Goal: Communication & Community: Answer question/provide support

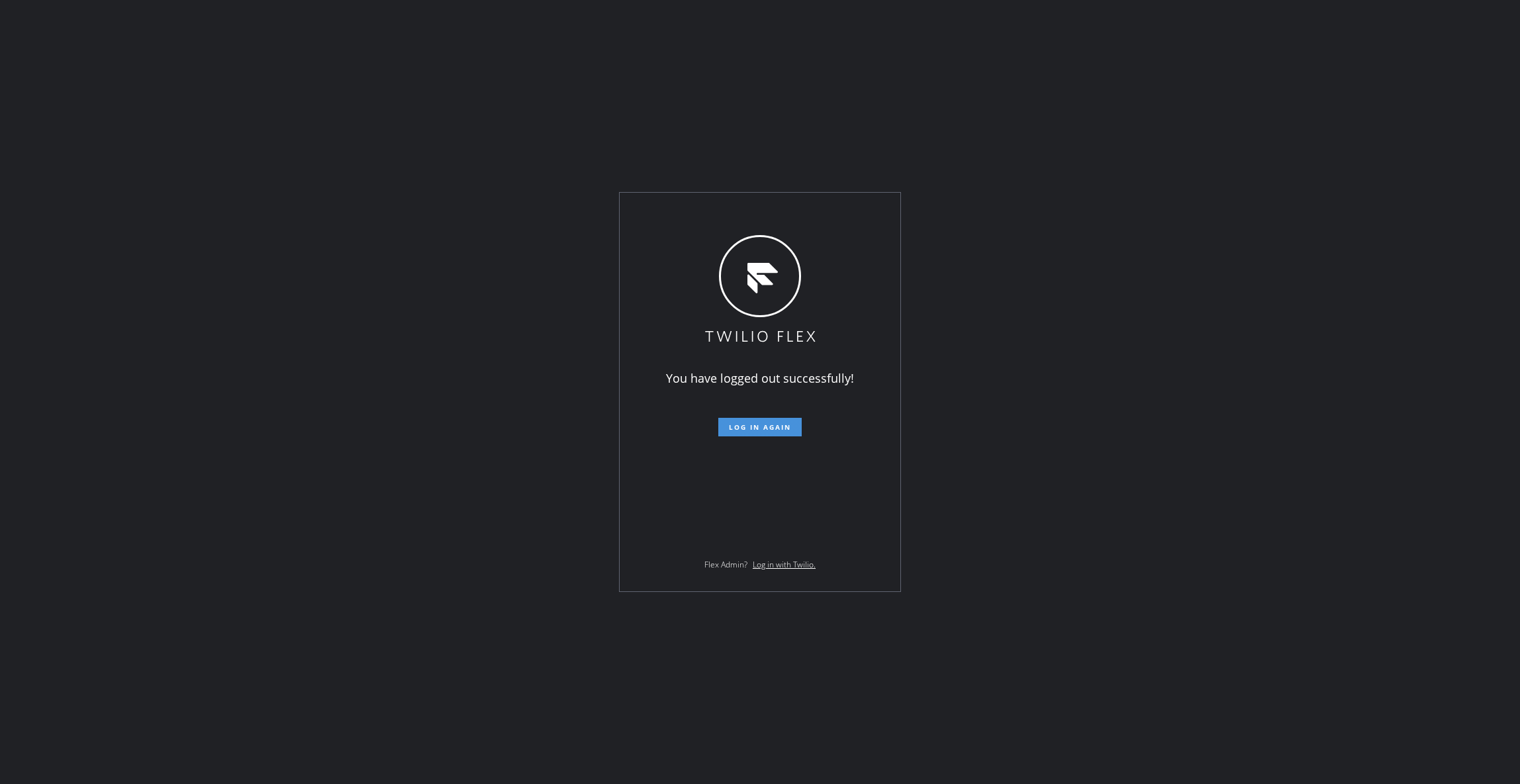
click at [747, 424] on span "Log in again" at bounding box center [760, 427] width 62 height 9
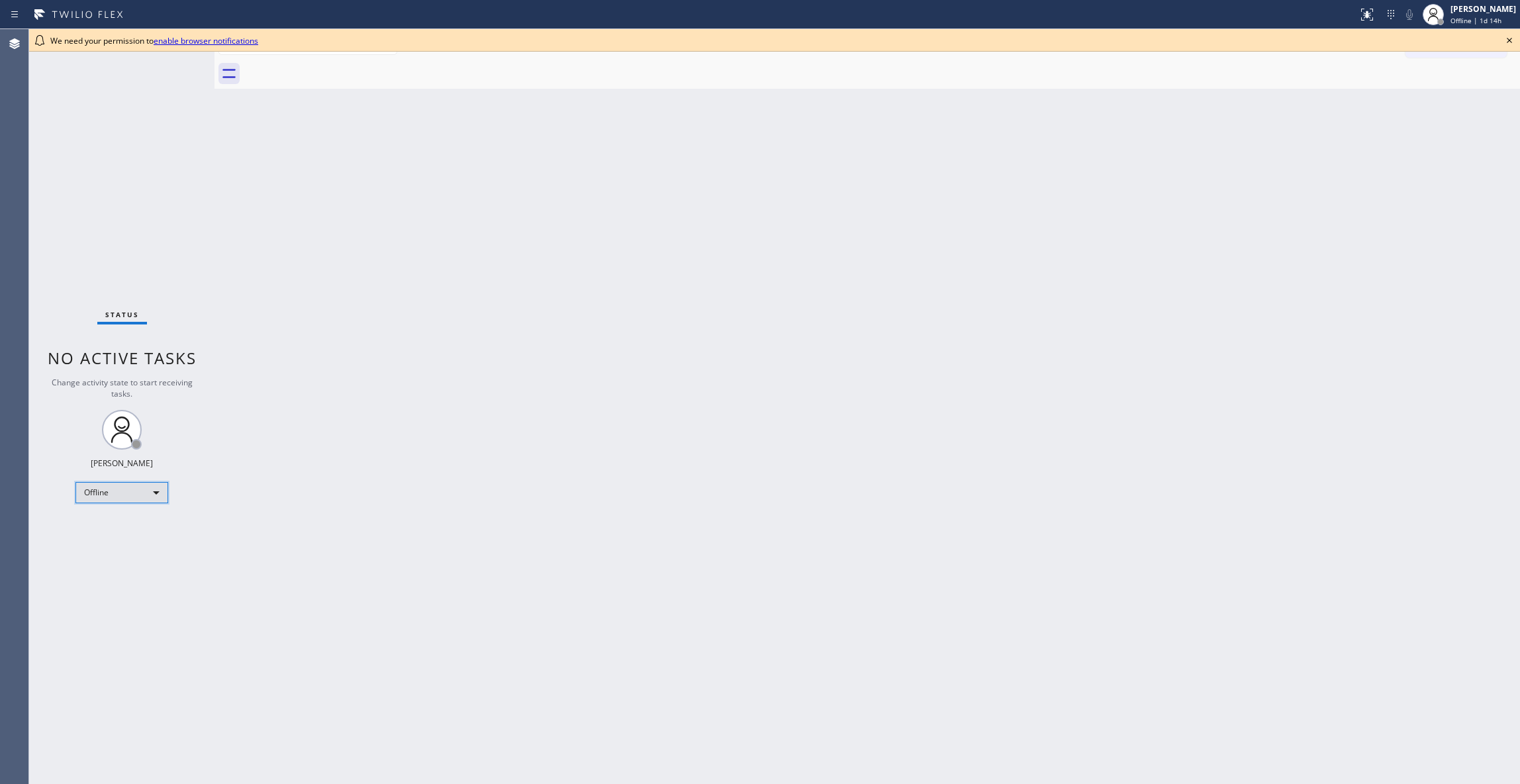
click at [122, 488] on div "Offline" at bounding box center [122, 492] width 93 height 21
click at [103, 546] on li "Unavailable" at bounding box center [121, 544] width 89 height 16
click at [657, 480] on div "Back to Dashboard Change Sender ID Customers Technicians Select a contact Outbo…" at bounding box center [867, 406] width 1306 height 755
click at [24, 212] on div "Agent Desktop" at bounding box center [14, 406] width 28 height 755
click at [1509, 38] on icon at bounding box center [1509, 40] width 16 height 16
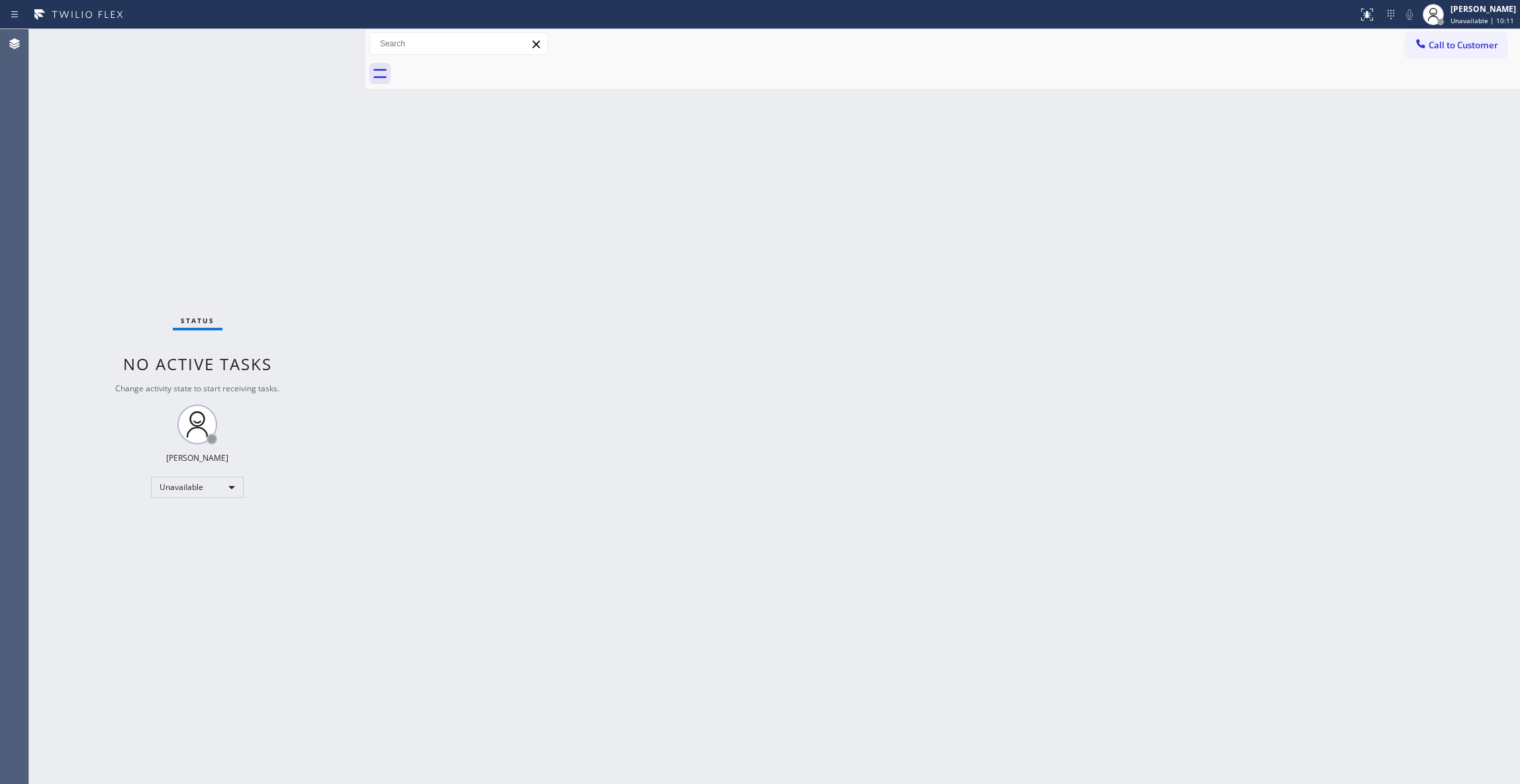
drag, startPoint x: 211, startPoint y: 86, endPoint x: 362, endPoint y: 132, distance: 157.9
click at [365, 132] on div at bounding box center [365, 406] width 0 height 755
drag, startPoint x: 817, startPoint y: 766, endPoint x: 781, endPoint y: 463, distance: 305.1
click at [813, 766] on div "Back to Dashboard Change Sender ID Customers Technicians Select a contact Outbo…" at bounding box center [943, 406] width 1155 height 755
drag, startPoint x: 925, startPoint y: 388, endPoint x: 1417, endPoint y: 113, distance: 563.6
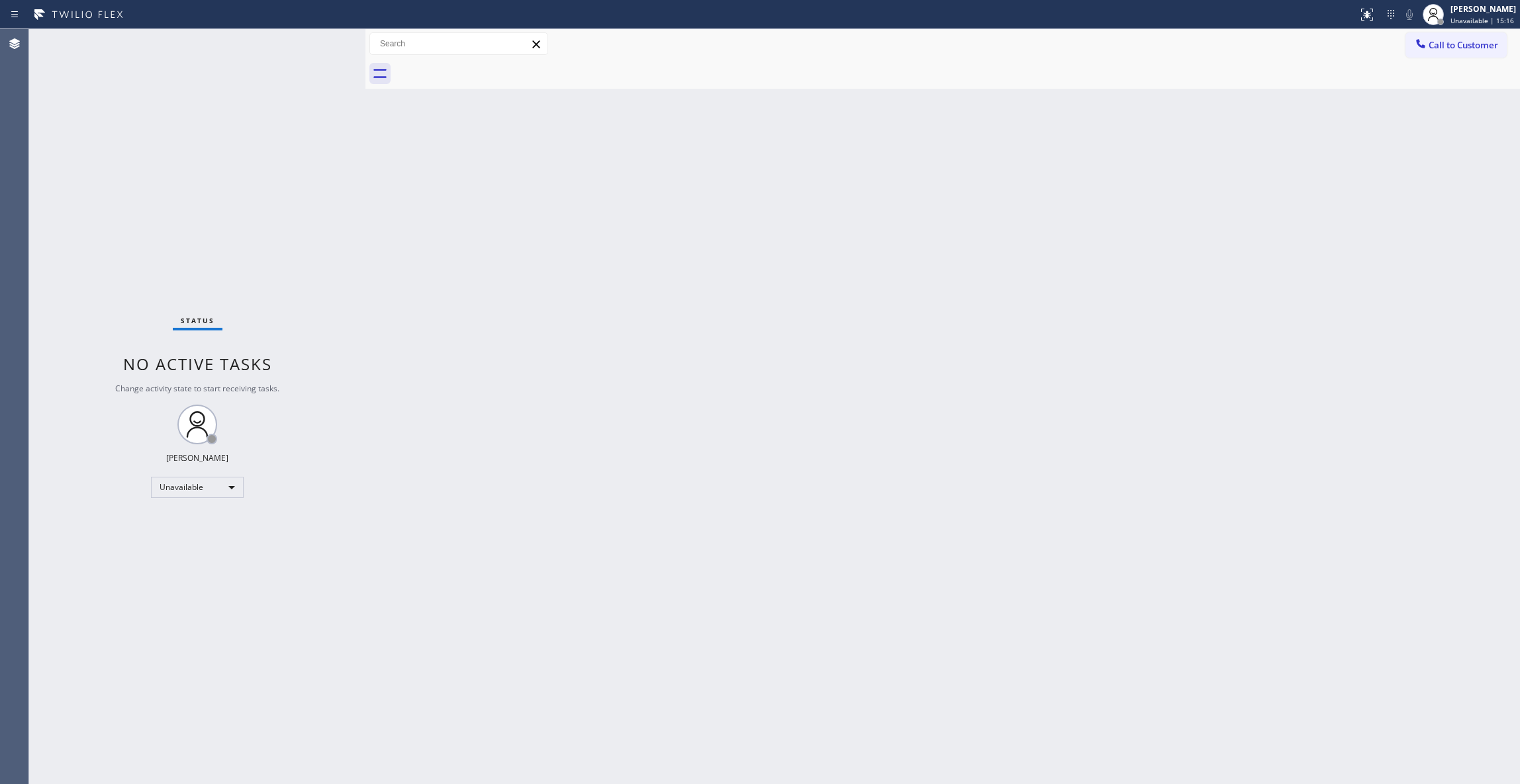
click at [931, 369] on div "Back to Dashboard Change Sender ID Customers Technicians Select a contact Outbo…" at bounding box center [943, 406] width 1155 height 755
click at [1486, 40] on span "Call to Customer" at bounding box center [1463, 45] width 69 height 12
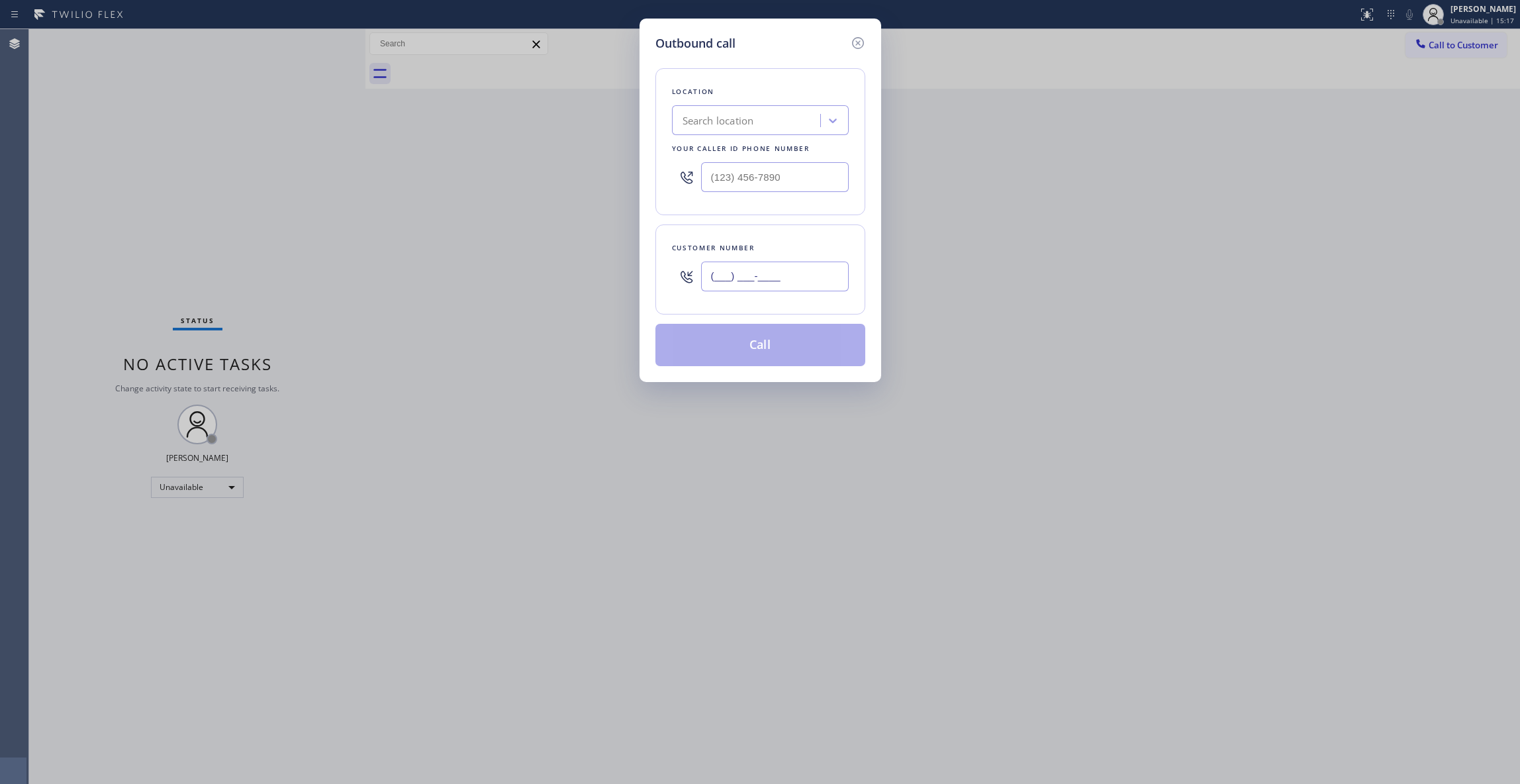
click at [755, 271] on input "(___) ___-____" at bounding box center [775, 277] width 148 height 30
paste input "562) 234-5739"
type input "[PHONE_NUMBER]"
drag, startPoint x: 808, startPoint y: 178, endPoint x: 579, endPoint y: 273, distance: 247.9
click at [385, 160] on div "Outbound call Location Search location Your caller id phone number (___) ___-__…" at bounding box center [760, 392] width 1520 height 784
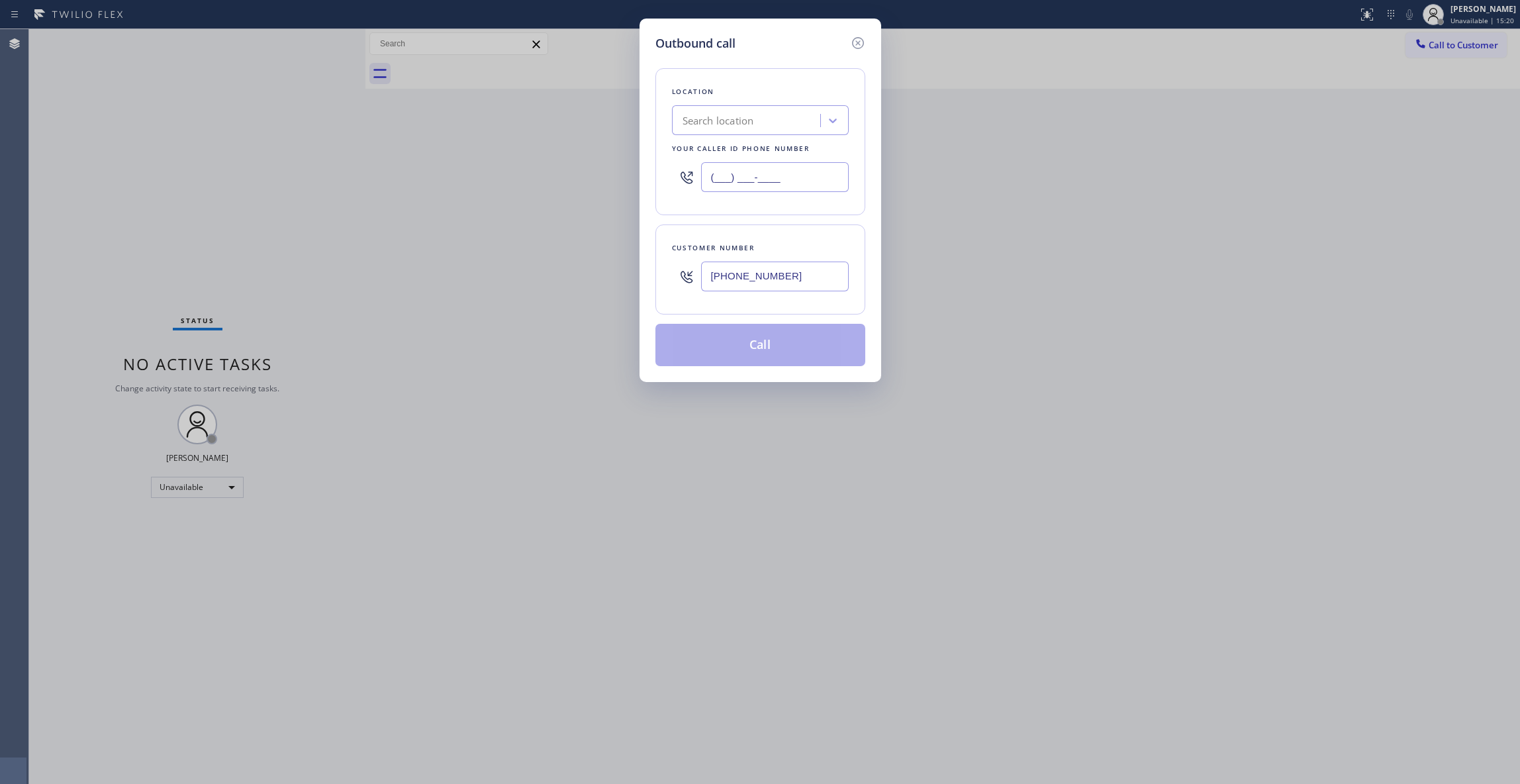
paste input "888) 553-8605"
type input "[PHONE_NUMBER]"
click at [769, 350] on button "Call" at bounding box center [760, 345] width 210 height 42
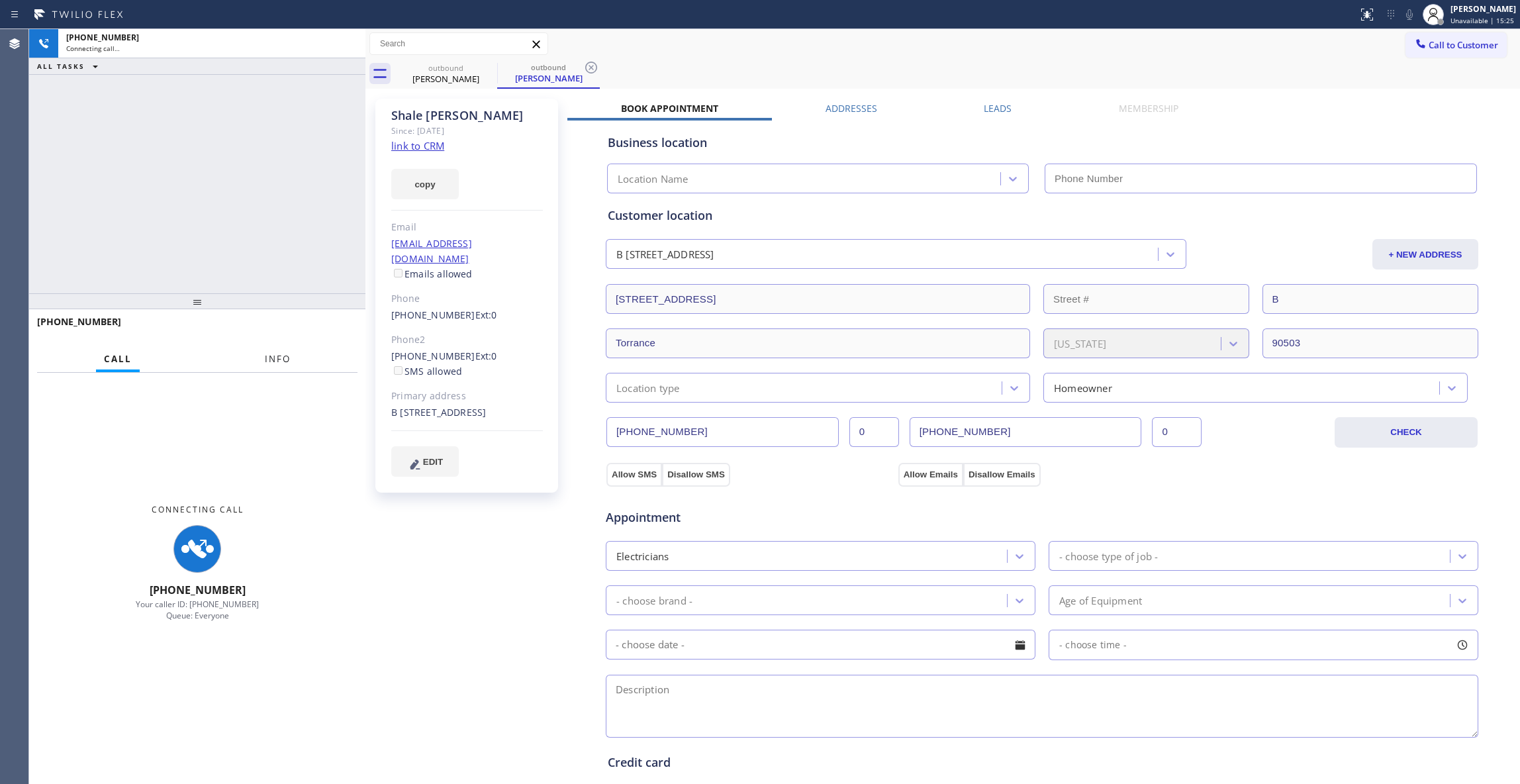
click at [263, 365] on button "Info" at bounding box center [277, 359] width 42 height 25
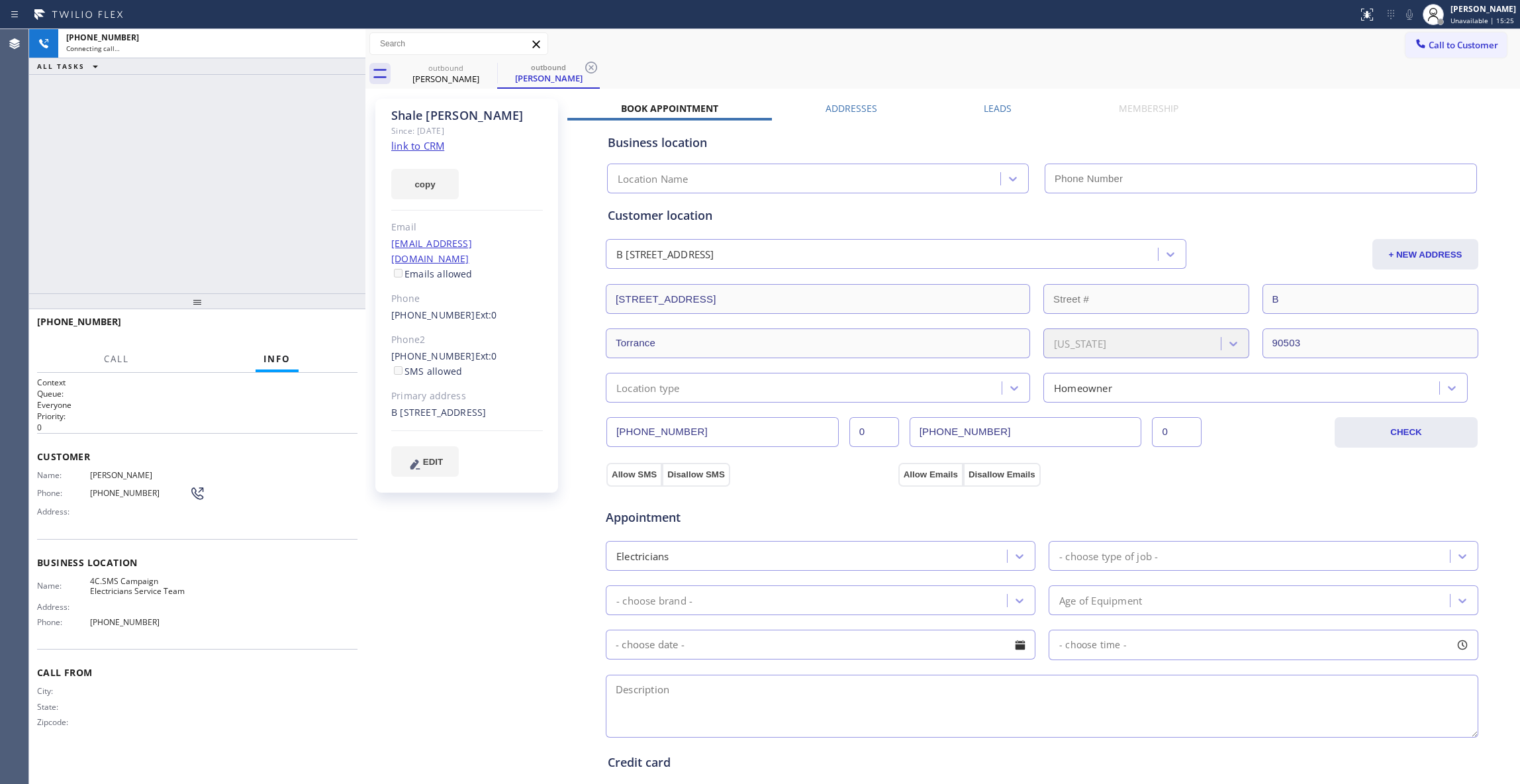
type input "[PHONE_NUMBER]"
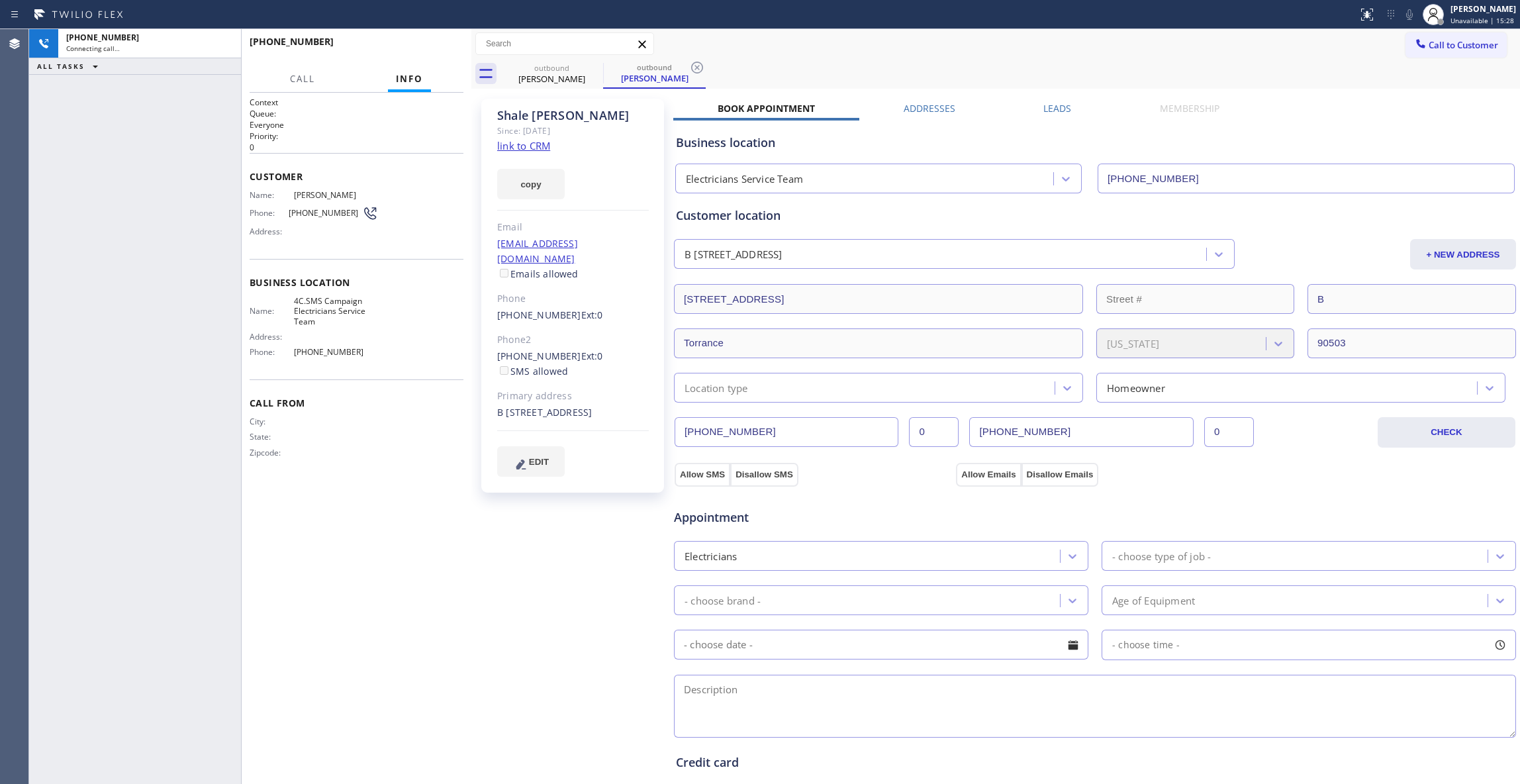
drag, startPoint x: 366, startPoint y: 194, endPoint x: 472, endPoint y: 216, distance: 108.3
click at [471, 216] on div at bounding box center [471, 406] width 0 height 755
click at [330, 758] on div "Context Queue: Everyone Priority: 0 Customer Name: [PERSON_NAME] Phone: [PHONE_…" at bounding box center [357, 439] width 214 height 684
click at [441, 46] on span "HANG UP" at bounding box center [432, 47] width 40 height 9
drag, startPoint x: 152, startPoint y: 246, endPoint x: 173, endPoint y: 207, distance: 44.3
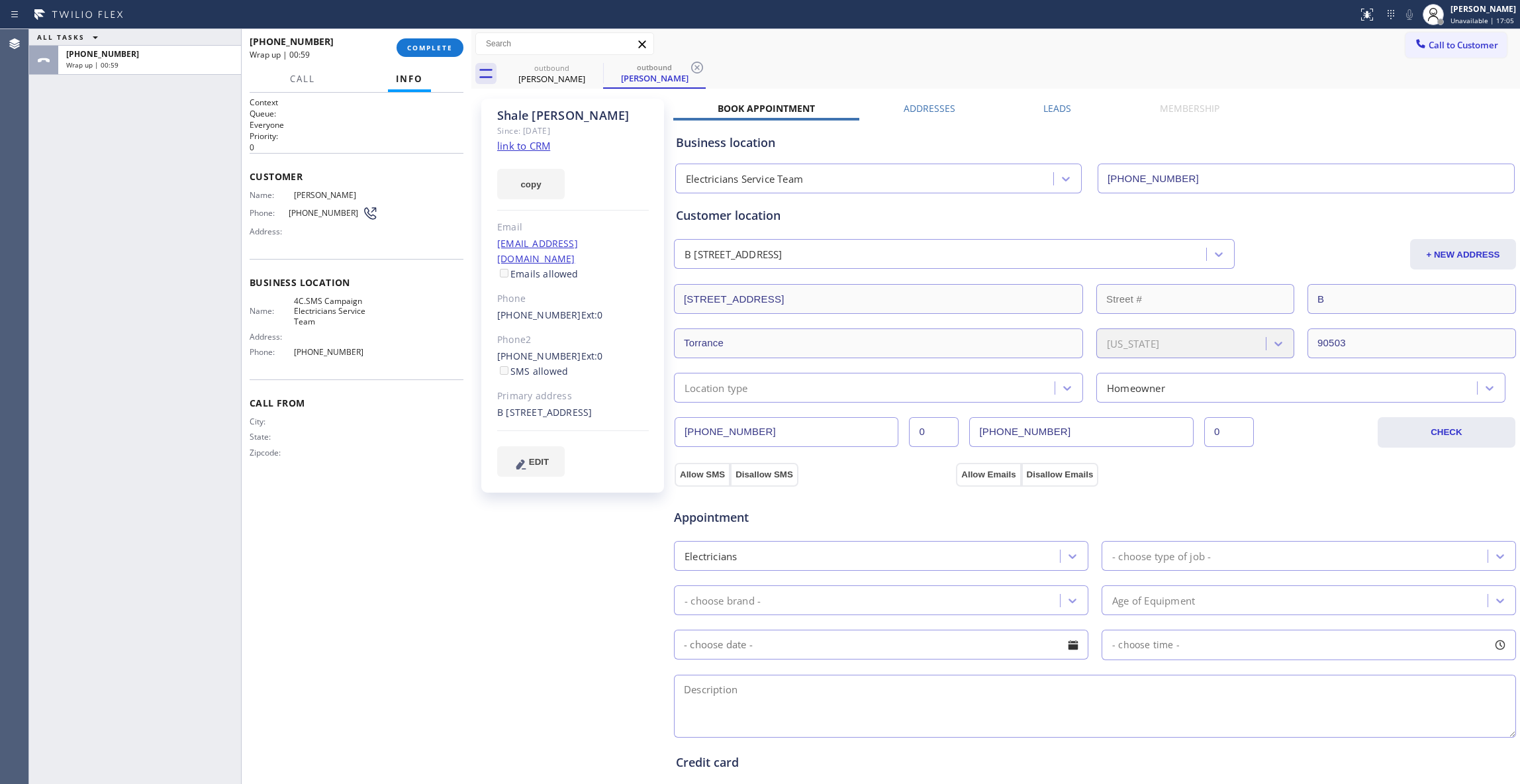
click at [152, 246] on div "ALL TASKS ALL TASKS ACTIVE TASKS TASKS IN WRAP UP [PHONE_NUMBER] Wrap up | 00:59" at bounding box center [134, 406] width 212 height 755
click at [441, 42] on button "COMPLETE" at bounding box center [430, 47] width 67 height 18
click at [698, 64] on div "ALL TASKS ALL TASKS ACTIVE TASKS TASKS IN WRAP UP [PHONE_NUMBER] Wrap up | 01:0…" at bounding box center [774, 406] width 1491 height 755
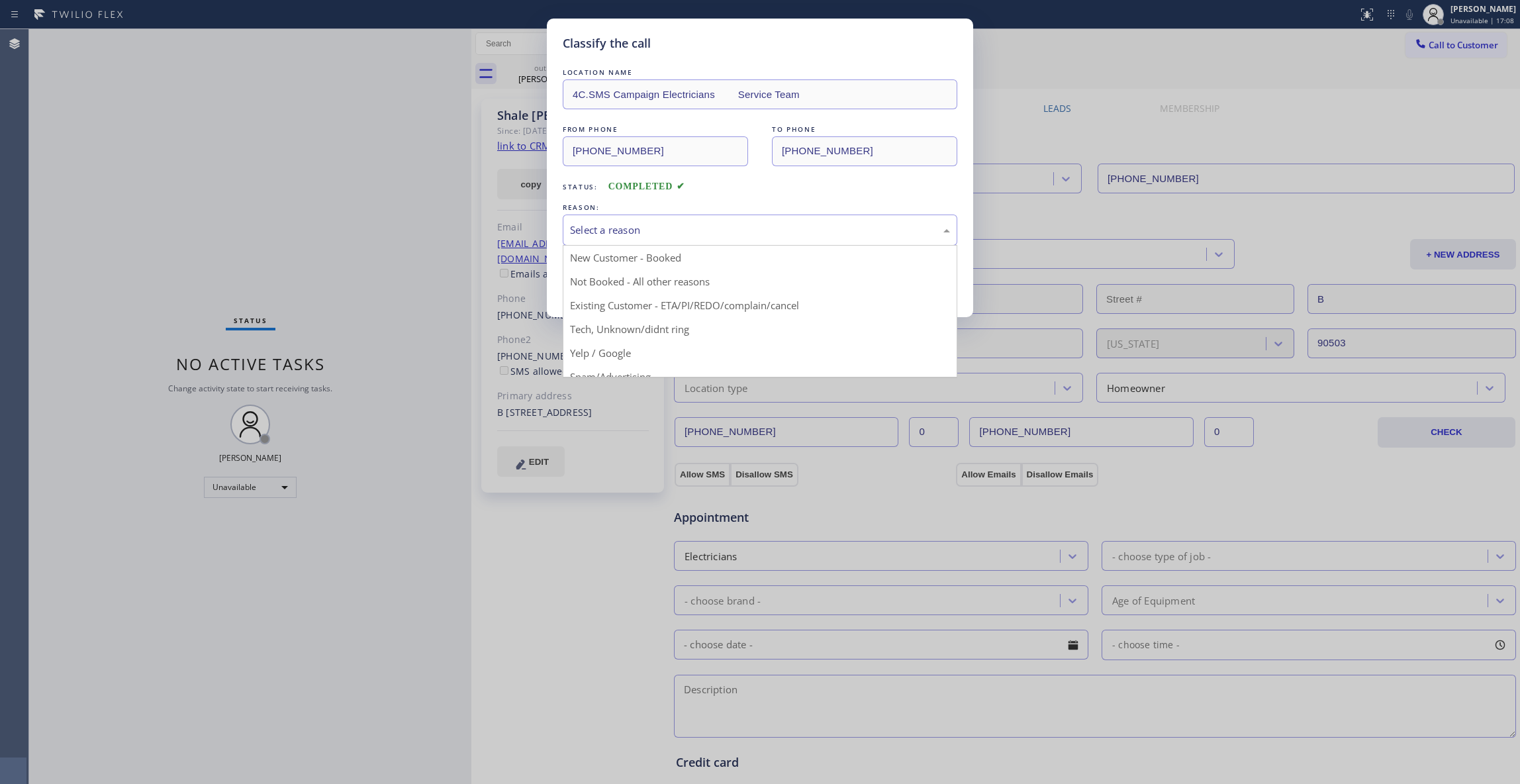
click at [634, 217] on div "Select a reason" at bounding box center [760, 230] width 395 height 31
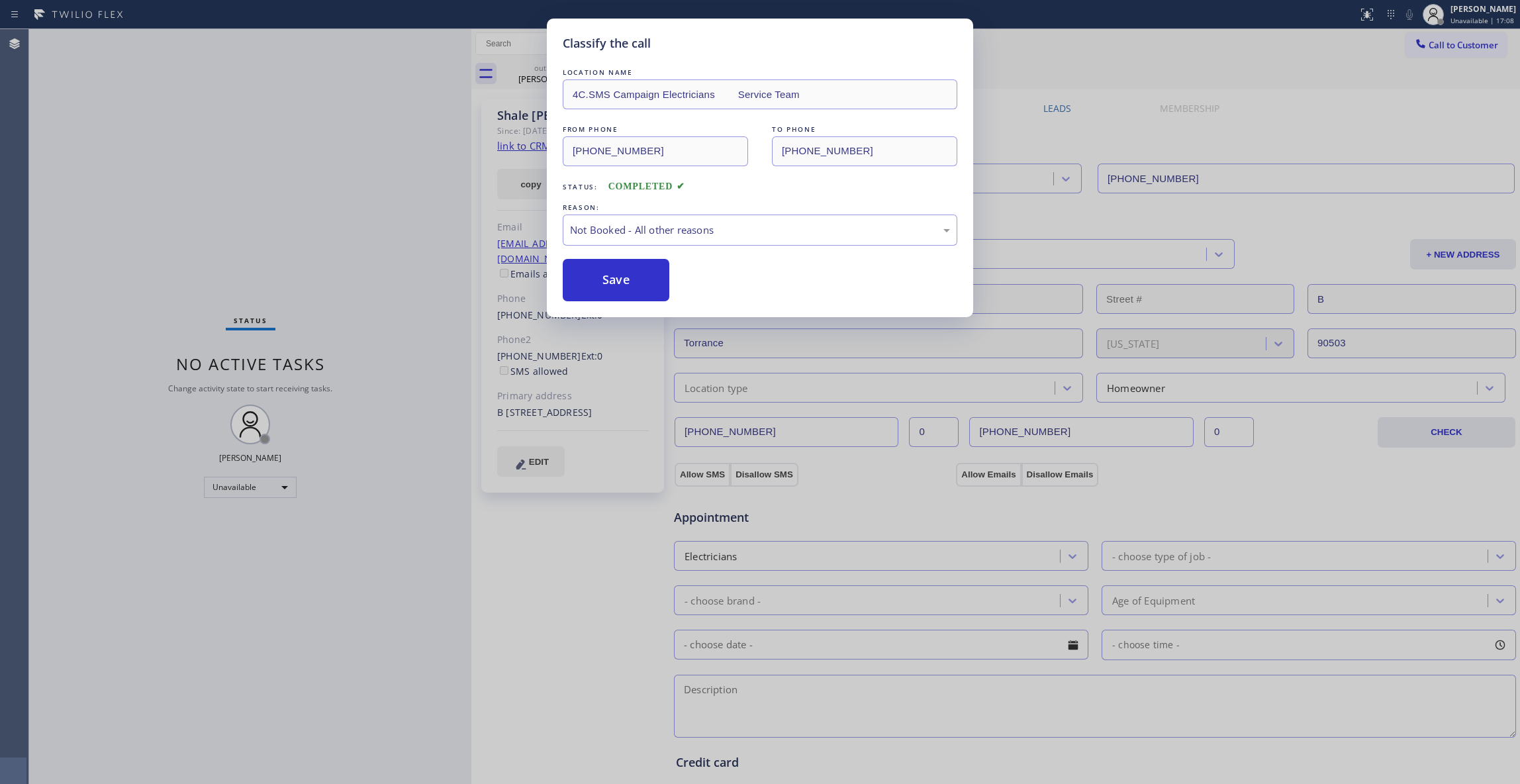
click at [612, 286] on button "Save" at bounding box center [616, 280] width 107 height 42
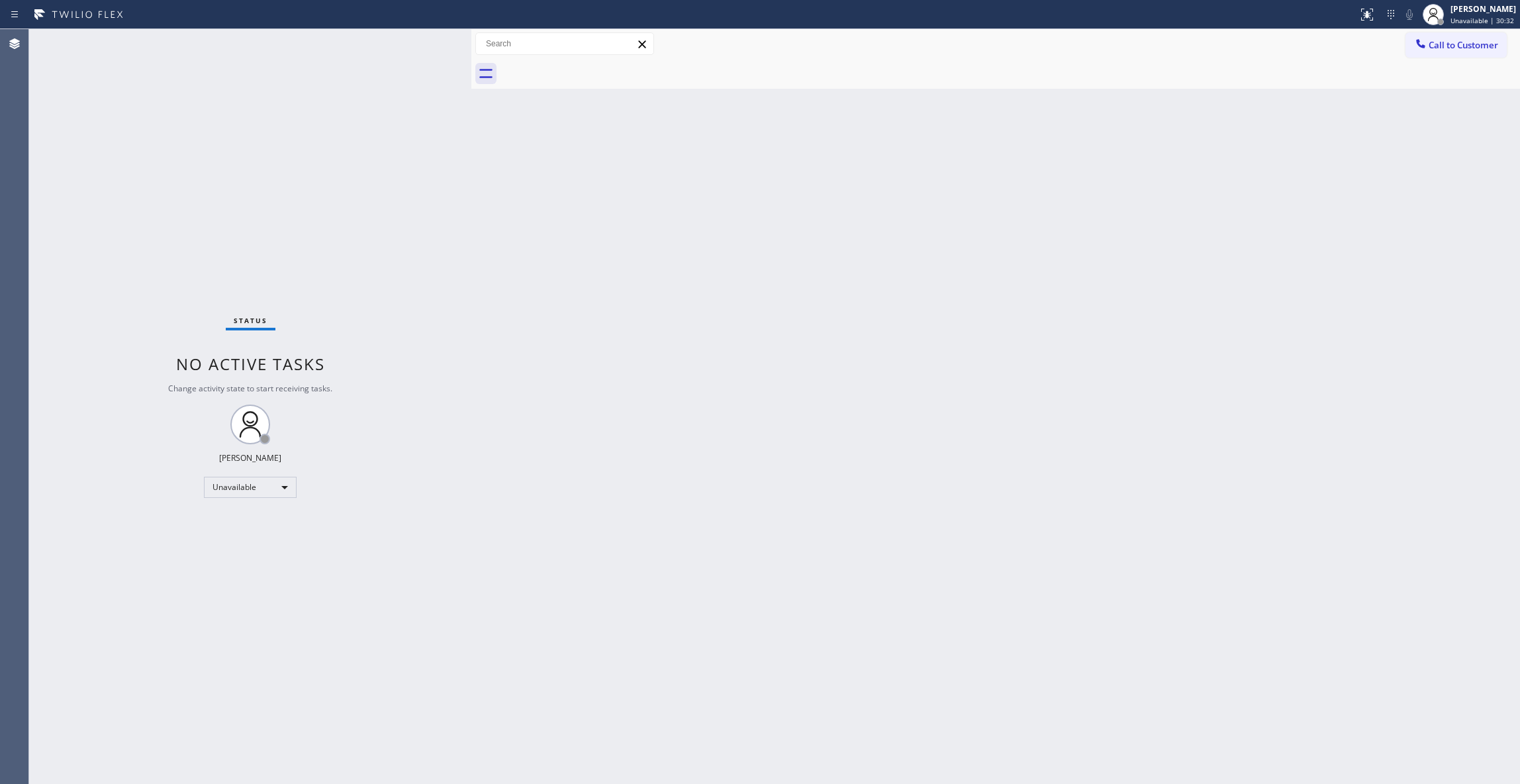
drag, startPoint x: 1455, startPoint y: 51, endPoint x: 1410, endPoint y: 74, distance: 50.5
click at [1454, 51] on button "Call to Customer" at bounding box center [1456, 45] width 101 height 25
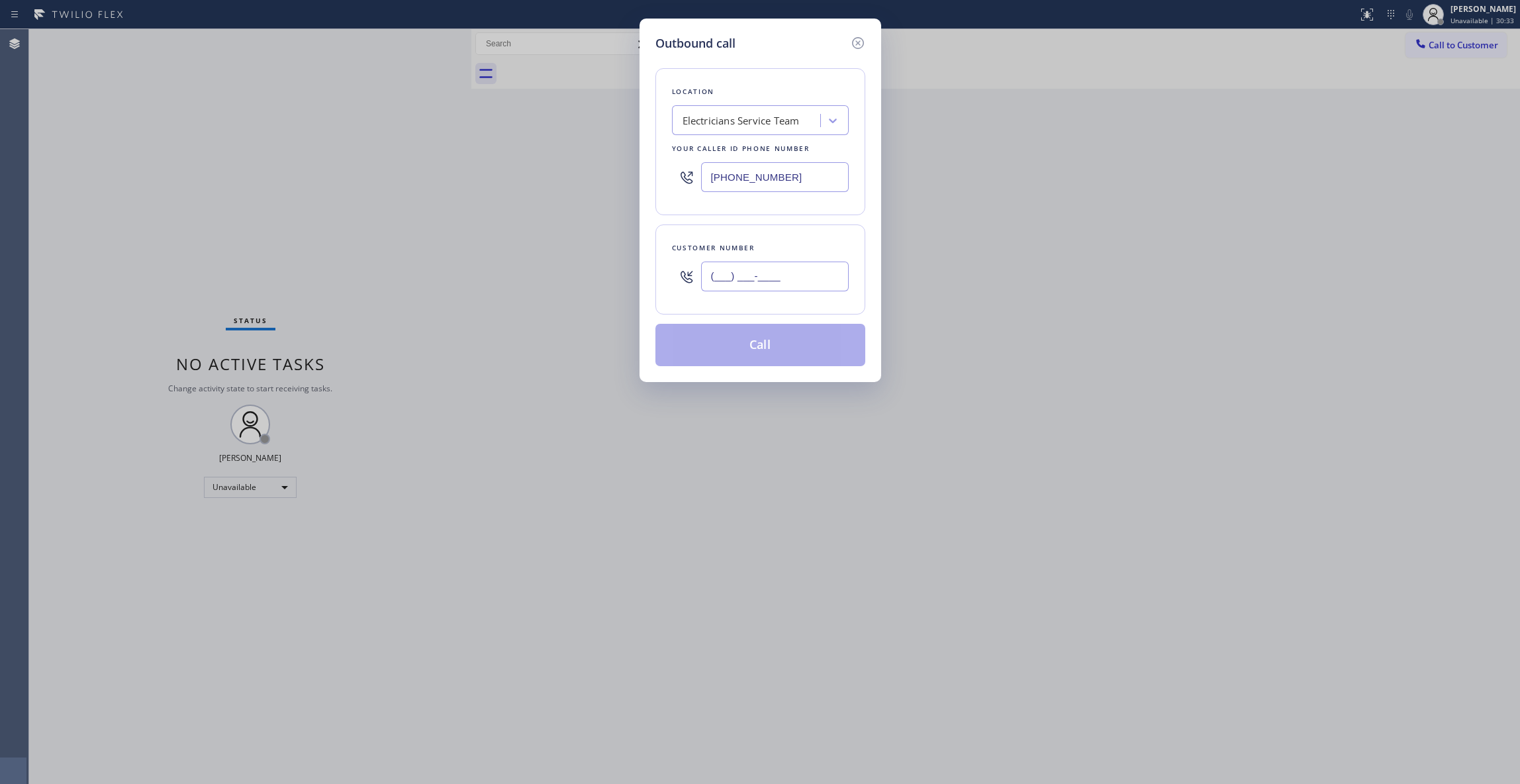
click at [798, 275] on input "(___) ___-____" at bounding box center [775, 277] width 148 height 30
paste input "689) 214-3745"
type input "[PHONE_NUMBER]"
paste input "786) 442-1903"
drag, startPoint x: 565, startPoint y: 170, endPoint x: 551, endPoint y: 173, distance: 14.3
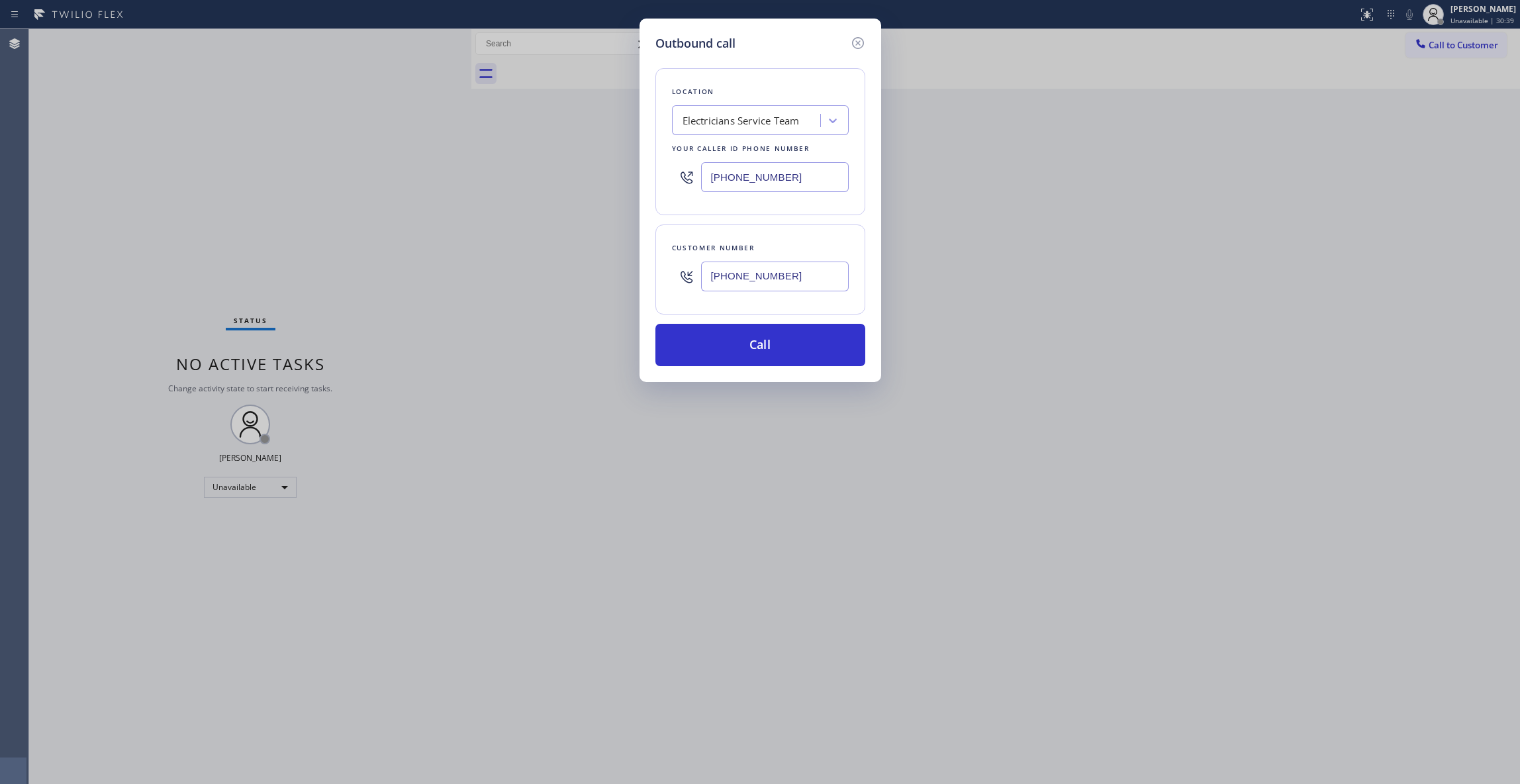
click at [549, 170] on div "Outbound call Location Electricians Service Team Your caller id phone number [P…" at bounding box center [760, 392] width 1520 height 784
type input "[PHONE_NUMBER]"
click at [800, 347] on button "Call" at bounding box center [760, 345] width 210 height 42
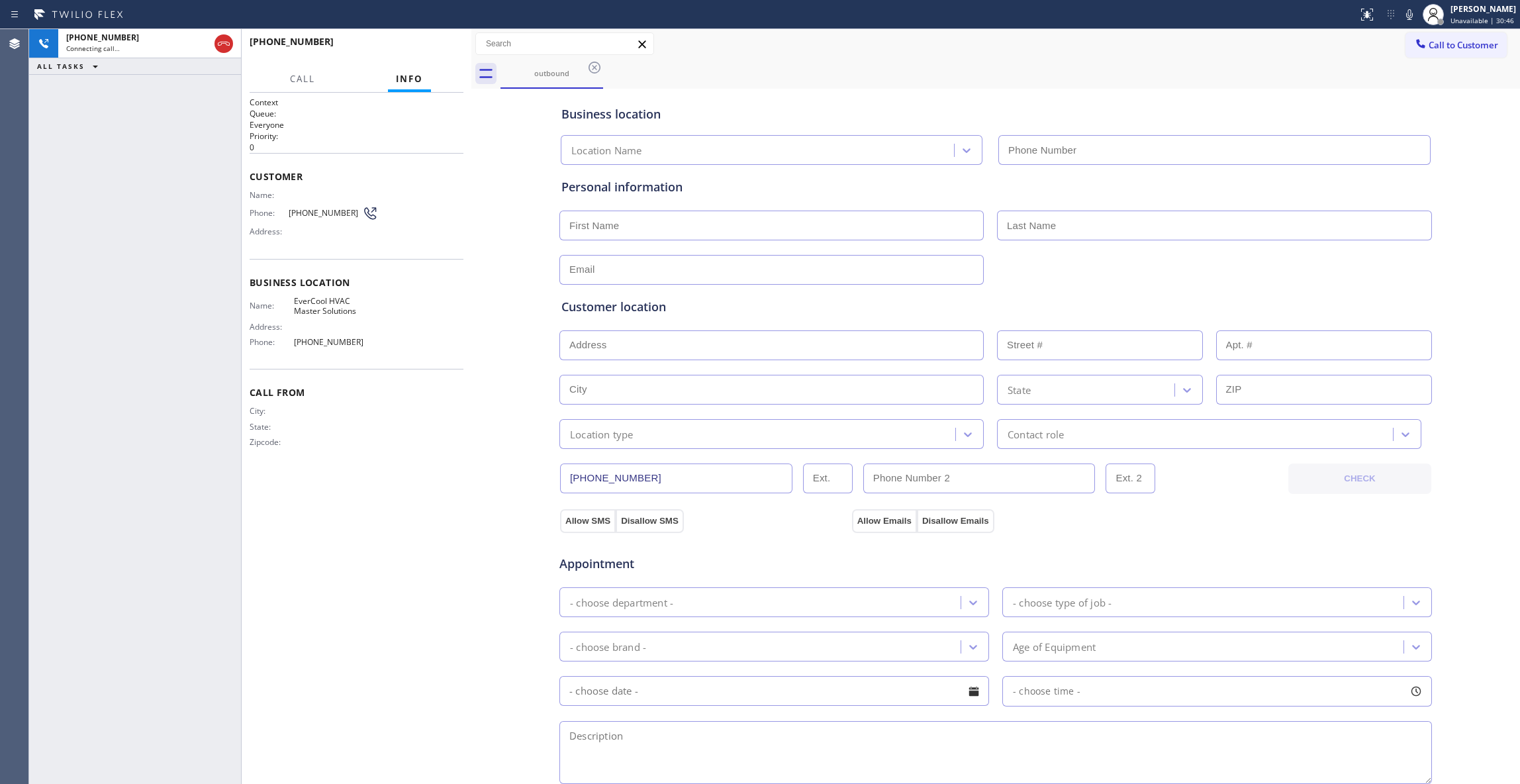
type input "[PHONE_NUMBER]"
click at [433, 48] on span "HANG UP" at bounding box center [432, 47] width 40 height 9
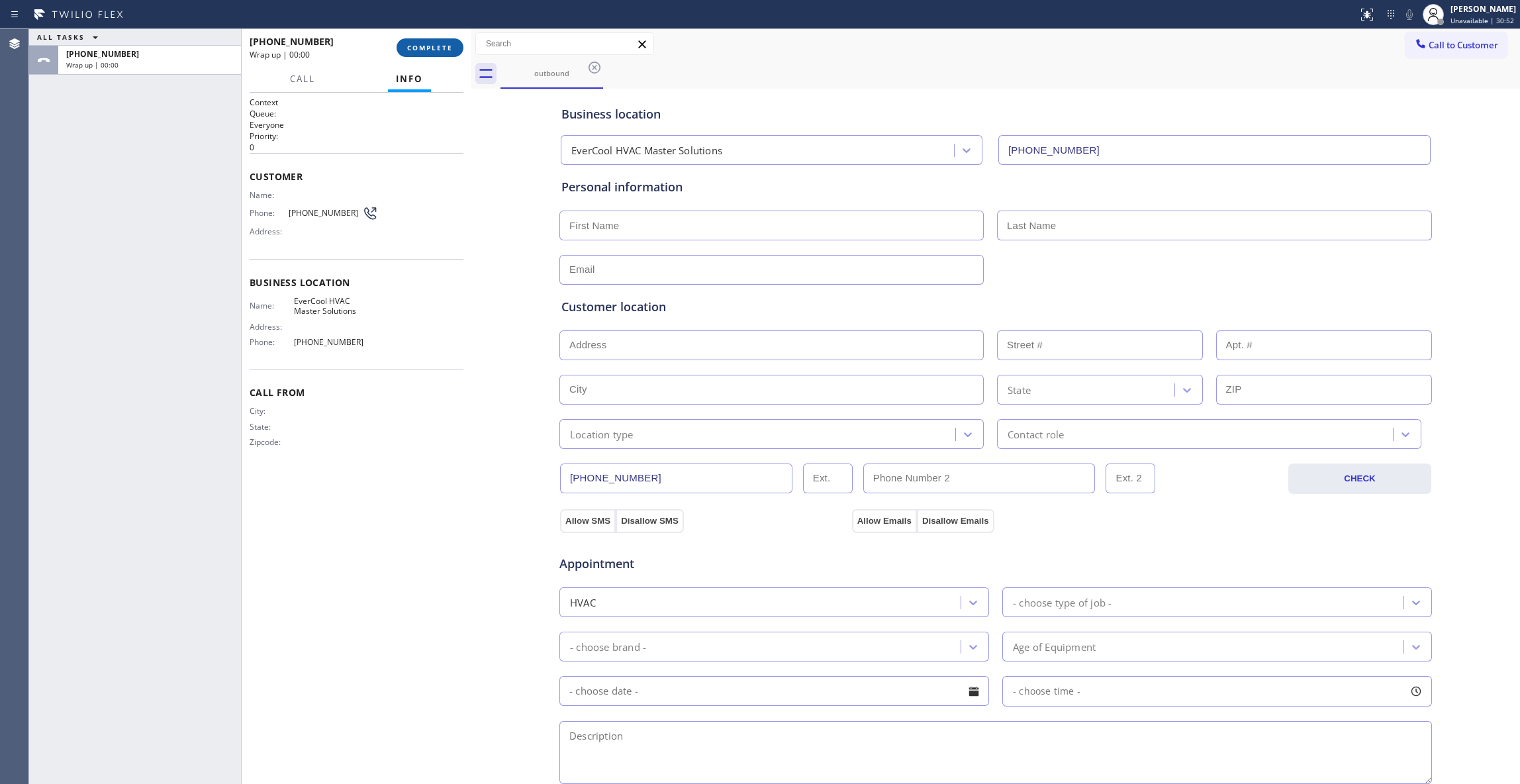
click at [433, 48] on span "COMPLETE" at bounding box center [430, 47] width 46 height 9
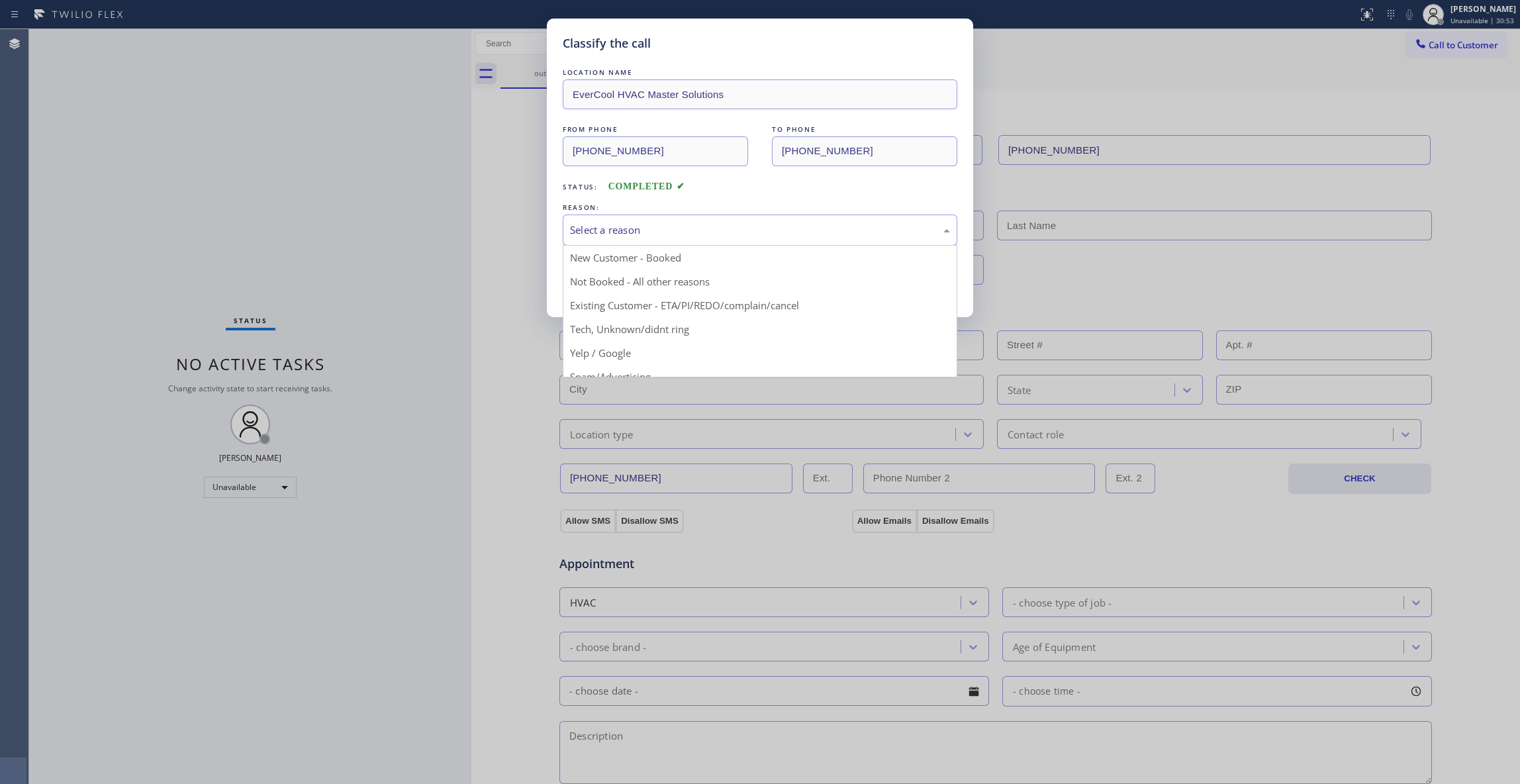
click at [634, 233] on div "Select a reason" at bounding box center [760, 230] width 380 height 16
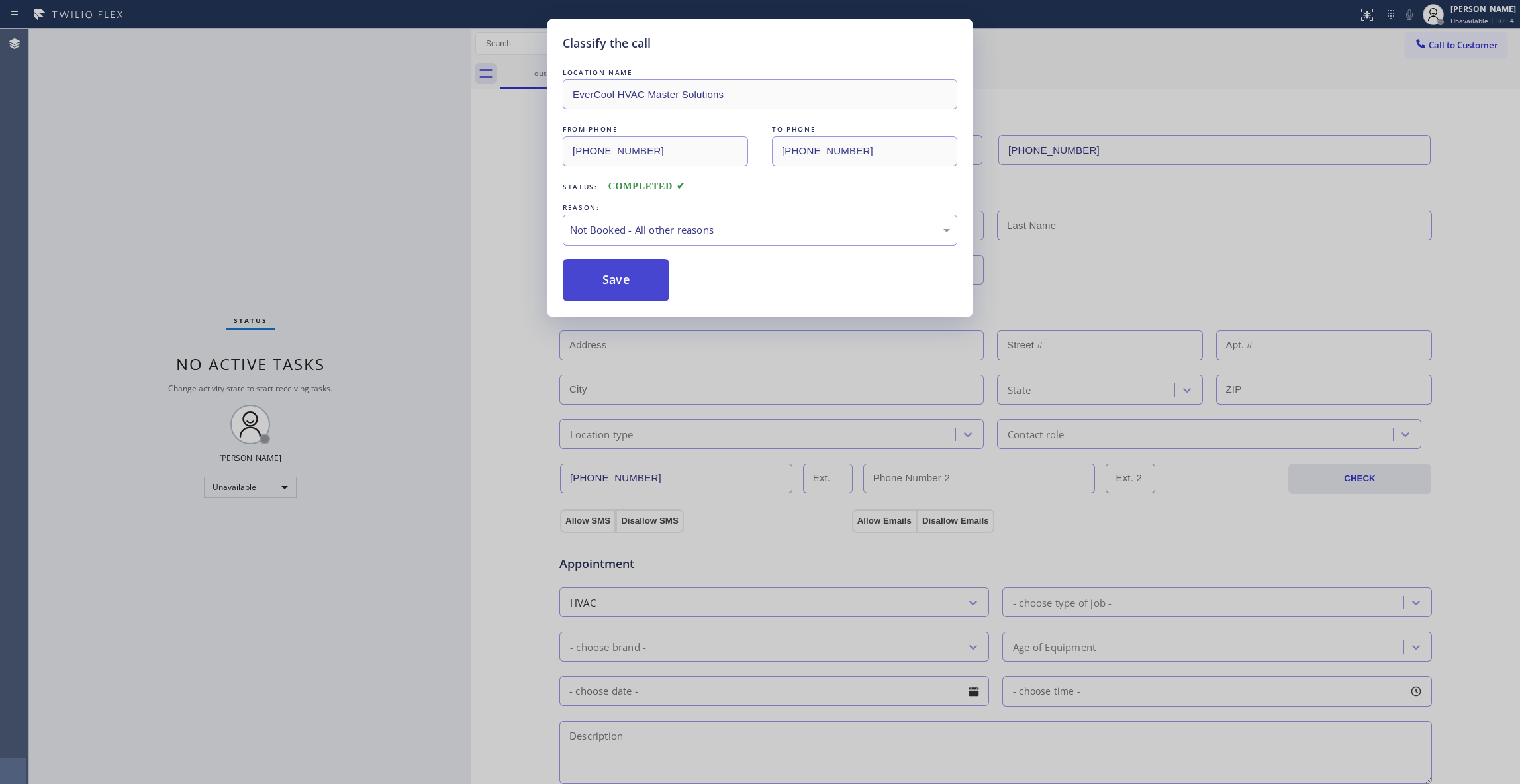
click at [628, 282] on button "Save" at bounding box center [616, 280] width 107 height 42
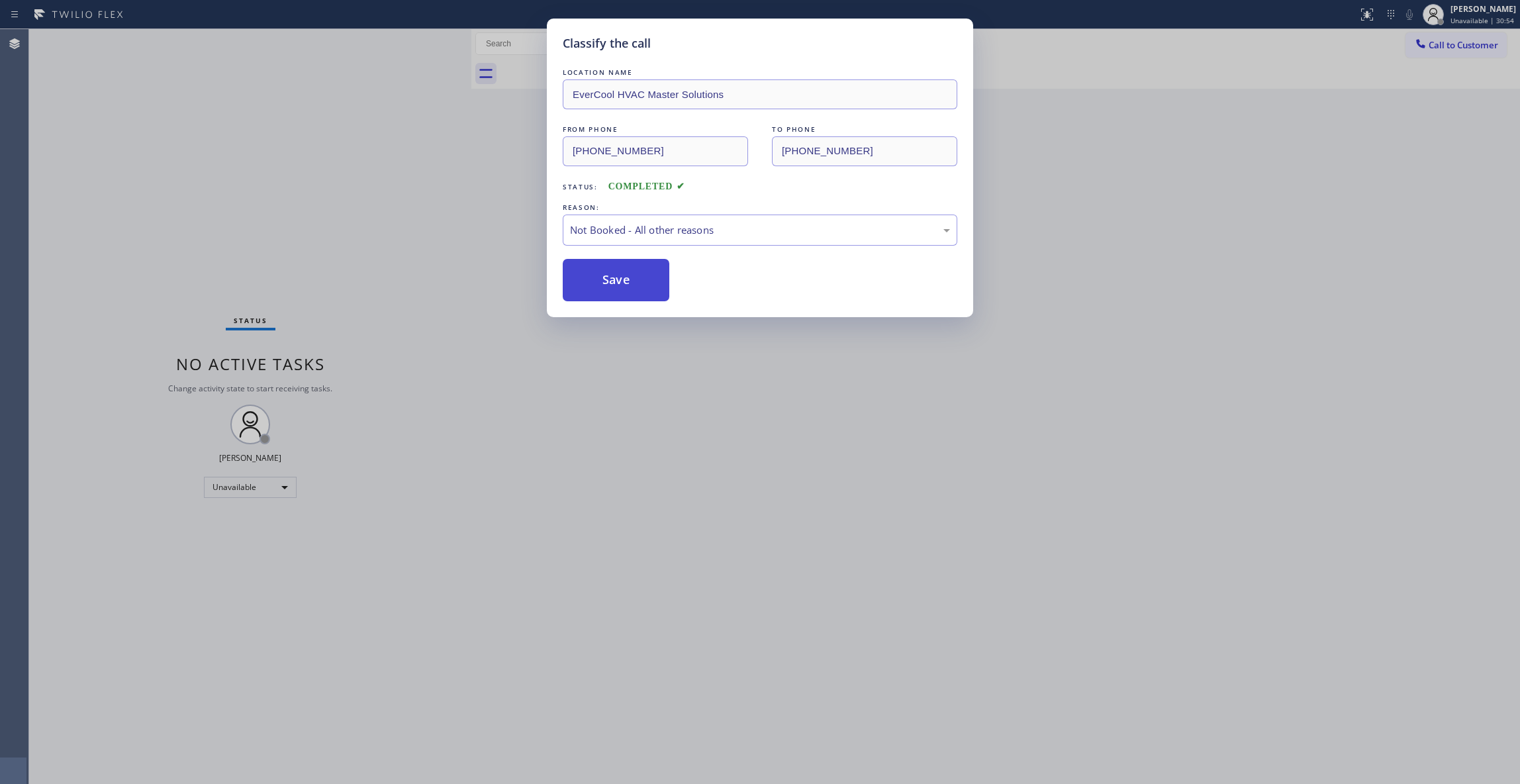
click at [628, 282] on button "Save" at bounding box center [616, 280] width 107 height 42
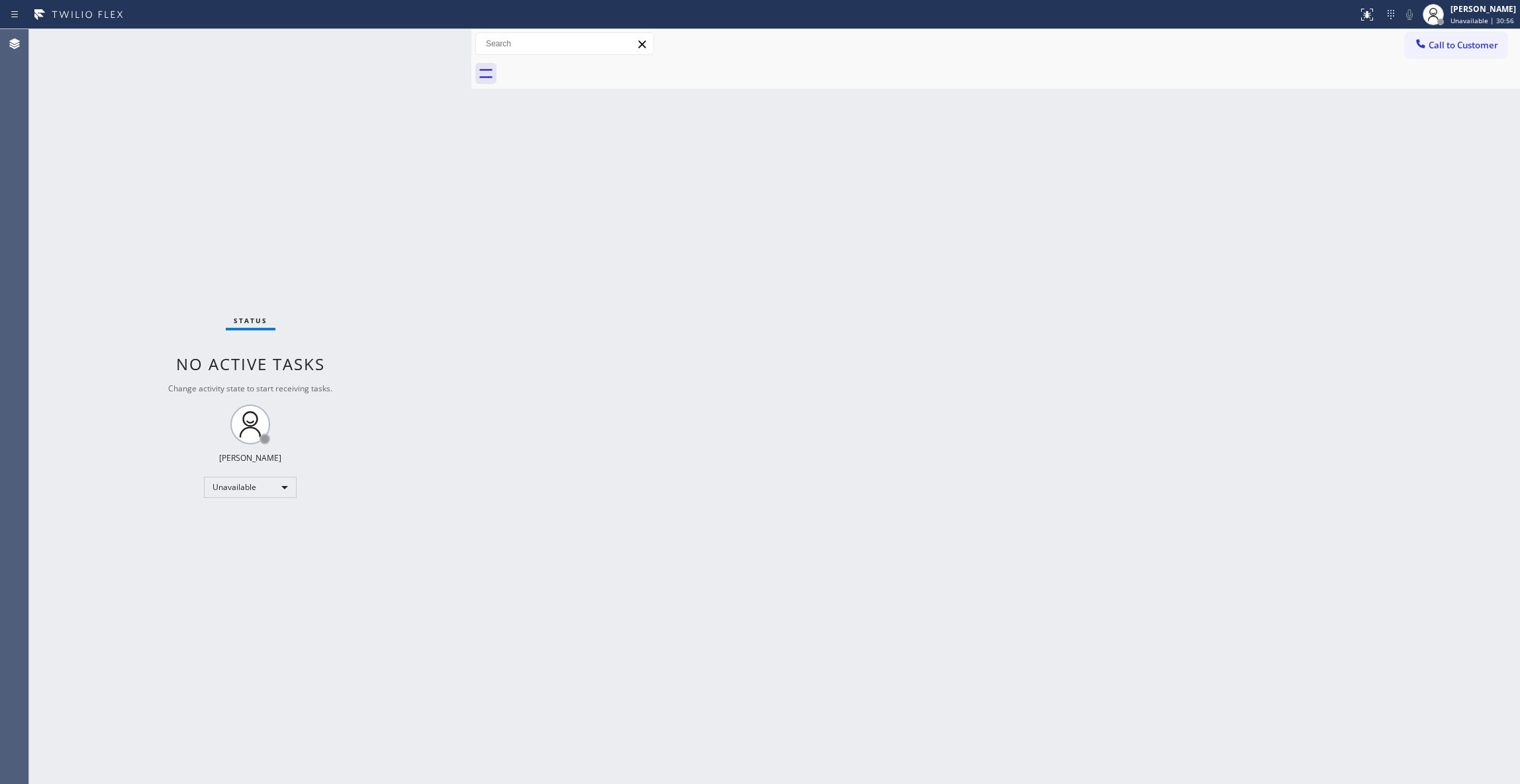
drag, startPoint x: 1059, startPoint y: 231, endPoint x: 1214, endPoint y: 164, distance: 168.9
click at [1066, 228] on div "Back to Dashboard Change Sender ID Customers Technicians Select a contact Outbo…" at bounding box center [996, 406] width 1049 height 755
click at [1478, 46] on span "Call to Customer" at bounding box center [1463, 45] width 69 height 12
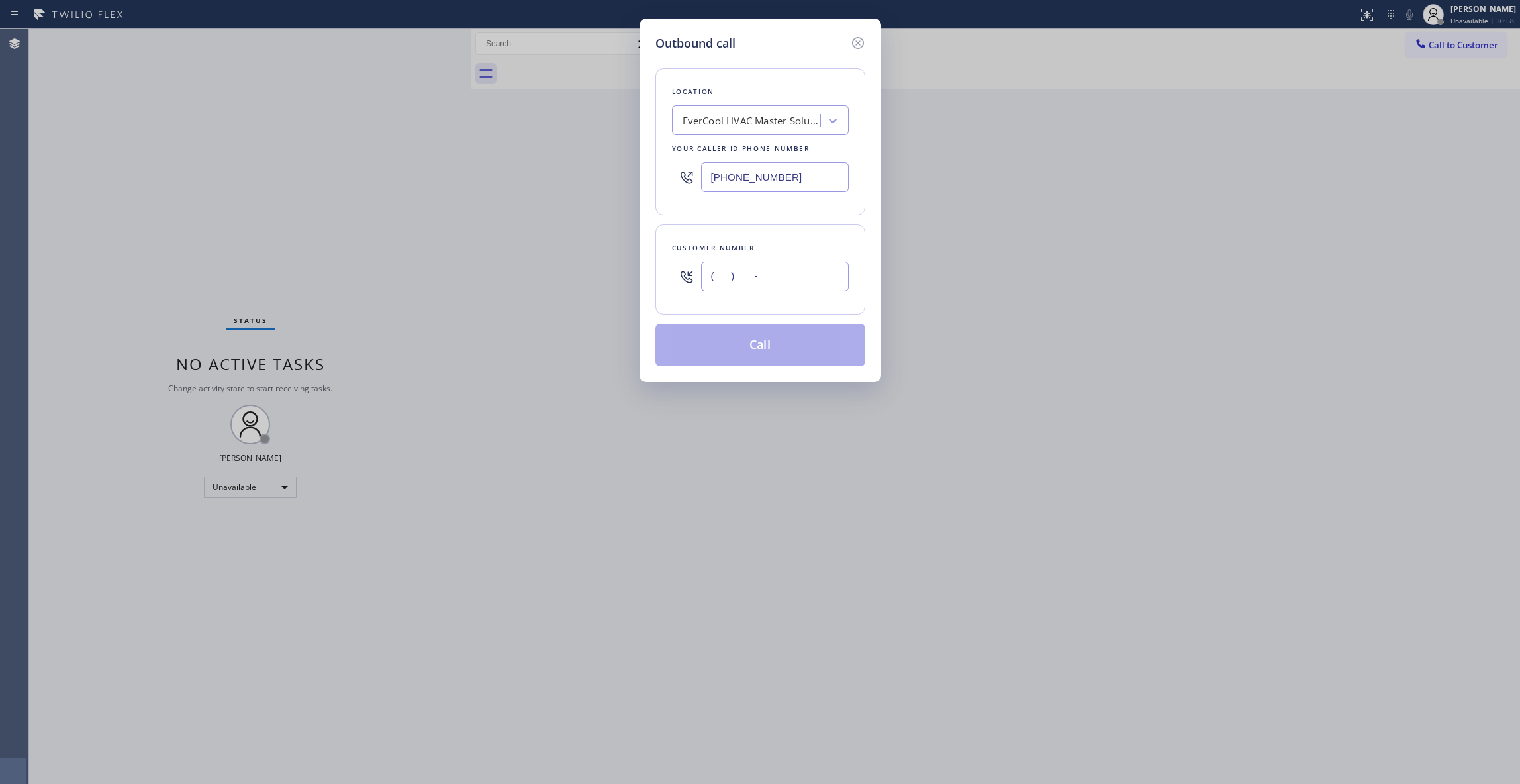
click at [785, 277] on input "(___) ___-____" at bounding box center [775, 277] width 148 height 30
paste input "689) 214-3745"
type input "[PHONE_NUMBER]"
click at [806, 342] on button "Call" at bounding box center [760, 345] width 210 height 42
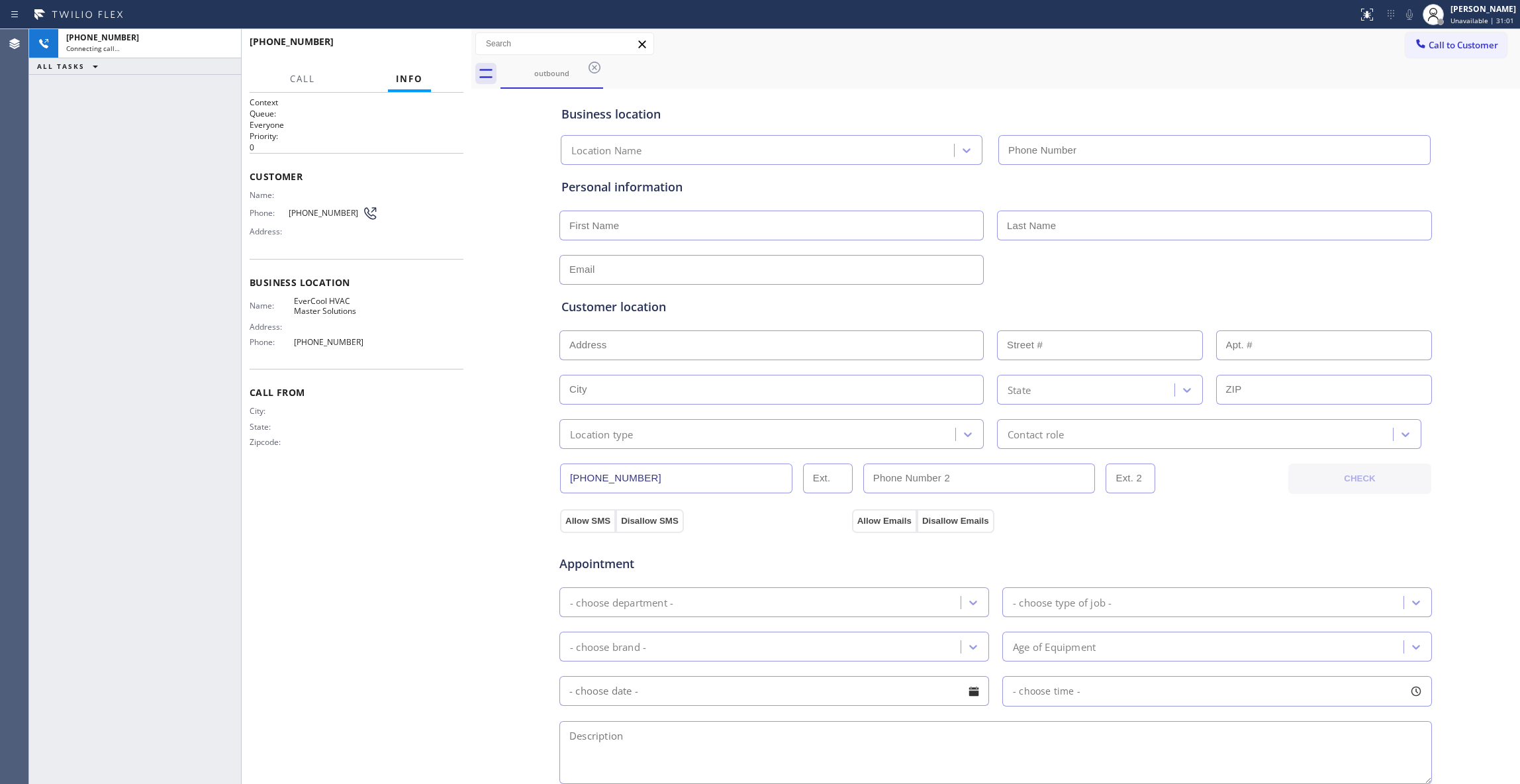
type input "[PHONE_NUMBER]"
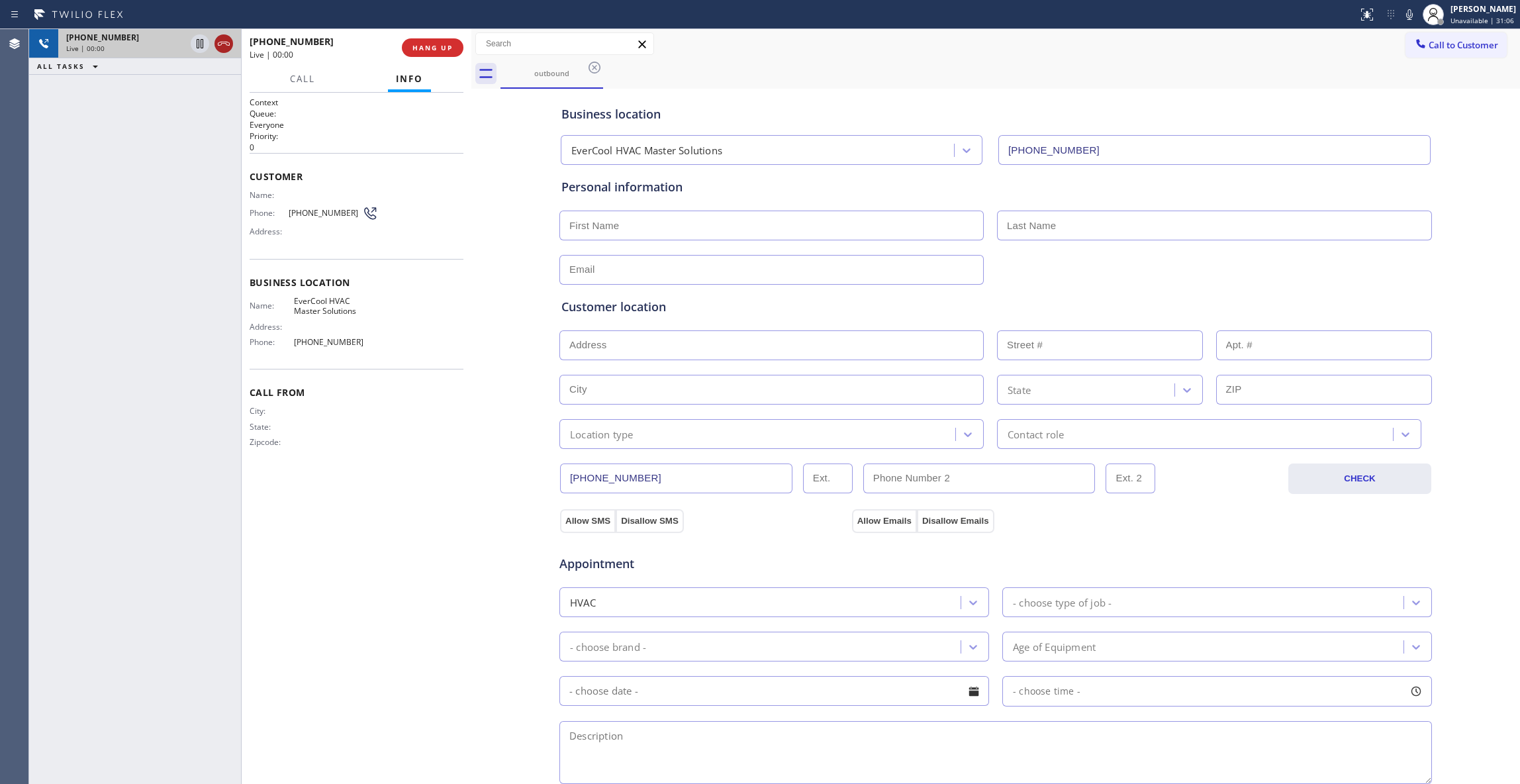
click at [221, 46] on icon at bounding box center [224, 44] width 16 height 16
click at [448, 43] on span "HANG UP" at bounding box center [432, 47] width 40 height 9
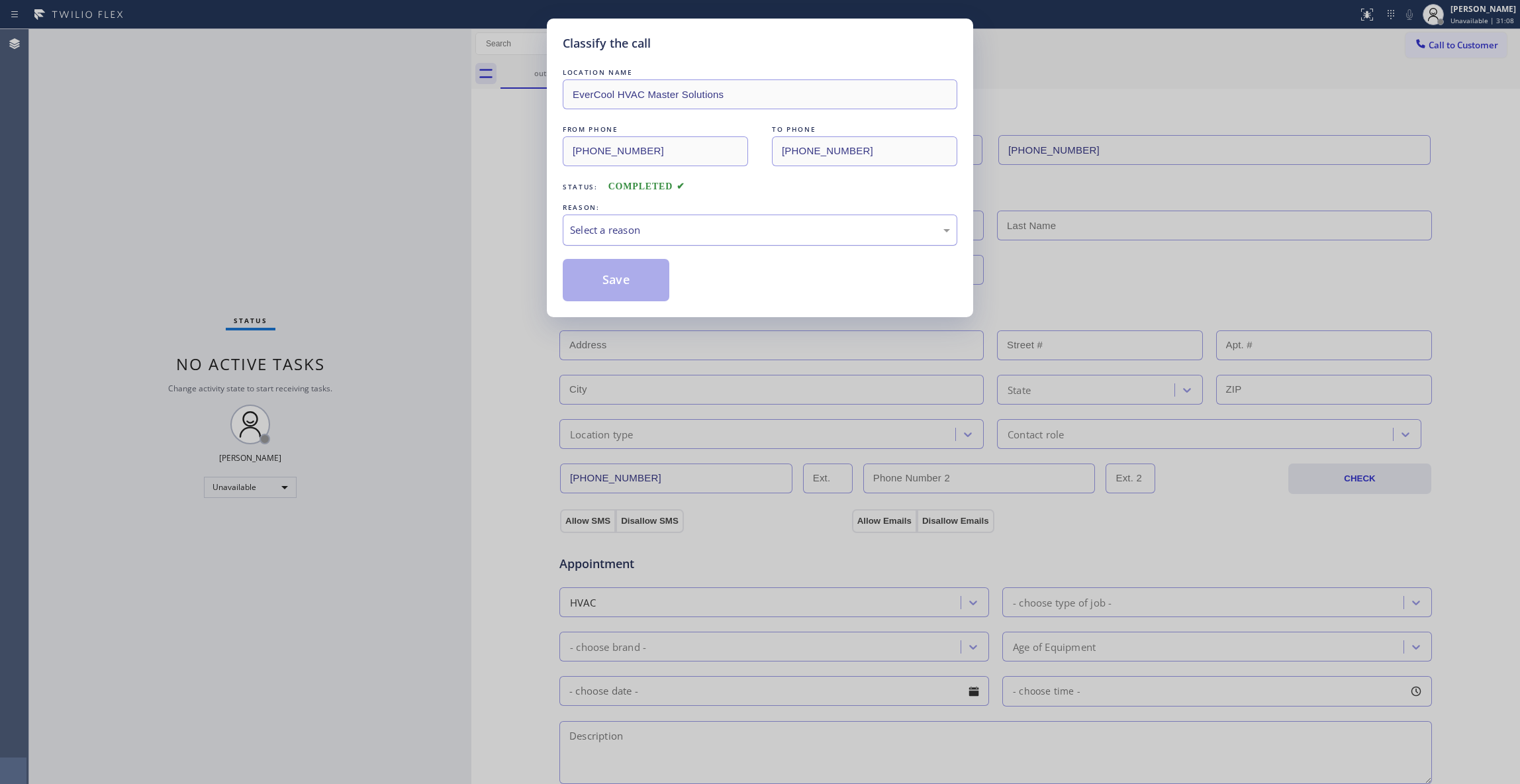
click at [611, 226] on div "Select a reason" at bounding box center [760, 230] width 380 height 16
click at [612, 281] on button "Save" at bounding box center [616, 280] width 107 height 42
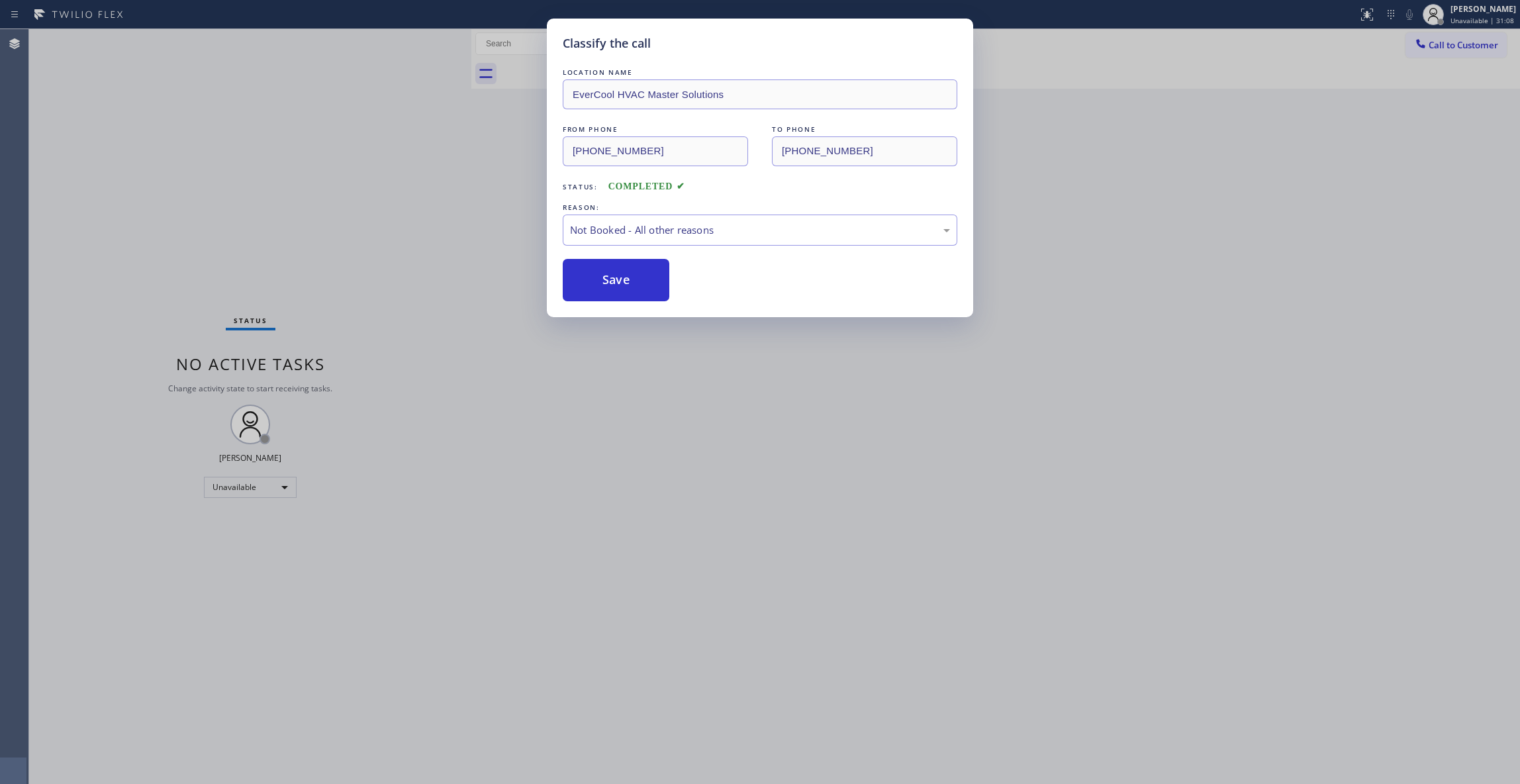
click at [612, 281] on button "Save" at bounding box center [616, 280] width 107 height 42
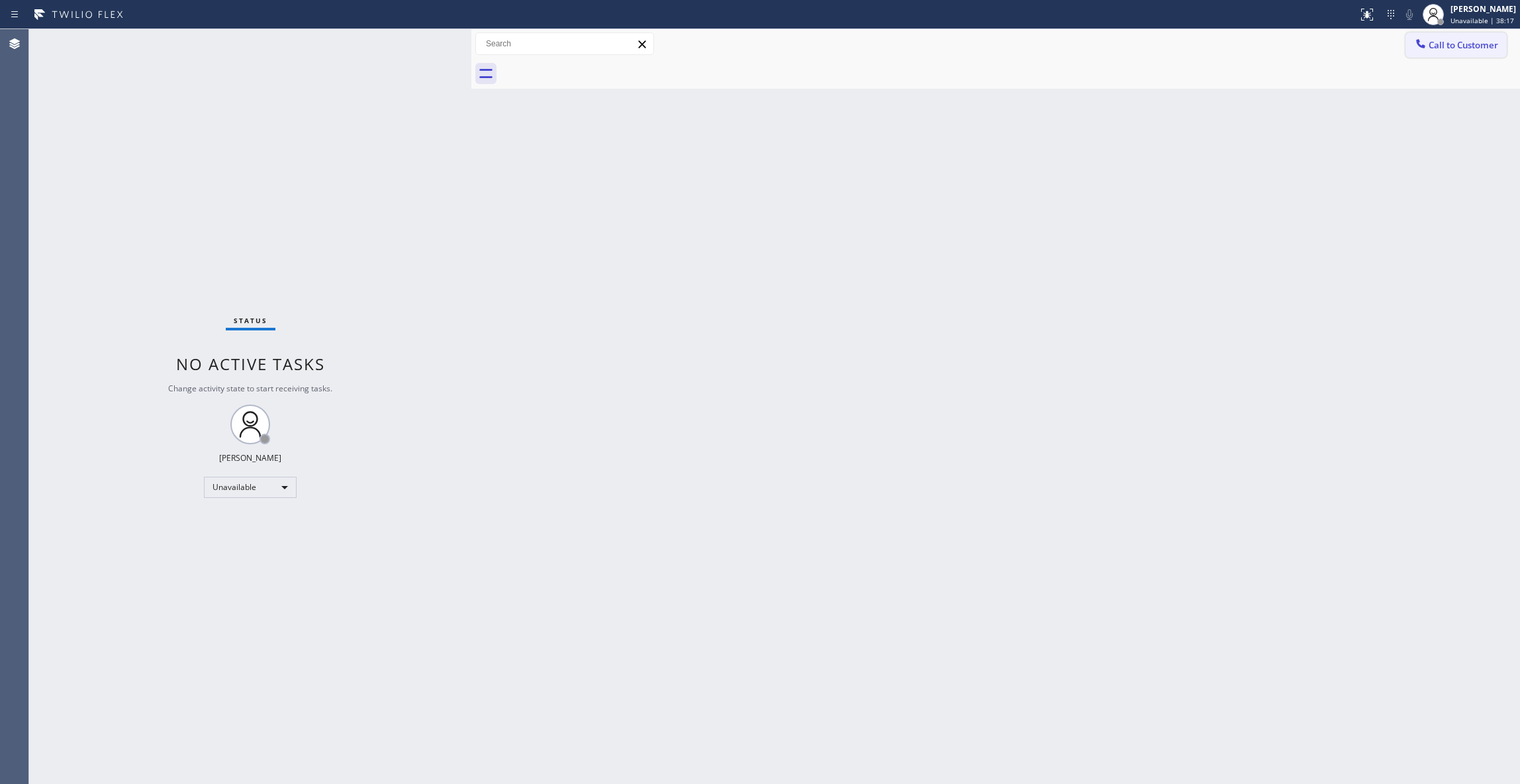
click at [1474, 48] on span "Call to Customer" at bounding box center [1463, 45] width 69 height 12
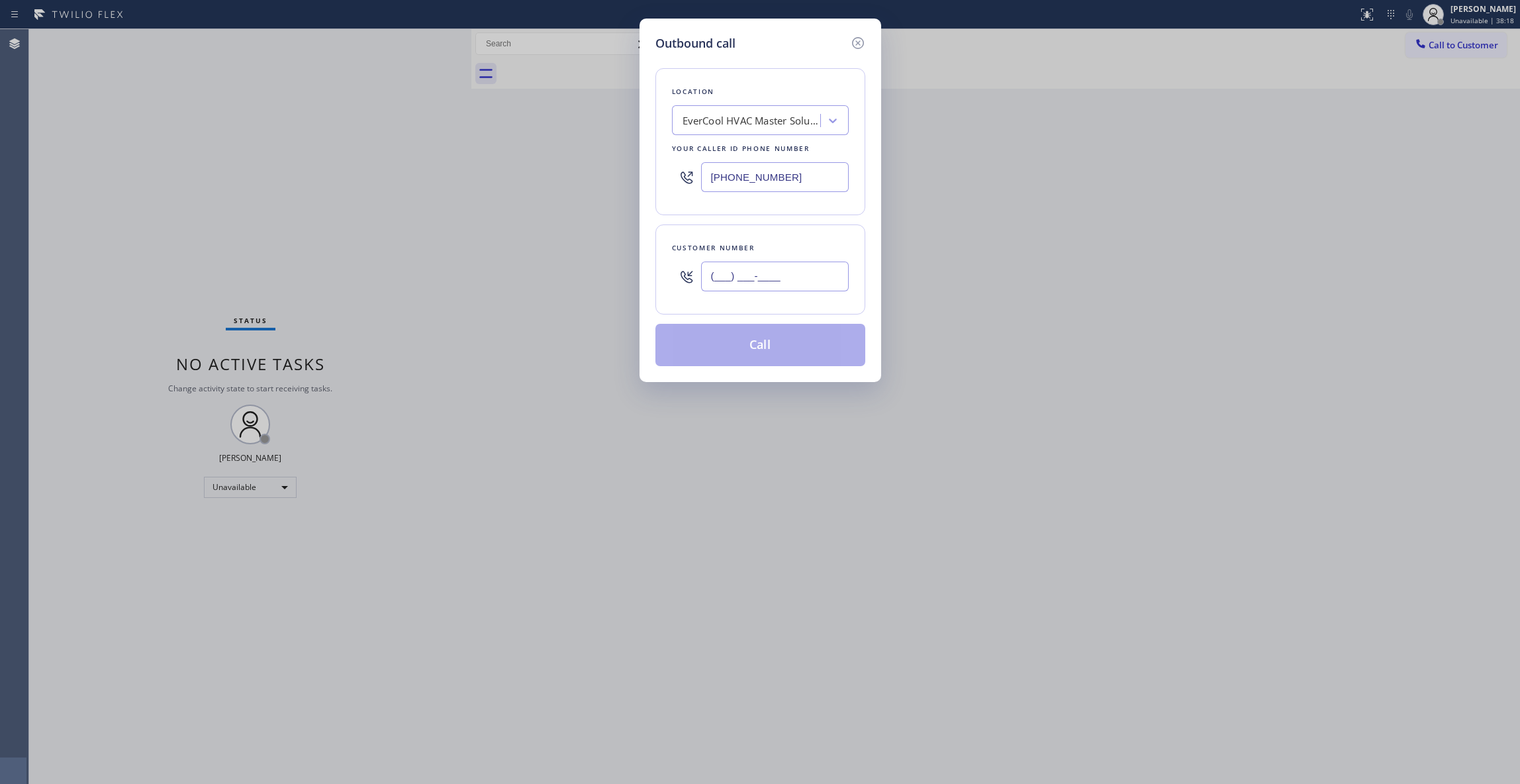
click at [722, 269] on input "(___) ___-____" at bounding box center [775, 277] width 148 height 30
paste input "954) 539-3345"
type input "[PHONE_NUMBER]"
drag, startPoint x: 711, startPoint y: 173, endPoint x: 514, endPoint y: 173, distance: 197.0
click at [514, 173] on div "Outbound call Location EverCool HVAC Master Solutions Your caller id phone numb…" at bounding box center [760, 392] width 1520 height 784
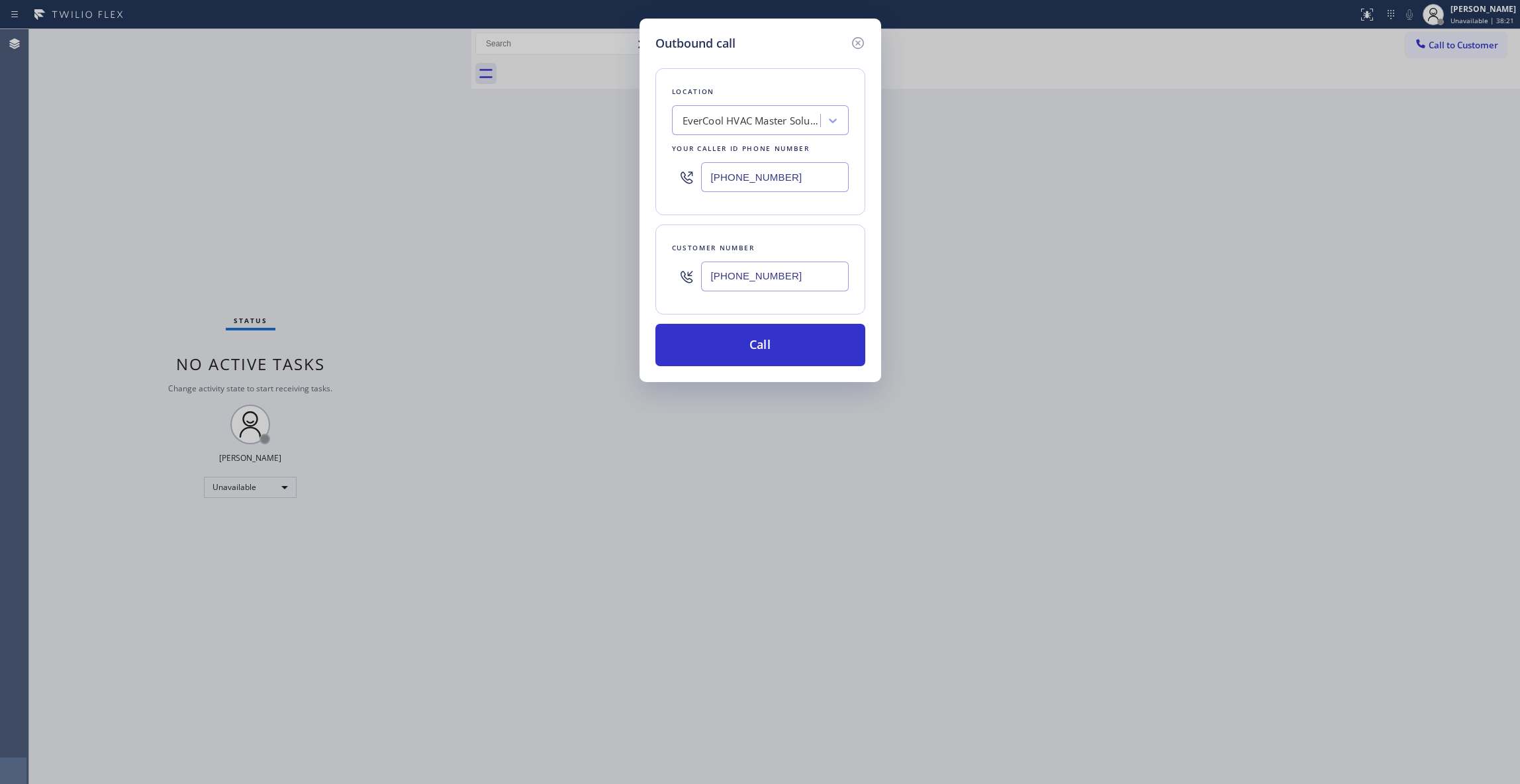
paste input "65-5241"
type input "[PHONE_NUMBER]"
click at [769, 347] on button "Call" at bounding box center [760, 345] width 210 height 42
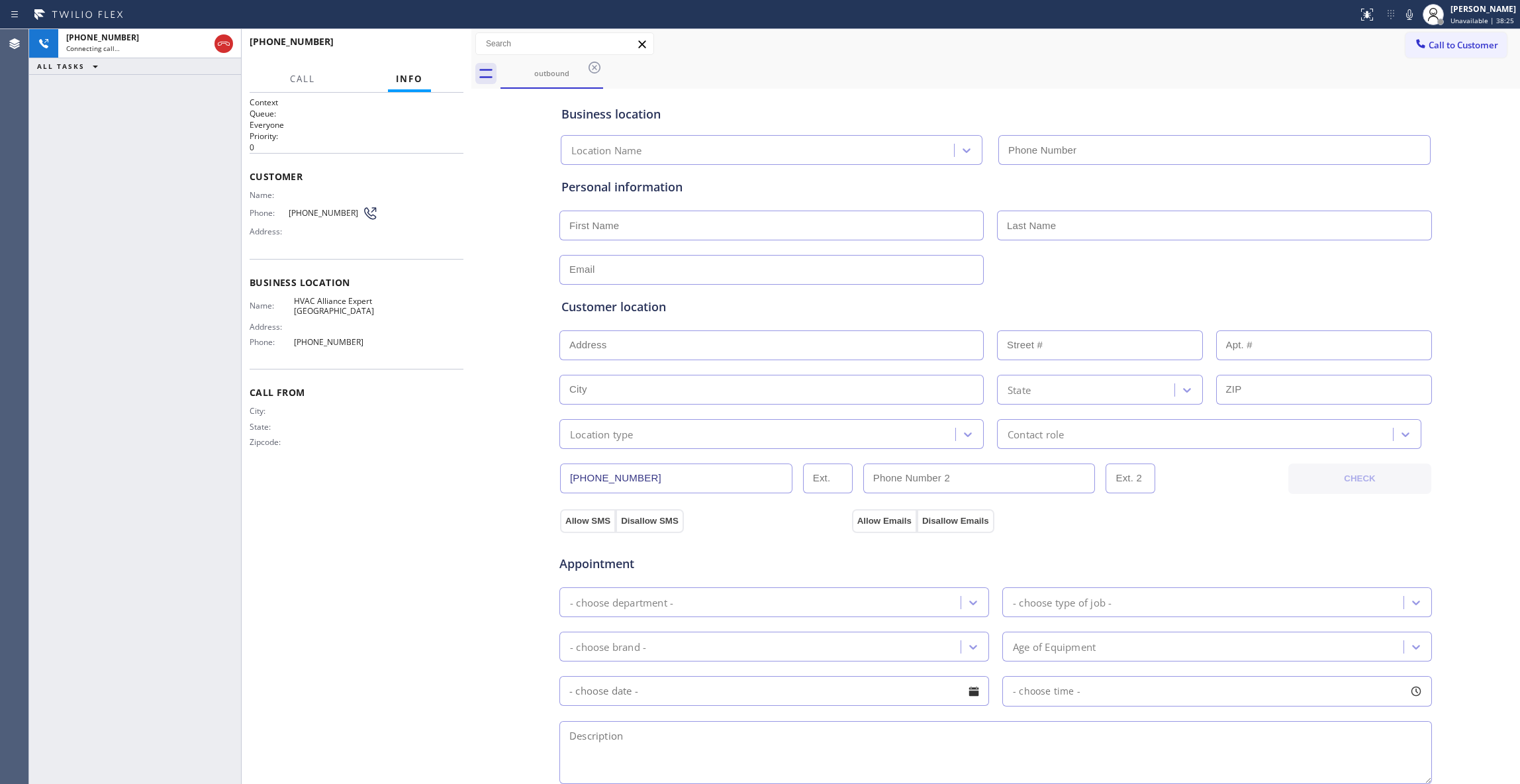
type input "[PHONE_NUMBER]"
click at [418, 43] on span "HANG UP" at bounding box center [432, 47] width 40 height 9
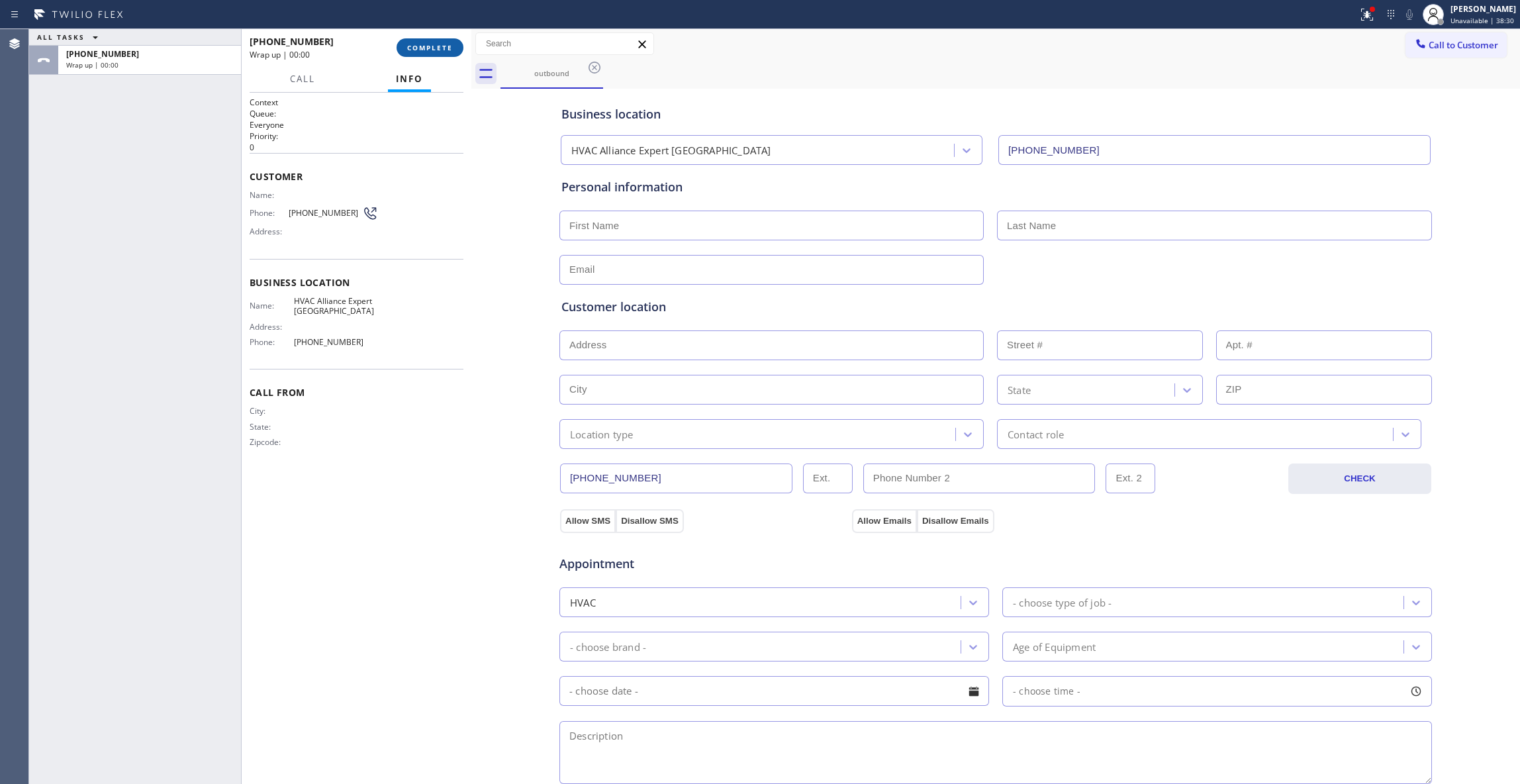
click at [418, 43] on span "COMPLETE" at bounding box center [430, 47] width 46 height 9
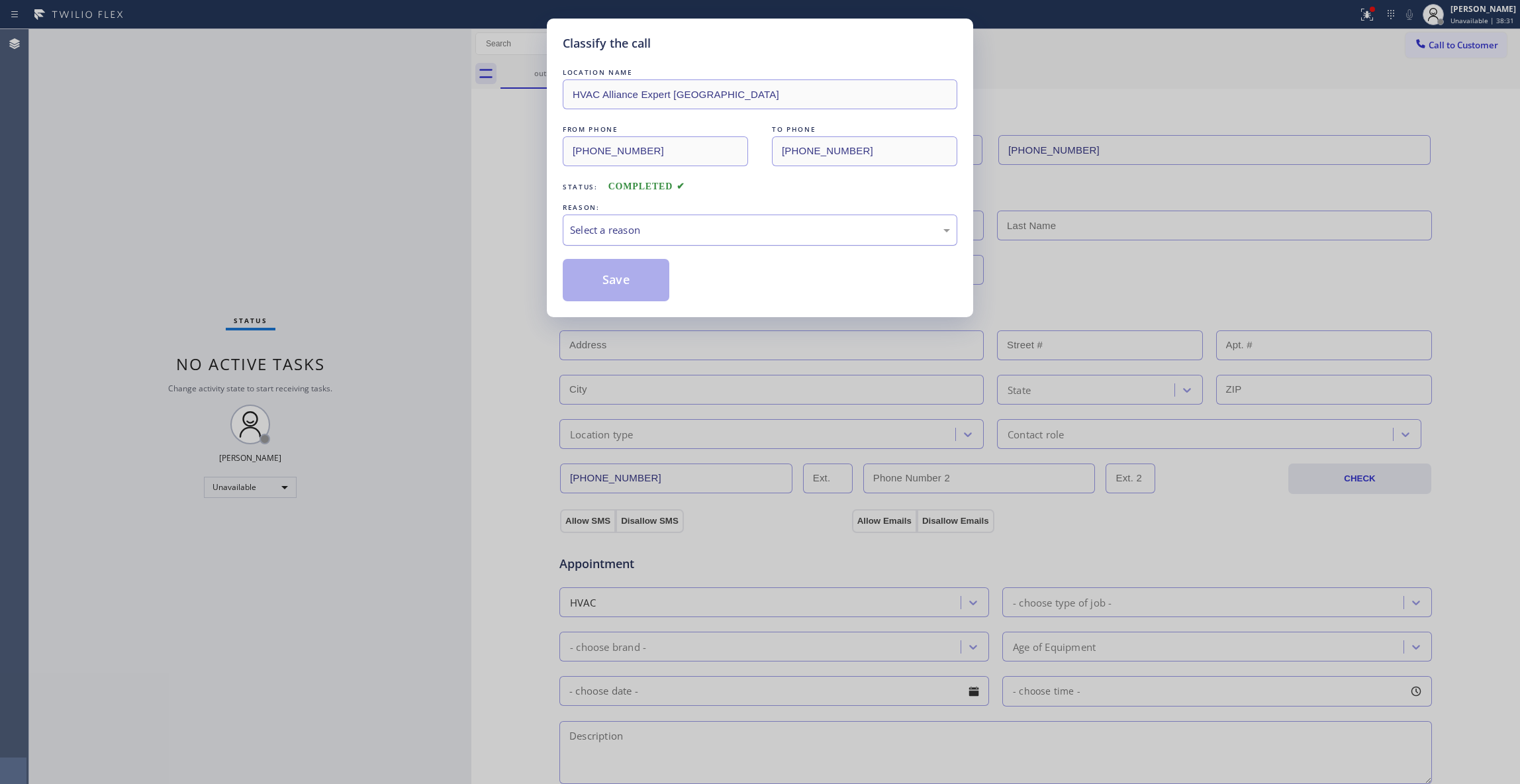
click at [604, 224] on div "Select a reason" at bounding box center [760, 230] width 380 height 16
click at [597, 279] on button "Save" at bounding box center [616, 280] width 107 height 42
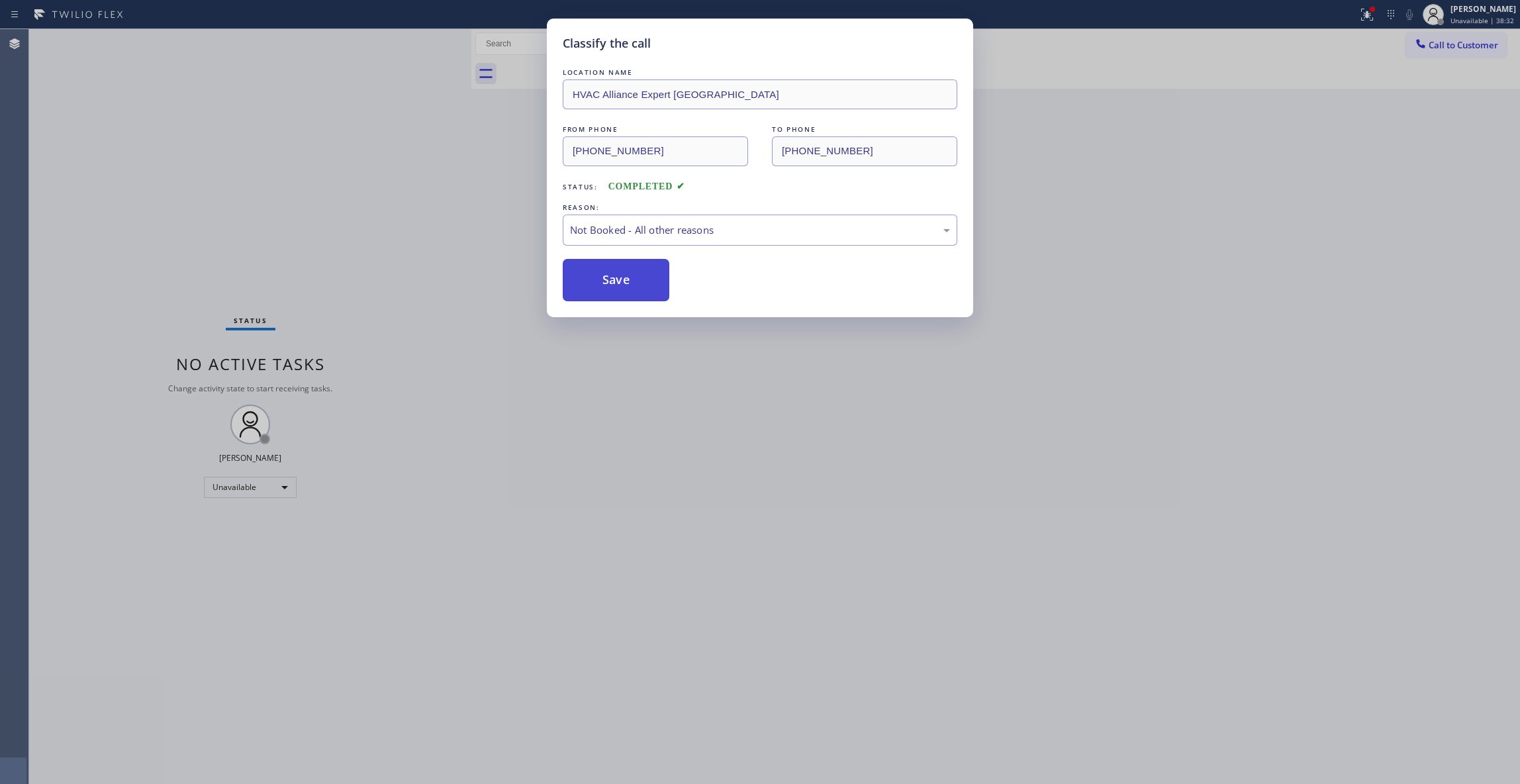
click at [597, 278] on button "Save" at bounding box center [616, 280] width 107 height 42
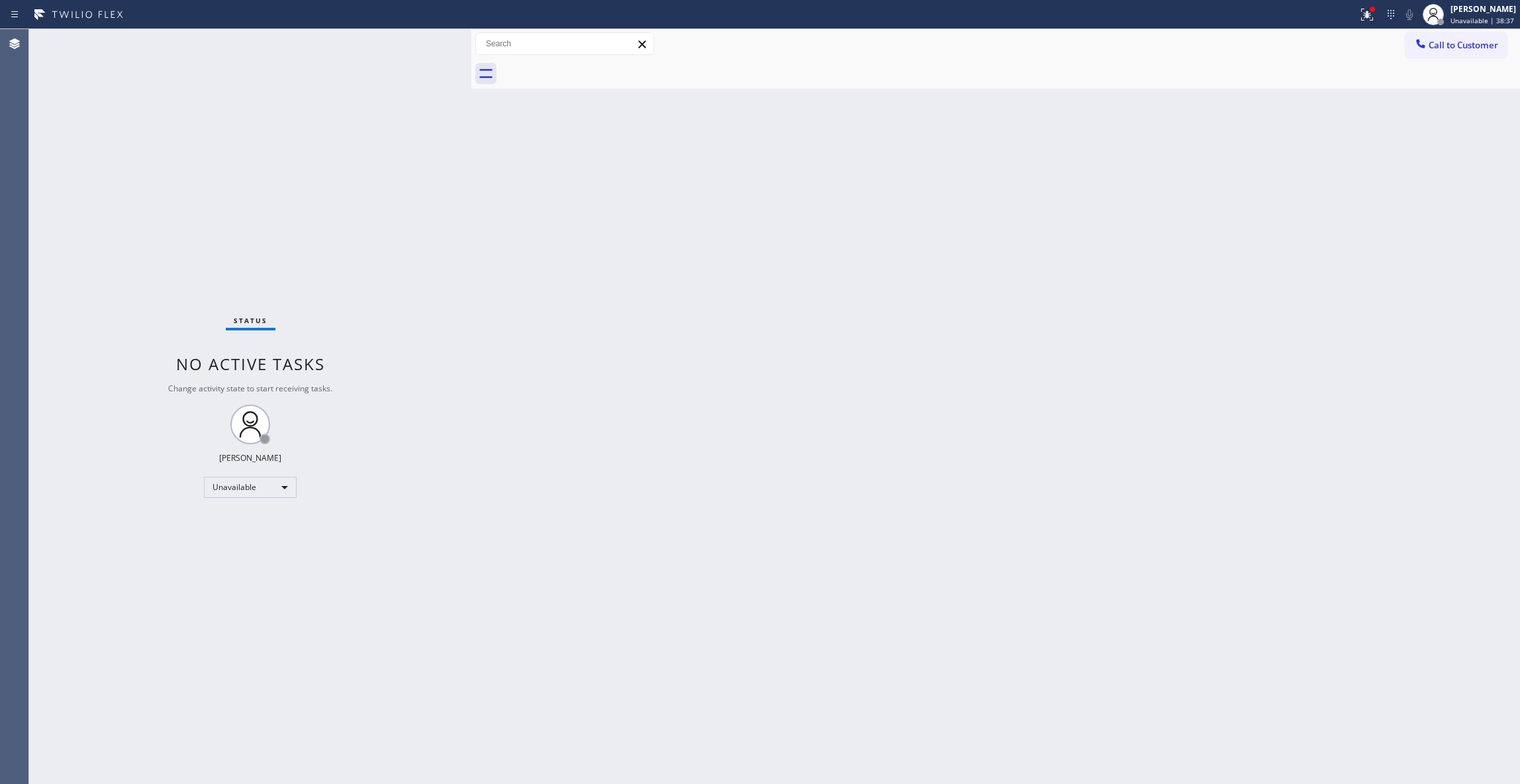
click at [825, 233] on div "Back to Dashboard Change Sender ID Customers Technicians Select a contact Outbo…" at bounding box center [996, 406] width 1049 height 755
click at [1482, 44] on span "Call to Customer" at bounding box center [1463, 45] width 69 height 12
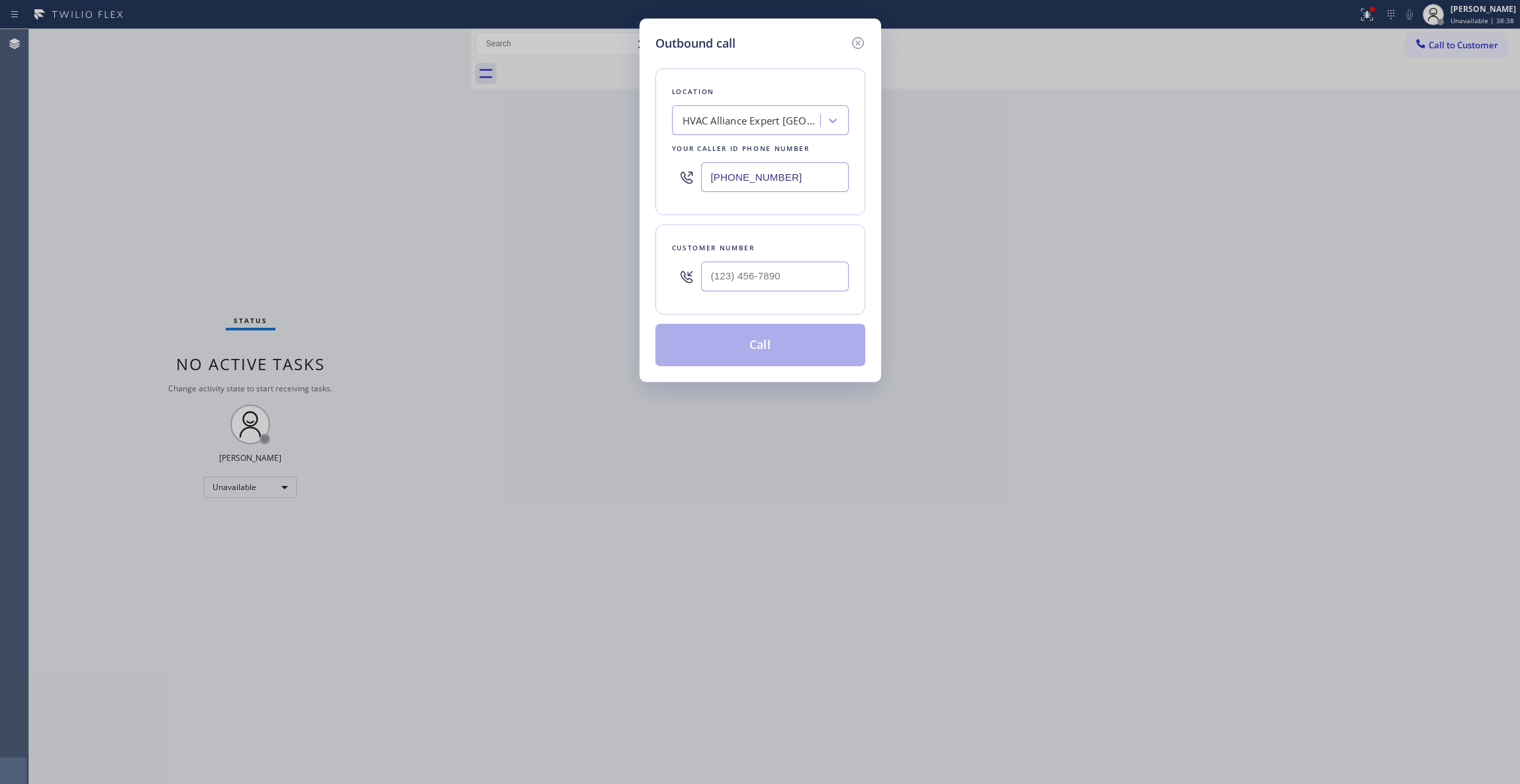
click at [711, 292] on div at bounding box center [775, 276] width 148 height 43
click at [713, 284] on input "(___) ___-____" at bounding box center [775, 277] width 148 height 30
paste input "213) 320-5633"
type input "[PHONE_NUMBER]"
paste input "213) 408-7895"
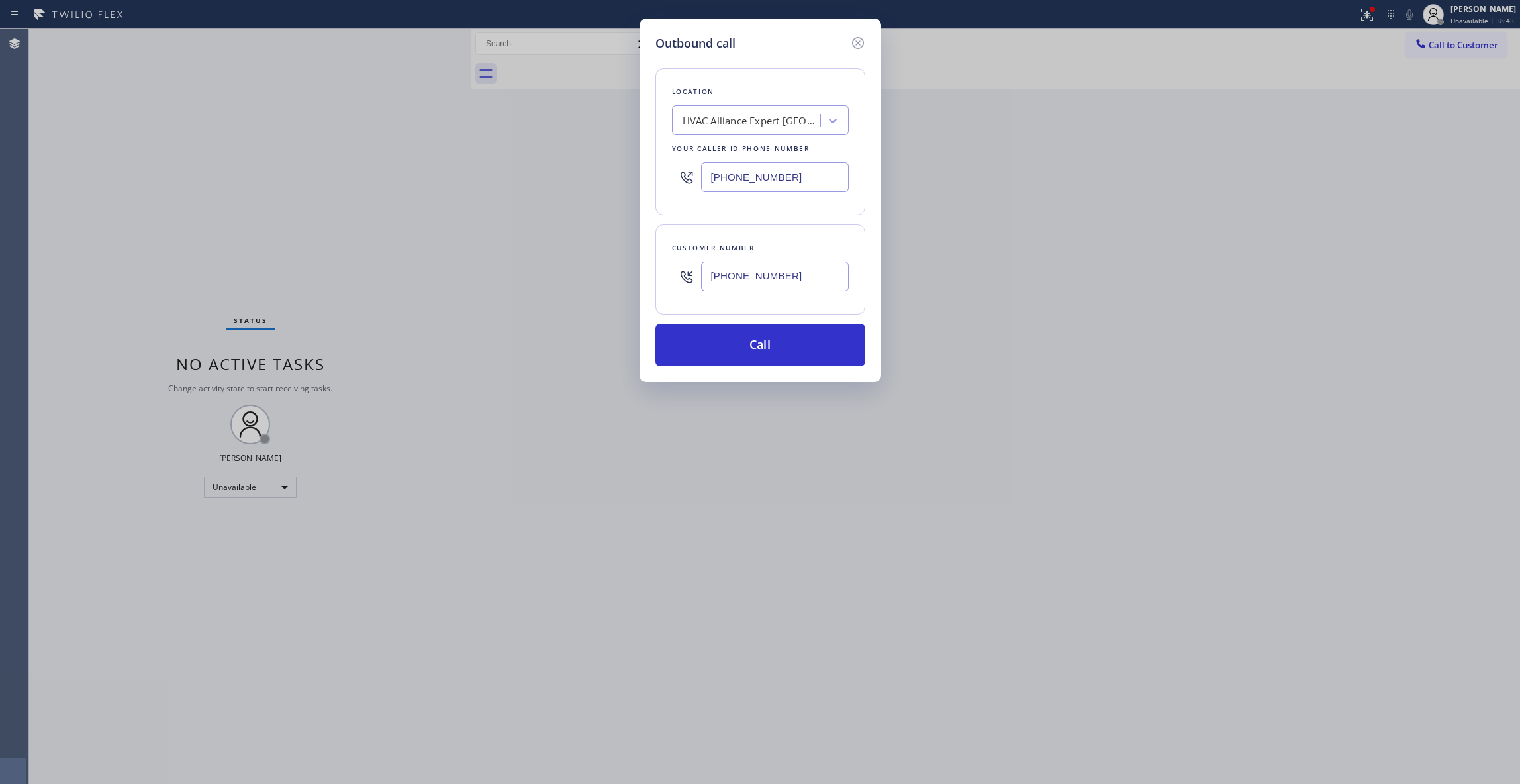
drag, startPoint x: 790, startPoint y: 180, endPoint x: 409, endPoint y: 171, distance: 381.1
click at [409, 171] on div "Outbound call Location HVAC Alliance Expert [GEOGRAPHIC_DATA] Your caller id ph…" at bounding box center [760, 392] width 1520 height 784
type input "[PHONE_NUMBER]"
drag, startPoint x: 801, startPoint y: 279, endPoint x: 647, endPoint y: 263, distance: 154.8
click at [647, 263] on div "Outbound call Location [GEOGRAPHIC_DATA] Electrical [GEOGRAPHIC_DATA] Your call…" at bounding box center [761, 200] width 242 height 364
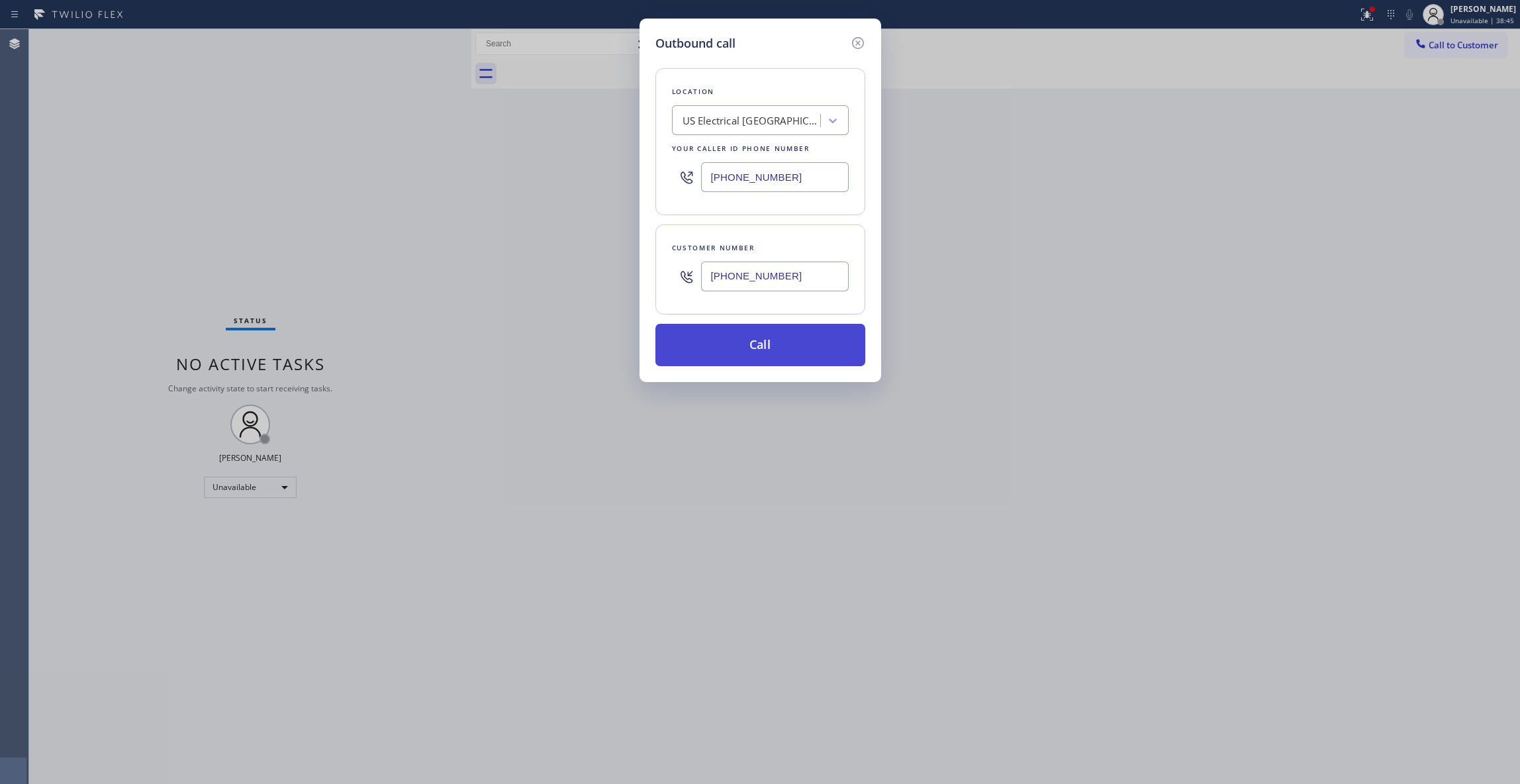
click at [796, 357] on button "Call" at bounding box center [760, 345] width 210 height 42
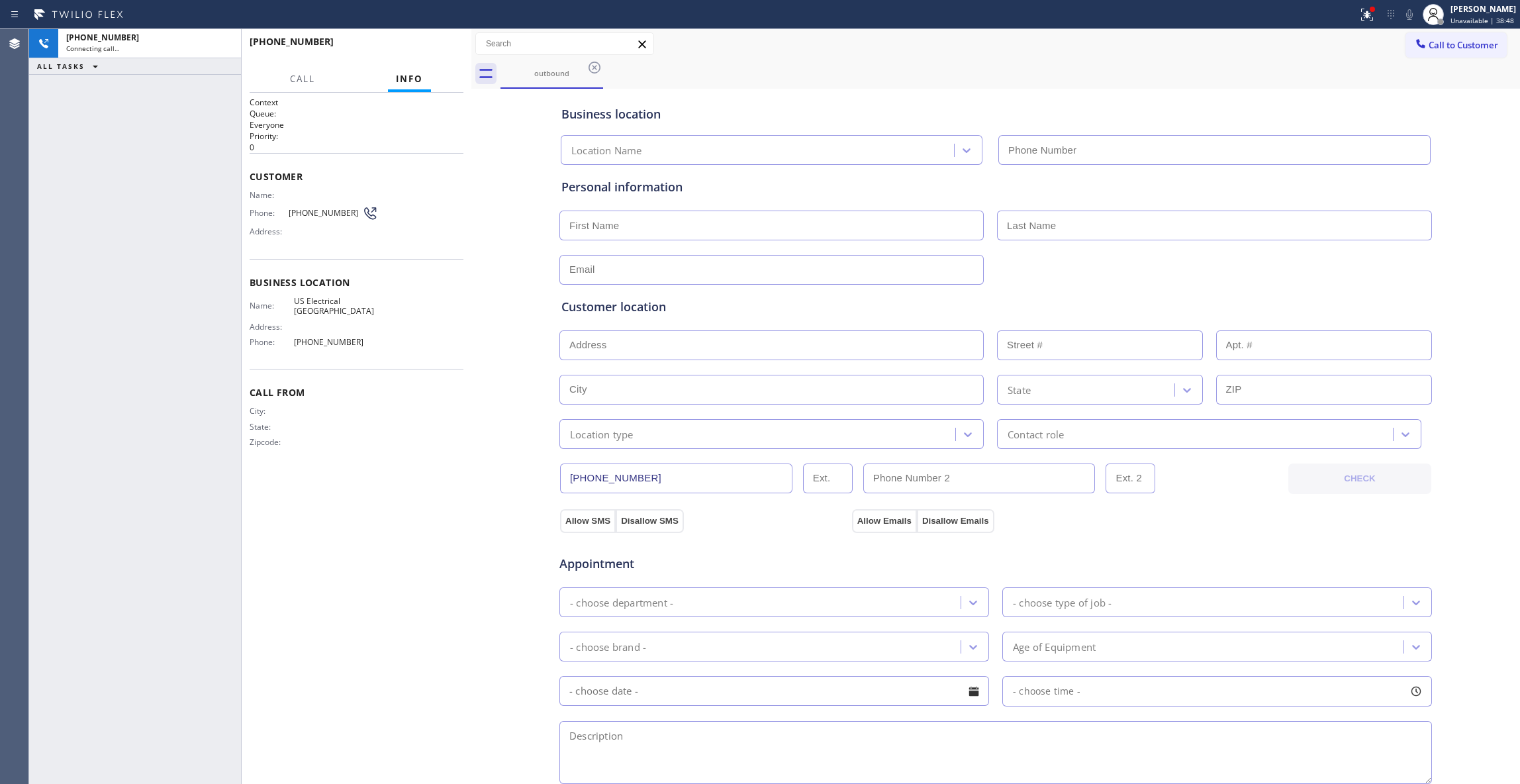
type input "[PHONE_NUMBER]"
drag, startPoint x: 225, startPoint y: 43, endPoint x: 277, endPoint y: 50, distance: 52.5
click at [225, 43] on icon at bounding box center [224, 44] width 12 height 4
click at [444, 51] on span "COMPLETE" at bounding box center [430, 47] width 46 height 9
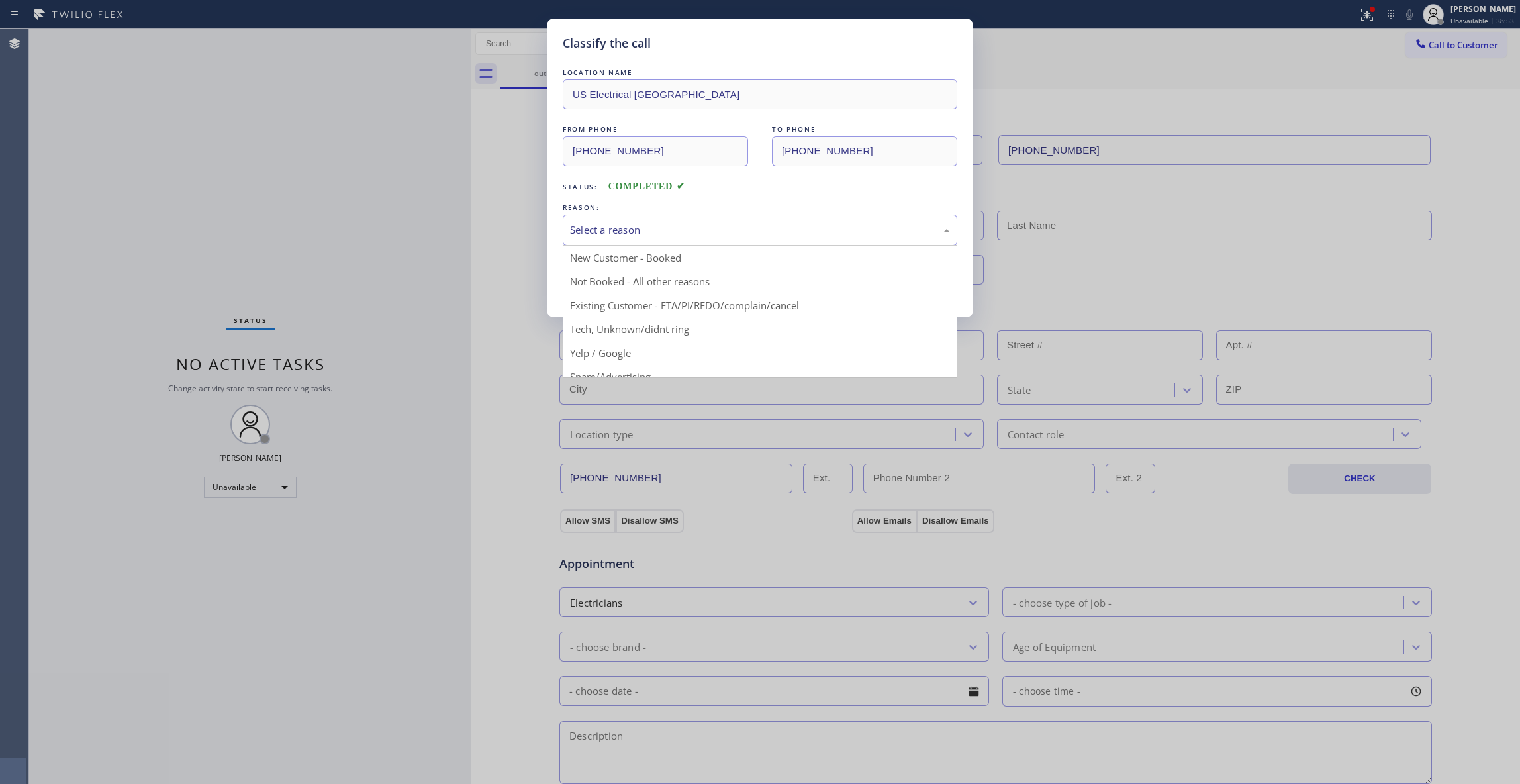
click at [596, 234] on div "Select a reason" at bounding box center [760, 230] width 380 height 16
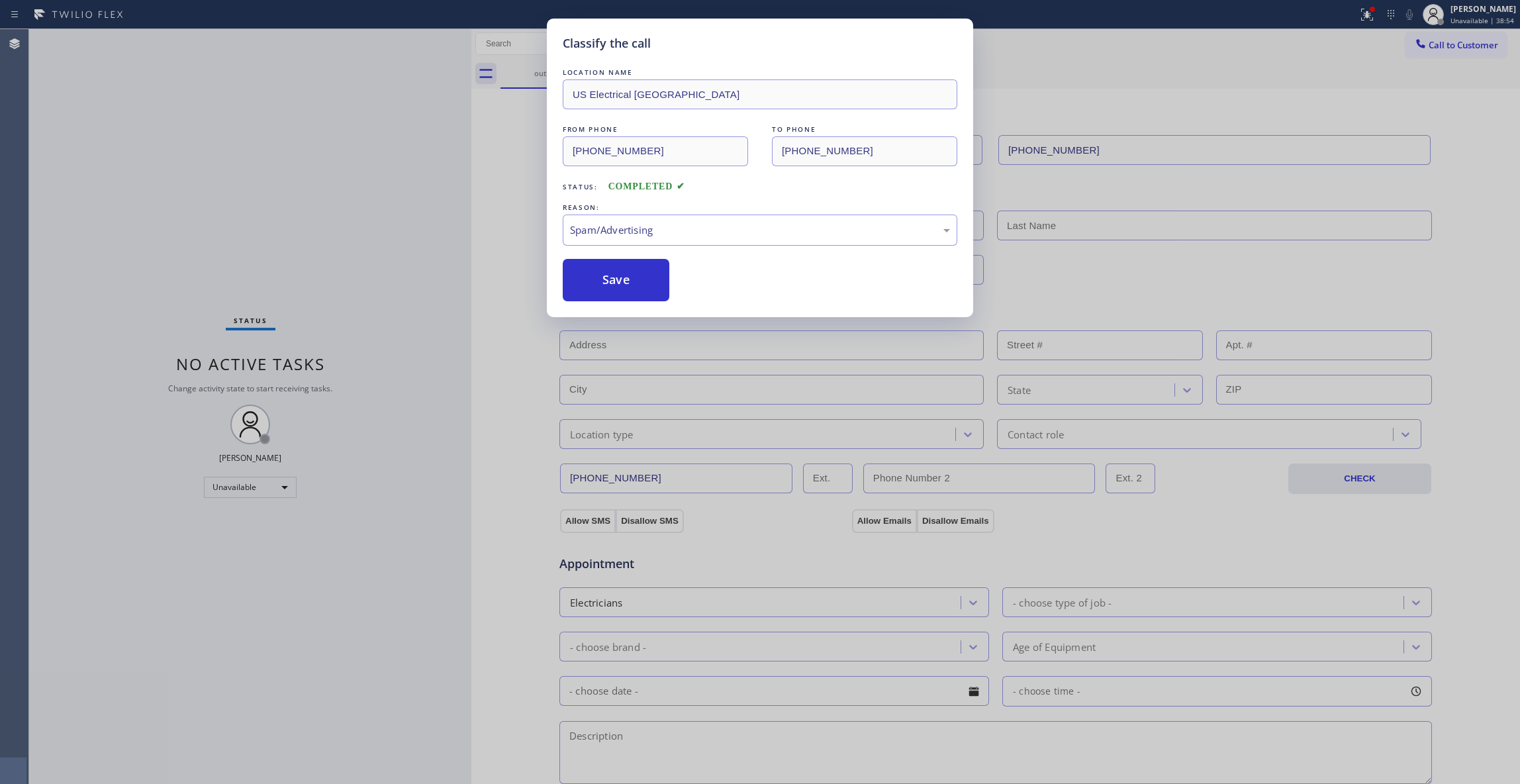
click at [599, 294] on button "Save" at bounding box center [616, 280] width 107 height 42
click at [599, 293] on button "Save" at bounding box center [616, 280] width 107 height 42
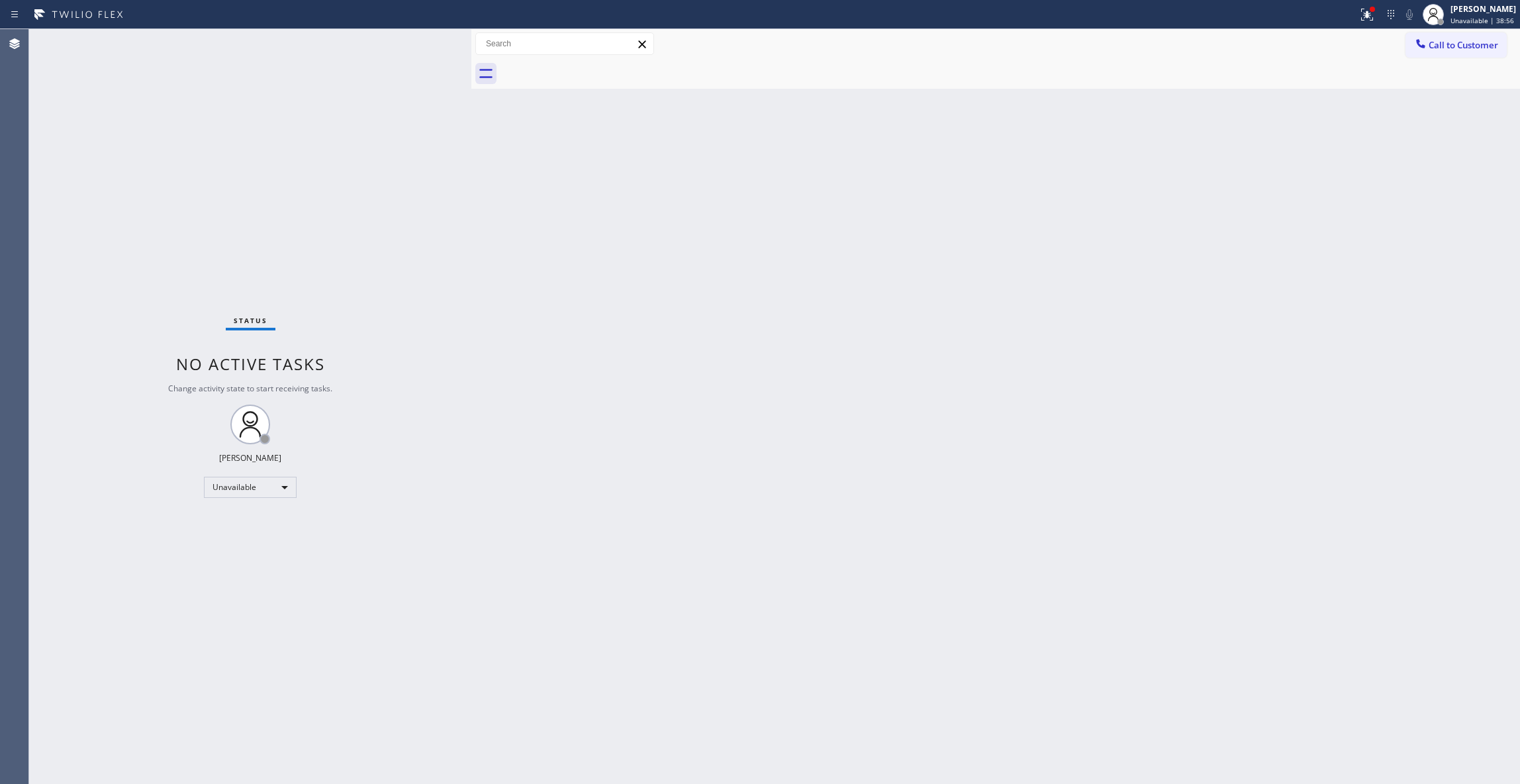
drag, startPoint x: 1478, startPoint y: 54, endPoint x: 1449, endPoint y: 62, distance: 30.1
click at [1478, 54] on button "Call to Customer" at bounding box center [1456, 45] width 101 height 25
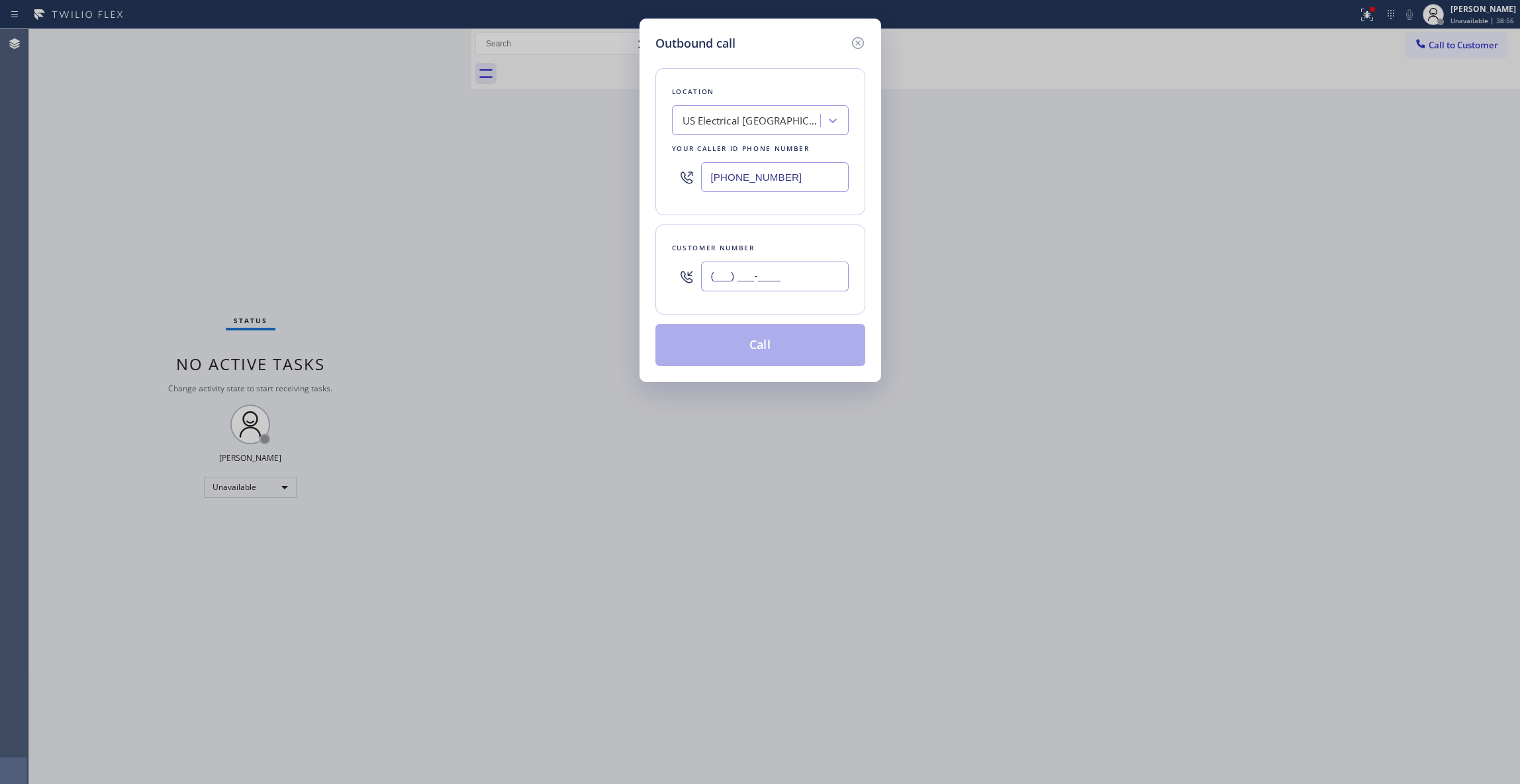
click at [778, 272] on input "(___) ___-____" at bounding box center [775, 277] width 148 height 30
paste input "213) 320-5633"
type input "[PHONE_NUMBER]"
click at [774, 343] on button "Call" at bounding box center [760, 345] width 210 height 42
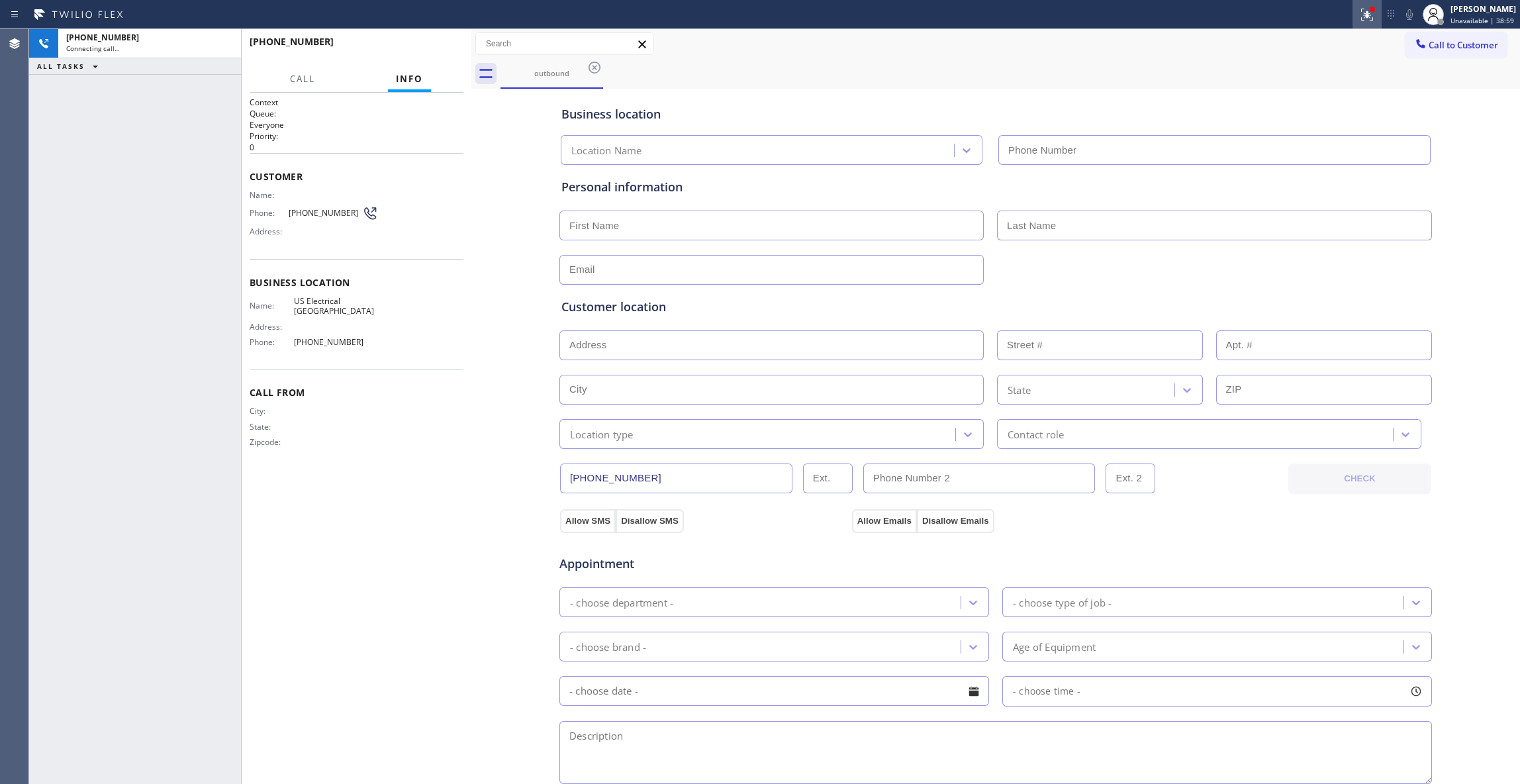
click at [1361, 16] on icon at bounding box center [1367, 14] width 12 height 12
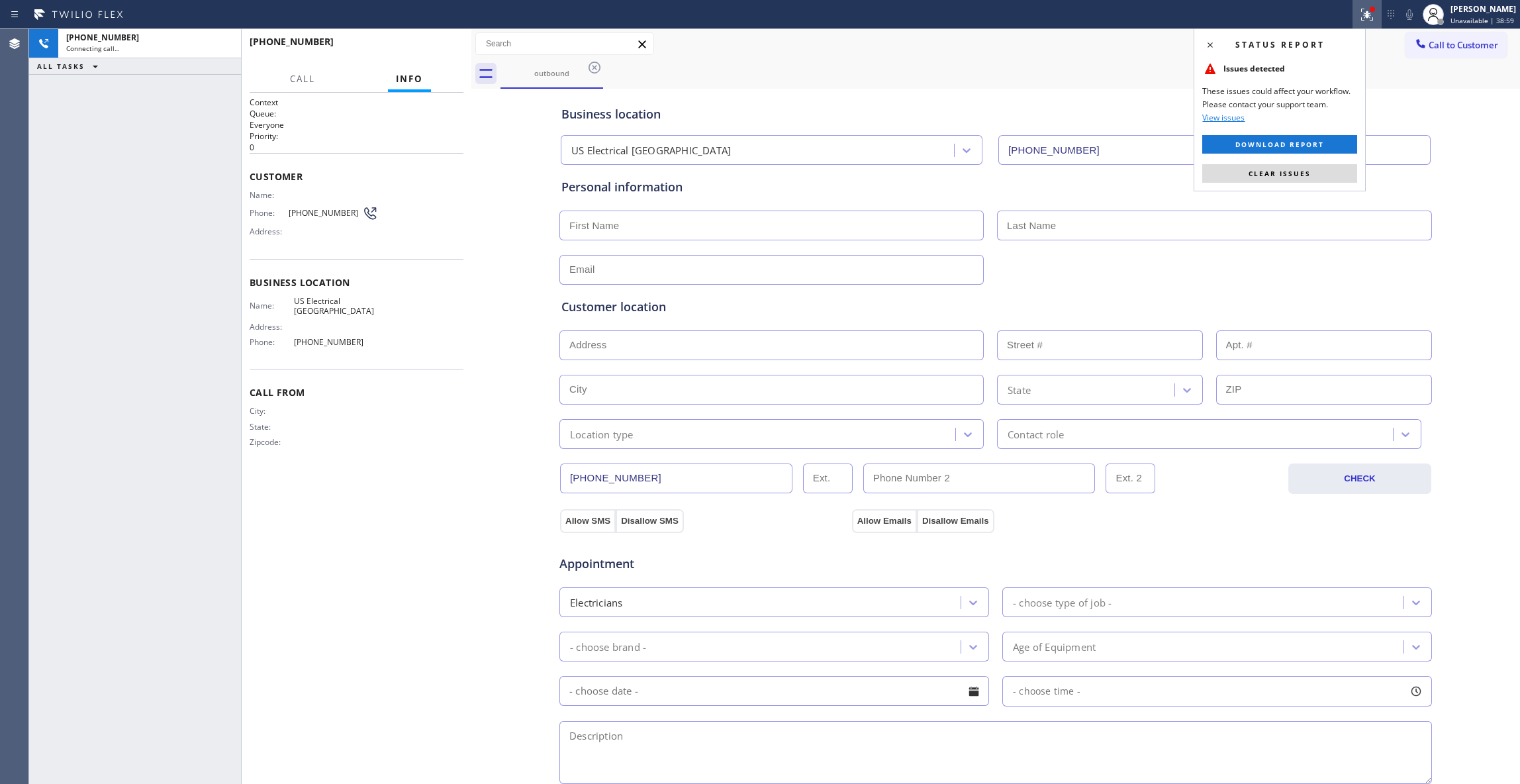
type input "[PHONE_NUMBER]"
click at [1328, 167] on button "Clear issues" at bounding box center [1279, 173] width 155 height 18
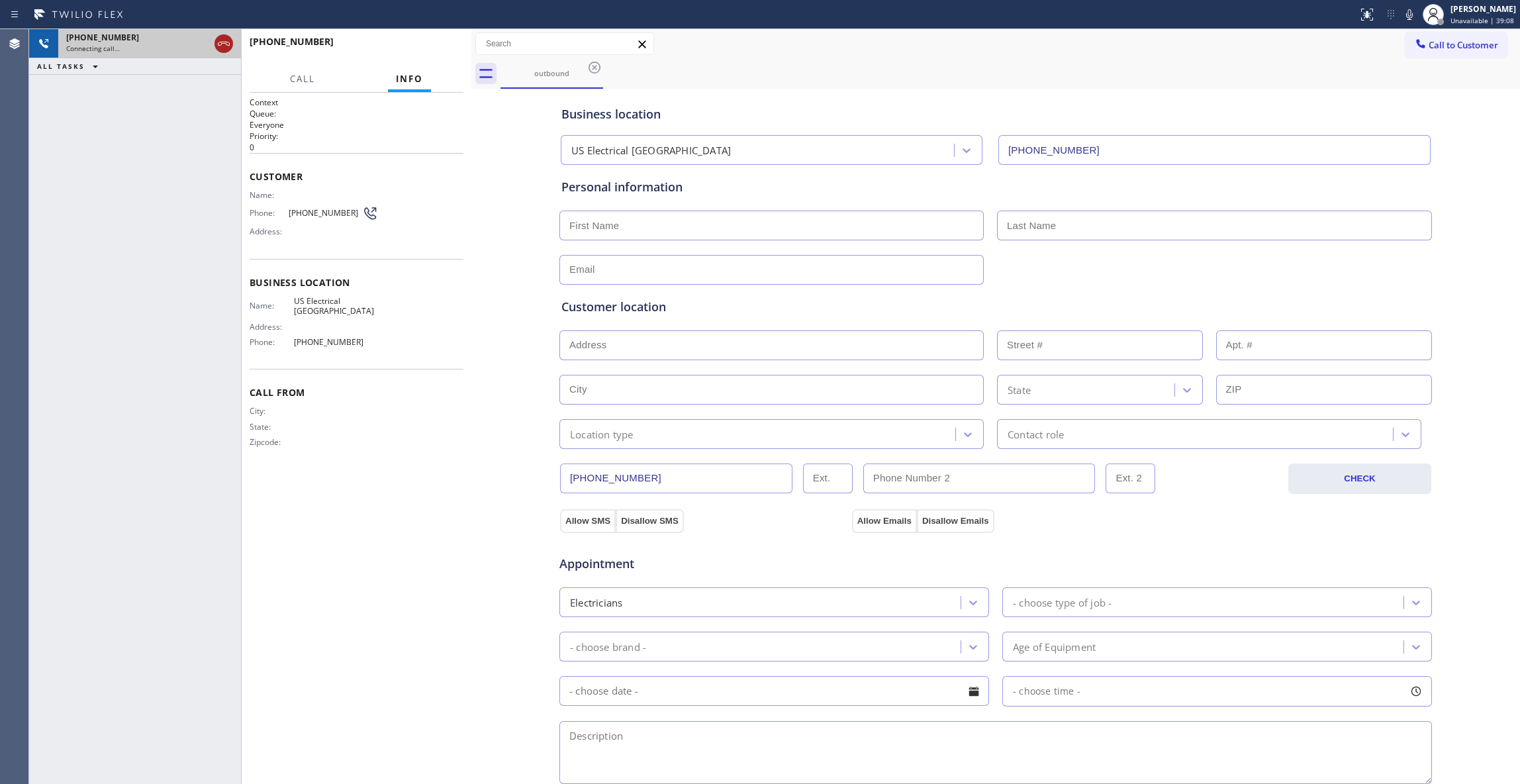
click at [217, 45] on icon at bounding box center [224, 44] width 16 height 16
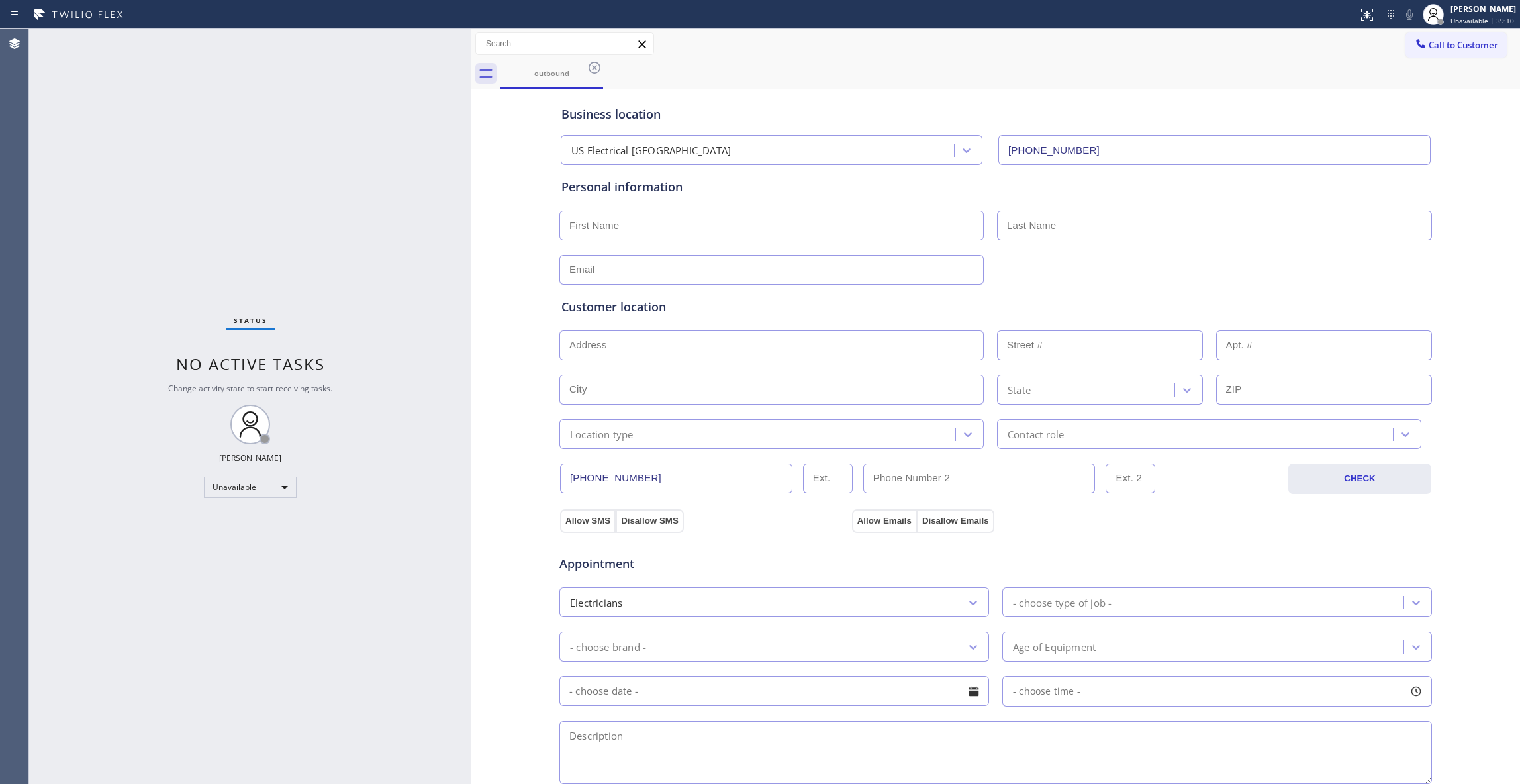
drag, startPoint x: 585, startPoint y: 69, endPoint x: 611, endPoint y: 72, distance: 26.2
click at [585, 69] on div "outbound" at bounding box center [551, 73] width 100 height 10
drag, startPoint x: 1449, startPoint y: 46, endPoint x: 1137, endPoint y: 53, distance: 312.1
click at [1449, 45] on span "Call to Customer" at bounding box center [1463, 45] width 69 height 12
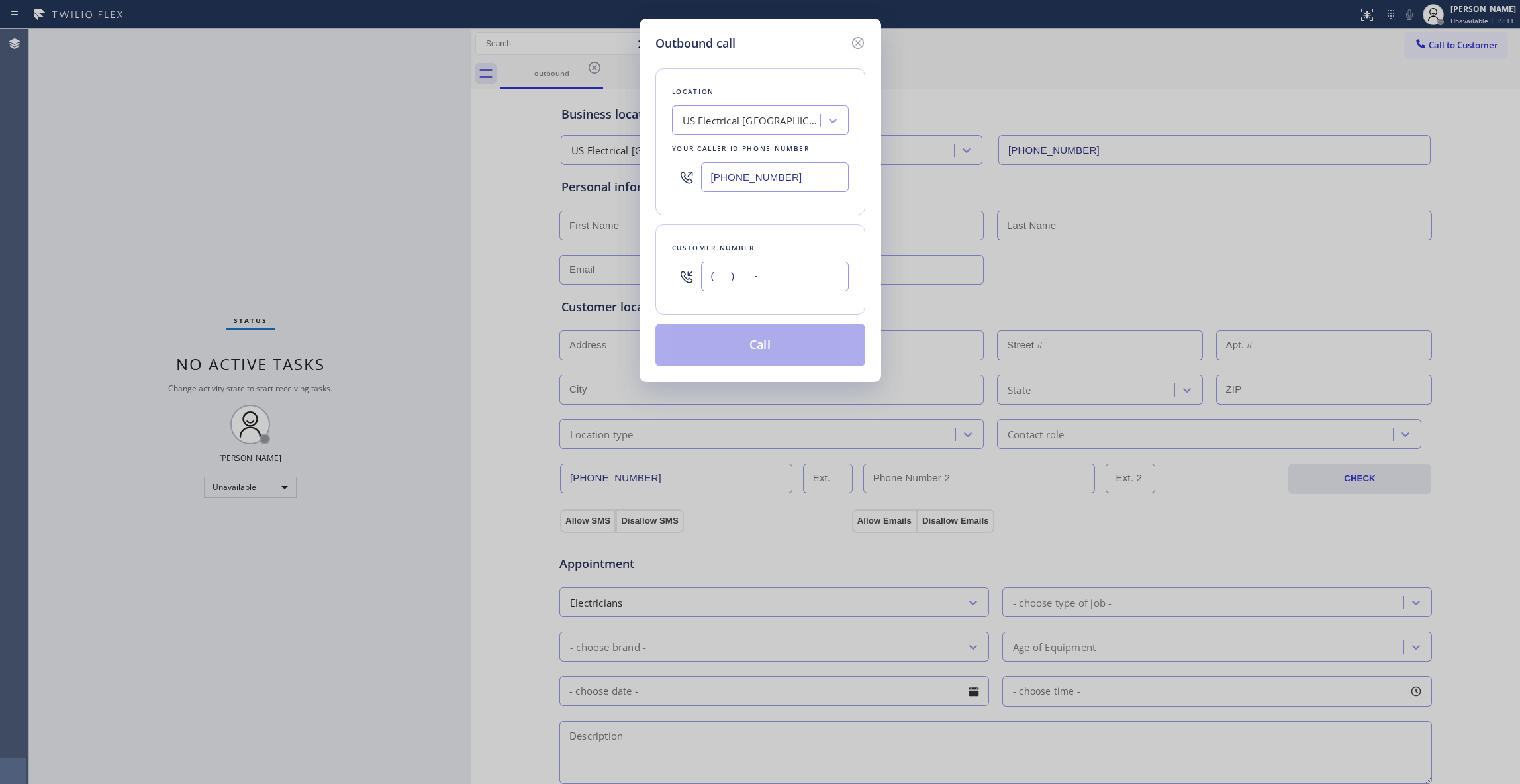
click at [723, 263] on input "(___) ___-____" at bounding box center [775, 277] width 148 height 30
paste input "213) 320-5633"
type input "[PHONE_NUMBER]"
click at [735, 351] on button "Call" at bounding box center [760, 345] width 210 height 42
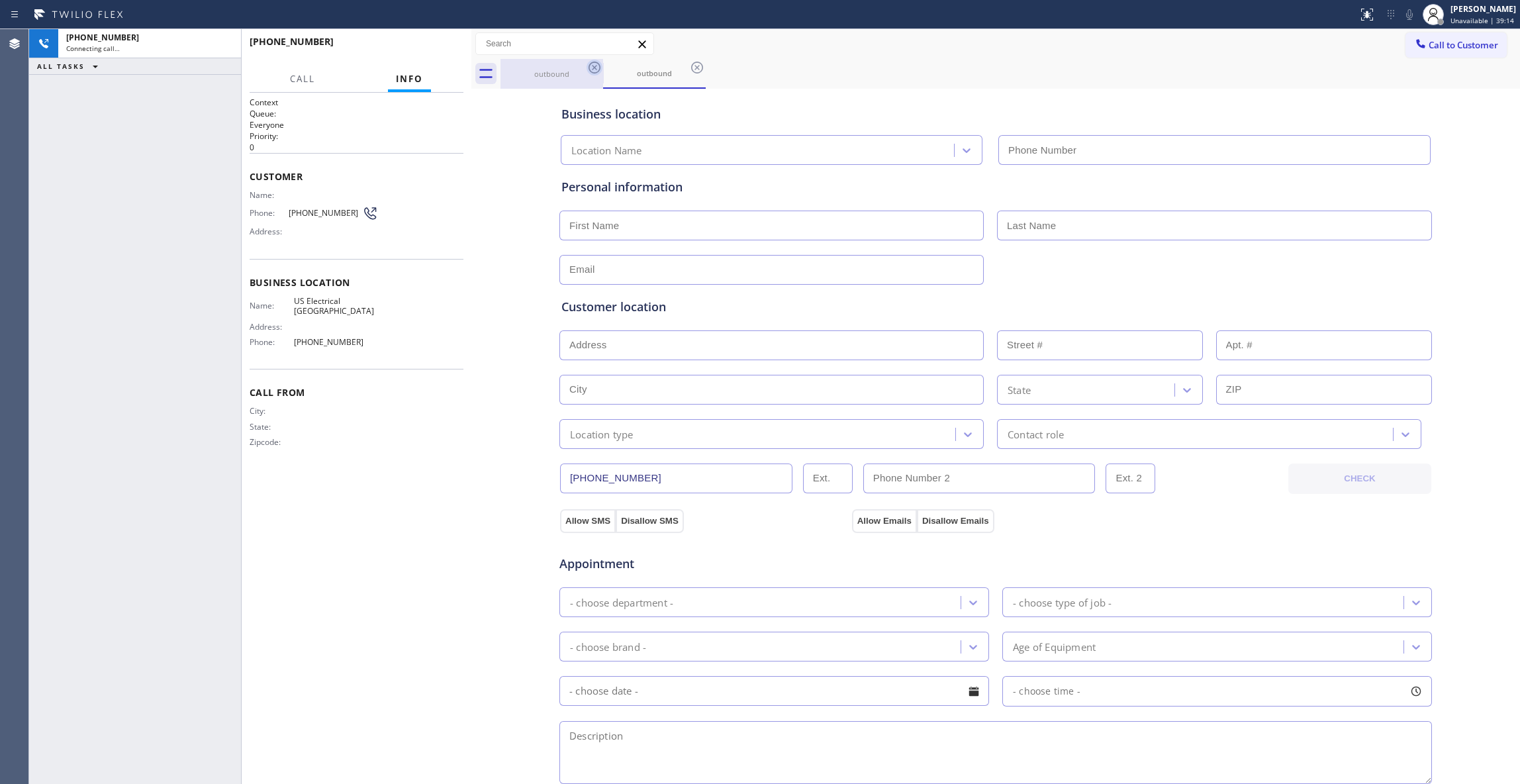
click at [592, 67] on icon at bounding box center [594, 67] width 16 height 16
type input "[PHONE_NUMBER]"
click at [530, 76] on div "outbound" at bounding box center [551, 74] width 100 height 10
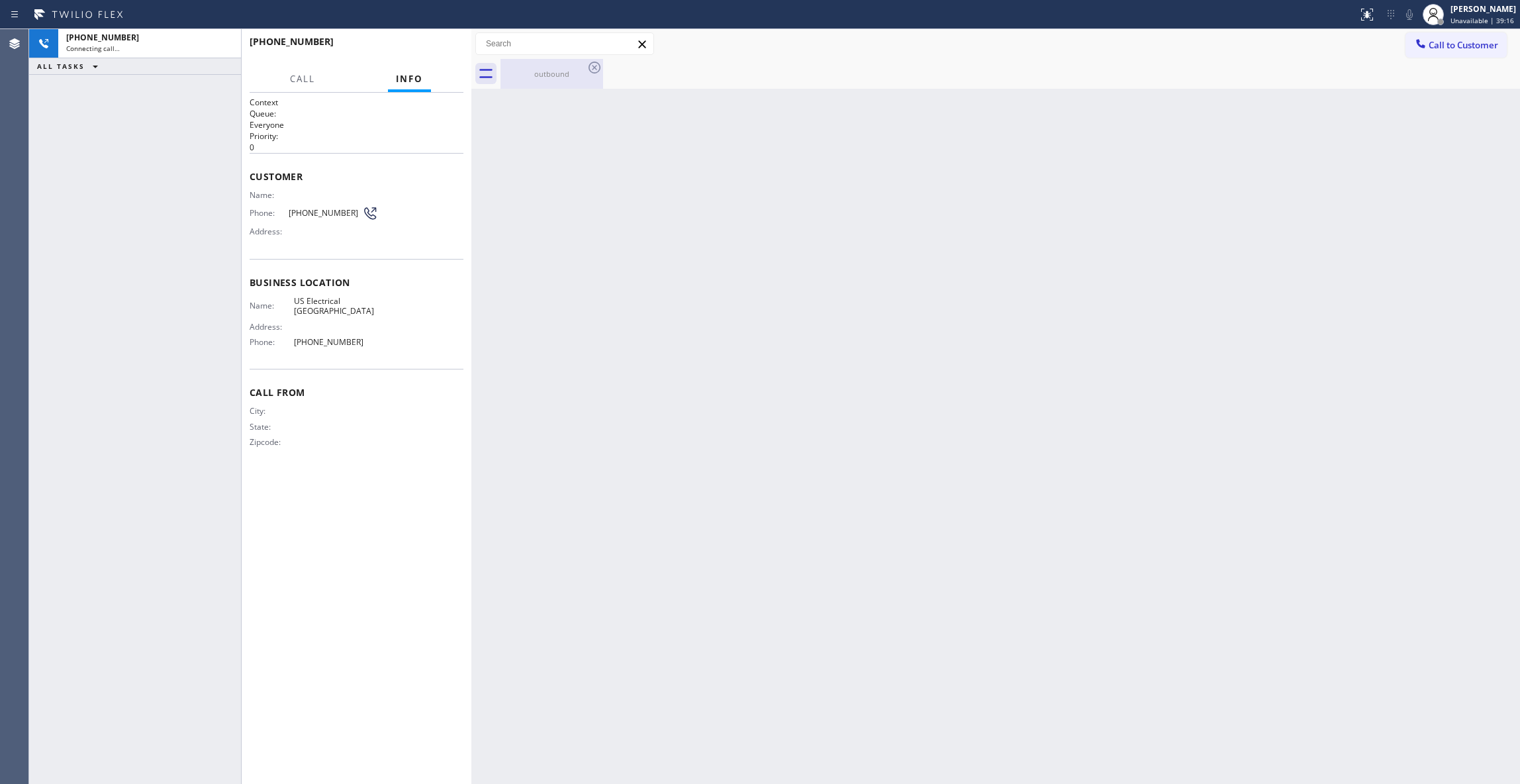
click at [555, 79] on div "outbound" at bounding box center [551, 74] width 100 height 30
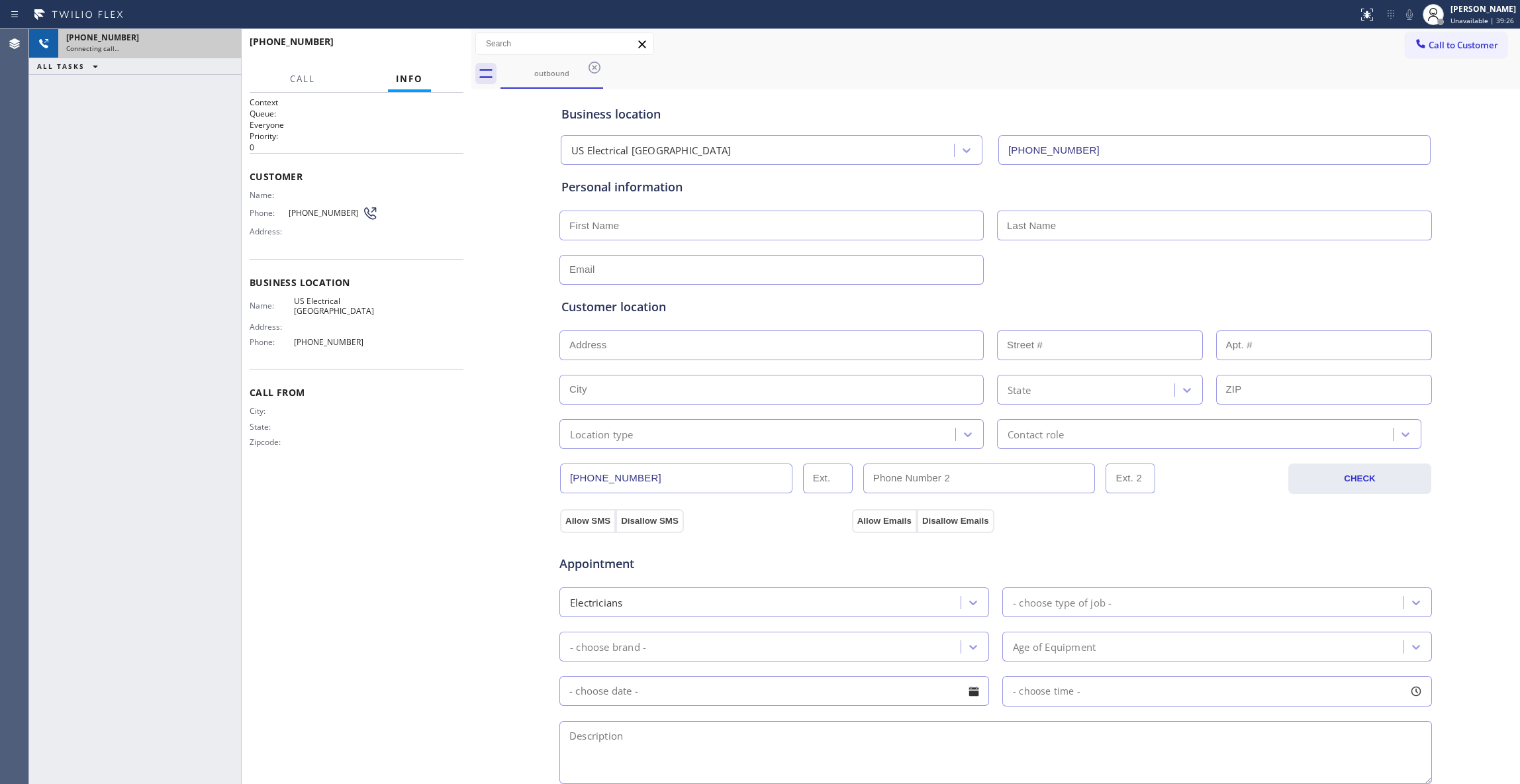
click at [172, 48] on div "Connecting call…" at bounding box center [150, 48] width 167 height 9
click at [446, 47] on span "HANG UP" at bounding box center [432, 47] width 40 height 9
click at [448, 37] on div "[PHONE_NUMBER] Wrap up | 00:00 COMPLETE" at bounding box center [357, 47] width 214 height 35
click at [440, 41] on button "COMPLETE" at bounding box center [430, 47] width 67 height 18
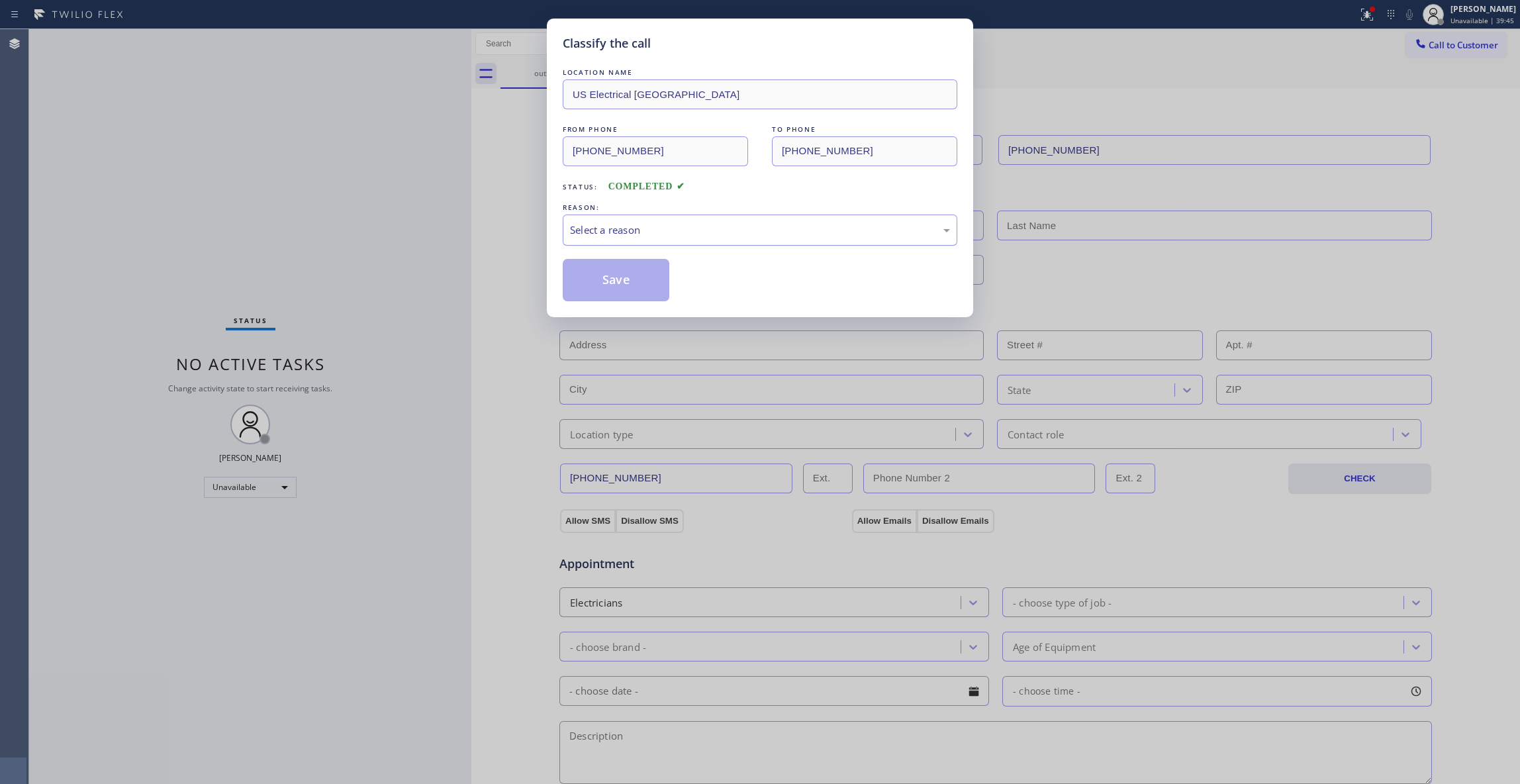
drag, startPoint x: 672, startPoint y: 226, endPoint x: 666, endPoint y: 244, distance: 19.0
click at [671, 226] on div "Select a reason" at bounding box center [760, 230] width 380 height 16
click at [602, 273] on button "Save" at bounding box center [616, 280] width 107 height 42
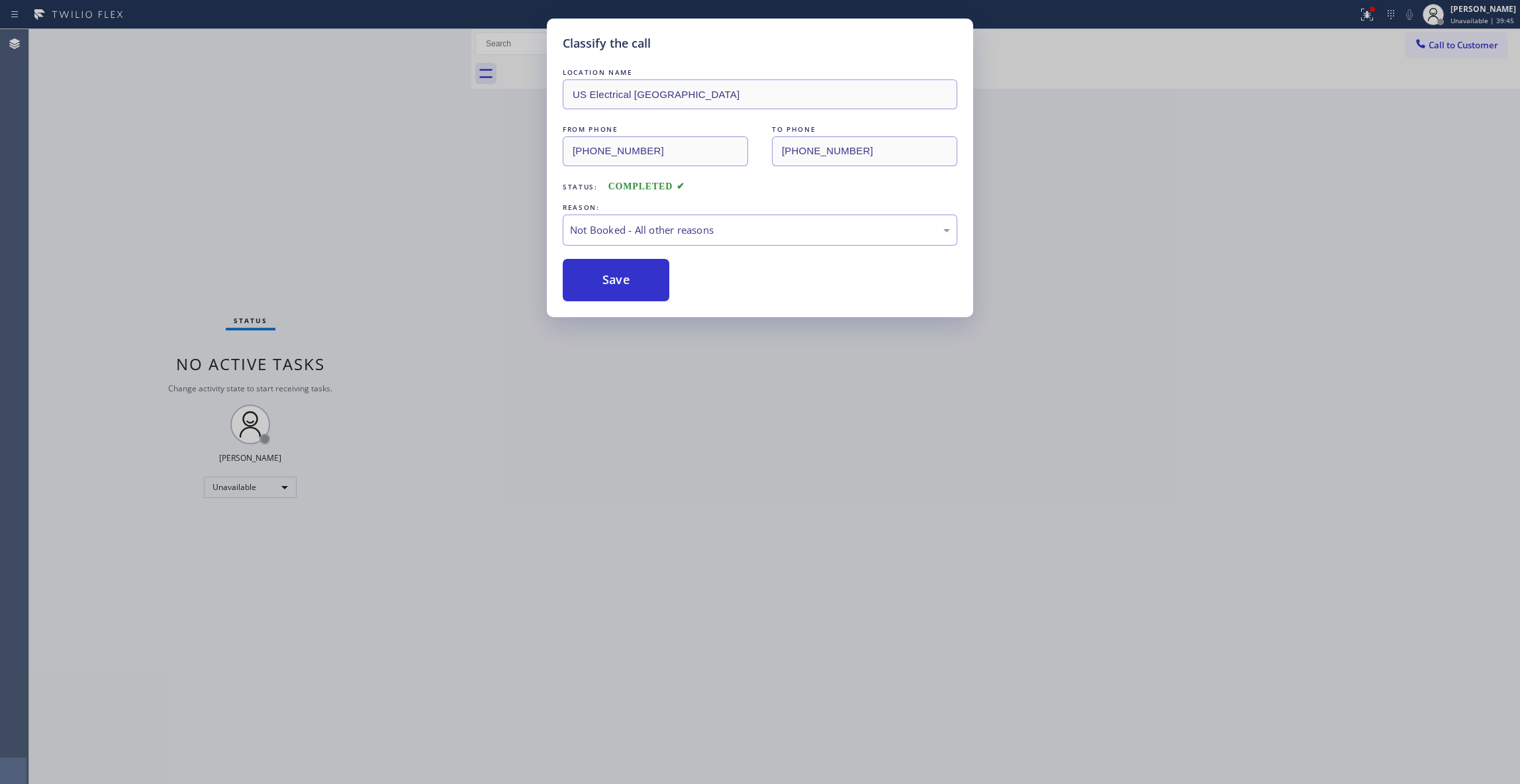
click at [602, 273] on button "Save" at bounding box center [616, 280] width 107 height 42
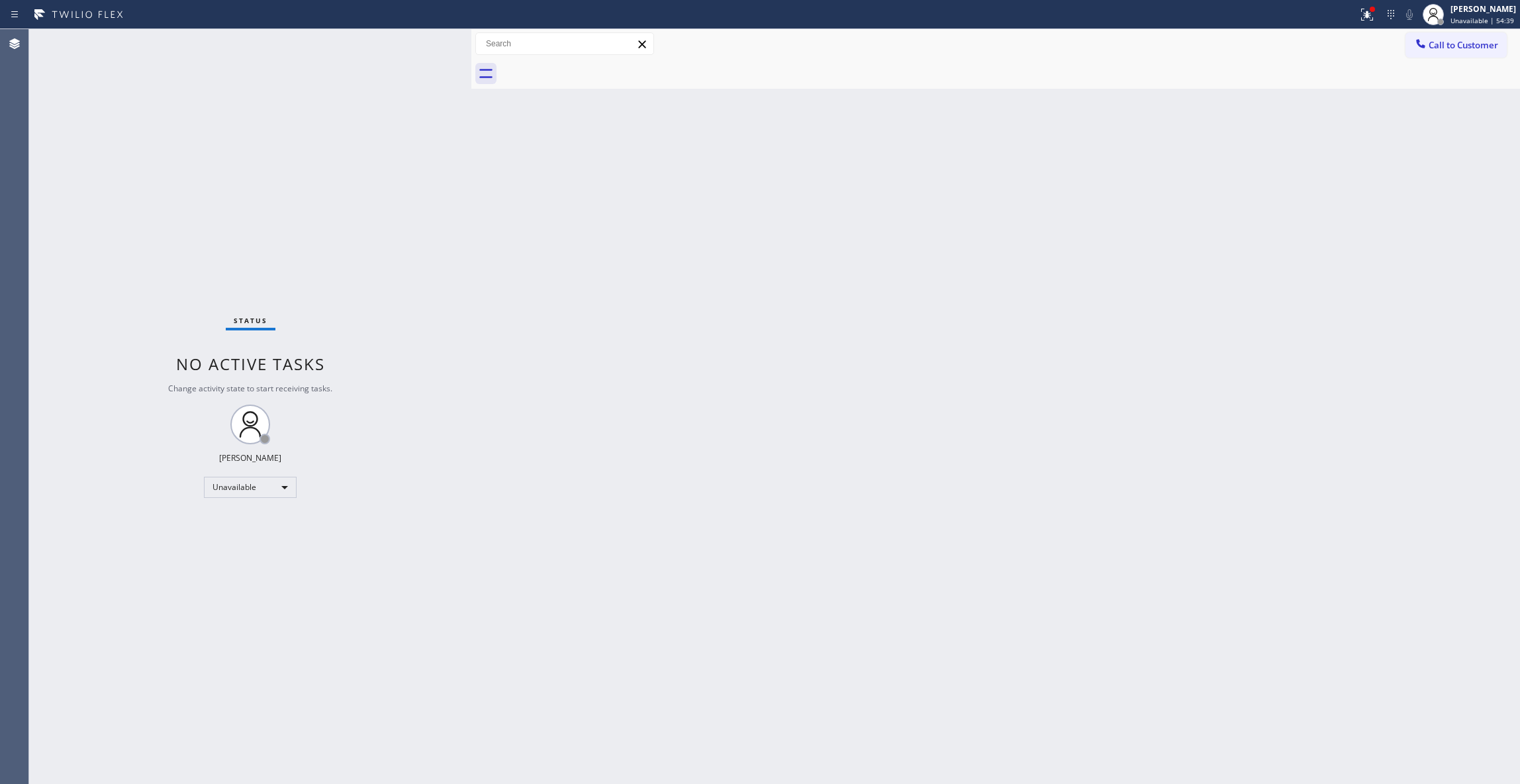
drag, startPoint x: 1478, startPoint y: 50, endPoint x: 1352, endPoint y: 67, distance: 127.1
click at [1476, 50] on span "Call to Customer" at bounding box center [1463, 45] width 69 height 12
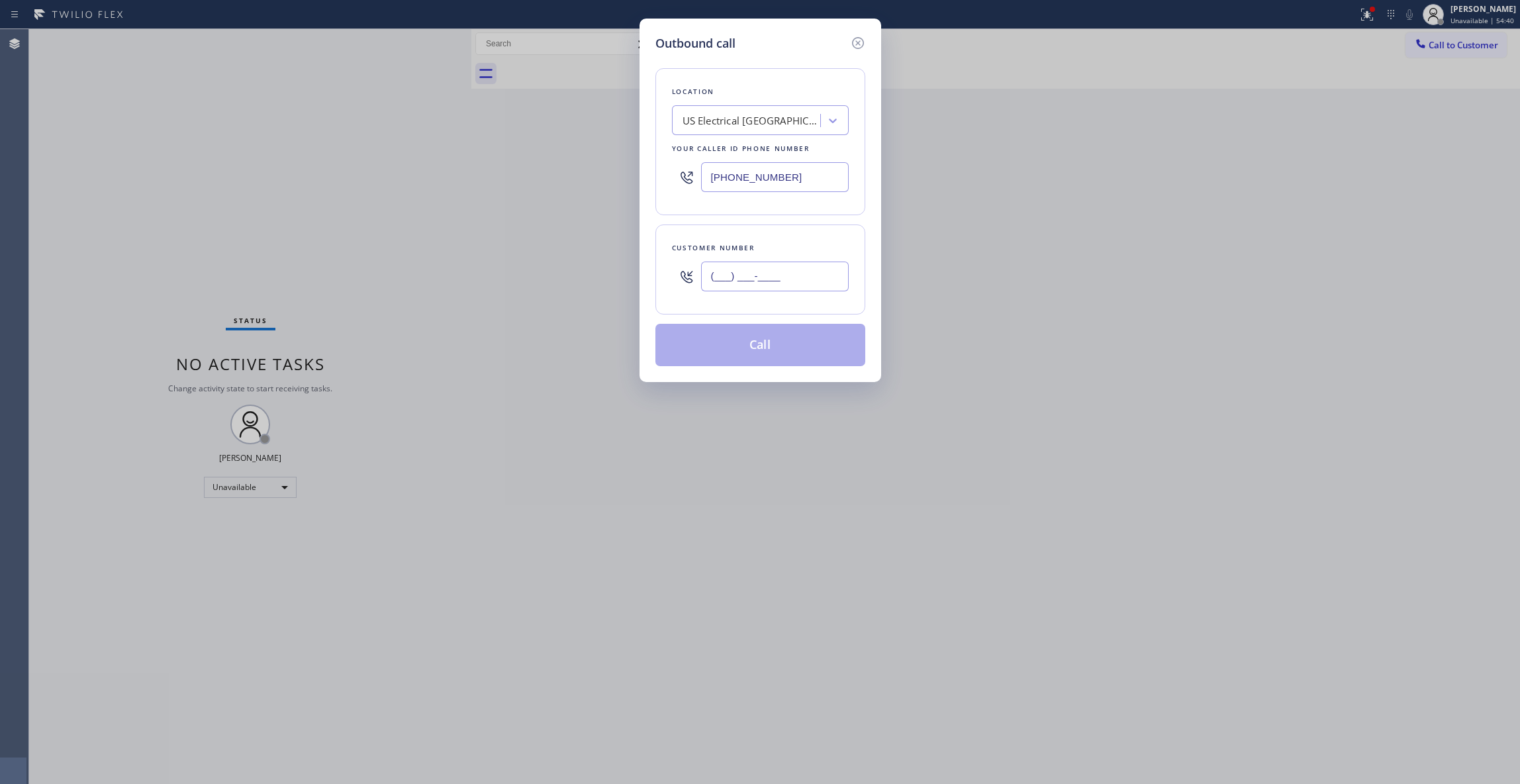
click at [772, 276] on input "(___) ___-____" at bounding box center [775, 277] width 148 height 30
paste input "813) 310-2047"
type input "[PHONE_NUMBER]"
click at [735, 133] on div "US Electrical [GEOGRAPHIC_DATA]" at bounding box center [761, 120] width 177 height 30
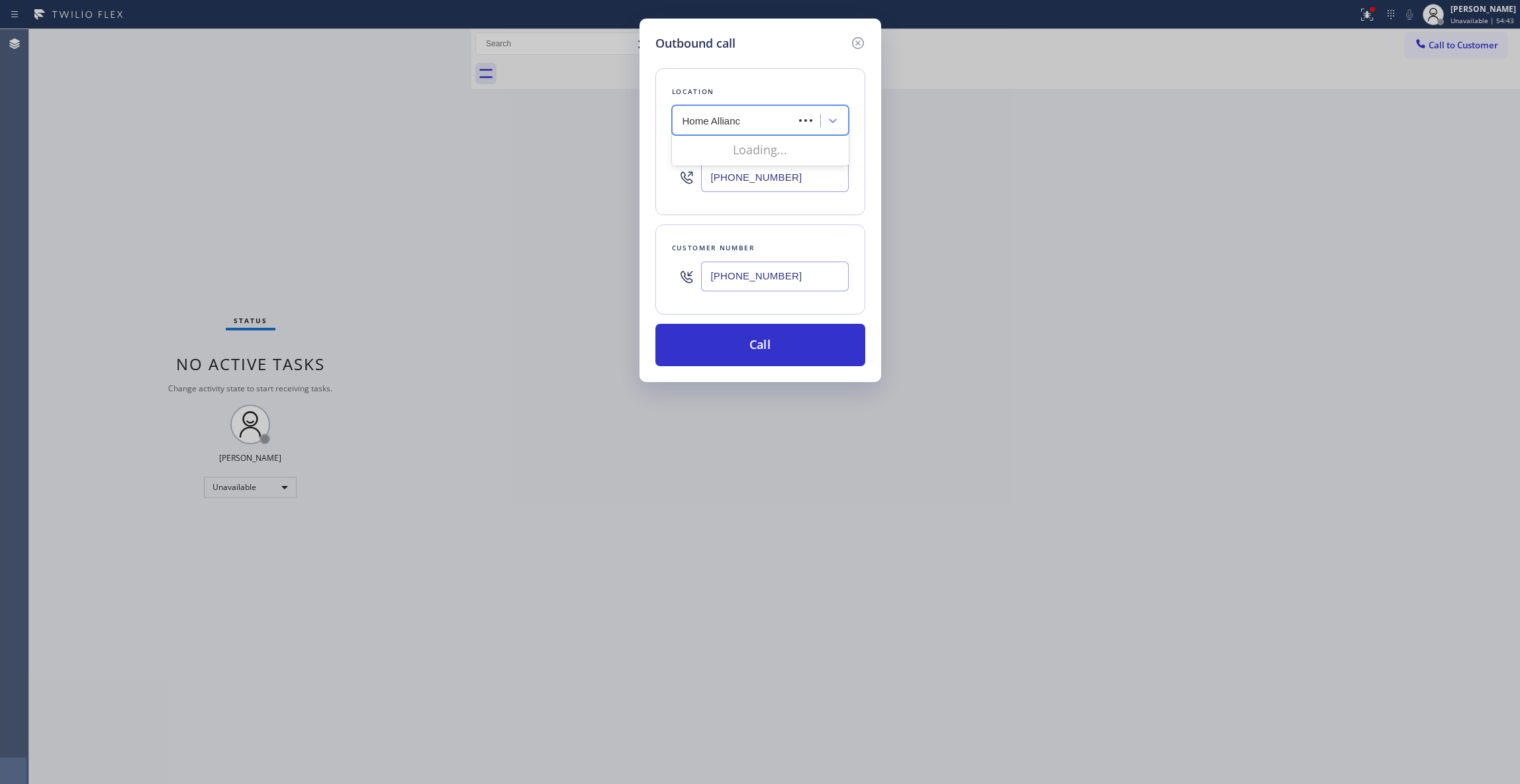
type input "Home Alliance"
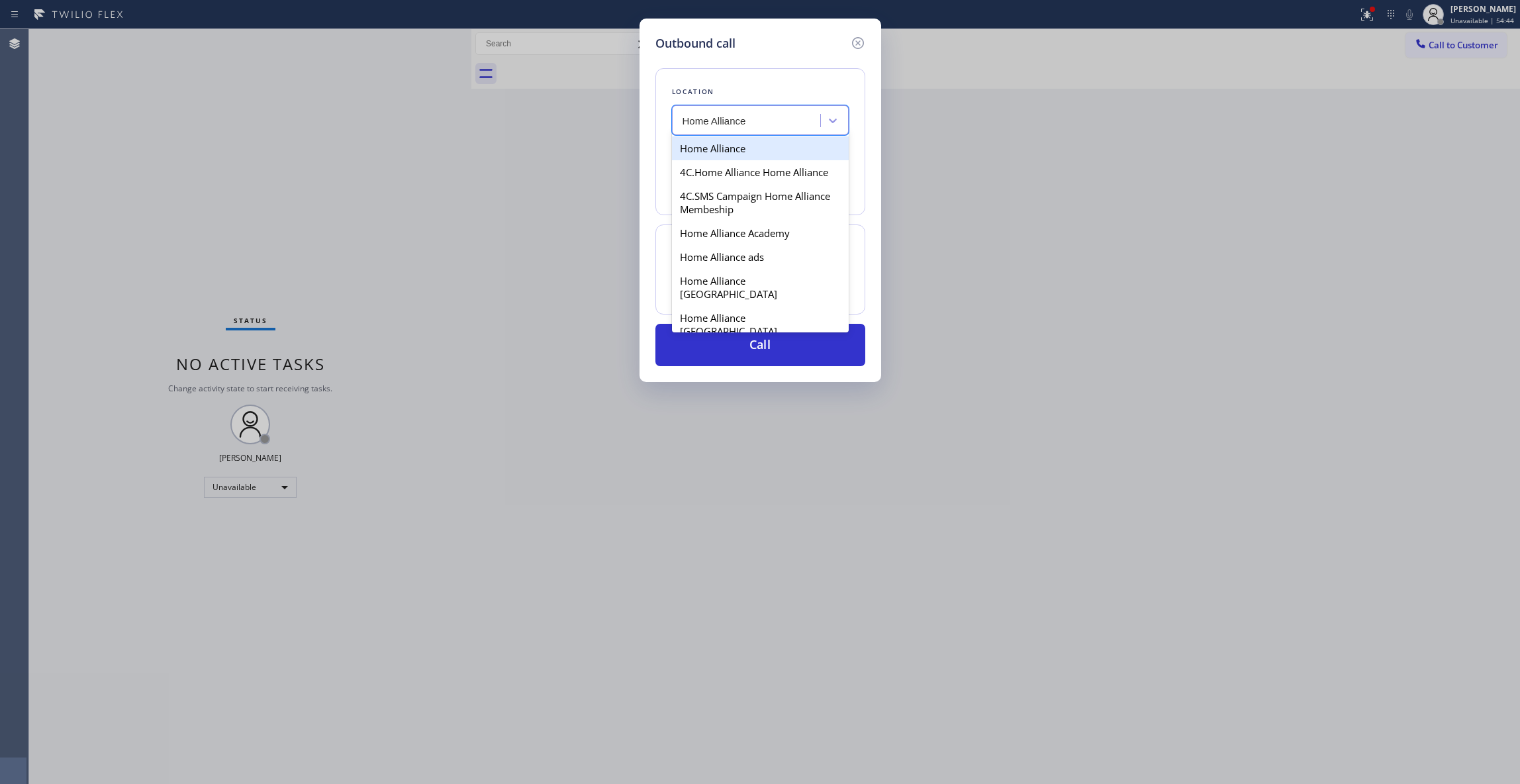
click at [737, 146] on div "Home Alliance" at bounding box center [761, 149] width 177 height 24
type input "[PHONE_NUMBER]"
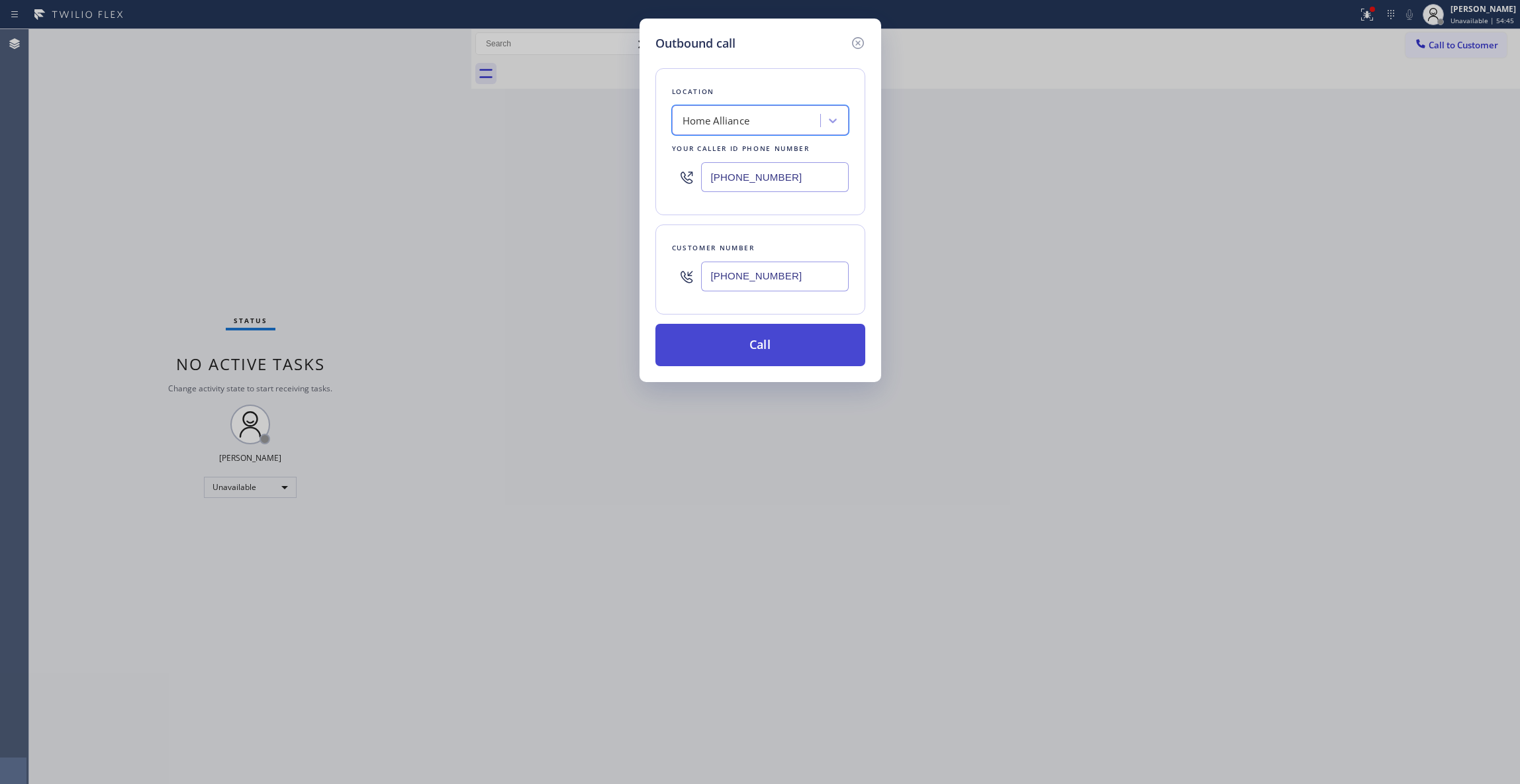
click at [753, 345] on button "Call" at bounding box center [760, 345] width 210 height 42
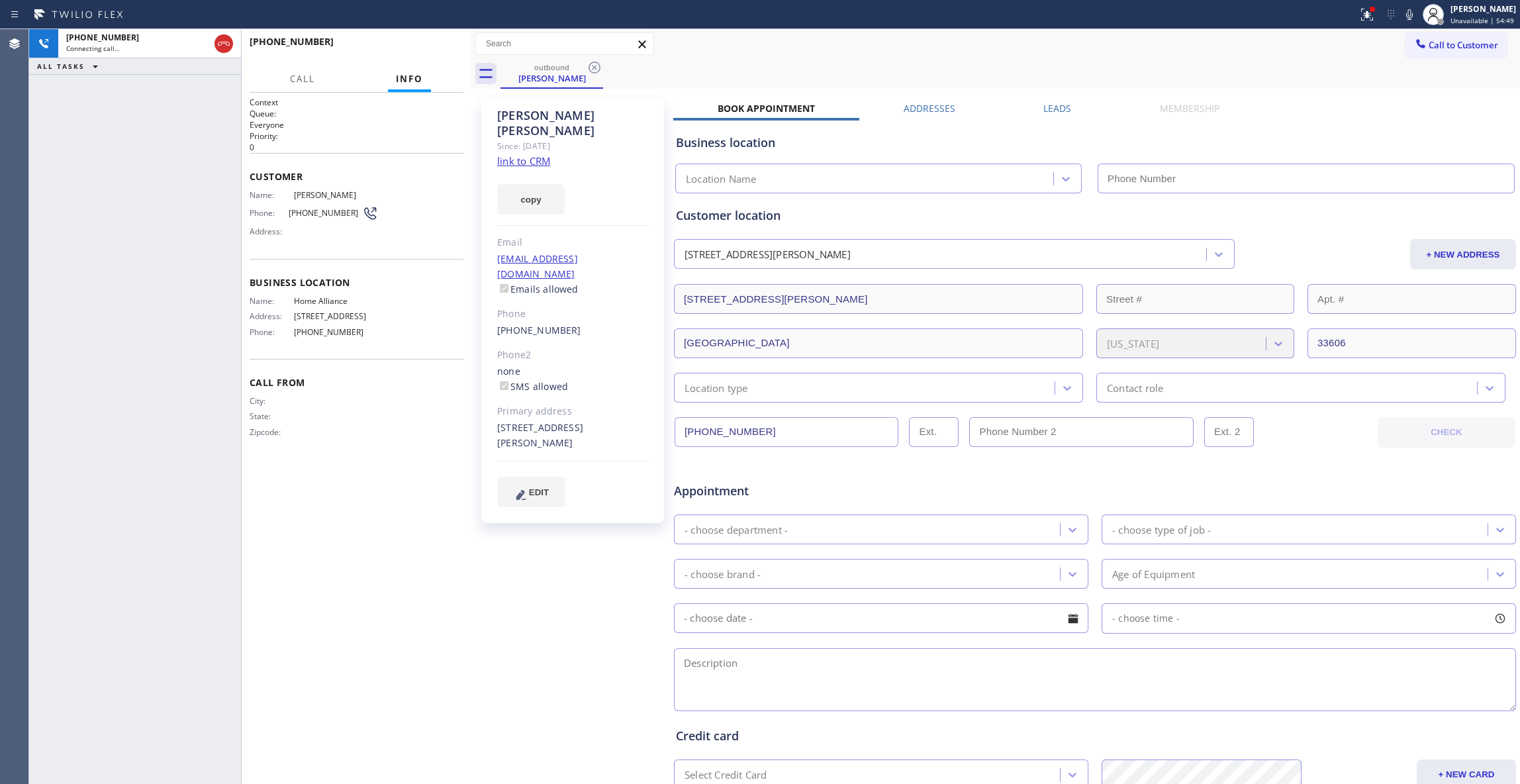
type input "[PHONE_NUMBER]"
click at [8, 275] on div "Agent Desktop" at bounding box center [14, 406] width 28 height 755
click at [695, 67] on icon at bounding box center [697, 67] width 12 height 12
click at [444, 43] on span "HANG UP" at bounding box center [432, 47] width 40 height 9
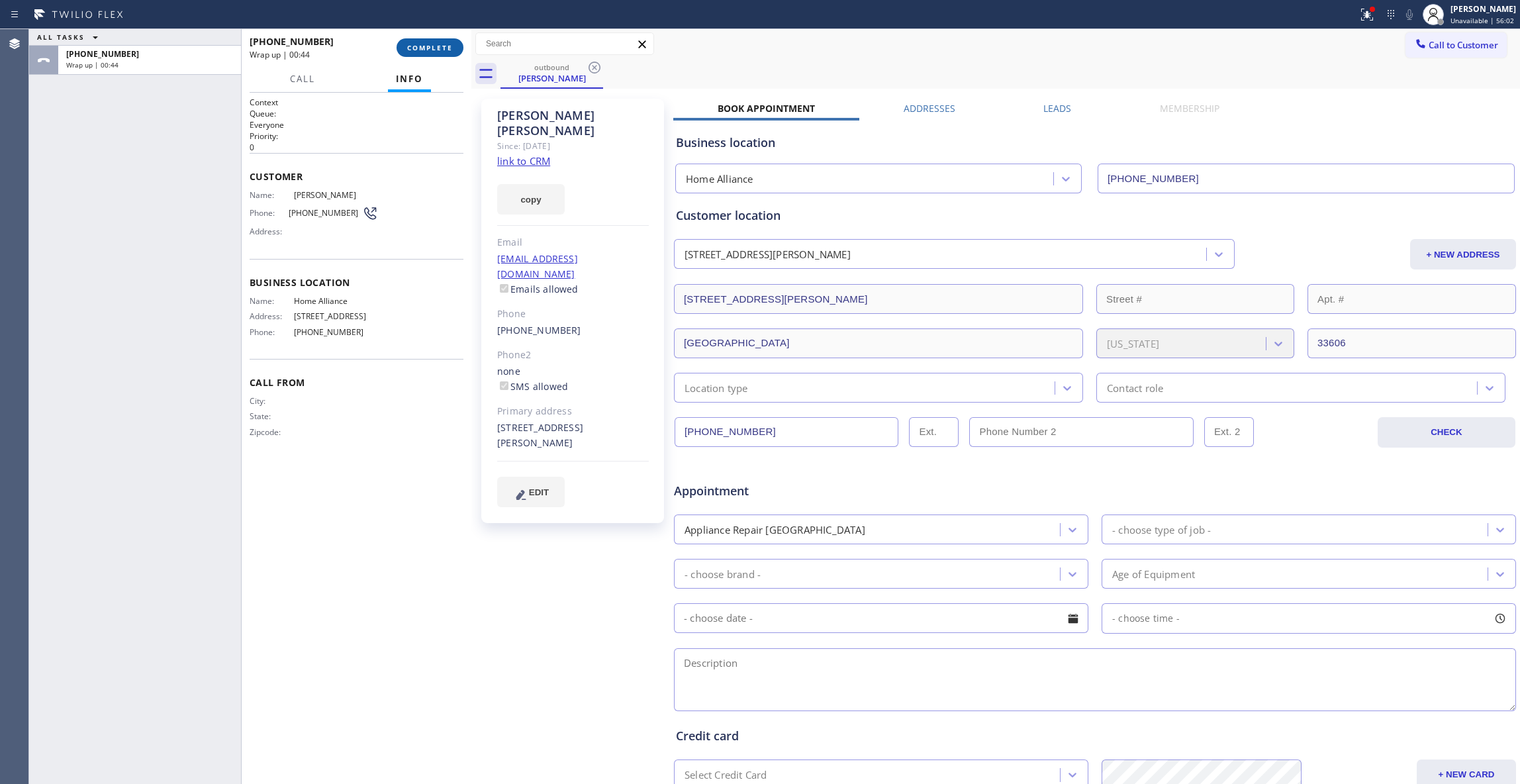
click at [414, 42] on button "COMPLETE" at bounding box center [430, 47] width 67 height 18
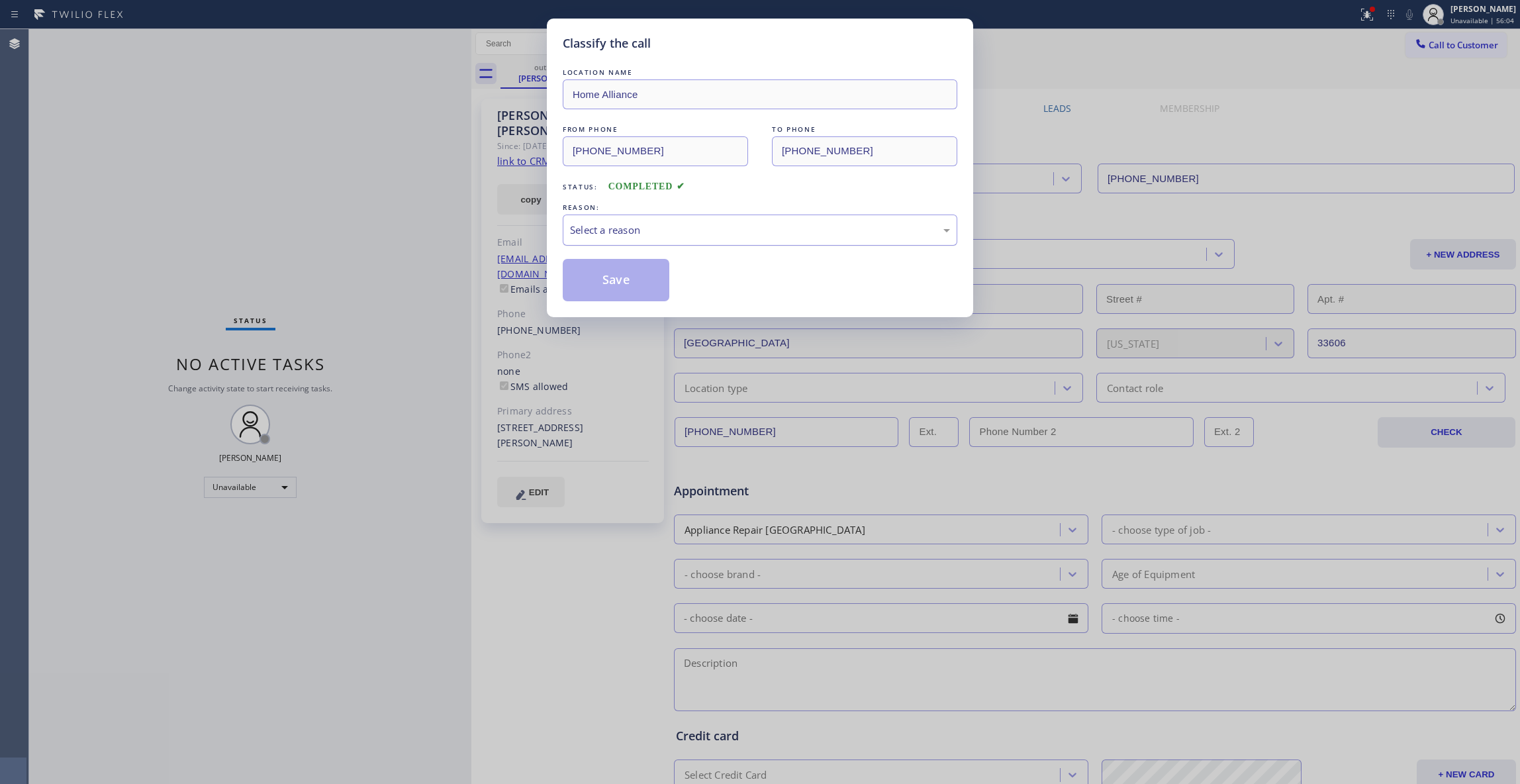
click at [623, 229] on div "Select a reason" at bounding box center [760, 230] width 380 height 16
click at [614, 283] on button "Save" at bounding box center [616, 280] width 107 height 42
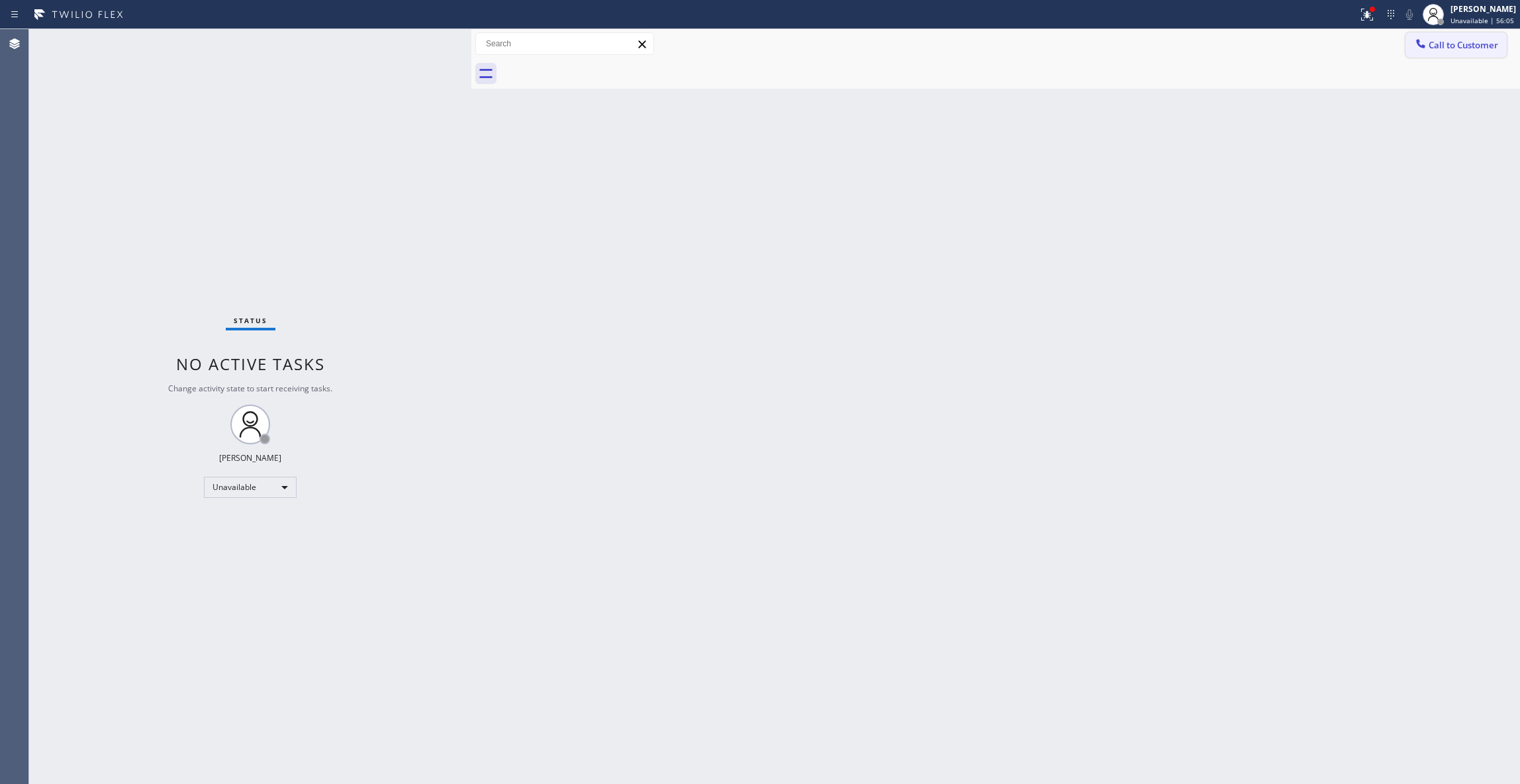
click at [1467, 46] on span "Call to Customer" at bounding box center [1463, 45] width 69 height 12
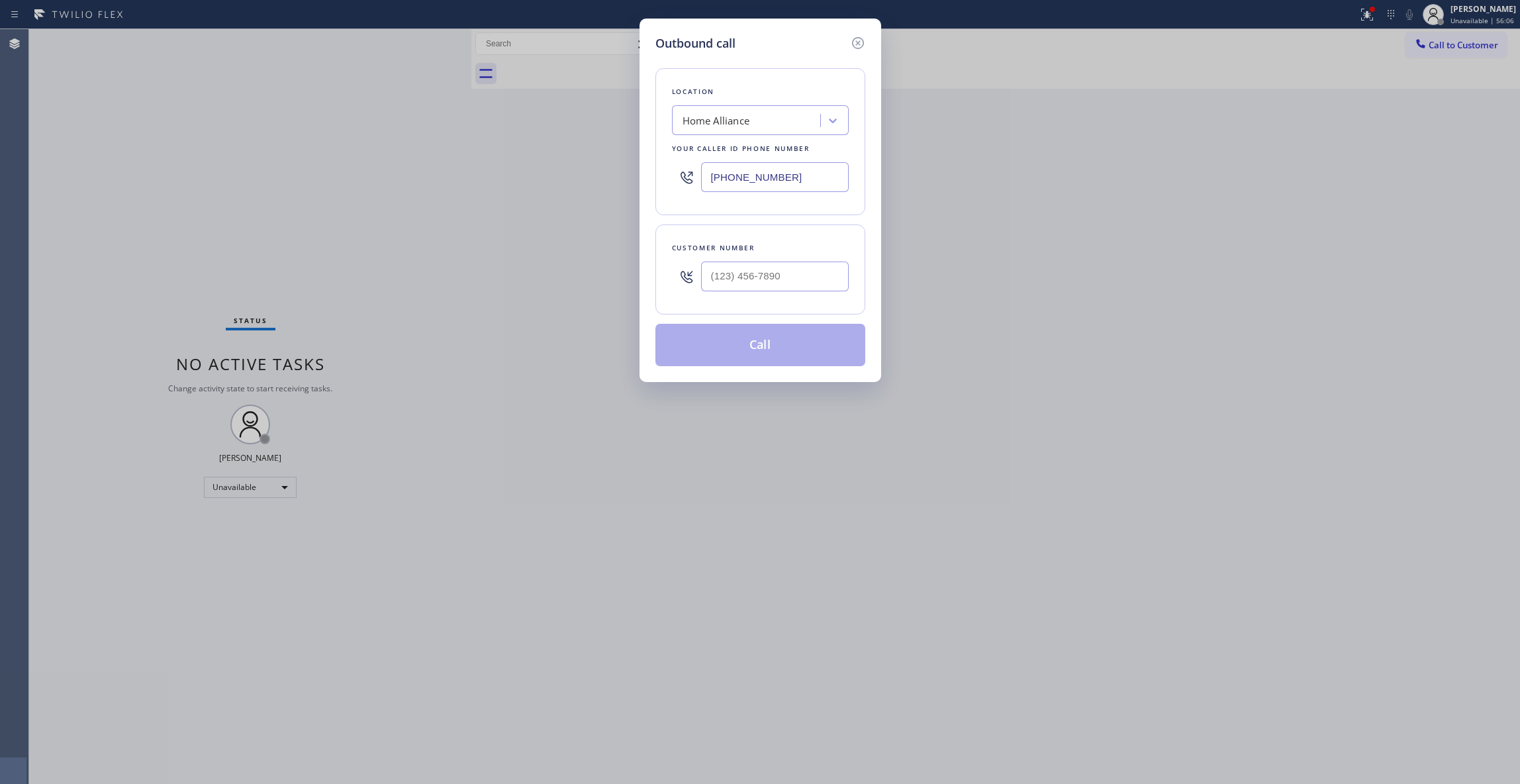
drag, startPoint x: 803, startPoint y: 173, endPoint x: 369, endPoint y: 101, distance: 439.9
click at [388, 146] on div "Outbound call Location Home Alliance Your caller id phone number [PHONE_NUMBER]…" at bounding box center [760, 392] width 1520 height 784
paste input "917) 920-9568"
type input "[PHONE_NUMBER]"
click at [737, 270] on input "(___) ___-____" at bounding box center [775, 277] width 148 height 30
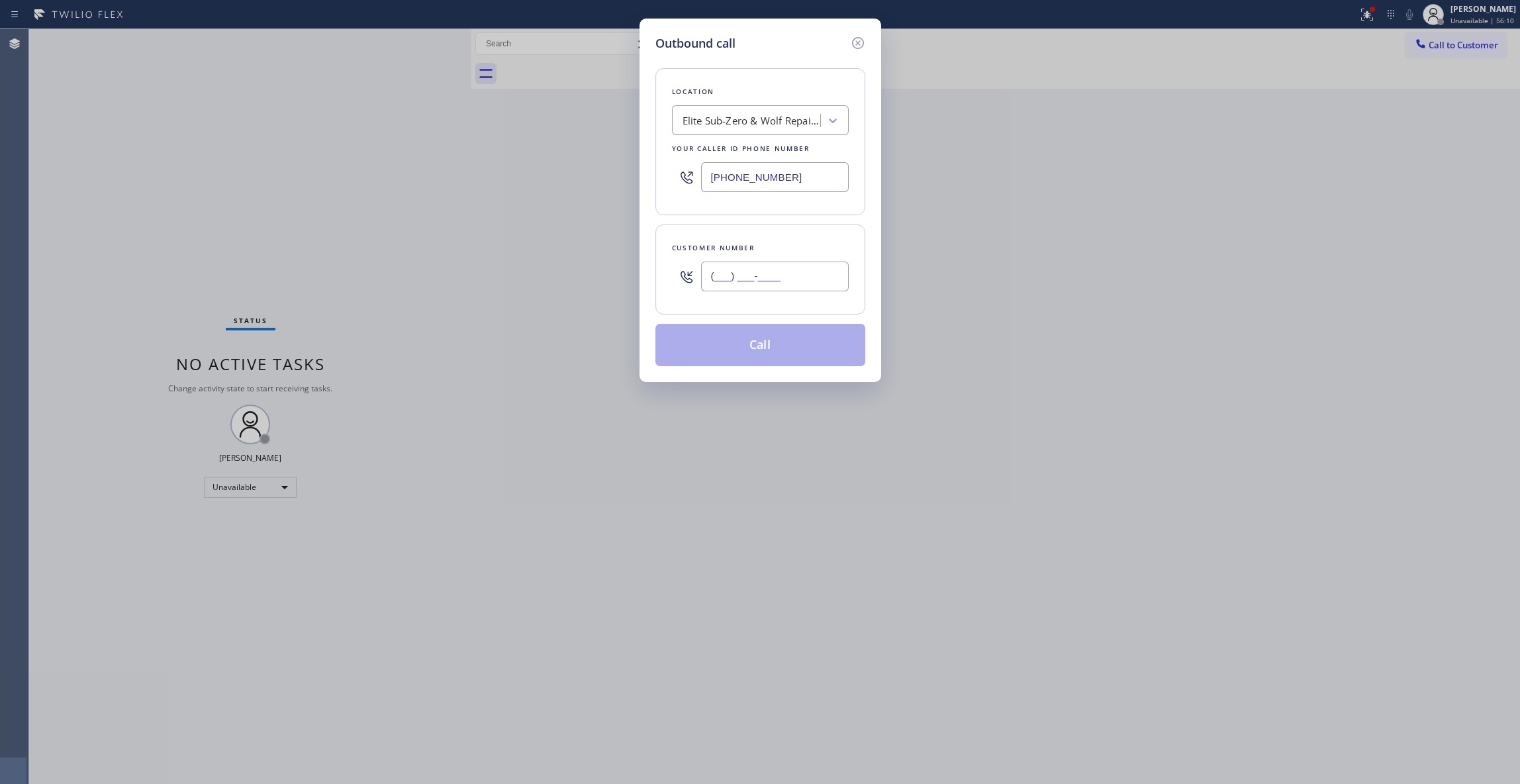
paste input "917) 620-1774"
type input "[PHONE_NUMBER]"
click at [759, 352] on button "Call" at bounding box center [760, 345] width 210 height 42
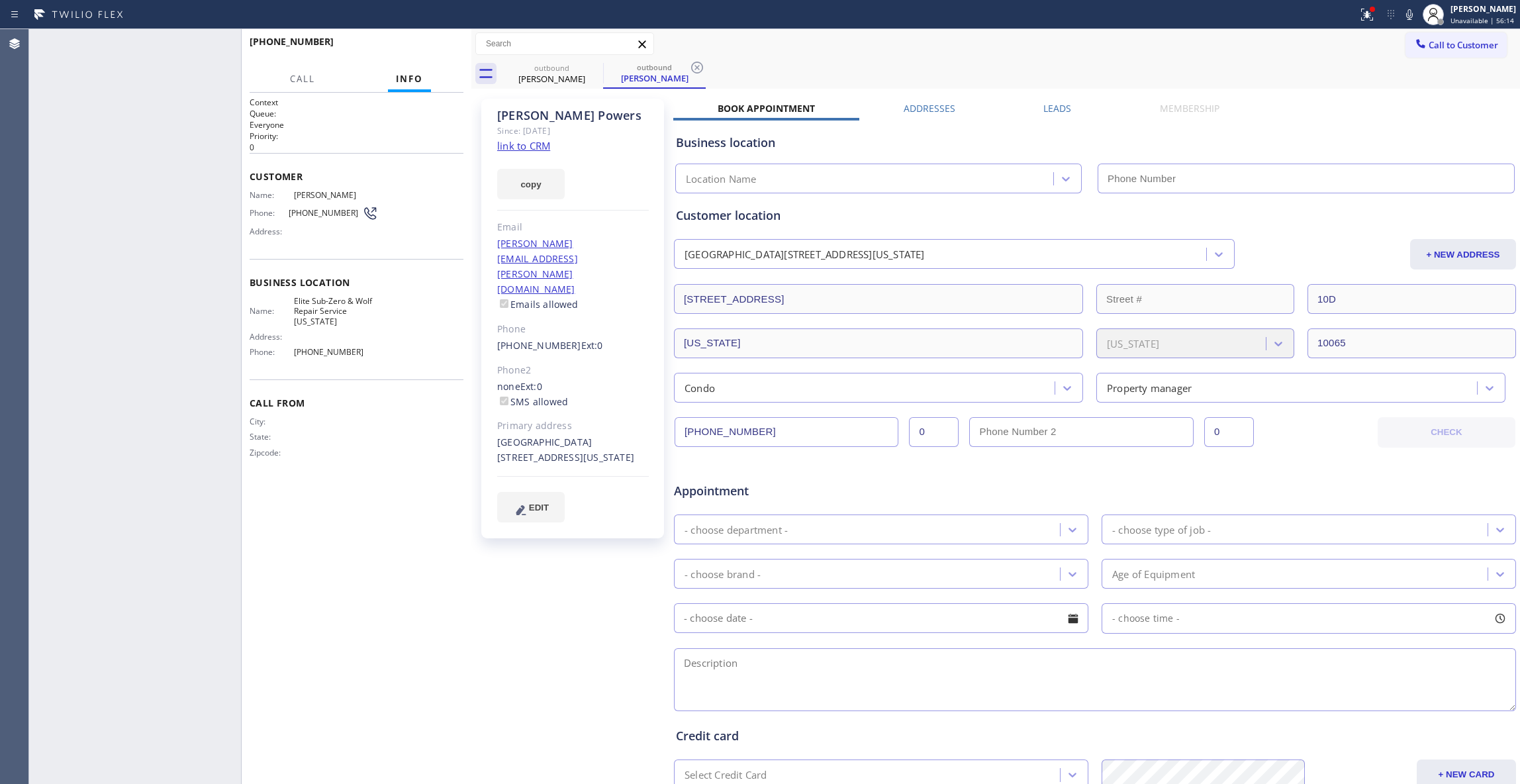
type input "[PHONE_NUMBER]"
click at [430, 41] on button "HANG UP" at bounding box center [432, 47] width 62 height 18
click at [427, 43] on span "COMPLETE" at bounding box center [430, 47] width 46 height 9
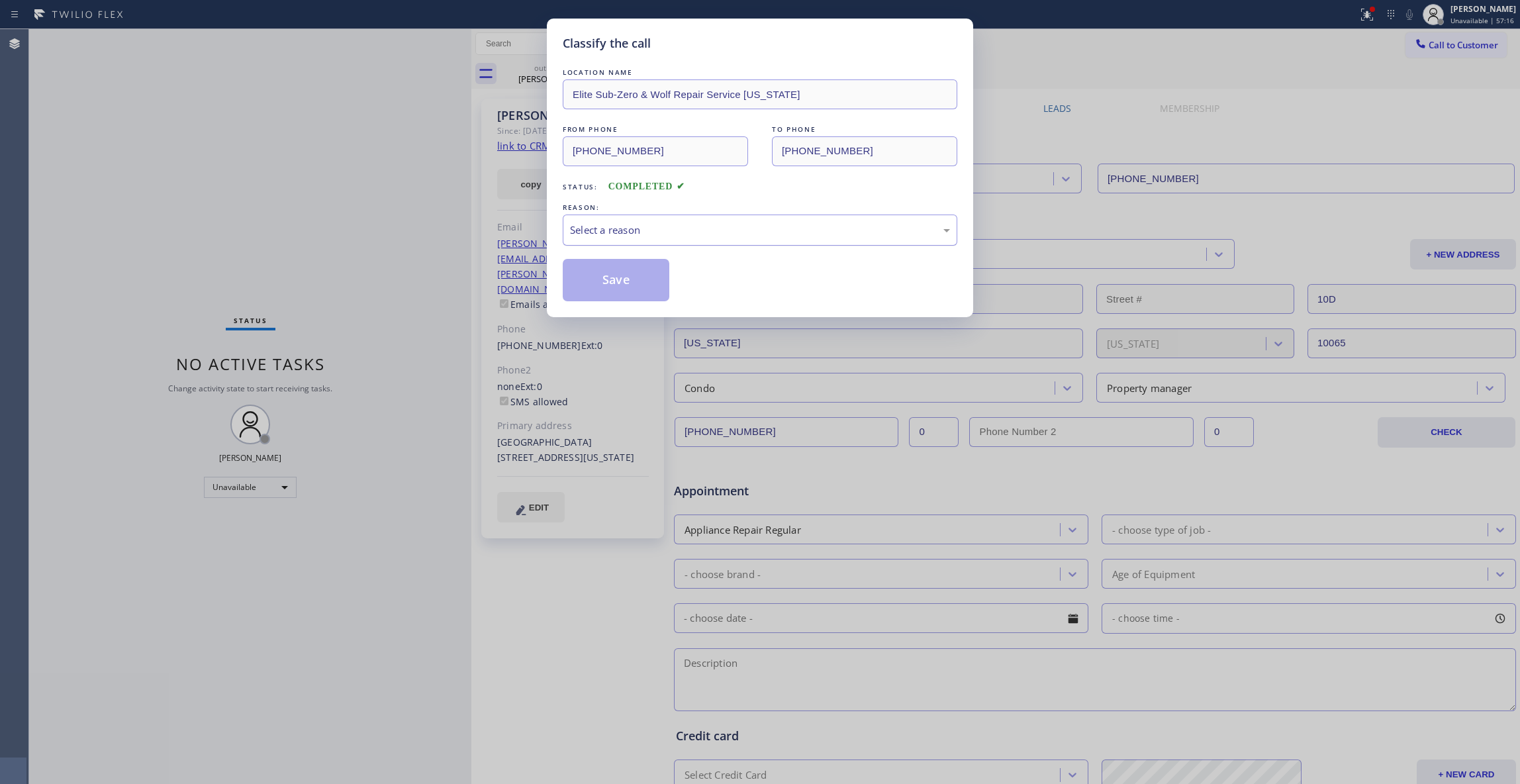
click at [643, 233] on div "Select a reason" at bounding box center [760, 230] width 380 height 16
click at [621, 281] on button "Save" at bounding box center [616, 280] width 107 height 42
drag, startPoint x: 621, startPoint y: 281, endPoint x: 448, endPoint y: 271, distance: 173.3
click at [604, 281] on button "Save" at bounding box center [616, 280] width 107 height 42
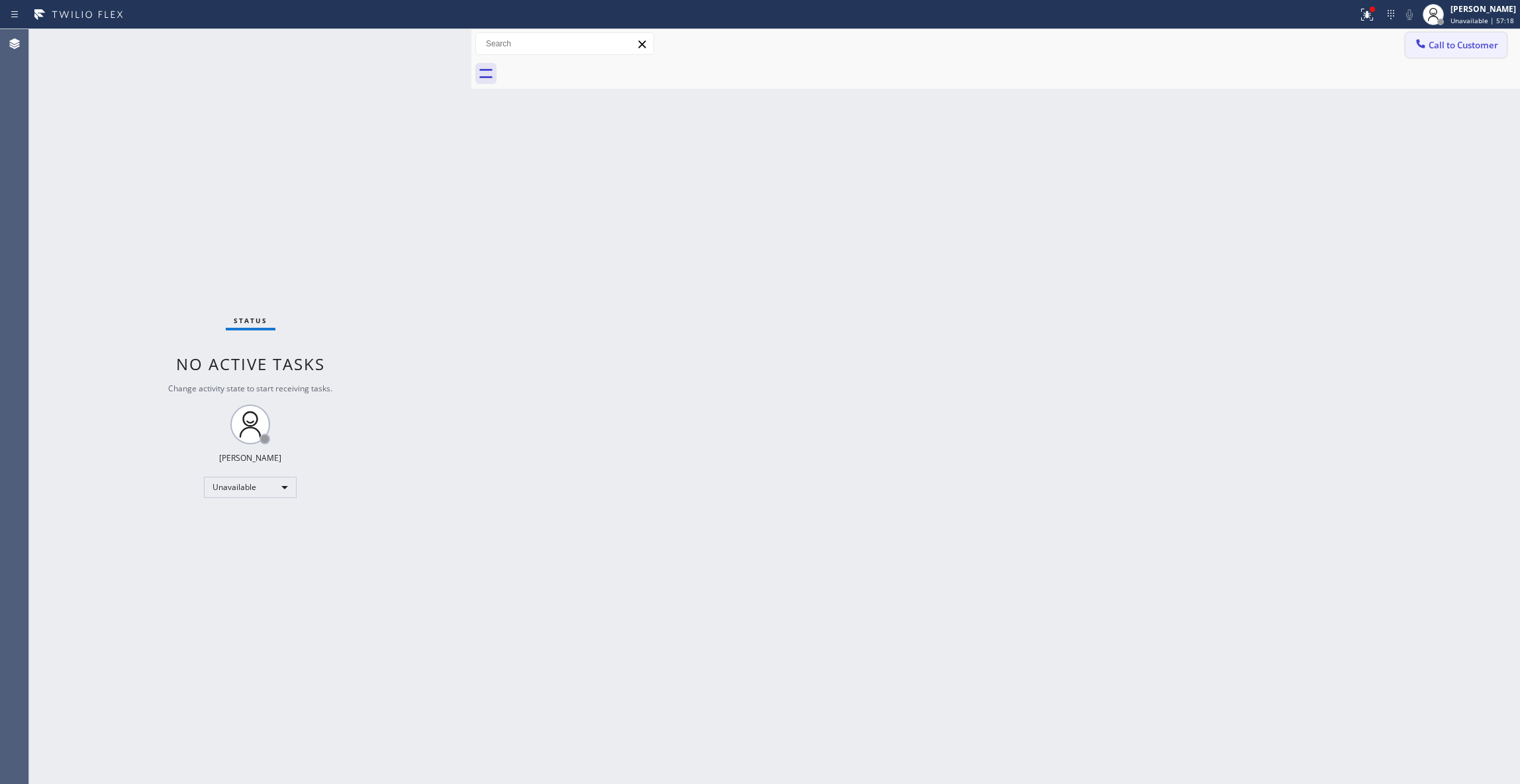
click at [1465, 54] on button "Call to Customer" at bounding box center [1456, 45] width 101 height 25
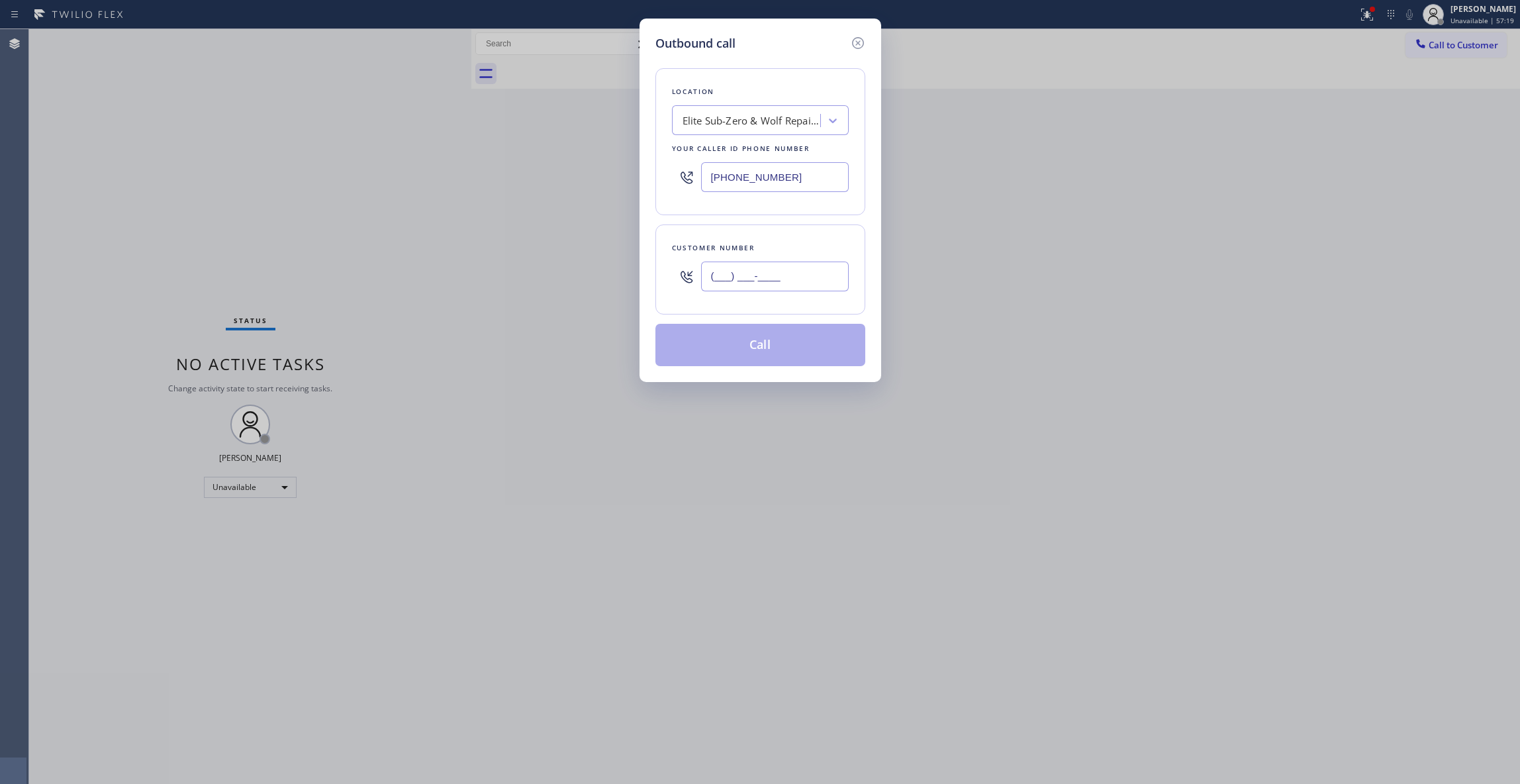
click at [730, 279] on input "(___) ___-____" at bounding box center [775, 277] width 148 height 30
paste input "650) 670-5356"
type input "[PHONE_NUMBER]"
drag, startPoint x: 833, startPoint y: 180, endPoint x: 475, endPoint y: 170, distance: 358.1
click at [477, 170] on div "Outbound call Location Elite Sub-Zero & Wolf Repair Service [US_STATE] Your cal…" at bounding box center [760, 392] width 1520 height 784
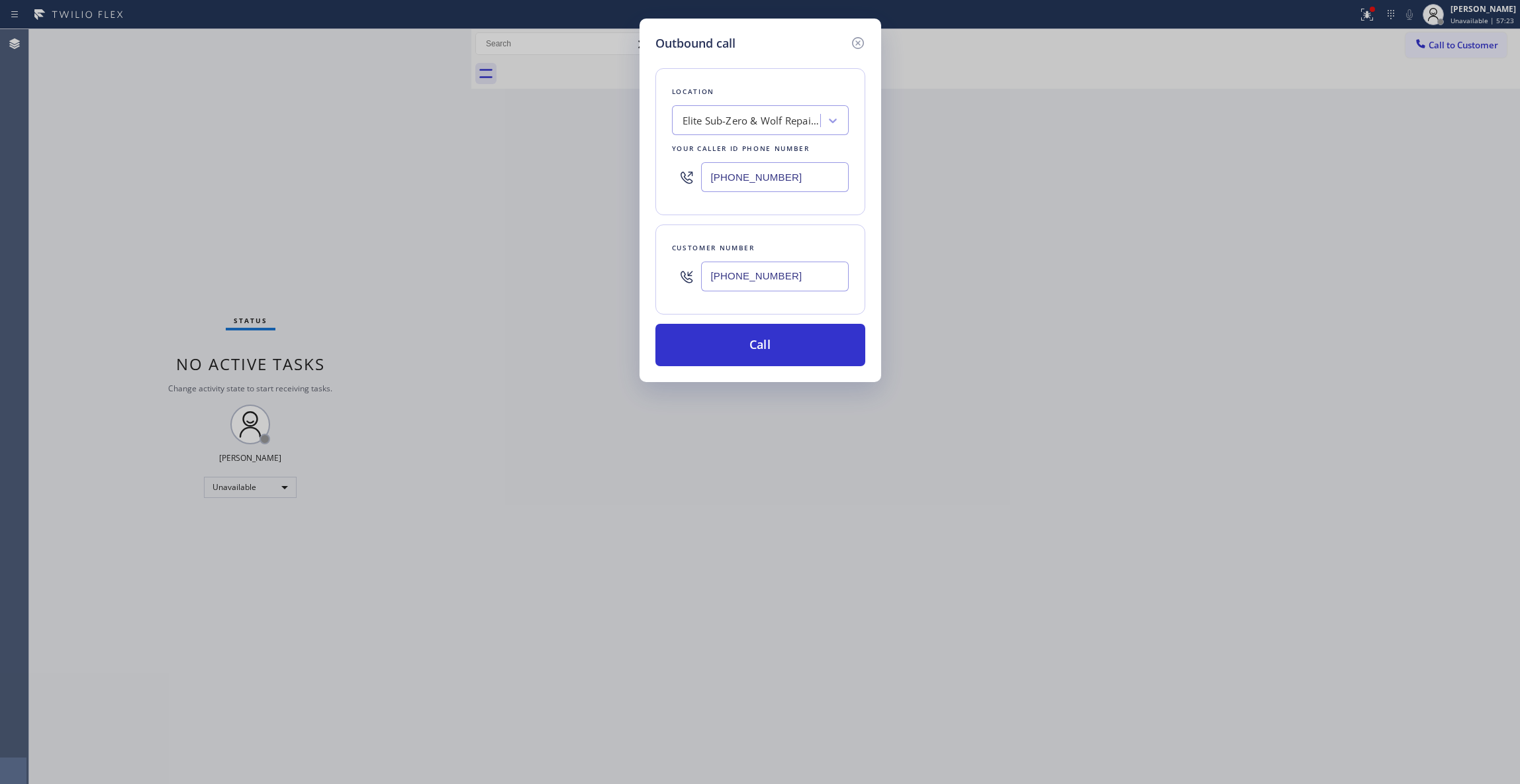
paste input "855) 731-4952"
type input "[PHONE_NUMBER]"
drag, startPoint x: 811, startPoint y: 276, endPoint x: 567, endPoint y: 273, distance: 244.0
click at [567, 273] on div "Outbound call Location 5 Star Appliance Repair Your caller id phone number [PHO…" at bounding box center [760, 392] width 1520 height 784
click at [698, 348] on button "Call" at bounding box center [760, 345] width 210 height 42
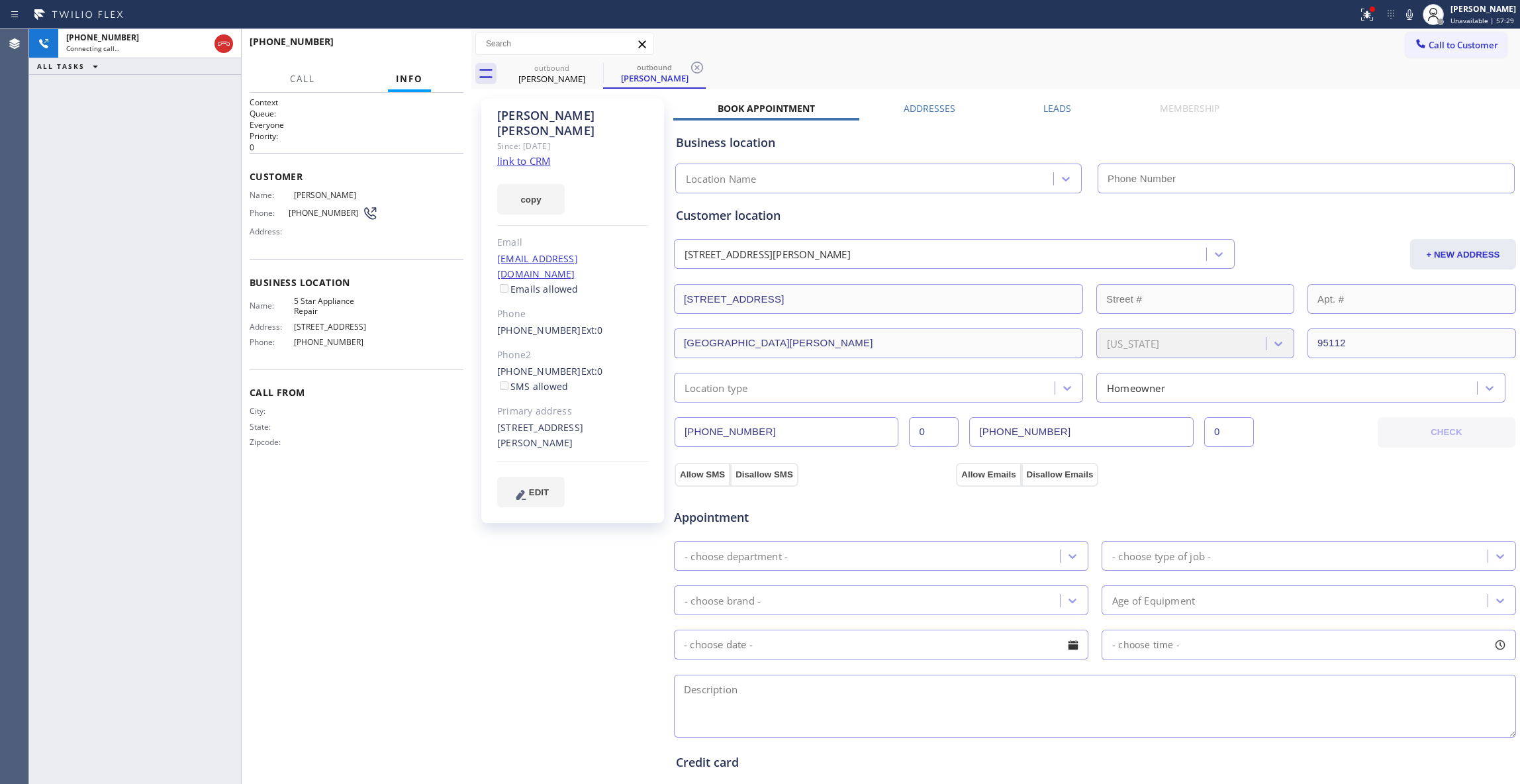
type input "[PHONE_NUMBER]"
click at [697, 64] on icon at bounding box center [697, 67] width 16 height 16
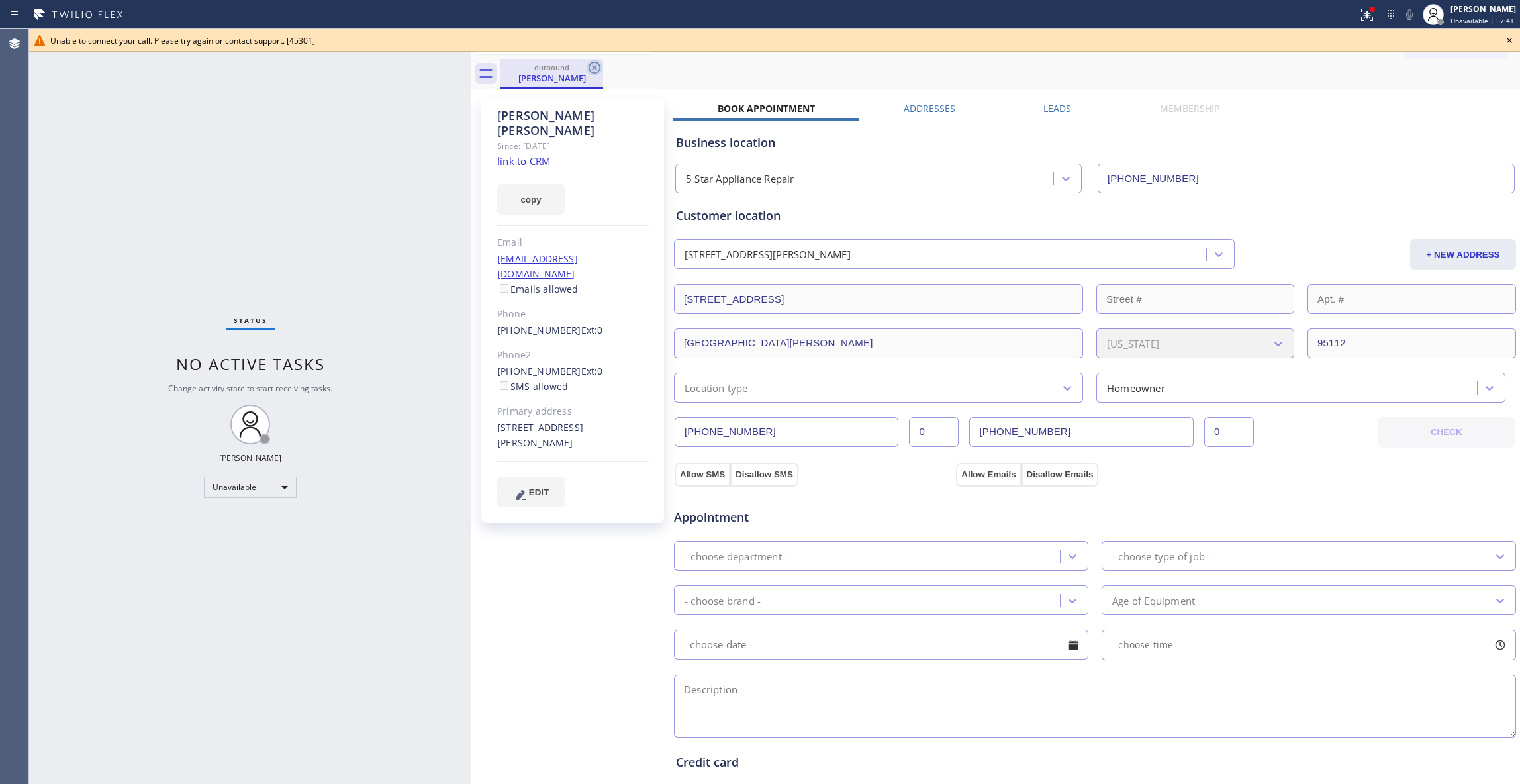
click at [592, 67] on icon at bounding box center [594, 67] width 16 height 16
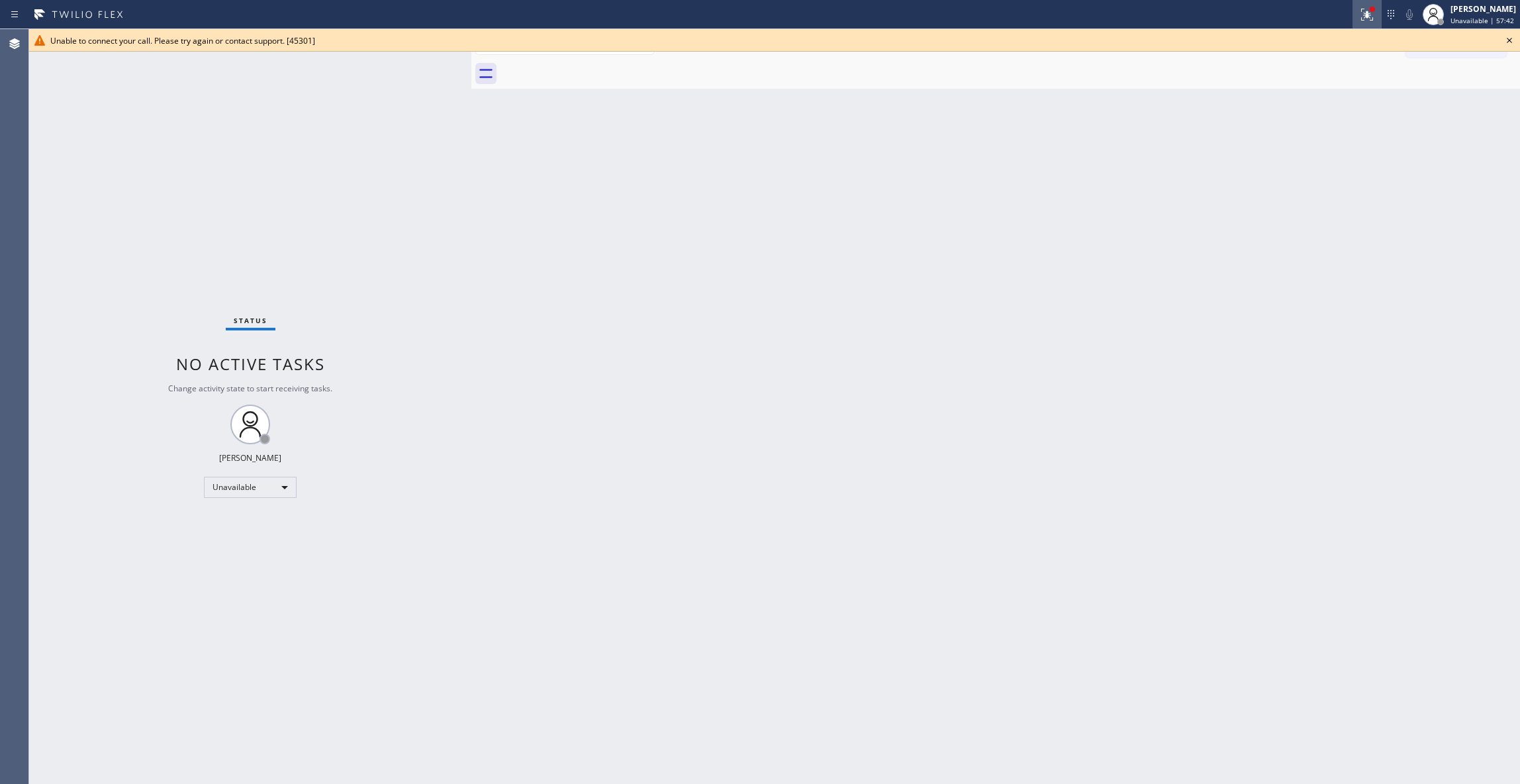
click at [1359, 17] on icon at bounding box center [1367, 14] width 16 height 16
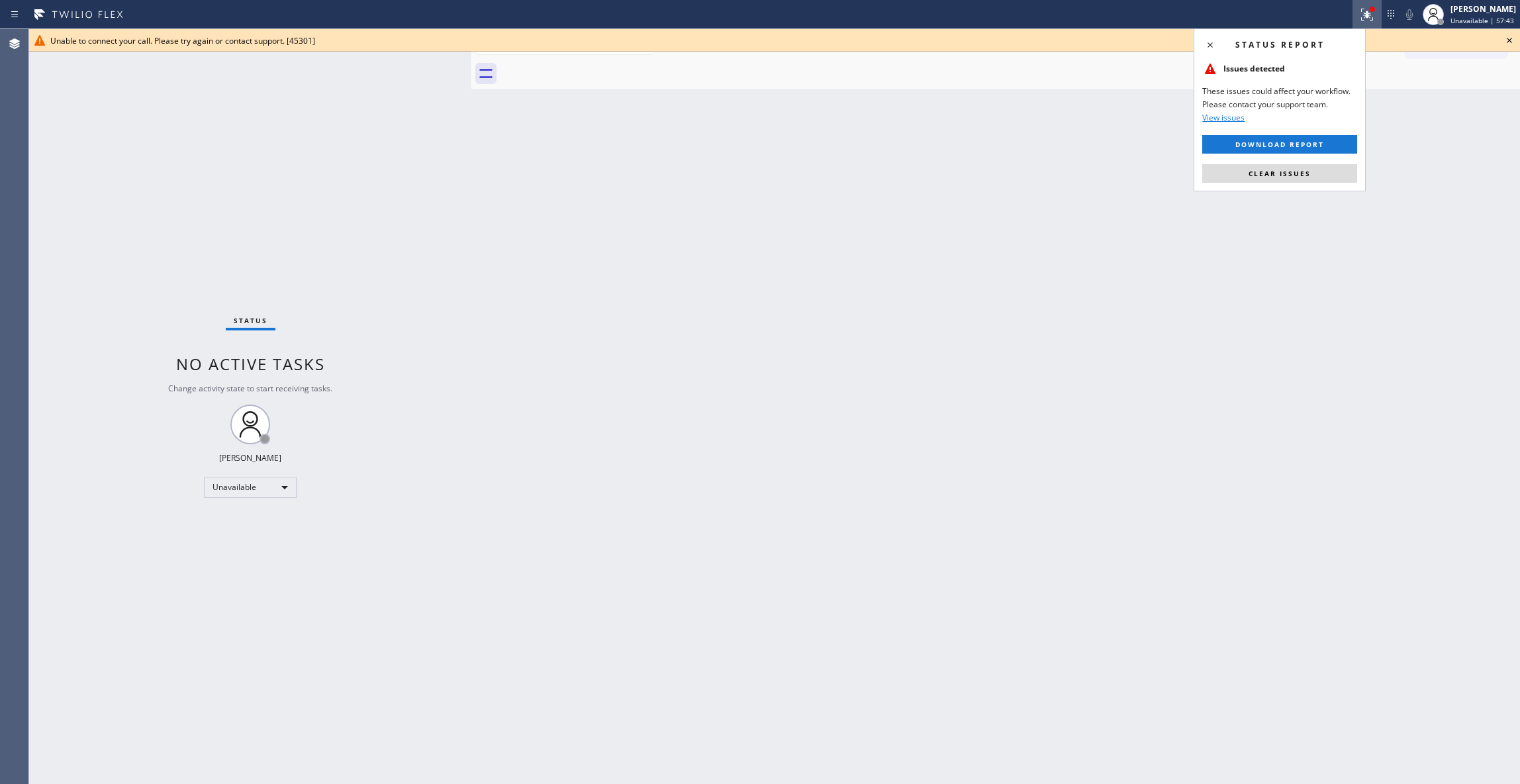
drag, startPoint x: 1330, startPoint y: 168, endPoint x: 1494, endPoint y: 90, distance: 181.6
click at [1333, 163] on div "Status report Issues detected These issues could affect your workflow. Please c…" at bounding box center [1279, 110] width 172 height 163
click at [1508, 36] on icon at bounding box center [1509, 40] width 16 height 16
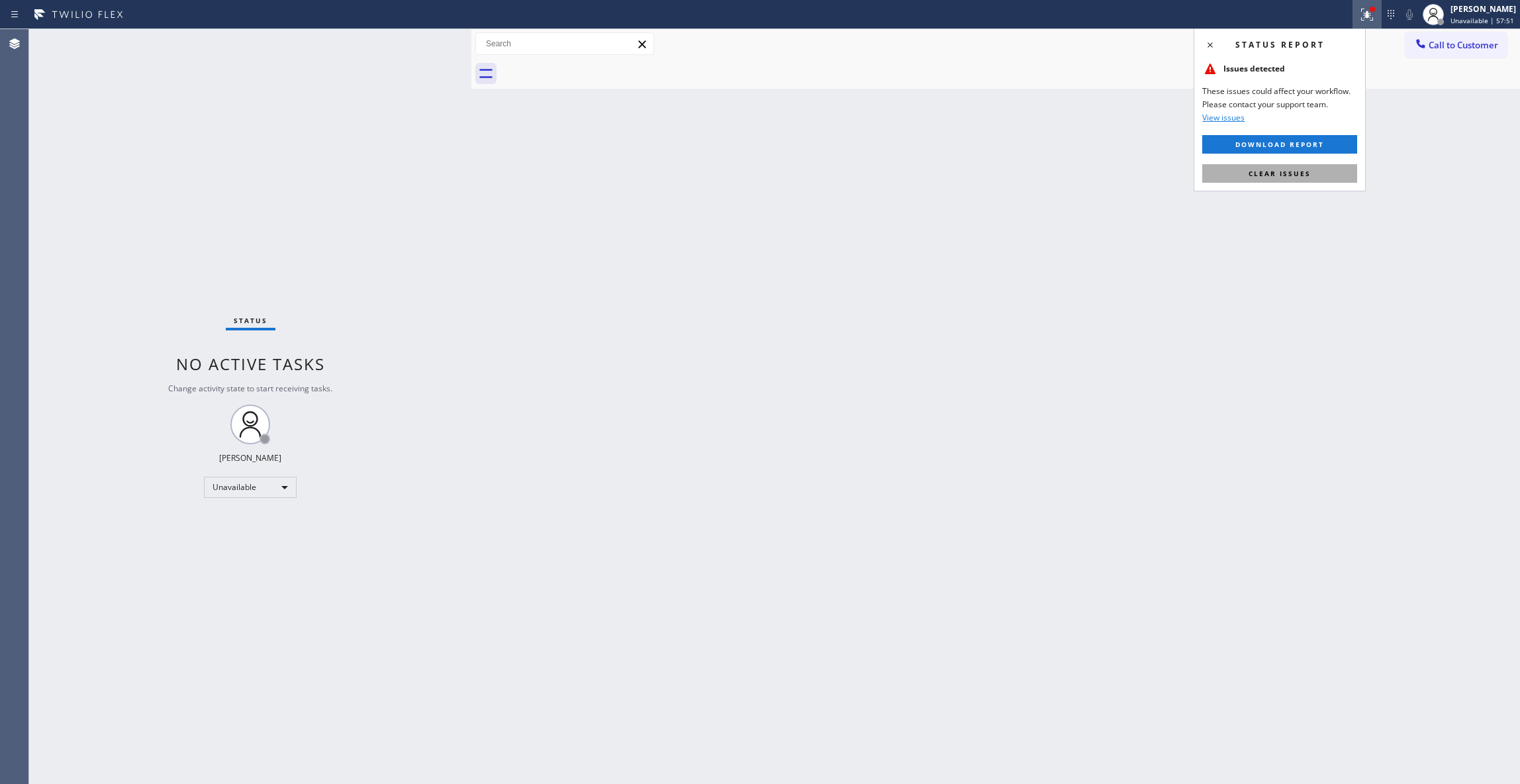
click at [1264, 173] on span "Clear issues" at bounding box center [1280, 173] width 62 height 9
drag, startPoint x: 1482, startPoint y: 46, endPoint x: 753, endPoint y: 287, distance: 767.8
click at [1481, 46] on span "Call to Customer" at bounding box center [1463, 45] width 69 height 12
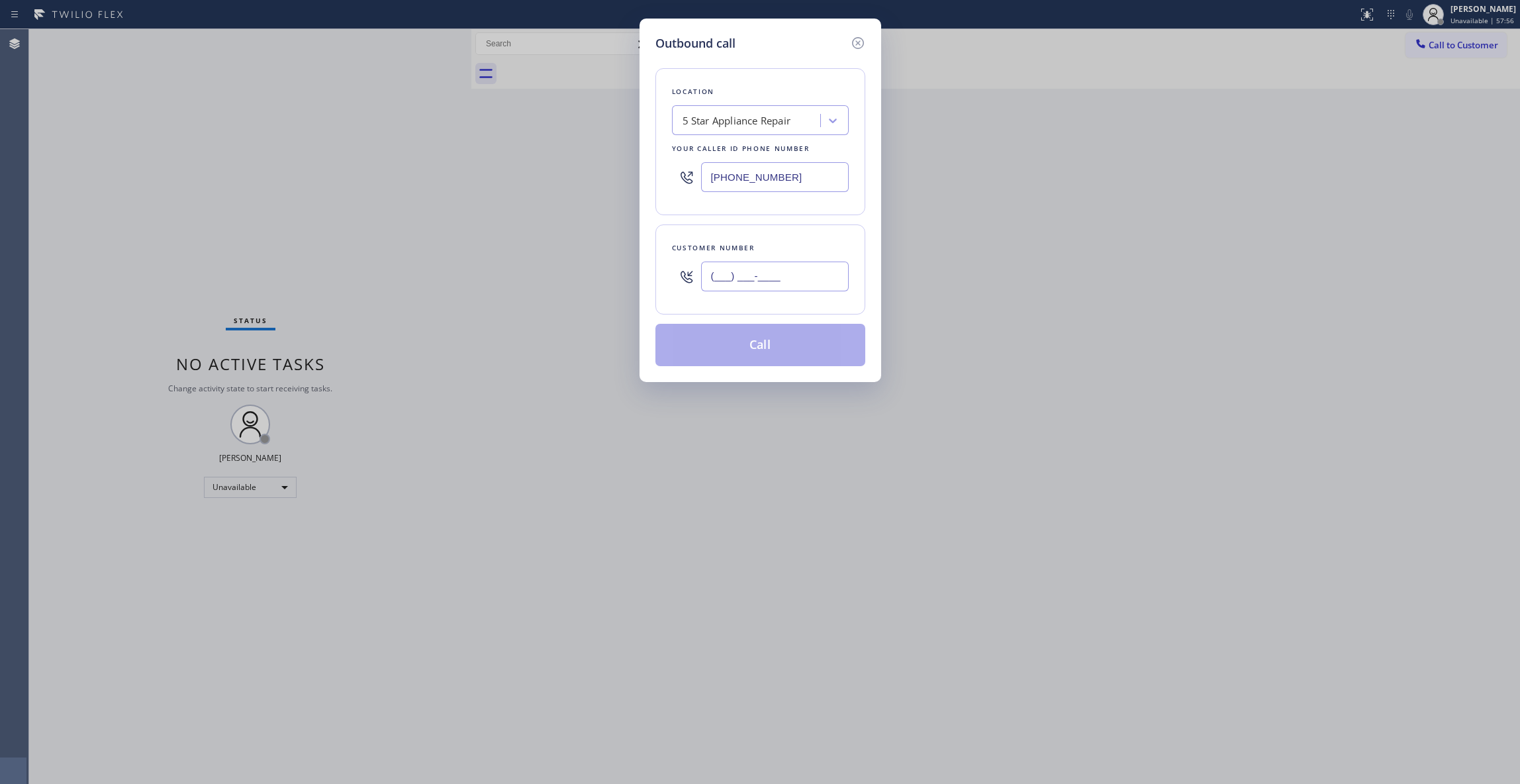
click at [764, 281] on input "(___) ___-____" at bounding box center [775, 277] width 148 height 30
paste input "650) 670-5356"
type input "[PHONE_NUMBER]"
click at [761, 115] on div "5 Star Appliance Repair" at bounding box center [737, 121] width 108 height 16
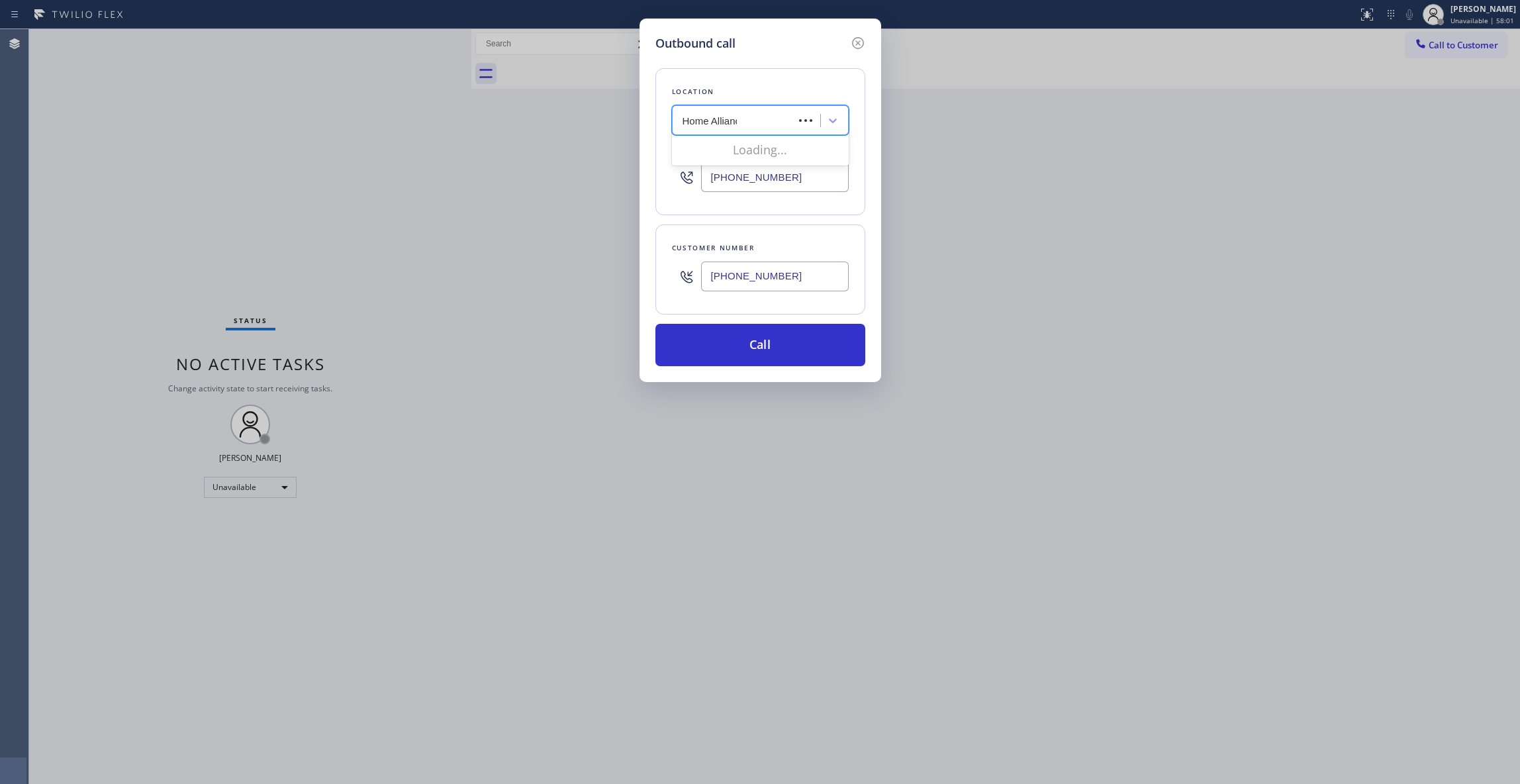
type input "Home Alliance"
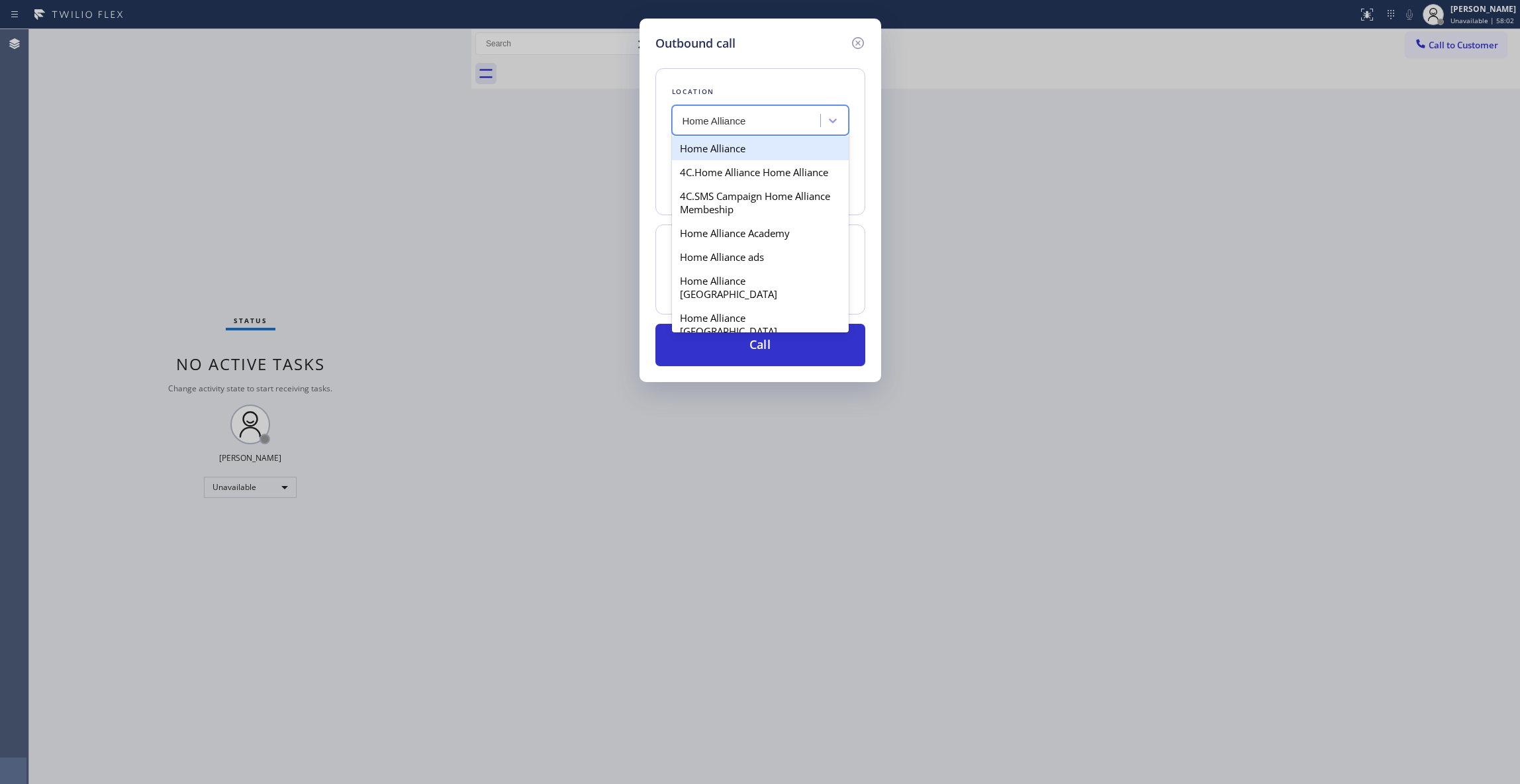
click at [730, 149] on div "Home Alliance" at bounding box center [761, 149] width 177 height 24
type input "[PHONE_NUMBER]"
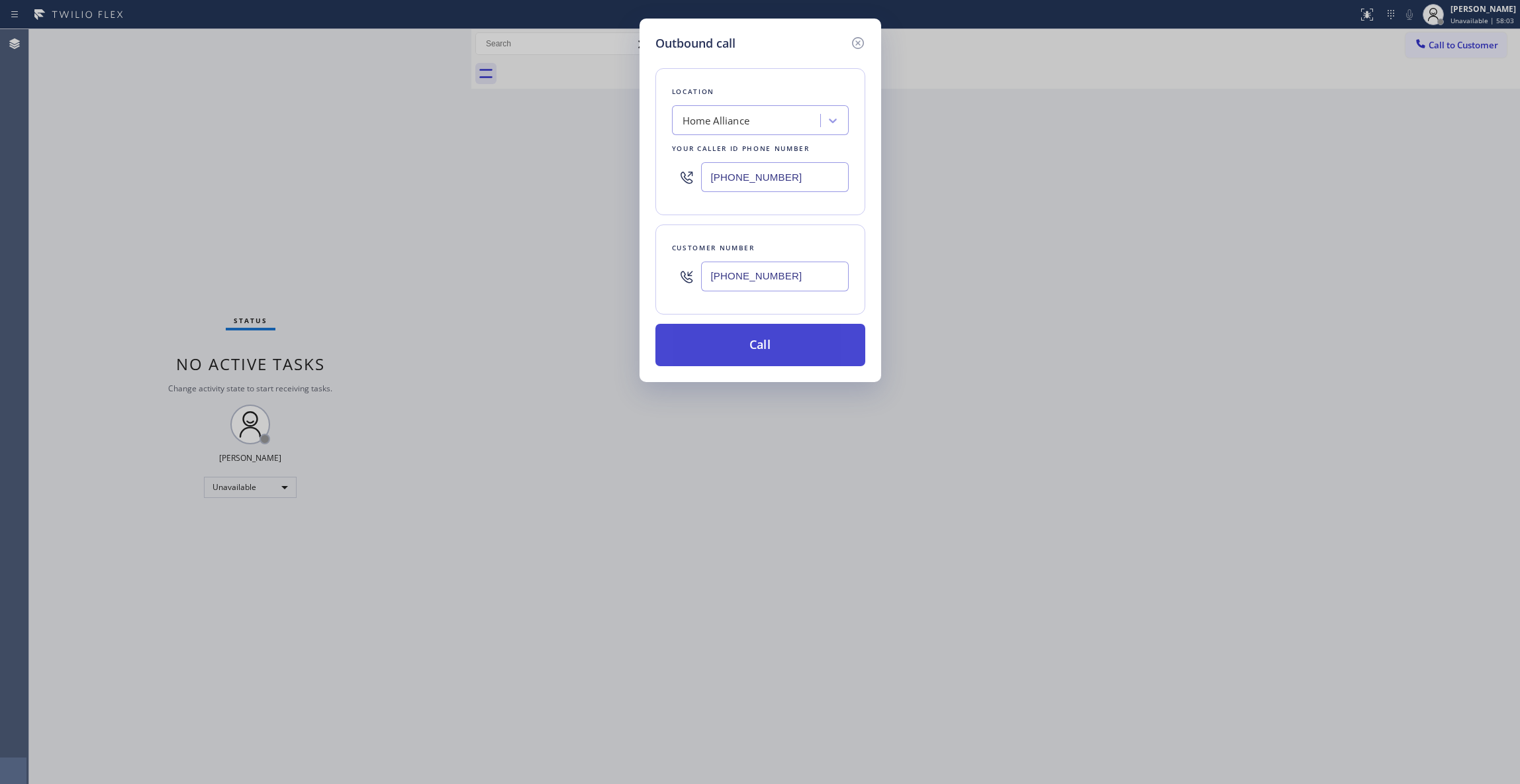
click at [766, 355] on button "Call" at bounding box center [760, 345] width 210 height 42
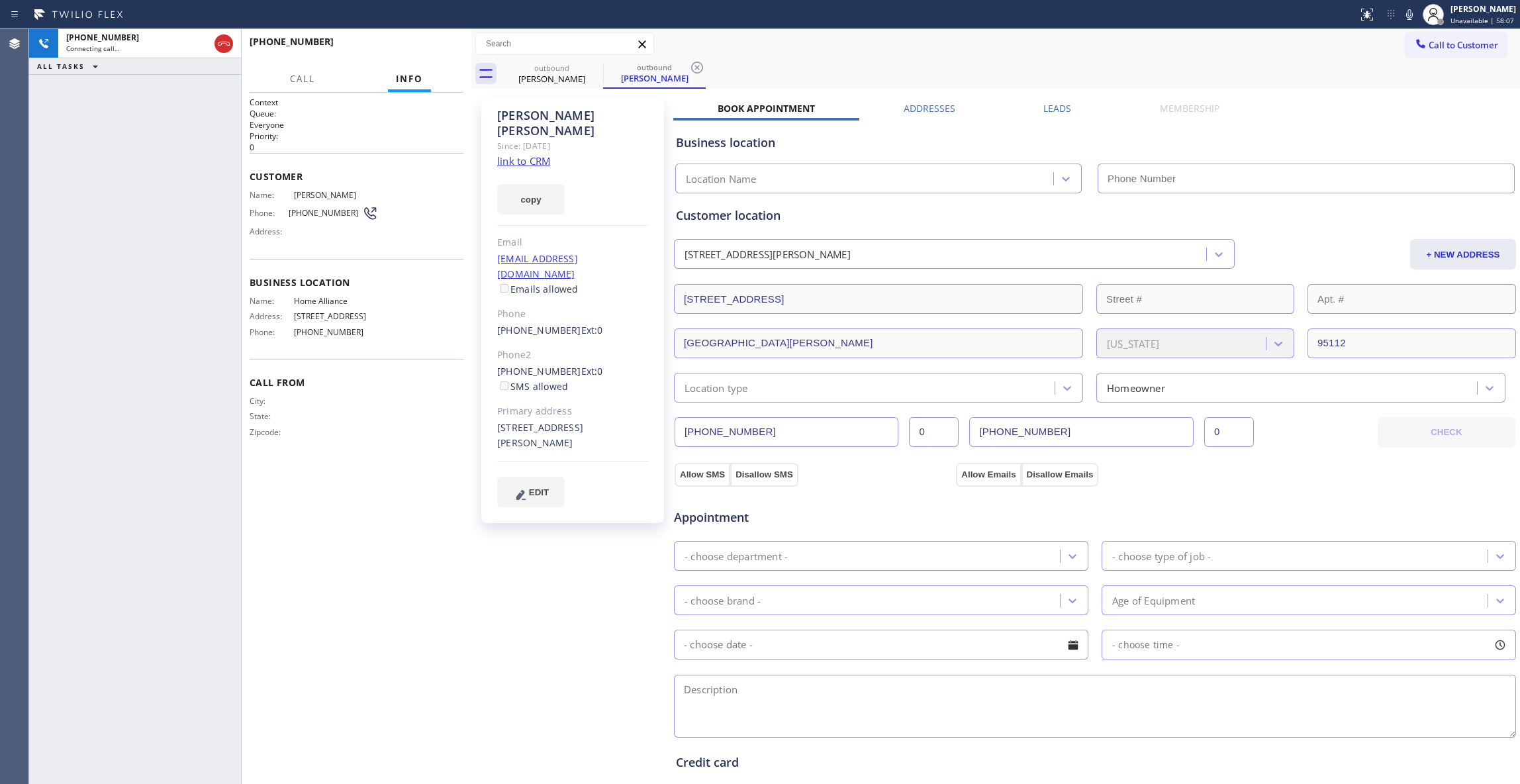
type input "[PHONE_NUMBER]"
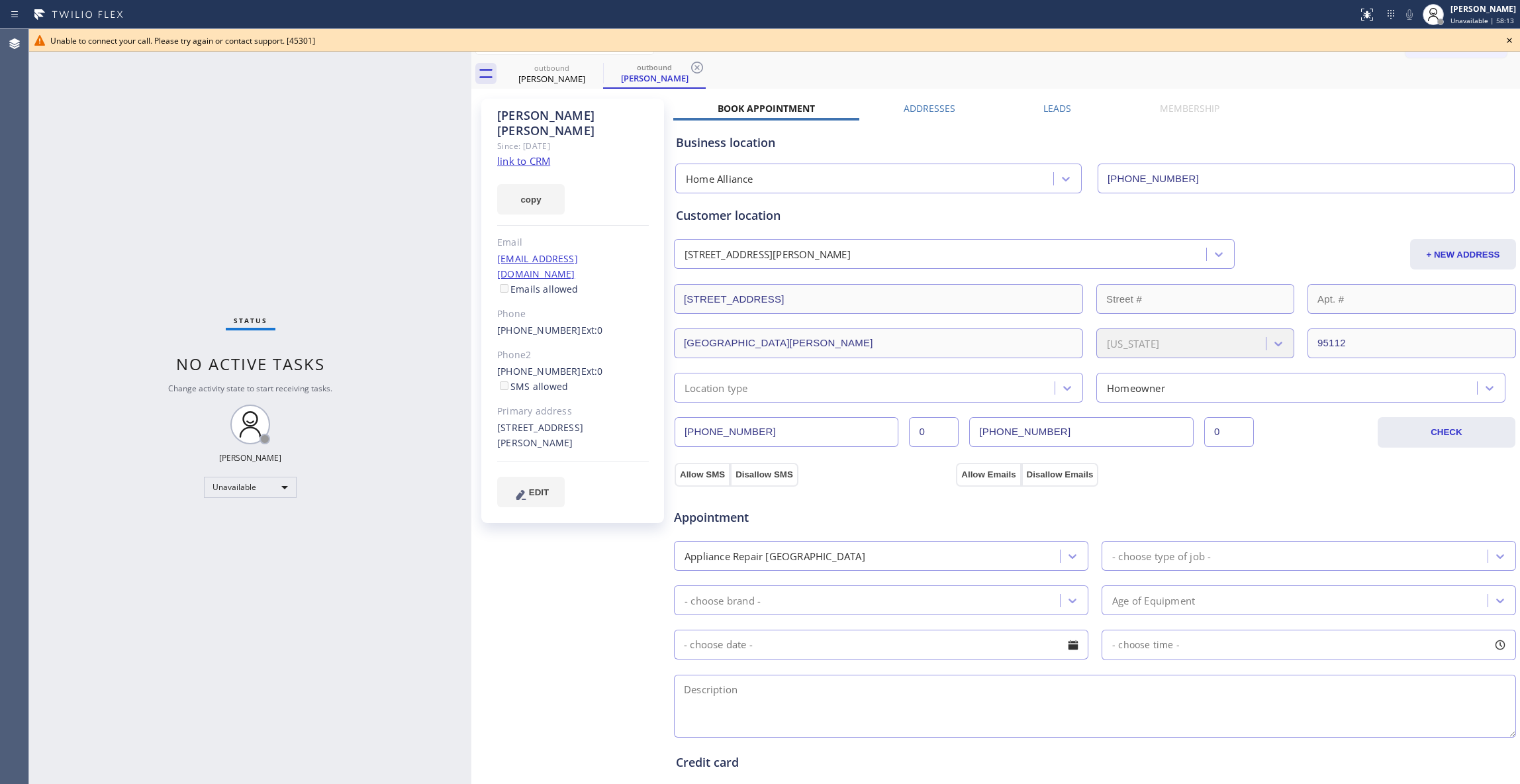
click at [1509, 37] on icon at bounding box center [1509, 40] width 16 height 16
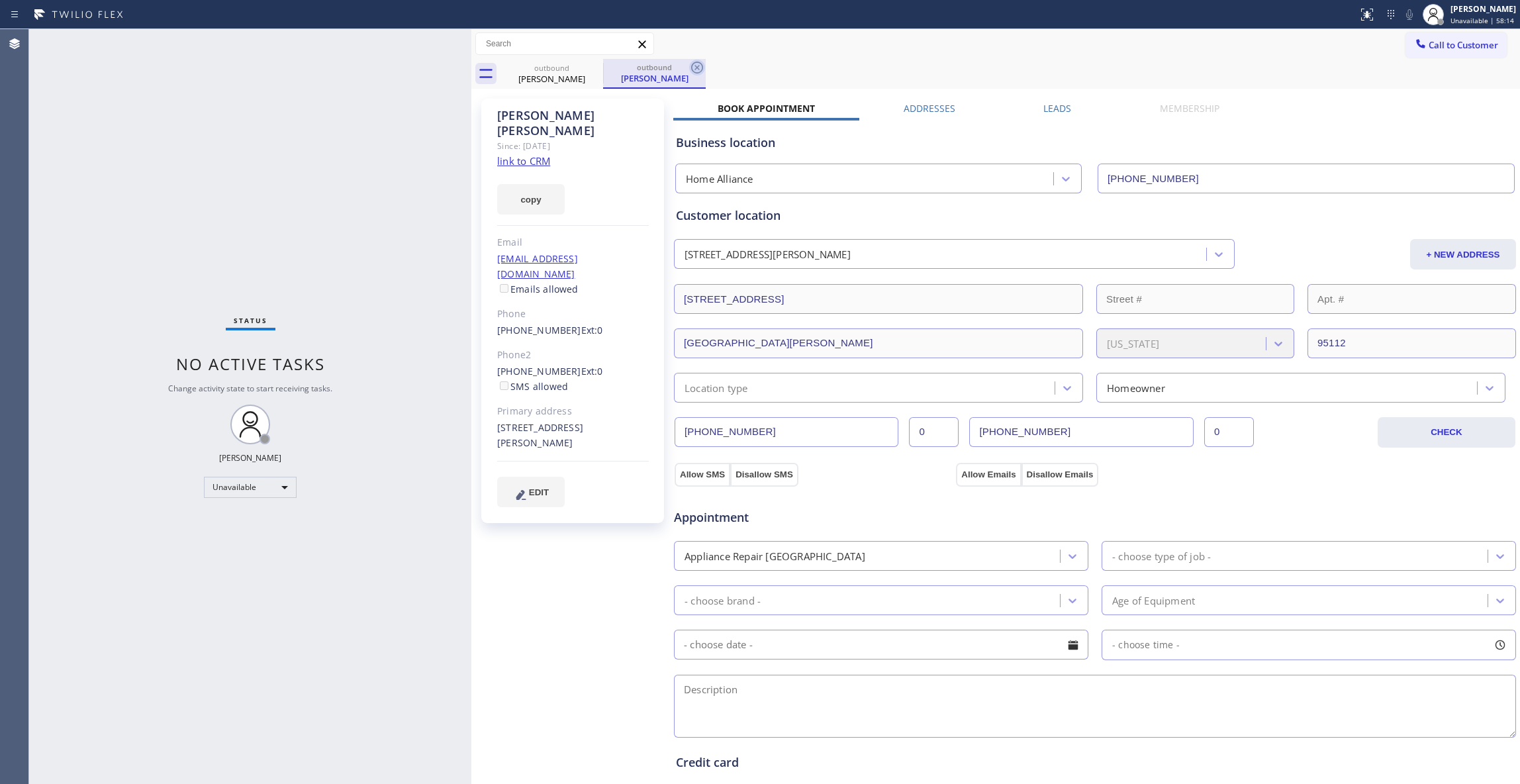
click at [700, 71] on icon at bounding box center [697, 67] width 12 height 12
click at [596, 67] on icon at bounding box center [594, 67] width 16 height 16
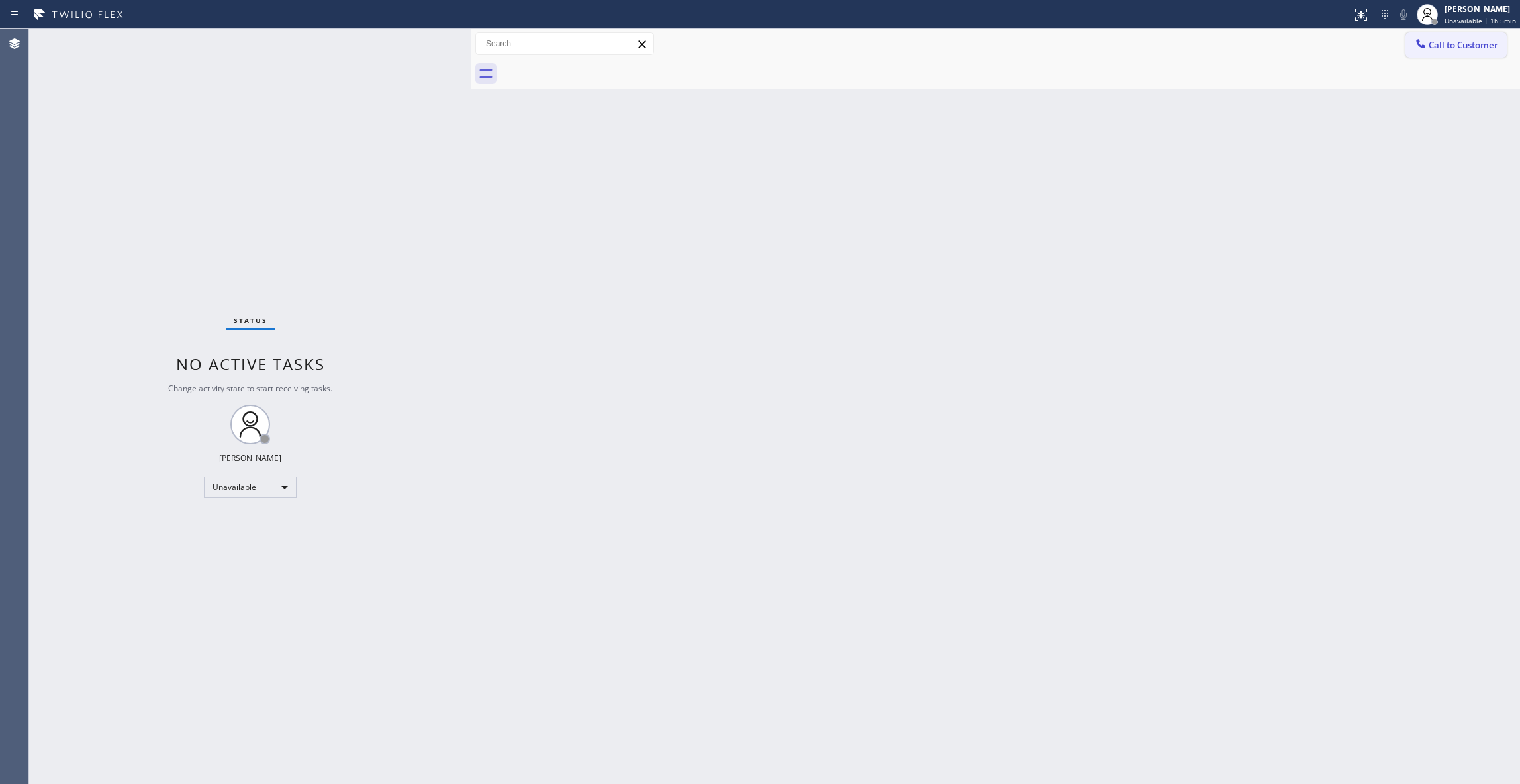
click at [1431, 44] on span "Call to Customer" at bounding box center [1463, 45] width 69 height 12
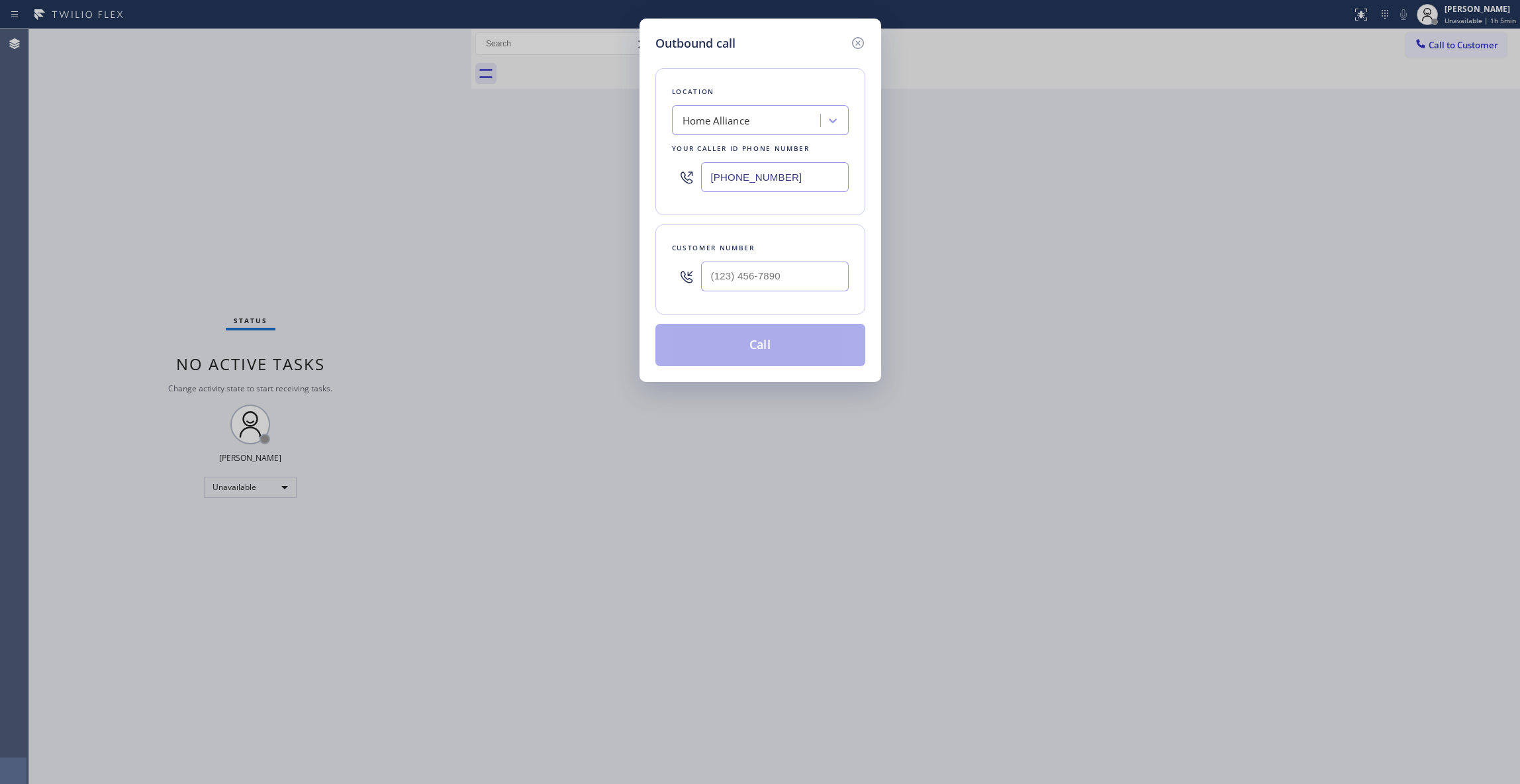
drag, startPoint x: 814, startPoint y: 178, endPoint x: 380, endPoint y: 207, distance: 435.0
click at [257, 185] on div "Outbound call Location Home Alliance Your caller id phone number [PHONE_NUMBER]…" at bounding box center [760, 392] width 1520 height 784
paste input "760) 388-9800"
type input "[PHONE_NUMBER]"
click at [771, 265] on input "(___) ___-____" at bounding box center [775, 277] width 148 height 30
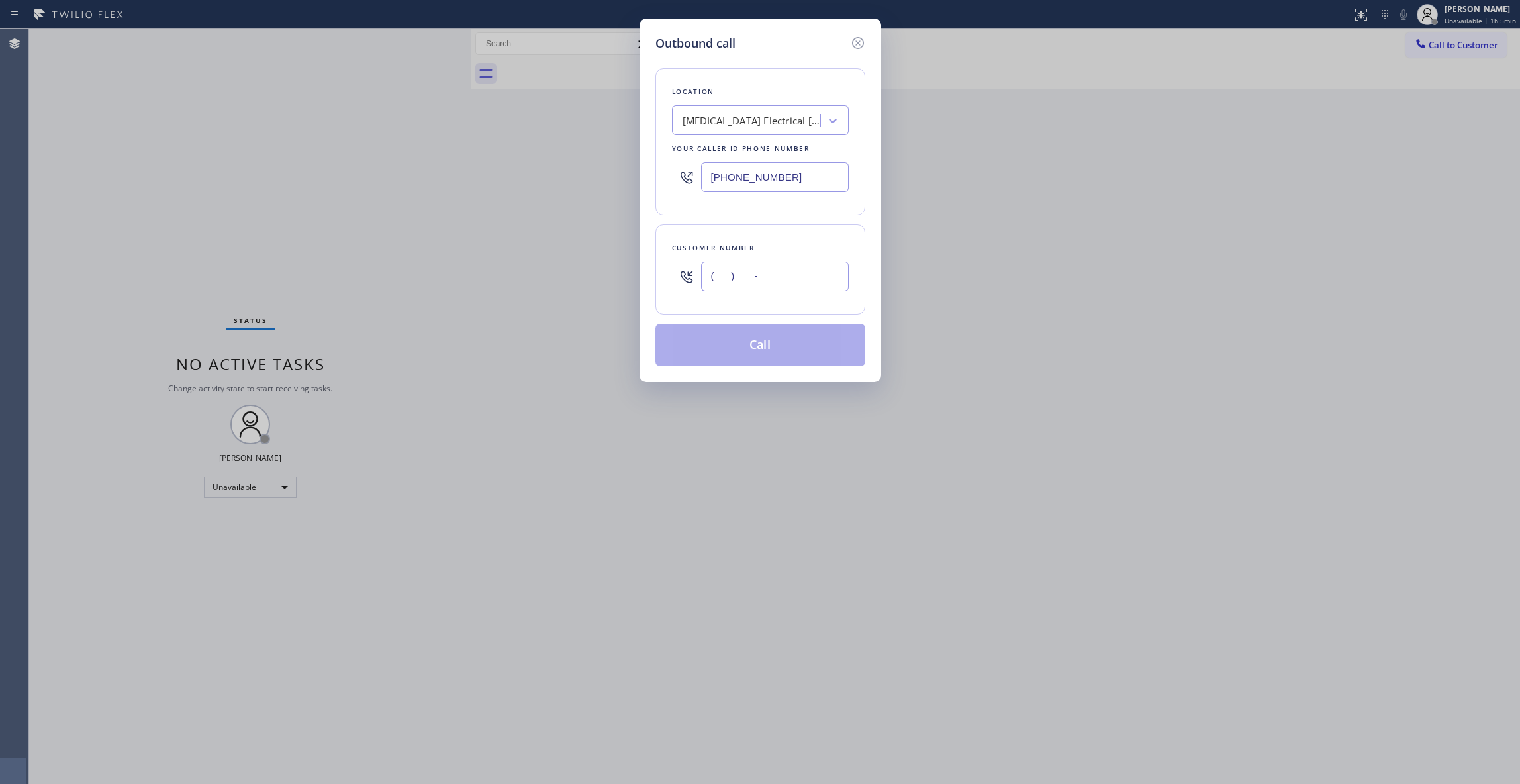
paste input "442) 241-9300"
type input "[PHONE_NUMBER]"
click at [749, 347] on button "Call" at bounding box center [760, 345] width 210 height 42
click at [911, 65] on div "Outbound call Location [MEDICAL_DATA] Electrical [GEOGRAPHIC_DATA] Your caller …" at bounding box center [760, 392] width 1520 height 784
click at [761, 345] on button "Call" at bounding box center [760, 345] width 210 height 42
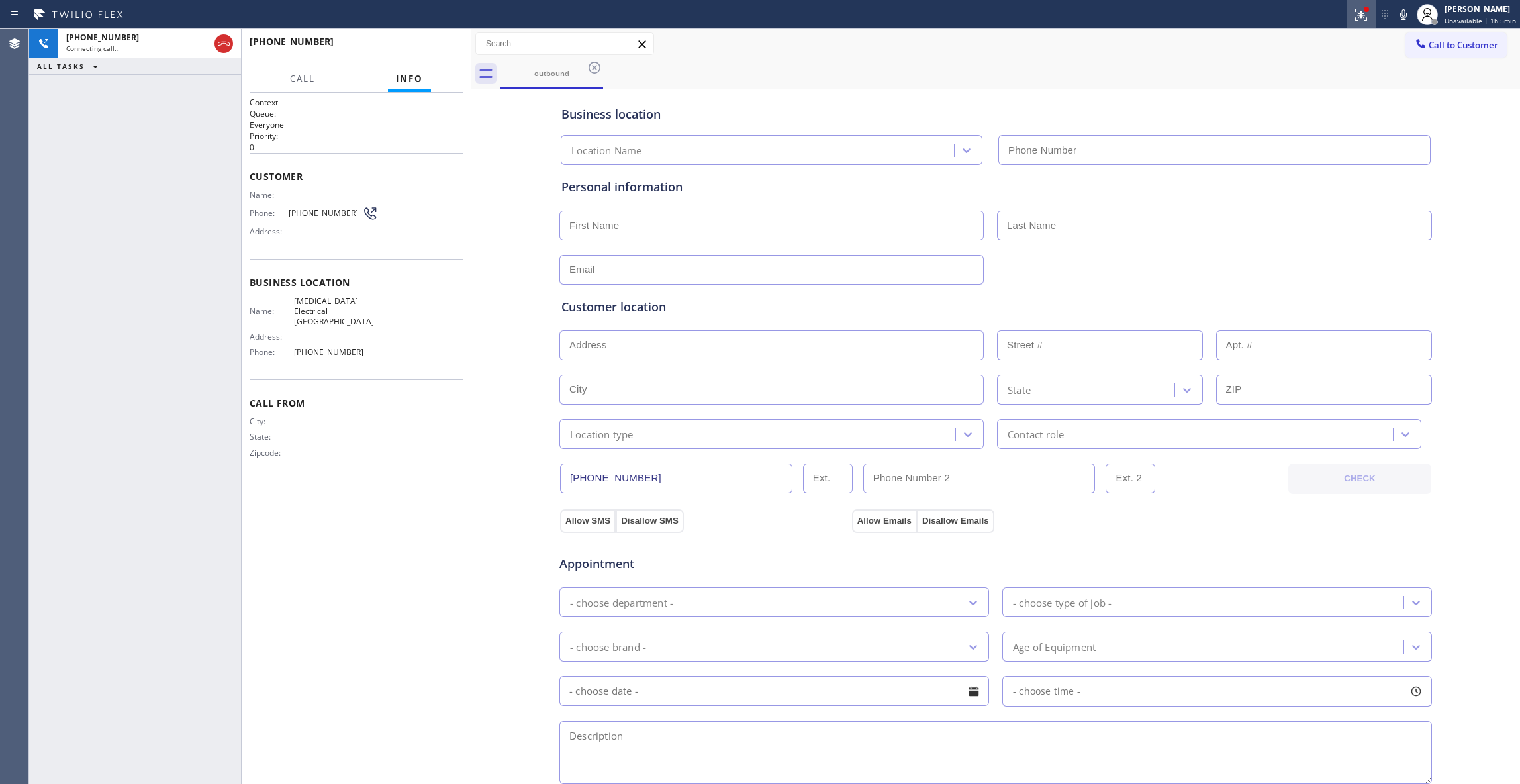
type input "[PHONE_NUMBER]"
drag, startPoint x: 1349, startPoint y: 20, endPoint x: 1360, endPoint y: 74, distance: 55.1
click at [1354, 20] on icon at bounding box center [1361, 14] width 16 height 16
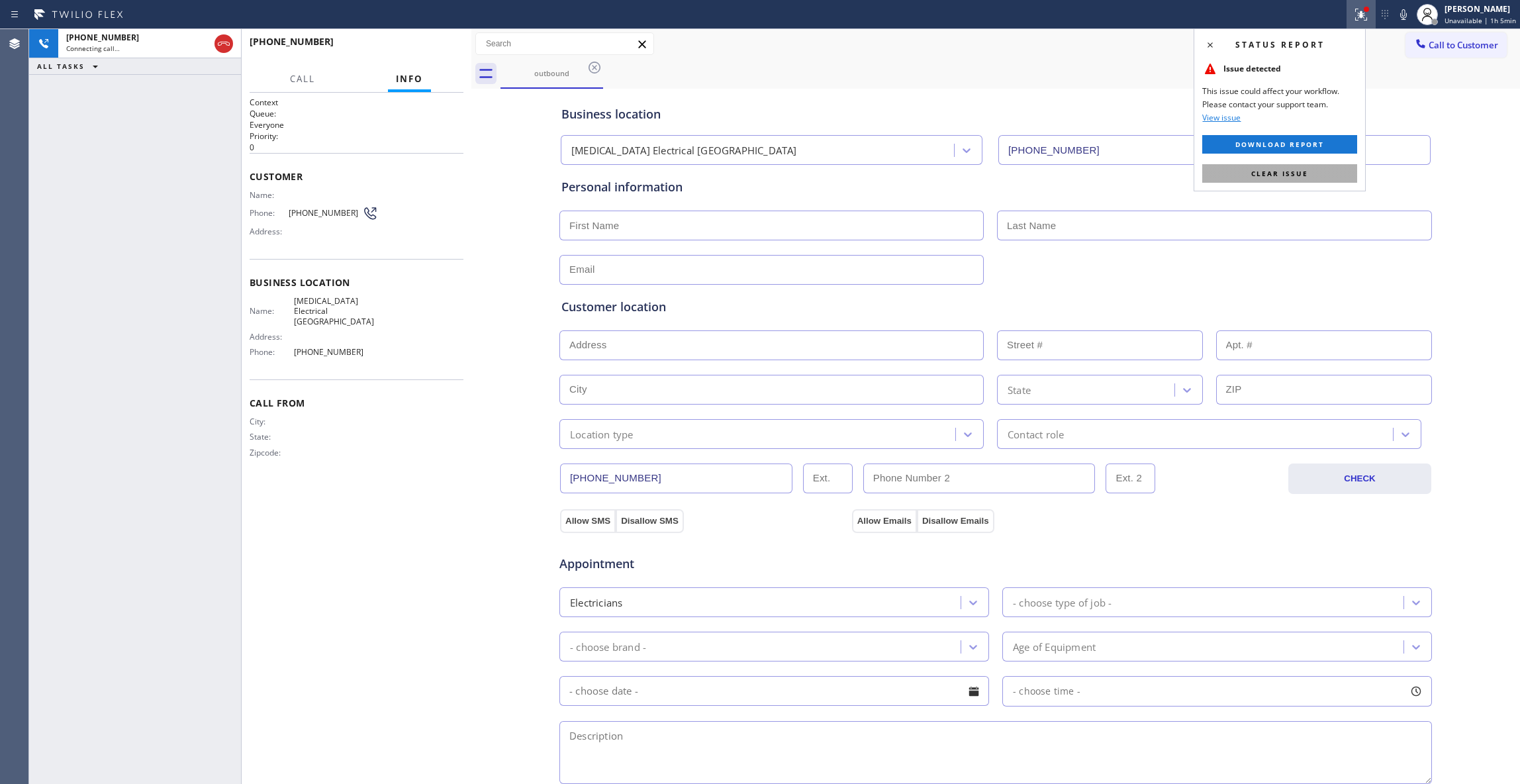
click at [1308, 171] on button "Clear issue" at bounding box center [1279, 173] width 155 height 18
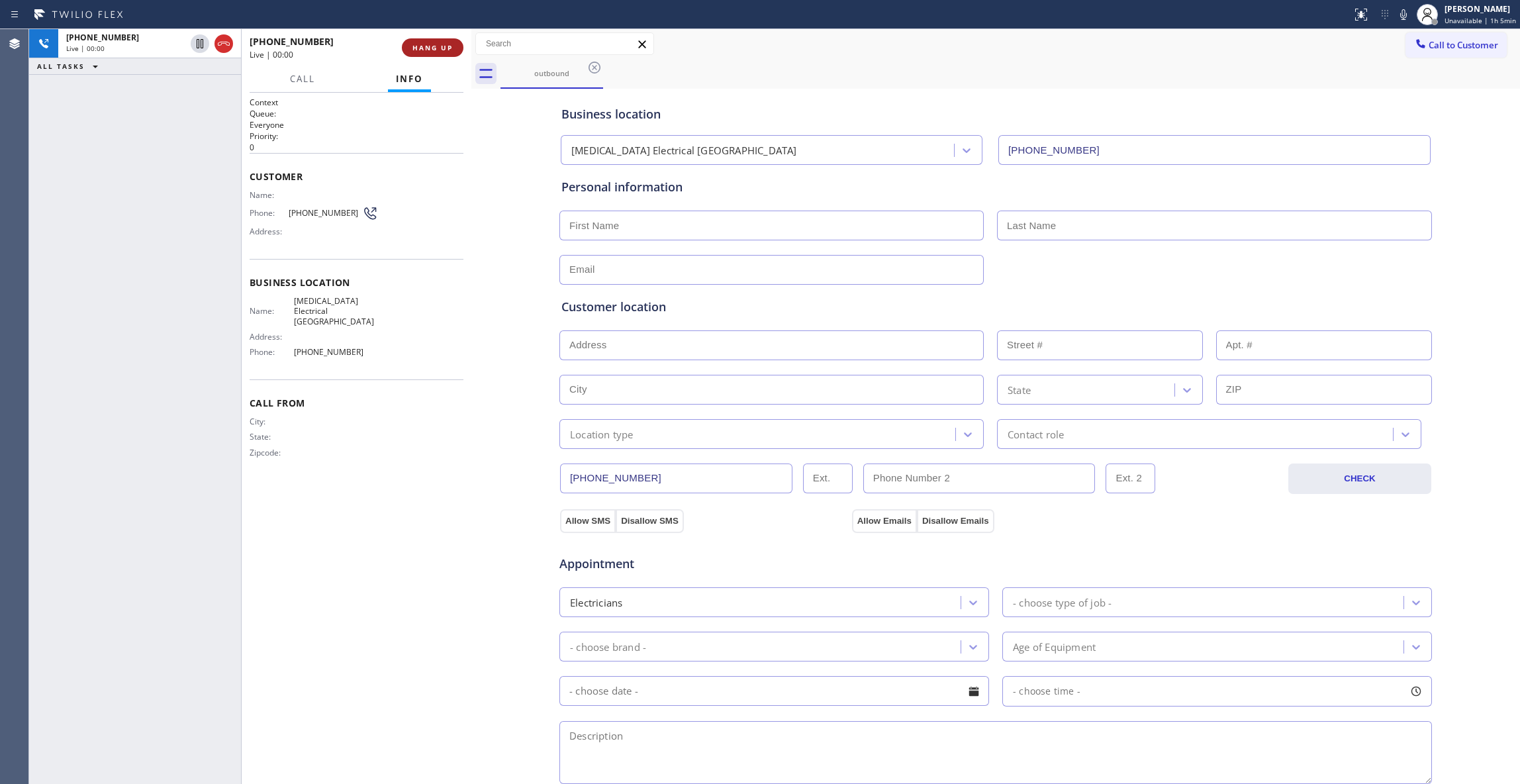
click at [417, 49] on span "HANG UP" at bounding box center [432, 47] width 40 height 9
click at [305, 217] on span "[PHONE_NUMBER]" at bounding box center [326, 213] width 74 height 10
click at [305, 215] on span "[PHONE_NUMBER]" at bounding box center [326, 213] width 74 height 10
copy div "[PHONE_NUMBER]"
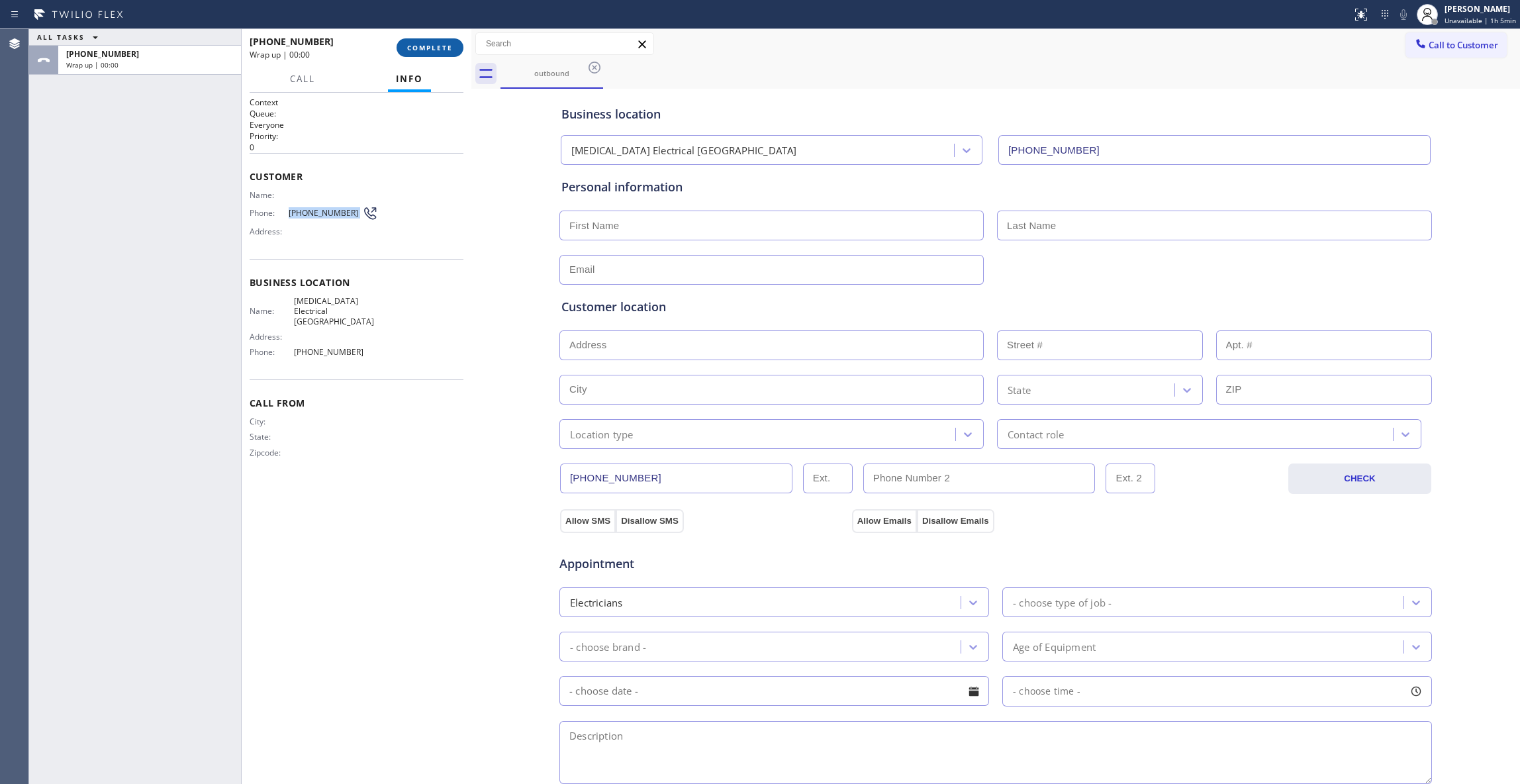
click at [441, 56] on button "COMPLETE" at bounding box center [430, 47] width 67 height 18
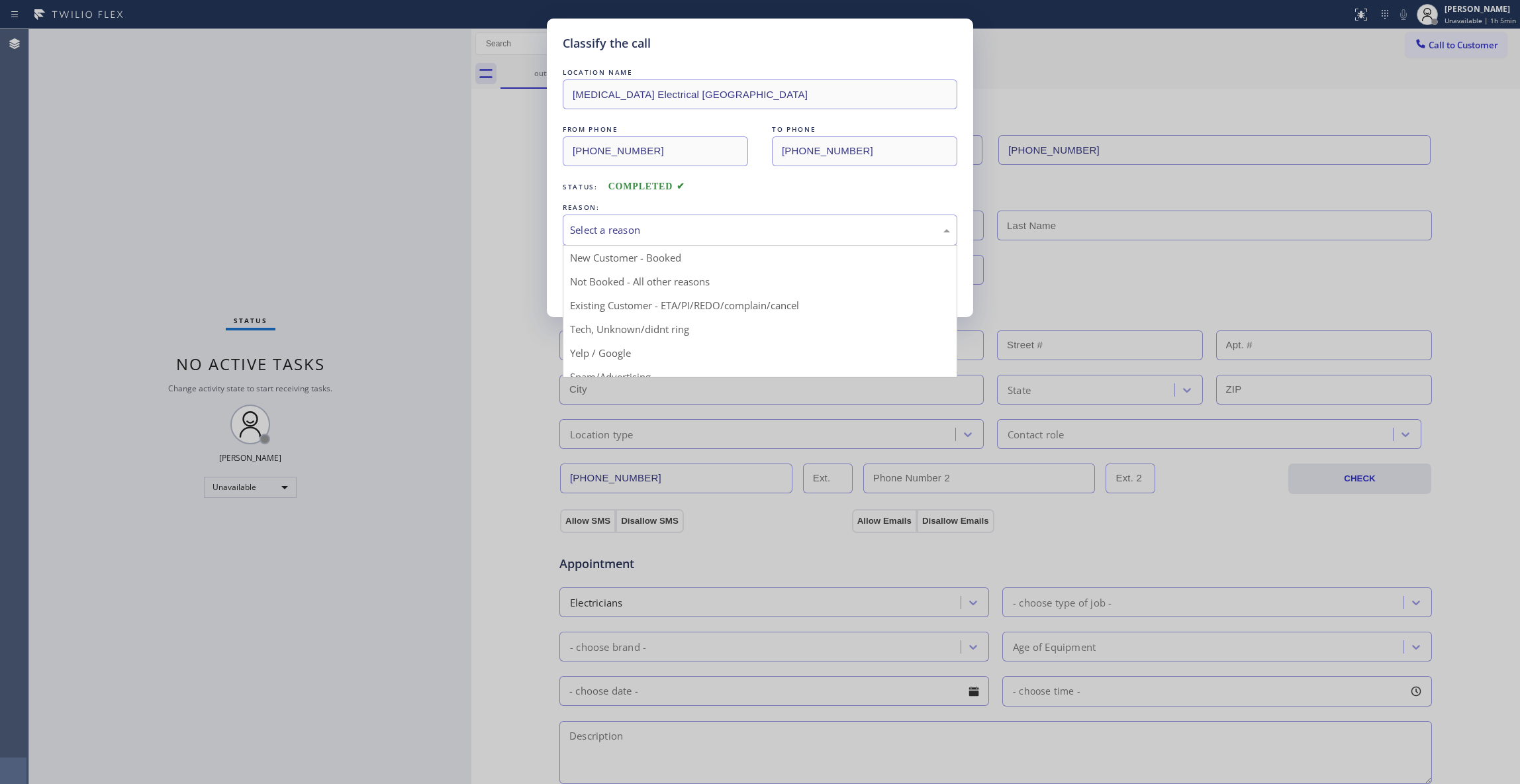
click at [695, 226] on div "Select a reason" at bounding box center [760, 230] width 380 height 16
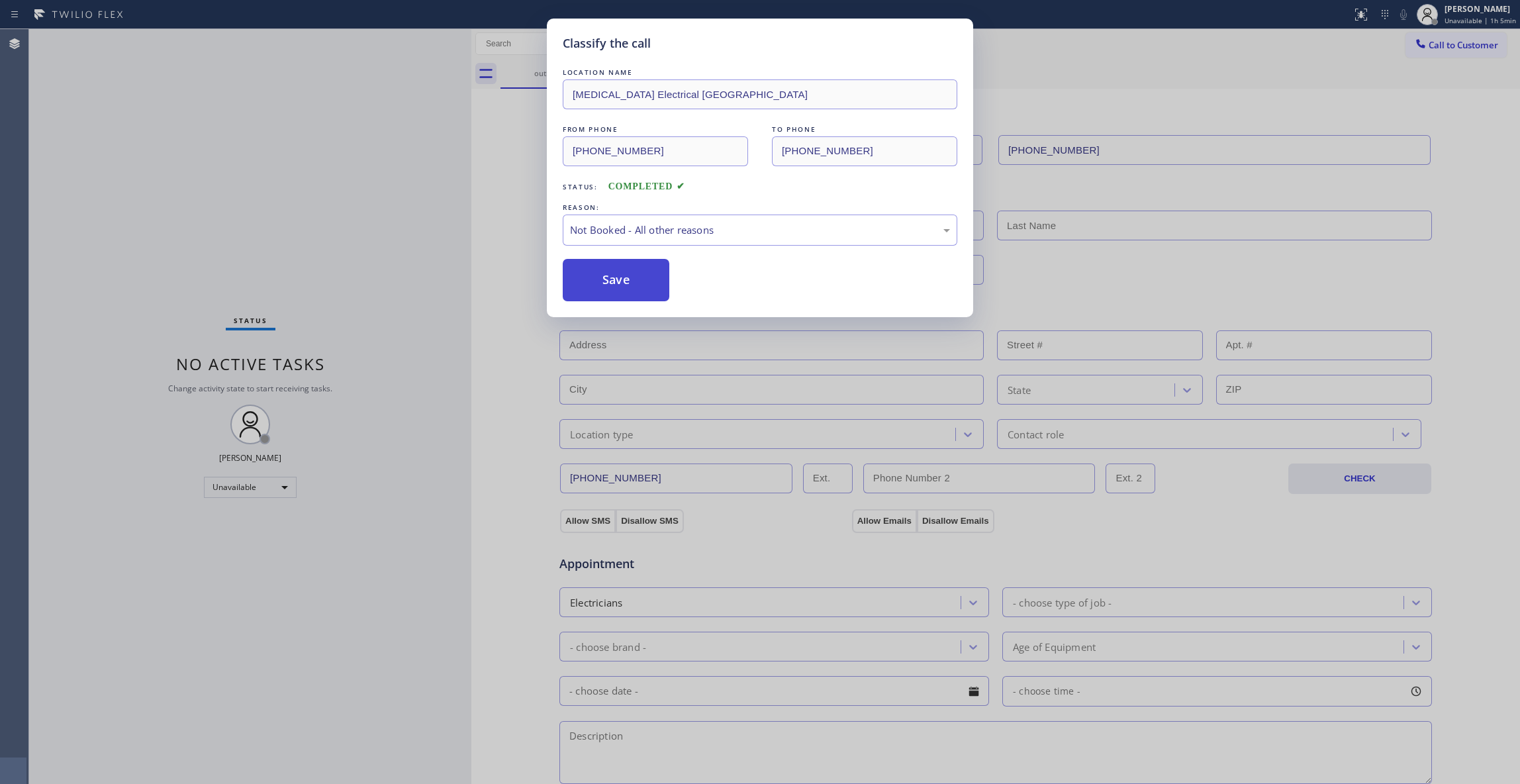
click at [631, 274] on button "Save" at bounding box center [616, 280] width 107 height 42
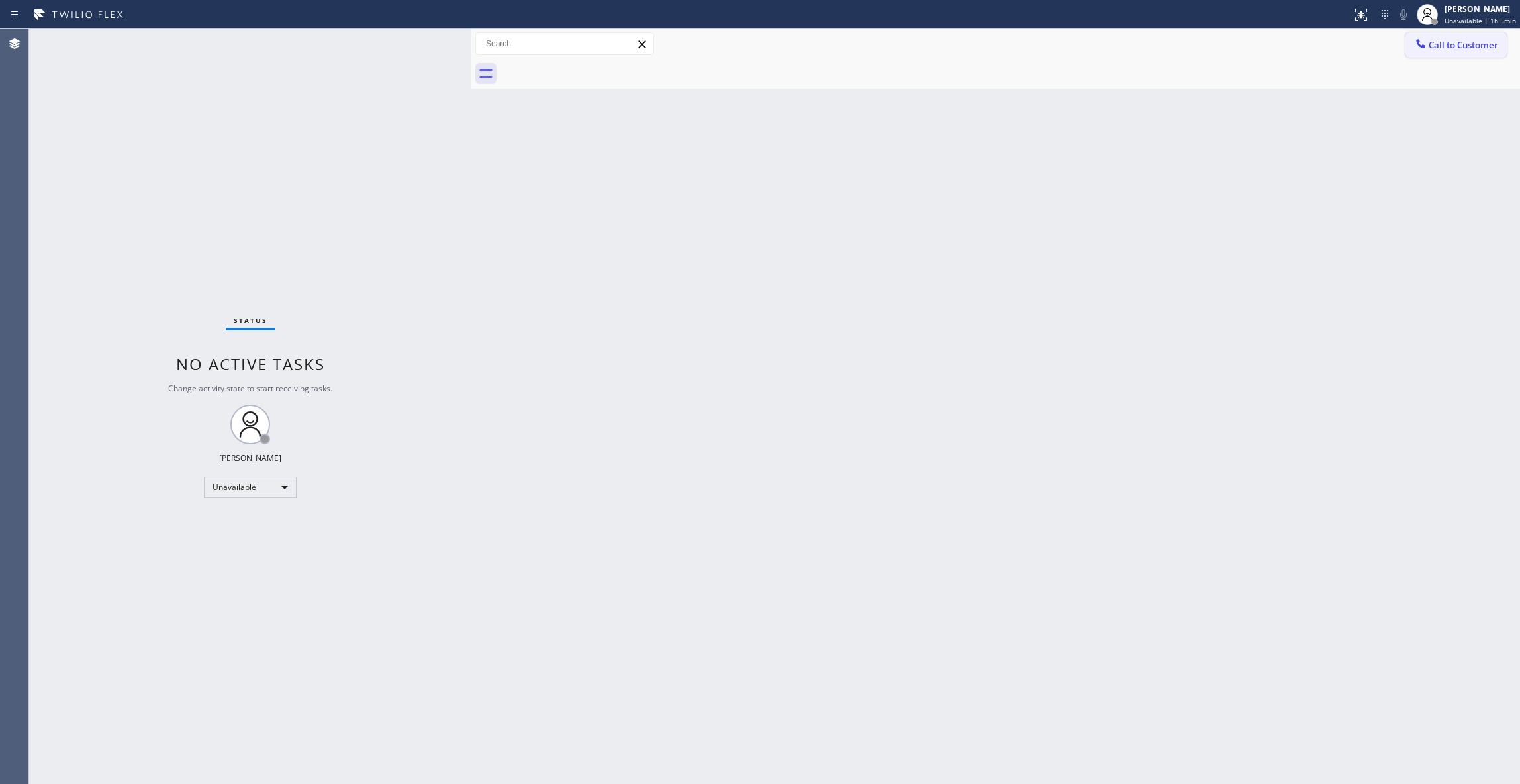
click at [1451, 41] on span "Call to Customer" at bounding box center [1463, 45] width 69 height 12
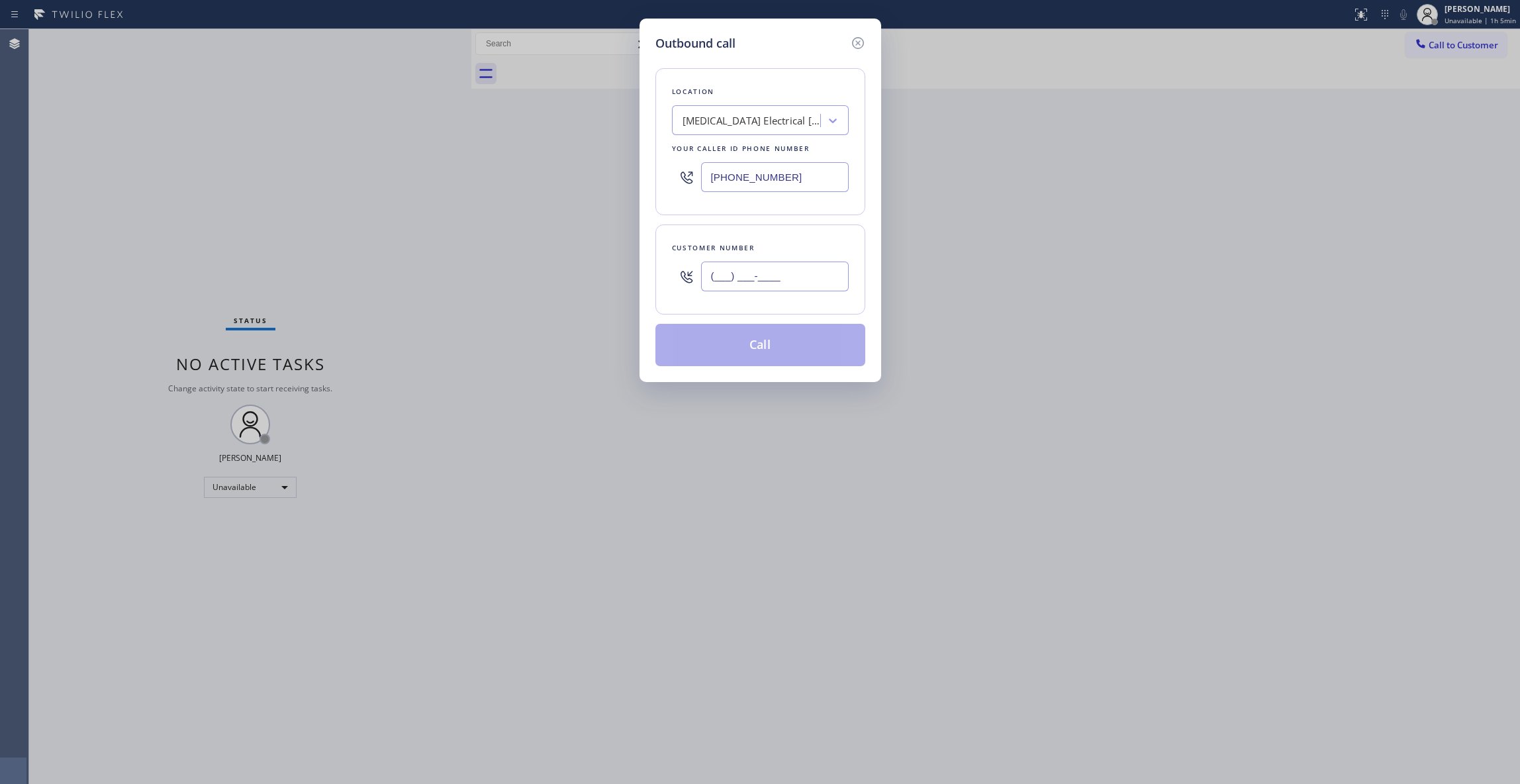
click at [723, 287] on input "(___) ___-____" at bounding box center [775, 277] width 148 height 30
paste input "442) 241-9300"
type input "[PHONE_NUMBER]"
click at [747, 354] on button "Call" at bounding box center [760, 345] width 210 height 42
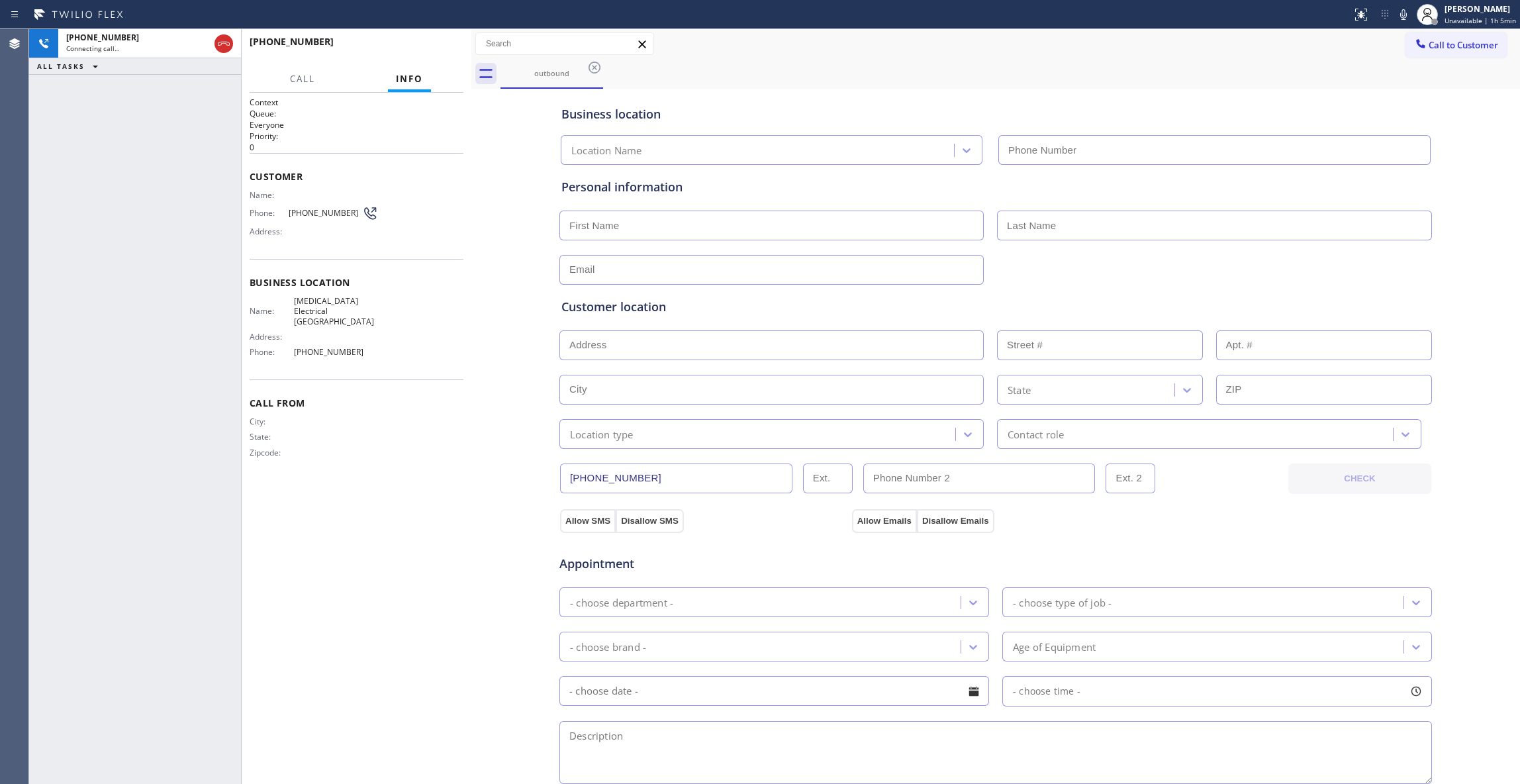
type input "[PHONE_NUMBER]"
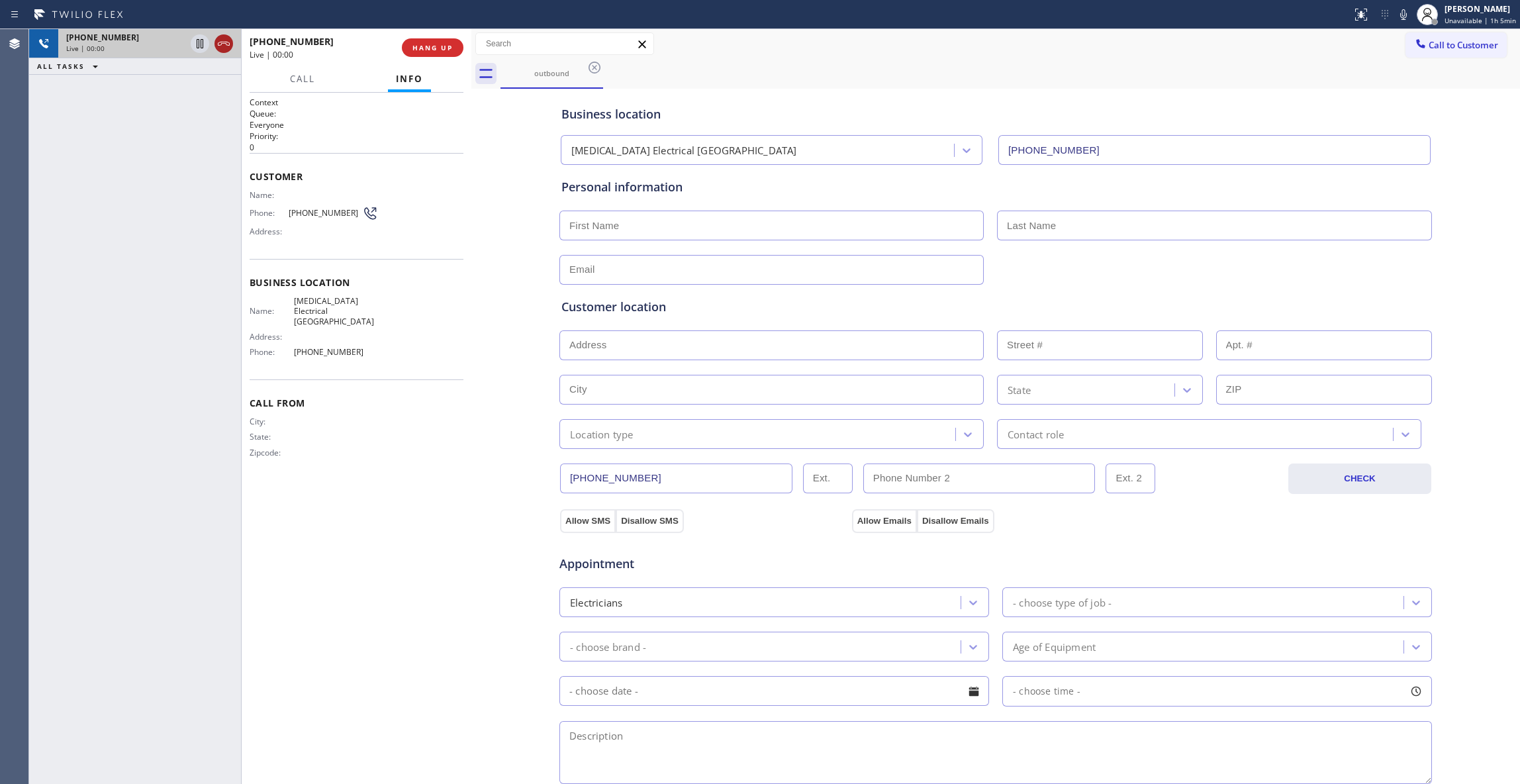
click at [219, 42] on icon at bounding box center [224, 44] width 12 height 4
click at [430, 53] on button "HANG UP" at bounding box center [432, 47] width 62 height 18
click at [420, 43] on span "COMPLETE" at bounding box center [430, 47] width 46 height 9
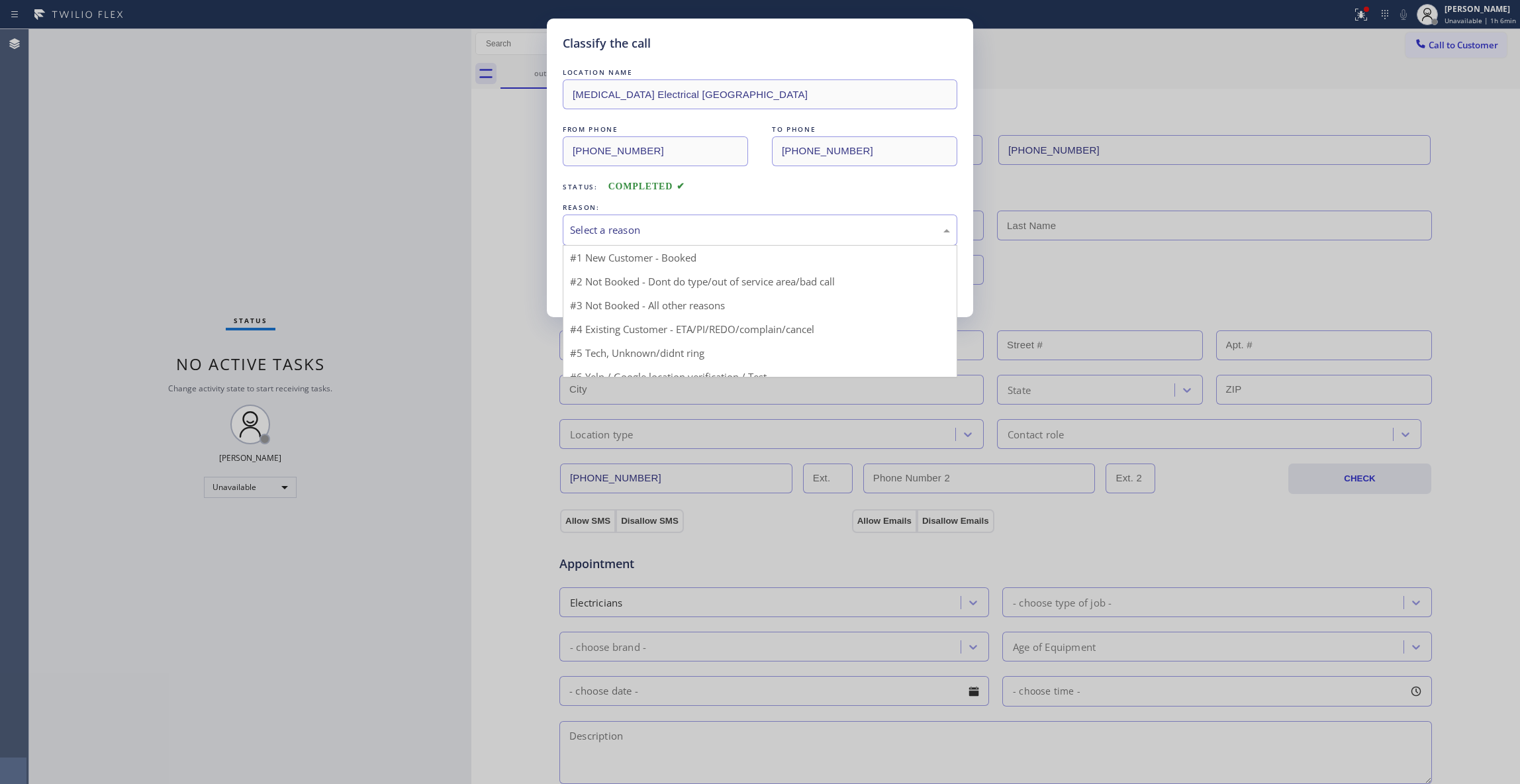
click at [653, 220] on div "Select a reason" at bounding box center [760, 230] width 395 height 31
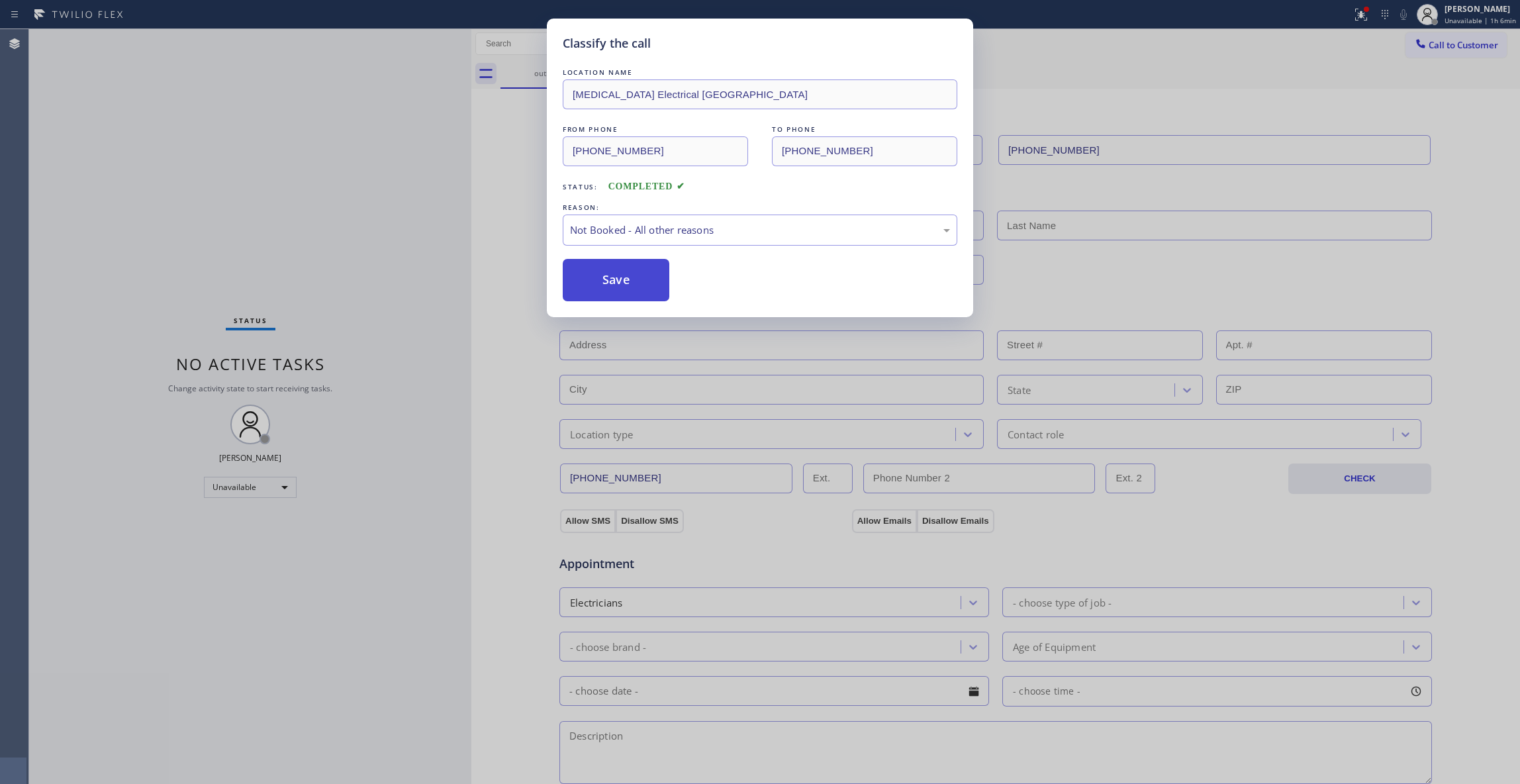
click at [611, 283] on button "Save" at bounding box center [616, 280] width 107 height 42
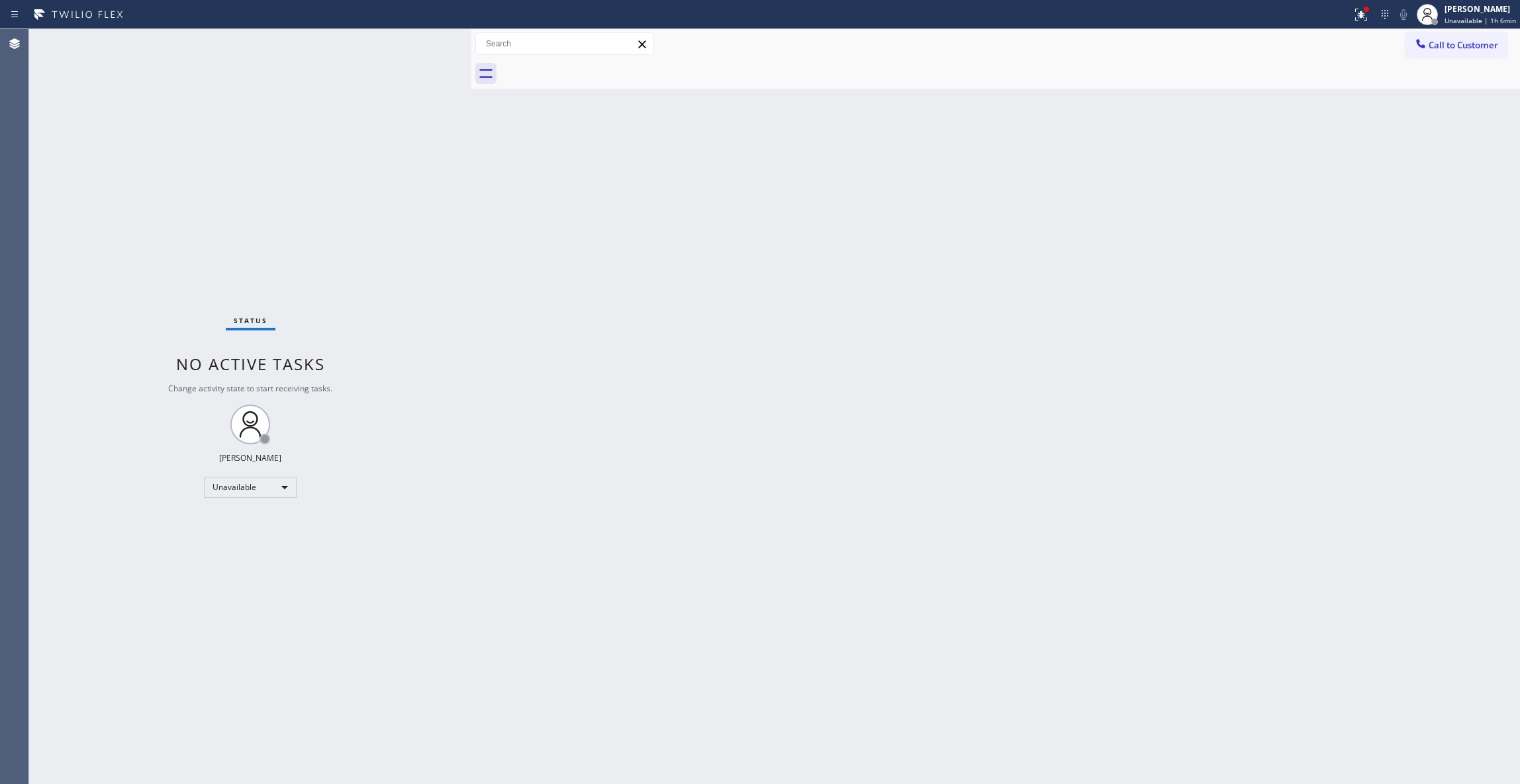
click at [1354, 12] on icon at bounding box center [1361, 14] width 16 height 16
click at [1306, 175] on span "Clear issues" at bounding box center [1280, 173] width 62 height 9
click at [1489, 40] on span "Call to Customer" at bounding box center [1463, 45] width 69 height 12
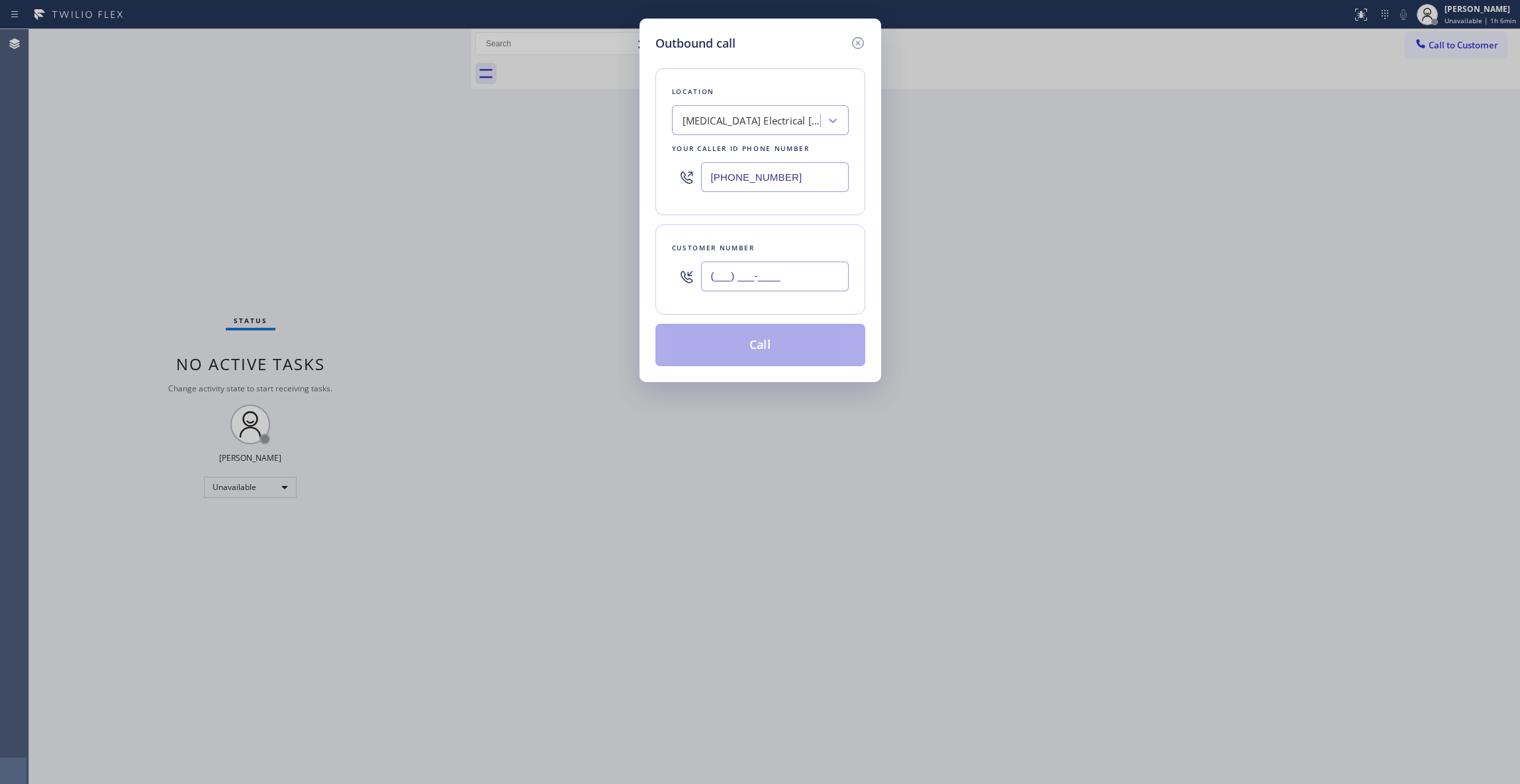
click at [769, 274] on input "(___) ___-____" at bounding box center [775, 277] width 148 height 30
paste input "442) 241-9300"
type input "[PHONE_NUMBER]"
click at [785, 351] on button "Call" at bounding box center [760, 345] width 210 height 42
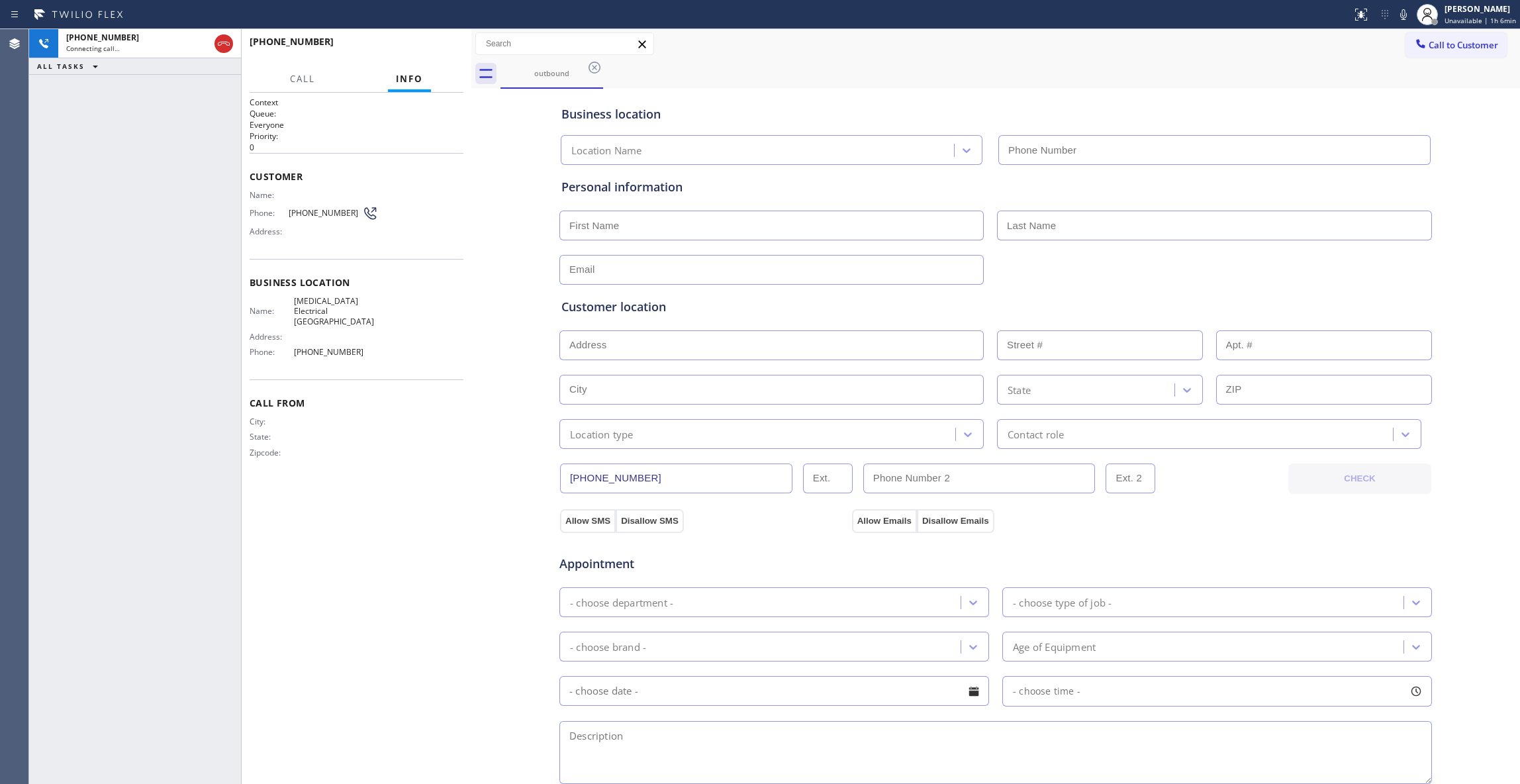
type input "[PHONE_NUMBER]"
click at [424, 44] on span "HANG UP" at bounding box center [432, 47] width 40 height 9
click at [445, 50] on span "HANG UP" at bounding box center [432, 47] width 40 height 9
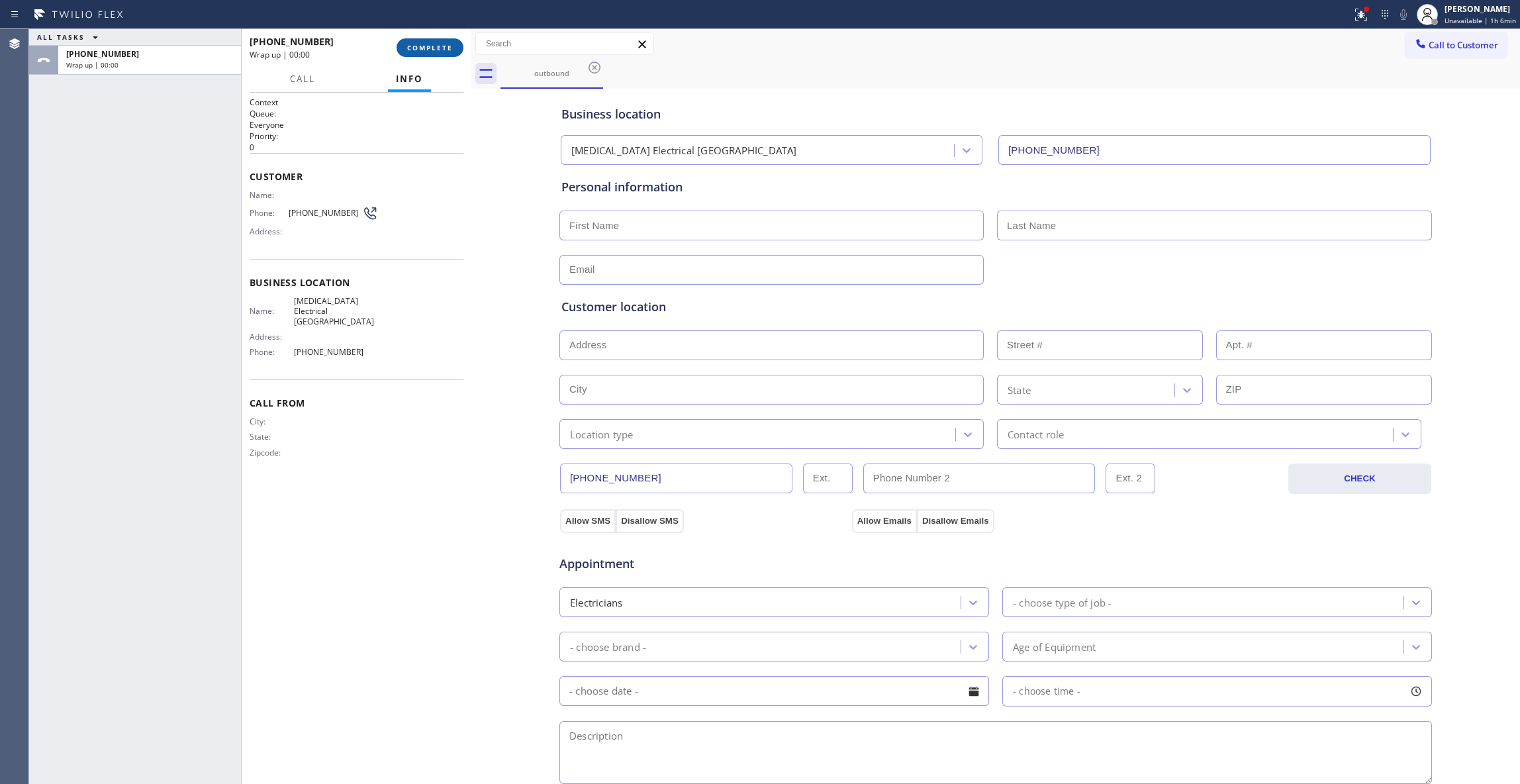
click at [434, 48] on span "COMPLETE" at bounding box center [430, 47] width 46 height 9
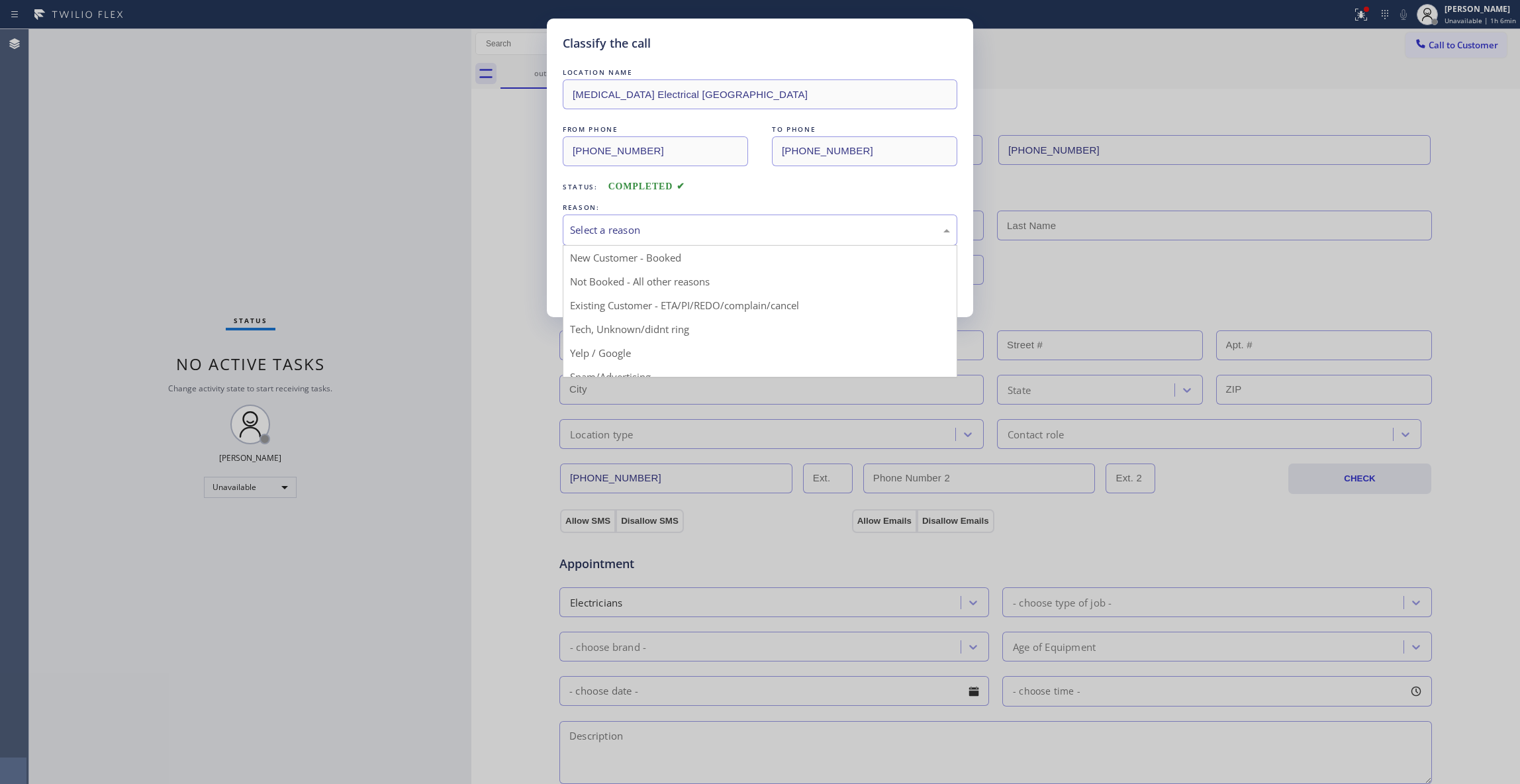
click at [671, 234] on div "Select a reason" at bounding box center [760, 230] width 380 height 16
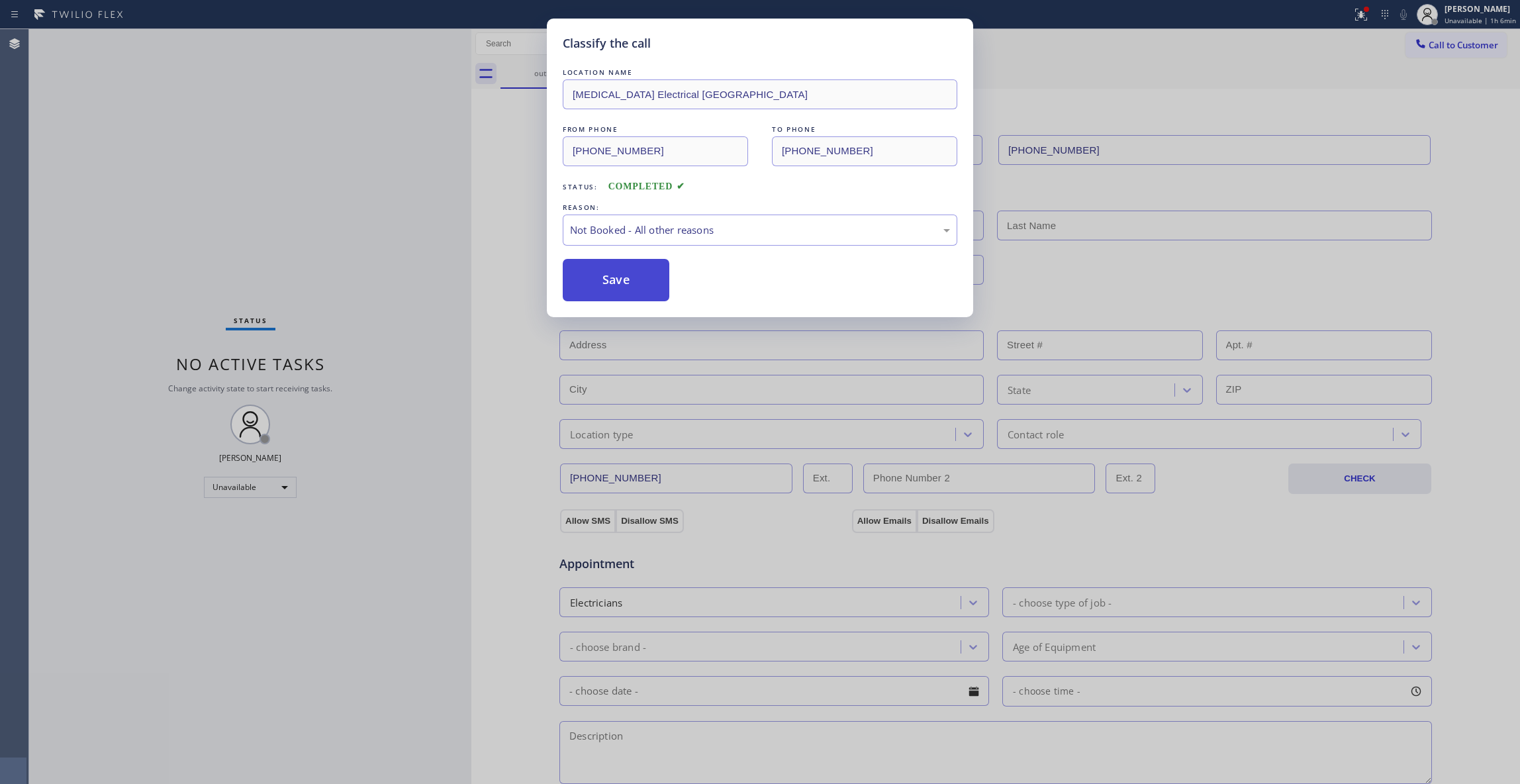
click at [628, 287] on button "Save" at bounding box center [616, 280] width 107 height 42
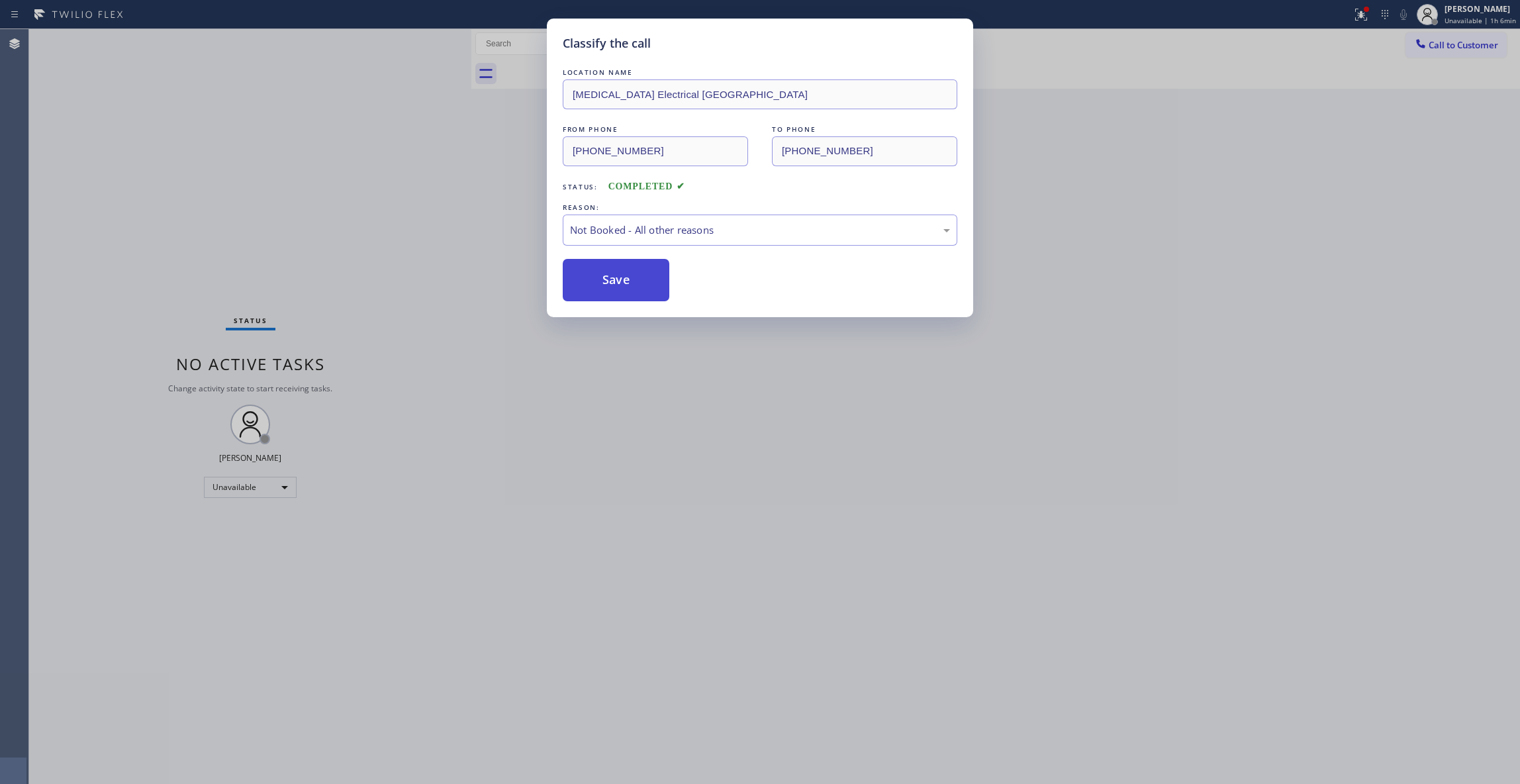
click at [628, 287] on button "Save" at bounding box center [616, 280] width 107 height 42
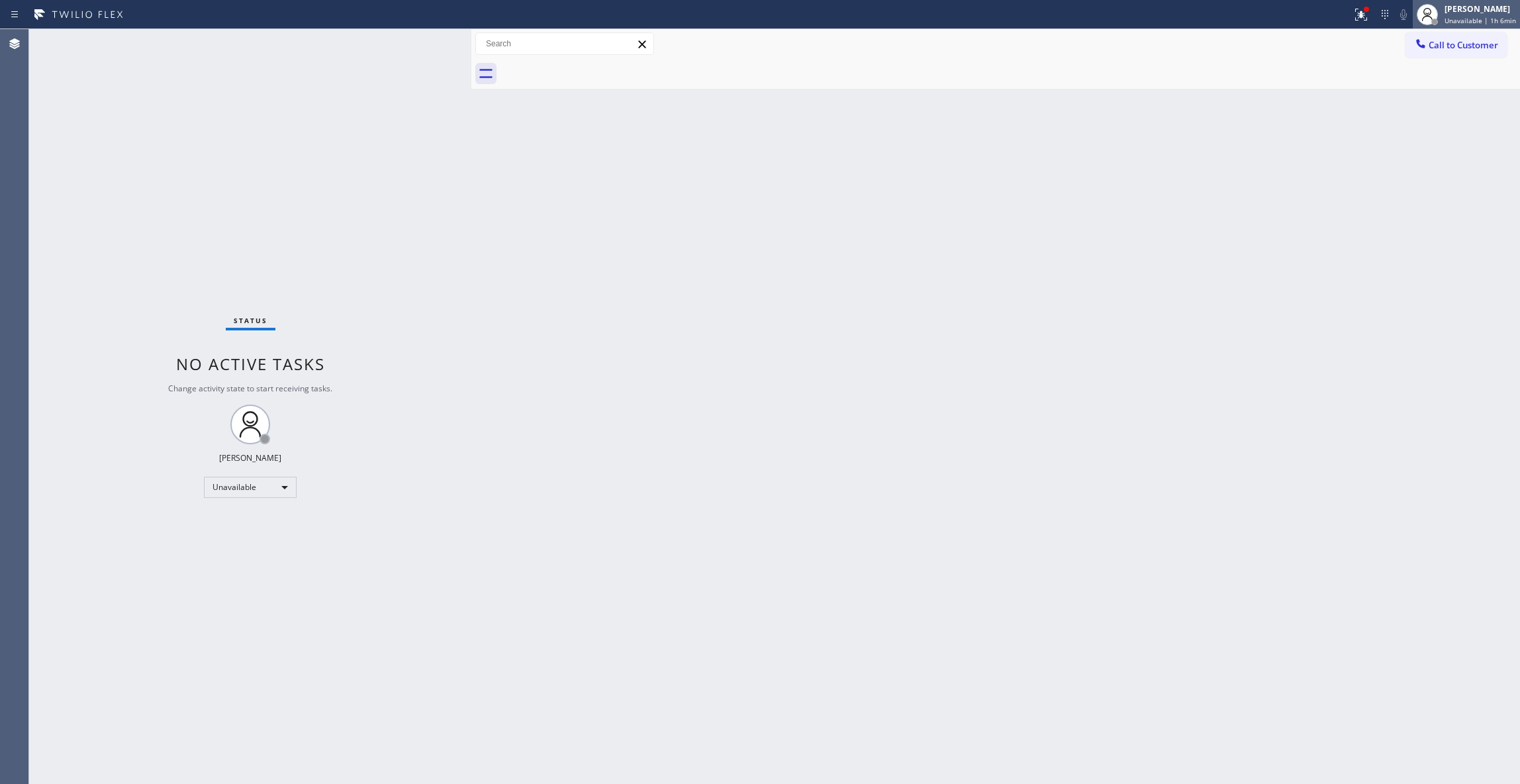
drag, startPoint x: 889, startPoint y: 210, endPoint x: 1405, endPoint y: 19, distance: 550.2
click at [944, 180] on div "Back to Dashboard Change Sender ID Customers Technicians Select a contact Outbo…" at bounding box center [996, 406] width 1049 height 755
drag, startPoint x: 1476, startPoint y: 43, endPoint x: 840, endPoint y: 152, distance: 645.3
click at [1473, 43] on span "Call to Customer" at bounding box center [1463, 45] width 69 height 12
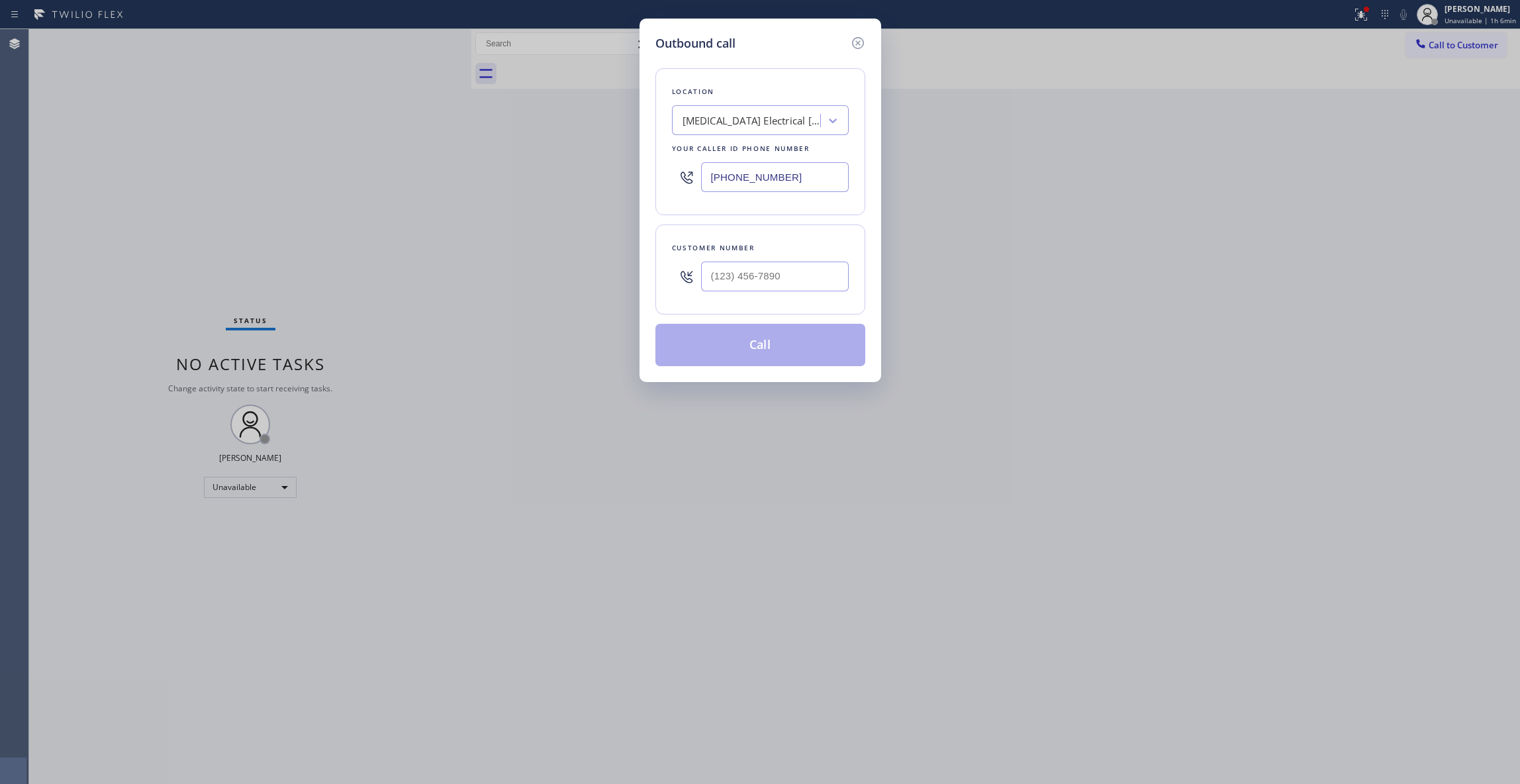
drag, startPoint x: 798, startPoint y: 178, endPoint x: 356, endPoint y: 221, distance: 444.1
click at [185, 159] on div "Outbound call Location [MEDICAL_DATA] Electrical [GEOGRAPHIC_DATA] Your caller …" at bounding box center [760, 392] width 1520 height 784
paste input "470) 782-9857"
type input "[PHONE_NUMBER]"
click at [809, 276] on input "(___) ___-____" at bounding box center [775, 277] width 148 height 30
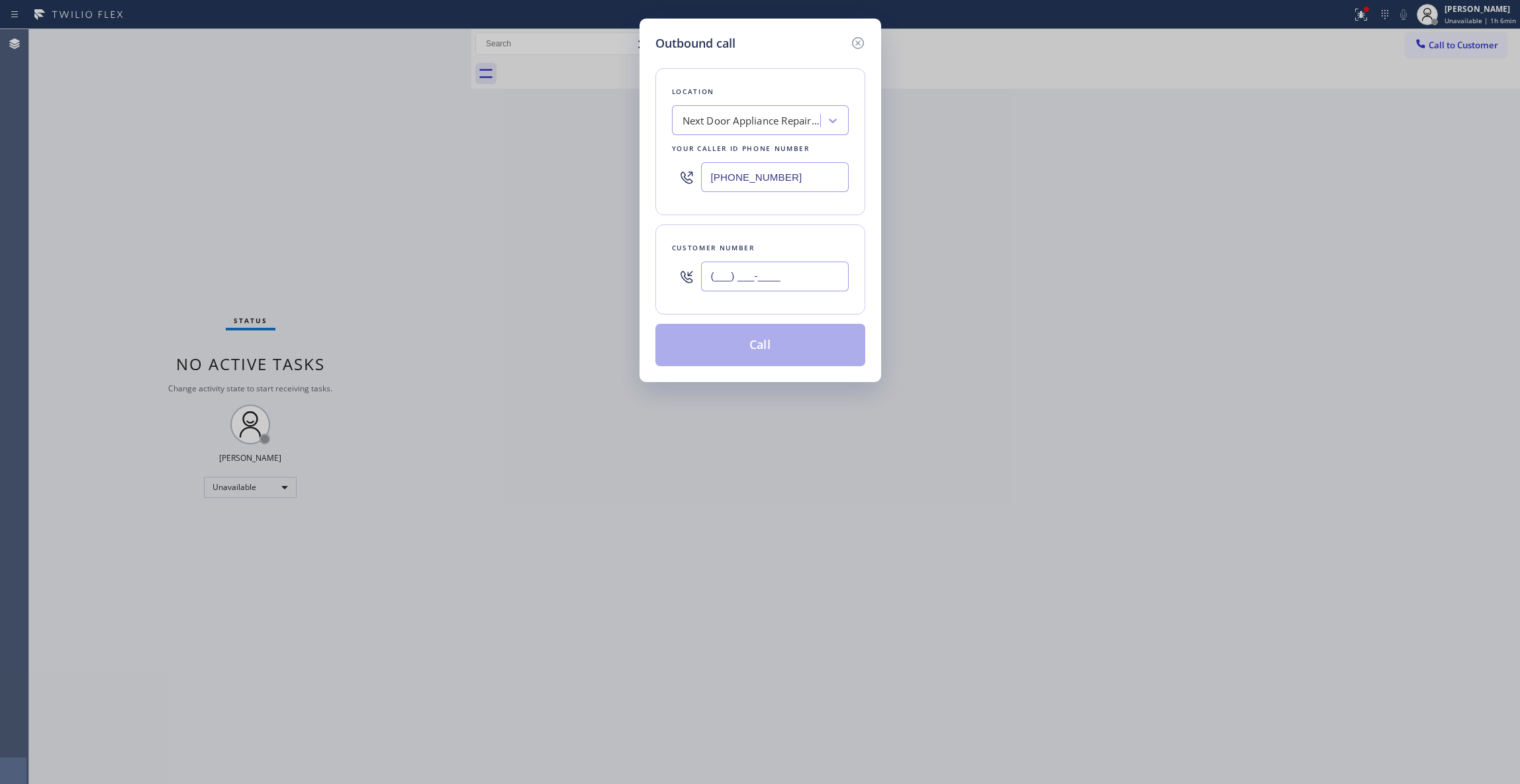
paste input "986) 286-1401"
type input "[PHONE_NUMBER]"
click at [766, 353] on button "Call" at bounding box center [760, 345] width 210 height 42
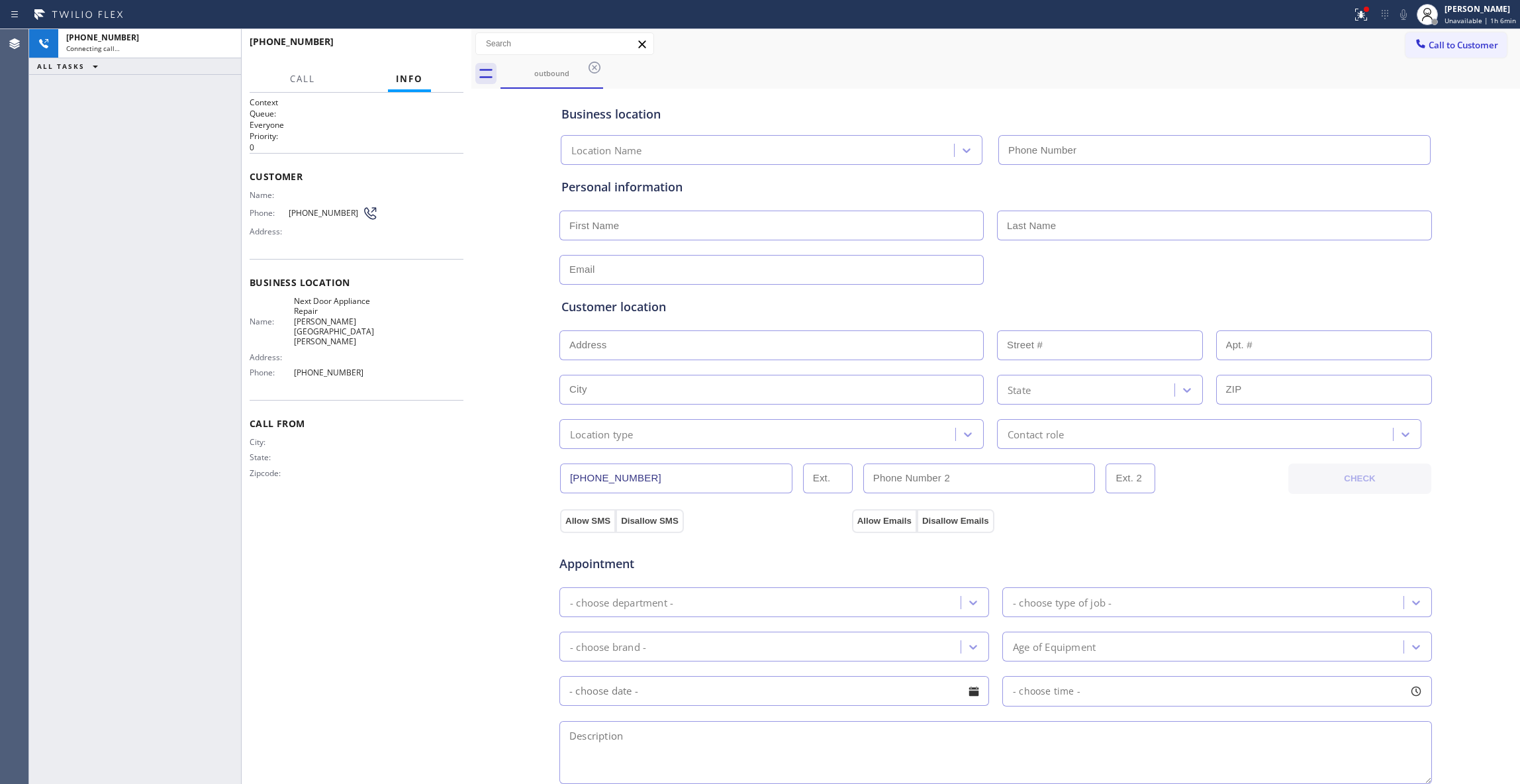
type input "[PHONE_NUMBER]"
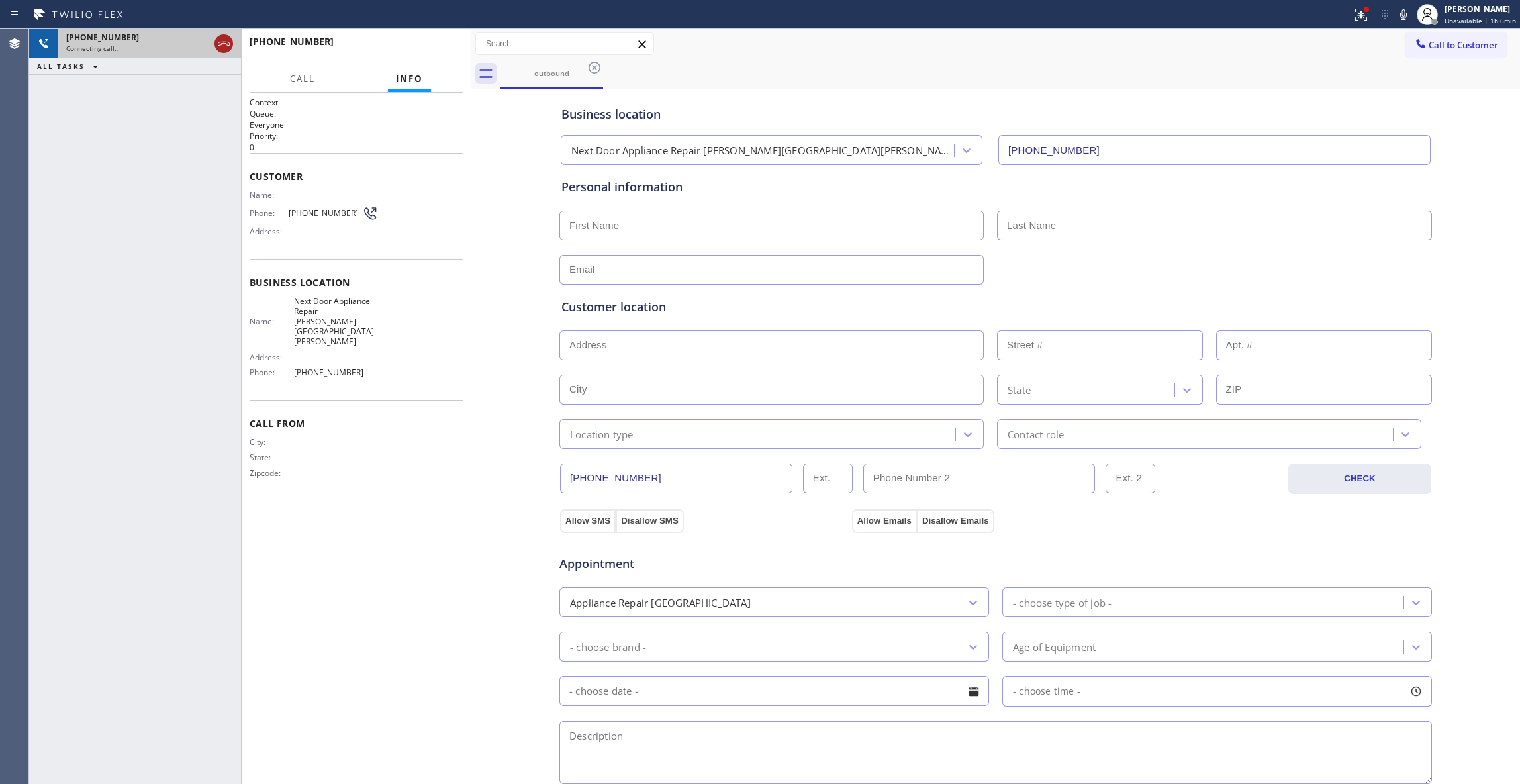
click at [223, 42] on icon at bounding box center [224, 44] width 12 height 4
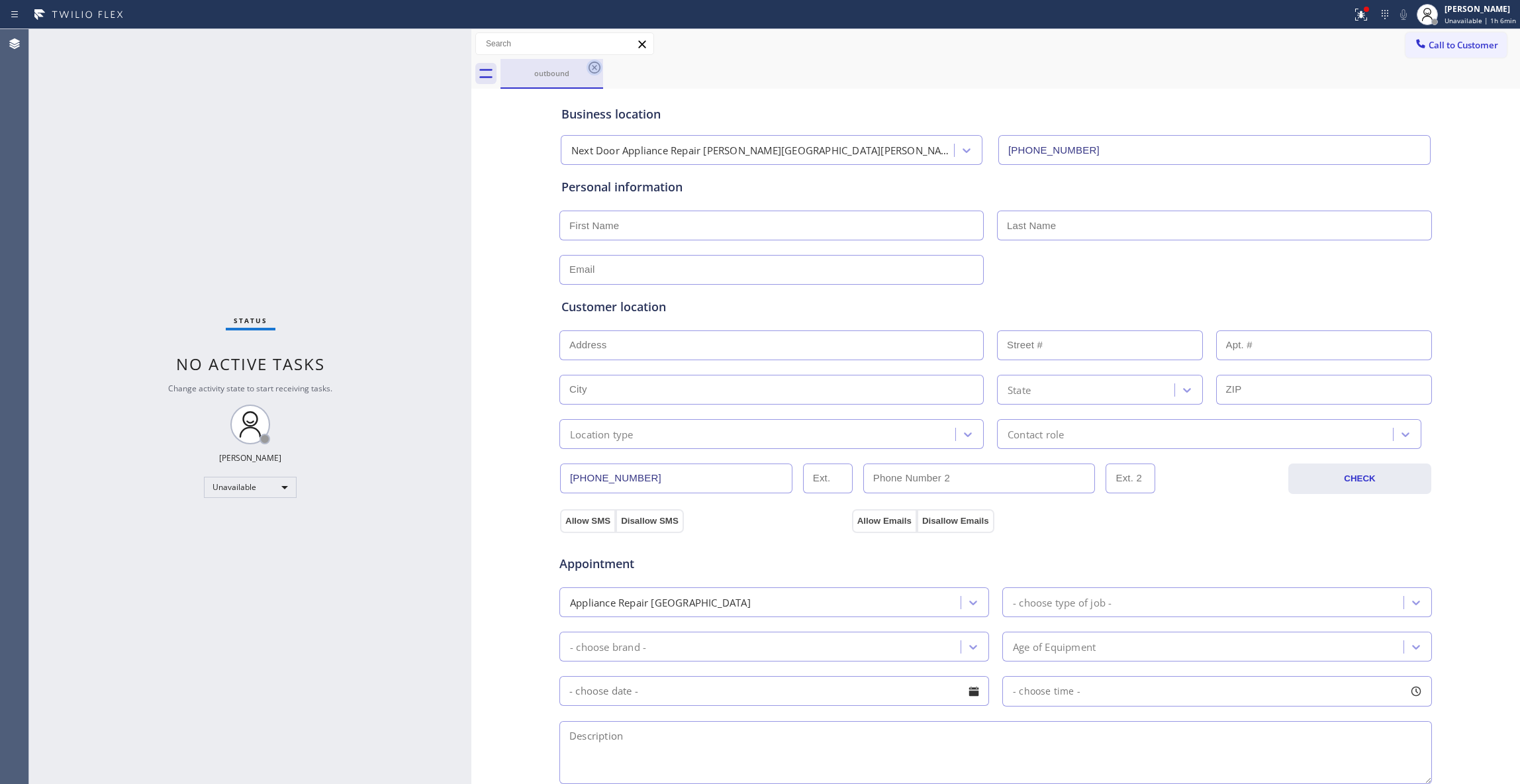
click at [596, 67] on icon at bounding box center [594, 67] width 16 height 16
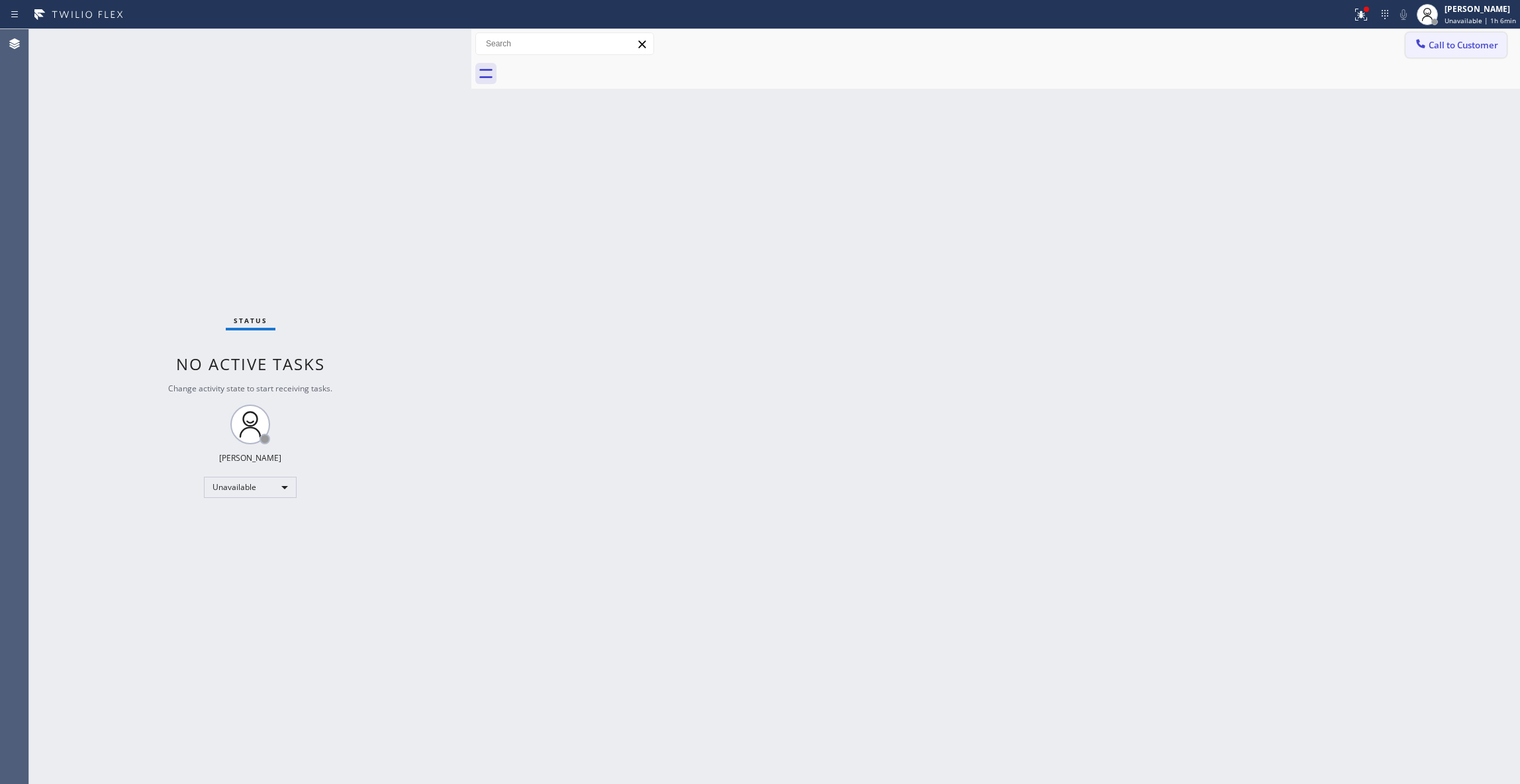
drag, startPoint x: 1477, startPoint y: 46, endPoint x: 951, endPoint y: 219, distance: 553.7
click at [1476, 46] on span "Call to Customer" at bounding box center [1463, 45] width 69 height 12
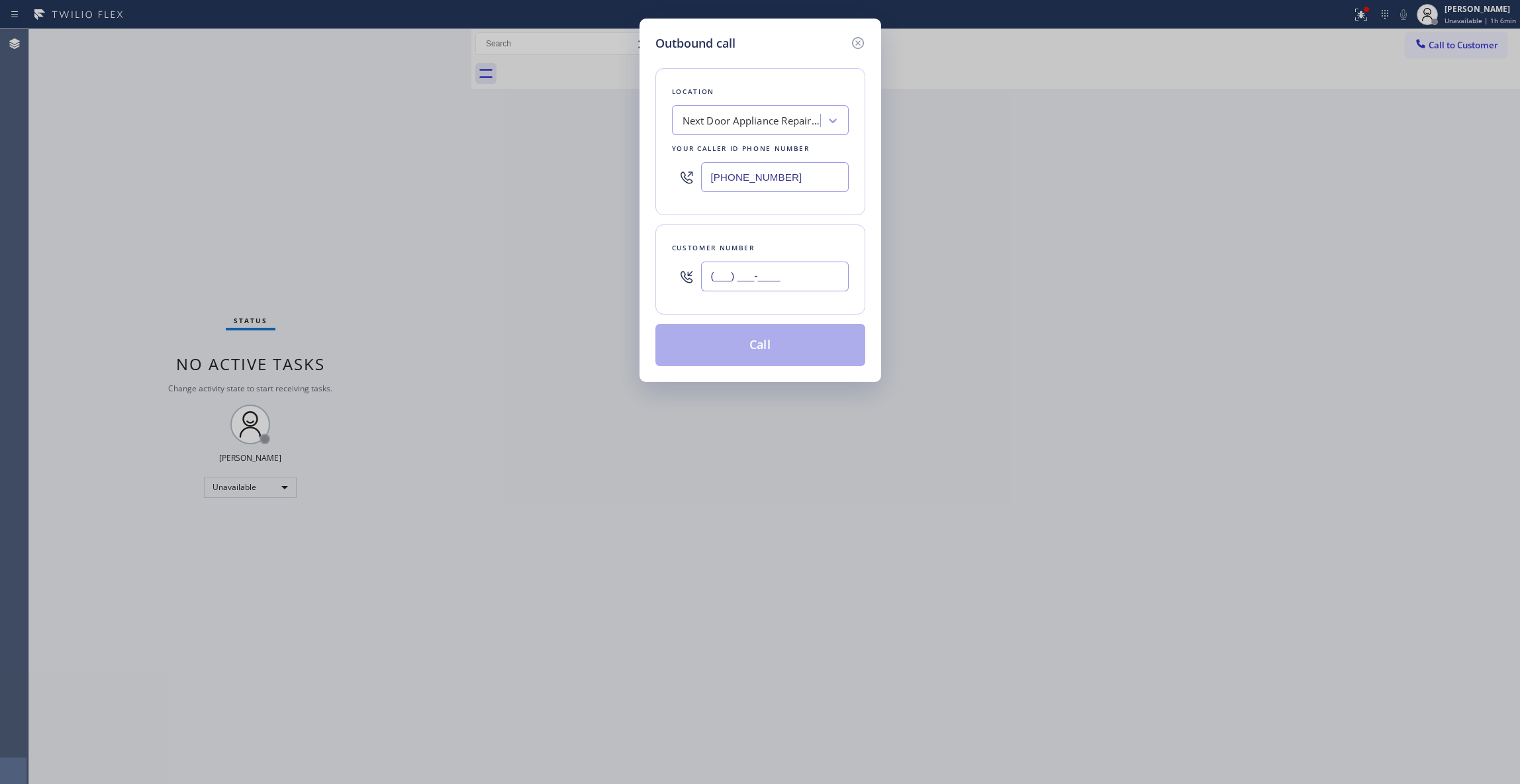
click at [774, 276] on input "(___) ___-____" at bounding box center [775, 277] width 148 height 30
paste input "986) 286-1401"
type input "[PHONE_NUMBER]"
click at [747, 354] on button "Call" at bounding box center [760, 345] width 210 height 42
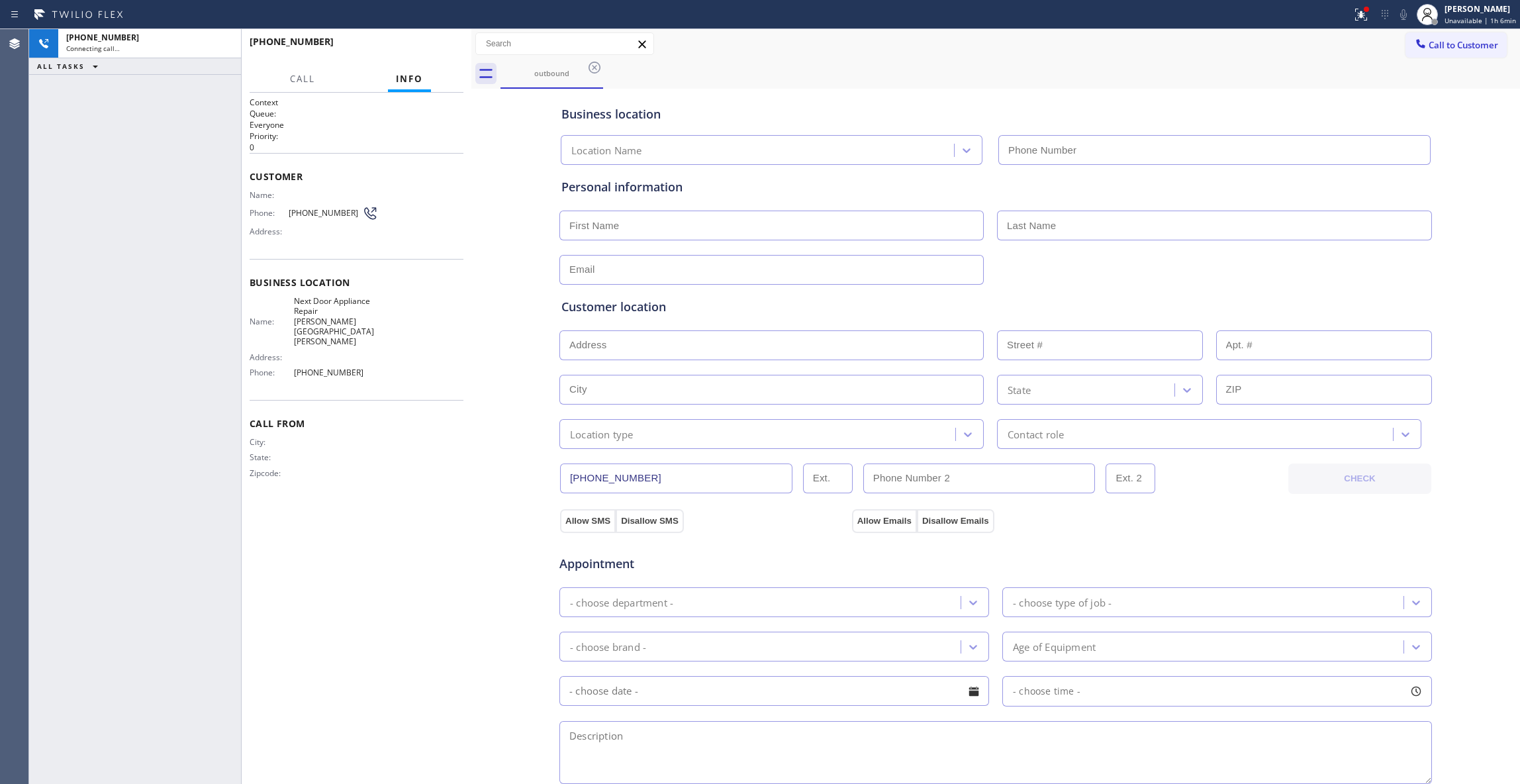
type input "[PHONE_NUMBER]"
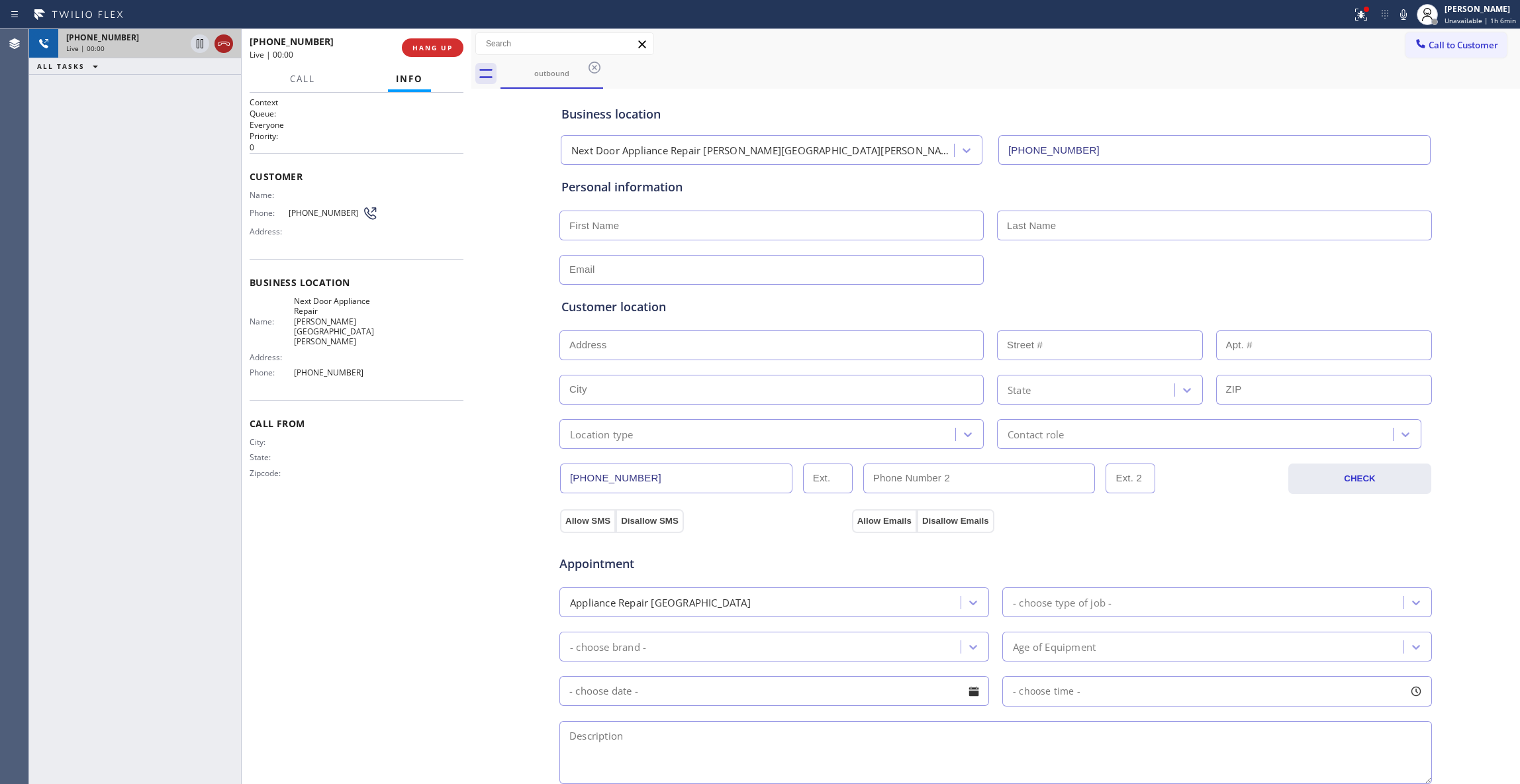
click at [219, 43] on icon at bounding box center [224, 44] width 16 height 16
click at [448, 51] on span "HANG UP" at bounding box center [432, 47] width 40 height 9
click at [430, 45] on span "COMPLETE" at bounding box center [430, 47] width 46 height 9
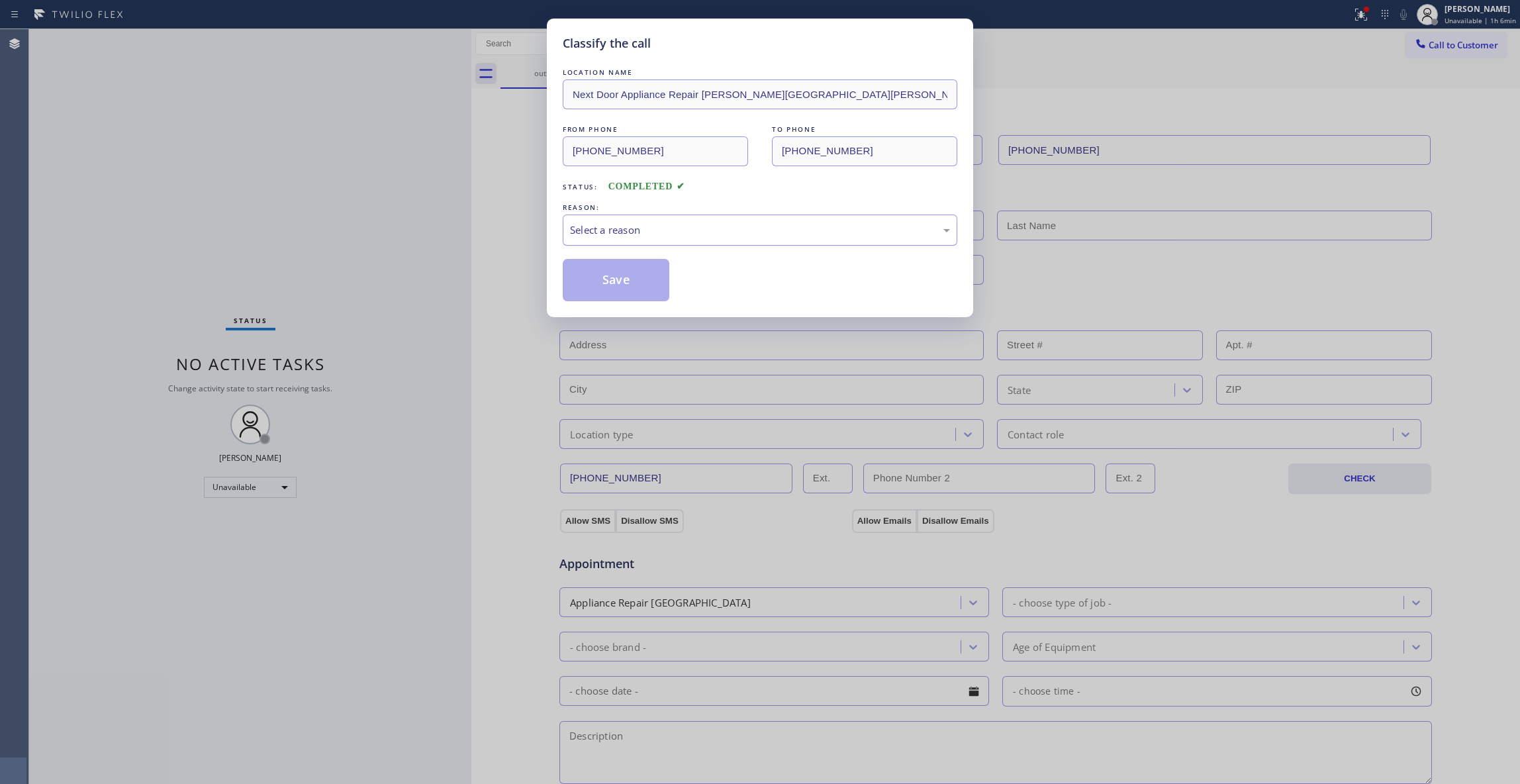
click at [668, 231] on div "Select a reason" at bounding box center [760, 230] width 380 height 16
click at [613, 283] on button "Save" at bounding box center [616, 280] width 107 height 42
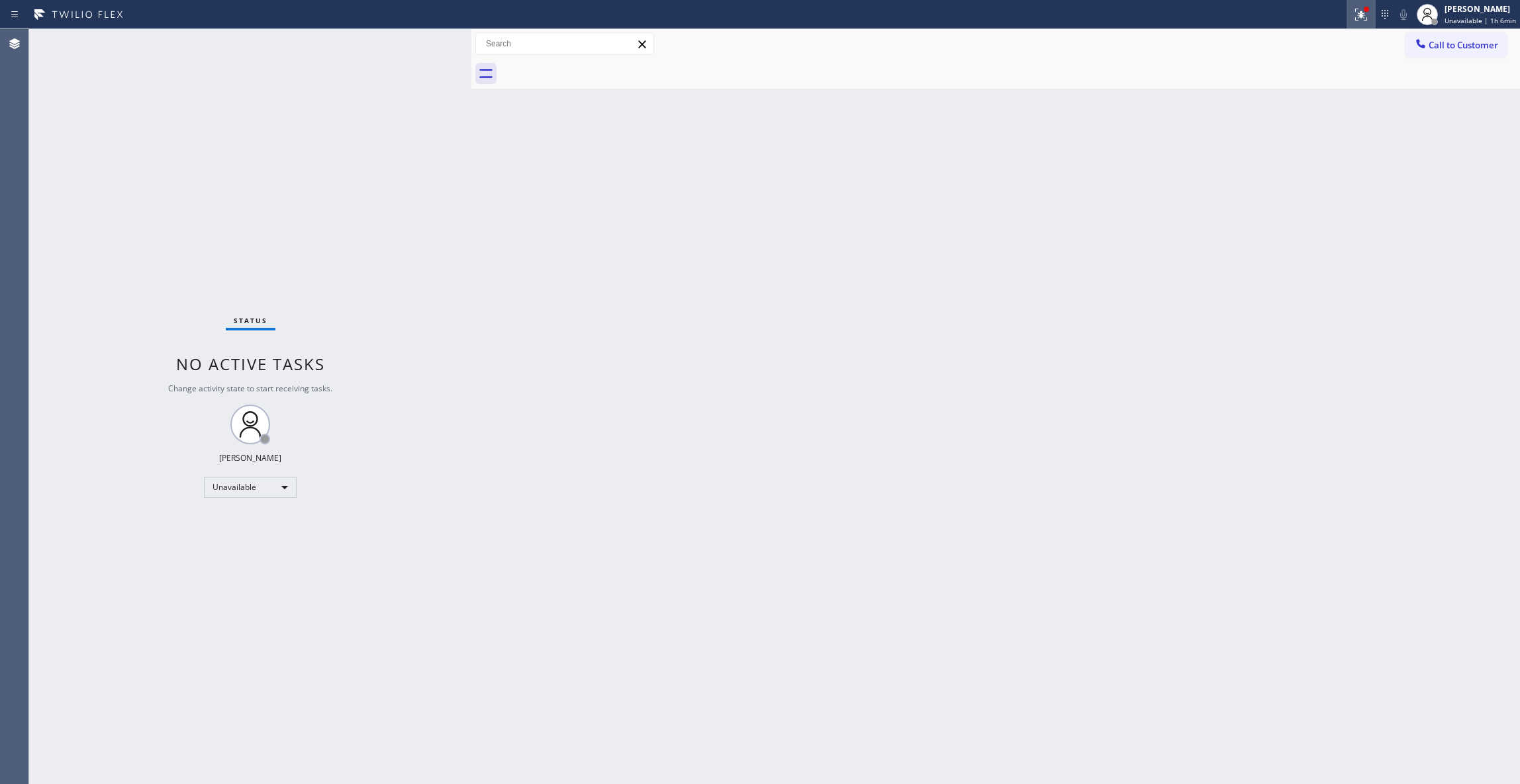
click at [1354, 21] on icon at bounding box center [1361, 14] width 16 height 16
click at [1240, 178] on button "Clear issues" at bounding box center [1279, 173] width 155 height 18
drag, startPoint x: 1453, startPoint y: 52, endPoint x: 912, endPoint y: 197, distance: 560.1
click at [1453, 51] on button "Call to Customer" at bounding box center [1456, 45] width 101 height 25
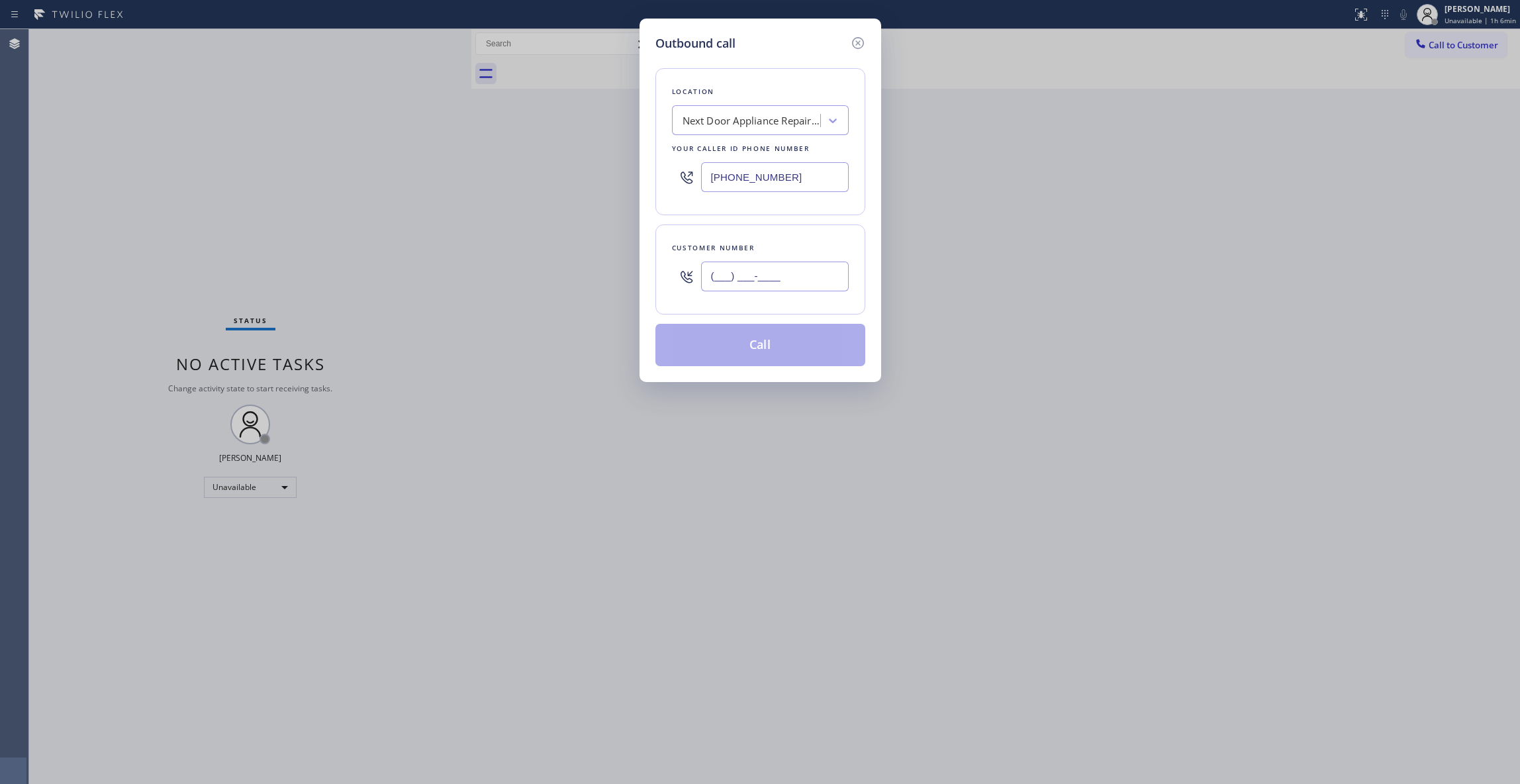
click at [790, 284] on input "(___) ___-____" at bounding box center [775, 277] width 148 height 30
paste input "986) 286-1401"
type input "[PHONE_NUMBER]"
click at [742, 351] on button "Call" at bounding box center [760, 345] width 210 height 42
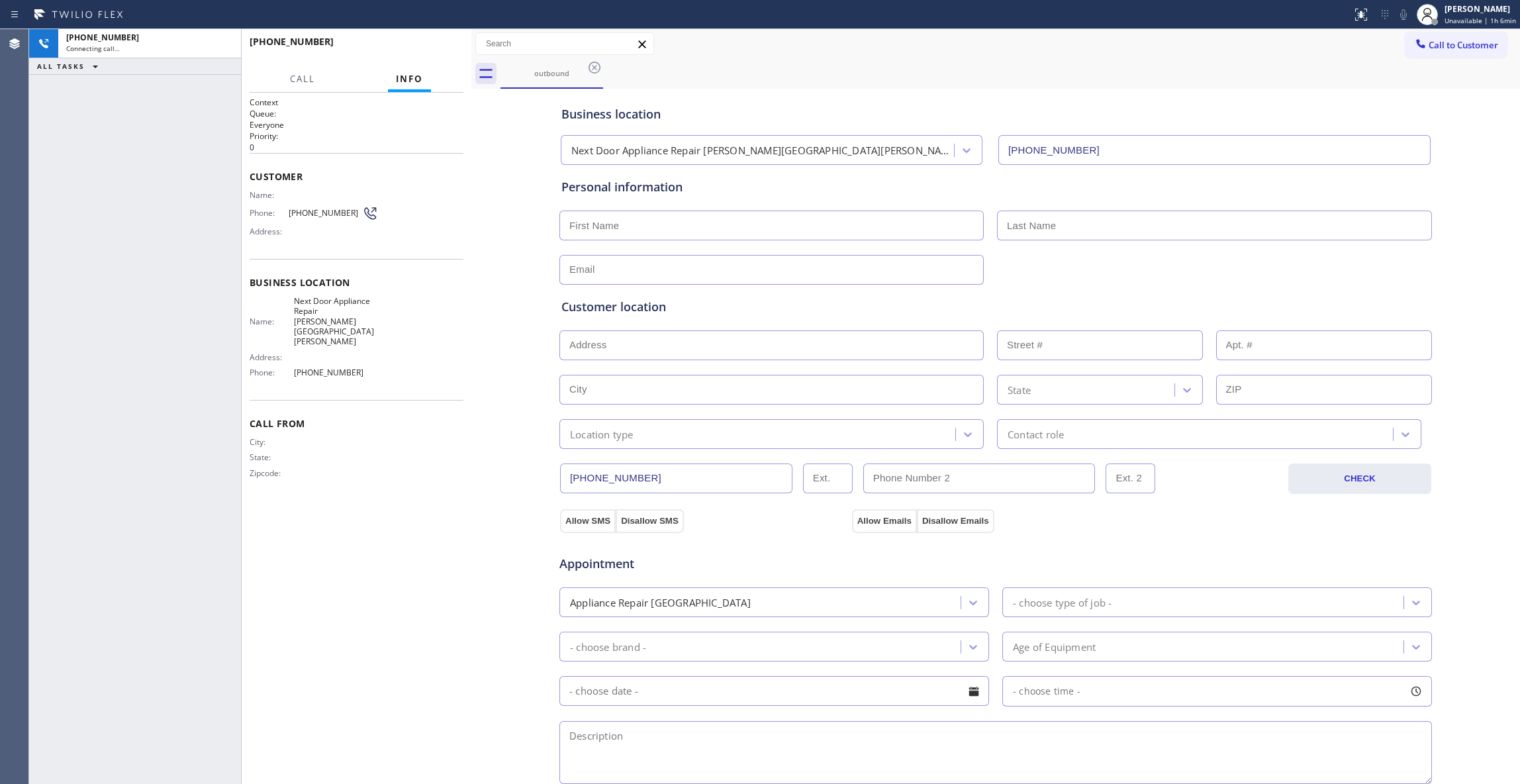
type input "[PHONE_NUMBER]"
click at [222, 43] on icon at bounding box center [224, 44] width 16 height 16
click at [435, 44] on span "HANG UP" at bounding box center [432, 47] width 40 height 9
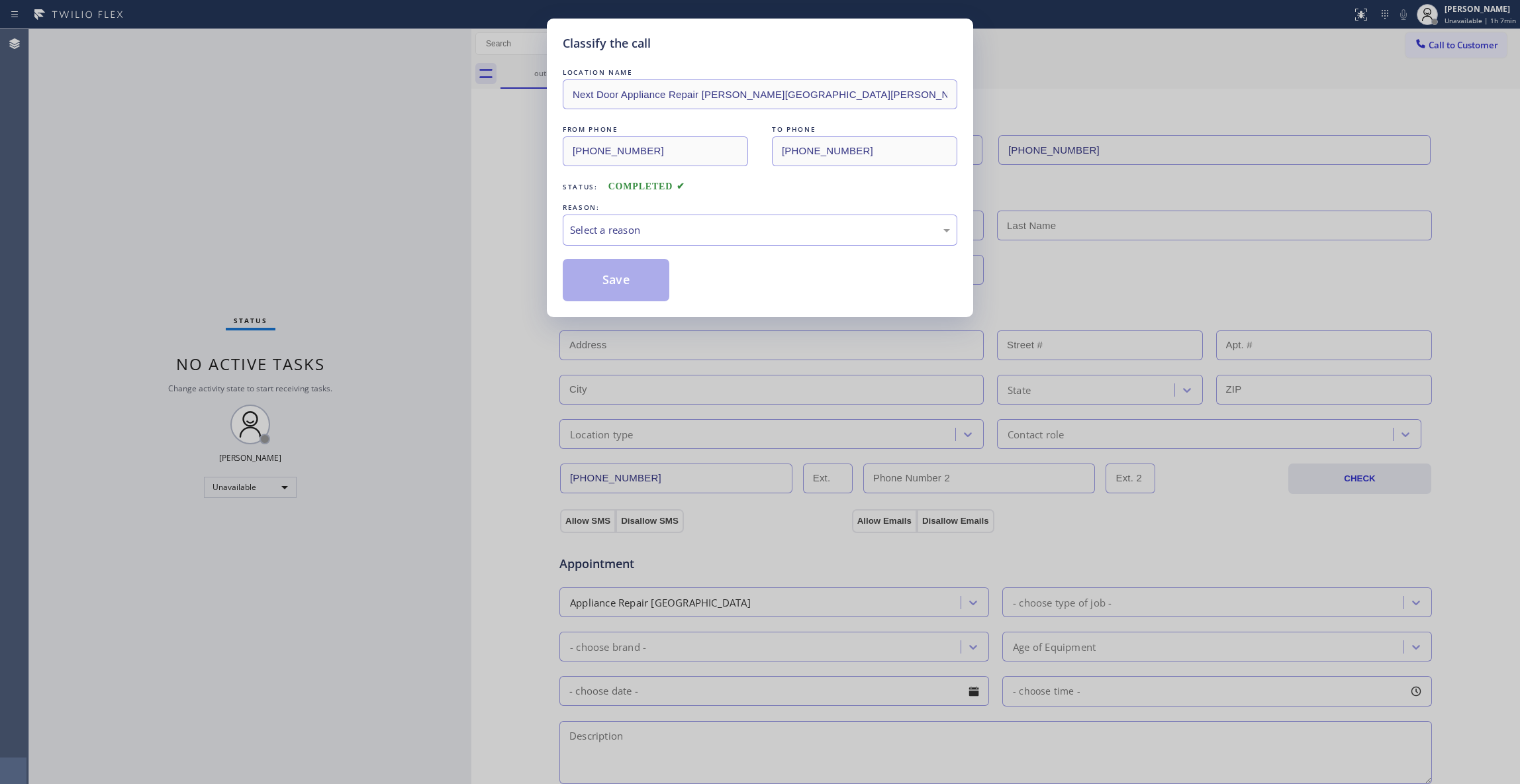
click at [608, 208] on div "REASON:" at bounding box center [760, 208] width 395 height 14
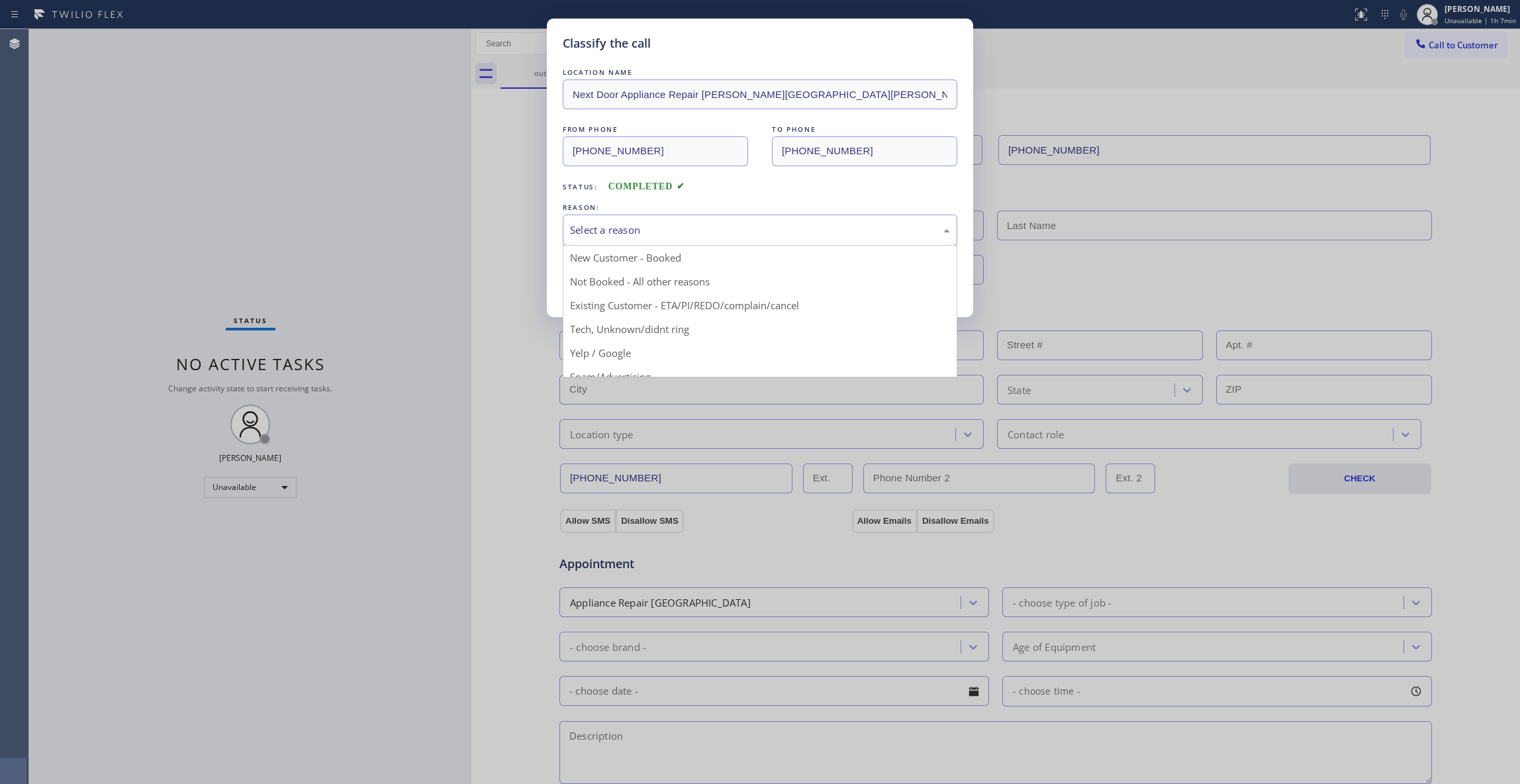
click at [611, 221] on div "Select a reason" at bounding box center [760, 230] width 395 height 31
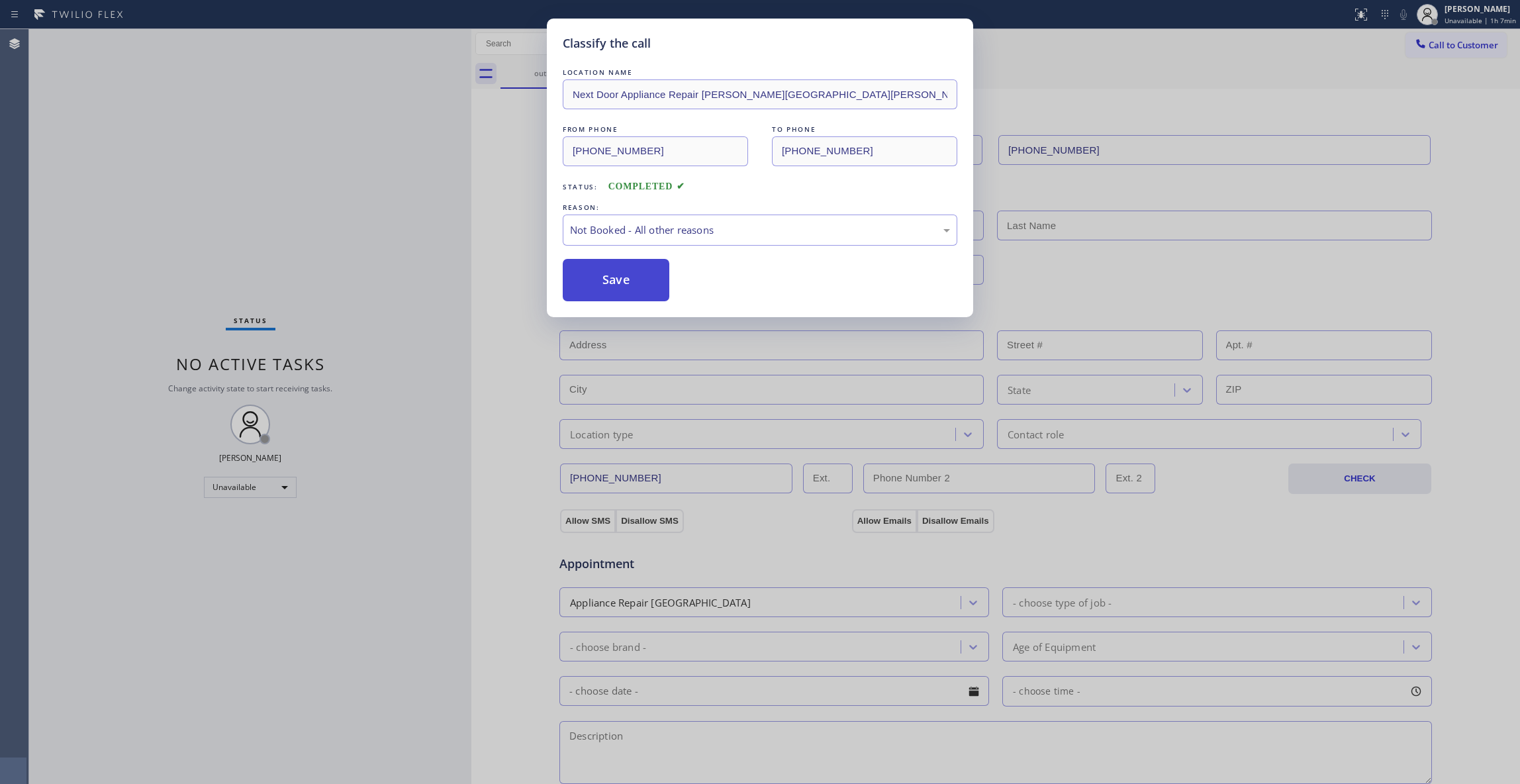
click at [609, 284] on button "Save" at bounding box center [616, 280] width 107 height 42
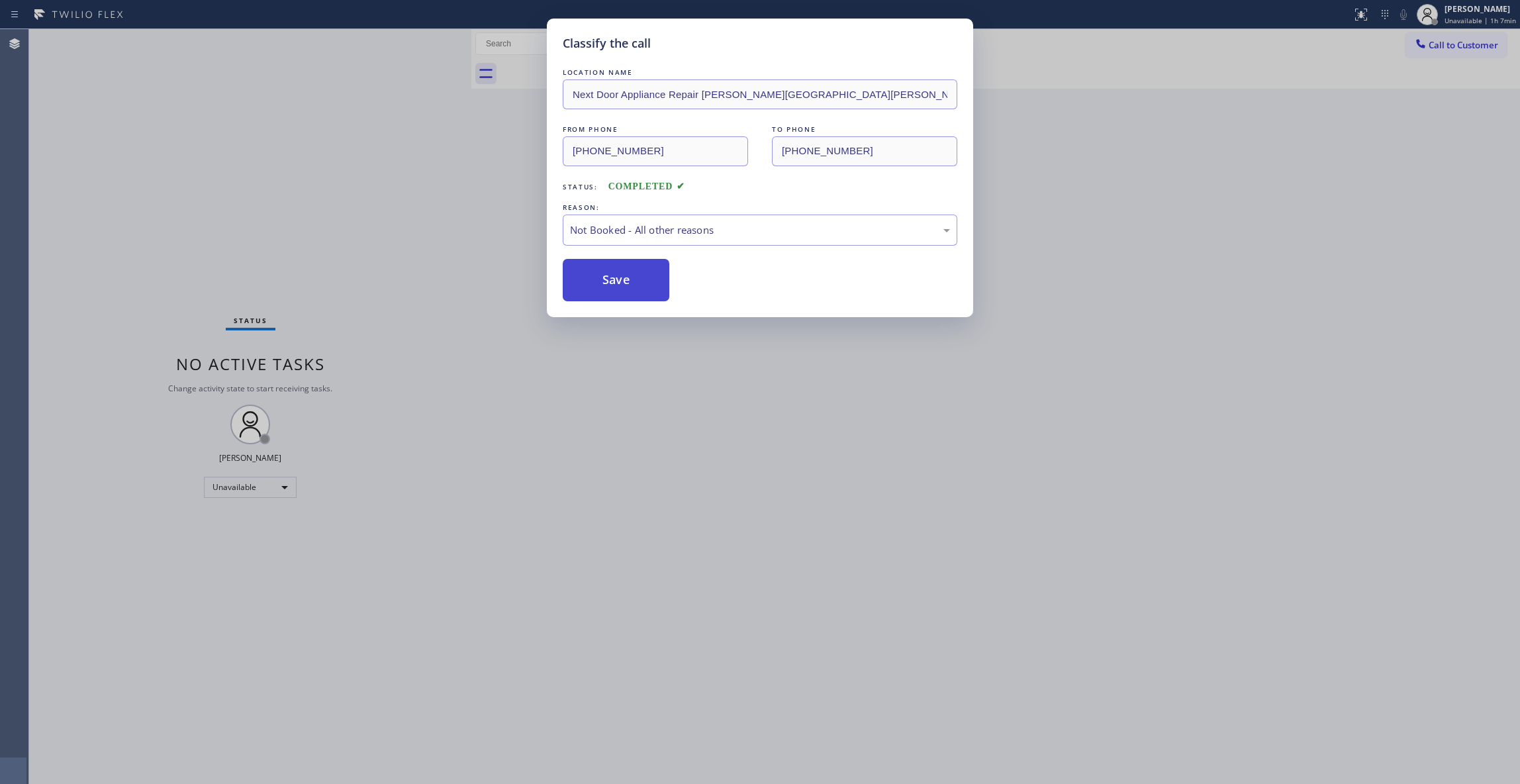
click at [610, 286] on button "Save" at bounding box center [616, 280] width 107 height 42
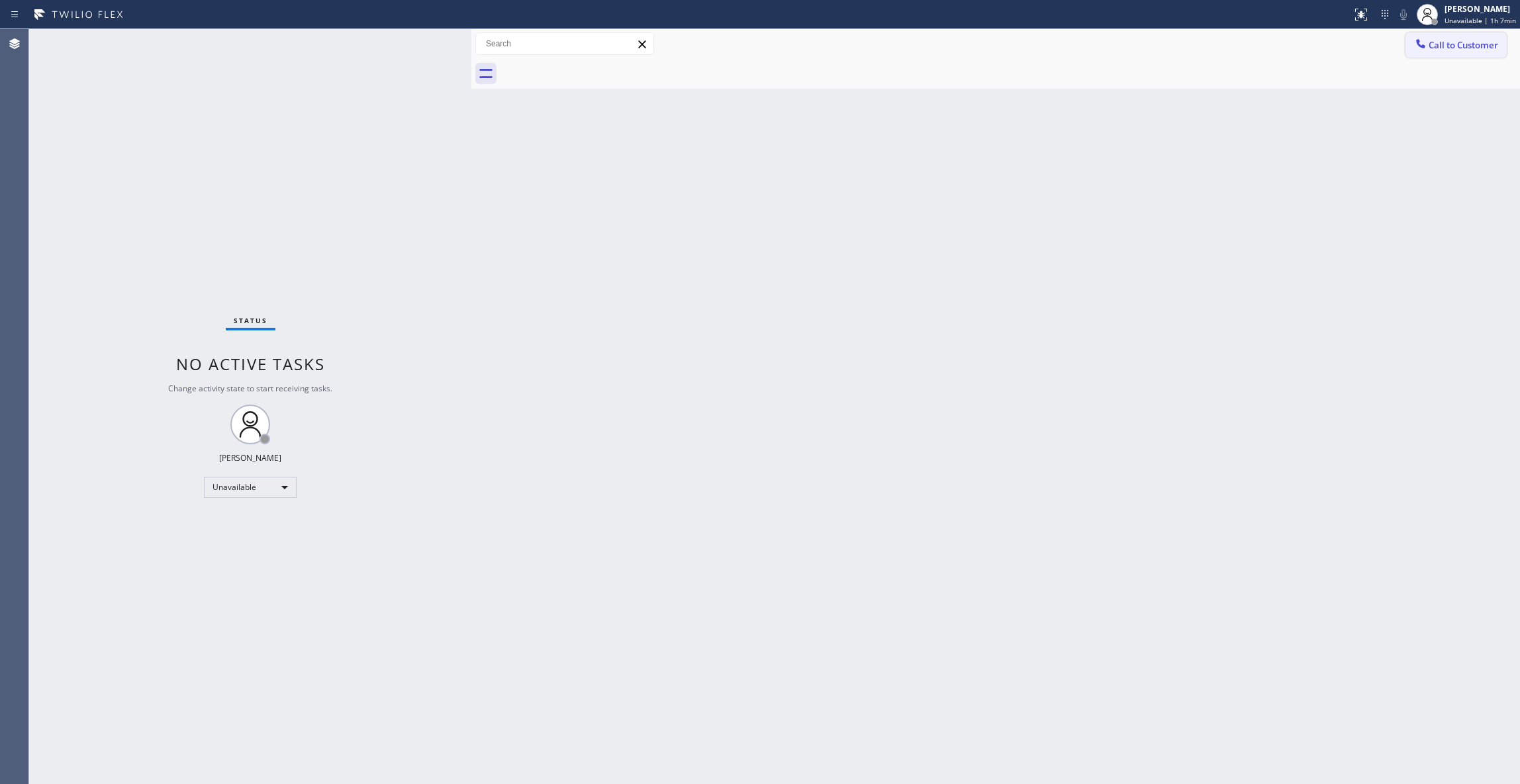
click at [1458, 42] on span "Call to Customer" at bounding box center [1463, 45] width 69 height 12
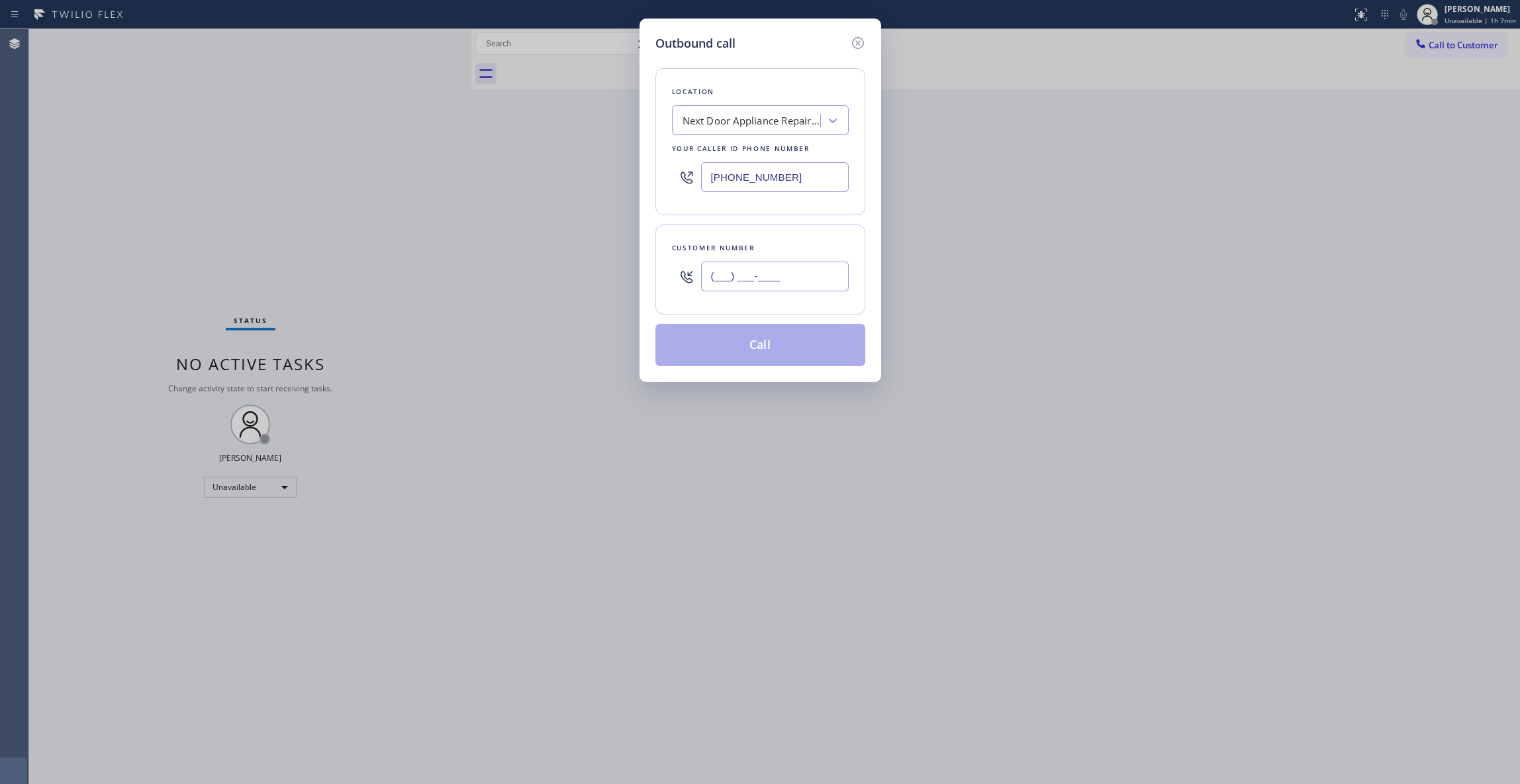
click at [742, 284] on input "(___) ___-____" at bounding box center [775, 277] width 148 height 30
paste input "986) 286-1401"
type input "[PHONE_NUMBER]"
click at [735, 352] on button "Call" at bounding box center [760, 345] width 210 height 42
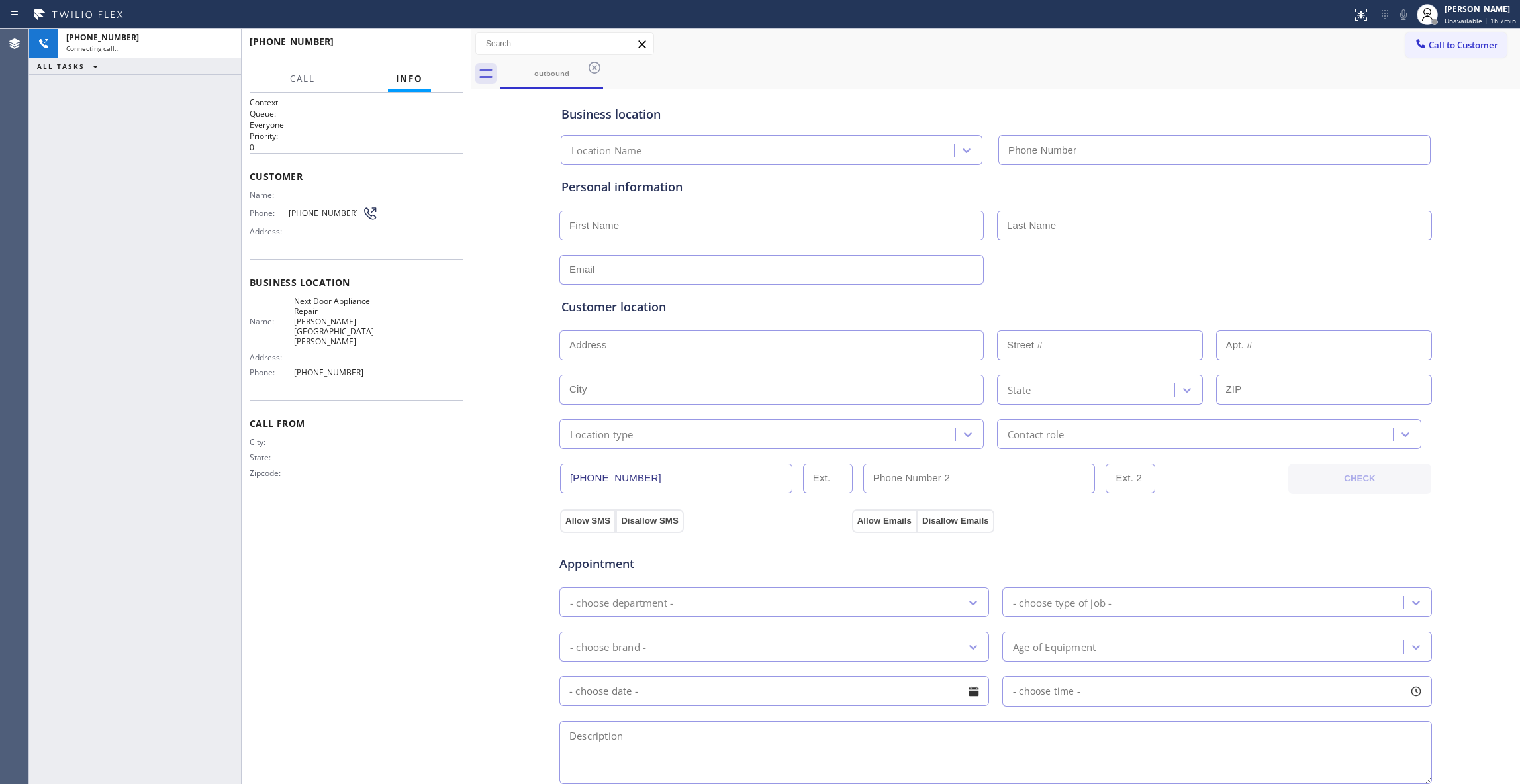
type input "[PHONE_NUMBER]"
click at [120, 175] on div "[PHONE_NUMBER] Live | 00:02 ALL TASKS ALL TASKS ACTIVE TASKS TASKS IN WRAP UP" at bounding box center [134, 406] width 212 height 755
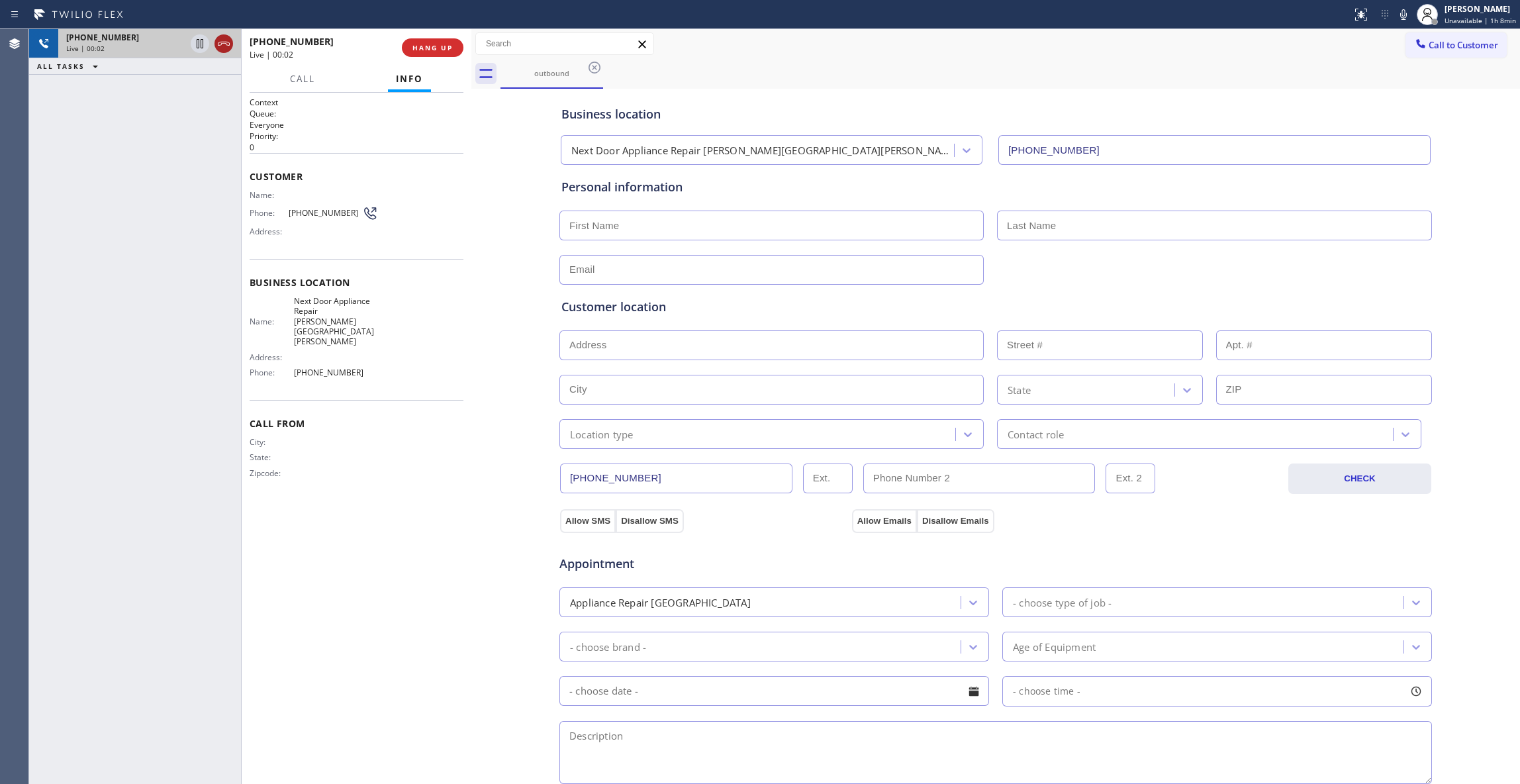
click at [222, 49] on icon at bounding box center [224, 44] width 16 height 16
click at [441, 54] on button "HANG UP" at bounding box center [432, 47] width 62 height 18
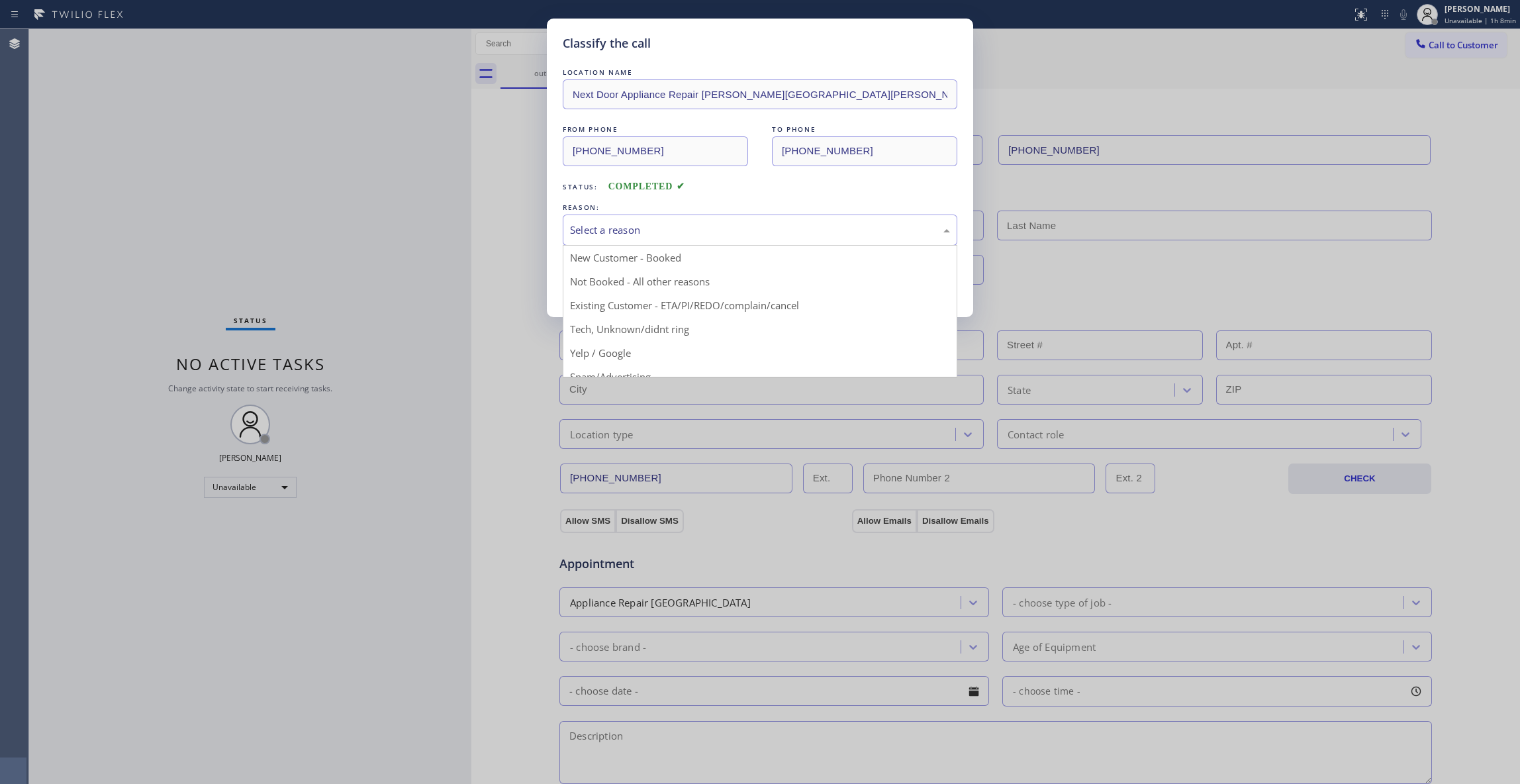
click at [604, 240] on div "Select a reason" at bounding box center [760, 230] width 395 height 31
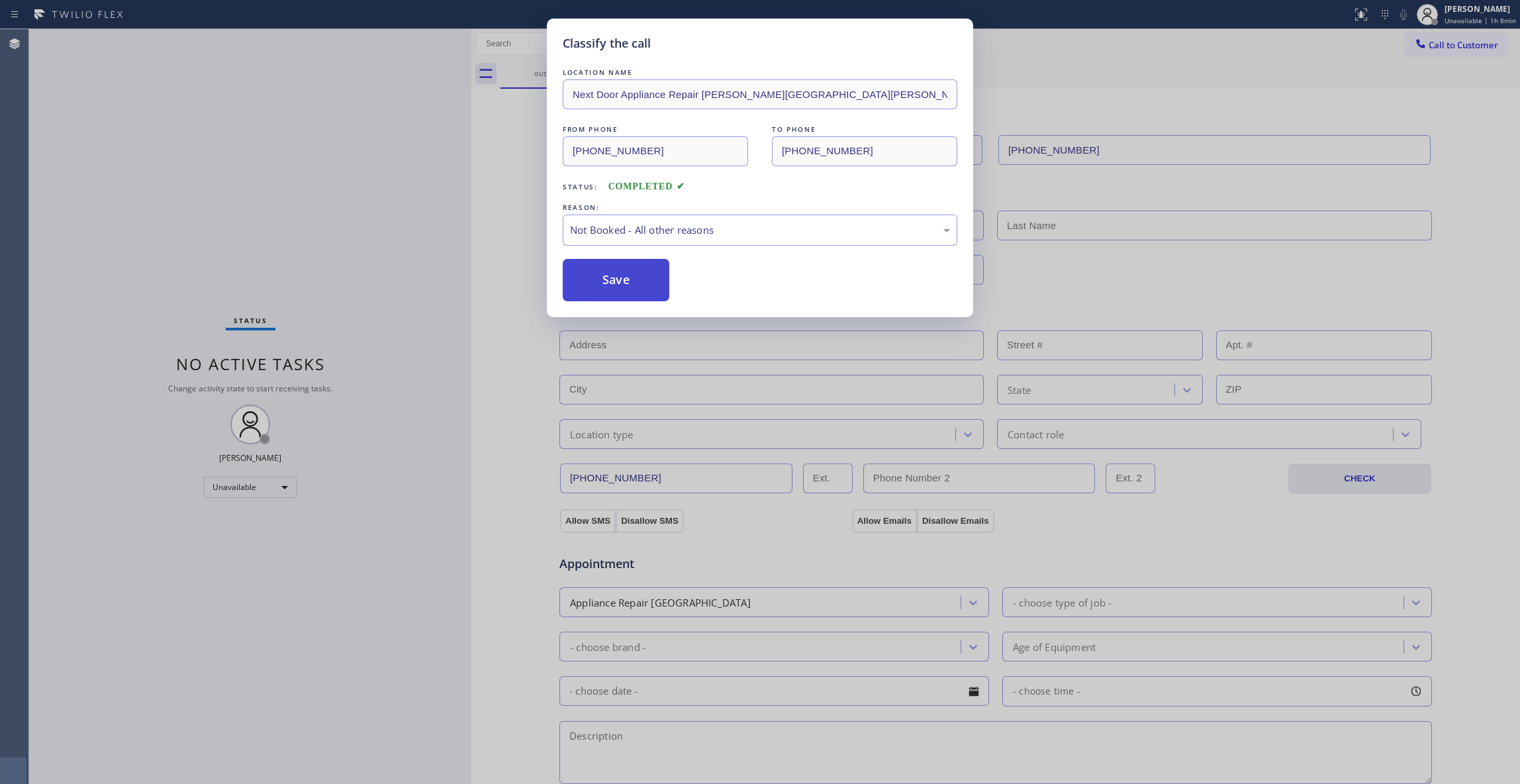
click at [610, 282] on button "Save" at bounding box center [616, 280] width 107 height 42
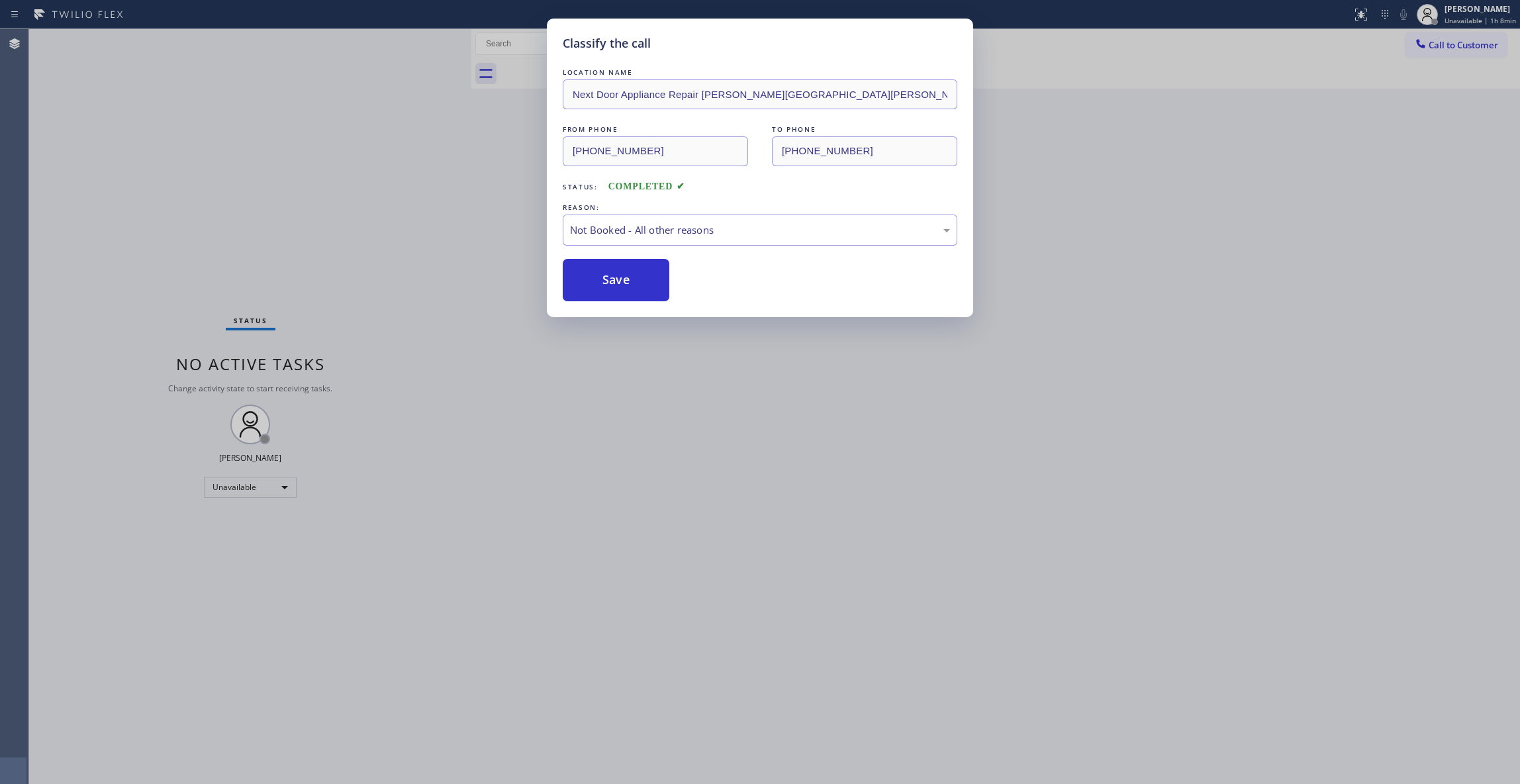
drag, startPoint x: 610, startPoint y: 282, endPoint x: 1117, endPoint y: 149, distance: 524.2
click at [617, 276] on button "Save" at bounding box center [616, 280] width 107 height 42
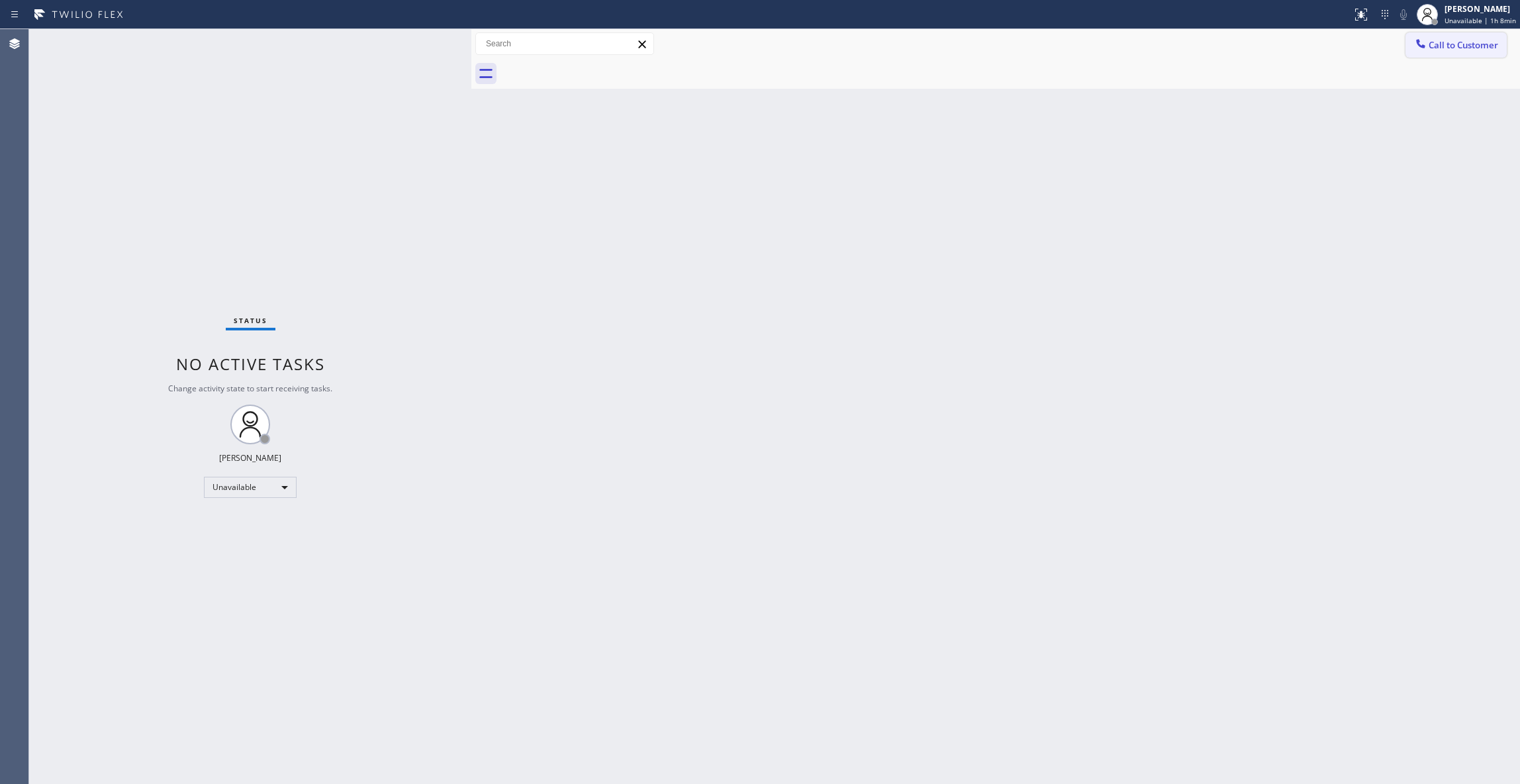
click at [1481, 43] on span "Call to Customer" at bounding box center [1463, 45] width 69 height 12
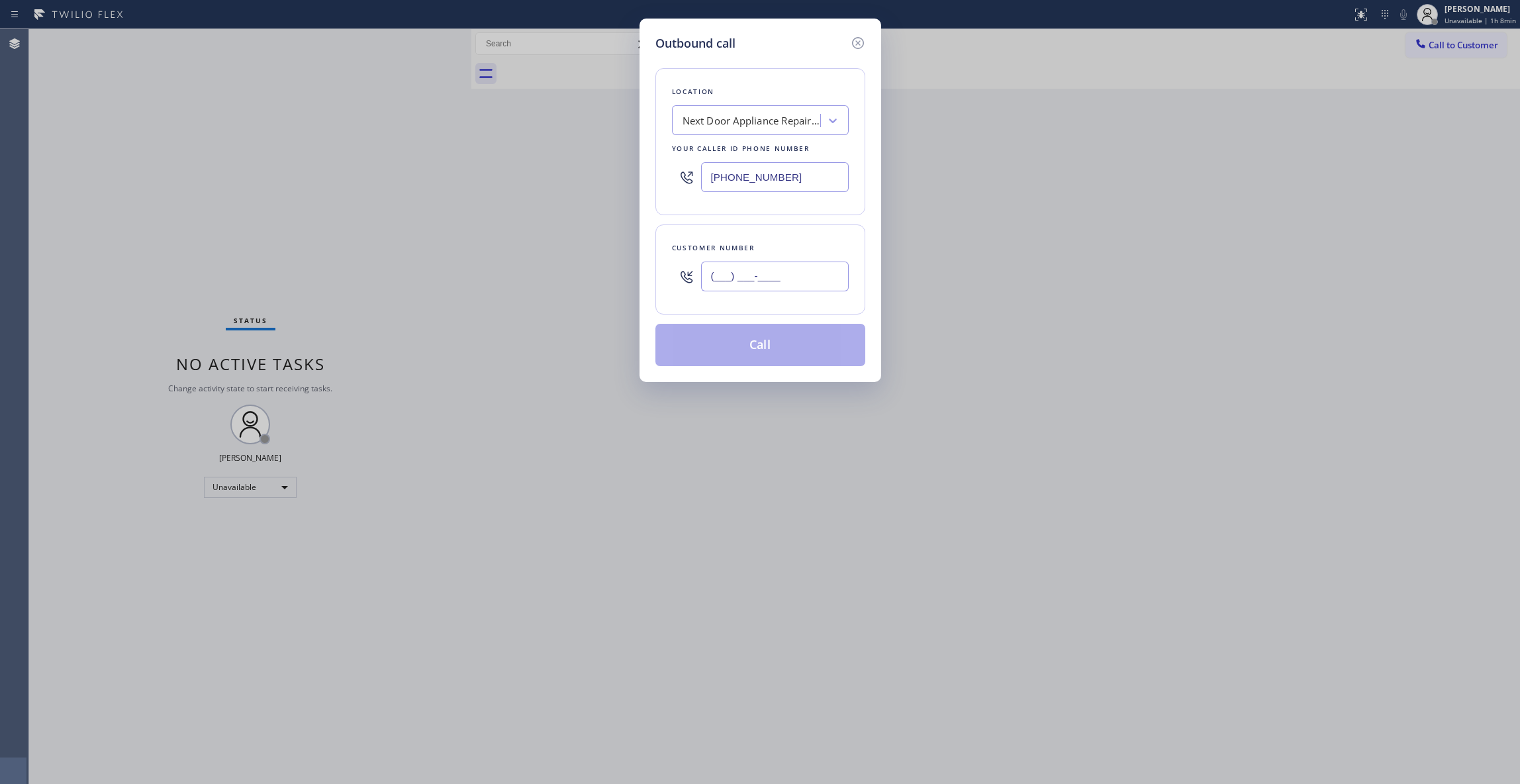
click at [828, 269] on input "(___) ___-____" at bounding box center [775, 277] width 148 height 30
paste input "986) 286-1401"
type input "[PHONE_NUMBER]"
click at [735, 340] on button "Call" at bounding box center [760, 345] width 210 height 42
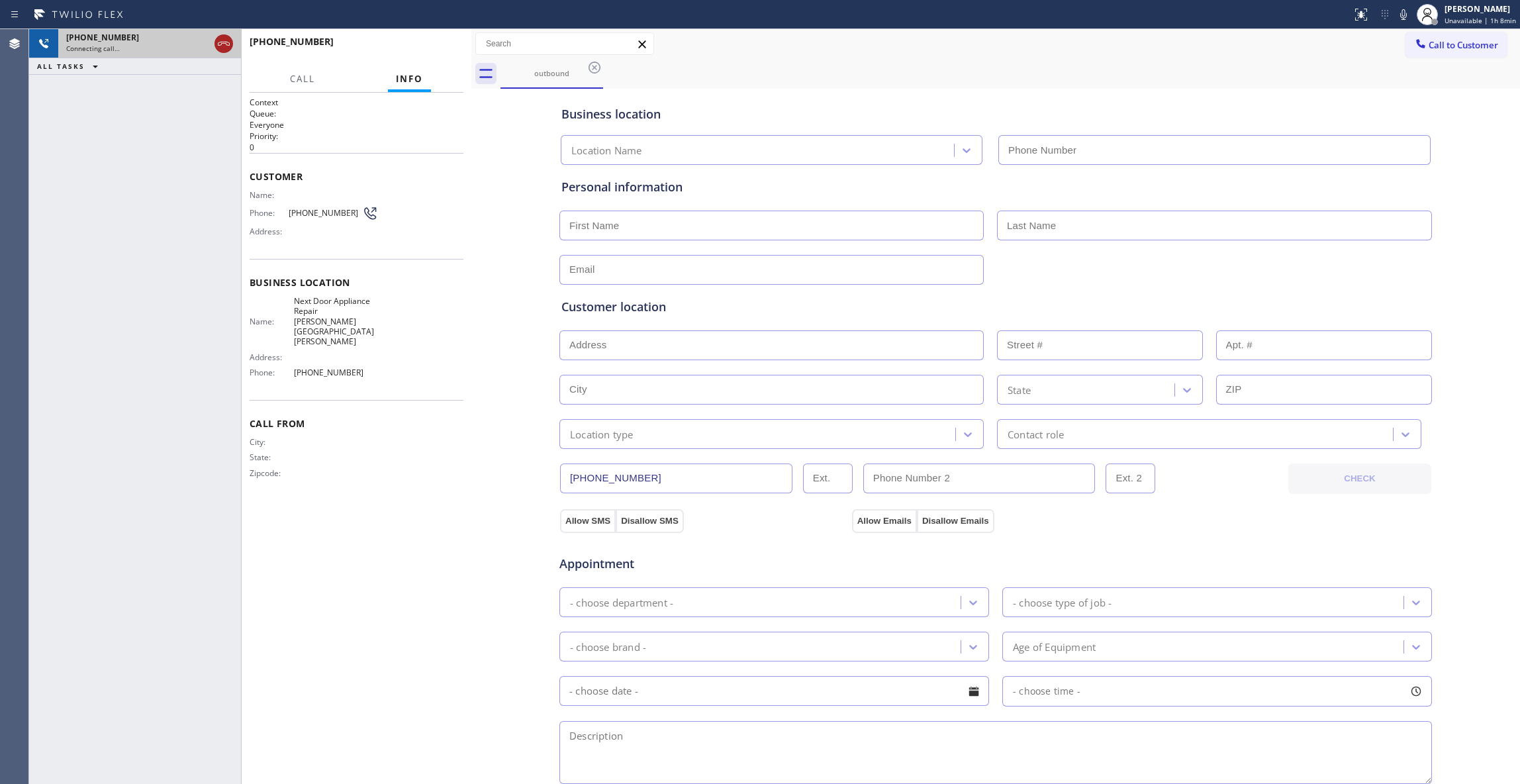
type input "[PHONE_NUMBER]"
click at [220, 46] on icon at bounding box center [224, 44] width 16 height 16
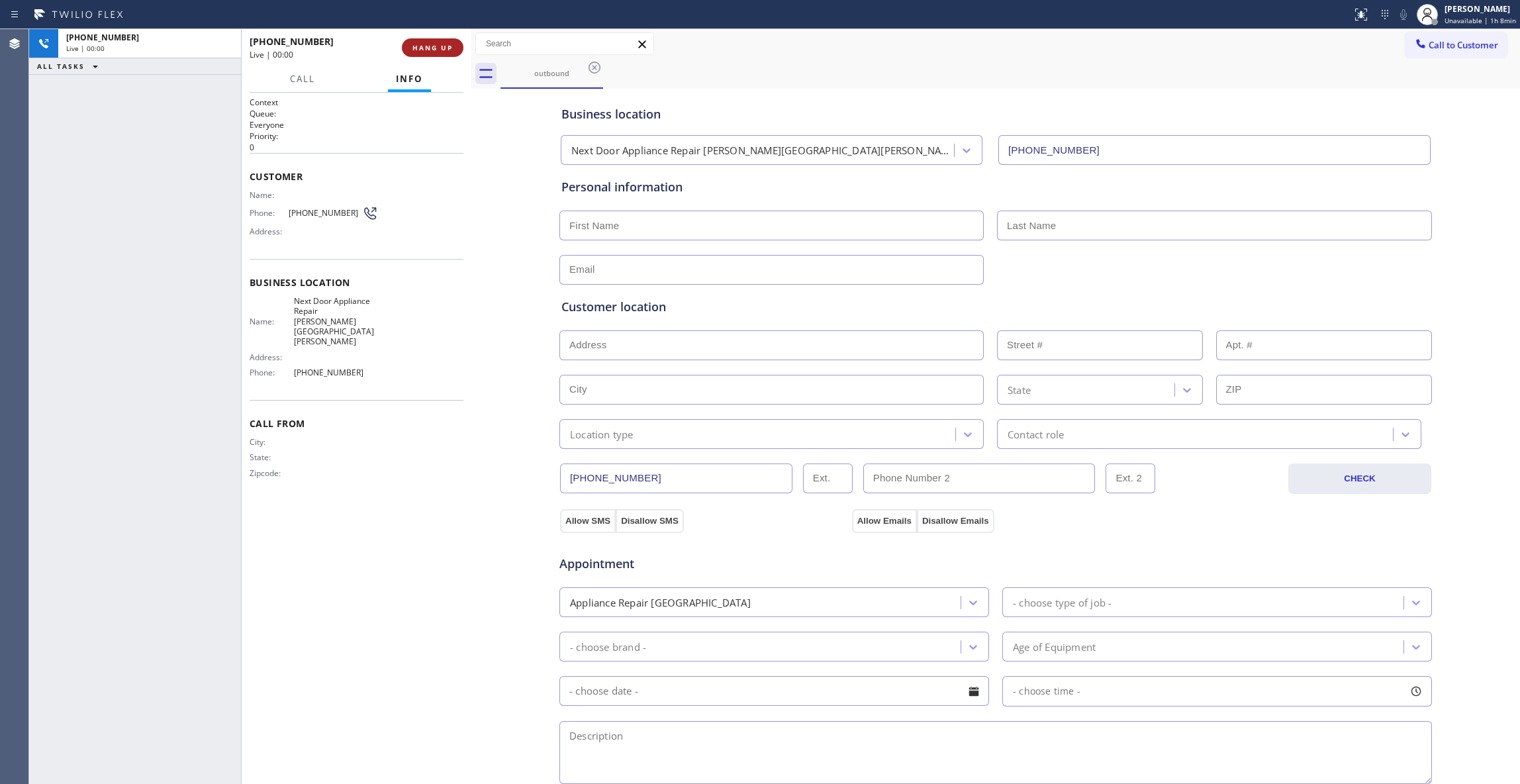
click at [432, 54] on button "HANG UP" at bounding box center [432, 47] width 62 height 18
click at [425, 37] on div "[PHONE_NUMBER] Wrap up | 00:01 COMPLETE" at bounding box center [357, 47] width 214 height 35
click at [439, 53] on button "COMPLETE" at bounding box center [430, 47] width 67 height 18
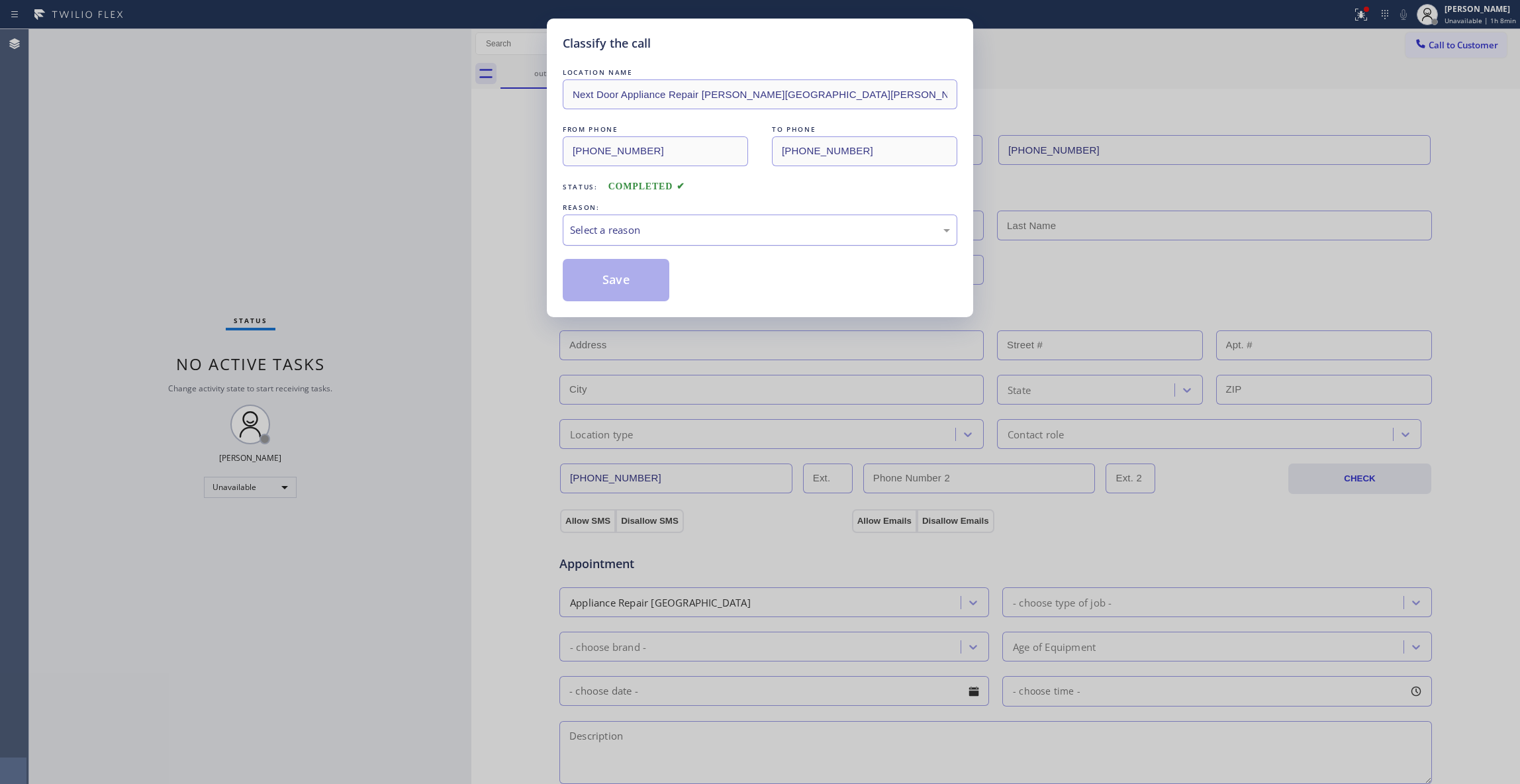
drag, startPoint x: 608, startPoint y: 226, endPoint x: 609, endPoint y: 236, distance: 10.0
click at [608, 228] on div "Select a reason" at bounding box center [760, 230] width 380 height 16
click at [626, 287] on button "Save" at bounding box center [616, 280] width 107 height 42
drag, startPoint x: 623, startPoint y: 287, endPoint x: 1023, endPoint y: 201, distance: 409.1
click at [625, 284] on button "Save" at bounding box center [616, 280] width 107 height 42
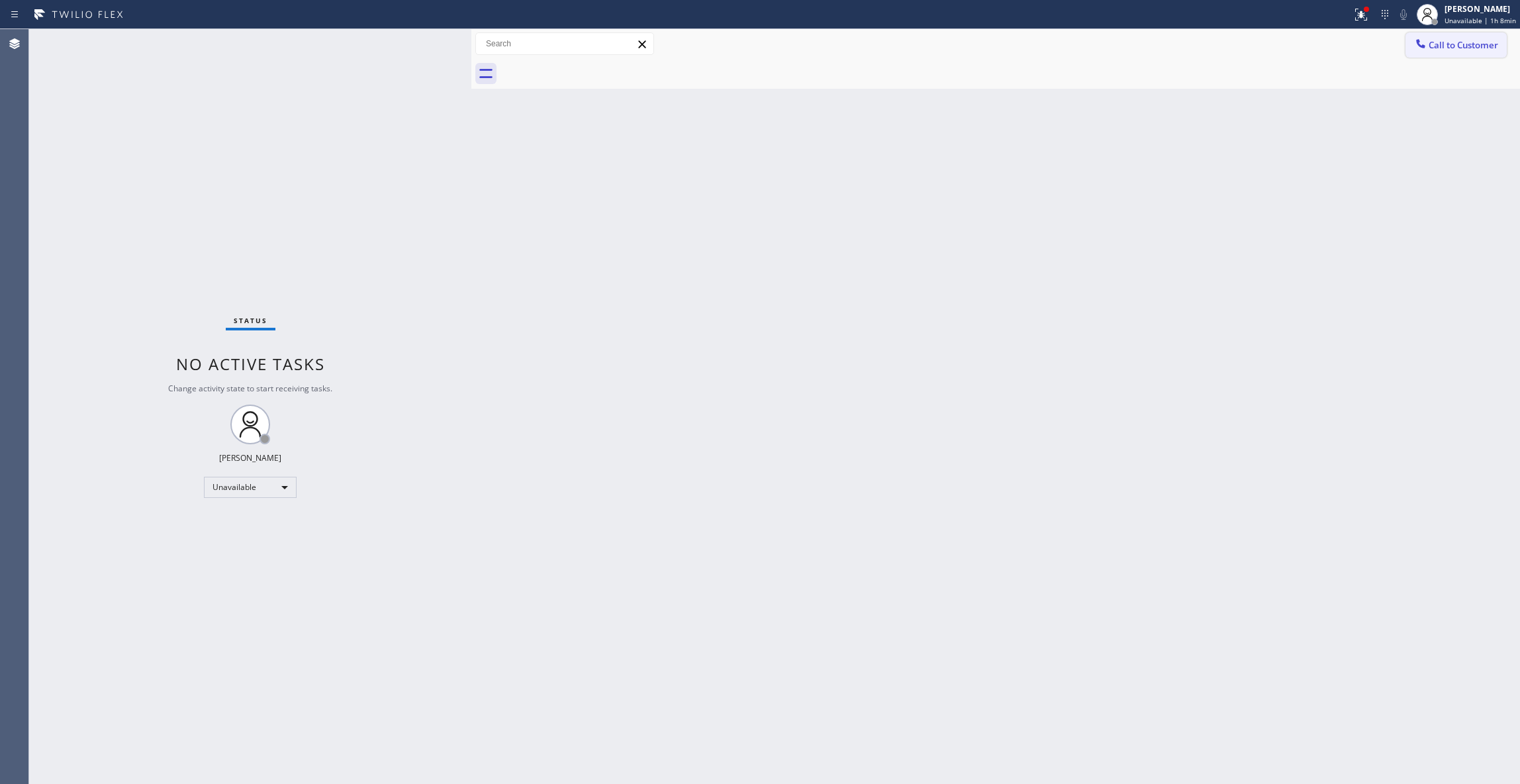
drag, startPoint x: 1456, startPoint y: 48, endPoint x: 980, endPoint y: 171, distance: 491.6
click at [1454, 46] on span "Call to Customer" at bounding box center [1463, 45] width 69 height 12
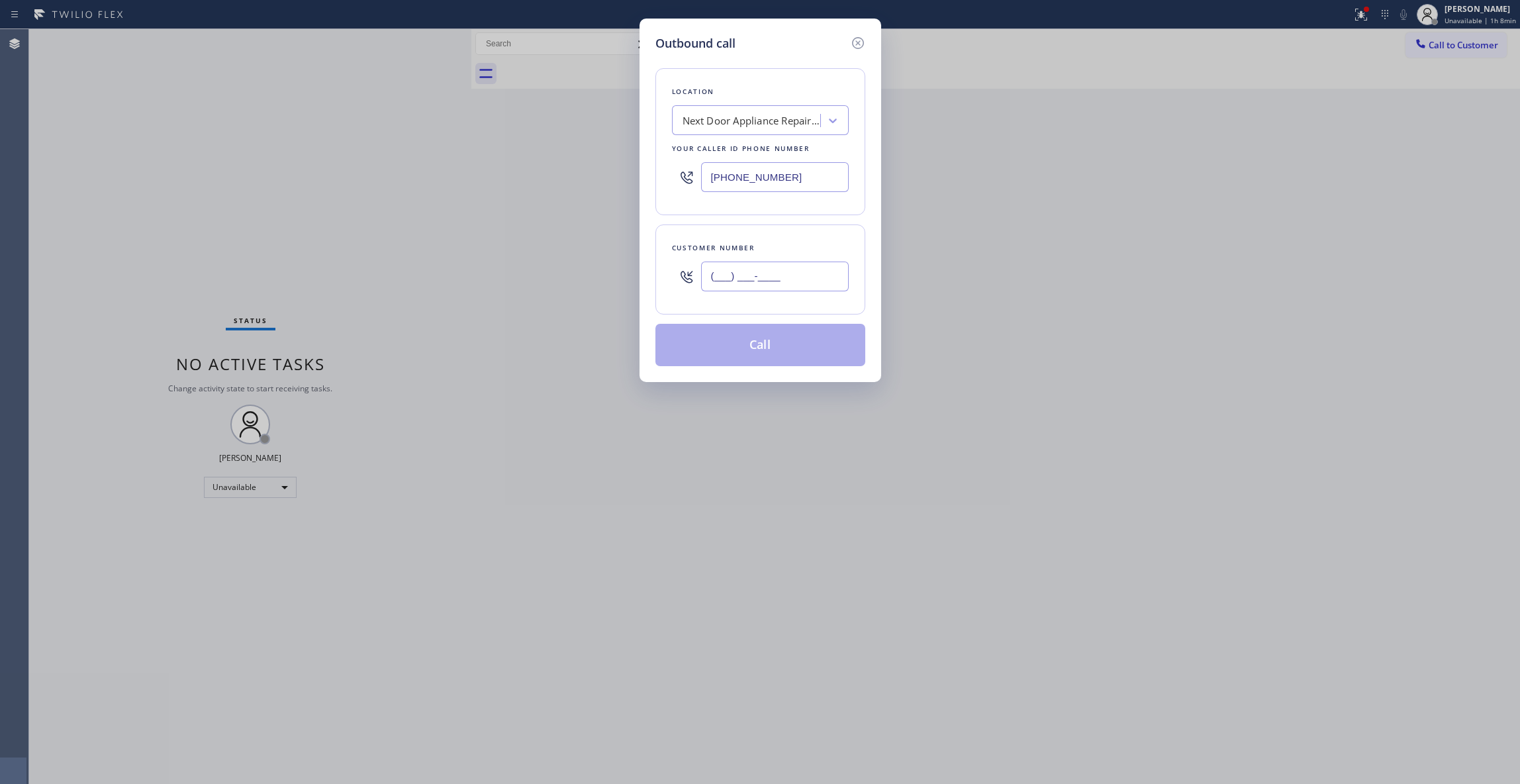
click at [798, 271] on input "(___) ___-____" at bounding box center [775, 277] width 148 height 30
paste input "986) 286-1401"
type input "[PHONE_NUMBER]"
click at [777, 355] on button "Call" at bounding box center [760, 345] width 210 height 42
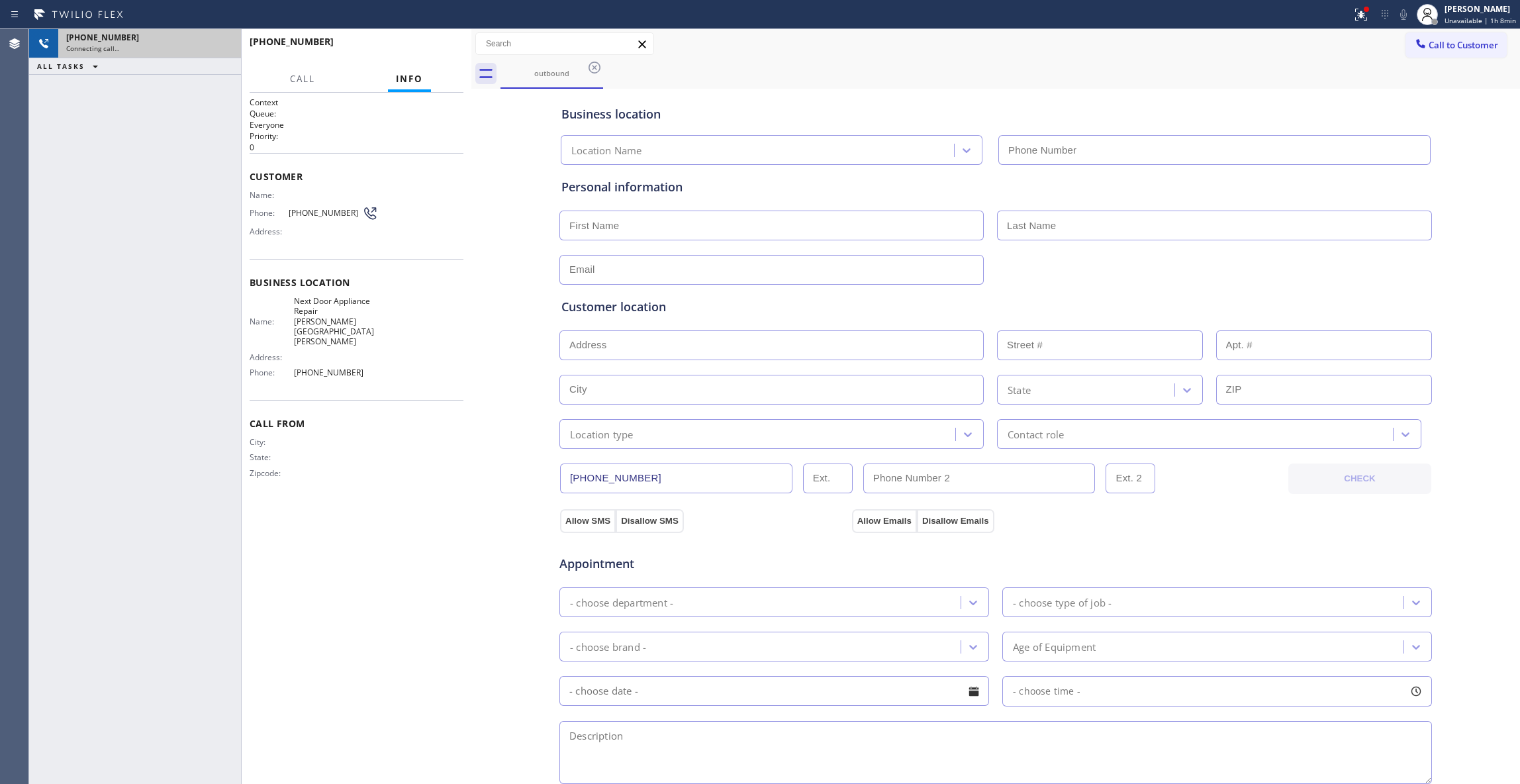
type input "[PHONE_NUMBER]"
click at [224, 43] on icon at bounding box center [224, 44] width 12 height 4
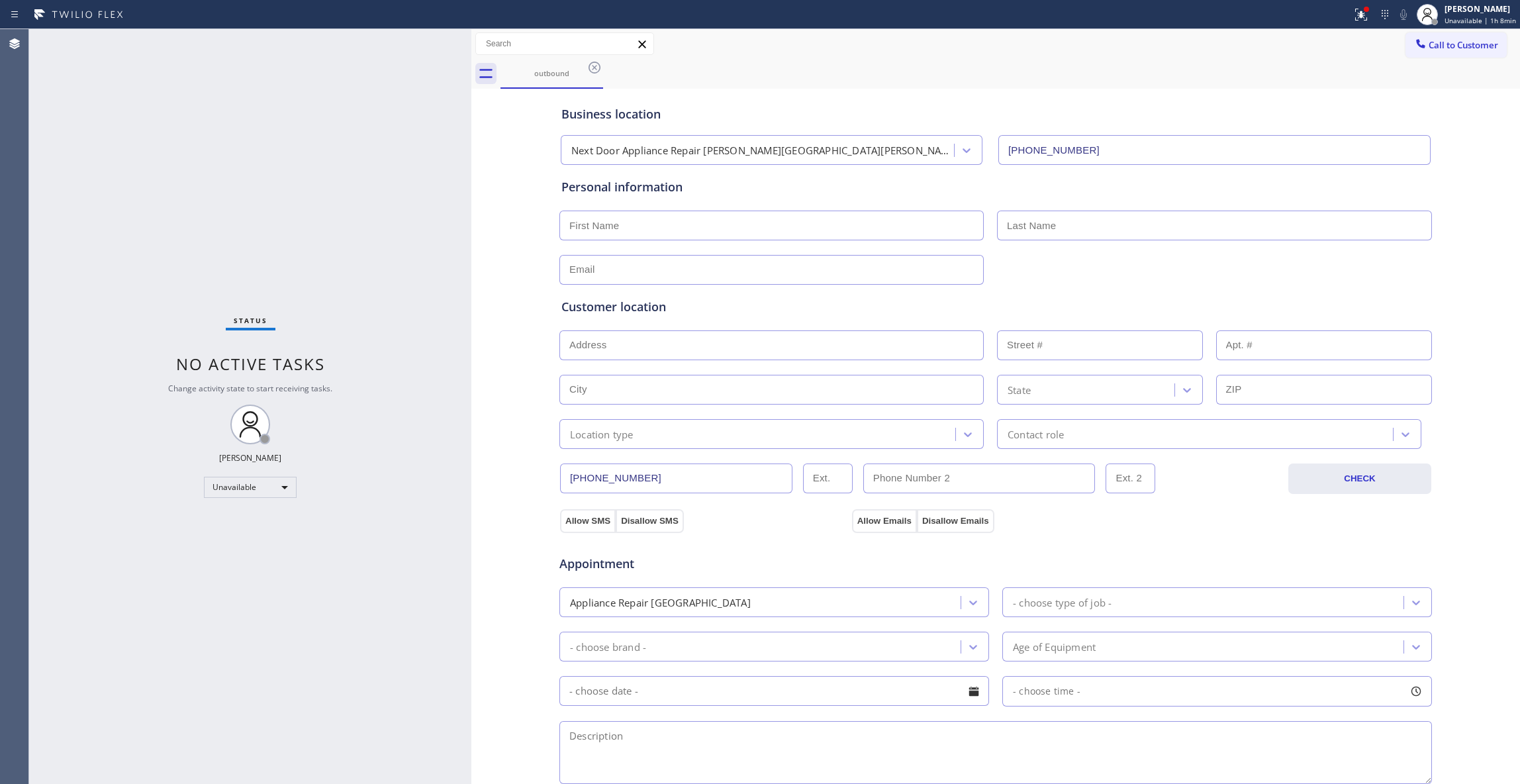
click at [596, 69] on icon at bounding box center [594, 67] width 16 height 16
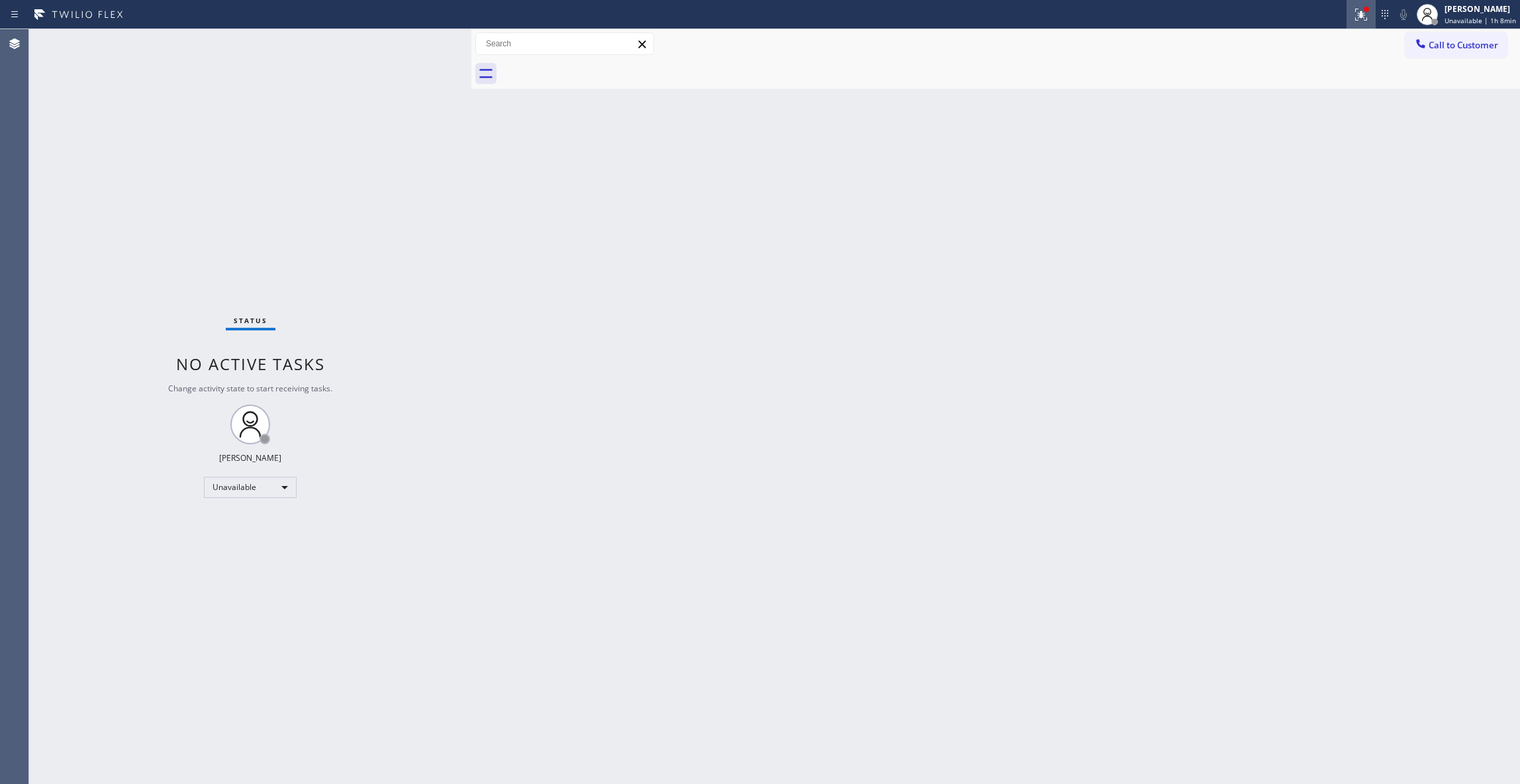
click at [1352, 23] on button at bounding box center [1361, 14] width 29 height 29
click at [1307, 173] on span "Clear issues" at bounding box center [1280, 173] width 62 height 9
drag, startPoint x: 1466, startPoint y: 52, endPoint x: 1317, endPoint y: 57, distance: 149.1
click at [1465, 51] on button "Call to Customer" at bounding box center [1456, 45] width 101 height 25
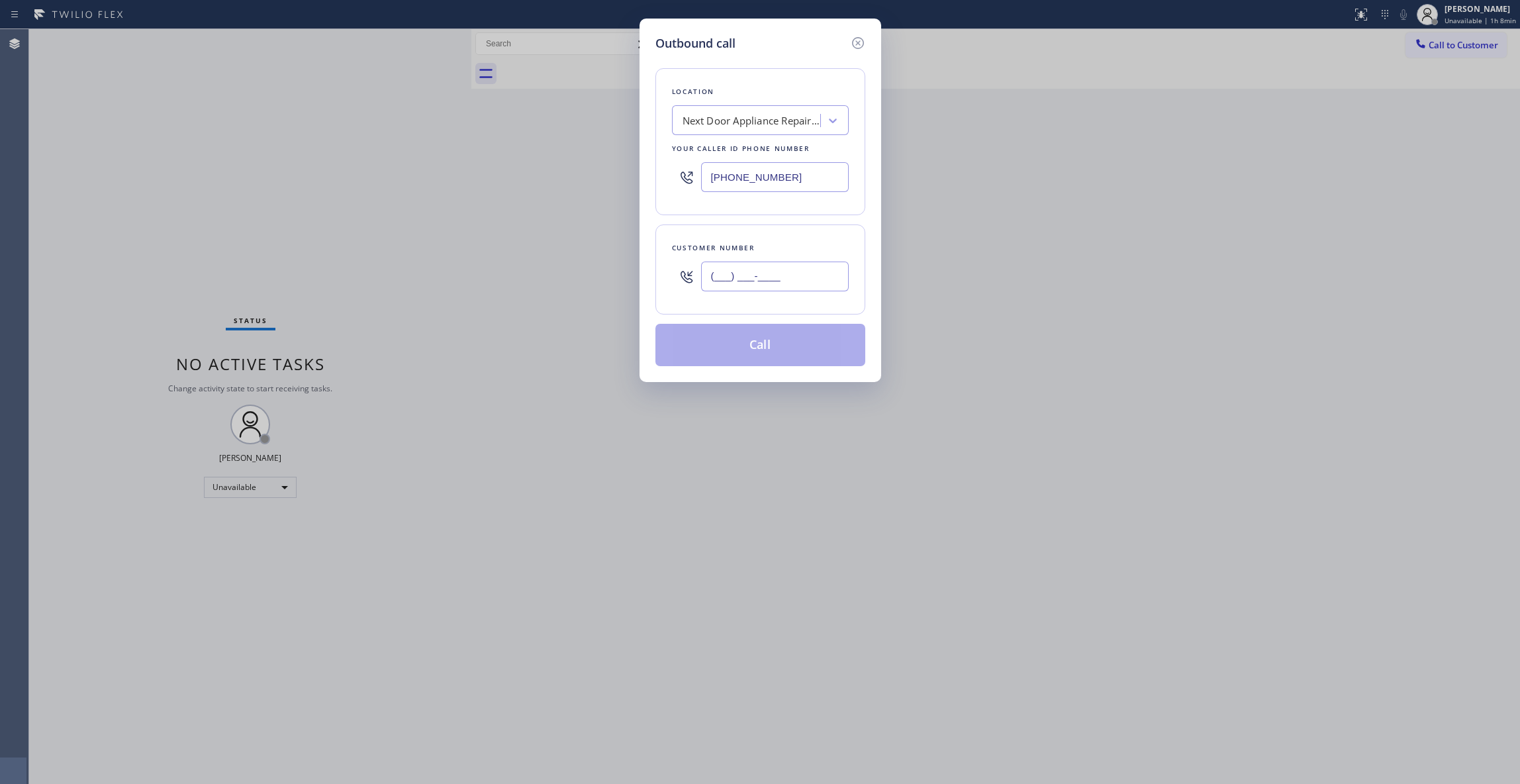
click at [736, 272] on input "(___) ___-____" at bounding box center [775, 277] width 148 height 30
paste input "986) 286-1401"
type input "[PHONE_NUMBER]"
click at [736, 352] on button "Call" at bounding box center [760, 345] width 210 height 42
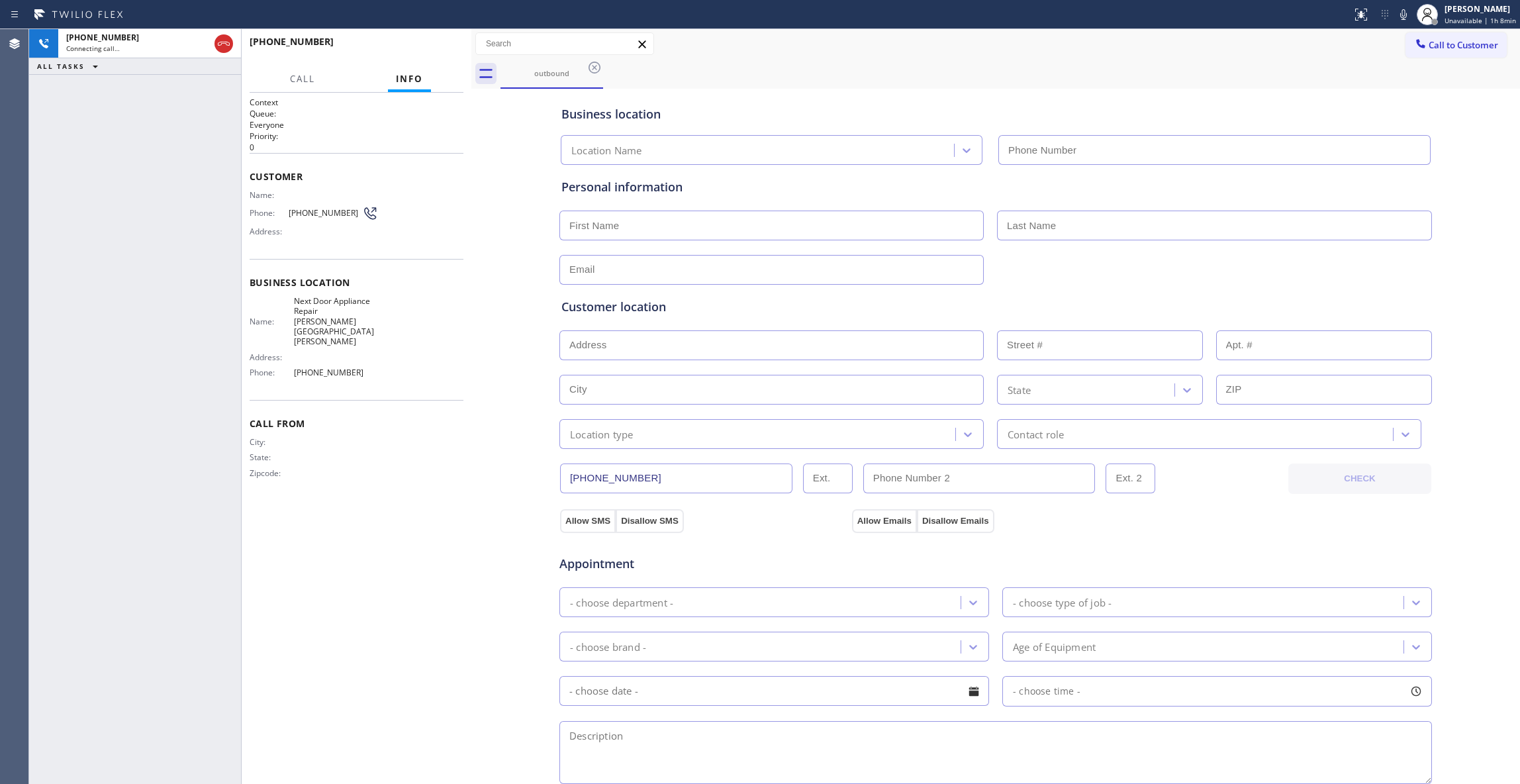
type input "[PHONE_NUMBER]"
click at [438, 46] on span "HANG UP" at bounding box center [432, 47] width 40 height 9
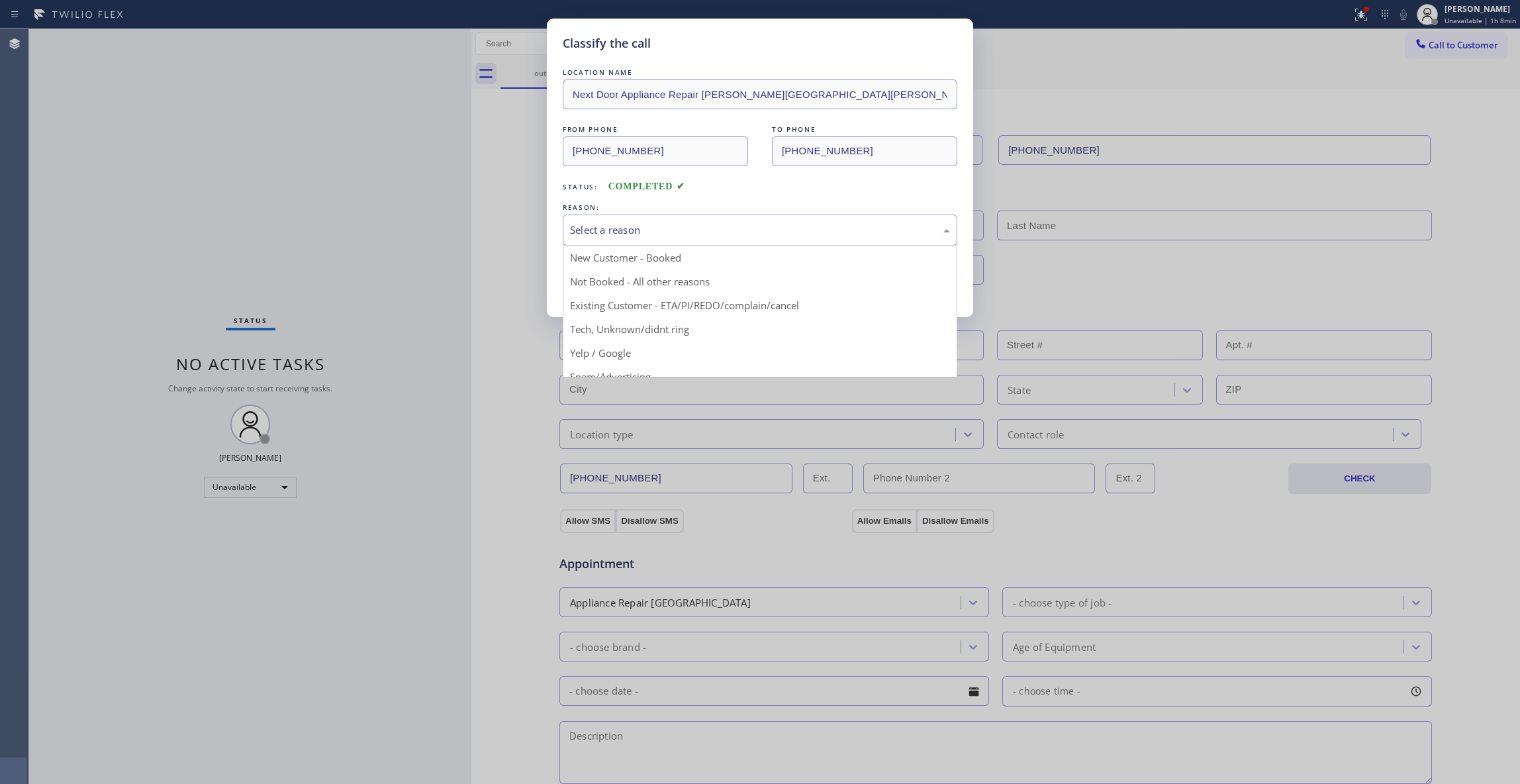
click at [618, 236] on div "Select a reason" at bounding box center [760, 230] width 380 height 16
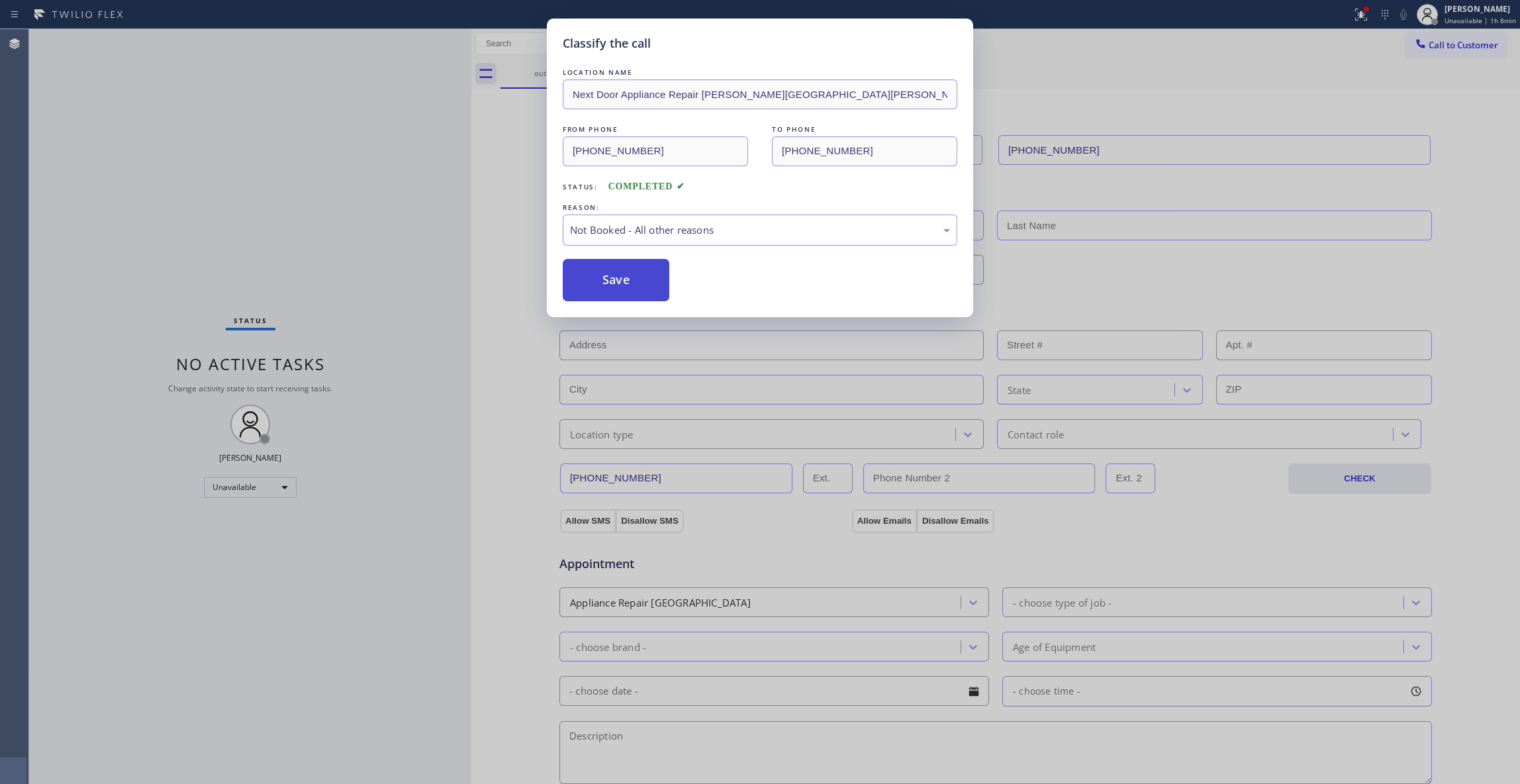
click at [616, 281] on button "Save" at bounding box center [616, 280] width 107 height 42
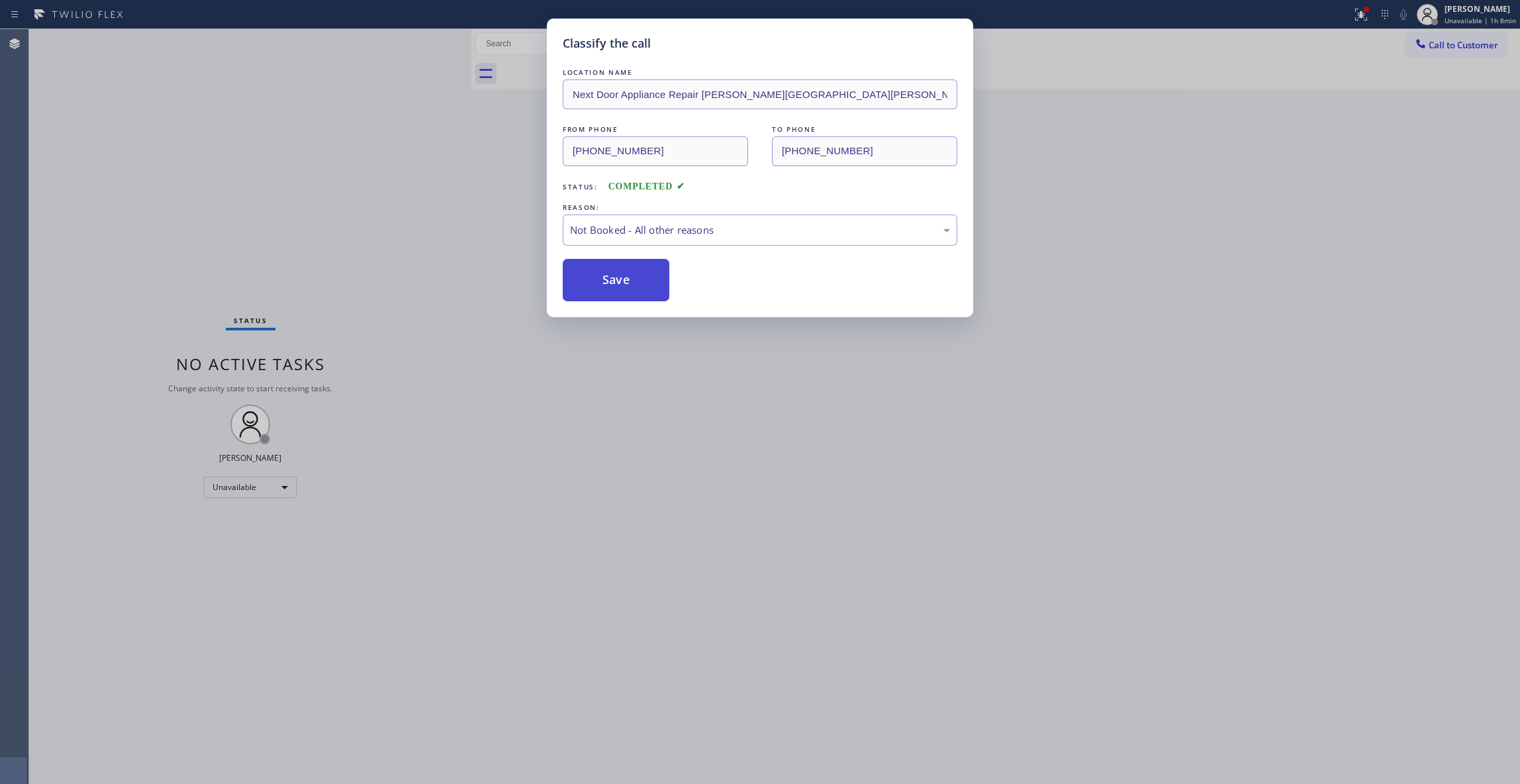
click at [616, 281] on button "Save" at bounding box center [616, 280] width 107 height 42
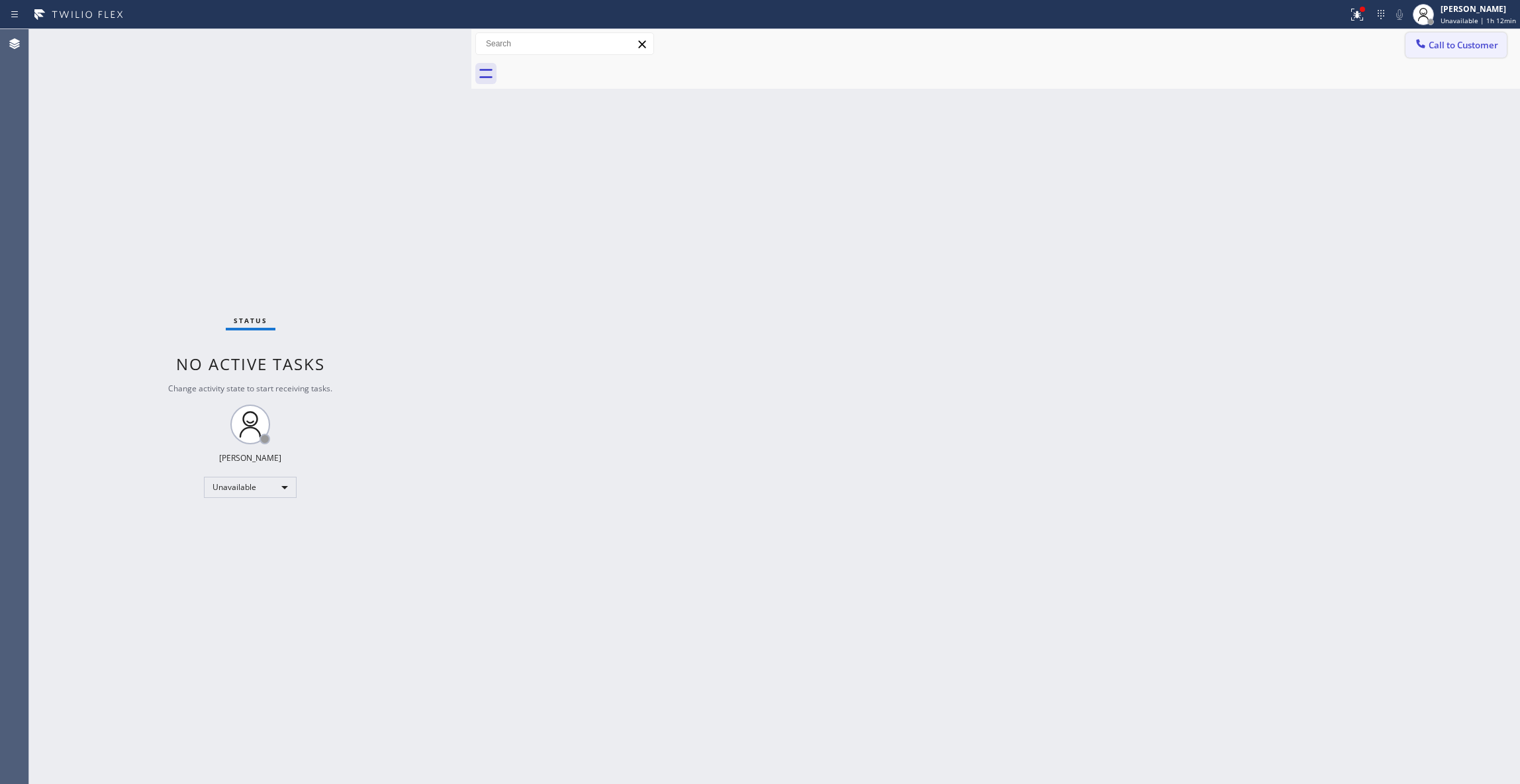
click at [1449, 48] on span "Call to Customer" at bounding box center [1463, 45] width 69 height 12
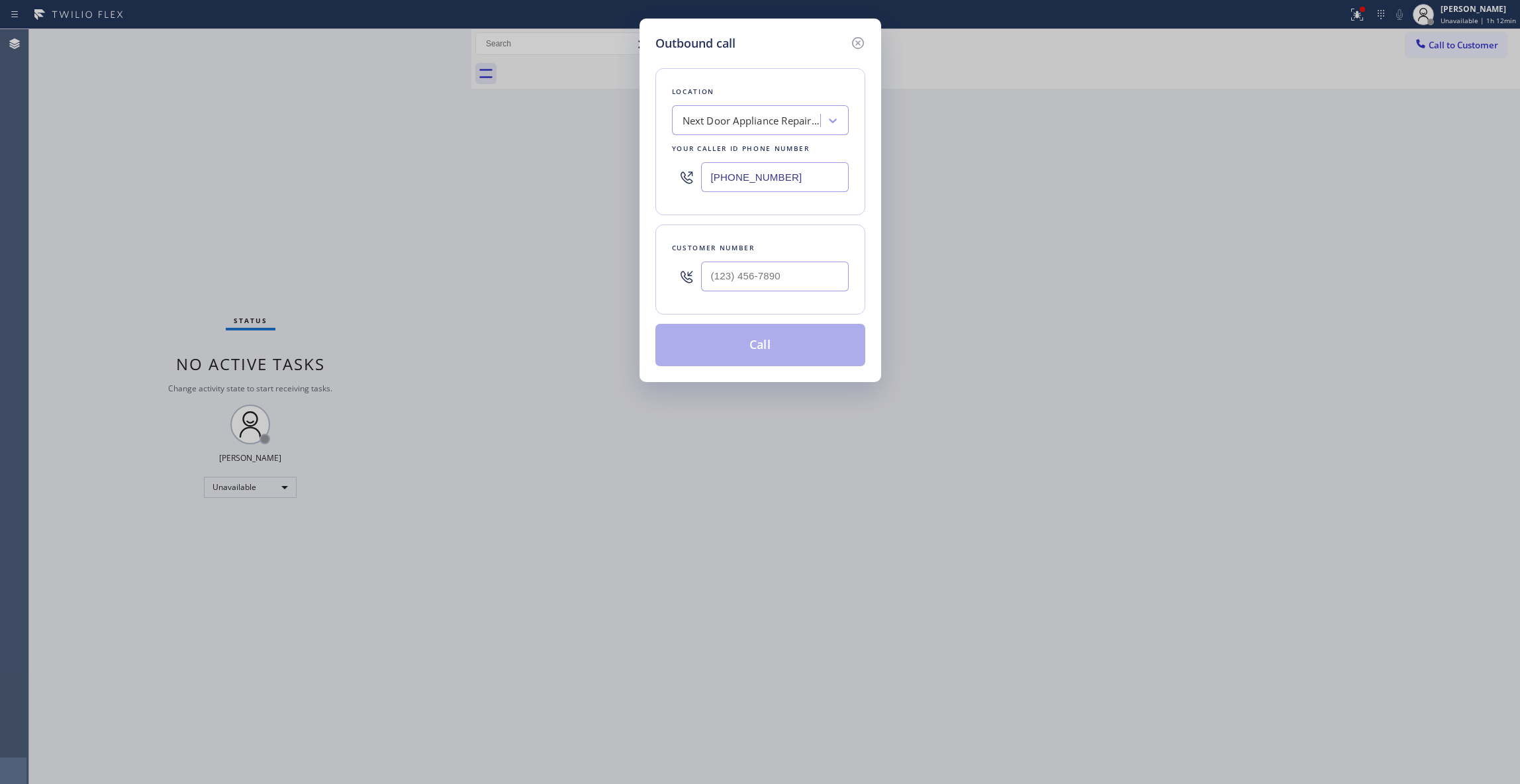
drag, startPoint x: 824, startPoint y: 178, endPoint x: 588, endPoint y: 5, distance: 292.6
click at [414, 173] on div "Outbound call Location Next Door Appliance Repair [PERSON_NAME][GEOGRAPHIC_DATA…" at bounding box center [760, 392] width 1520 height 784
paste input "773) 830-4668"
type input "[PHONE_NUMBER]"
click at [773, 279] on input "(___) ___-____" at bounding box center [775, 277] width 148 height 30
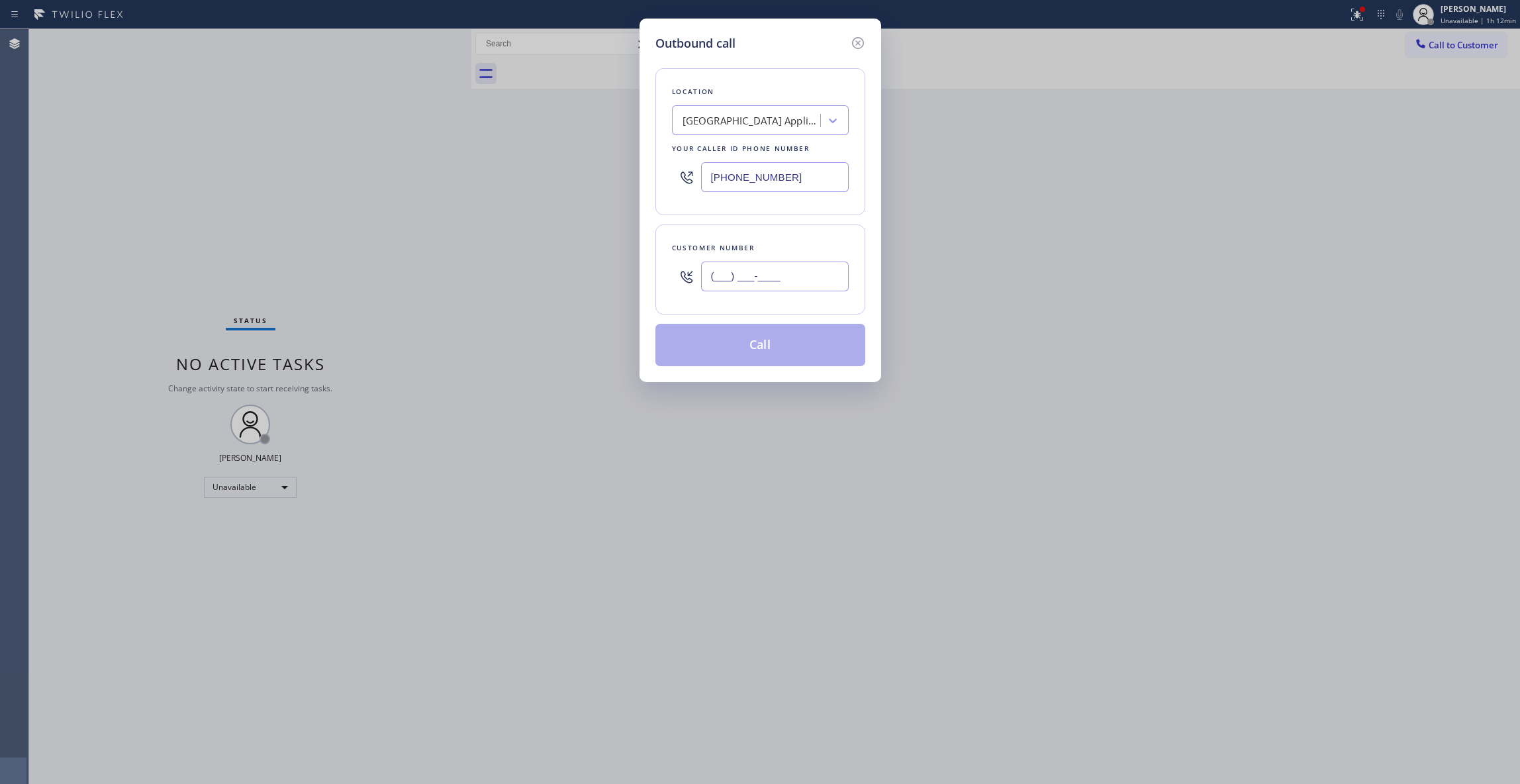
paste input "773) 630-0801"
type input "[PHONE_NUMBER]"
click at [751, 352] on button "Call" at bounding box center [760, 345] width 210 height 42
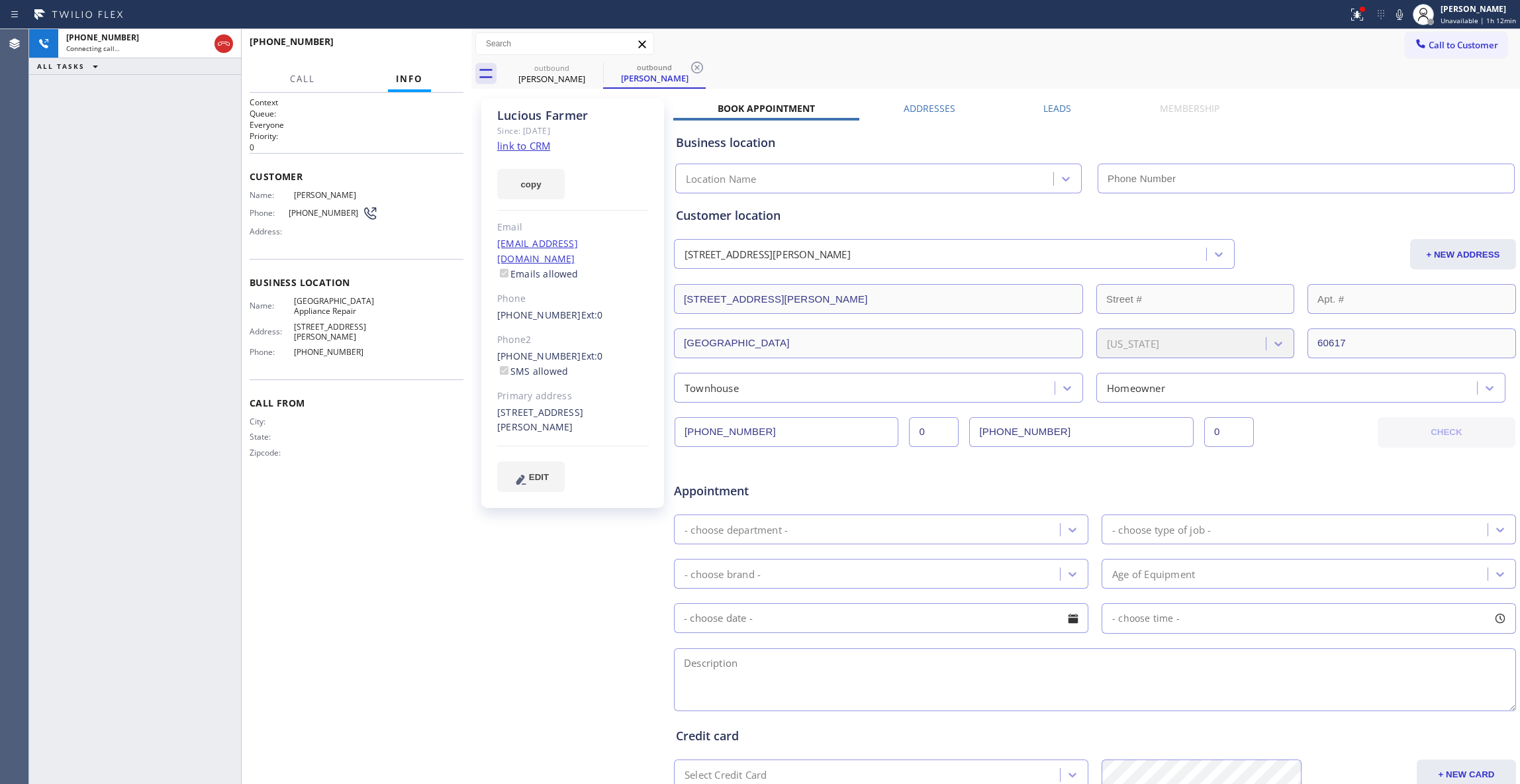
type input "[PHONE_NUMBER]"
click at [701, 67] on icon at bounding box center [697, 67] width 16 height 16
click at [448, 46] on span "HANG UP" at bounding box center [432, 47] width 40 height 9
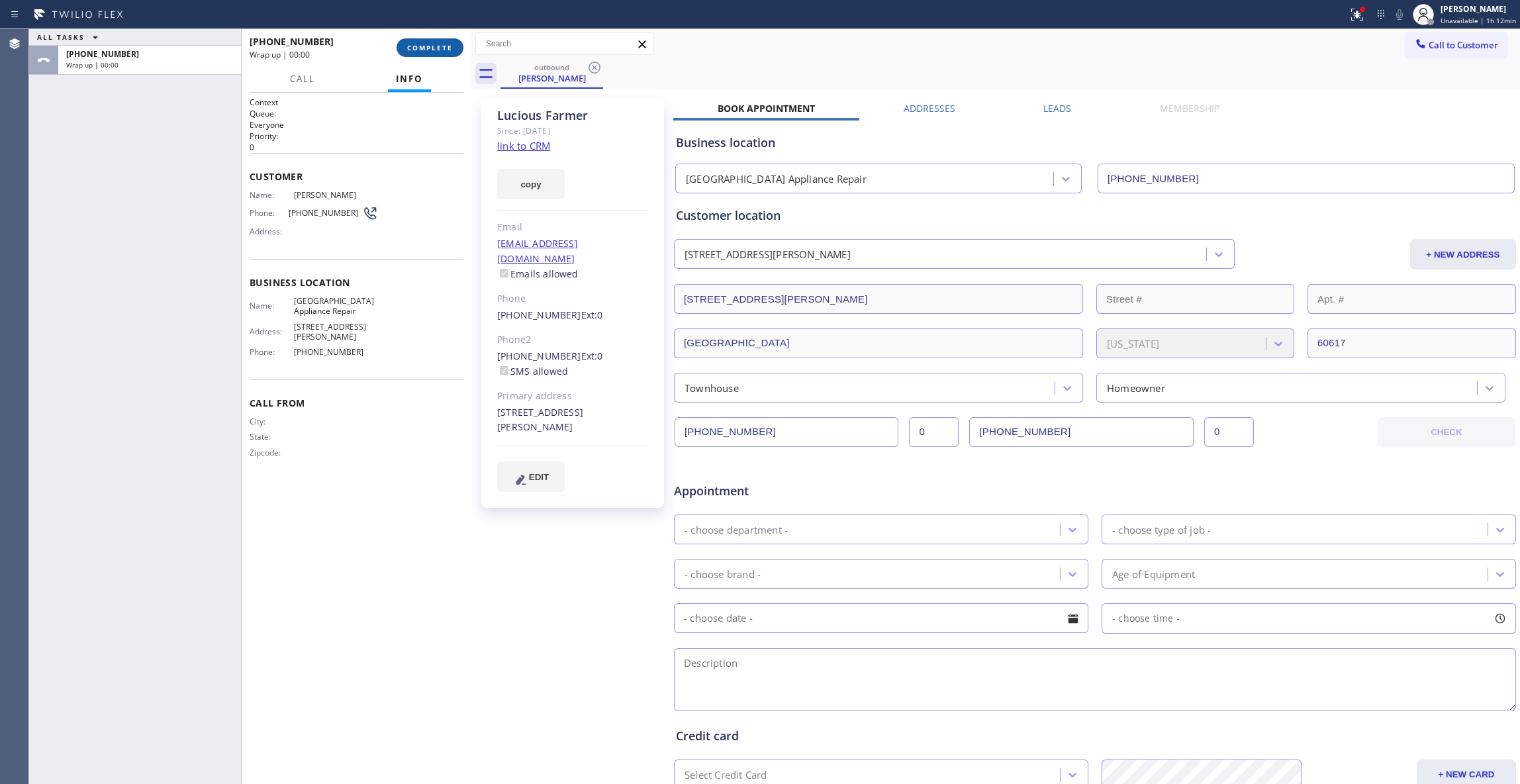
drag, startPoint x: 454, startPoint y: 47, endPoint x: 459, endPoint y: 56, distance: 10.3
click at [454, 47] on button "COMPLETE" at bounding box center [430, 47] width 67 height 18
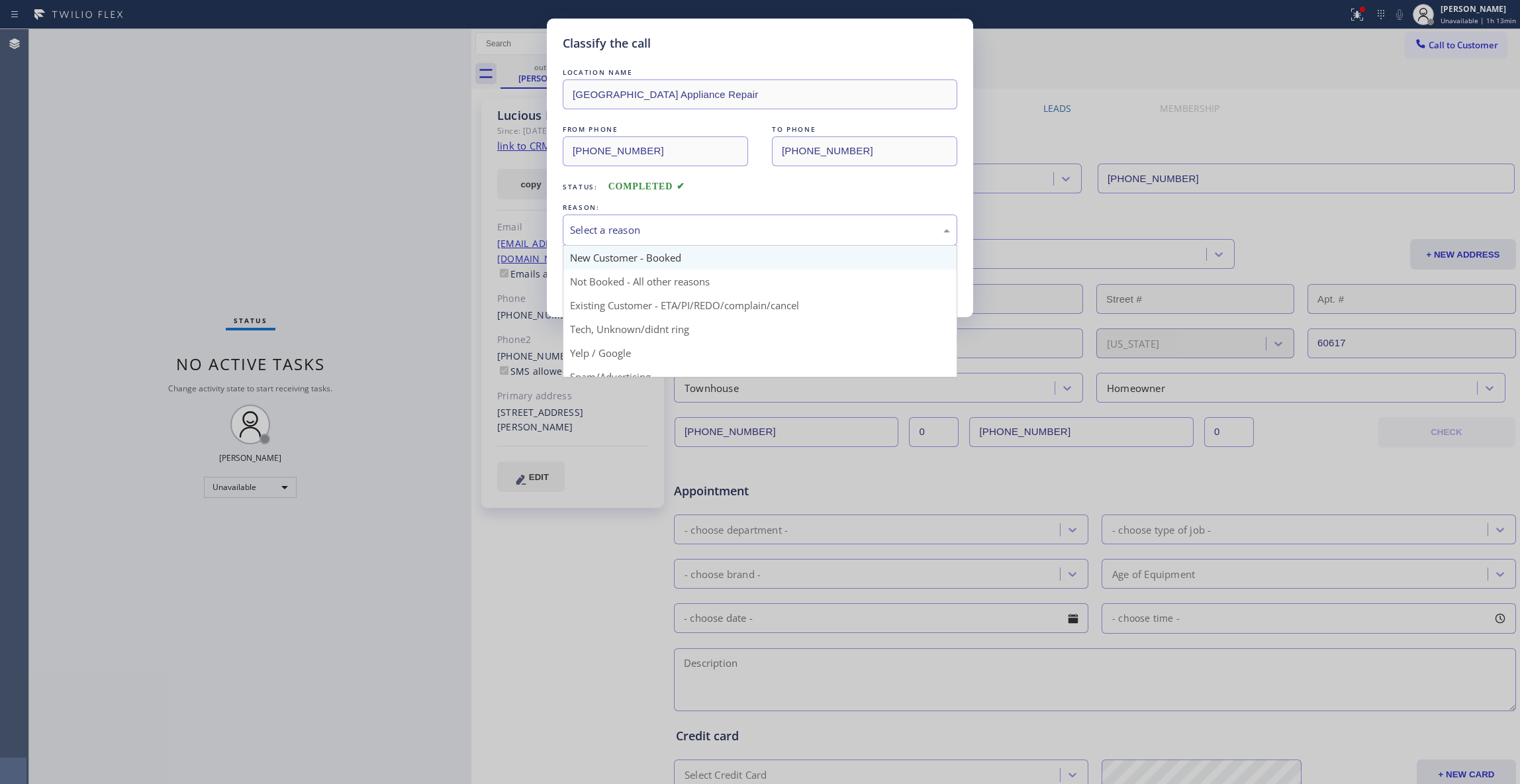
drag, startPoint x: 593, startPoint y: 231, endPoint x: 599, endPoint y: 267, distance: 36.5
click at [592, 231] on div "Select a reason" at bounding box center [760, 230] width 380 height 16
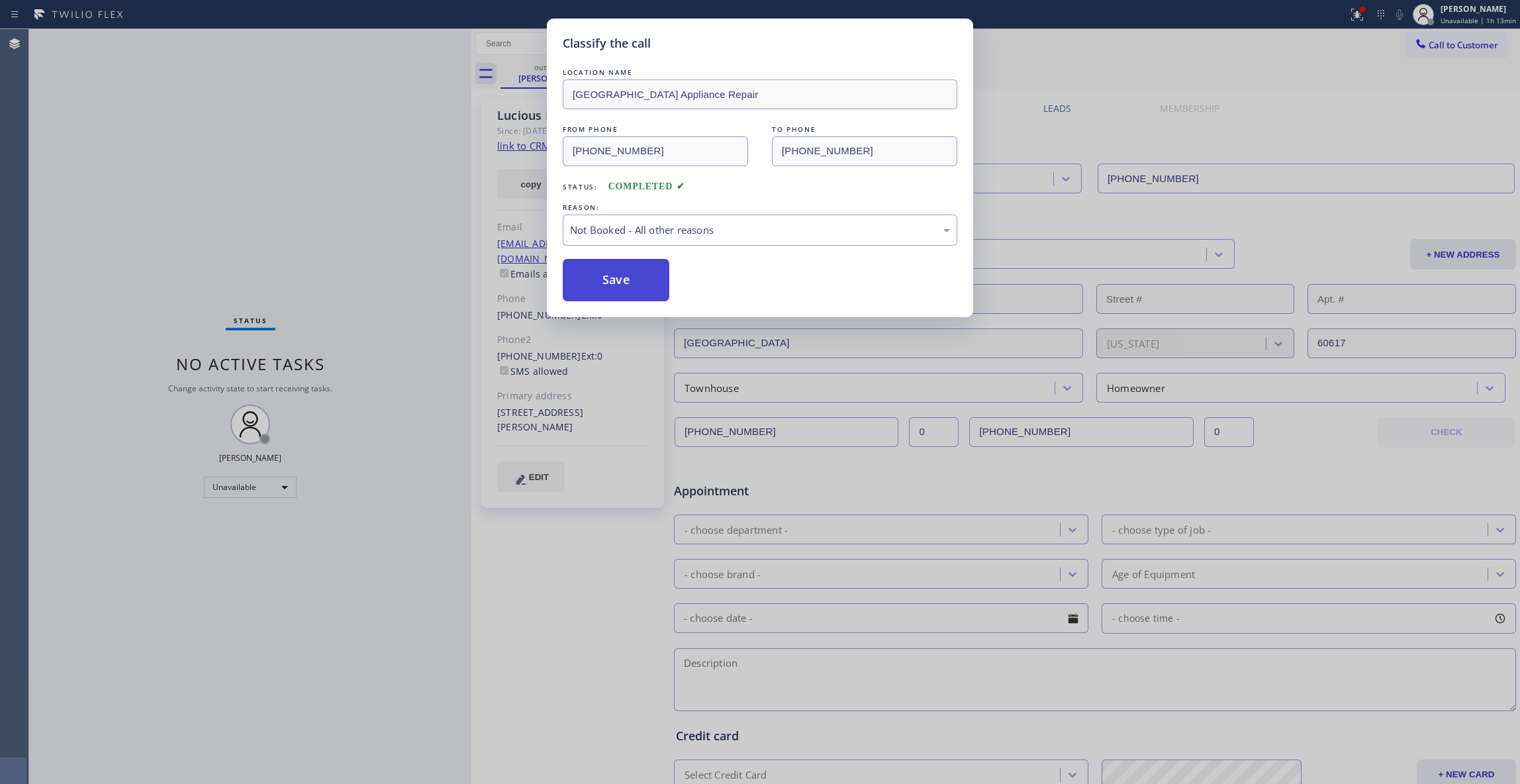
click at [599, 276] on button "Save" at bounding box center [616, 280] width 107 height 42
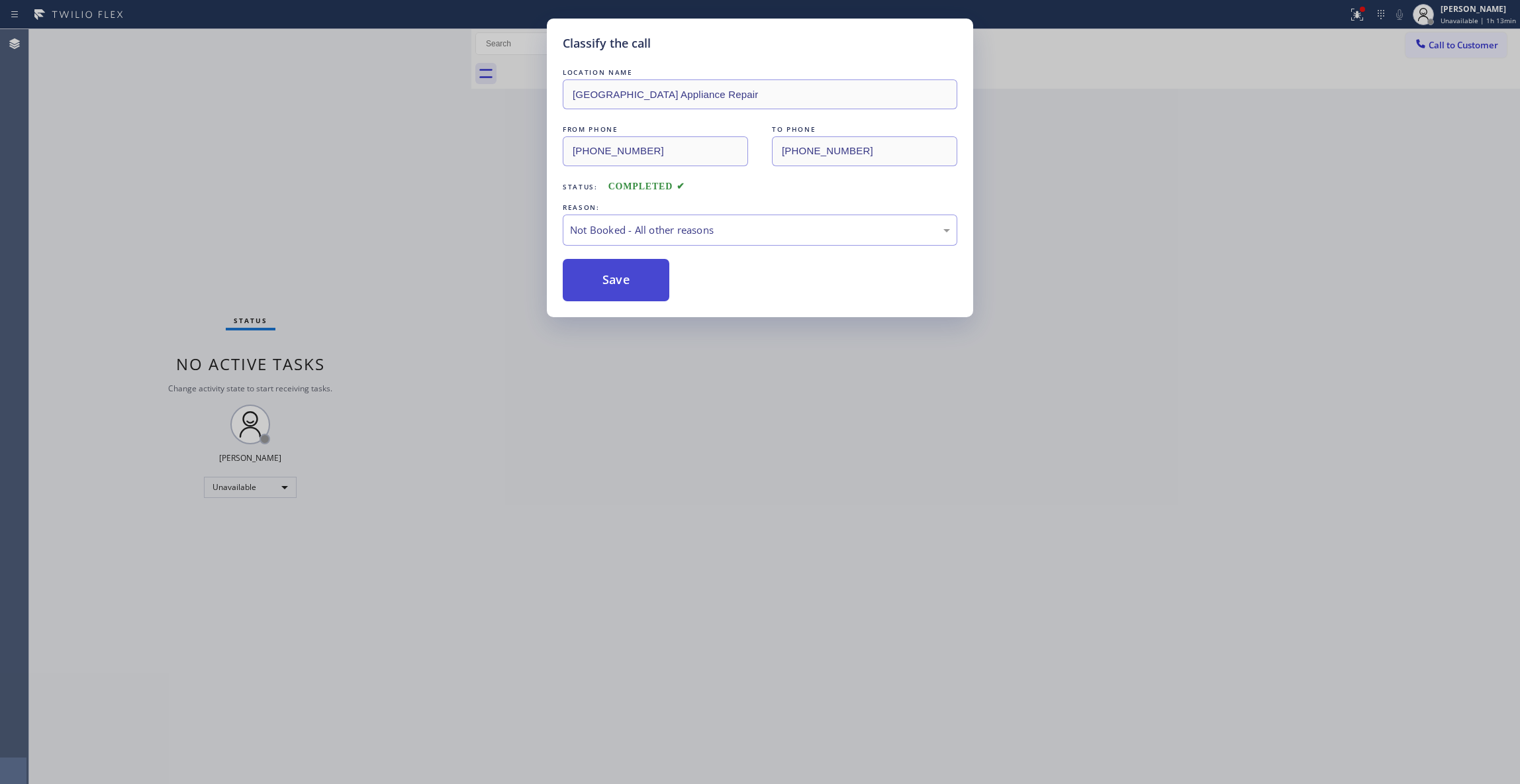
click at [599, 276] on button "Save" at bounding box center [616, 280] width 107 height 42
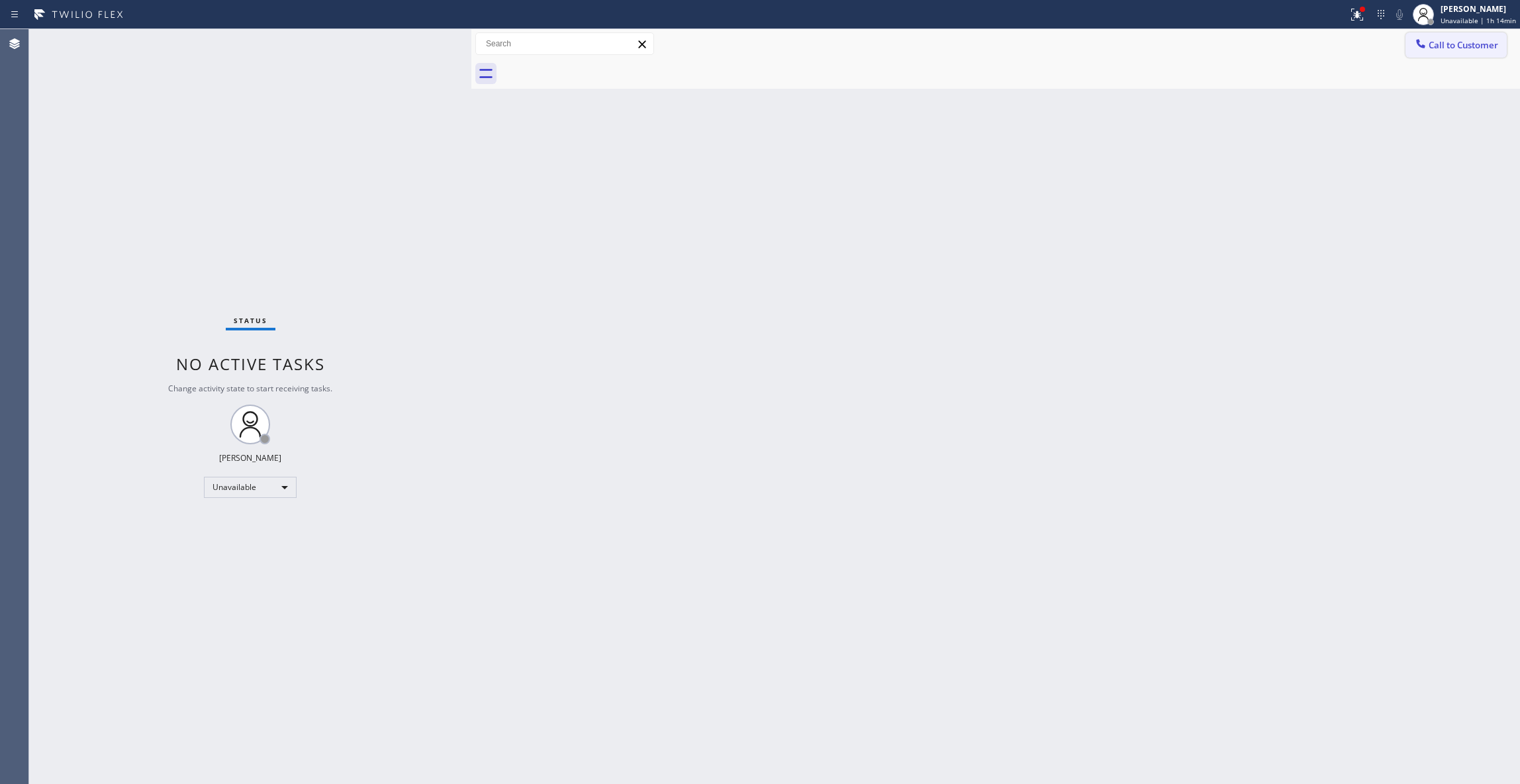
click at [1441, 48] on span "Call to Customer" at bounding box center [1463, 45] width 69 height 12
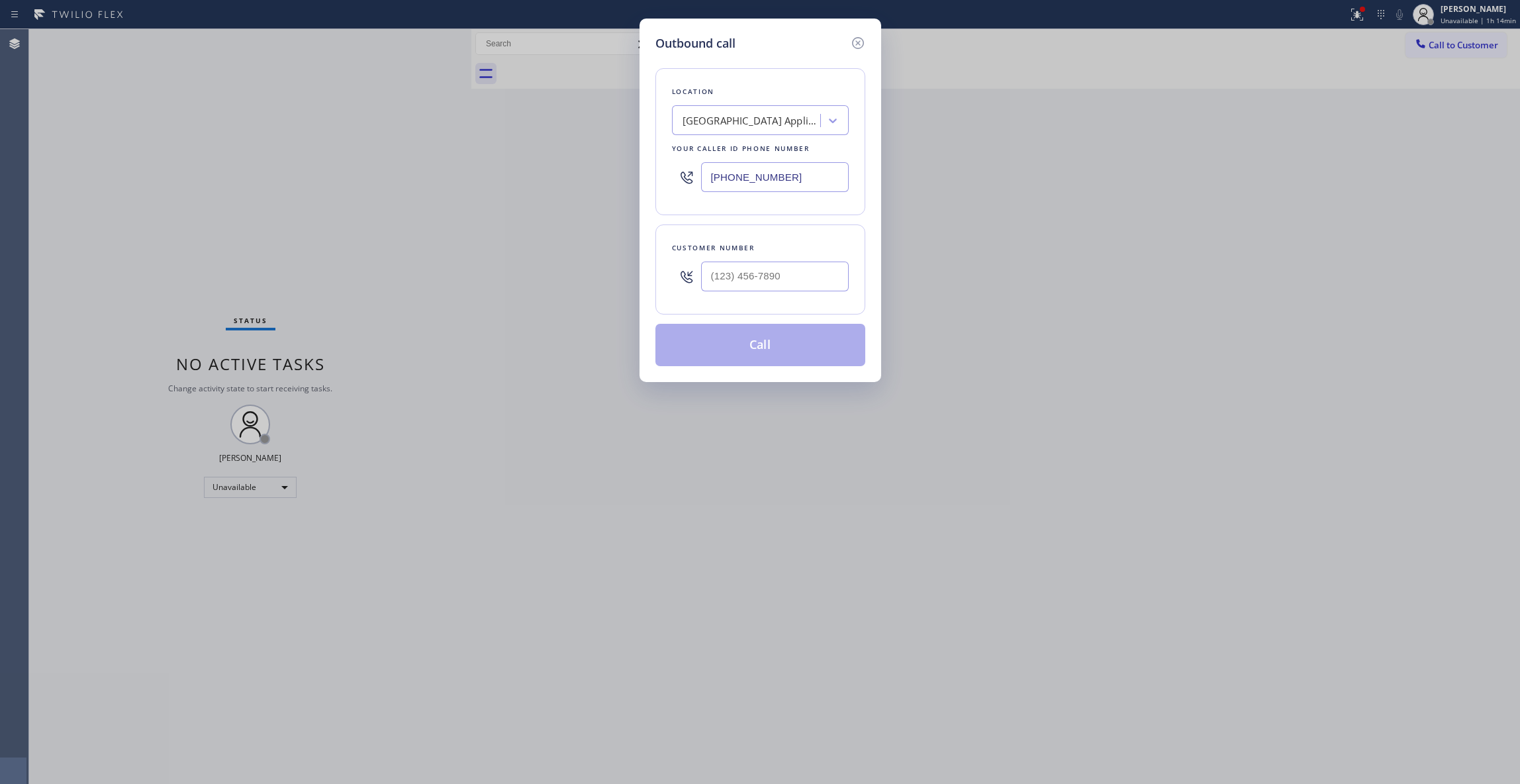
drag, startPoint x: 817, startPoint y: 176, endPoint x: 313, endPoint y: 173, distance: 504.0
click at [313, 173] on div "Outbound call Location [GEOGRAPHIC_DATA] Appliance Repair Your caller id phone …" at bounding box center [760, 392] width 1520 height 784
paste input "602) 755-6525"
type input "[PHONE_NUMBER]"
click at [740, 275] on input "(___) ___-____" at bounding box center [775, 277] width 148 height 30
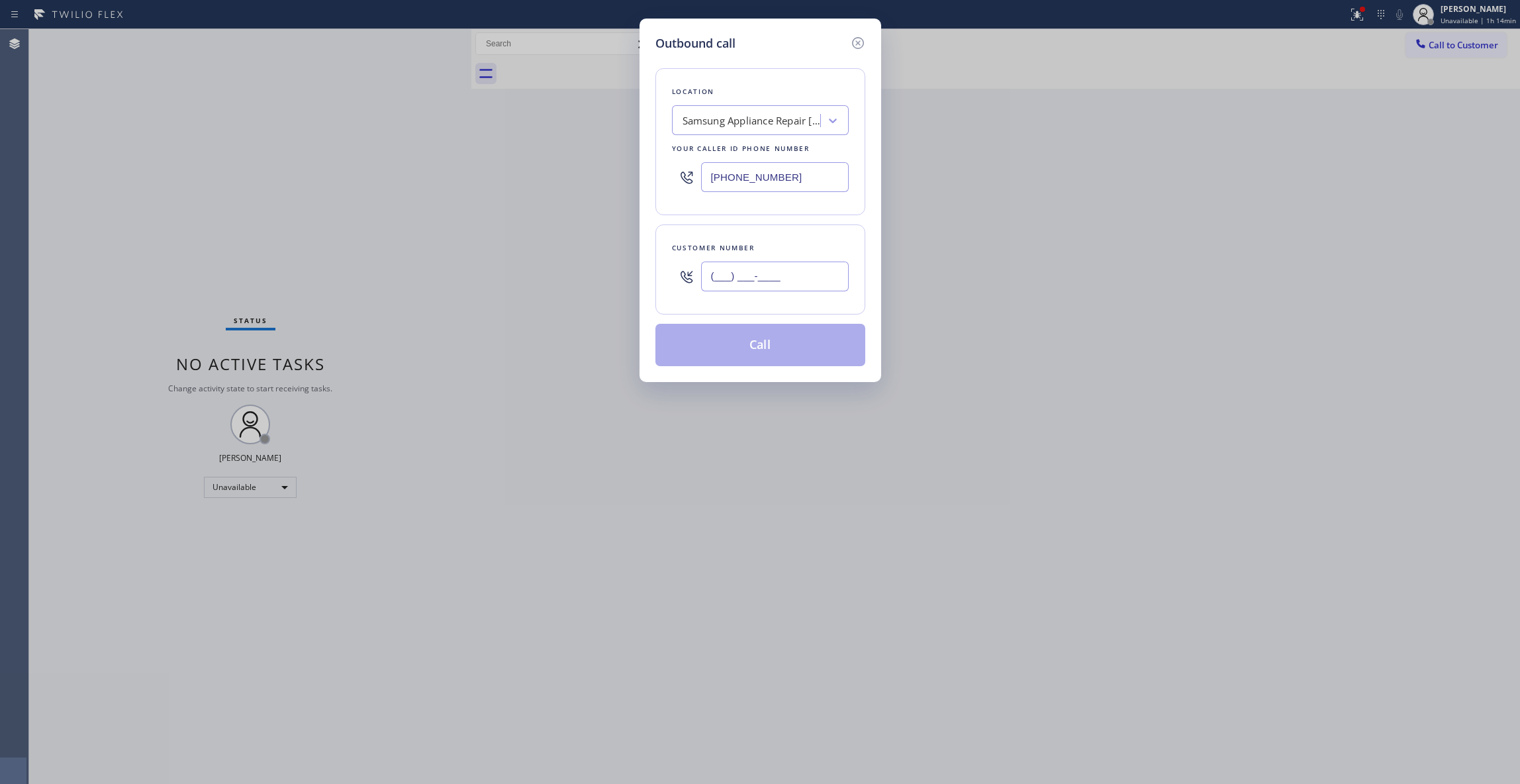
paste input "602) 909-8022"
type input "[PHONE_NUMBER]"
click at [734, 350] on button "Call" at bounding box center [760, 345] width 210 height 42
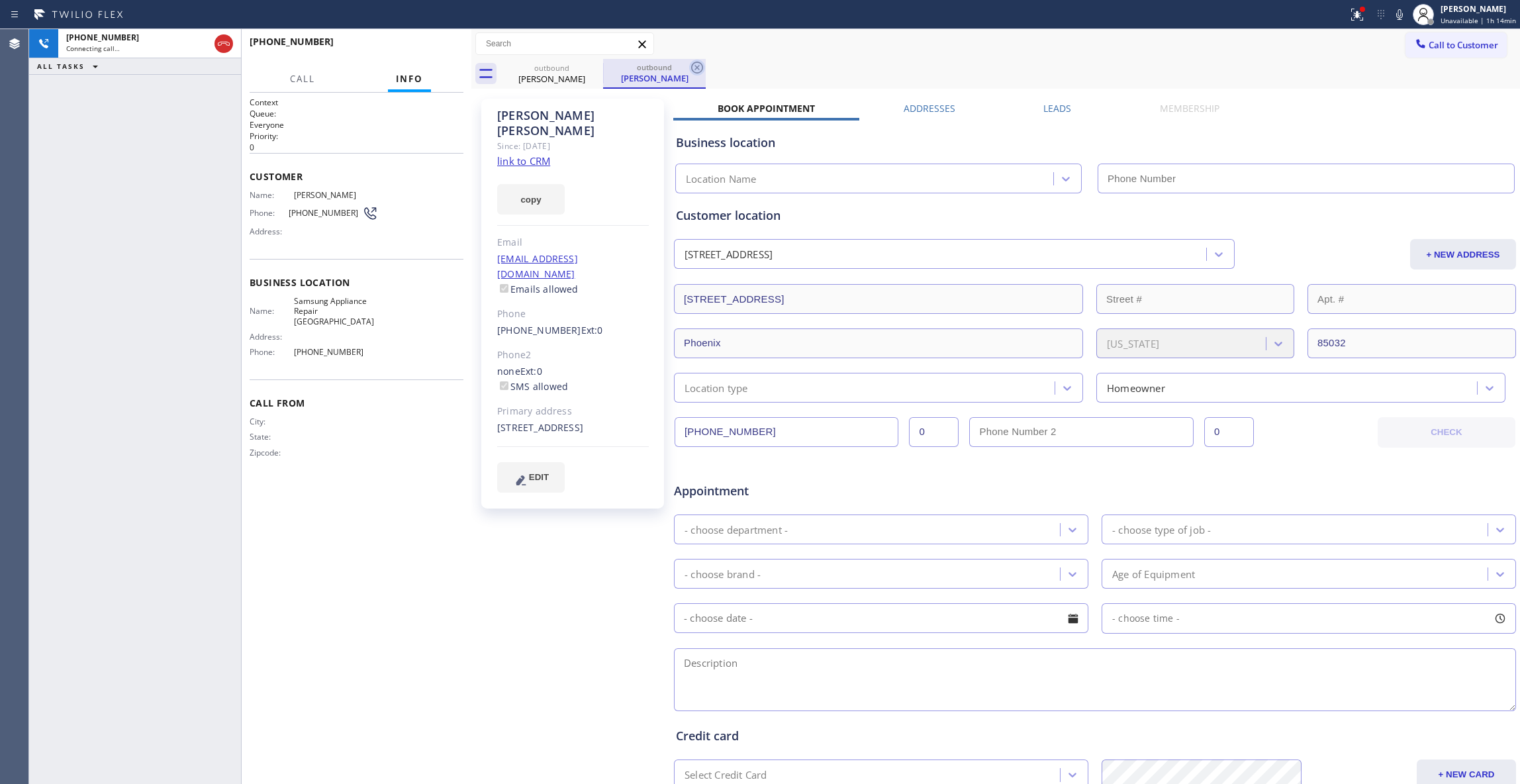
click at [695, 73] on icon at bounding box center [697, 67] width 12 height 12
type input "[PHONE_NUMBER]"
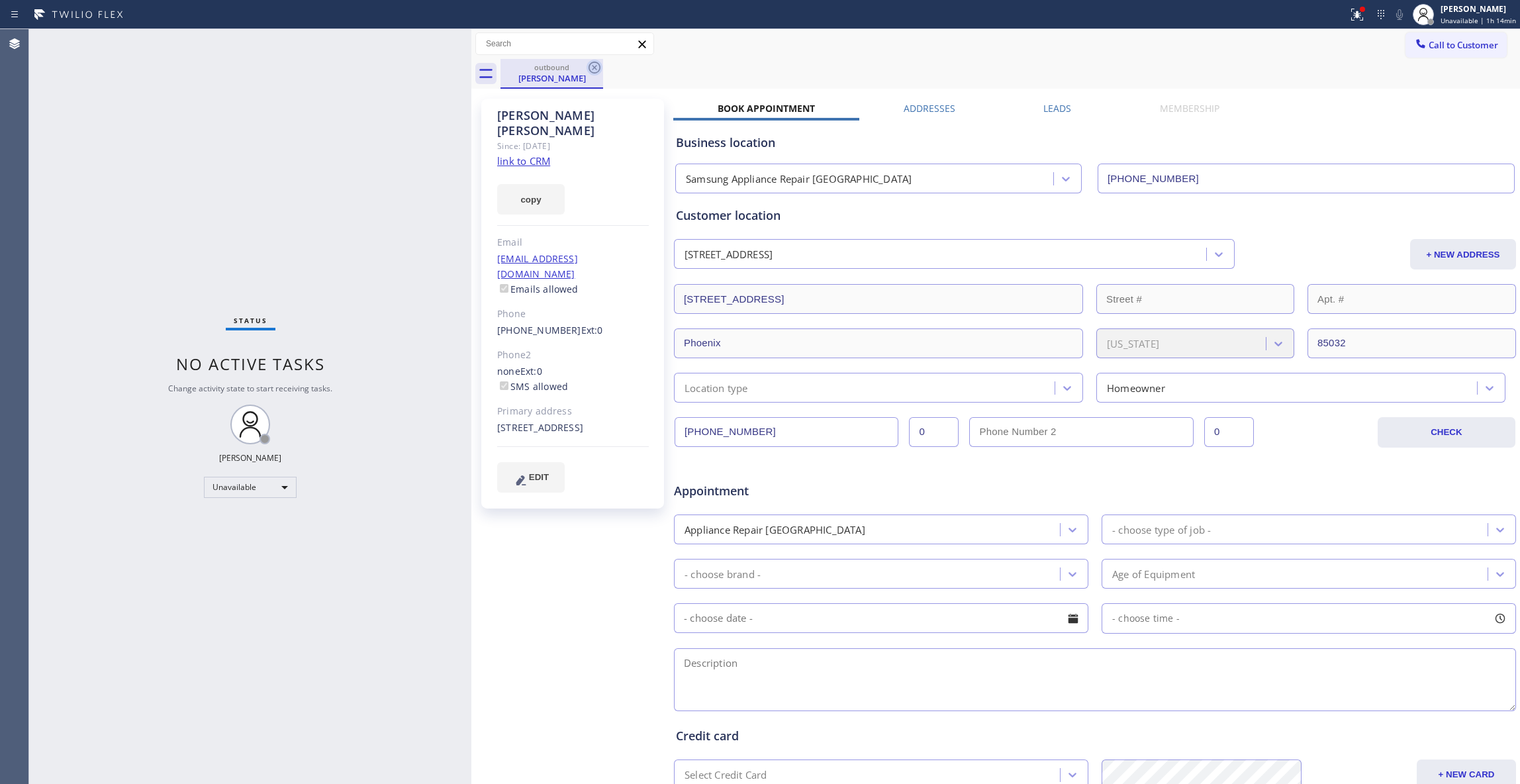
click at [596, 67] on icon at bounding box center [594, 67] width 12 height 12
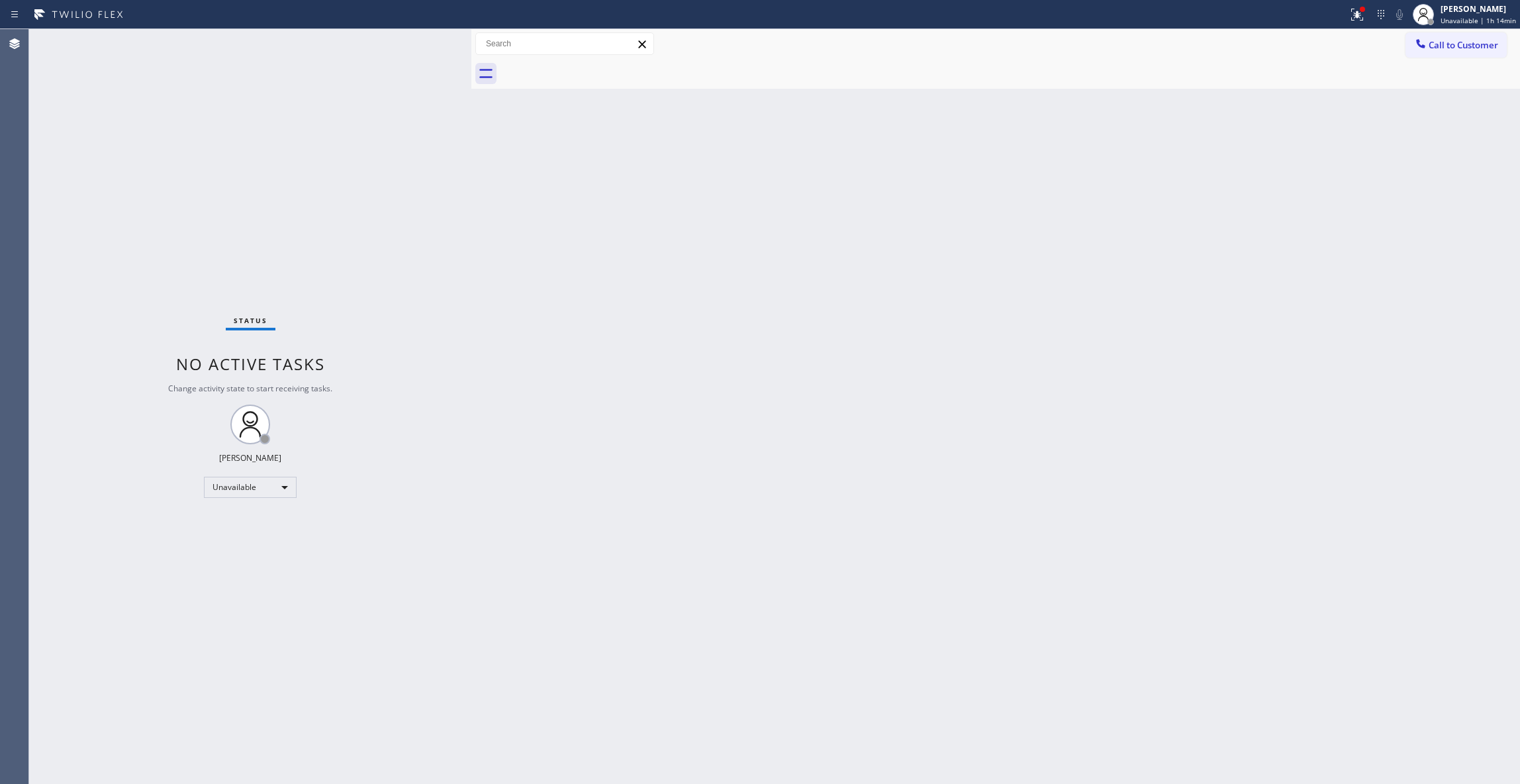
drag, startPoint x: 1459, startPoint y: 46, endPoint x: 1141, endPoint y: 141, distance: 331.9
click at [1459, 47] on span "Call to Customer" at bounding box center [1463, 45] width 69 height 12
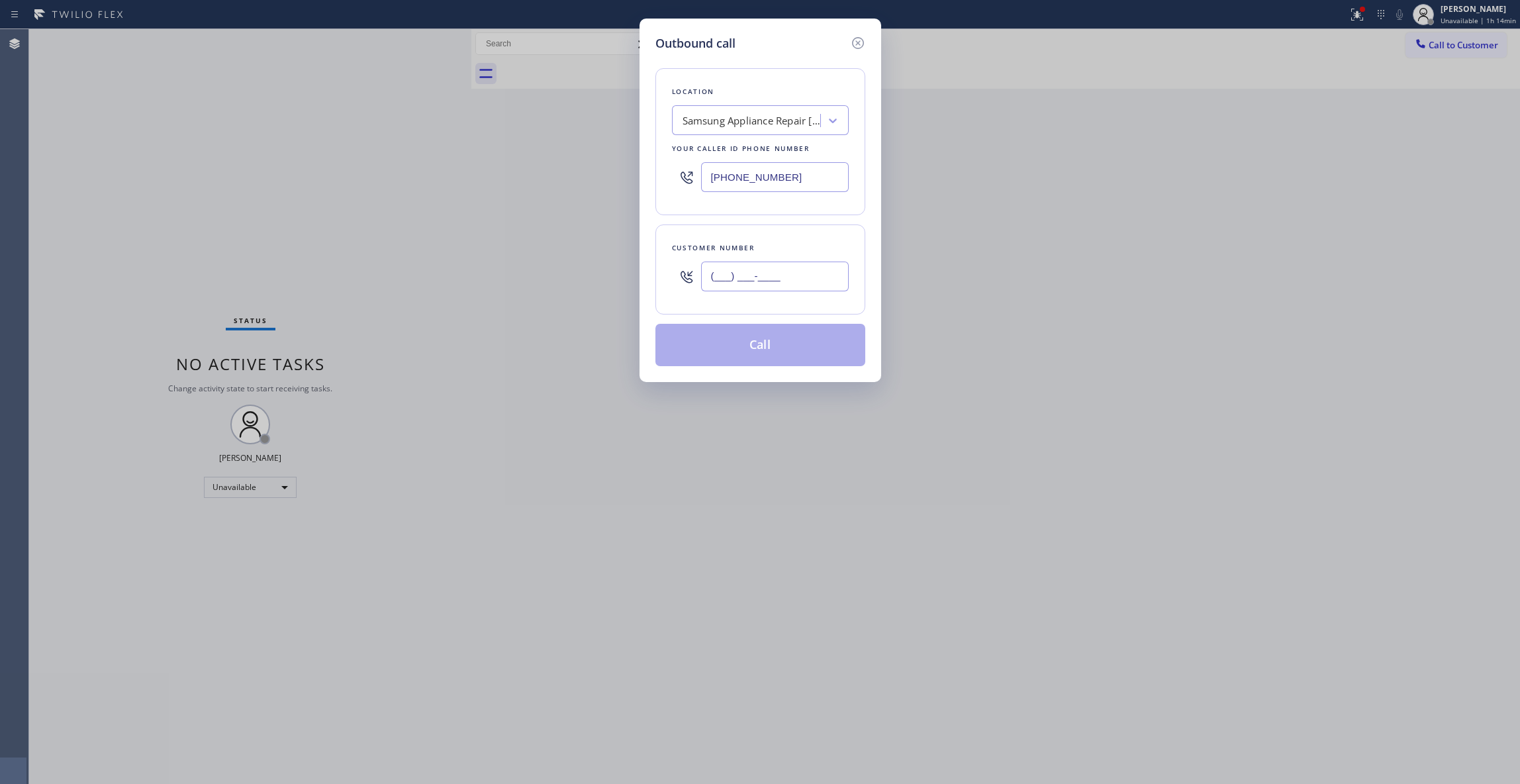
click at [803, 289] on input "(___) ___-____" at bounding box center [775, 277] width 148 height 30
paste input "602) 909-8022"
type input "[PHONE_NUMBER]"
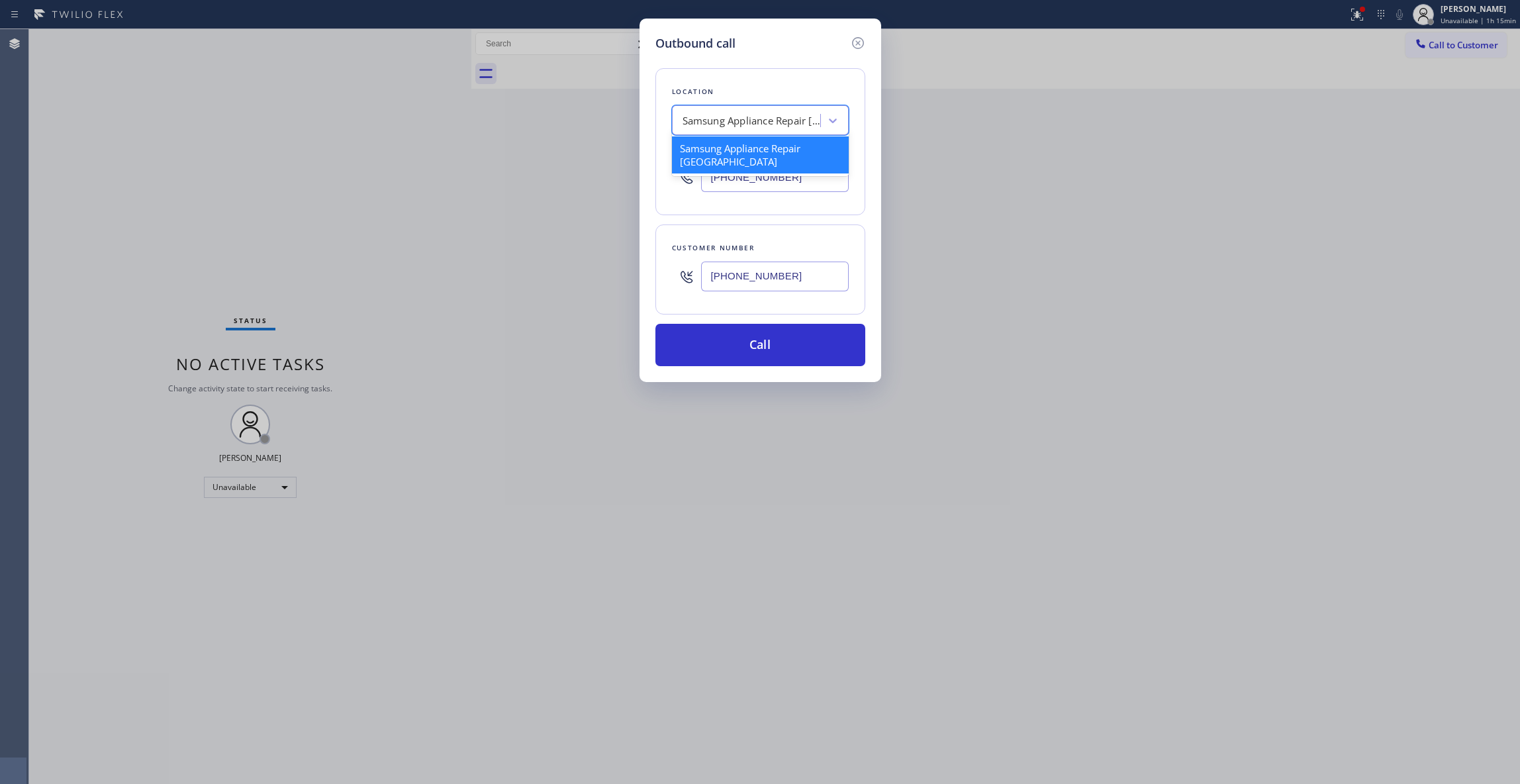
click at [769, 123] on div "Samsung Appliance Repair [GEOGRAPHIC_DATA]" at bounding box center [752, 121] width 139 height 16
type input "5 Star Appliance Repair"
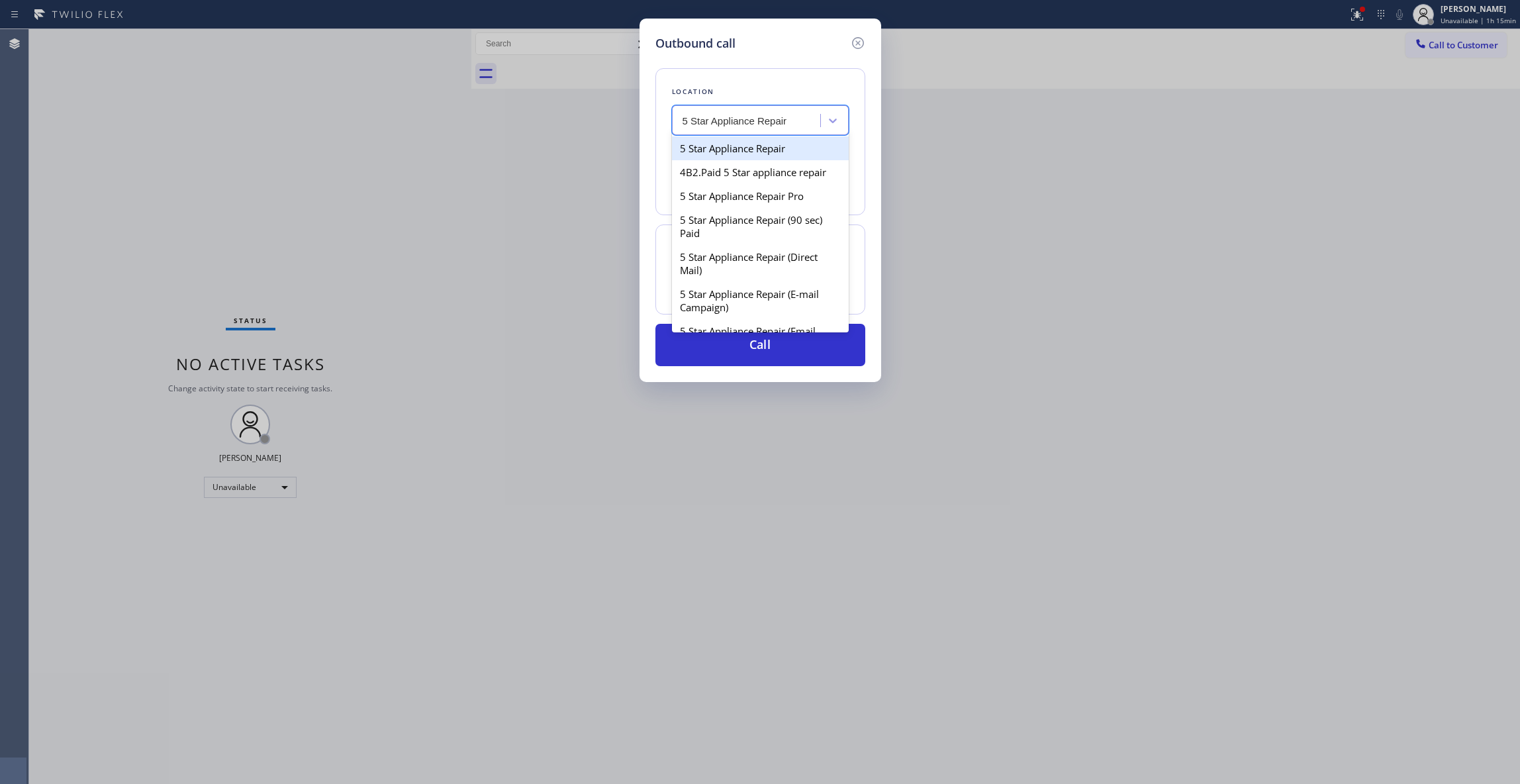
click at [722, 149] on div "5 Star Appliance Repair" at bounding box center [761, 149] width 177 height 24
type input "[PHONE_NUMBER]"
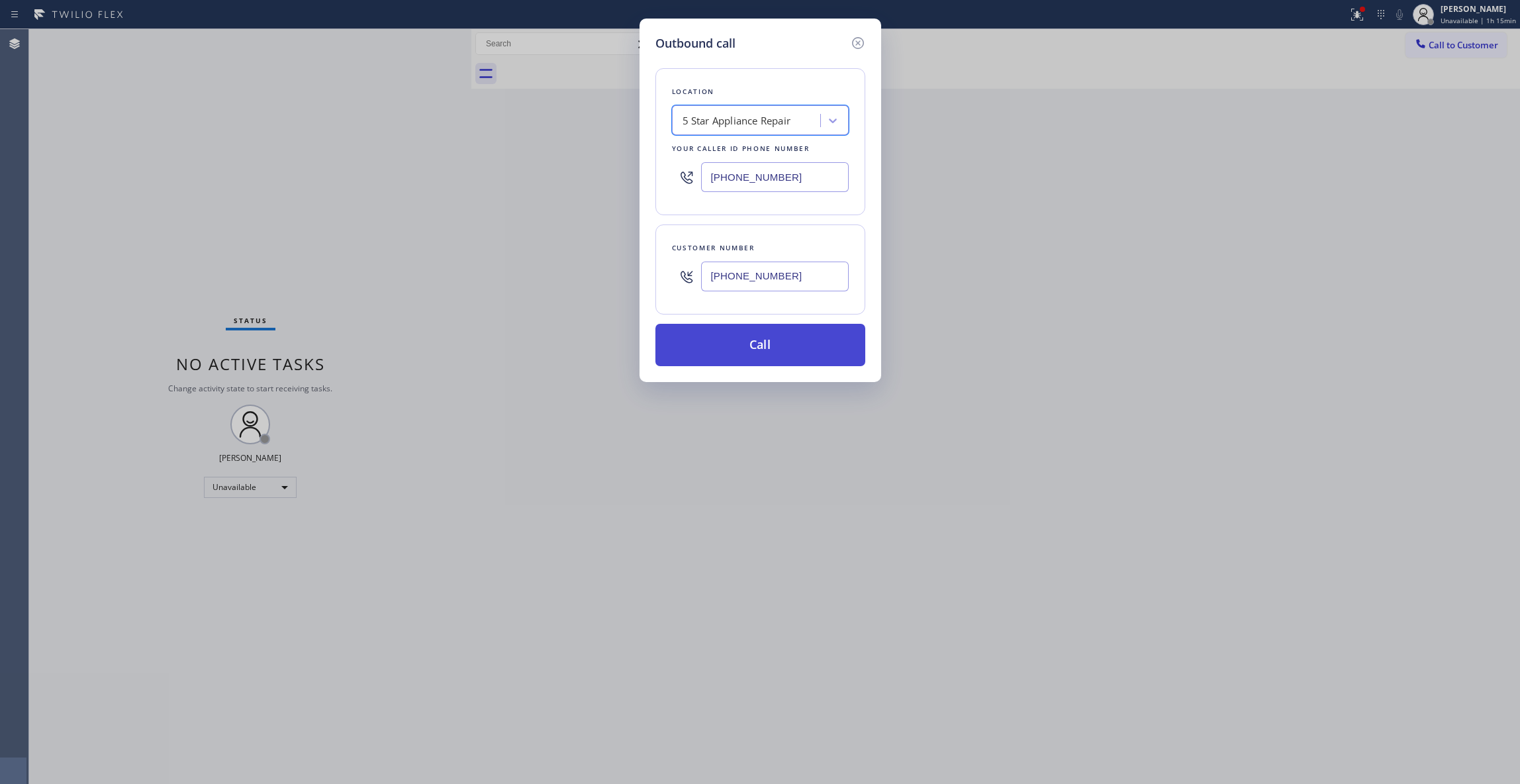
click at [720, 352] on button "Call" at bounding box center [760, 345] width 210 height 42
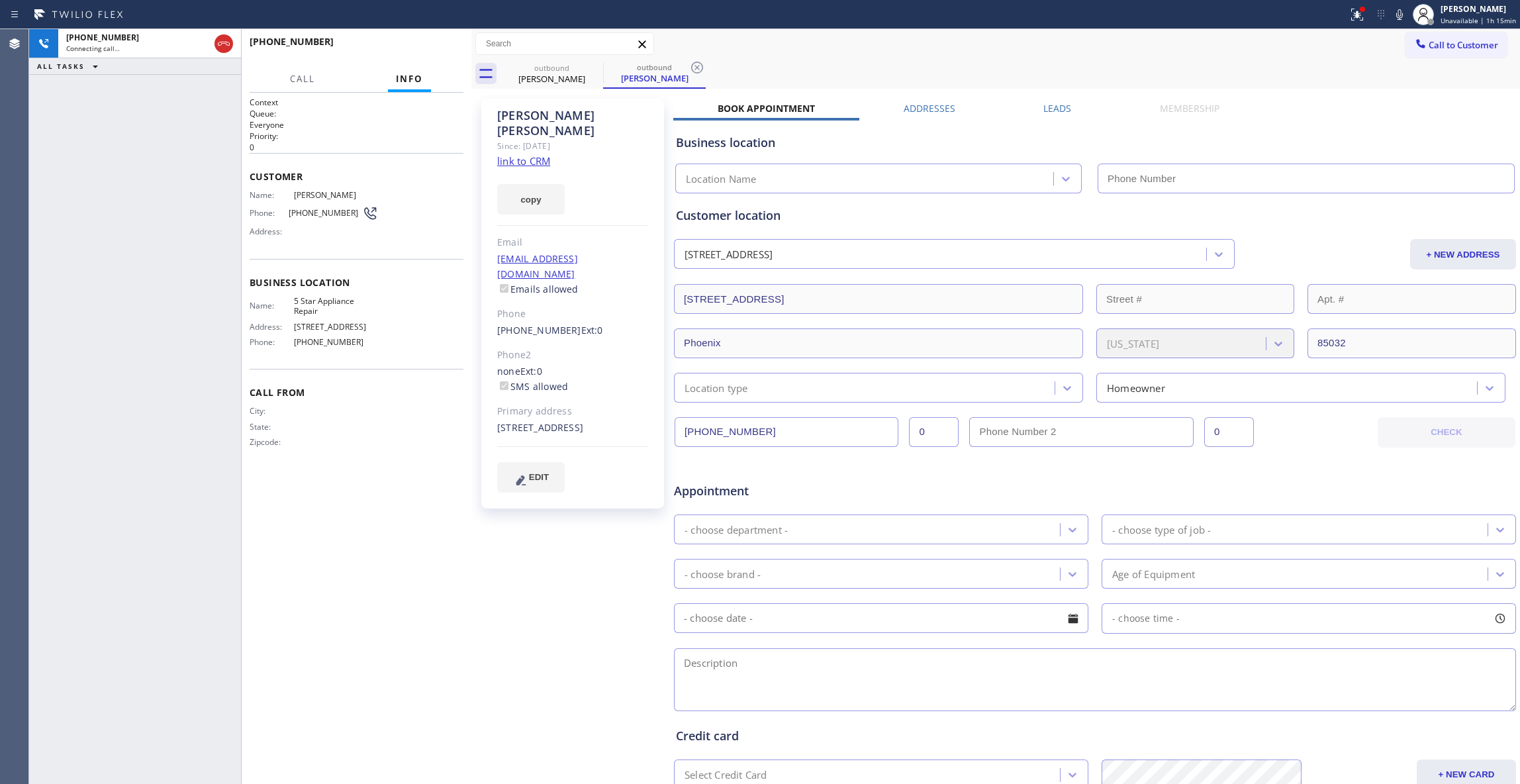
type input "[PHONE_NUMBER]"
click at [696, 67] on icon at bounding box center [697, 67] width 12 height 12
click at [441, 50] on span "HANG UP" at bounding box center [432, 47] width 40 height 9
click at [441, 45] on span "HANG UP" at bounding box center [432, 47] width 40 height 9
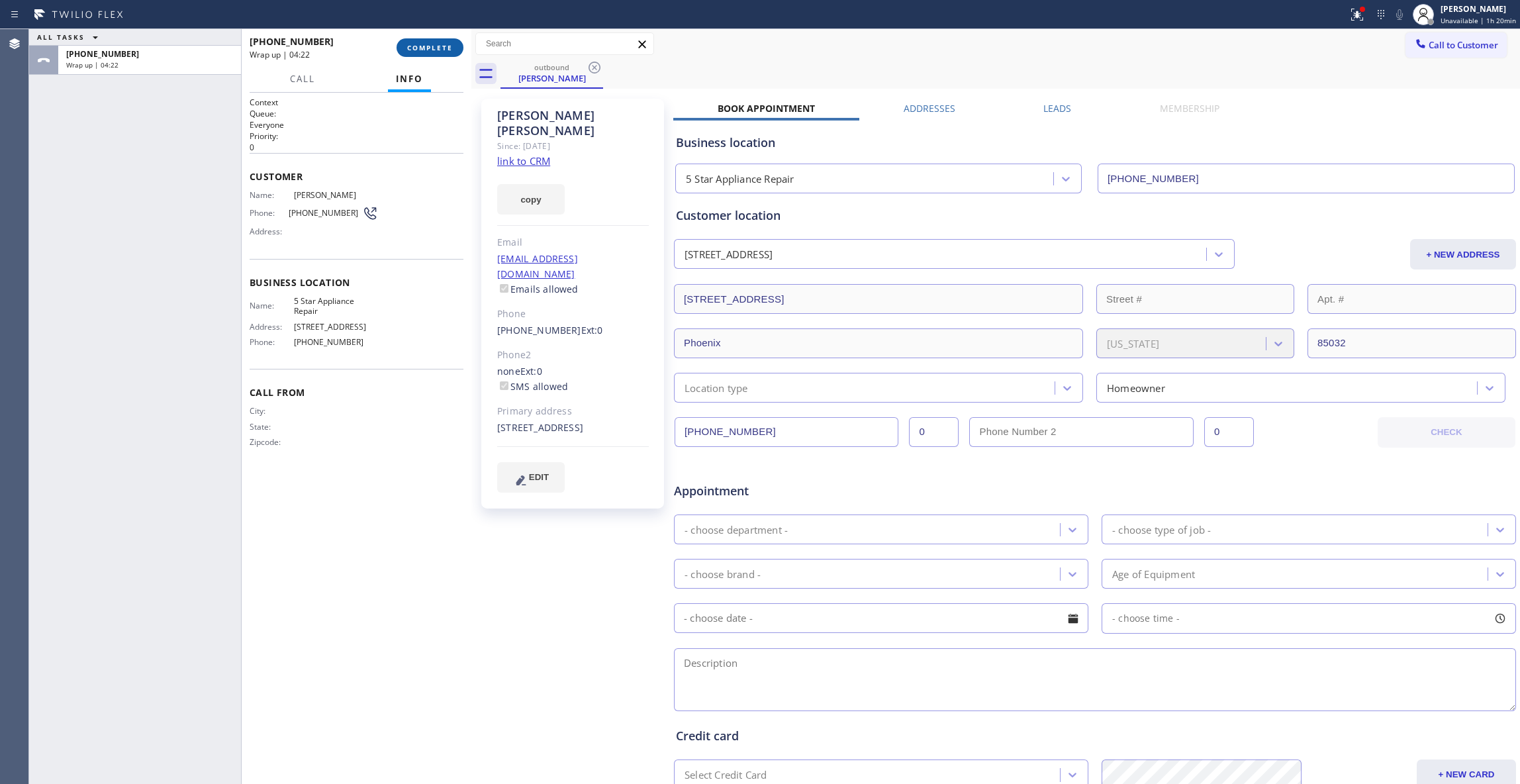
click at [444, 43] on span "COMPLETE" at bounding box center [430, 47] width 46 height 9
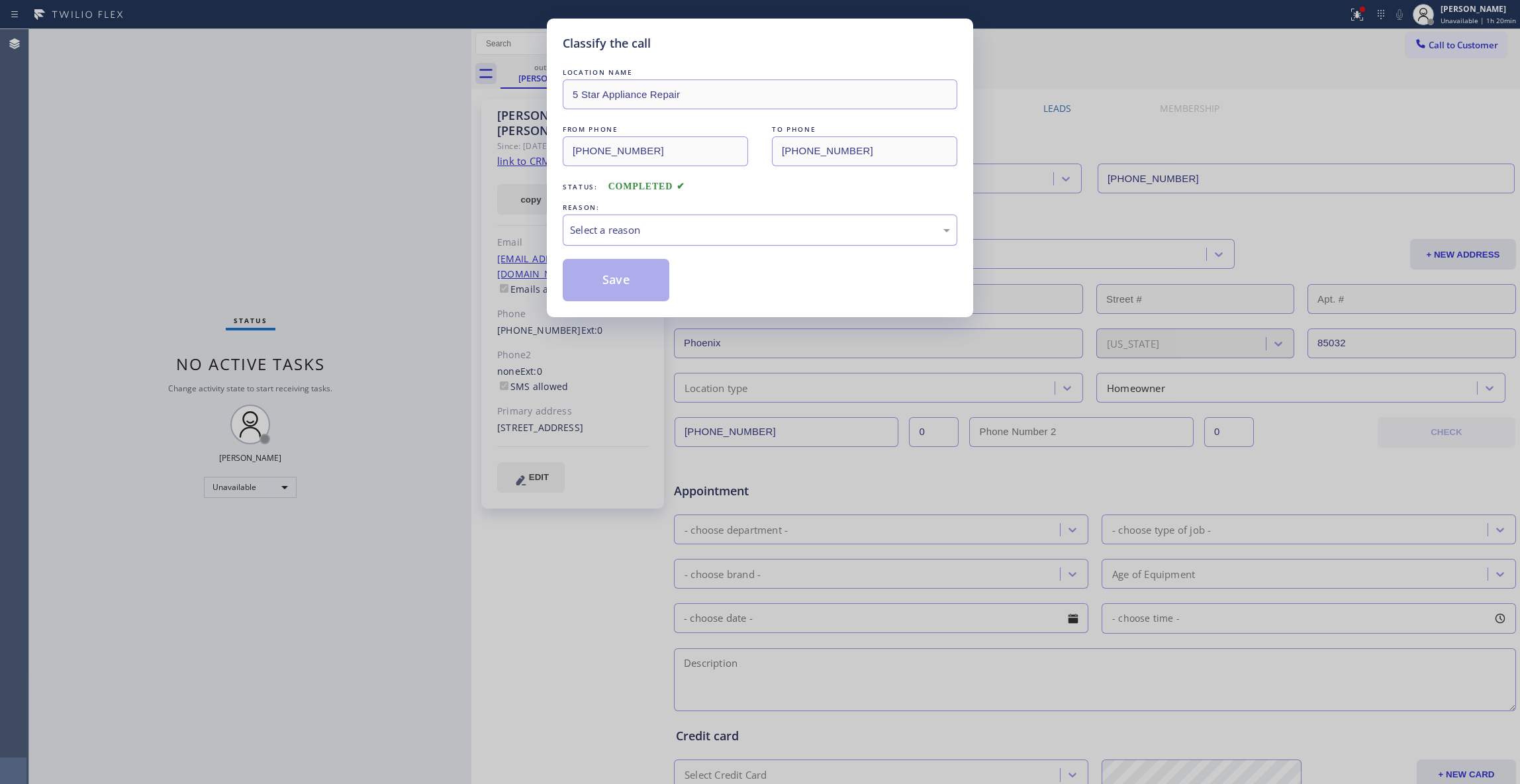
click at [666, 231] on div "Select a reason" at bounding box center [760, 230] width 380 height 16
click at [639, 274] on button "Save" at bounding box center [616, 280] width 107 height 42
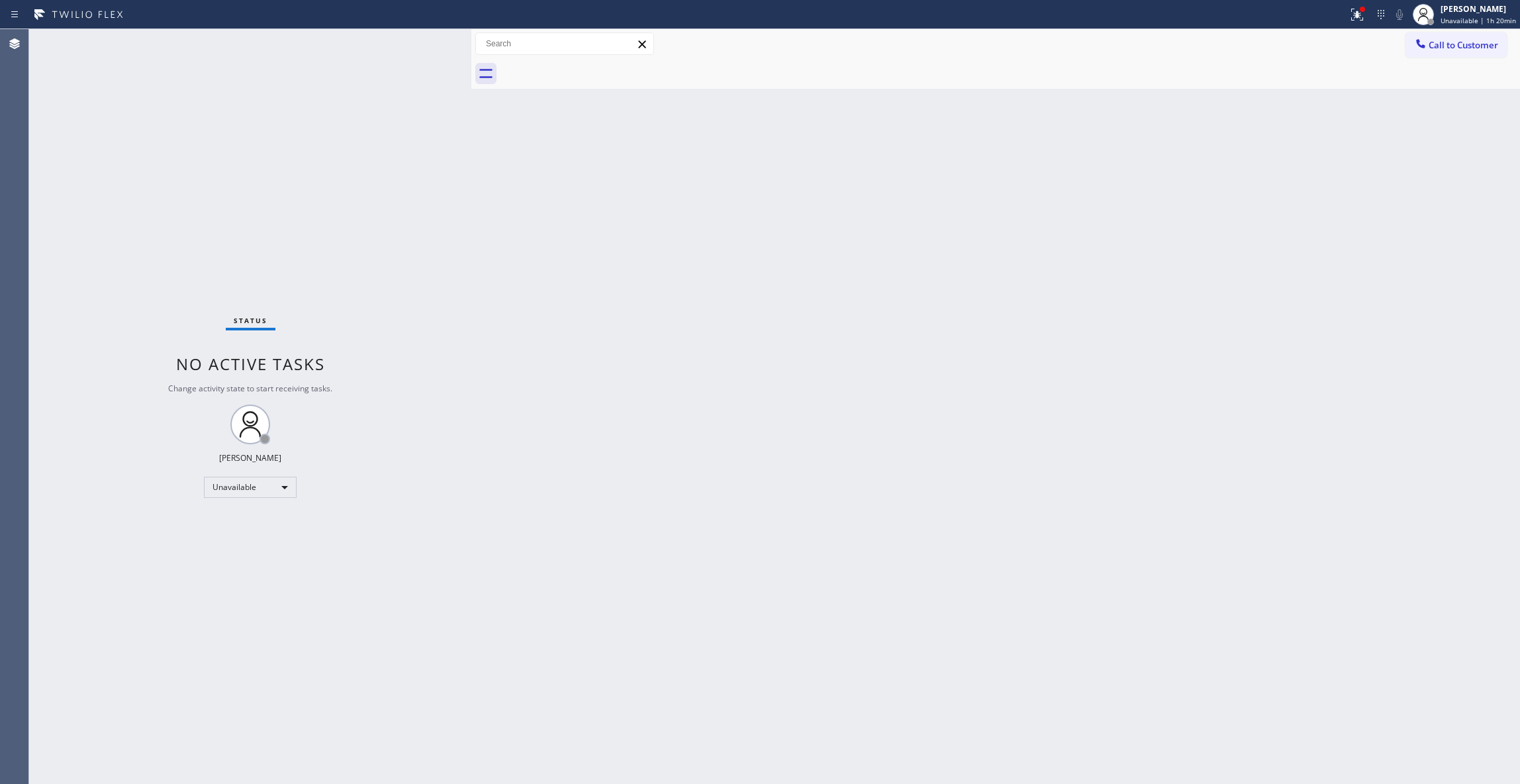
click at [1473, 51] on button "Call to Customer" at bounding box center [1456, 45] width 101 height 25
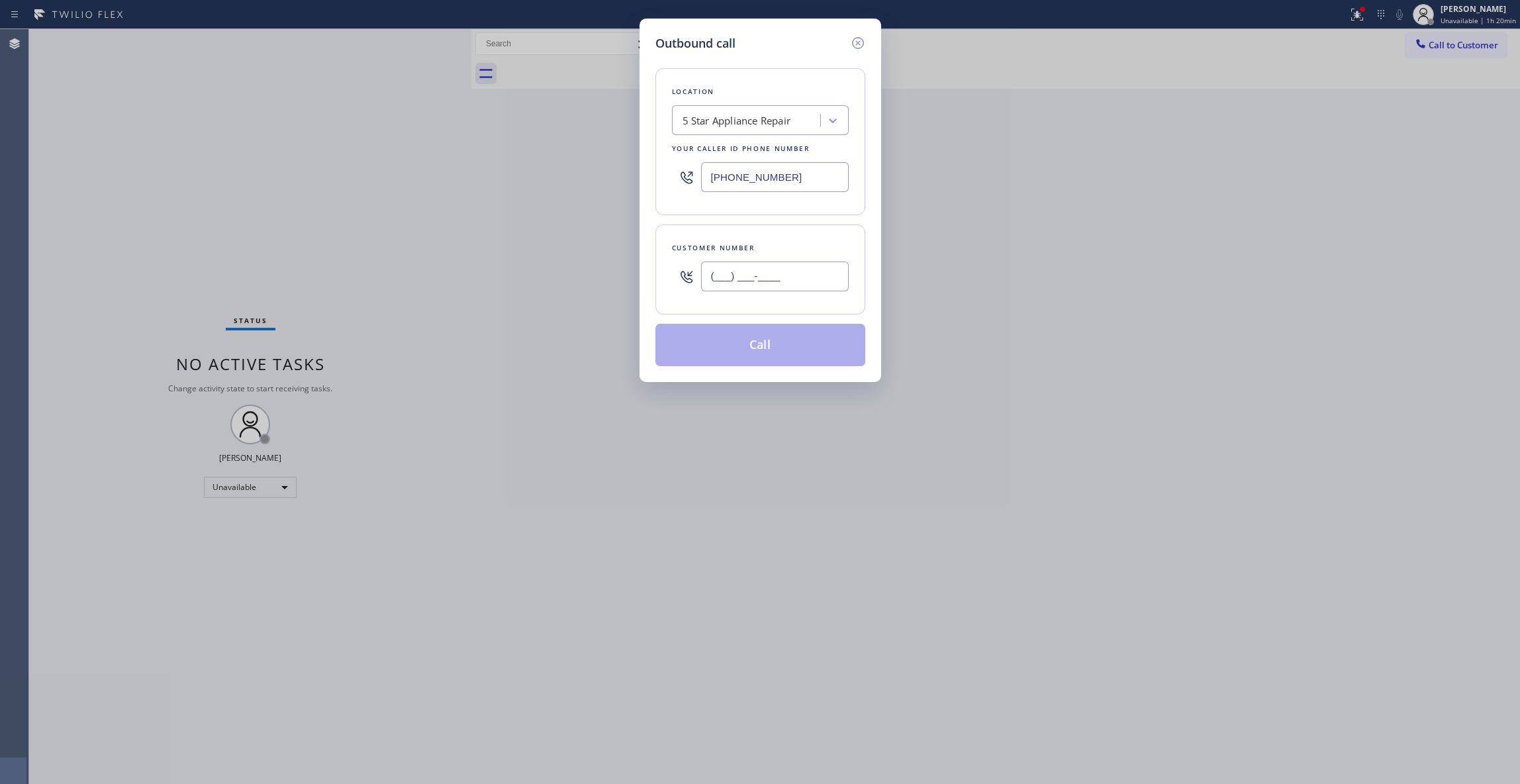
click at [780, 266] on input "(___) ___-____" at bounding box center [775, 277] width 148 height 30
paste input "text"
type input "(___) ___-____"
click at [796, 286] on input "(___) ___-____" at bounding box center [775, 277] width 148 height 30
paste input "text"
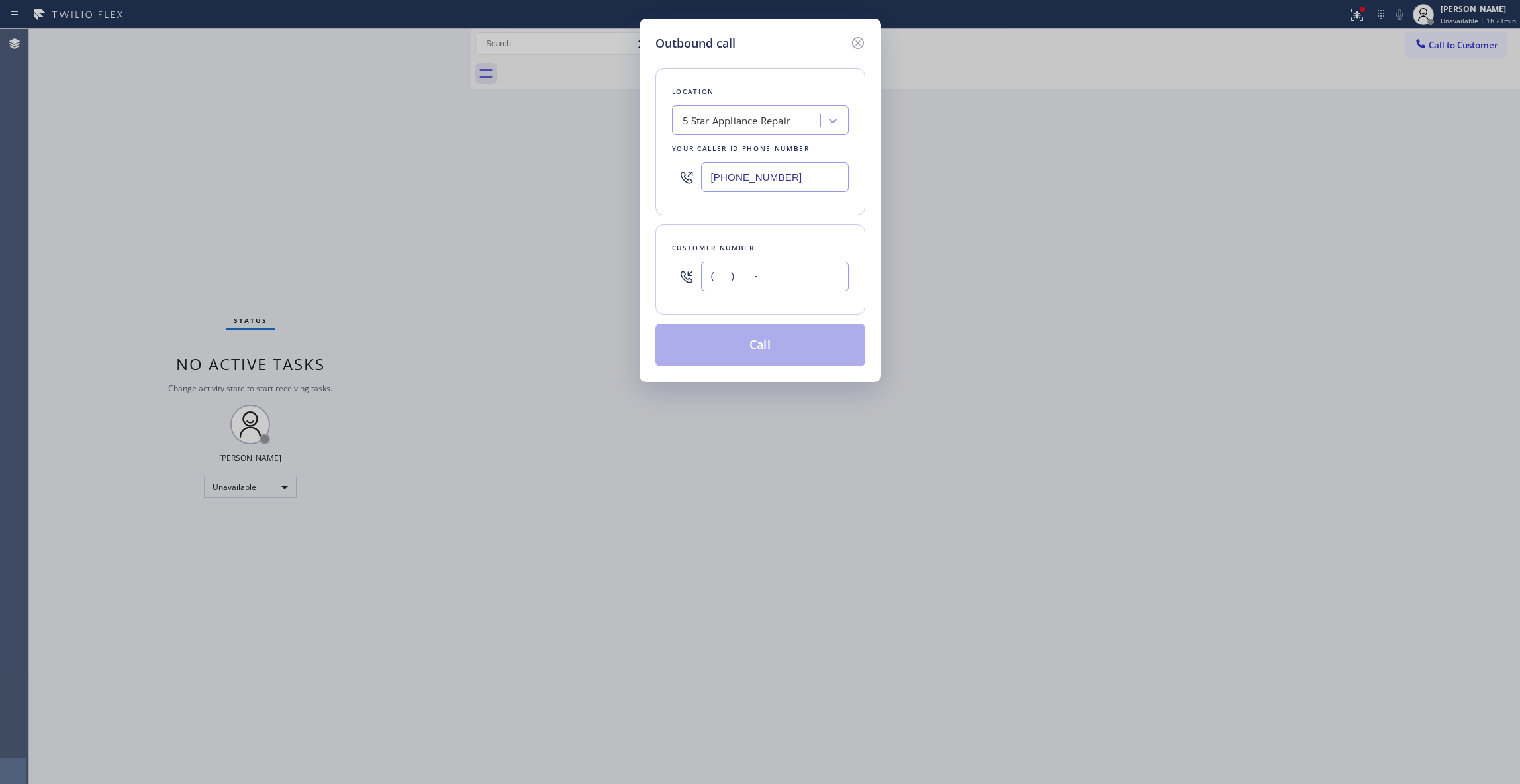
drag, startPoint x: 806, startPoint y: 271, endPoint x: 464, endPoint y: 141, distance: 365.9
click at [101, 219] on div "Outbound call Location 5 Star Appliance Repair Your caller id phone number [PHO…" at bounding box center [760, 392] width 1520 height 784
paste input "602) 909-8022"
type input "[PHONE_NUMBER]"
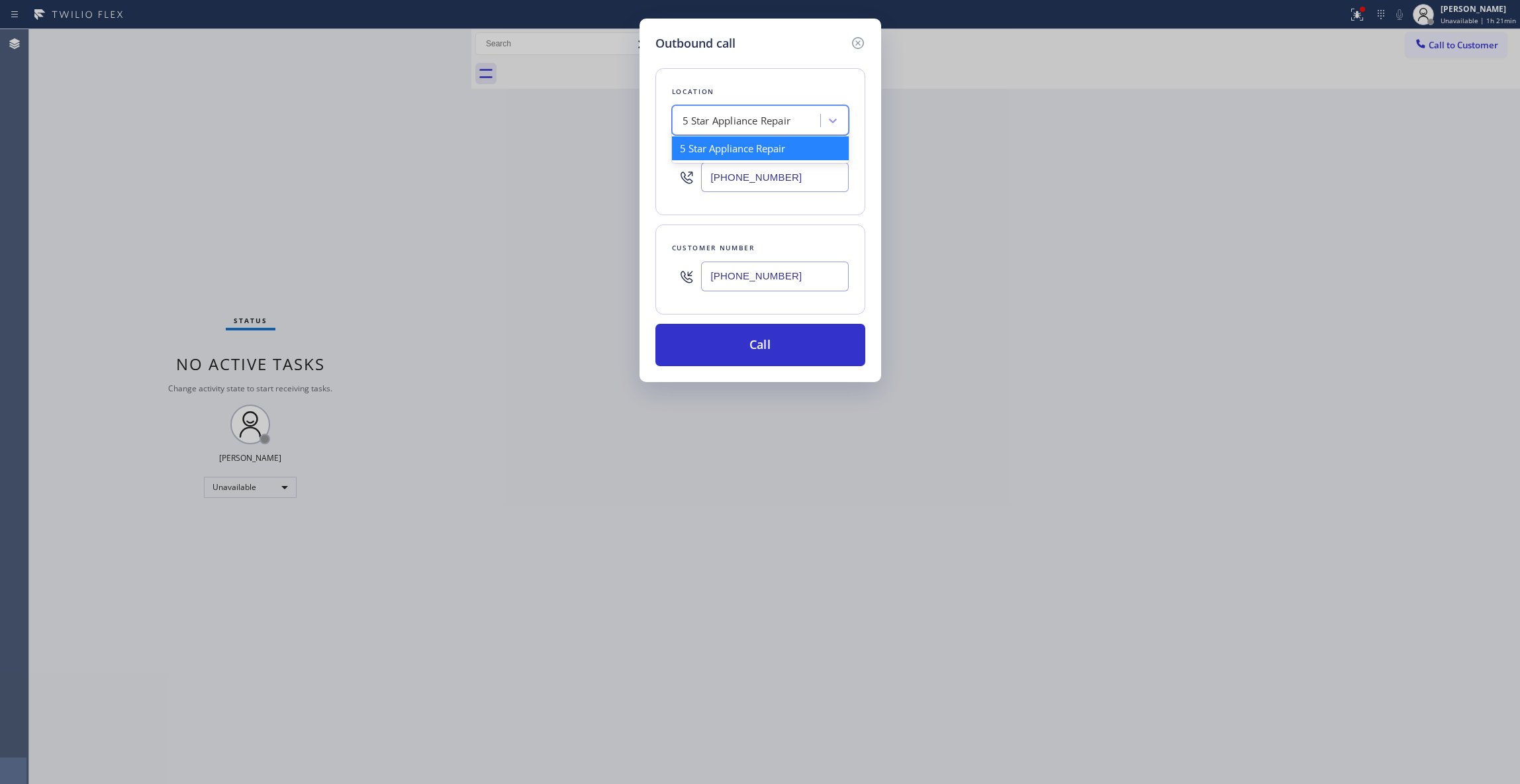
click at [737, 123] on div "5 Star Appliance Repair" at bounding box center [737, 121] width 108 height 16
type input "Home Alliance"
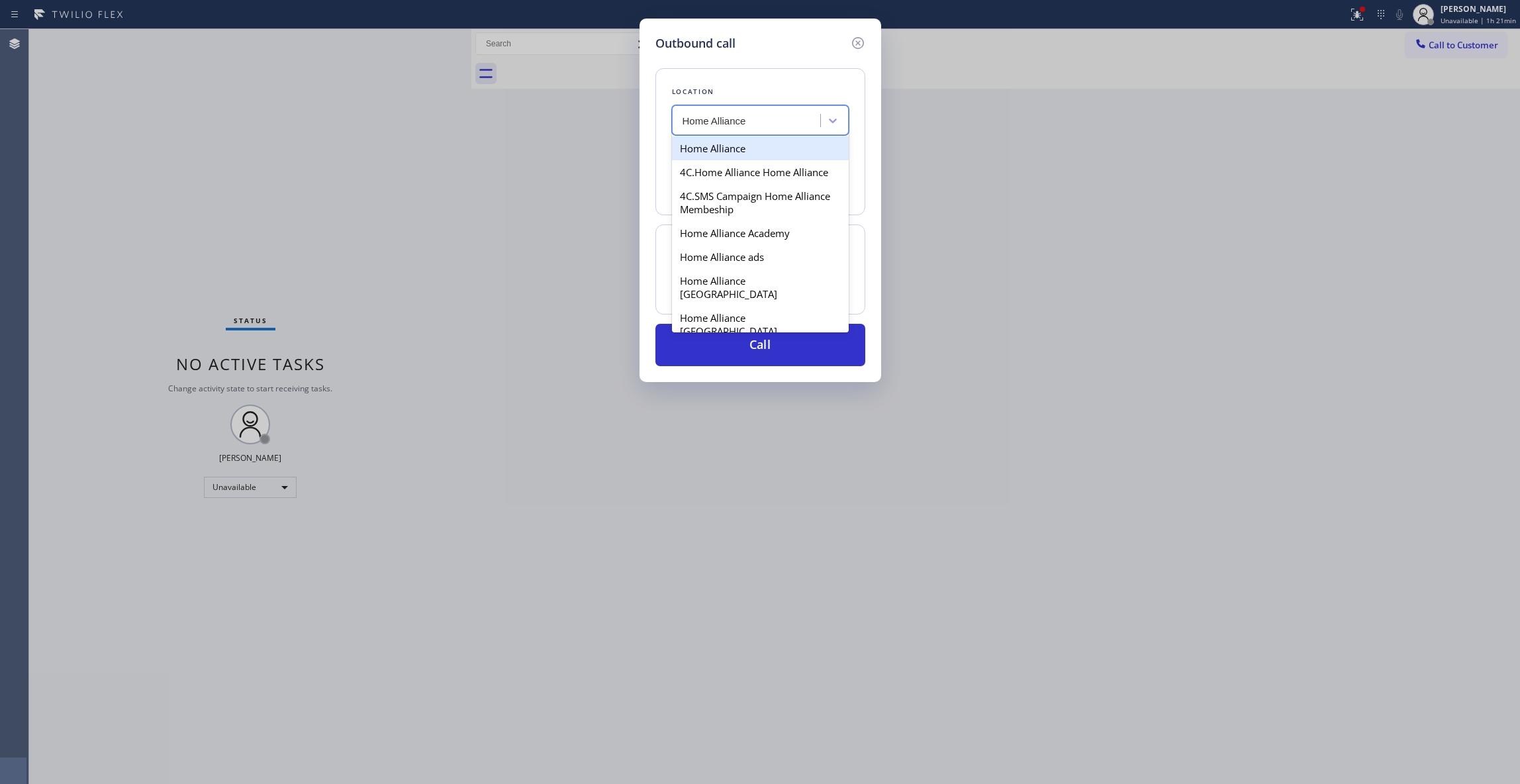
click at [728, 149] on div "Home Alliance" at bounding box center [761, 149] width 177 height 24
type input "[PHONE_NUMBER]"
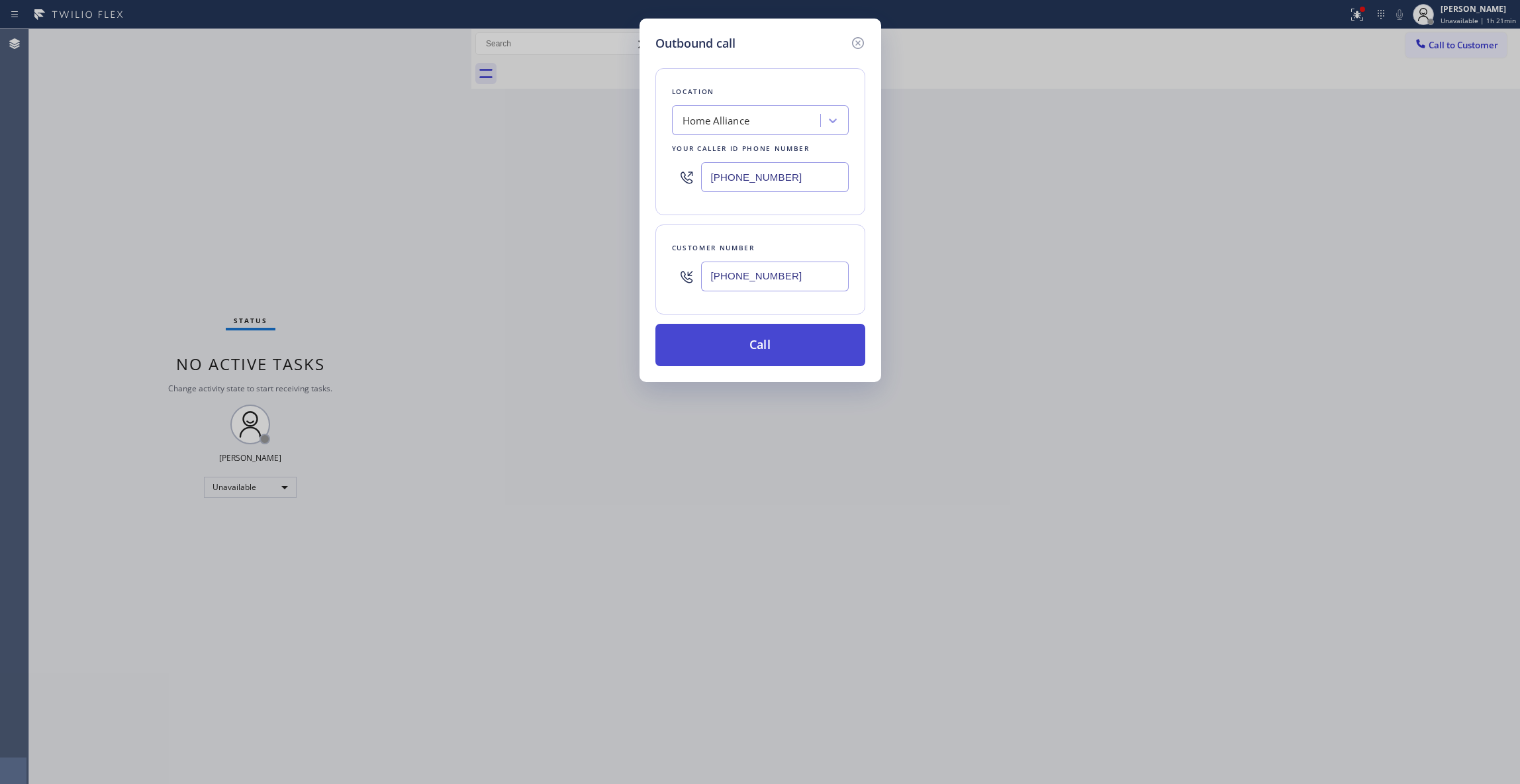
click at [716, 350] on button "Call" at bounding box center [760, 345] width 210 height 42
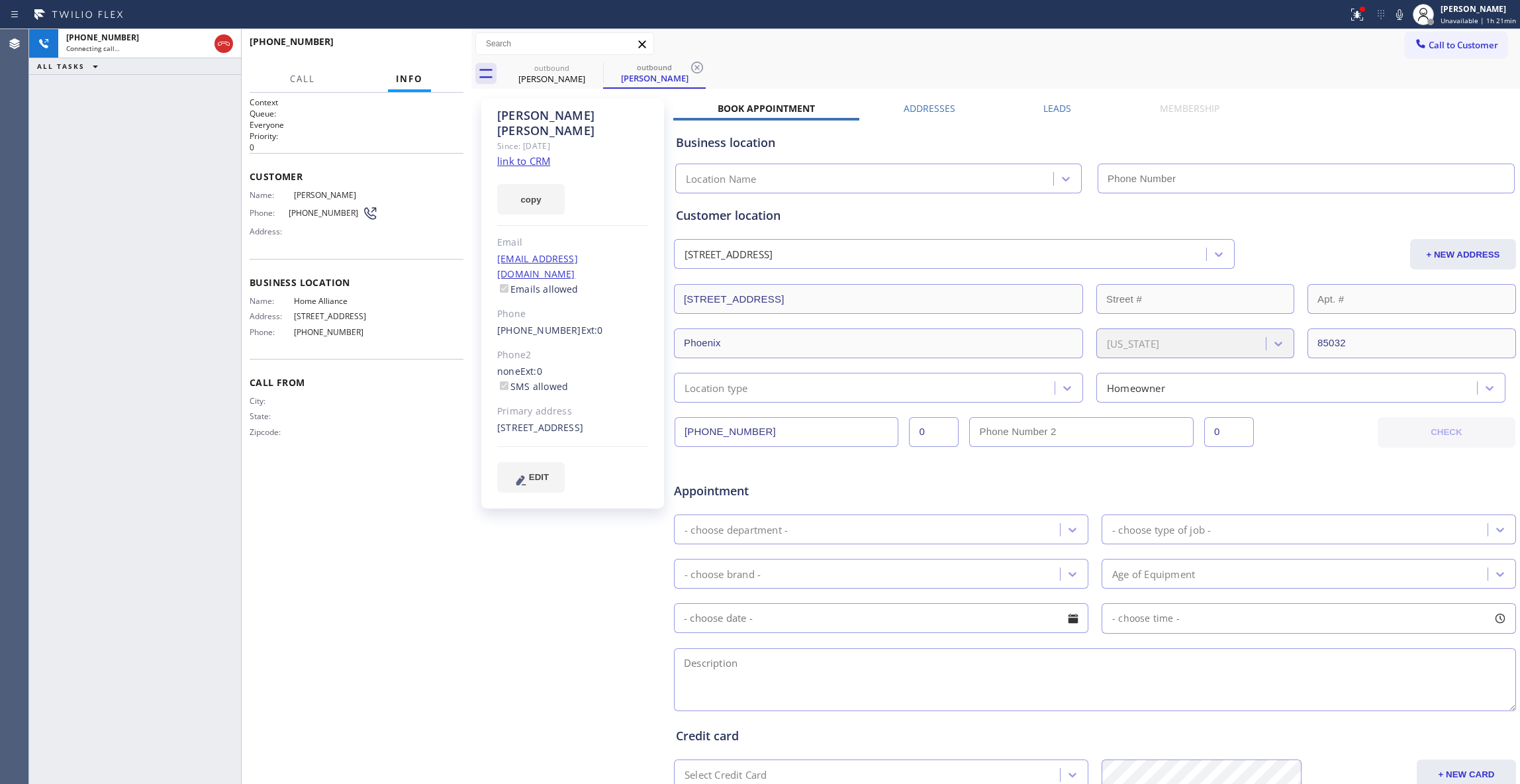
type input "[PHONE_NUMBER]"
click at [697, 69] on icon at bounding box center [697, 67] width 16 height 16
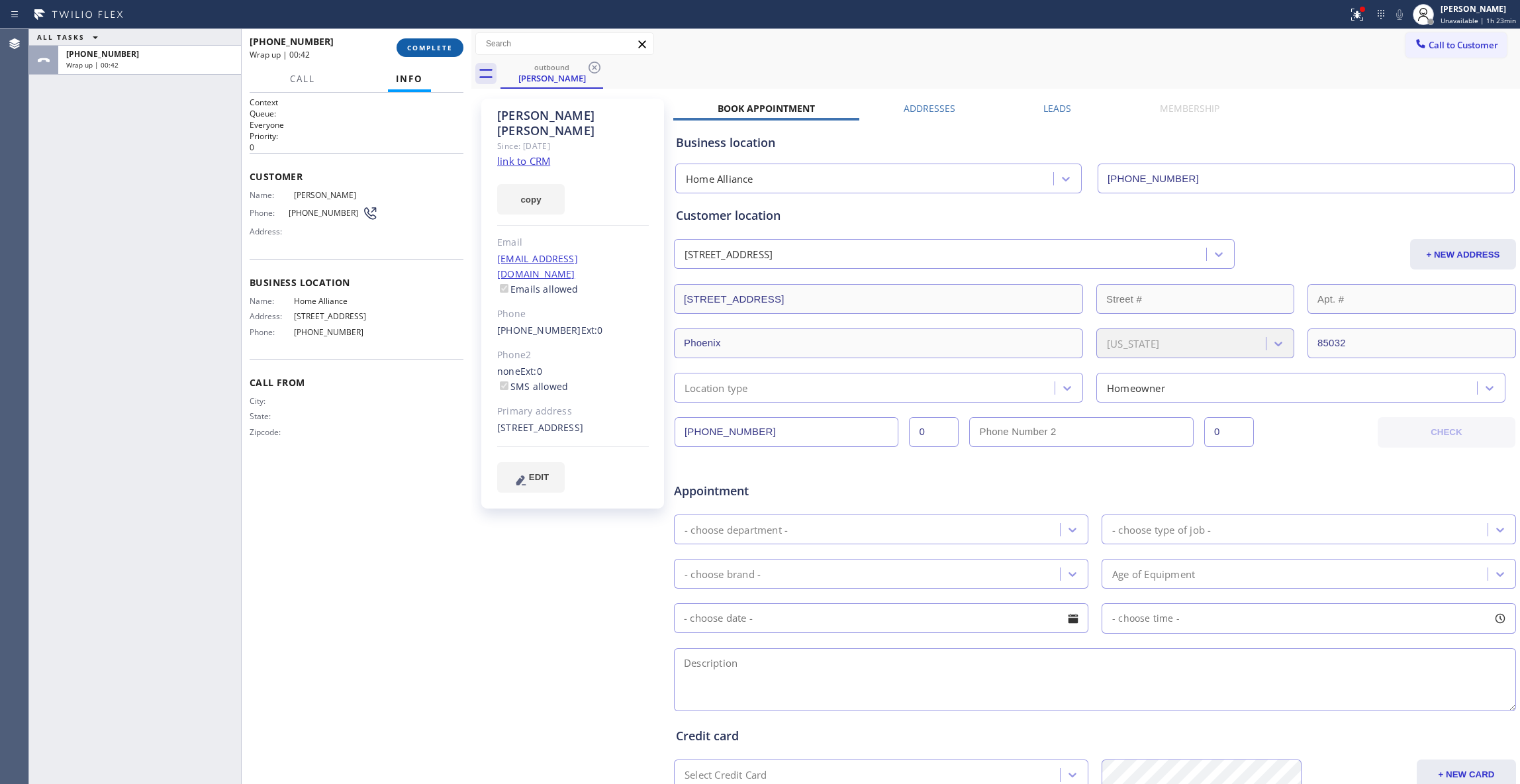
click at [432, 49] on span "COMPLETE" at bounding box center [430, 47] width 46 height 9
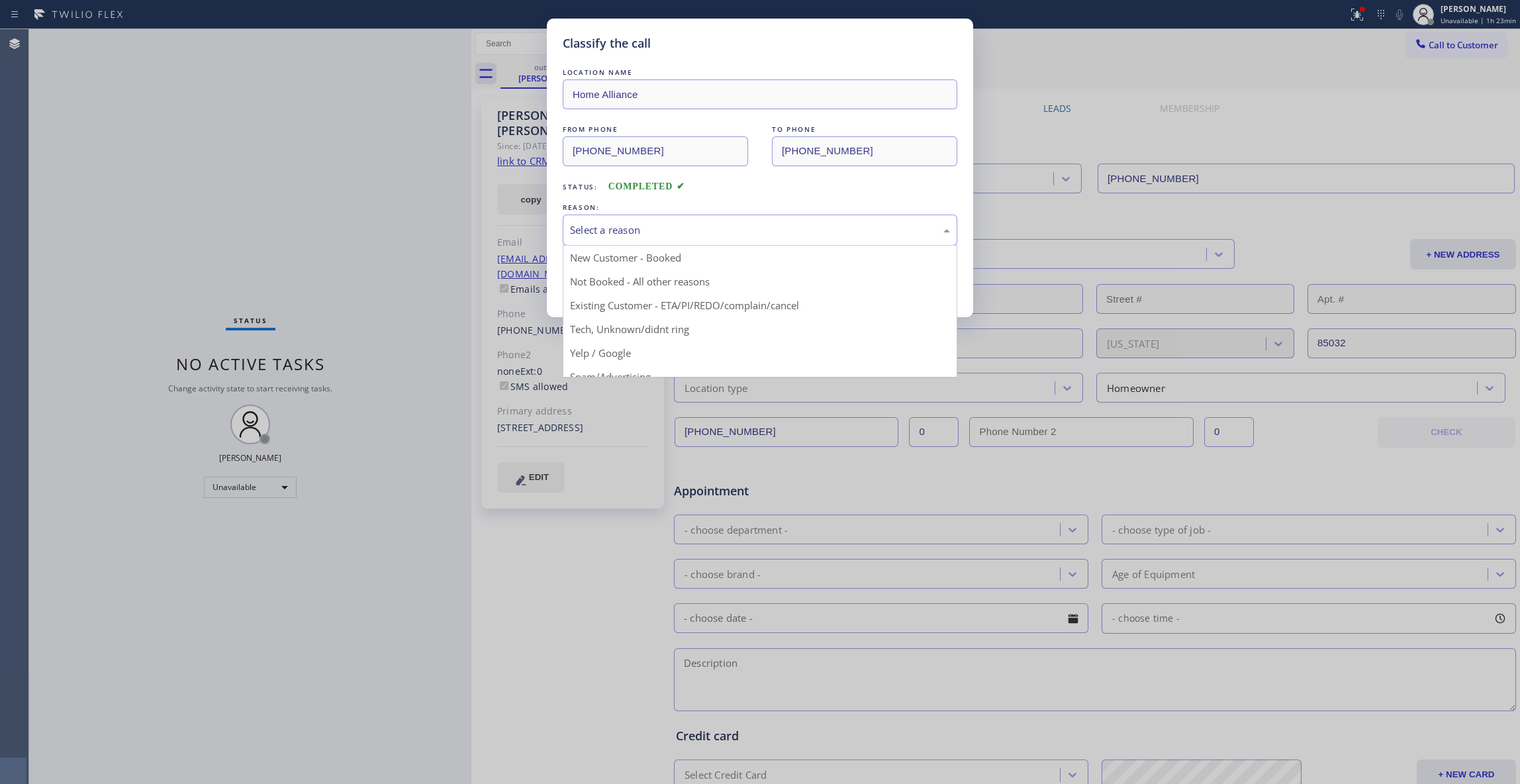
click at [612, 237] on div "Select a reason" at bounding box center [760, 230] width 380 height 16
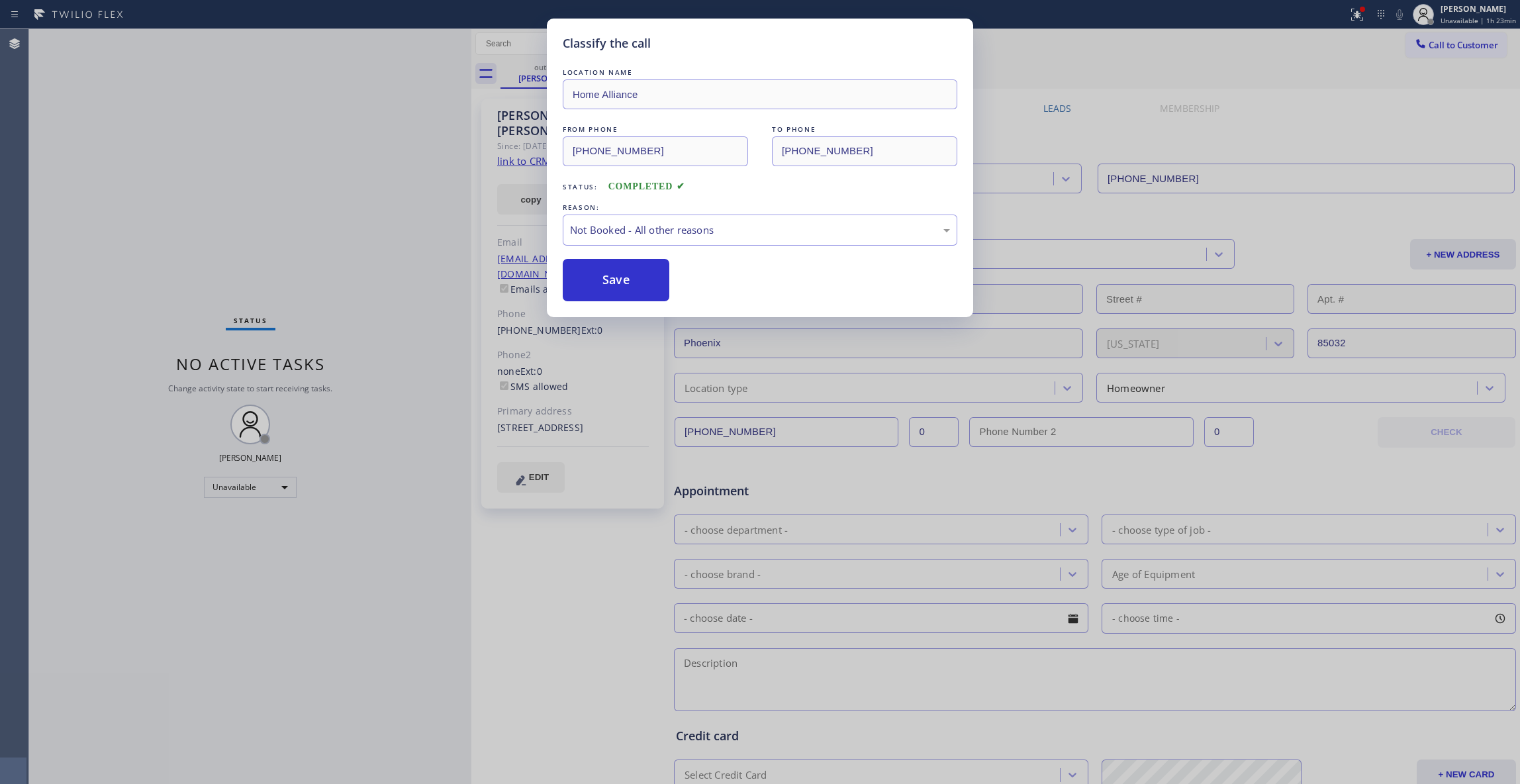
click at [609, 281] on button "Save" at bounding box center [616, 280] width 107 height 42
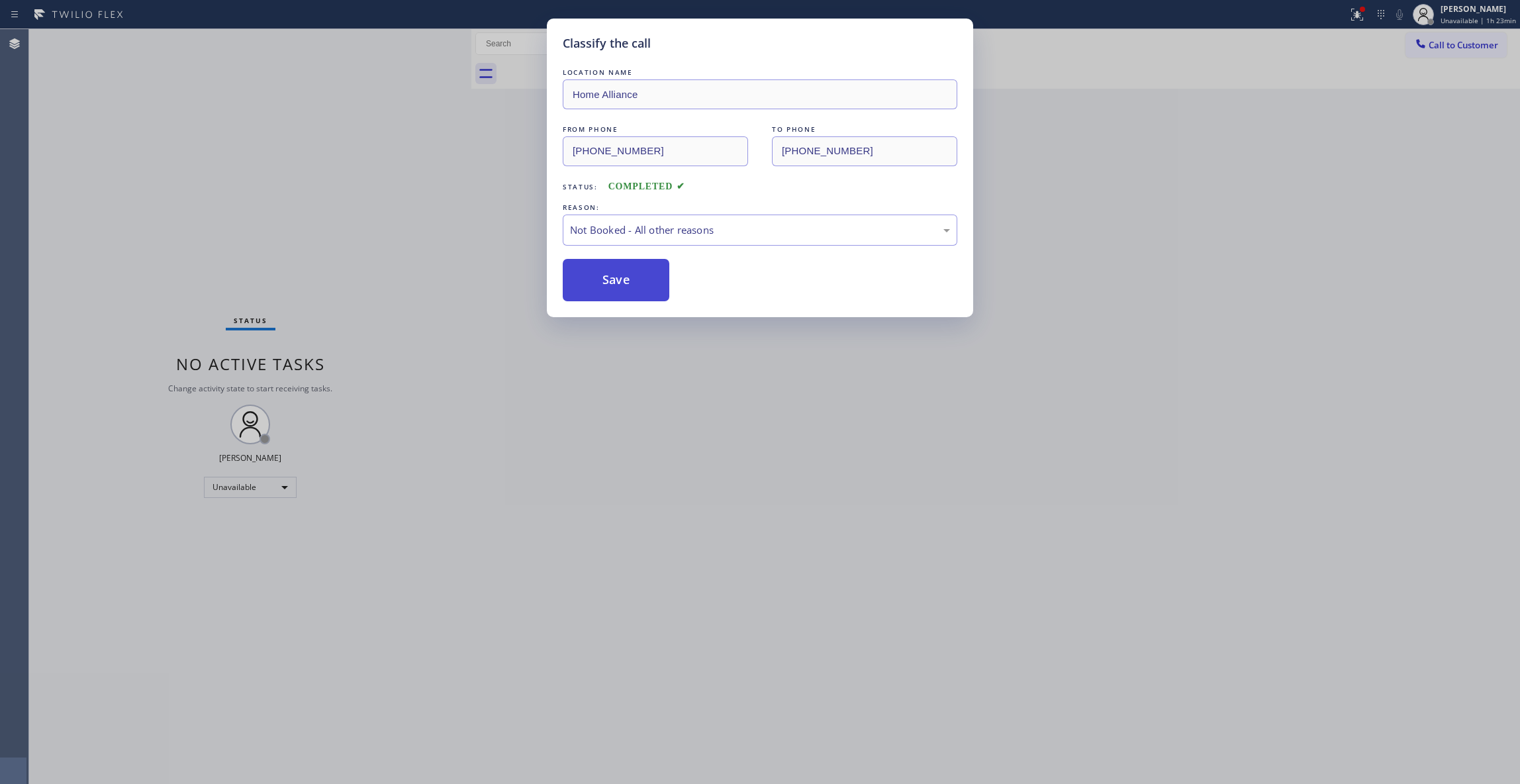
click at [609, 279] on button "Save" at bounding box center [616, 280] width 107 height 42
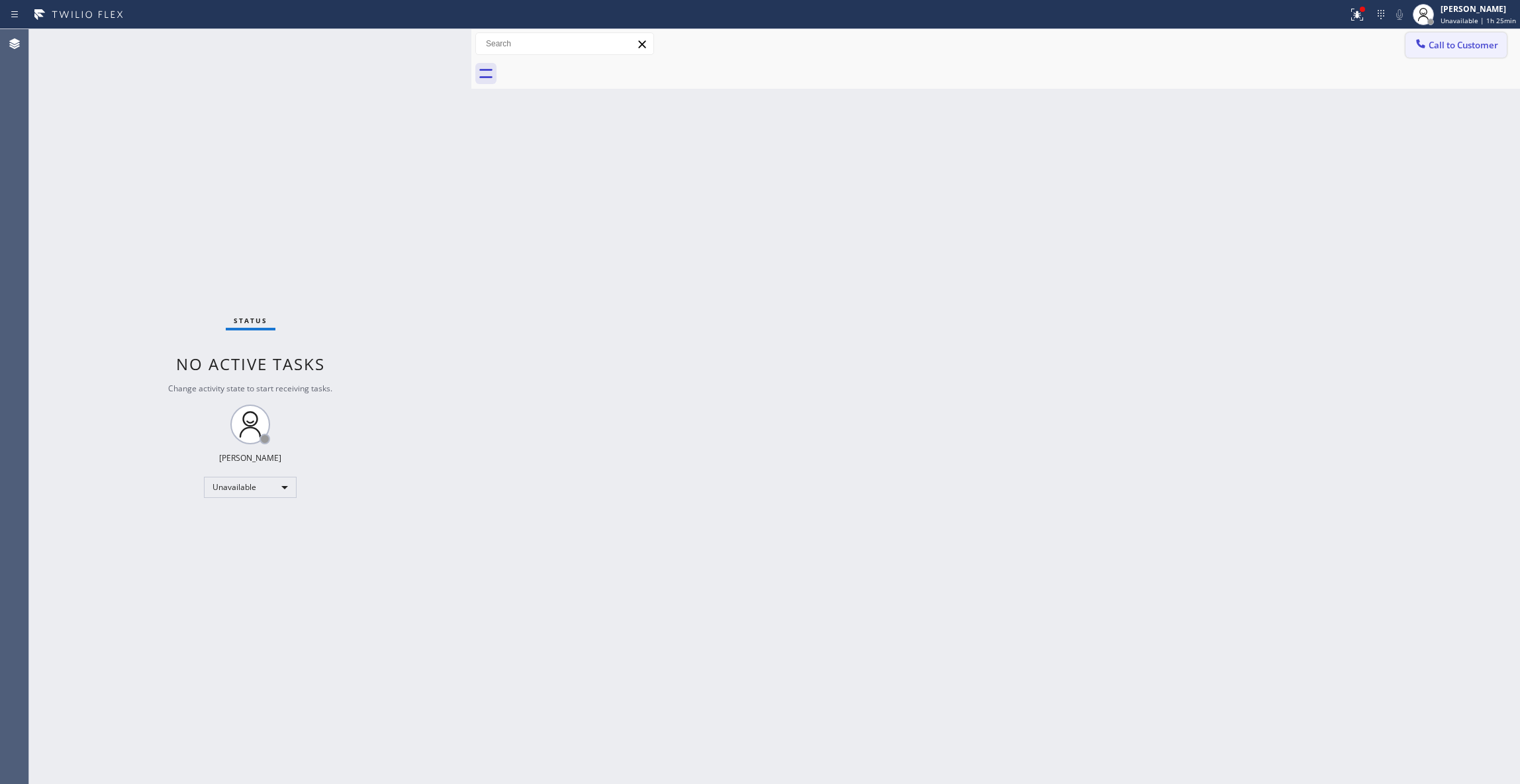
click at [1479, 45] on span "Call to Customer" at bounding box center [1463, 45] width 69 height 12
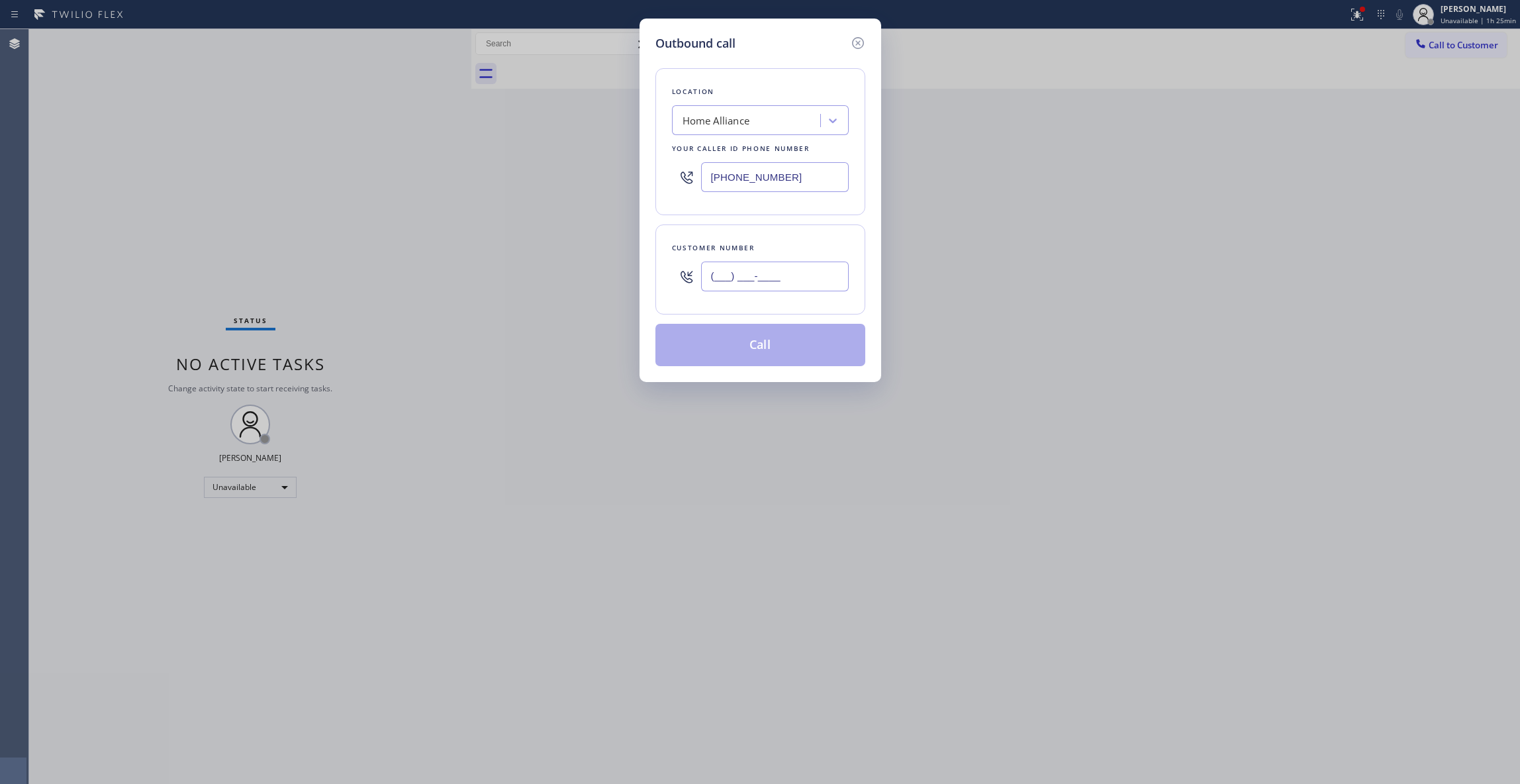
click at [795, 282] on input "(___) ___-____" at bounding box center [775, 277] width 148 height 30
paste input "901) 848-9646"
type input "[PHONE_NUMBER]"
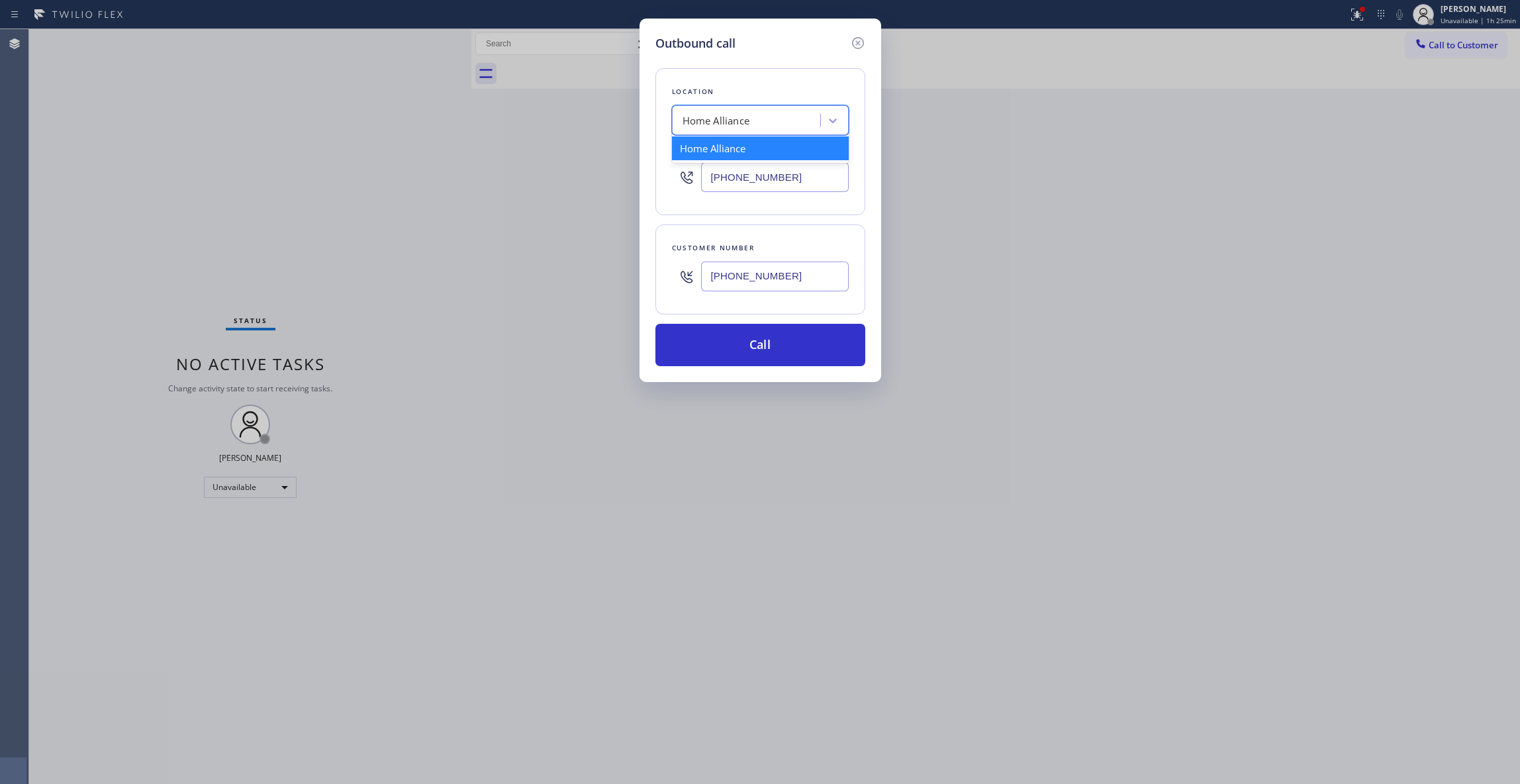
click at [756, 112] on div "Home Alliance" at bounding box center [748, 120] width 144 height 23
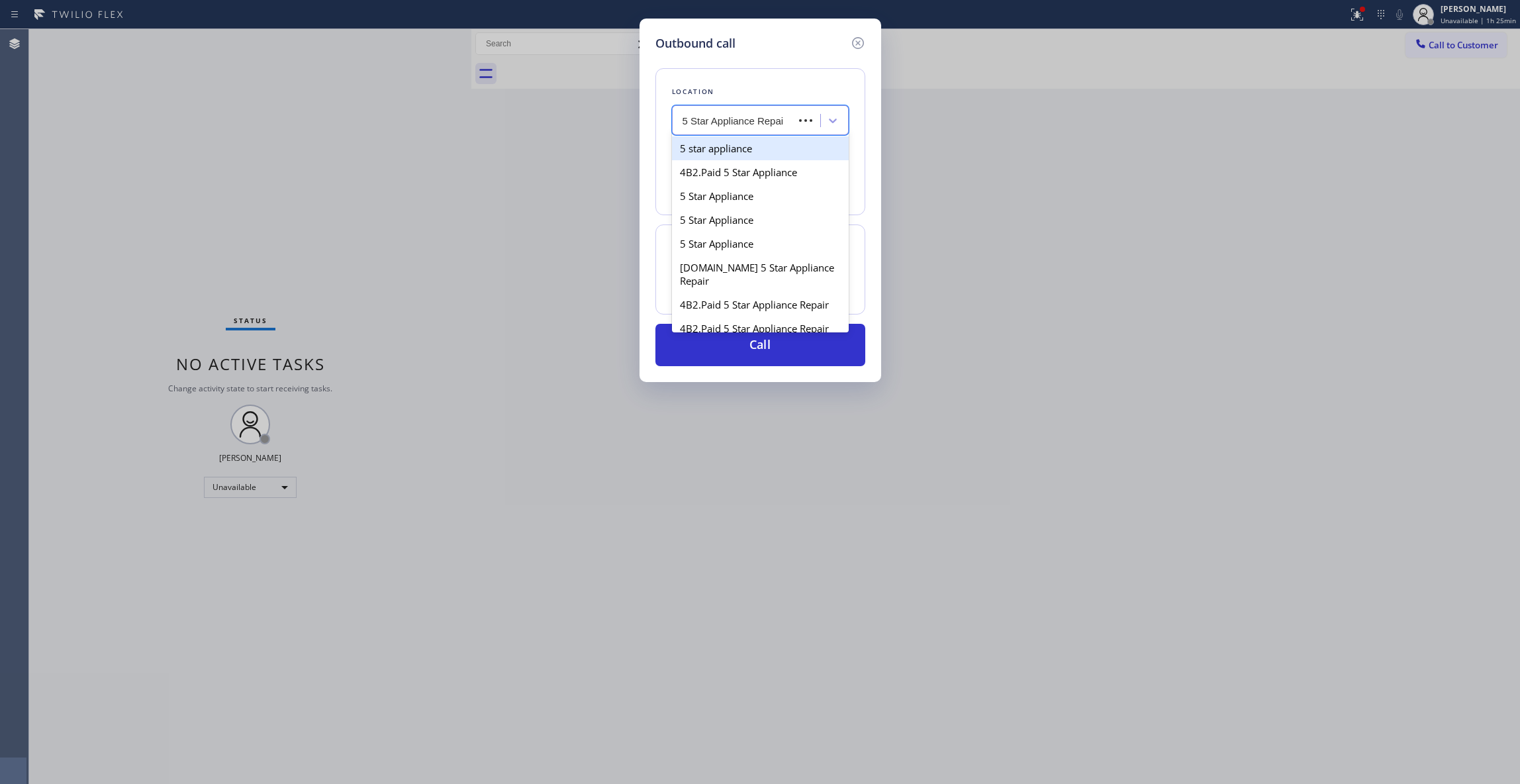
type input "5 Star Appliance Repair"
click at [798, 149] on div "5 Star Appliance Repair" at bounding box center [761, 149] width 177 height 24
type input "[PHONE_NUMBER]"
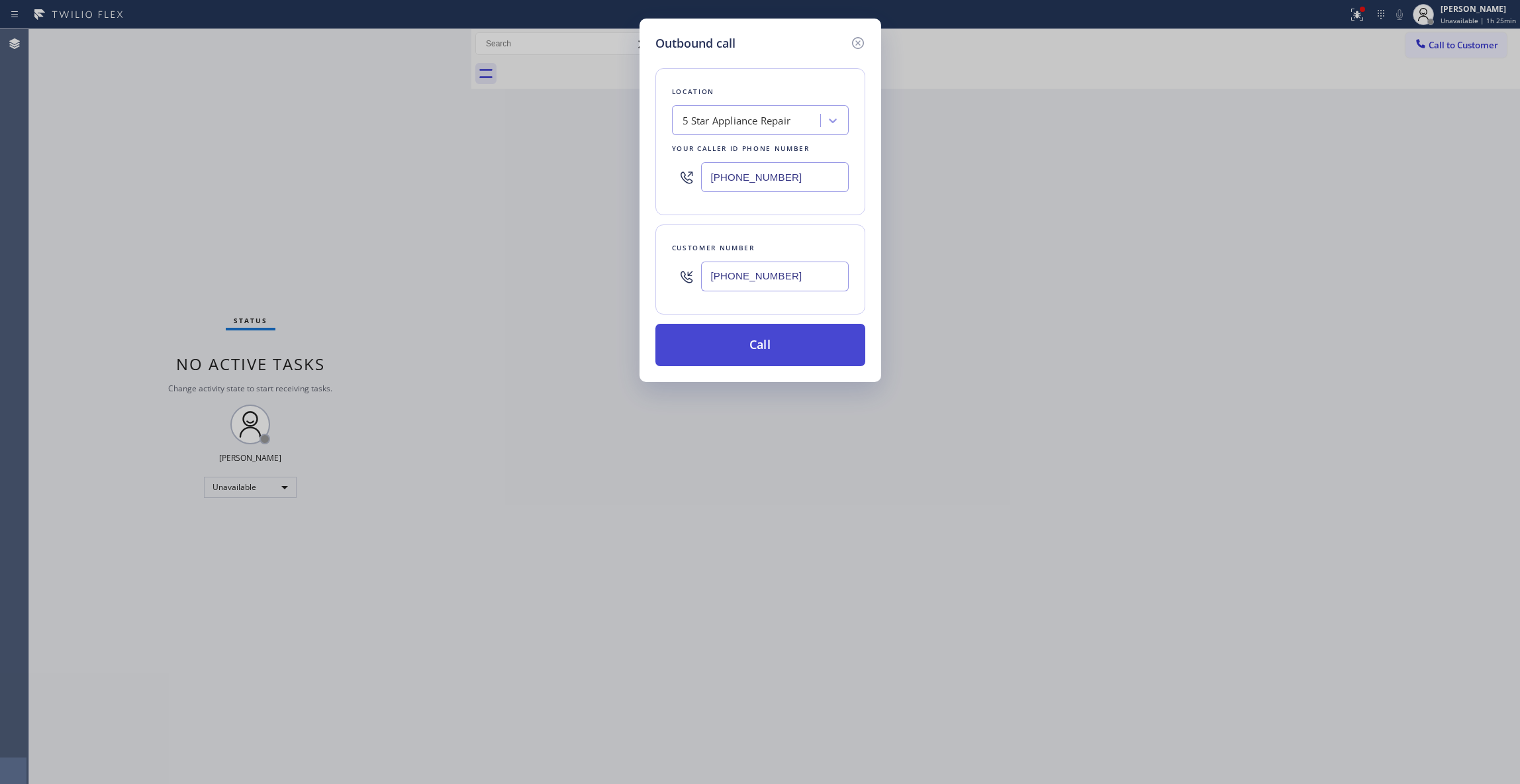
click at [750, 345] on button "Call" at bounding box center [760, 345] width 210 height 42
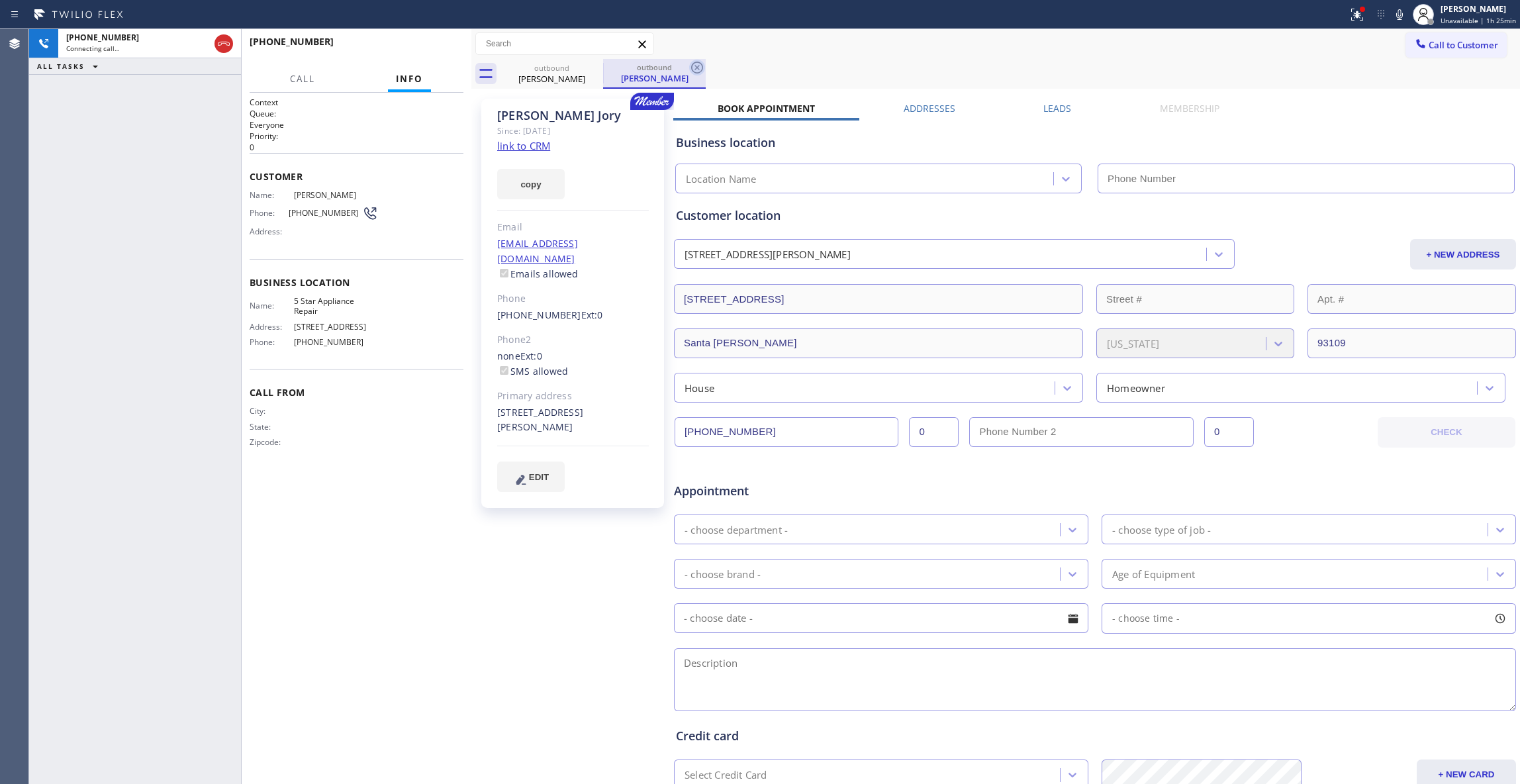
click at [695, 67] on icon at bounding box center [697, 67] width 12 height 12
click at [526, 149] on link "link to CRM" at bounding box center [524, 145] width 53 height 13
type input "[PHONE_NUMBER]"
click at [434, 50] on span "HANG UP" at bounding box center [432, 47] width 40 height 9
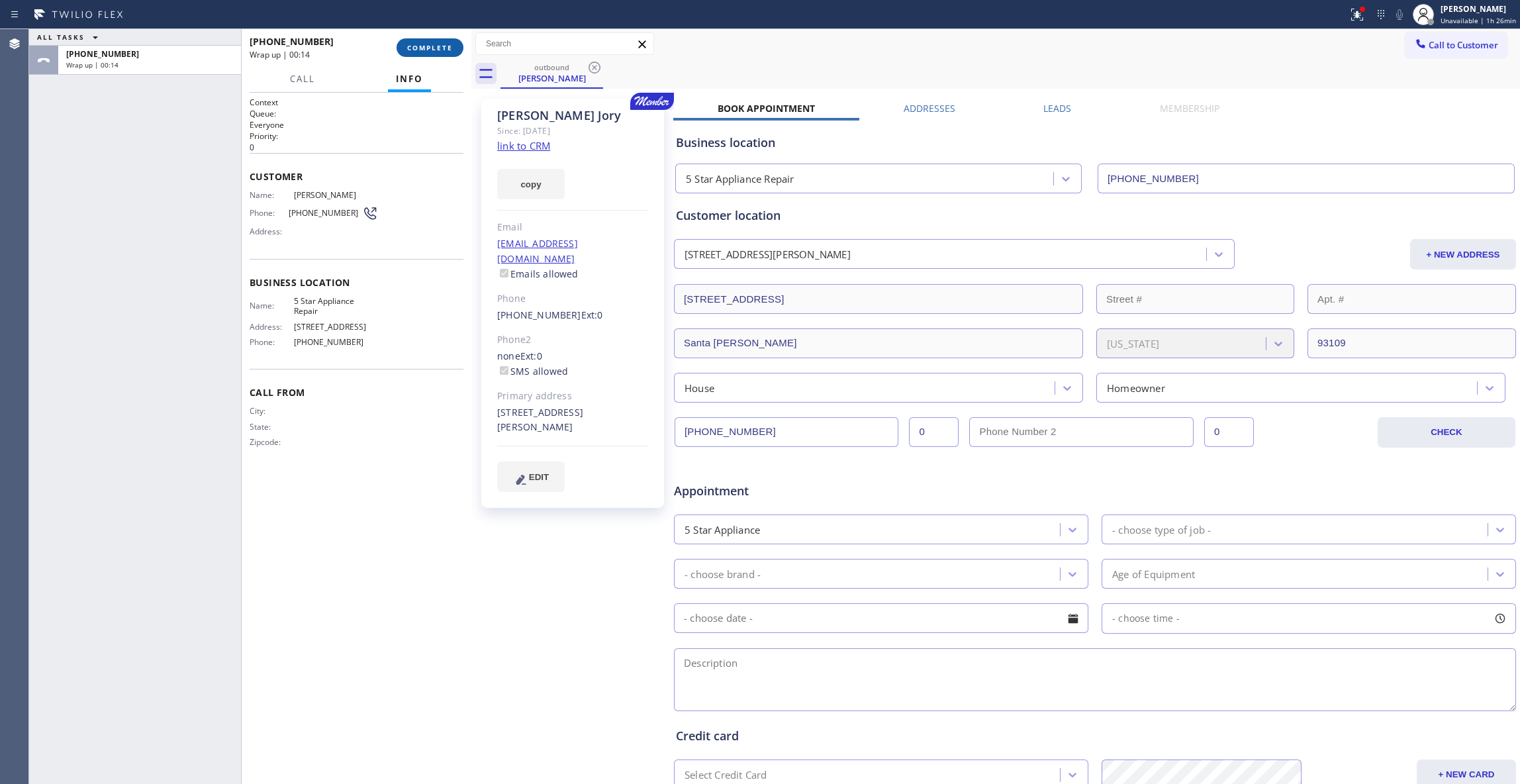
click at [434, 49] on span "COMPLETE" at bounding box center [430, 47] width 46 height 9
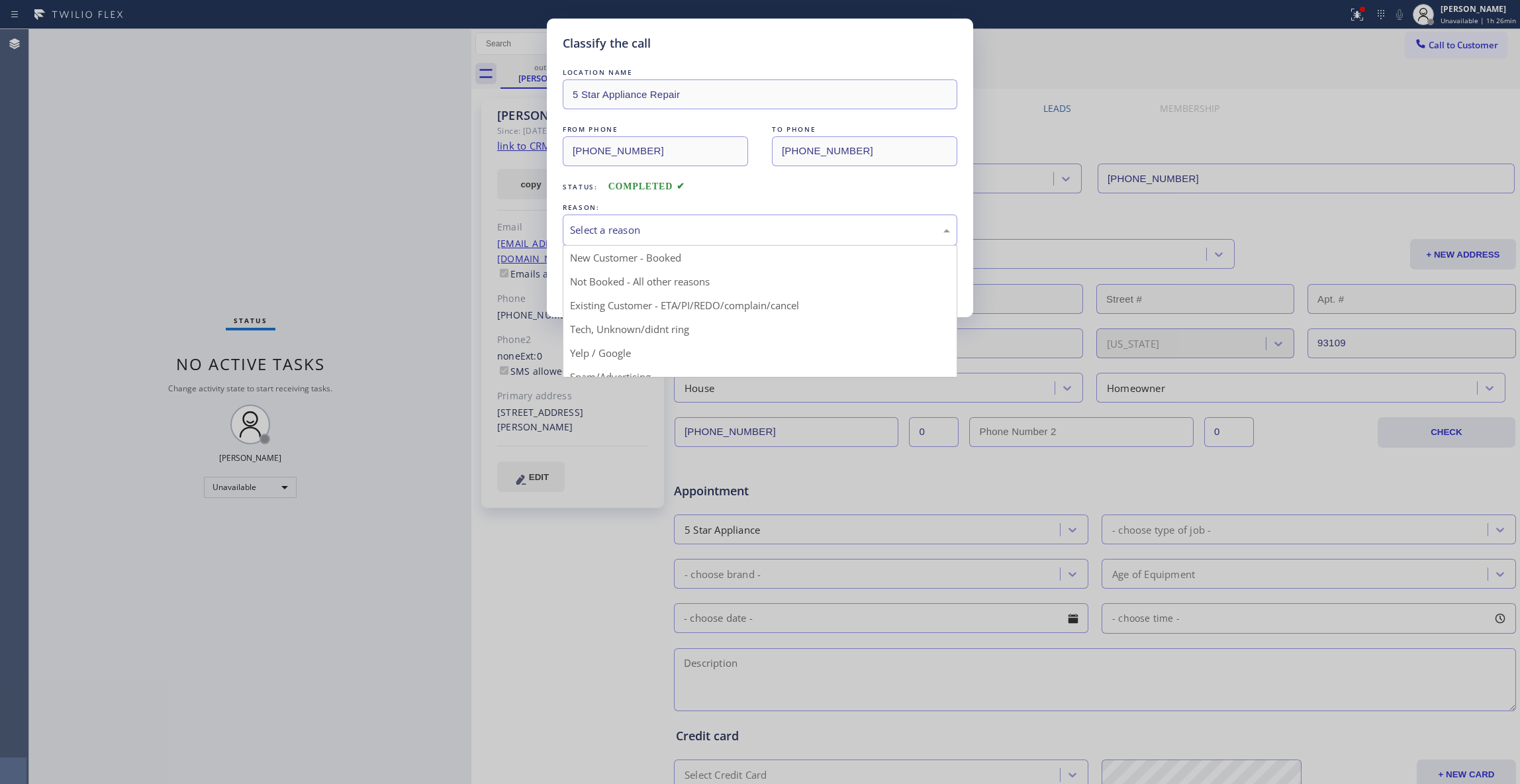
click at [681, 233] on div "Select a reason" at bounding box center [760, 230] width 380 height 16
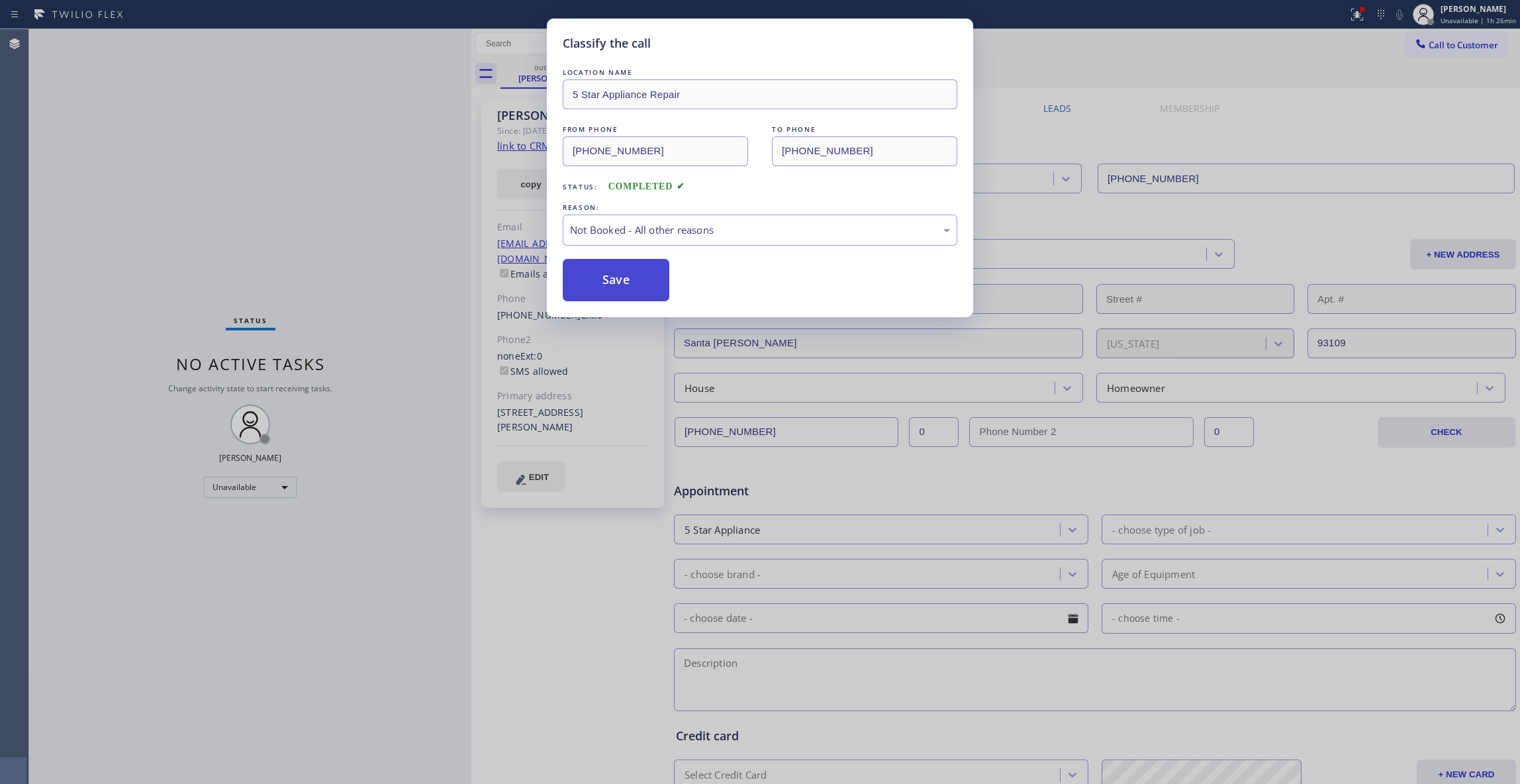
drag, startPoint x: 661, startPoint y: 279, endPoint x: 642, endPoint y: 277, distance: 19.1
click at [658, 279] on button "Save" at bounding box center [616, 280] width 107 height 42
click at [642, 277] on button "Save" at bounding box center [616, 280] width 107 height 42
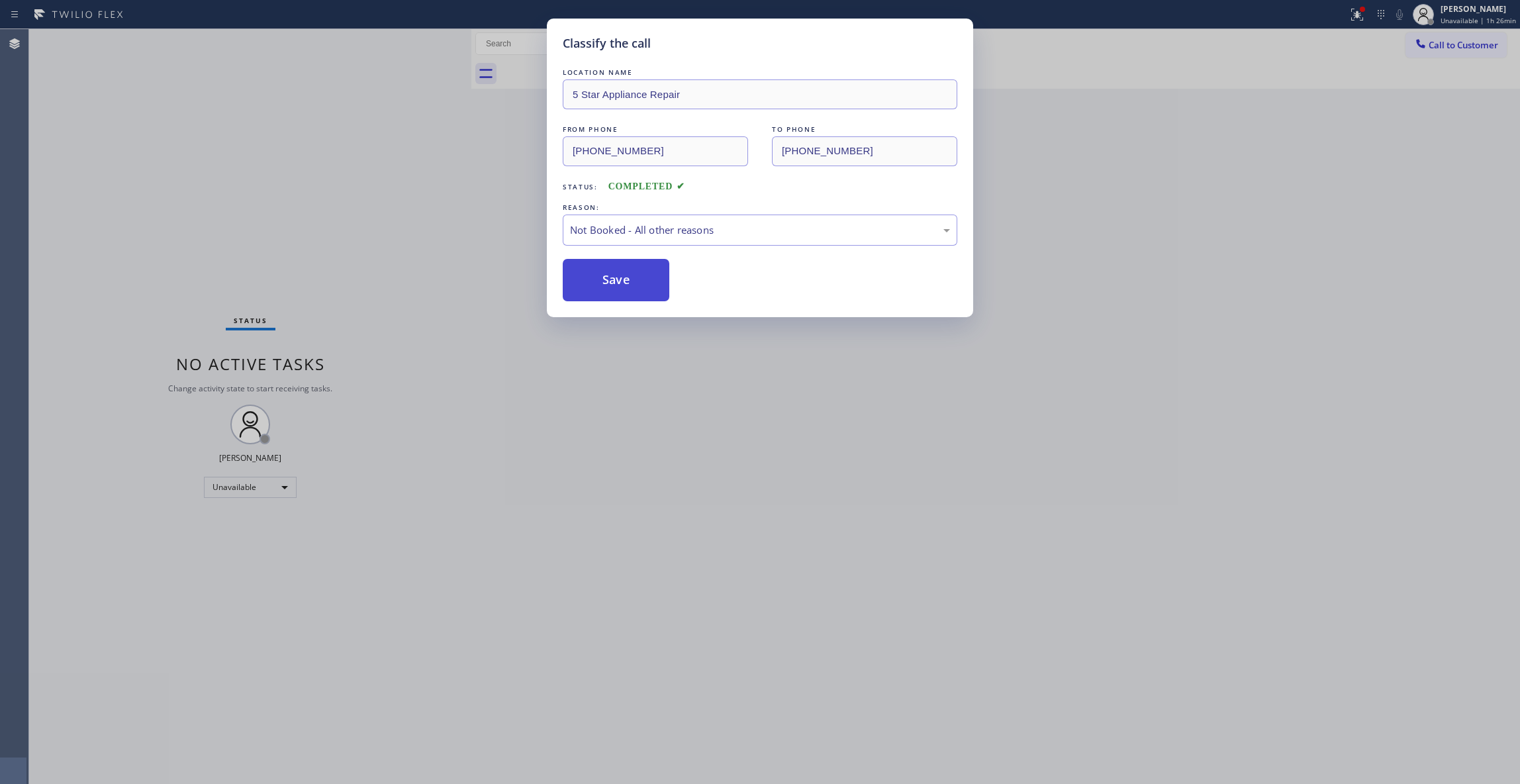
click at [642, 277] on button "Save" at bounding box center [616, 280] width 107 height 42
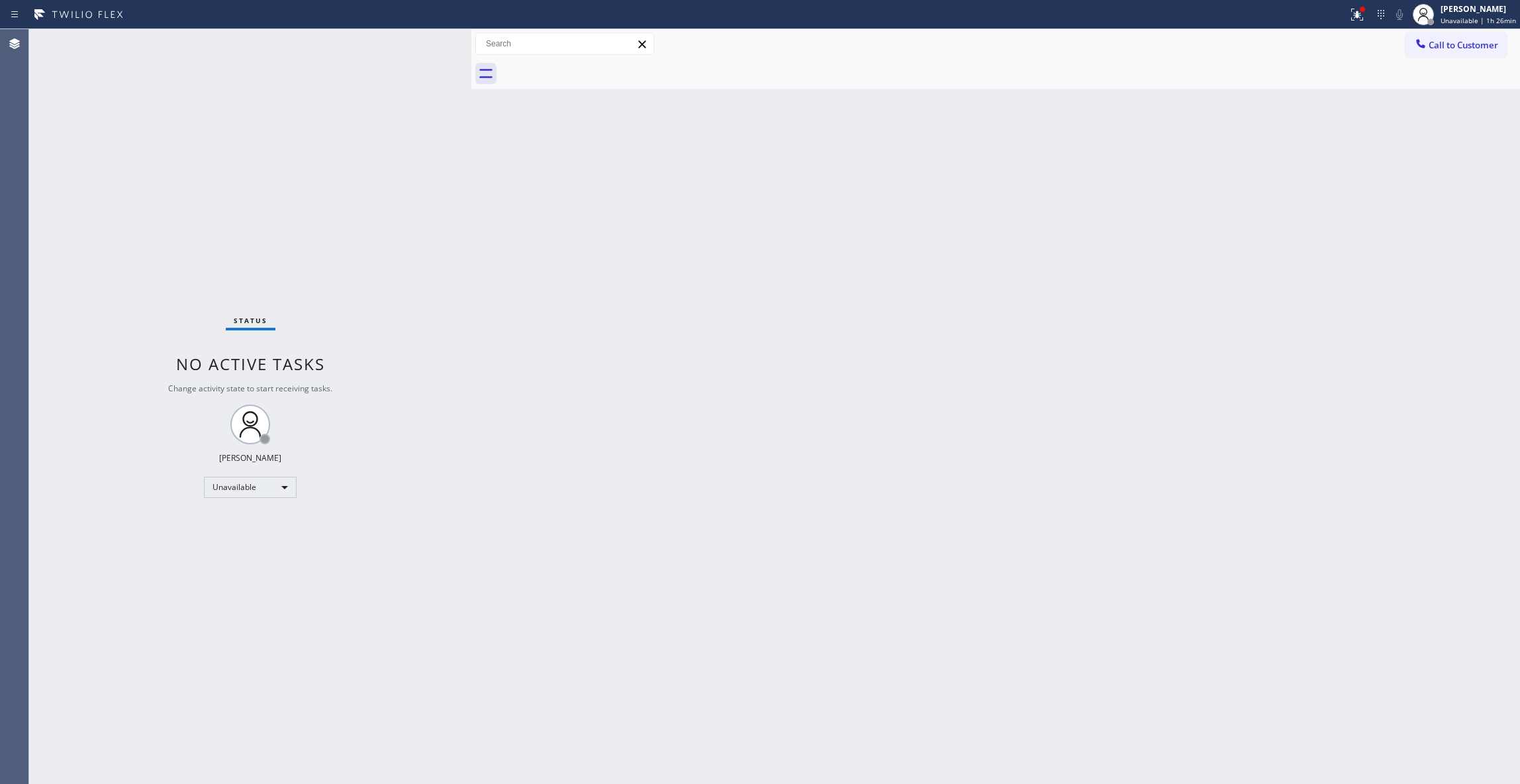
drag, startPoint x: 827, startPoint y: 364, endPoint x: 723, endPoint y: 195, distance: 198.4
click at [828, 364] on div "Back to Dashboard Change Sender ID Customers Technicians Select a contact Outbo…" at bounding box center [996, 406] width 1049 height 755
drag, startPoint x: 1497, startPoint y: 46, endPoint x: 1486, endPoint y: 46, distance: 11.0
click at [1497, 46] on span "Call to Customer" at bounding box center [1463, 45] width 69 height 12
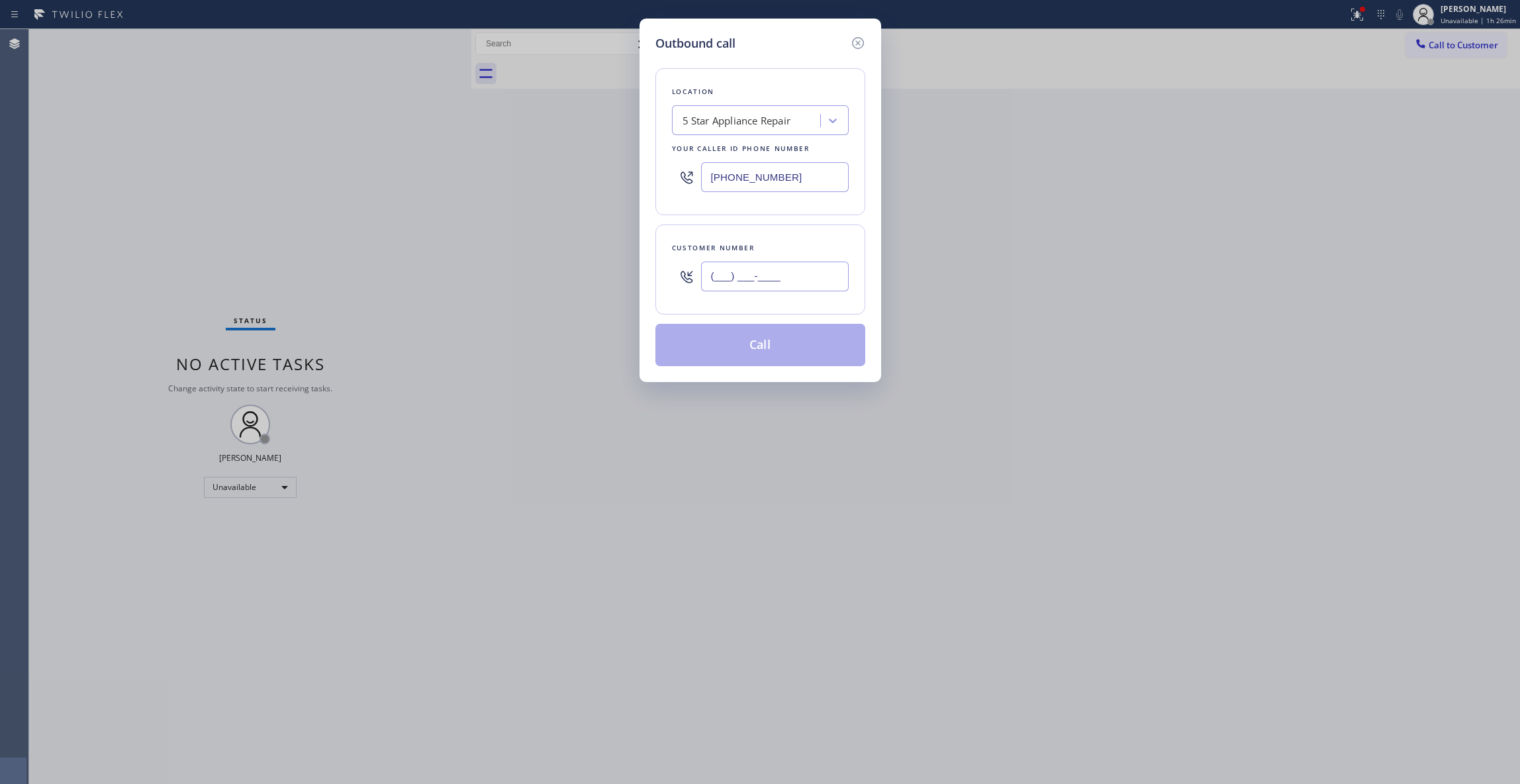
click at [804, 263] on input "(___) ___-____" at bounding box center [775, 277] width 148 height 30
paste input "412) 944-7466"
type input "[PHONE_NUMBER]"
click at [742, 335] on button "Call" at bounding box center [760, 345] width 210 height 42
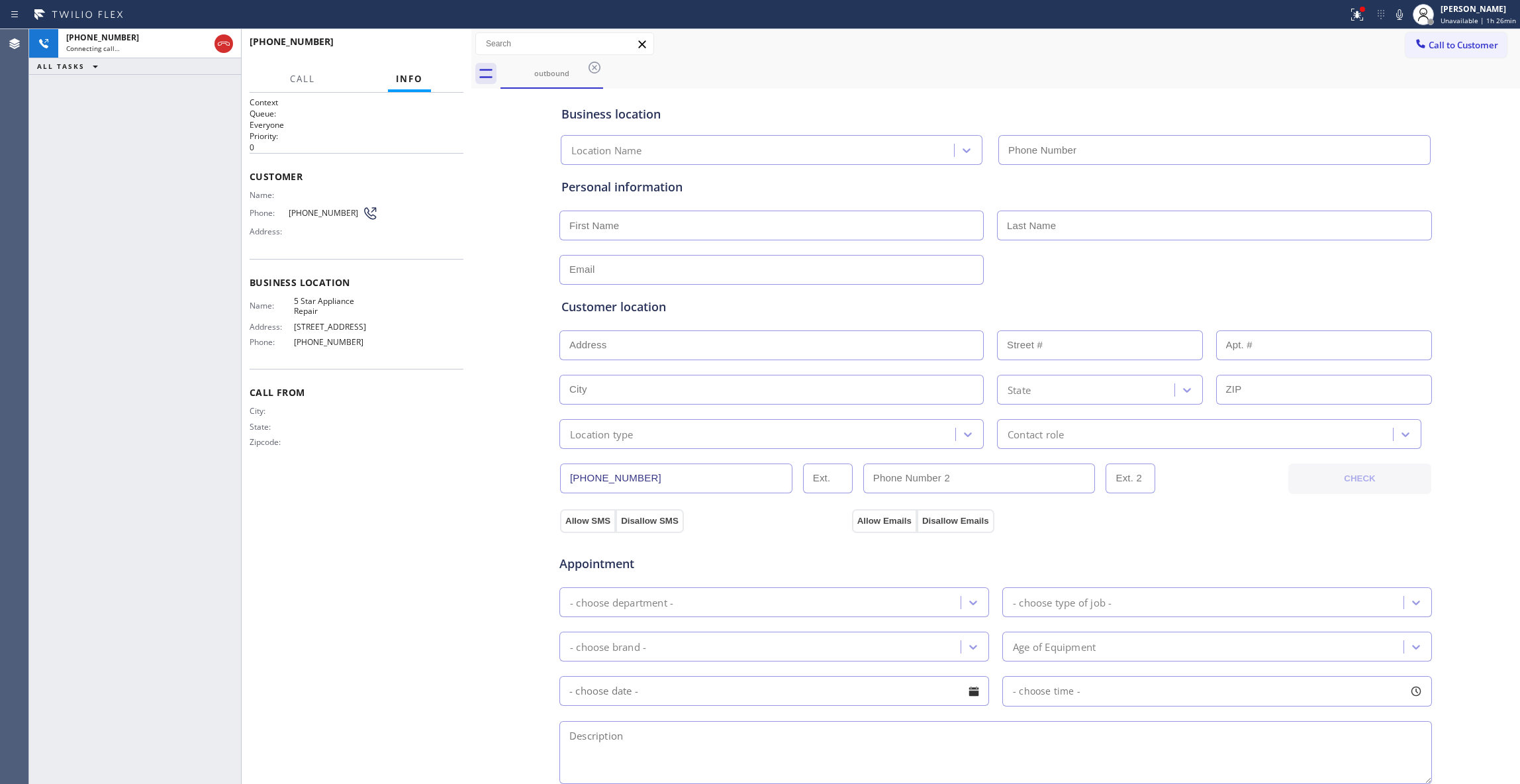
type input "[PHONE_NUMBER]"
click at [501, 420] on div "Business location 5 Star Appliance Repair [PHONE_NUMBER] Personal information C…" at bounding box center [996, 544] width 1042 height 904
click at [439, 54] on button "HANG UP" at bounding box center [432, 47] width 62 height 18
click at [439, 54] on button "COMPLETE" at bounding box center [430, 47] width 67 height 18
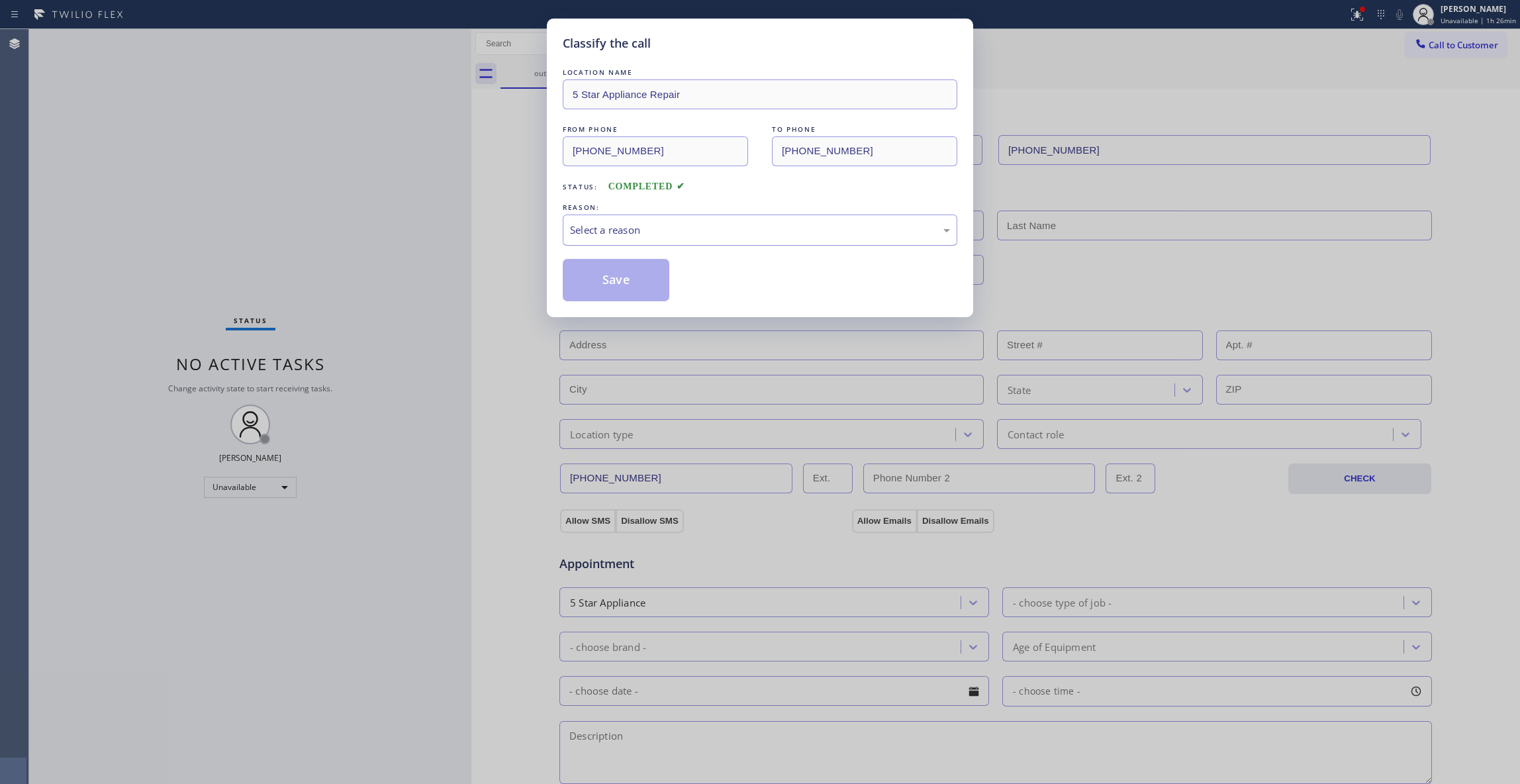
click at [664, 228] on div "Select a reason" at bounding box center [760, 230] width 380 height 16
click at [628, 289] on button "Save" at bounding box center [616, 280] width 107 height 42
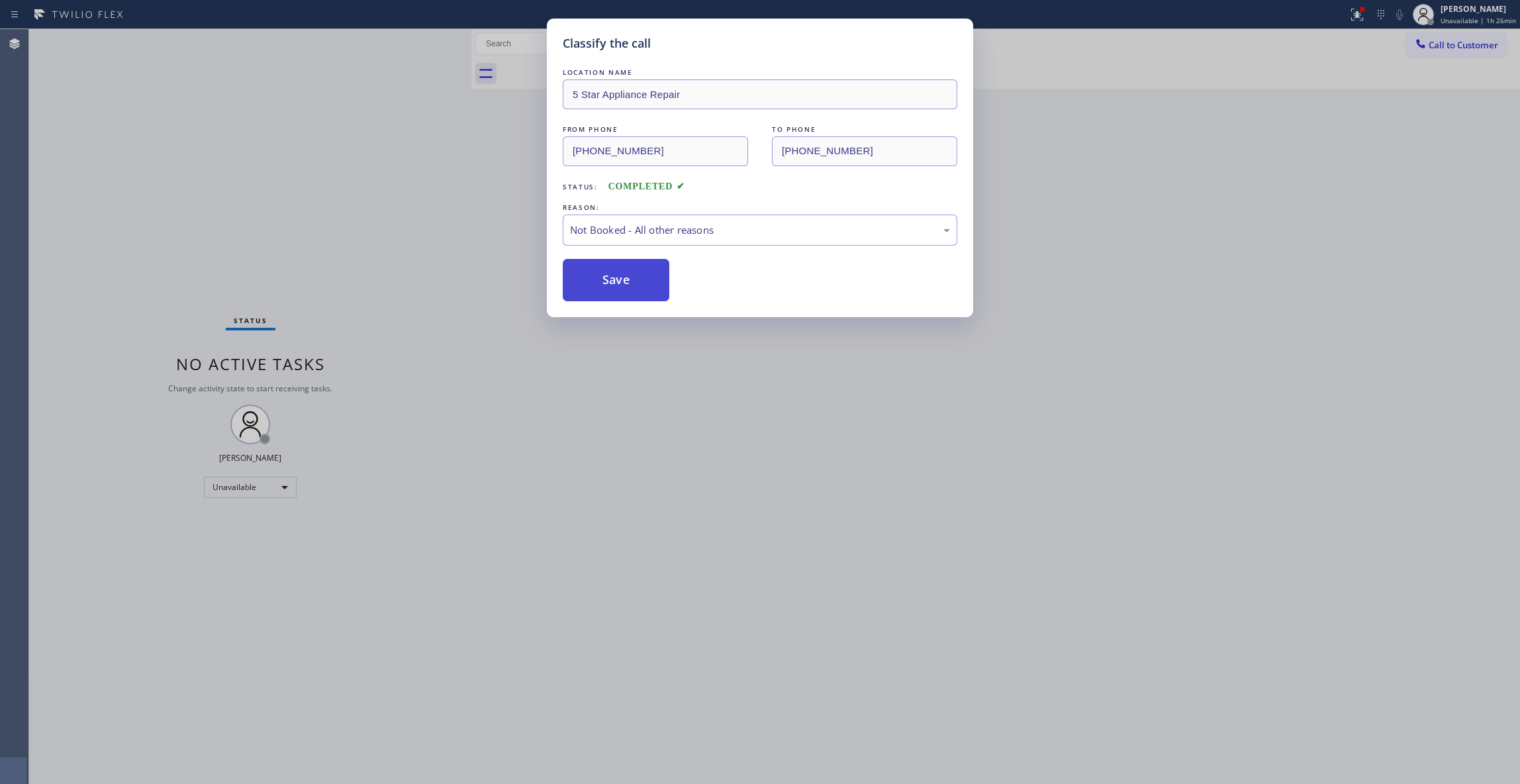
click at [628, 289] on button "Save" at bounding box center [616, 280] width 107 height 42
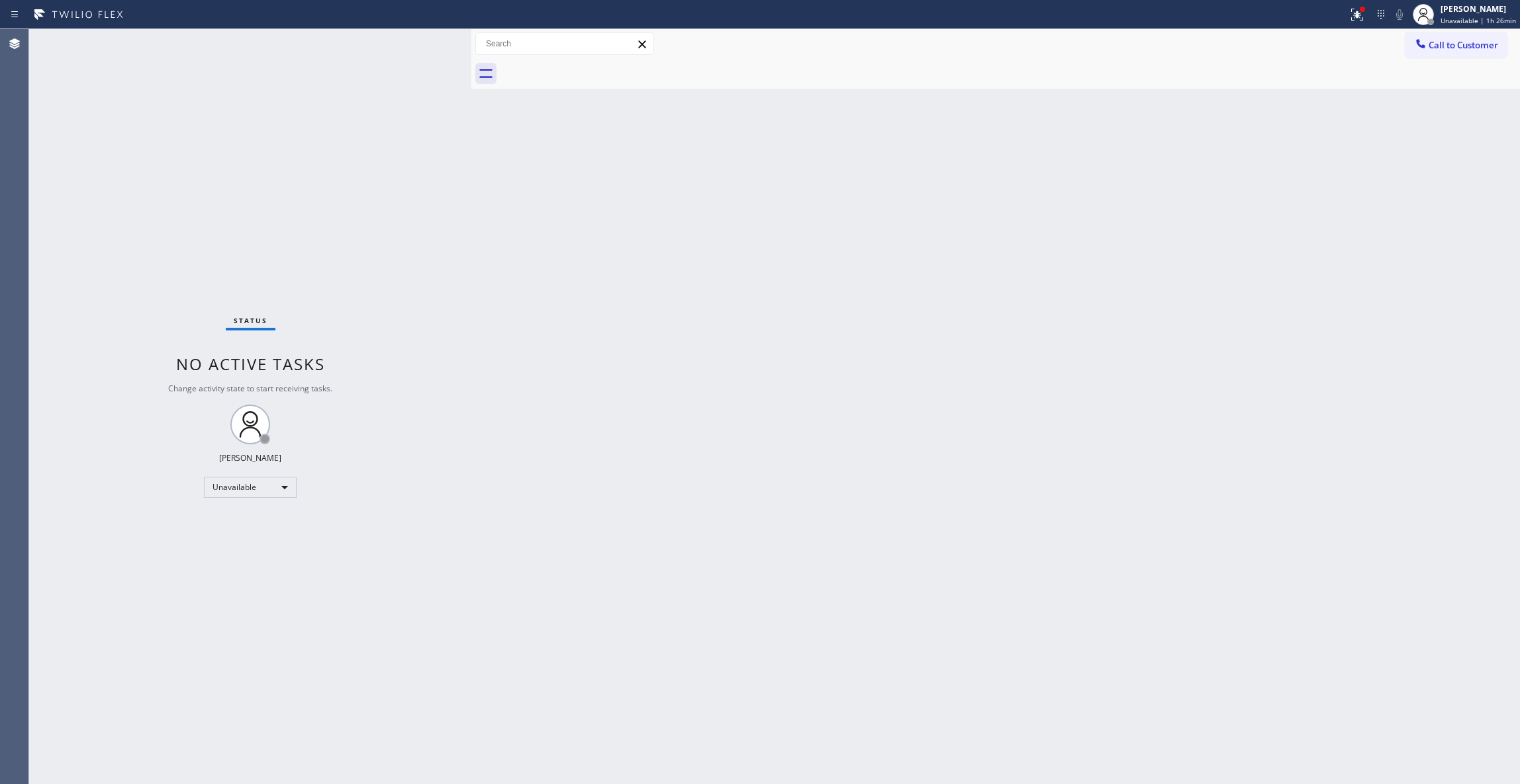
click at [1446, 48] on span "Call to Customer" at bounding box center [1463, 45] width 69 height 12
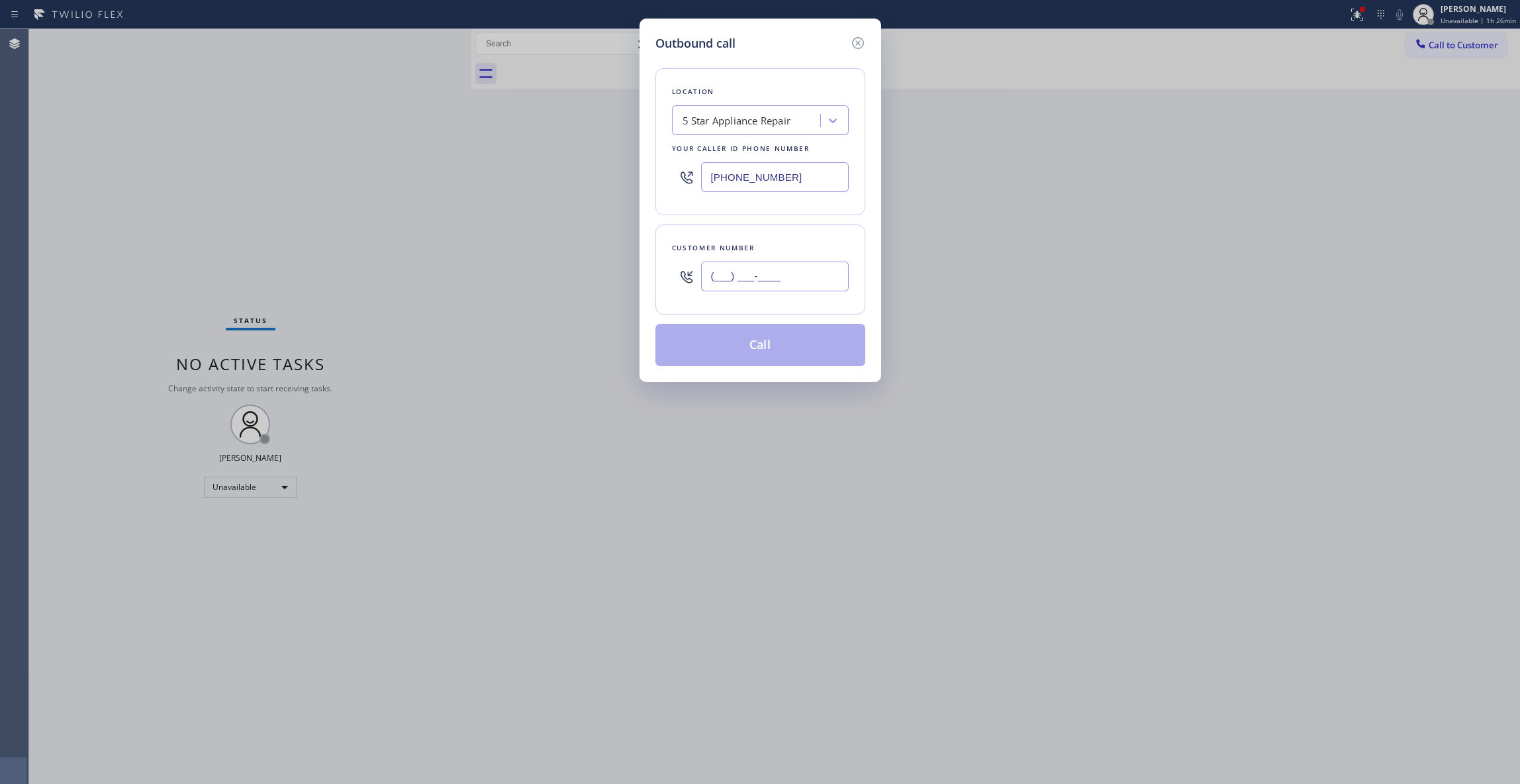
click at [710, 287] on input "(___) ___-____" at bounding box center [775, 277] width 148 height 30
paste input "412) 944-7466"
type input "[PHONE_NUMBER]"
click at [752, 348] on button "Call" at bounding box center [760, 345] width 210 height 42
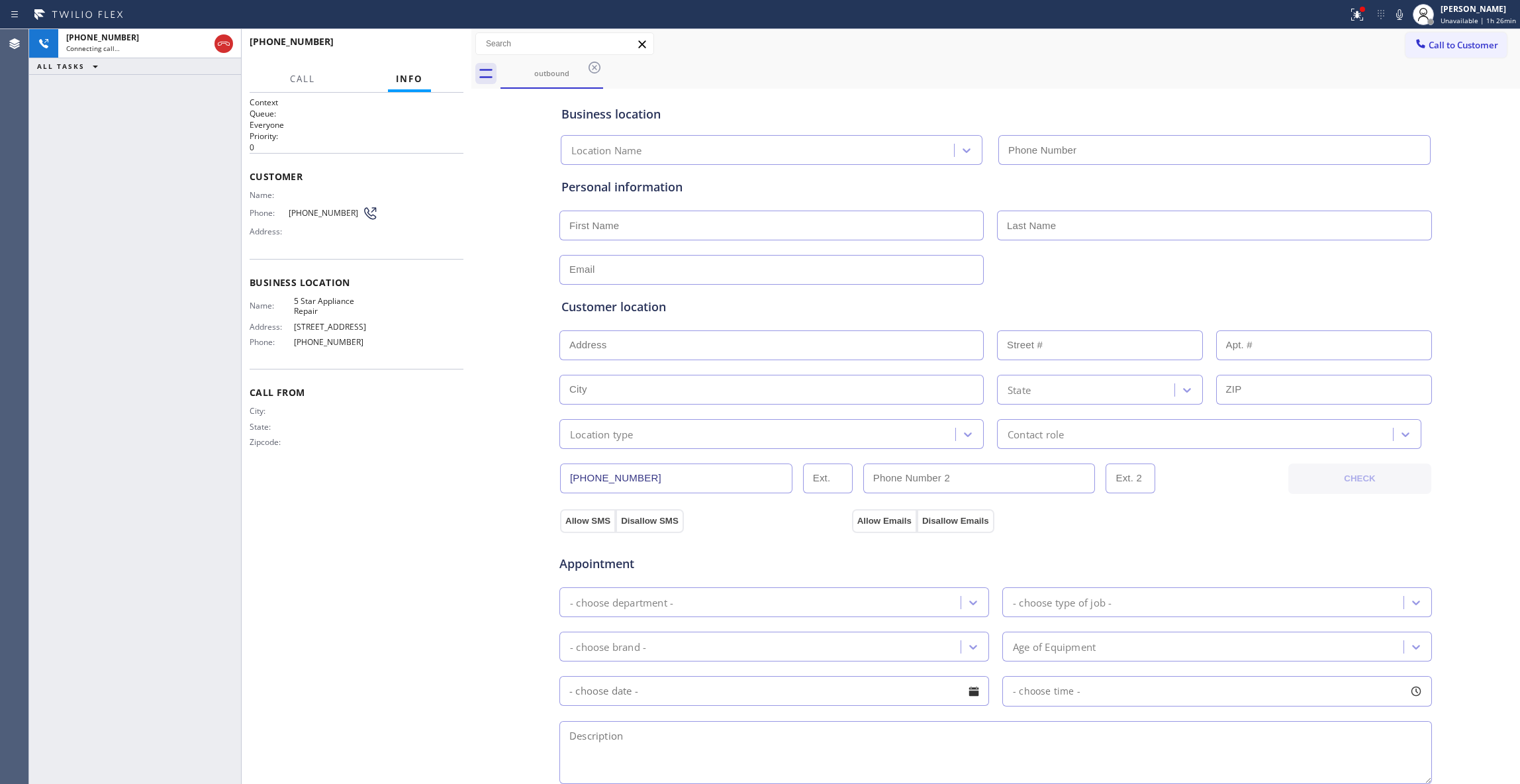
type input "[PHONE_NUMBER]"
click at [224, 46] on icon at bounding box center [224, 44] width 16 height 16
click at [425, 48] on span "HANG UP" at bounding box center [432, 47] width 40 height 9
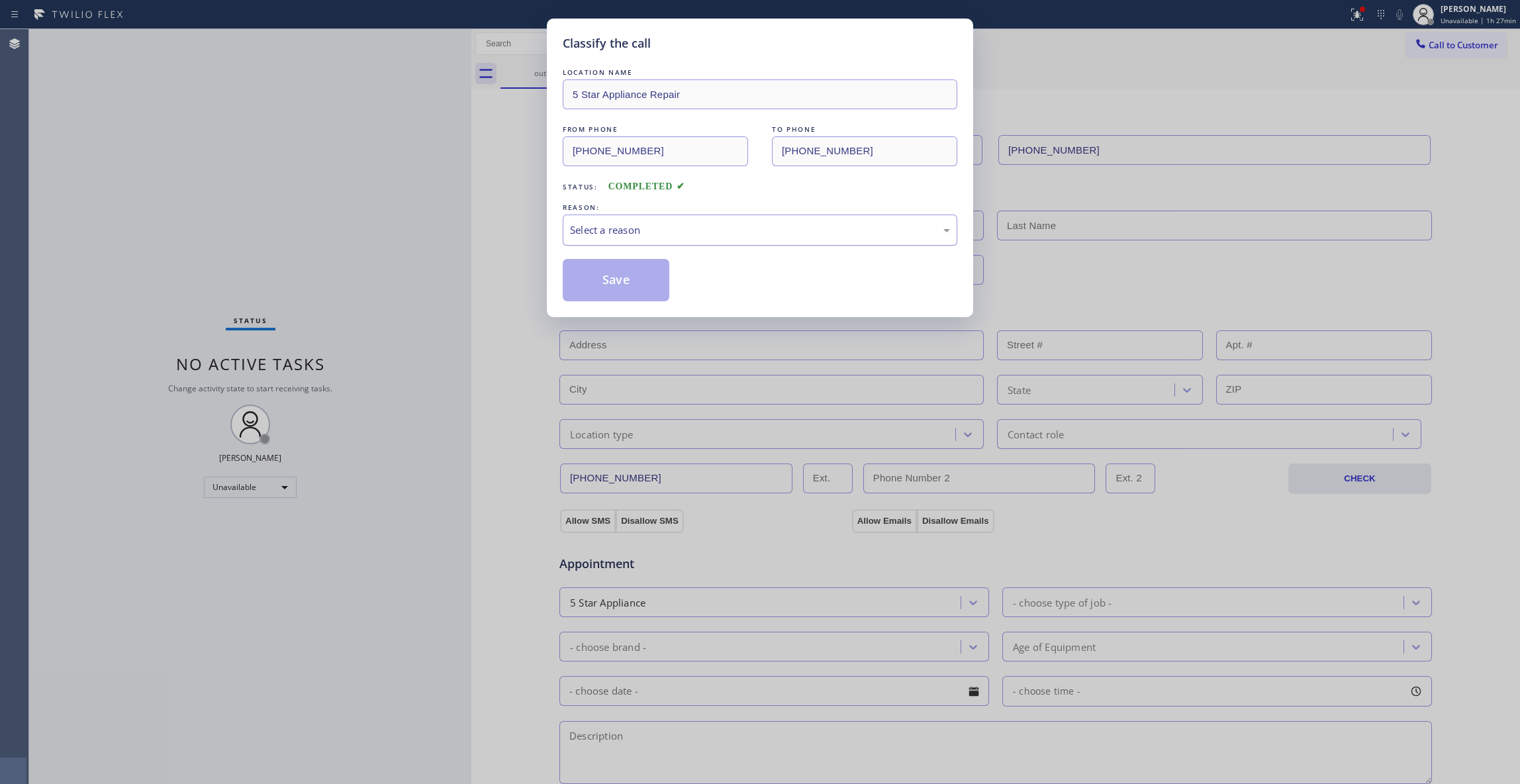
click at [639, 229] on div "Select a reason" at bounding box center [760, 230] width 380 height 16
click at [637, 277] on button "Save" at bounding box center [616, 280] width 107 height 42
drag, startPoint x: 637, startPoint y: 276, endPoint x: 596, endPoint y: 266, distance: 42.2
click at [637, 275] on button "Save" at bounding box center [616, 280] width 107 height 42
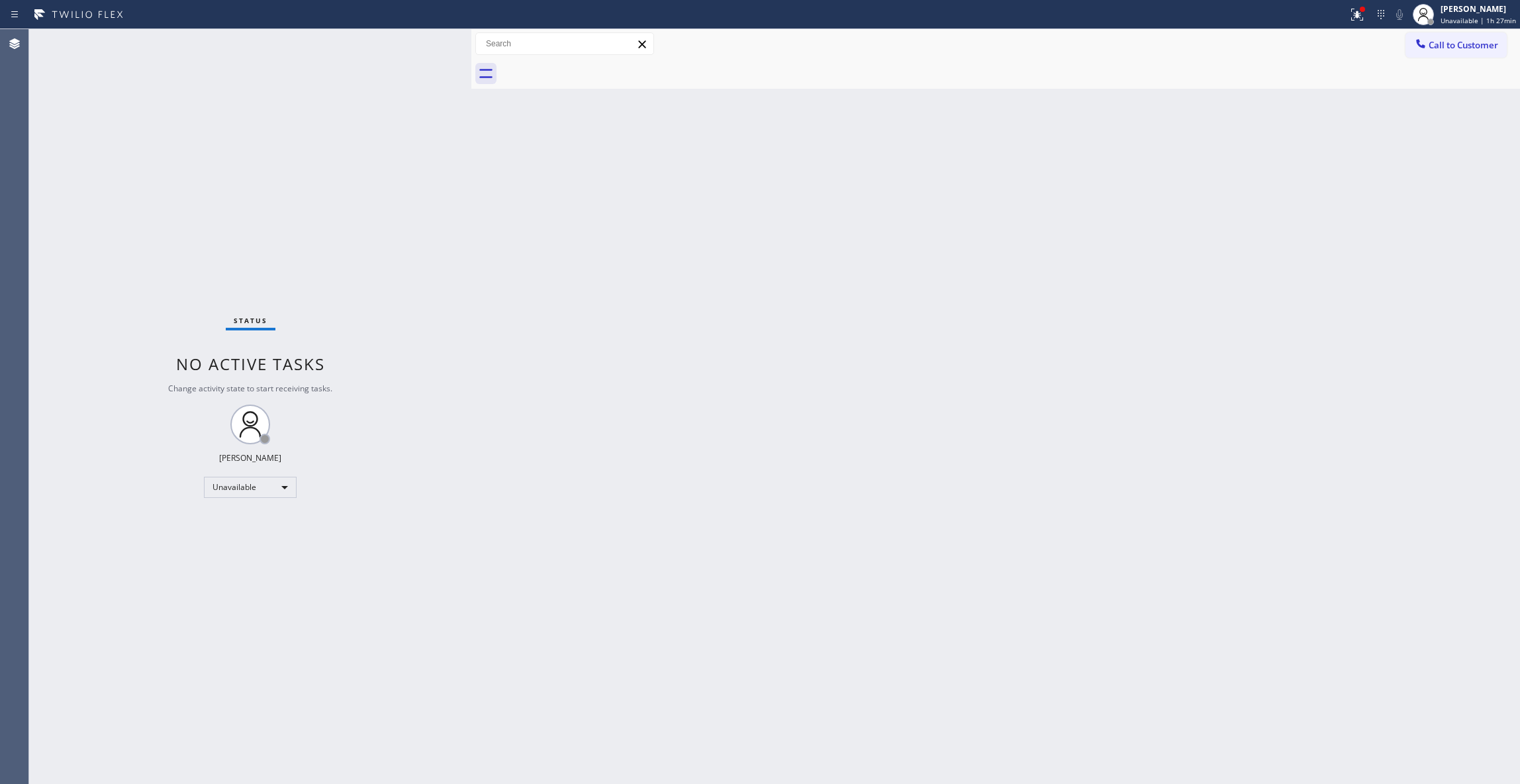
drag, startPoint x: 1046, startPoint y: 208, endPoint x: 1274, endPoint y: 102, distance: 251.4
click at [1105, 173] on div "Back to Dashboard Change Sender ID Customers Technicians Select a contact Outbo…" at bounding box center [996, 406] width 1049 height 755
click at [1463, 47] on span "Call to Customer" at bounding box center [1463, 45] width 69 height 12
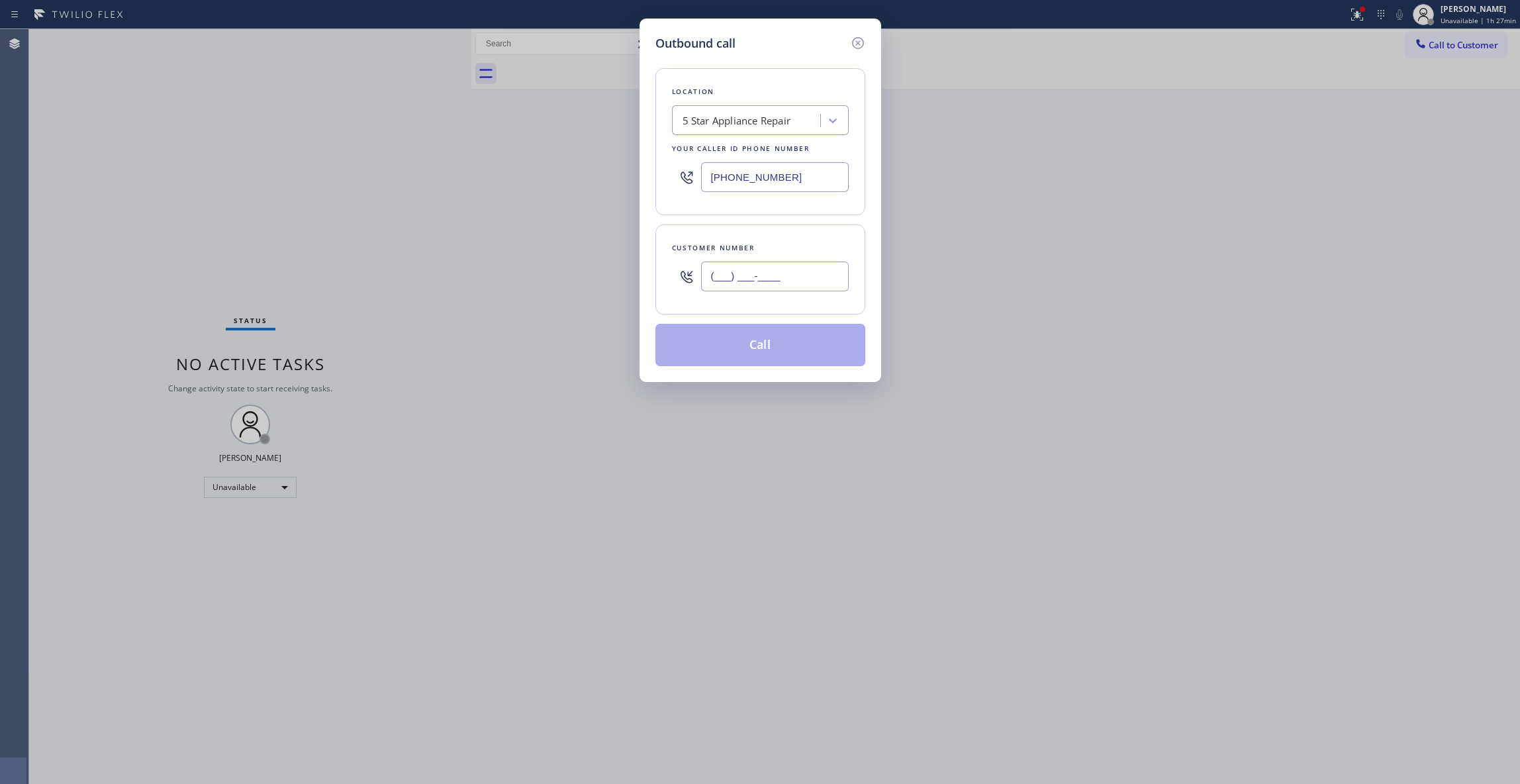
click at [788, 265] on input "(___) ___-____" at bounding box center [775, 277] width 148 height 30
paste input "305) 205-8671"
type input "[PHONE_NUMBER]"
click at [787, 347] on button "Call" at bounding box center [760, 345] width 210 height 42
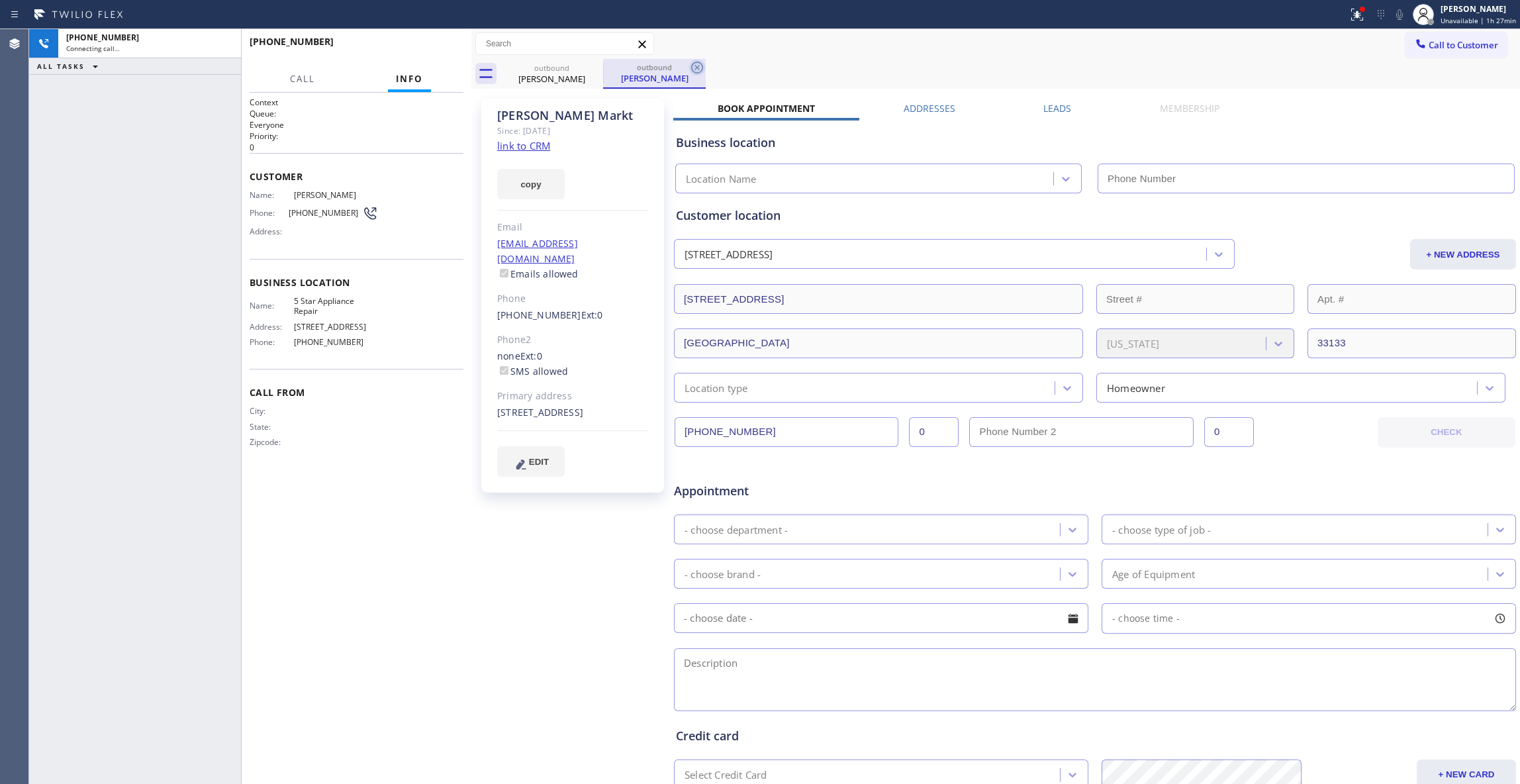
click at [701, 67] on icon at bounding box center [697, 67] width 16 height 16
type input "[PHONE_NUMBER]"
click at [541, 142] on link "link to CRM" at bounding box center [524, 145] width 53 height 13
click at [439, 44] on span "HANG UP" at bounding box center [432, 47] width 40 height 9
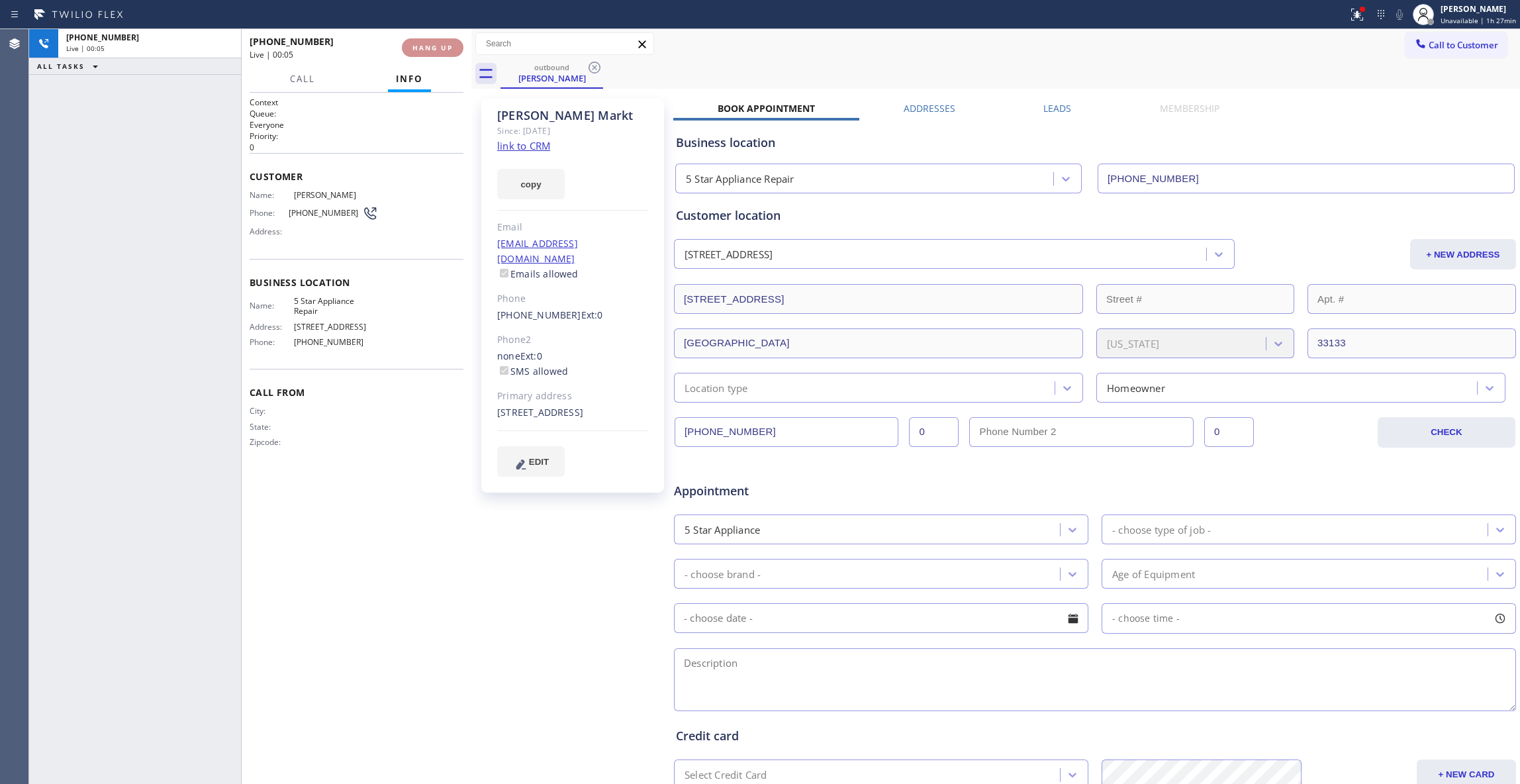
click at [439, 44] on span "HANG UP" at bounding box center [432, 47] width 40 height 9
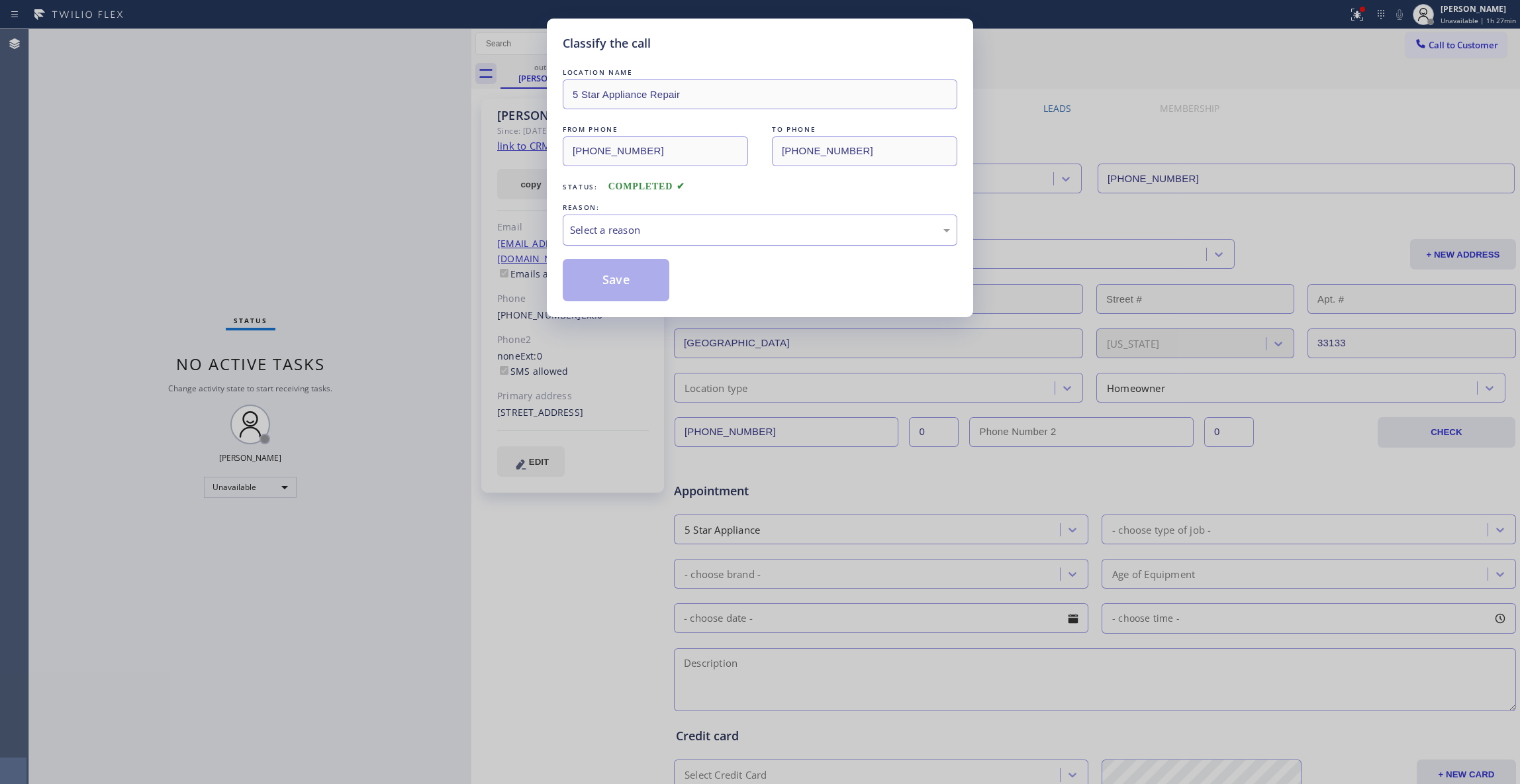
click at [635, 231] on div "Select a reason" at bounding box center [760, 230] width 380 height 16
click at [621, 273] on button "Save" at bounding box center [616, 280] width 107 height 42
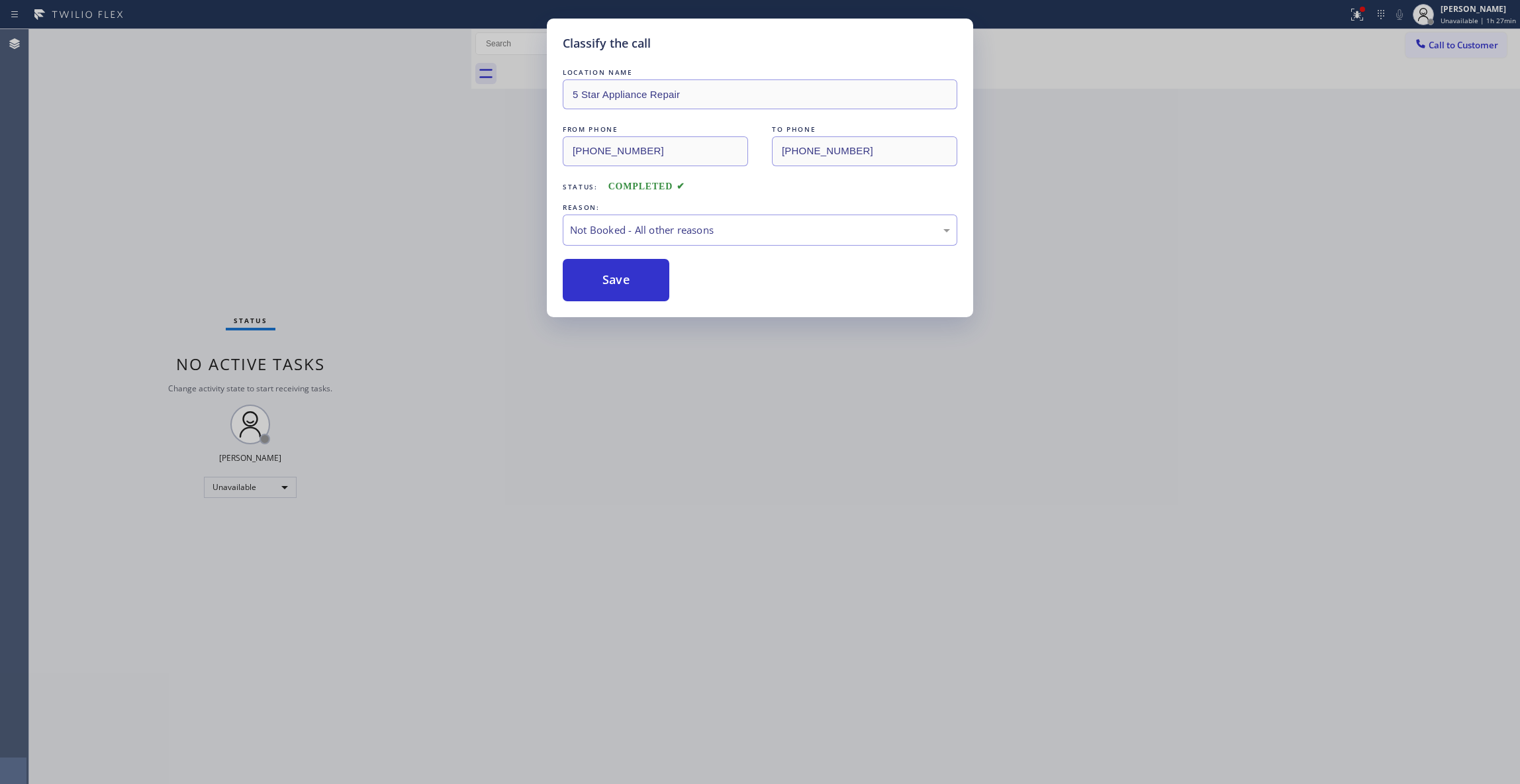
click at [621, 273] on button "Save" at bounding box center [616, 280] width 107 height 42
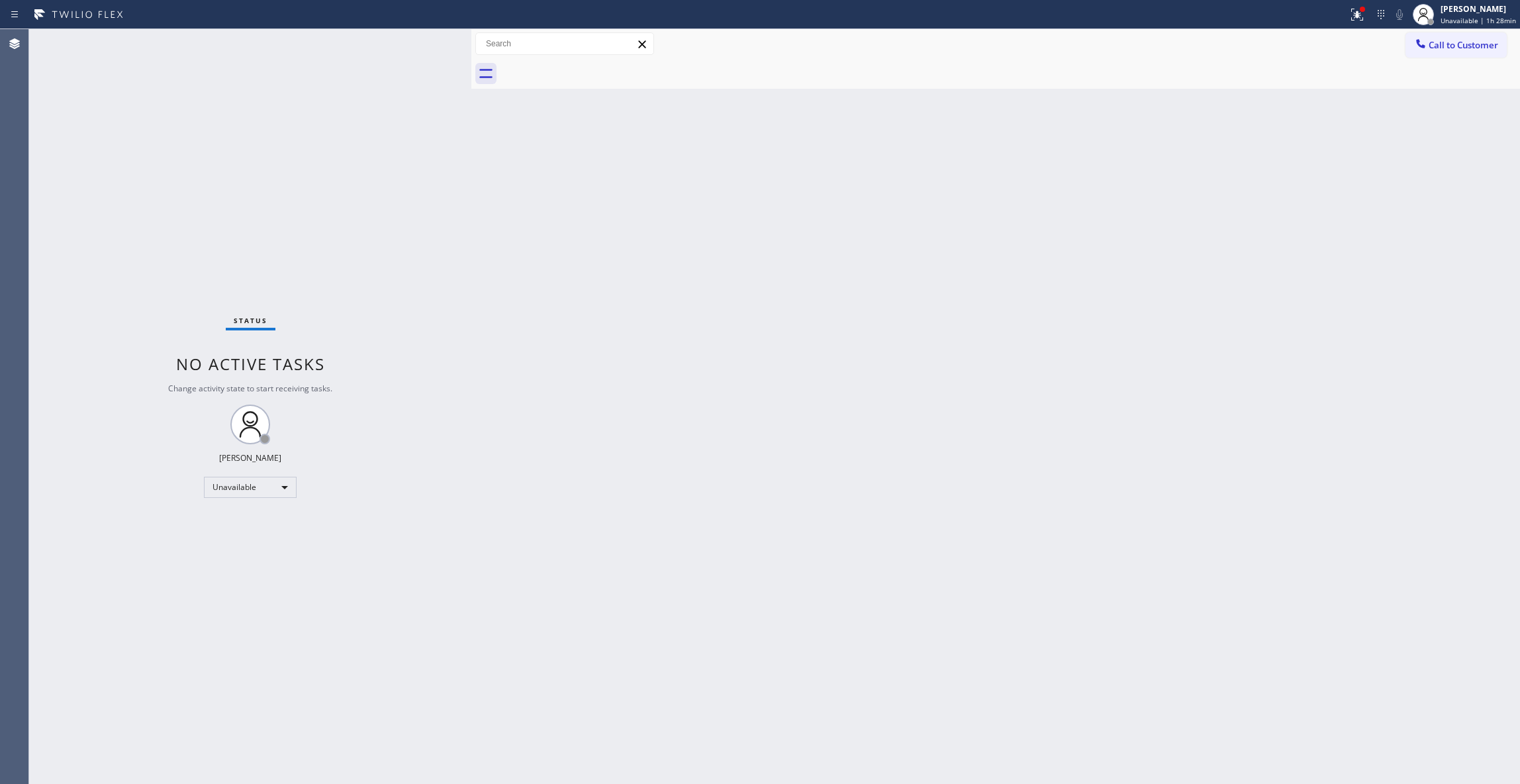
drag, startPoint x: 1108, startPoint y: 274, endPoint x: 1220, endPoint y: 160, distance: 159.8
click at [1129, 243] on div "Back to Dashboard Change Sender ID Customers Technicians Select a contact Outbo…" at bounding box center [996, 406] width 1049 height 755
click at [1479, 44] on span "Call to Customer" at bounding box center [1463, 45] width 69 height 12
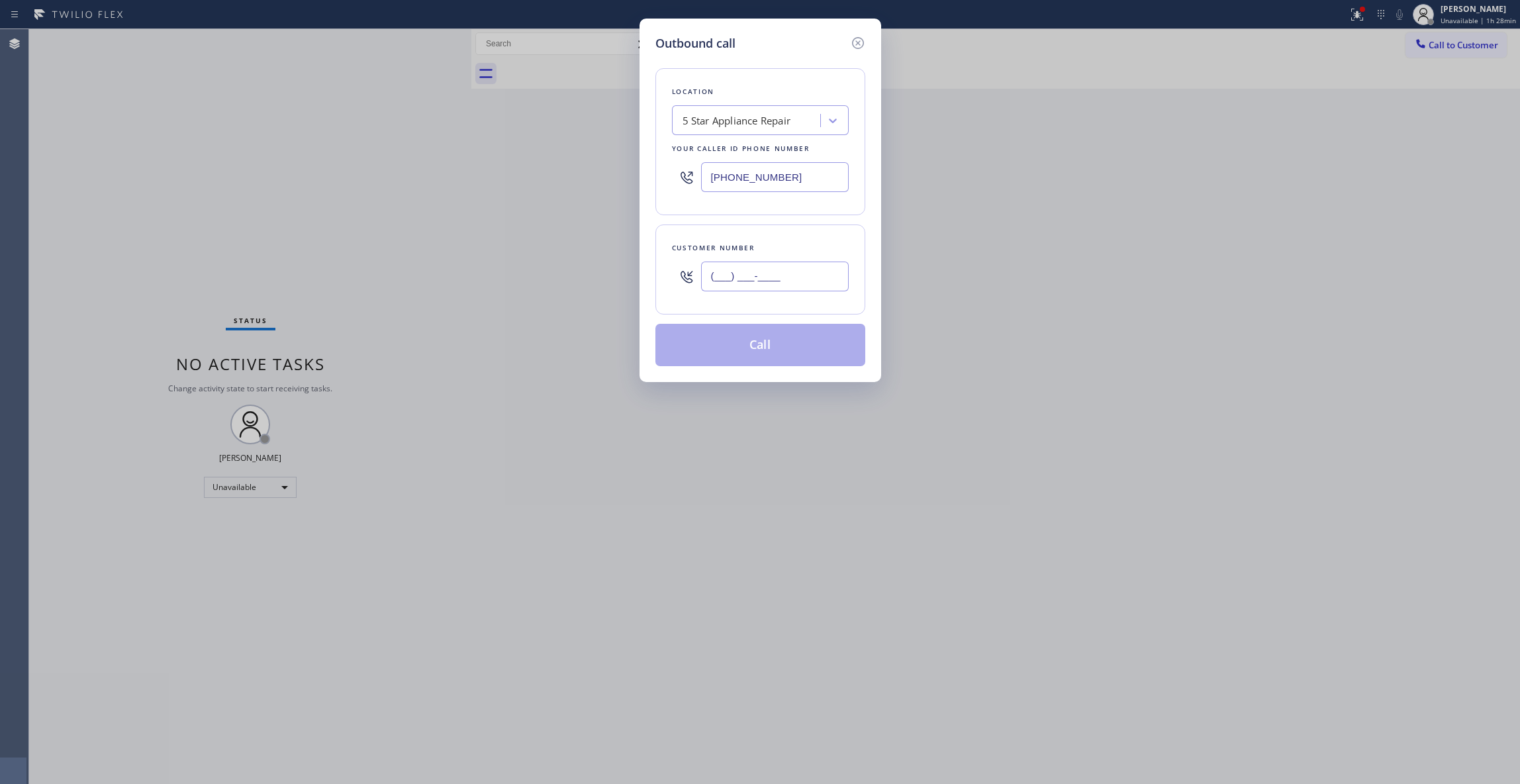
click at [756, 277] on input "(___) ___-____" at bounding box center [775, 277] width 148 height 30
paste input "513) 405-2242"
type input "[PHONE_NUMBER]"
click at [752, 343] on button "Call" at bounding box center [760, 345] width 210 height 42
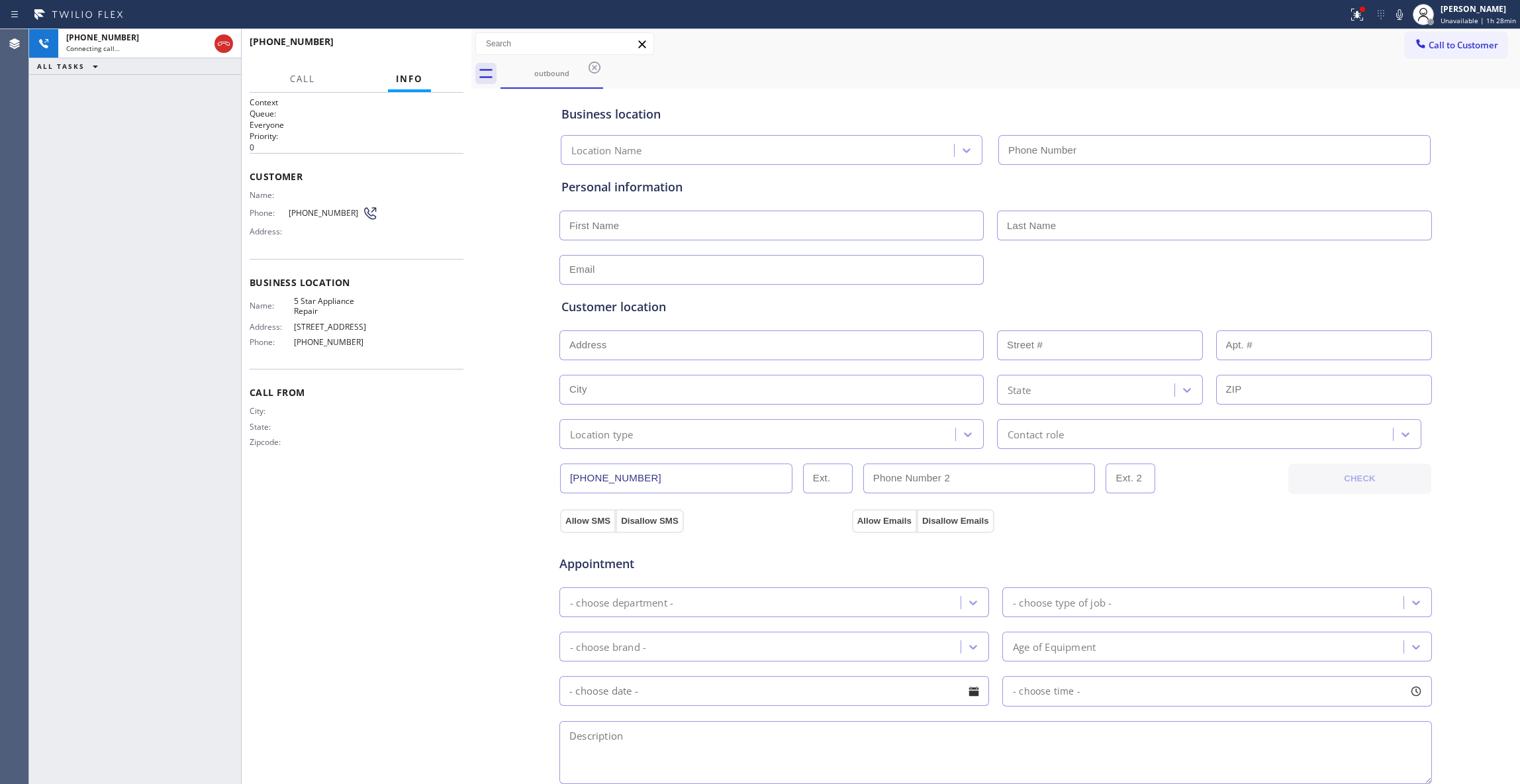
type input "[PHONE_NUMBER]"
click at [226, 42] on icon at bounding box center [224, 44] width 16 height 16
click at [432, 56] on button "COMPLETE" at bounding box center [430, 47] width 67 height 18
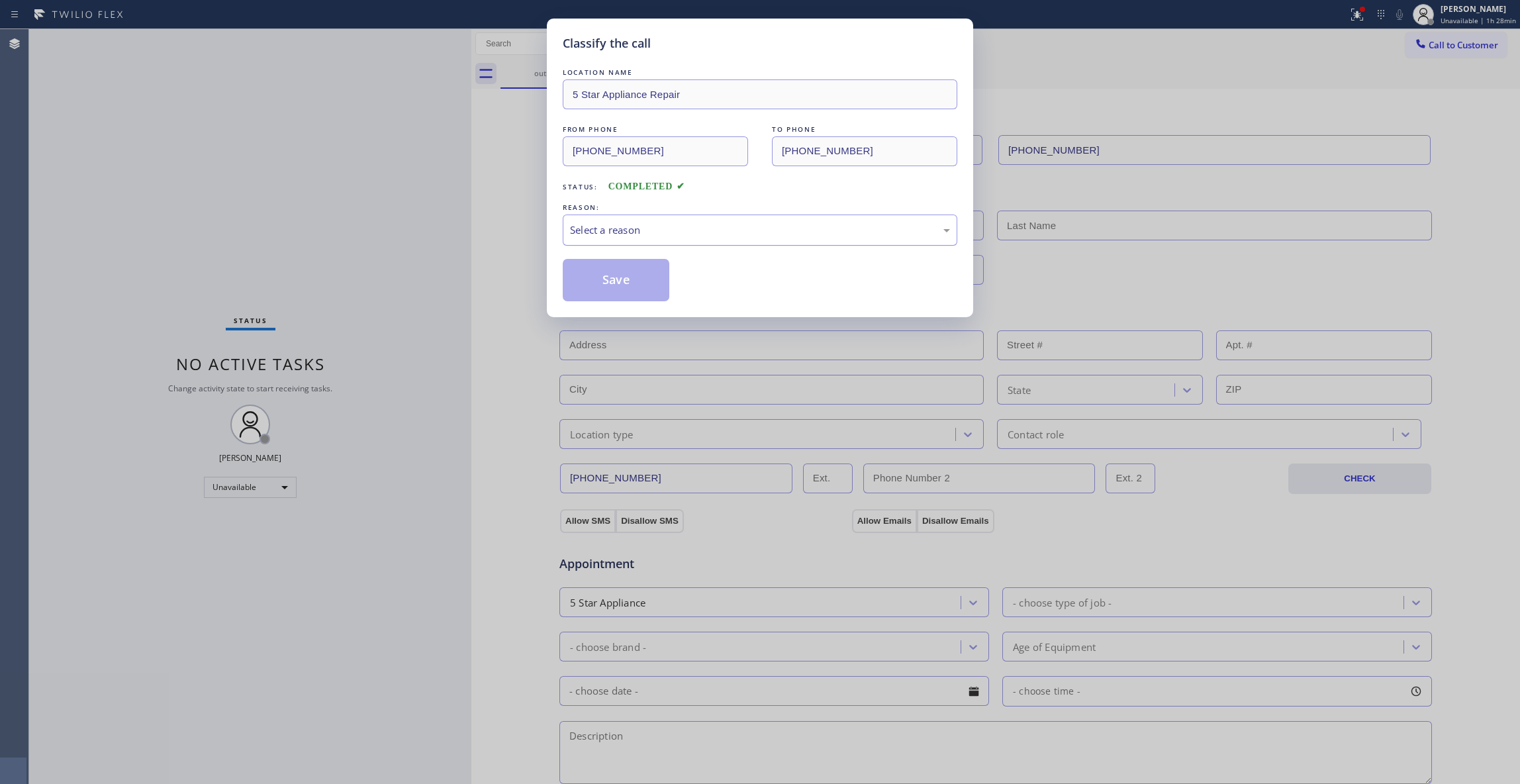
click at [668, 217] on div "Select a reason" at bounding box center [760, 230] width 395 height 31
click at [613, 286] on button "Save" at bounding box center [616, 280] width 107 height 42
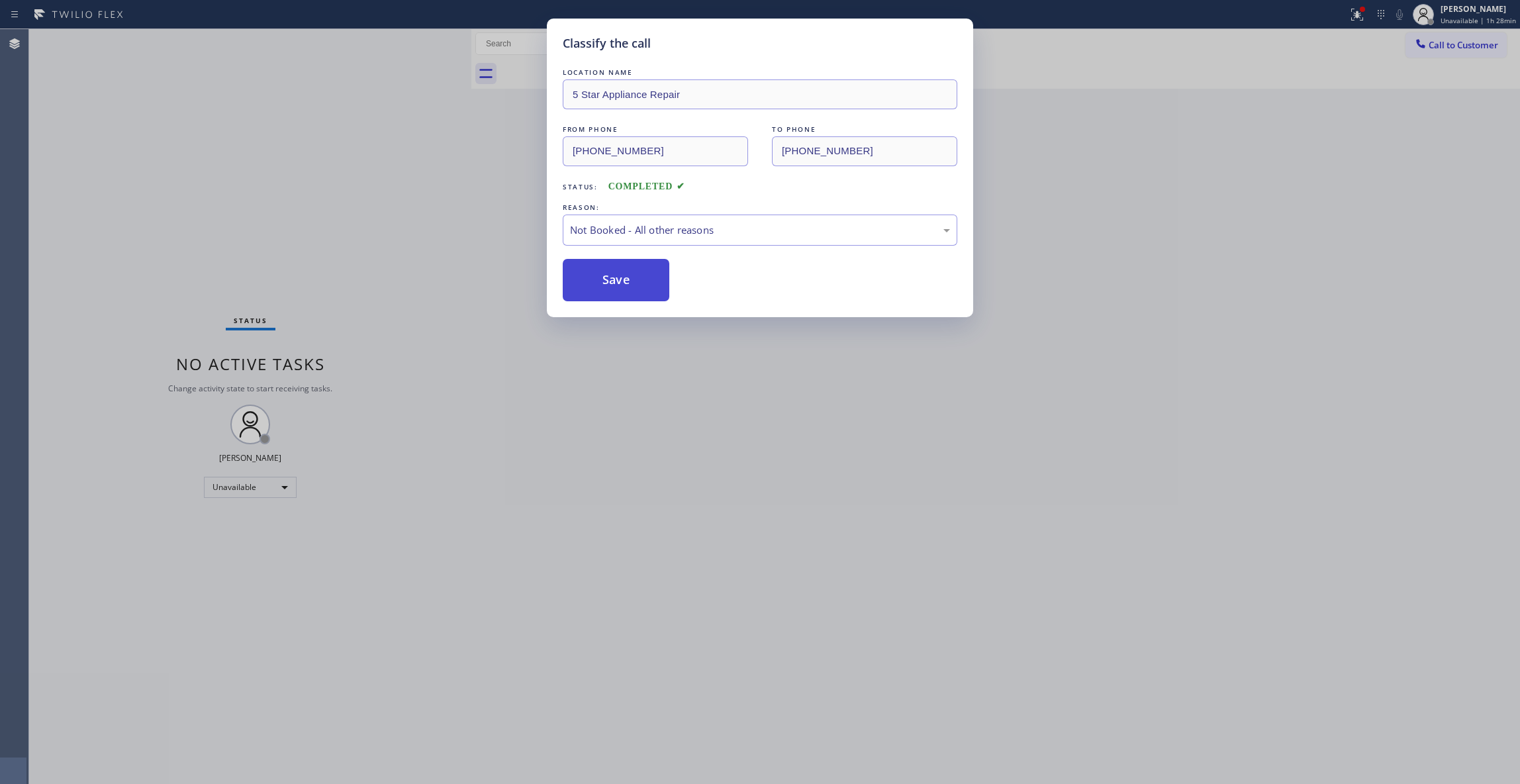
click at [612, 282] on button "Save" at bounding box center [616, 280] width 107 height 42
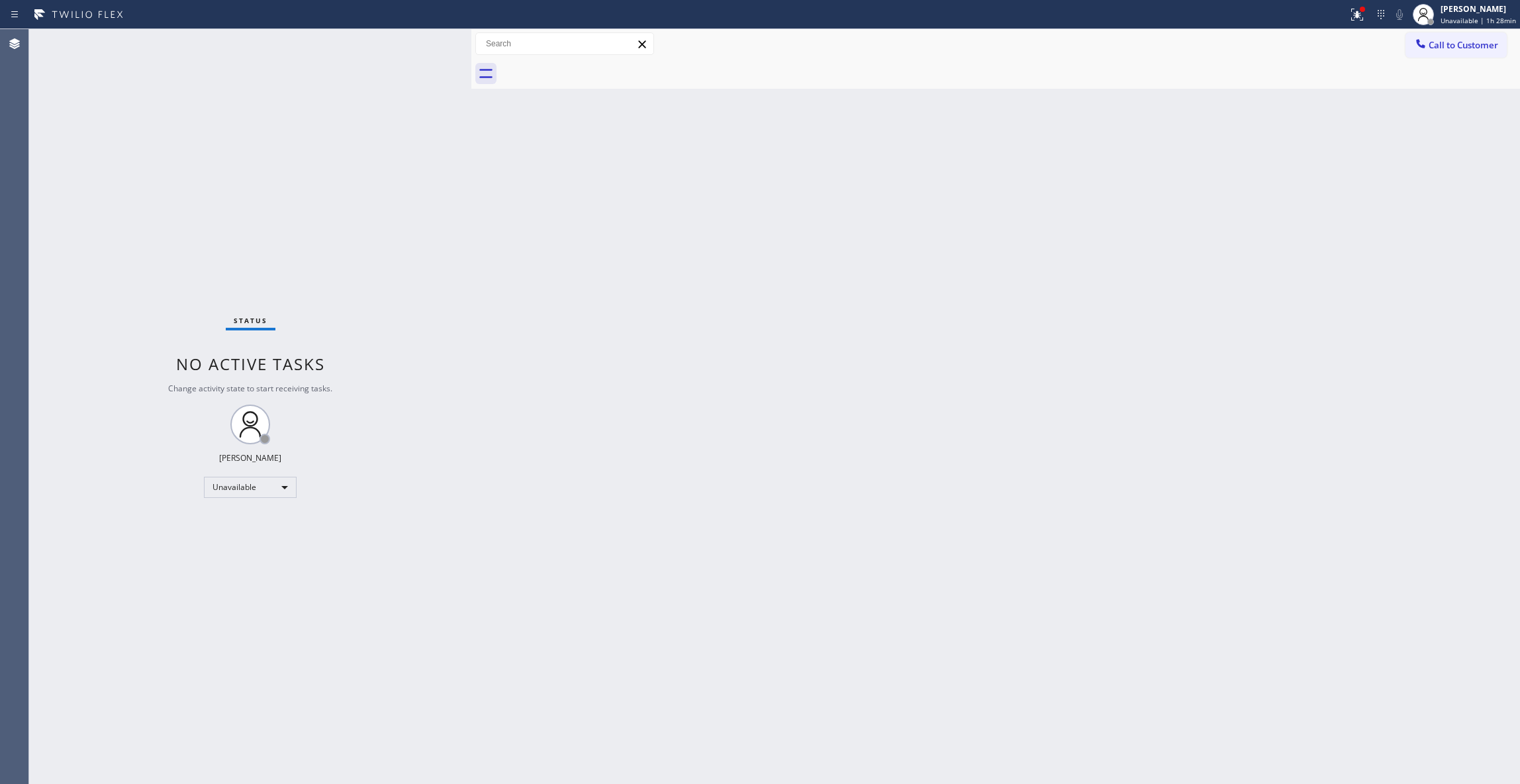
drag, startPoint x: 750, startPoint y: 300, endPoint x: 975, endPoint y: 202, distance: 245.4
click at [763, 287] on div "Back to Dashboard Change Sender ID Customers Technicians Select a contact Outbo…" at bounding box center [996, 406] width 1049 height 755
click at [1456, 45] on span "Call to Customer" at bounding box center [1463, 45] width 69 height 12
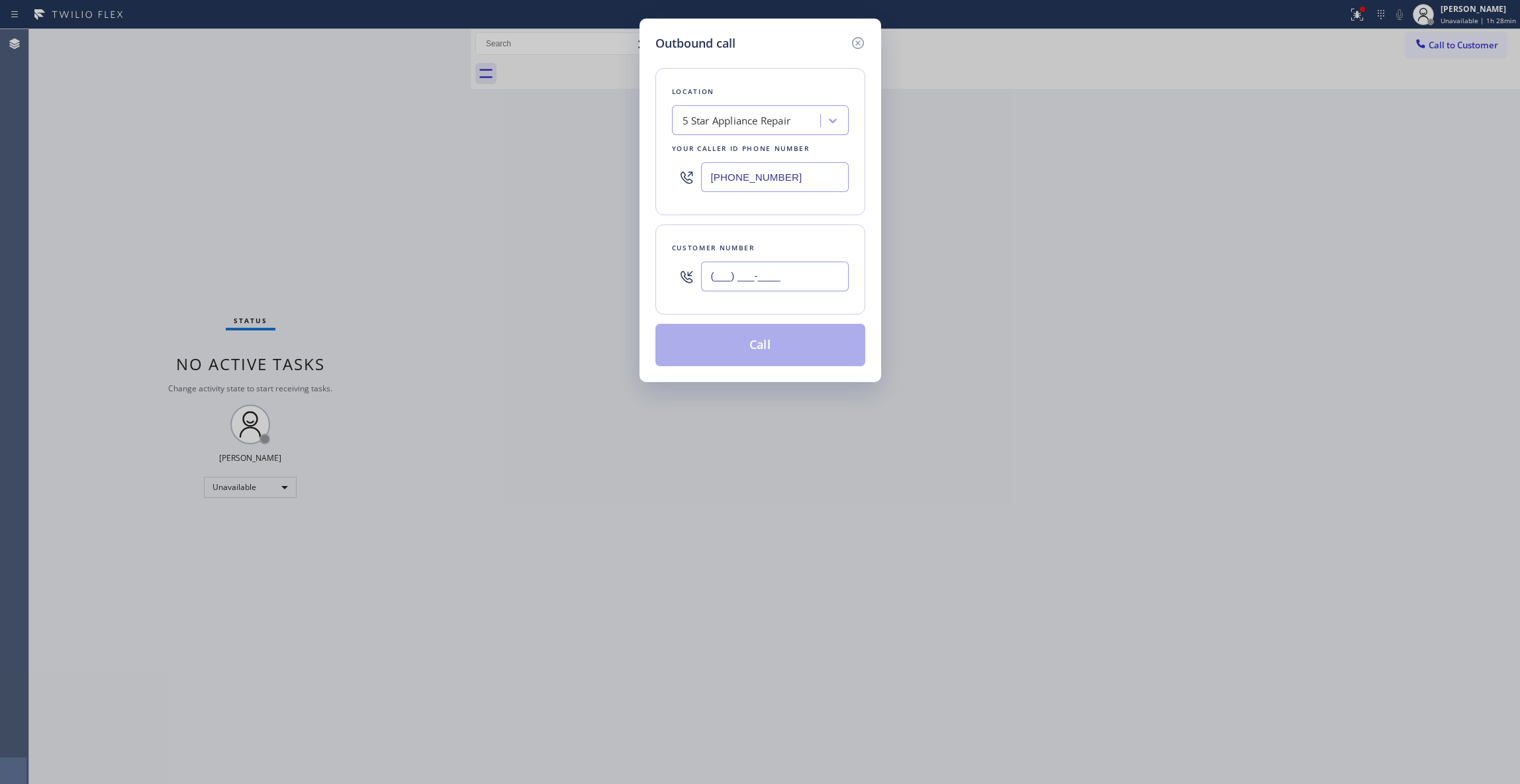
click at [763, 282] on input "(___) ___-____" at bounding box center [775, 277] width 148 height 30
paste input "813) 618-0047"
type input "[PHONE_NUMBER]"
click at [724, 347] on button "Call" at bounding box center [760, 345] width 210 height 42
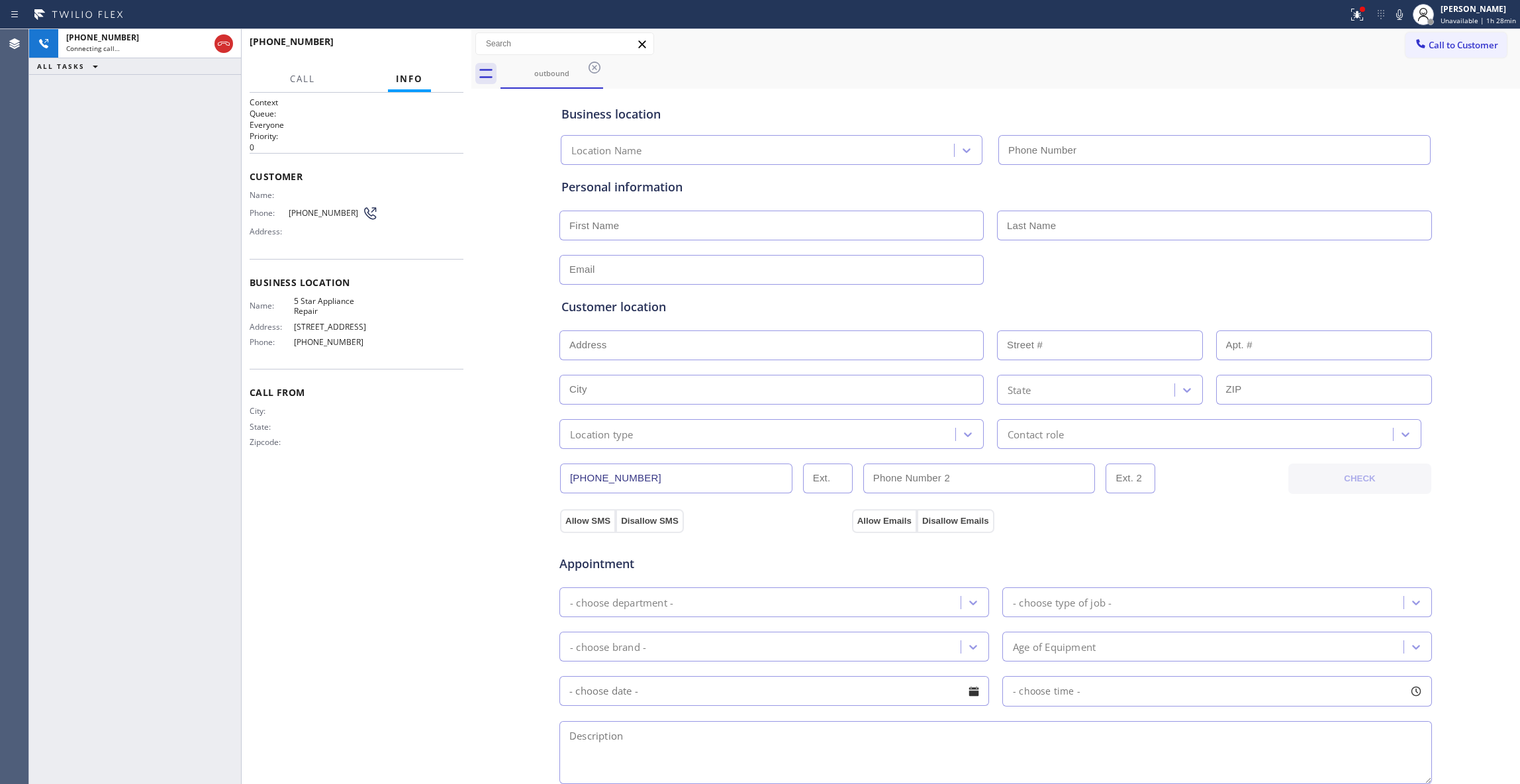
type input "[PHONE_NUMBER]"
click at [444, 50] on span "HANG UP" at bounding box center [432, 47] width 40 height 9
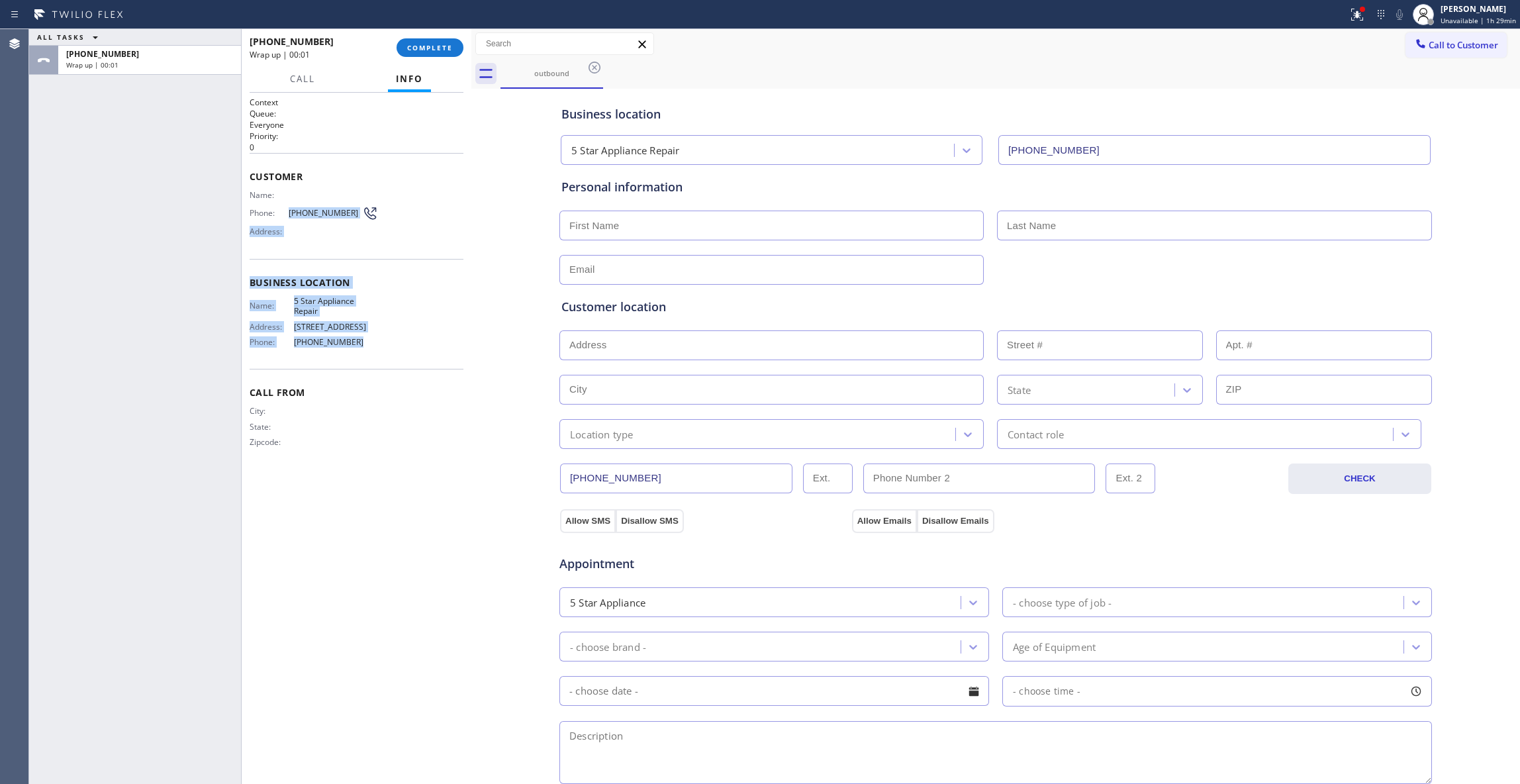
drag, startPoint x: 356, startPoint y: 343, endPoint x: 284, endPoint y: 216, distance: 146.0
click at [284, 216] on div "Context Queue: Everyone Priority: 0 Customer Name: Phone: [PHONE_NUMBER] Addres…" at bounding box center [357, 283] width 214 height 373
copy div "[PHONE_NUMBER] Address: Business location Name: 5 Star Appliance Repair Address…"
click at [215, 723] on div "ALL TASKS ALL TASKS ACTIVE TASKS TASKS IN WRAP UP [PHONE_NUMBER] Wrap up | 00:25" at bounding box center [134, 406] width 212 height 755
drag, startPoint x: 345, startPoint y: 215, endPoint x: 289, endPoint y: 211, distance: 56.1
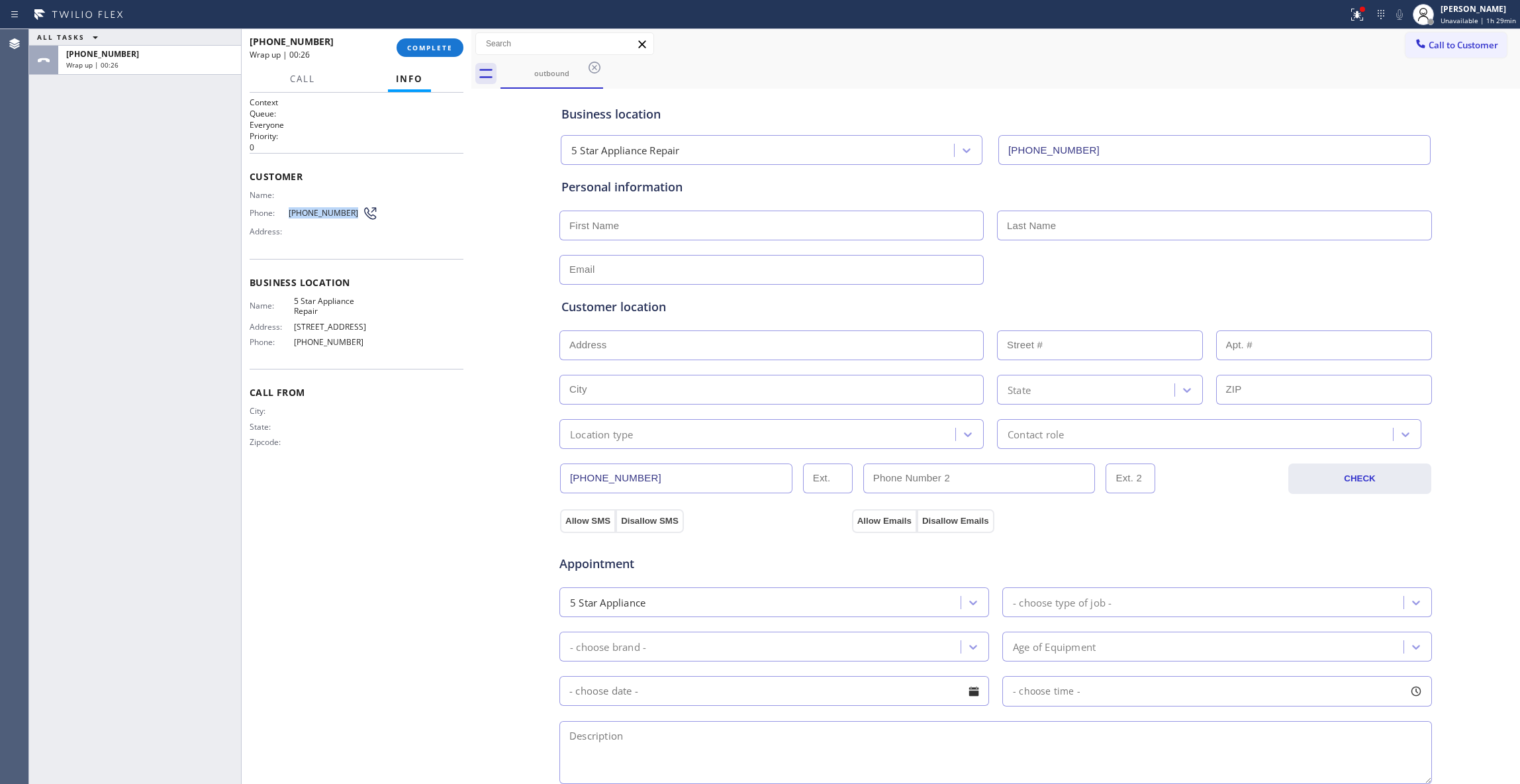
click at [289, 211] on span "[PHONE_NUMBER]" at bounding box center [326, 213] width 74 height 10
copy span "[PHONE_NUMBER]"
click at [197, 184] on div "ALL TASKS ALL TASKS ACTIVE TASKS TASKS IN WRAP UP [PHONE_NUMBER] Wrap up | 00:39" at bounding box center [134, 406] width 212 height 755
click at [412, 47] on span "COMPLETE" at bounding box center [430, 47] width 46 height 9
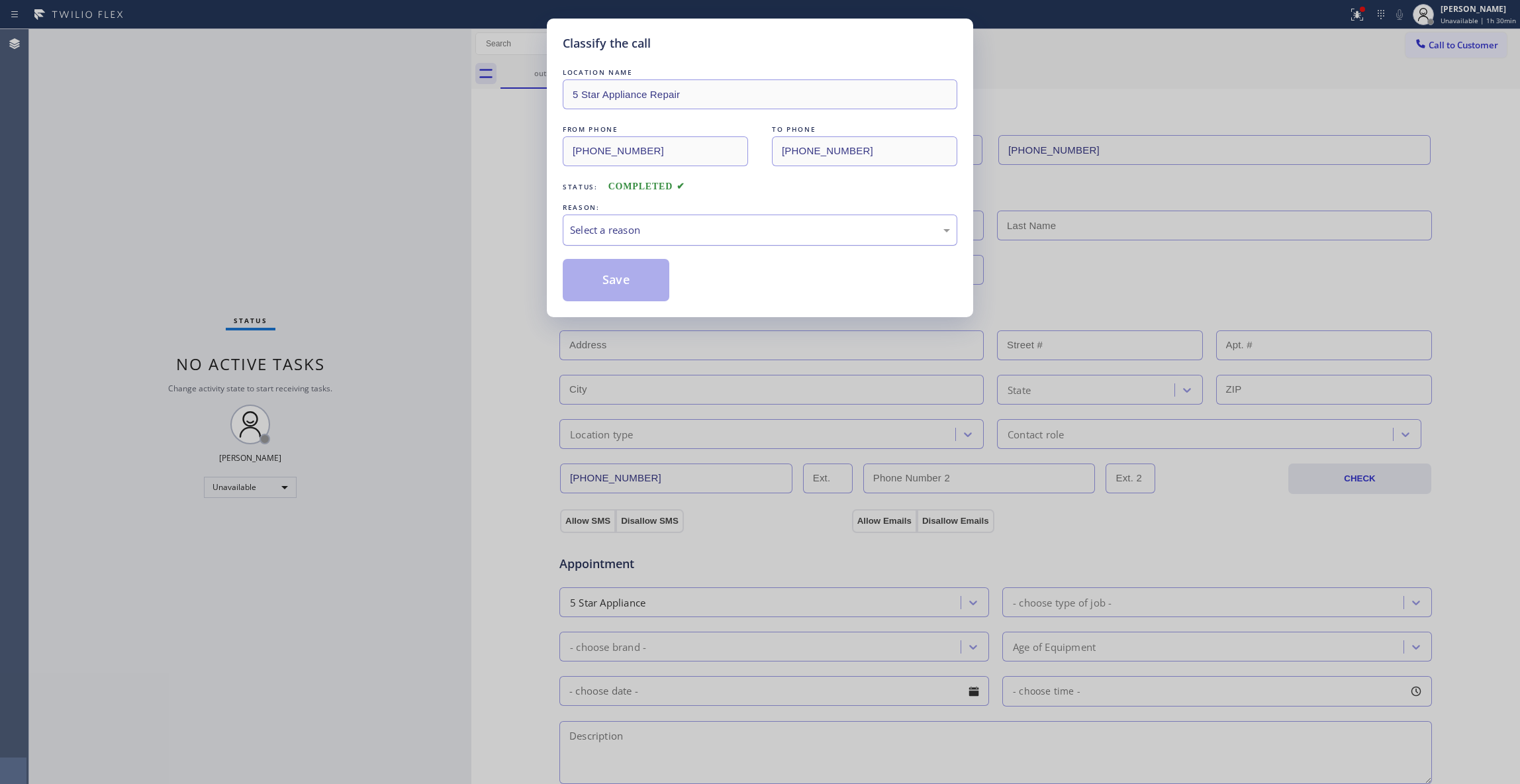
click at [623, 231] on div "Select a reason" at bounding box center [760, 230] width 380 height 16
click at [614, 283] on button "Save" at bounding box center [616, 280] width 107 height 42
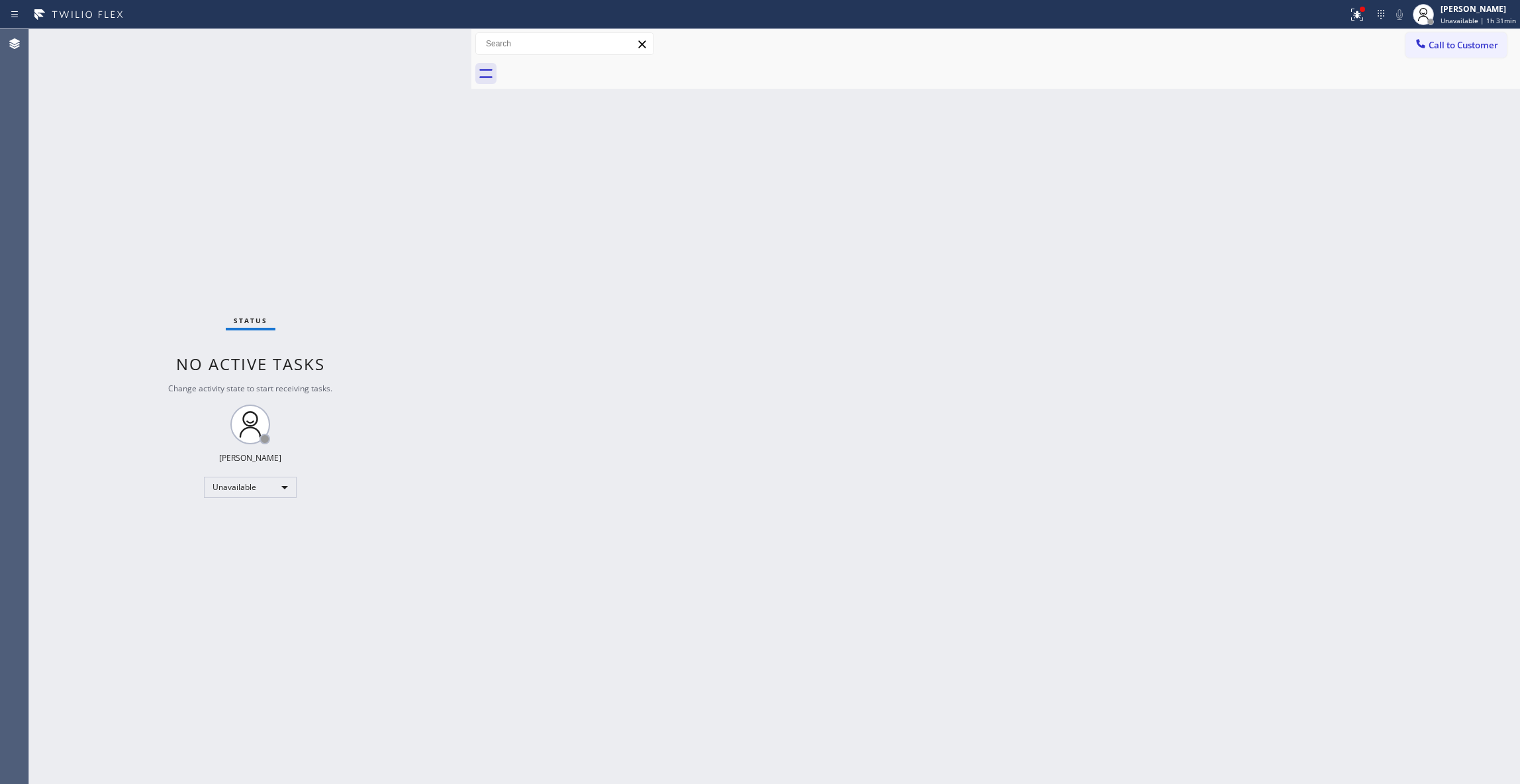
click at [272, 171] on div "Status No active tasks Change activity state to start receiving tasks. [PERSON_…" at bounding box center [250, 406] width 442 height 755
drag, startPoint x: 1452, startPoint y: 43, endPoint x: 1024, endPoint y: 197, distance: 454.9
click at [1452, 45] on span "Call to Customer" at bounding box center [1463, 45] width 69 height 12
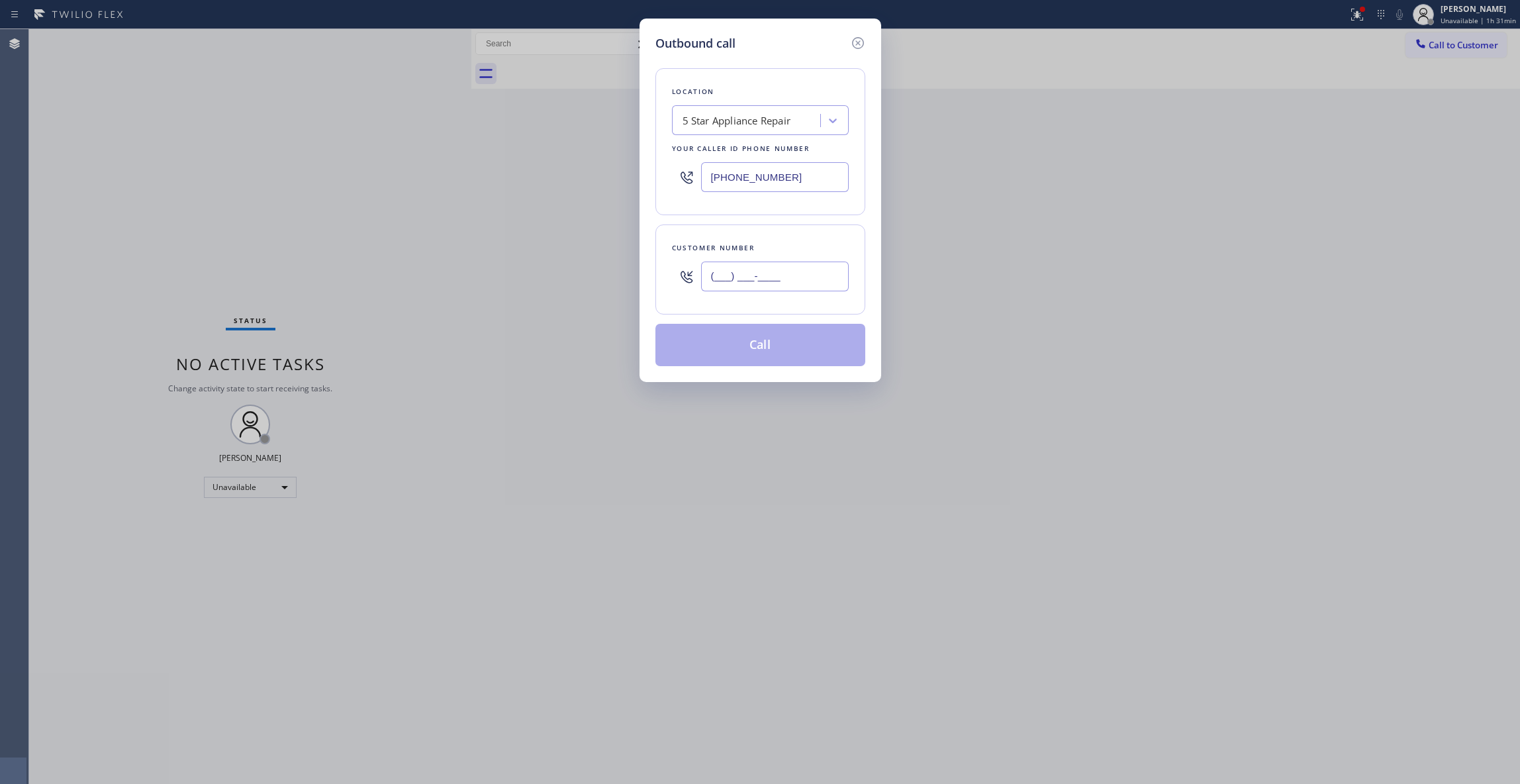
click at [766, 279] on input "(___) ___-____" at bounding box center [775, 277] width 148 height 30
paste input "323) 704-5050"
type input "[PHONE_NUMBER]"
drag, startPoint x: 807, startPoint y: 176, endPoint x: 612, endPoint y: 254, distance: 210.0
click at [376, 173] on div "Outbound call Location 5 Star Appliance Repair Your caller id phone number [PHO…" at bounding box center [760, 392] width 1520 height 784
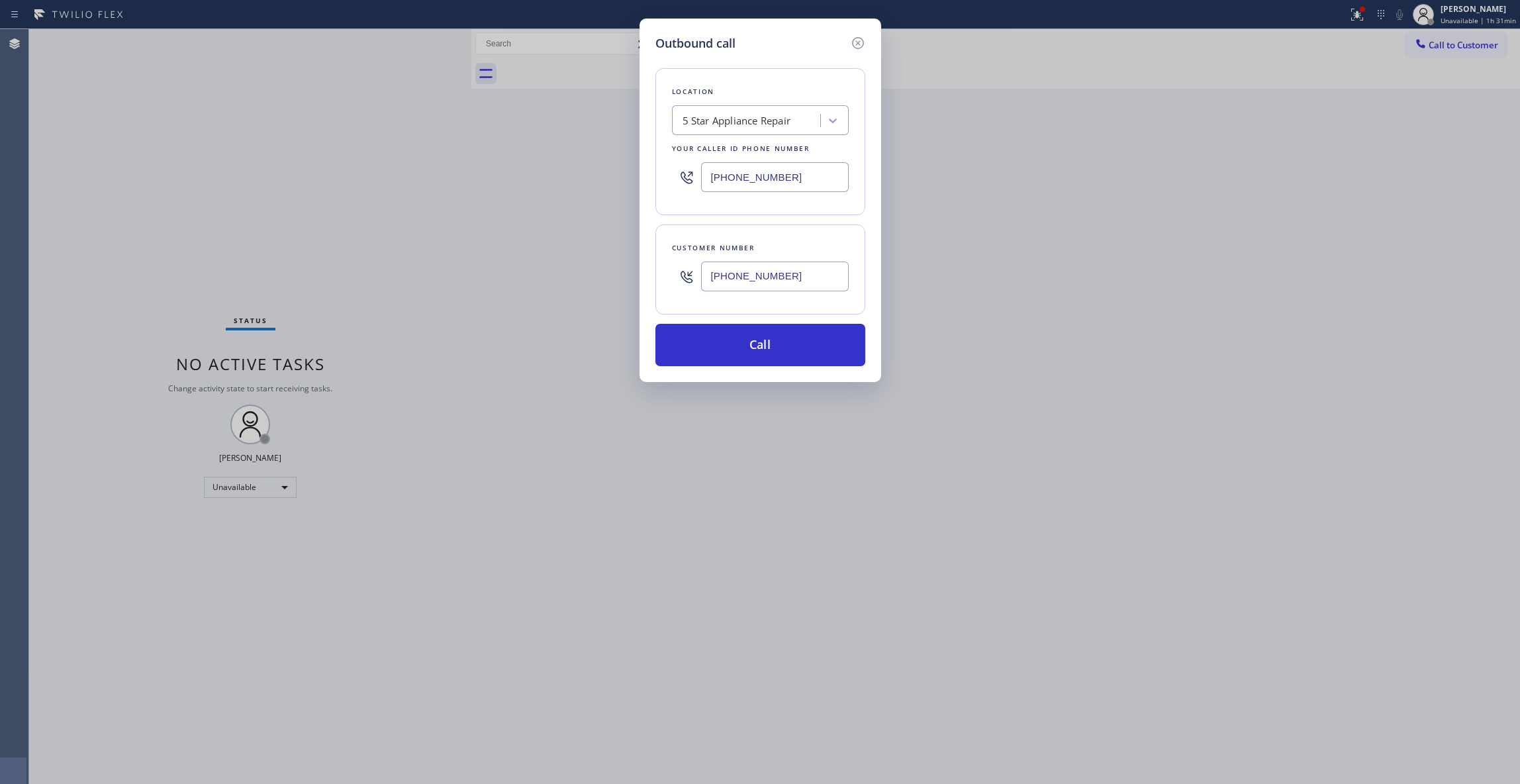
paste input "33) 558-1241"
type input "[PHONE_NUMBER]"
drag, startPoint x: 818, startPoint y: 273, endPoint x: 628, endPoint y: 272, distance: 190.0
click at [628, 272] on div "Outbound call Location 4C.SMS Campaign HVAC Alliance Experts Your caller id pho…" at bounding box center [760, 392] width 1520 height 784
click at [808, 345] on button "Call" at bounding box center [760, 345] width 210 height 42
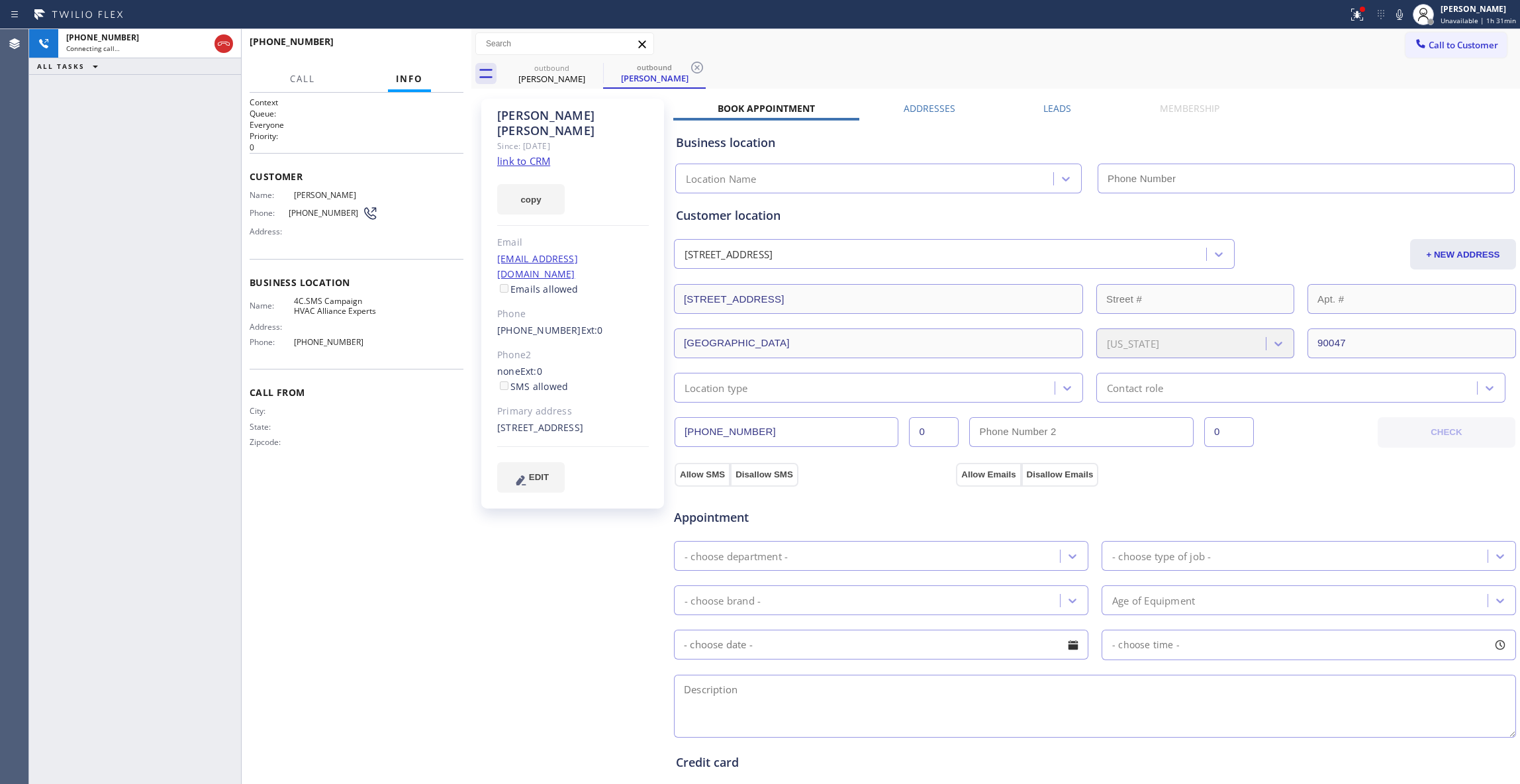
type input "[PHONE_NUMBER]"
click at [698, 64] on icon at bounding box center [697, 67] width 16 height 16
click at [523, 154] on link "link to CRM" at bounding box center [524, 161] width 53 height 13
click at [419, 51] on span "HANG UP" at bounding box center [432, 47] width 40 height 9
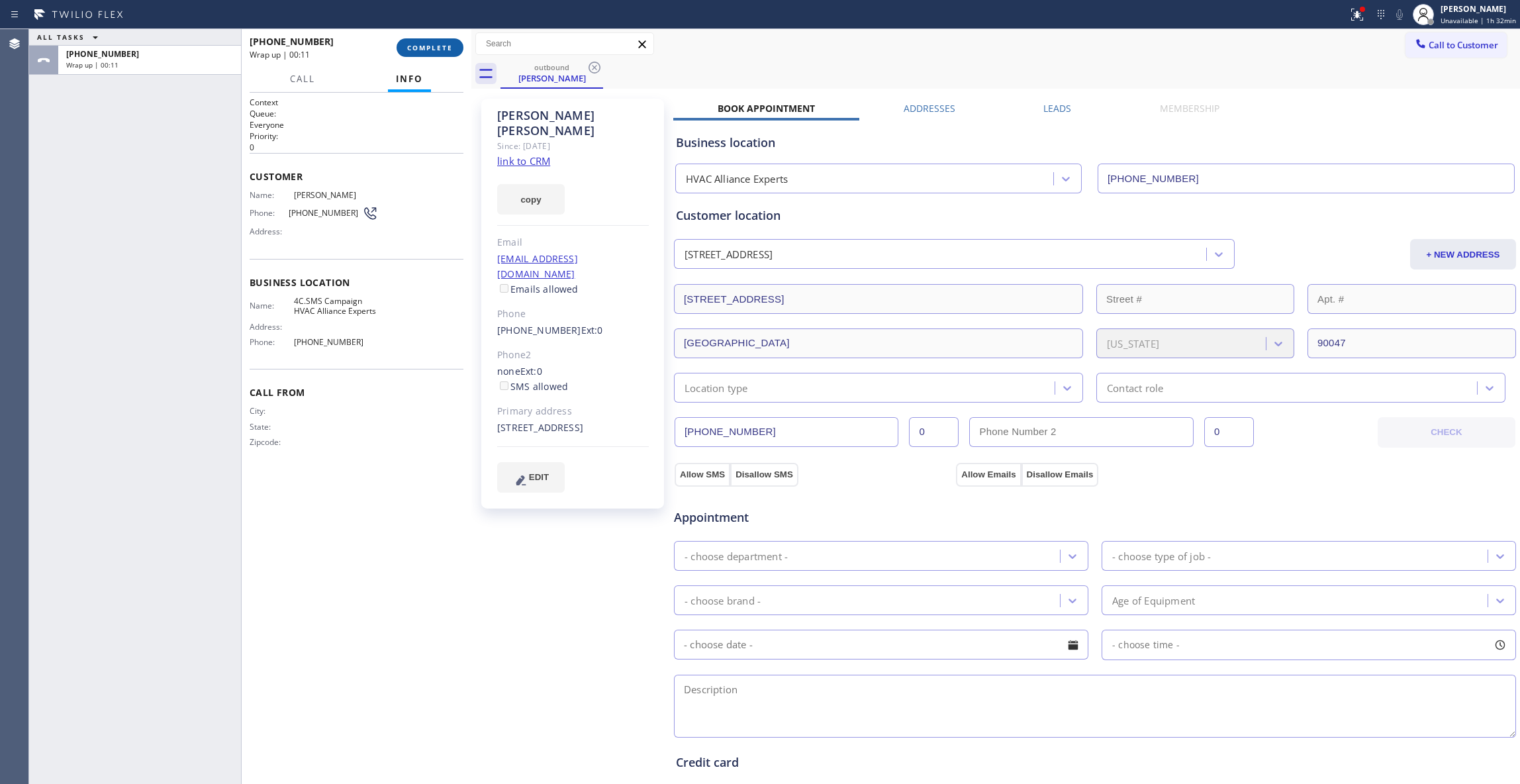
click at [419, 47] on span "COMPLETE" at bounding box center [430, 47] width 46 height 9
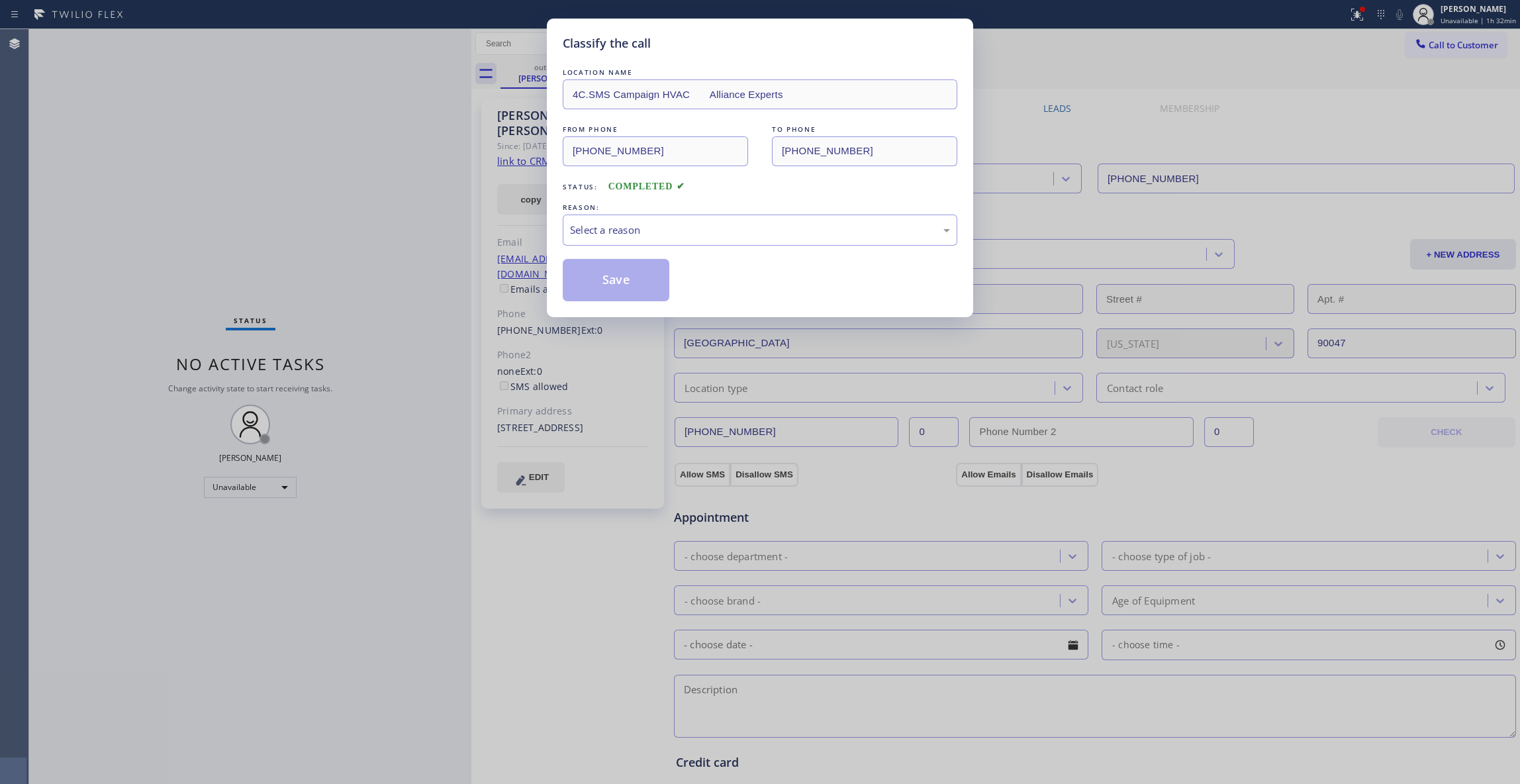
click at [609, 210] on div "REASON:" at bounding box center [760, 208] width 395 height 14
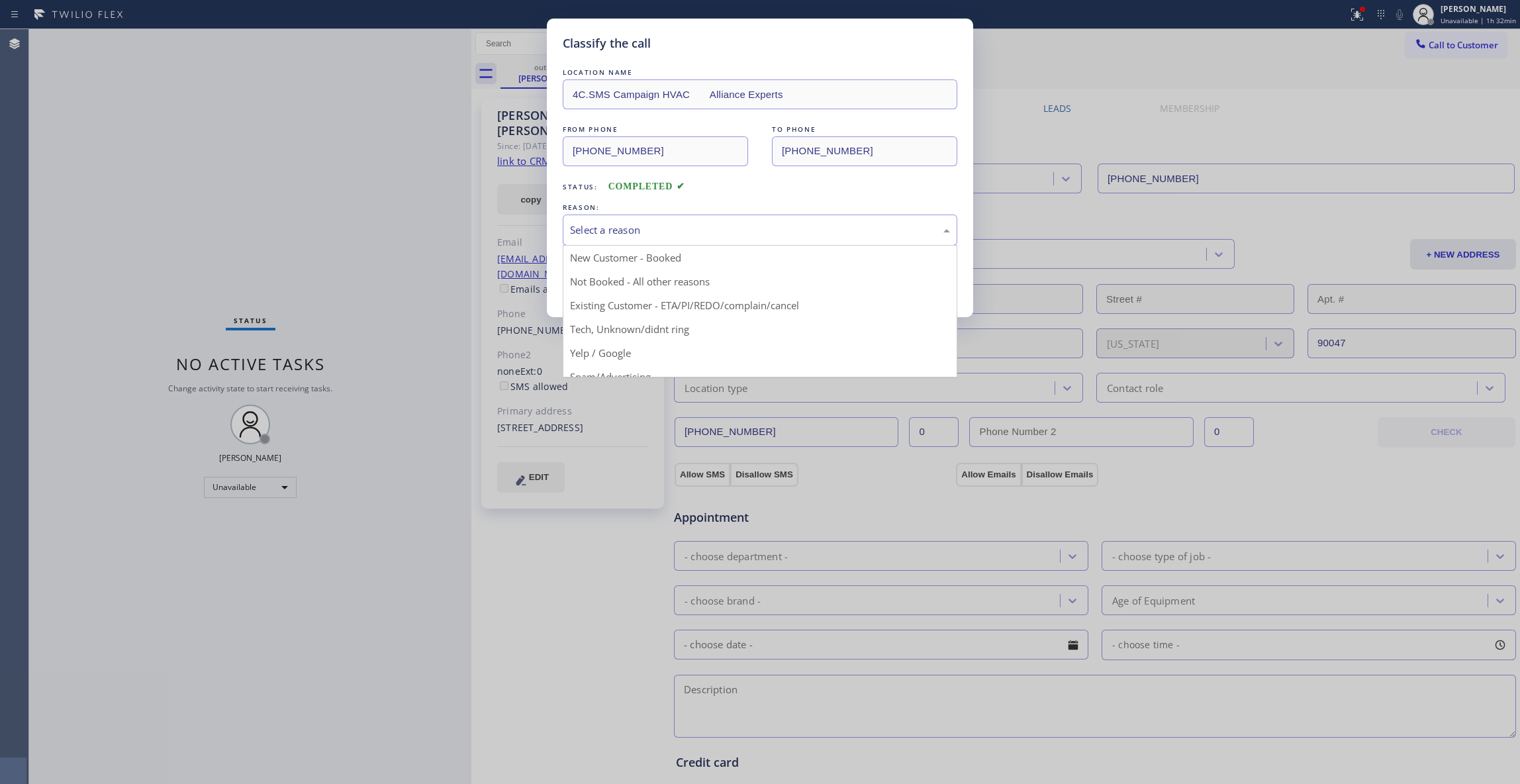
click at [621, 231] on div "Select a reason" at bounding box center [760, 230] width 380 height 16
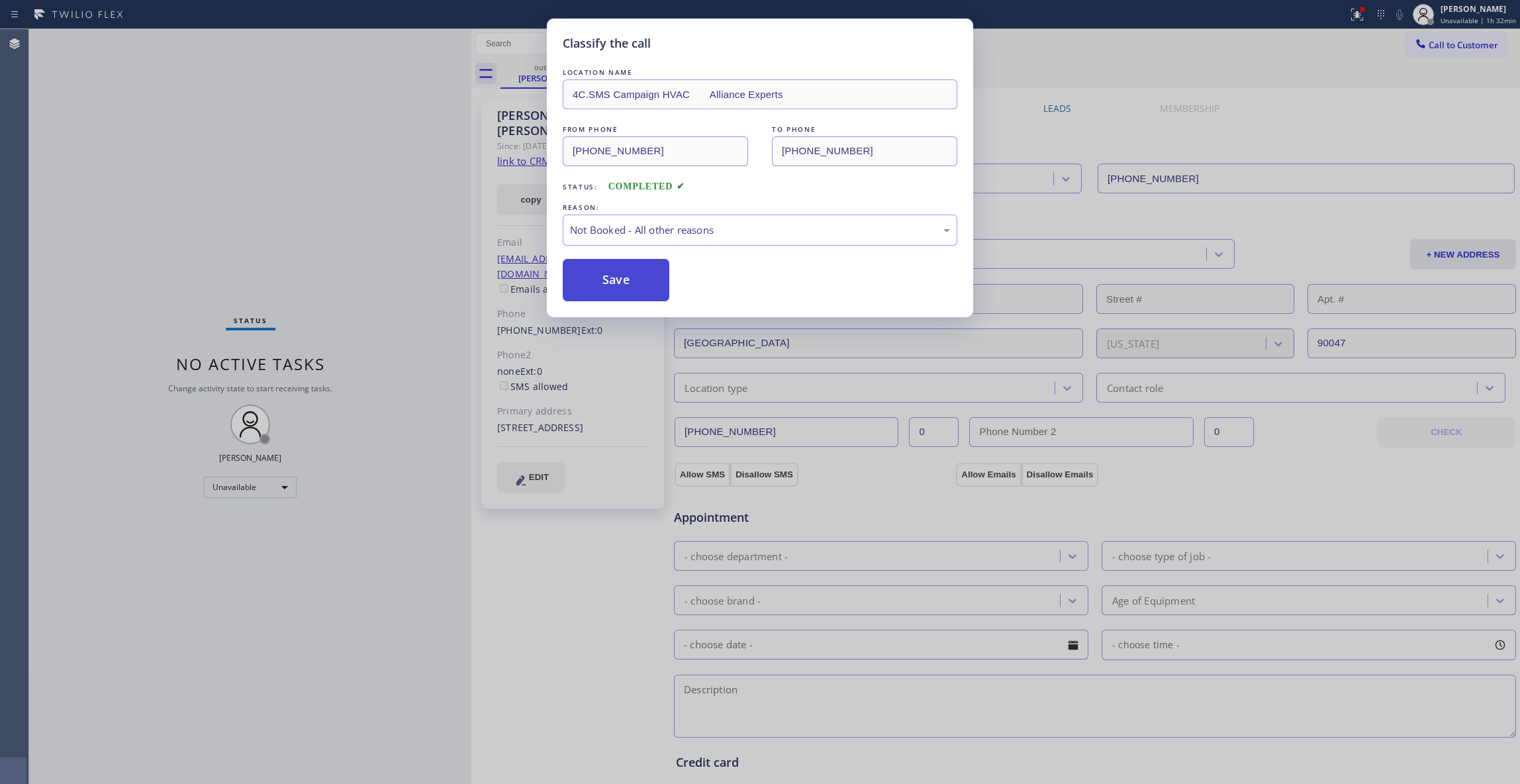
click at [609, 277] on button "Save" at bounding box center [616, 280] width 107 height 42
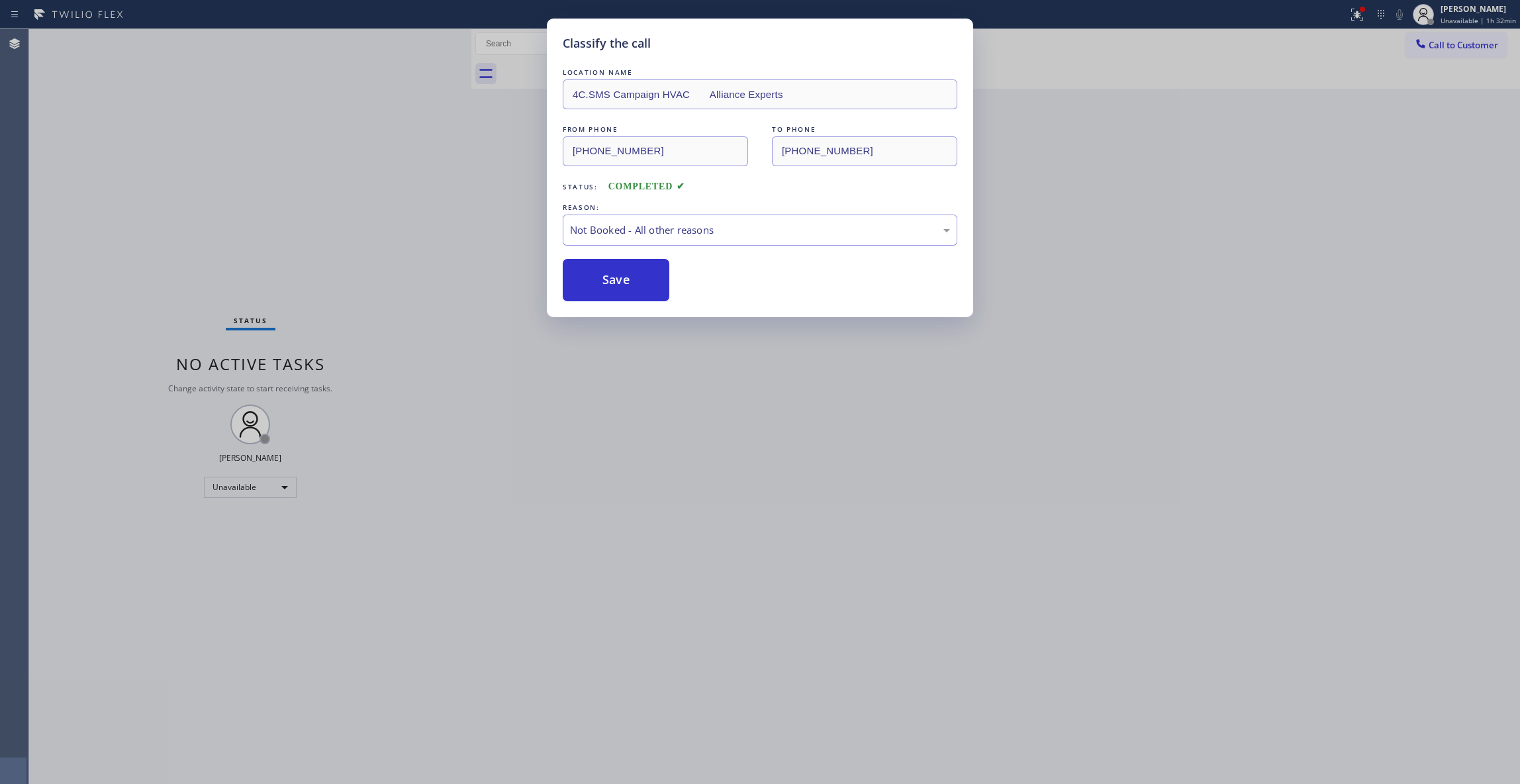
drag, startPoint x: 609, startPoint y: 277, endPoint x: 11, endPoint y: 304, distance: 598.6
click at [591, 279] on button "Save" at bounding box center [616, 280] width 107 height 42
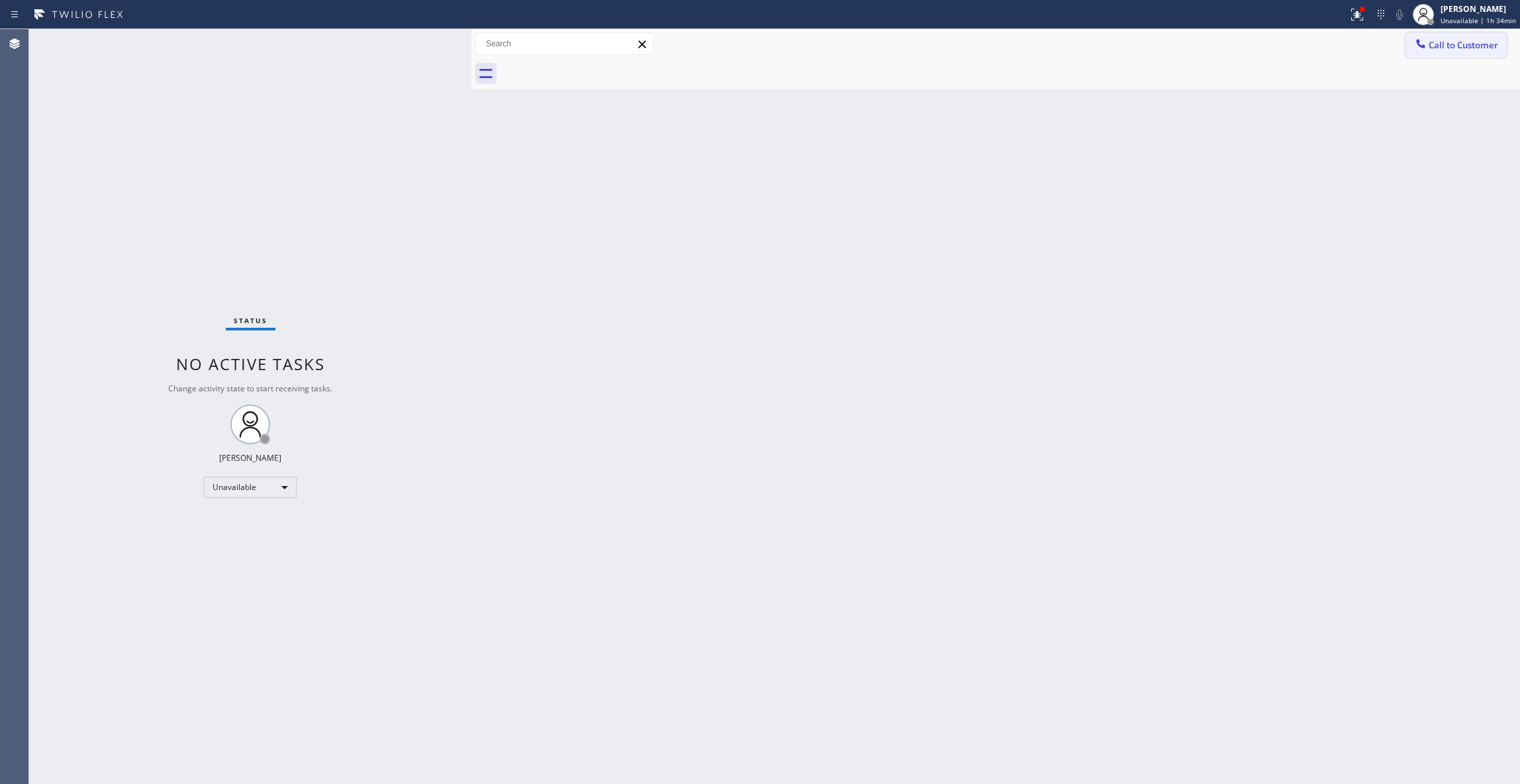
drag, startPoint x: 1447, startPoint y: 42, endPoint x: 1418, endPoint y: 38, distance: 29.3
click at [1445, 40] on span "Call to Customer" at bounding box center [1463, 45] width 69 height 12
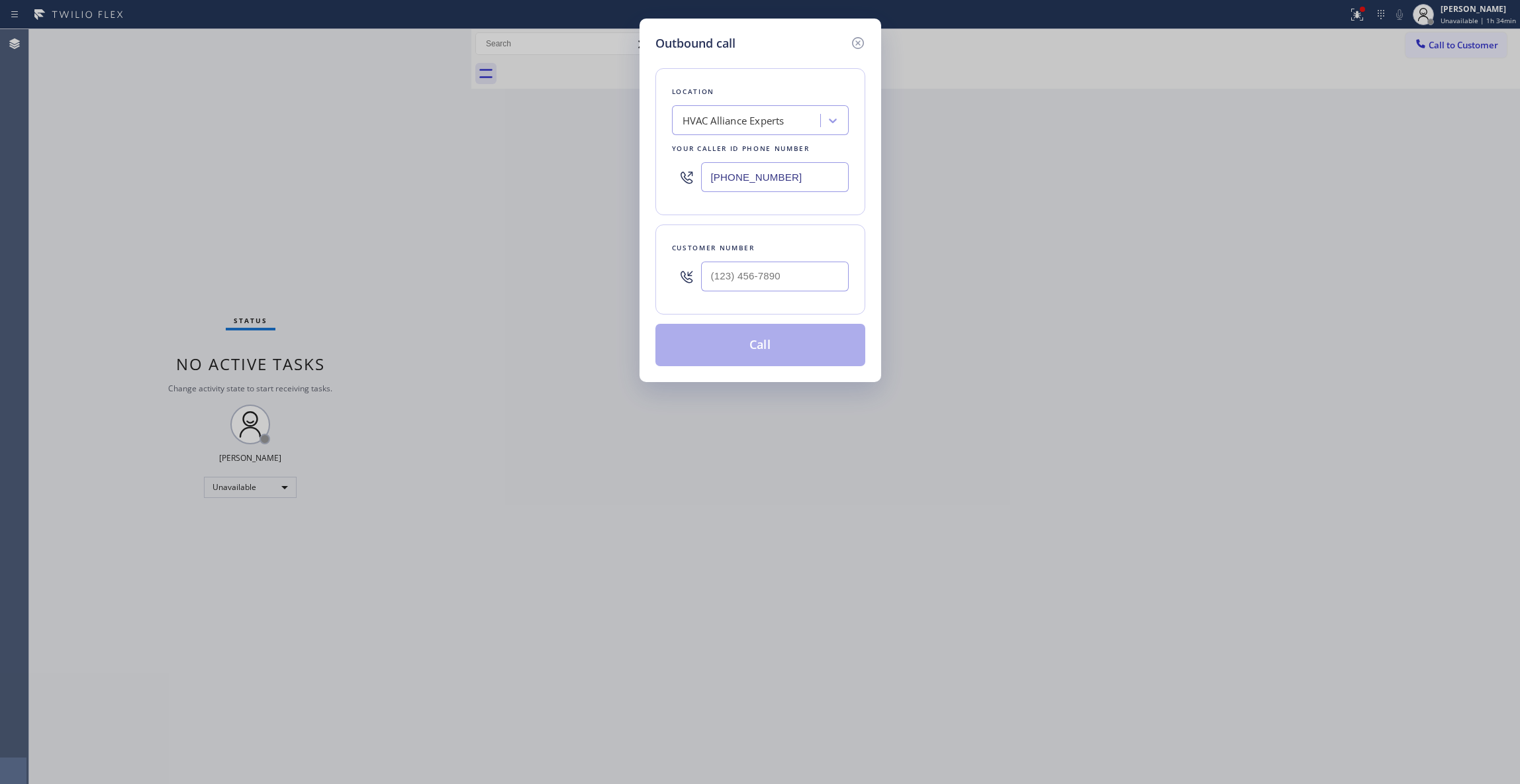
drag, startPoint x: 802, startPoint y: 183, endPoint x: 302, endPoint y: 38, distance: 520.6
click at [302, 155] on div "Outbound call Location HVAC Alliance Experts Your caller id phone number [PHONE…" at bounding box center [760, 392] width 1520 height 784
paste input "05) 261-241"
type input "[PHONE_NUMBER]"
click at [722, 274] on input "(___) ___-____" at bounding box center [775, 277] width 148 height 30
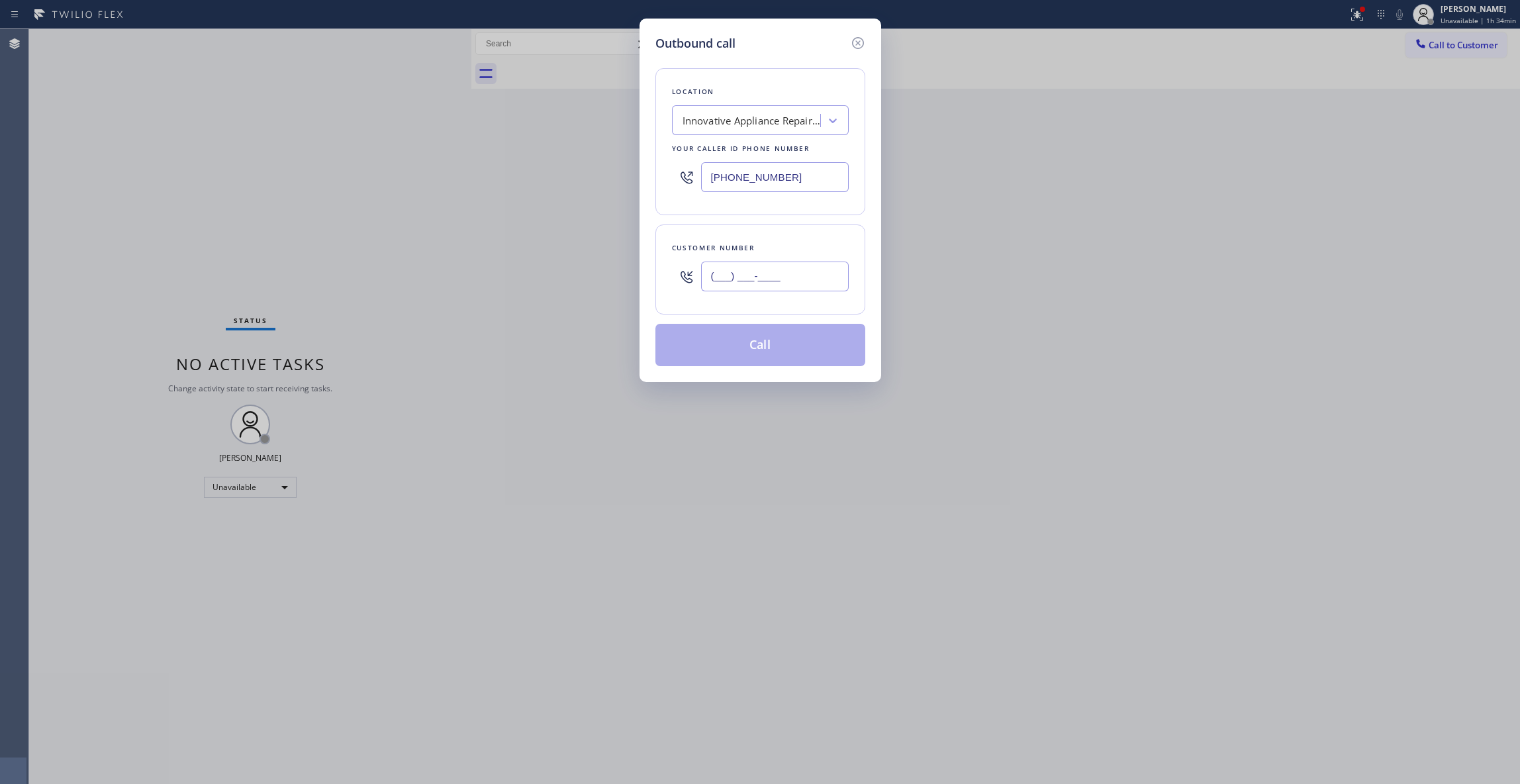
paste input "530) 219-7316"
type input "[PHONE_NUMBER]"
click at [766, 343] on button "Call" at bounding box center [760, 345] width 210 height 42
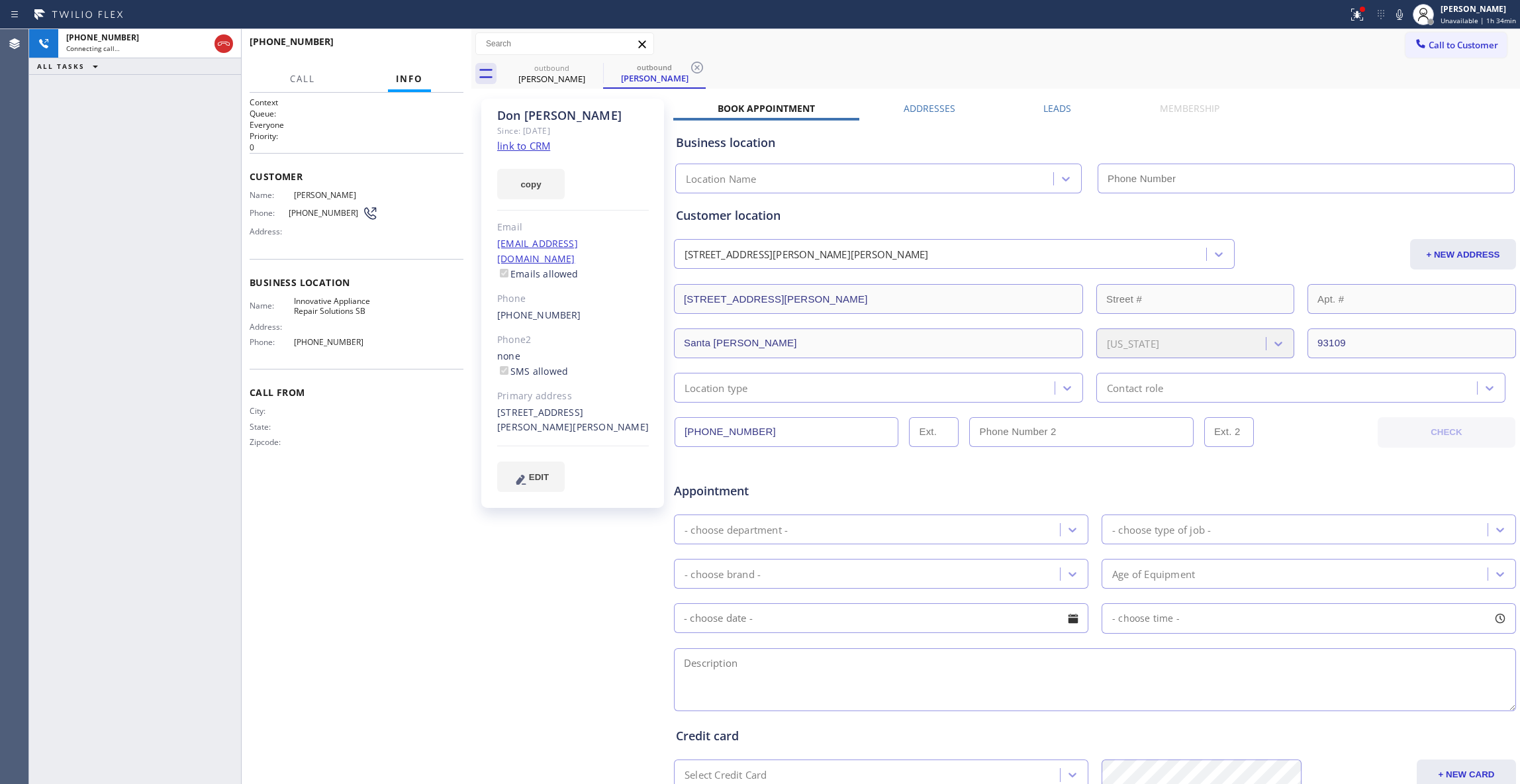
type input "[PHONE_NUMBER]"
drag, startPoint x: 21, startPoint y: 204, endPoint x: 54, endPoint y: 149, distance: 64.1
click at [21, 204] on div "Agent Desktop" at bounding box center [14, 406] width 28 height 755
click at [698, 62] on icon at bounding box center [697, 67] width 12 height 12
click at [417, 48] on span "HANG UP" at bounding box center [432, 47] width 40 height 9
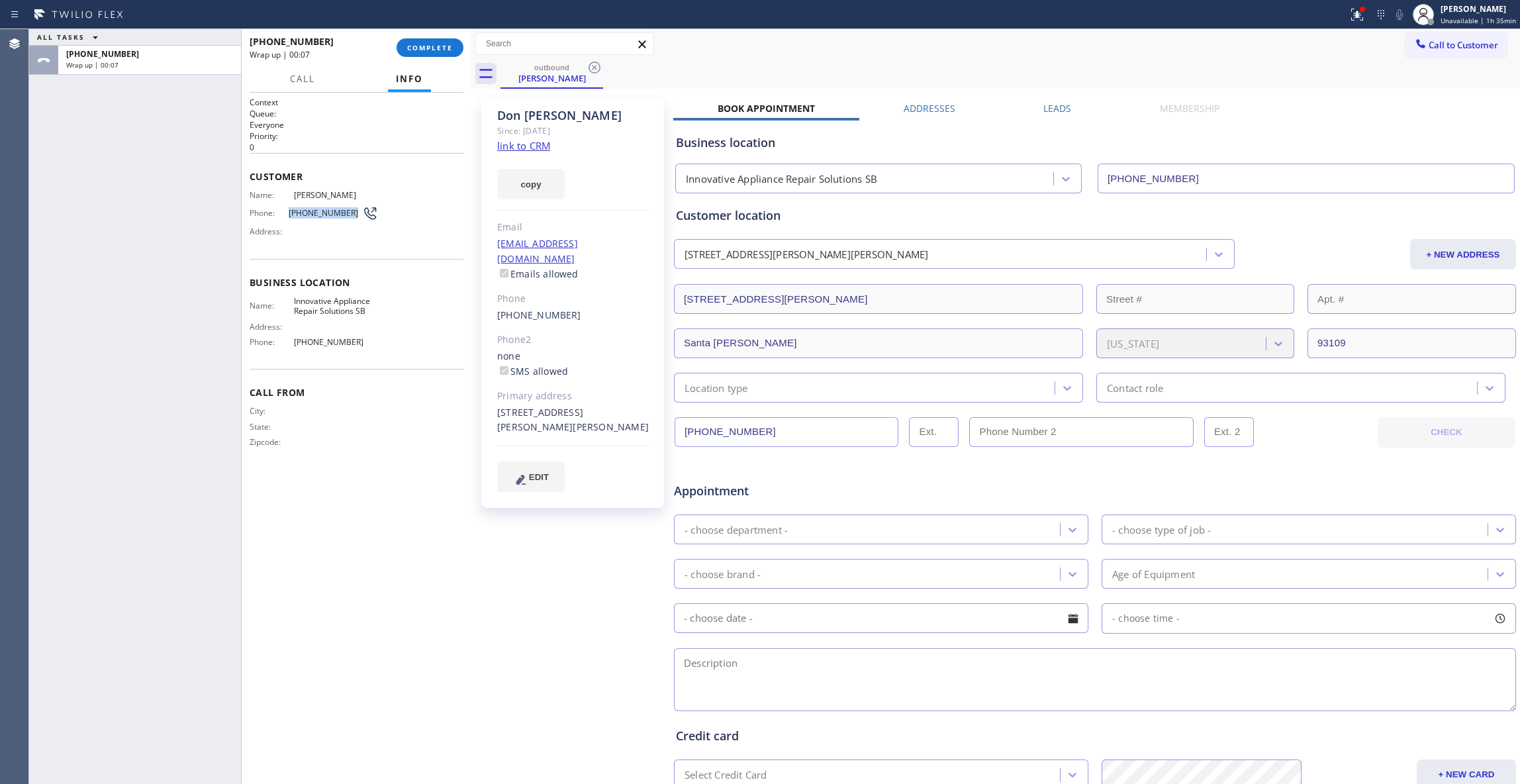
drag, startPoint x: 347, startPoint y: 215, endPoint x: 289, endPoint y: 217, distance: 58.0
click at [289, 217] on span "[PHONE_NUMBER]" at bounding box center [326, 213] width 74 height 10
copy span "[PHONE_NUMBER]"
drag, startPoint x: 589, startPoint y: 111, endPoint x: 549, endPoint y: 114, distance: 40.1
click at [550, 113] on div "[PERSON_NAME]" at bounding box center [573, 116] width 151 height 16
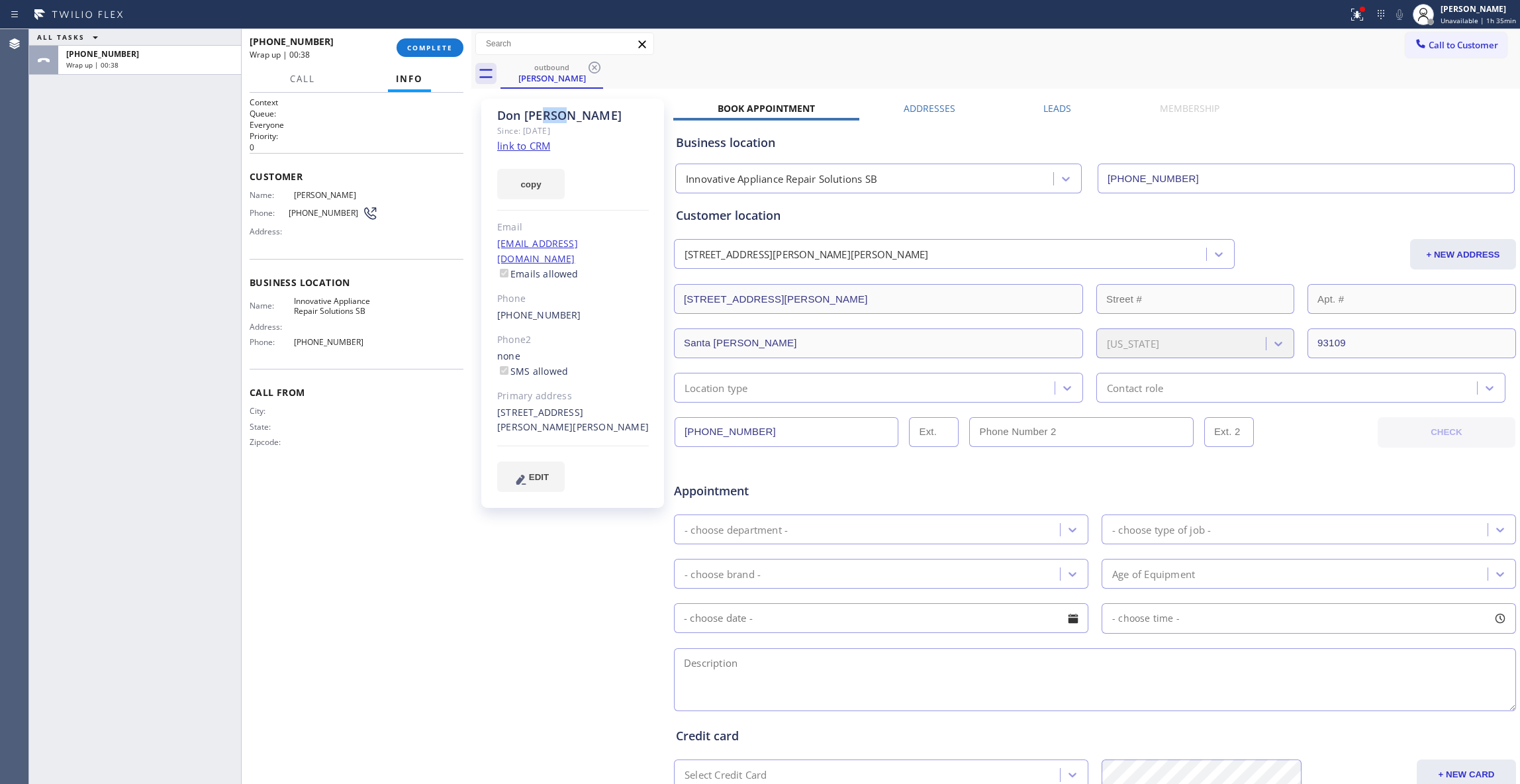
drag, startPoint x: 468, startPoint y: 586, endPoint x: 462, endPoint y: 534, distance: 52.3
click at [471, 577] on div at bounding box center [471, 406] width 0 height 755
drag, startPoint x: 355, startPoint y: 313, endPoint x: 292, endPoint y: 307, distance: 63.3
click at [292, 307] on div "Name: Innovative Appliance Repair Solutions SB" at bounding box center [314, 306] width 129 height 21
copy div "Innovative Appliance Repair Solutions"
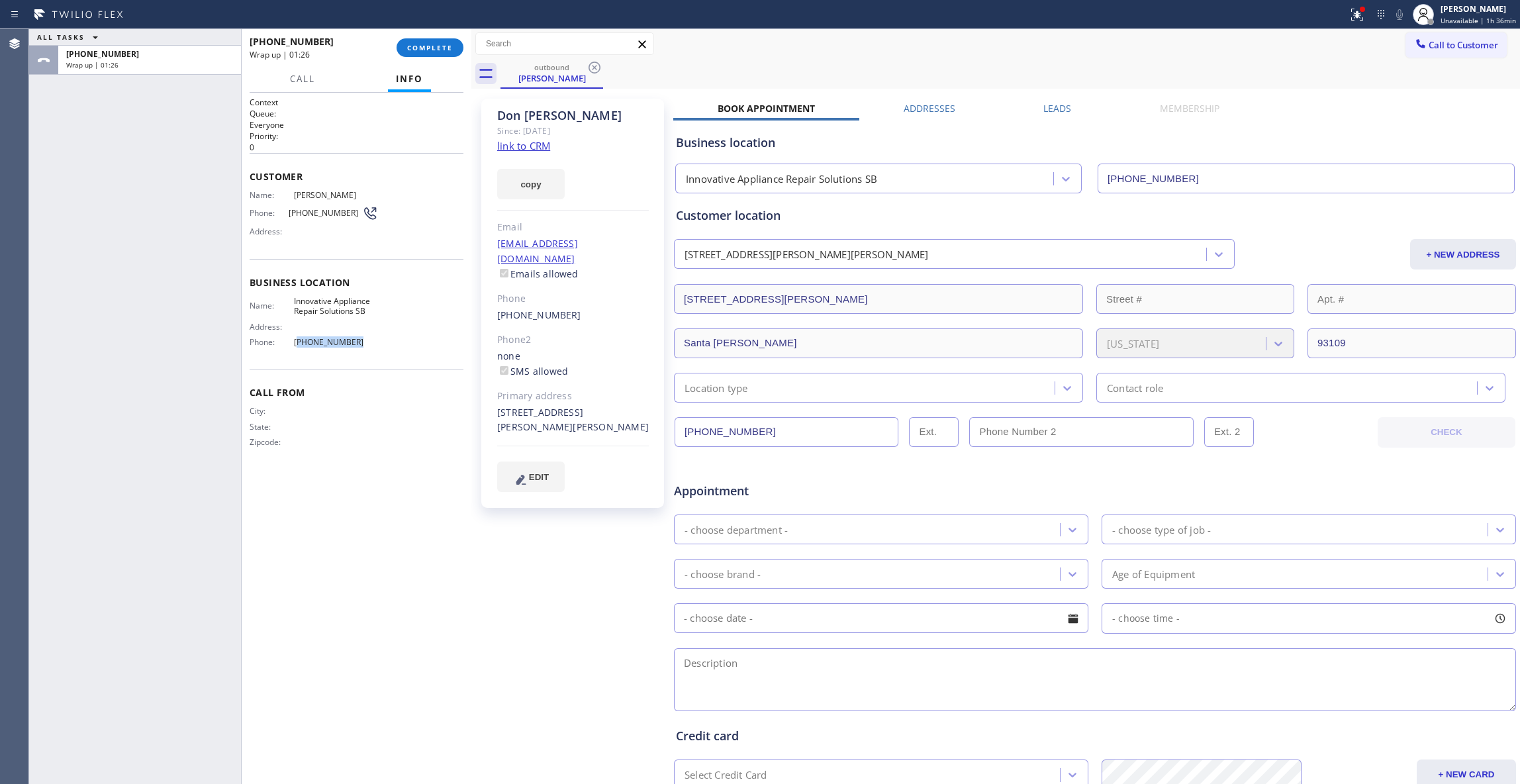
drag, startPoint x: 356, startPoint y: 343, endPoint x: 296, endPoint y: 343, distance: 60.0
click at [296, 343] on span "[PHONE_NUMBER]" at bounding box center [335, 342] width 84 height 10
copy span "805) 261-2411"
click at [362, 358] on div "Business location Name: Innovative Appliance Repair Solutions SB Address: Phone…" at bounding box center [357, 314] width 214 height 110
drag, startPoint x: 358, startPoint y: 345, endPoint x: 294, endPoint y: 342, distance: 64.1
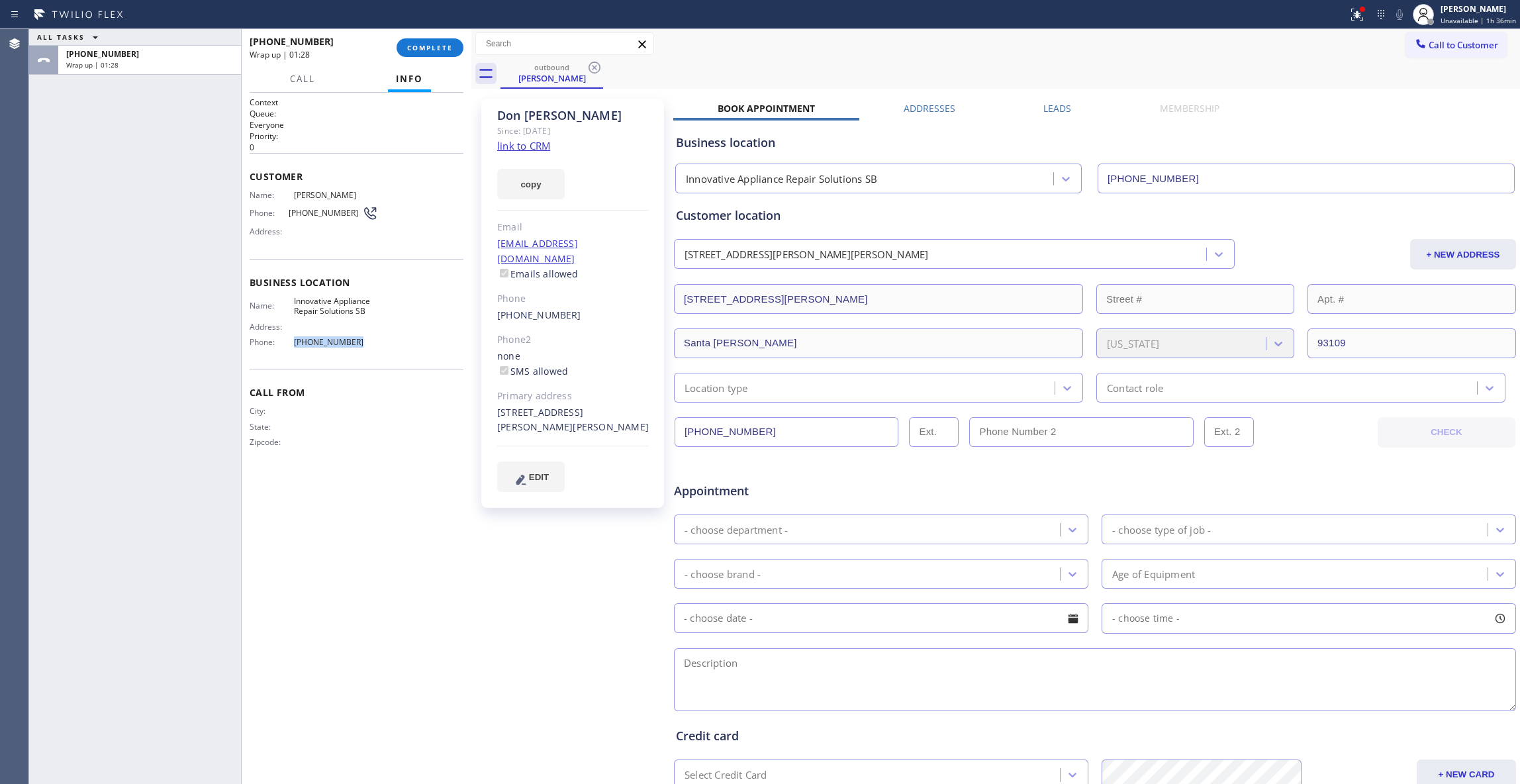
click at [294, 342] on span "[PHONE_NUMBER]" at bounding box center [335, 342] width 84 height 10
copy span "[PHONE_NUMBER]"
click at [445, 42] on button "COMPLETE" at bounding box center [430, 47] width 67 height 18
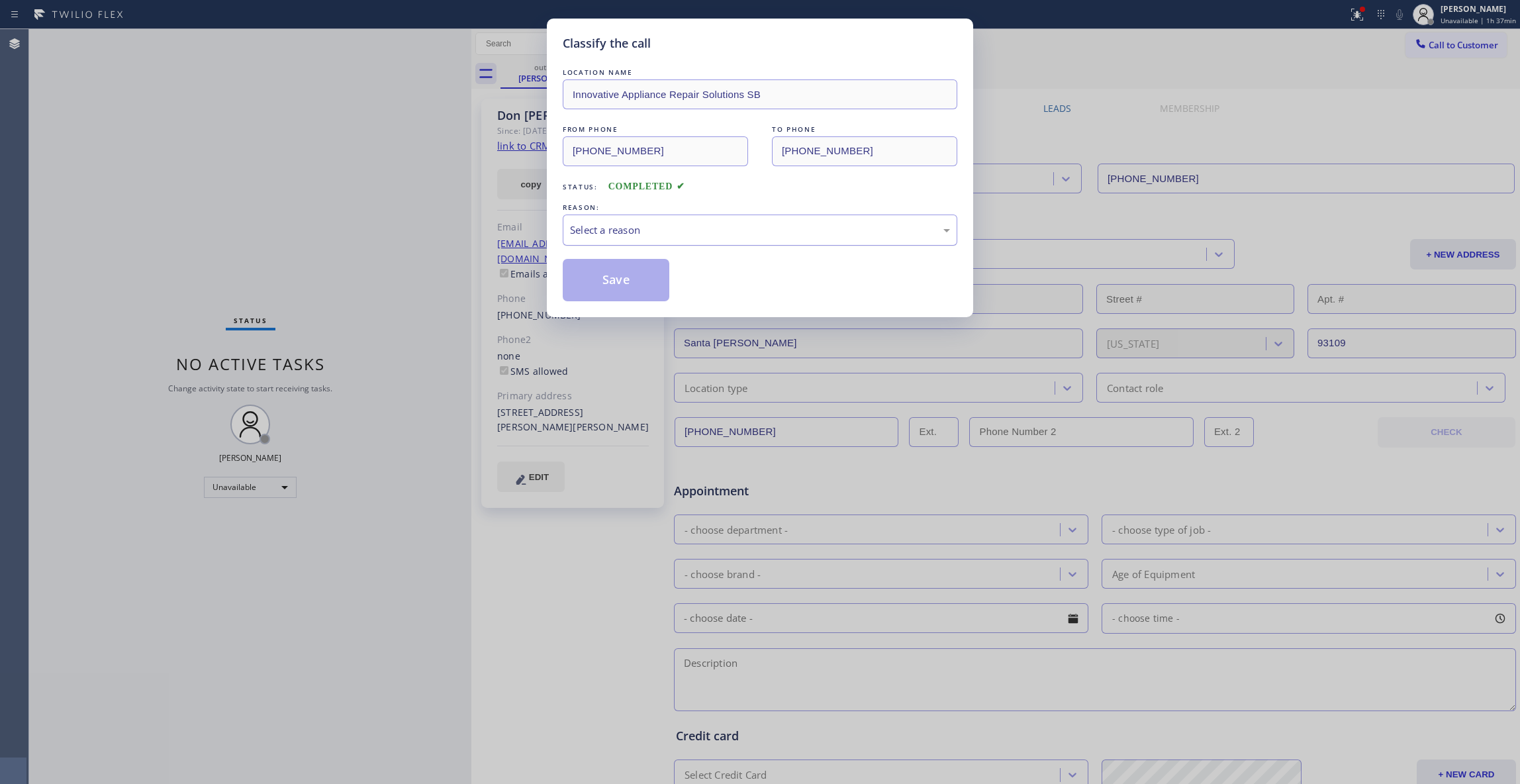
click at [635, 236] on div "Select a reason" at bounding box center [760, 230] width 380 height 16
click at [623, 287] on button "Save" at bounding box center [616, 280] width 107 height 42
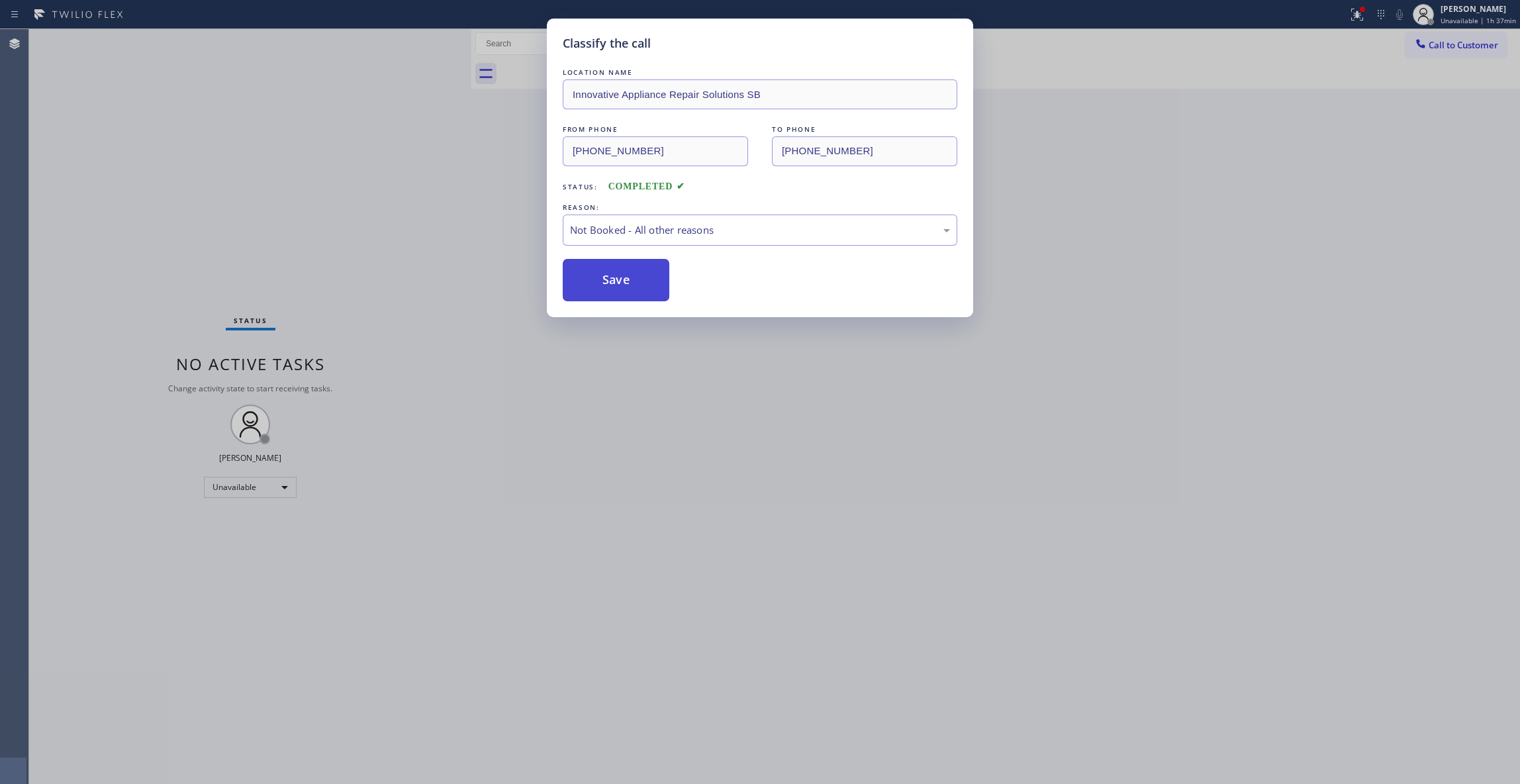
click at [623, 287] on button "Save" at bounding box center [616, 280] width 107 height 42
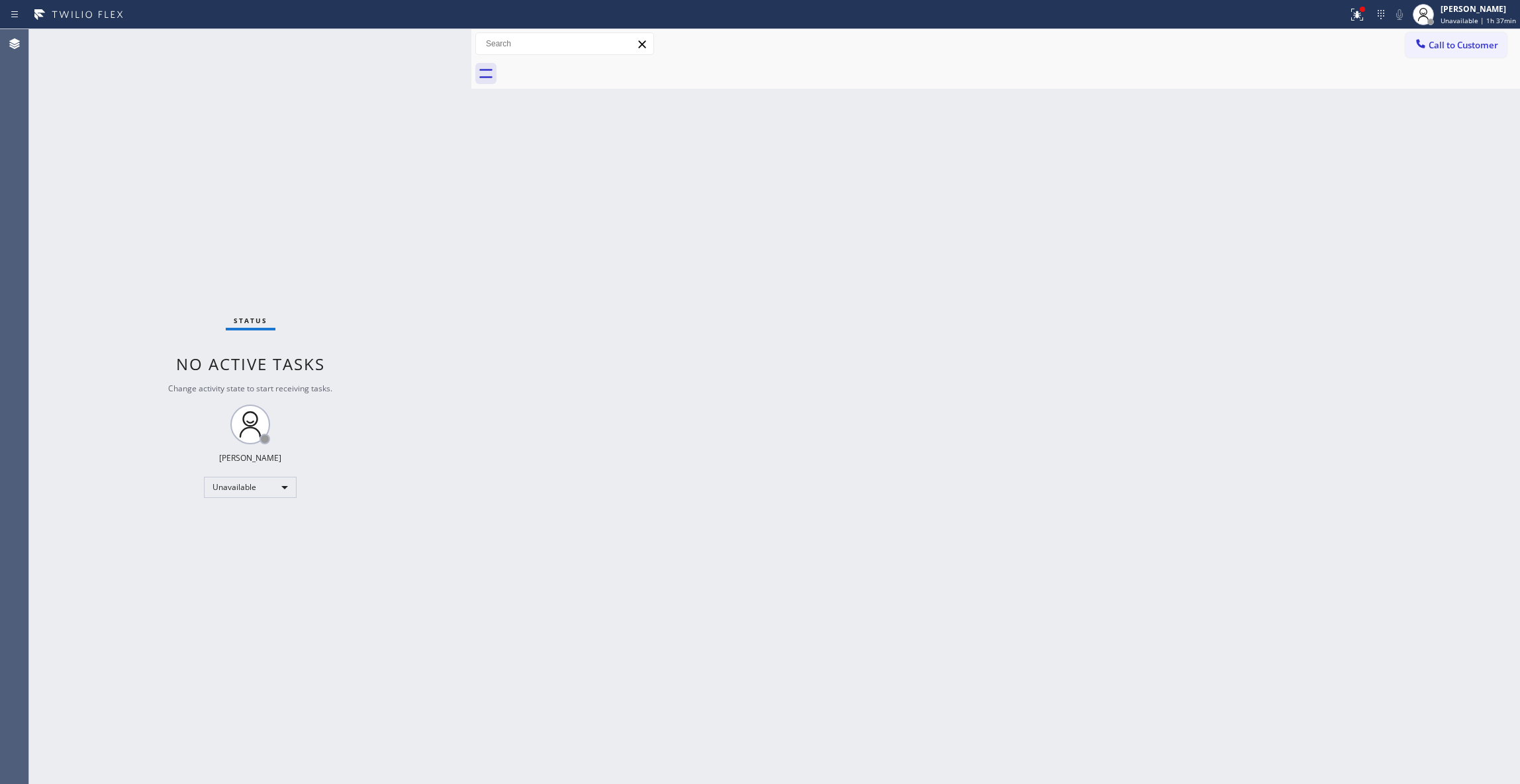
drag, startPoint x: 231, startPoint y: 190, endPoint x: 1262, endPoint y: 112, distance: 1033.9
click at [243, 190] on div "Status No active tasks Change activity state to start receiving tasks. [PERSON_…" at bounding box center [250, 406] width 442 height 755
click at [1492, 50] on span "Call to Customer" at bounding box center [1463, 45] width 69 height 12
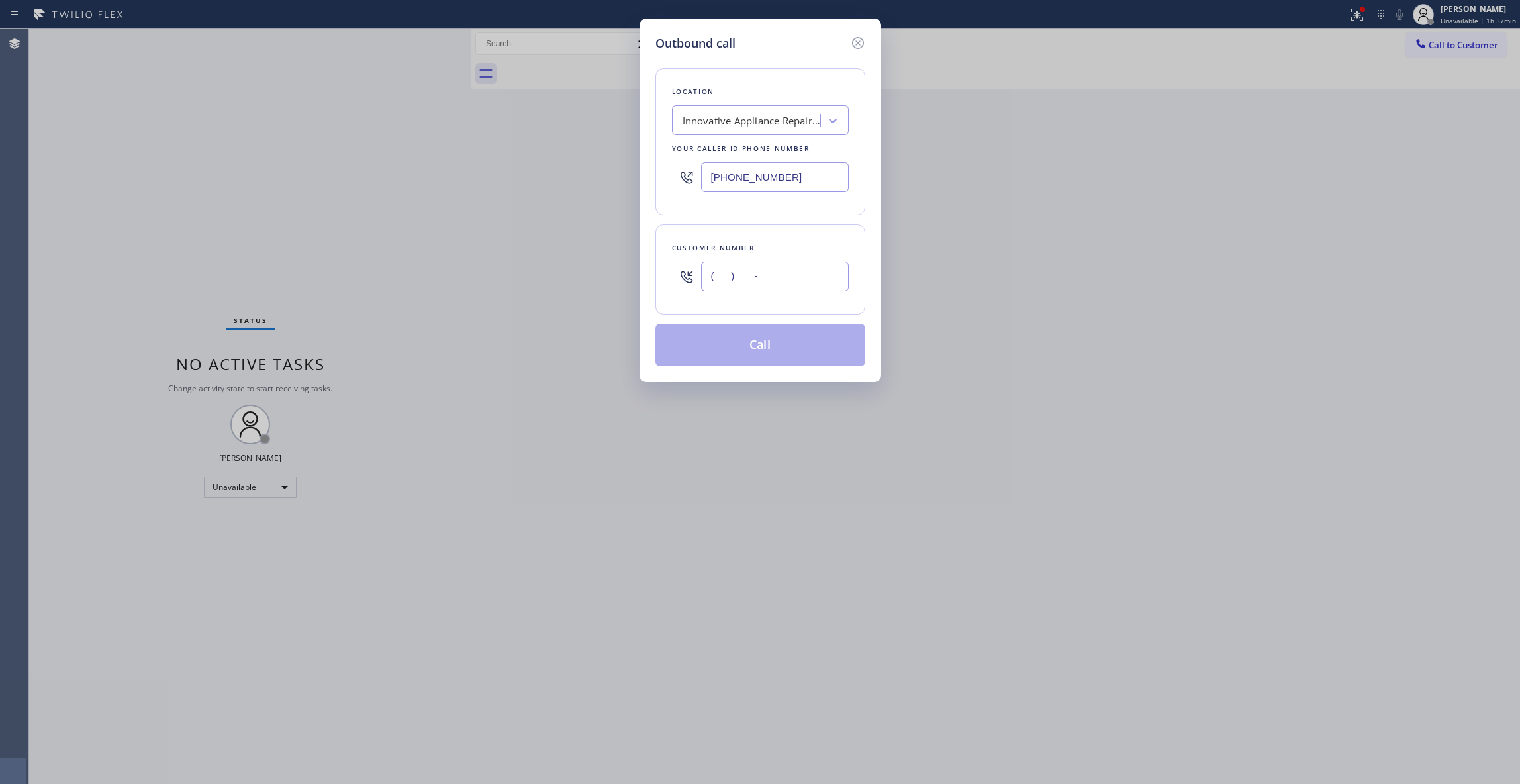
click at [742, 282] on input "(___) ___-____" at bounding box center [775, 277] width 148 height 30
paste input "562) 234-5739"
type input "[PHONE_NUMBER]"
click at [263, 240] on div "Outbound call Location Innovative Appliance Repair Solutions SB Your caller id …" at bounding box center [760, 392] width 1520 height 784
drag, startPoint x: 805, startPoint y: 181, endPoint x: 509, endPoint y: 179, distance: 296.0
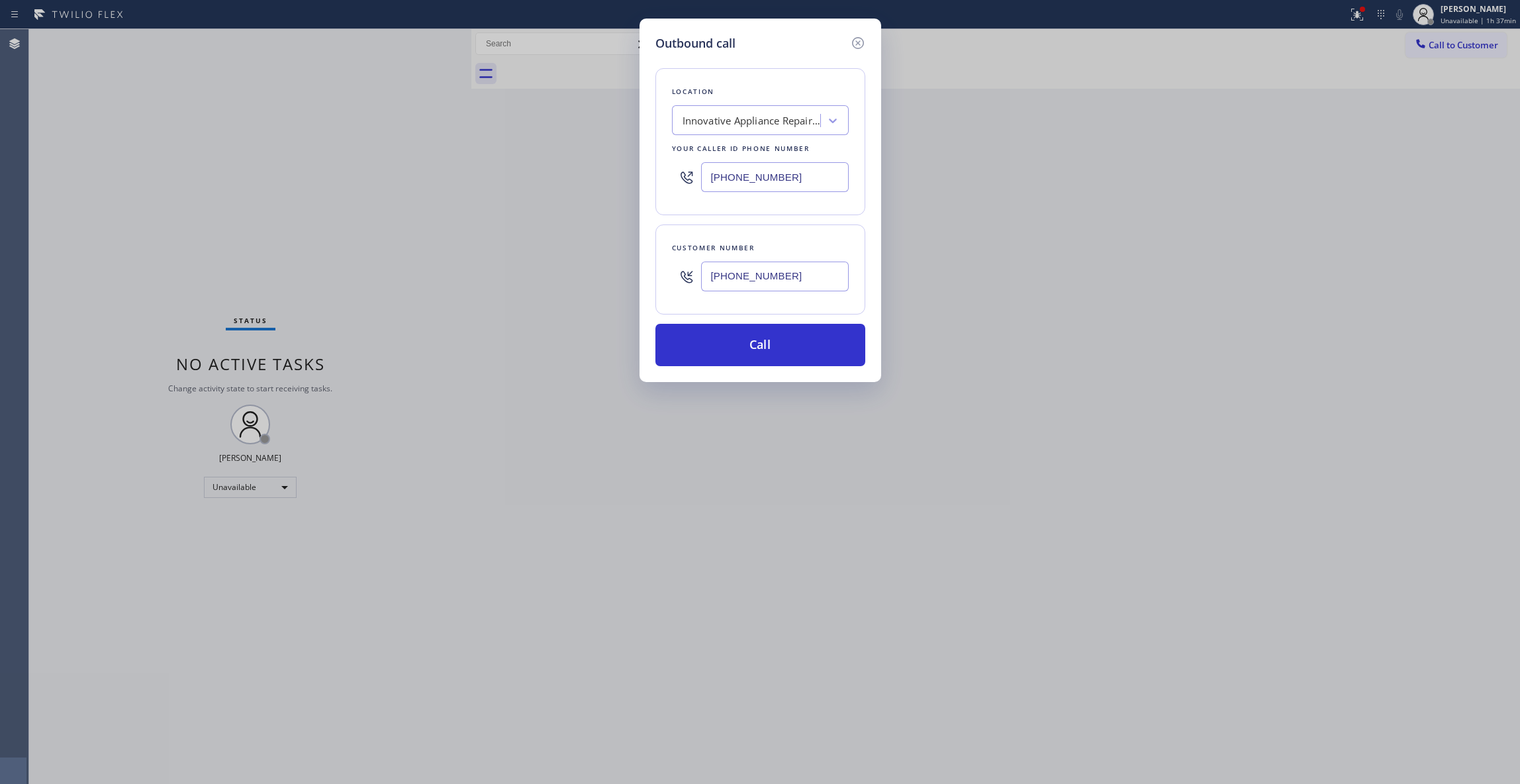
click at [509, 179] on div "Outbound call Location Innovative Appliance Repair Solutions SB Your caller id …" at bounding box center [760, 392] width 1520 height 784
paste input "88) 553-8605"
type input "[PHONE_NUMBER]"
click at [763, 355] on button "Call" at bounding box center [760, 345] width 210 height 42
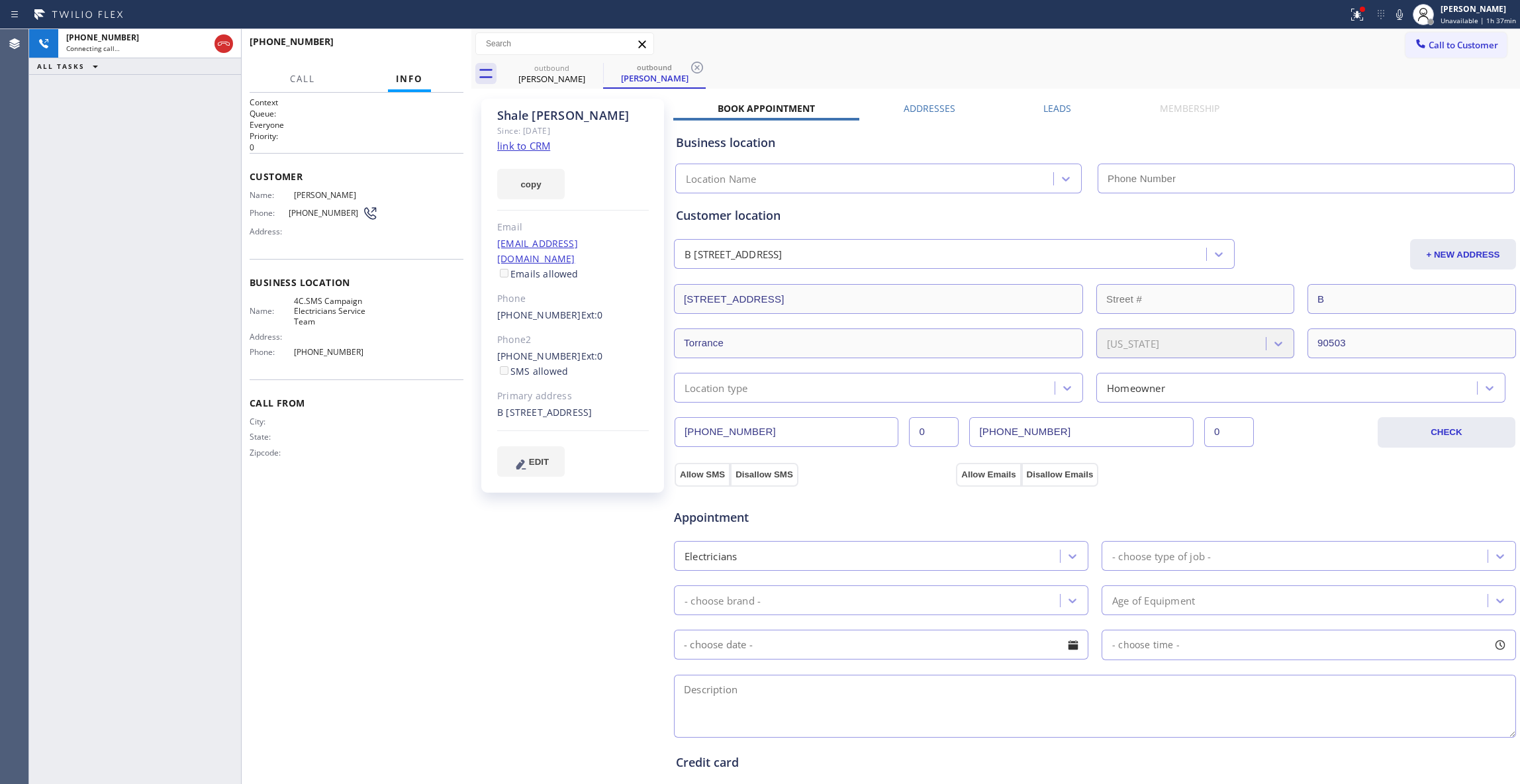
type input "[PHONE_NUMBER]"
click at [697, 67] on icon at bounding box center [697, 67] width 16 height 16
click at [181, 689] on div "[PHONE_NUMBER] Live | 00:01 ALL TASKS ALL TASKS ACTIVE TASKS TASKS IN WRAP UP" at bounding box center [134, 406] width 212 height 755
click at [532, 147] on link "link to CRM" at bounding box center [524, 145] width 53 height 13
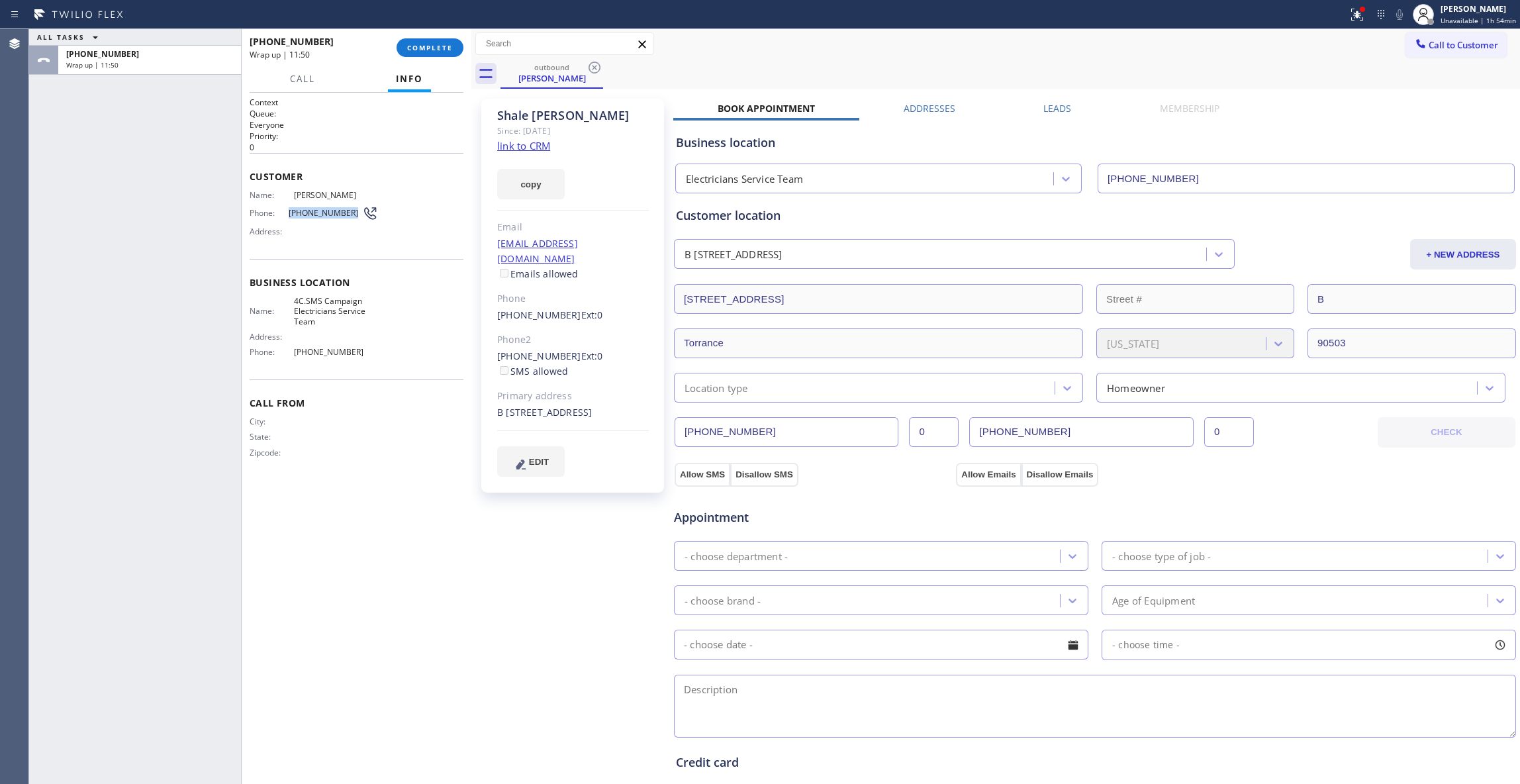
drag, startPoint x: 347, startPoint y: 212, endPoint x: 282, endPoint y: 215, distance: 65.1
click at [282, 215] on div "Phone: [PHONE_NUMBER]" at bounding box center [314, 213] width 129 height 16
copy div "[PHONE_NUMBER]"
drag, startPoint x: 601, startPoint y: 246, endPoint x: 488, endPoint y: 242, distance: 113.1
click at [488, 242] on div "[PERSON_NAME] Since: [DATE] link to CRM copy Email [EMAIL_ADDRESS][DOMAIN_NAME]…" at bounding box center [572, 295] width 183 height 394
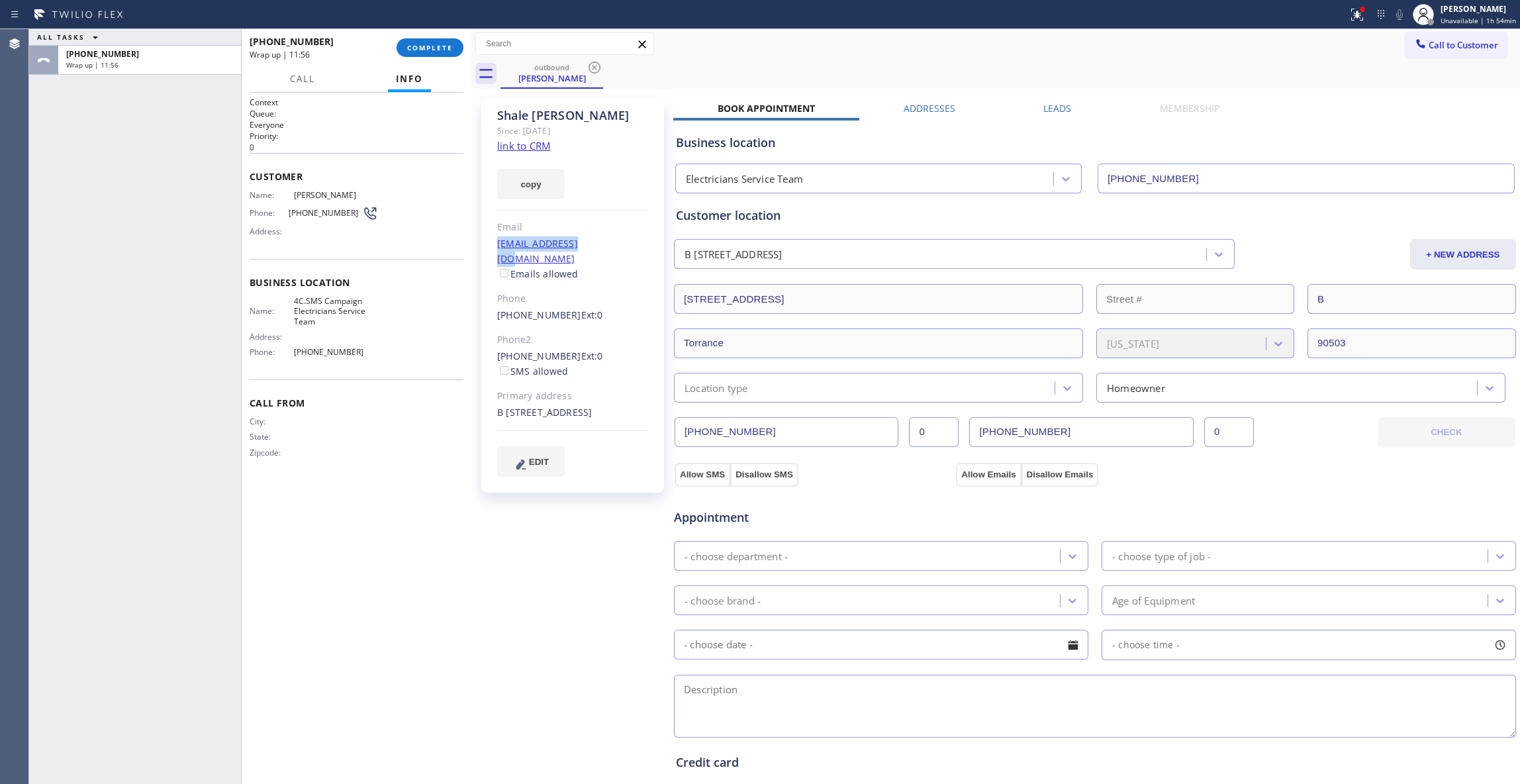
copy link "[EMAIL_ADDRESS][DOMAIN_NAME]"
click at [422, 49] on span "COMPLETE" at bounding box center [430, 47] width 46 height 9
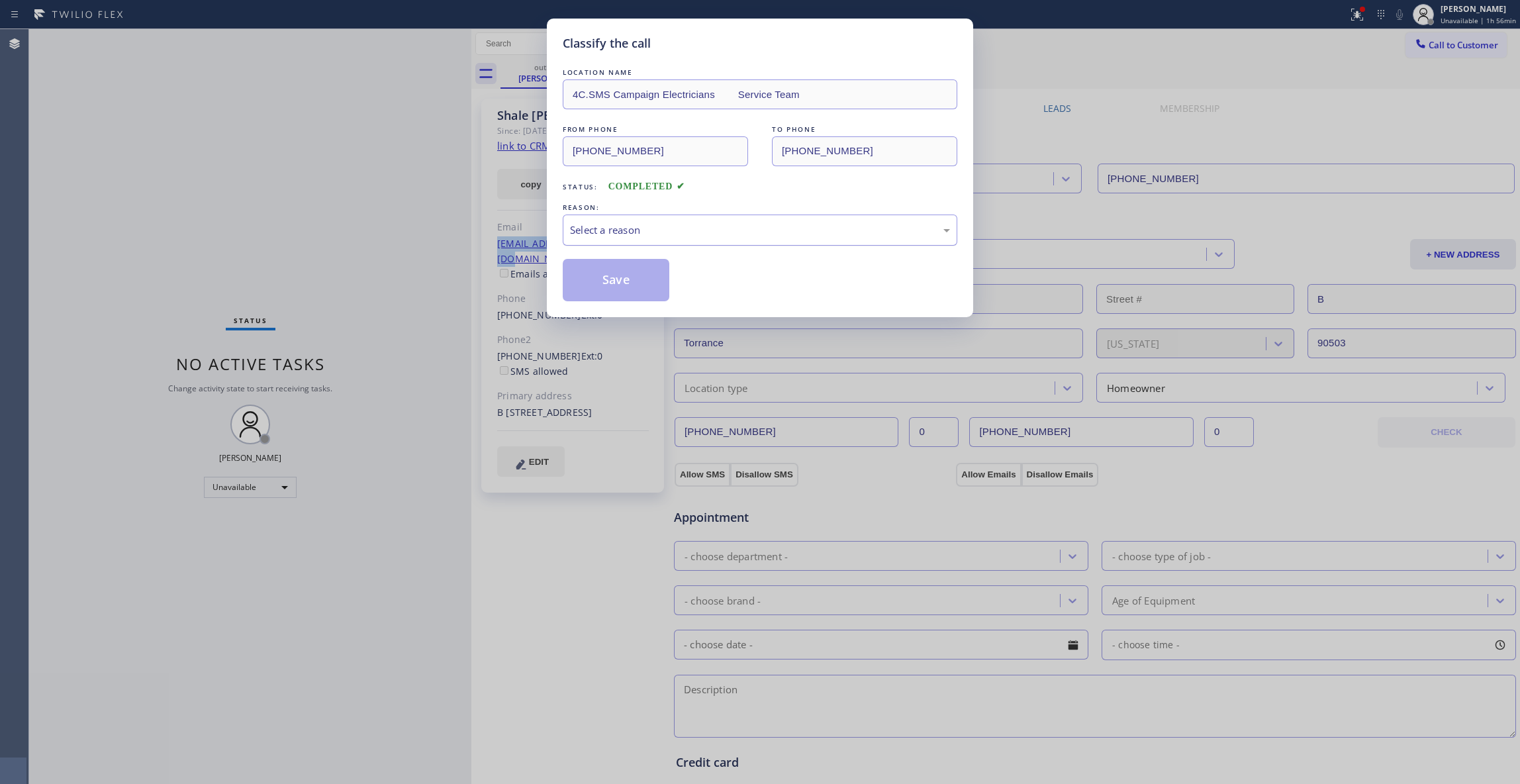
click at [609, 231] on div "Select a reason" at bounding box center [760, 230] width 380 height 16
click at [611, 279] on button "Save" at bounding box center [616, 280] width 107 height 42
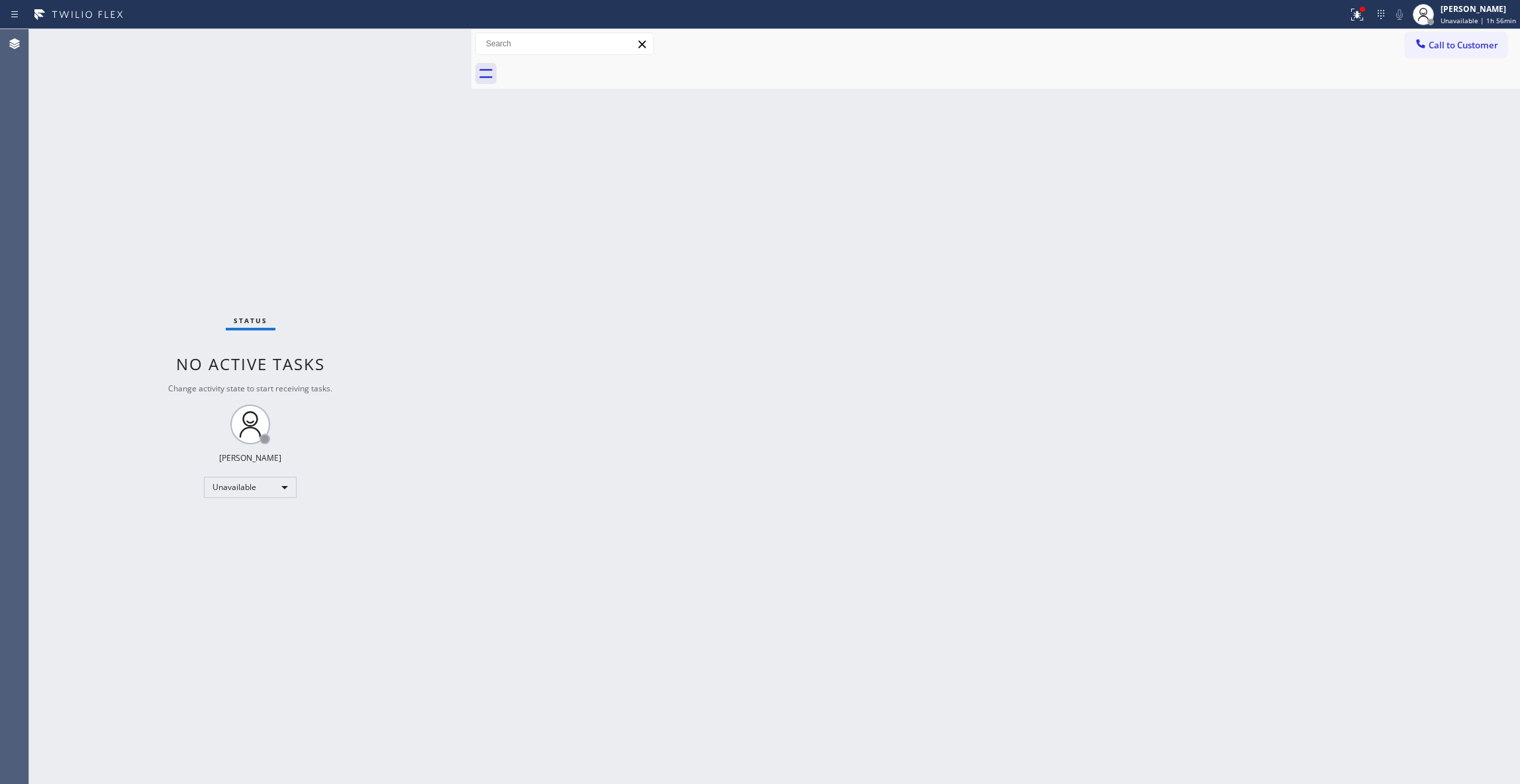
click at [1013, 242] on div "Back to Dashboard Change Sender ID Customers Technicians Select a contact Outbo…" at bounding box center [996, 406] width 1049 height 755
click at [1450, 46] on span "Call to Customer" at bounding box center [1463, 45] width 69 height 12
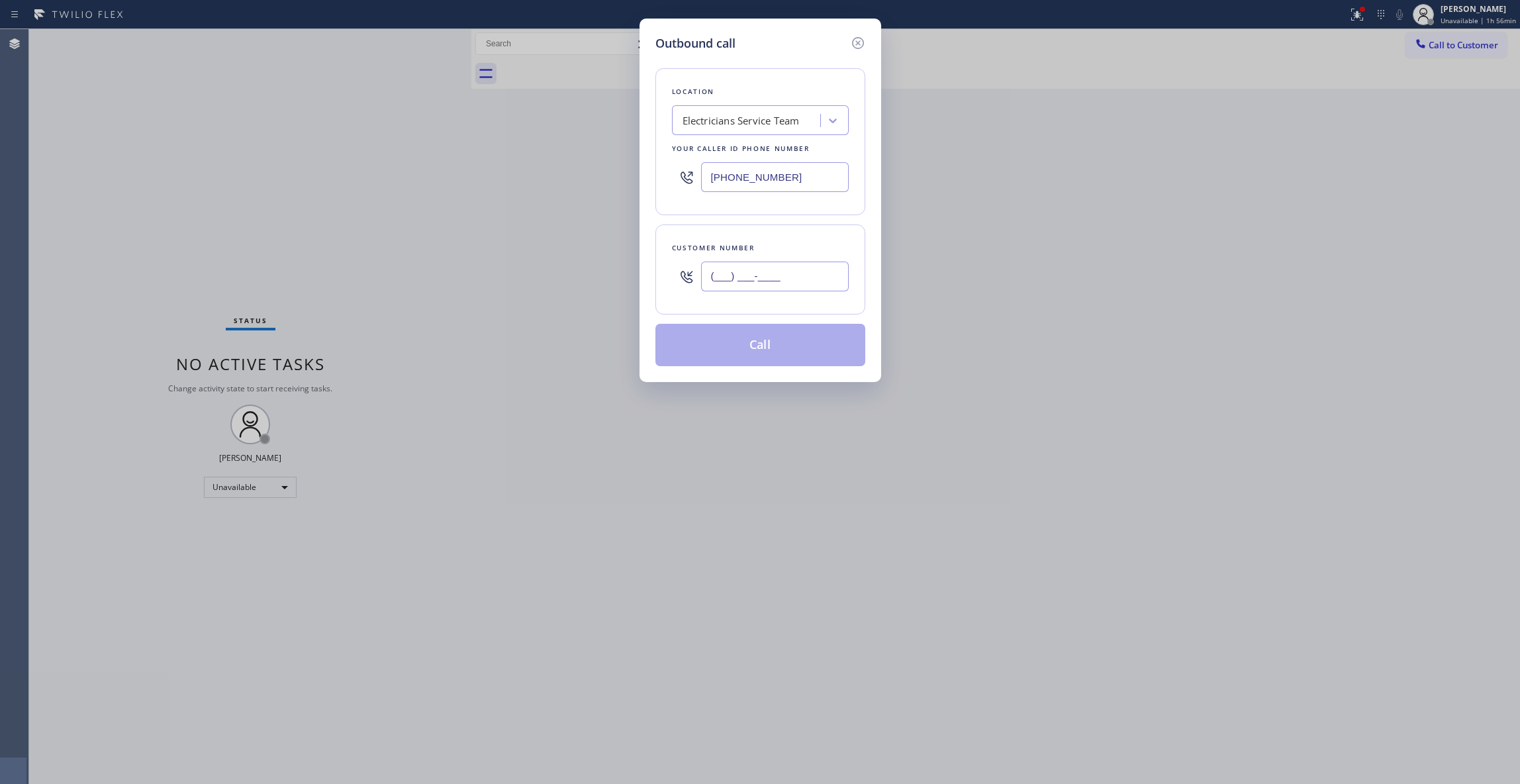
click at [785, 278] on input "(___) ___-____" at bounding box center [775, 277] width 148 height 30
paste input "305) 205-8671"
type input "[PHONE_NUMBER]"
drag, startPoint x: 814, startPoint y: 176, endPoint x: 436, endPoint y: 176, distance: 378.0
click at [436, 176] on div "Outbound call Location Electricians Service Team Your caller id phone number [P…" at bounding box center [760, 392] width 1520 height 784
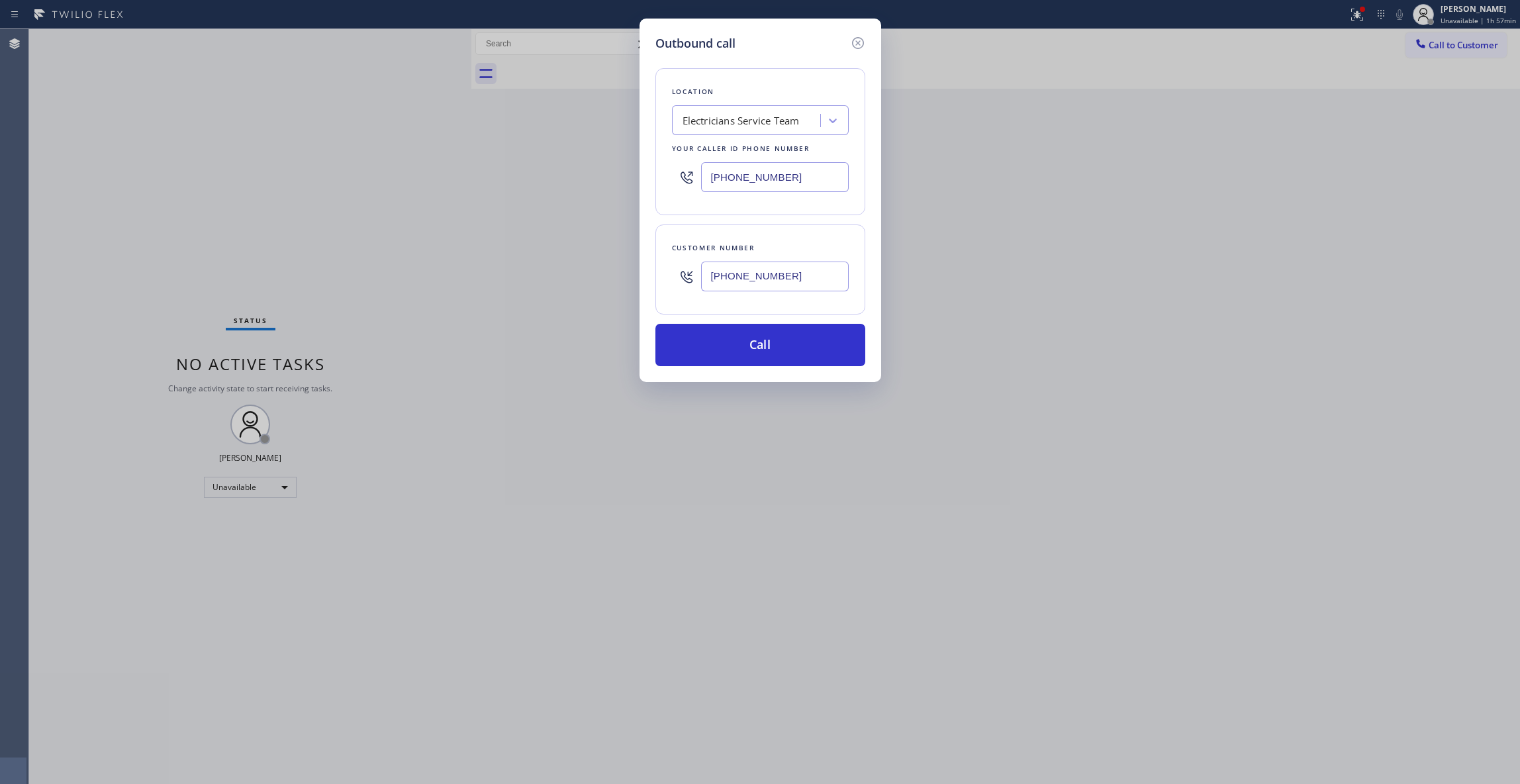
paste input "55) 731-4952"
type input "[PHONE_NUMBER]"
click at [758, 340] on button "Call" at bounding box center [760, 345] width 210 height 42
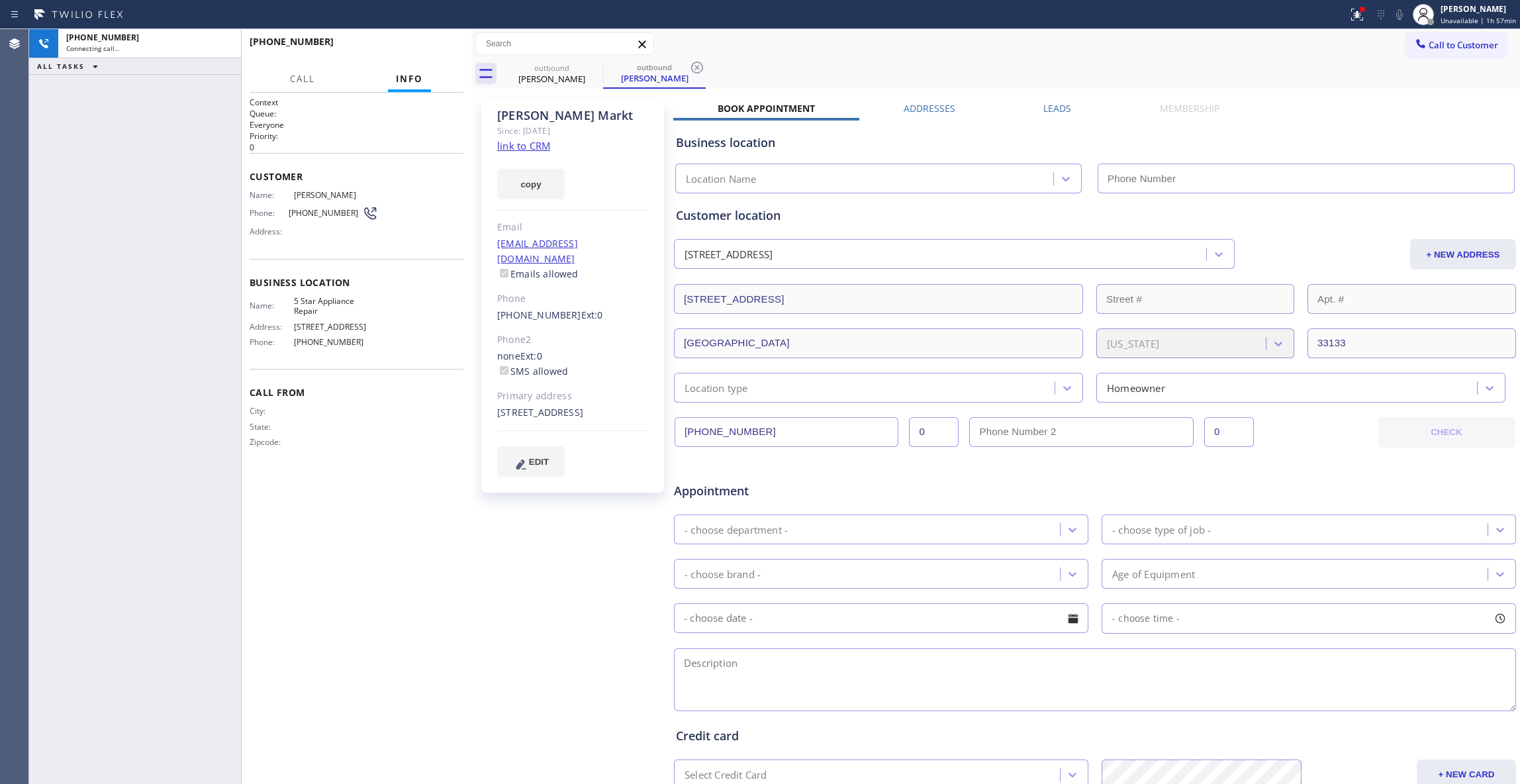
type input "[PHONE_NUMBER]"
click at [698, 67] on icon at bounding box center [697, 67] width 12 height 12
click at [526, 144] on link "link to CRM" at bounding box center [524, 145] width 53 height 13
click at [446, 49] on span "HANG UP" at bounding box center [432, 47] width 40 height 9
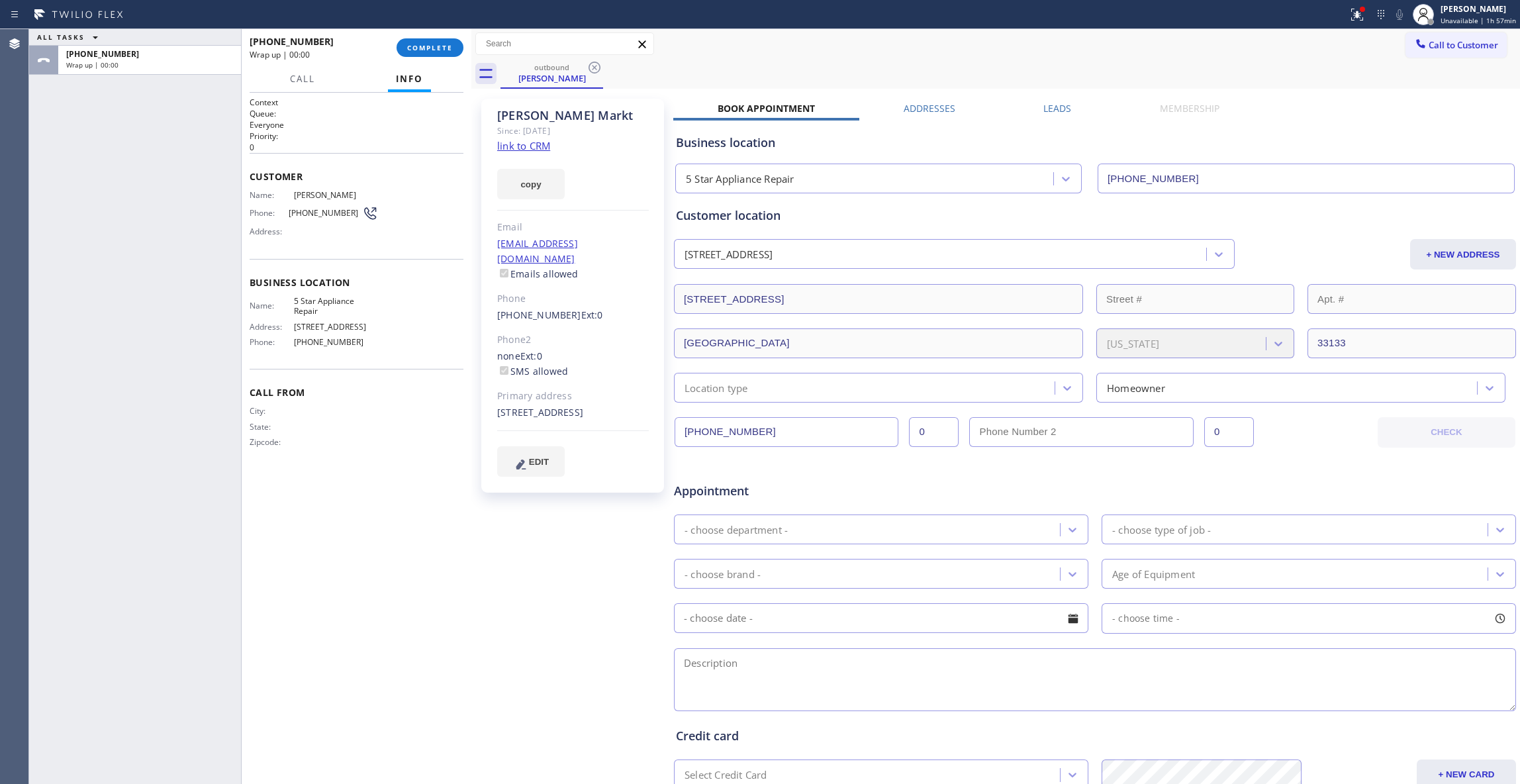
click at [536, 143] on link "link to CRM" at bounding box center [524, 145] width 53 height 13
click at [446, 53] on button "COMPLETE" at bounding box center [430, 47] width 67 height 18
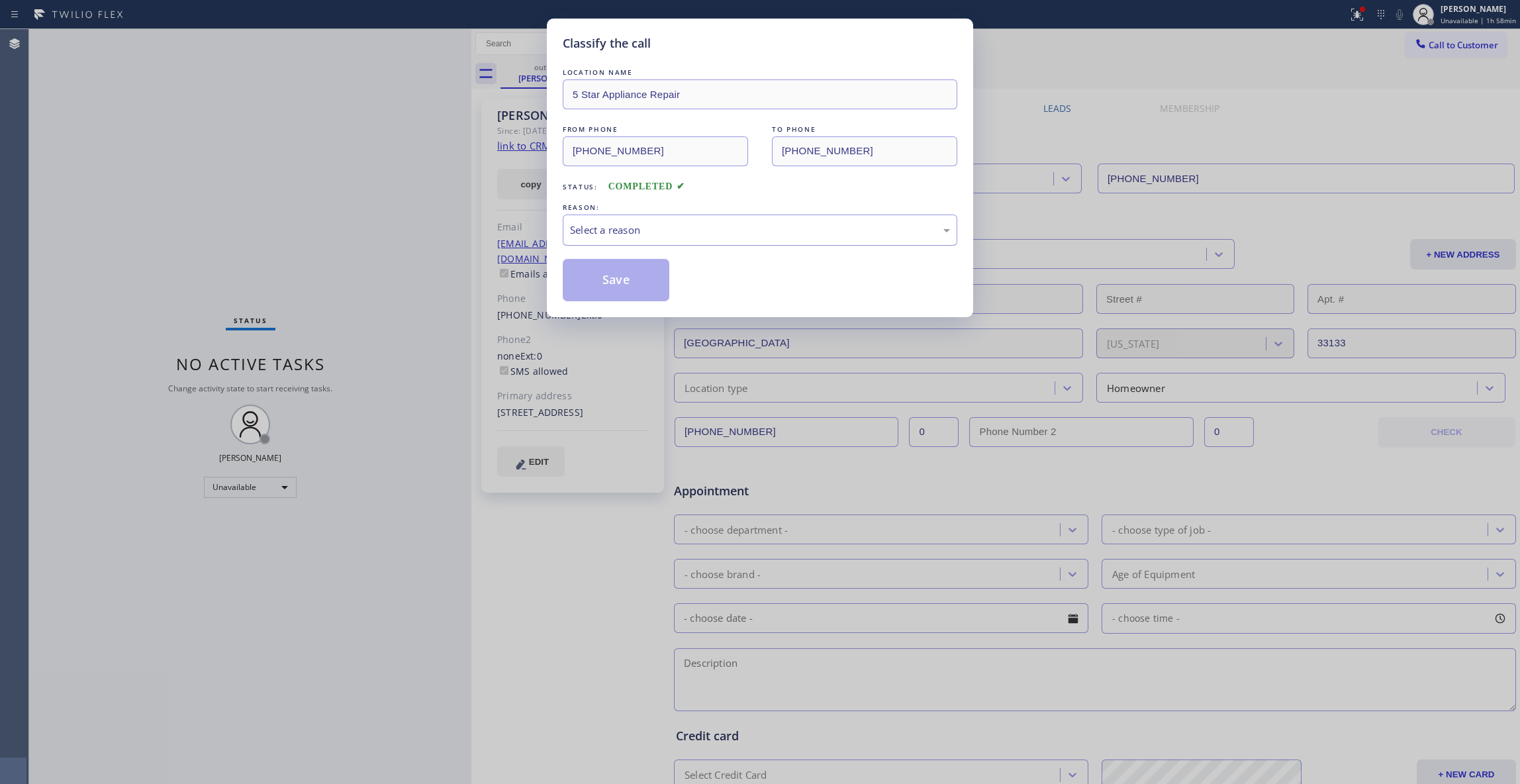
click at [650, 241] on div "Select a reason" at bounding box center [760, 230] width 395 height 31
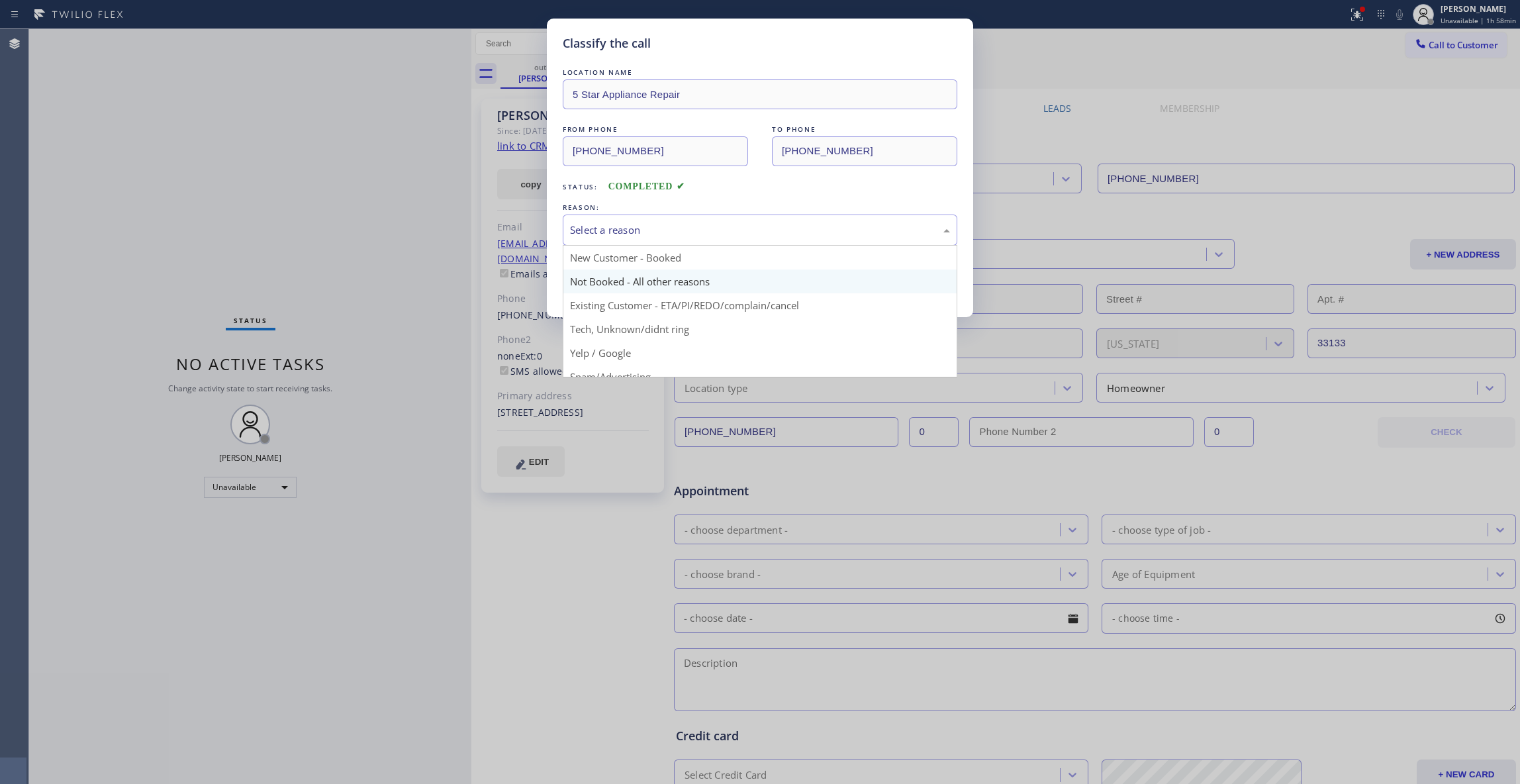
click at [631, 283] on button "Save" at bounding box center [616, 280] width 107 height 42
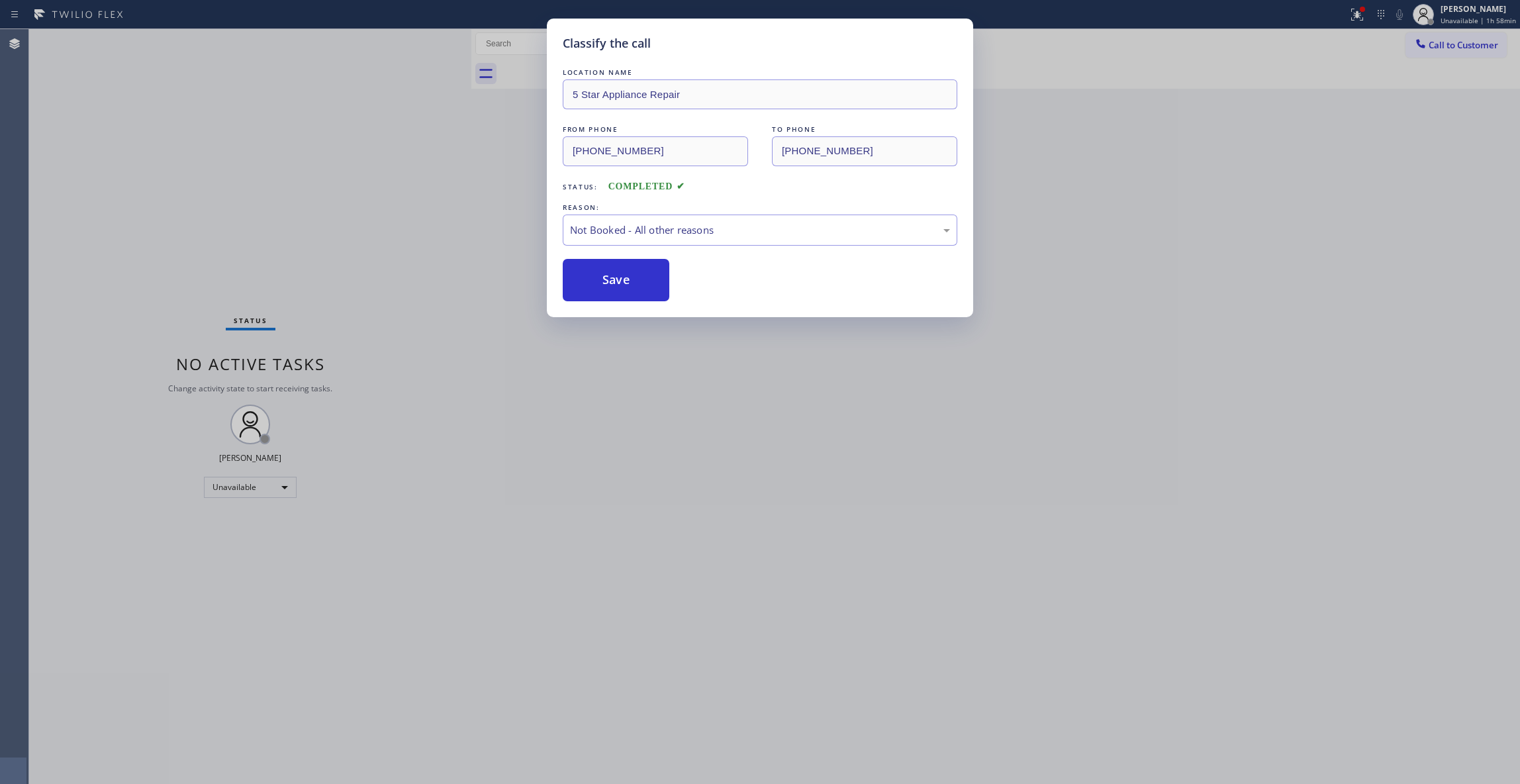
click at [631, 283] on button "Save" at bounding box center [616, 280] width 107 height 42
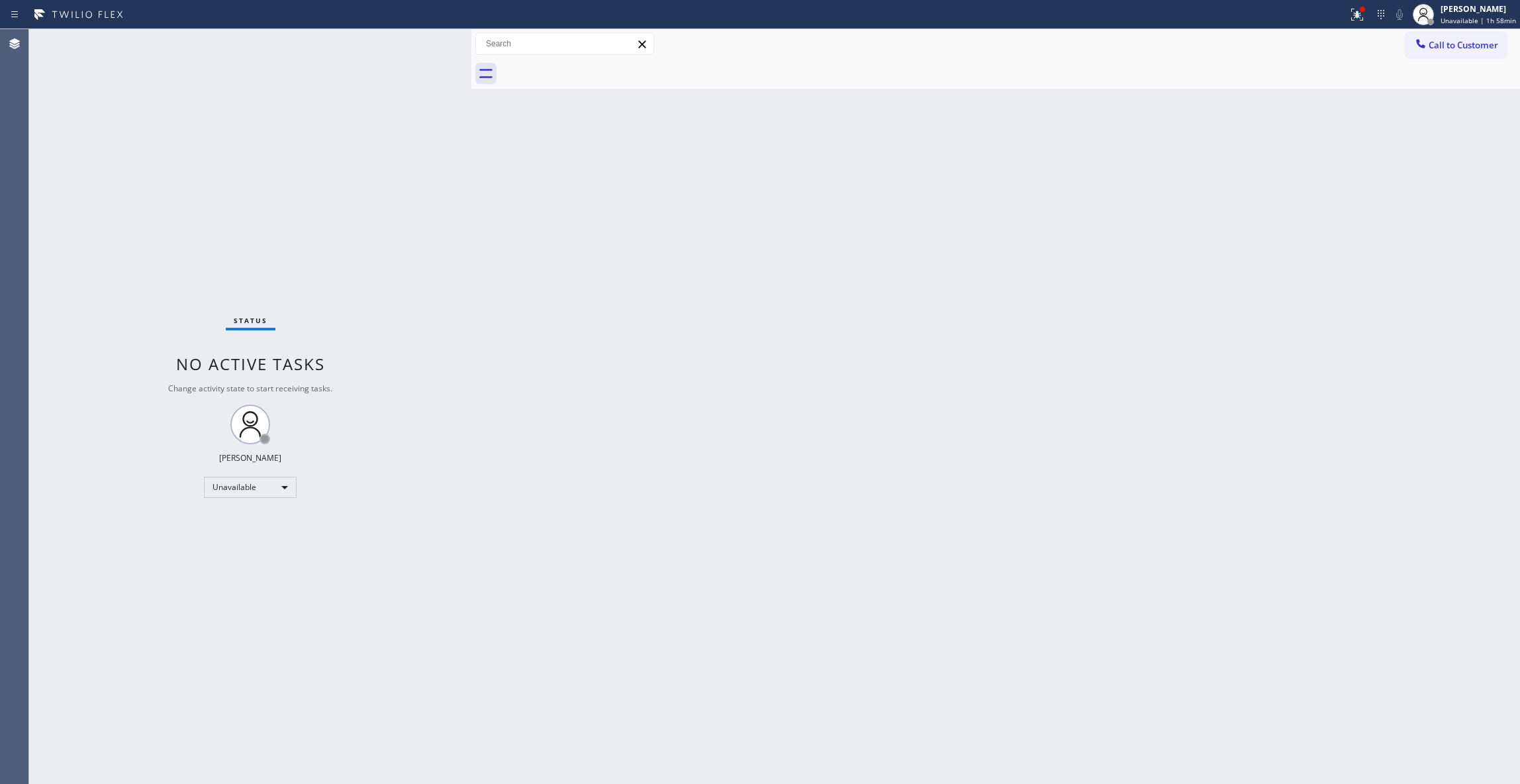
click at [873, 386] on div "Back to Dashboard Change Sender ID Customers Technicians Select a contact Outbo…" at bounding box center [996, 406] width 1049 height 755
click at [209, 204] on div "Status No active tasks Change activity state to start receiving tasks. [PERSON_…" at bounding box center [250, 406] width 442 height 755
click at [928, 282] on div "Back to Dashboard Change Sender ID Customers Technicians Select a contact Outbo…" at bounding box center [996, 406] width 1049 height 755
drag, startPoint x: 695, startPoint y: 253, endPoint x: 594, endPoint y: 103, distance: 180.8
click at [679, 220] on div "Back to Dashboard Change Sender ID Customers Technicians Select a contact Outbo…" at bounding box center [996, 406] width 1049 height 755
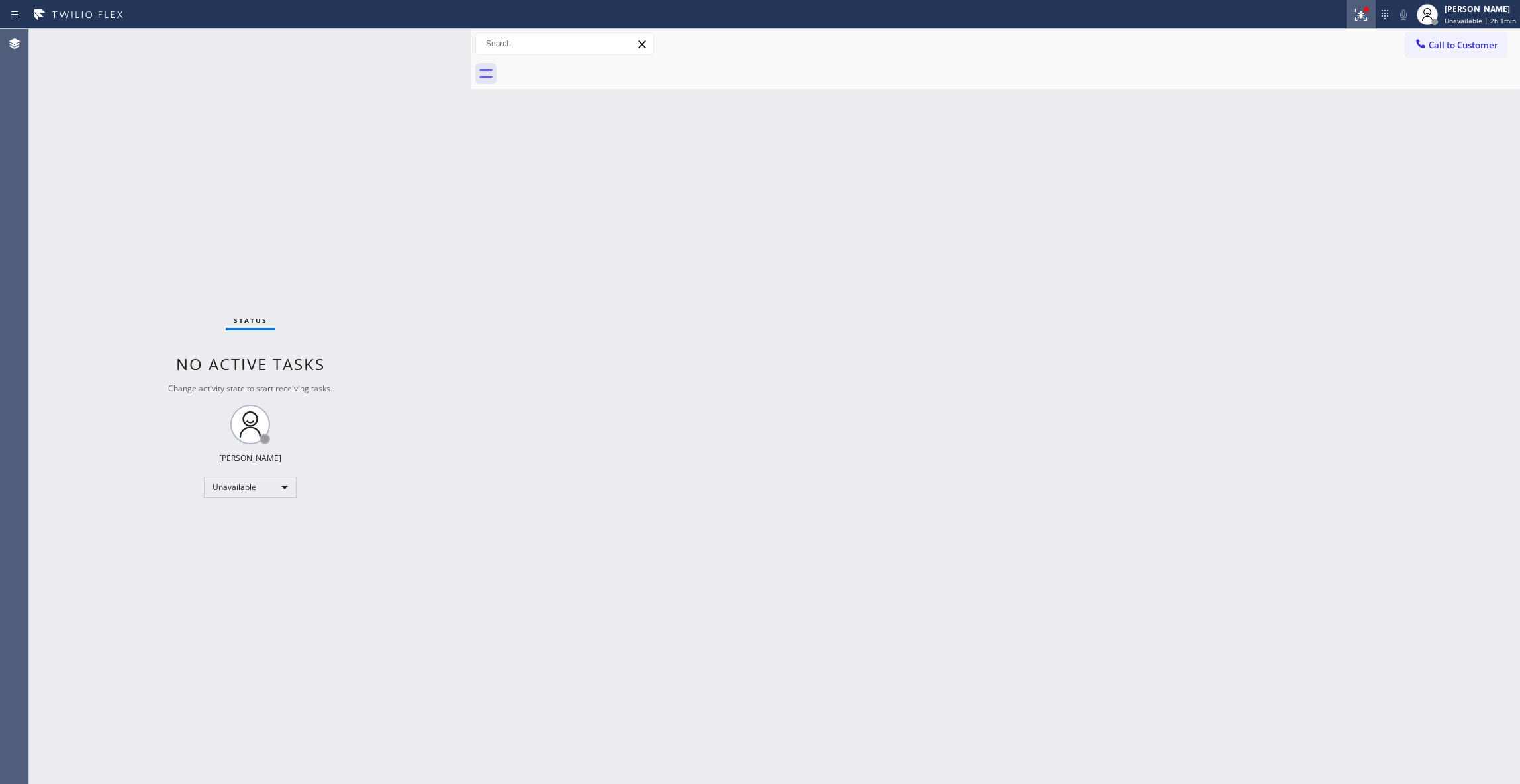
click at [1354, 19] on icon at bounding box center [1361, 14] width 16 height 16
click at [1296, 175] on span "Clear issues" at bounding box center [1280, 173] width 62 height 9
drag, startPoint x: 131, startPoint y: 219, endPoint x: 164, endPoint y: 210, distance: 34.2
click at [131, 219] on div "Status No active tasks Change activity state to start receiving tasks. [PERSON_…" at bounding box center [250, 406] width 442 height 755
drag, startPoint x: 998, startPoint y: 364, endPoint x: 1012, endPoint y: 342, distance: 26.1
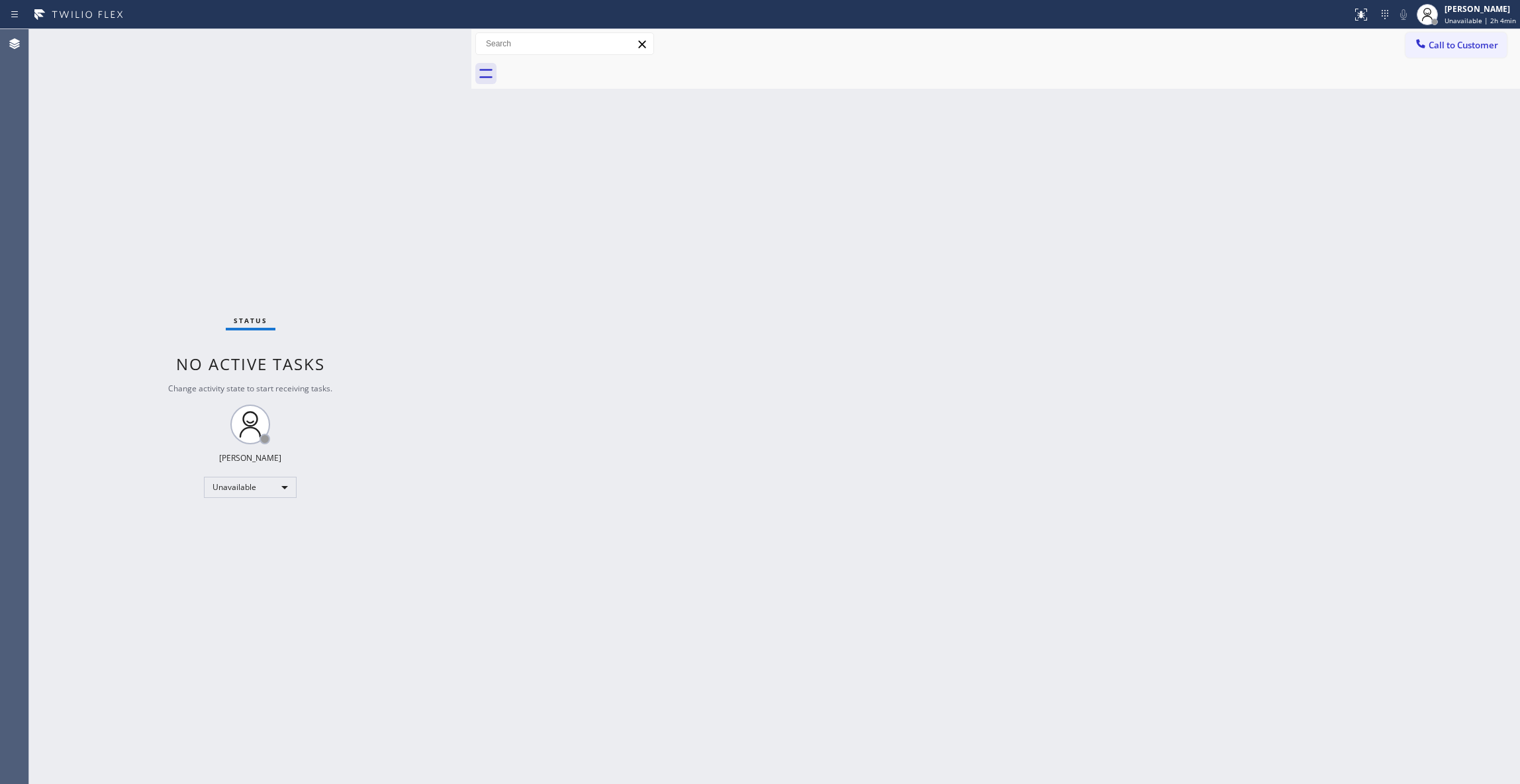
click at [998, 361] on div "Back to Dashboard Change Sender ID Customers Technicians Select a contact Outbo…" at bounding box center [996, 406] width 1049 height 755
click at [199, 752] on div "Status No active tasks Change activity state to start receiving tasks. [PERSON_…" at bounding box center [250, 406] width 442 height 755
click at [185, 242] on div "Status No active tasks Change activity state to start receiving tasks. [PERSON_…" at bounding box center [250, 406] width 442 height 755
click at [1475, 46] on span "Call to Customer" at bounding box center [1463, 45] width 69 height 12
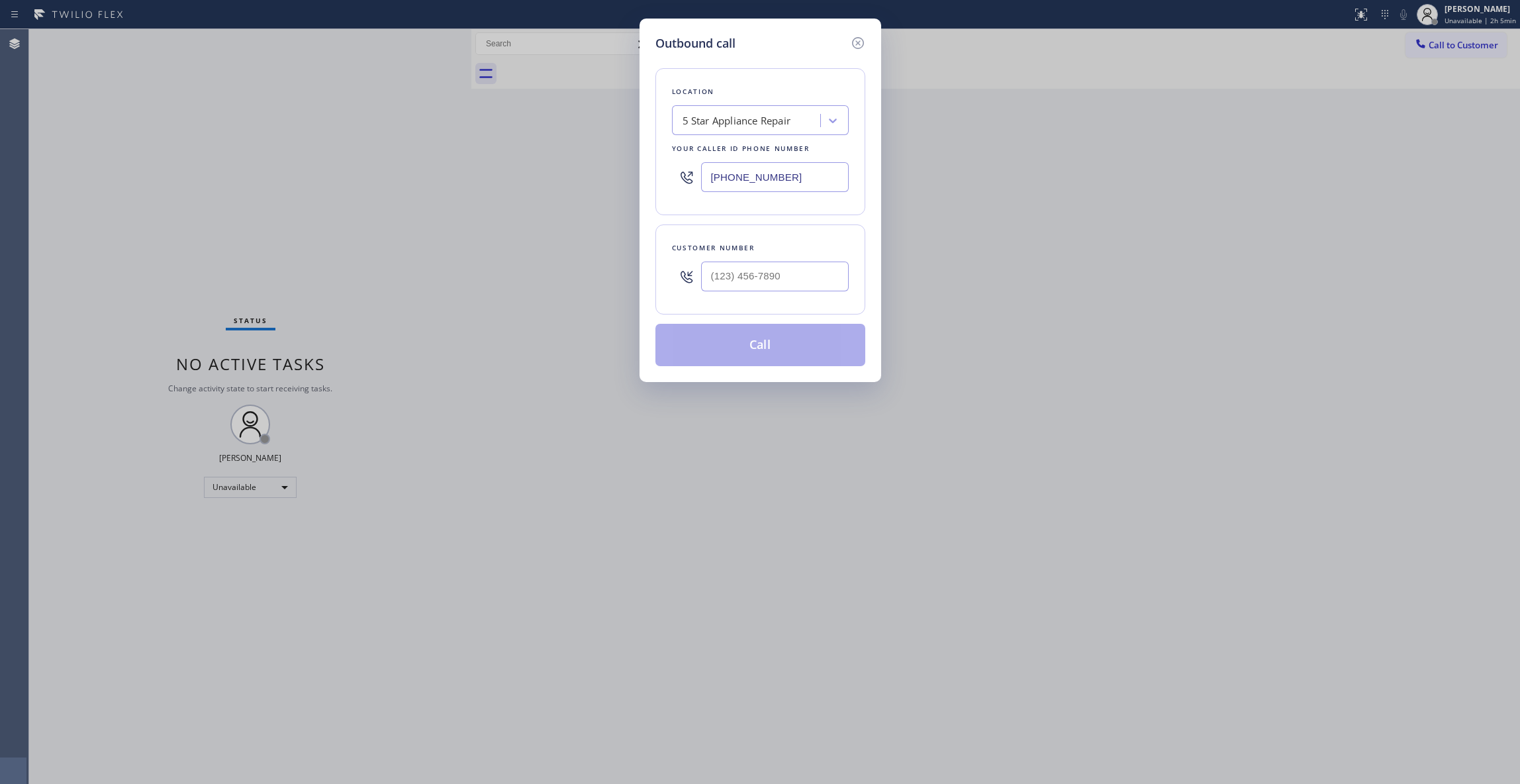
paste input "88) 493-2313"
drag, startPoint x: 819, startPoint y: 190, endPoint x: 526, endPoint y: 187, distance: 293.0
click at [519, 183] on div "Outbound call Location 5 Star Appliance Repair Your caller id phone number [PHO…" at bounding box center [760, 392] width 1520 height 784
type input "[PHONE_NUMBER]"
drag, startPoint x: 734, startPoint y: 278, endPoint x: 755, endPoint y: 282, distance: 21.4
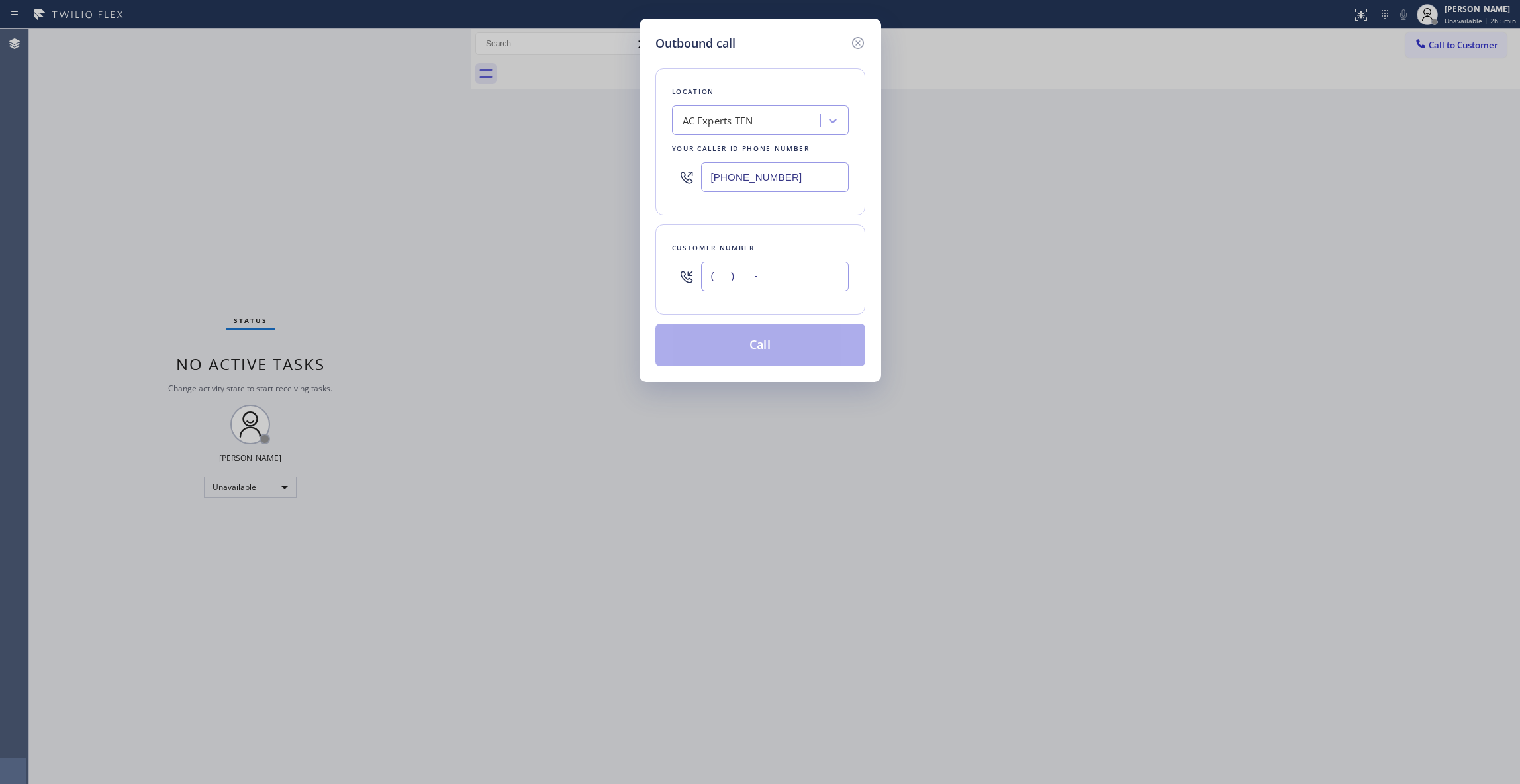
click at [735, 278] on input "(___) ___-____" at bounding box center [775, 277] width 148 height 30
paste input "626) 880-6122"
type input "[PHONE_NUMBER]"
drag, startPoint x: 757, startPoint y: 348, endPoint x: 768, endPoint y: 345, distance: 11.4
click at [757, 350] on button "Call" at bounding box center [760, 345] width 210 height 42
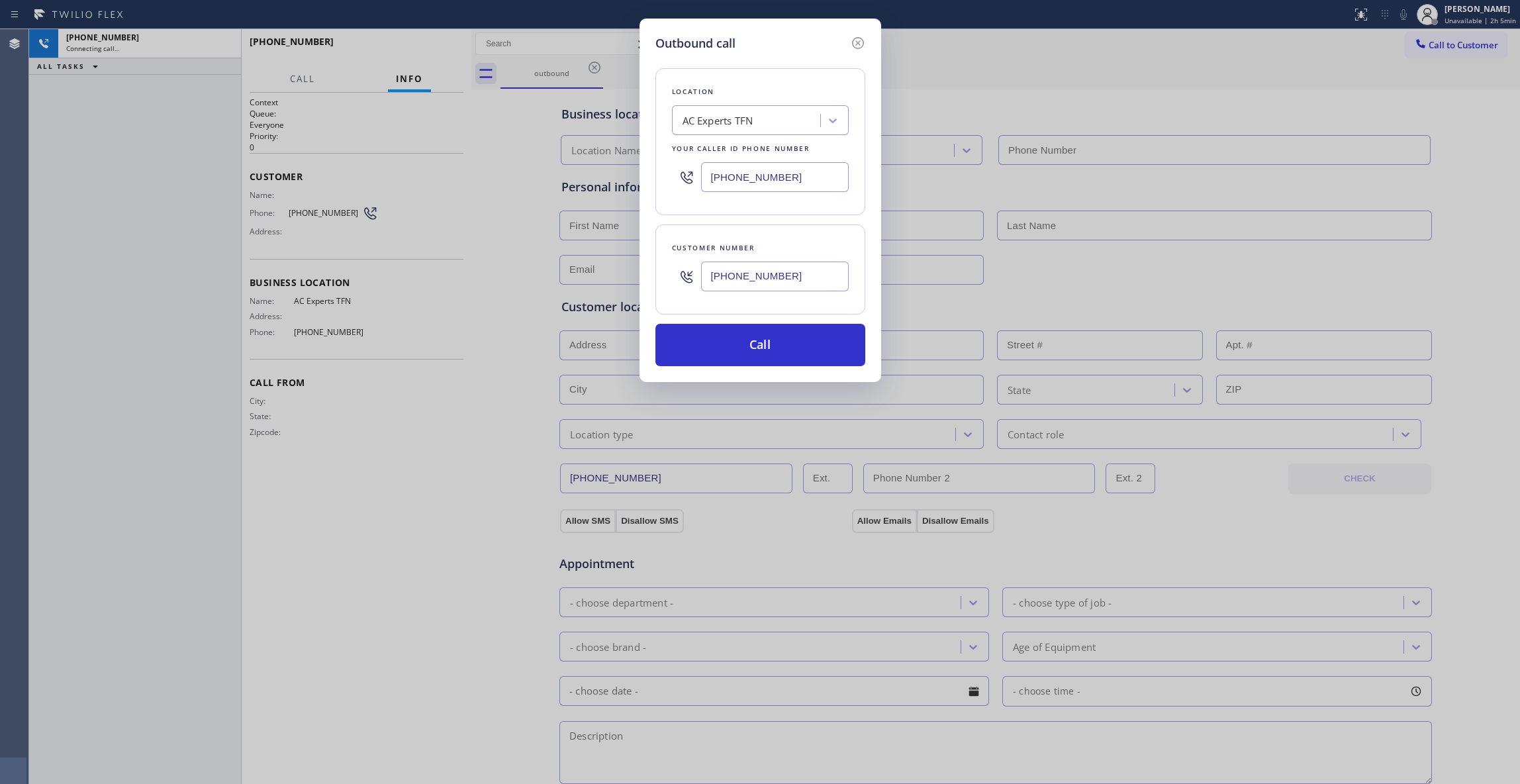
type input "[PHONE_NUMBER]"
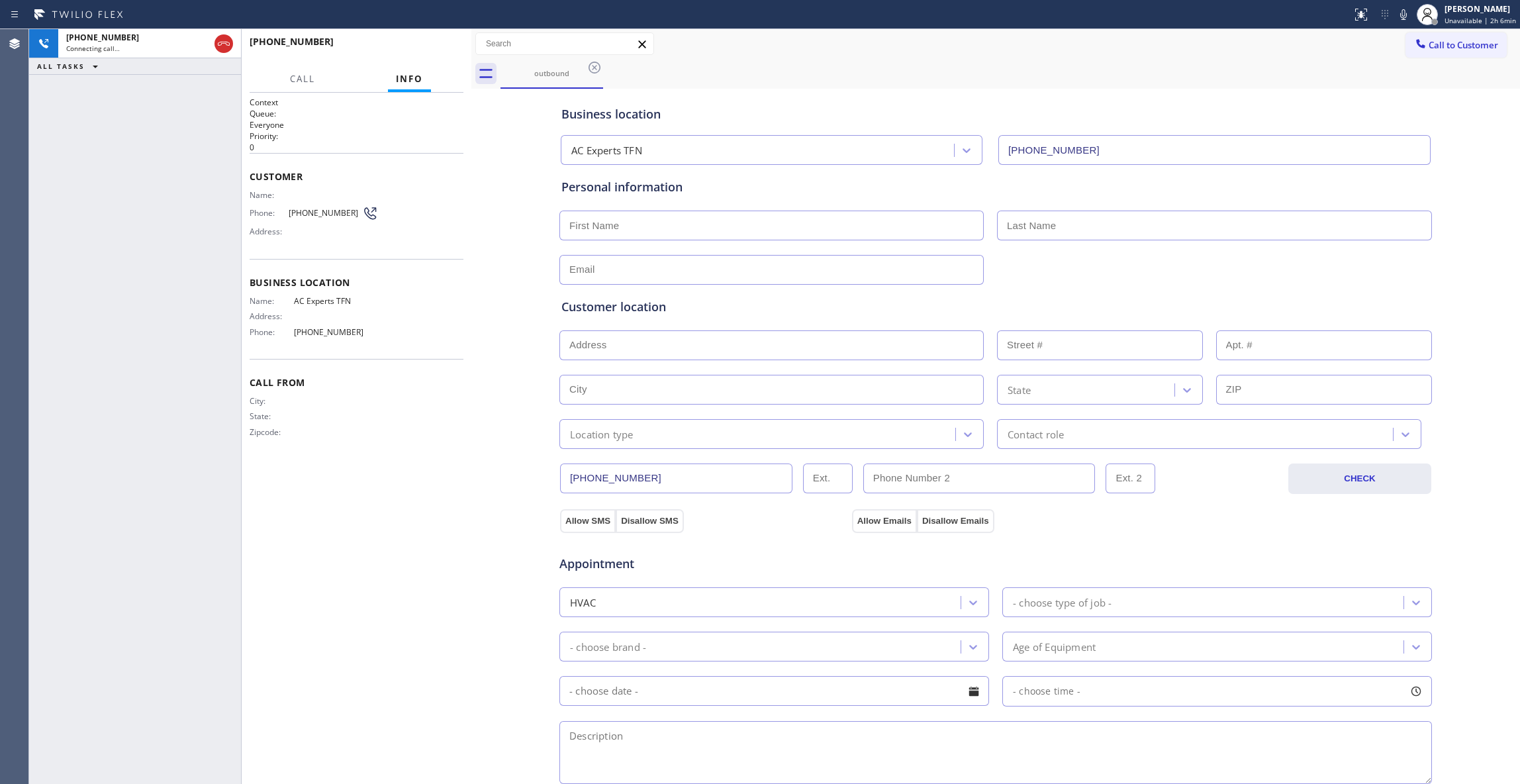
drag, startPoint x: 122, startPoint y: 351, endPoint x: 304, endPoint y: 140, distance: 278.6
click at [122, 347] on div "[PHONE_NUMBER] Connecting call… ALL TASKS ALL TASKS ACTIVE TASKS TASKS IN WRAP …" at bounding box center [134, 406] width 212 height 755
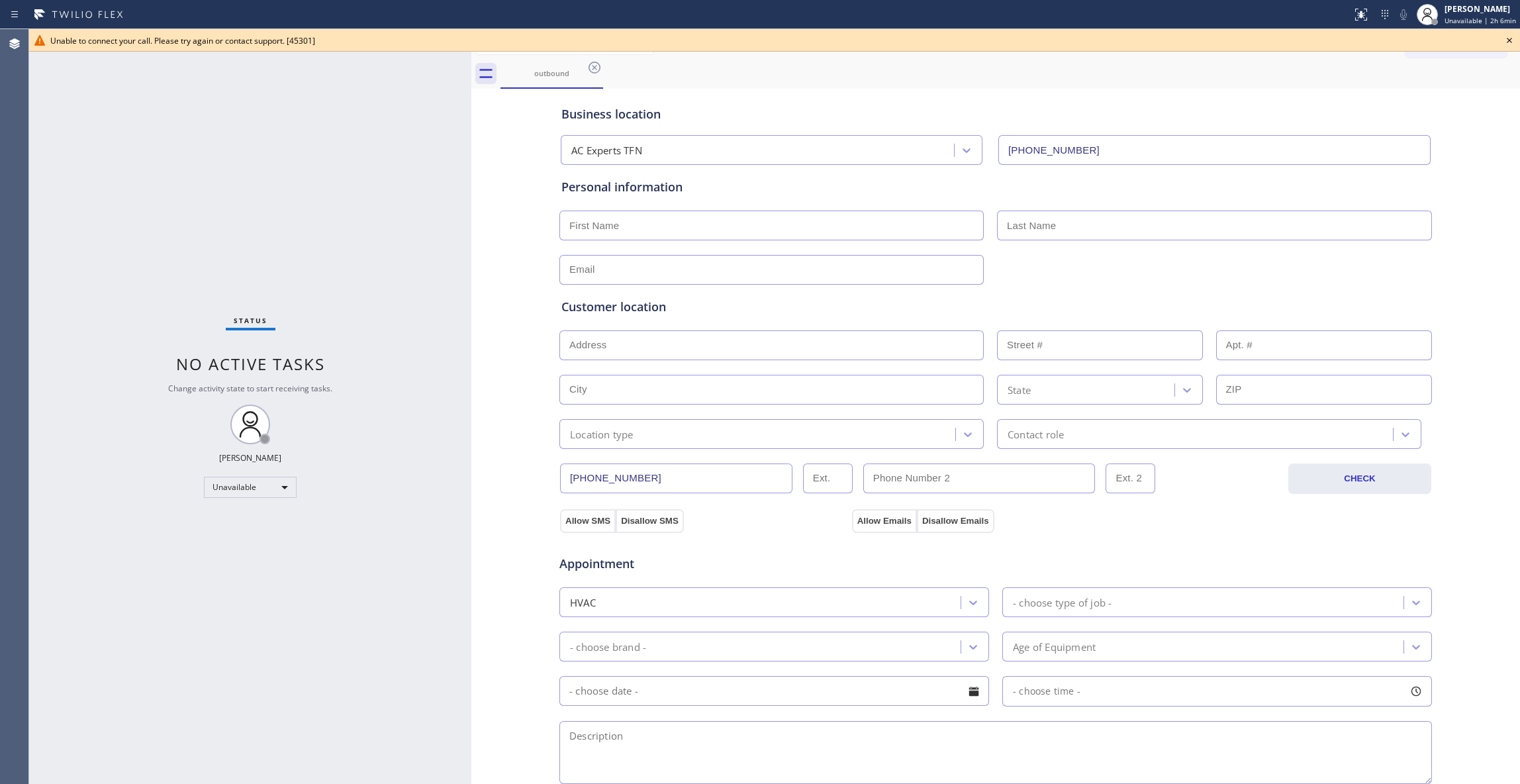
click at [1512, 38] on icon at bounding box center [1509, 40] width 16 height 16
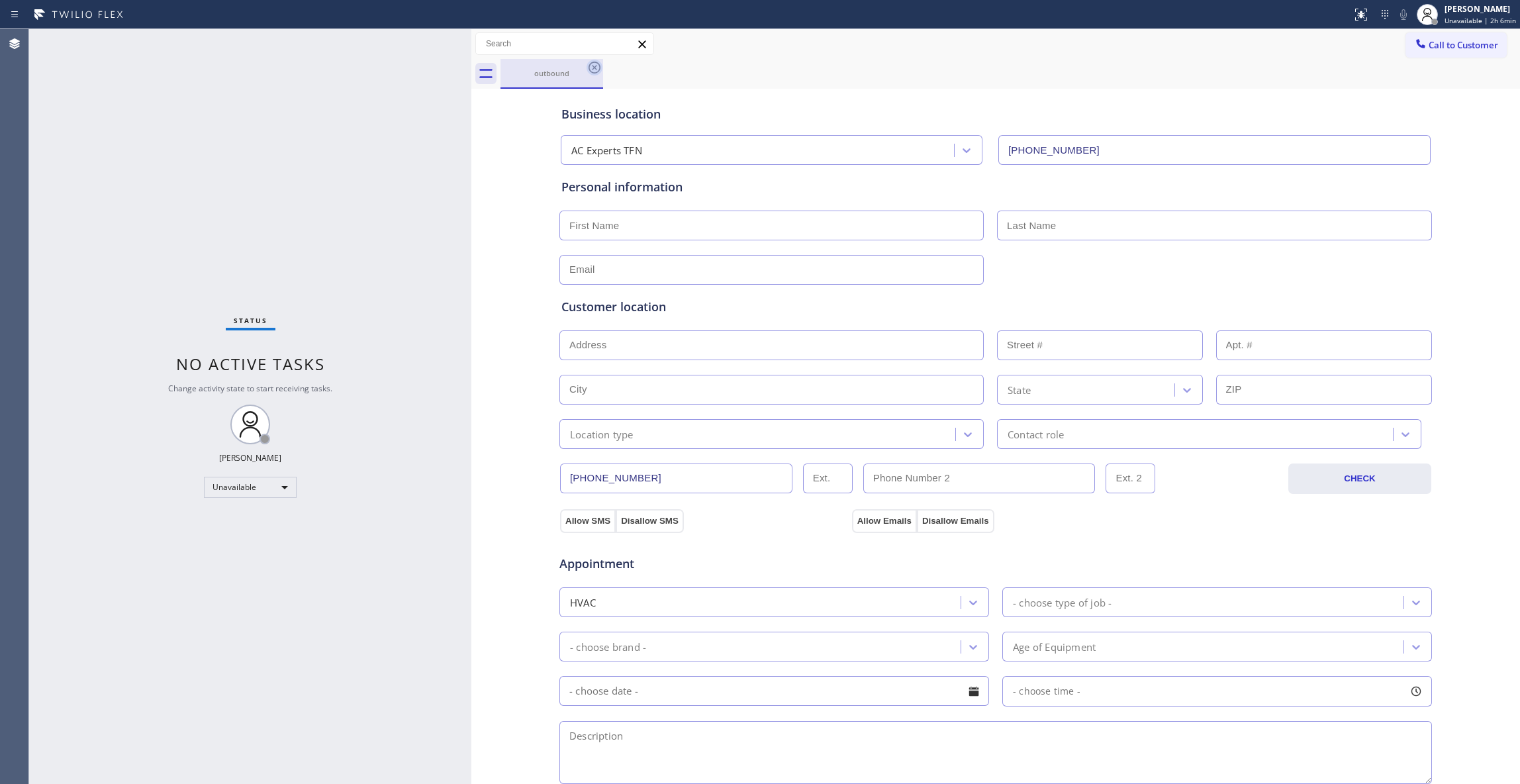
click at [594, 67] on icon at bounding box center [594, 67] width 12 height 12
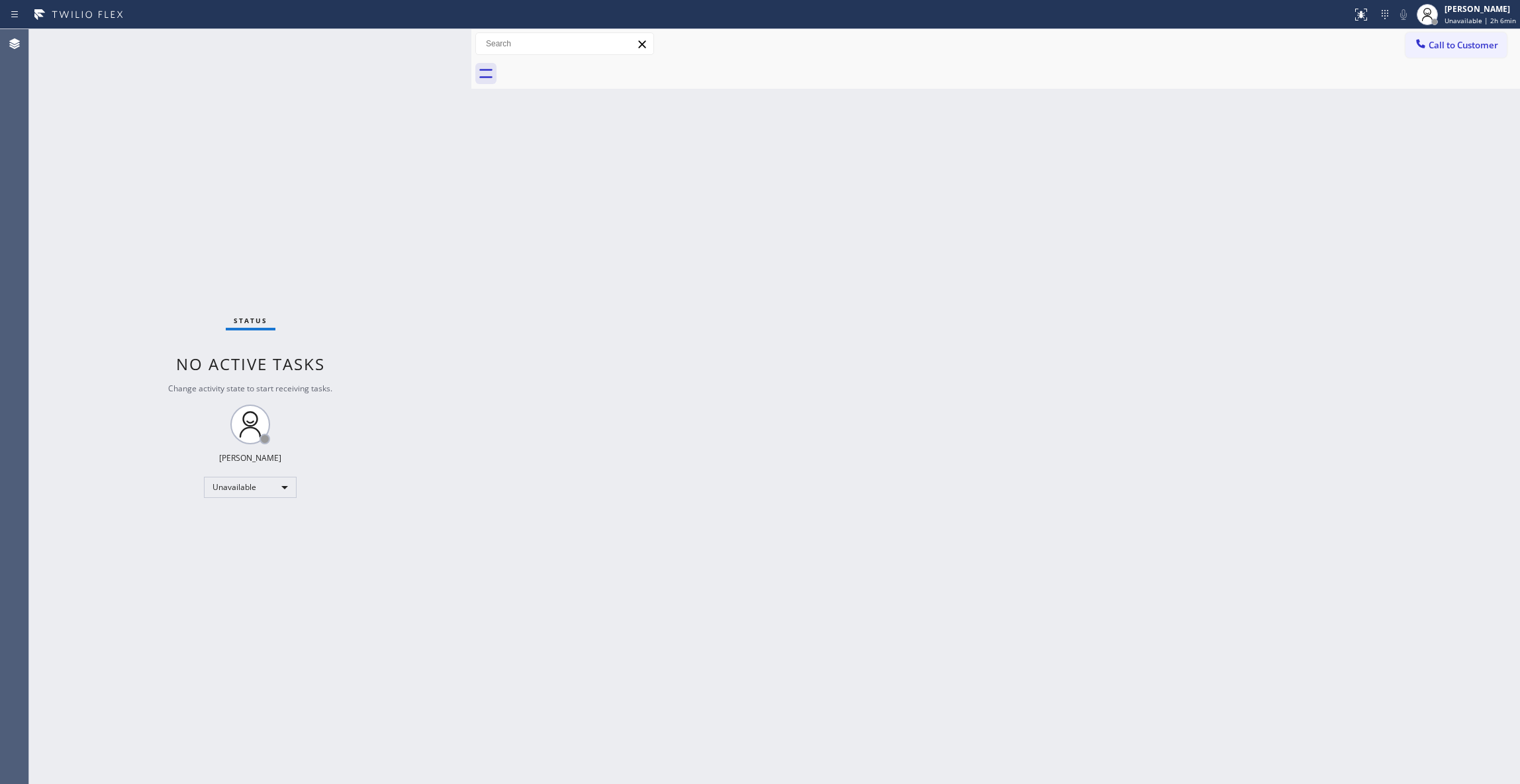
drag, startPoint x: 159, startPoint y: 205, endPoint x: 395, endPoint y: 159, distance: 240.4
click at [172, 200] on div "Status No active tasks Change activity state to start receiving tasks. [PERSON_…" at bounding box center [250, 406] width 442 height 755
drag, startPoint x: 1457, startPoint y: 37, endPoint x: 1250, endPoint y: 120, distance: 223.0
click at [1456, 37] on button "Call to Customer" at bounding box center [1456, 45] width 101 height 25
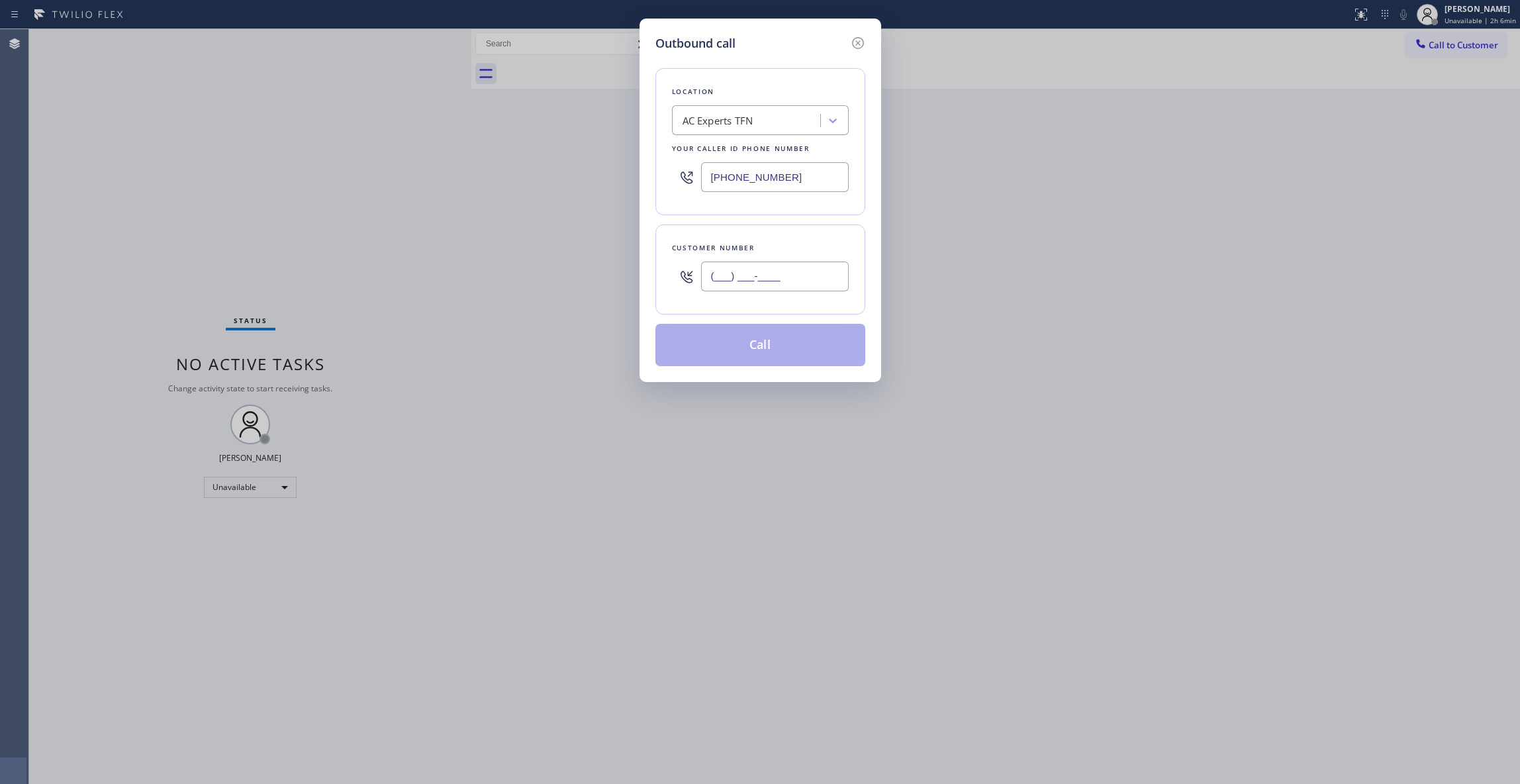
click at [749, 277] on input "(___) ___-____" at bounding box center [775, 277] width 148 height 30
paste input "609) 862-7430"
type input "[PHONE_NUMBER]"
drag, startPoint x: 819, startPoint y: 172, endPoint x: 286, endPoint y: 175, distance: 533.0
click at [286, 175] on div "Outbound call Location AC Experts TFN Your caller id phone number [PHONE_NUMBER…" at bounding box center [760, 392] width 1520 height 784
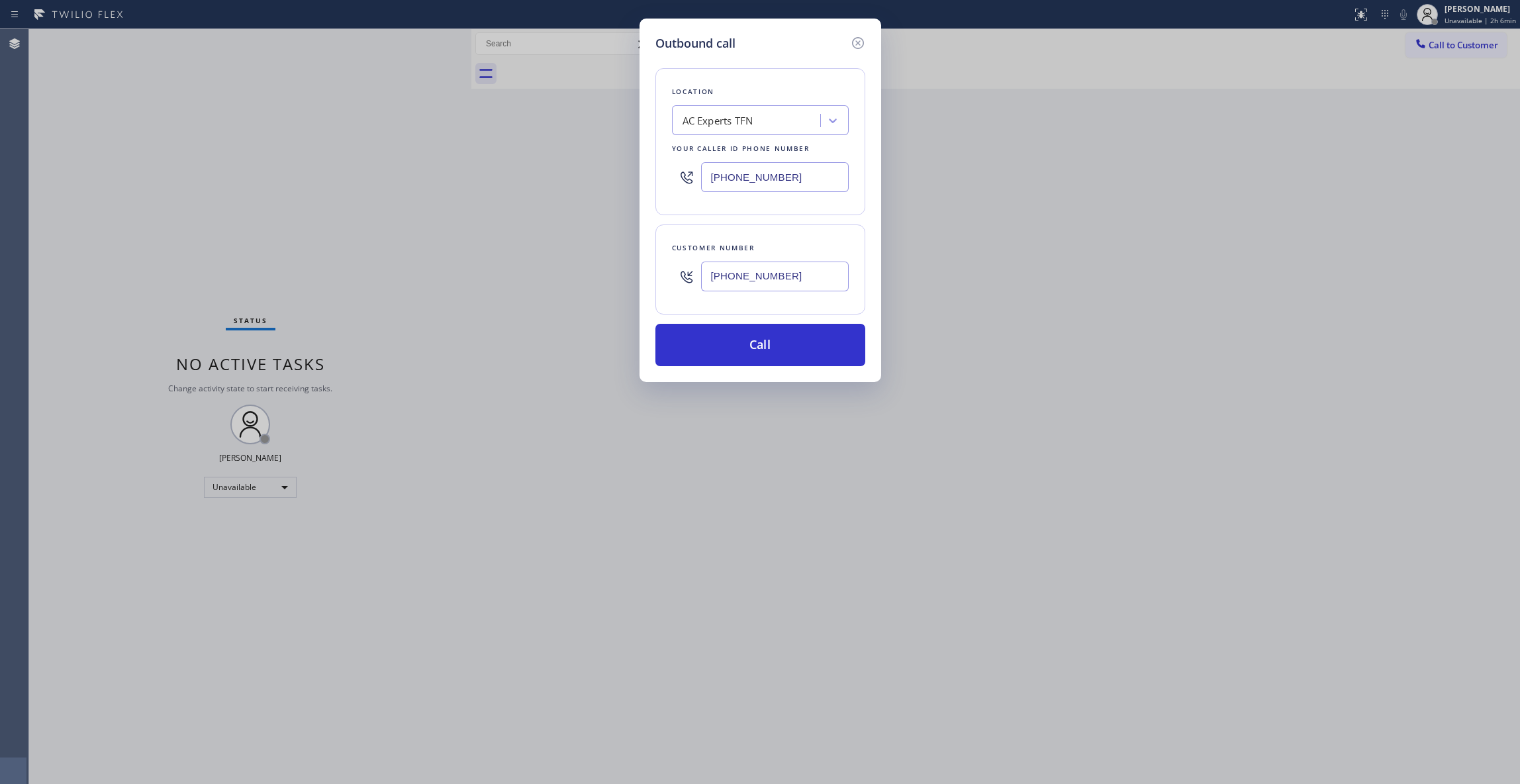
paste input "551) 239-9945"
type input "[PHONE_NUMBER]"
drag, startPoint x: 813, startPoint y: 276, endPoint x: 578, endPoint y: 276, distance: 235.0
click at [578, 276] on div "Outbound call Location Electrical Land [GEOGRAPHIC_DATA][PERSON_NAME](ABB Elect…" at bounding box center [760, 392] width 1520 height 784
click at [798, 347] on button "Call" at bounding box center [760, 345] width 210 height 42
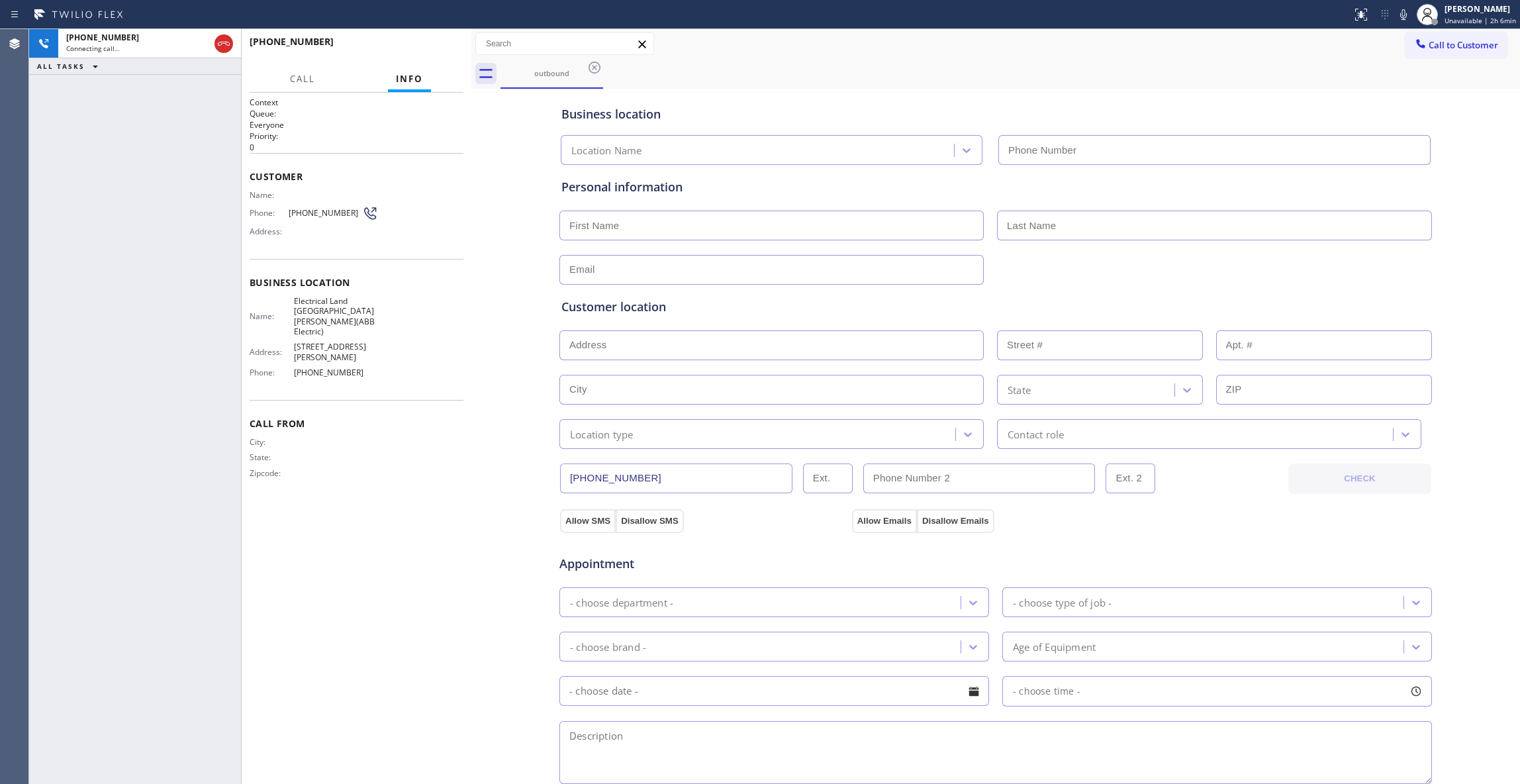
type input "[PHONE_NUMBER]"
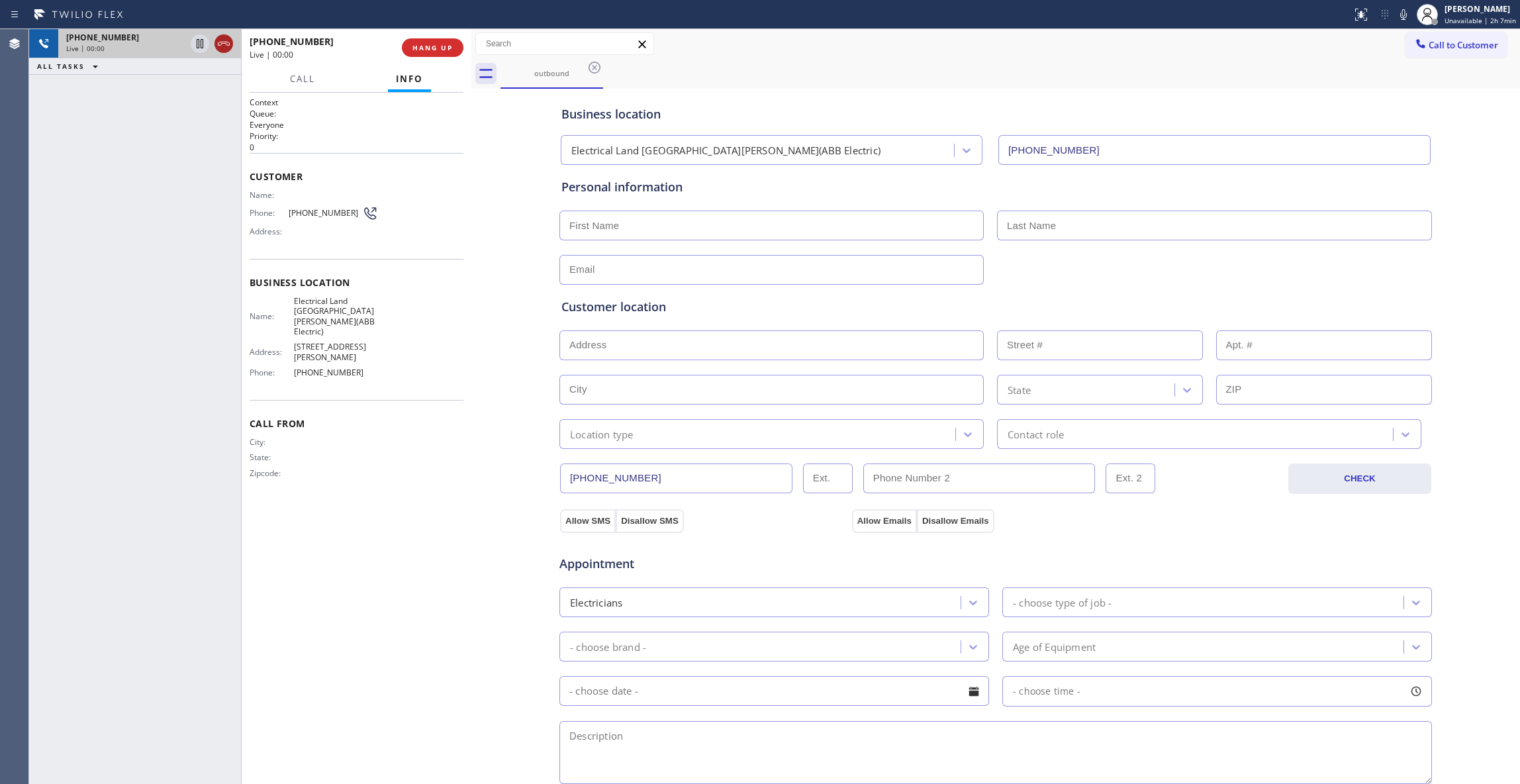
click at [221, 38] on icon at bounding box center [224, 44] width 16 height 16
click at [413, 51] on span "HANG UP" at bounding box center [432, 47] width 40 height 9
click at [425, 36] on div "[PHONE_NUMBER] Wrap up | 00:01 COMPLETE" at bounding box center [357, 47] width 214 height 35
click at [429, 40] on button "COMPLETE" at bounding box center [430, 47] width 67 height 18
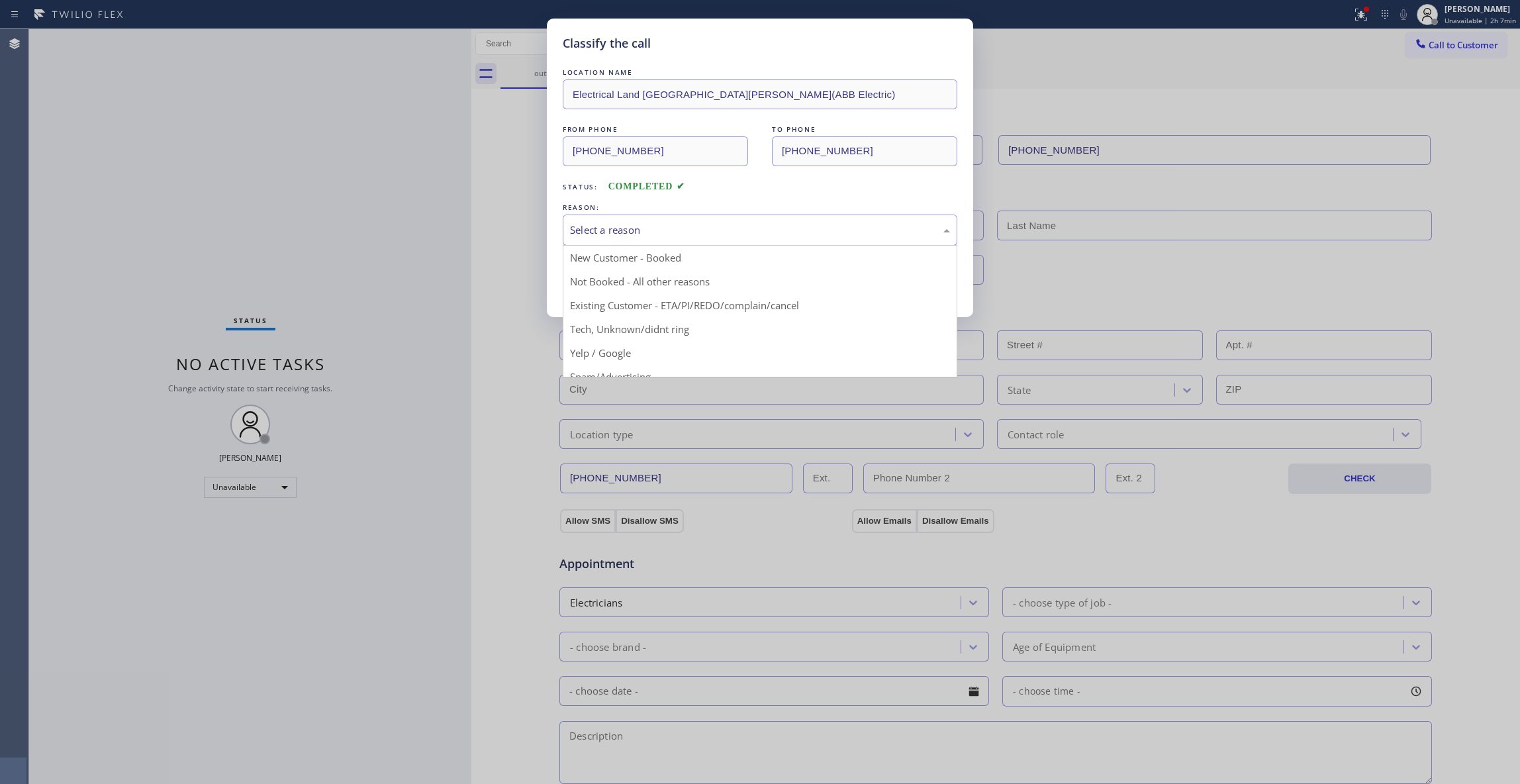
click at [601, 237] on div "Select a reason" at bounding box center [760, 230] width 380 height 16
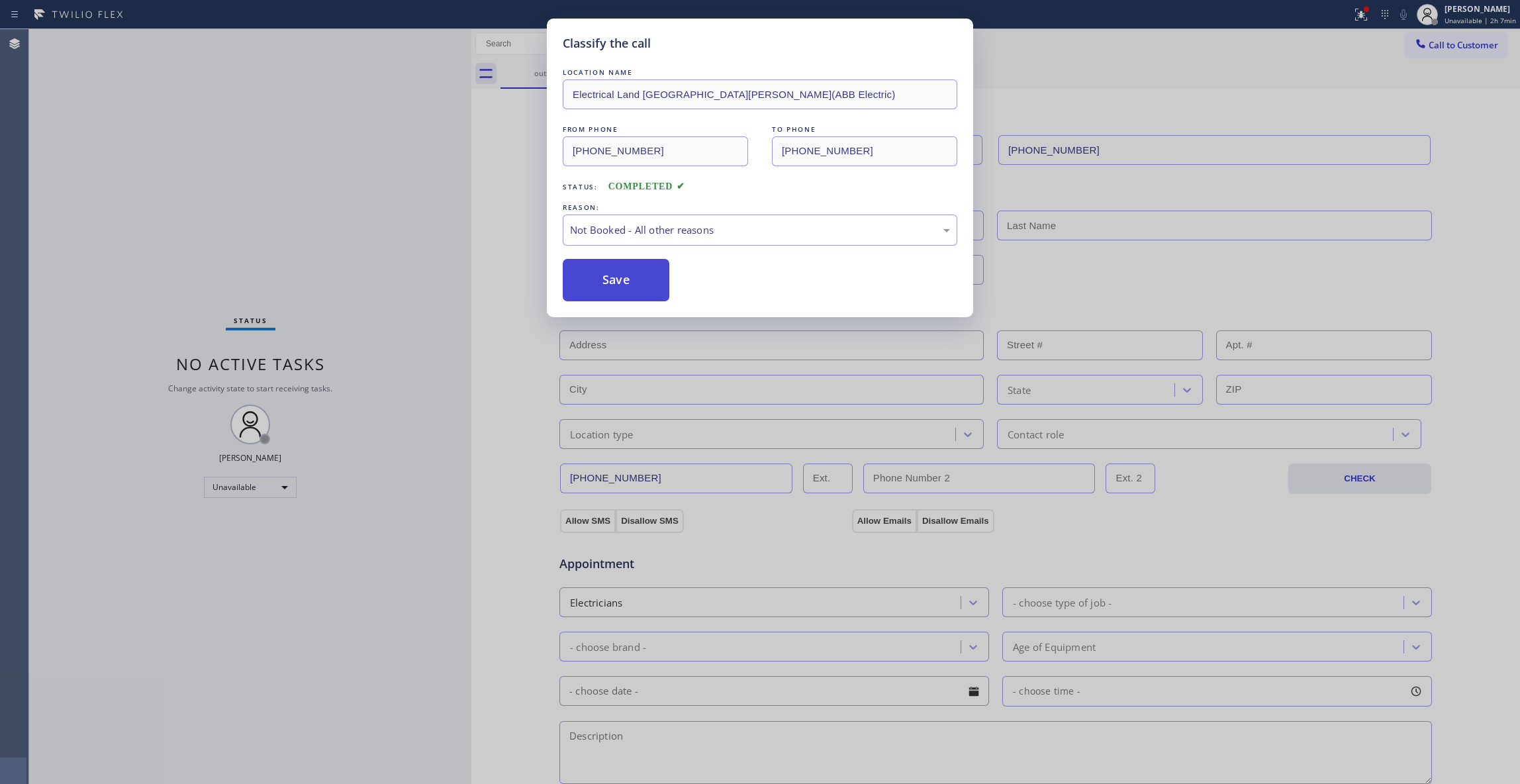
click at [609, 279] on button "Save" at bounding box center [616, 280] width 107 height 42
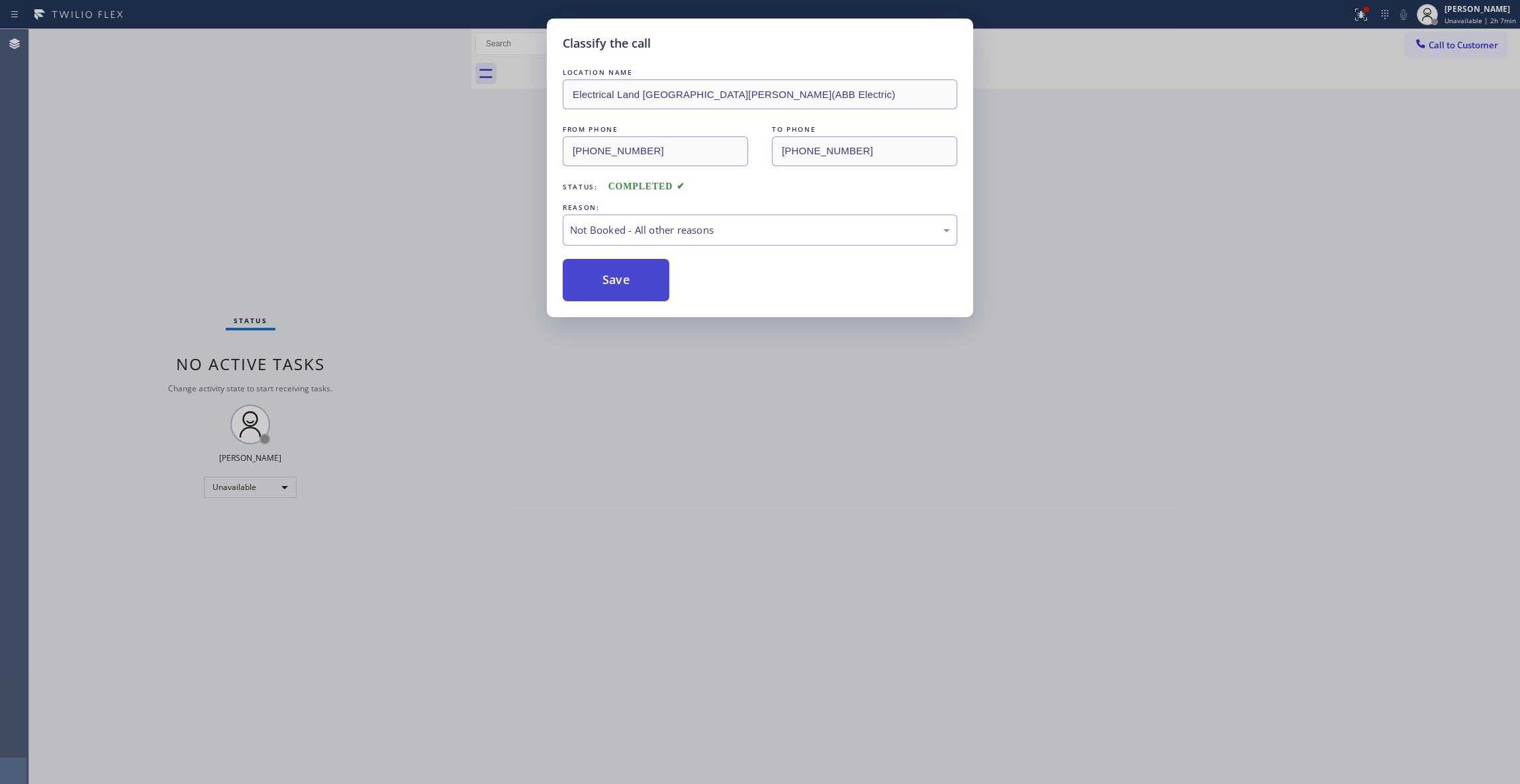
drag, startPoint x: 609, startPoint y: 279, endPoint x: 927, endPoint y: 242, distance: 320.1
click at [610, 279] on button "Save" at bounding box center [616, 280] width 107 height 42
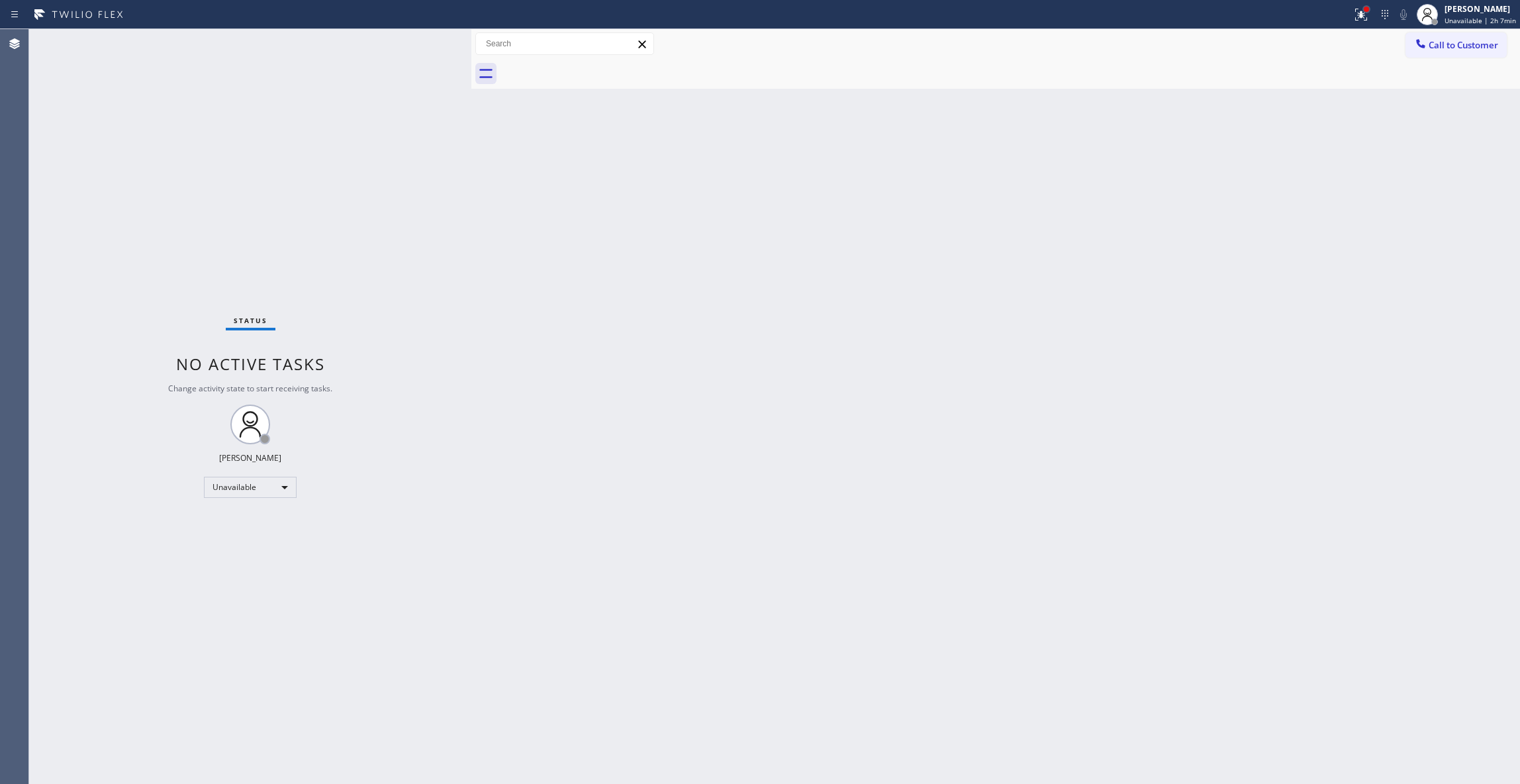
click at [1364, 11] on div at bounding box center [1366, 8] width 5 height 5
click at [1274, 178] on button "Clear issues" at bounding box center [1279, 173] width 155 height 18
click at [1439, 44] on span "Call to Customer" at bounding box center [1463, 45] width 69 height 12
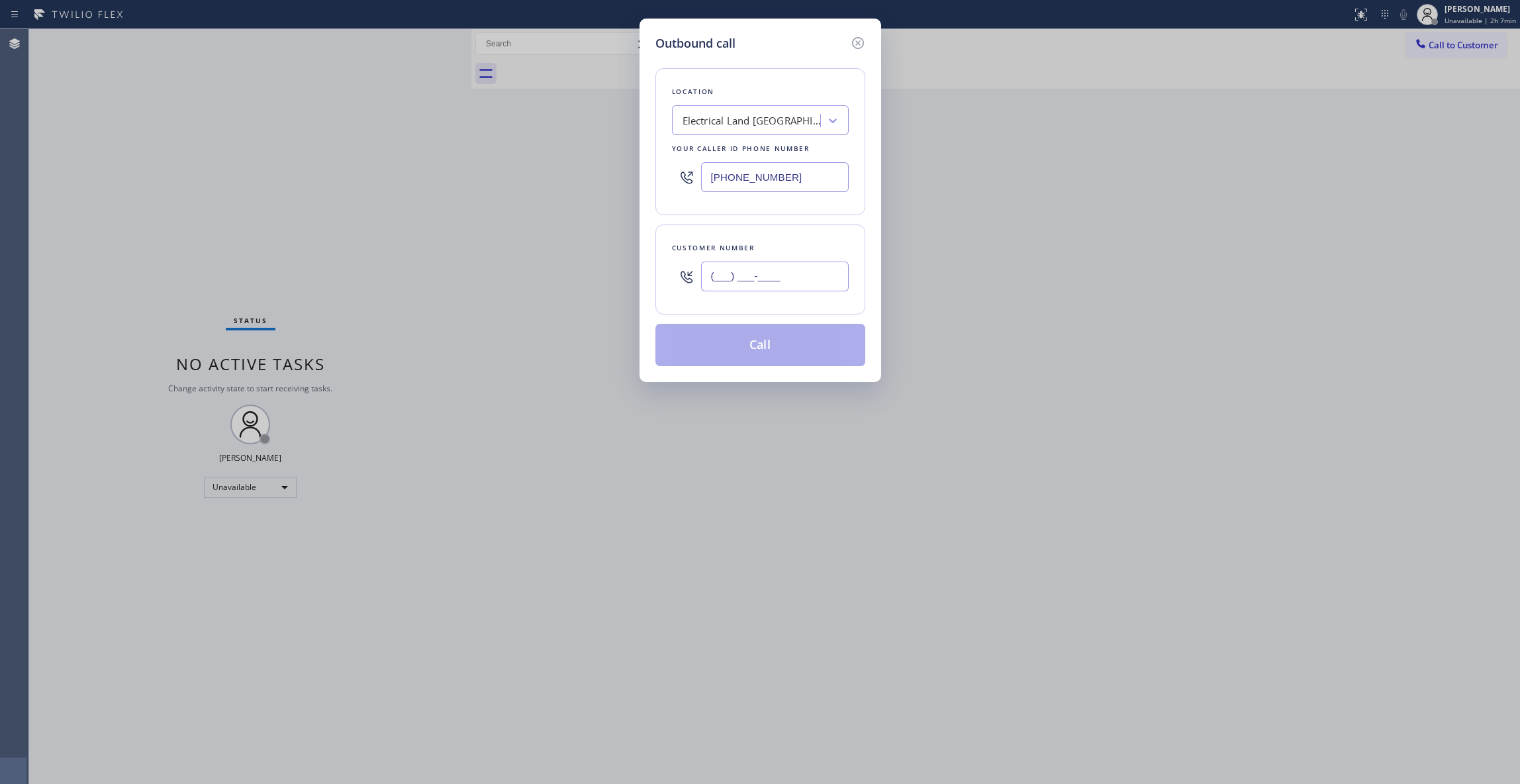
click at [795, 272] on input "(___) ___-____" at bounding box center [775, 277] width 148 height 30
paste input "609) 862-7430"
type input "[PHONE_NUMBER]"
click at [772, 352] on button "Call" at bounding box center [760, 345] width 210 height 42
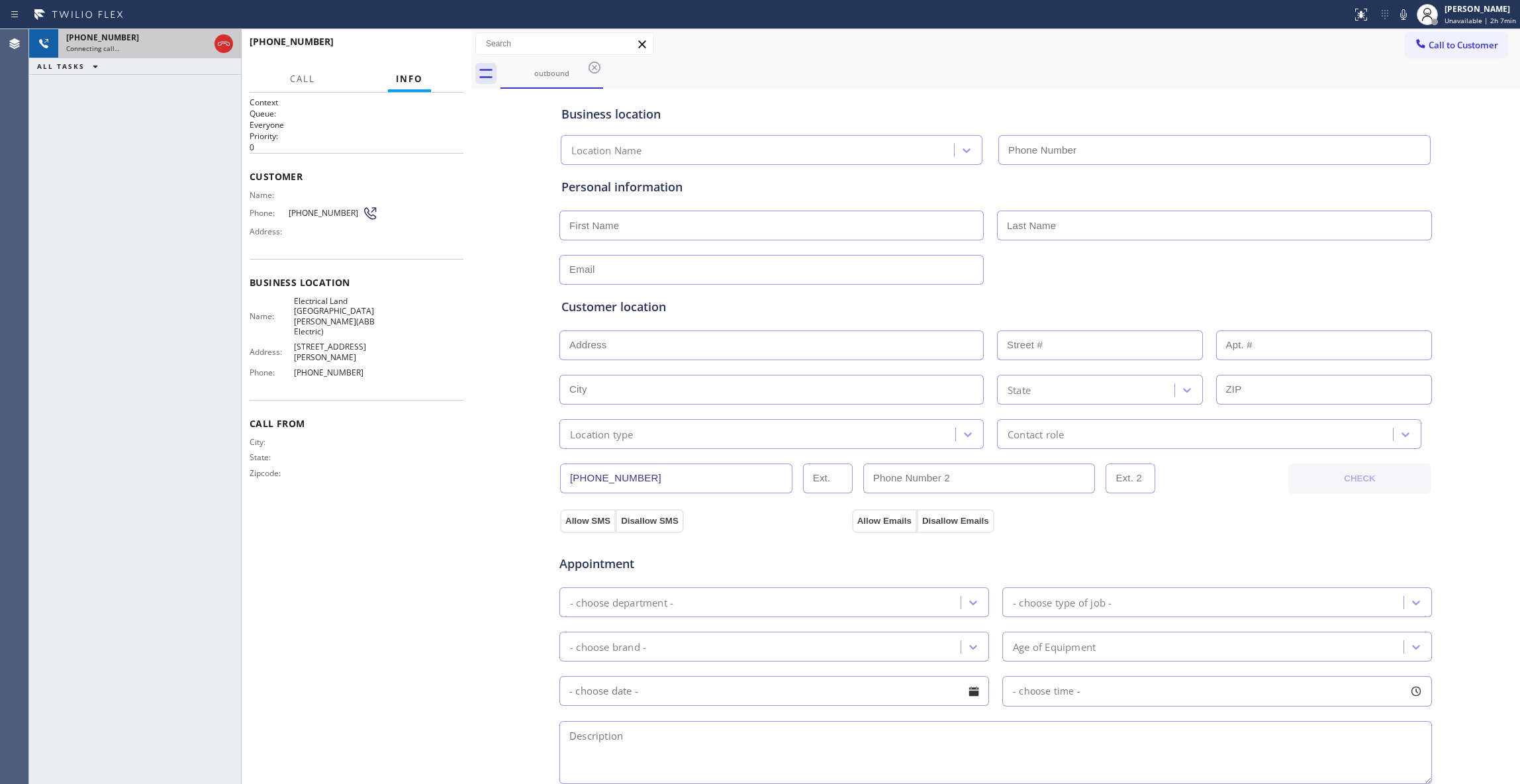
type input "[PHONE_NUMBER]"
click at [224, 46] on icon at bounding box center [224, 44] width 16 height 16
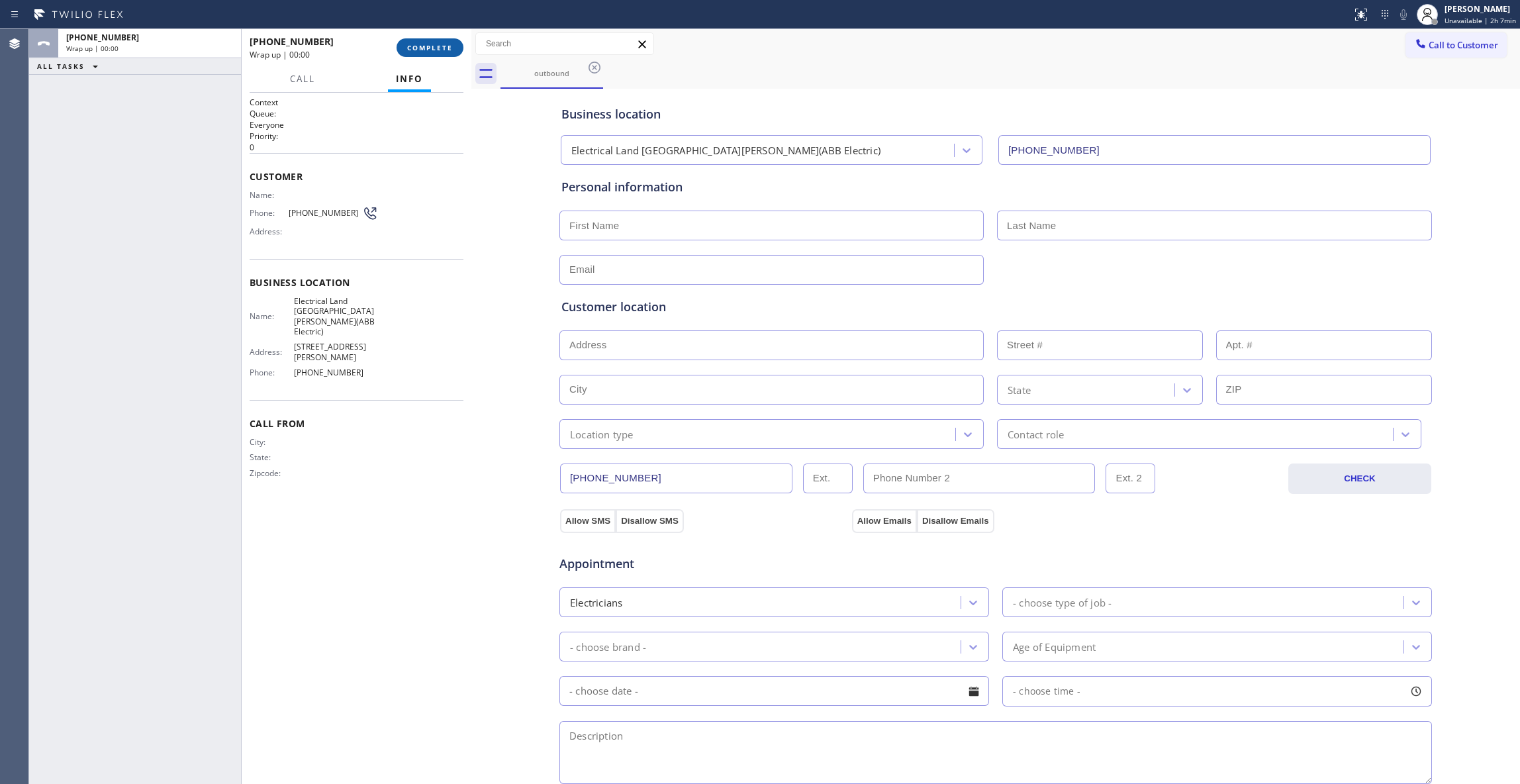
click at [437, 48] on span "COMPLETE" at bounding box center [430, 47] width 46 height 9
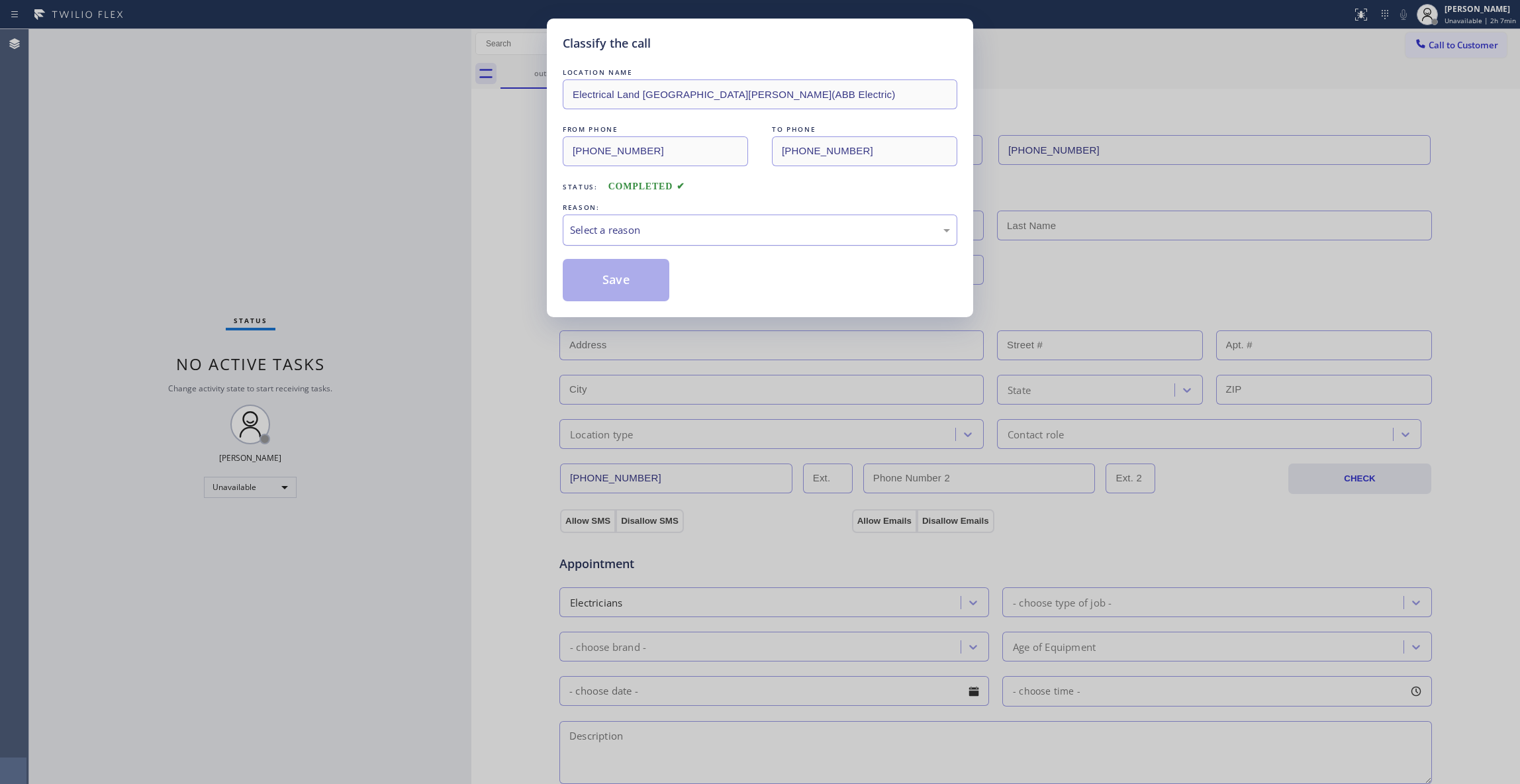
click at [632, 226] on div "Select a reason" at bounding box center [760, 230] width 380 height 16
click at [618, 279] on button "Save" at bounding box center [616, 280] width 107 height 42
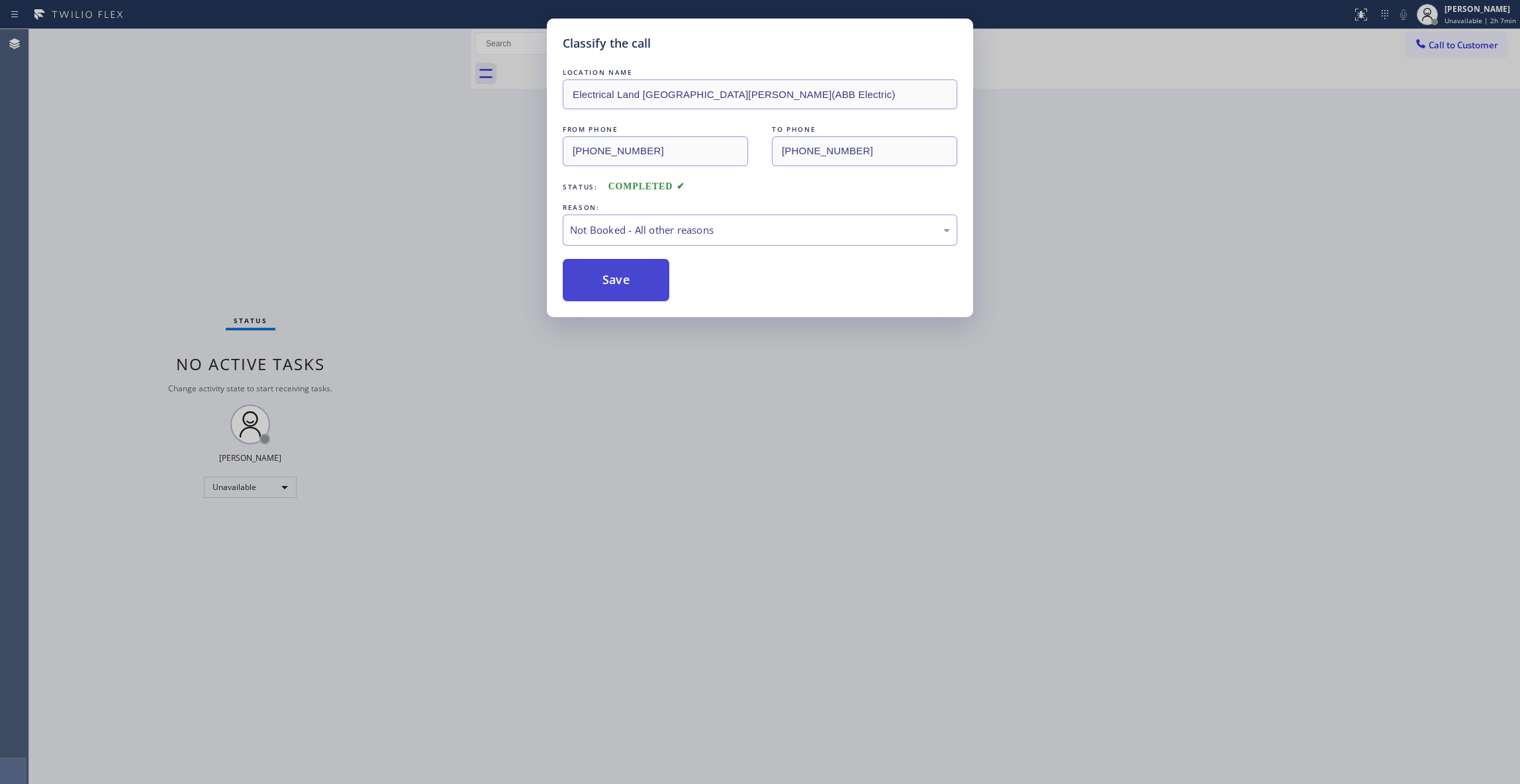
click at [618, 278] on button "Save" at bounding box center [616, 280] width 107 height 42
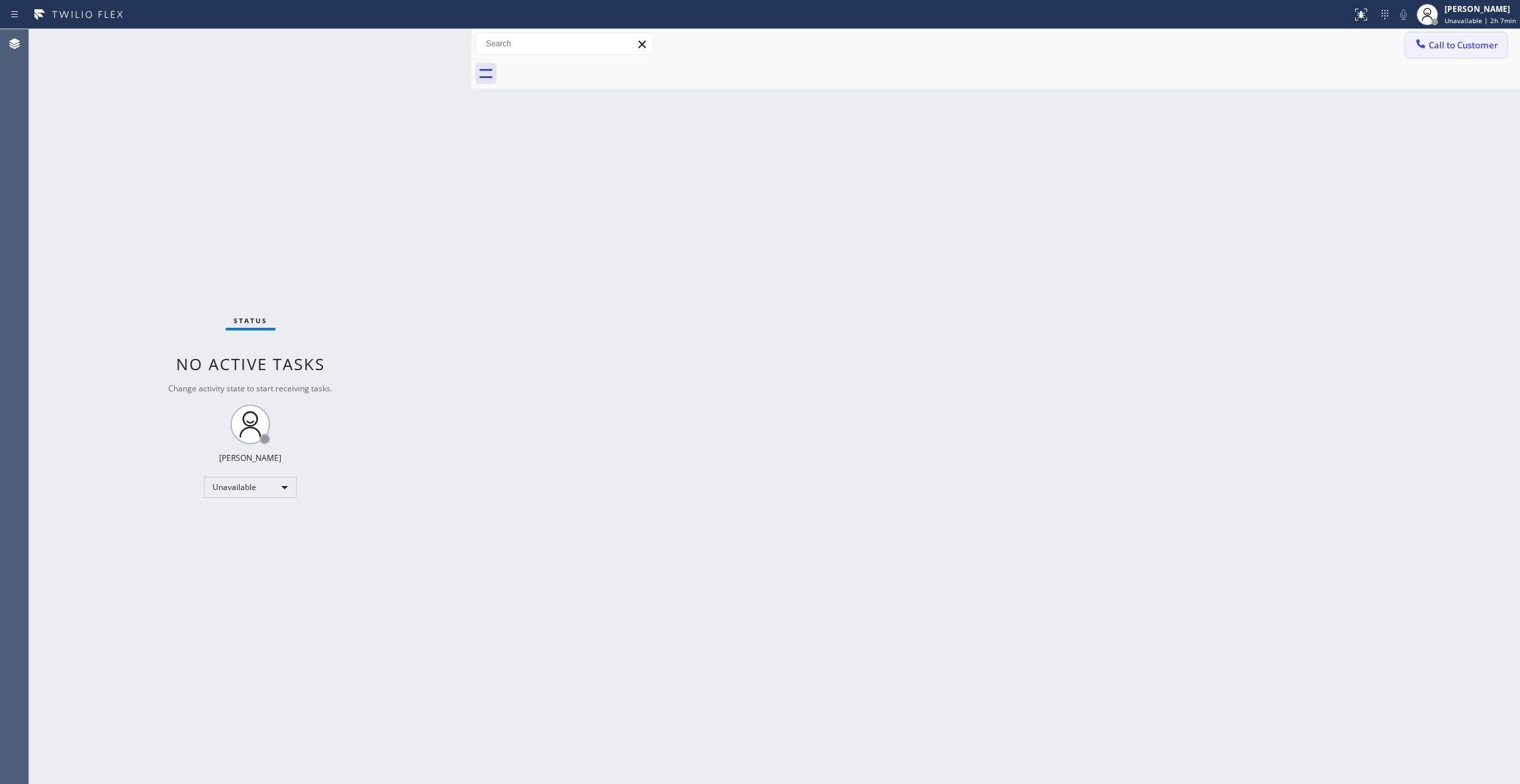
click at [1451, 46] on span "Call to Customer" at bounding box center [1463, 45] width 69 height 12
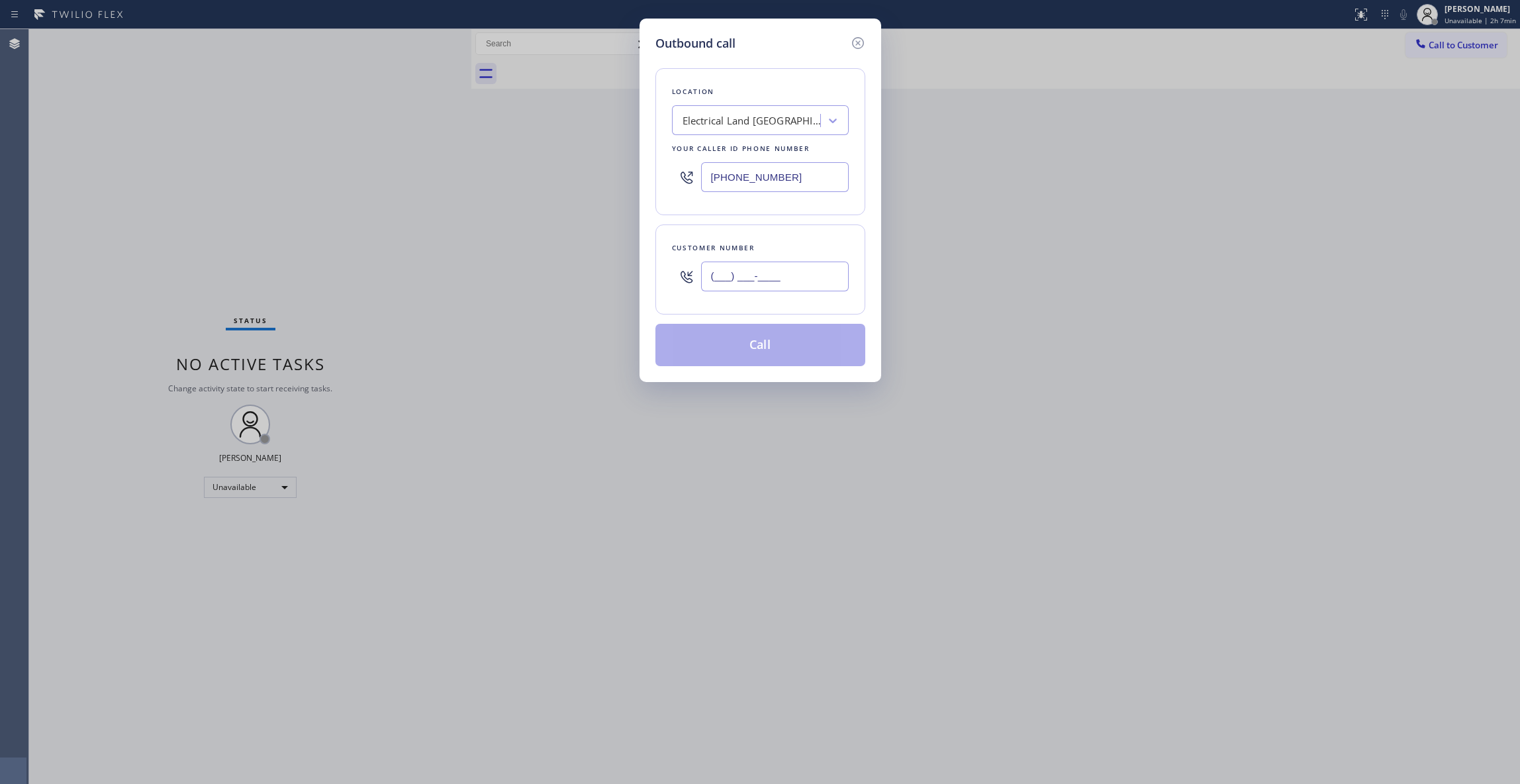
click at [772, 281] on input "(___) ___-____" at bounding box center [775, 277] width 148 height 30
paste input "609) 862-7430"
type input "[PHONE_NUMBER]"
click at [777, 352] on button "Call" at bounding box center [760, 345] width 210 height 42
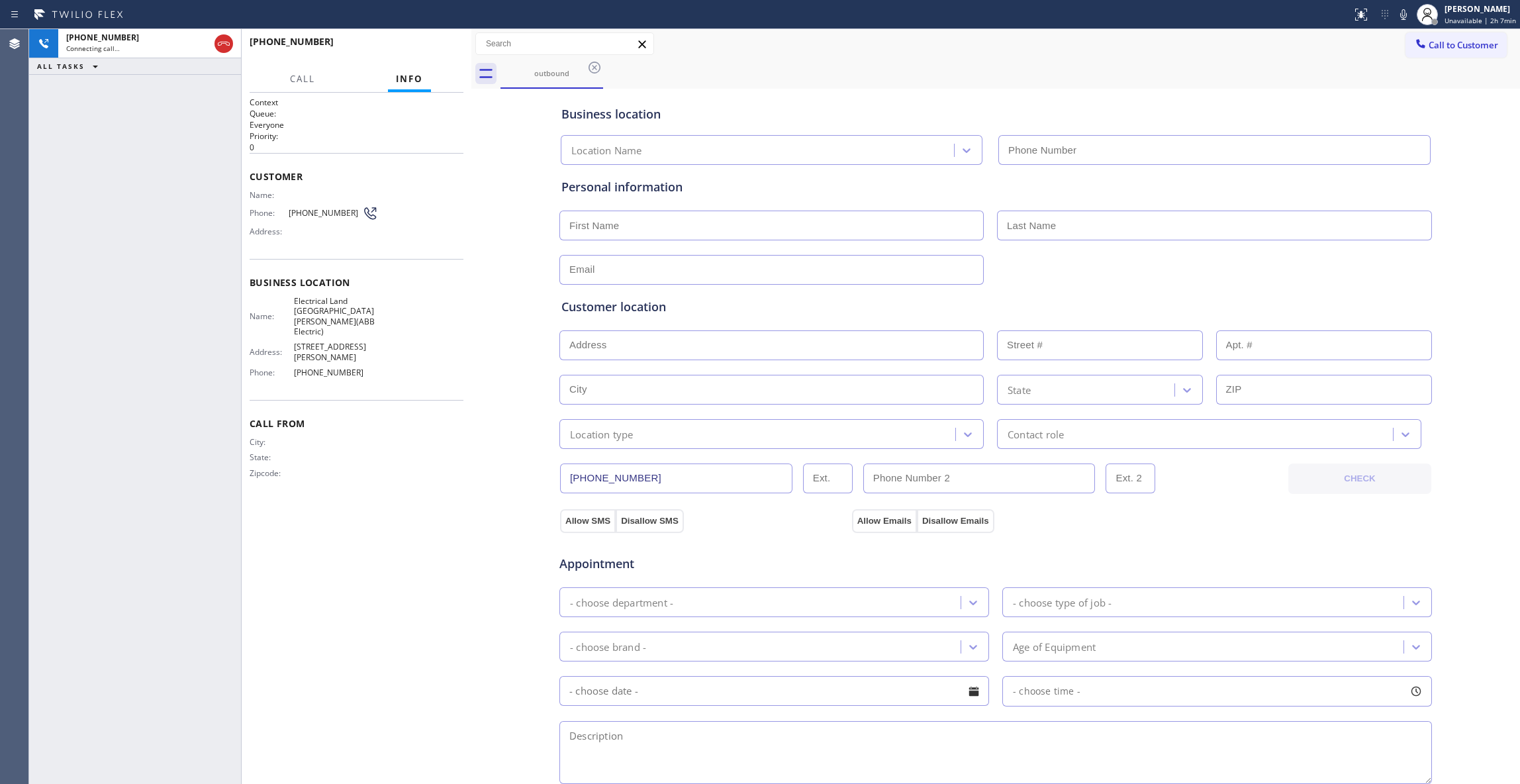
type input "[PHONE_NUMBER]"
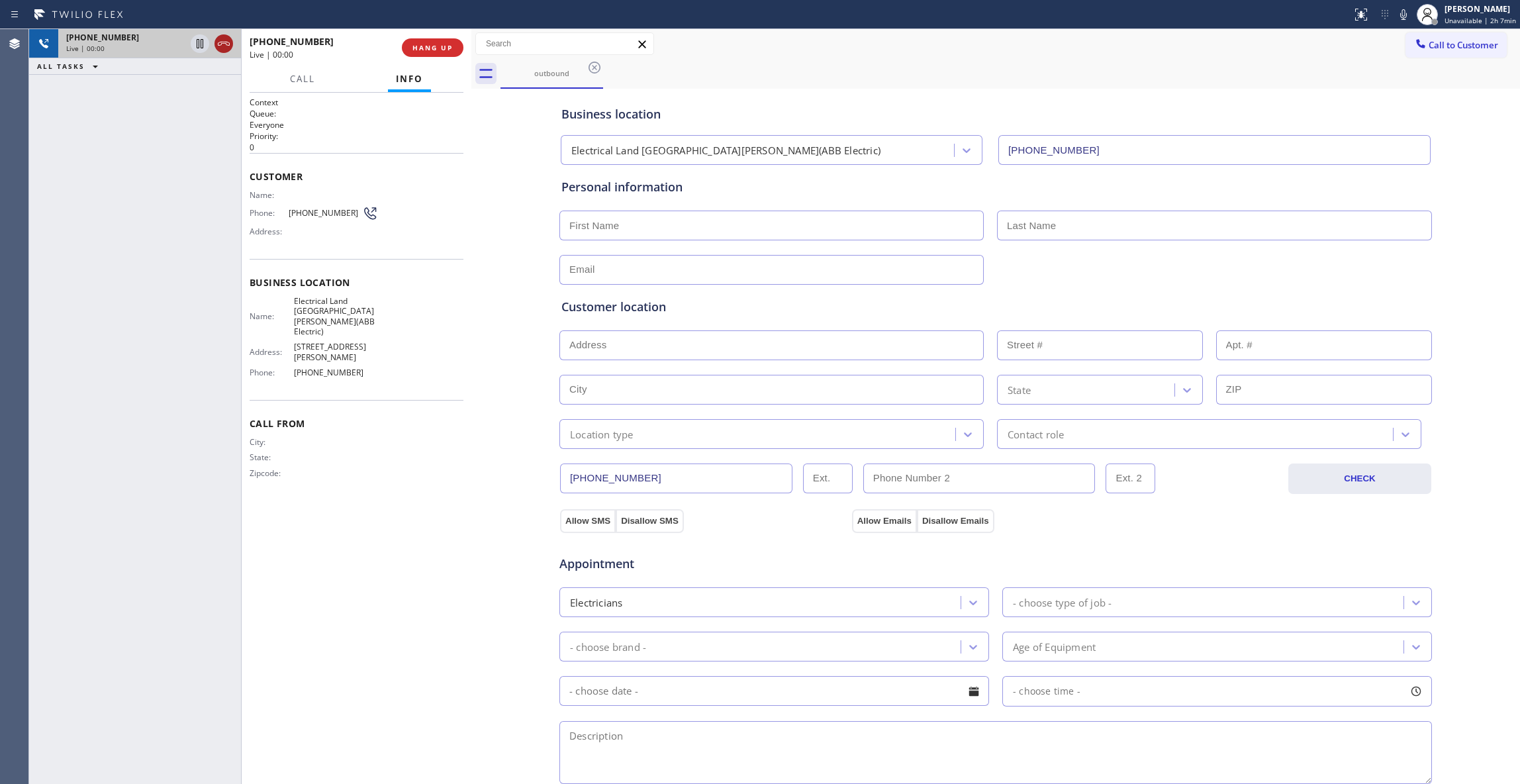
click at [225, 41] on icon at bounding box center [224, 44] width 16 height 16
click at [442, 47] on span "COMPLETE" at bounding box center [430, 47] width 46 height 9
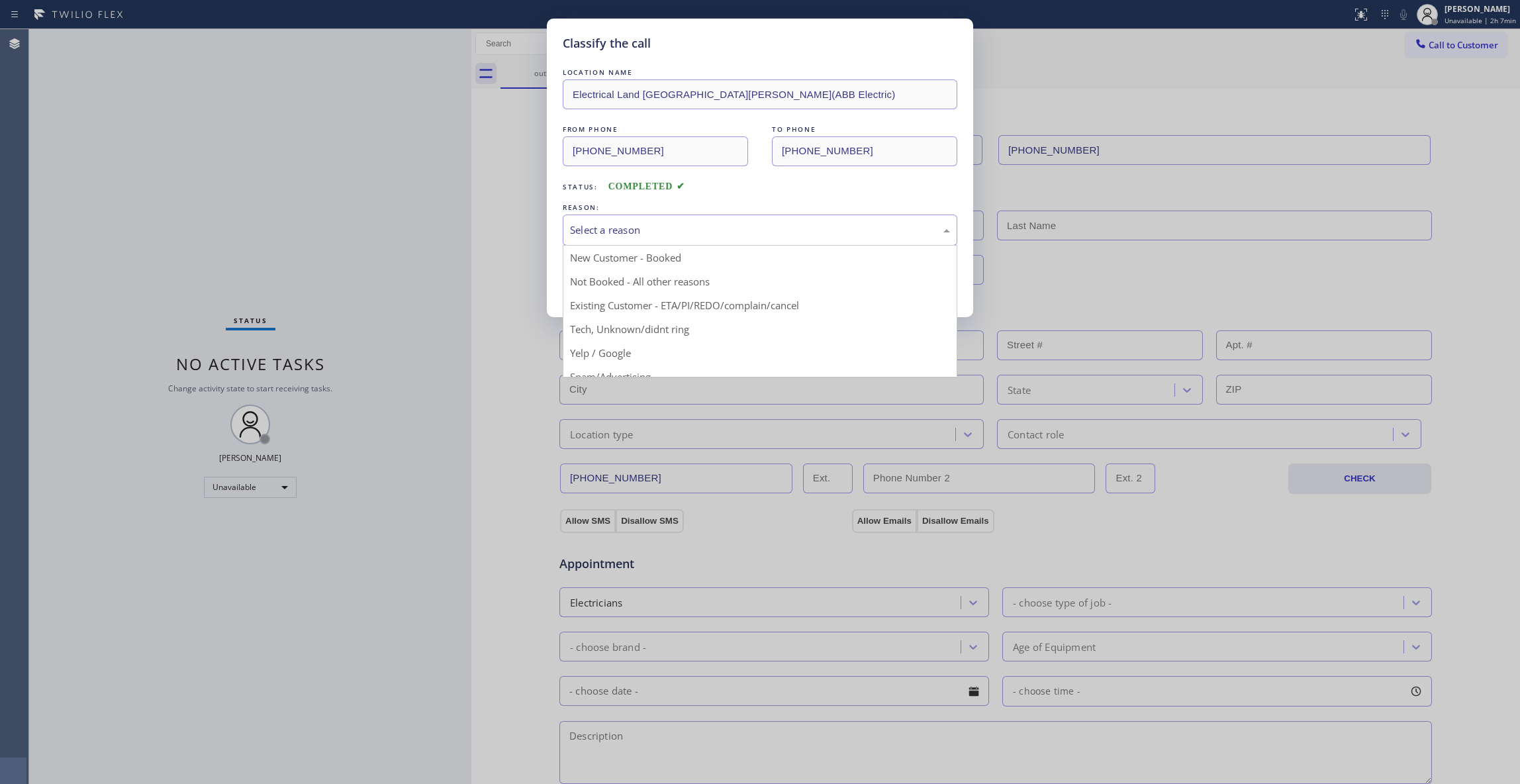
click at [642, 234] on div "Select a reason" at bounding box center [760, 230] width 380 height 16
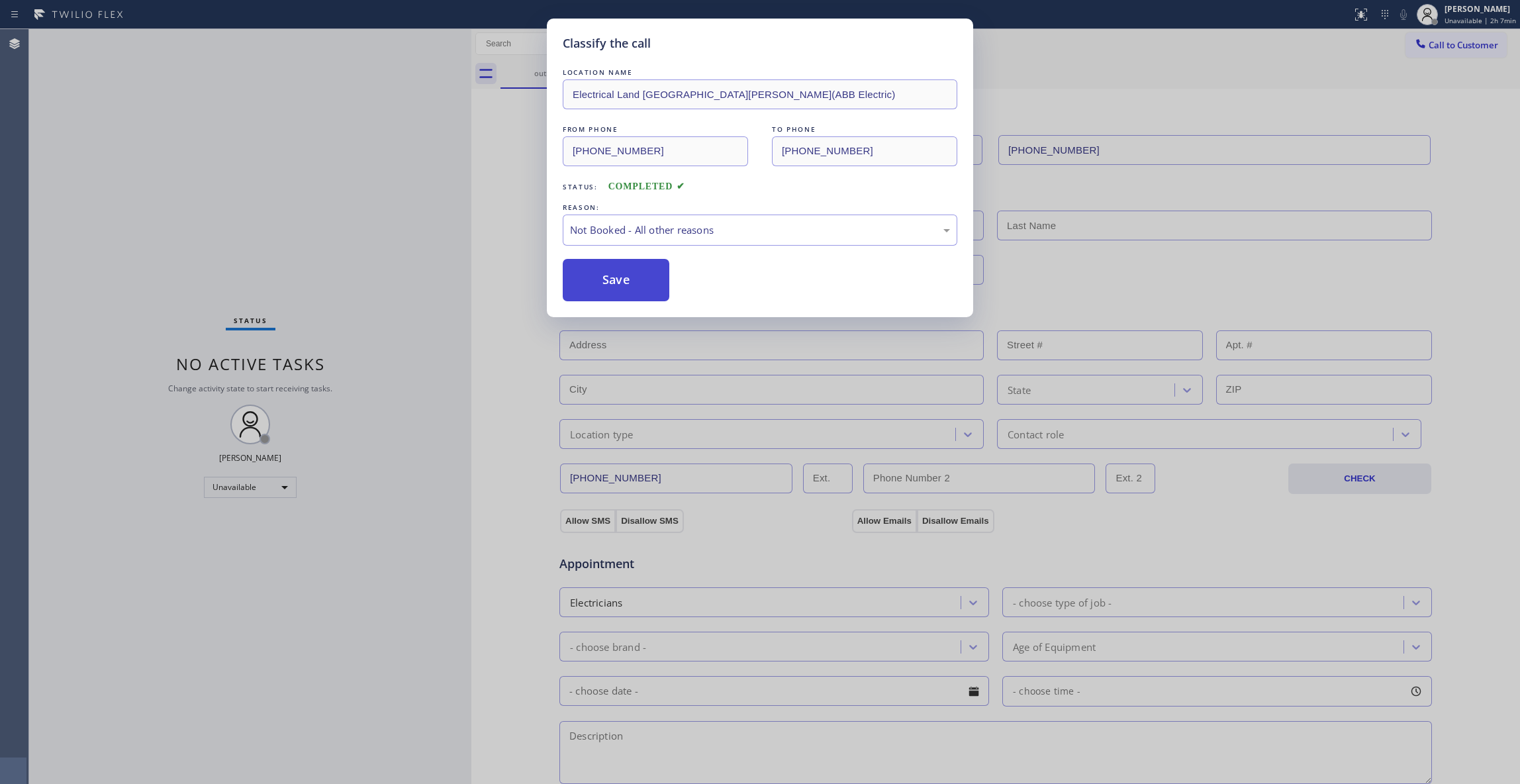
click at [626, 276] on button "Save" at bounding box center [616, 280] width 107 height 42
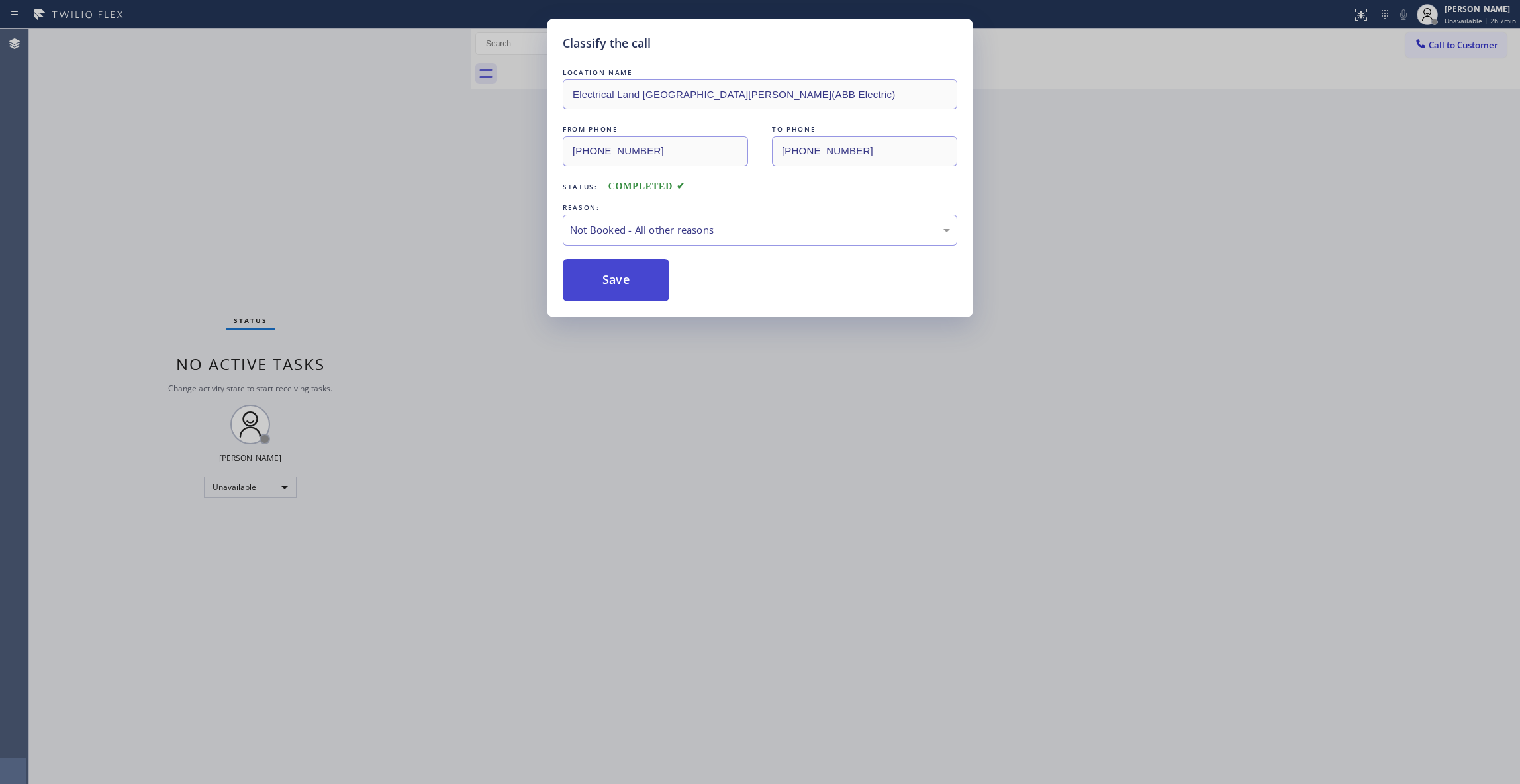
click at [626, 276] on button "Save" at bounding box center [616, 280] width 107 height 42
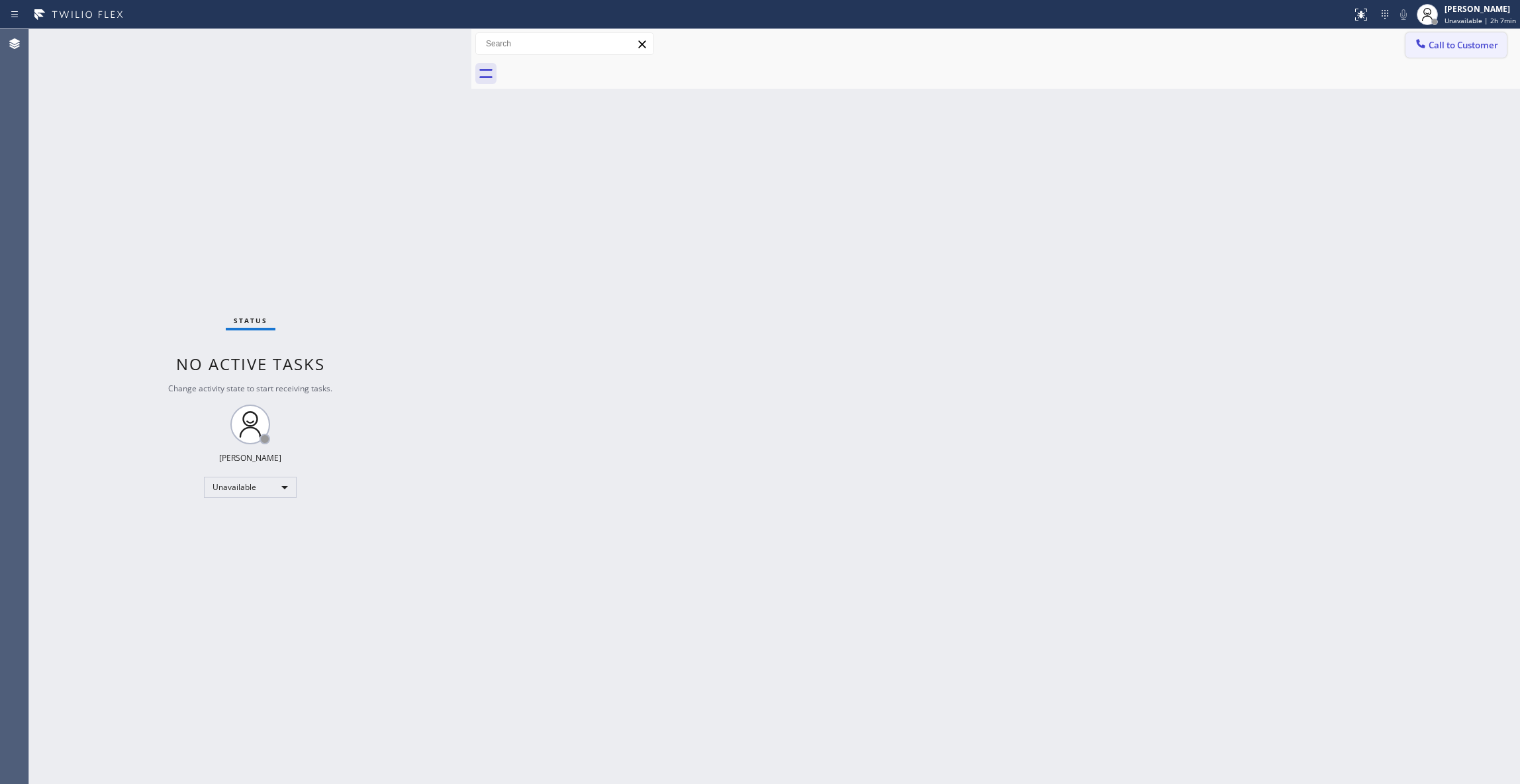
click at [1477, 46] on span "Call to Customer" at bounding box center [1463, 45] width 69 height 12
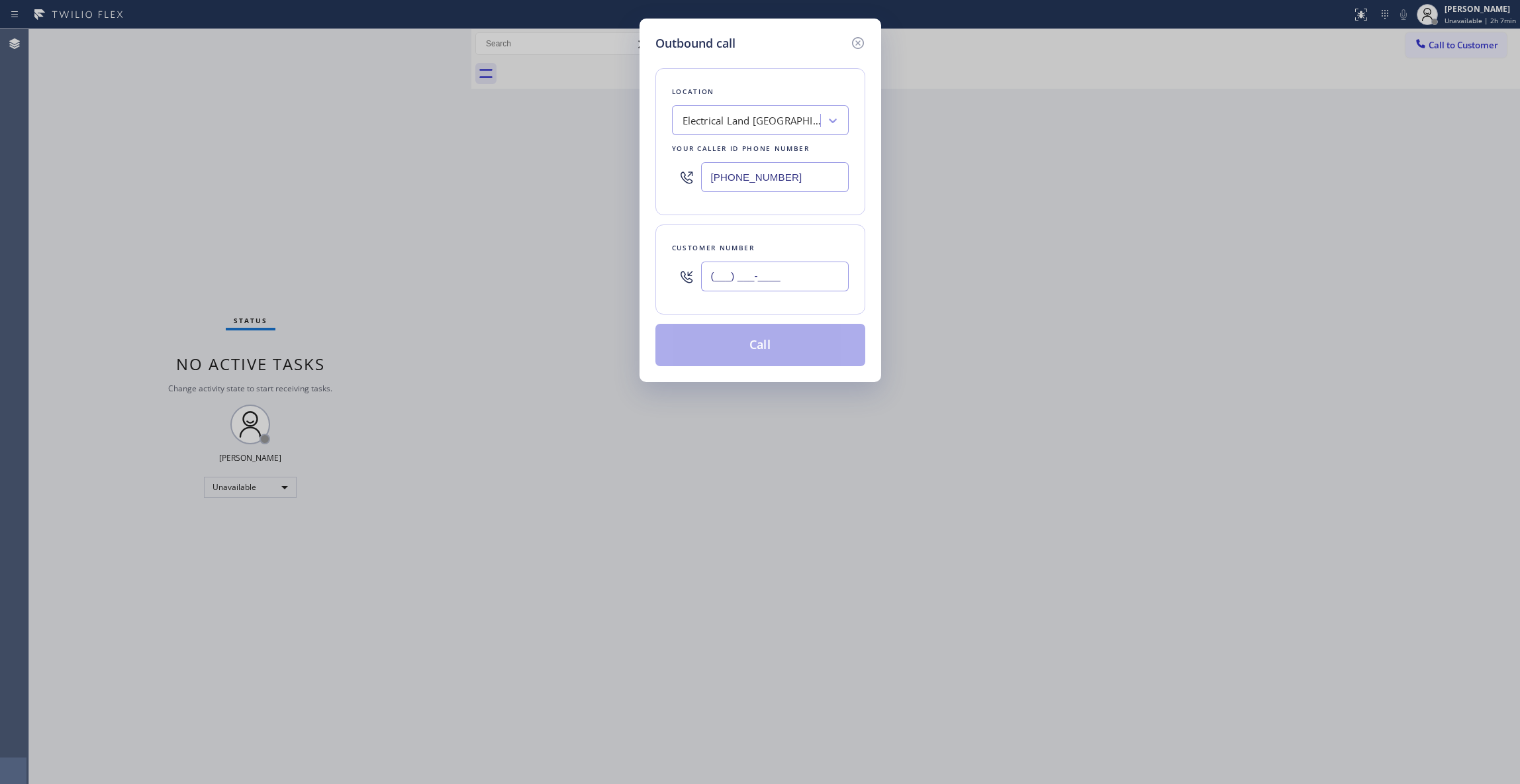
click at [778, 279] on input "(___) ___-____" at bounding box center [775, 277] width 148 height 30
paste input "609) 862-7430"
type input "[PHONE_NUMBER]"
click at [752, 350] on button "Call" at bounding box center [760, 345] width 210 height 42
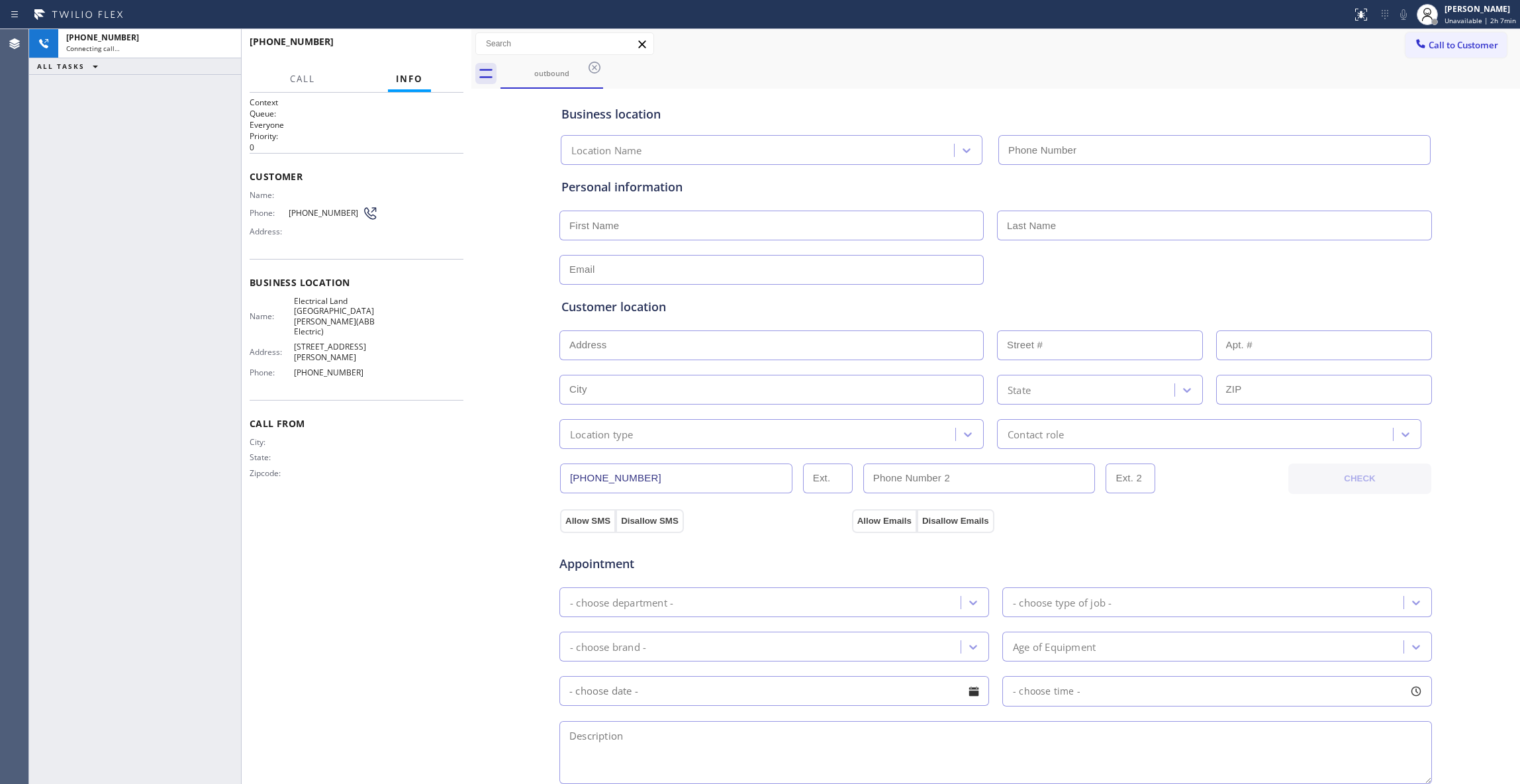
type input "[PHONE_NUMBER]"
click at [223, 43] on icon at bounding box center [224, 44] width 12 height 4
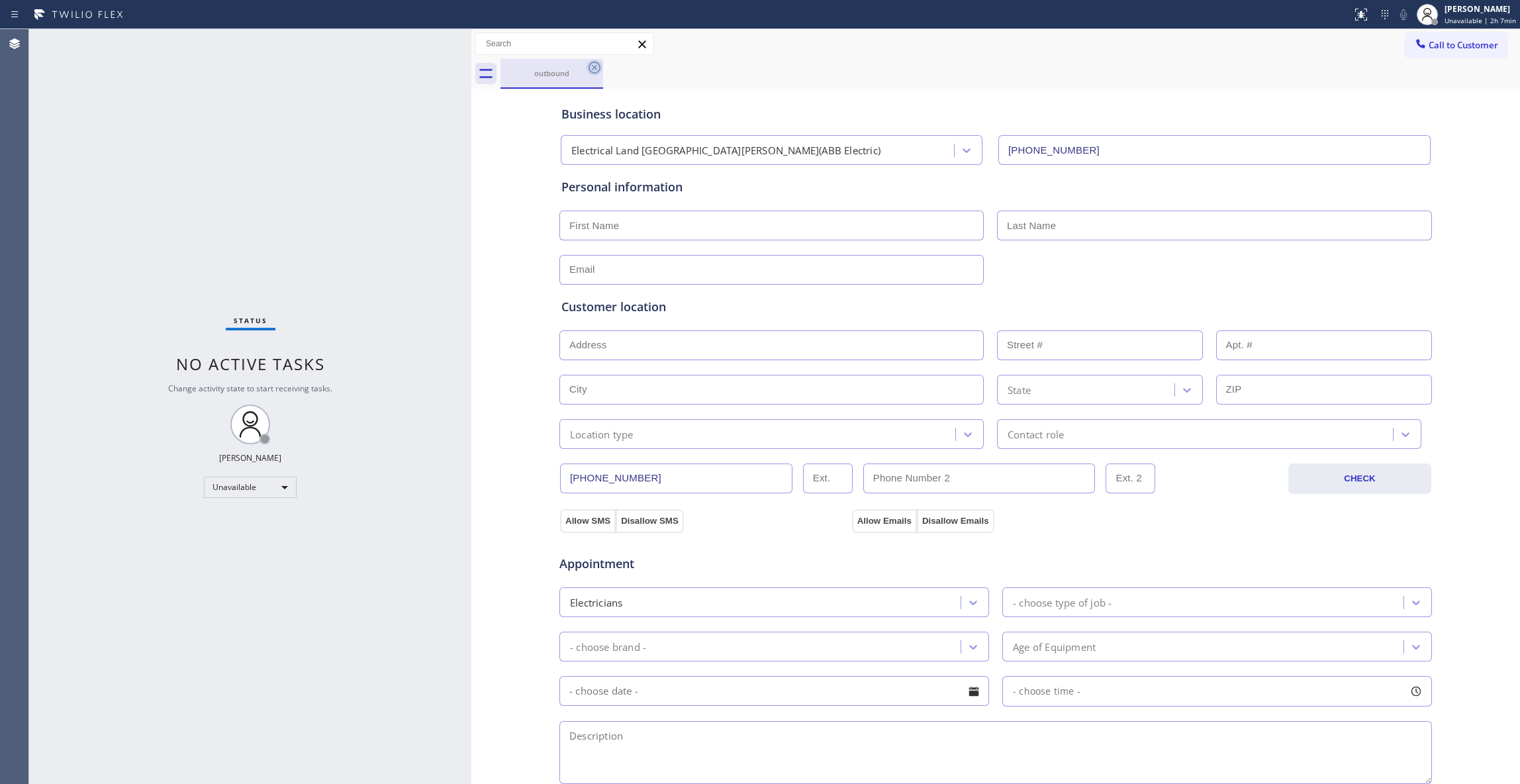
click at [593, 65] on icon at bounding box center [594, 67] width 16 height 16
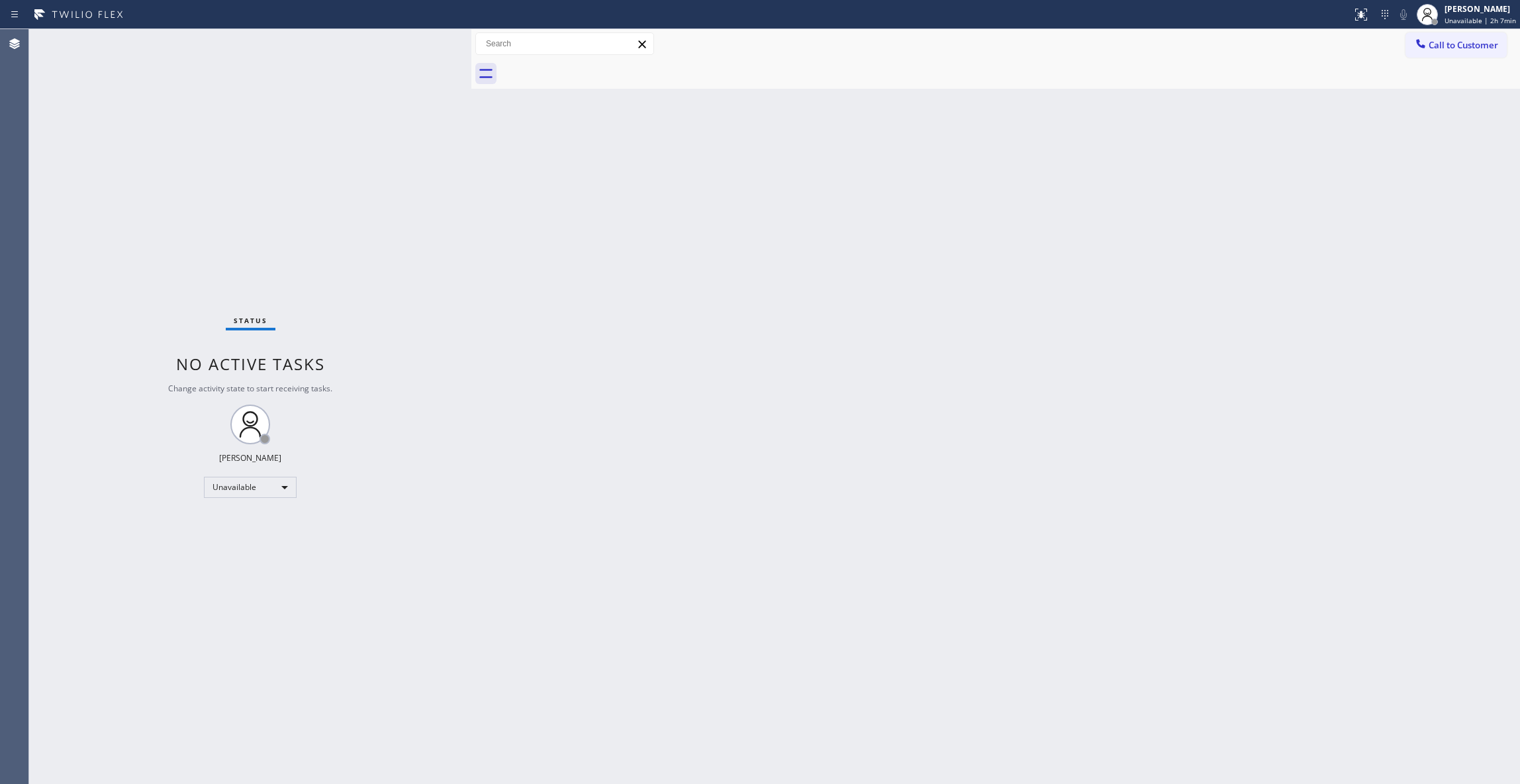
click at [1483, 43] on span "Call to Customer" at bounding box center [1463, 45] width 69 height 12
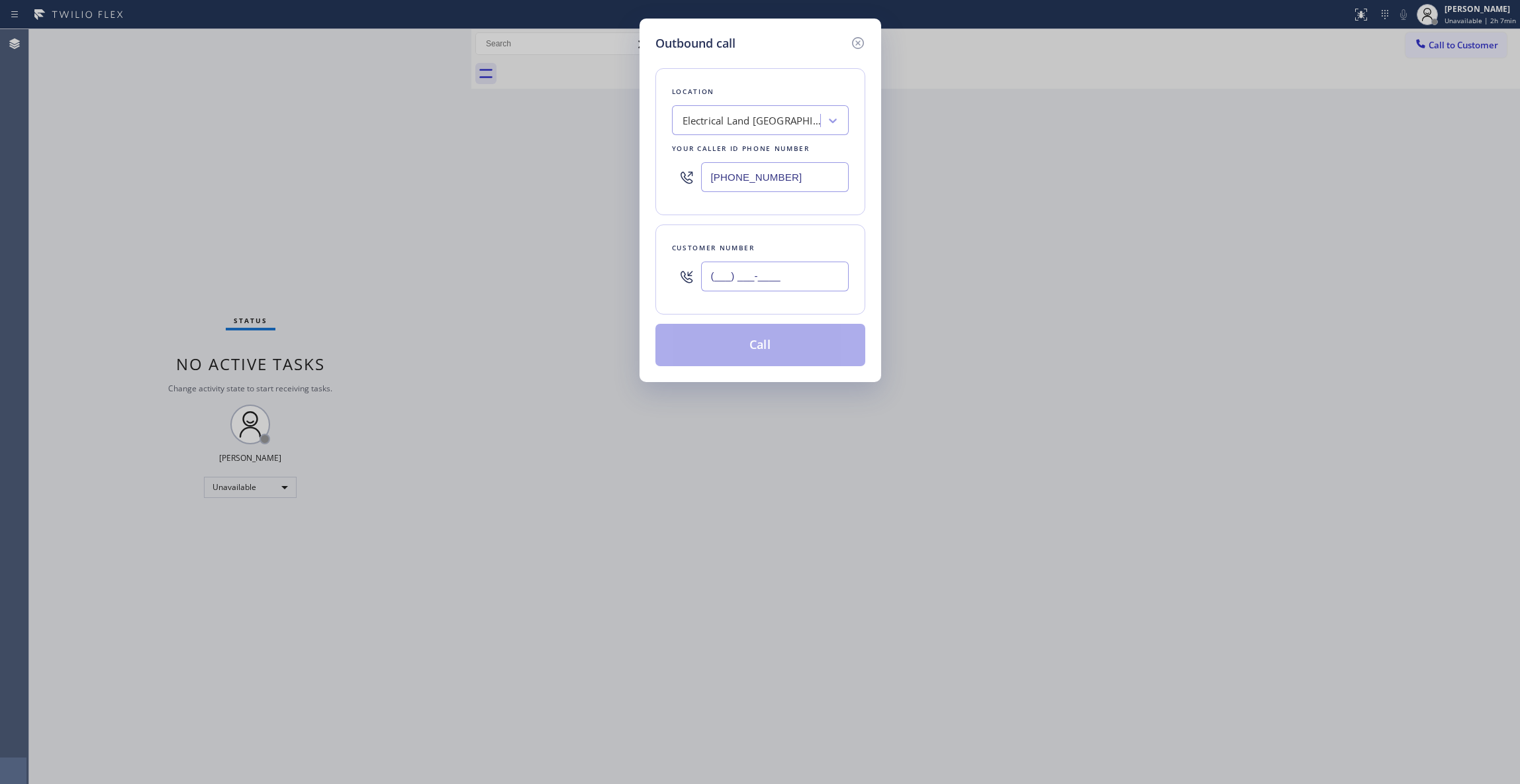
click at [796, 281] on input "(___) ___-____" at bounding box center [775, 277] width 148 height 30
paste input "609) 862-7430"
type input "[PHONE_NUMBER]"
click at [766, 345] on button "Call" at bounding box center [760, 345] width 210 height 42
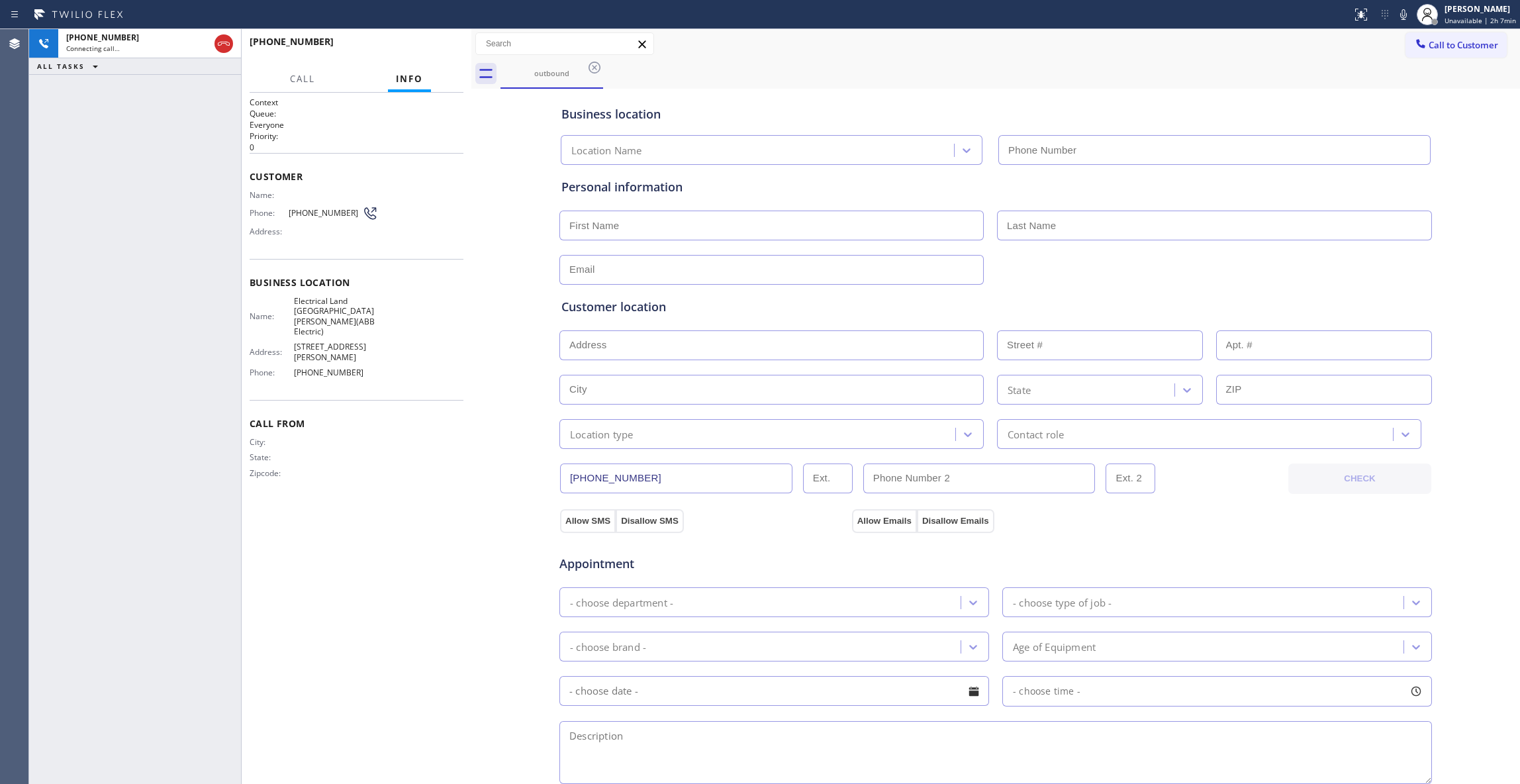
type input "[PHONE_NUMBER]"
click at [441, 48] on span "HANG UP" at bounding box center [432, 47] width 40 height 9
click at [440, 48] on span "HANG UP" at bounding box center [432, 47] width 40 height 9
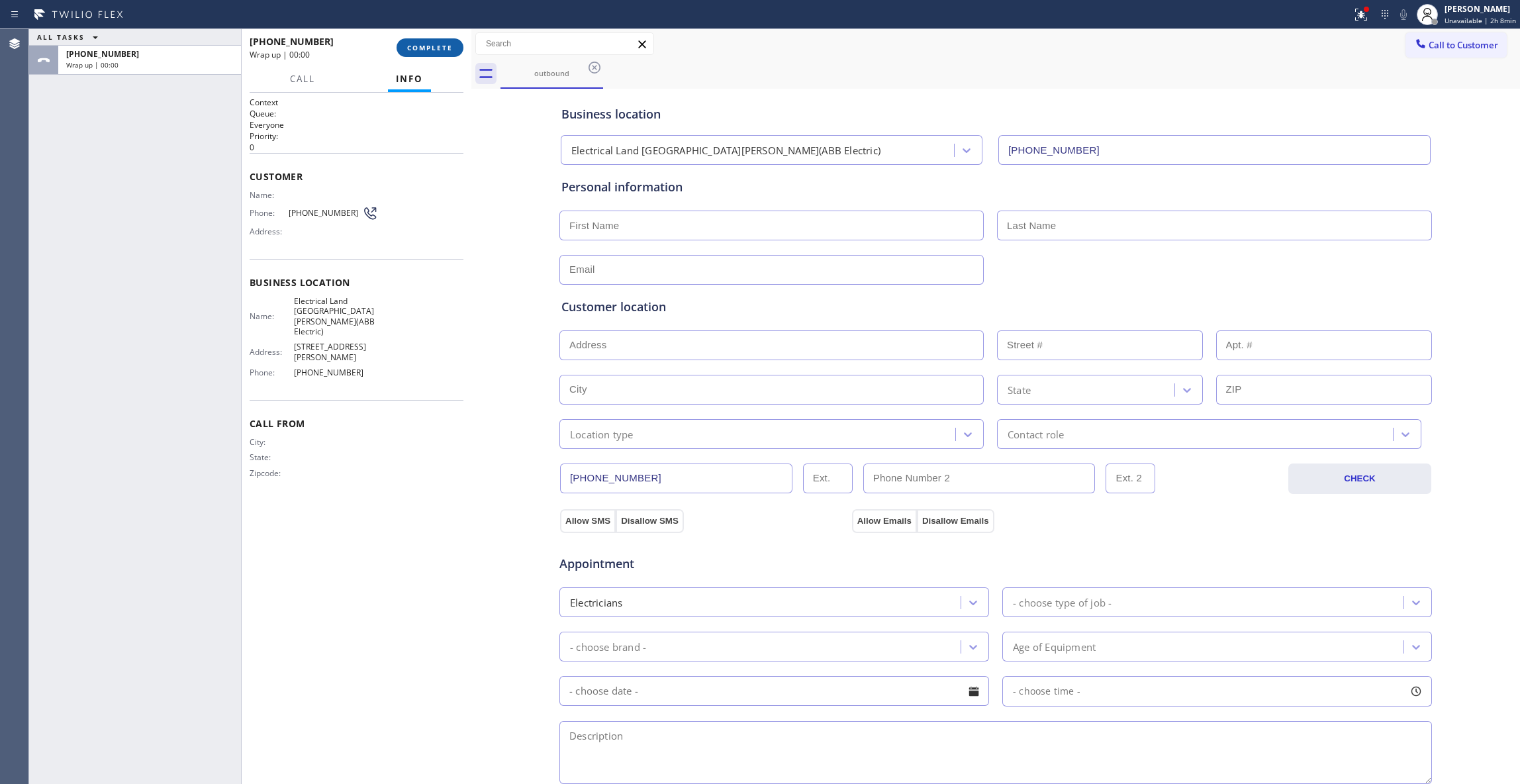
click at [440, 47] on span "COMPLETE" at bounding box center [430, 47] width 46 height 9
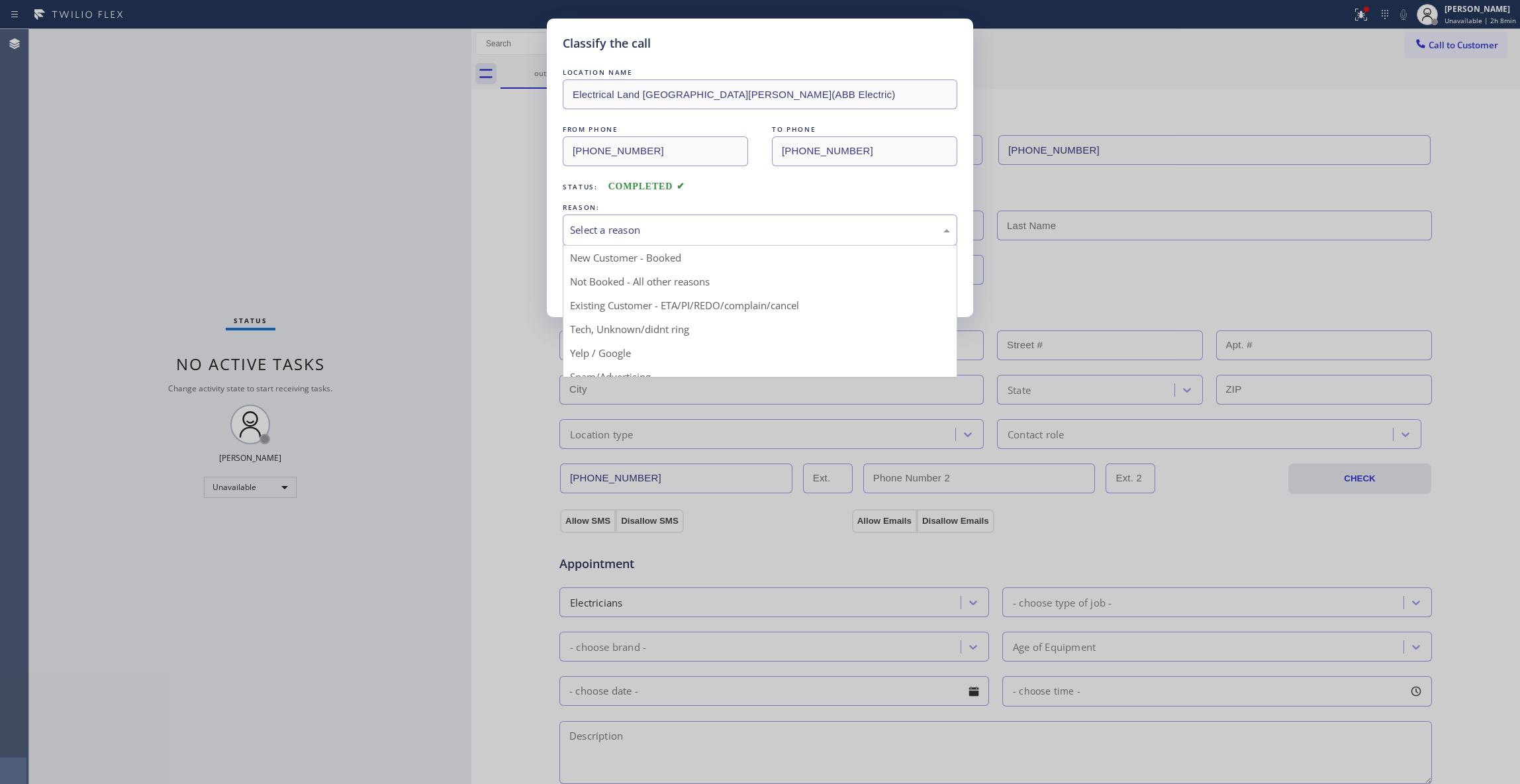
click at [626, 229] on div "Select a reason" at bounding box center [760, 230] width 380 height 16
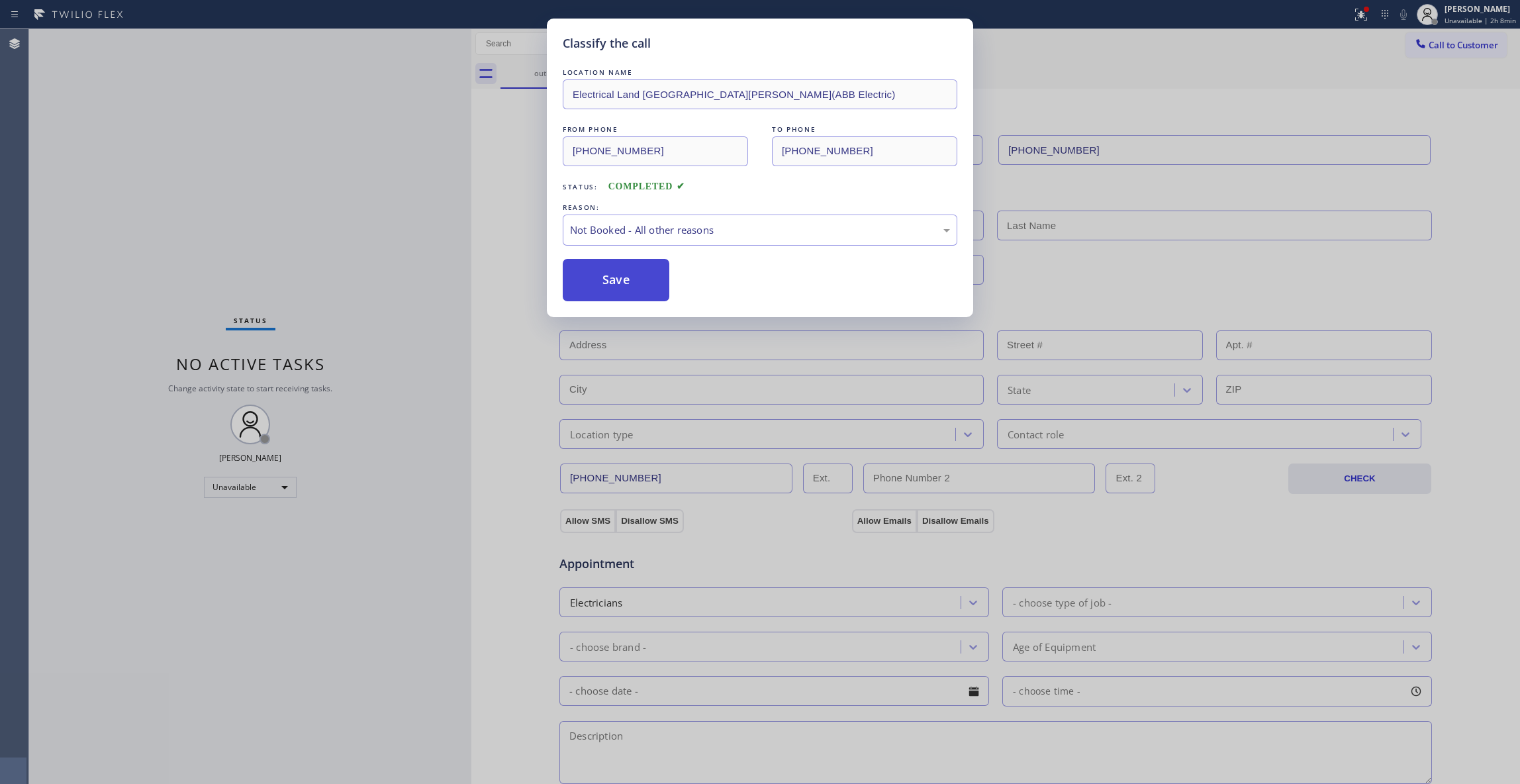
click at [612, 281] on button "Save" at bounding box center [616, 280] width 107 height 42
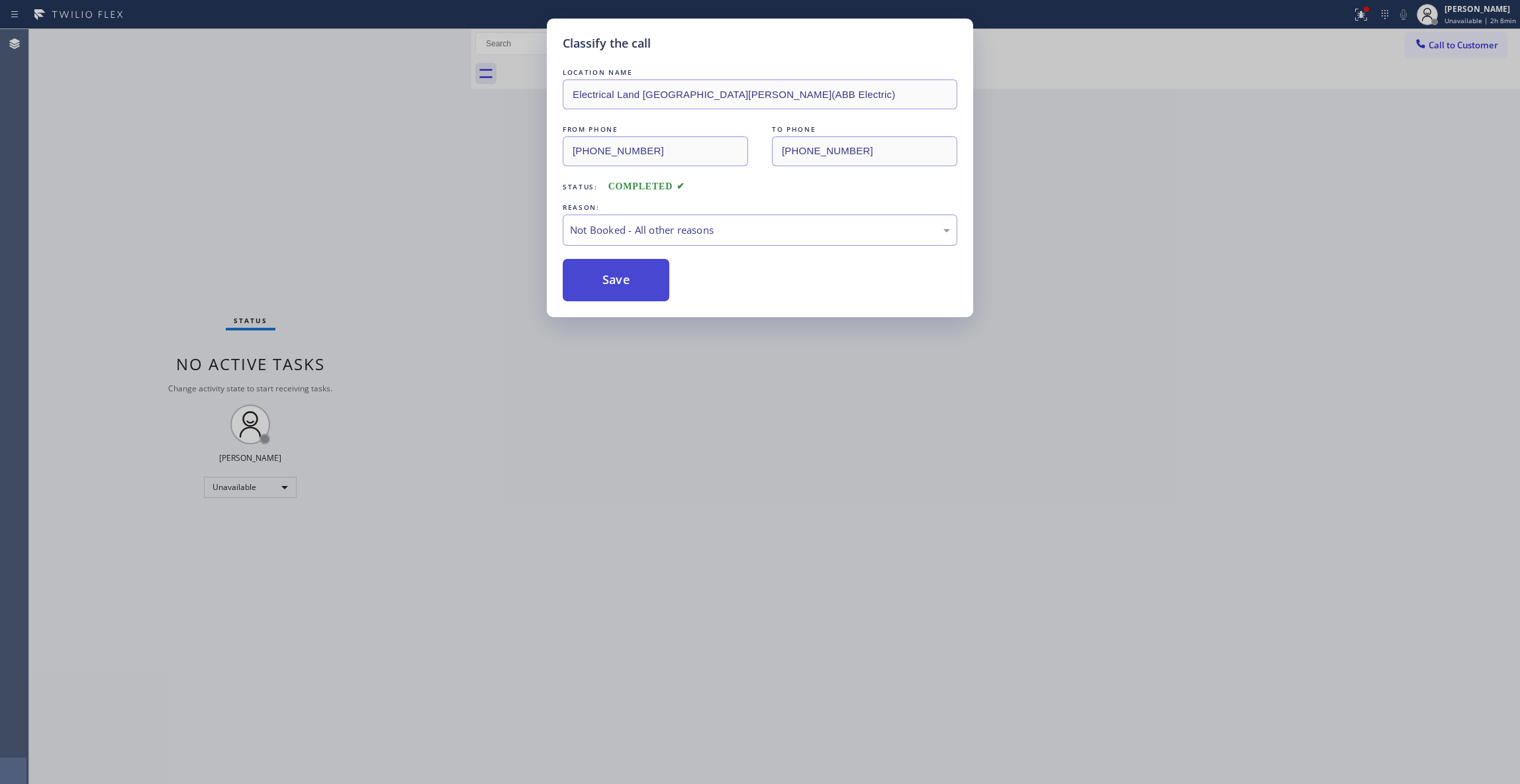
click at [612, 279] on button "Save" at bounding box center [616, 280] width 107 height 42
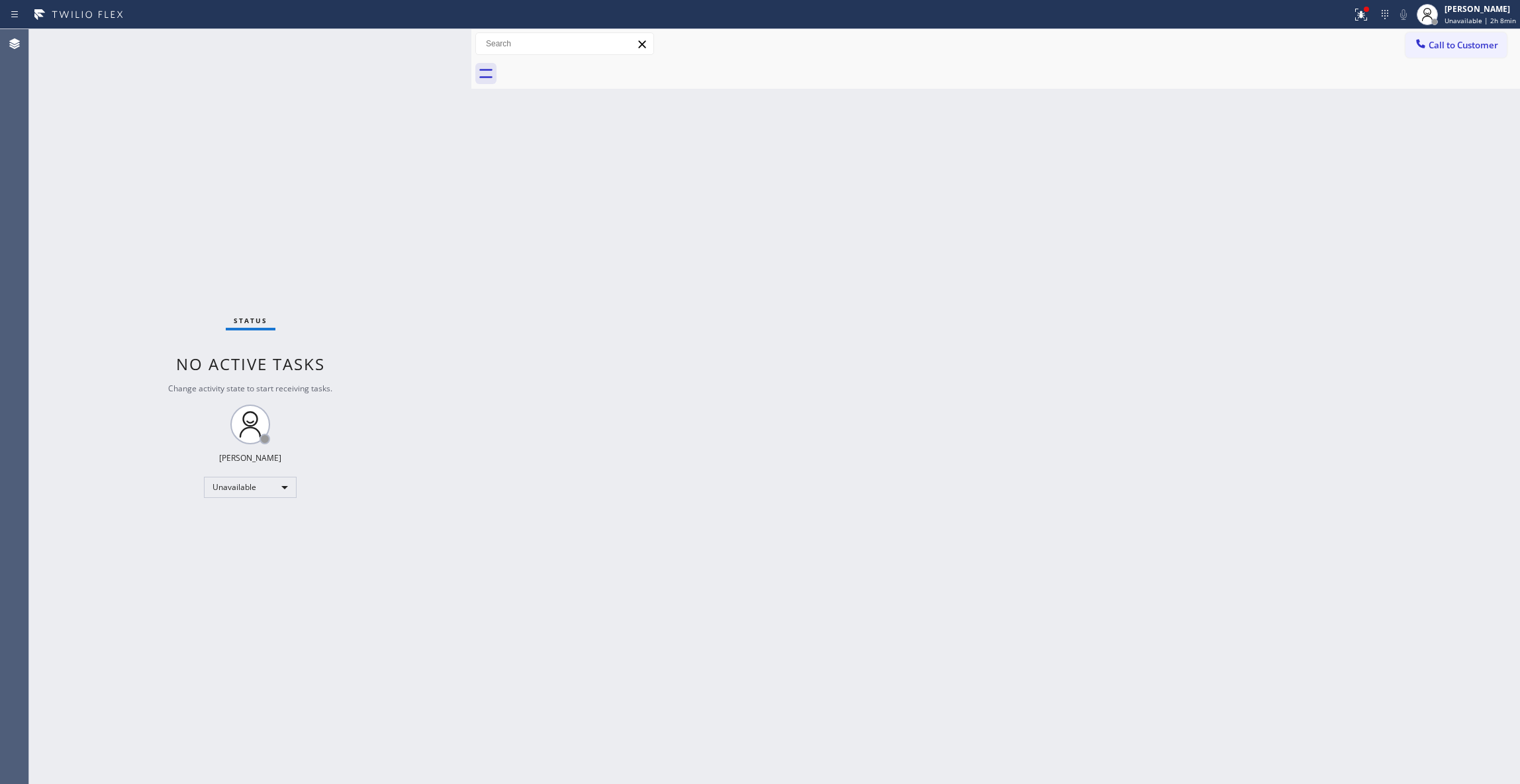
drag, startPoint x: 171, startPoint y: 761, endPoint x: 225, endPoint y: 633, distance: 138.9
click at [171, 760] on div "Status No active tasks Change activity state to start receiving tasks. [PERSON_…" at bounding box center [250, 406] width 442 height 755
click at [254, 488] on div "Unavailable" at bounding box center [250, 488] width 93 height 21
click at [231, 520] on li "Available" at bounding box center [249, 521] width 89 height 16
click at [194, 744] on div "[PHONE_NUMBER] Request from (direct) ALL TASKS ALL TASKS ACTIVE TASKS TASKS IN …" at bounding box center [134, 406] width 212 height 755
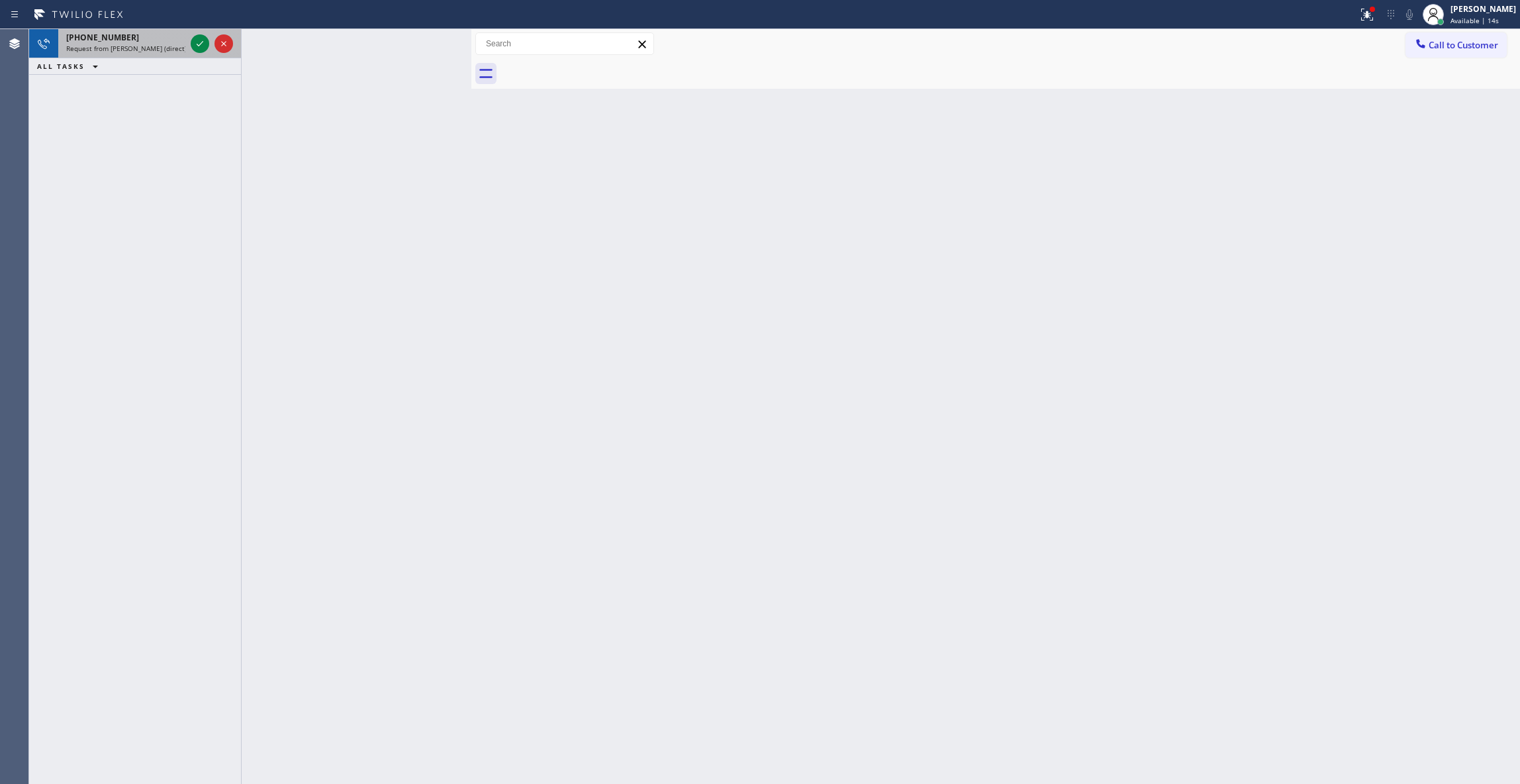
click at [193, 35] on div at bounding box center [212, 43] width 47 height 29
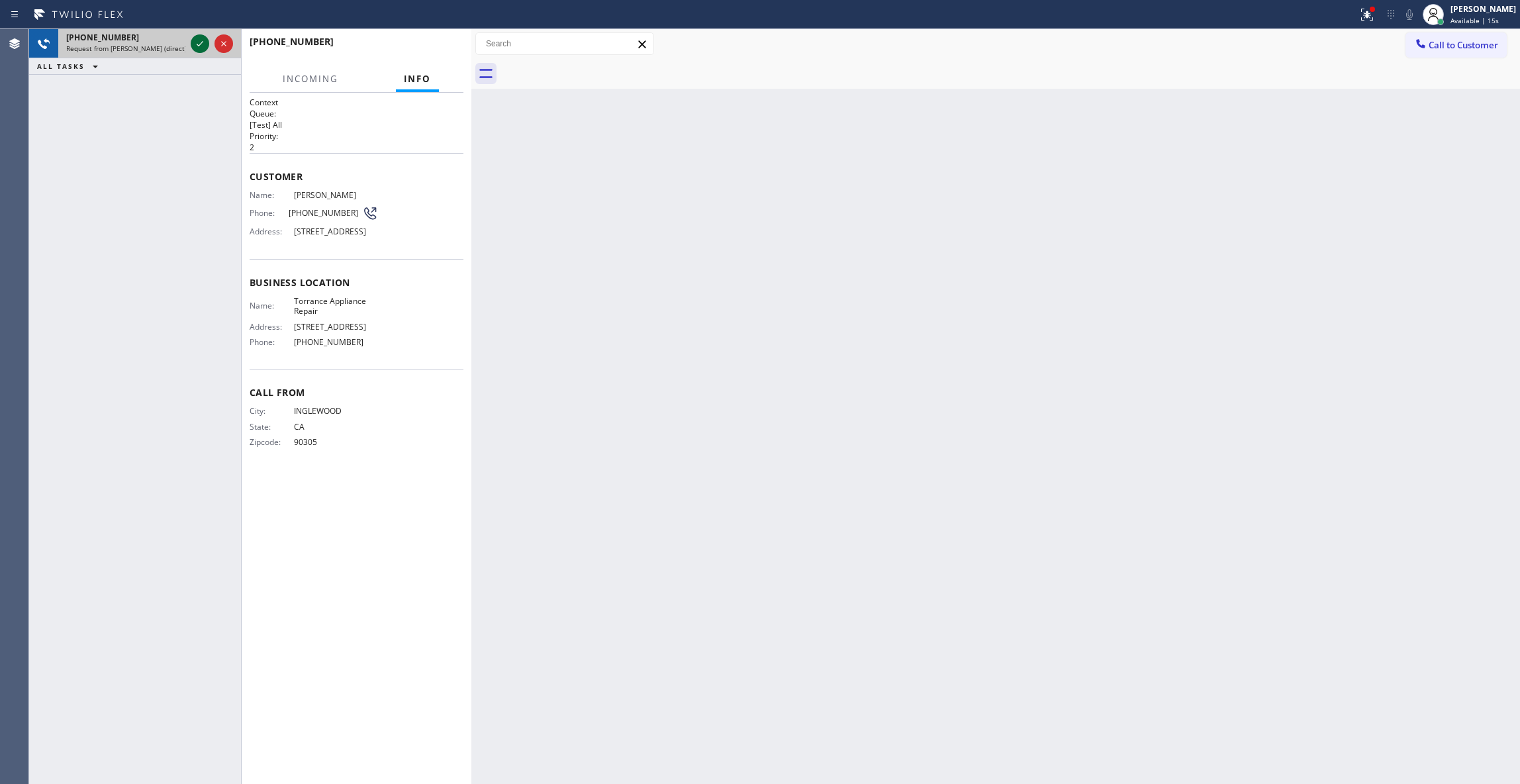
click at [197, 38] on icon at bounding box center [200, 44] width 16 height 16
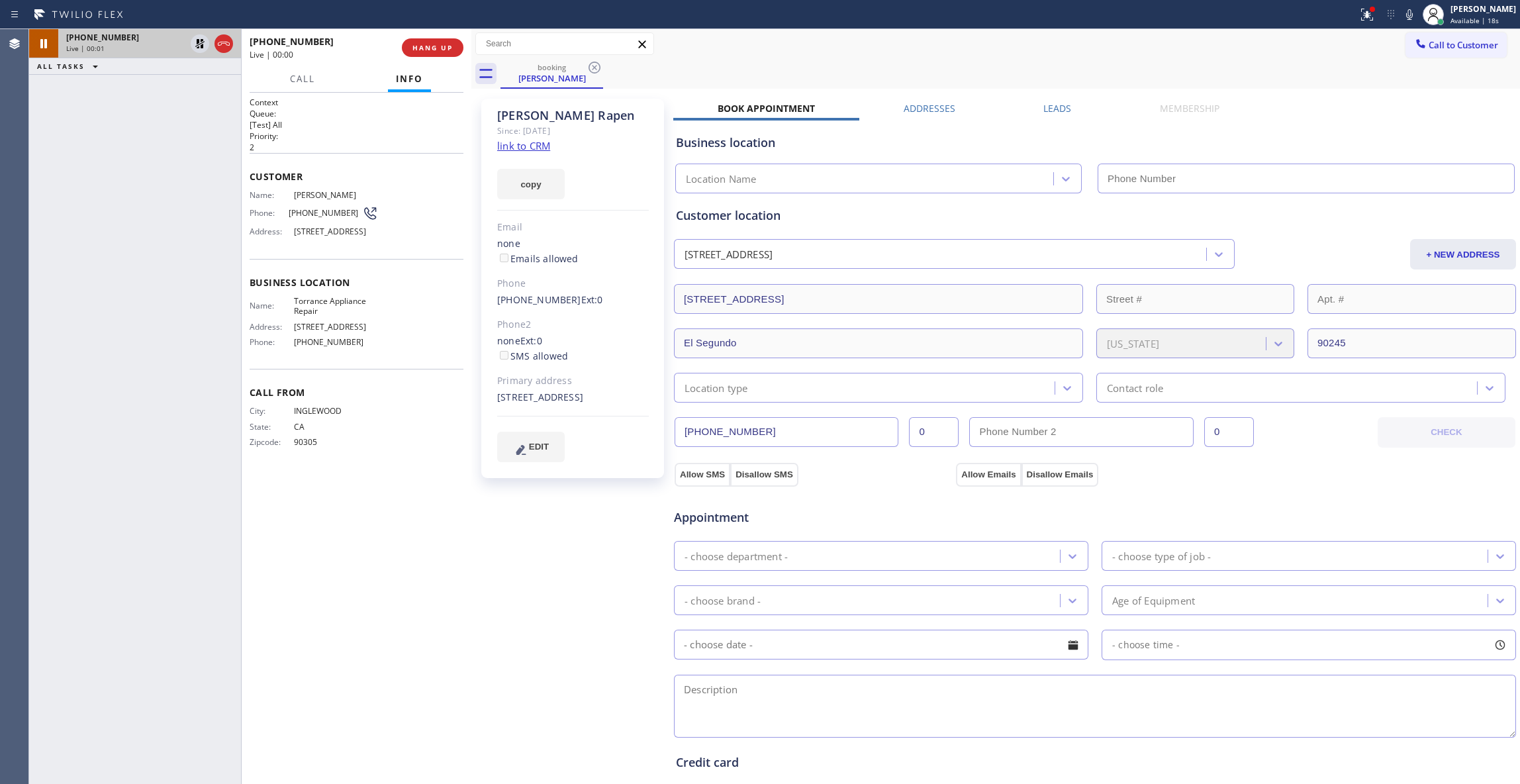
type input "[PHONE_NUMBER]"
click at [528, 146] on link "link to CRM" at bounding box center [524, 145] width 53 height 13
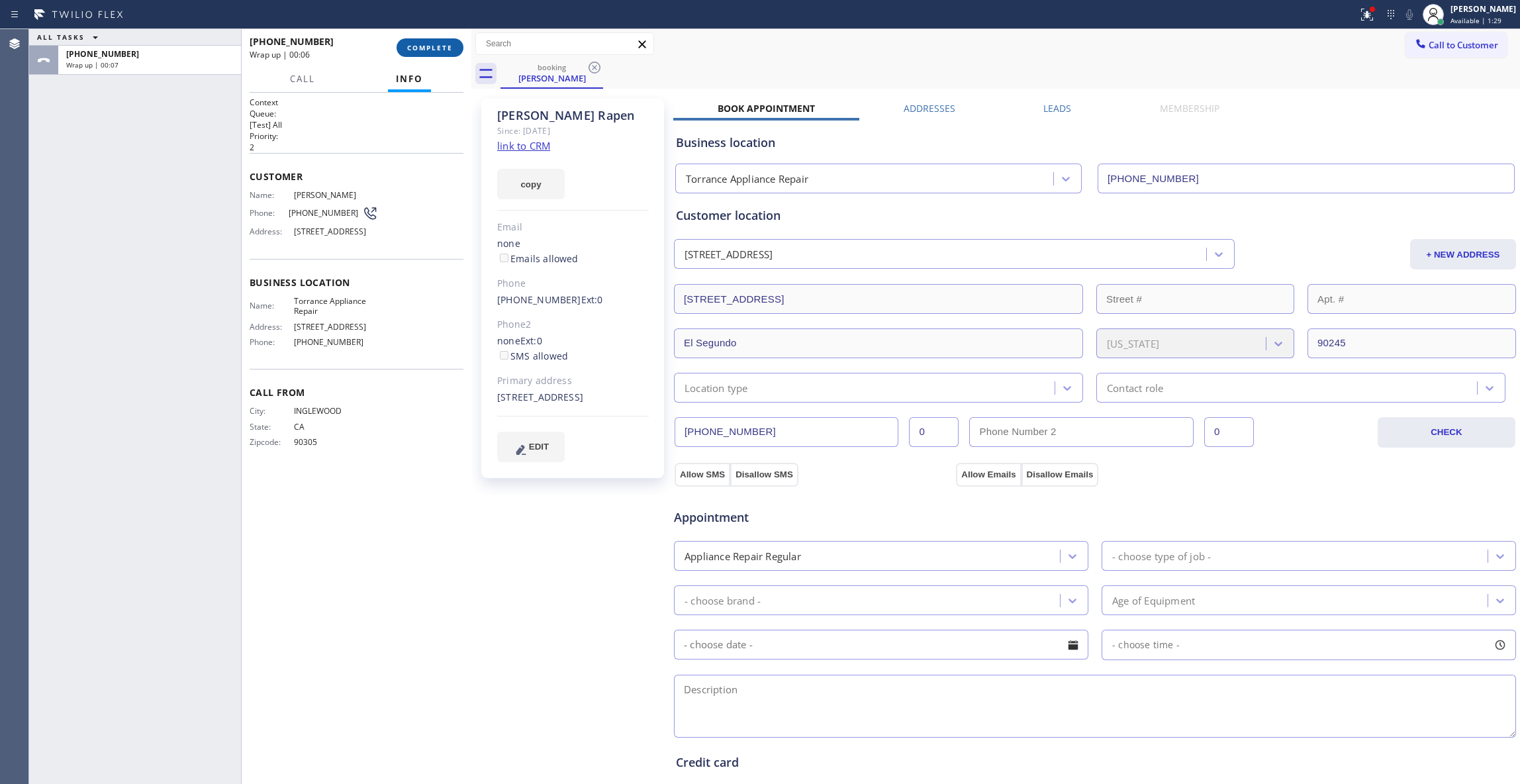
click at [440, 49] on span "COMPLETE" at bounding box center [430, 47] width 46 height 9
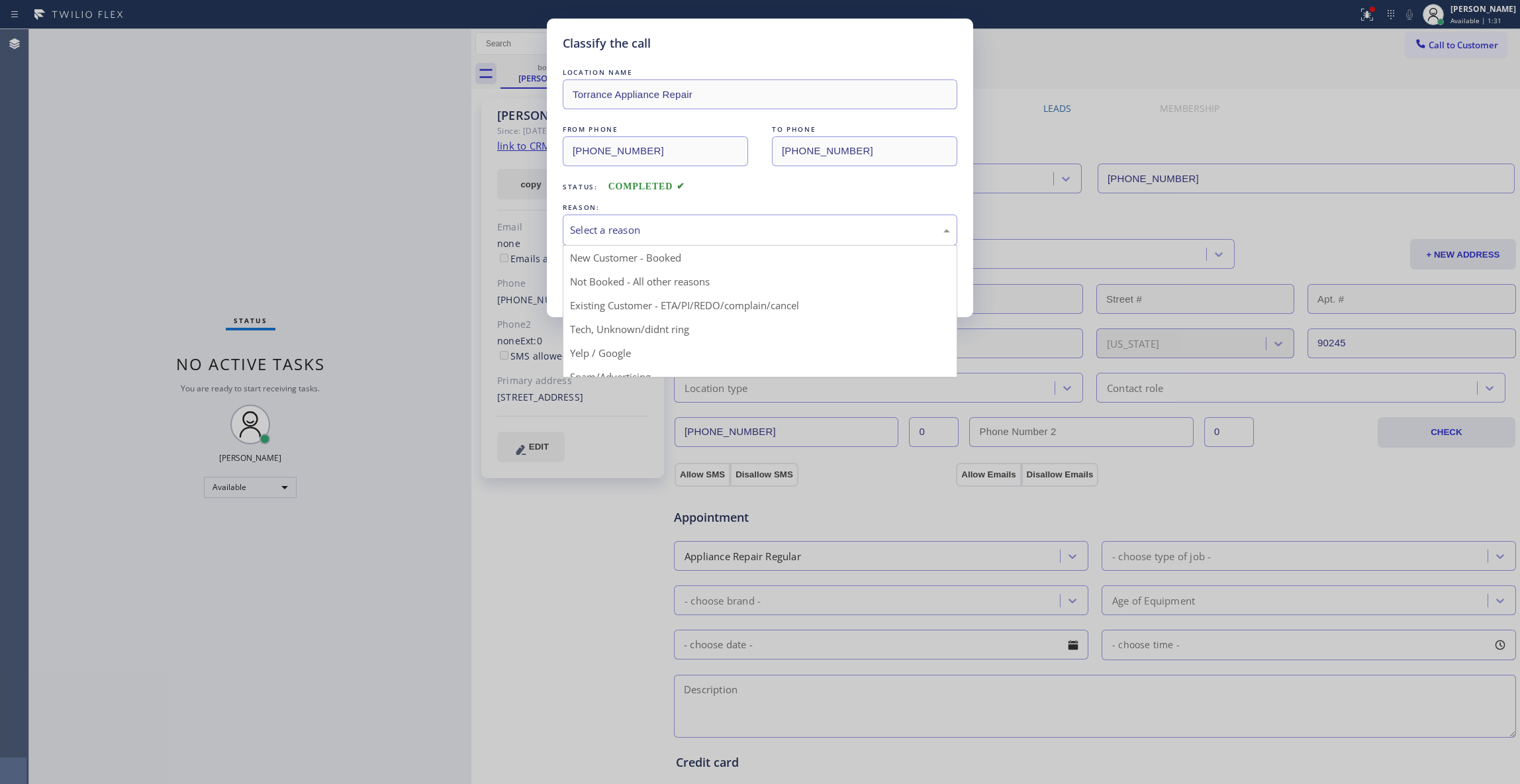
click at [691, 223] on div "Select a reason" at bounding box center [760, 230] width 380 height 16
drag, startPoint x: 623, startPoint y: 289, endPoint x: 618, endPoint y: 284, distance: 7.1
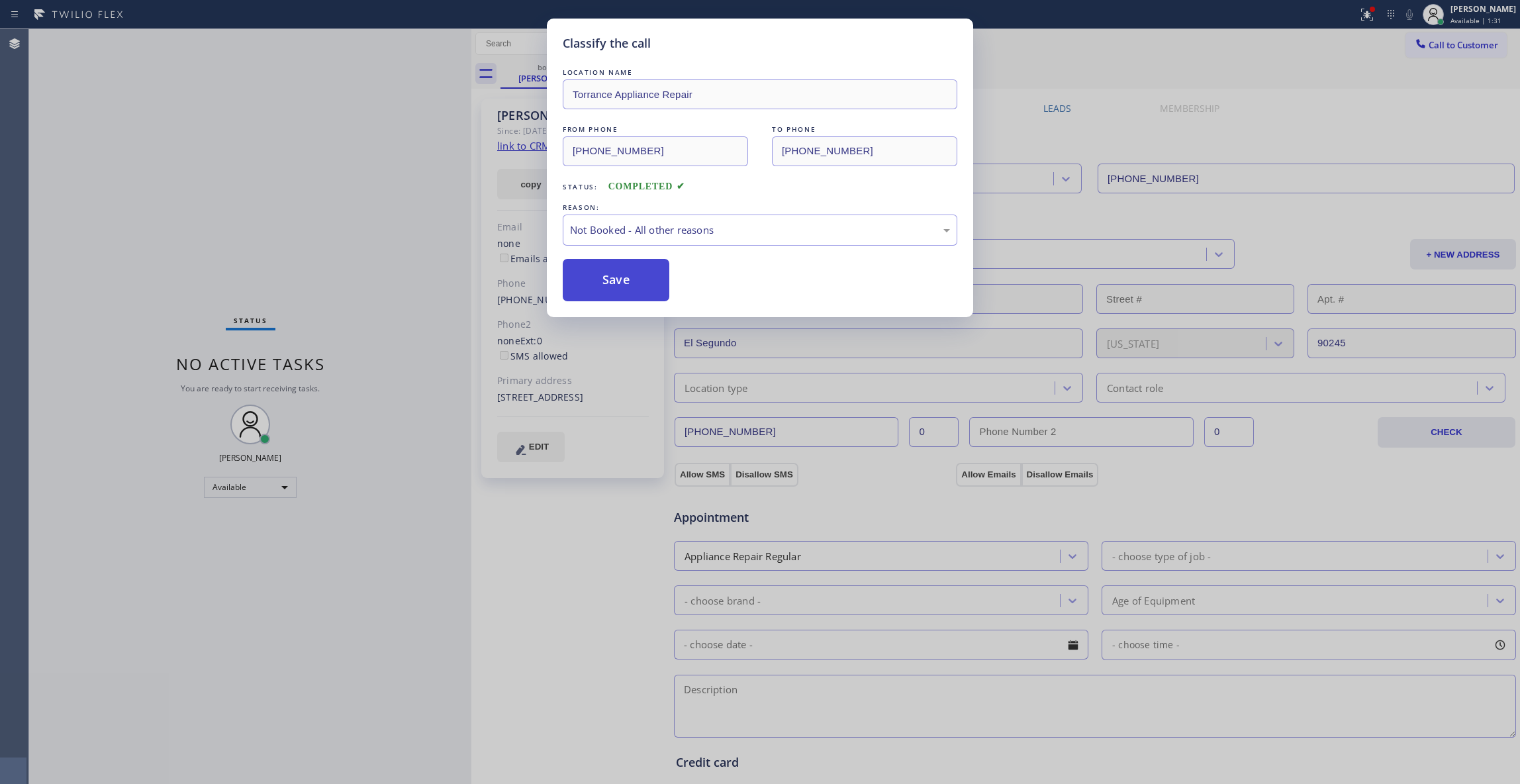
click at [618, 284] on button "Save" at bounding box center [616, 280] width 107 height 42
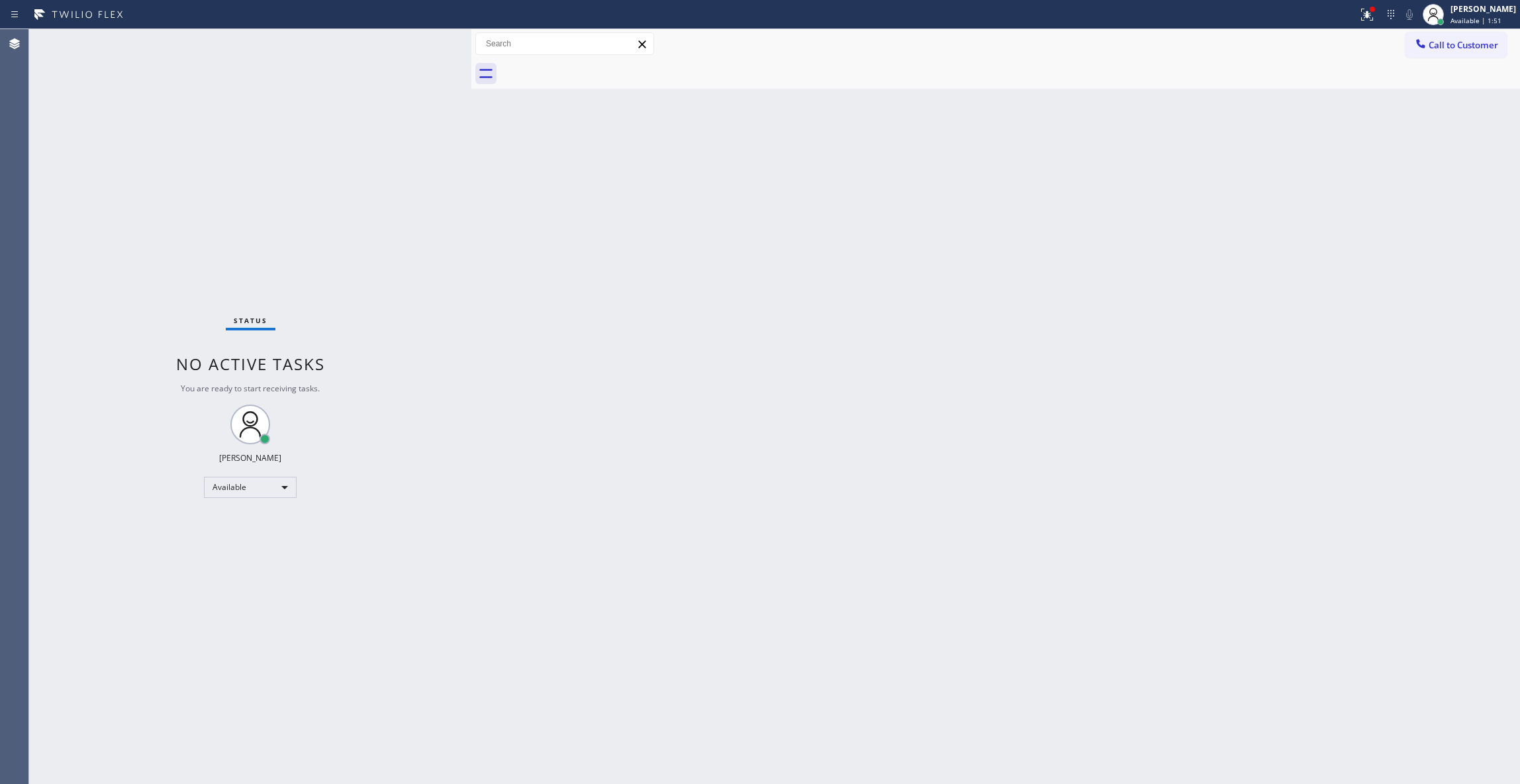
click at [853, 272] on div "Back to Dashboard Change Sender ID Customers Technicians Select a contact Outbo…" at bounding box center [996, 406] width 1049 height 755
click at [698, 478] on div "Back to Dashboard Change Sender ID Customers Technicians Select a contact Outbo…" at bounding box center [996, 406] width 1049 height 755
click at [183, 749] on div "Status No active tasks You are ready to start receiving tasks. [PERSON_NAME] Av…" at bounding box center [250, 406] width 442 height 755
click at [1204, 104] on div "Back to Dashboard Change Sender ID Customers Technicians Select a contact Outbo…" at bounding box center [996, 406] width 1049 height 755
drag, startPoint x: 162, startPoint y: 757, endPoint x: 183, endPoint y: 705, distance: 56.1
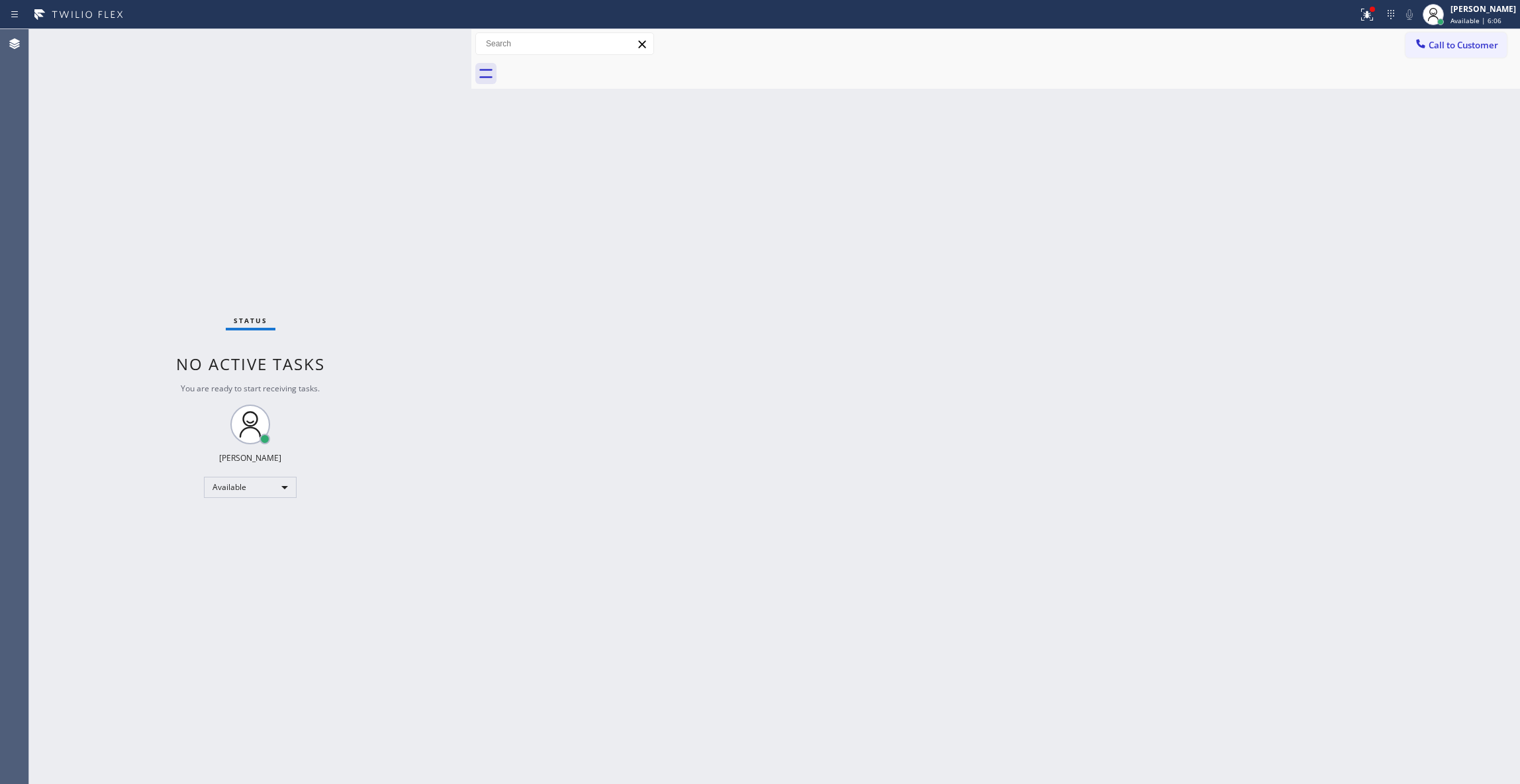
click at [162, 756] on div "Status No active tasks You are ready to start receiving tasks. [PERSON_NAME] Av…" at bounding box center [250, 406] width 442 height 755
click at [1460, 42] on span "Call to Customer" at bounding box center [1463, 45] width 69 height 12
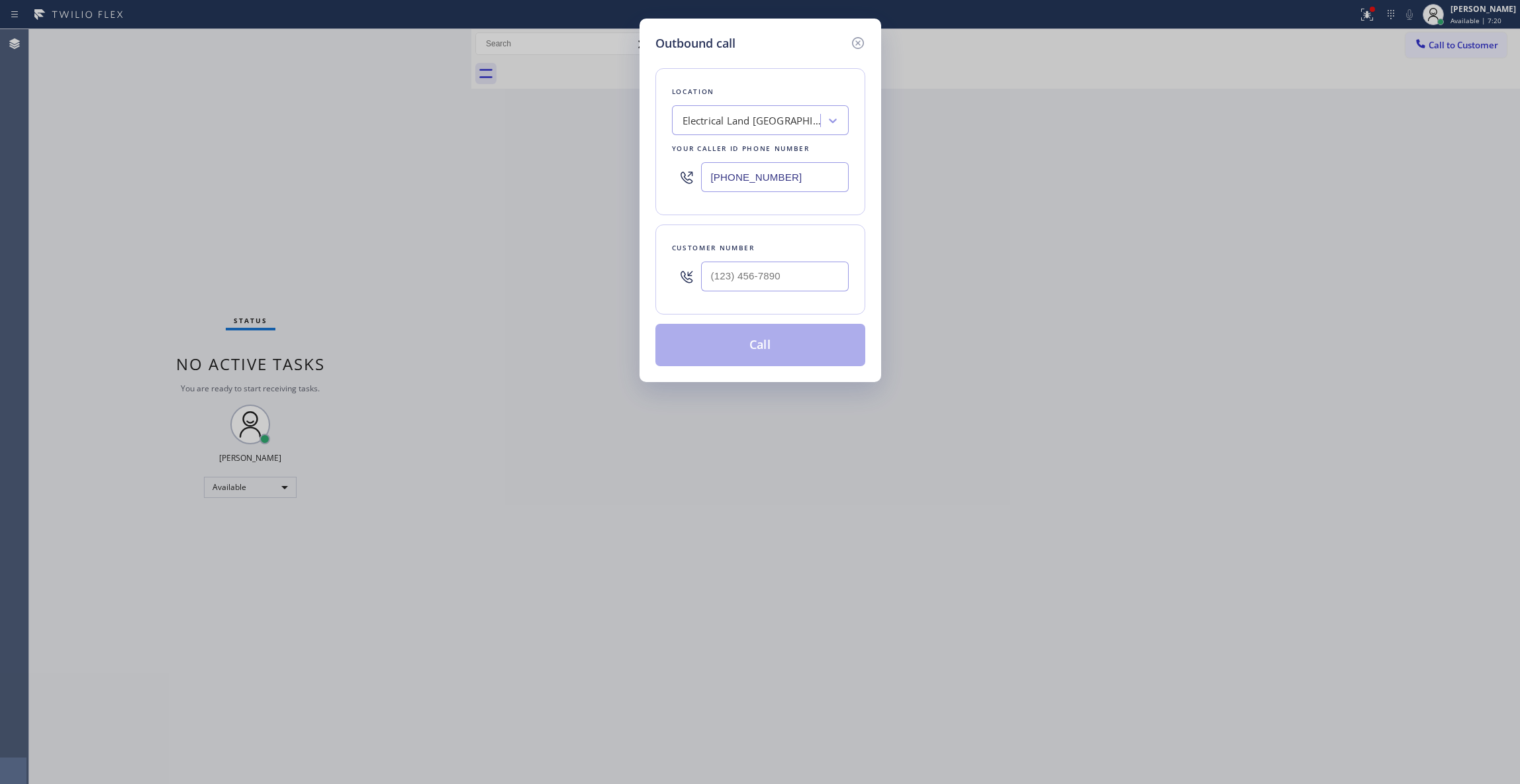
type input "(___) ___-____"
click at [782, 276] on input "(___) ___-____" at bounding box center [775, 277] width 148 height 30
drag, startPoint x: 810, startPoint y: 175, endPoint x: 149, endPoint y: 168, distance: 661.0
click at [149, 210] on div "Outbound call Location Electrical Land [GEOGRAPHIC_DATA][PERSON_NAME](ABB Elect…" at bounding box center [760, 392] width 1520 height 784
paste input "213) 277-6121"
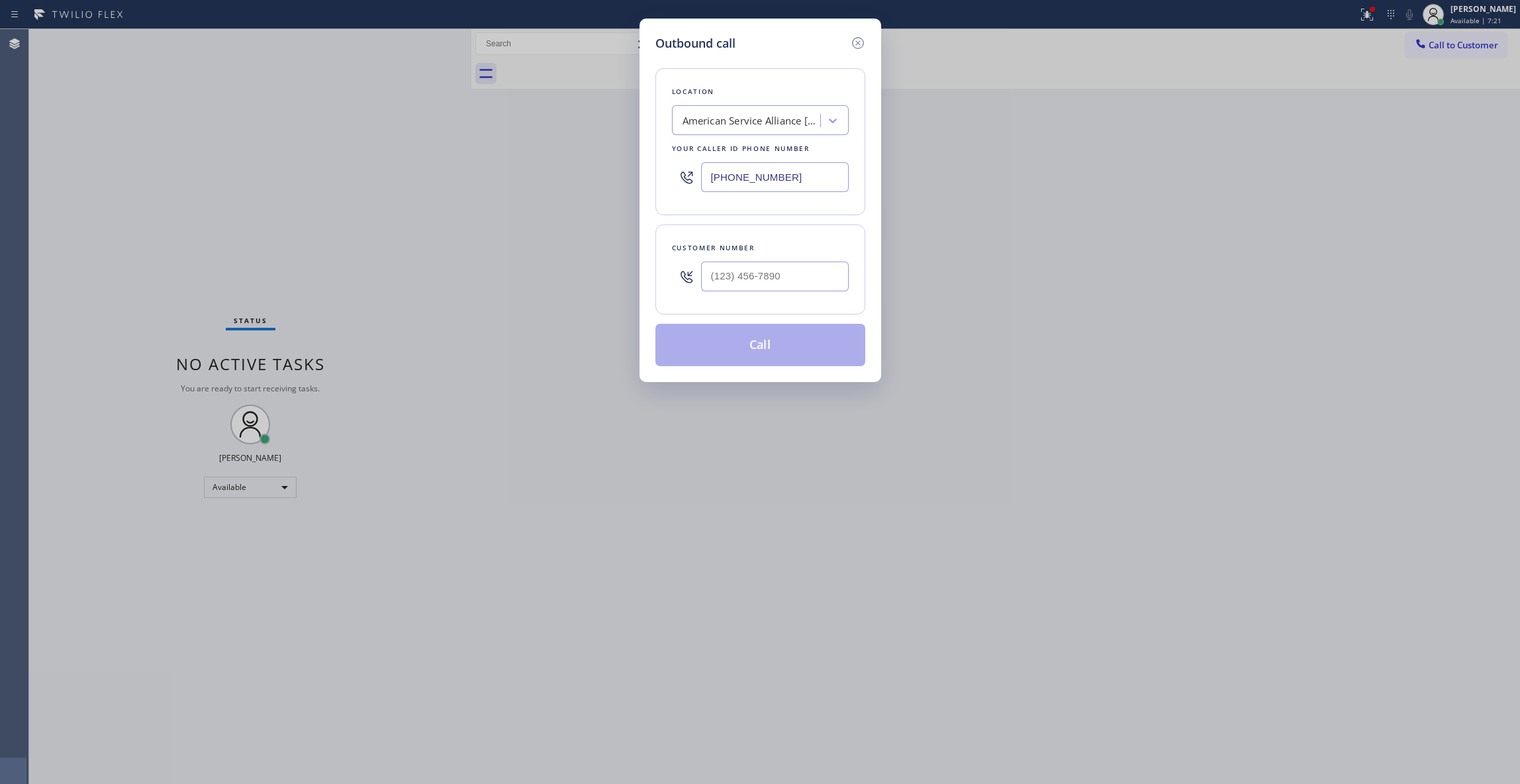
type input "[PHONE_NUMBER]"
drag, startPoint x: 809, startPoint y: 284, endPoint x: 410, endPoint y: 273, distance: 399.2
click at [410, 273] on div "Outbound call Location American Service Alliance [GEOGRAPHIC_DATA] Your caller …" at bounding box center [760, 392] width 1520 height 784
paste input "323) 470-3780"
type input "[PHONE_NUMBER]"
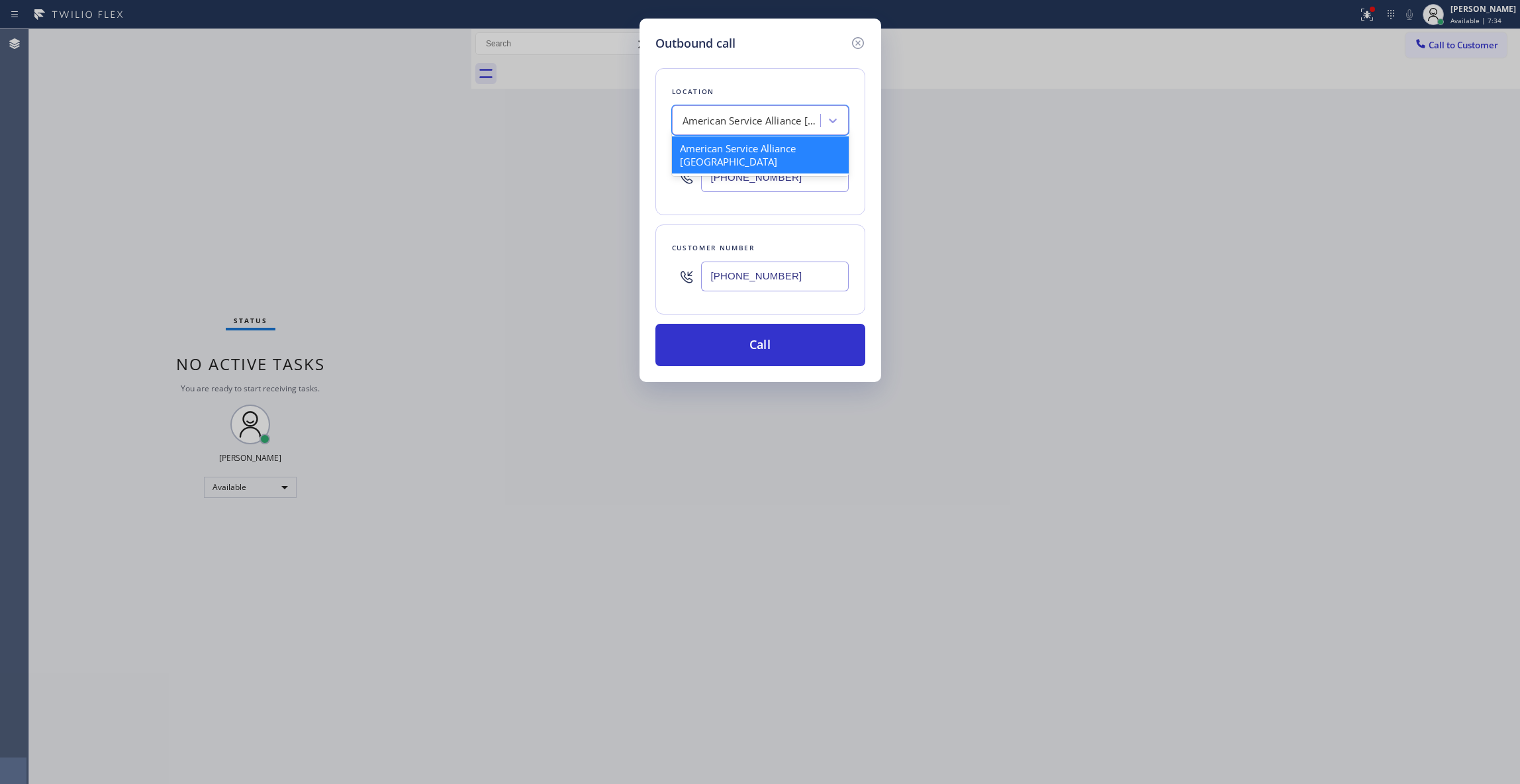
click at [740, 114] on div "American Service Alliance [GEOGRAPHIC_DATA]" at bounding box center [752, 121] width 139 height 16
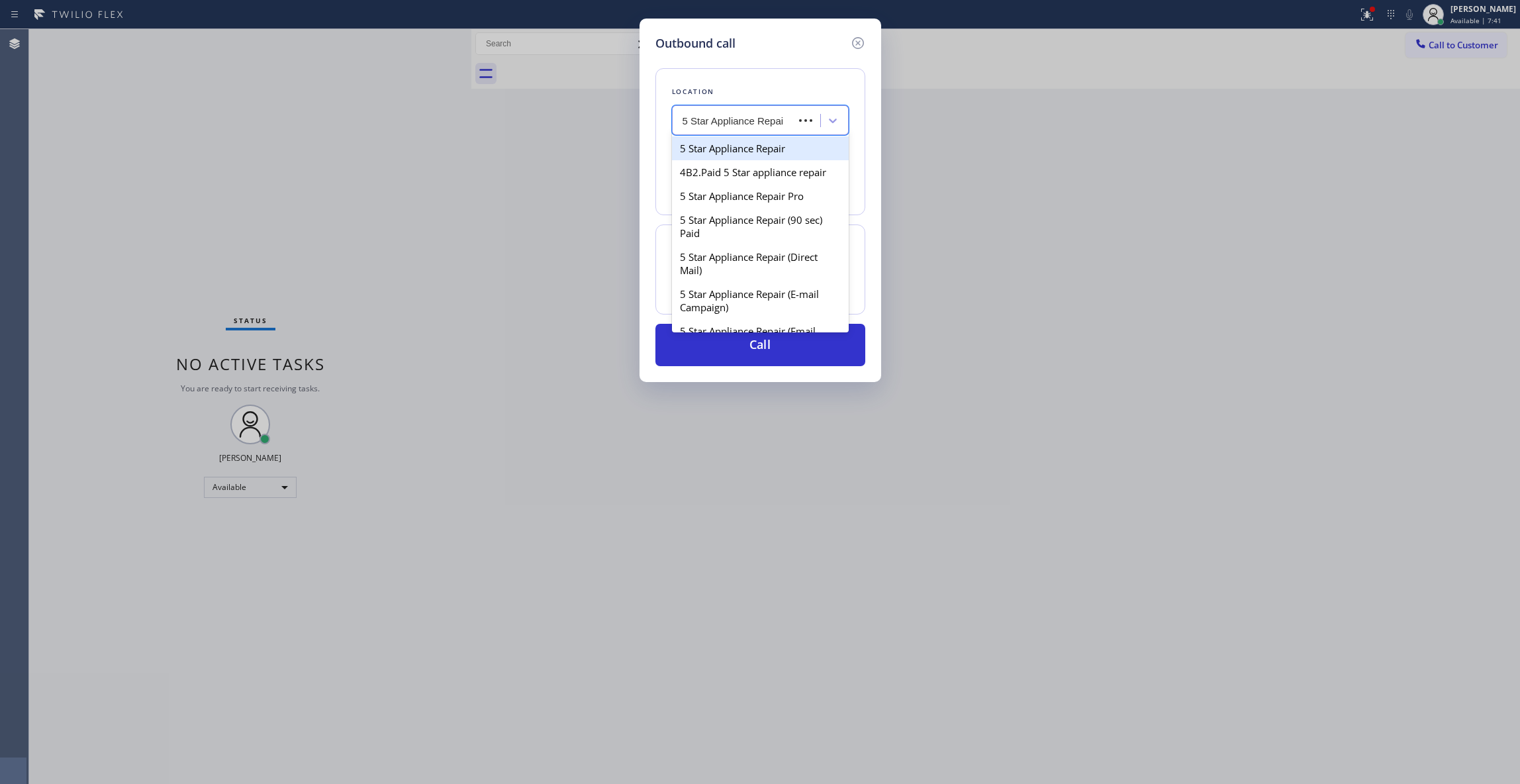
type input "5 Star Appliance Repair"
click at [768, 155] on div "5 Star Appliance Repair" at bounding box center [761, 149] width 177 height 24
type input "[PHONE_NUMBER]"
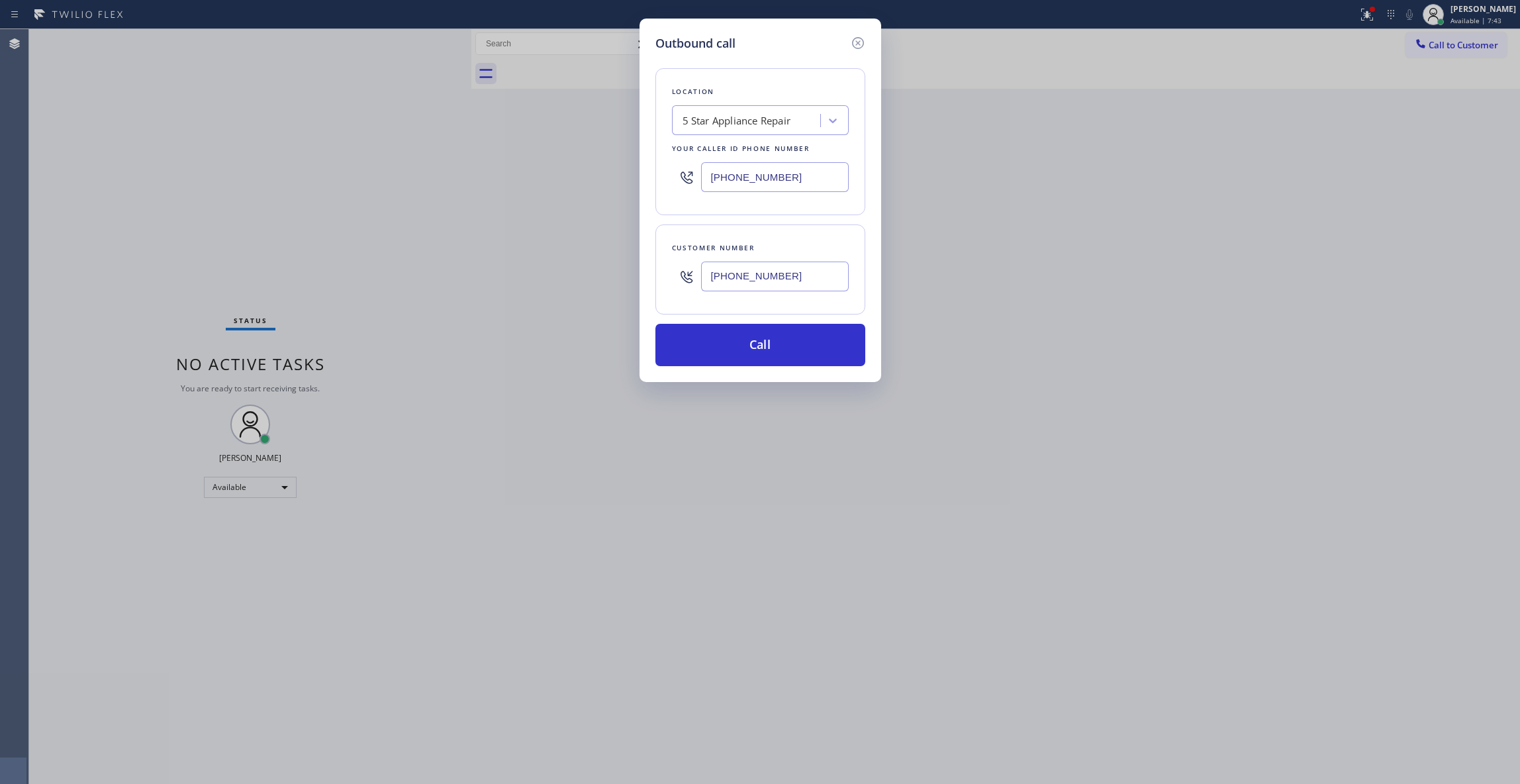
drag, startPoint x: 800, startPoint y: 275, endPoint x: 682, endPoint y: 270, distance: 118.1
click at [682, 270] on div "[PHONE_NUMBER]" at bounding box center [761, 276] width 177 height 43
click at [705, 334] on button "Call" at bounding box center [760, 345] width 210 height 42
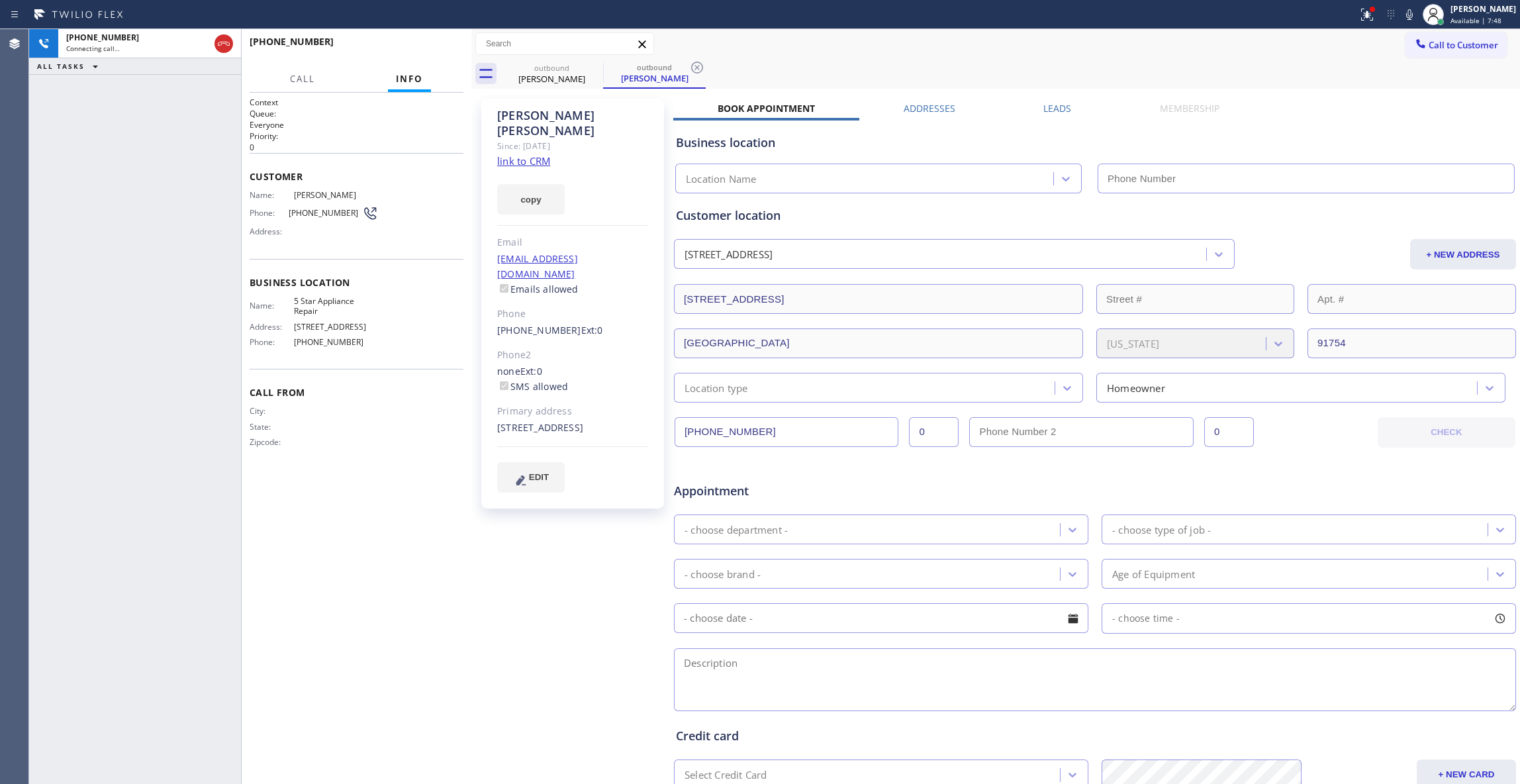
type input "[PHONE_NUMBER]"
click at [699, 69] on icon at bounding box center [697, 67] width 12 height 12
click at [443, 49] on span "HANG UP" at bounding box center [432, 47] width 40 height 9
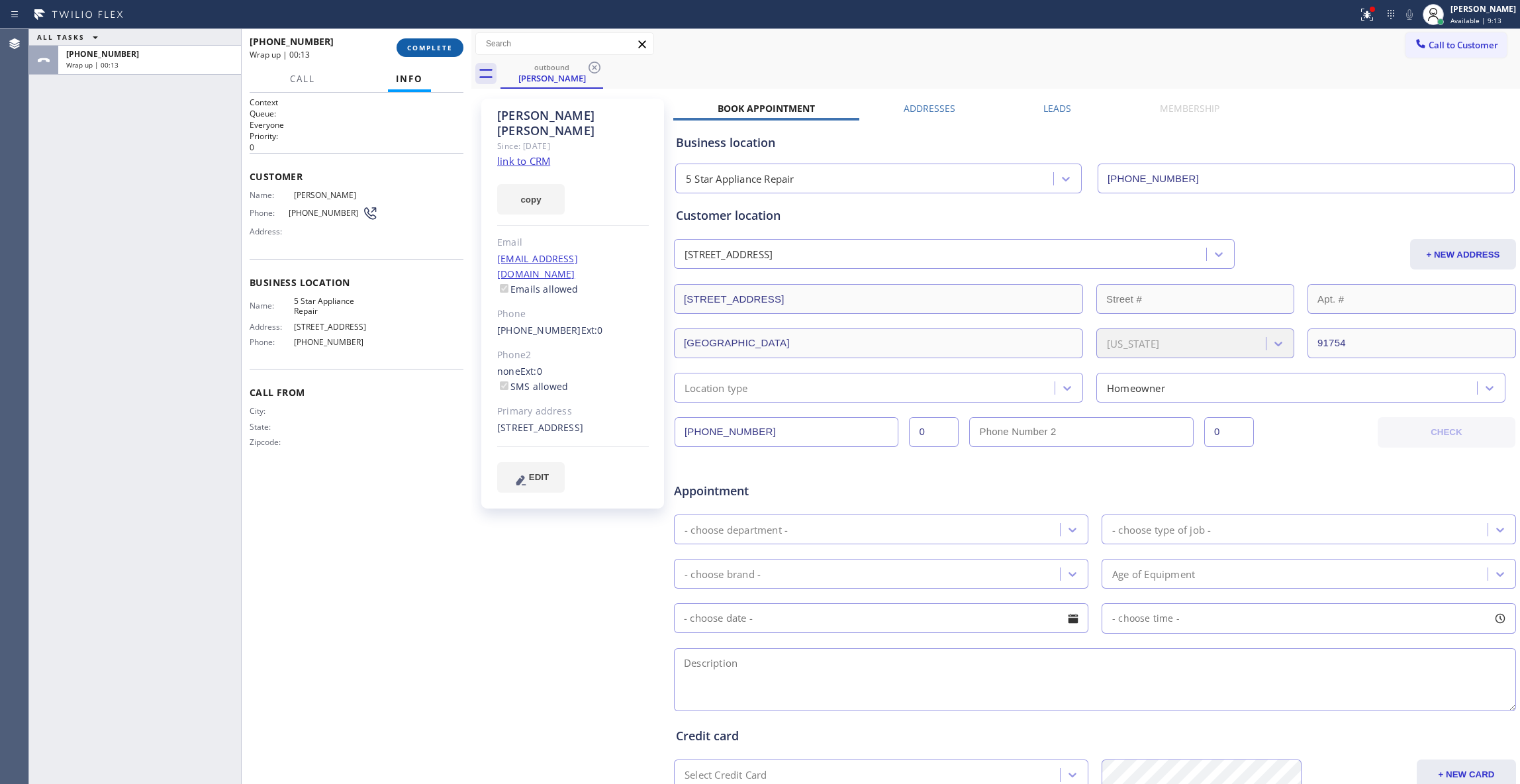
drag, startPoint x: 439, startPoint y: 51, endPoint x: 421, endPoint y: 67, distance: 24.1
click at [438, 51] on span "COMPLETE" at bounding box center [430, 47] width 46 height 9
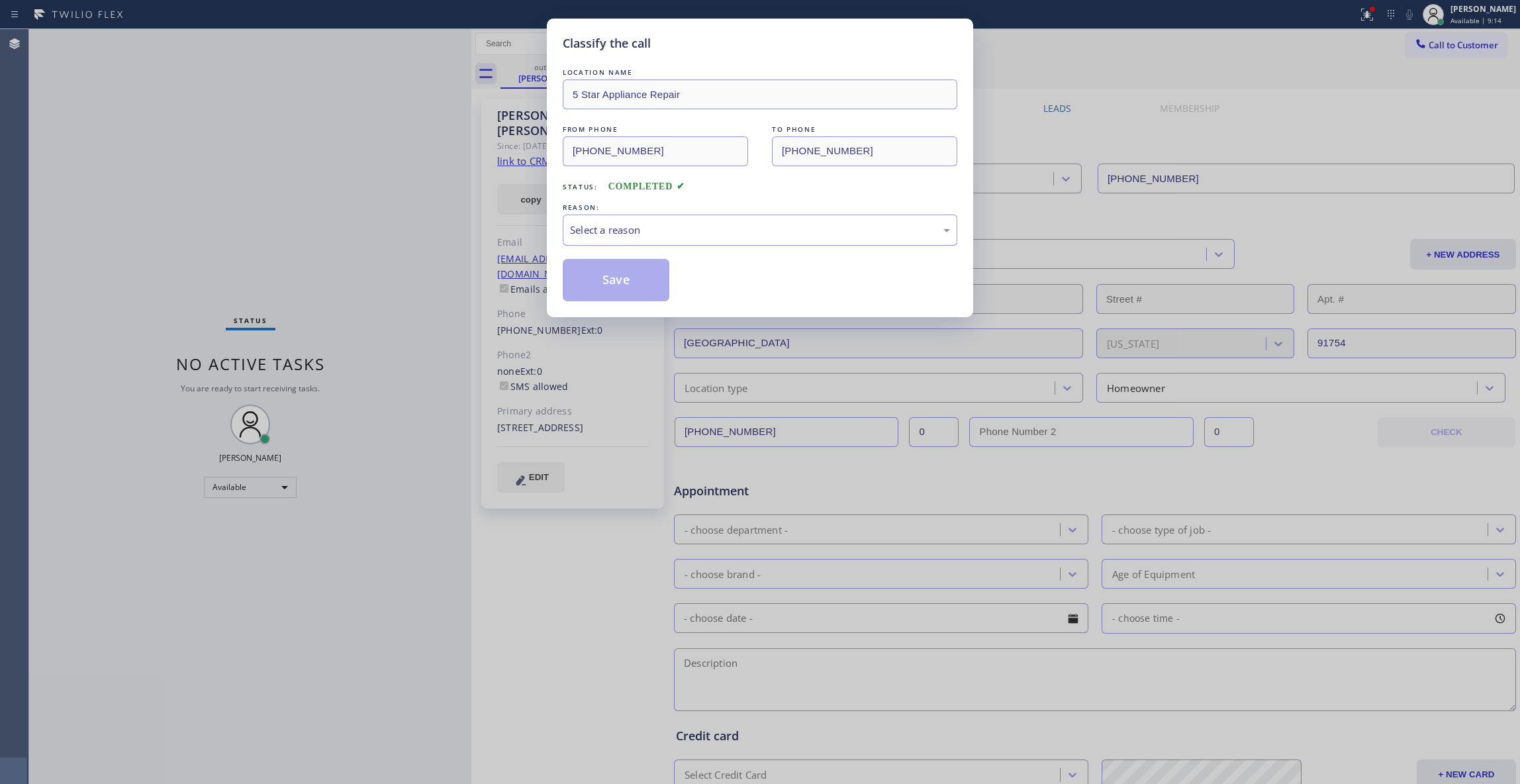
click at [607, 234] on div "Select a reason" at bounding box center [760, 230] width 380 height 16
click at [604, 278] on button "Save" at bounding box center [616, 280] width 107 height 42
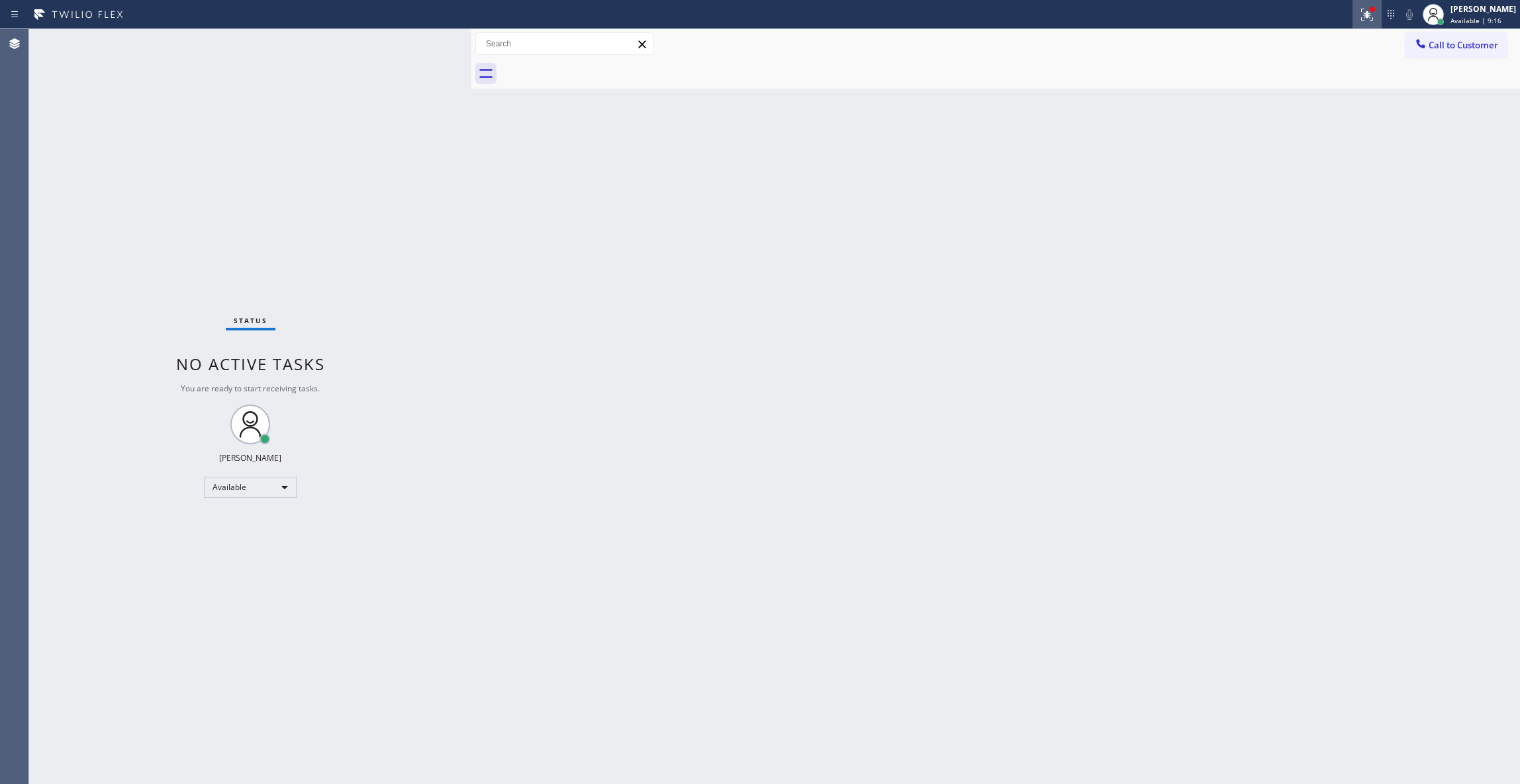
click at [1361, 14] on icon at bounding box center [1365, 13] width 8 height 9
click at [1263, 178] on span "Clear issues" at bounding box center [1280, 173] width 62 height 9
click at [186, 183] on div "Status No active tasks You are ready to start receiving tasks. [PERSON_NAME] Av…" at bounding box center [250, 406] width 442 height 755
click at [1448, 15] on div "[PERSON_NAME] Available | 9:27" at bounding box center [1484, 14] width 72 height 23
click at [1421, 103] on button "Break" at bounding box center [1453, 105] width 132 height 17
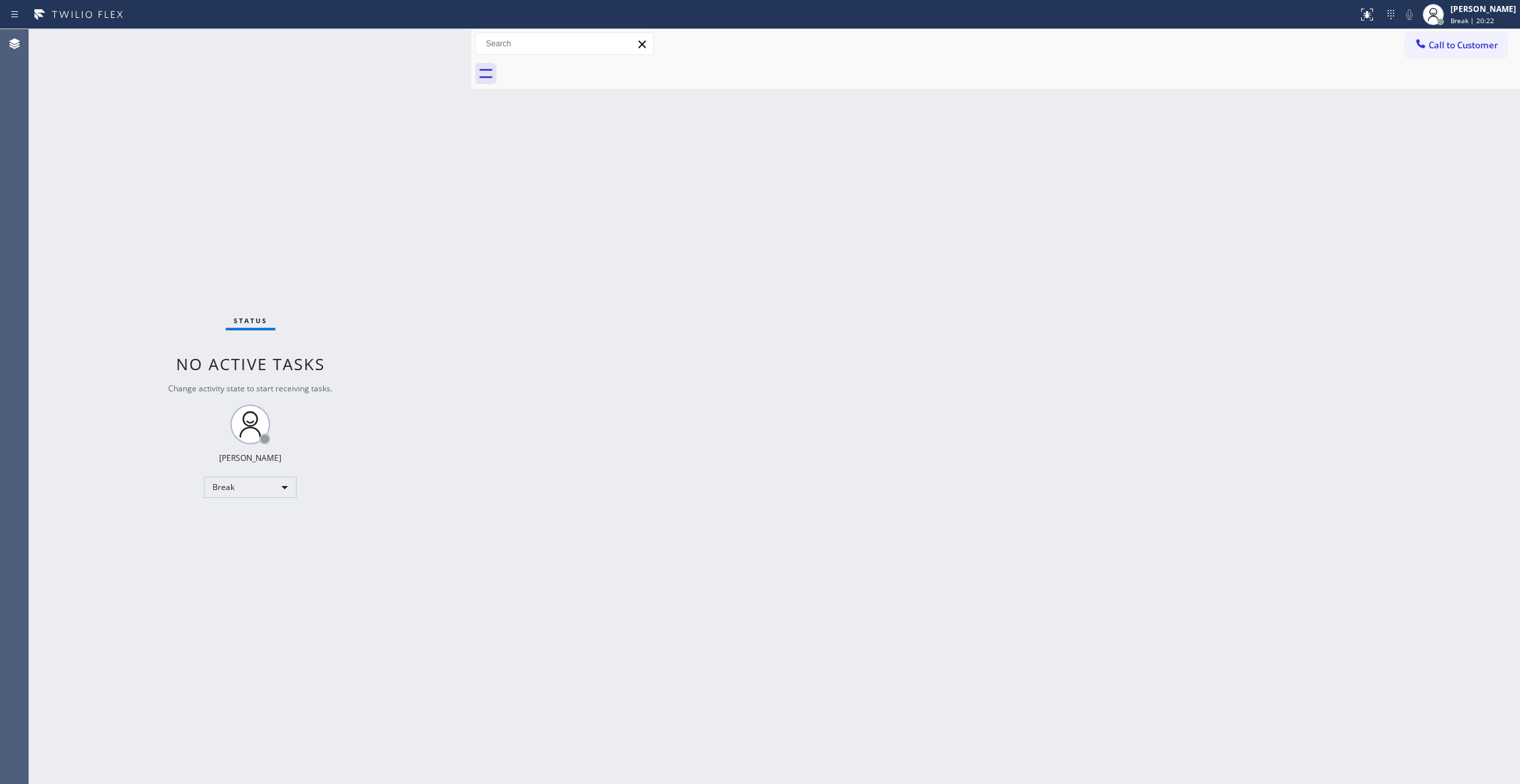
click at [485, 517] on div "Back to Dashboard Change Sender ID Customers Technicians Select a contact Outbo…" at bounding box center [996, 406] width 1049 height 755
click at [236, 485] on div "Break" at bounding box center [250, 488] width 93 height 21
click at [231, 536] on li "Unavailable" at bounding box center [249, 538] width 89 height 16
click at [906, 350] on div at bounding box center [760, 392] width 1520 height 784
drag, startPoint x: 207, startPoint y: 783, endPoint x: 205, endPoint y: 774, distance: 9.2
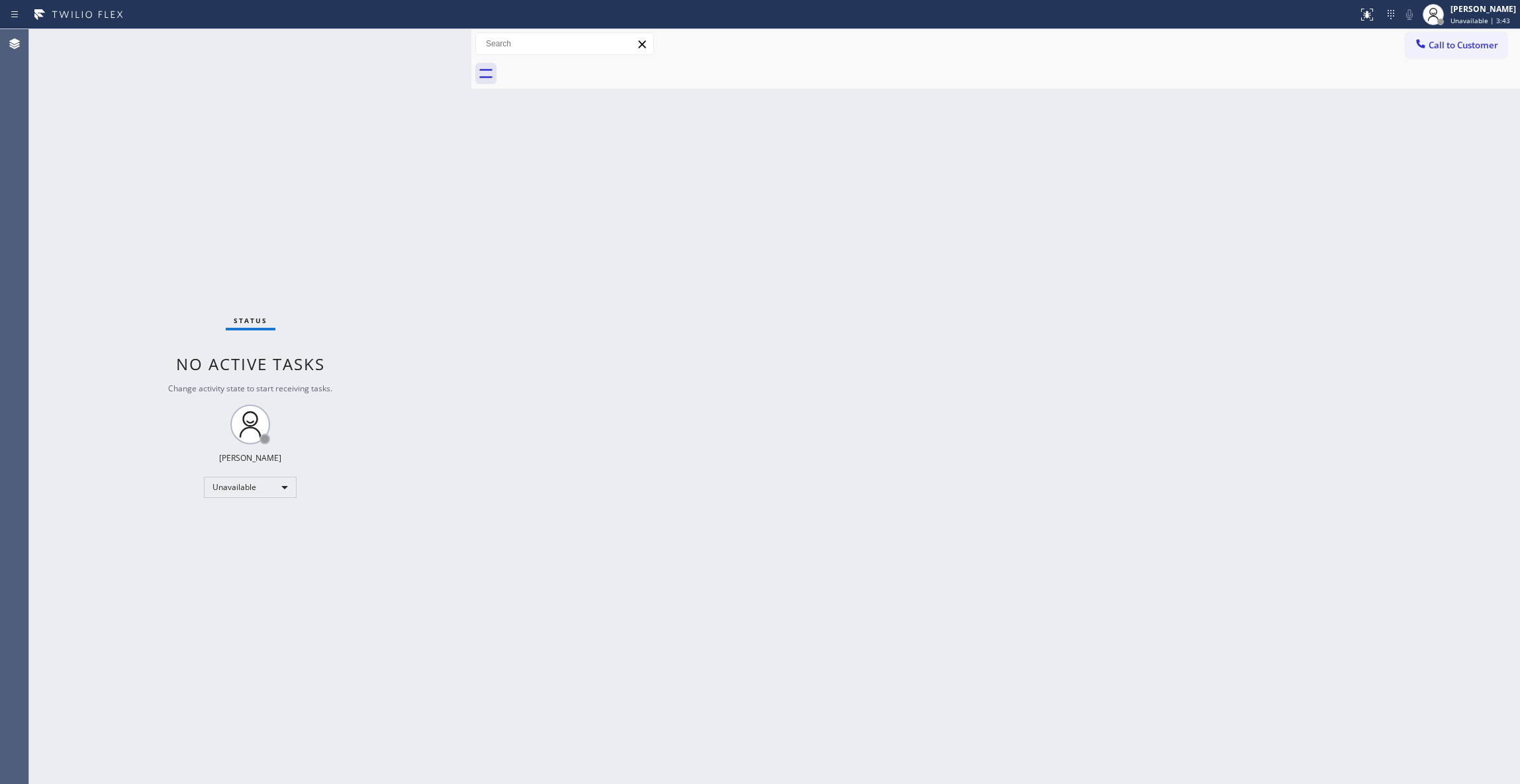
click at [205, 779] on div "Status No active tasks Change activity state to start receiving tasks. [PERSON_…" at bounding box center [250, 406] width 442 height 755
drag, startPoint x: 1449, startPoint y: 48, endPoint x: 848, endPoint y: 134, distance: 607.1
click at [1441, 46] on span "Call to Customer" at bounding box center [1463, 45] width 69 height 12
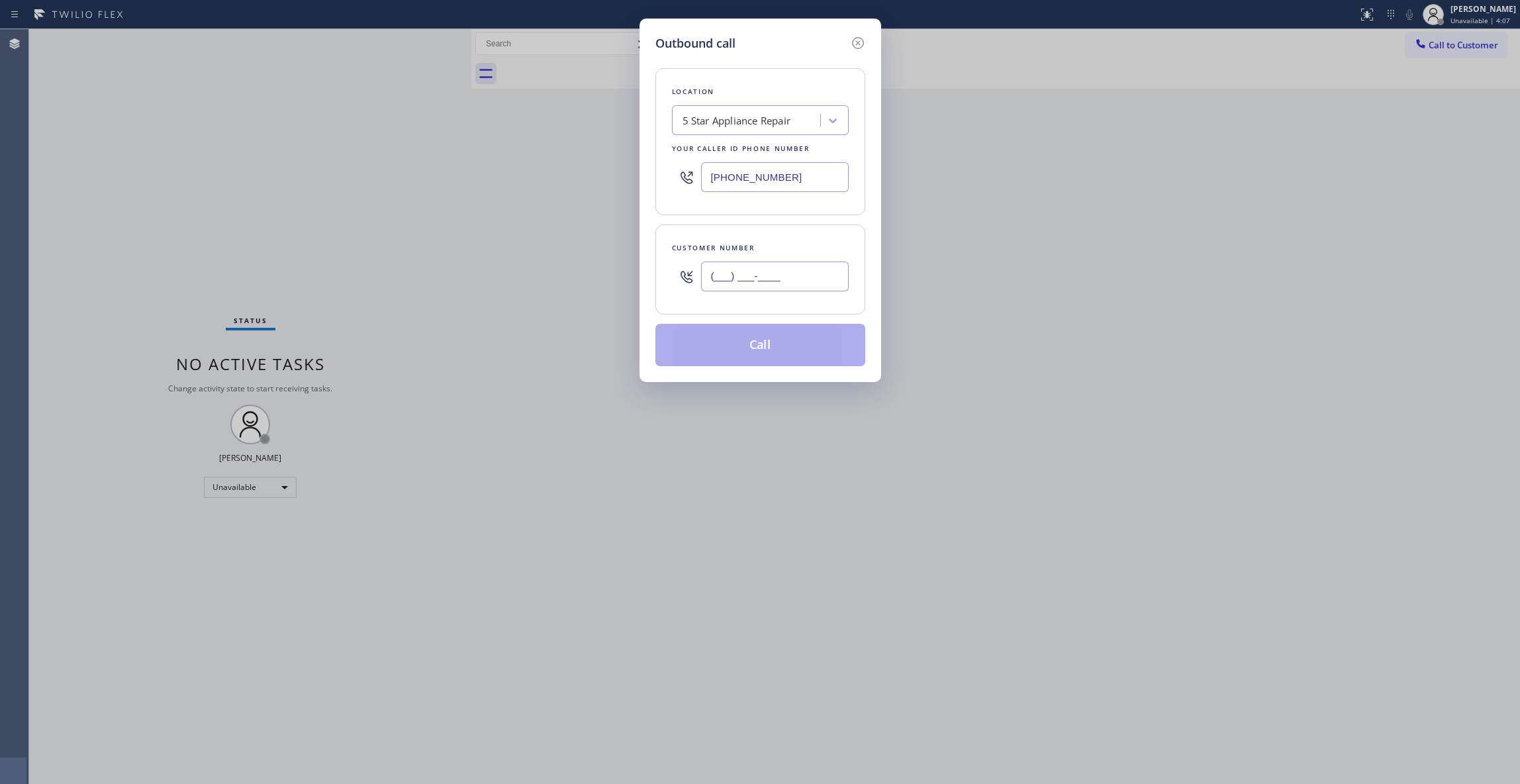
click at [750, 272] on input "(___) ___-____" at bounding box center [775, 277] width 148 height 30
paste input "908) 430-7326"
type input "[PHONE_NUMBER]"
drag, startPoint x: 804, startPoint y: 188, endPoint x: 536, endPoint y: 164, distance: 269.1
click at [532, 187] on div "Outbound call Location 5 Star Appliance Repair Your caller id phone number [PHO…" at bounding box center [760, 392] width 1520 height 784
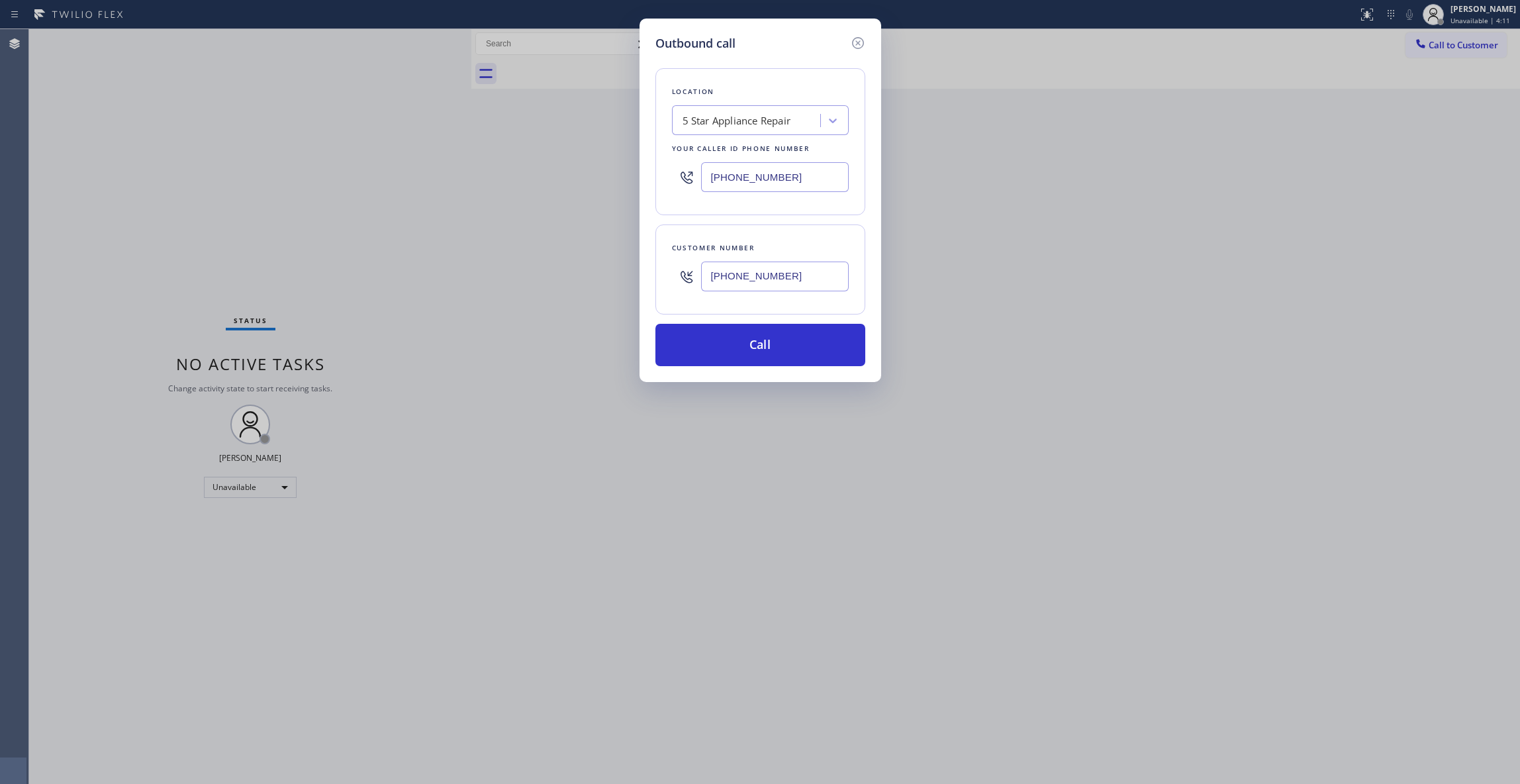
paste input "908) 430-7326"
type input "[PHONE_NUMBER]"
drag, startPoint x: 790, startPoint y: 273, endPoint x: 414, endPoint y: 274, distance: 376.0
click at [413, 272] on div "Outbound call Location ECM Service LLC Your caller id phone number [PHONE_NUMBE…" at bounding box center [760, 392] width 1520 height 784
paste input "862) 596-7271"
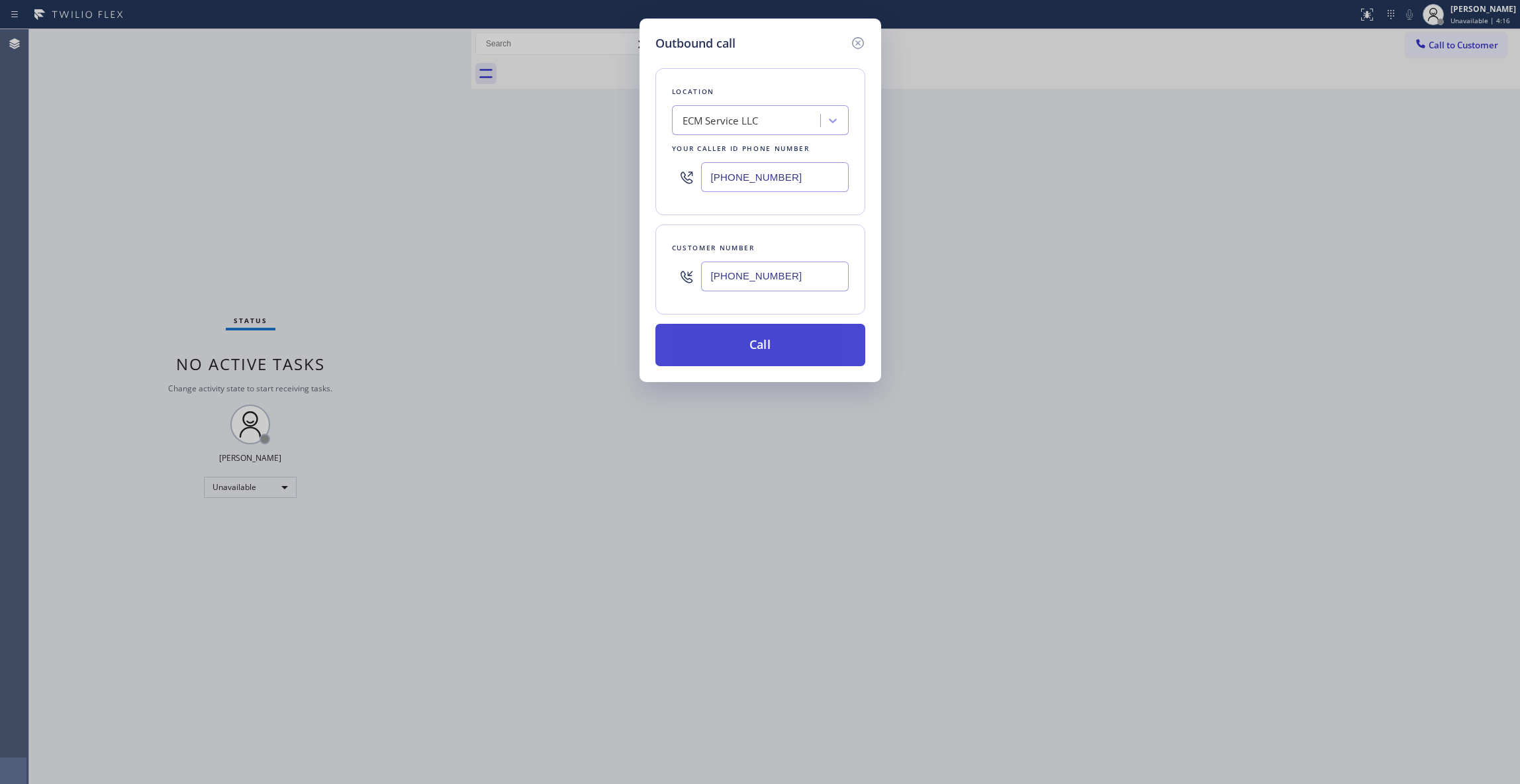
type input "[PHONE_NUMBER]"
click at [753, 357] on button "Call" at bounding box center [760, 345] width 210 height 42
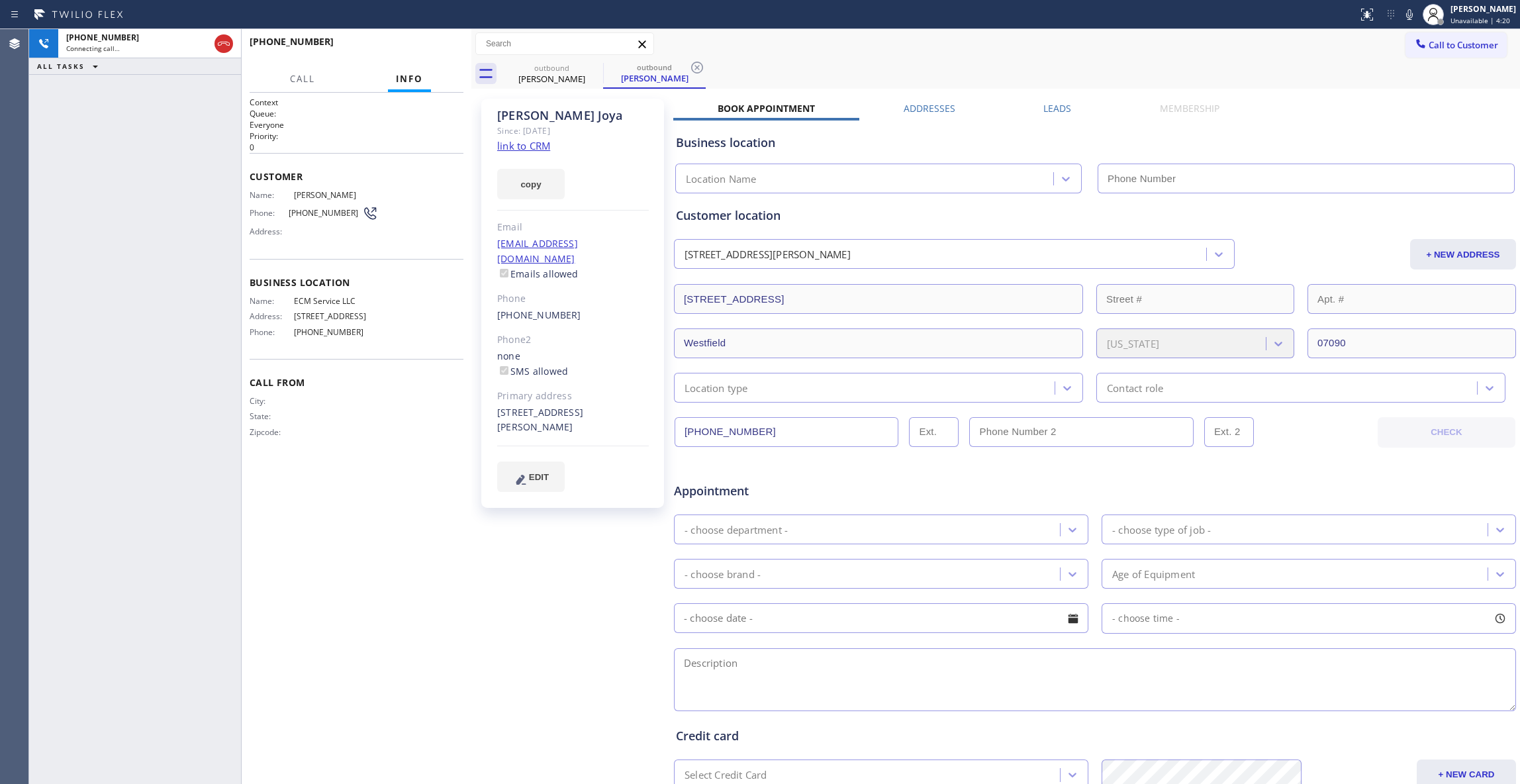
type input "[PHONE_NUMBER]"
click at [697, 67] on icon at bounding box center [697, 67] width 12 height 12
click at [519, 144] on link "link to CRM" at bounding box center [524, 145] width 53 height 13
click at [422, 42] on button "HANG UP" at bounding box center [432, 47] width 62 height 18
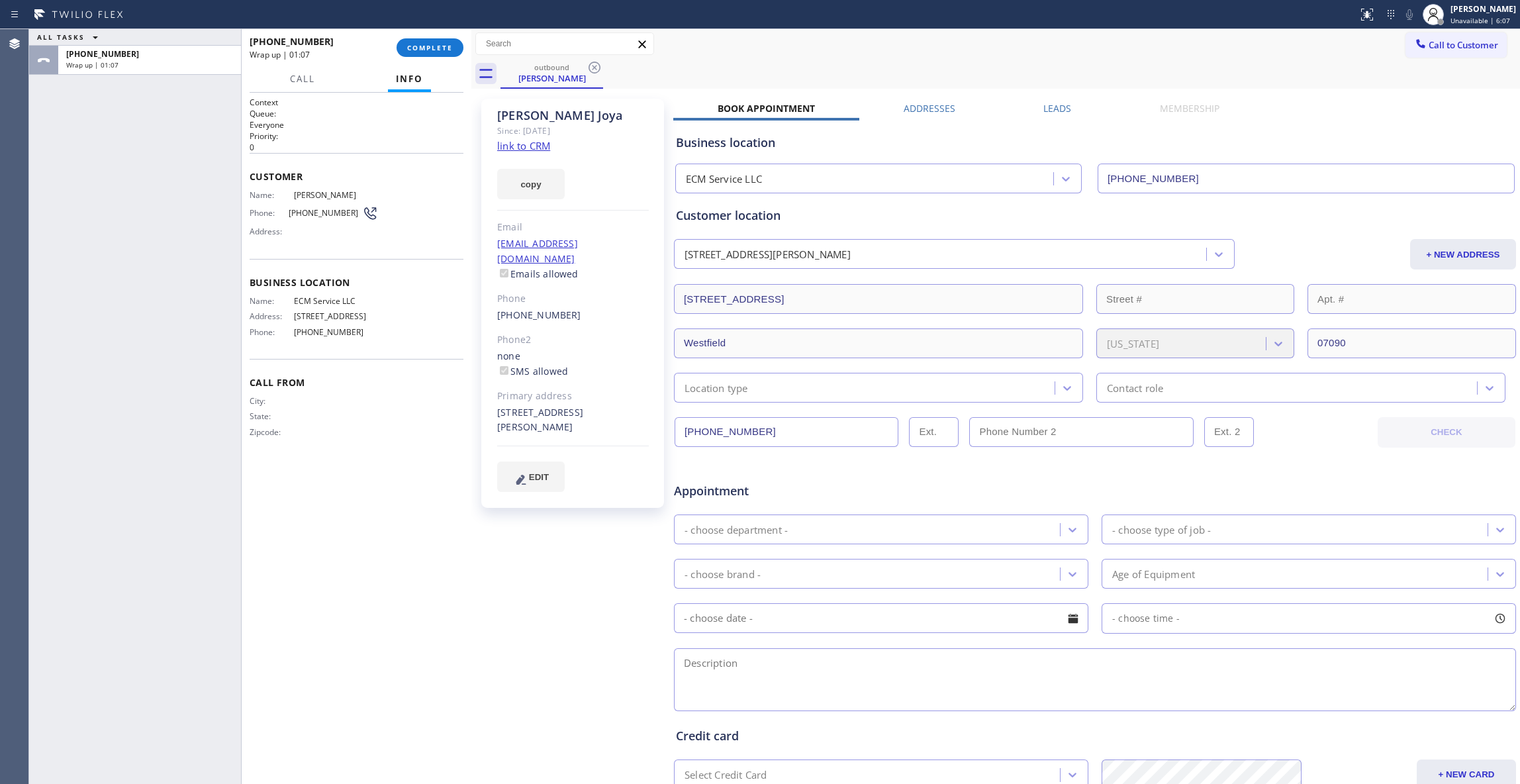
drag, startPoint x: 499, startPoint y: 602, endPoint x: 345, endPoint y: 374, distance: 275.1
click at [469, 549] on div "ALL TASKS ALL TASKS ACTIVE TASKS TASKS IN WRAP UP [PHONE_NUMBER] Wrap up | 01:0…" at bounding box center [774, 406] width 1491 height 755
drag, startPoint x: 350, startPoint y: 355, endPoint x: 290, endPoint y: 355, distance: 60.0
click at [290, 337] on div "Phone: [PHONE_NUMBER]" at bounding box center [314, 332] width 129 height 10
copy div "[PHONE_NUMBER]"
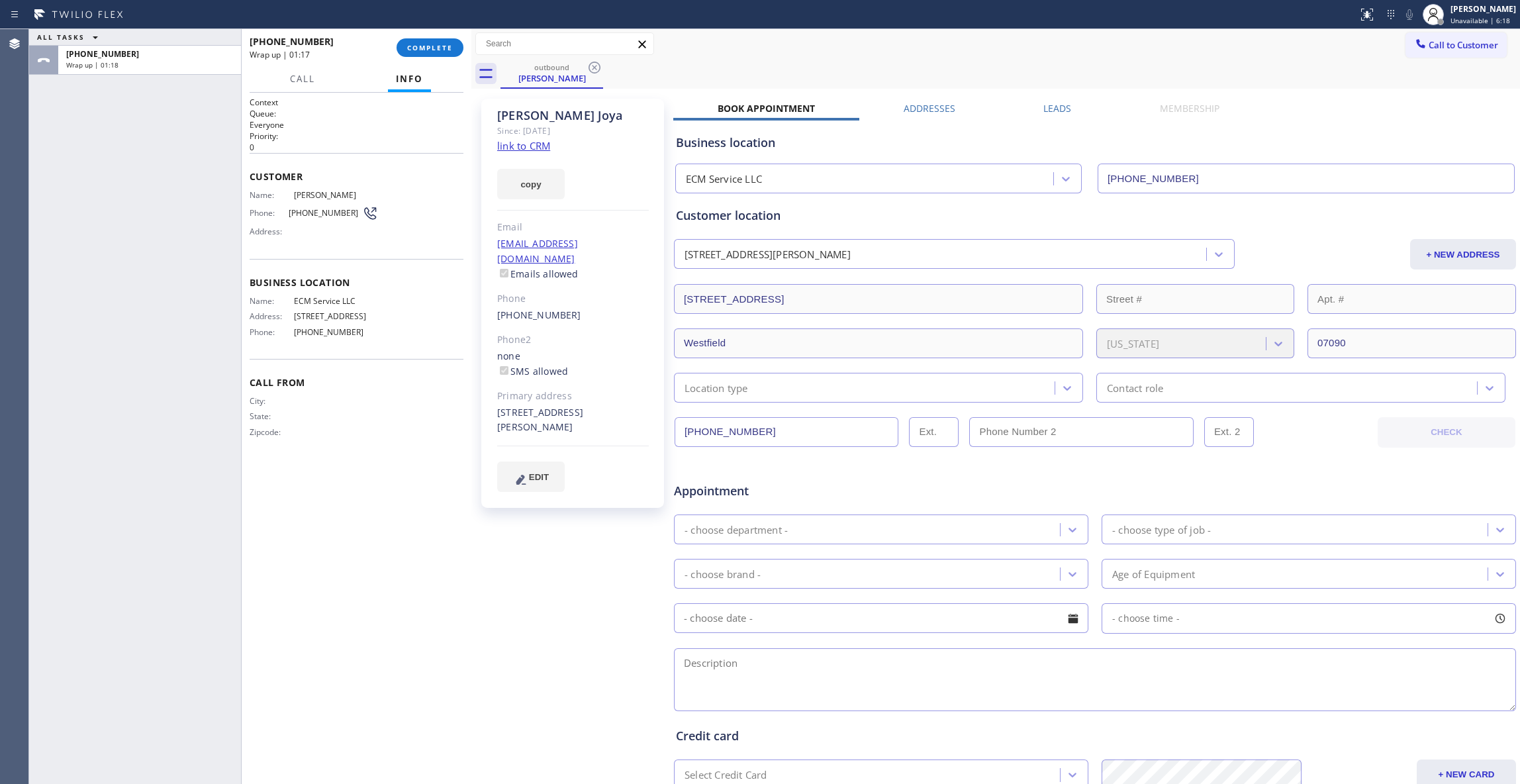
click at [507, 560] on div "[PERSON_NAME] Since: [DATE] link to CRM copy Email [EMAIL_ADDRESS][DOMAIN_NAME]…" at bounding box center [574, 521] width 199 height 858
drag, startPoint x: 358, startPoint y: 354, endPoint x: 294, endPoint y: 200, distance: 166.8
click at [294, 200] on div "Context Queue: Everyone Priority: 0 Customer Name: [PERSON_NAME] Phone: [PHONE_…" at bounding box center [357, 278] width 214 height 363
drag, startPoint x: 162, startPoint y: 674, endPoint x: 176, endPoint y: 445, distance: 229.4
click at [159, 662] on div "ALL TASKS ALL TASKS ACTIVE TASKS TASKS IN WRAP UP [PHONE_NUMBER] Wrap up | 03:53" at bounding box center [134, 406] width 212 height 755
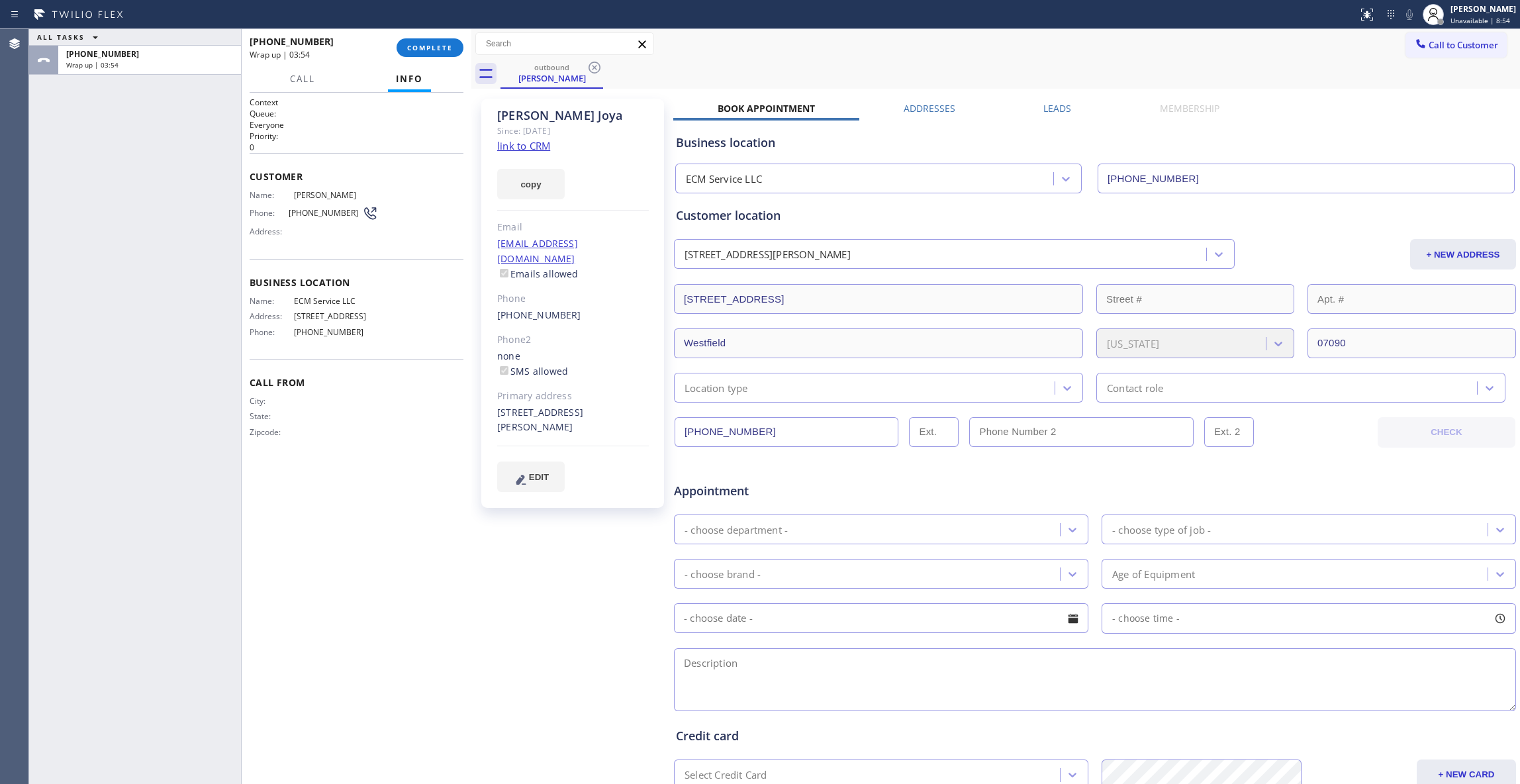
click at [454, 37] on div "[PHONE_NUMBER] Wrap up | 03:54 COMPLETE" at bounding box center [357, 47] width 214 height 35
click at [454, 44] on button "COMPLETE" at bounding box center [430, 47] width 67 height 18
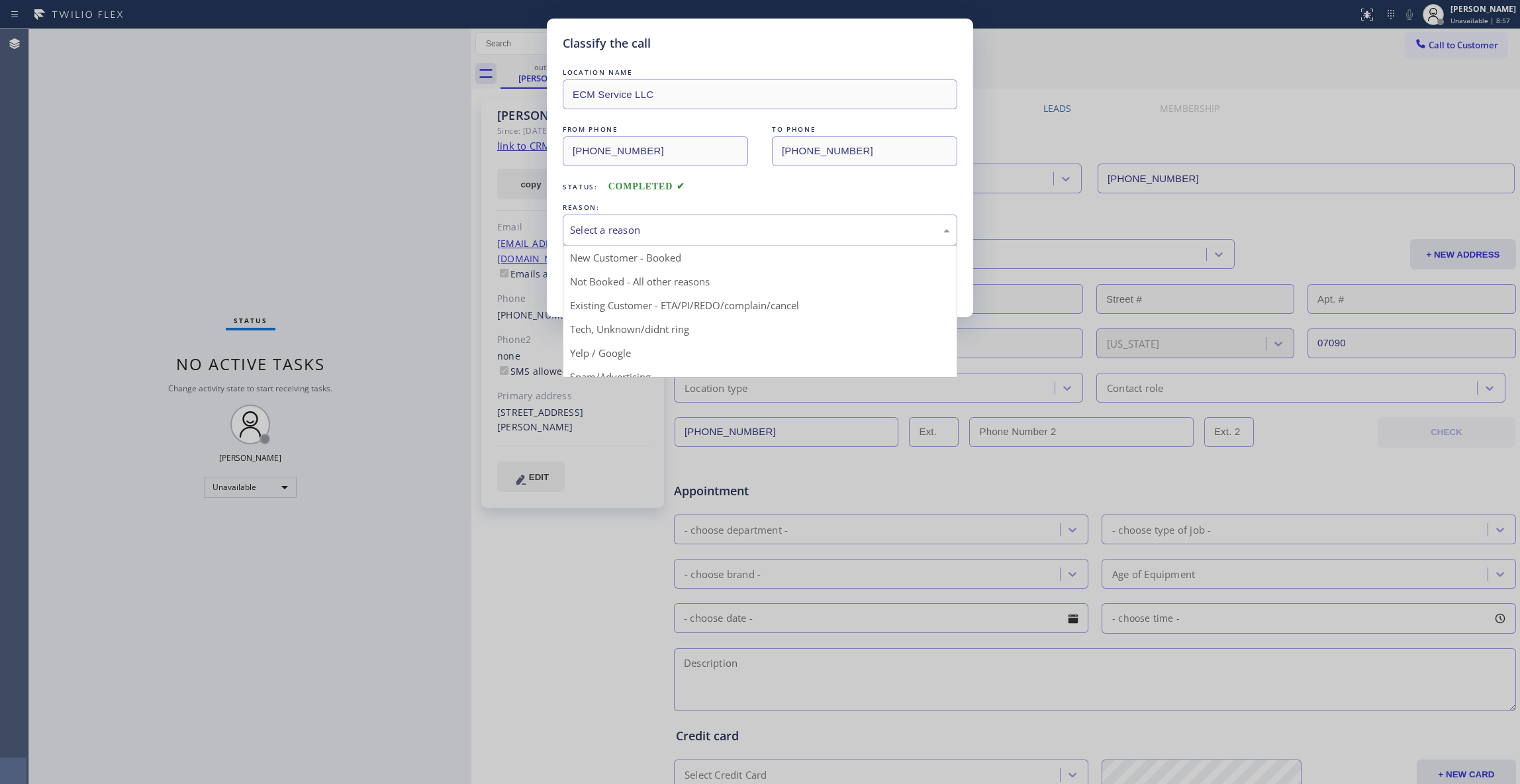
drag, startPoint x: 650, startPoint y: 220, endPoint x: 580, endPoint y: 296, distance: 103.3
click at [649, 220] on div "Select a reason" at bounding box center [760, 230] width 395 height 31
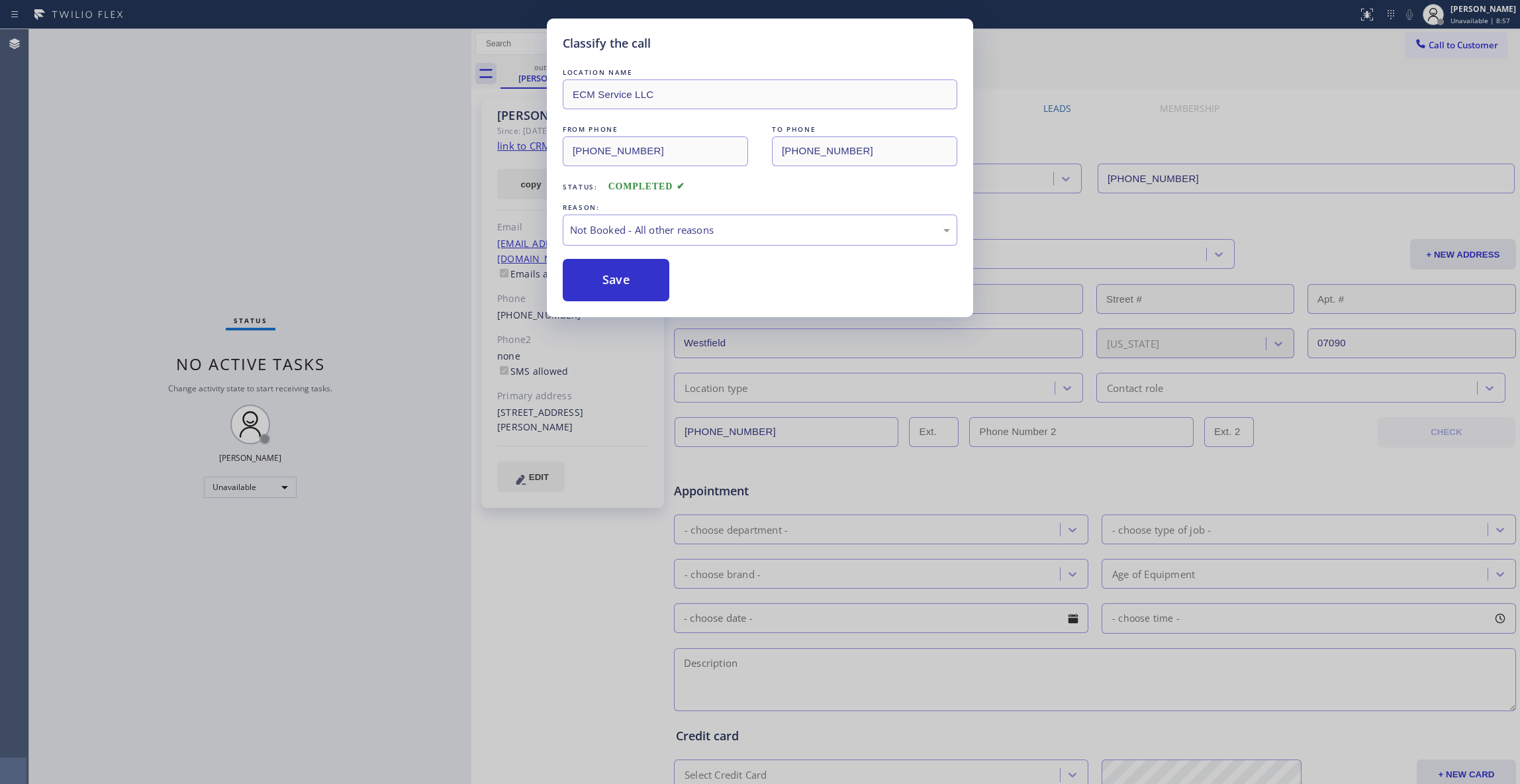
click at [582, 284] on button "Save" at bounding box center [616, 280] width 107 height 42
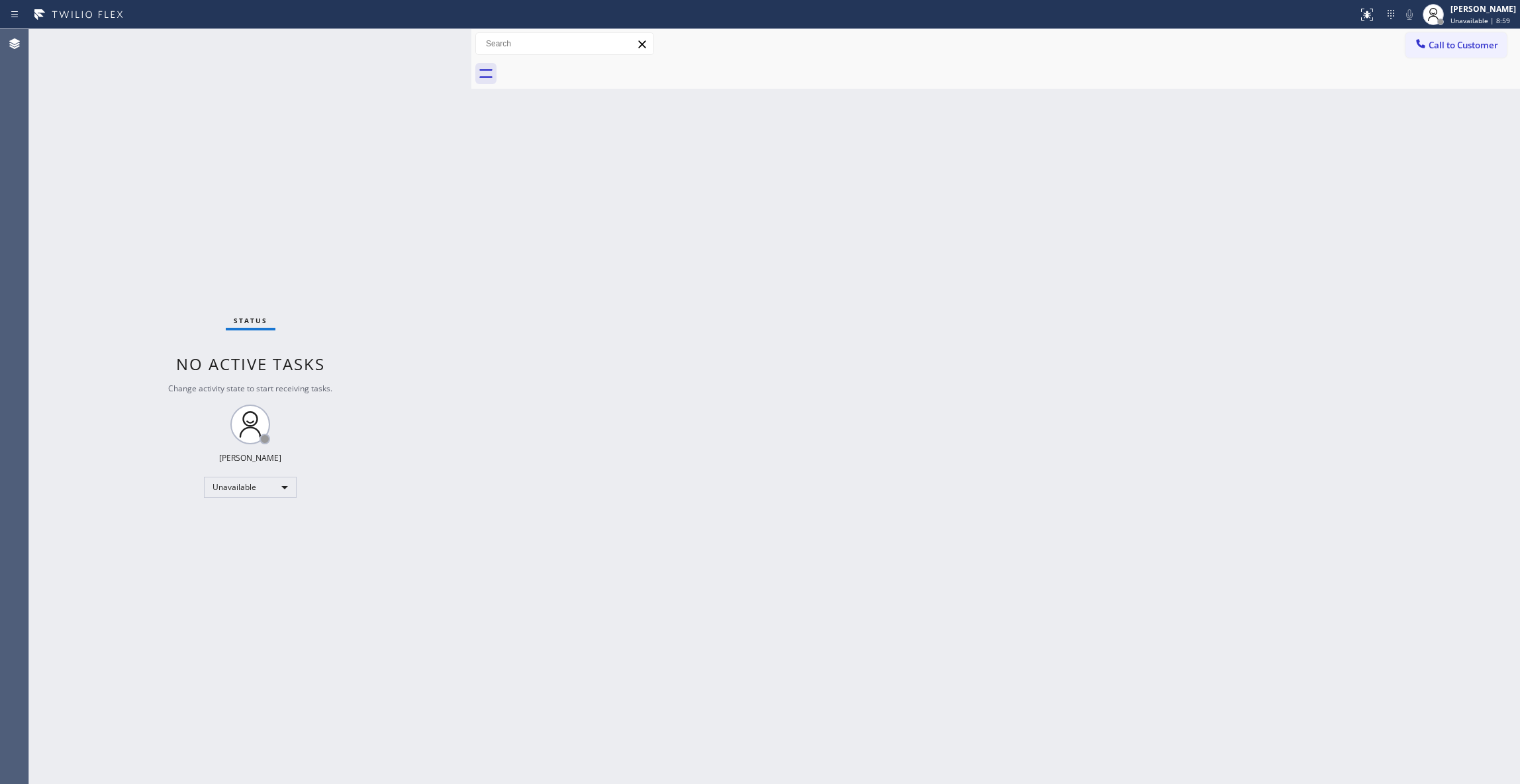
drag, startPoint x: 1303, startPoint y: 197, endPoint x: 1402, endPoint y: 144, distance: 112.3
click at [1336, 178] on div "Back to Dashboard Change Sender ID Customers Technicians Select a contact Outbo…" at bounding box center [996, 406] width 1049 height 755
drag, startPoint x: 1462, startPoint y: 53, endPoint x: 1394, endPoint y: 54, distance: 68.0
click at [1459, 53] on button "Call to Customer" at bounding box center [1456, 45] width 101 height 25
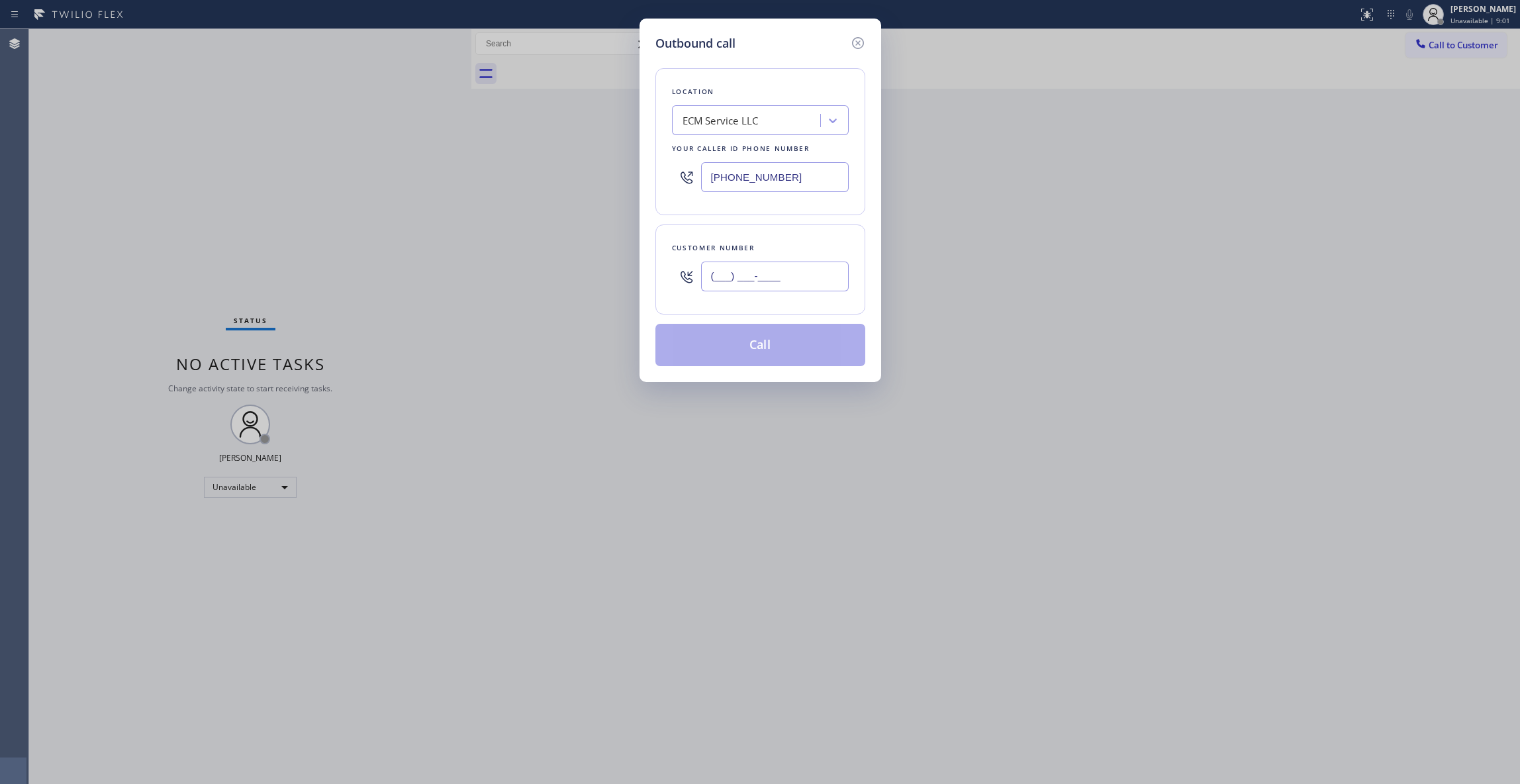
click at [743, 268] on input "(___) ___-____" at bounding box center [775, 277] width 148 height 30
paste input "862) 596-7271"
type input "[PHONE_NUMBER]"
click at [774, 347] on button "Call" at bounding box center [760, 345] width 210 height 42
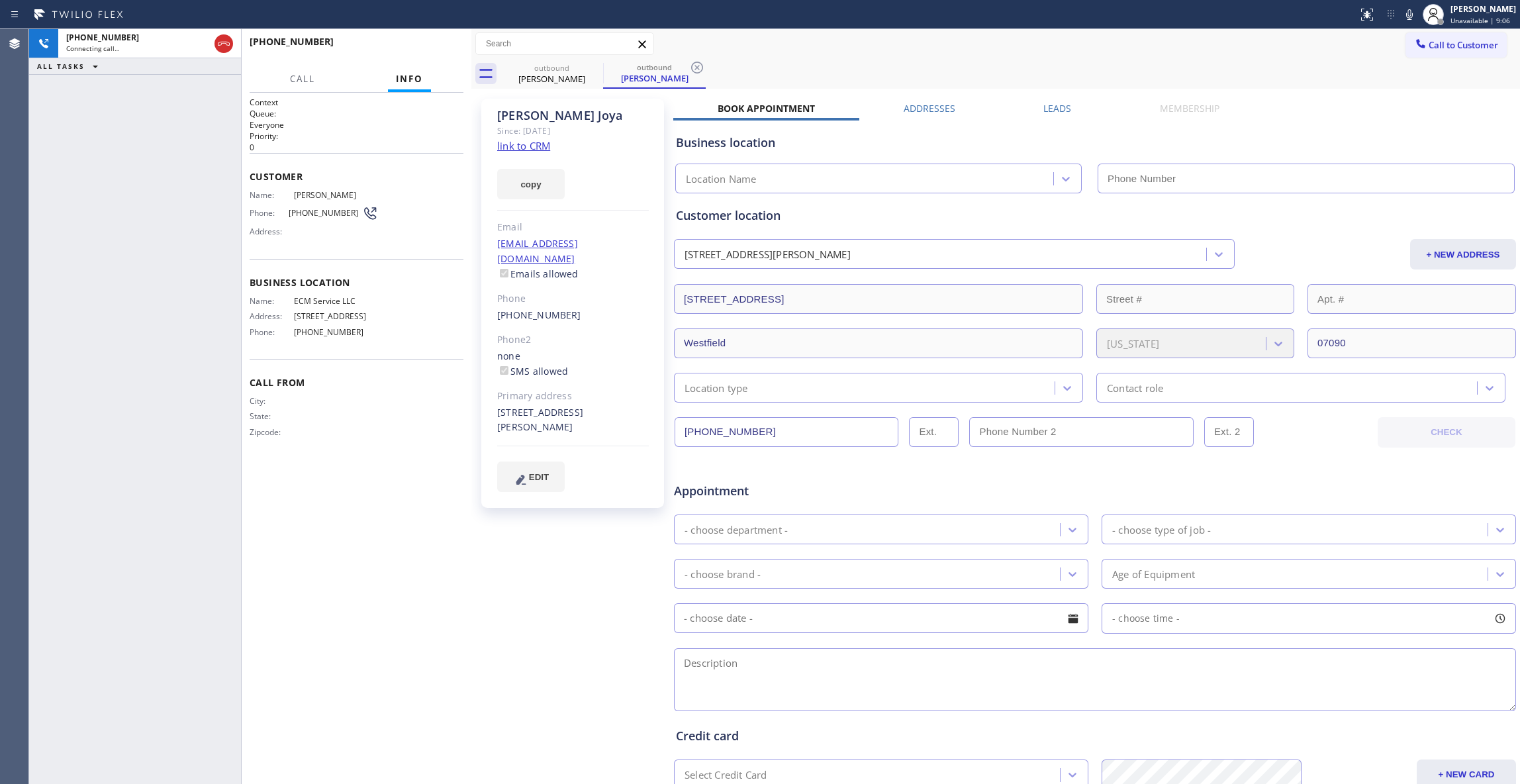
type input "[PHONE_NUMBER]"
click at [12, 404] on div "Agent Desktop" at bounding box center [14, 406] width 28 height 755
click at [568, 581] on div "[PERSON_NAME] Since: [DATE] link to CRM copy Email [EMAIL_ADDRESS][DOMAIN_NAME]…" at bounding box center [574, 521] width 199 height 858
click at [700, 64] on icon at bounding box center [697, 67] width 12 height 12
click at [539, 144] on link "link to CRM" at bounding box center [524, 145] width 53 height 13
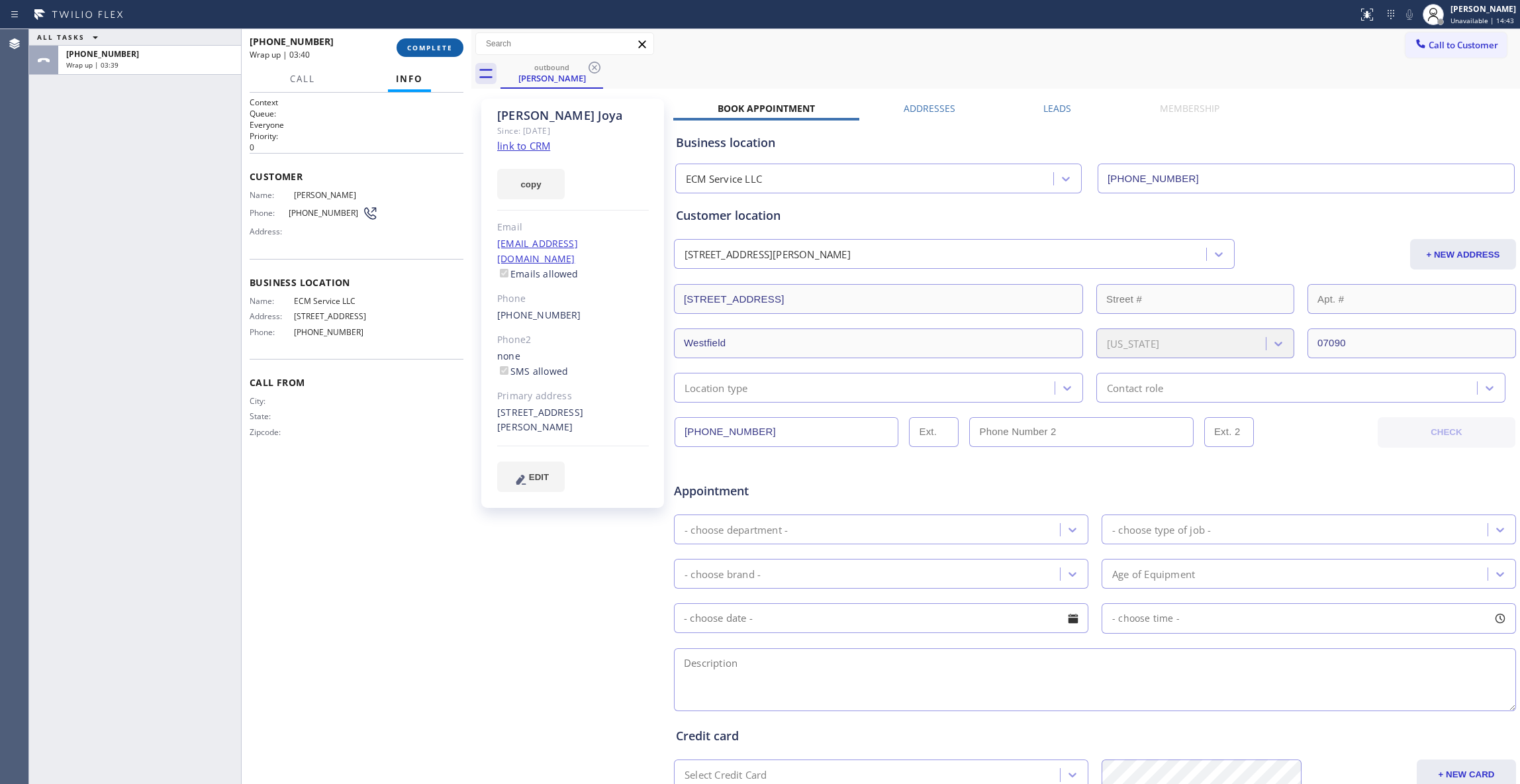
click at [427, 46] on span "COMPLETE" at bounding box center [430, 47] width 46 height 9
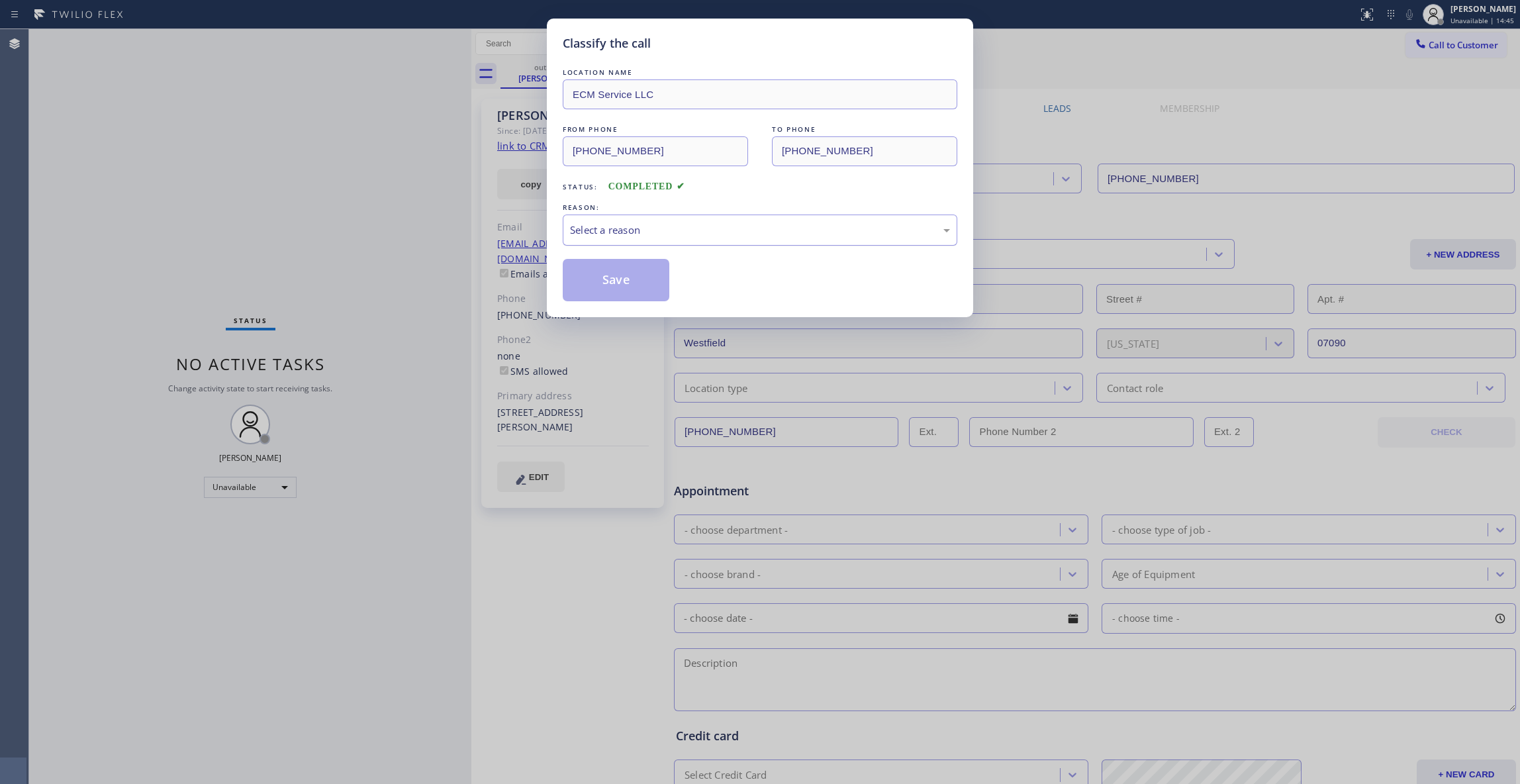
click at [601, 231] on div "Select a reason" at bounding box center [760, 230] width 380 height 16
click at [604, 260] on button "Save" at bounding box center [616, 280] width 107 height 42
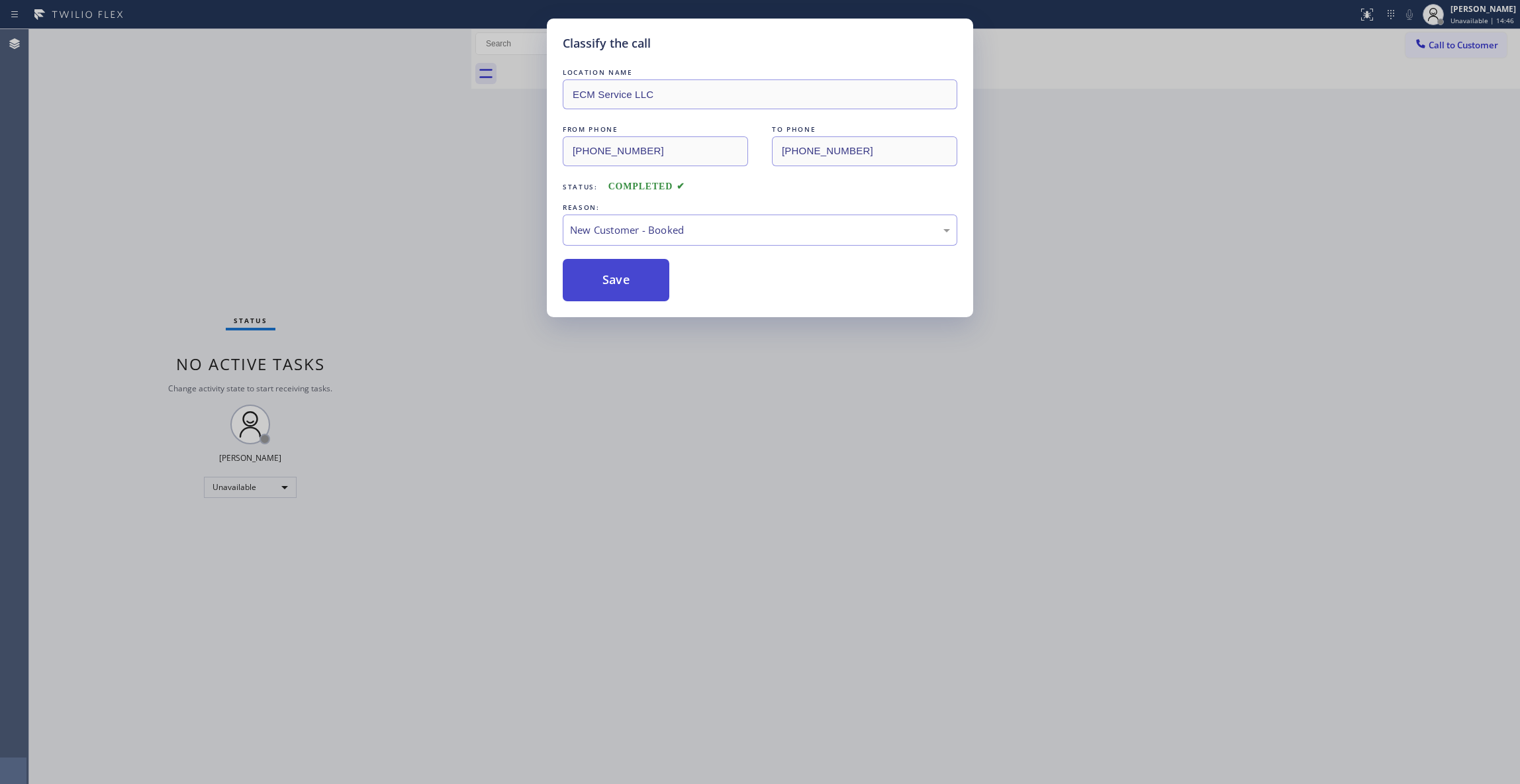
click at [601, 284] on button "Save" at bounding box center [616, 280] width 107 height 42
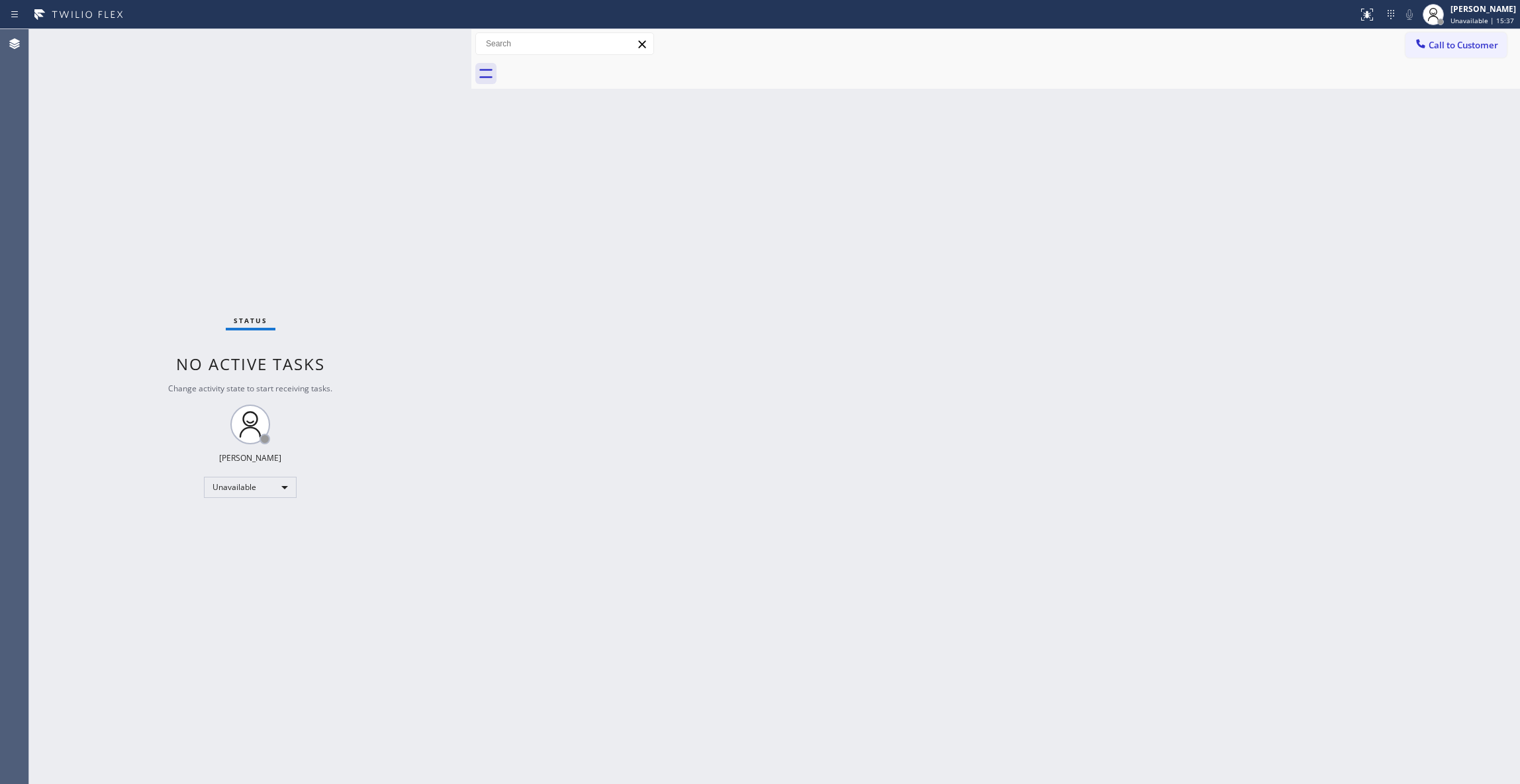
click at [152, 162] on div "Status No active tasks Change activity state to start receiving tasks. [PERSON_…" at bounding box center [250, 406] width 442 height 755
click at [1444, 47] on span "Call to Customer" at bounding box center [1463, 45] width 69 height 12
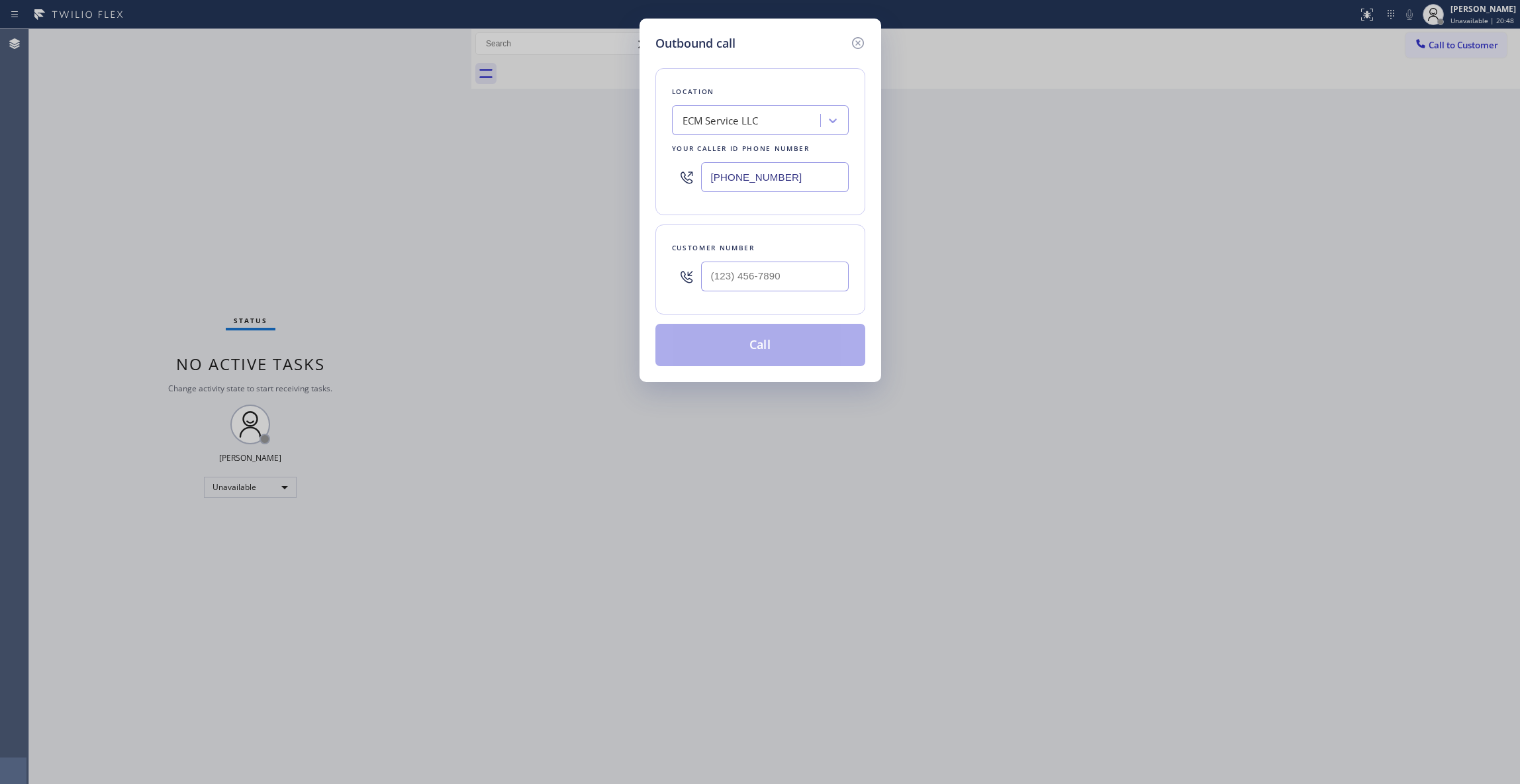
click at [768, 294] on div at bounding box center [775, 276] width 148 height 43
click at [768, 281] on input "(___) ___-____" at bounding box center [775, 277] width 148 height 30
paste input "786) 807-2691"
type input "[PHONE_NUMBER]"
drag, startPoint x: 830, startPoint y: 173, endPoint x: 494, endPoint y: 228, distance: 340.5
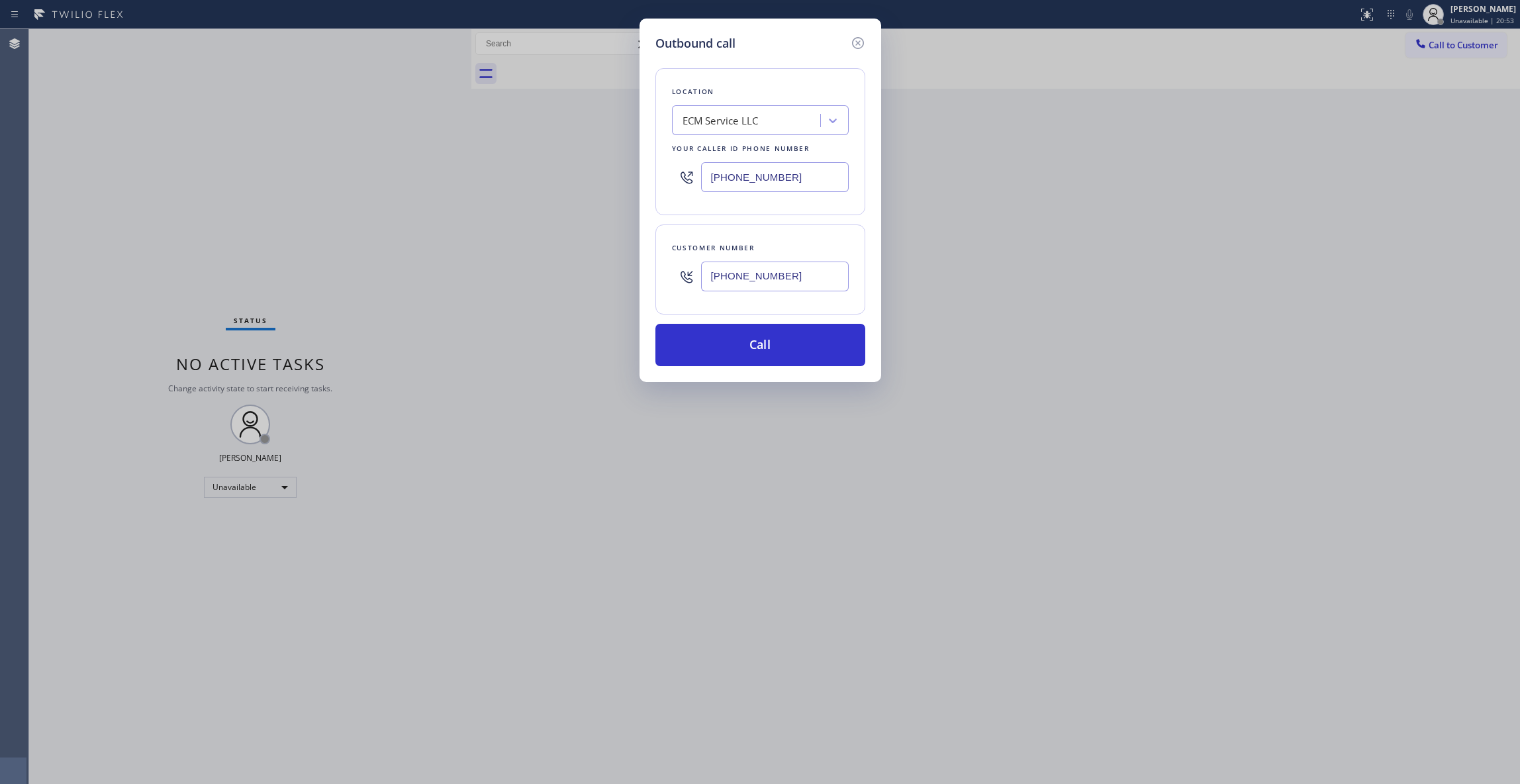
click at [404, 173] on div "Outbound call Location ECM Service LLC Your caller id phone number [PHONE_NUMBE…" at bounding box center [760, 392] width 1520 height 784
paste input "786) 465-5241"
type input "[PHONE_NUMBER]"
drag, startPoint x: 817, startPoint y: 282, endPoint x: 589, endPoint y: 279, distance: 228.0
click at [591, 279] on div "Outbound call Location HVAC Alliance Expert [GEOGRAPHIC_DATA] Your caller id ph…" at bounding box center [760, 392] width 1520 height 784
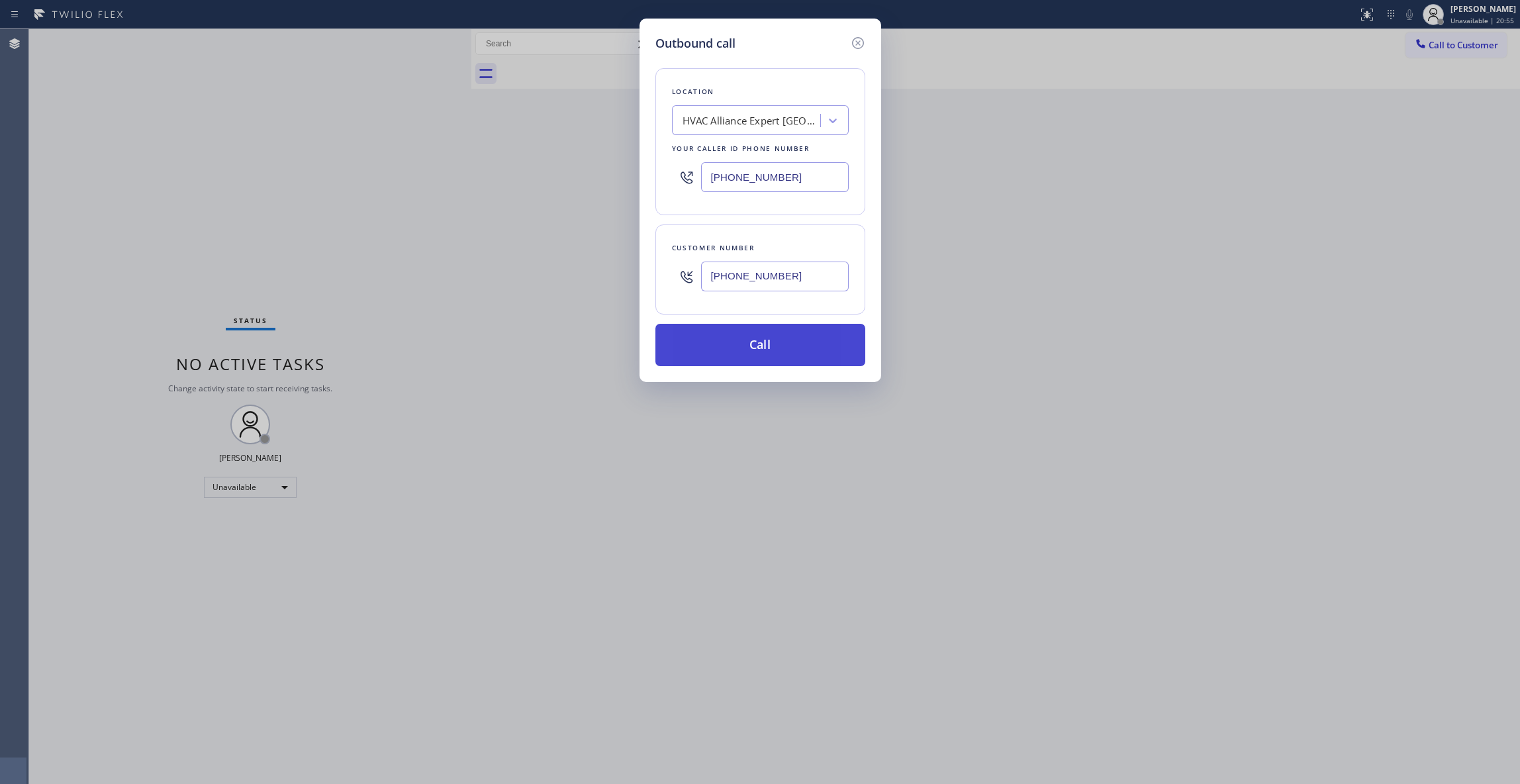
click at [729, 342] on button "Call" at bounding box center [760, 345] width 210 height 42
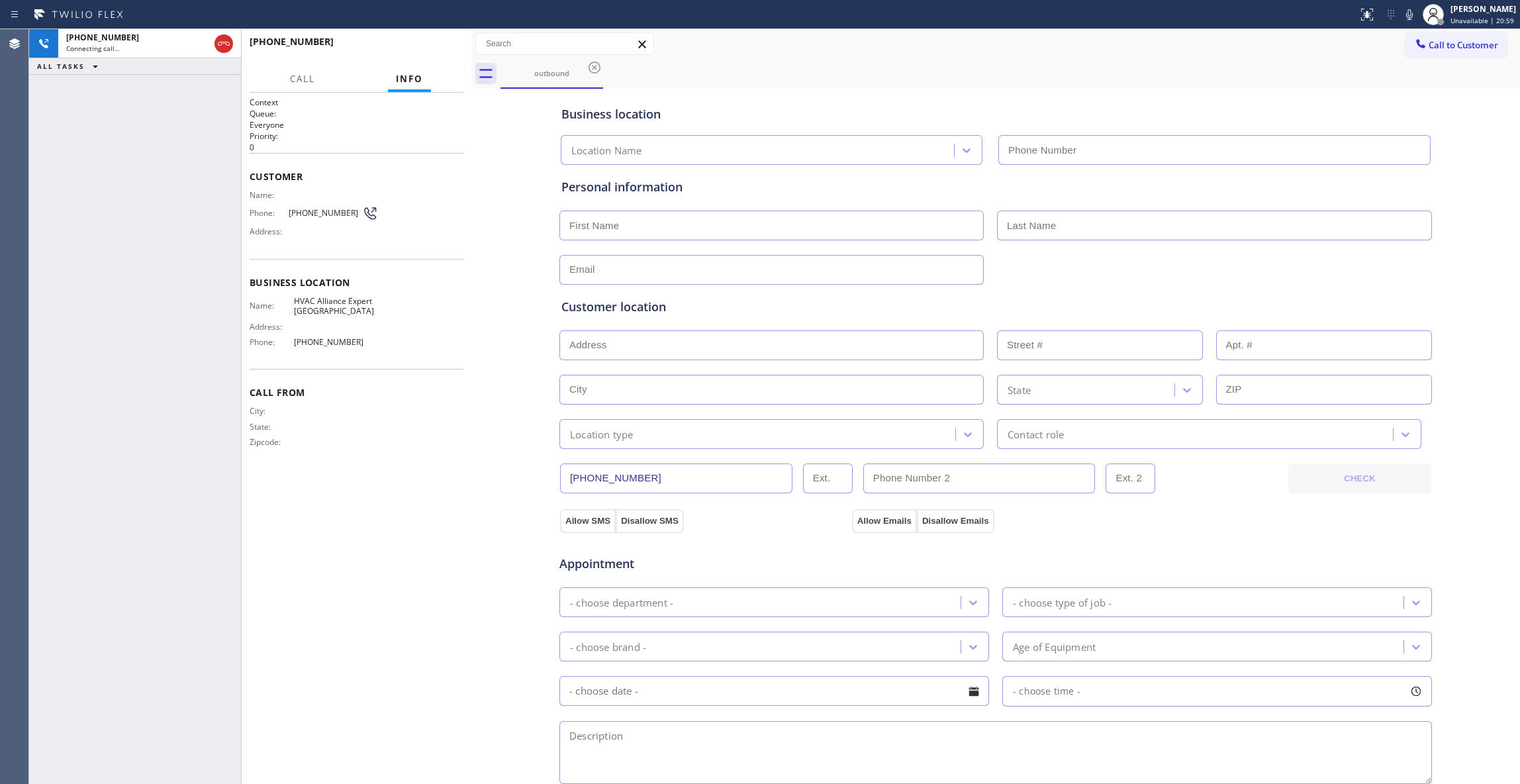
type input "[PHONE_NUMBER]"
click at [436, 41] on button "HANG UP" at bounding box center [432, 47] width 62 height 18
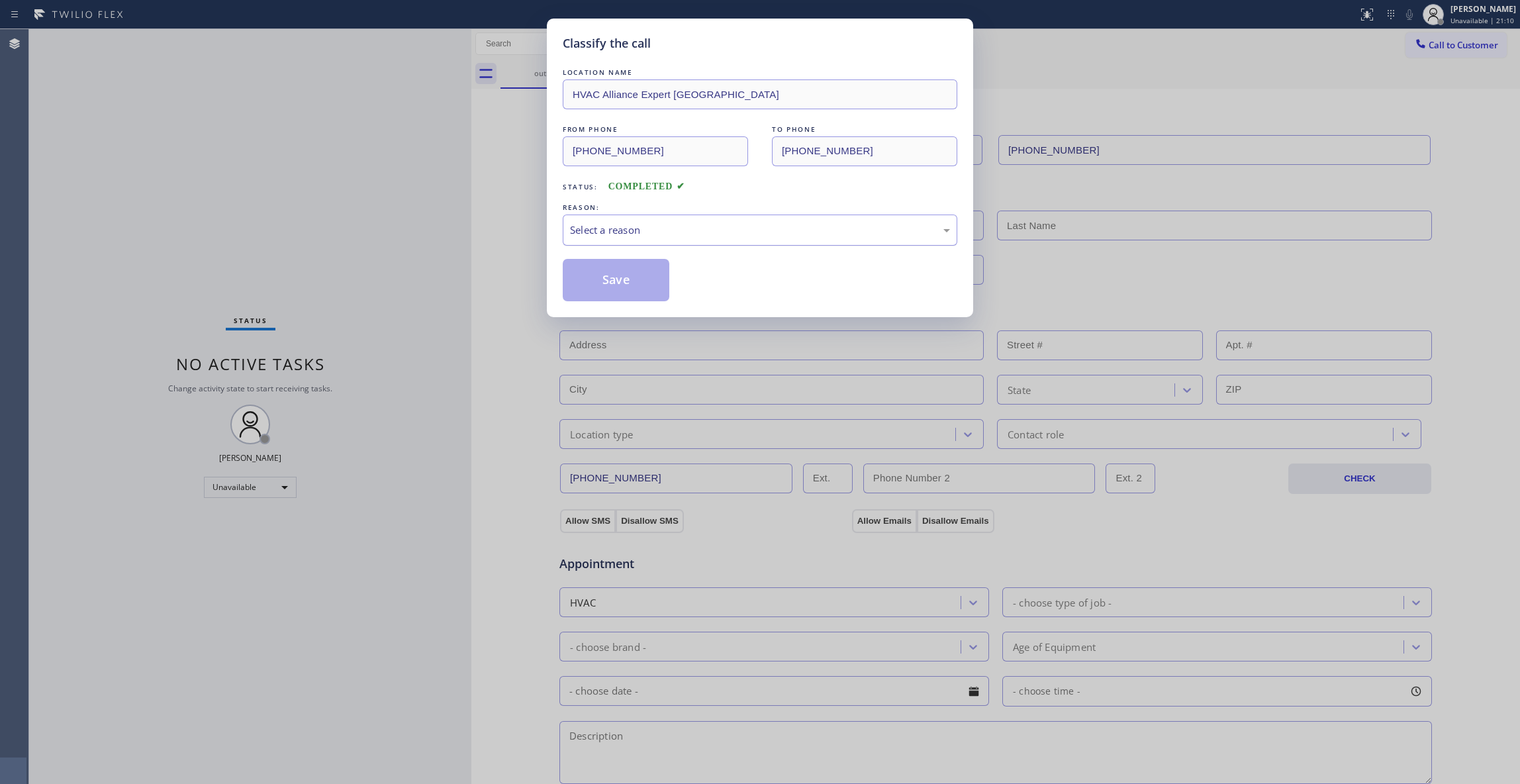
click at [623, 239] on div "Select a reason" at bounding box center [760, 230] width 395 height 31
click at [628, 284] on button "Save" at bounding box center [616, 280] width 107 height 42
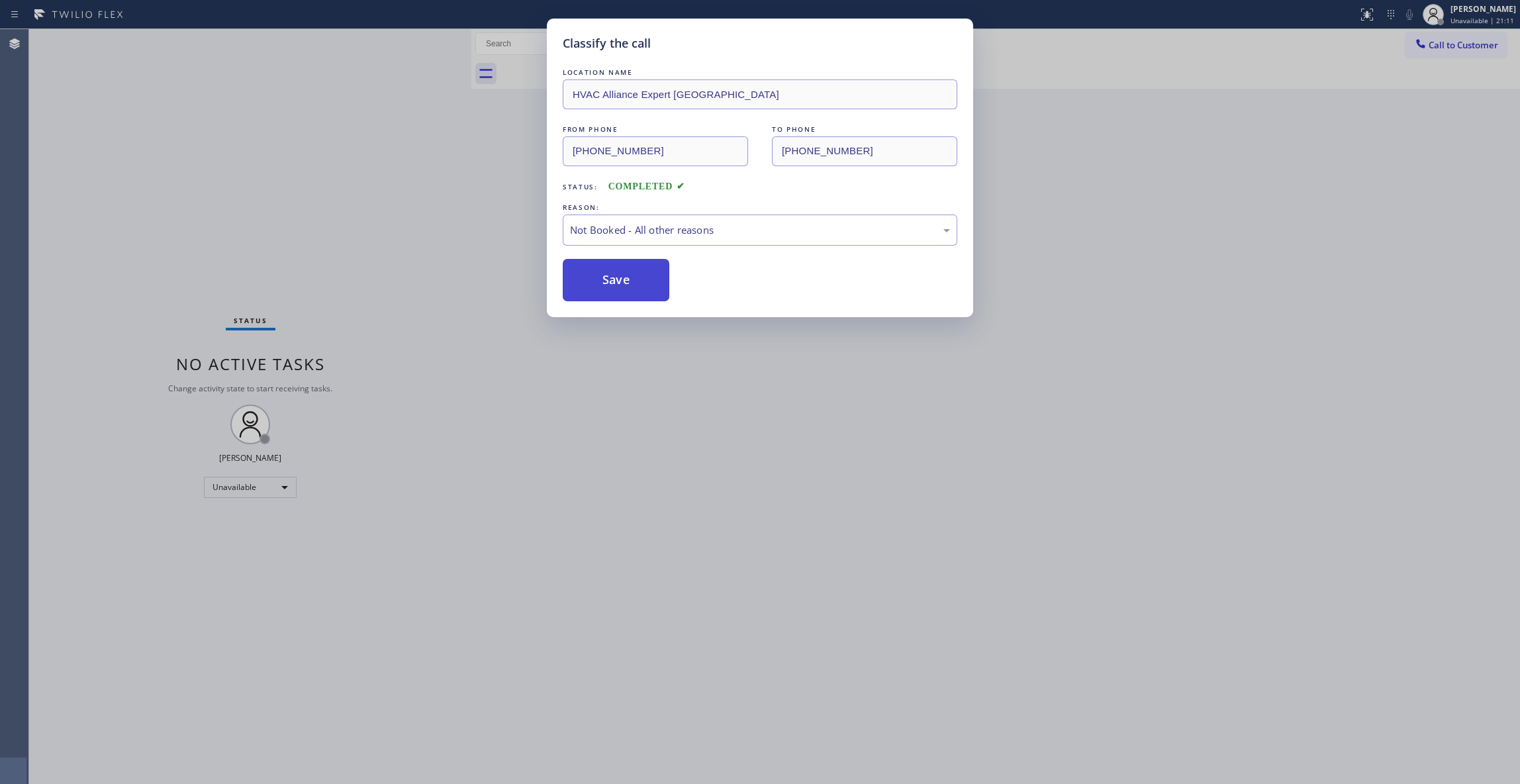
click at [628, 284] on button "Save" at bounding box center [616, 280] width 107 height 42
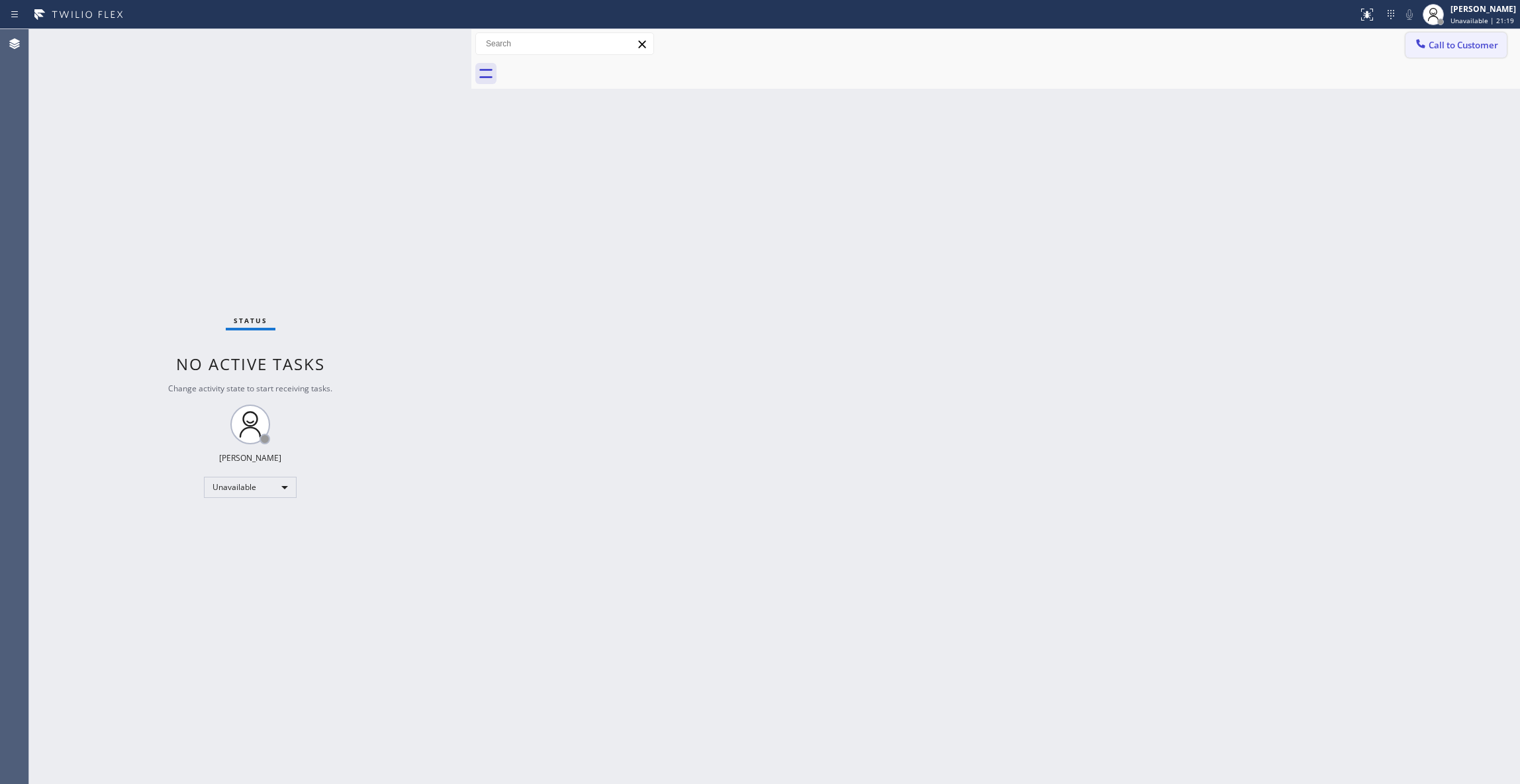
click at [1442, 44] on span "Call to Customer" at bounding box center [1463, 45] width 69 height 12
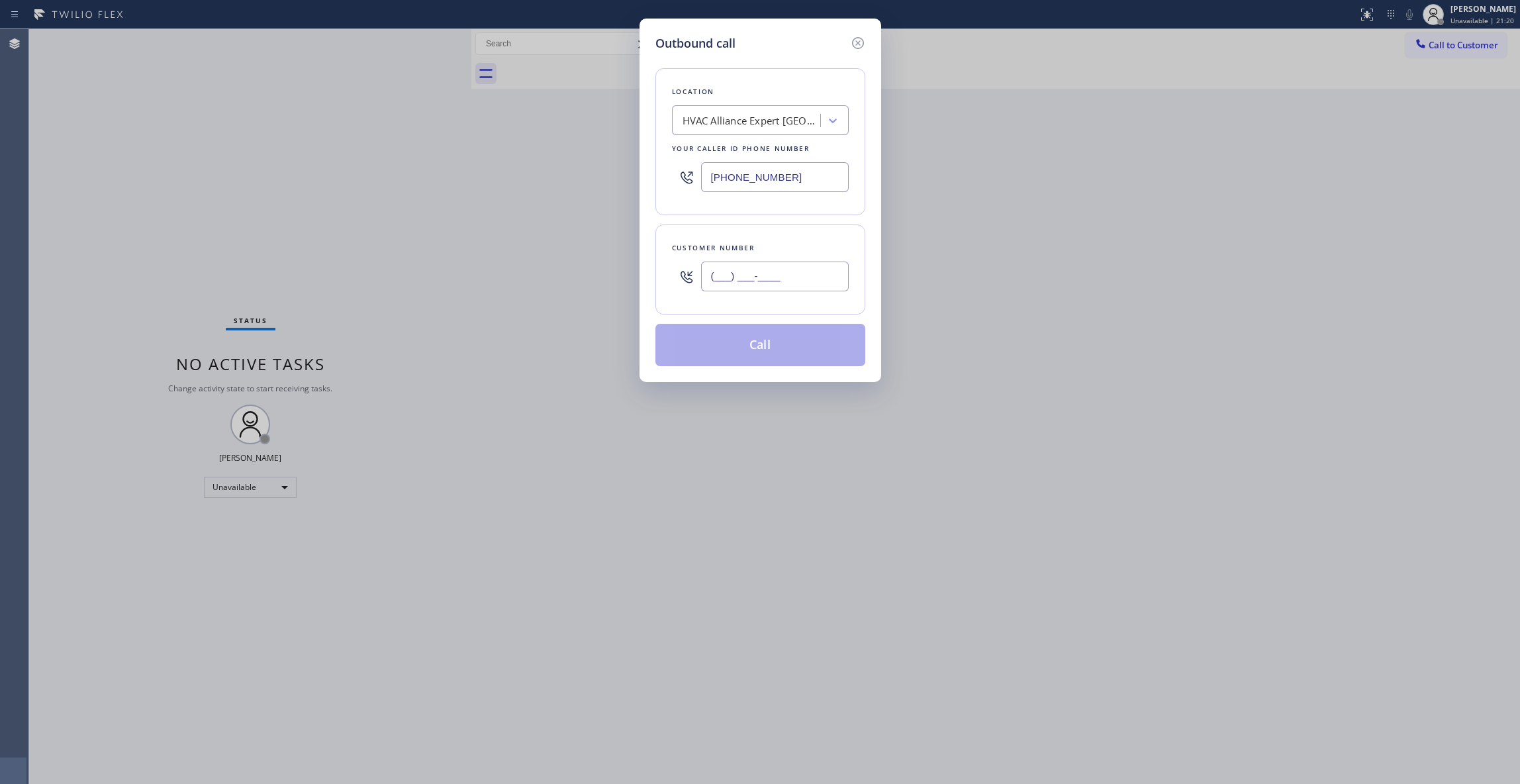
click at [788, 269] on input "(___) ___-____" at bounding box center [775, 277] width 148 height 30
paste input "786) 807-2691"
type input "[PHONE_NUMBER]"
click at [766, 350] on button "Call" at bounding box center [760, 345] width 210 height 42
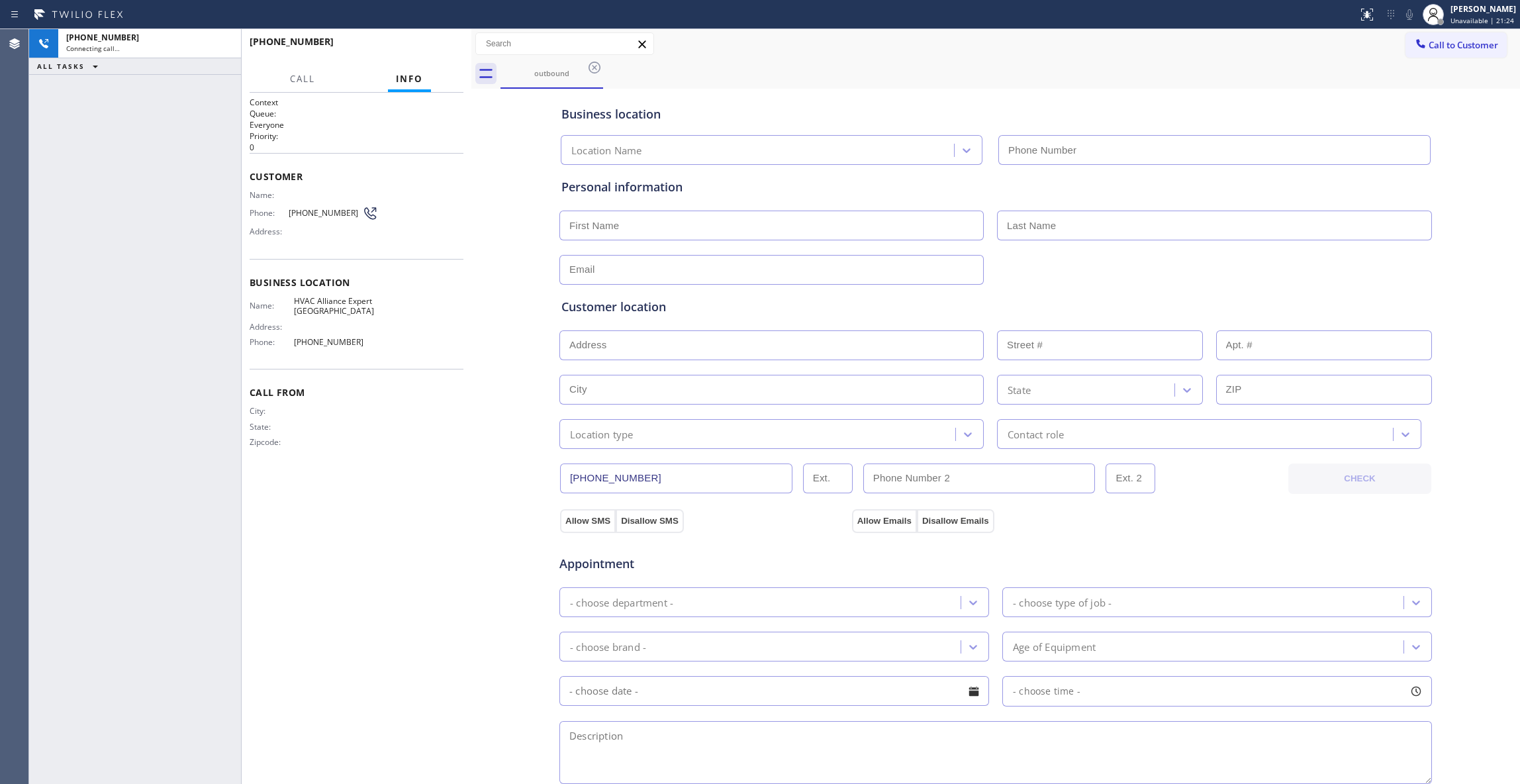
type input "[PHONE_NUMBER]"
drag, startPoint x: 11, startPoint y: 470, endPoint x: 161, endPoint y: 295, distance: 230.5
click at [11, 467] on div "Agent Desktop" at bounding box center [14, 406] width 28 height 755
click at [435, 54] on button "HANG UP" at bounding box center [432, 47] width 62 height 18
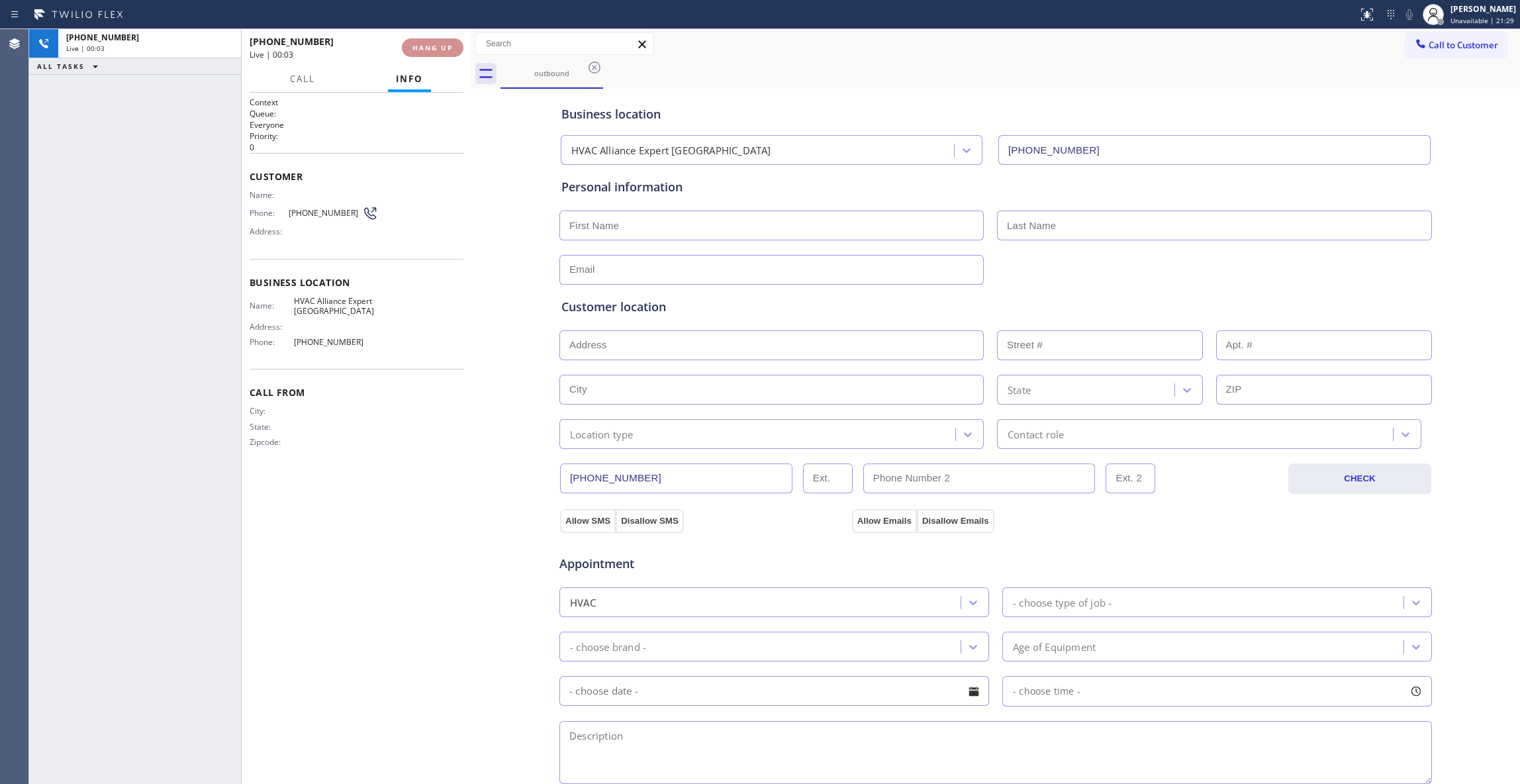
click at [435, 54] on button "HANG UP" at bounding box center [432, 47] width 62 height 18
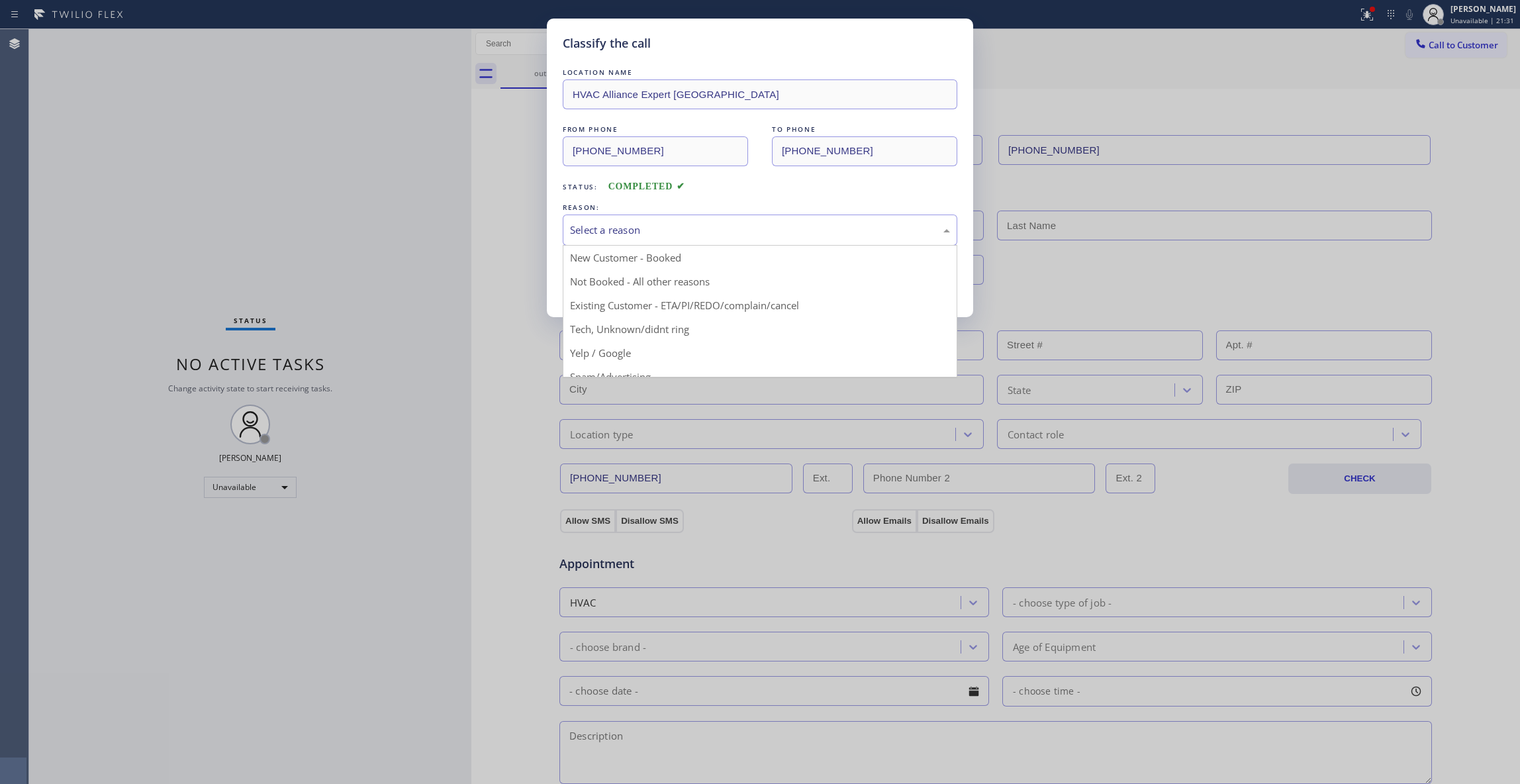
click at [600, 226] on div "Select a reason" at bounding box center [760, 230] width 380 height 16
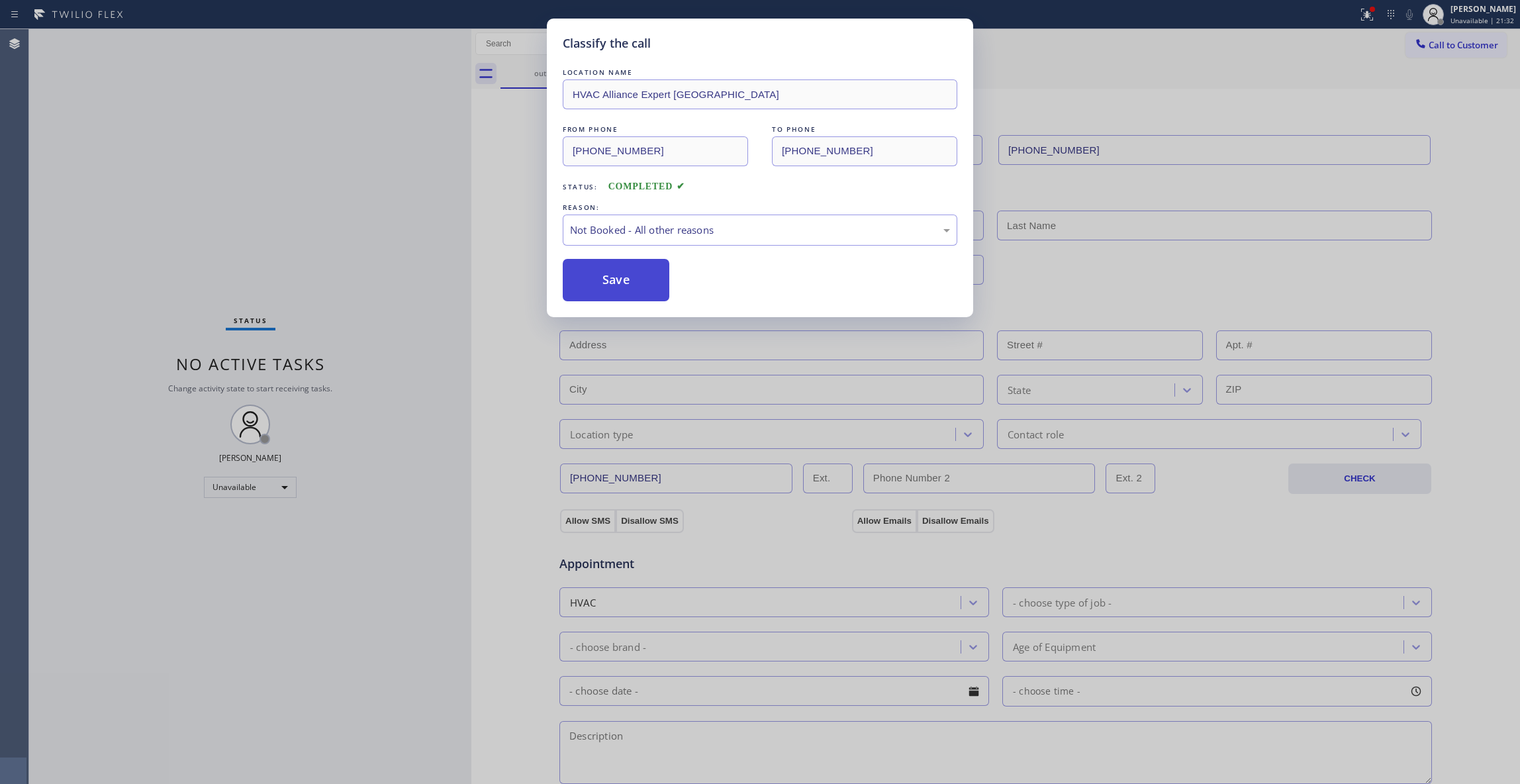
click at [614, 274] on button "Save" at bounding box center [616, 280] width 107 height 42
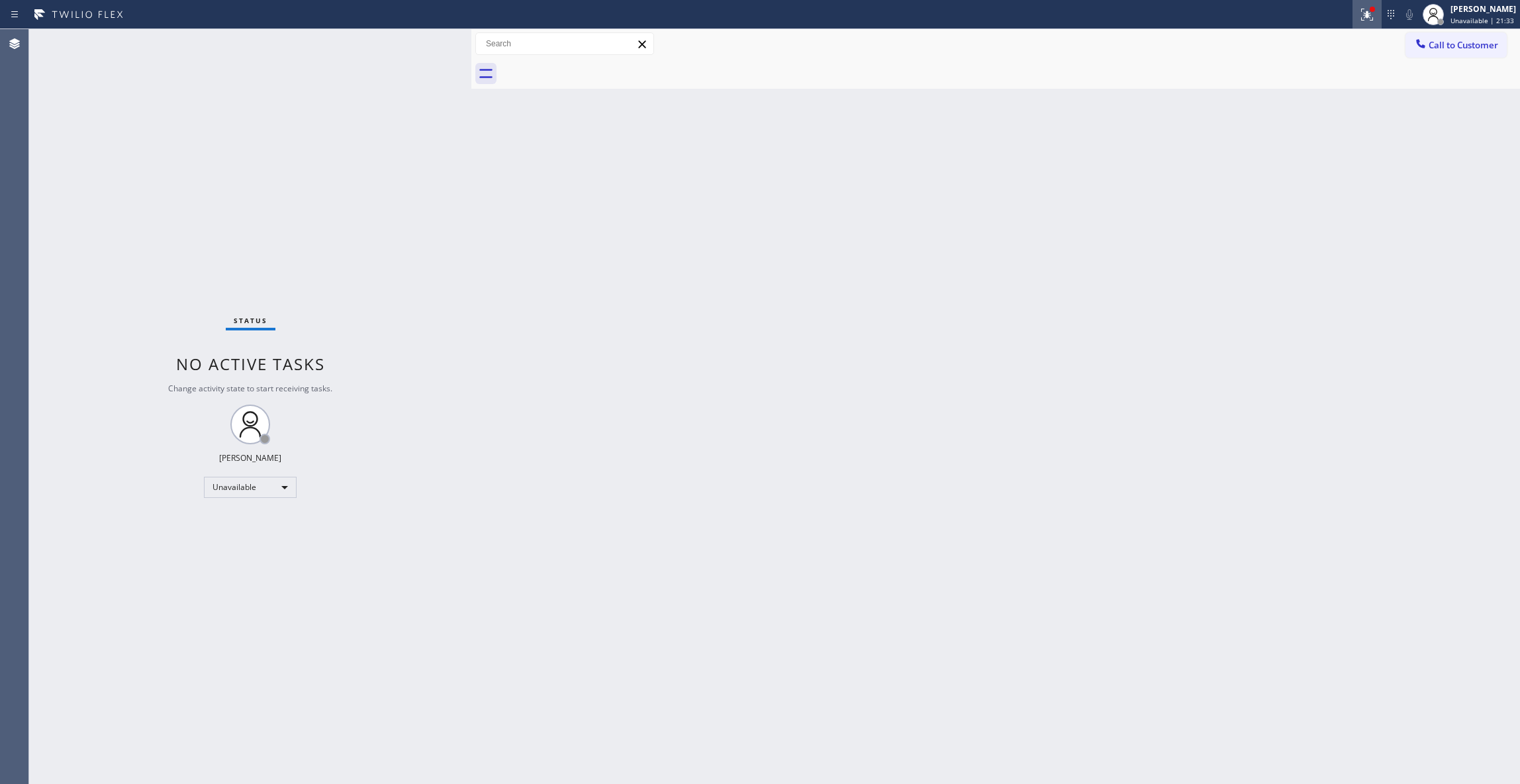
click at [1359, 4] on button at bounding box center [1367, 14] width 29 height 29
click at [1293, 170] on span "Clear issues" at bounding box center [1280, 173] width 62 height 9
click at [1471, 53] on button "Call to Customer" at bounding box center [1456, 45] width 101 height 25
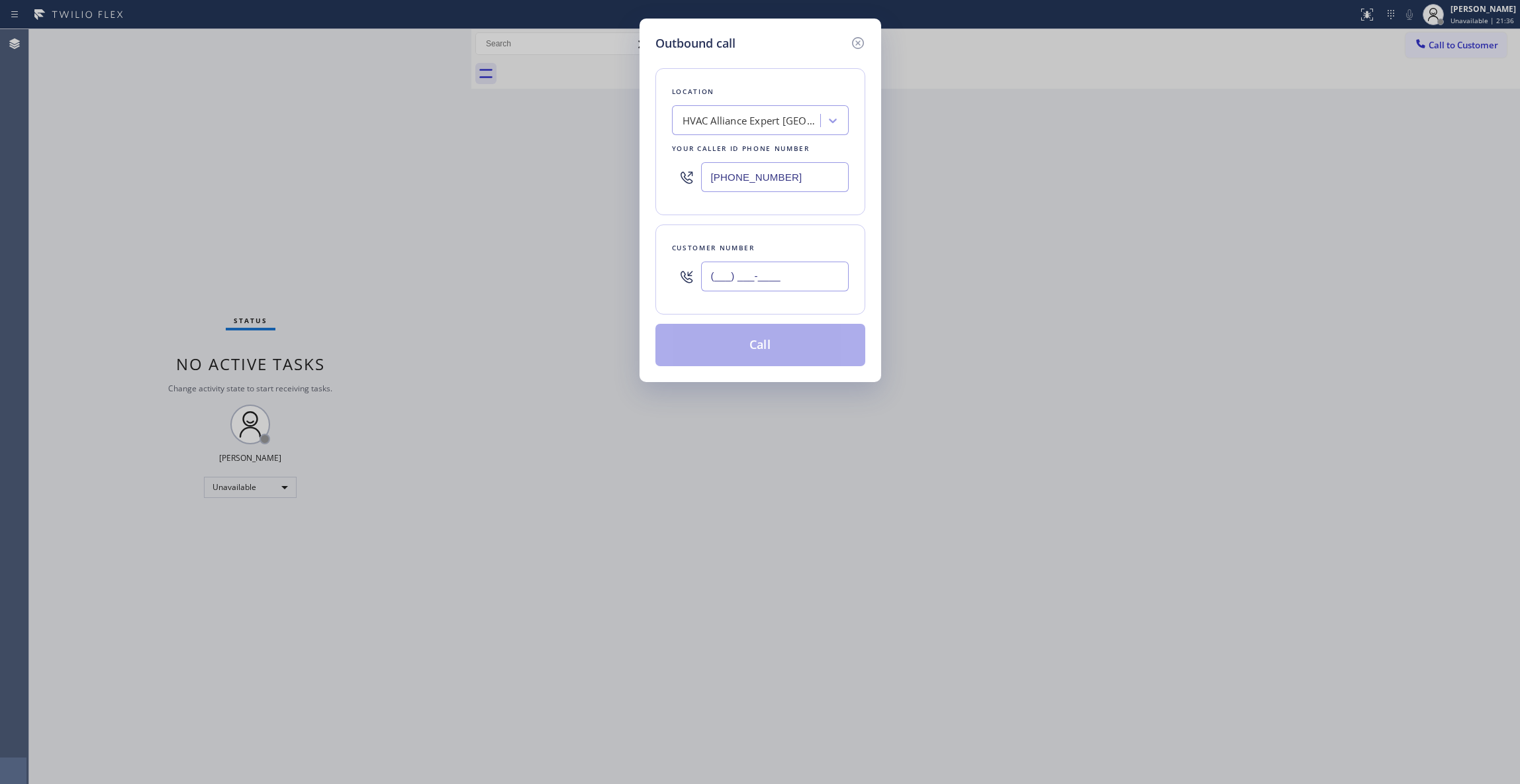
click at [751, 272] on input "(___) ___-____" at bounding box center [775, 277] width 148 height 30
paste input "786) 807-2691"
type input "[PHONE_NUMBER]"
click at [757, 354] on button "Call" at bounding box center [760, 345] width 210 height 42
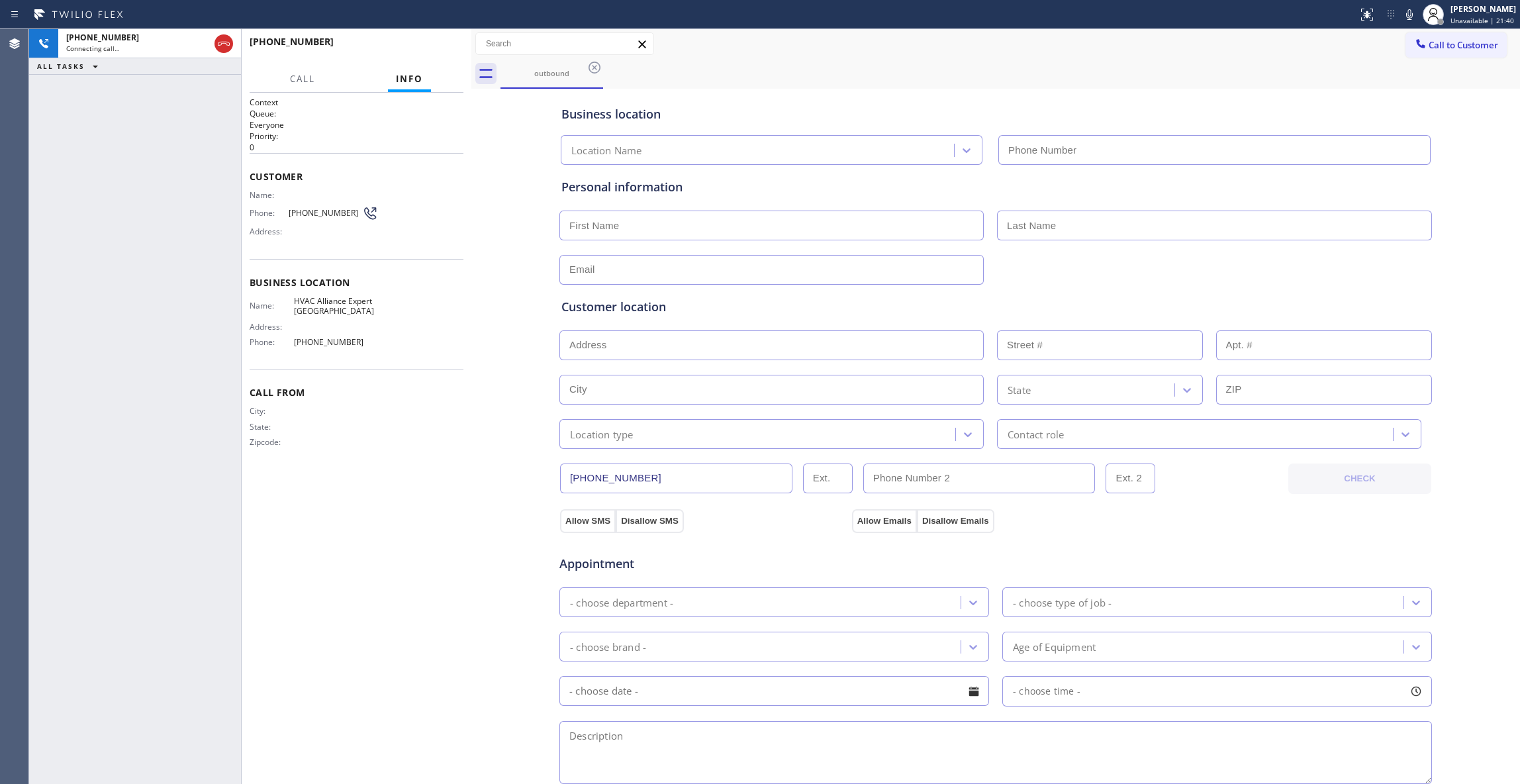
type input "[PHONE_NUMBER]"
click at [434, 41] on button "HANG UP" at bounding box center [432, 47] width 62 height 18
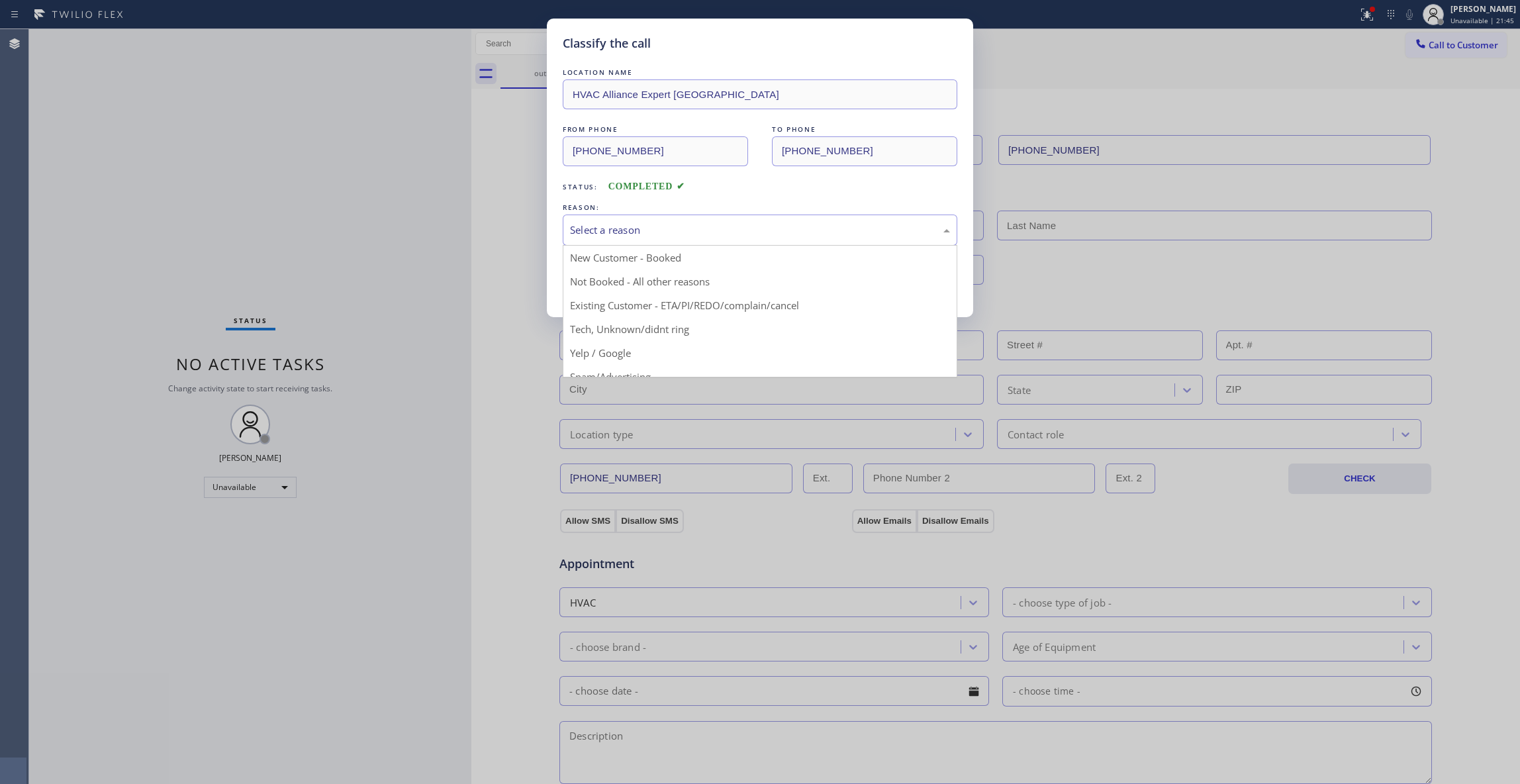
click at [592, 239] on div "Select a reason" at bounding box center [760, 230] width 395 height 31
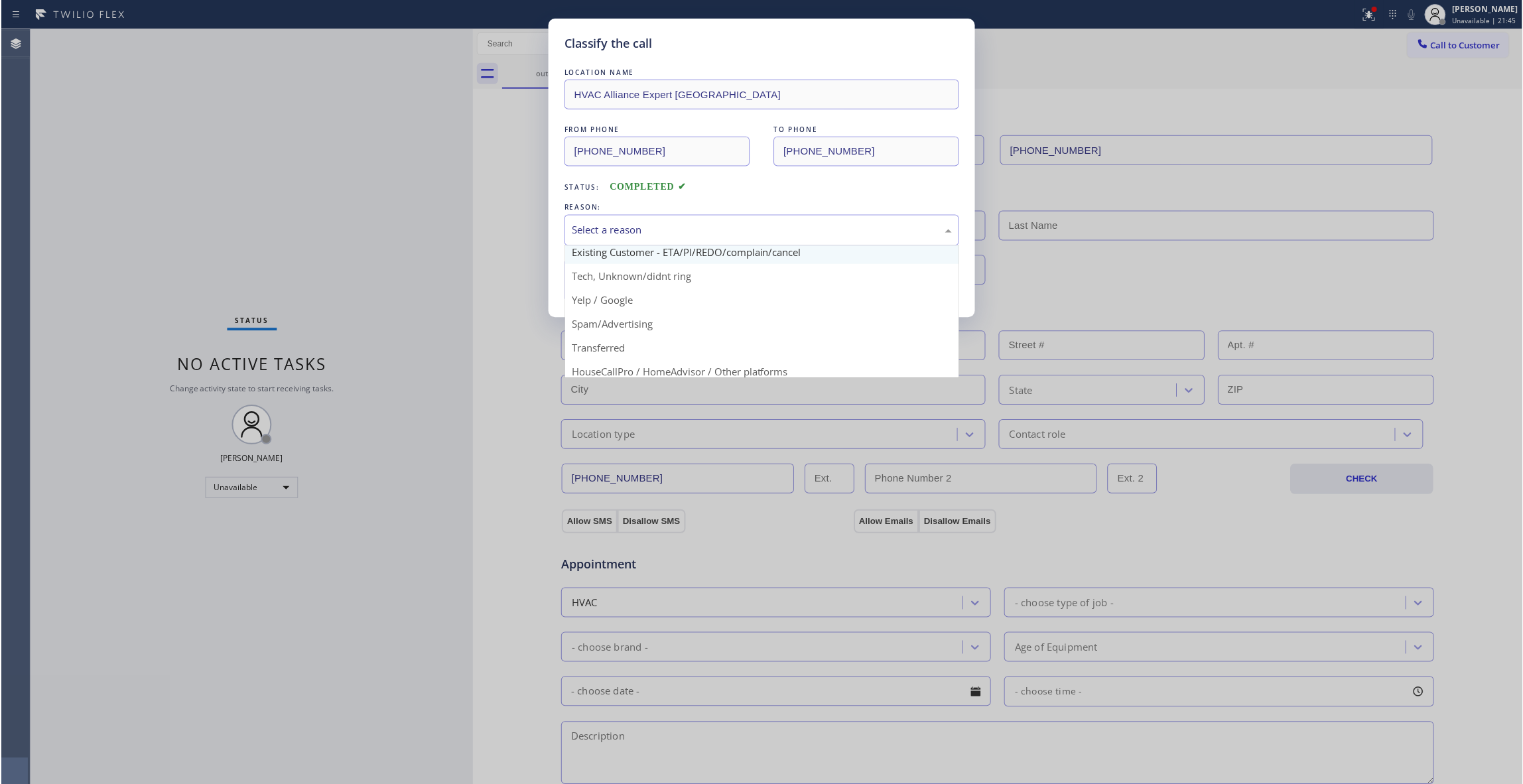
scroll to position [84, 0]
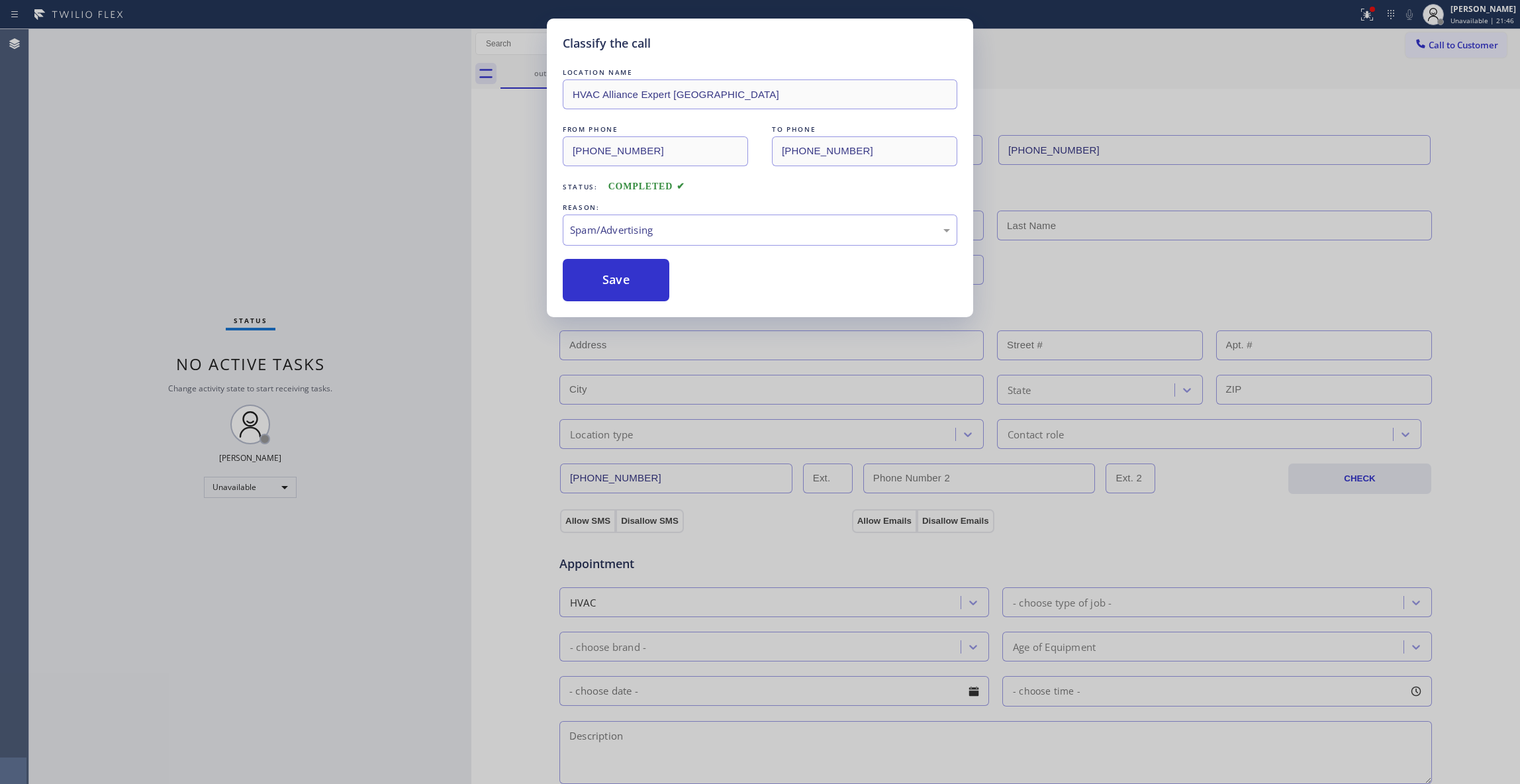
click at [604, 294] on button "Save" at bounding box center [616, 280] width 107 height 42
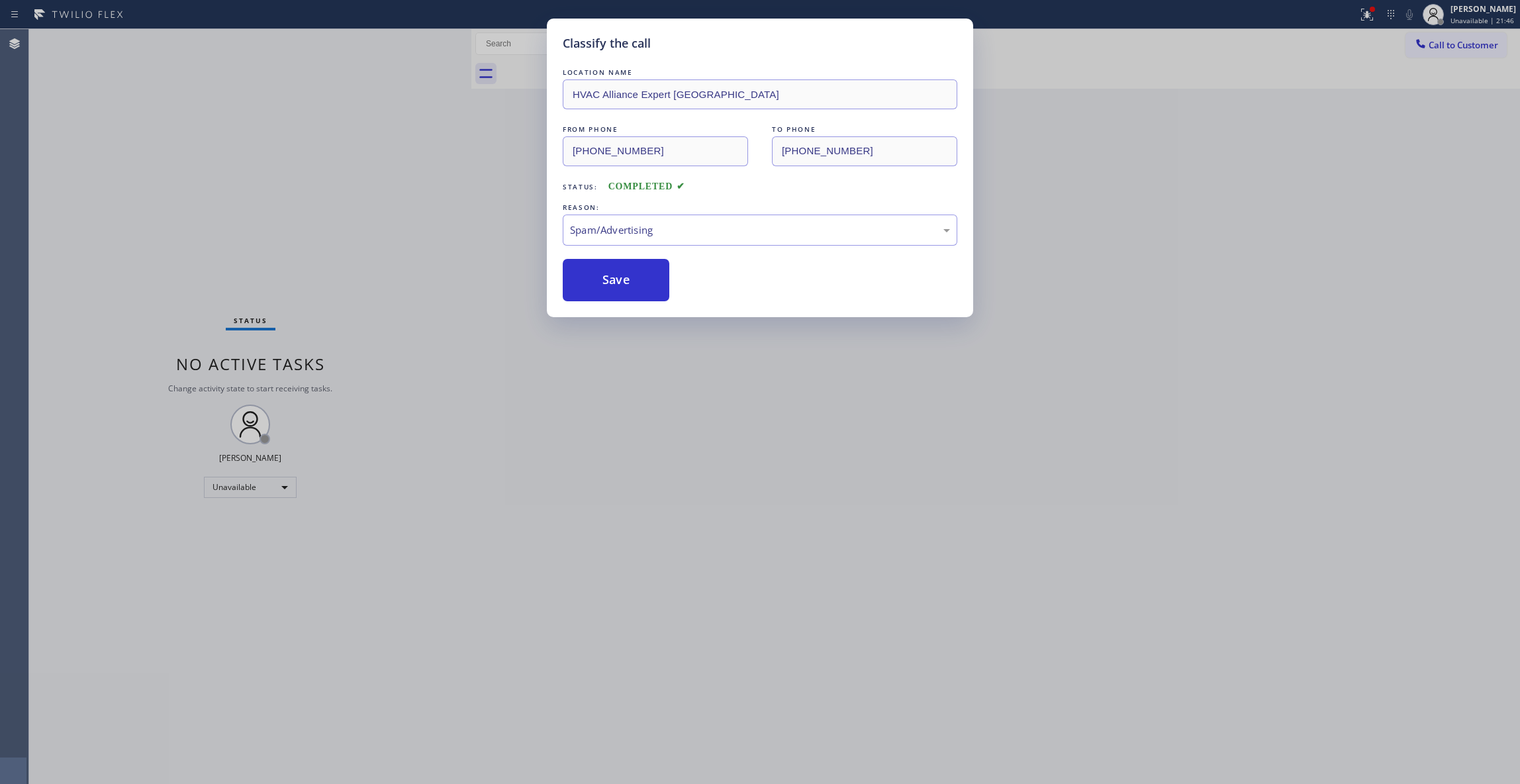
click at [604, 294] on button "Save" at bounding box center [616, 280] width 107 height 42
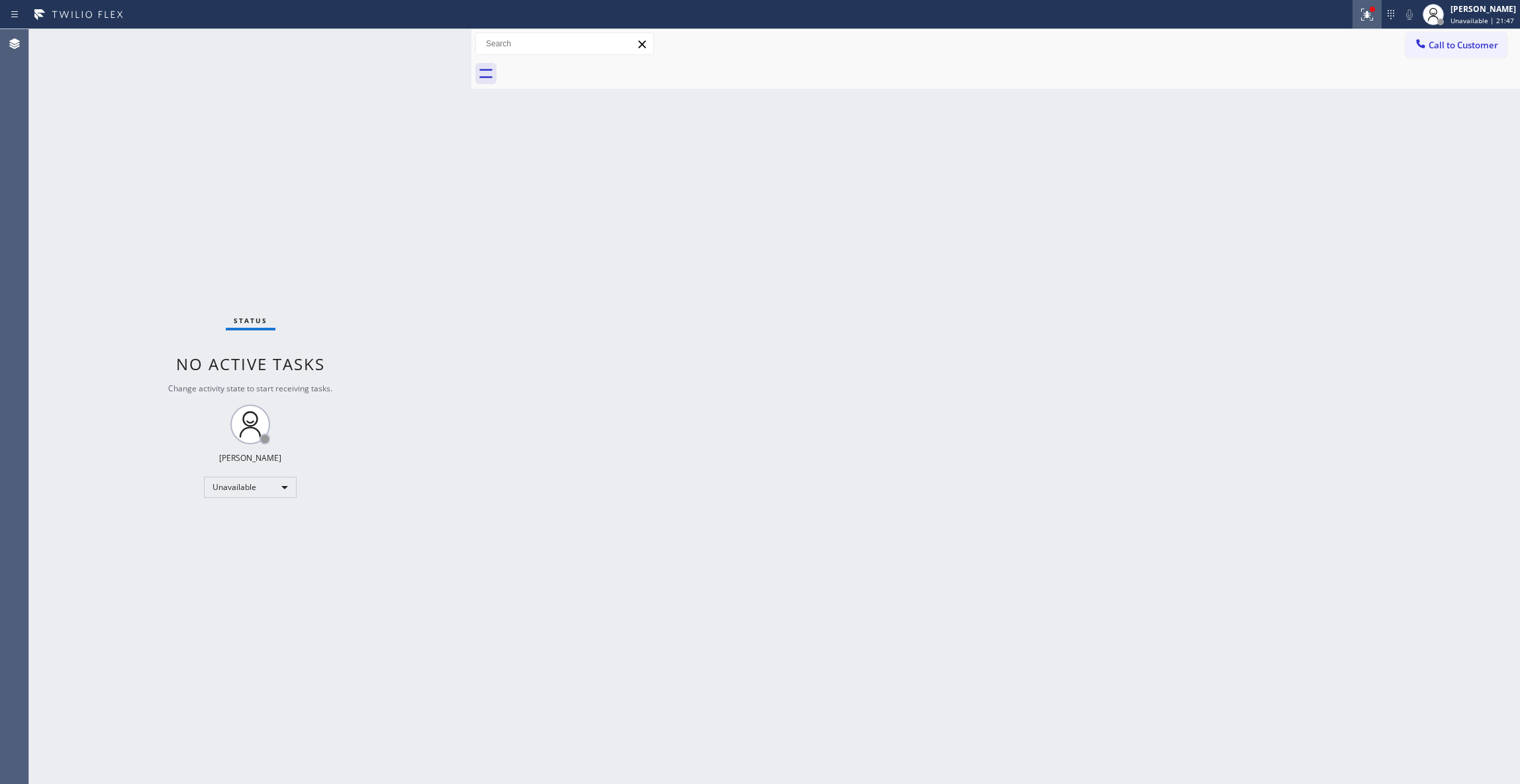
click at [1361, 16] on icon at bounding box center [1365, 13] width 8 height 9
click at [1222, 180] on button "Clear issues" at bounding box center [1279, 173] width 155 height 18
click at [1451, 43] on span "Call to Customer" at bounding box center [1463, 45] width 69 height 12
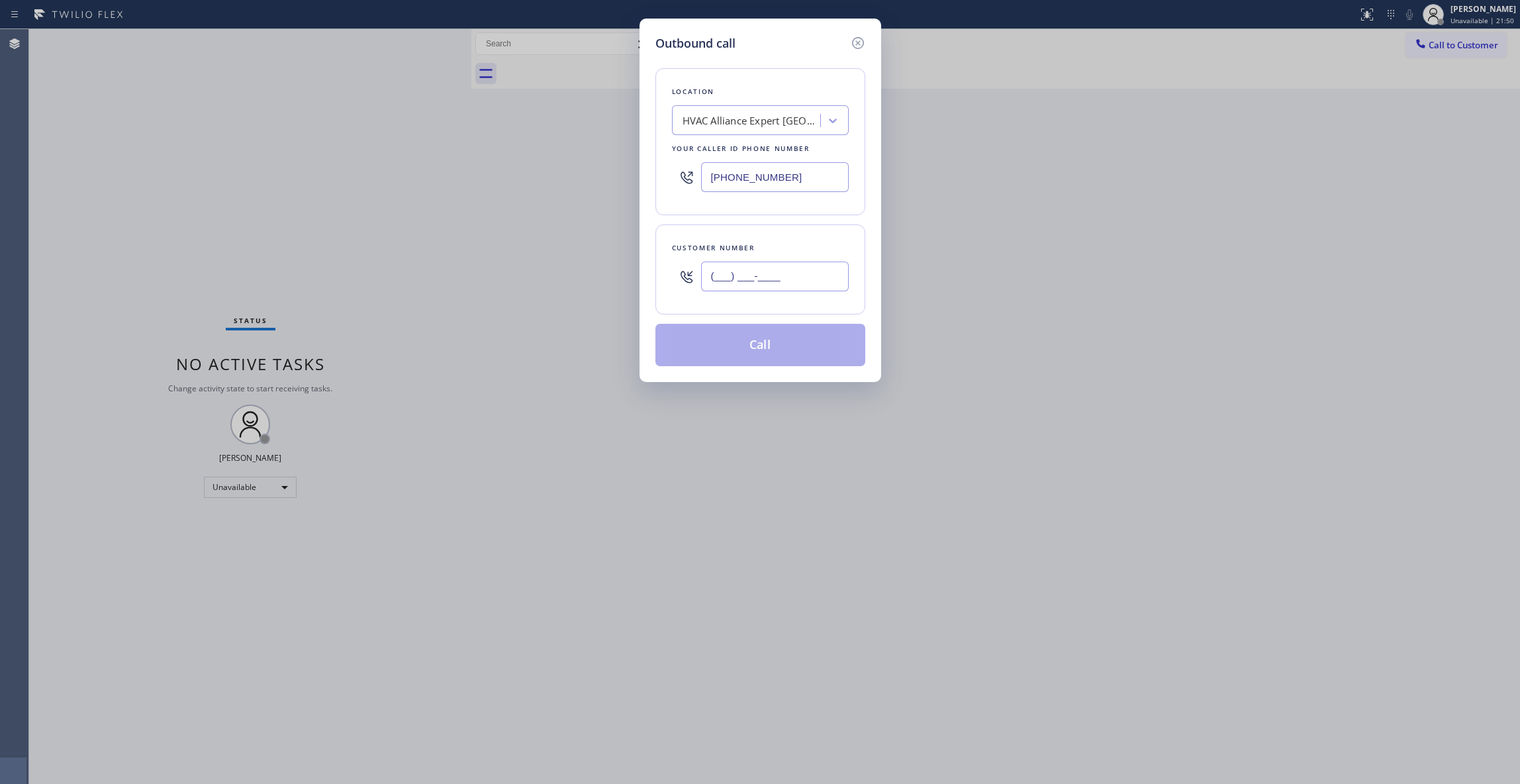
click at [715, 281] on input "(___) ___-____" at bounding box center [775, 277] width 148 height 30
paste input "786) 807-2691"
type input "[PHONE_NUMBER]"
drag, startPoint x: 761, startPoint y: 338, endPoint x: 21, endPoint y: 381, distance: 741.2
click at [753, 334] on button "Call" at bounding box center [760, 345] width 210 height 42
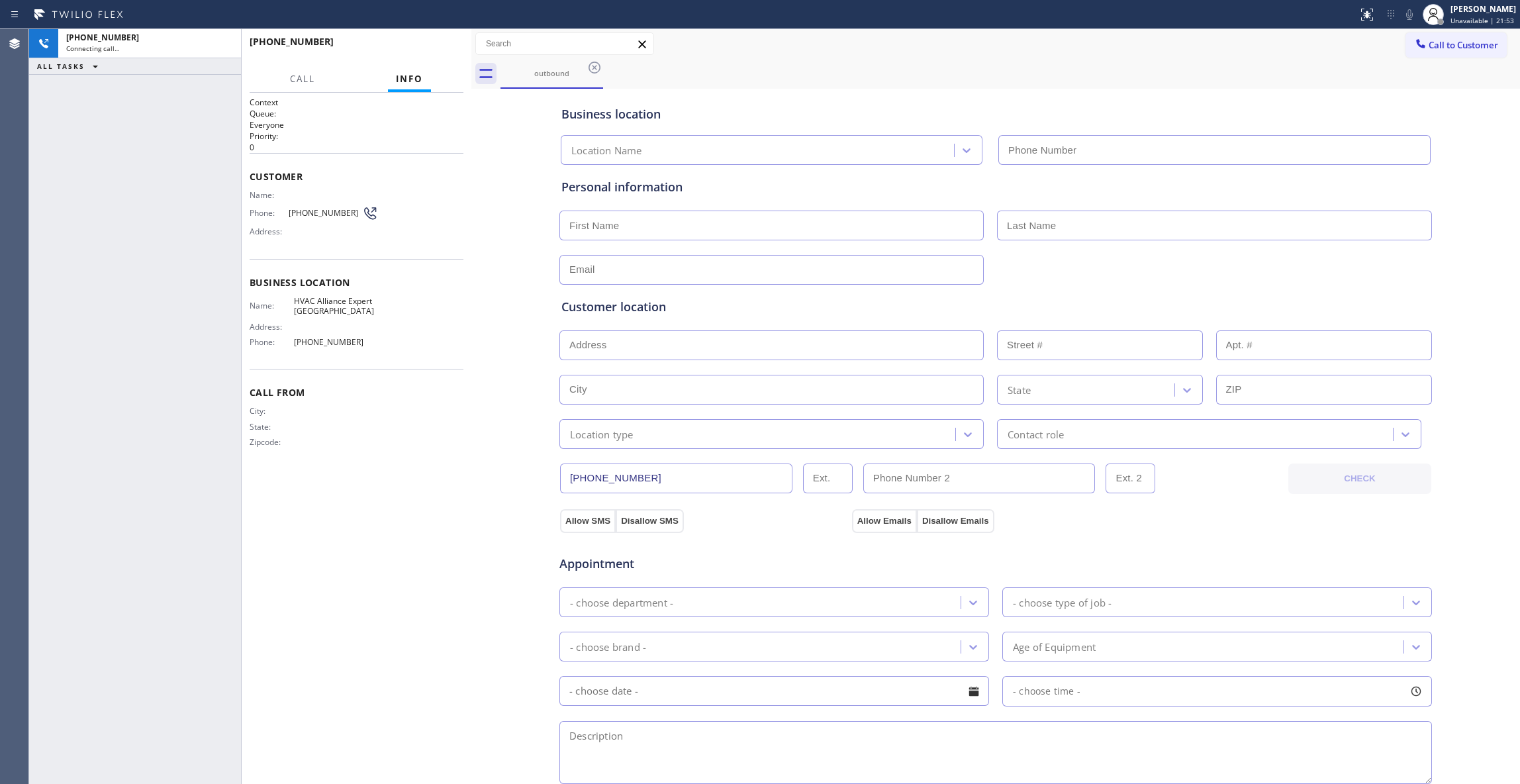
type input "[PHONE_NUMBER]"
drag, startPoint x: 386, startPoint y: 520, endPoint x: 386, endPoint y: 432, distance: 88.0
click at [386, 499] on div "Context Queue: Everyone Priority: 0 Customer Name: Phone: [PHONE_NUMBER] Addres…" at bounding box center [357, 439] width 214 height 684
click at [226, 44] on icon at bounding box center [224, 44] width 12 height 4
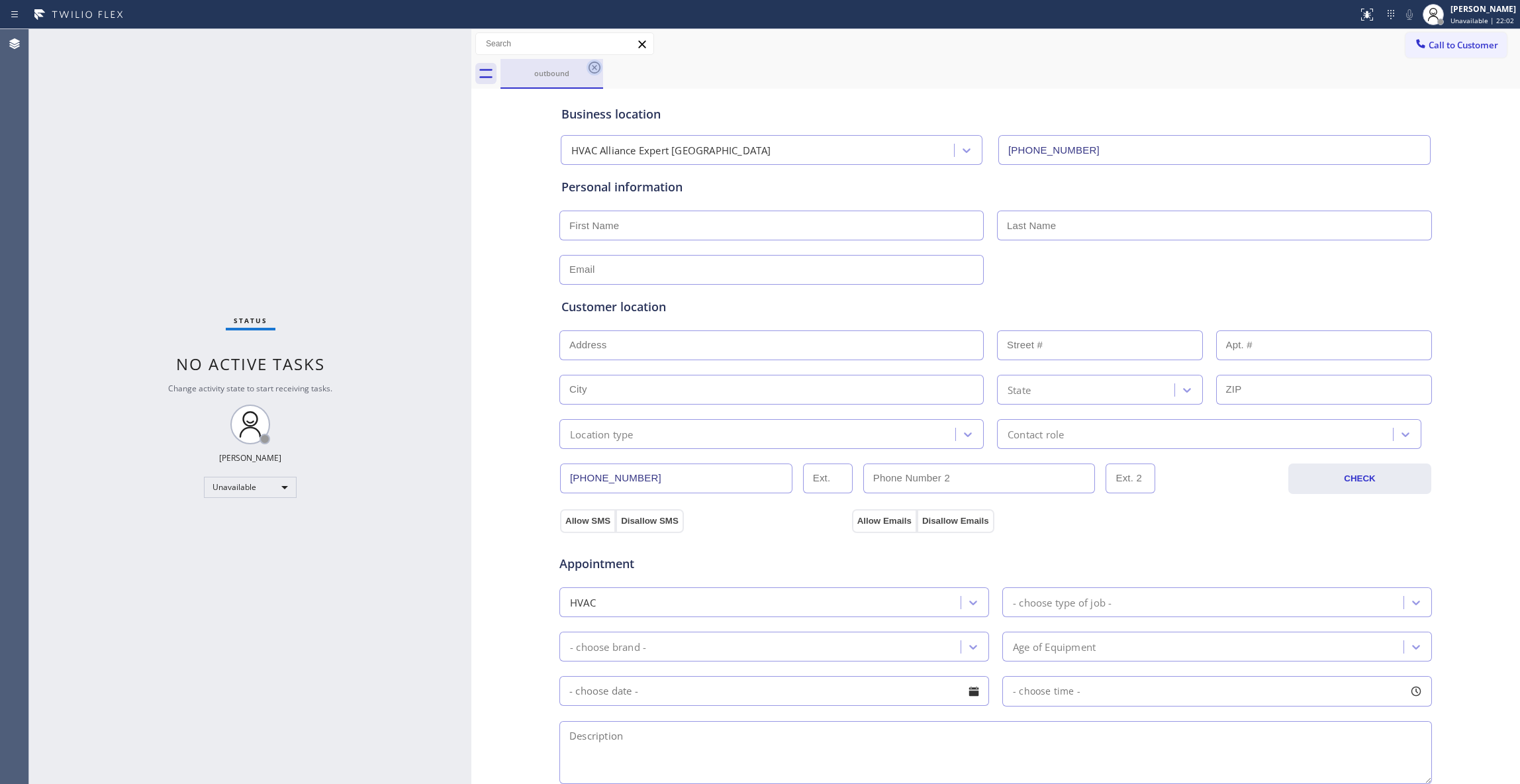
click at [589, 69] on icon at bounding box center [594, 67] width 12 height 12
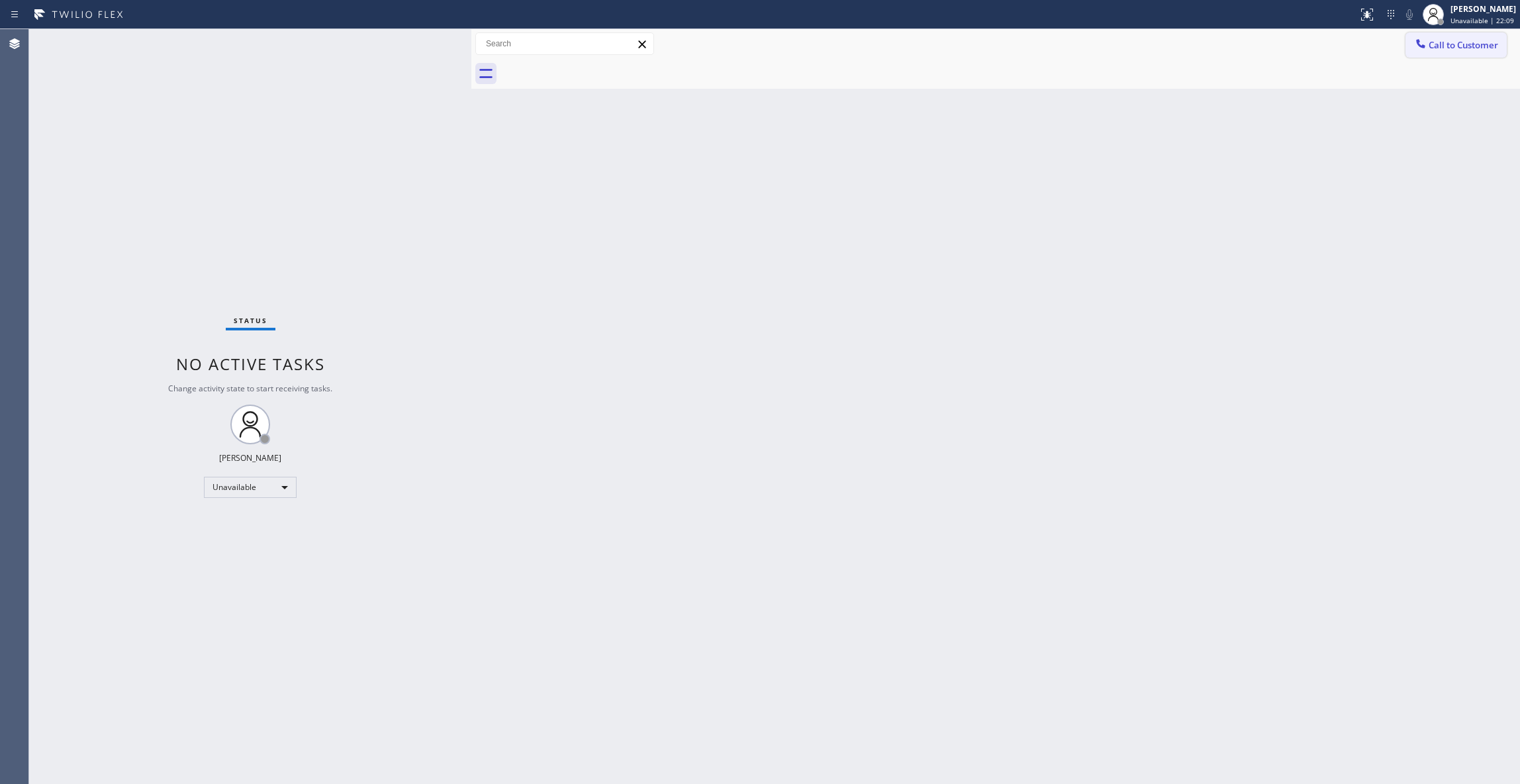
click at [1470, 51] on button "Call to Customer" at bounding box center [1456, 45] width 101 height 25
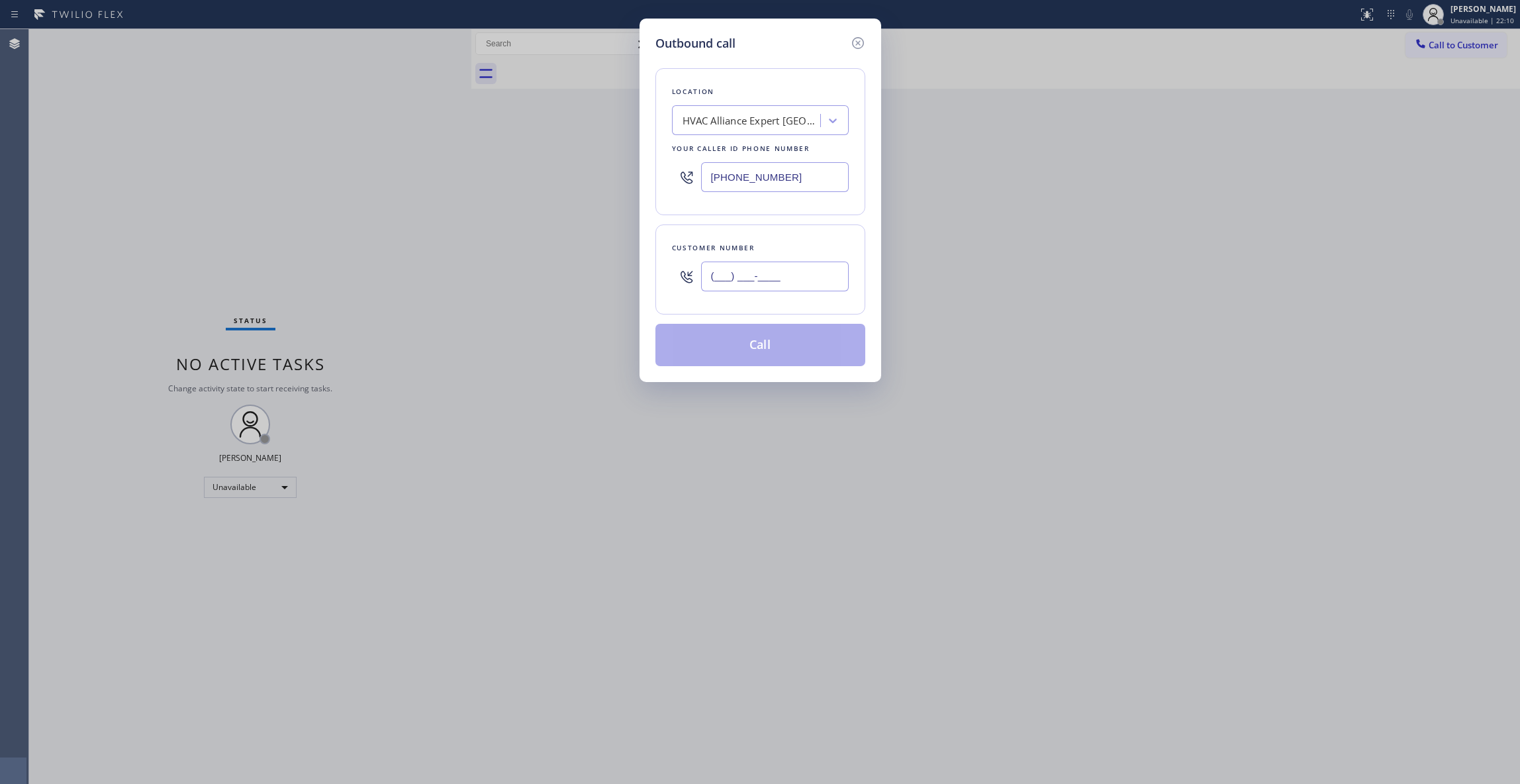
click at [736, 289] on input "(___) ___-____" at bounding box center [775, 277] width 148 height 30
paste input "786) 807-2691"
type input "[PHONE_NUMBER]"
click at [773, 348] on button "Call" at bounding box center [760, 345] width 210 height 42
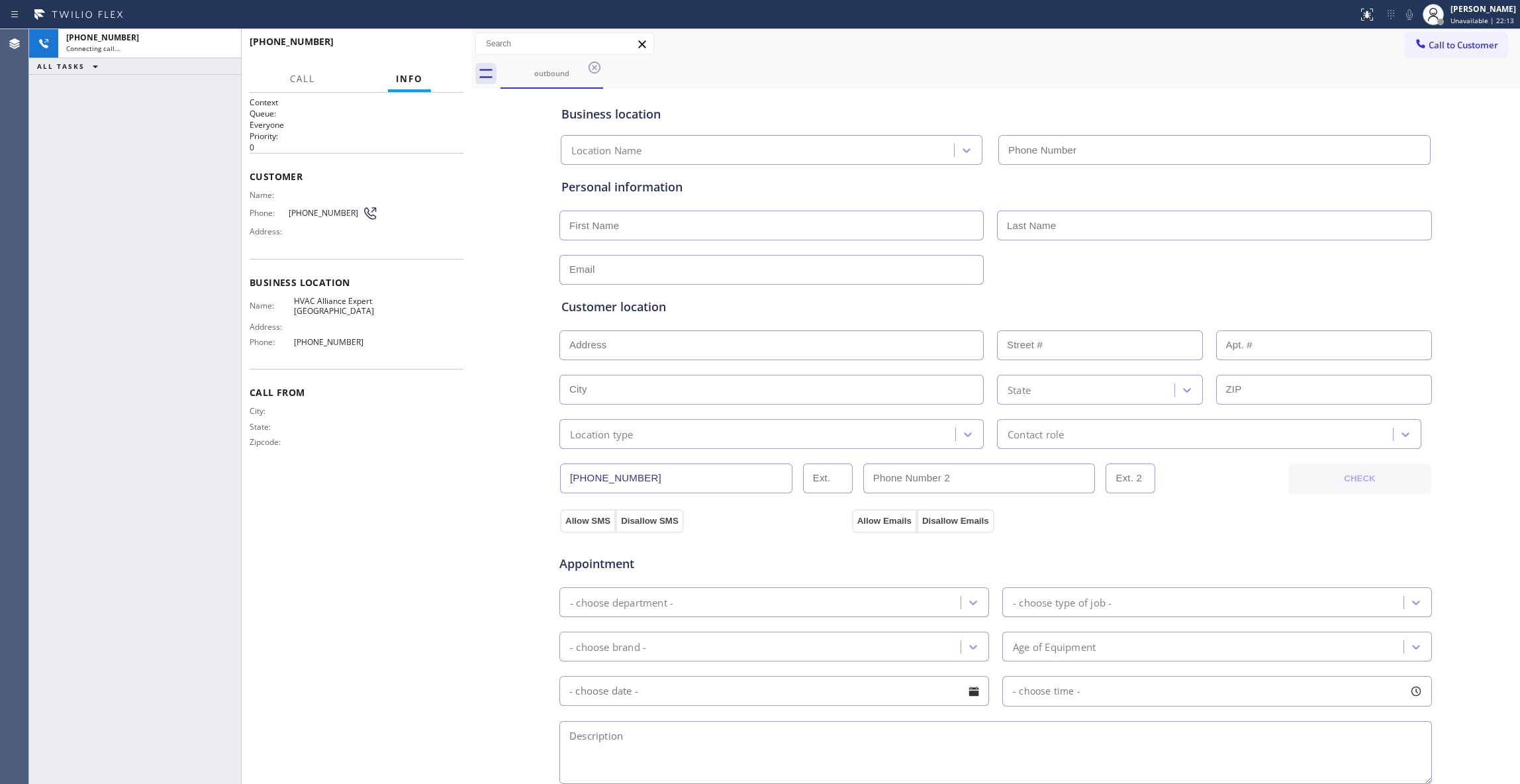
type input "[PHONE_NUMBER]"
click at [430, 52] on button "HANG UP" at bounding box center [432, 47] width 62 height 18
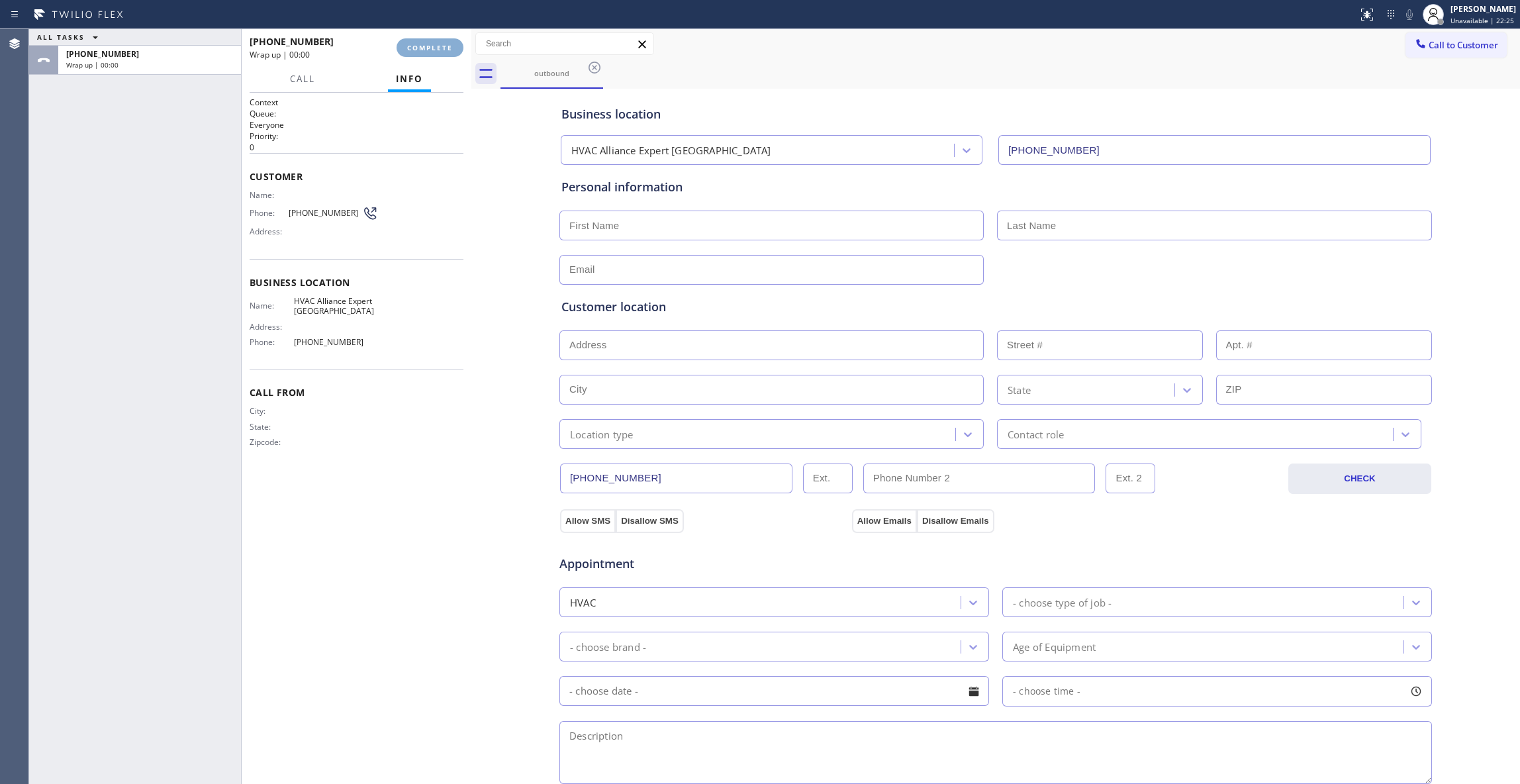
click at [430, 49] on span "COMPLETE" at bounding box center [430, 47] width 46 height 9
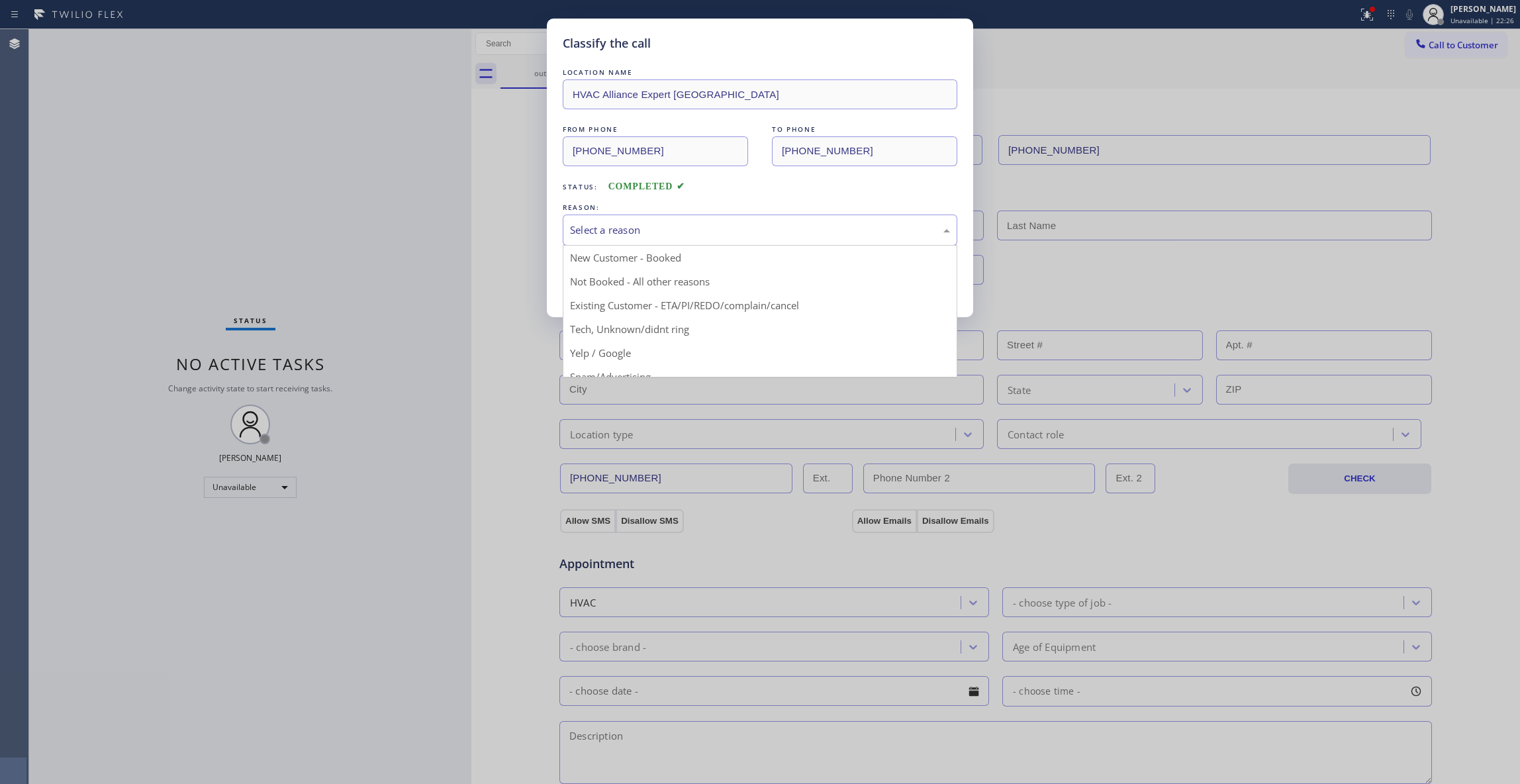
click at [681, 226] on div "Select a reason" at bounding box center [760, 230] width 380 height 16
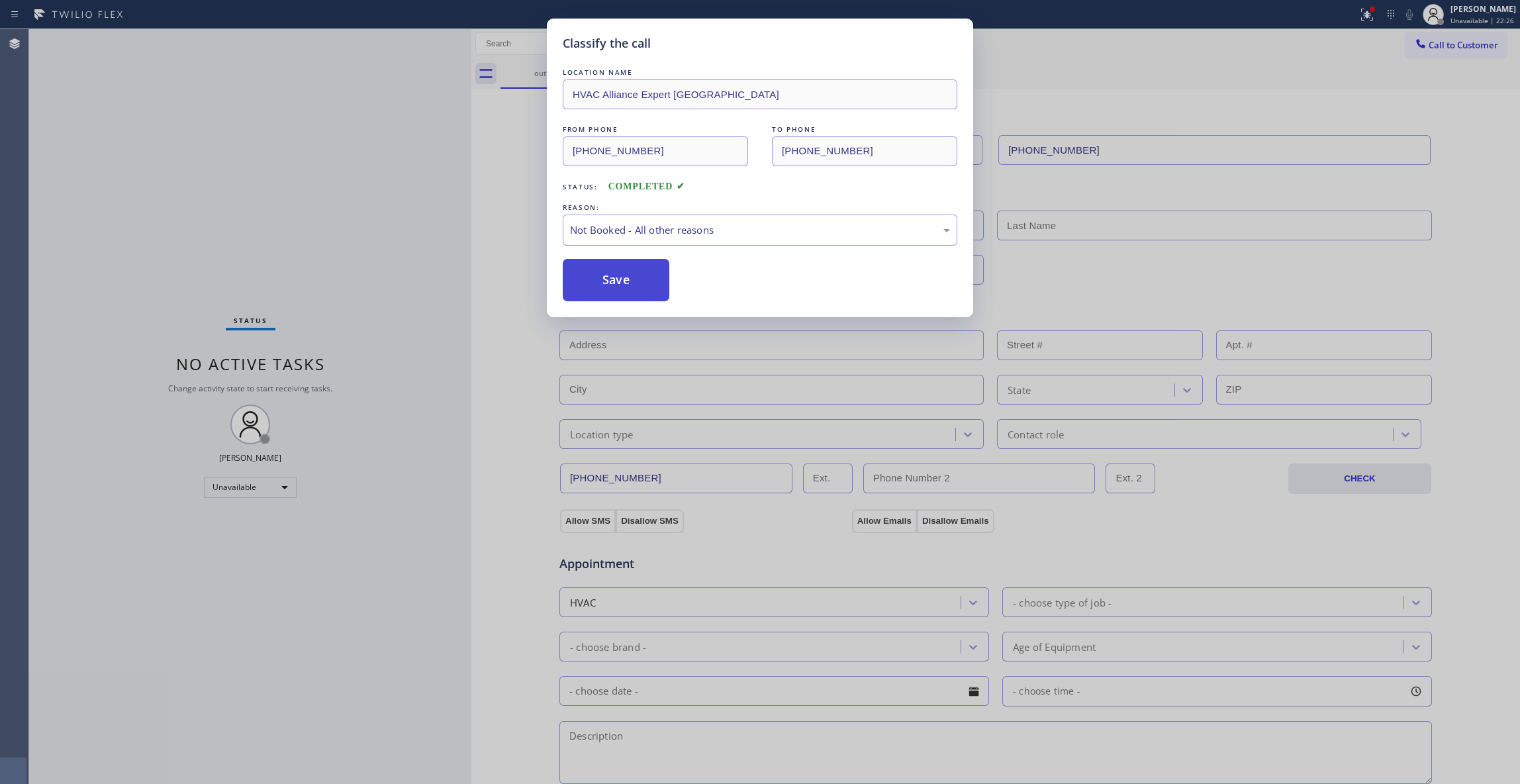
drag, startPoint x: 641, startPoint y: 286, endPoint x: 634, endPoint y: 284, distance: 7.3
click at [638, 286] on button "Save" at bounding box center [616, 280] width 107 height 42
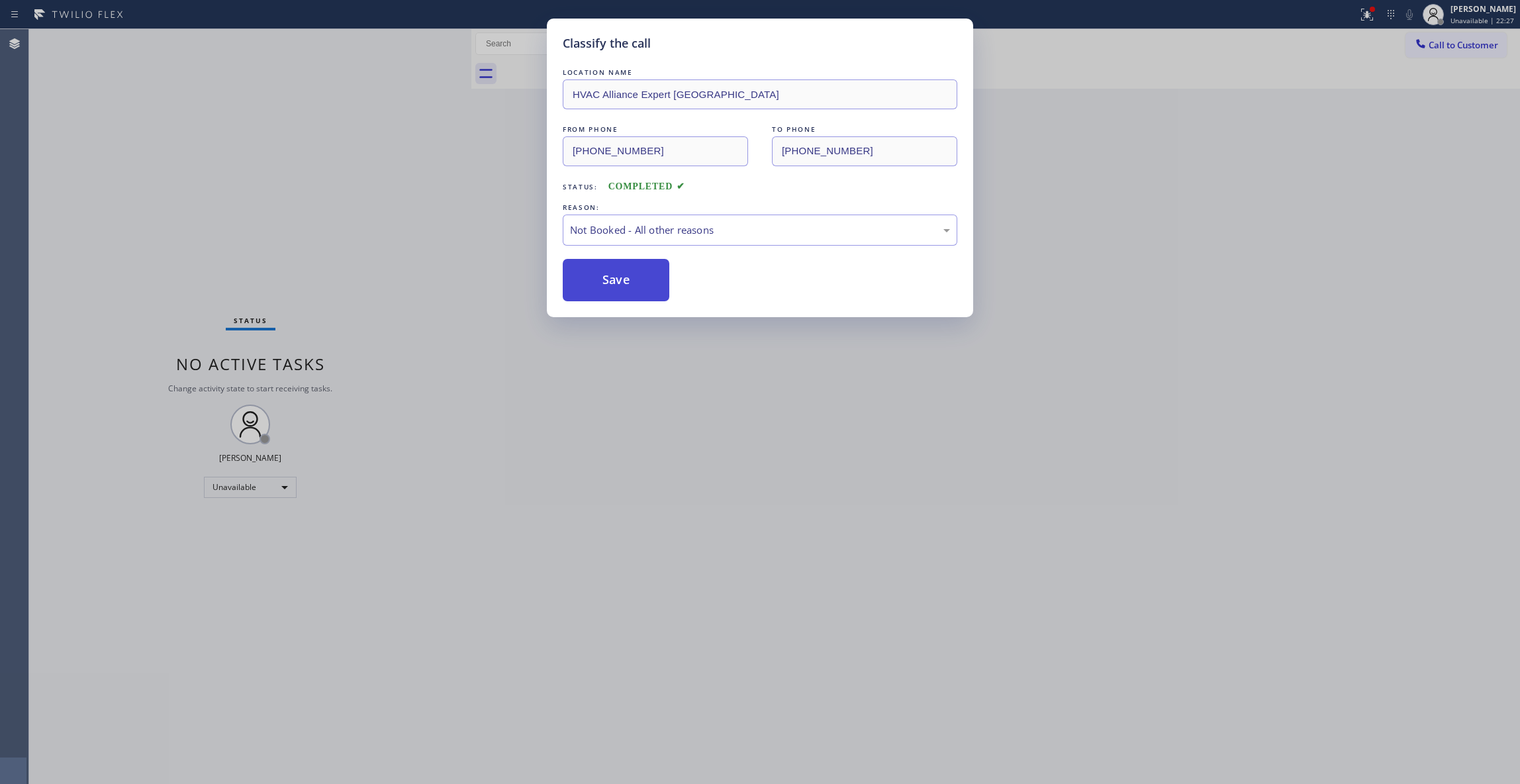
click at [634, 284] on button "Save" at bounding box center [616, 280] width 107 height 42
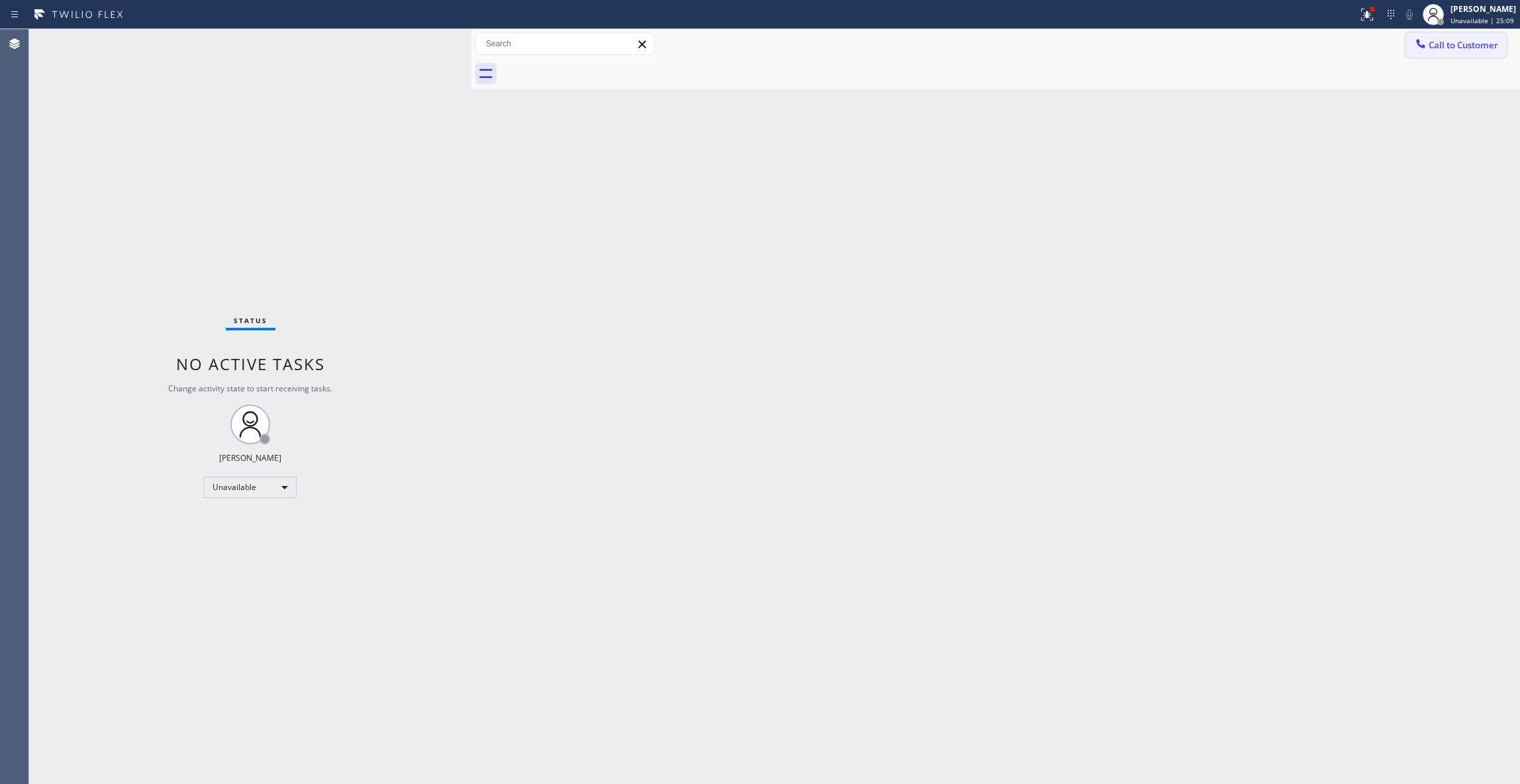
click at [1465, 46] on span "Call to Customer" at bounding box center [1463, 45] width 69 height 12
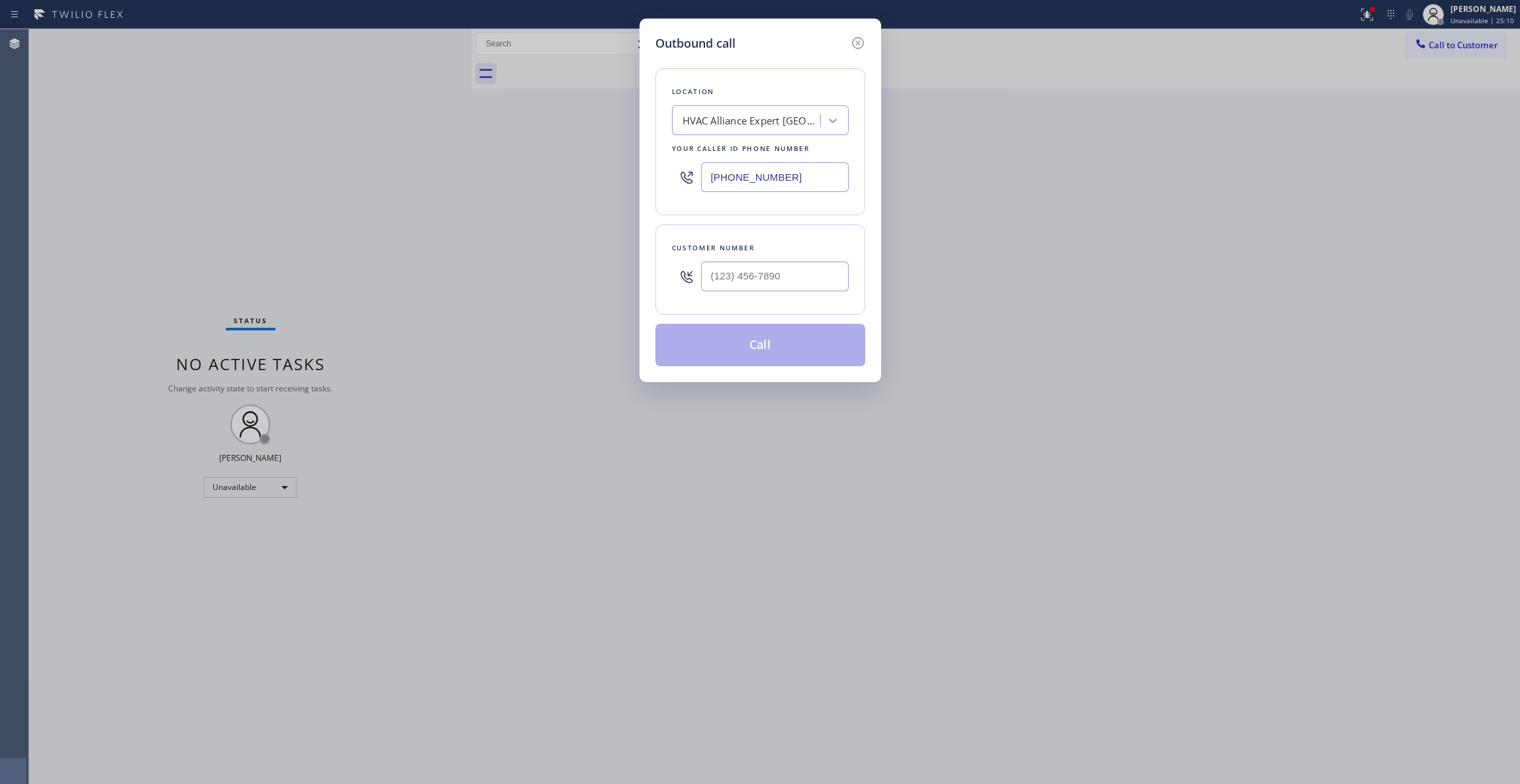
drag, startPoint x: 808, startPoint y: 175, endPoint x: 781, endPoint y: 172, distance: 27.2
click at [405, 175] on div "Outbound call Location HVAC Alliance Expert [GEOGRAPHIC_DATA] Your caller id ph…" at bounding box center [760, 392] width 1520 height 784
paste input "858) 244-9718"
type input "[PHONE_NUMBER]"
click at [758, 265] on input "(___) ___-____" at bounding box center [775, 277] width 148 height 30
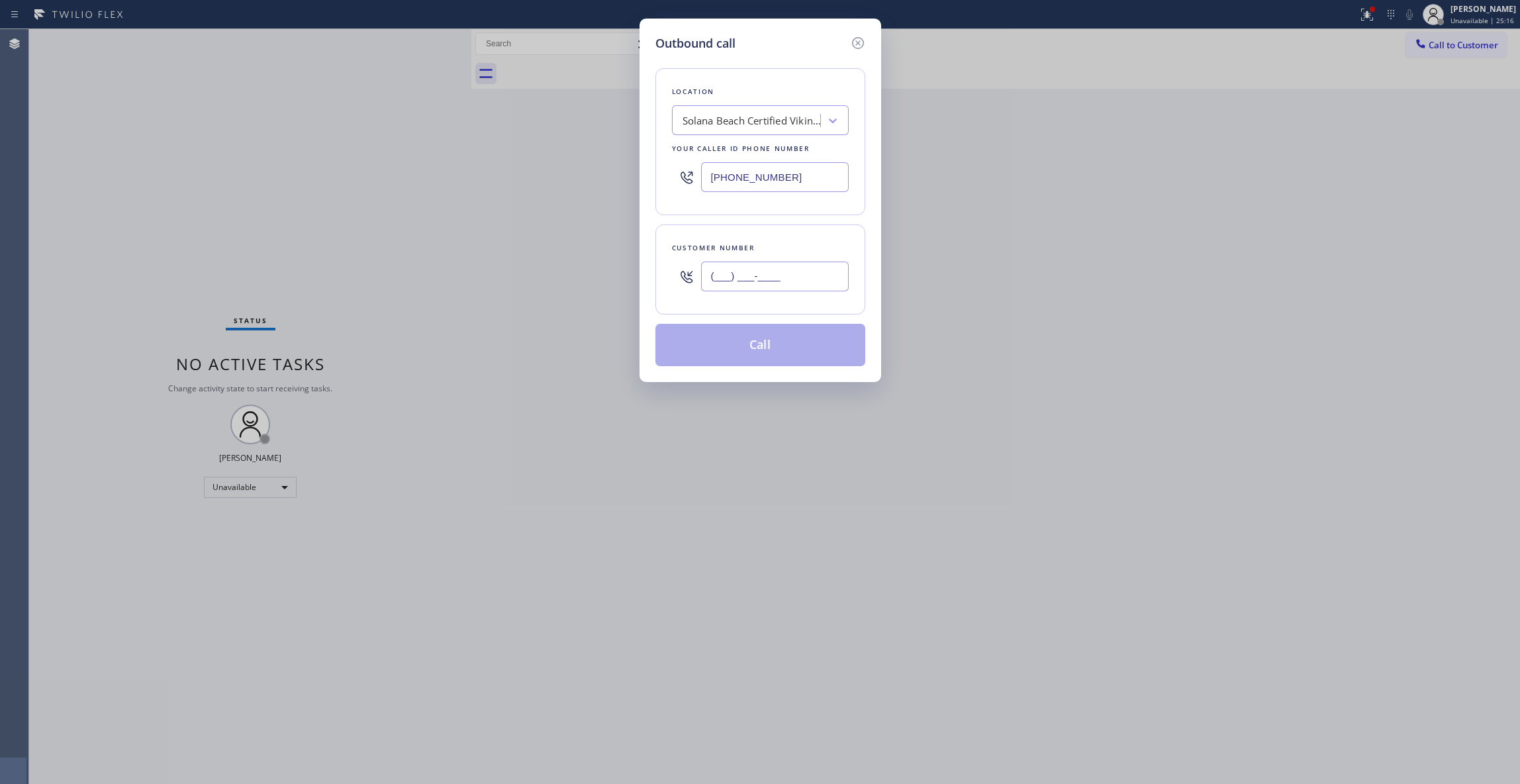
paste input "714) 232-5713"
type input "[PHONE_NUMBER]"
click at [760, 355] on button "Call" at bounding box center [760, 345] width 210 height 42
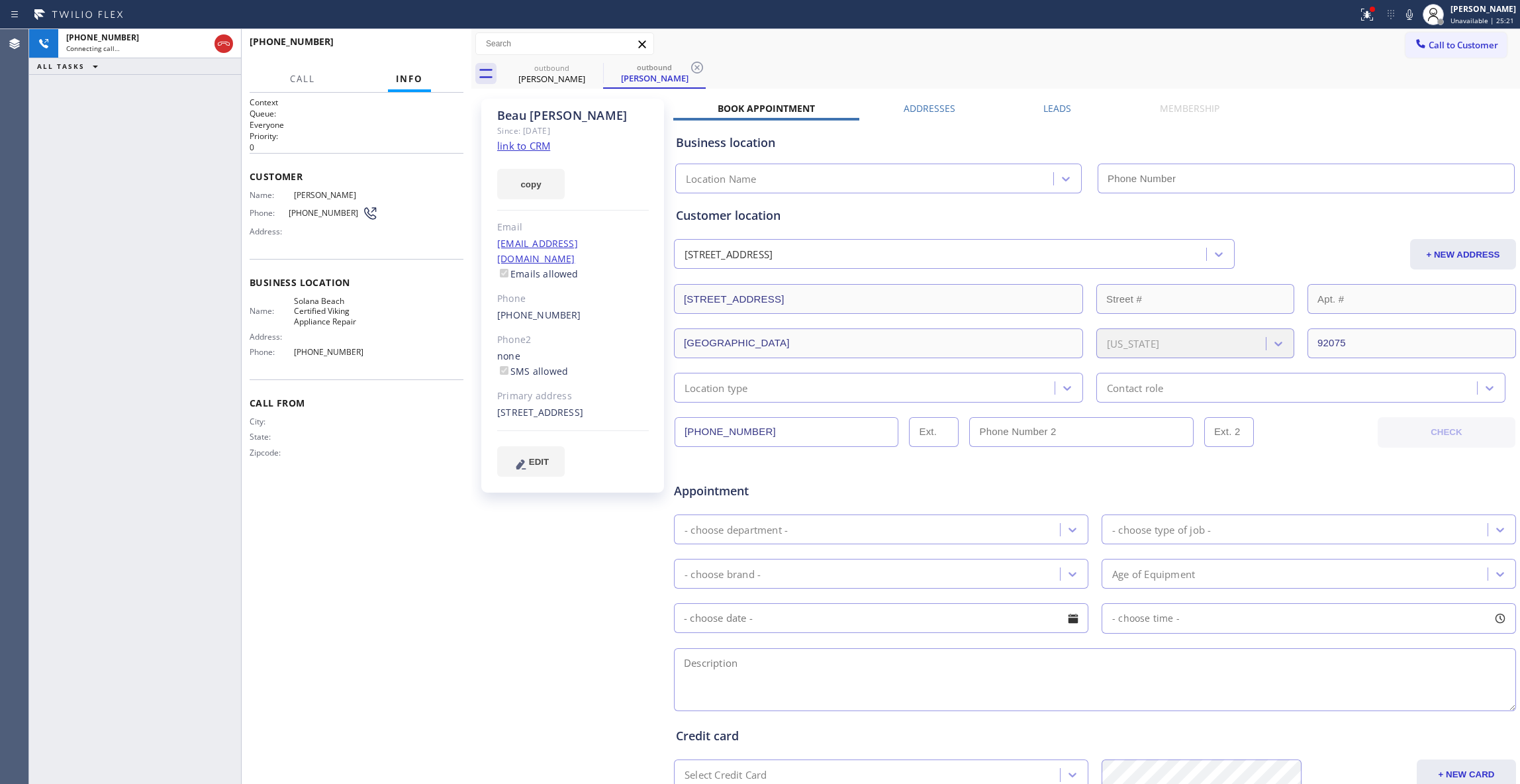
type input "[PHONE_NUMBER]"
click at [9, 255] on div "Agent Desktop" at bounding box center [14, 406] width 28 height 755
click at [699, 69] on icon at bounding box center [697, 67] width 12 height 12
click at [421, 42] on button "HANG UP" at bounding box center [432, 47] width 62 height 18
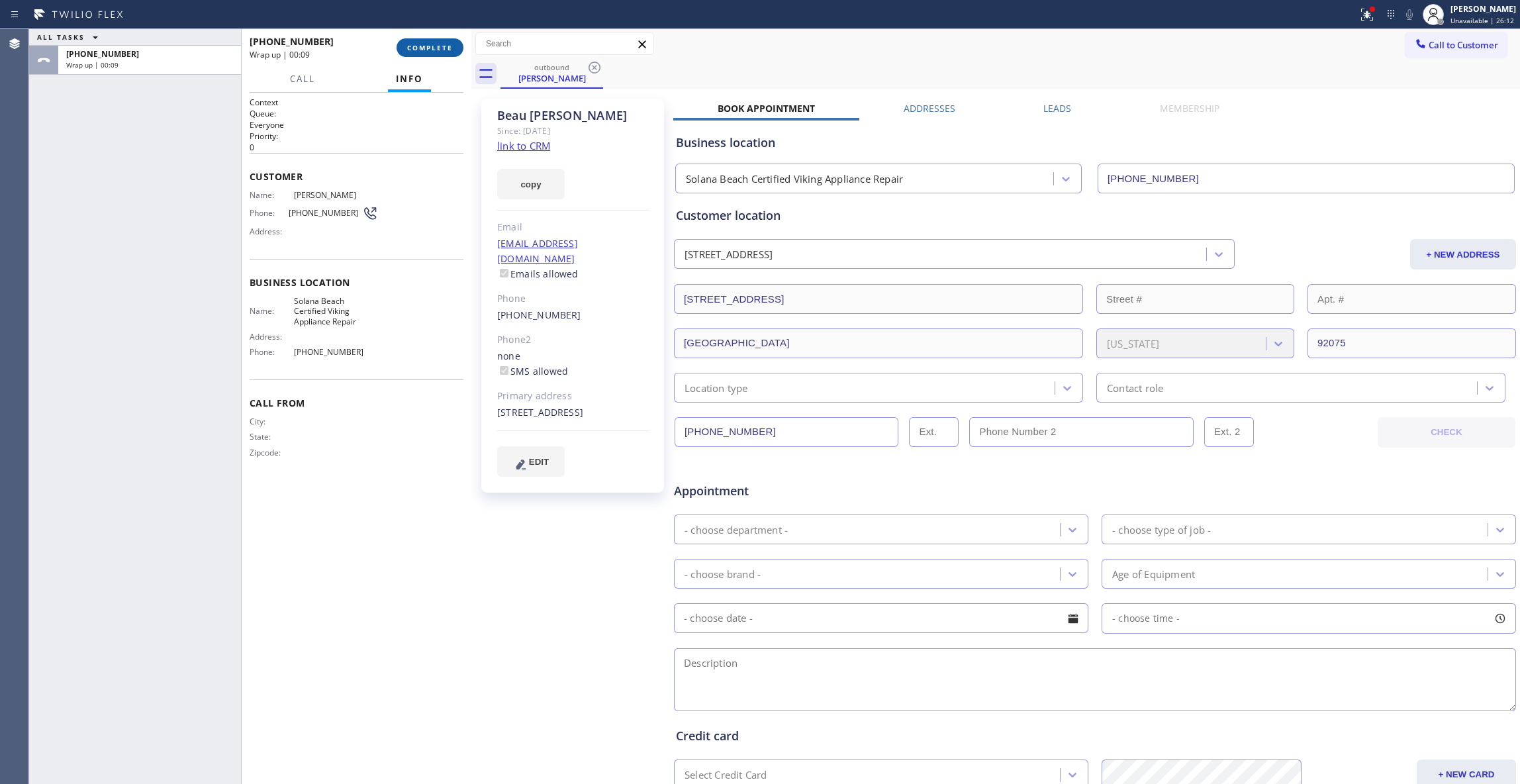
click at [422, 41] on button "COMPLETE" at bounding box center [430, 47] width 67 height 18
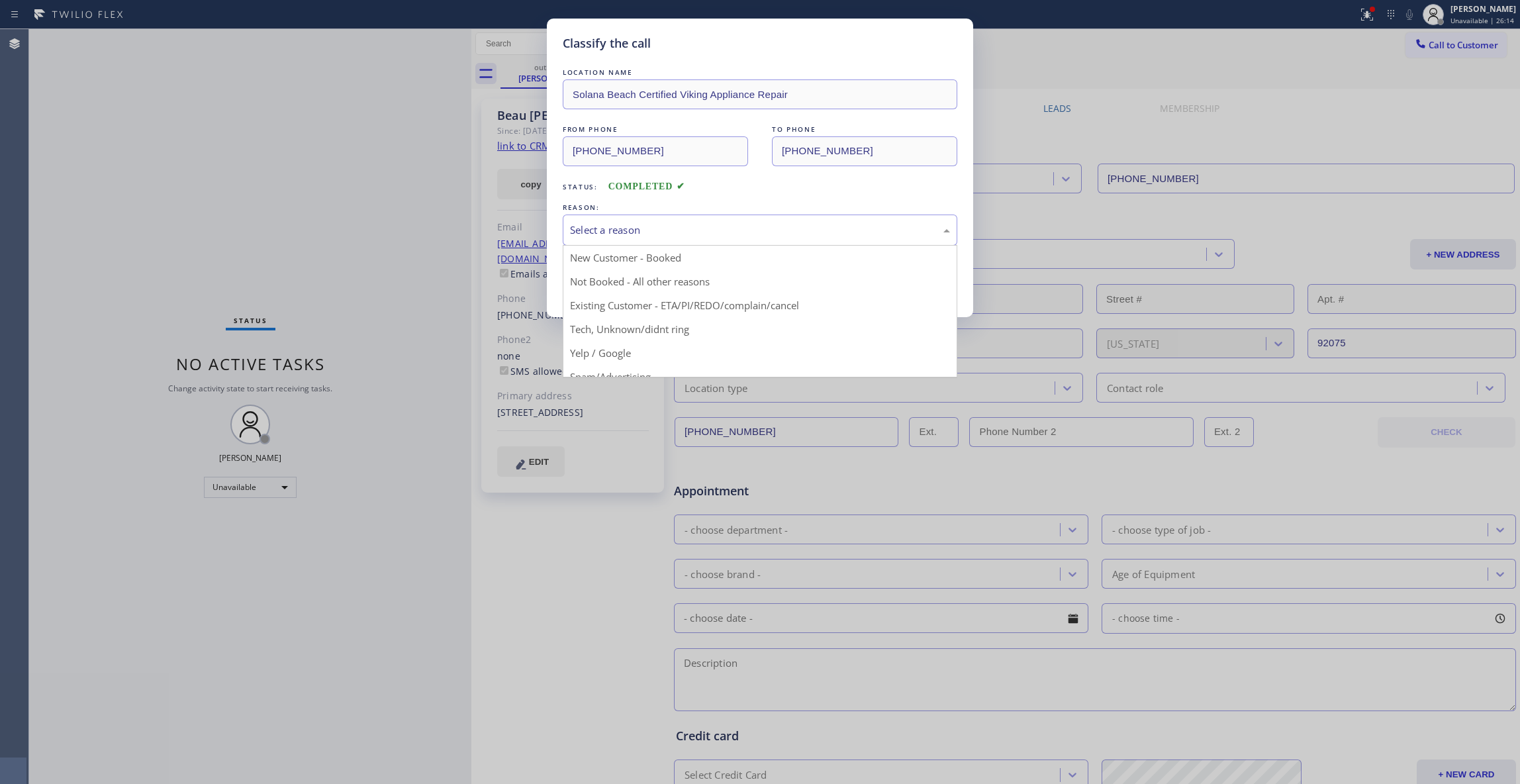
click at [631, 231] on div "Select a reason" at bounding box center [760, 230] width 380 height 16
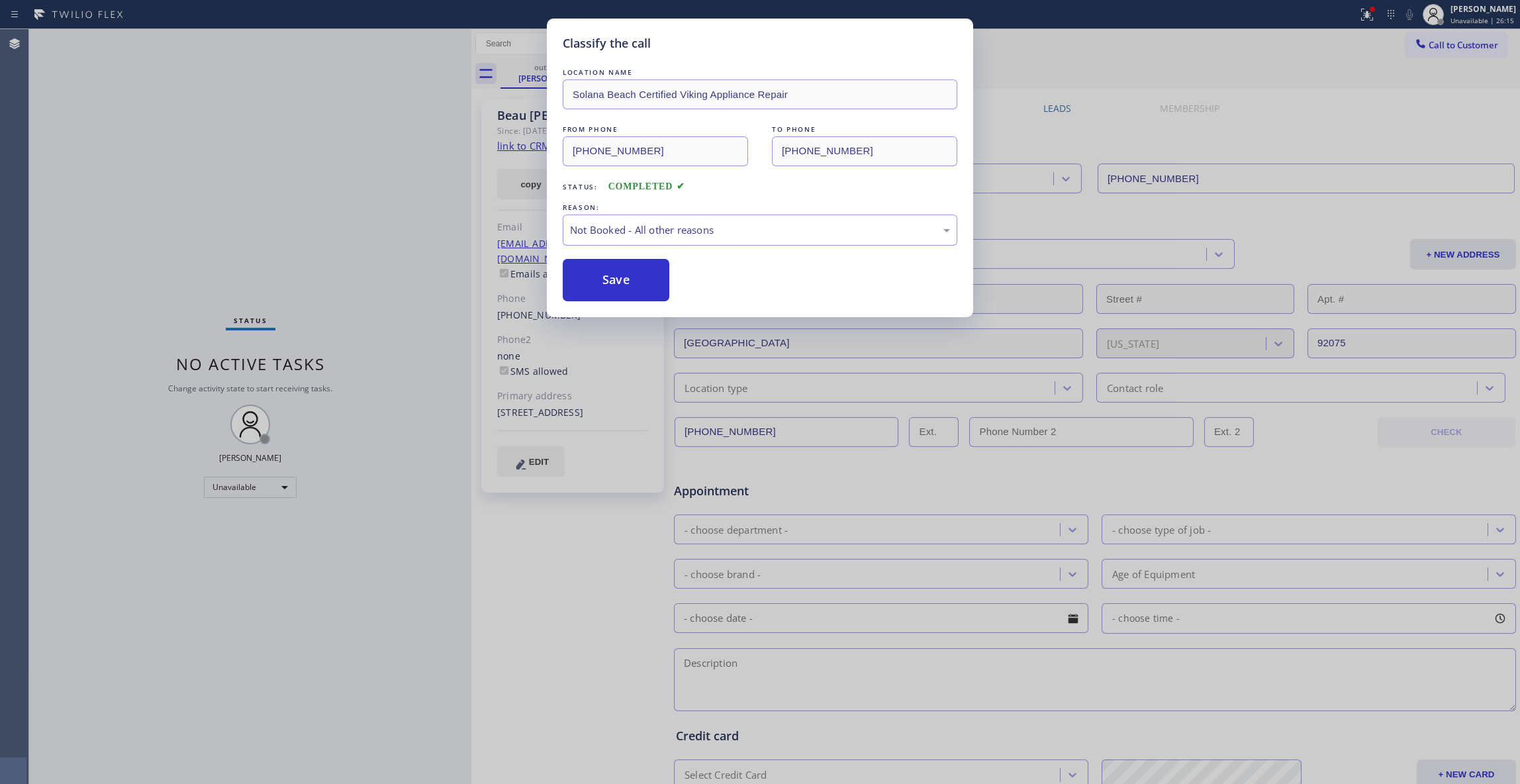
click at [587, 287] on button "Save" at bounding box center [616, 280] width 107 height 42
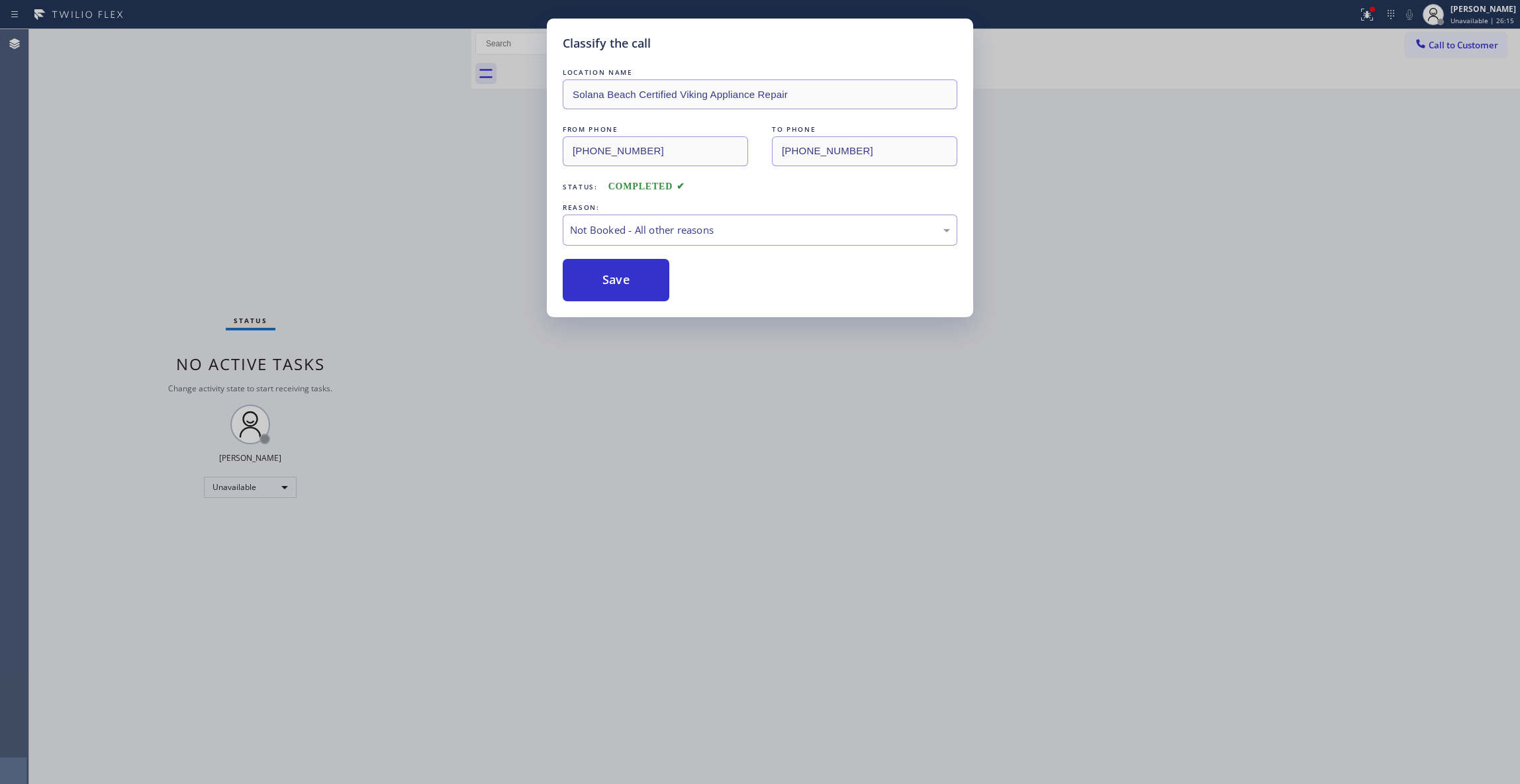
click at [587, 287] on button "Save" at bounding box center [616, 280] width 107 height 42
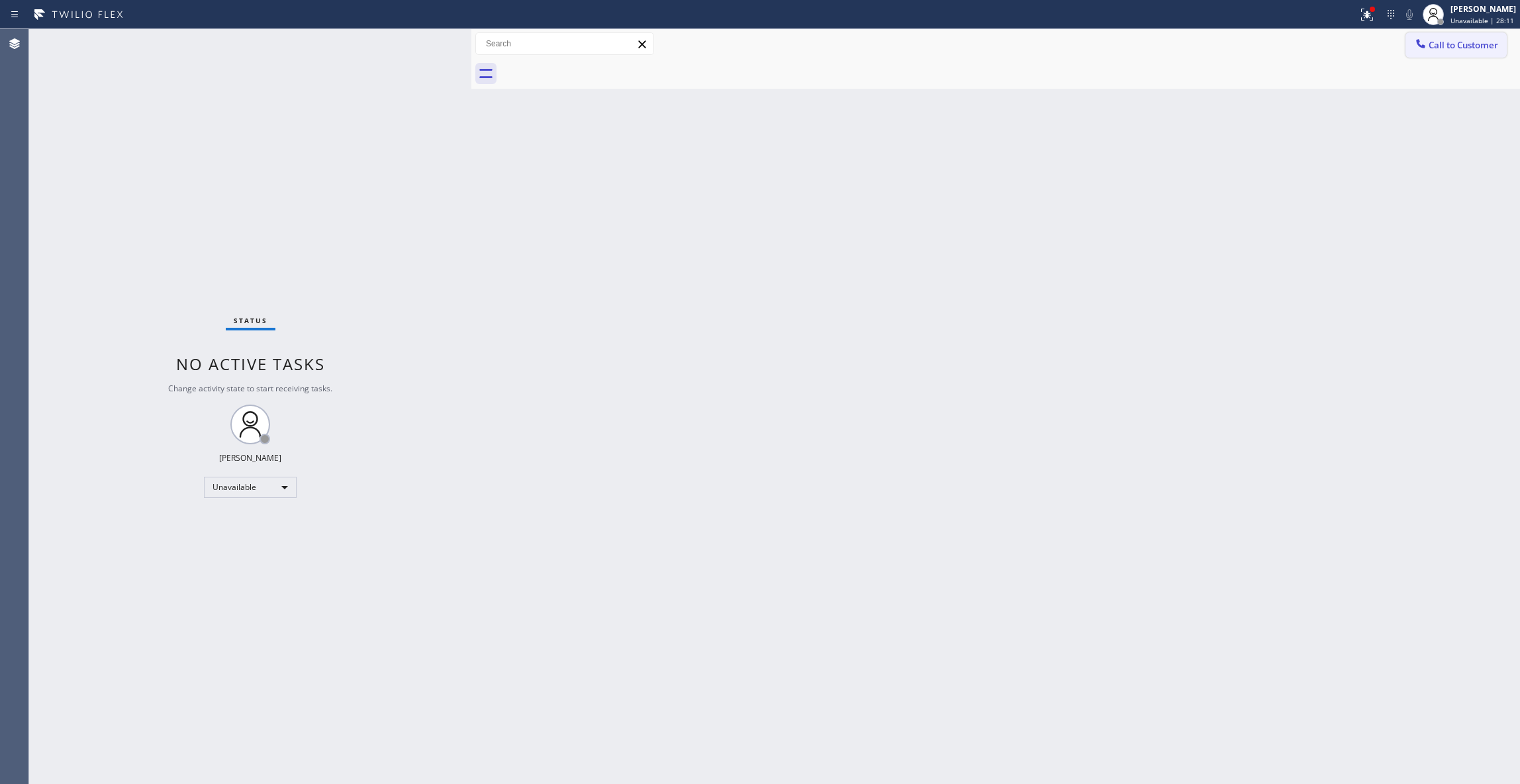
click at [1457, 44] on span "Call to Customer" at bounding box center [1463, 45] width 69 height 12
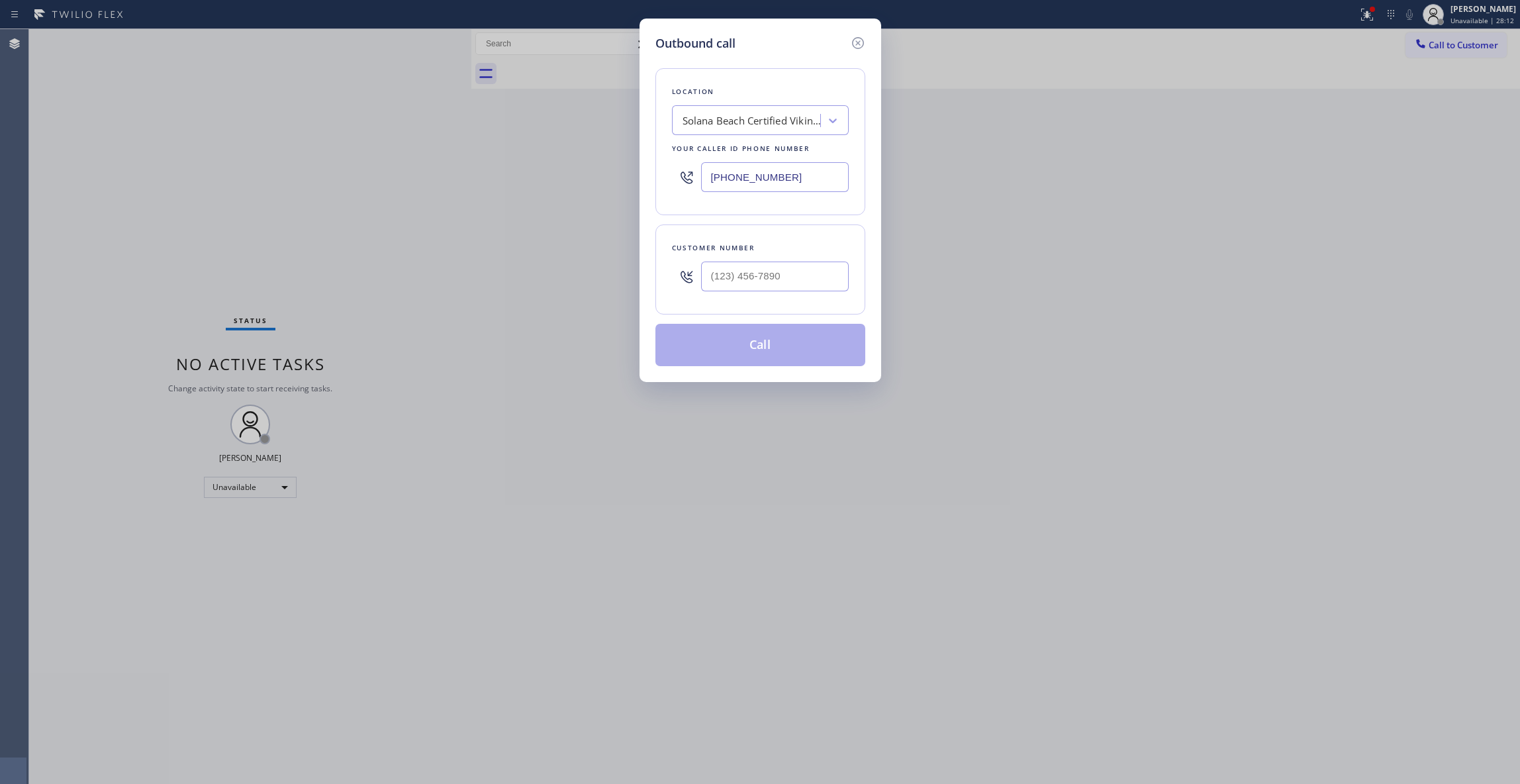
drag, startPoint x: 802, startPoint y: 178, endPoint x: 131, endPoint y: 104, distance: 675.1
click at [131, 104] on div "Outbound call Location [GEOGRAPHIC_DATA] Certified Viking Appliance Repair Your…" at bounding box center [760, 392] width 1520 height 784
paste input "88) 859-444"
type input "[PHONE_NUMBER]"
click at [767, 292] on input "(___) ___-____" at bounding box center [775, 277] width 148 height 30
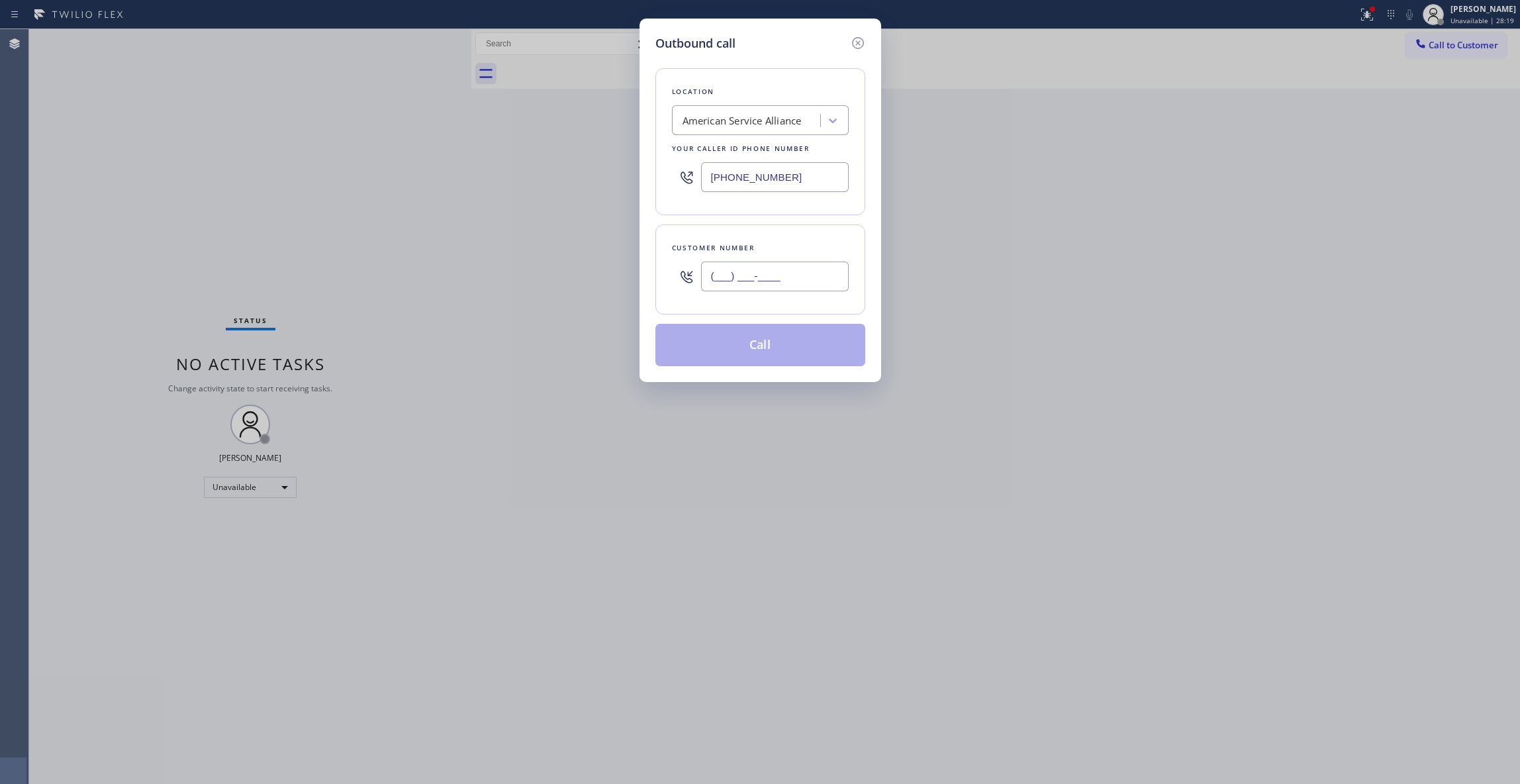
paste input "805) 758-9681"
type input "[PHONE_NUMBER]"
click at [759, 362] on button "Call" at bounding box center [760, 345] width 210 height 42
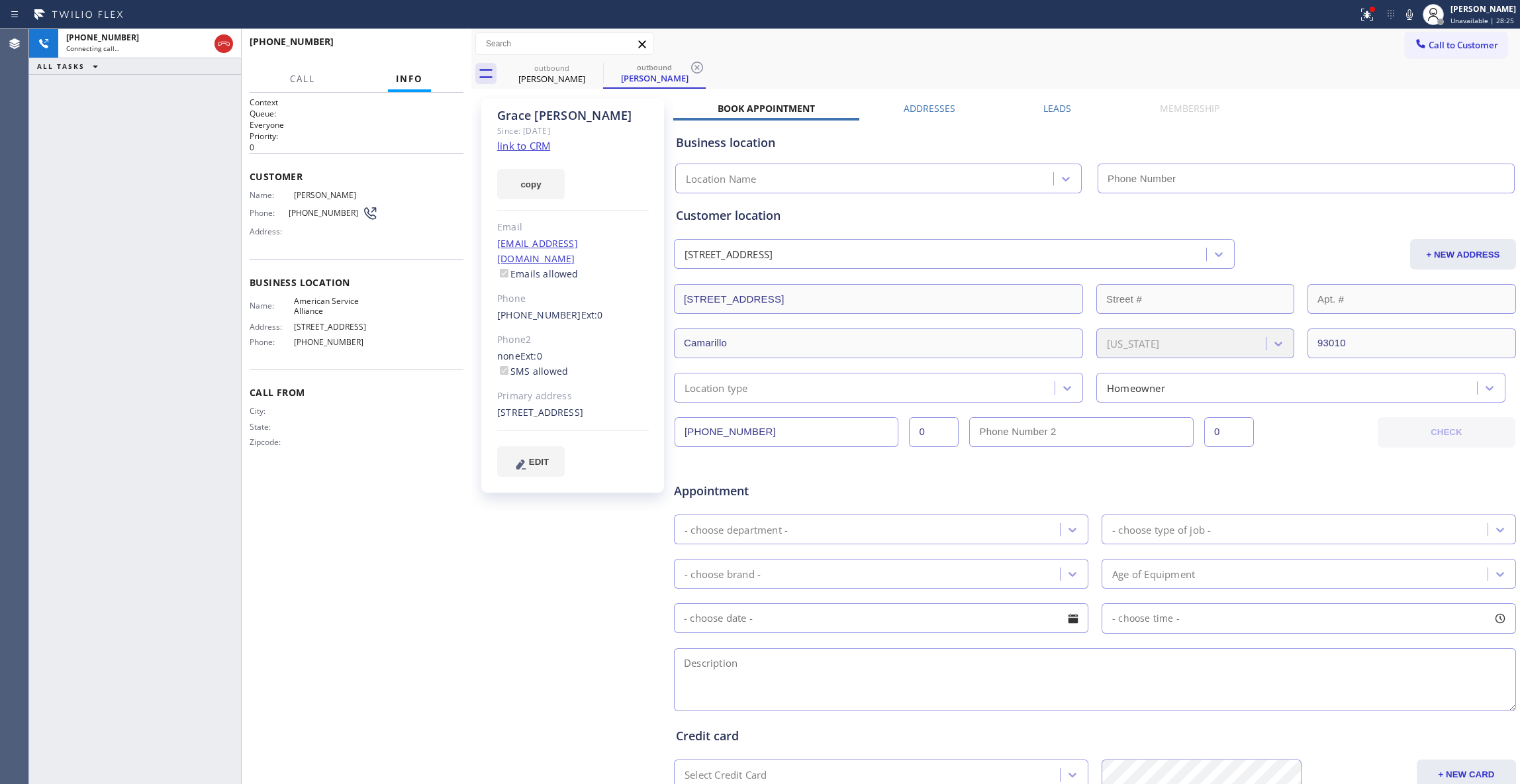
type input "[PHONE_NUMBER]"
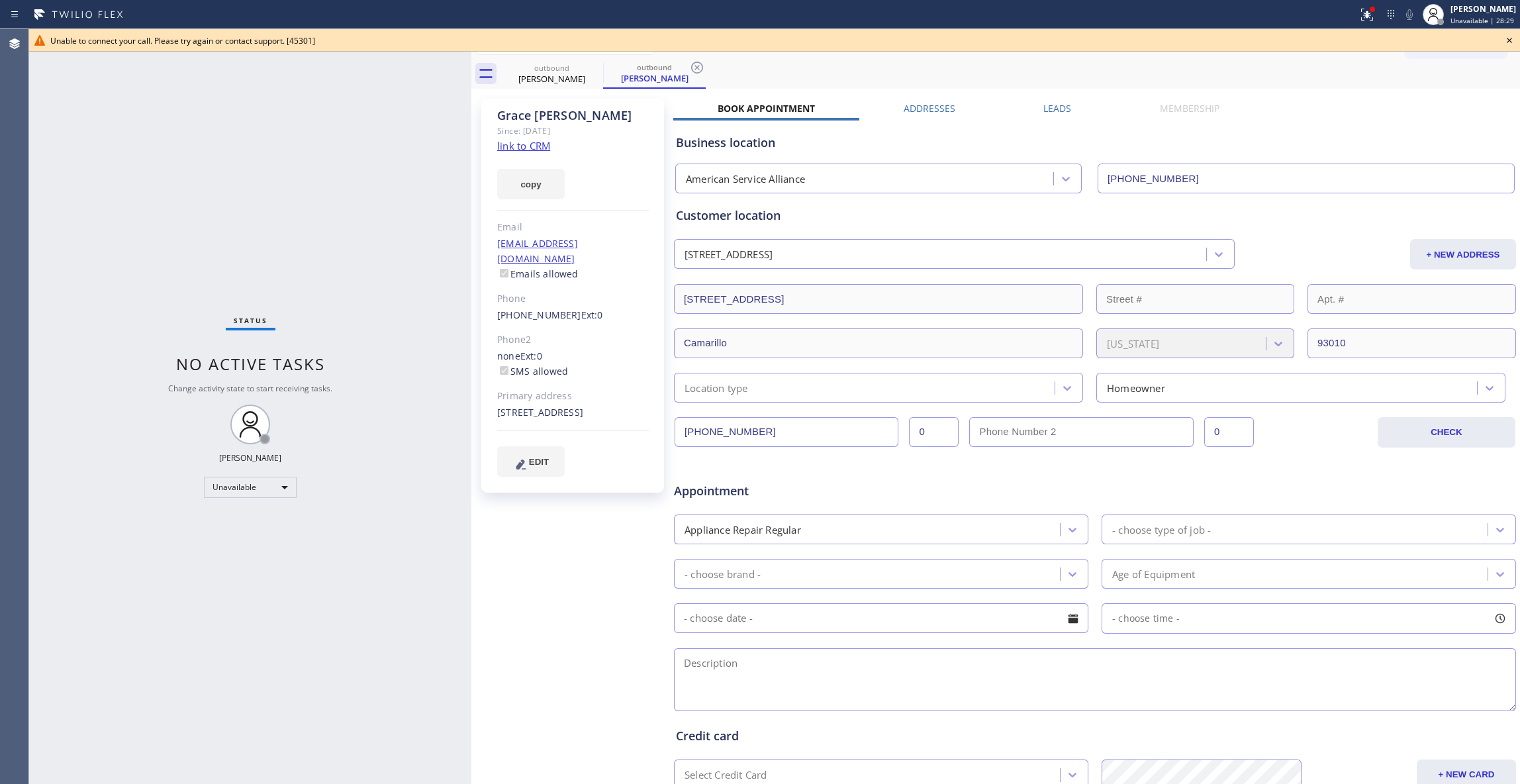
click at [6, 168] on div "Agent Desktop" at bounding box center [14, 406] width 28 height 755
click at [700, 67] on icon at bounding box center [697, 67] width 16 height 16
click at [589, 65] on icon at bounding box center [594, 67] width 12 height 12
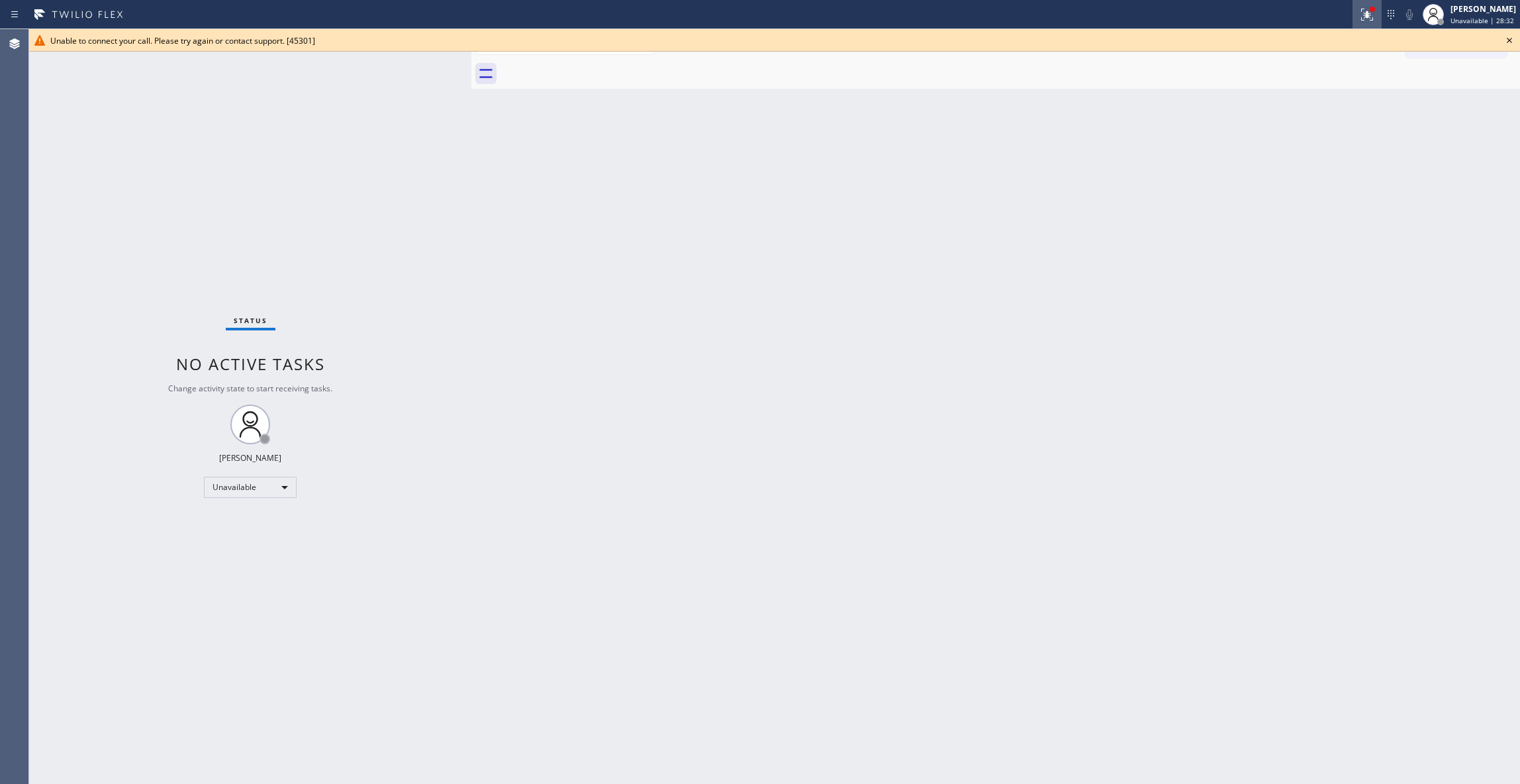
drag, startPoint x: 1508, startPoint y: 40, endPoint x: 1364, endPoint y: 6, distance: 148.0
click at [1506, 40] on icon at bounding box center [1509, 40] width 16 height 16
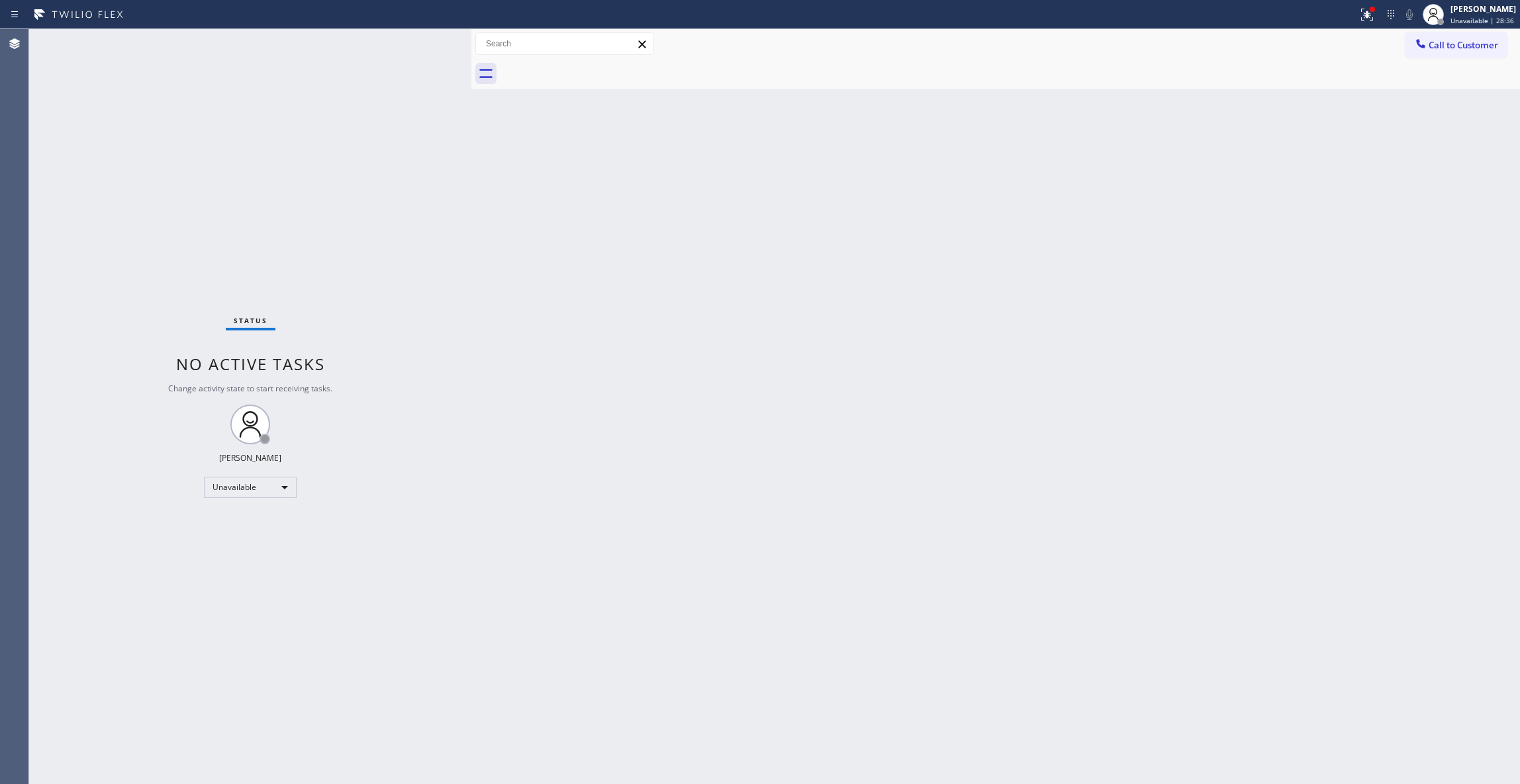
drag, startPoint x: 1456, startPoint y: 57, endPoint x: 1415, endPoint y: 54, distance: 41.1
click at [1445, 54] on button "Call to Customer" at bounding box center [1456, 45] width 101 height 25
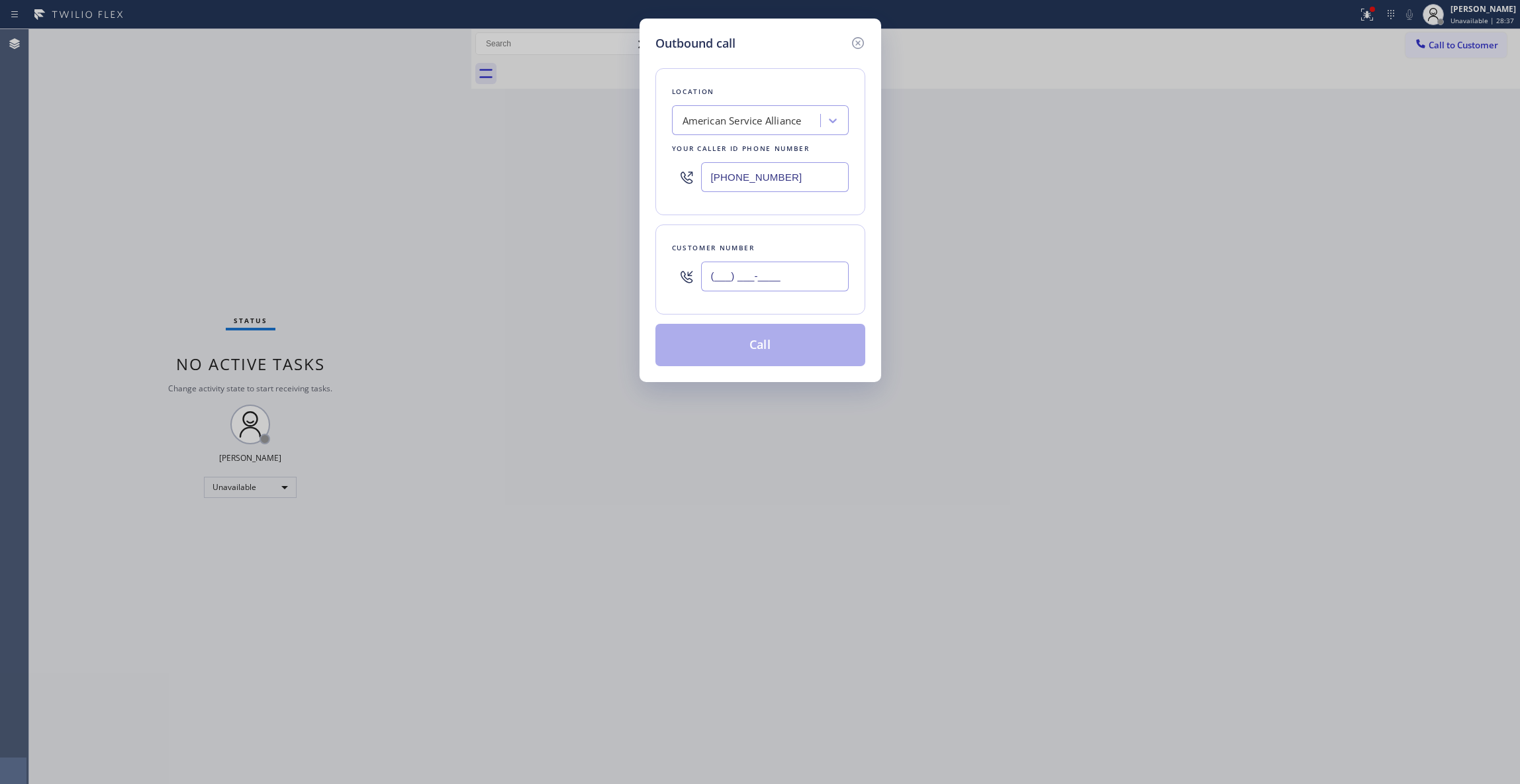
click at [798, 268] on input "(___) ___-____" at bounding box center [775, 277] width 148 height 30
paste input "805) 758-9681"
type input "[PHONE_NUMBER]"
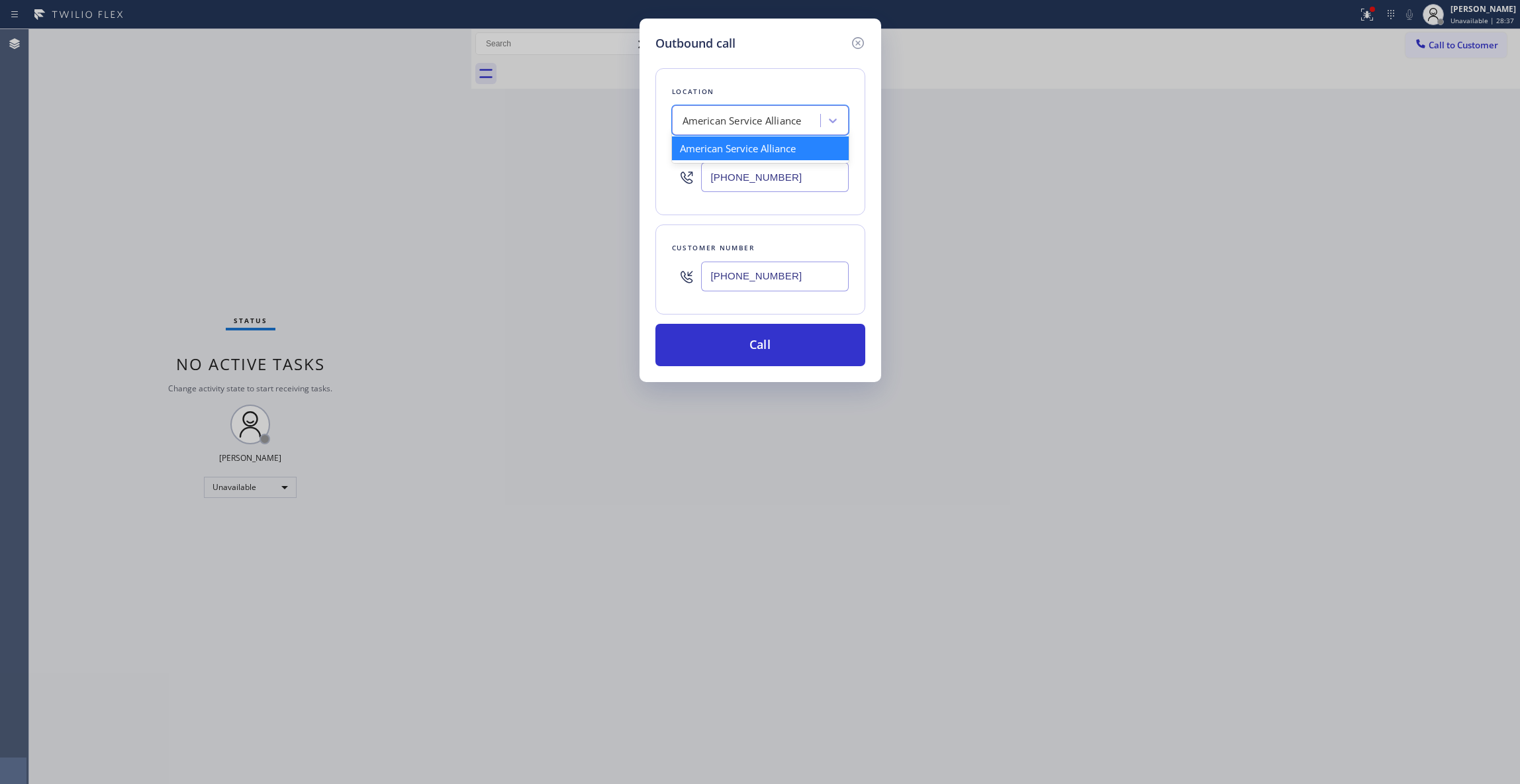
click at [771, 117] on div "American Service Alliance" at bounding box center [742, 121] width 119 height 16
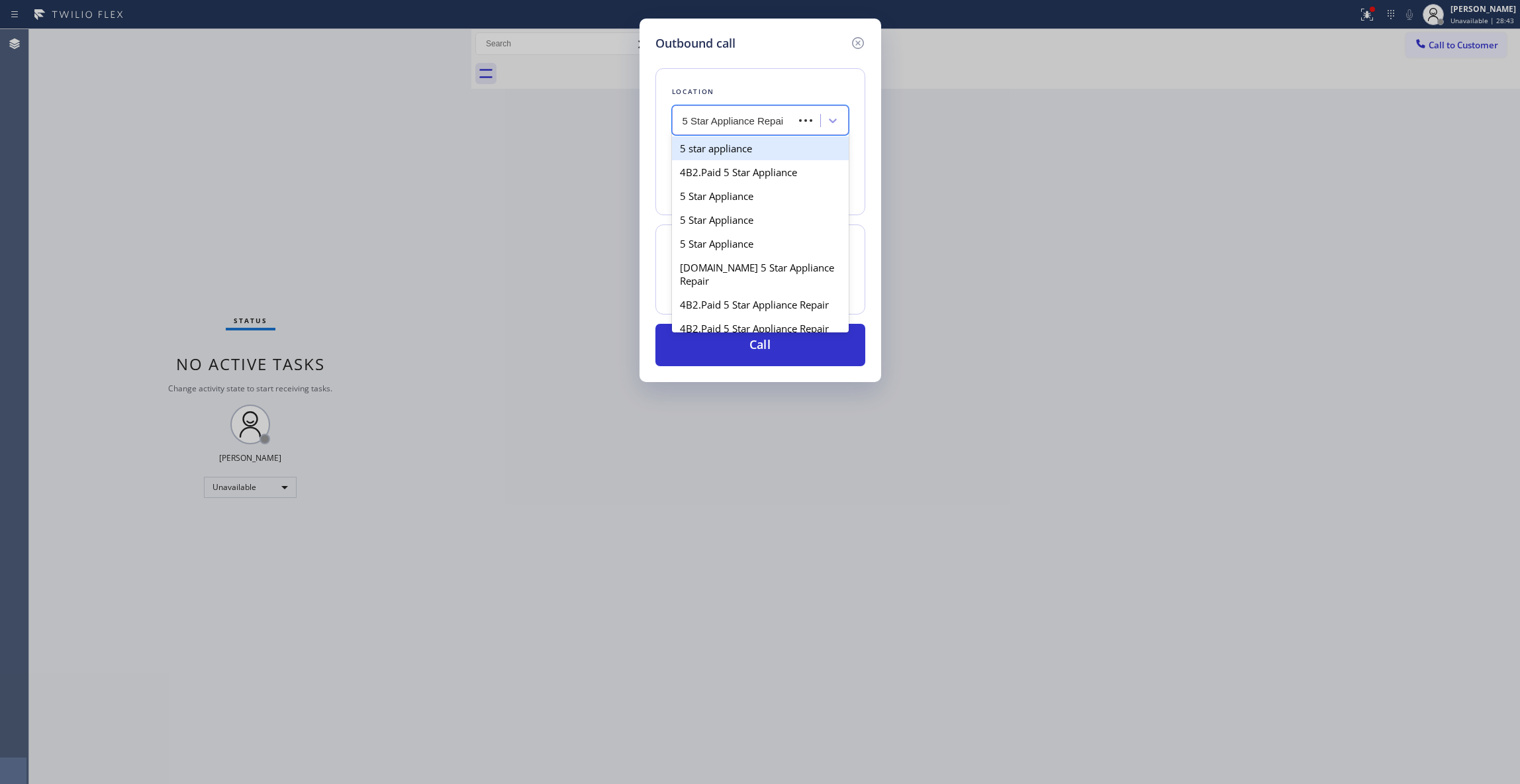
type input "5 Star Appliance Repair"
click at [749, 151] on div "5 Star Appliance Repair" at bounding box center [761, 149] width 177 height 24
type input "[PHONE_NUMBER]"
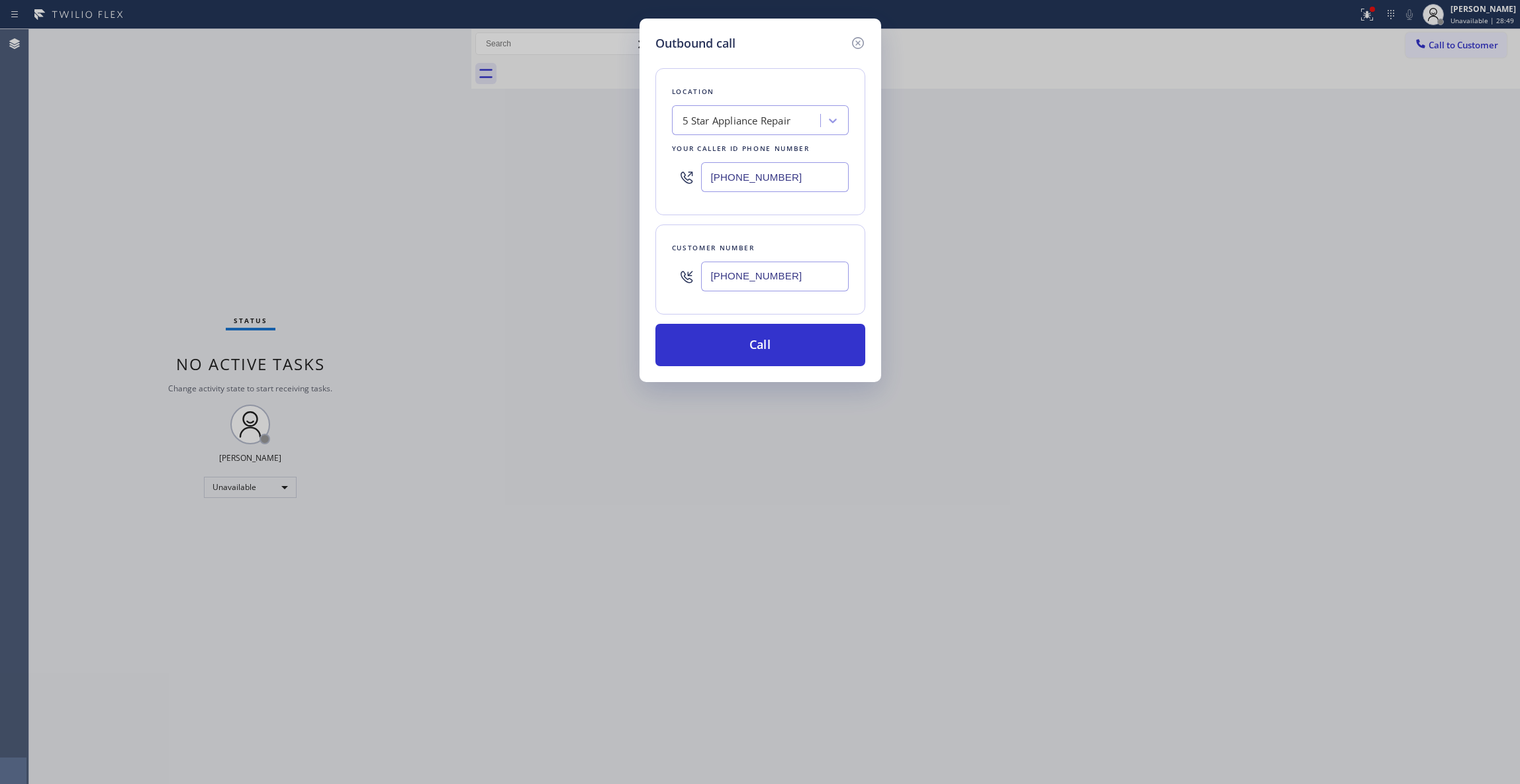
drag, startPoint x: 798, startPoint y: 274, endPoint x: 635, endPoint y: 273, distance: 163.0
click at [635, 273] on div "Outbound call Location 5 Star Appliance Repair Your caller id phone number [PHO…" at bounding box center [760, 392] width 1520 height 784
click at [781, 365] on button "Call" at bounding box center [760, 345] width 210 height 42
click at [771, 354] on button "Call" at bounding box center [760, 345] width 210 height 42
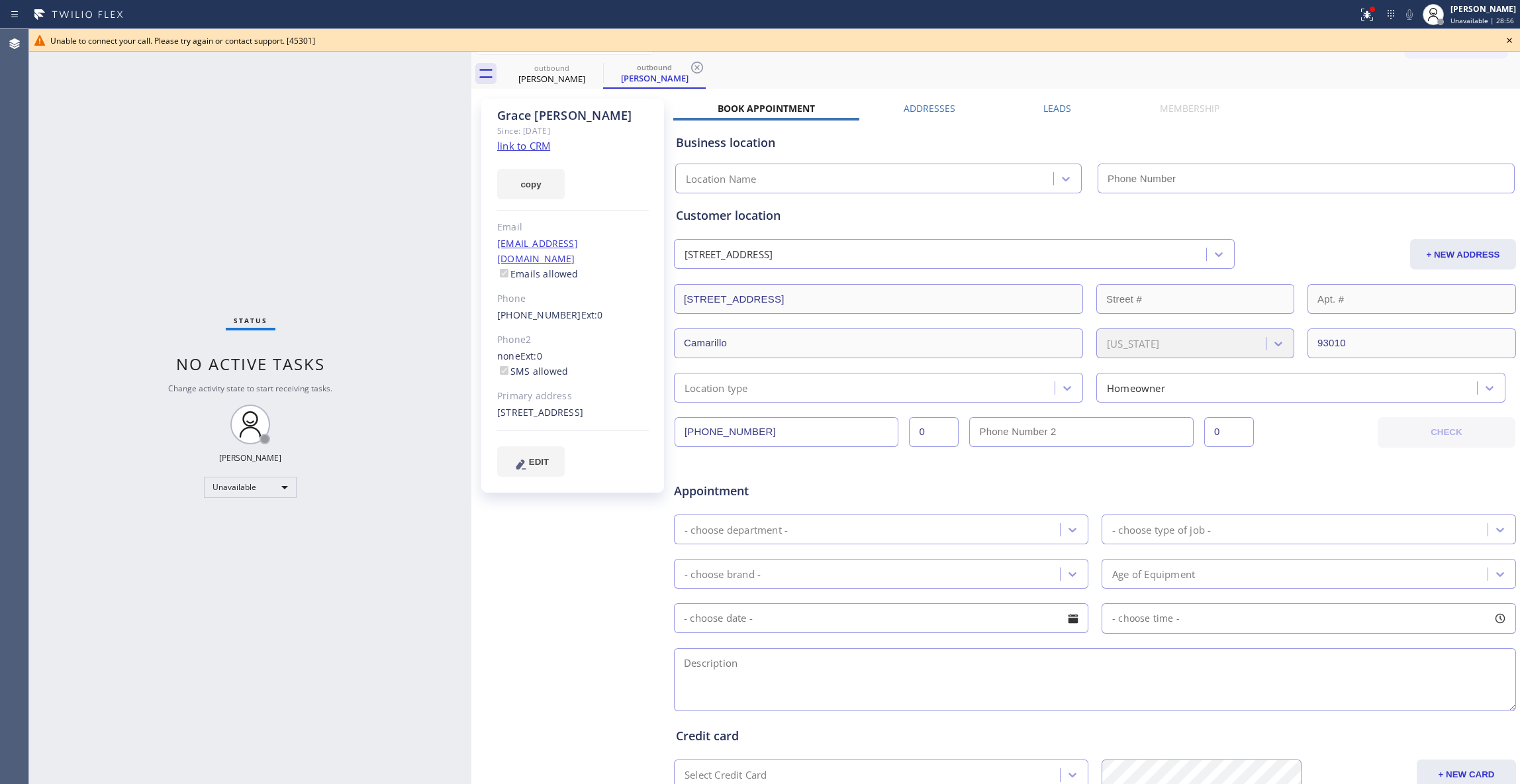
type input "[PHONE_NUMBER]"
click at [28, 112] on div "Agent Desktop" at bounding box center [14, 406] width 29 height 755
click at [1509, 38] on icon at bounding box center [1509, 40] width 16 height 16
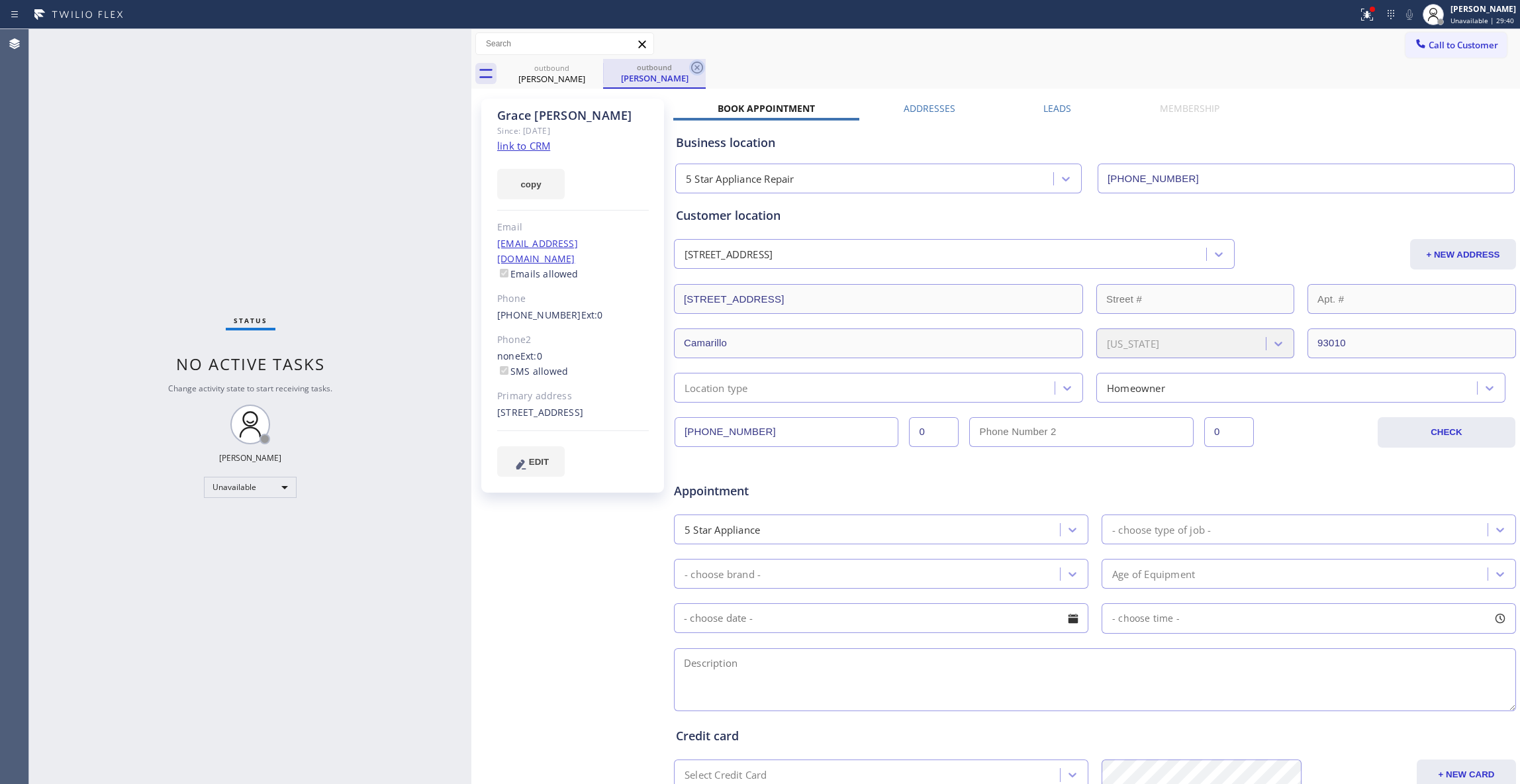
click at [693, 69] on icon at bounding box center [697, 67] width 16 height 16
click at [601, 72] on icon at bounding box center [594, 67] width 16 height 16
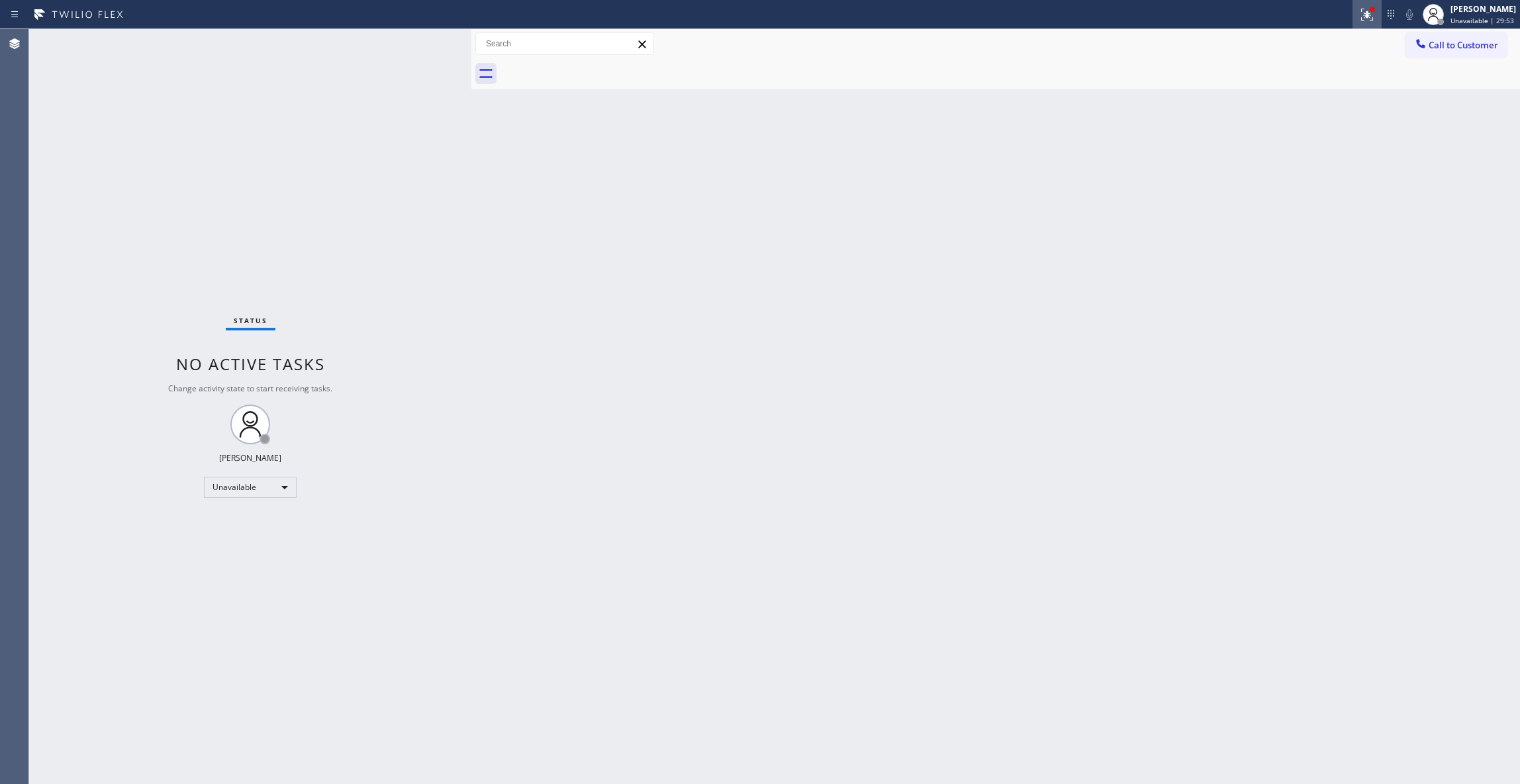
click at [1353, 22] on button at bounding box center [1367, 14] width 29 height 29
click at [1299, 164] on button "Clear issues" at bounding box center [1279, 173] width 155 height 18
click at [127, 179] on div "Status No active tasks Change activity state to start receiving tasks. [PERSON_…" at bounding box center [250, 406] width 442 height 755
click at [149, 294] on div "Status No active tasks Change activity state to start receiving tasks. [PERSON_…" at bounding box center [250, 406] width 442 height 755
click at [1459, 46] on span "Call to Customer" at bounding box center [1463, 45] width 69 height 12
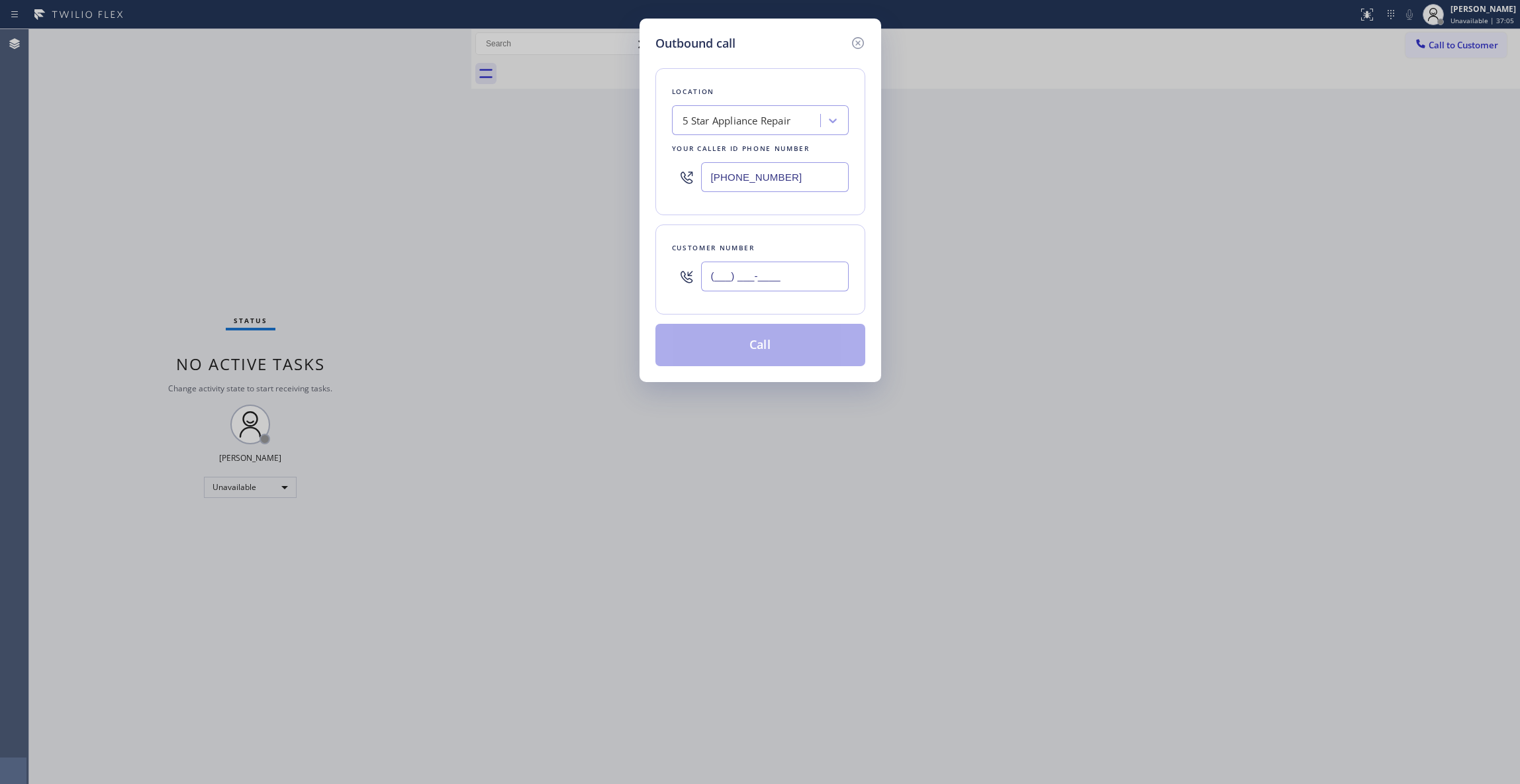
click at [808, 278] on input "(___) ___-____" at bounding box center [775, 277] width 148 height 30
paste input "562) 318-4297"
type input "[PHONE_NUMBER]"
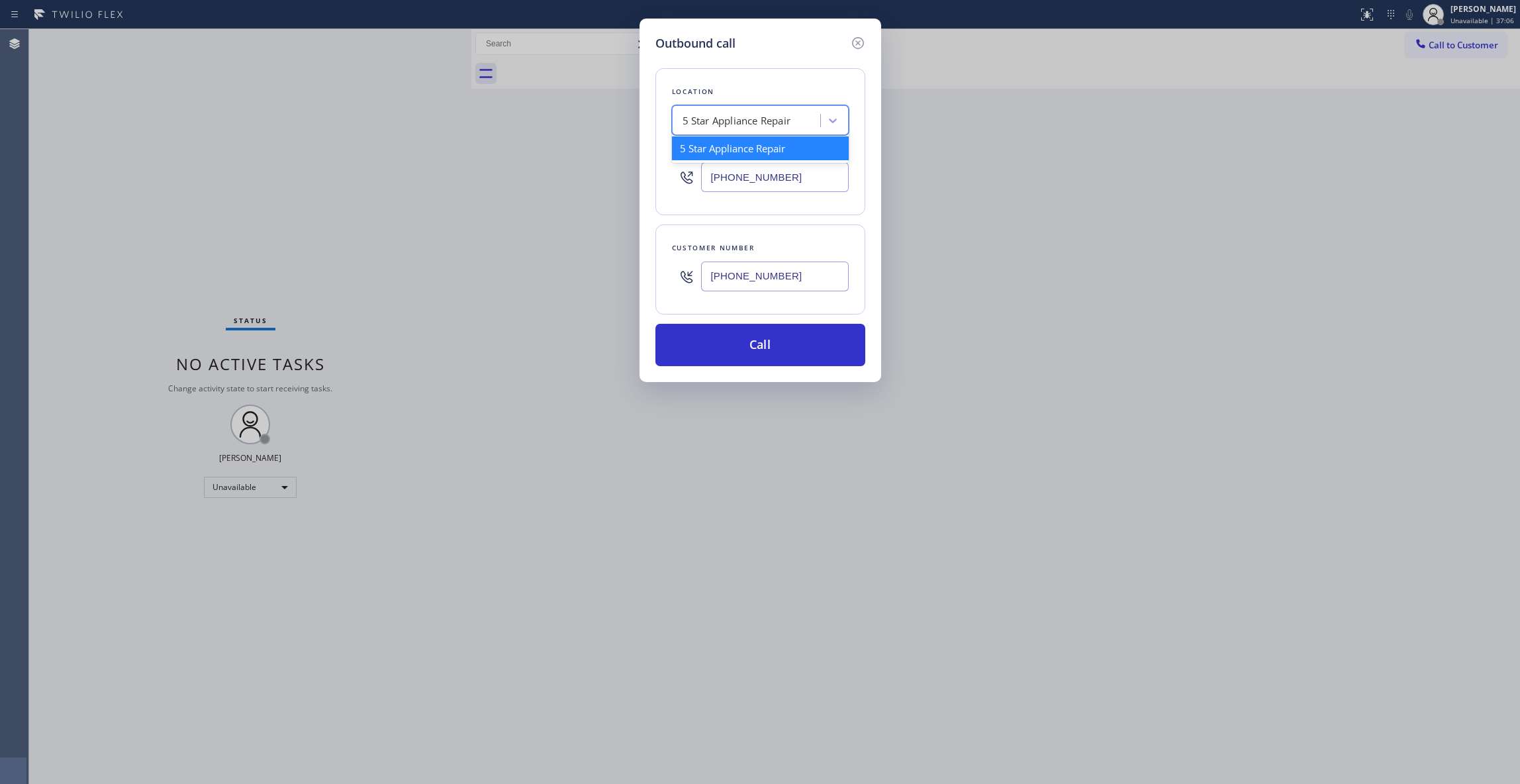
click at [725, 119] on div "5 Star Appliance Repair" at bounding box center [737, 121] width 108 height 16
click at [710, 342] on button "Call" at bounding box center [760, 345] width 210 height 42
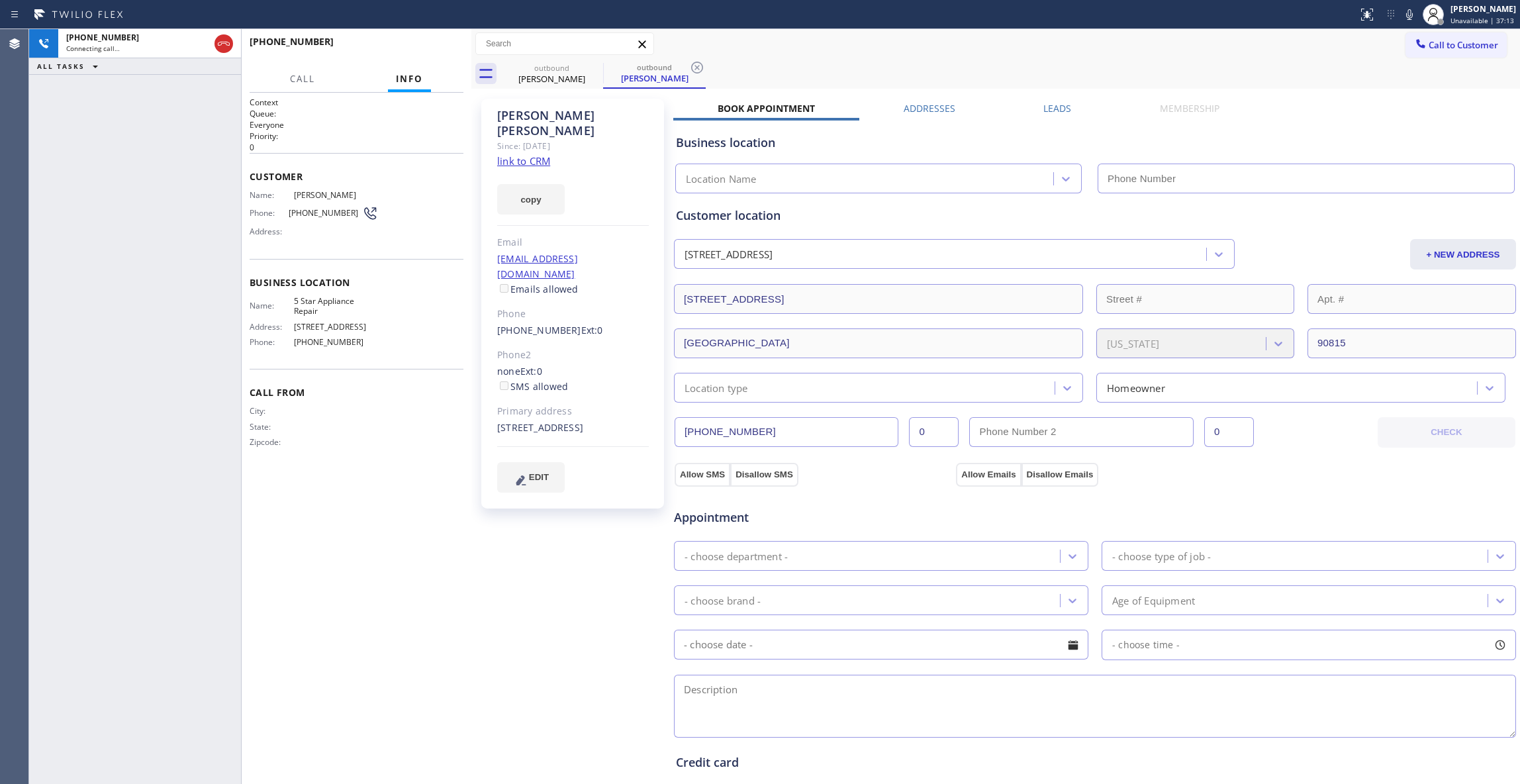
type input "[PHONE_NUMBER]"
click at [12, 436] on div "Agent Desktop" at bounding box center [14, 406] width 28 height 755
drag, startPoint x: 315, startPoint y: 191, endPoint x: 448, endPoint y: 46, distance: 196.8
click at [440, 44] on span "HANG UP" at bounding box center [432, 47] width 40 height 9
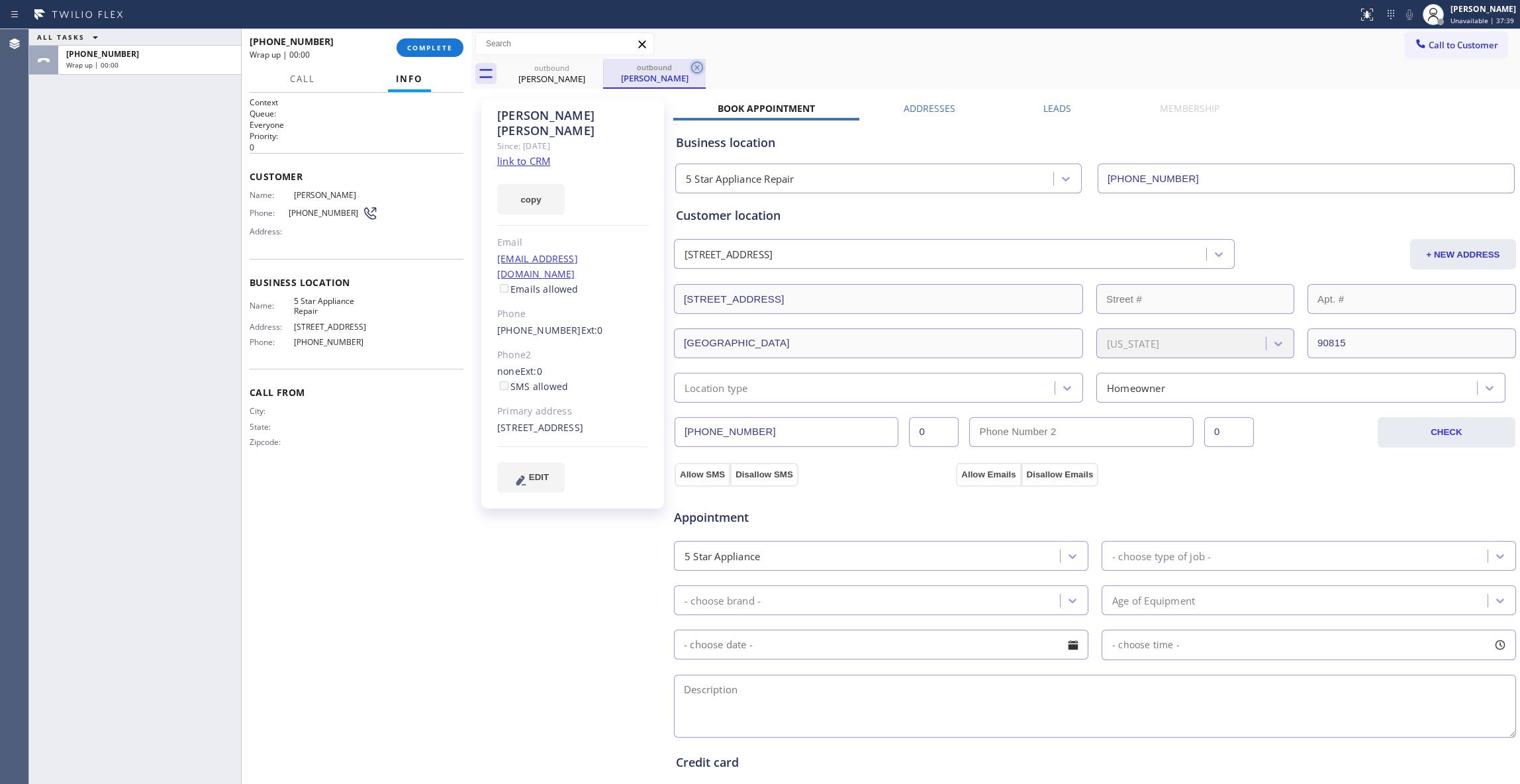
click at [703, 67] on icon at bounding box center [697, 67] width 12 height 12
drag, startPoint x: 345, startPoint y: 211, endPoint x: 254, endPoint y: 197, distance: 92.1
click at [254, 197] on div "Name: [PERSON_NAME] Phone: [PHONE_NUMBER] Address:" at bounding box center [314, 217] width 129 height 52
click at [413, 48] on span "COMPLETE" at bounding box center [430, 47] width 46 height 9
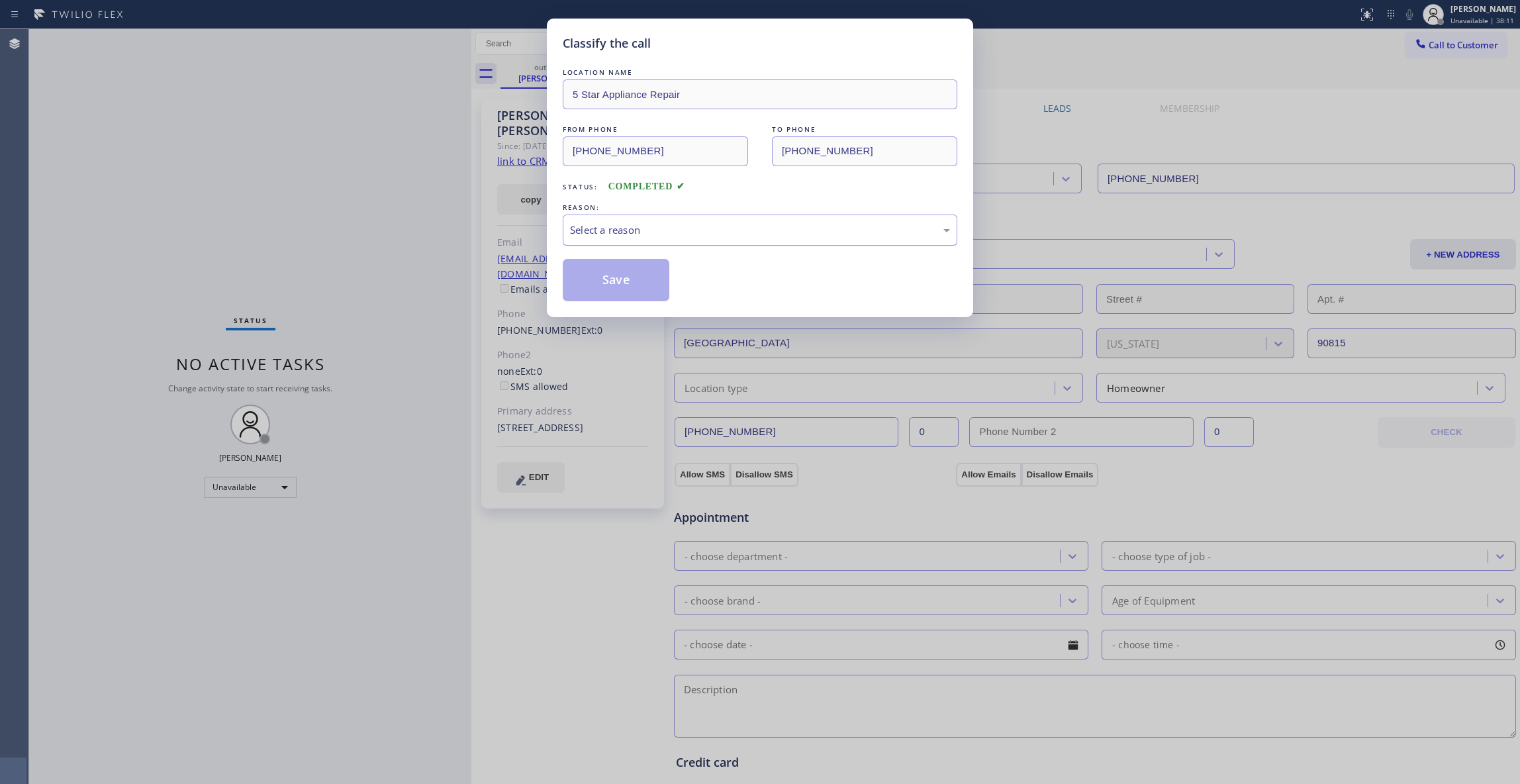
click at [684, 220] on div "Select a reason" at bounding box center [760, 230] width 395 height 31
click at [628, 286] on button "Save" at bounding box center [616, 280] width 107 height 42
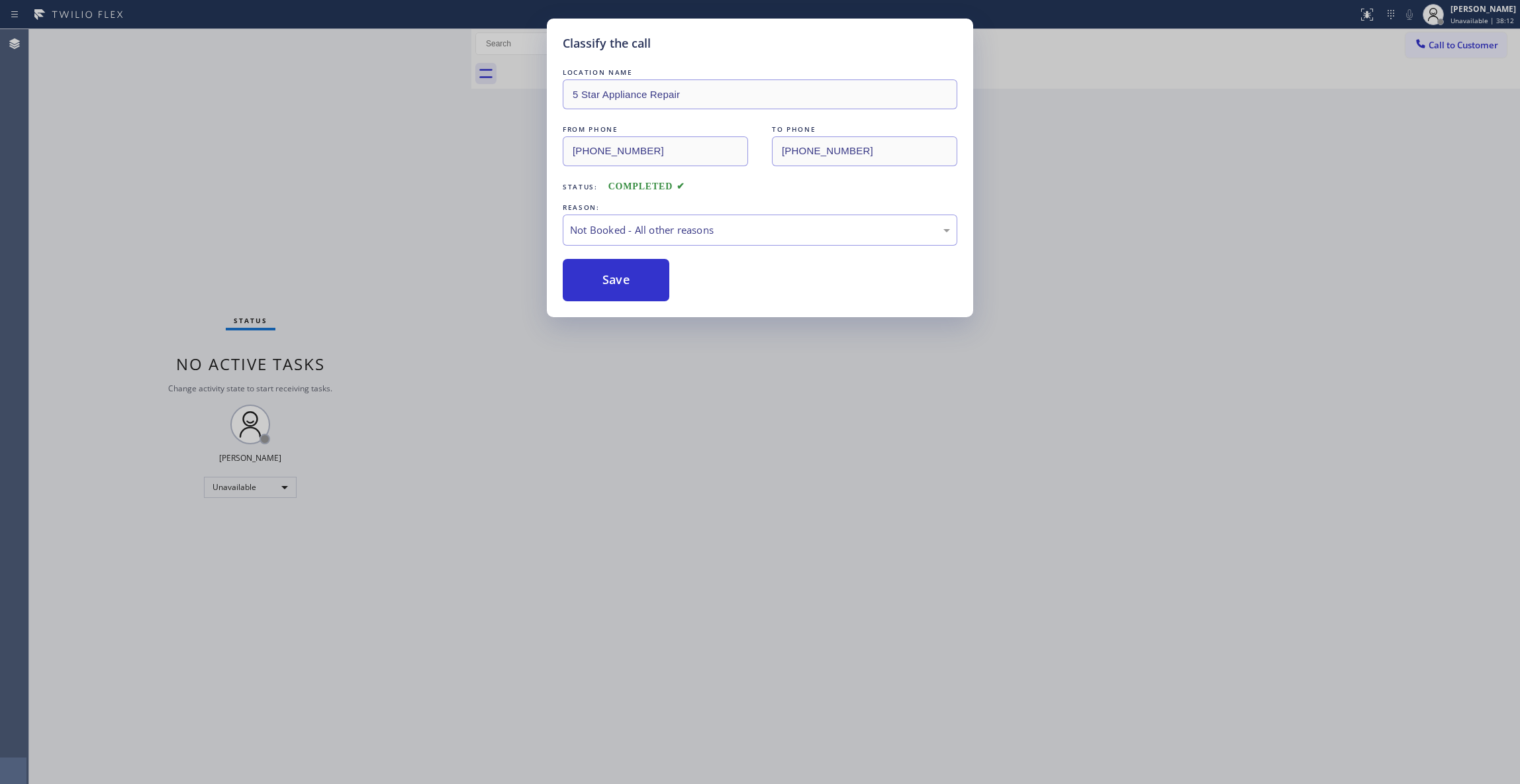
click at [628, 286] on button "Save" at bounding box center [616, 280] width 107 height 42
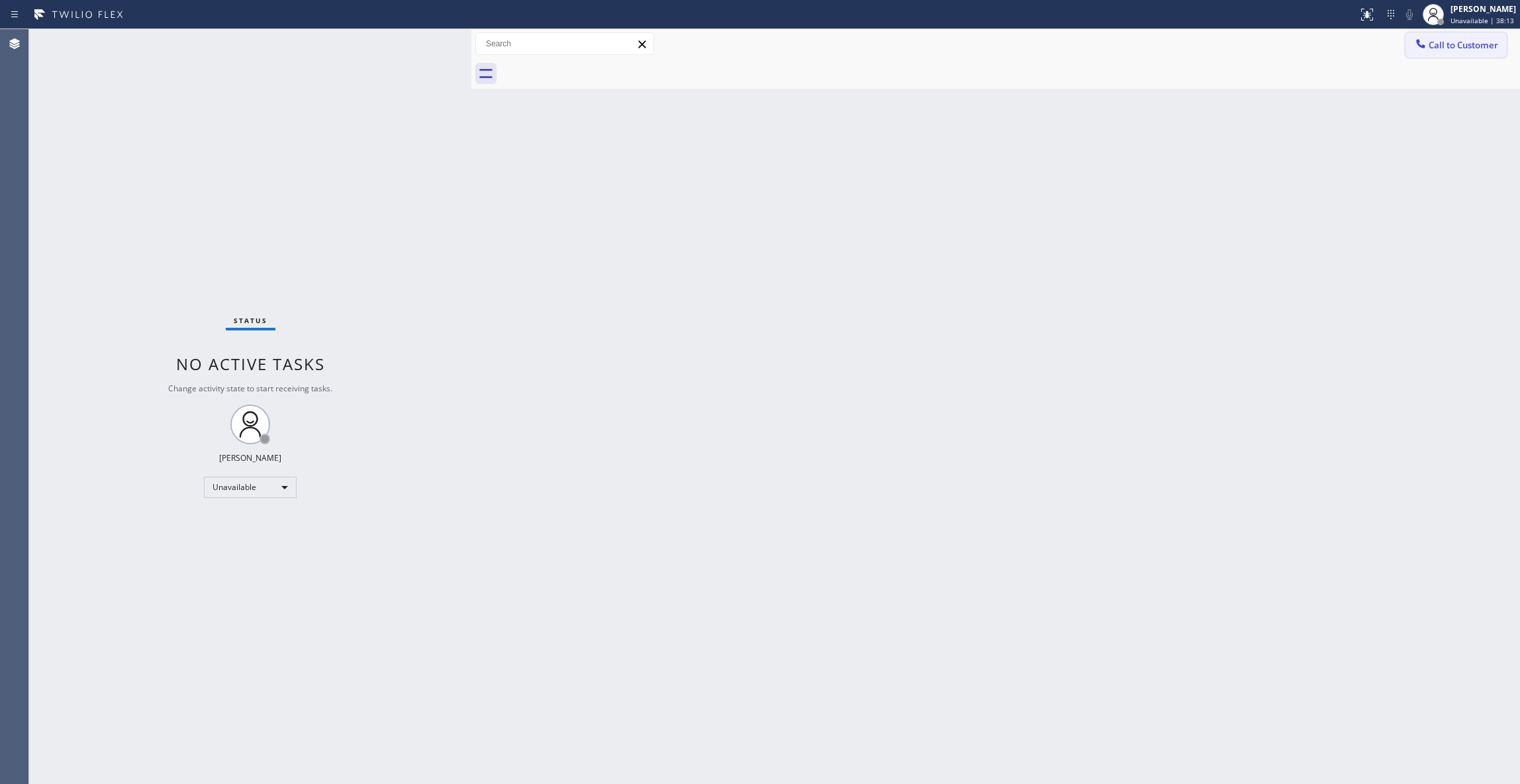
click at [1457, 46] on span "Call to Customer" at bounding box center [1463, 45] width 69 height 12
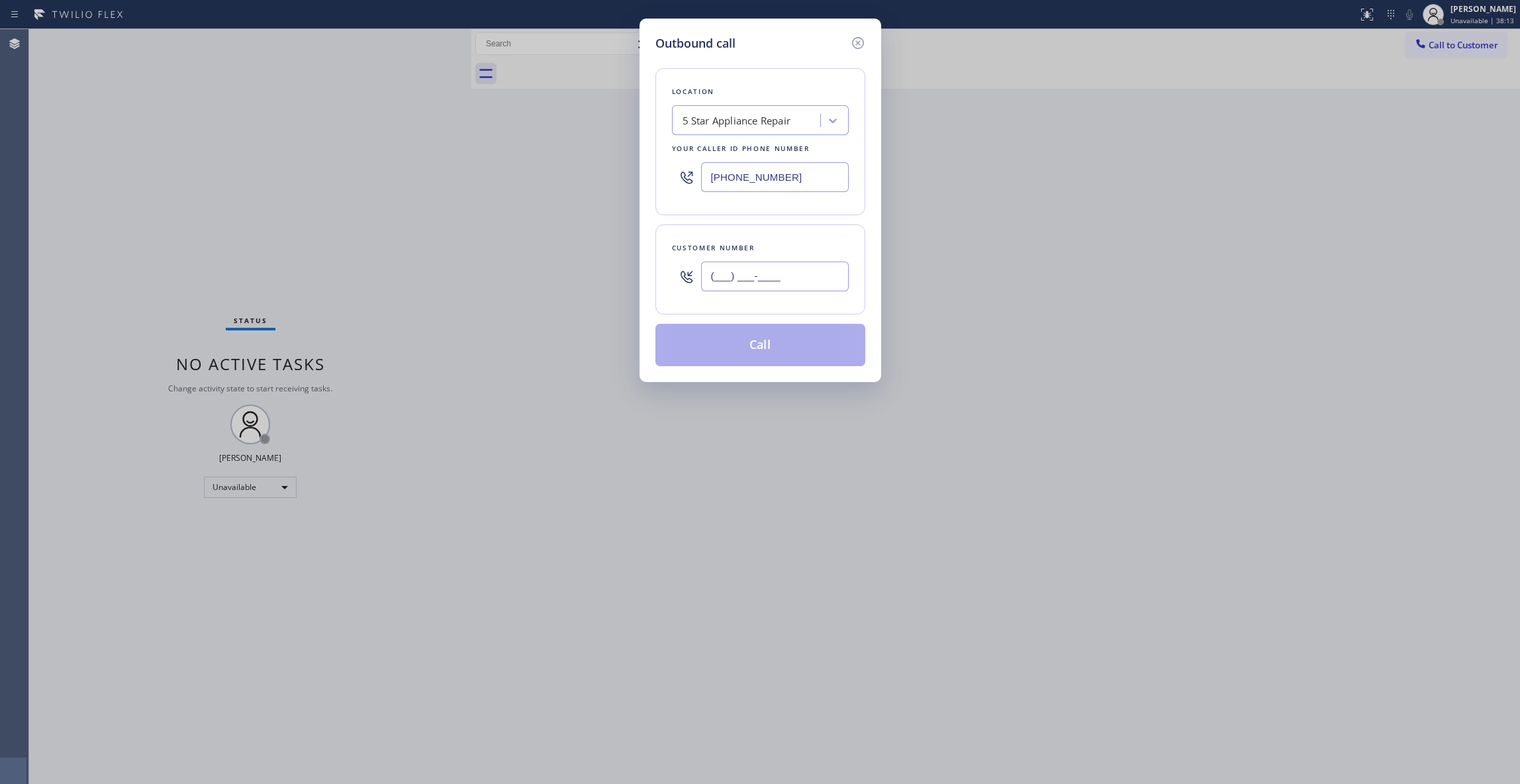
click at [792, 271] on input "(___) ___-____" at bounding box center [775, 277] width 148 height 30
paste input "text"
type input "(___) ___-____"
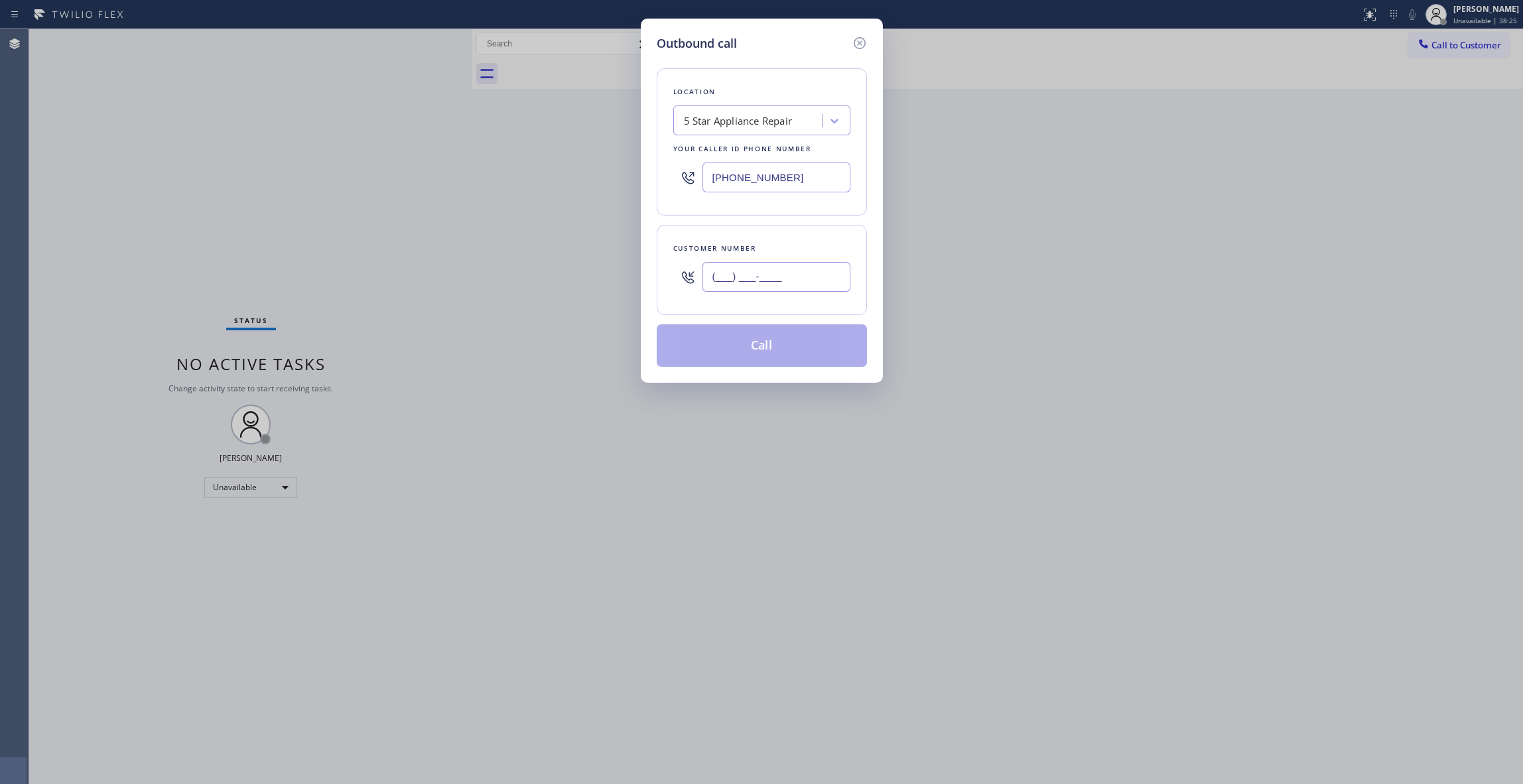
drag, startPoint x: 808, startPoint y: 279, endPoint x: 397, endPoint y: 257, distance: 411.6
click at [397, 257] on div "Outbound call Location 5 Star Appliance Repair Your caller id phone number [PHO…" at bounding box center [762, 392] width 1523 height 784
paste input "562) 318-4297"
type input "[PHONE_NUMBER]"
click at [764, 354] on button "Call" at bounding box center [762, 346] width 211 height 43
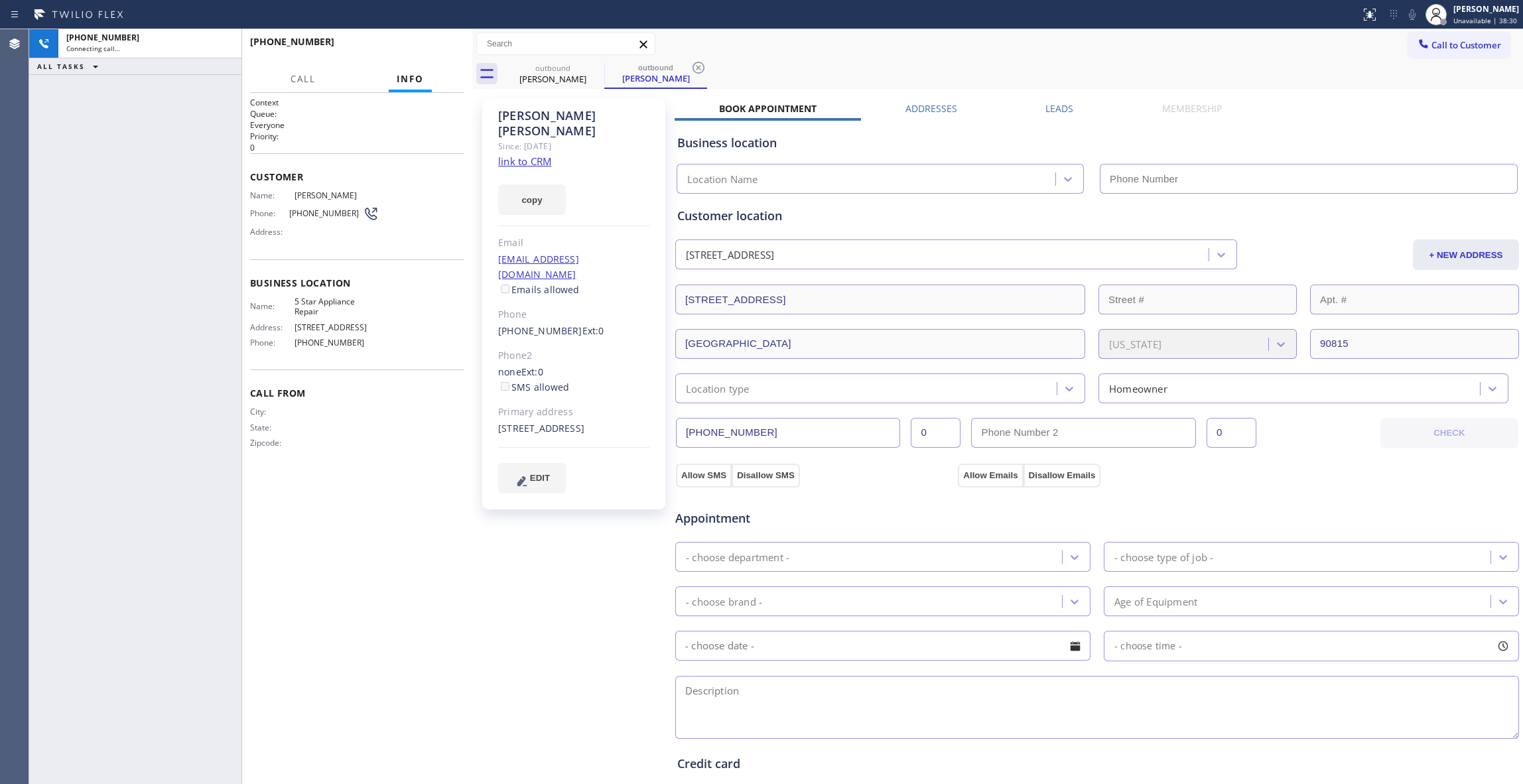
type input "[PHONE_NUMBER]"
click at [442, 46] on span "HANG UP" at bounding box center [433, 47] width 40 height 9
drag, startPoint x: 699, startPoint y: 65, endPoint x: 579, endPoint y: 44, distance: 121.8
click at [696, 65] on icon at bounding box center [698, 67] width 16 height 16
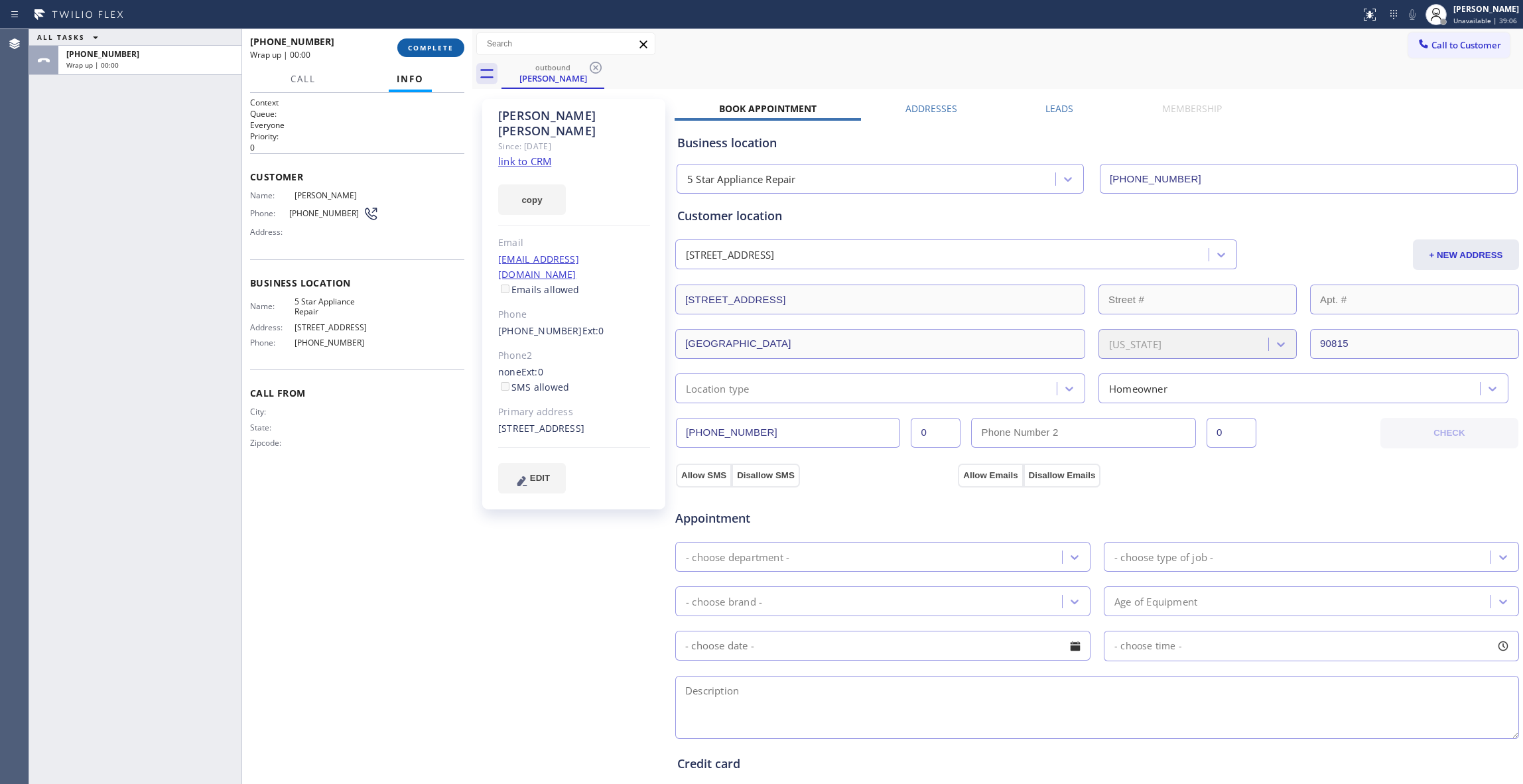
click at [420, 43] on button "COMPLETE" at bounding box center [430, 47] width 67 height 18
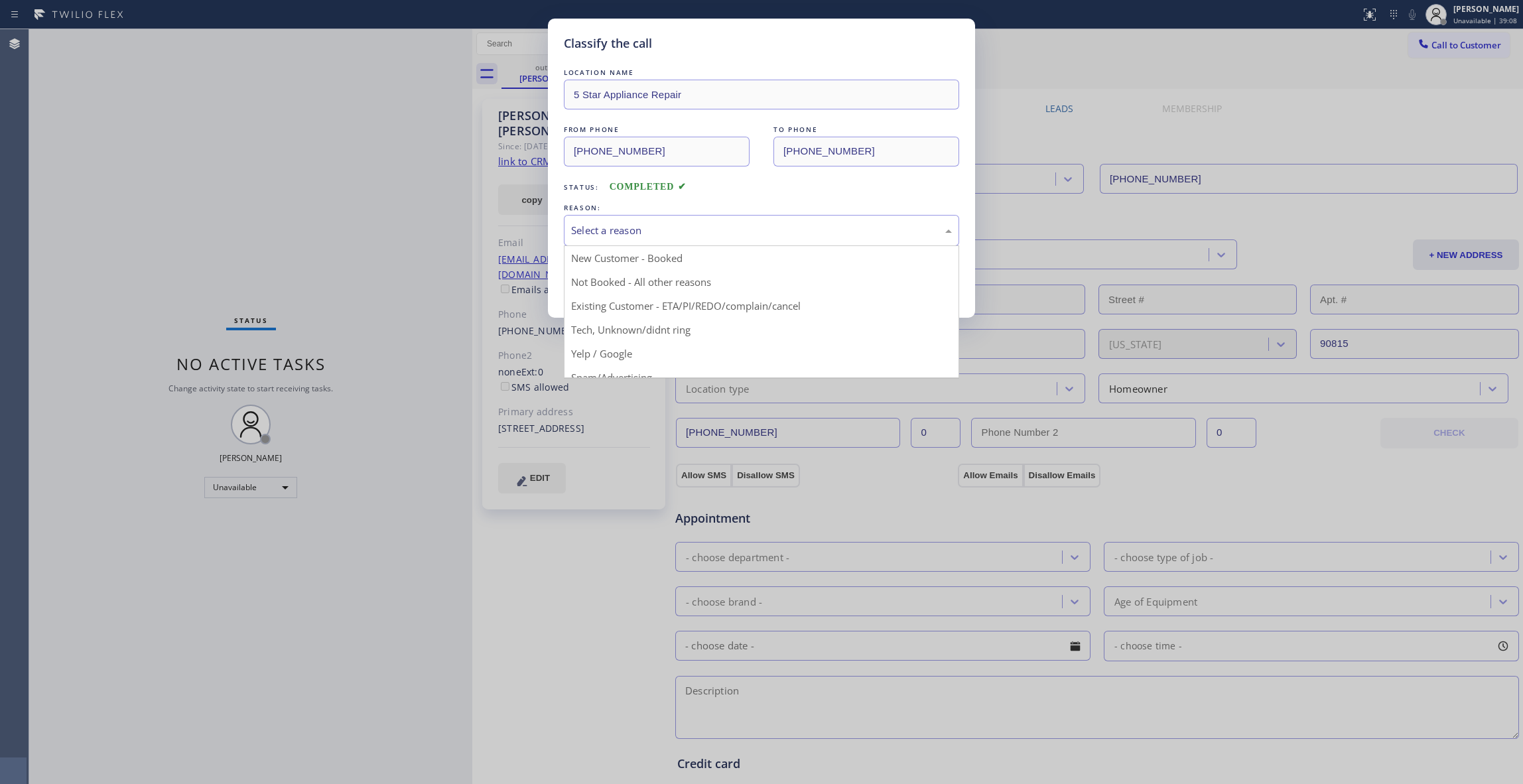
click at [657, 223] on div "Select a reason" at bounding box center [762, 230] width 381 height 16
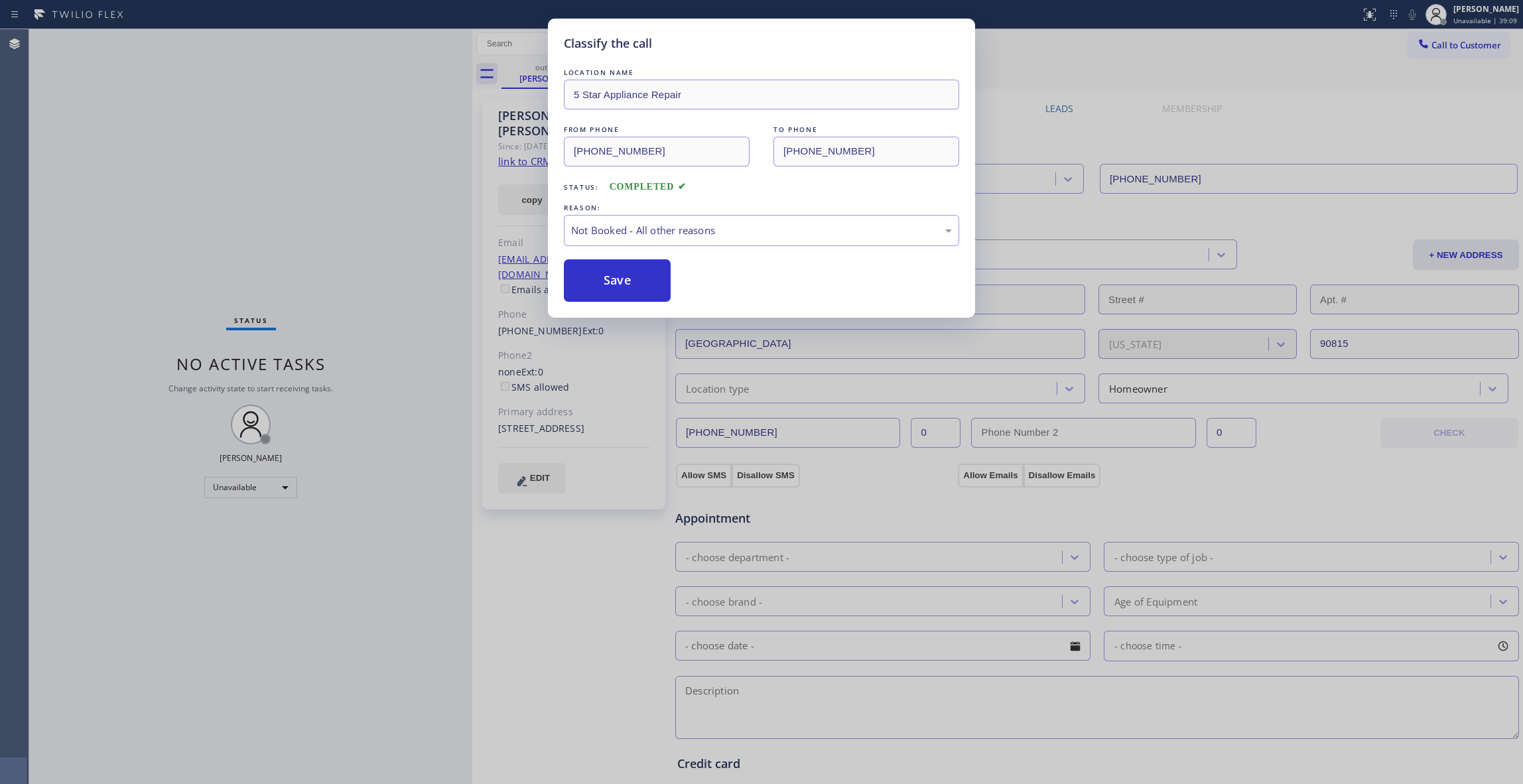
click at [590, 280] on button "Save" at bounding box center [617, 281] width 107 height 43
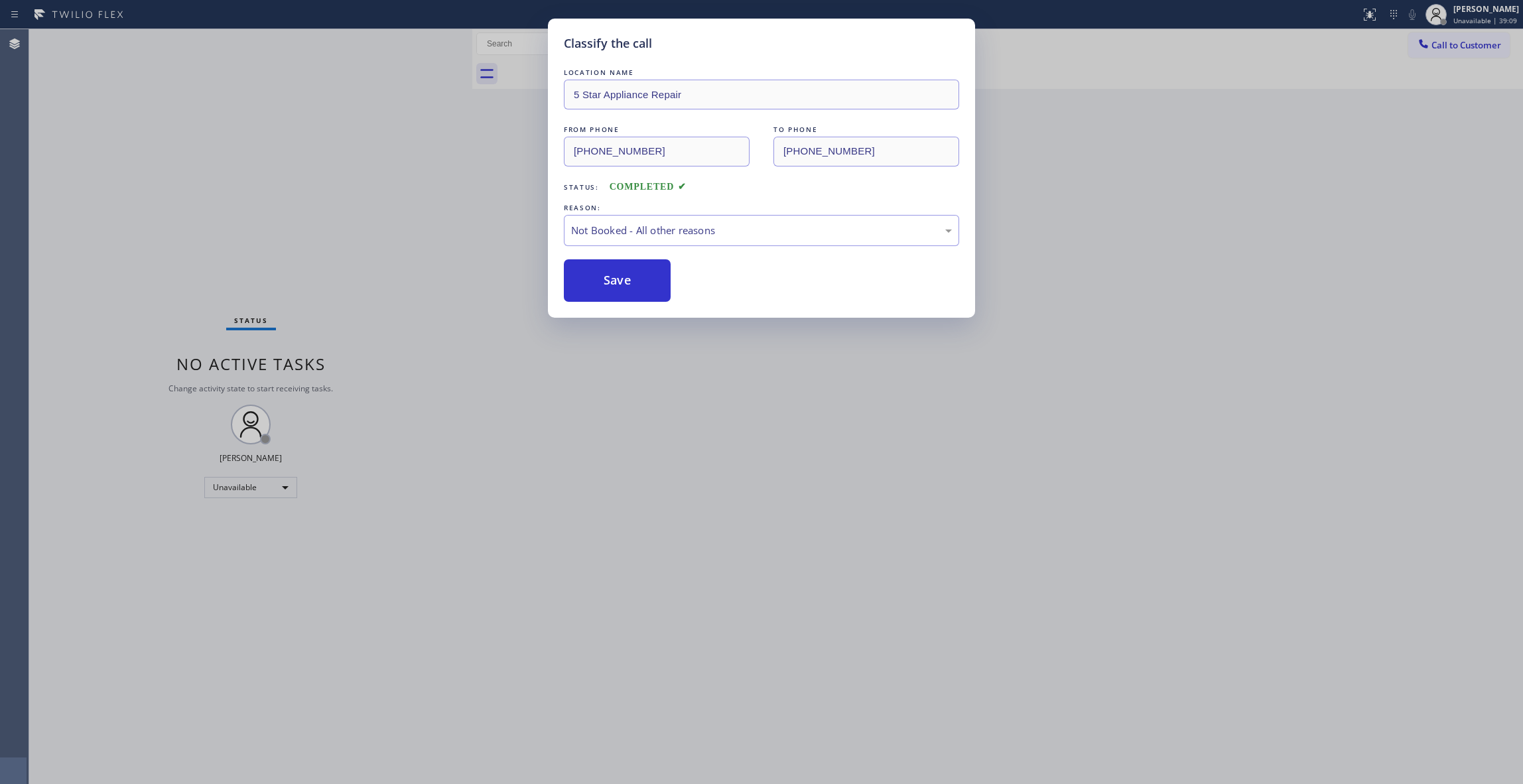
click at [590, 280] on button "Save" at bounding box center [617, 281] width 107 height 43
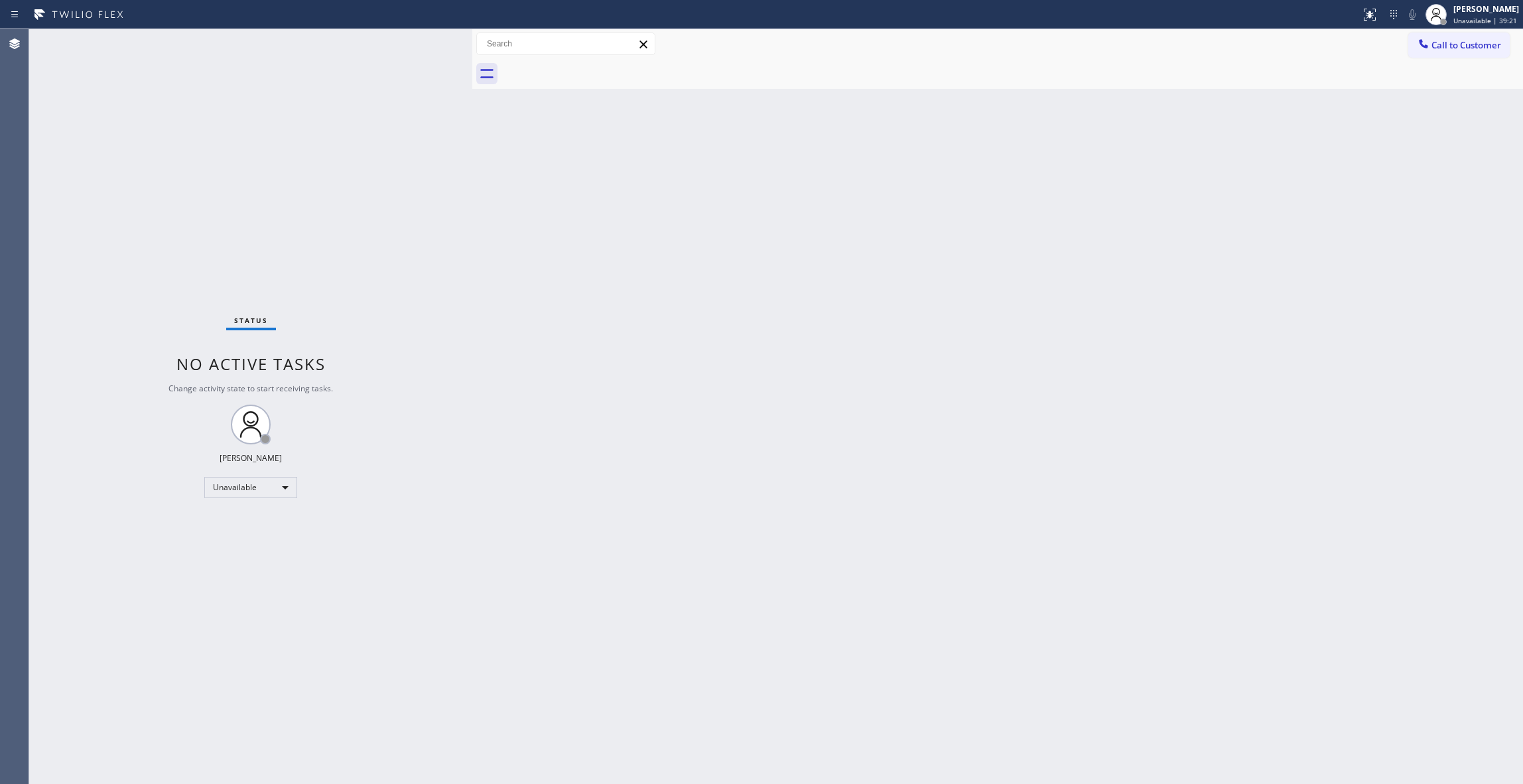
click at [644, 345] on div "Back to Dashboard Change Sender ID Customers Technicians Select a contact Outbo…" at bounding box center [998, 406] width 1051 height 755
click at [194, 690] on div "Status No active tasks Change activity state to start receiving tasks. [PERSON_…" at bounding box center [250, 406] width 443 height 755
drag, startPoint x: 258, startPoint y: 208, endPoint x: 465, endPoint y: 81, distance: 242.9
click at [259, 208] on div "Status No active tasks Change activity state to start receiving tasks. [PERSON_…" at bounding box center [250, 406] width 443 height 755
drag, startPoint x: 1487, startPoint y: 41, endPoint x: 807, endPoint y: 255, distance: 712.9
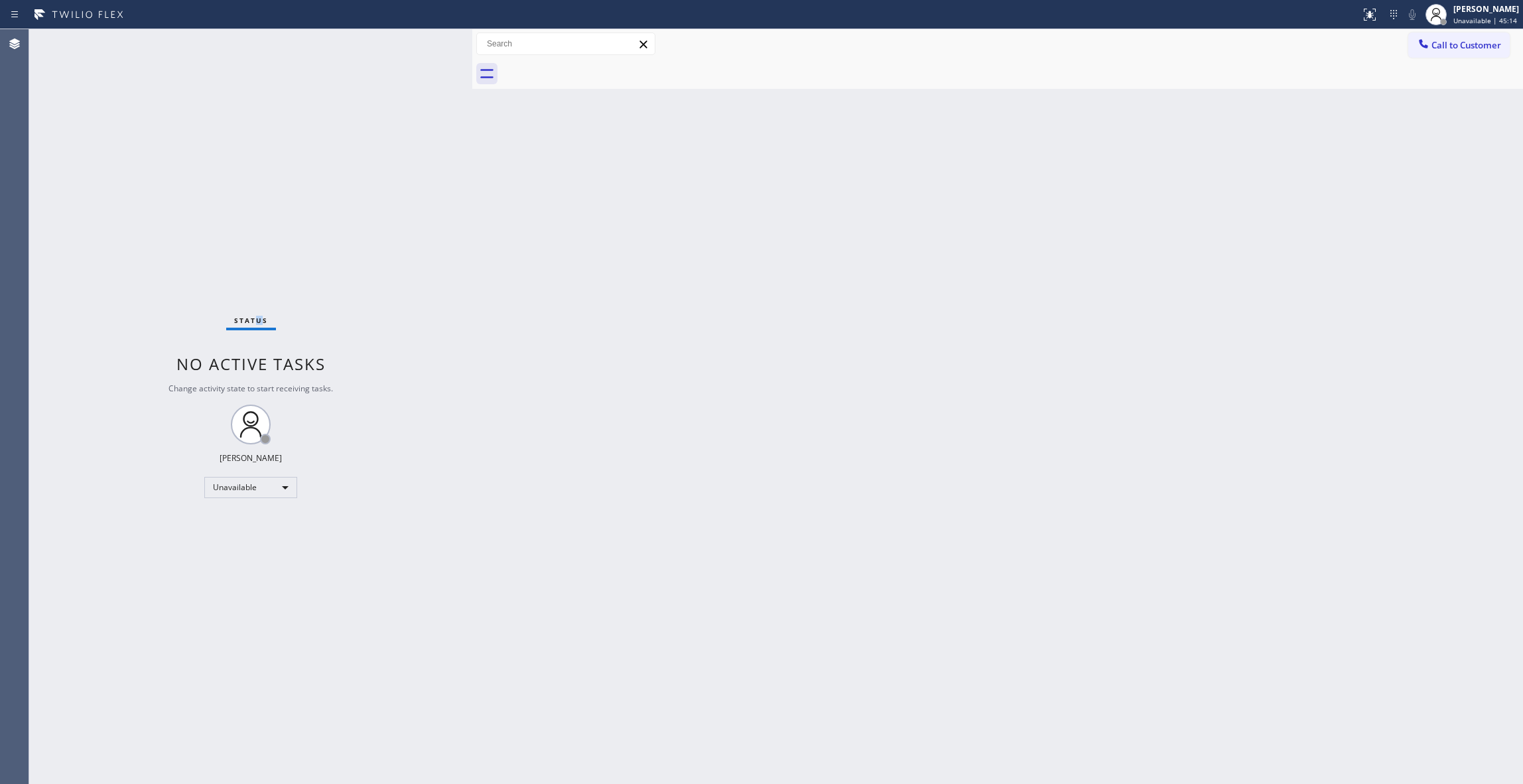
click at [1484, 41] on span "Call to Customer" at bounding box center [1466, 45] width 69 height 12
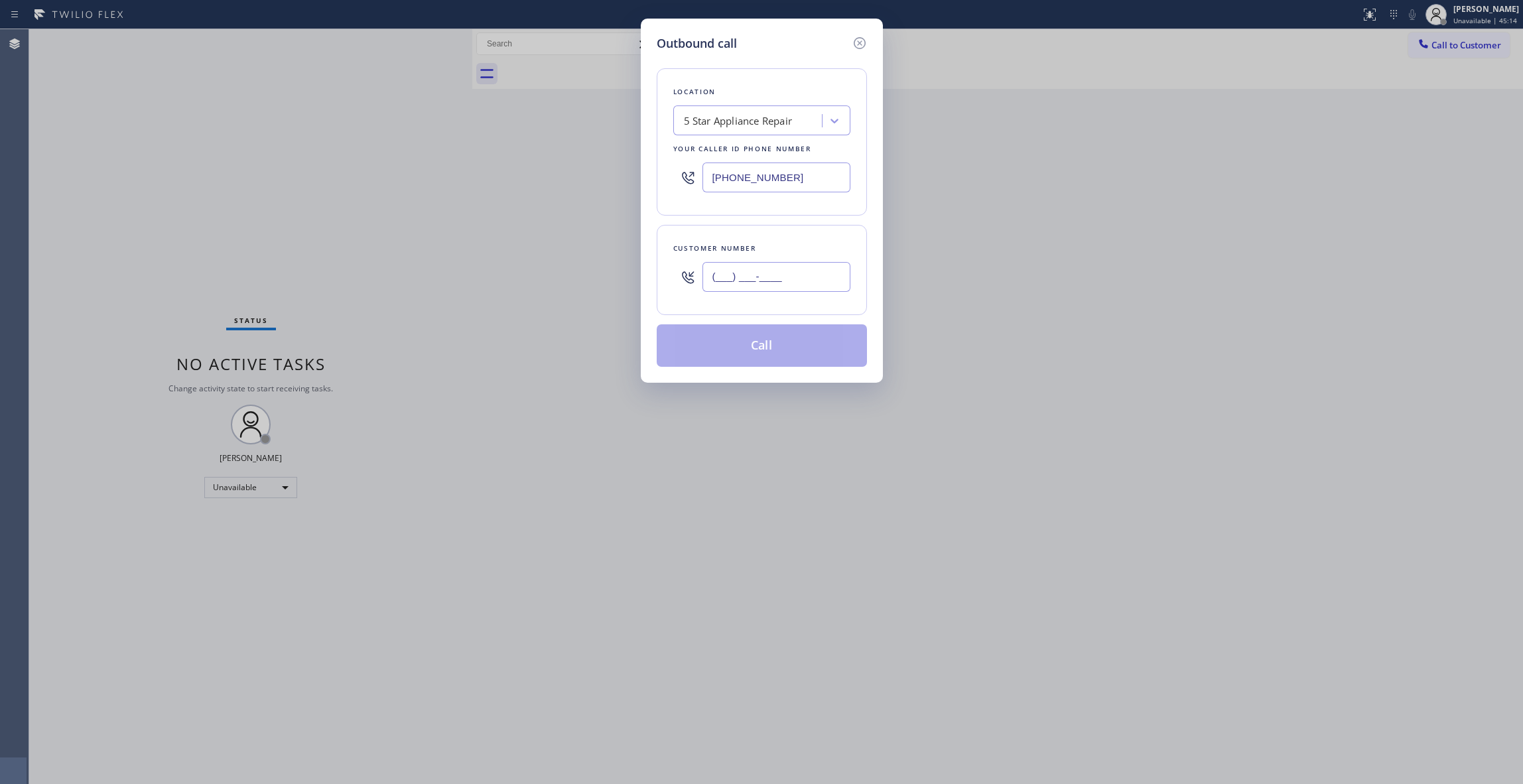
click at [736, 290] on input "(___) ___-____" at bounding box center [776, 277] width 148 height 30
paste input "310) 889-4874"
type input "[PHONE_NUMBER]"
drag, startPoint x: 774, startPoint y: 352, endPoint x: 903, endPoint y: 16, distance: 359.9
click at [774, 351] on button "Call" at bounding box center [762, 346] width 211 height 43
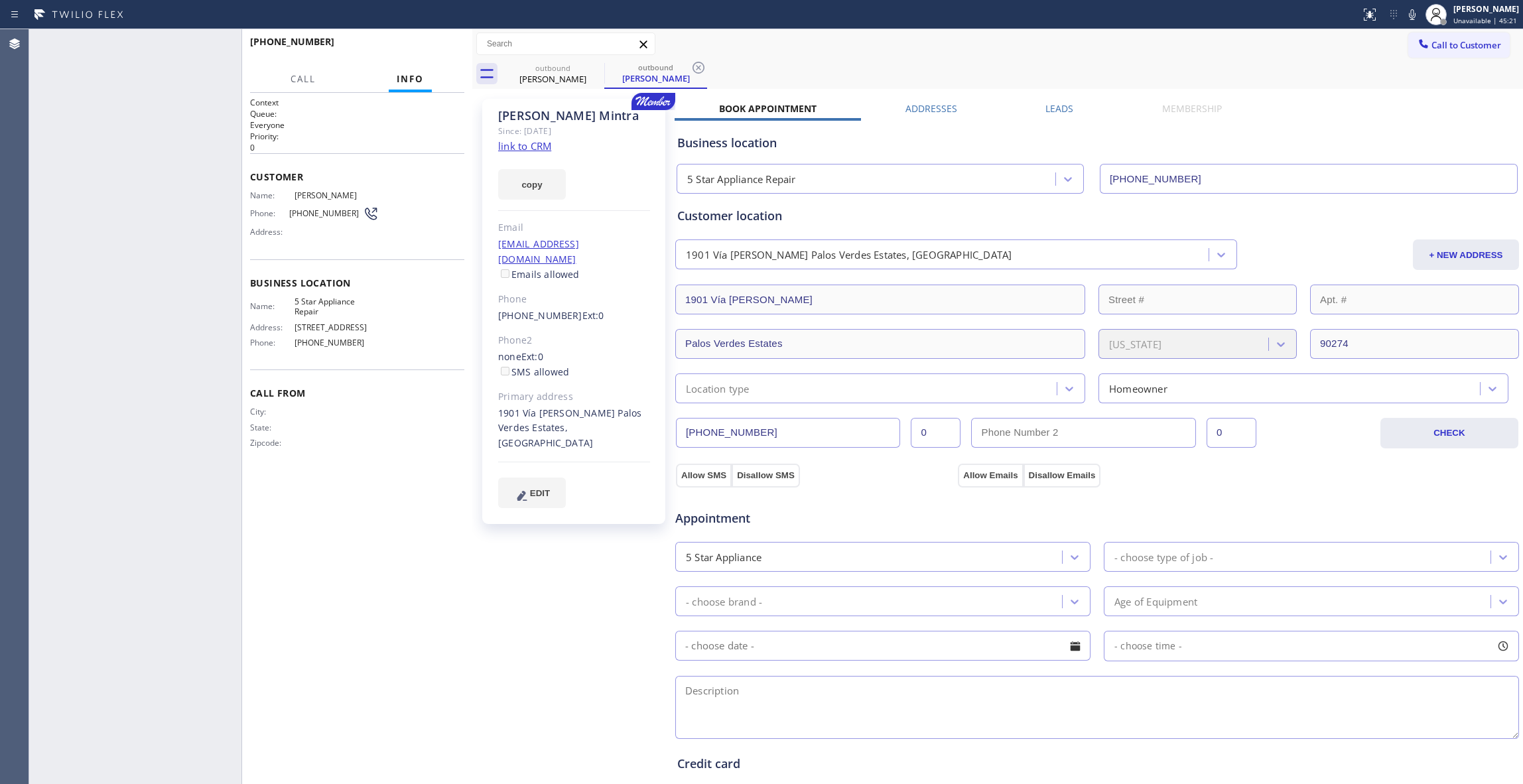
type input "[PHONE_NUMBER]"
click at [442, 36] on div "[PHONE_NUMBER] Wrap up | 05:23 COMPLETE" at bounding box center [357, 47] width 214 height 35
click at [425, 50] on span "COMPLETE" at bounding box center [430, 47] width 46 height 9
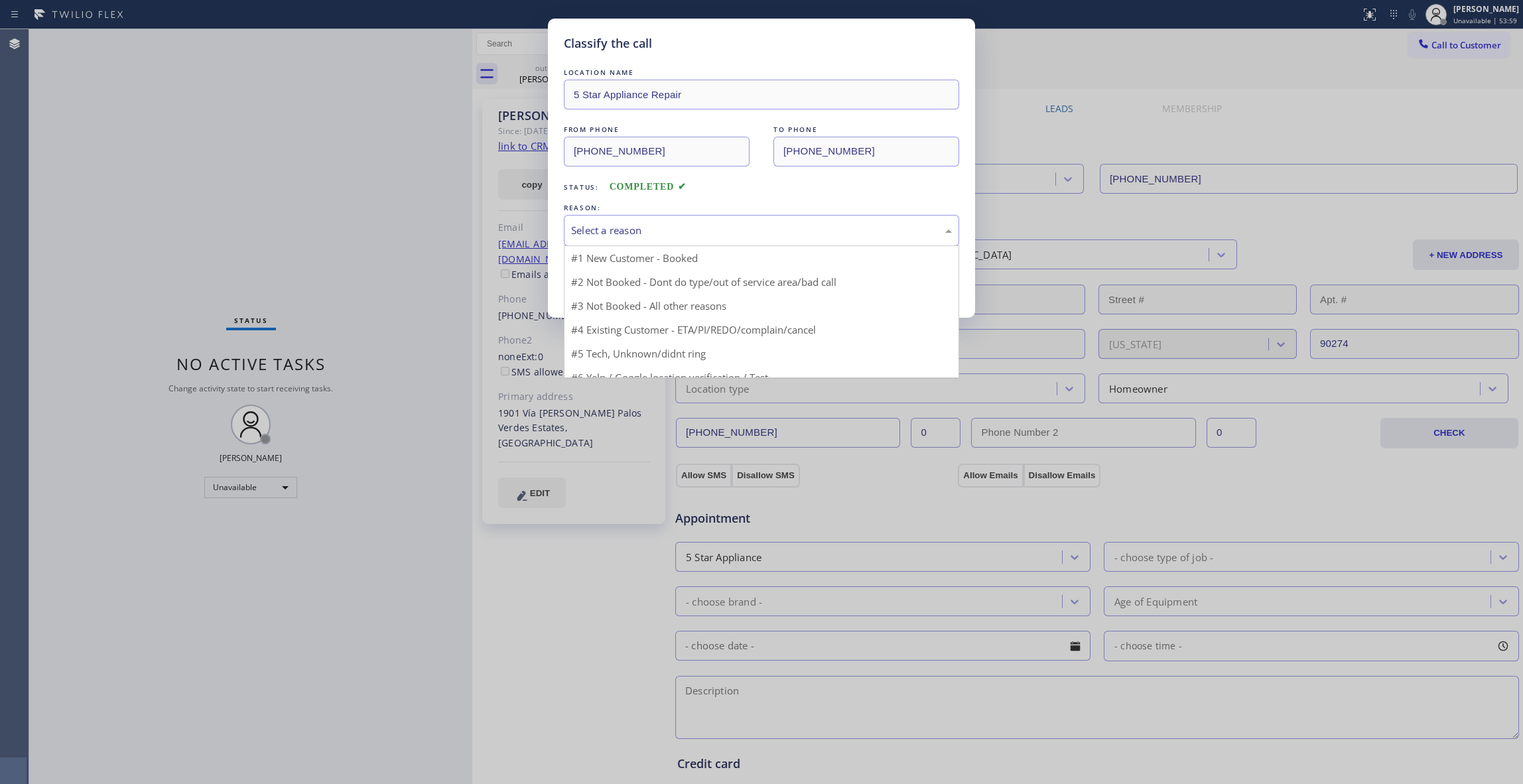
click at [616, 229] on div "Select a reason" at bounding box center [762, 230] width 381 height 16
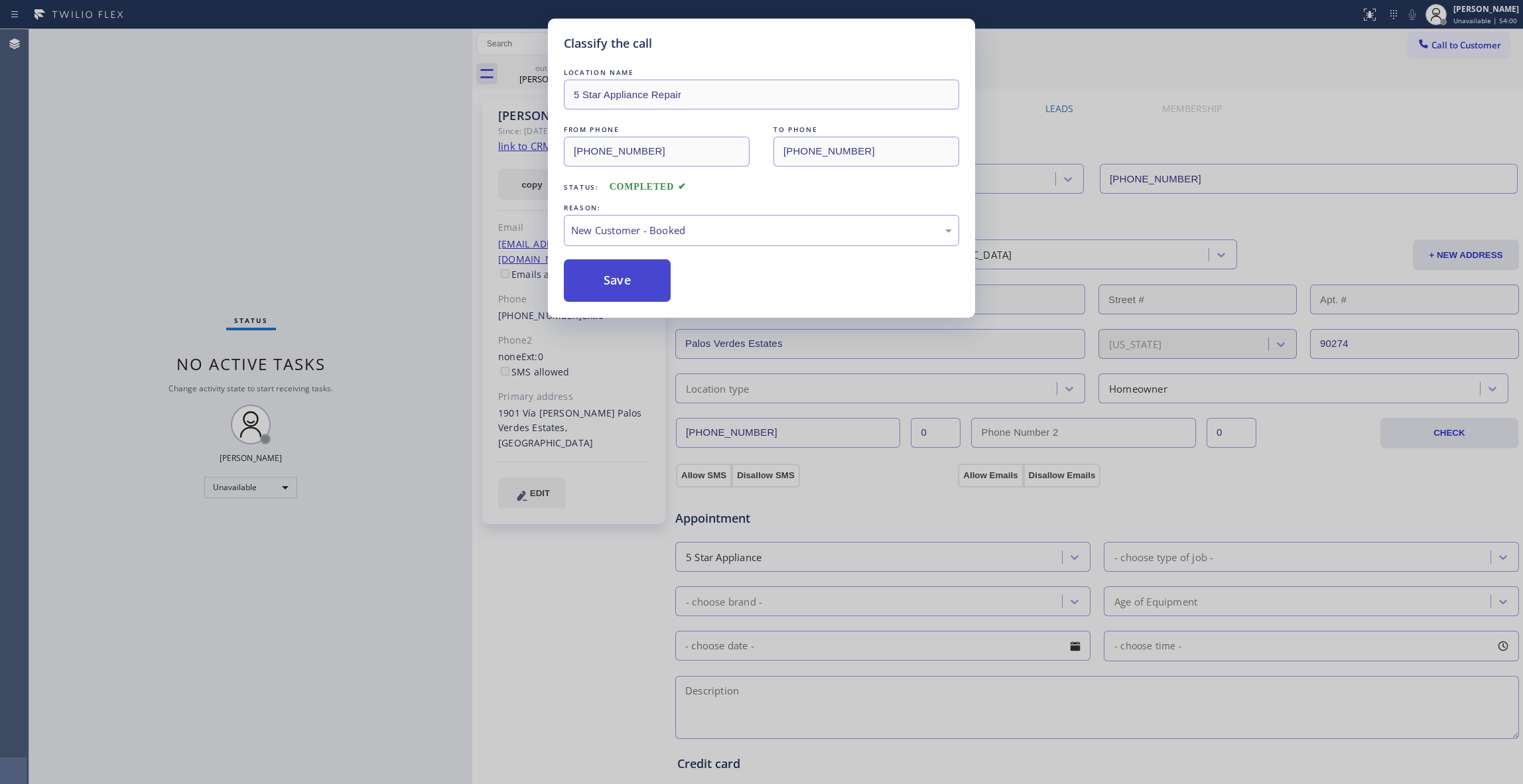
click at [619, 274] on button "Save" at bounding box center [617, 281] width 107 height 43
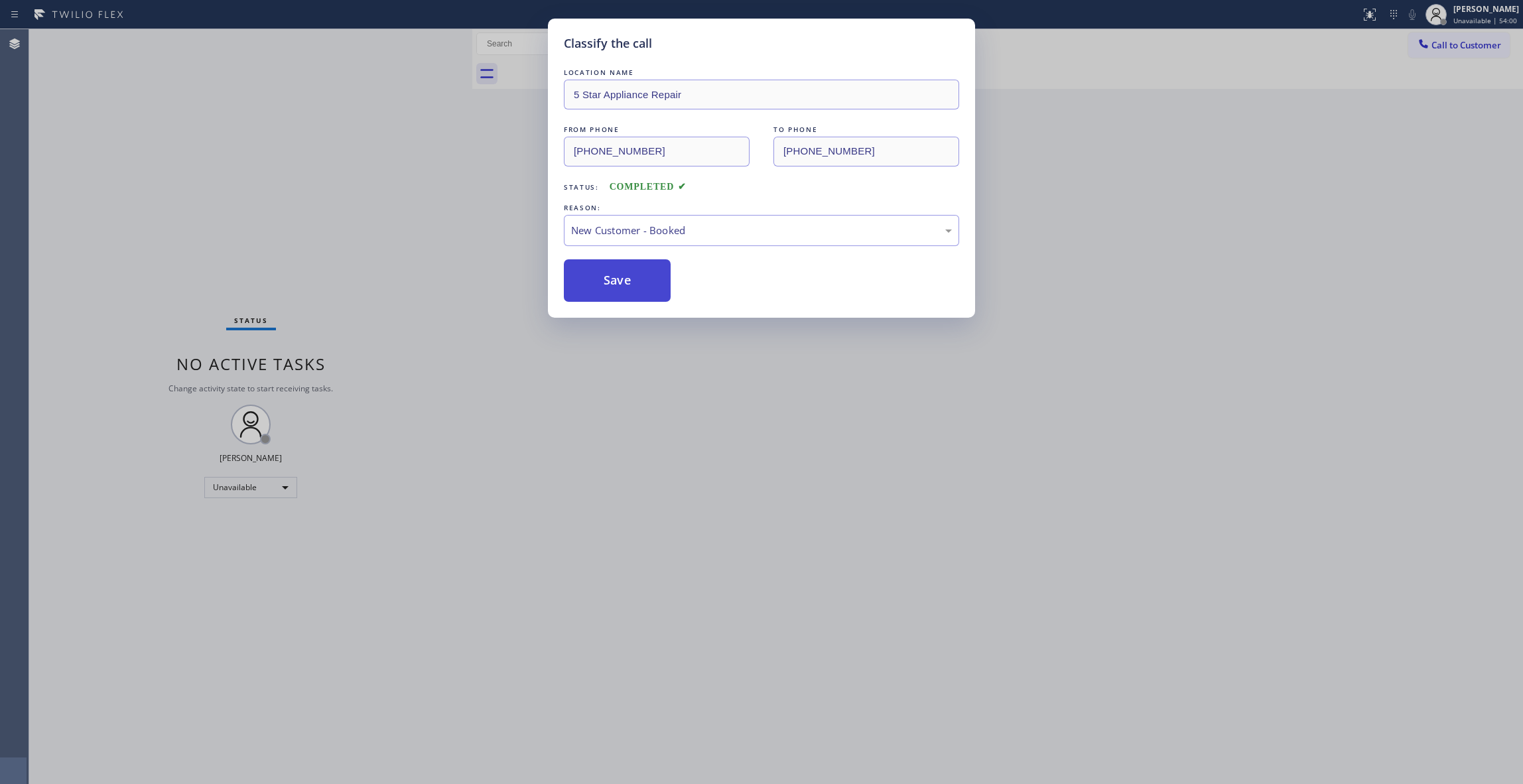
click at [618, 276] on button "Save" at bounding box center [617, 281] width 107 height 43
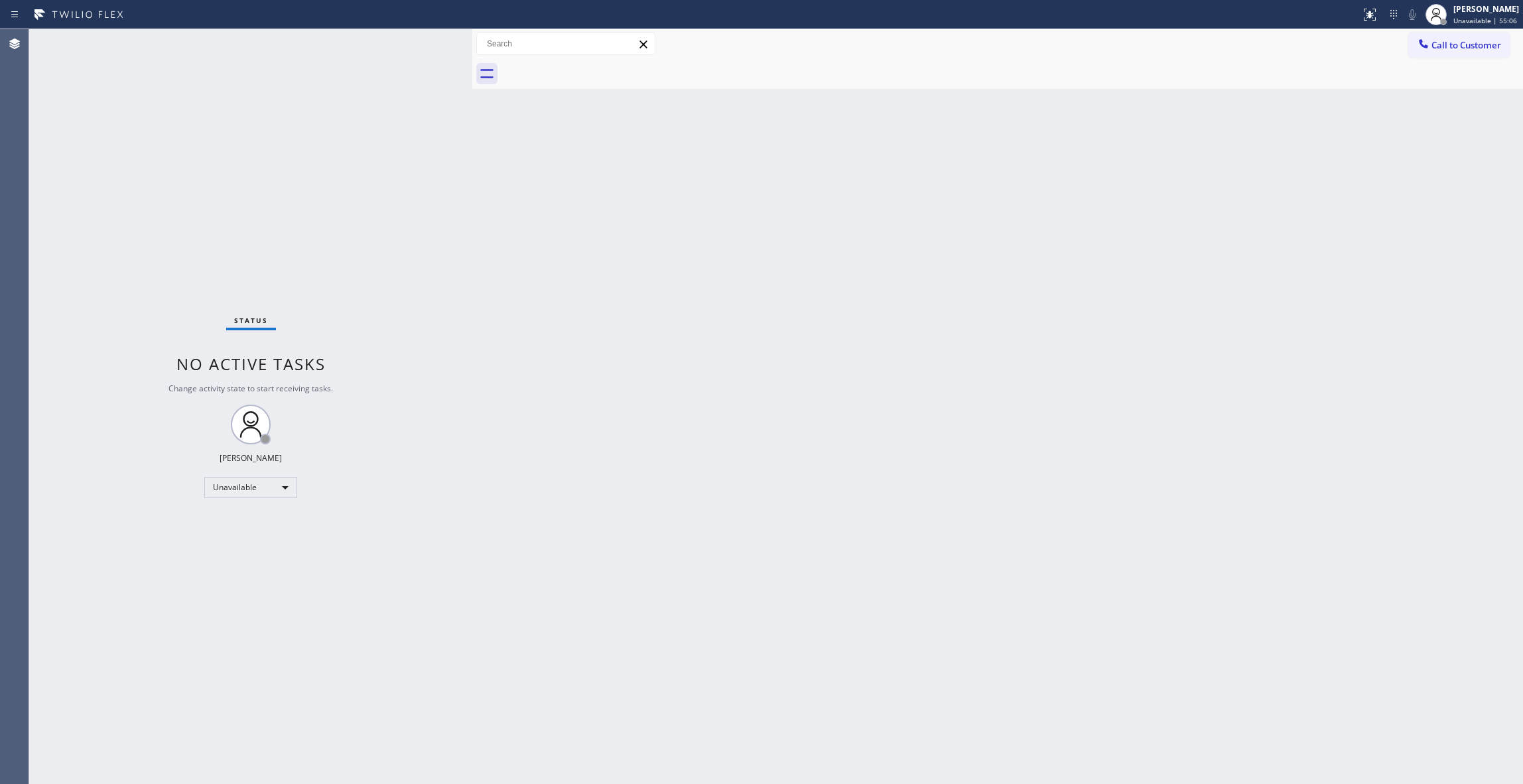
drag, startPoint x: 30, startPoint y: 688, endPoint x: 126, endPoint y: 449, distance: 257.6
click at [30, 687] on div "Status No active tasks Change activity state to start receiving tasks. [PERSON_…" at bounding box center [250, 406] width 443 height 755
click at [1462, 46] on span "Call to Customer" at bounding box center [1466, 45] width 69 height 12
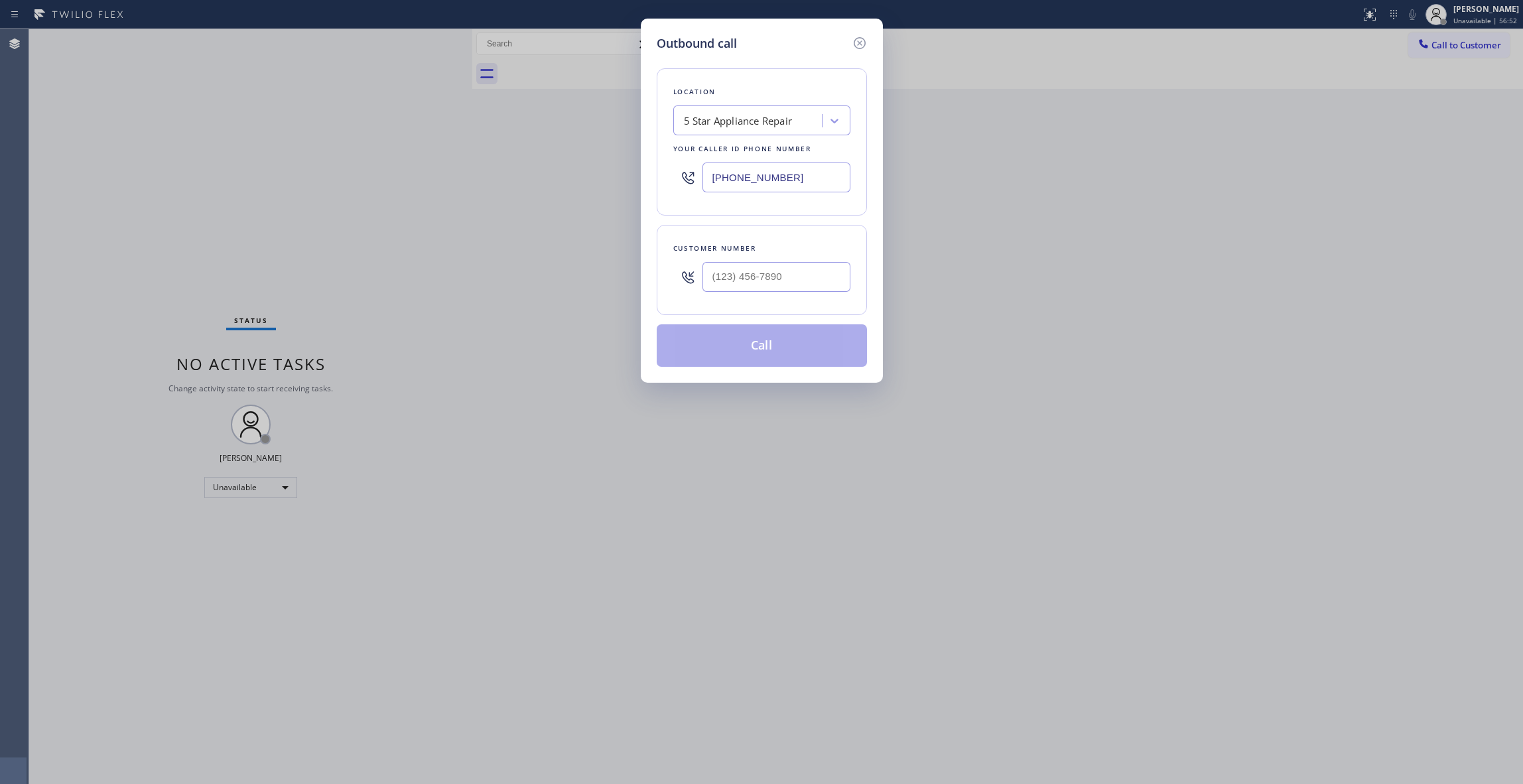
drag, startPoint x: 803, startPoint y: 177, endPoint x: 540, endPoint y: 177, distance: 263.0
click at [540, 177] on div "Outbound call Location 5 Star Appliance Repair Your caller id phone number [PHO…" at bounding box center [762, 392] width 1523 height 784
drag, startPoint x: 840, startPoint y: 274, endPoint x: 375, endPoint y: 292, distance: 465.3
click at [394, 274] on div "Outbound call Location 5 Star Appliance Repair Your caller id phone number [PHO…" at bounding box center [762, 392] width 1523 height 784
paste input "310) 560-4685"
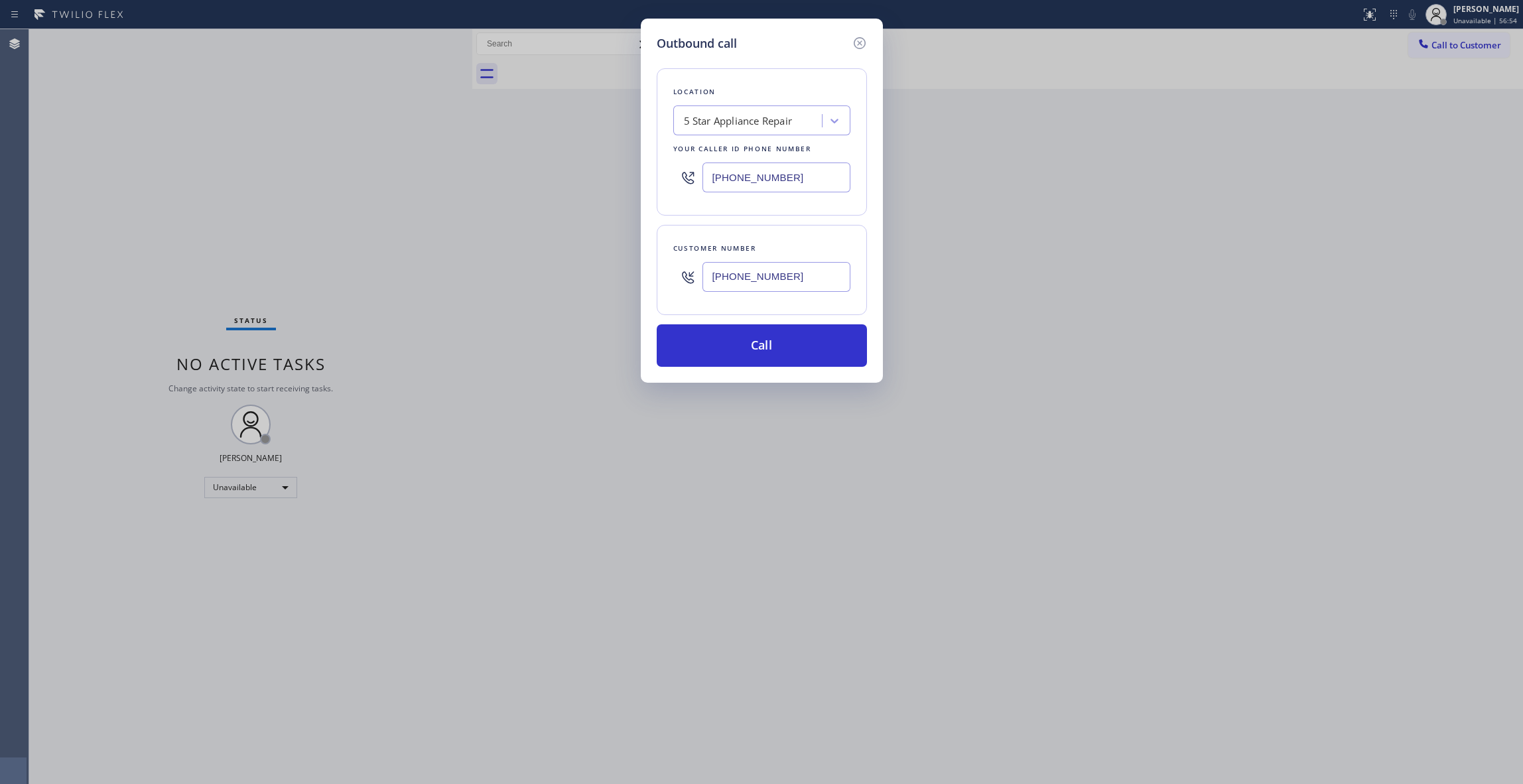
type input "[PHONE_NUMBER]"
paste input "310) 388-4067"
drag, startPoint x: 813, startPoint y: 181, endPoint x: 428, endPoint y: 252, distance: 391.5
click at [157, 179] on div "Outbound call Location 5 Star Appliance Repair Your caller id phone number [PHO…" at bounding box center [762, 392] width 1523 height 784
type input "[PHONE_NUMBER]"
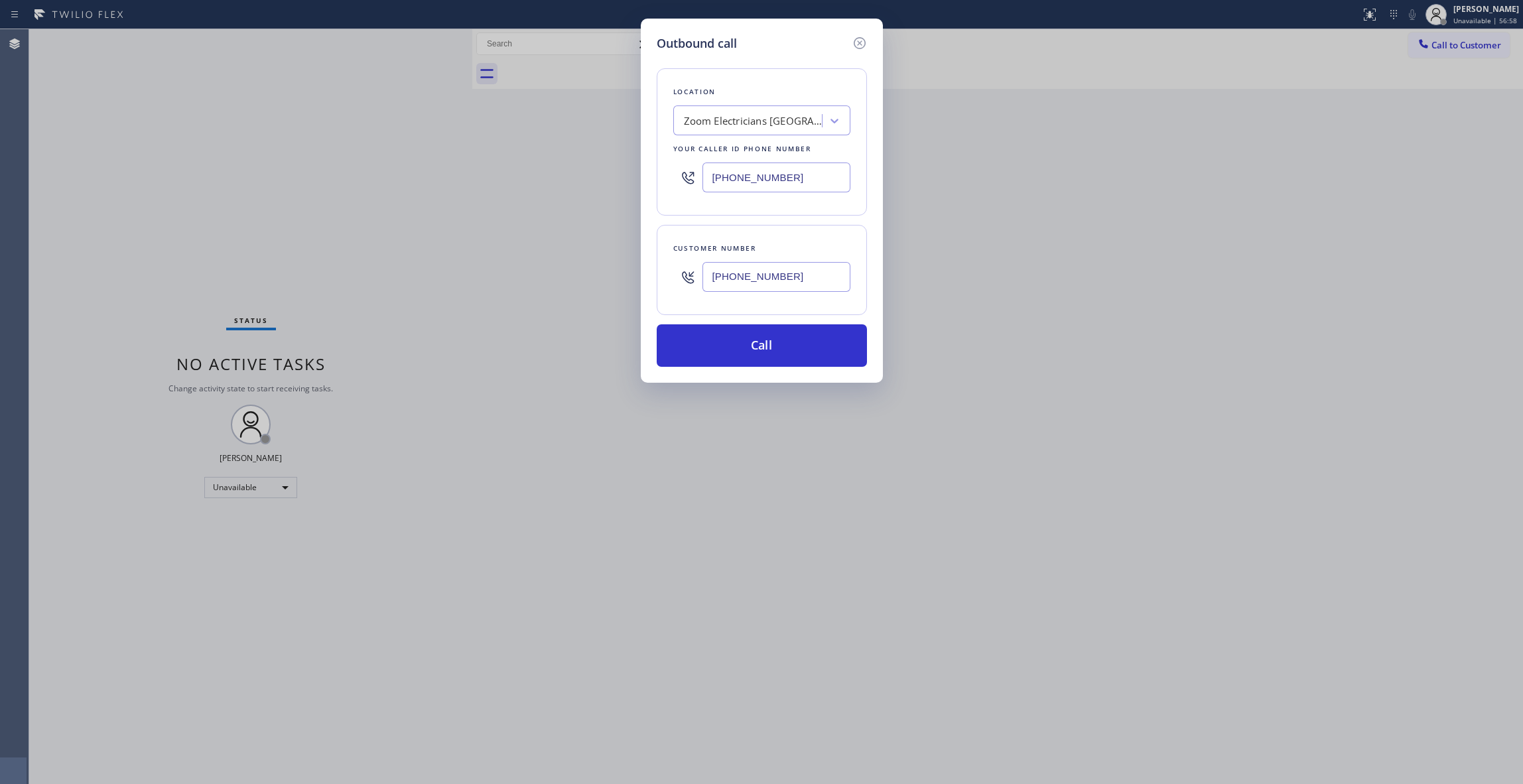
drag, startPoint x: 804, startPoint y: 276, endPoint x: 559, endPoint y: 274, distance: 245.0
click at [559, 274] on div "Outbound call Location Zoom Electricians [GEOGRAPHIC_DATA][PERSON_NAME] Your ca…" at bounding box center [762, 392] width 1523 height 784
click at [749, 366] on button "Call" at bounding box center [762, 346] width 211 height 43
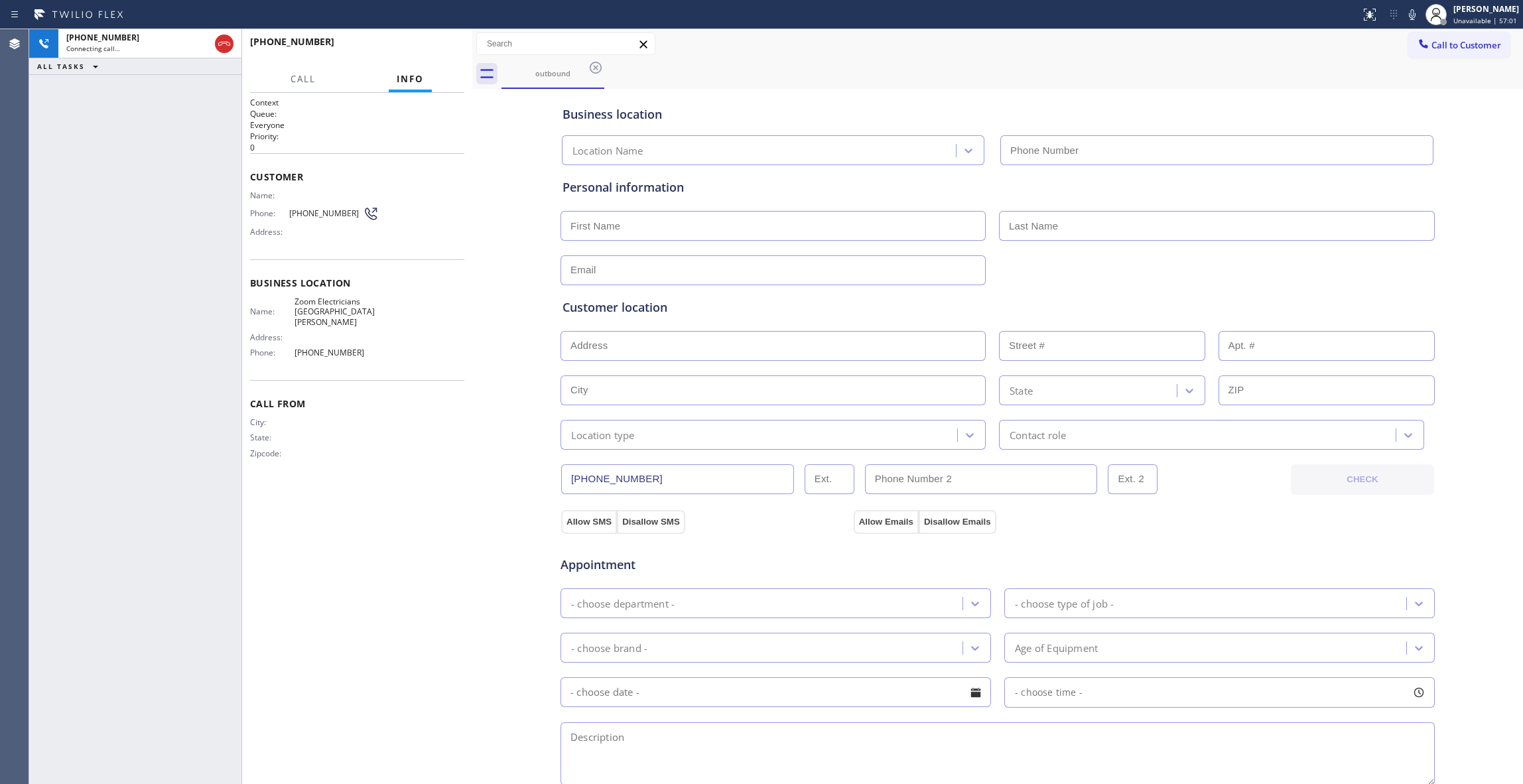
type input "[PHONE_NUMBER]"
click at [430, 41] on button "HANG UP" at bounding box center [433, 47] width 62 height 18
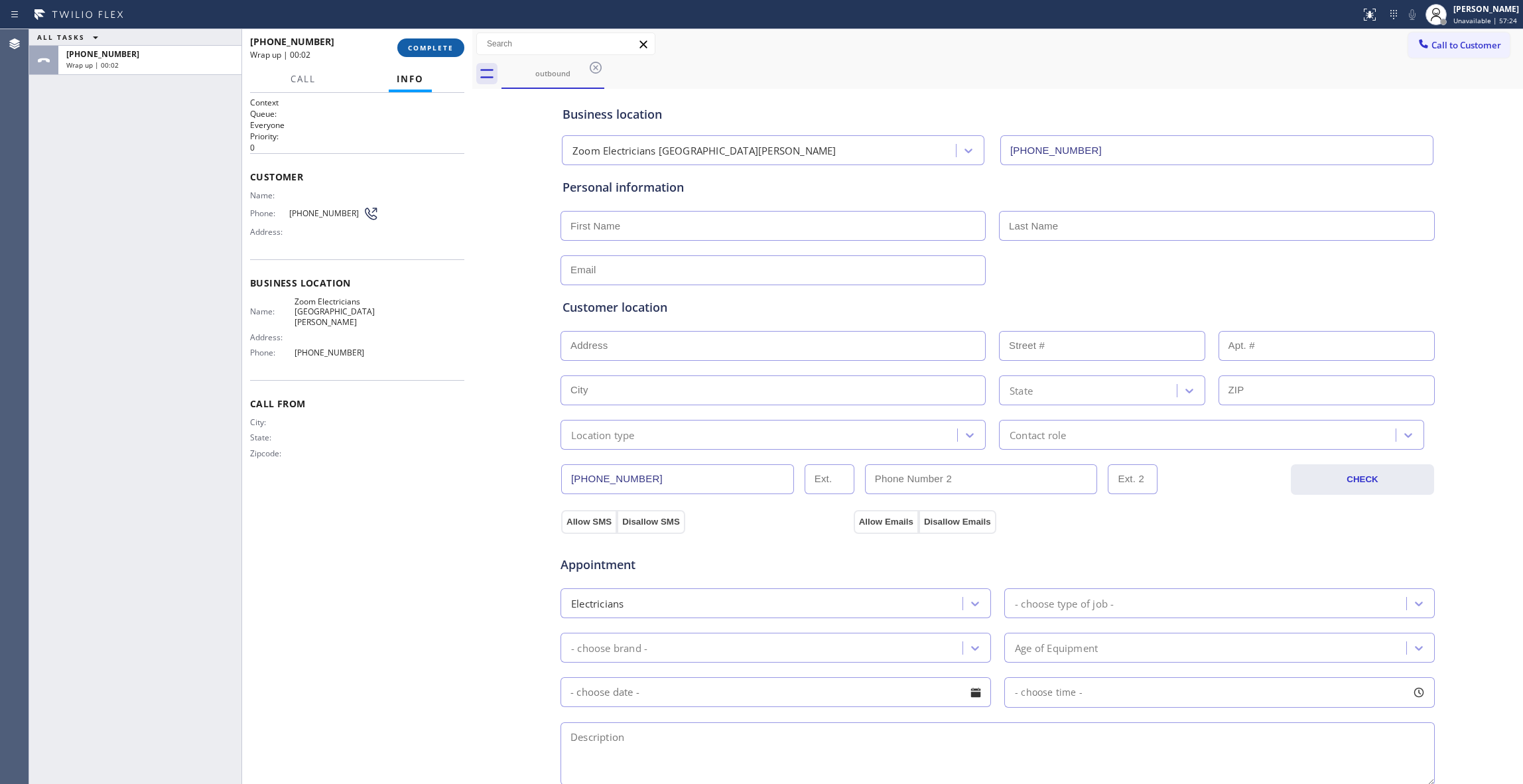
click at [430, 40] on button "COMPLETE" at bounding box center [430, 47] width 67 height 18
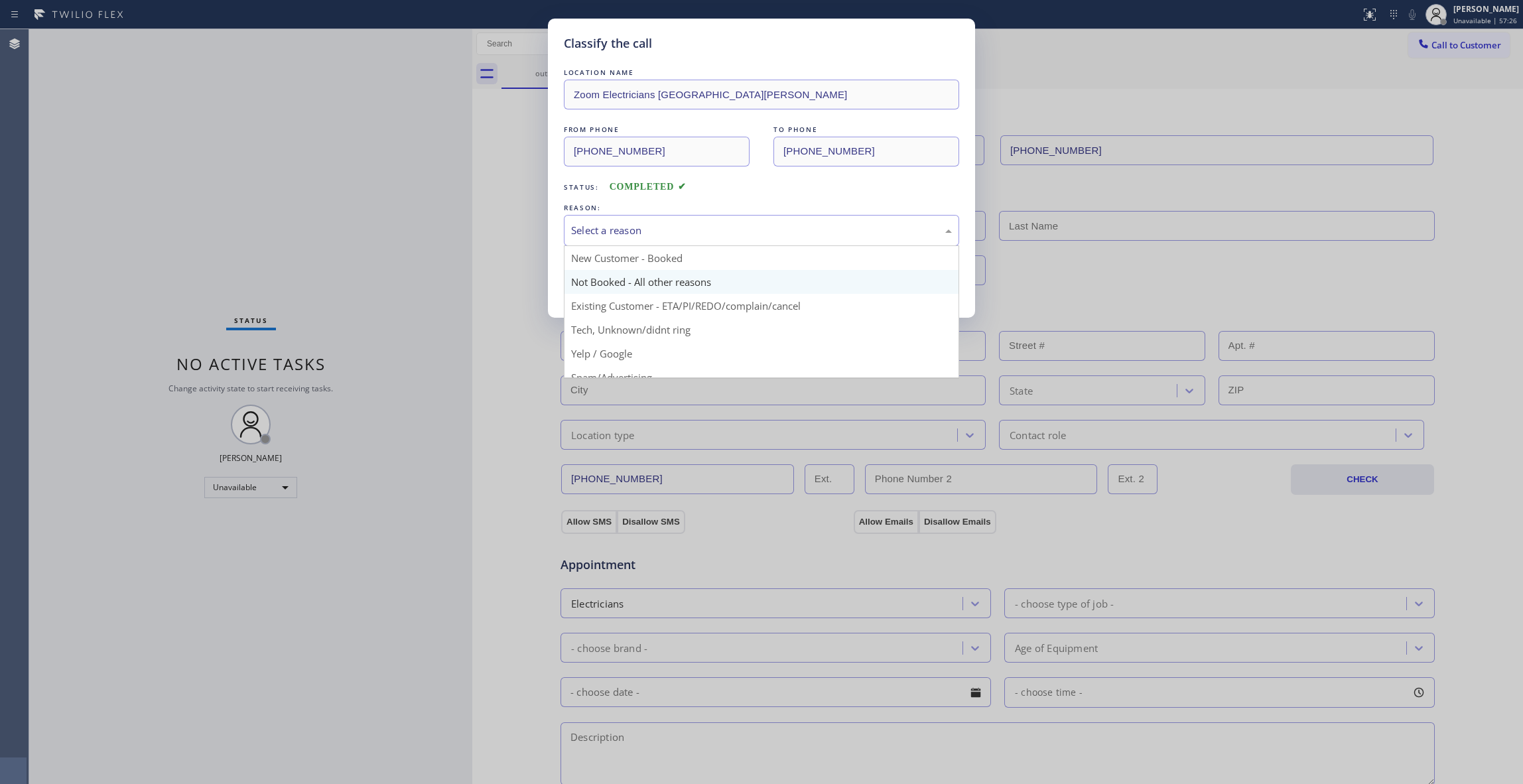
drag, startPoint x: 654, startPoint y: 232, endPoint x: 641, endPoint y: 279, distance: 48.8
click at [653, 233] on div "Select a reason" at bounding box center [762, 230] width 381 height 16
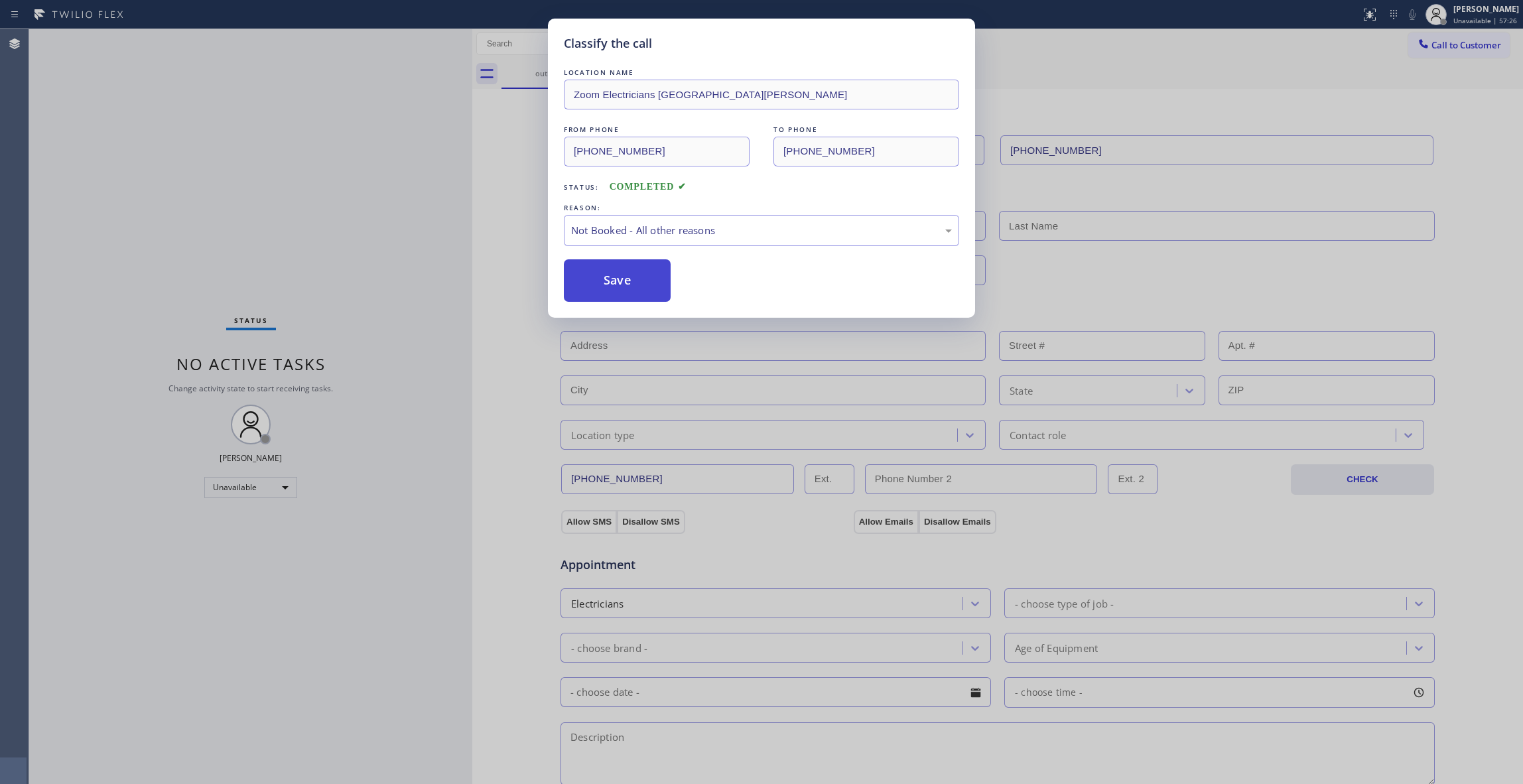
click at [605, 283] on button "Save" at bounding box center [617, 281] width 107 height 43
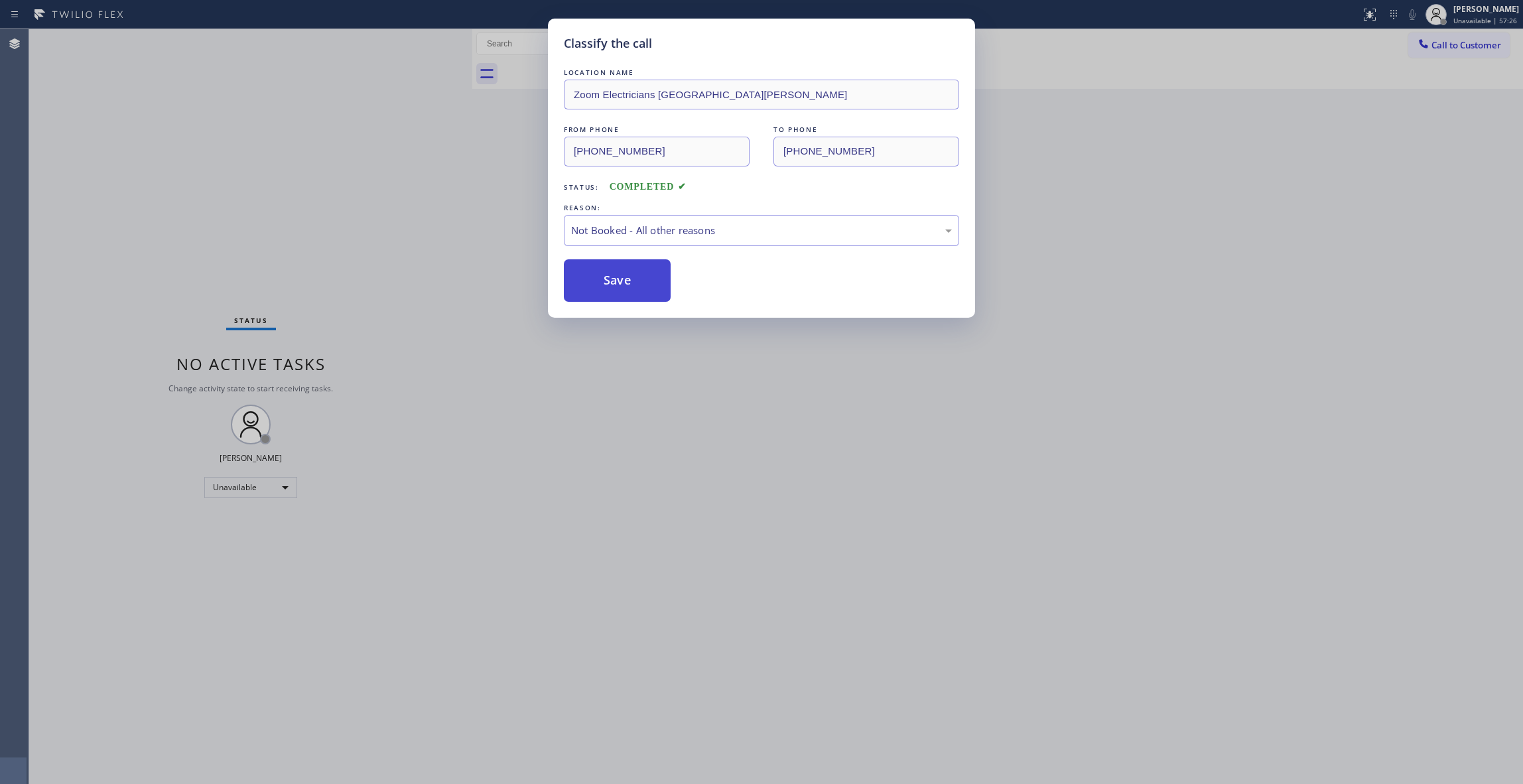
click at [605, 283] on button "Save" at bounding box center [617, 281] width 107 height 43
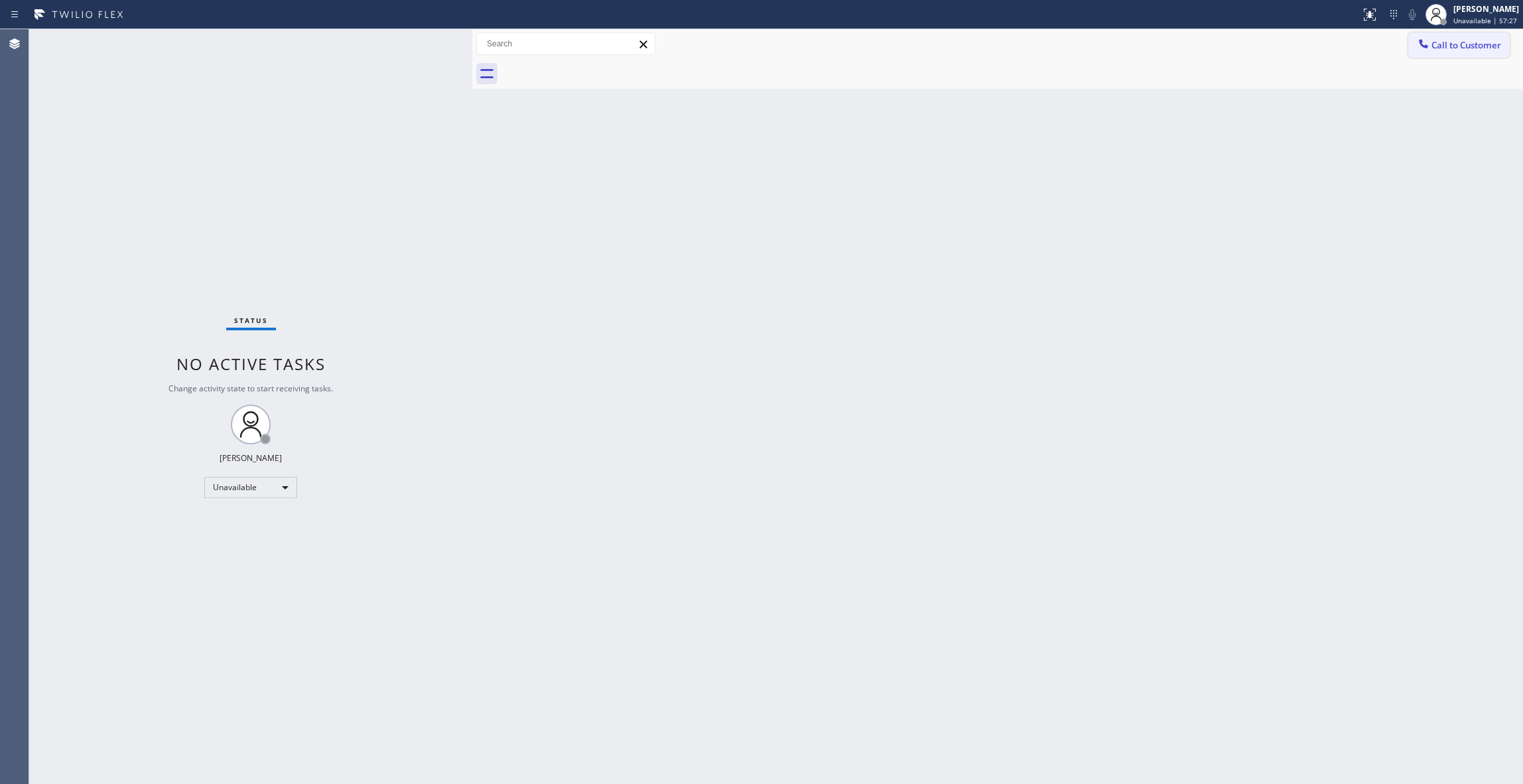
drag, startPoint x: 1448, startPoint y: 46, endPoint x: 898, endPoint y: 245, distance: 584.9
click at [1446, 46] on span "Call to Customer" at bounding box center [1466, 45] width 69 height 12
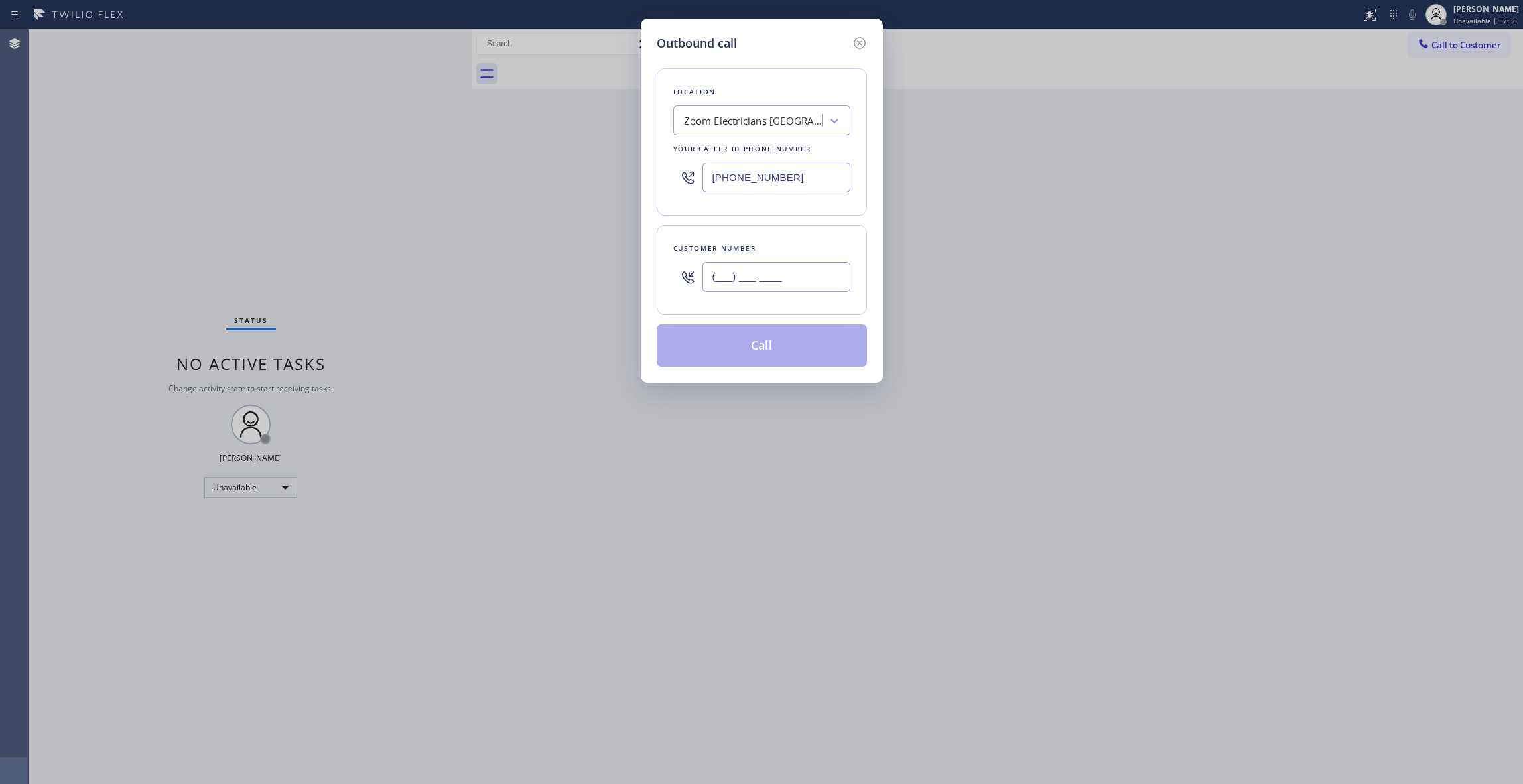
drag, startPoint x: 797, startPoint y: 279, endPoint x: 370, endPoint y: 285, distance: 427.0
click at [374, 277] on div "Outbound call Location Zoom Electricians [GEOGRAPHIC_DATA][PERSON_NAME] Your ca…" at bounding box center [762, 392] width 1523 height 784
paste input "714) 318-3625"
type input "[PHONE_NUMBER]"
drag, startPoint x: 810, startPoint y: 177, endPoint x: 443, endPoint y: 232, distance: 371.1
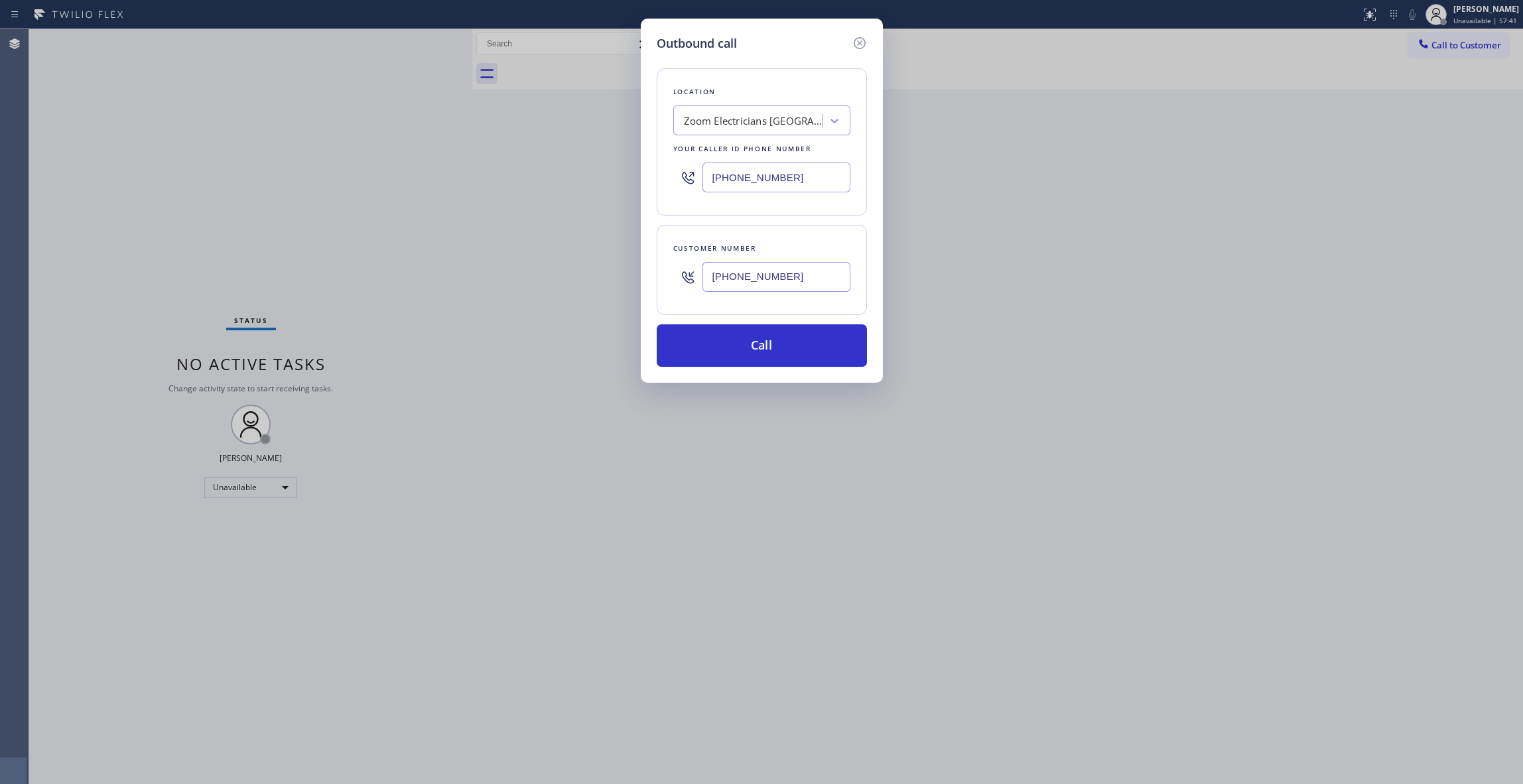
click at [422, 221] on div "Outbound call Location Zoom Electricians [GEOGRAPHIC_DATA][PERSON_NAME] Your ca…" at bounding box center [762, 392] width 1523 height 784
paste input "714) 613-0495"
type input "[PHONE_NUMBER]"
drag, startPoint x: 835, startPoint y: 280, endPoint x: 566, endPoint y: 280, distance: 269.0
click at [566, 280] on div "Outbound call Location [GEOGRAPHIC_DATA] Contractors Pros Your caller id phone …" at bounding box center [762, 392] width 1523 height 784
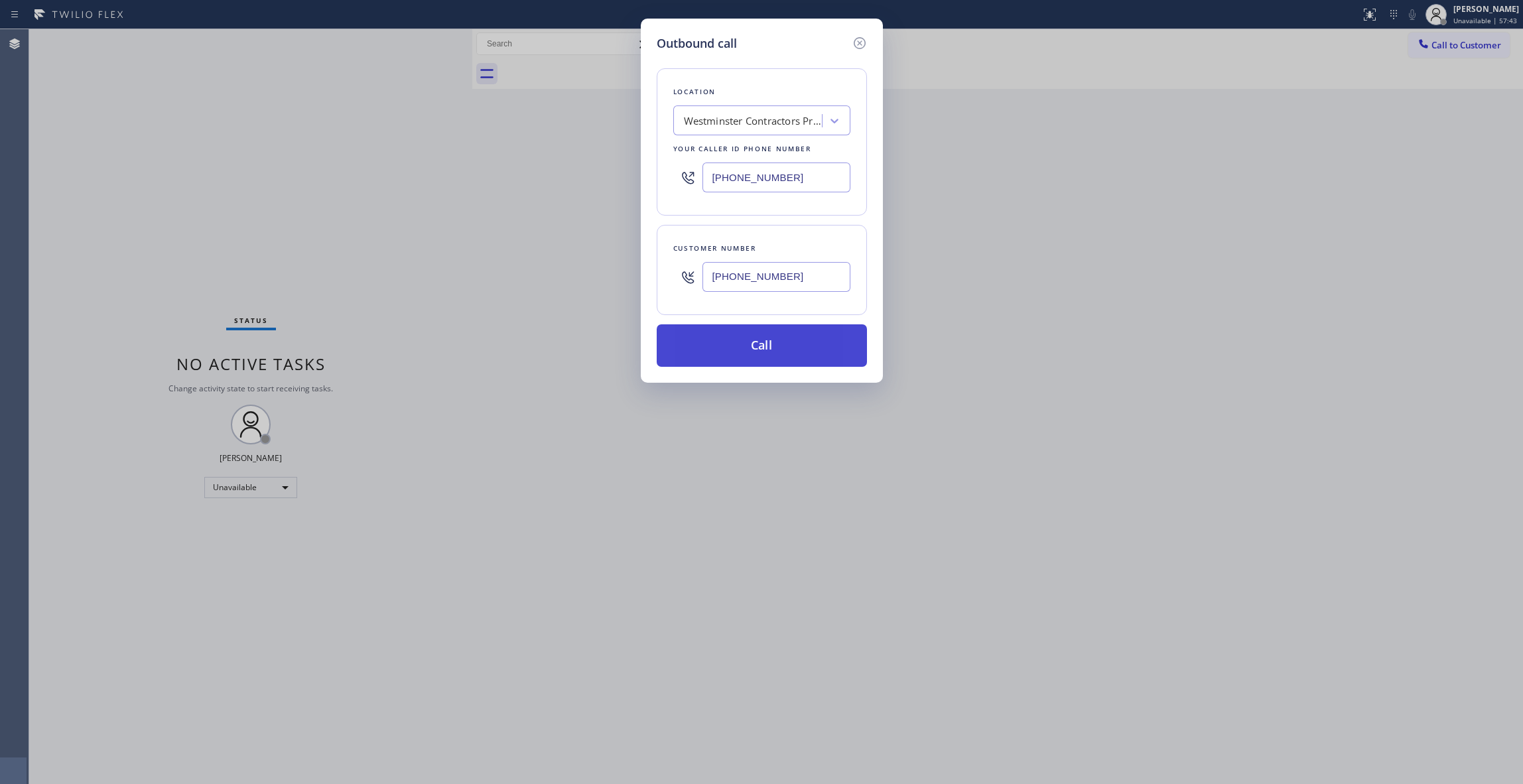
click at [738, 343] on button "Call" at bounding box center [762, 346] width 211 height 43
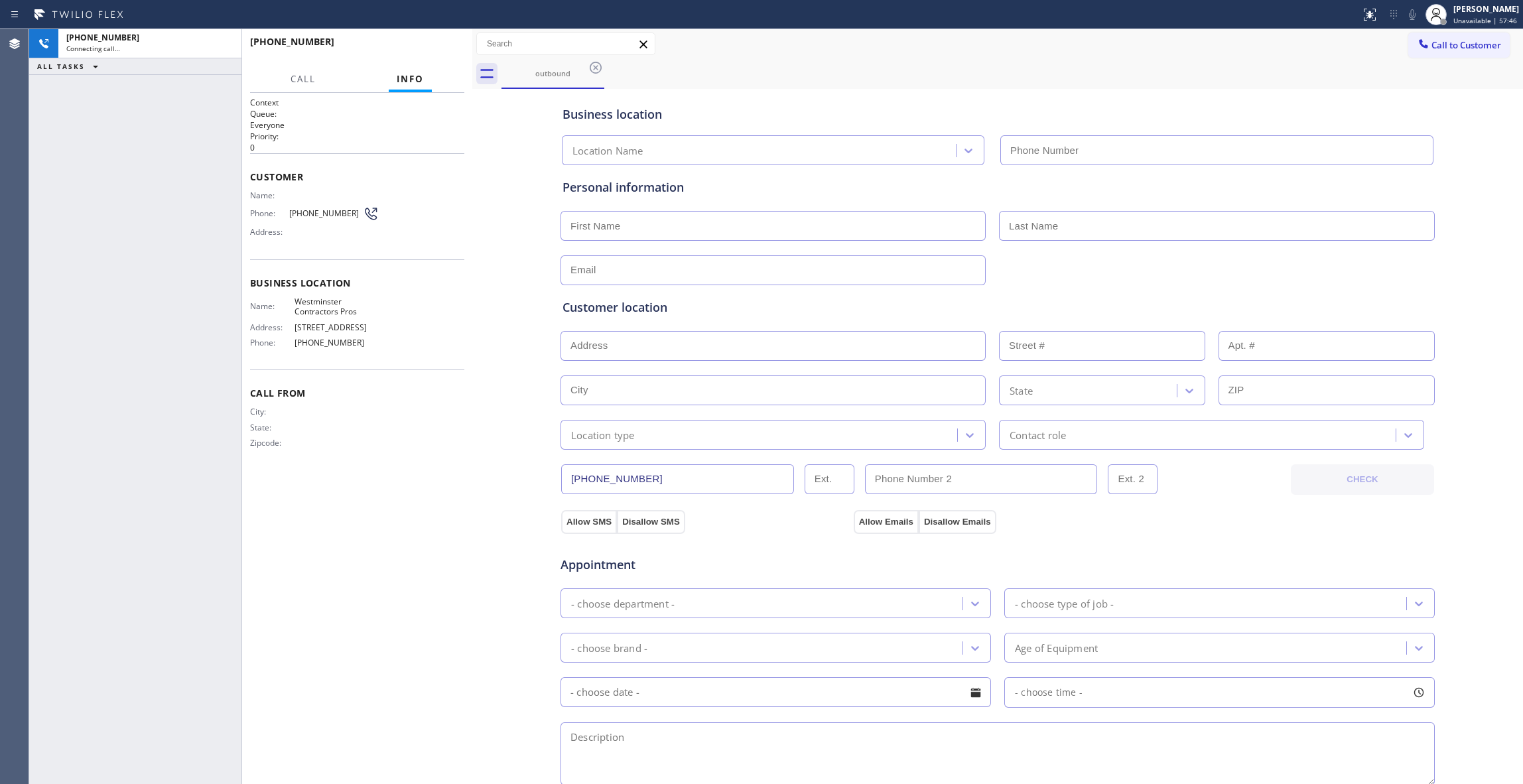
type input "[PHONE_NUMBER]"
click at [431, 43] on button "HANG UP" at bounding box center [433, 47] width 62 height 18
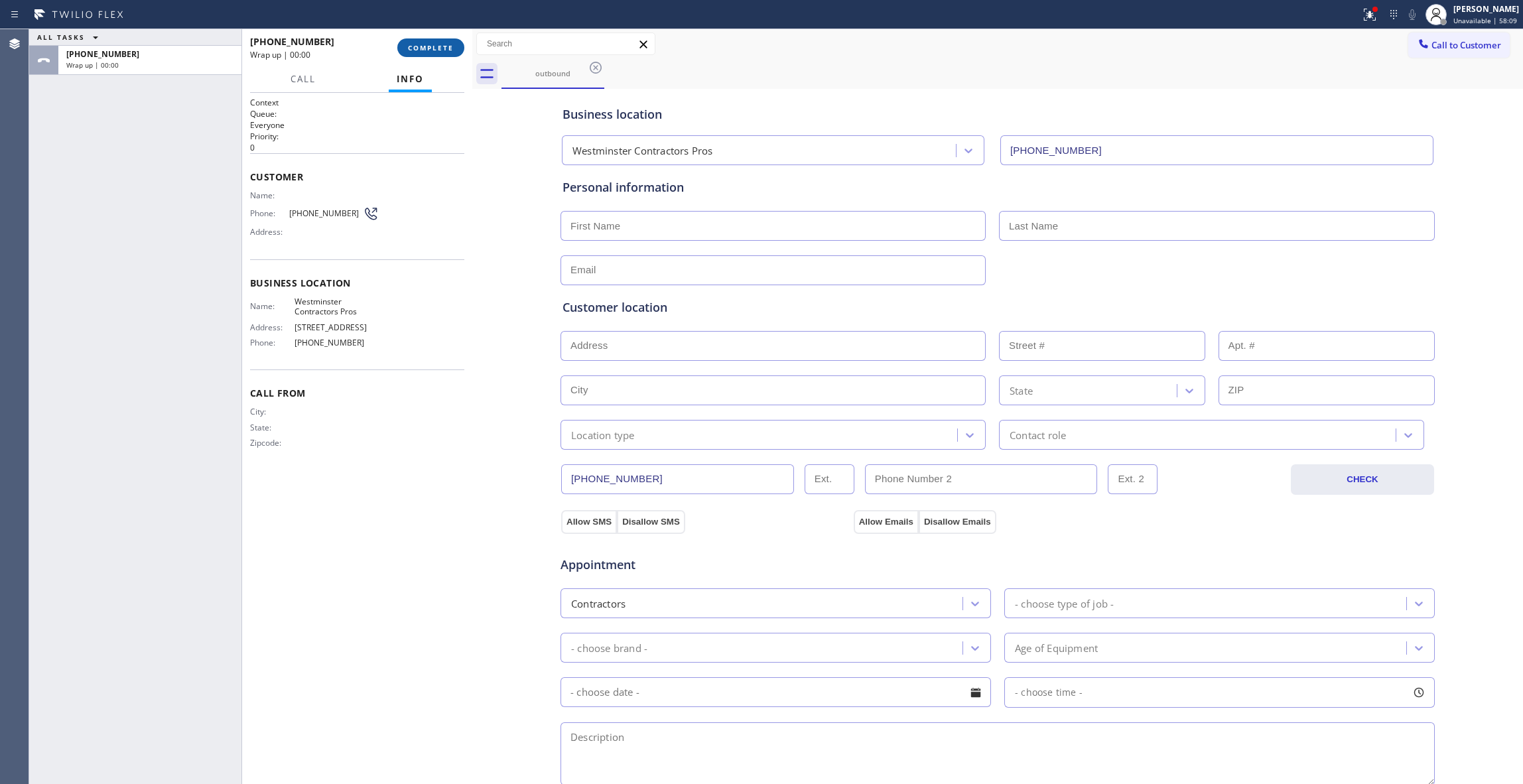
click at [431, 43] on button "COMPLETE" at bounding box center [430, 47] width 67 height 18
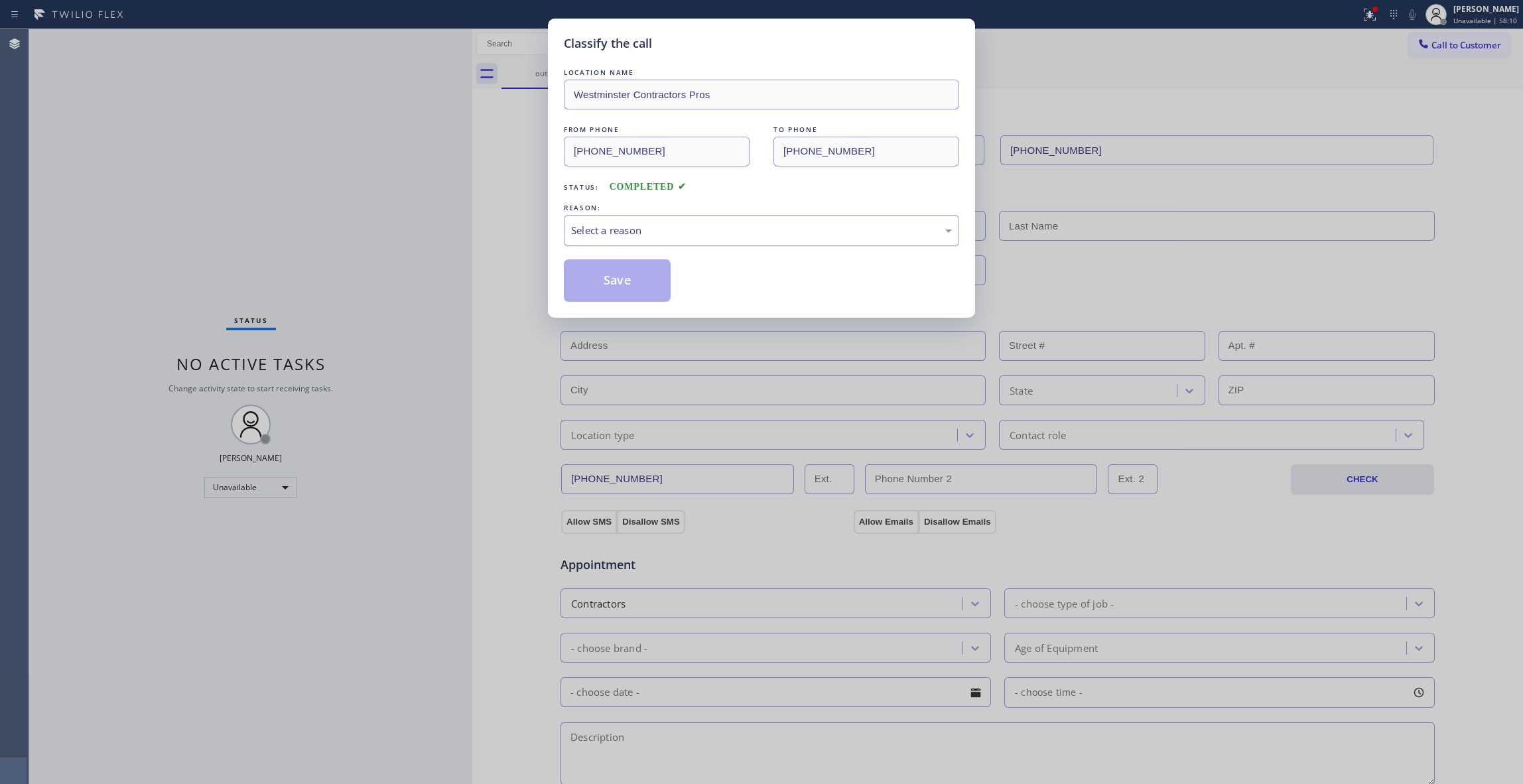
click at [601, 236] on div "Select a reason" at bounding box center [762, 230] width 381 height 16
click at [611, 284] on button "Save" at bounding box center [617, 281] width 107 height 43
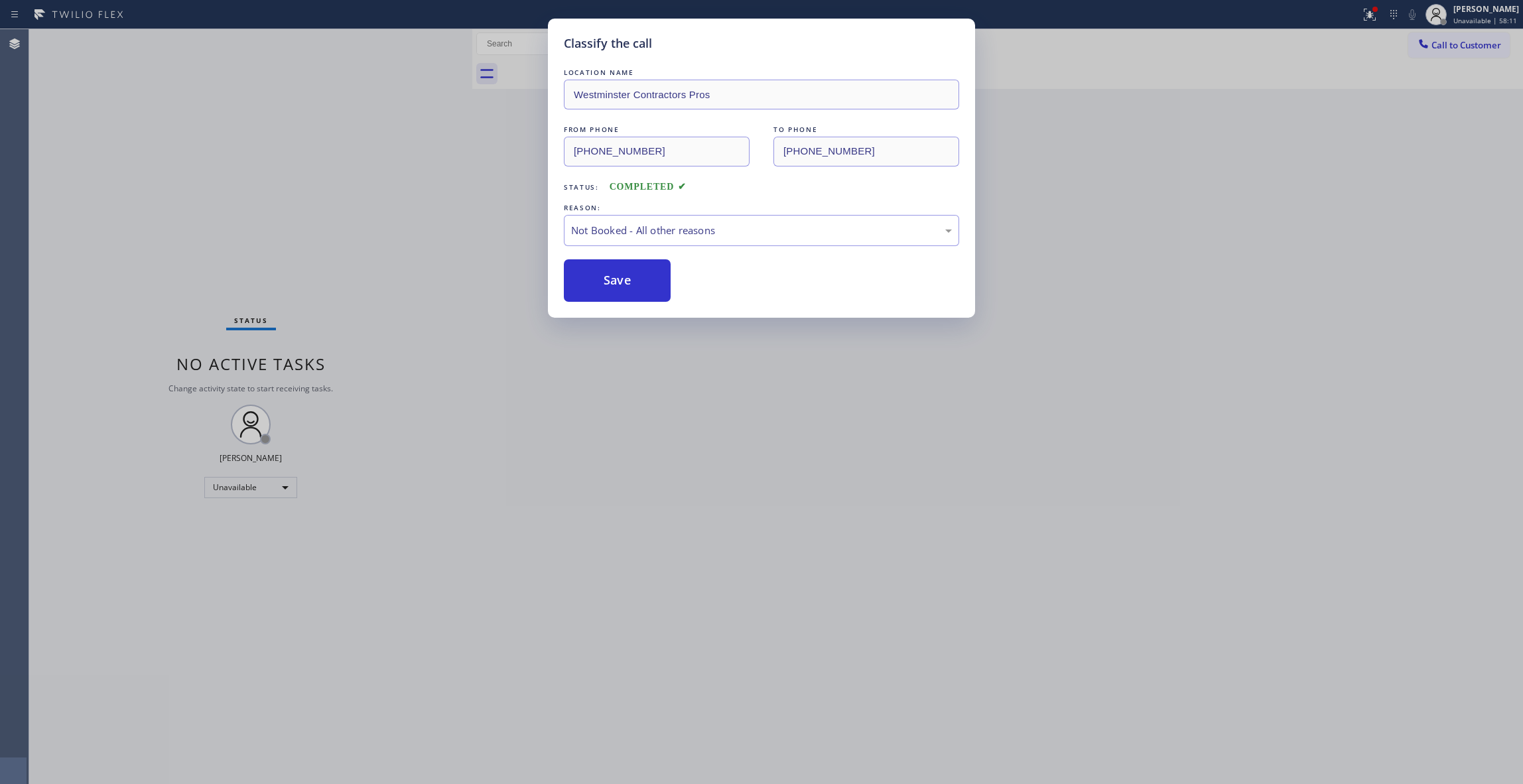
click at [611, 284] on button "Save" at bounding box center [617, 281] width 107 height 43
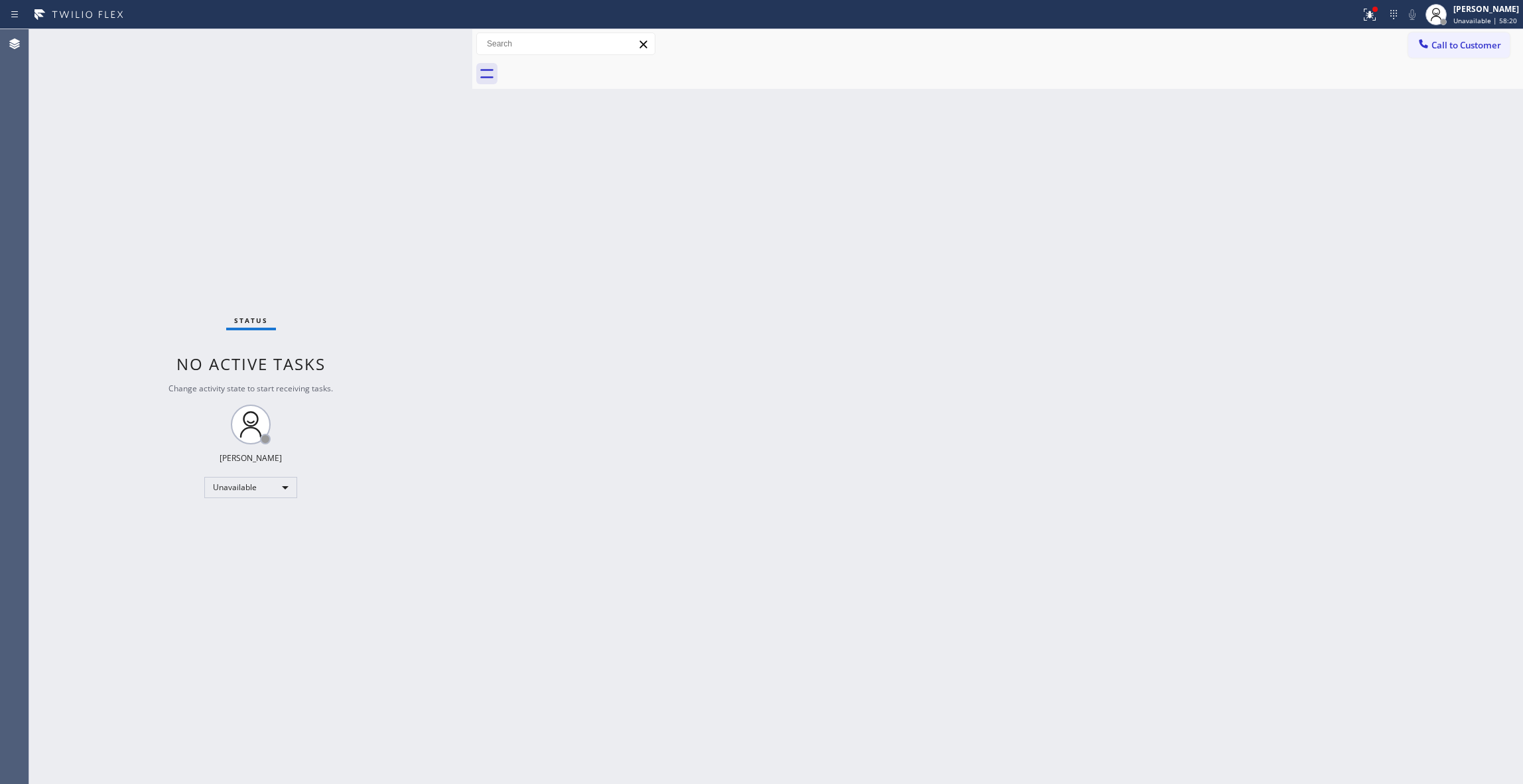
drag, startPoint x: 991, startPoint y: 276, endPoint x: 1194, endPoint y: 184, distance: 222.9
click at [998, 267] on div "Back to Dashboard Change Sender ID Customers Technicians Select a contact Outbo…" at bounding box center [998, 406] width 1051 height 755
click at [1459, 35] on button "Call to Customer" at bounding box center [1458, 45] width 101 height 26
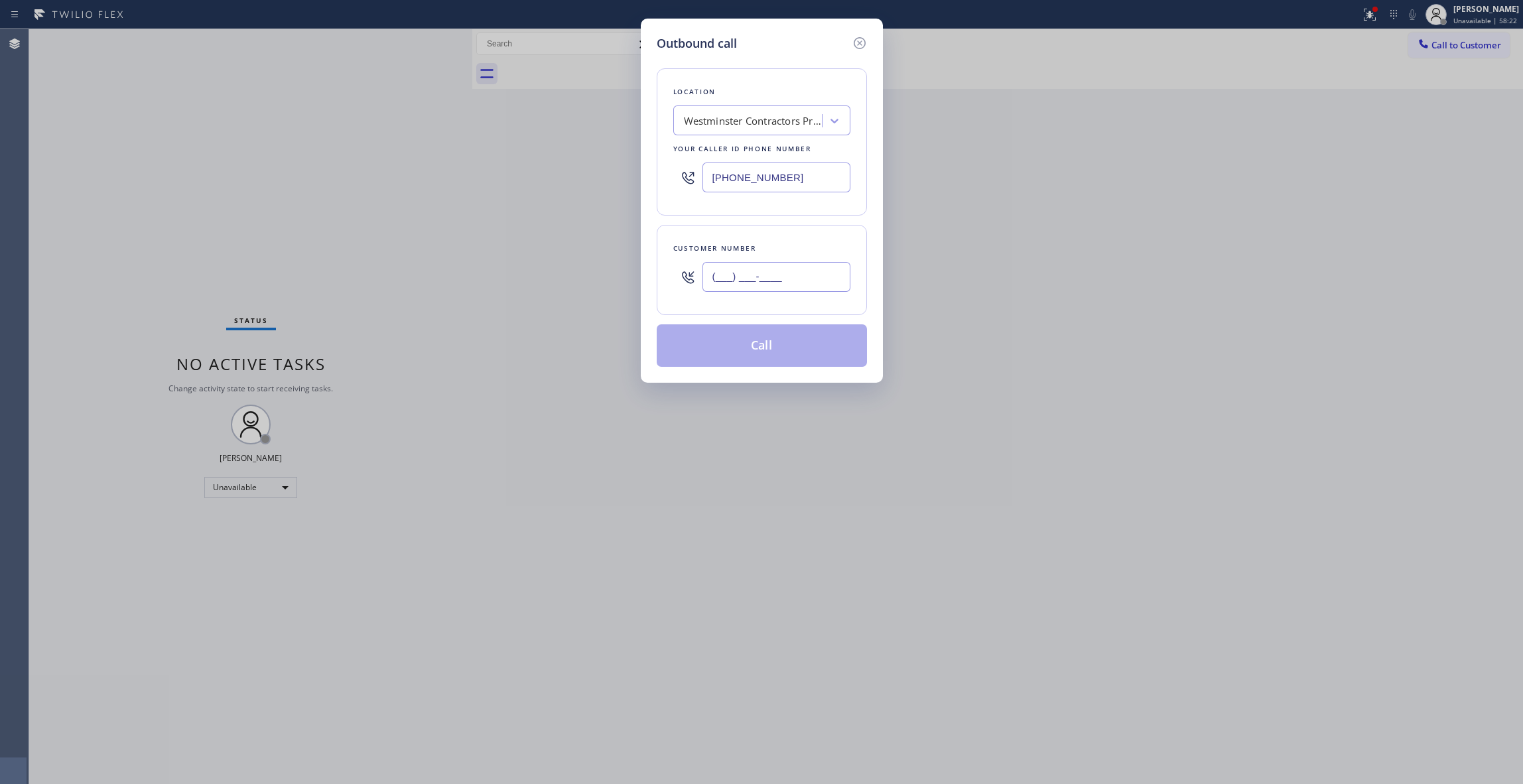
click at [744, 283] on input "(___) ___-____" at bounding box center [776, 277] width 148 height 30
paste input "786) 807-2691"
type input "[PHONE_NUMBER]"
drag, startPoint x: 818, startPoint y: 177, endPoint x: 398, endPoint y: 179, distance: 420.0
click at [398, 179] on div "Outbound call Location [GEOGRAPHIC_DATA] Contractors Pros Your caller id phone …" at bounding box center [762, 392] width 1523 height 784
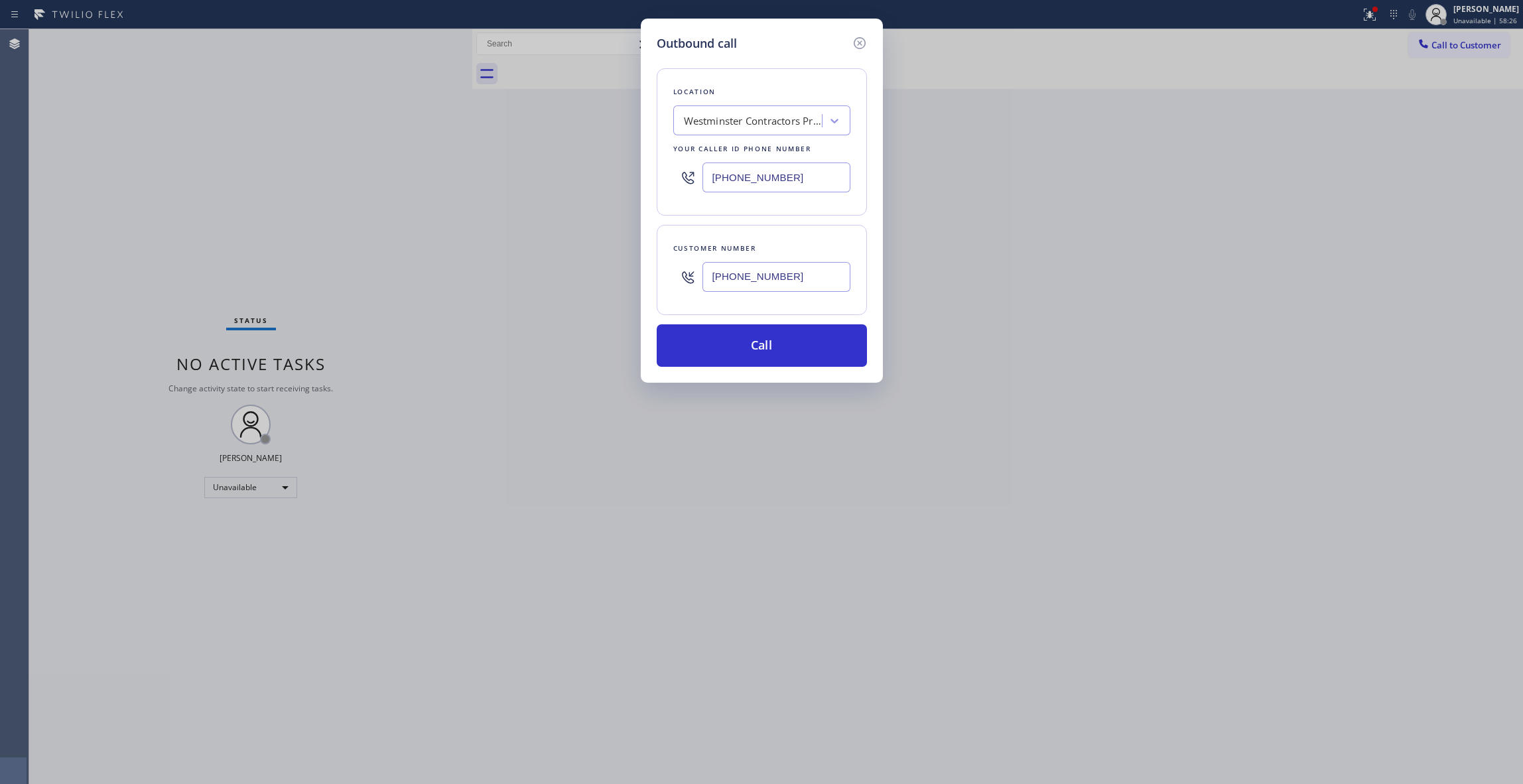
paste input "86) 465-5241"
type input "[PHONE_NUMBER]"
click at [686, 349] on button "Call" at bounding box center [762, 346] width 211 height 43
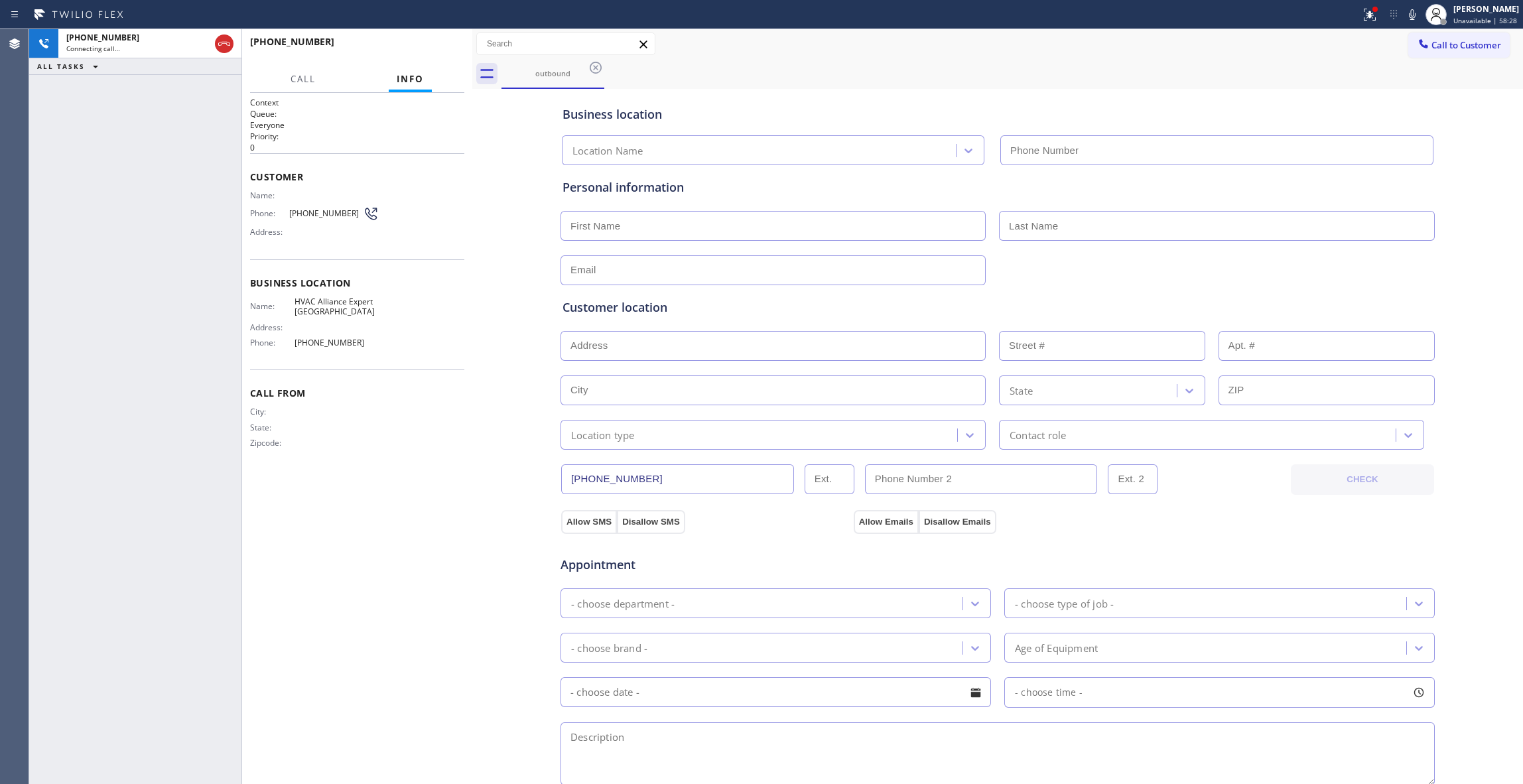
type input "[PHONE_NUMBER]"
click at [418, 54] on button "HANG UP" at bounding box center [433, 47] width 62 height 18
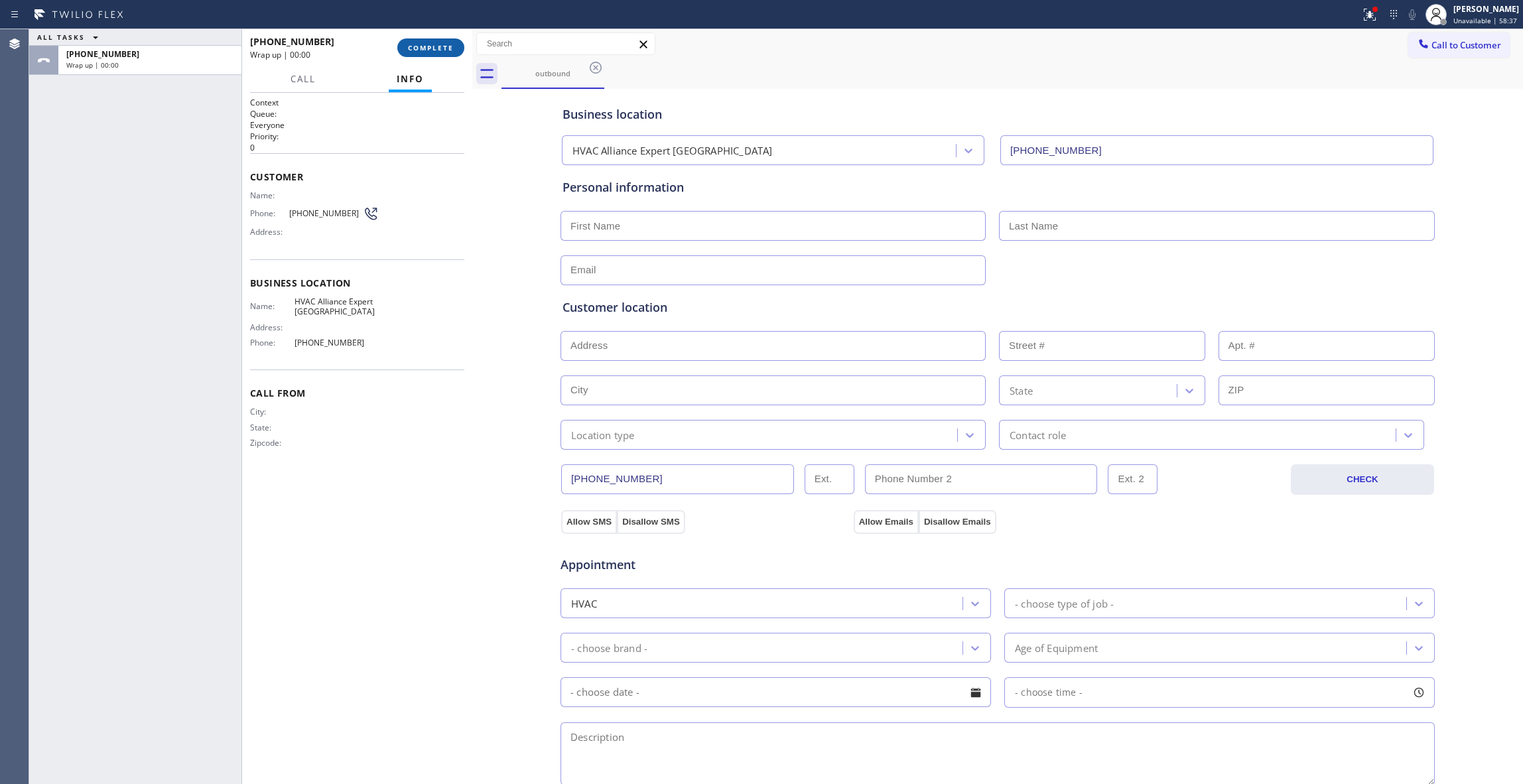
click at [420, 53] on button "COMPLETE" at bounding box center [430, 47] width 67 height 18
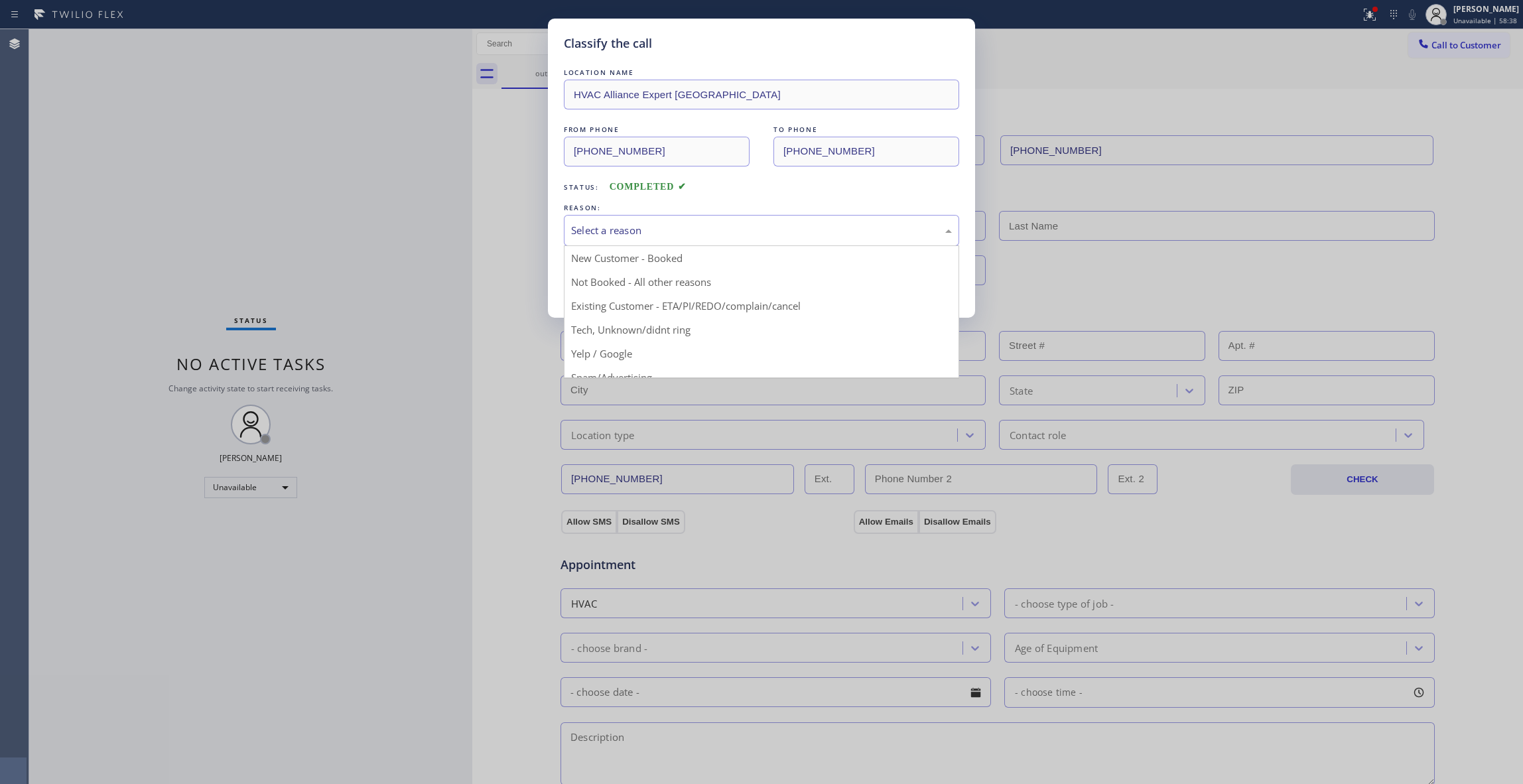
click at [616, 242] on div "Select a reason" at bounding box center [762, 230] width 396 height 31
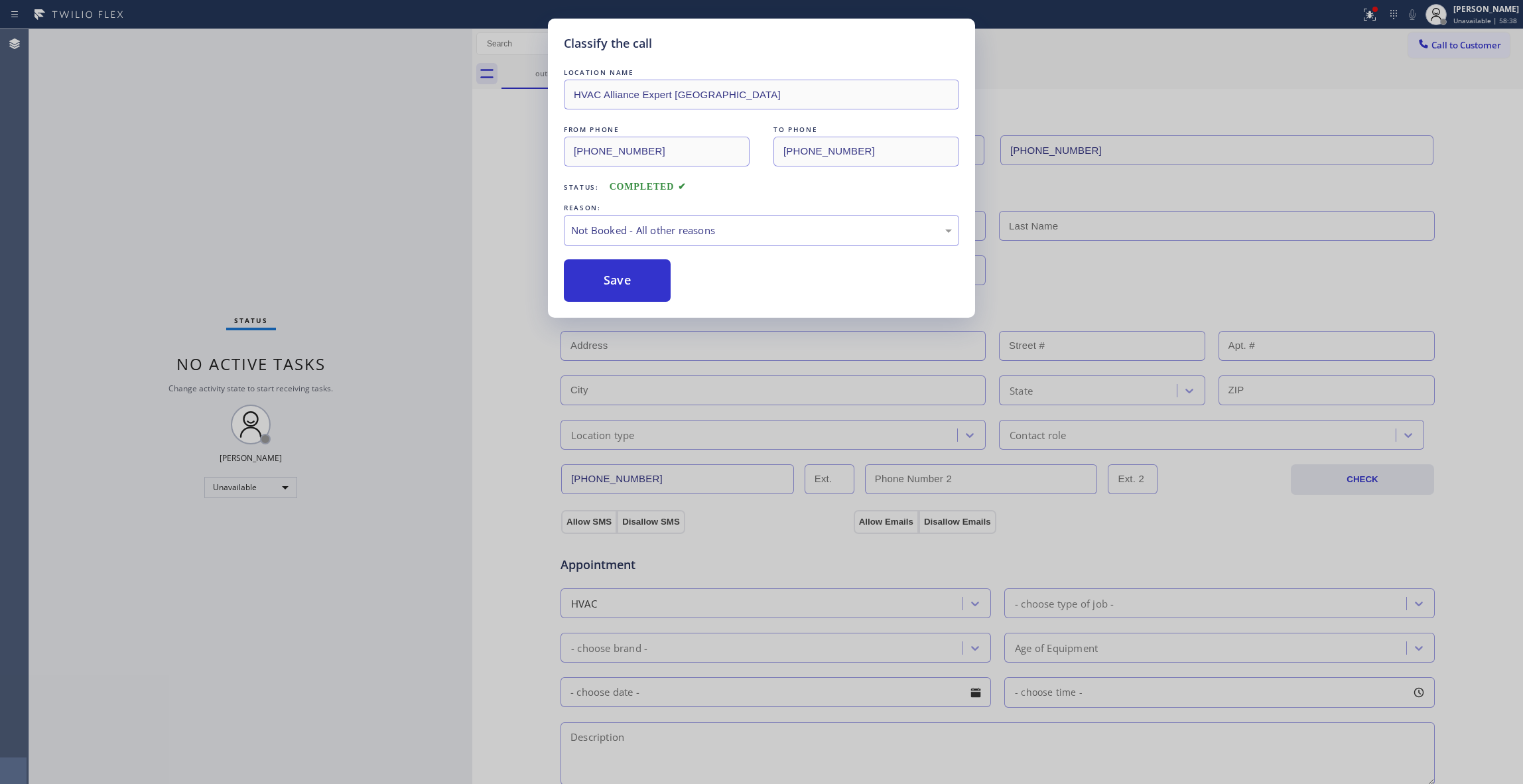
click at [615, 279] on button "Save" at bounding box center [617, 281] width 107 height 43
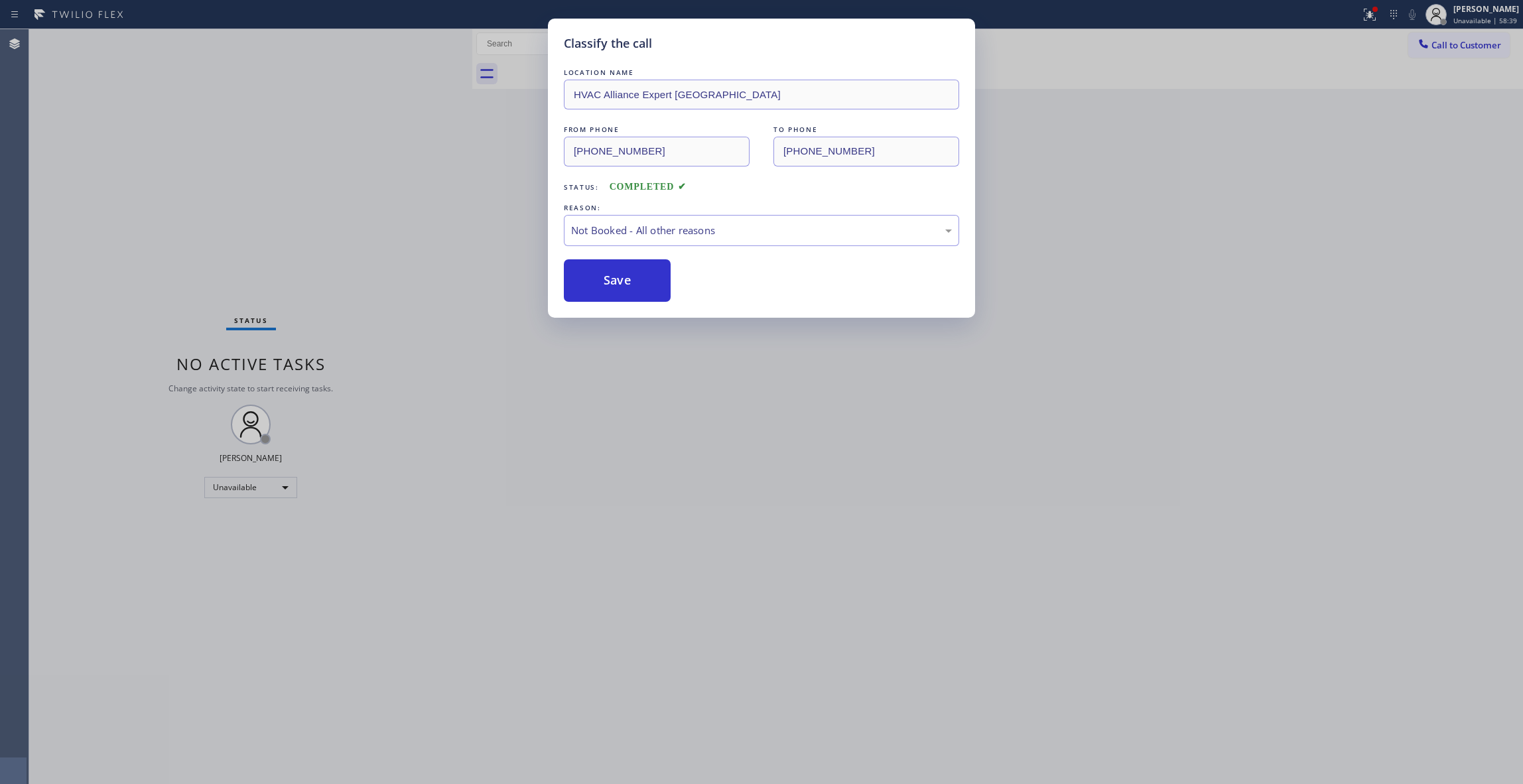
click at [615, 279] on button "Save" at bounding box center [617, 281] width 107 height 43
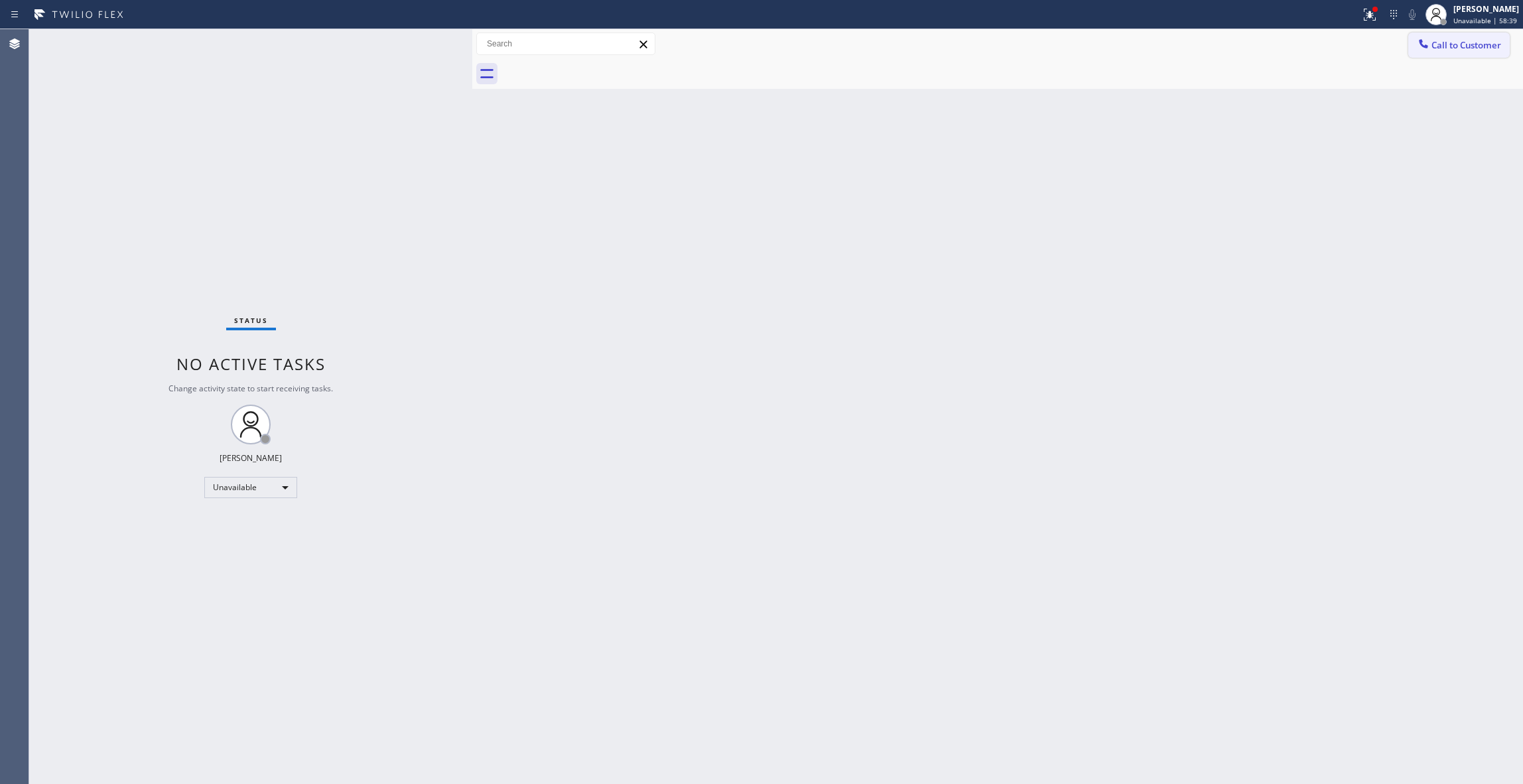
drag, startPoint x: 1463, startPoint y: 44, endPoint x: 1266, endPoint y: 77, distance: 199.7
click at [1461, 43] on span "Call to Customer" at bounding box center [1466, 45] width 69 height 12
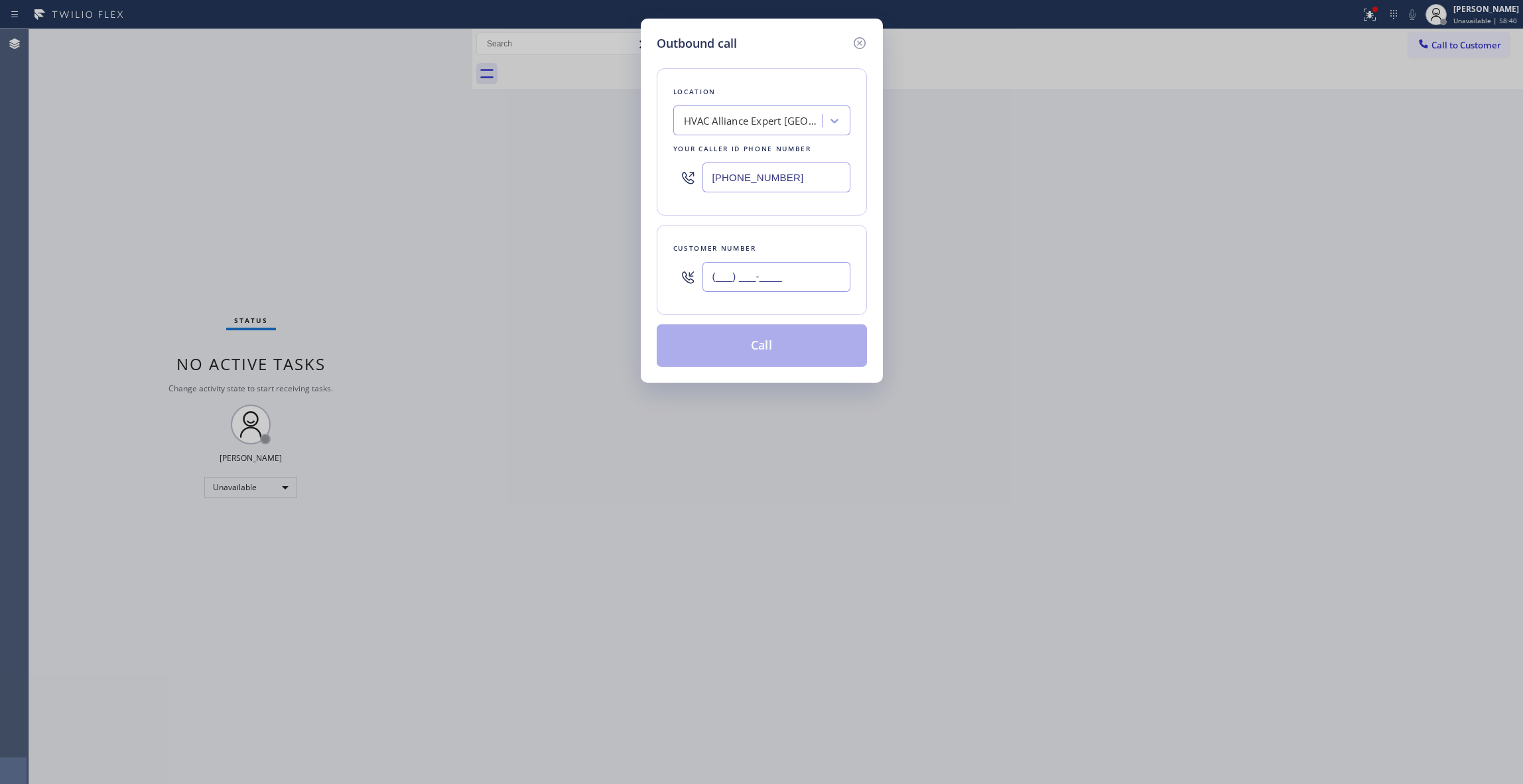
click at [754, 273] on input "(___) ___-____" at bounding box center [776, 277] width 148 height 30
paste input "786) 807-2691"
type input "[PHONE_NUMBER]"
click at [757, 351] on button "Call" at bounding box center [762, 346] width 211 height 43
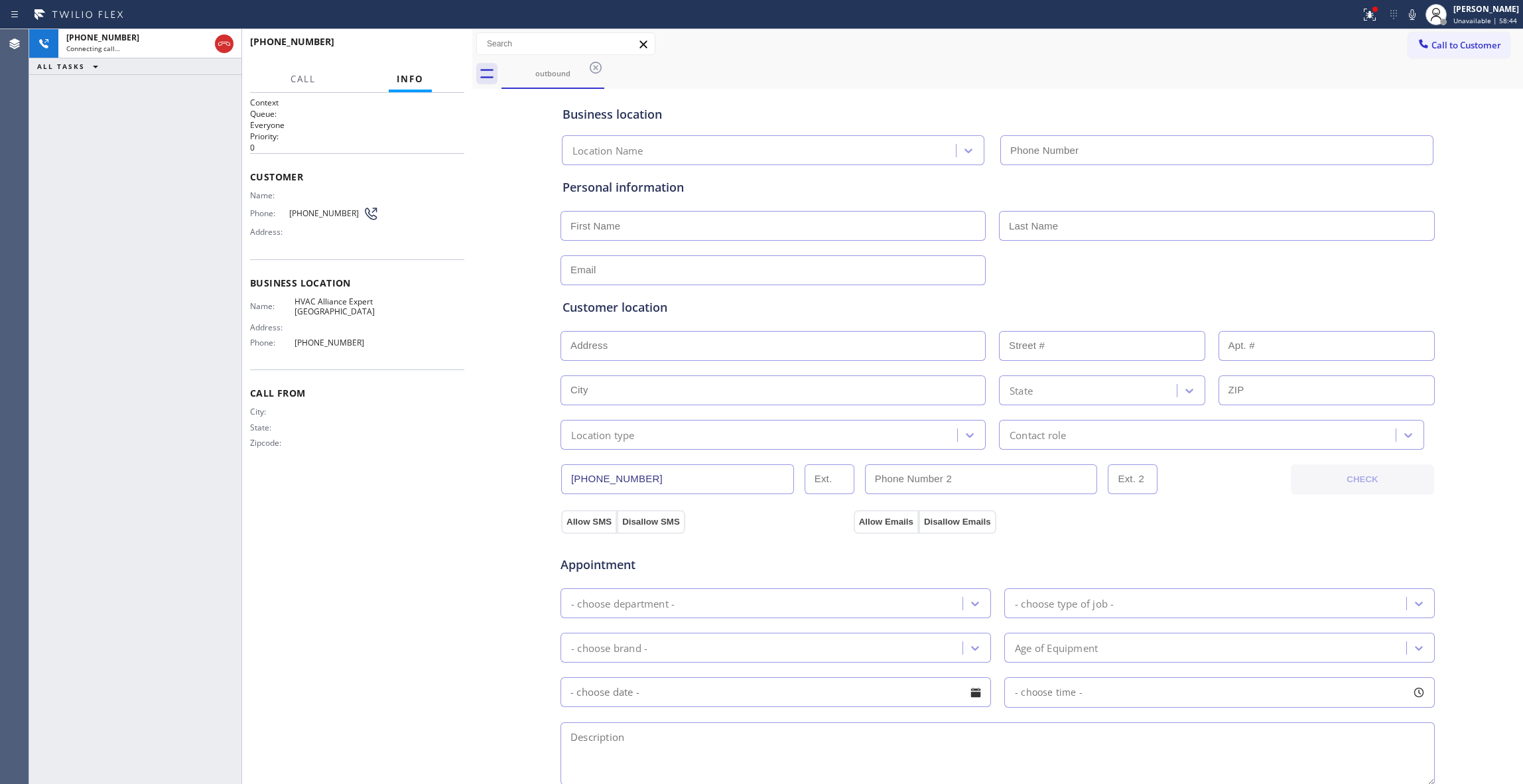
type input "[PHONE_NUMBER]"
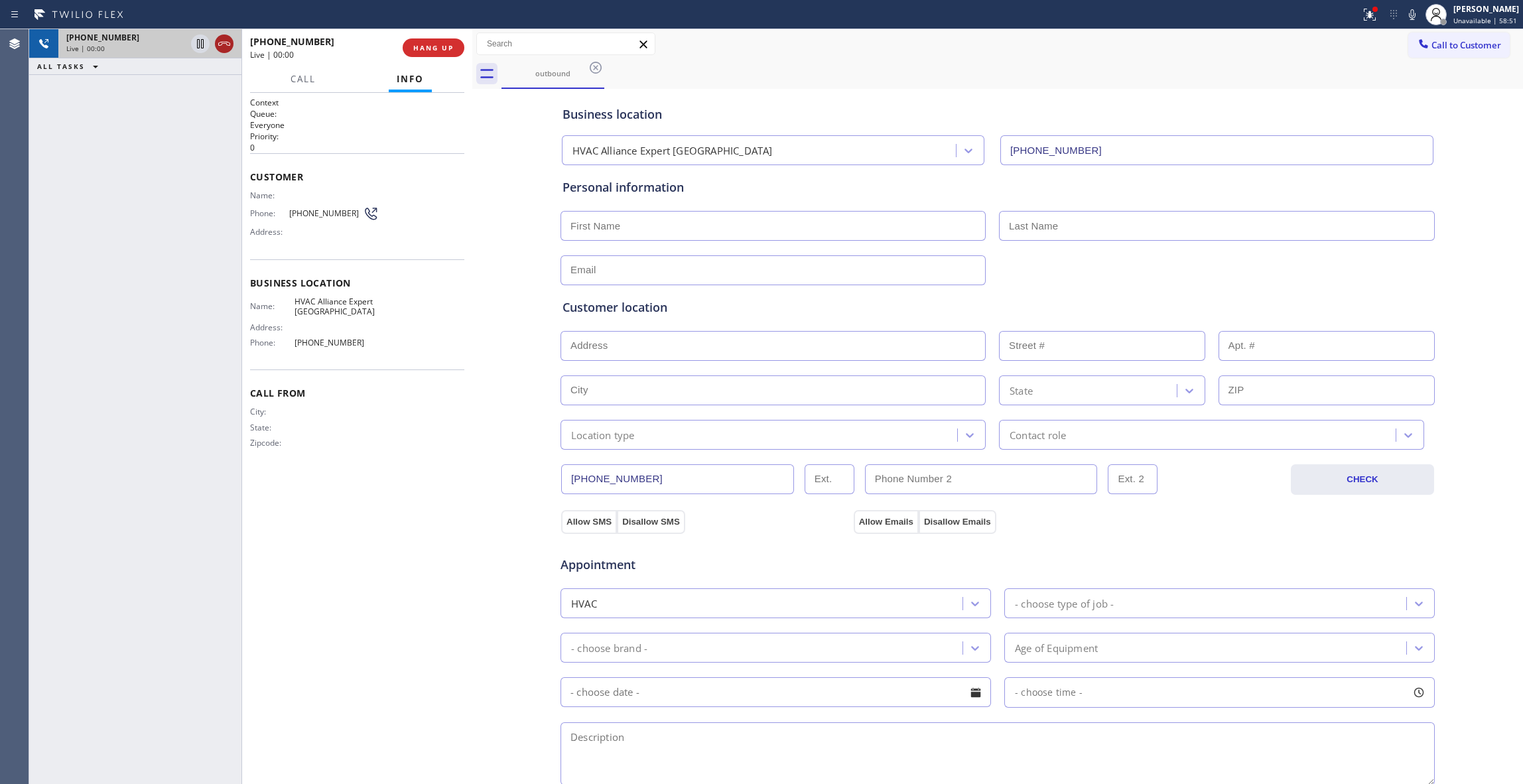
click at [222, 41] on icon at bounding box center [224, 44] width 16 height 16
click at [430, 53] on button "HANG UP" at bounding box center [433, 47] width 62 height 18
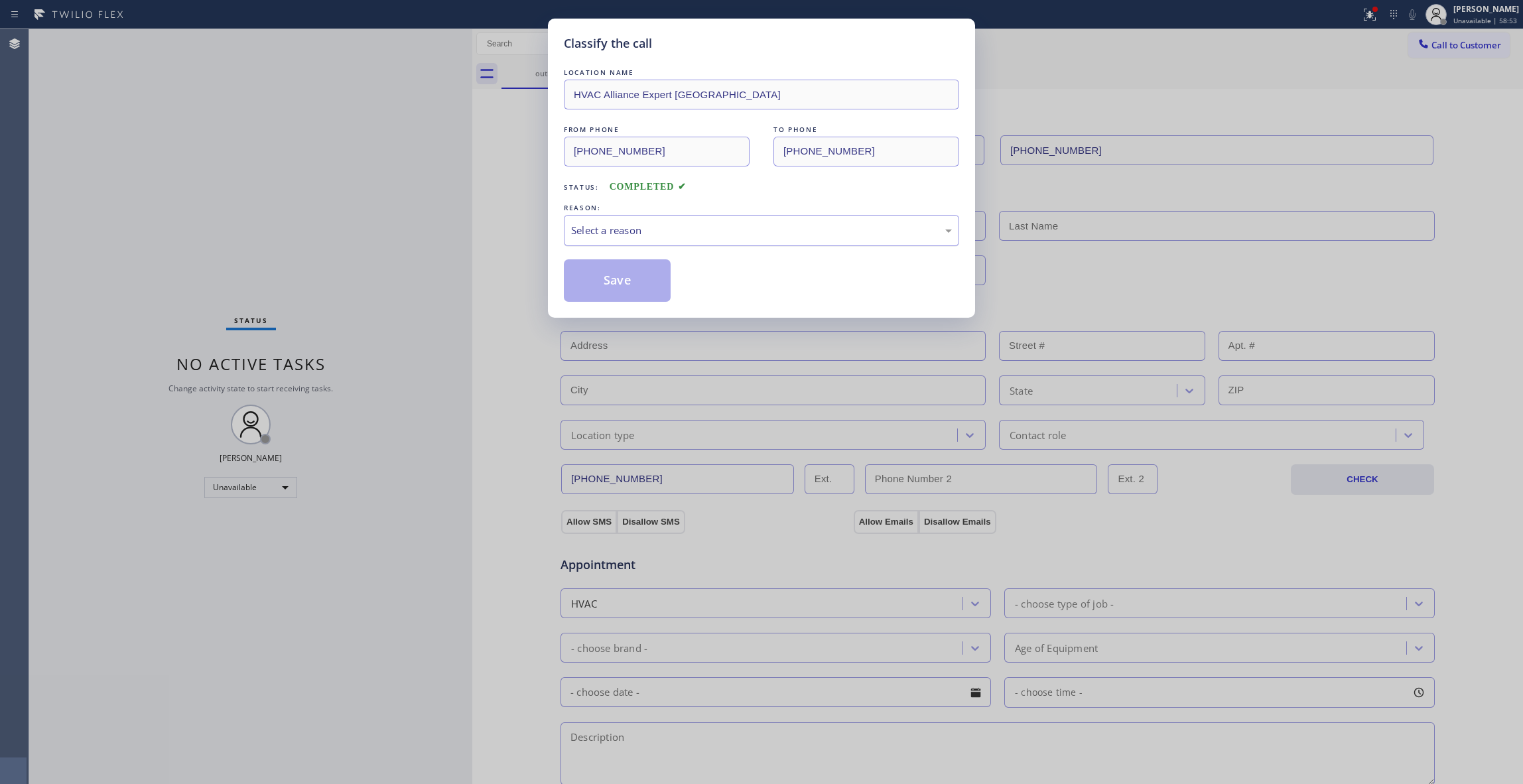
click at [605, 242] on div "Select a reason" at bounding box center [762, 230] width 396 height 31
click at [615, 283] on button "Save" at bounding box center [617, 281] width 107 height 43
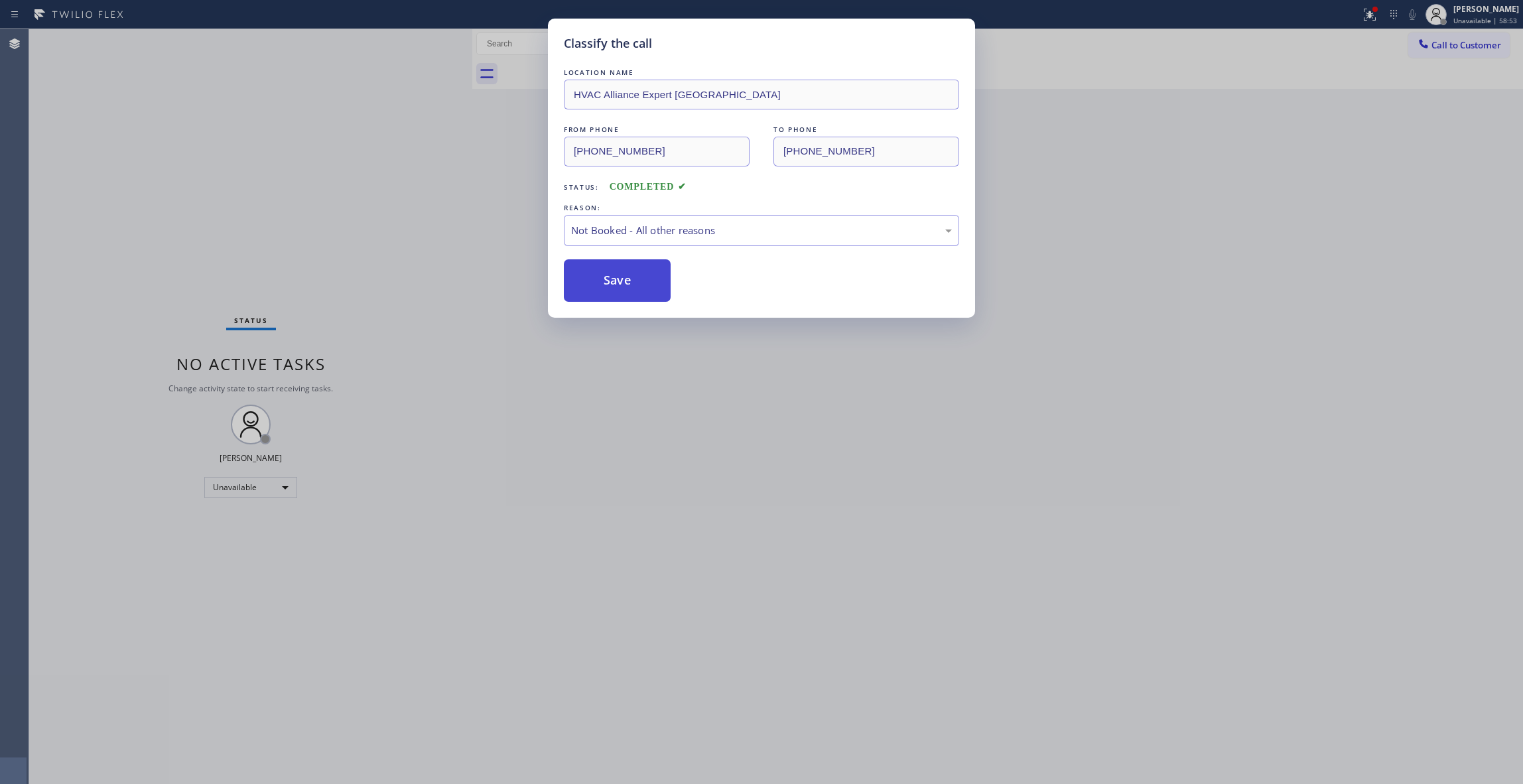
click at [615, 283] on button "Save" at bounding box center [617, 281] width 107 height 43
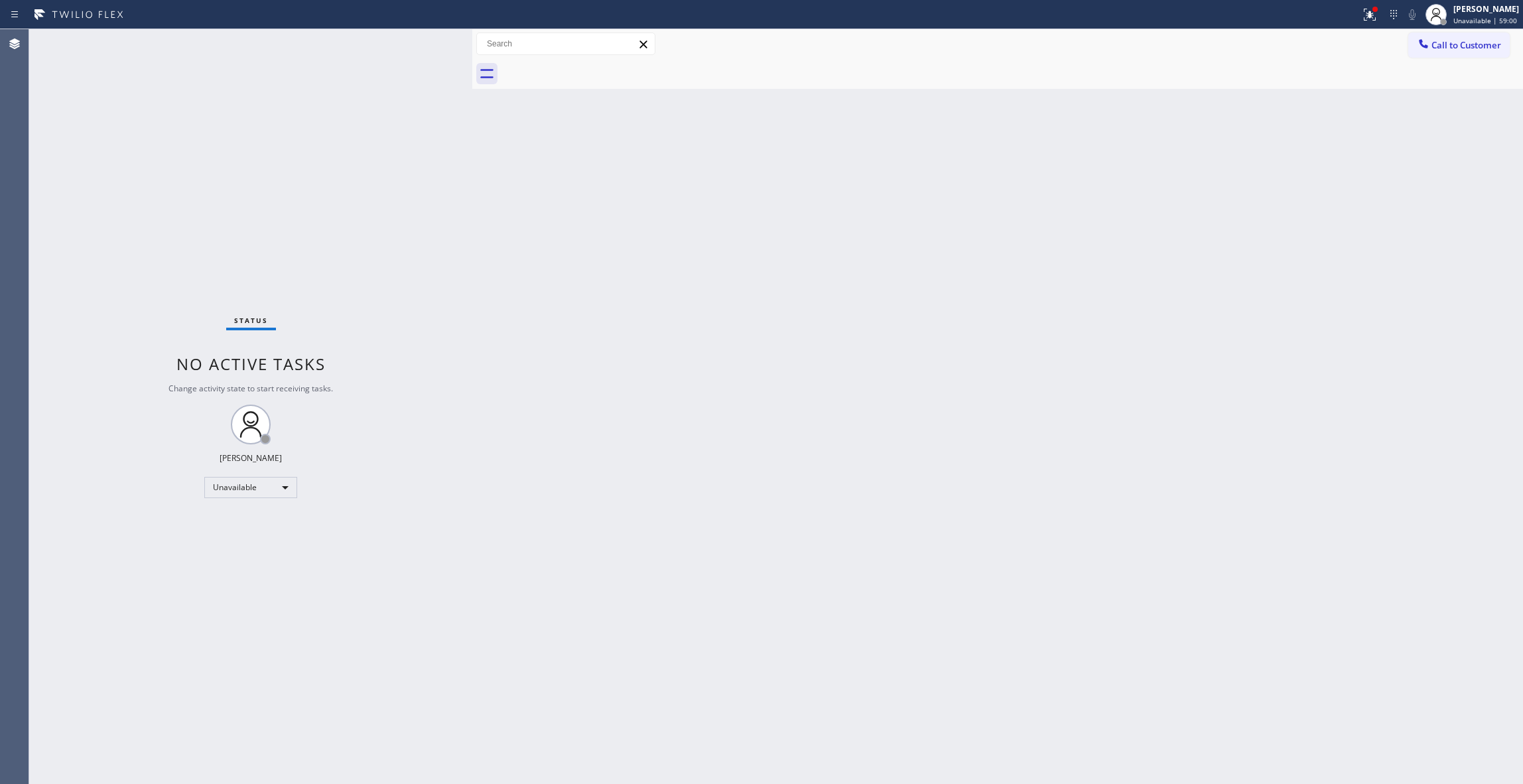
drag, startPoint x: 1005, startPoint y: 393, endPoint x: 1039, endPoint y: 335, distance: 67.2
click at [1026, 362] on div "Back to Dashboard Change Sender ID Customers Technicians Select a contact Outbo…" at bounding box center [998, 406] width 1051 height 755
click at [1458, 43] on span "Call to Customer" at bounding box center [1466, 45] width 69 height 12
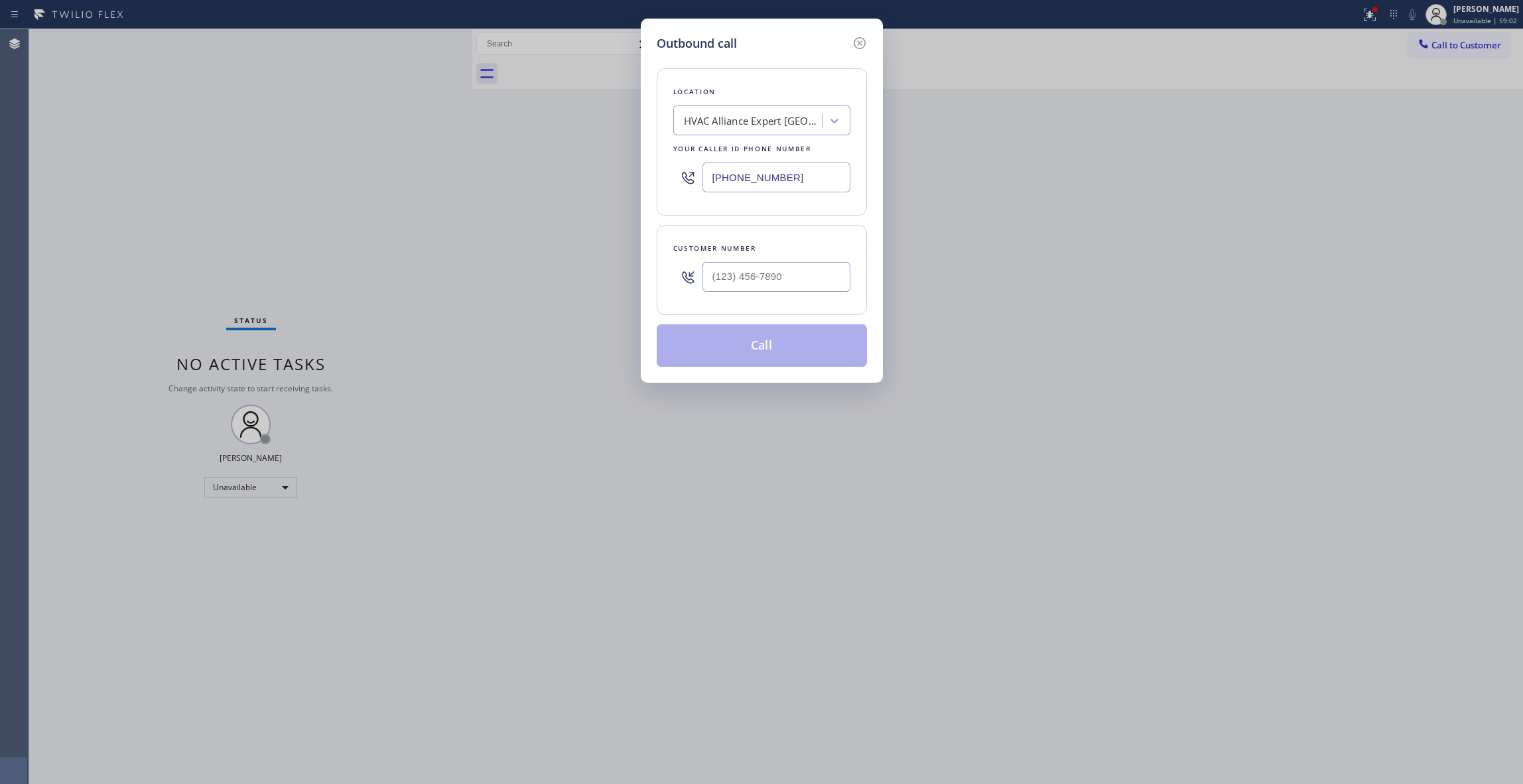
paste input "805) 600-5332"
drag, startPoint x: 802, startPoint y: 184, endPoint x: 349, endPoint y: 174, distance: 453.1
click at [349, 174] on div "Outbound call Location HVAC Alliance Expert [GEOGRAPHIC_DATA] Your caller id ph…" at bounding box center [762, 392] width 1523 height 784
type input "[PHONE_NUMBER]"
click at [779, 279] on input "(___) ___-____" at bounding box center [776, 277] width 148 height 30
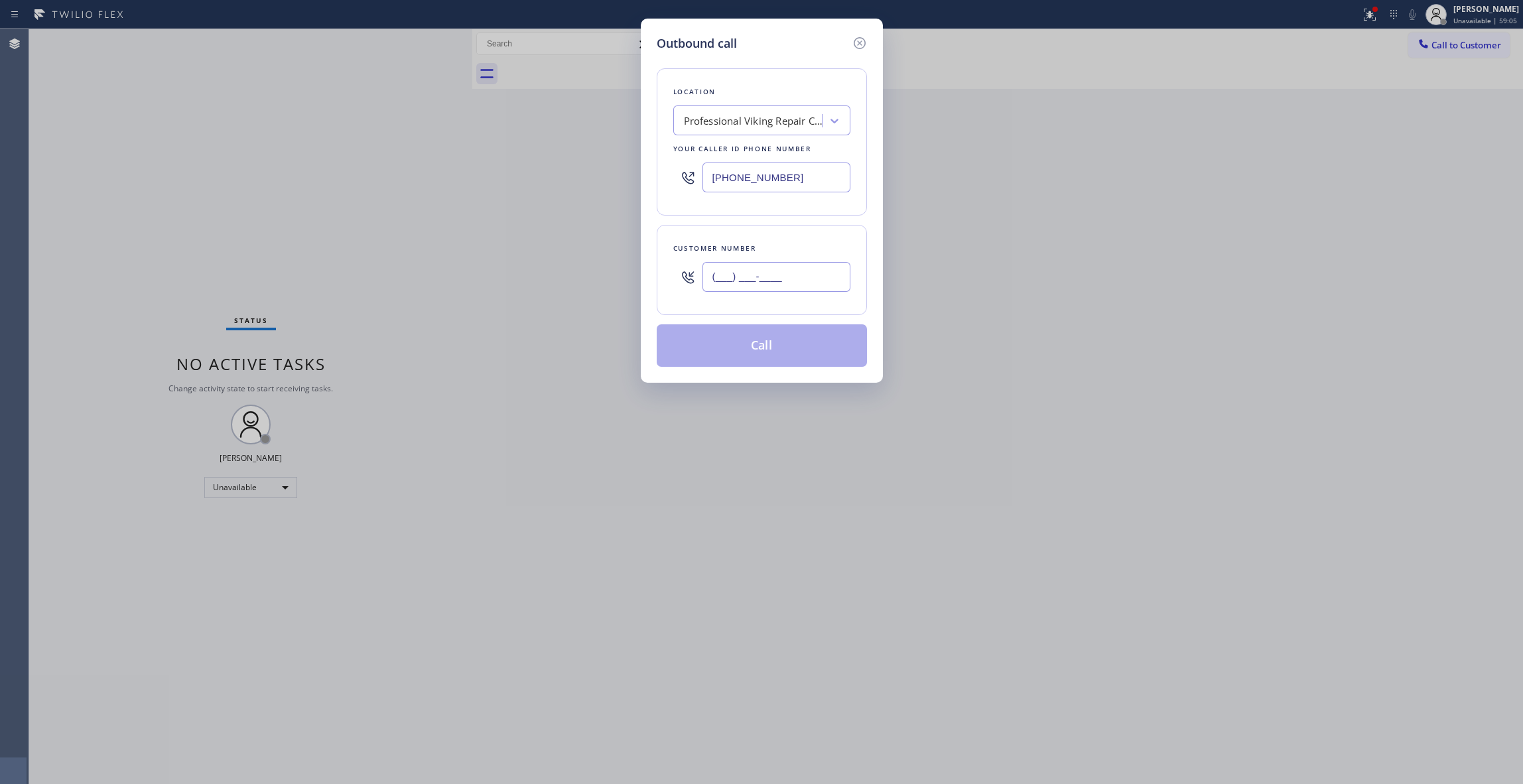
paste input "602) 536-9008"
type input "[PHONE_NUMBER]"
click at [768, 352] on button "Call" at bounding box center [762, 346] width 211 height 43
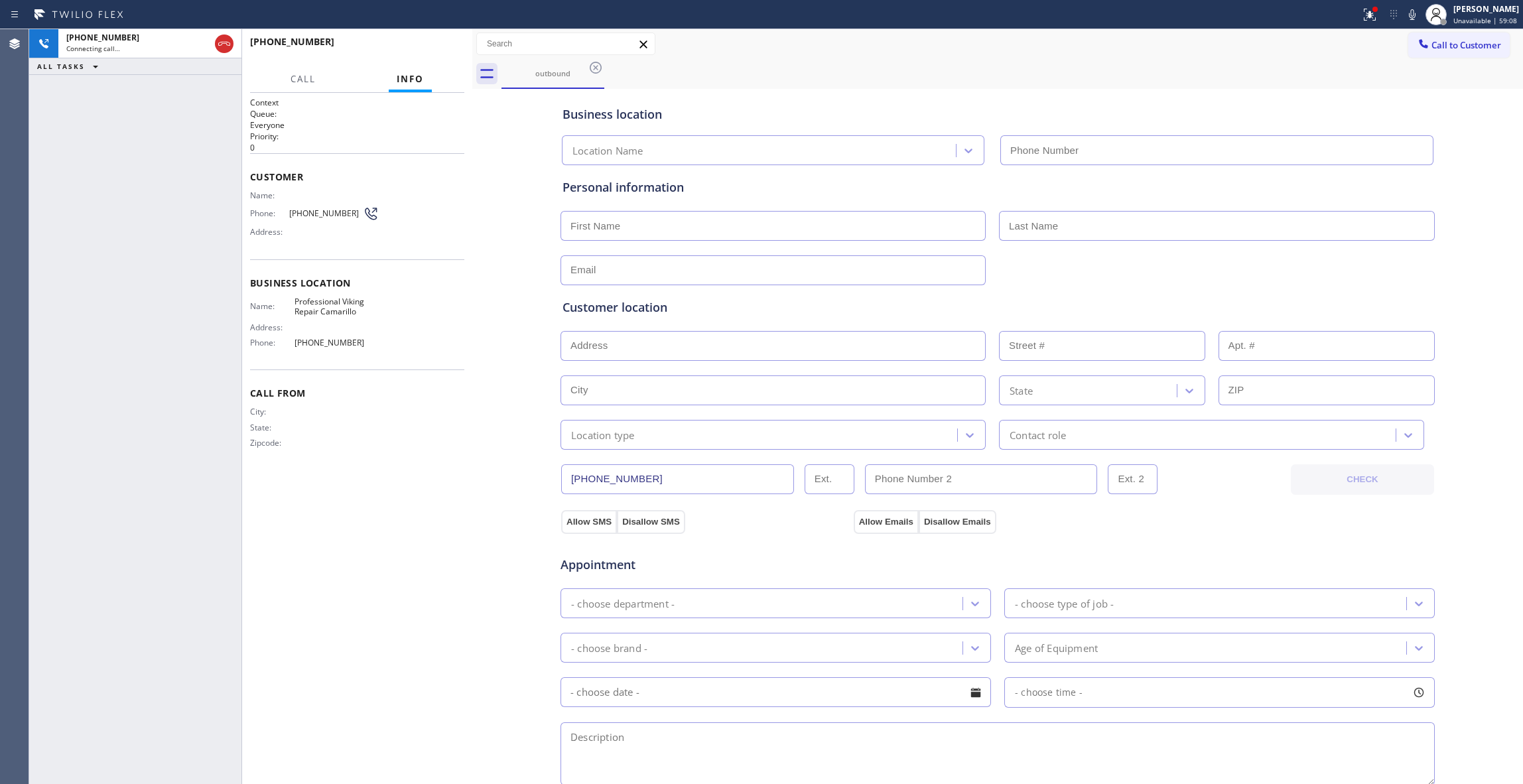
type input "[PHONE_NUMBER]"
click at [1356, 18] on div at bounding box center [1370, 14] width 29 height 16
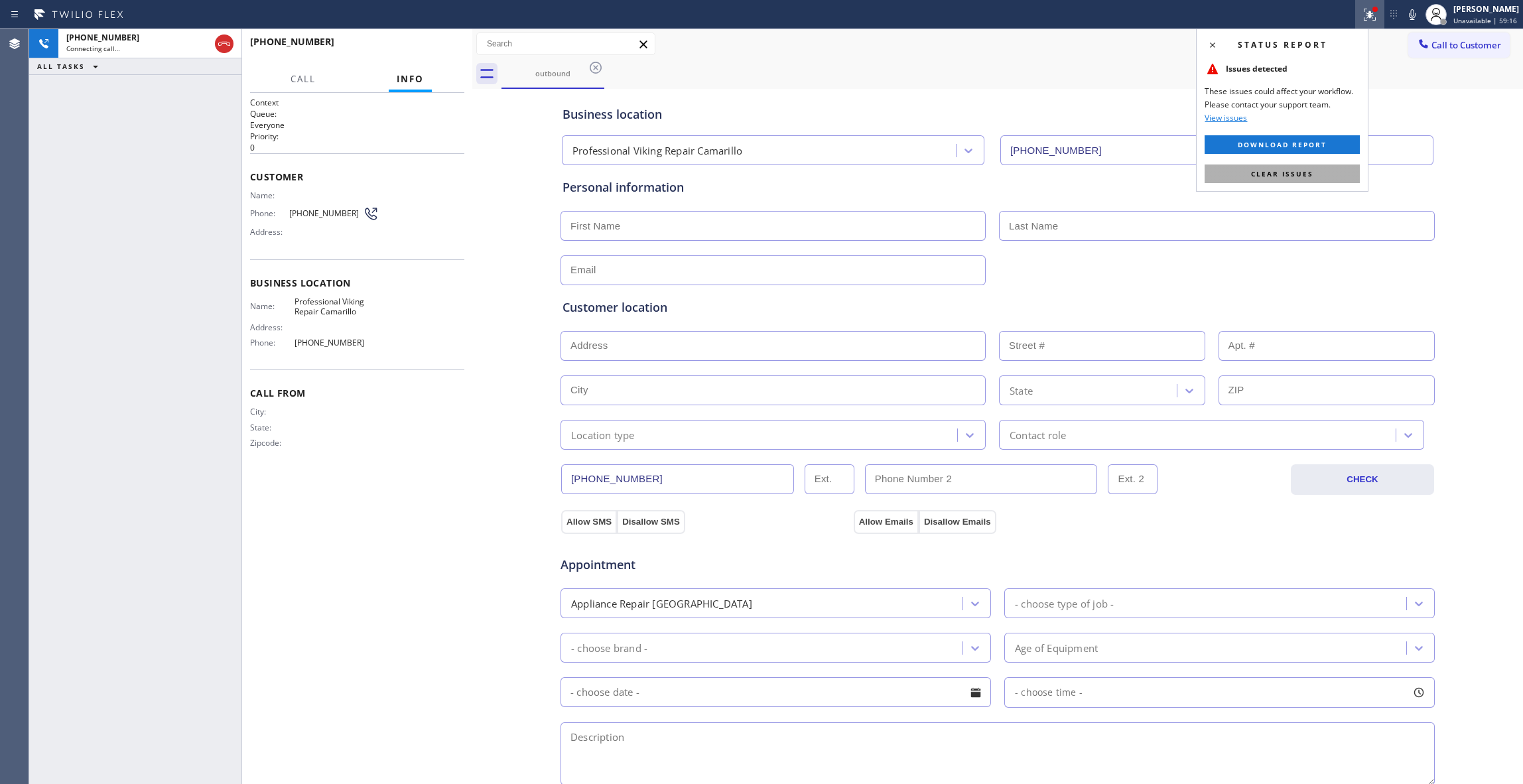
click at [1300, 169] on button "Clear issues" at bounding box center [1282, 174] width 155 height 18
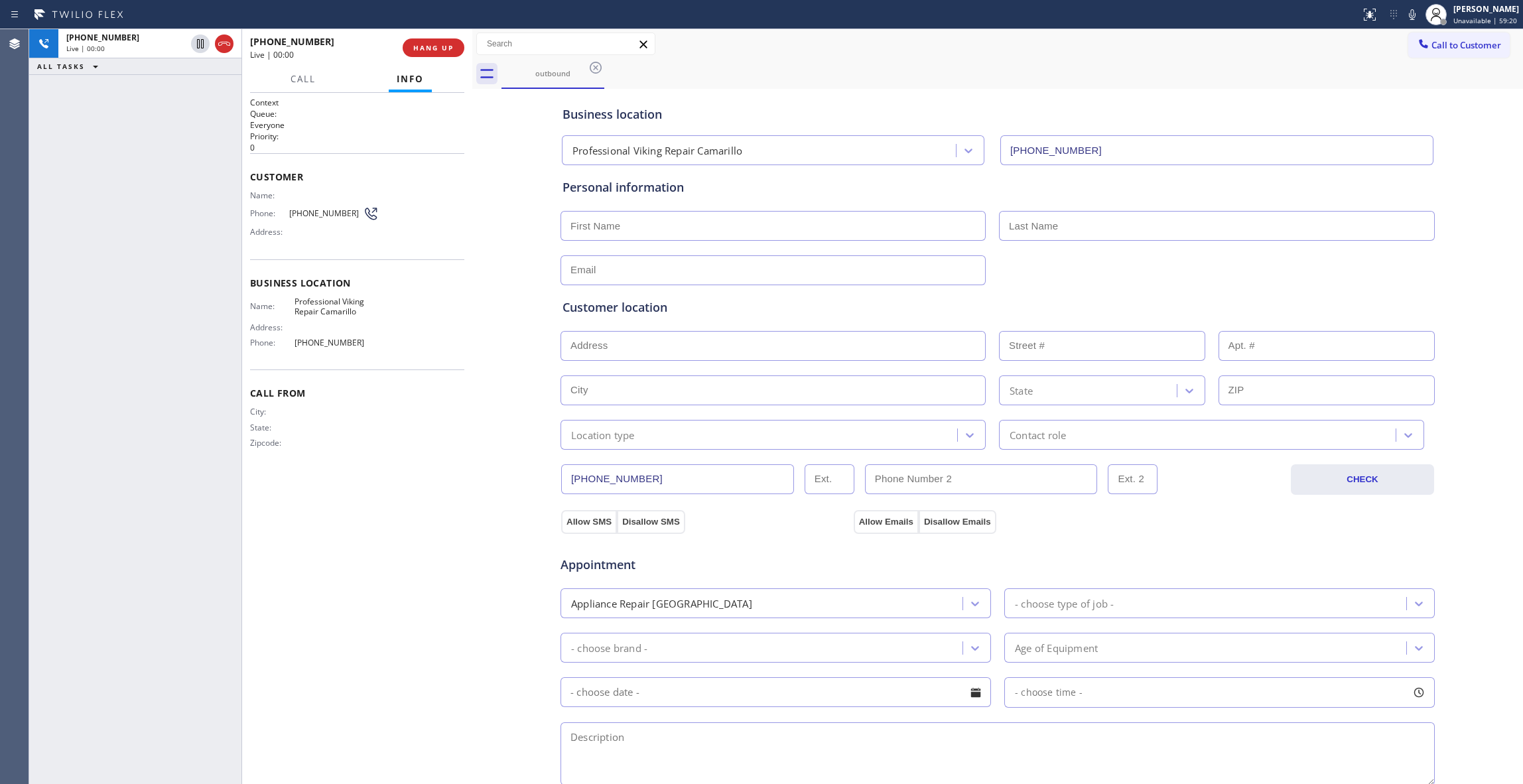
drag, startPoint x: 223, startPoint y: 44, endPoint x: 238, endPoint y: 44, distance: 15.0
click at [223, 44] on icon at bounding box center [224, 44] width 16 height 16
click at [449, 48] on button "HANG UP" at bounding box center [433, 47] width 62 height 18
click at [433, 43] on span "COMPLETE" at bounding box center [430, 47] width 46 height 9
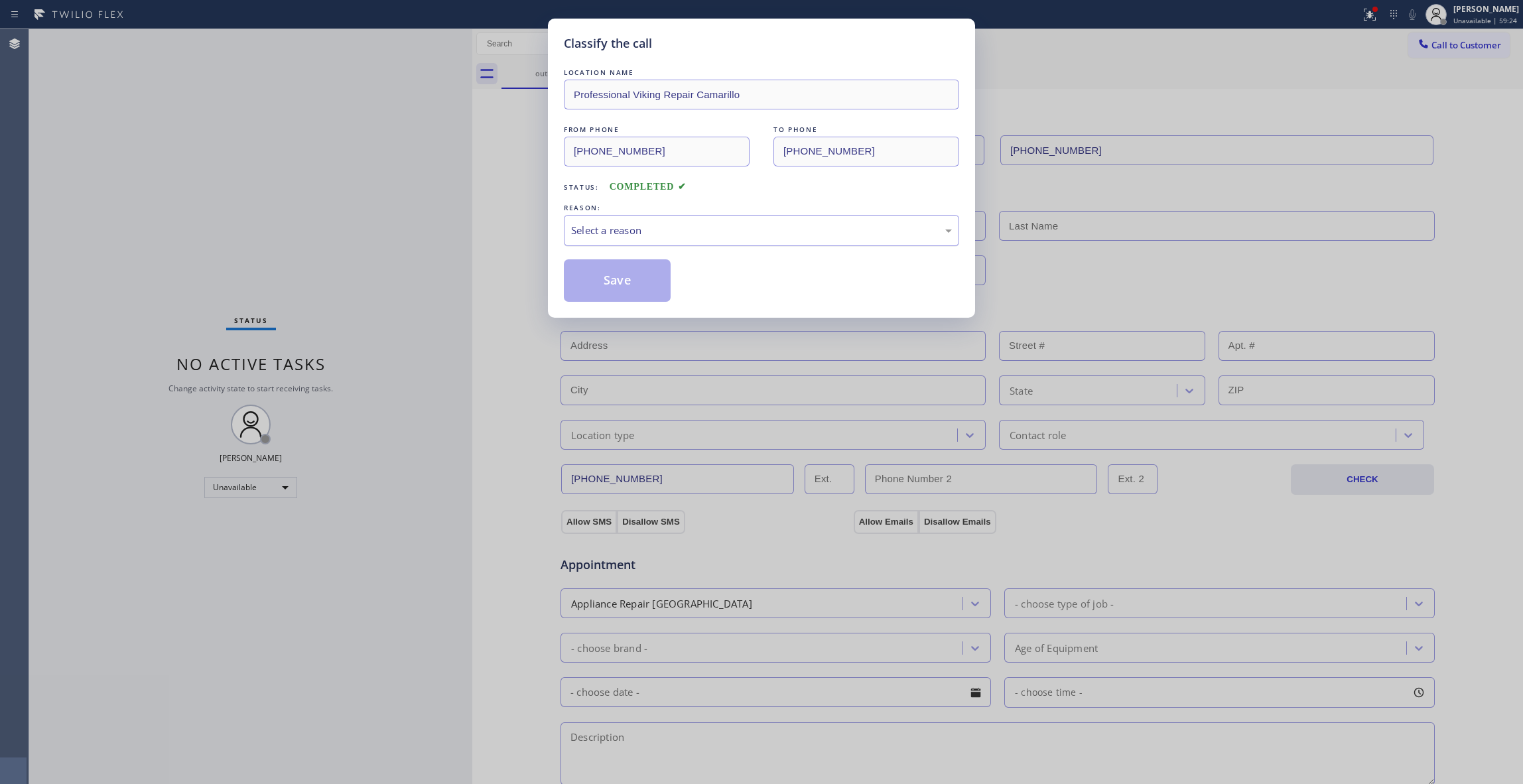
click at [690, 242] on div "Select a reason" at bounding box center [762, 230] width 396 height 31
click at [643, 293] on button "Save" at bounding box center [617, 281] width 107 height 43
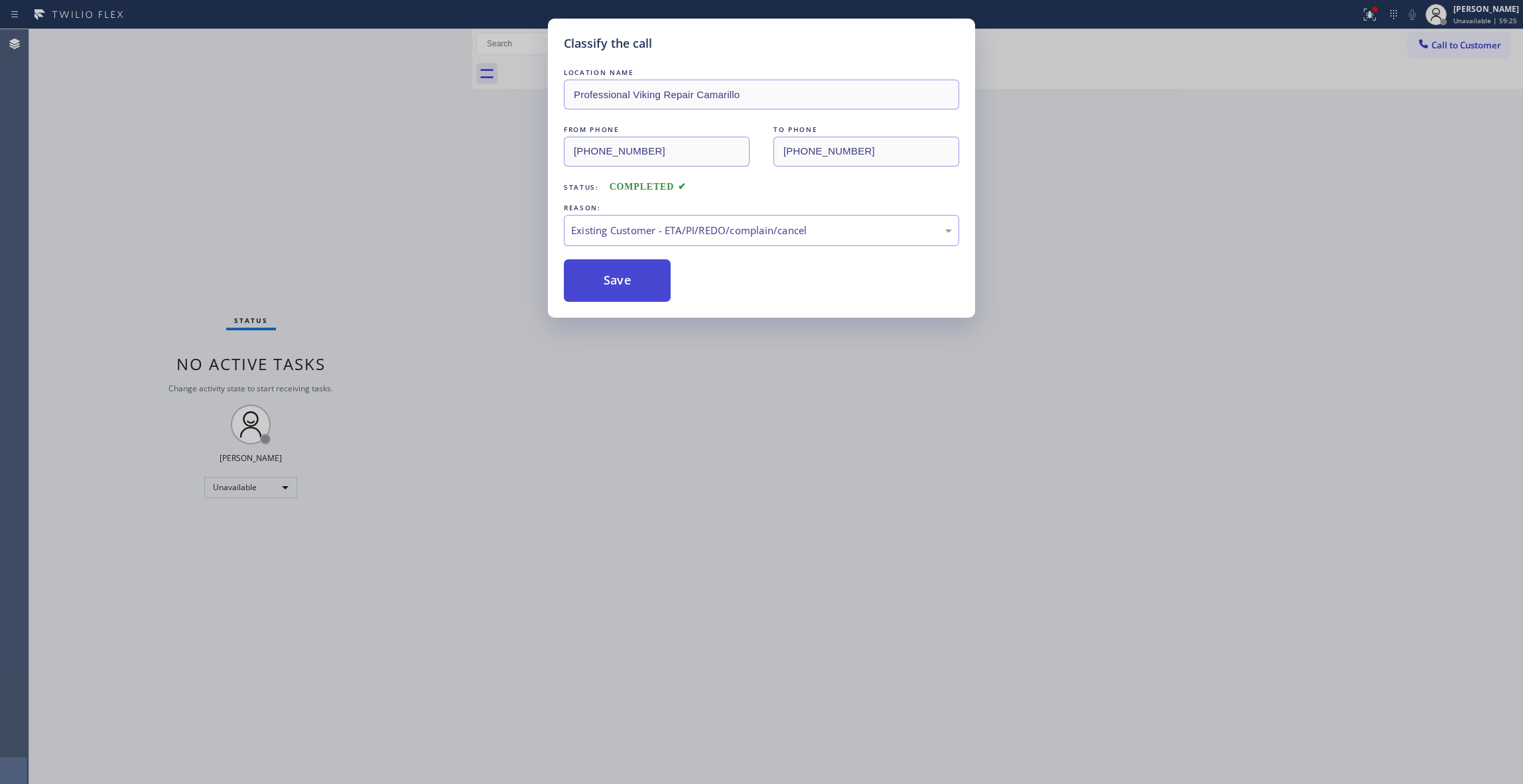
click at [643, 293] on button "Save" at bounding box center [617, 281] width 107 height 43
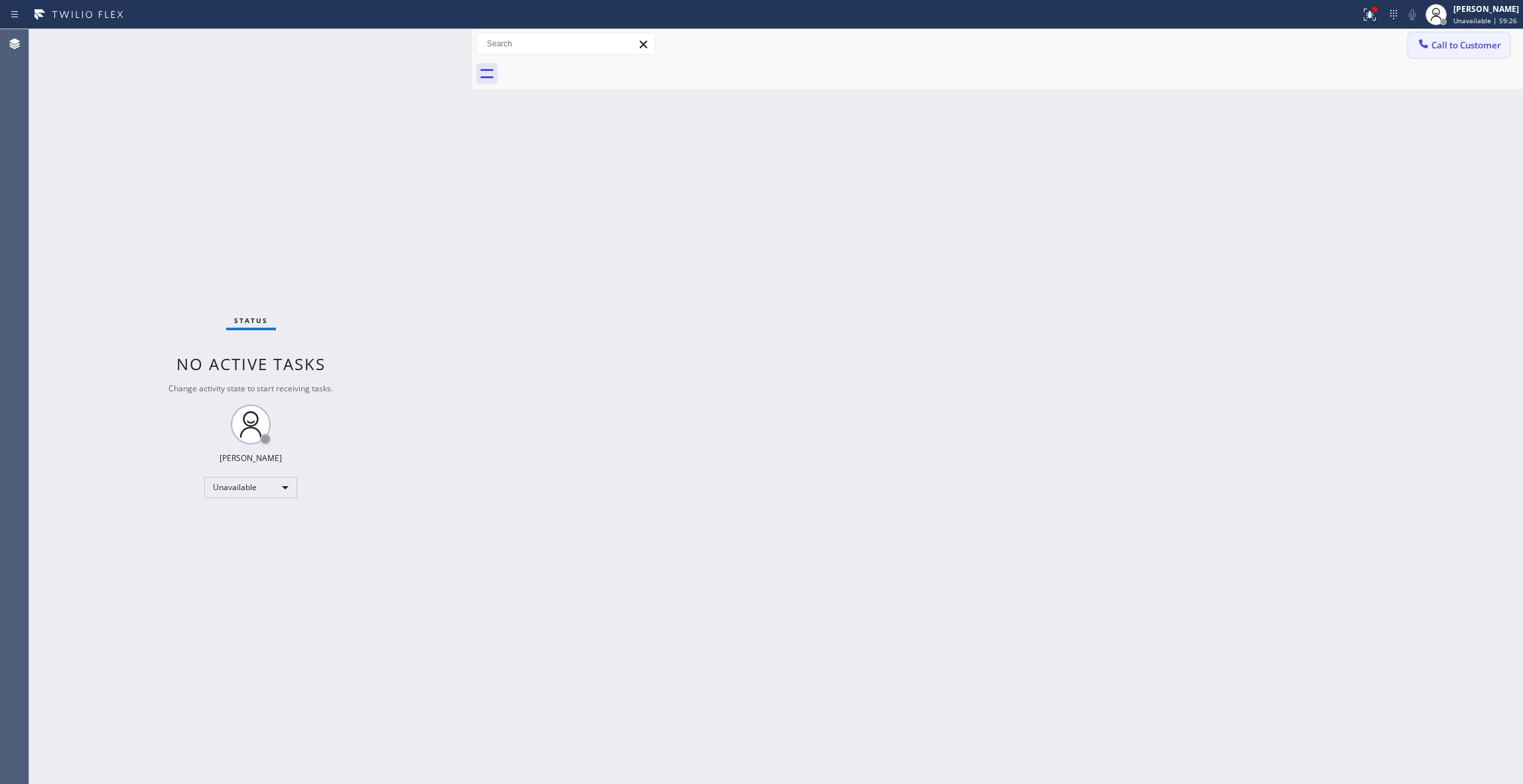
click at [1451, 40] on span "Call to Customer" at bounding box center [1466, 45] width 69 height 12
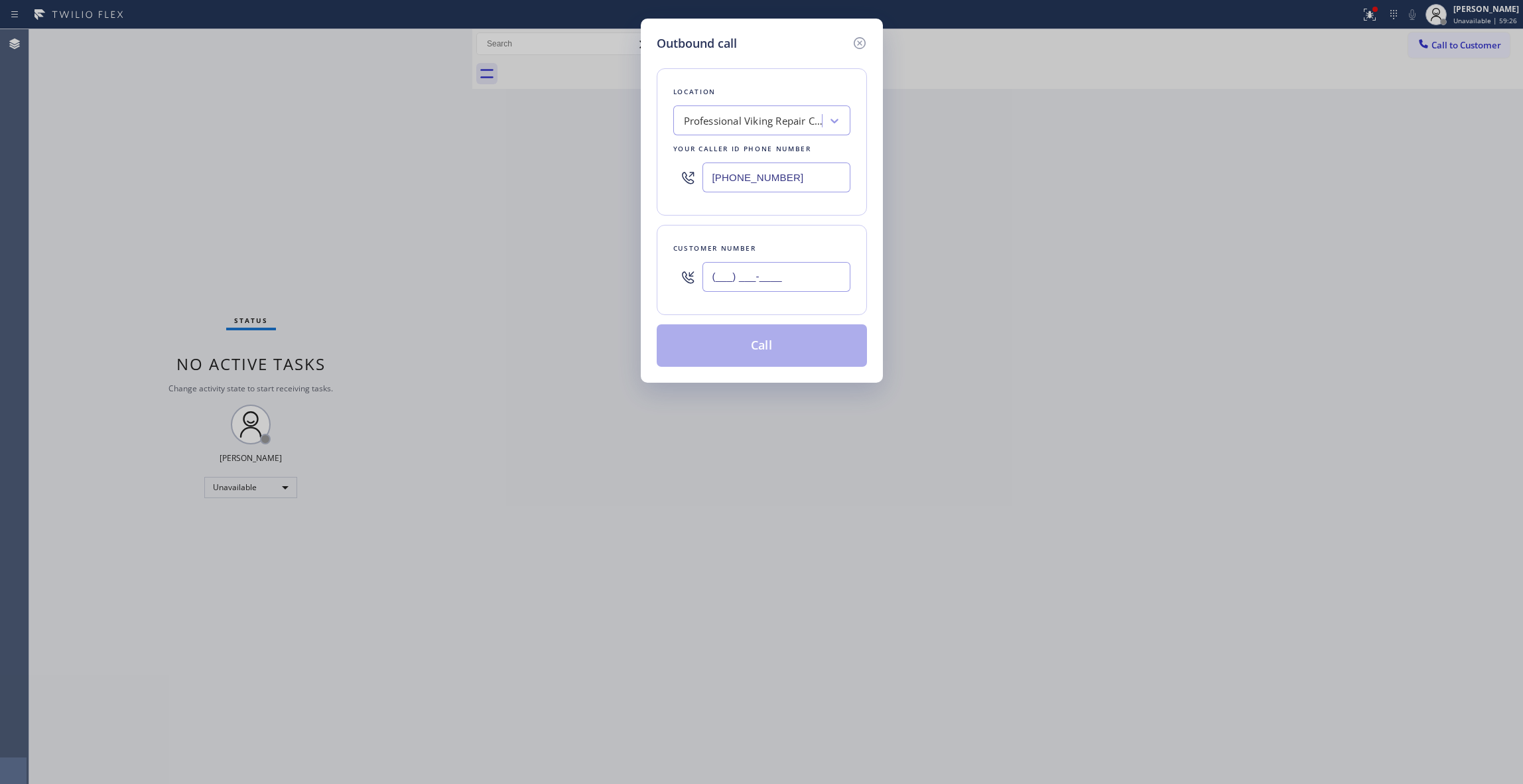
click at [805, 271] on input "(___) ___-____" at bounding box center [776, 277] width 148 height 30
paste input "602) 536-9008"
type input "[PHONE_NUMBER]"
click at [749, 353] on button "Call" at bounding box center [762, 346] width 211 height 43
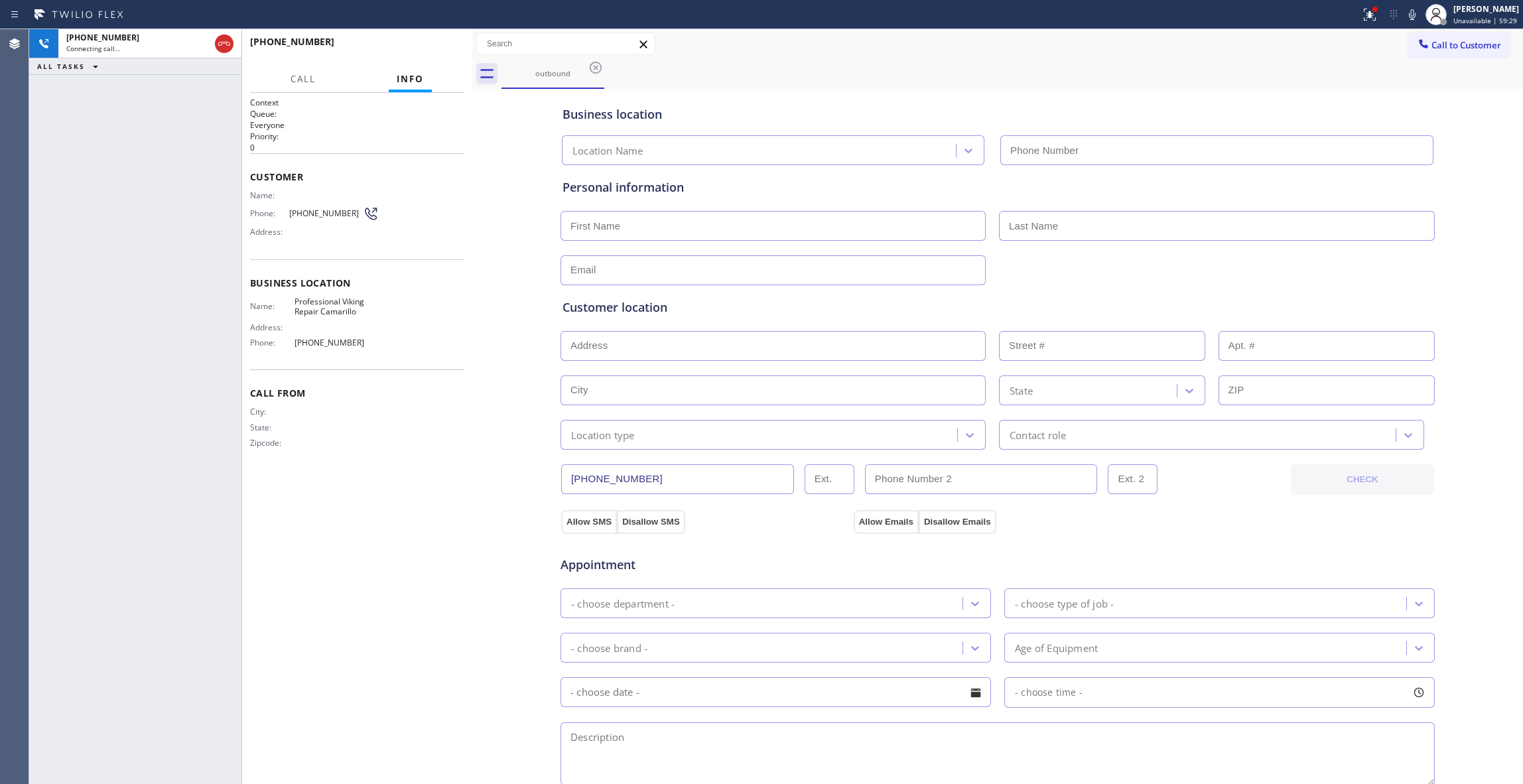
type input "[PHONE_NUMBER]"
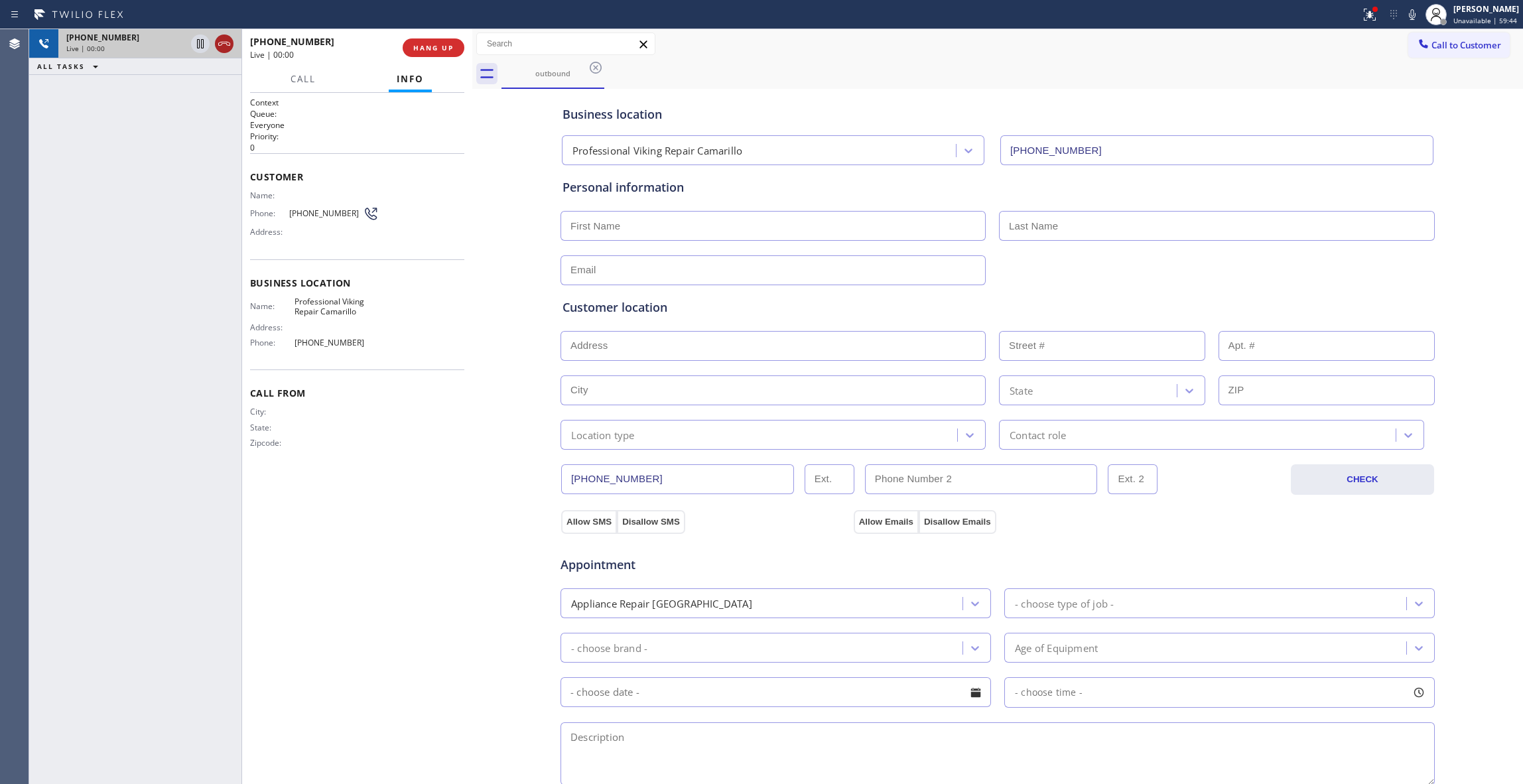
click at [228, 40] on icon at bounding box center [224, 44] width 16 height 16
click at [418, 46] on span "HANG UP" at bounding box center [433, 47] width 40 height 9
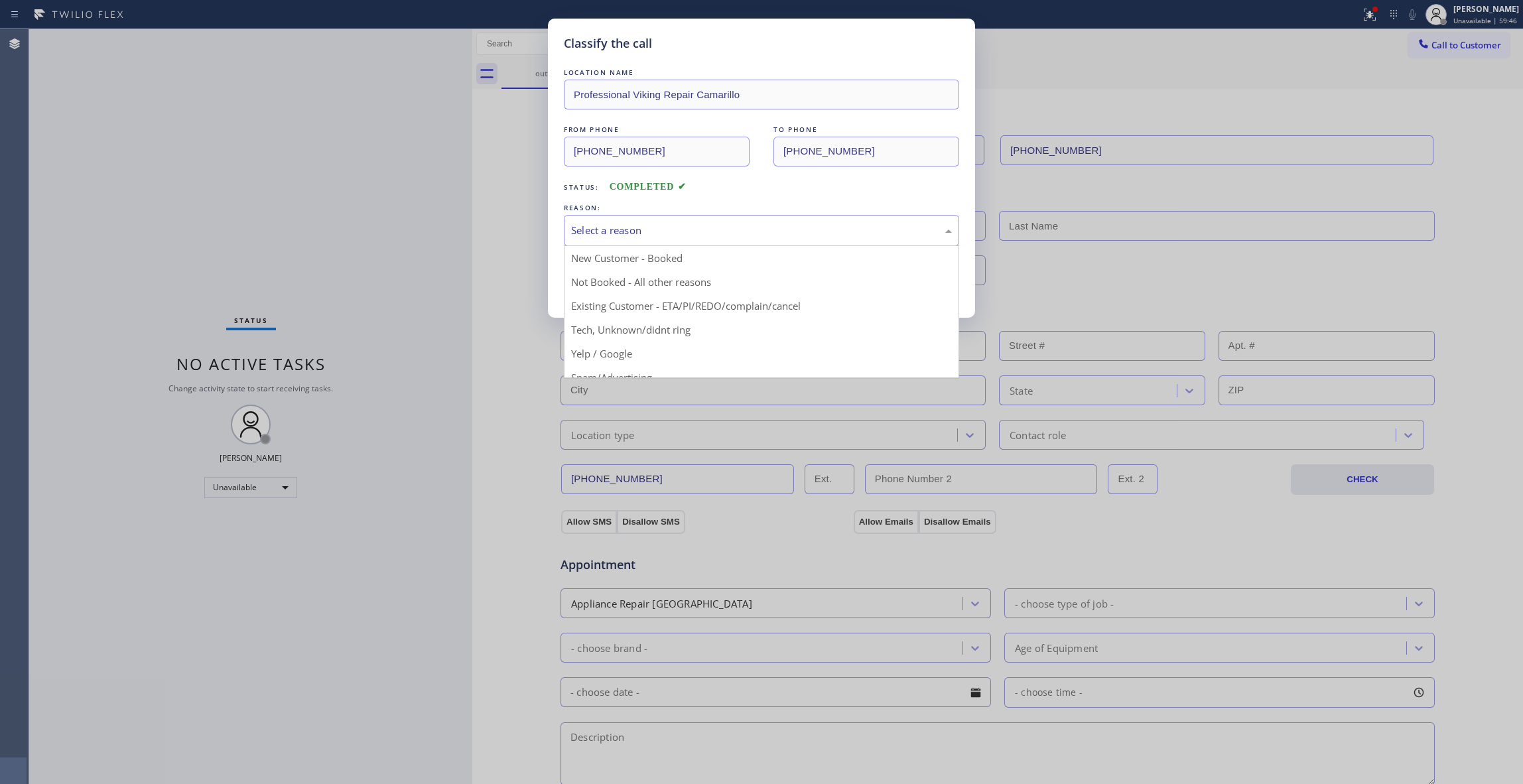
click at [646, 230] on div "Select a reason" at bounding box center [762, 230] width 381 height 16
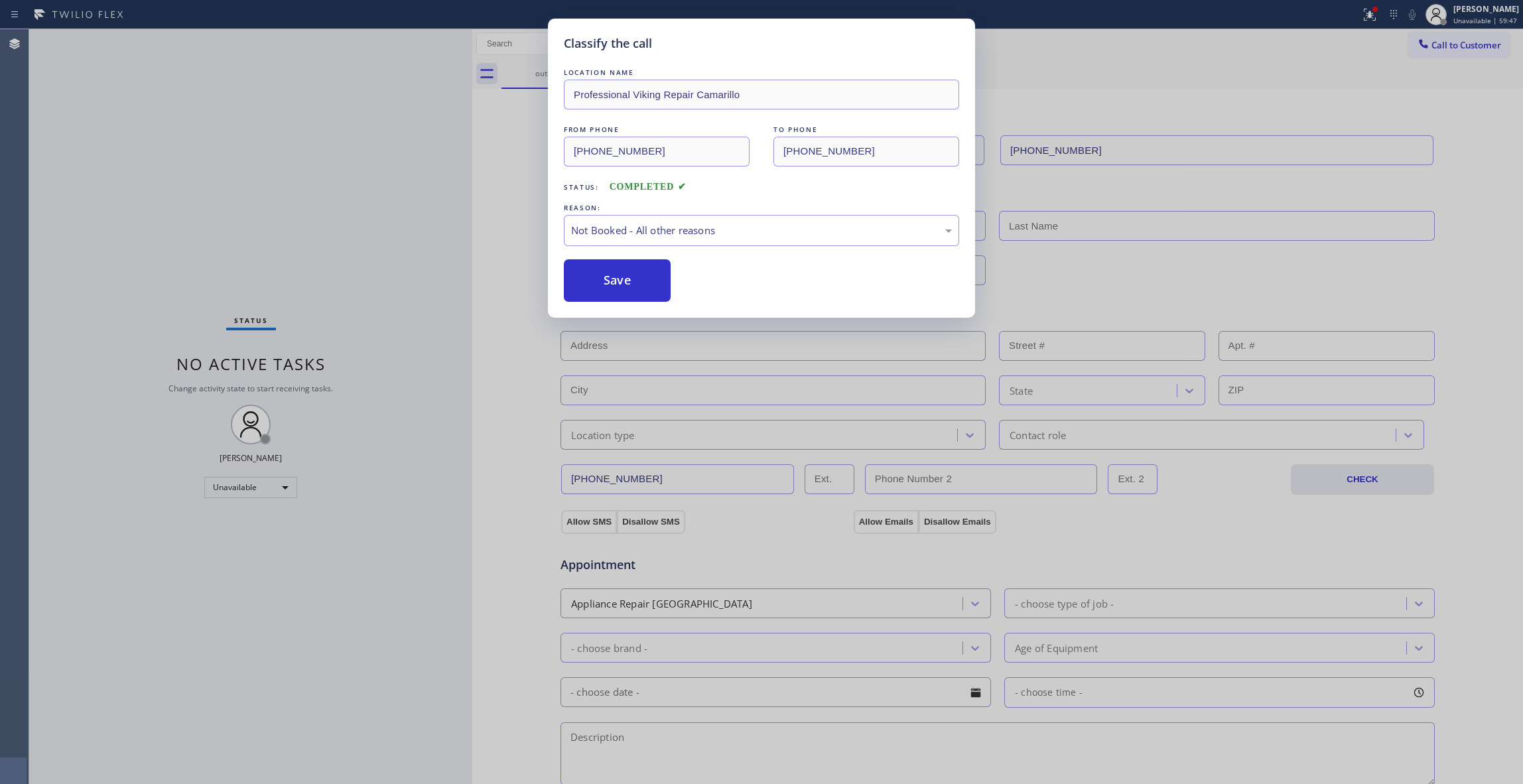
click at [635, 283] on button "Save" at bounding box center [617, 281] width 107 height 43
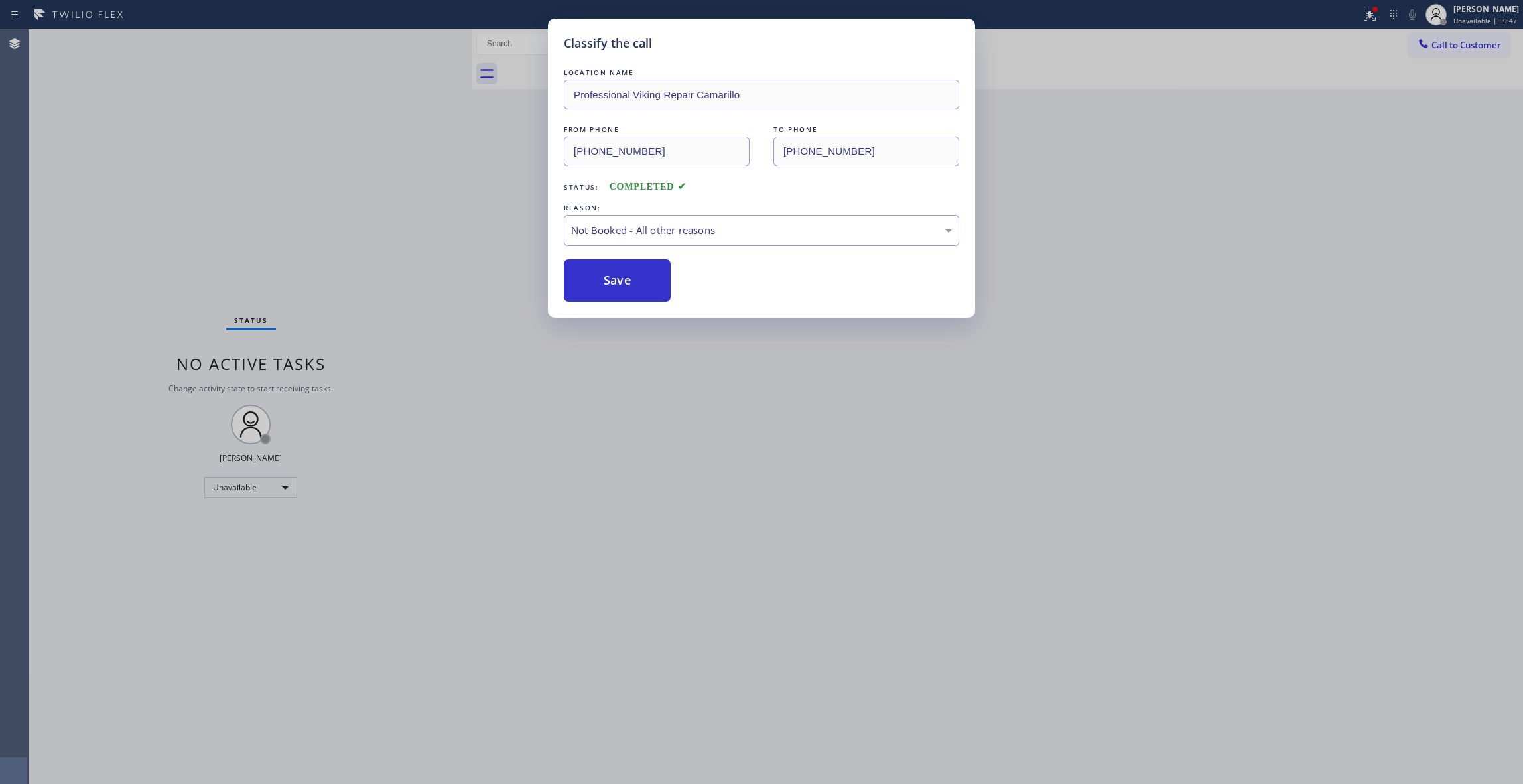
click at [635, 283] on button "Save" at bounding box center [617, 281] width 107 height 43
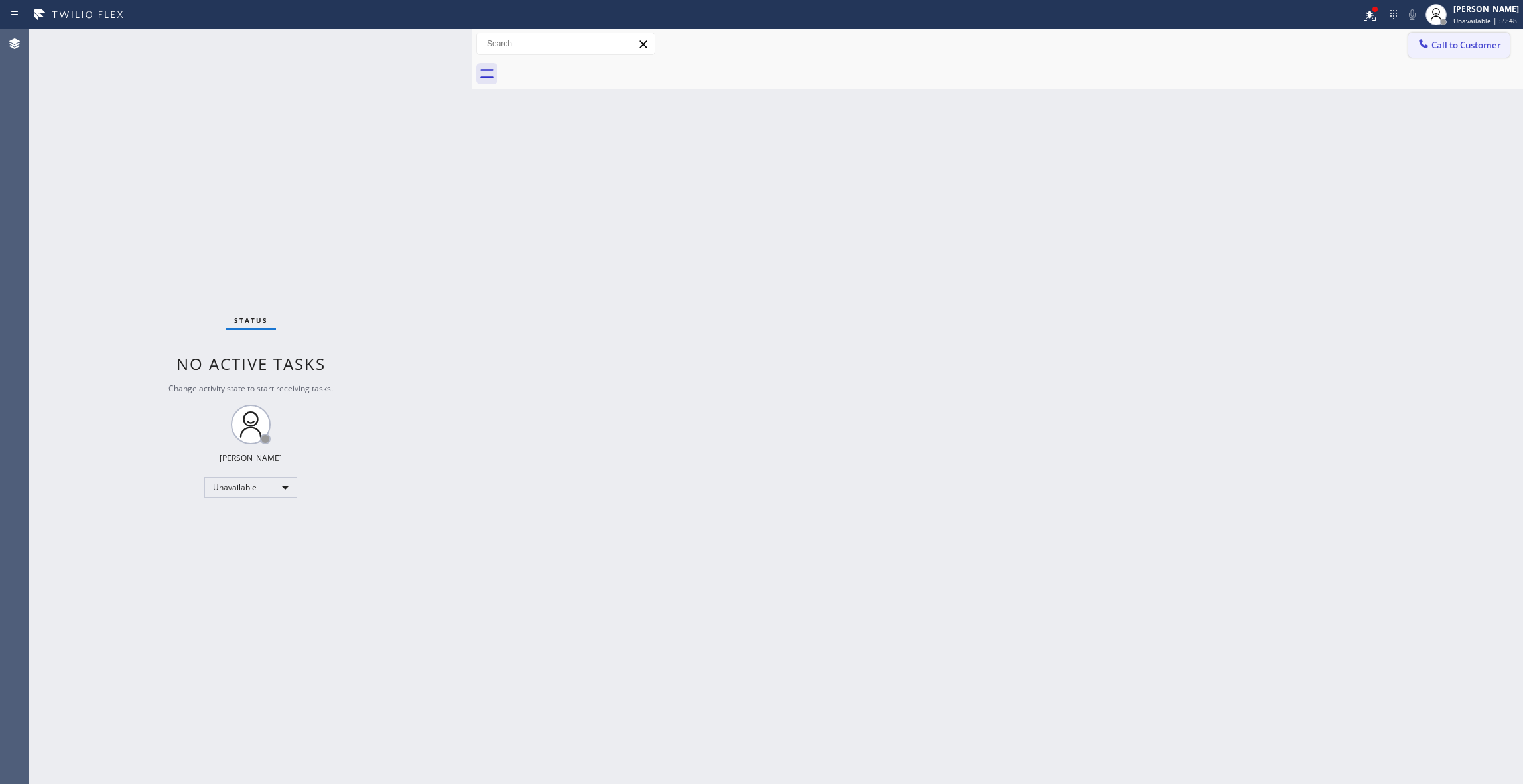
drag, startPoint x: 1463, startPoint y: 38, endPoint x: 985, endPoint y: 263, distance: 528.3
click at [1462, 38] on button "Call to Customer" at bounding box center [1458, 45] width 101 height 26
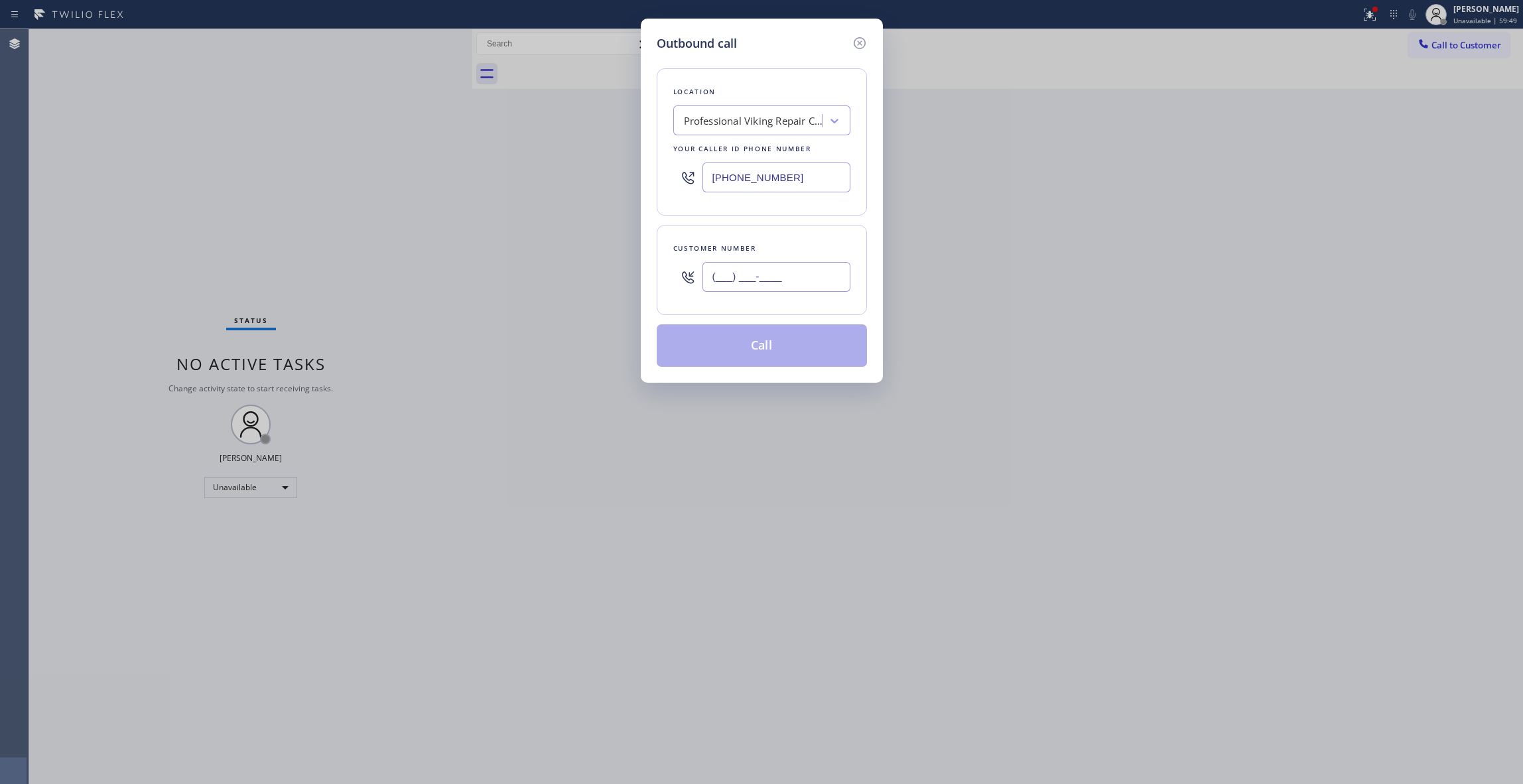
click at [788, 274] on input "(___) ___-____" at bounding box center [776, 277] width 148 height 30
paste input "602) 536-9008"
type input "[PHONE_NUMBER]"
click at [760, 351] on button "Call" at bounding box center [762, 346] width 211 height 43
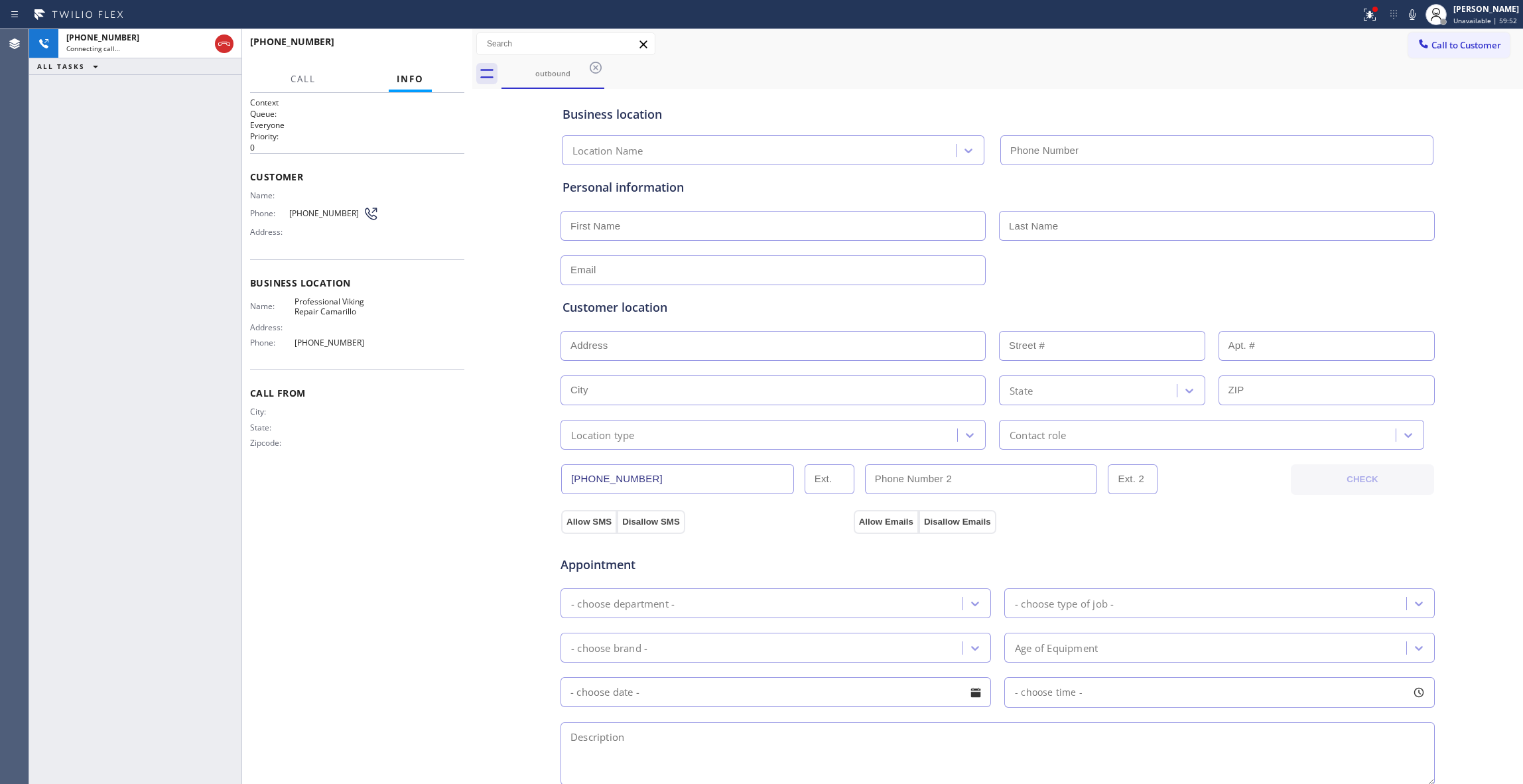
type input "[PHONE_NUMBER]"
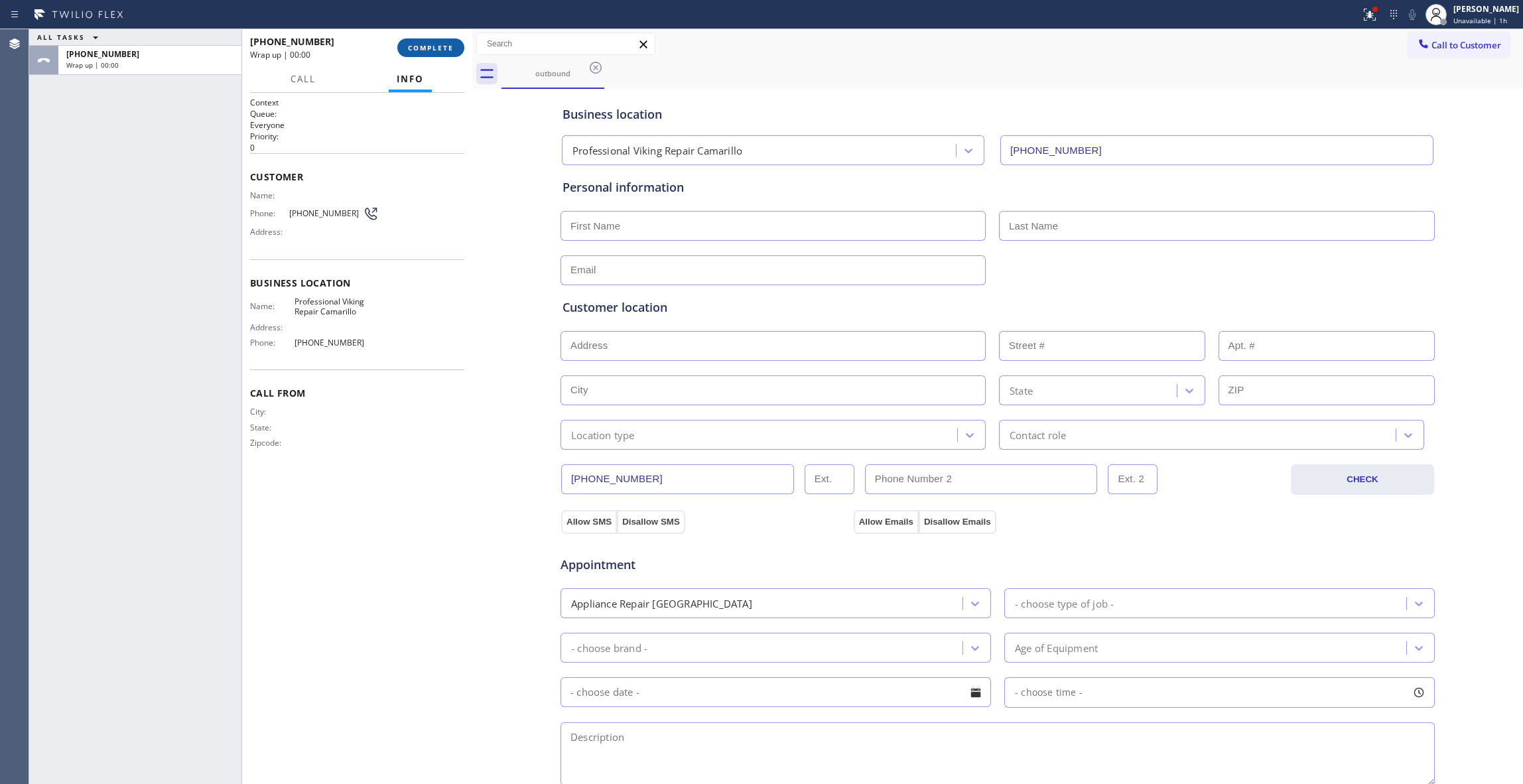
drag, startPoint x: 760, startPoint y: 351, endPoint x: 437, endPoint y: 40, distance: 448.4
click at [437, 40] on button "COMPLETE" at bounding box center [430, 47] width 67 height 18
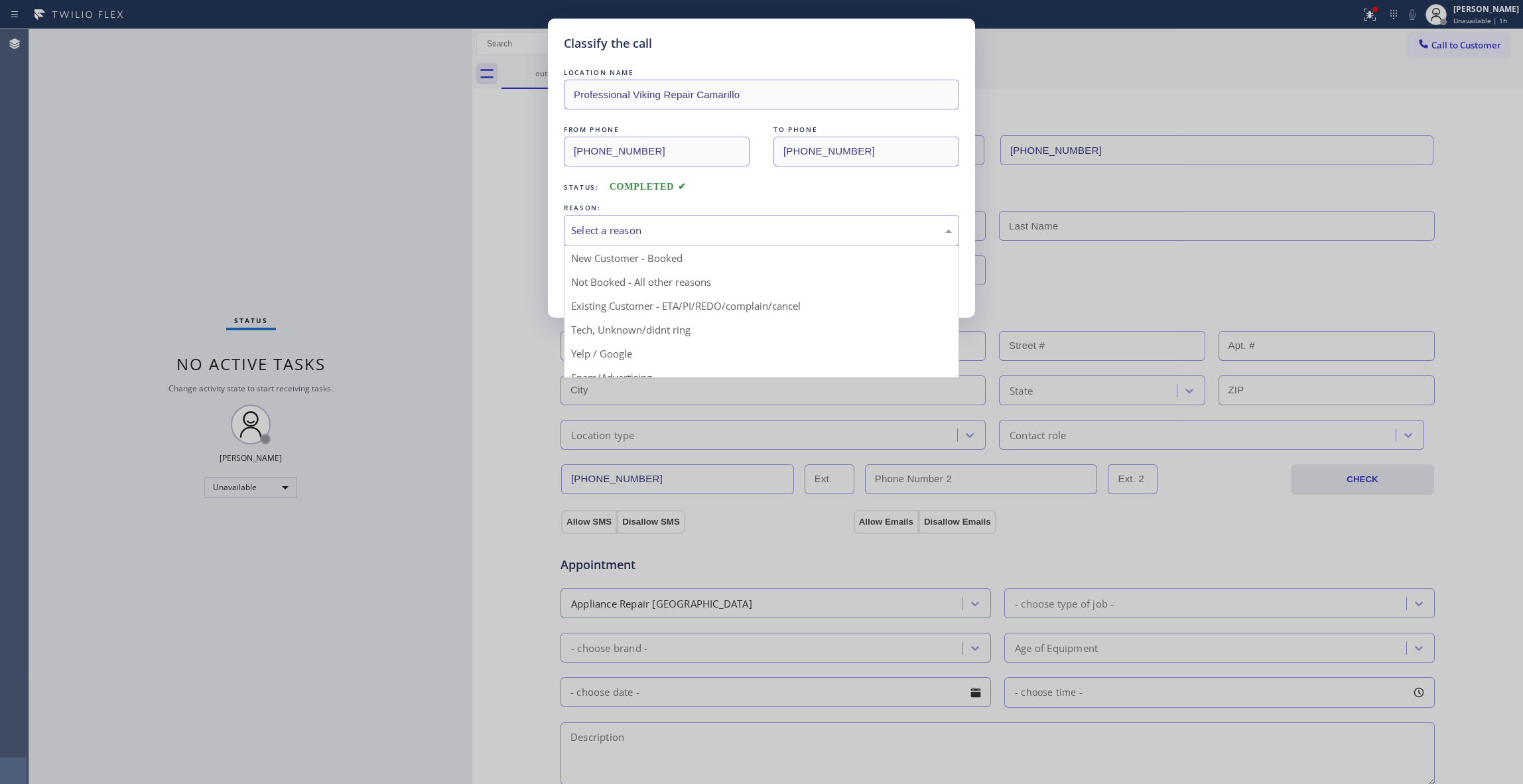
click at [588, 222] on div "Select a reason" at bounding box center [762, 230] width 396 height 31
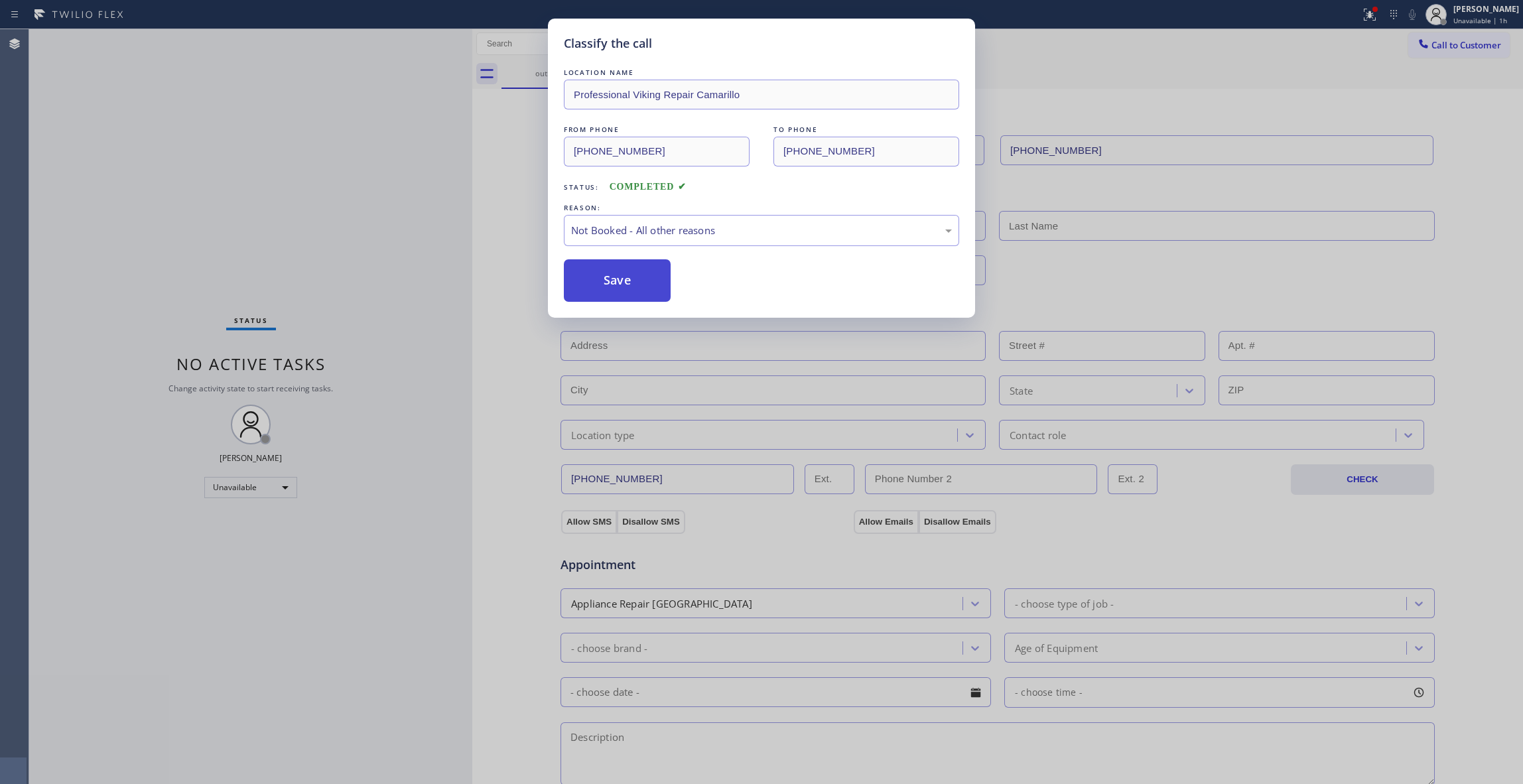
click at [589, 285] on button "Save" at bounding box center [617, 281] width 107 height 43
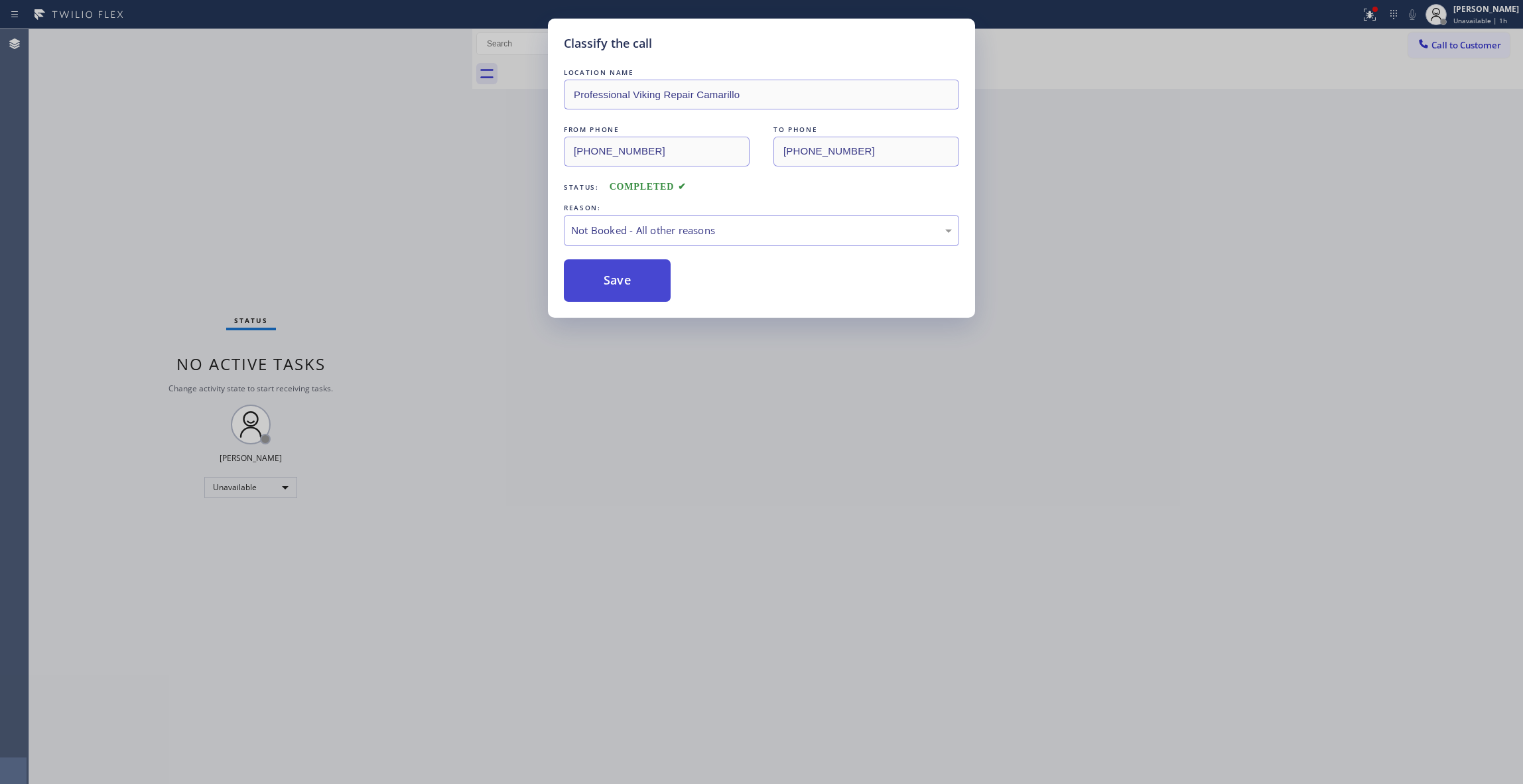
click at [589, 285] on button "Save" at bounding box center [617, 281] width 107 height 43
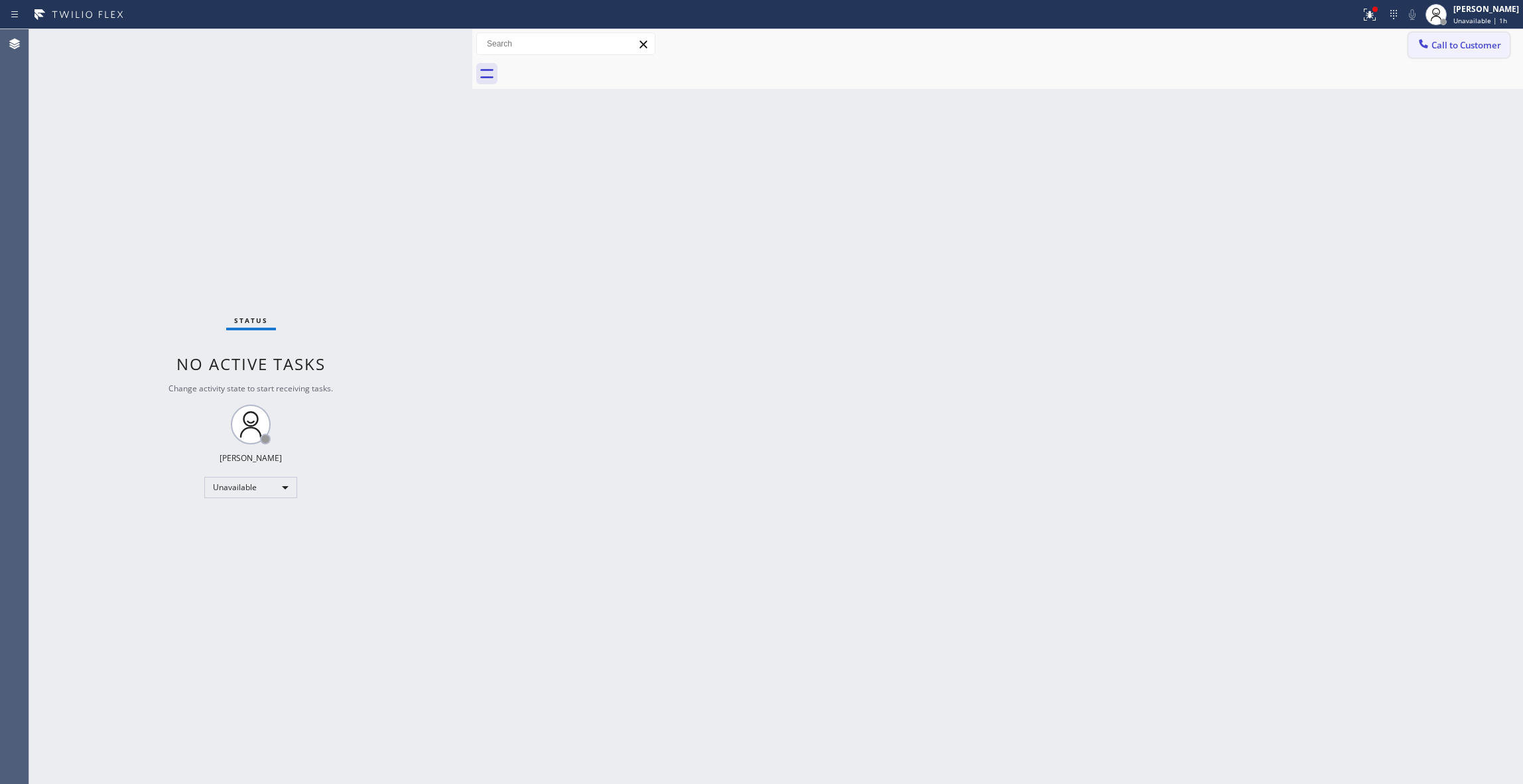
click at [1447, 46] on span "Call to Customer" at bounding box center [1466, 45] width 69 height 12
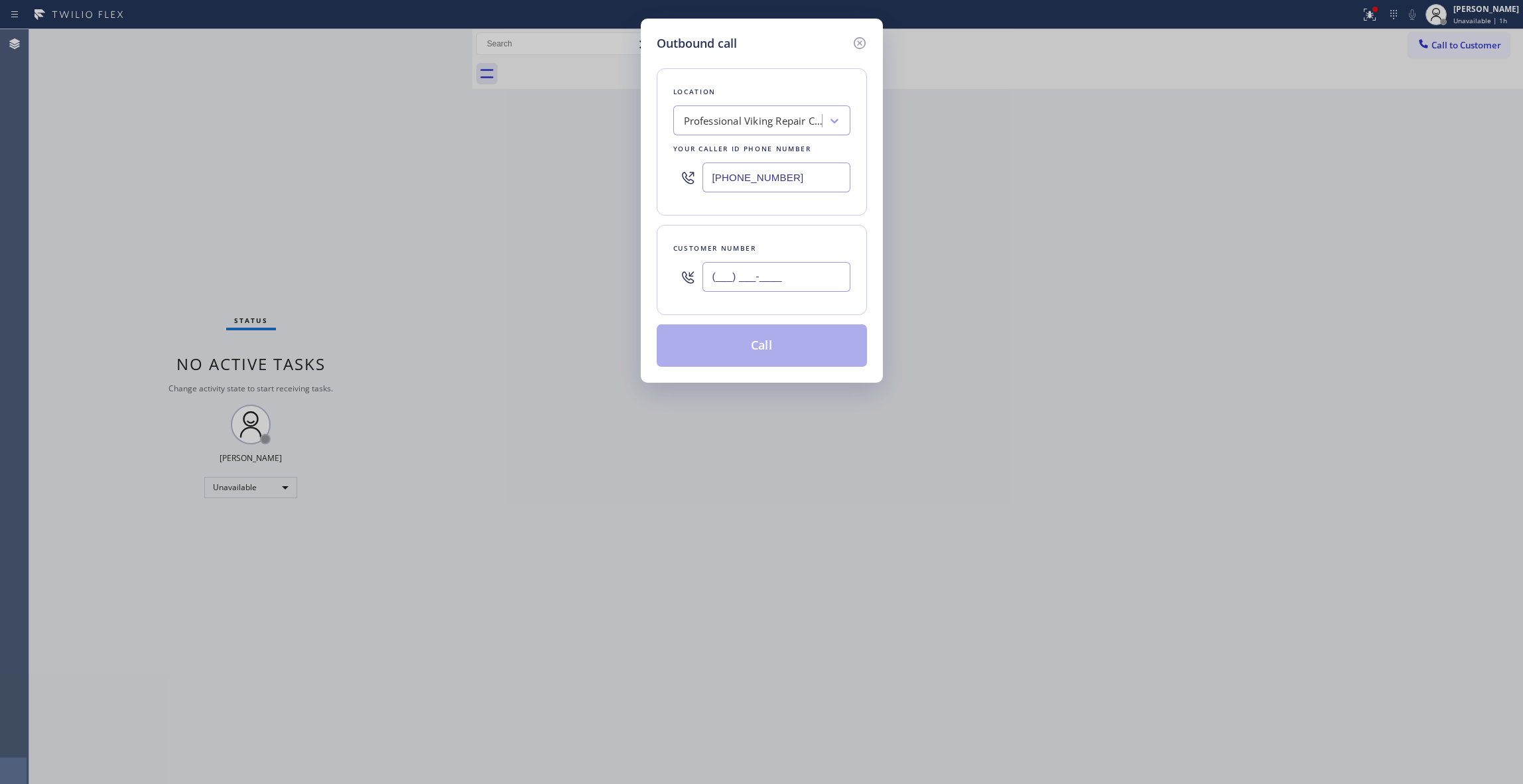
click at [771, 287] on input "(___) ___-____" at bounding box center [776, 277] width 148 height 30
paste input "602) 536-9008"
type input "[PHONE_NUMBER]"
click at [765, 343] on button "Call" at bounding box center [762, 346] width 211 height 43
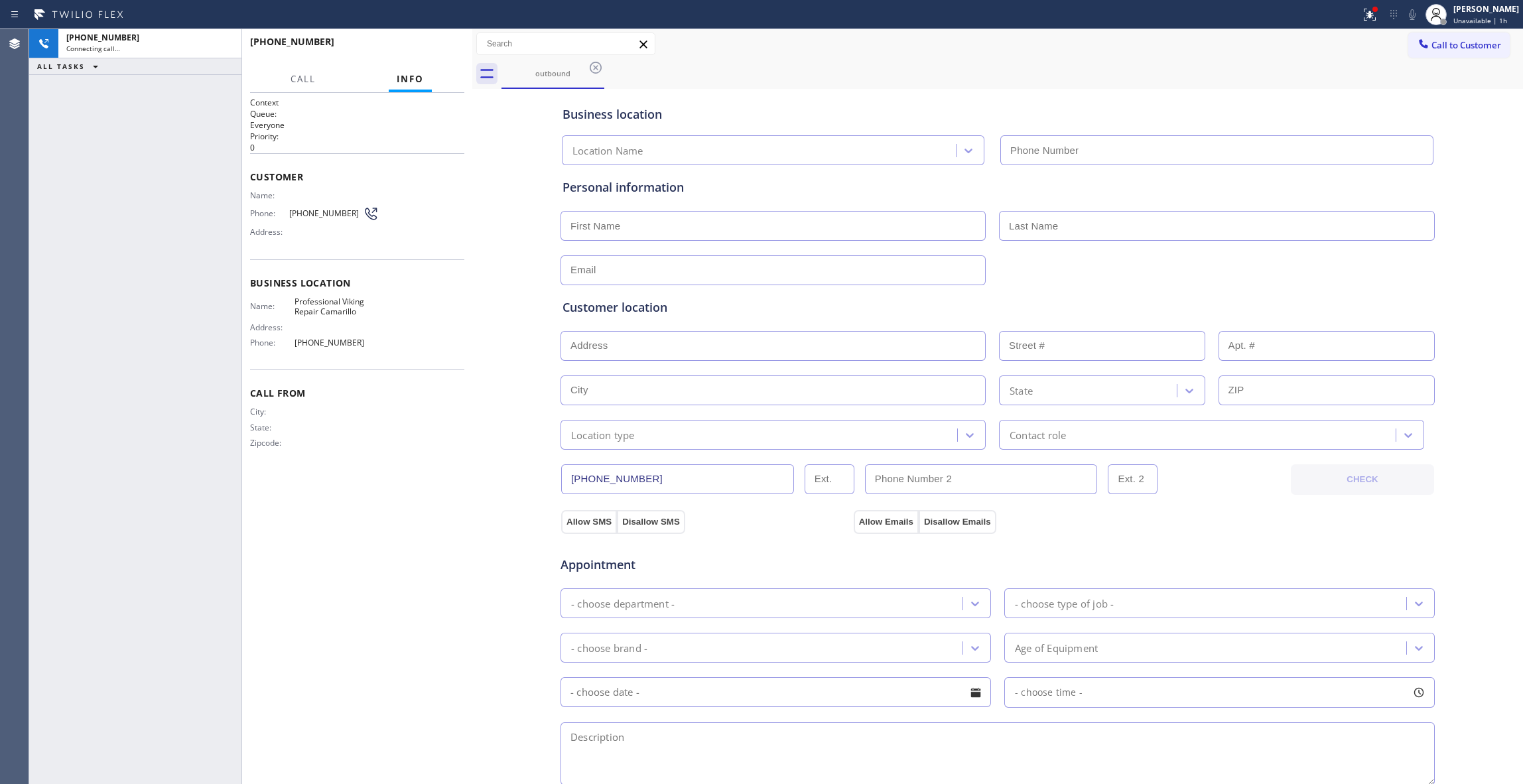
type input "[PHONE_NUMBER]"
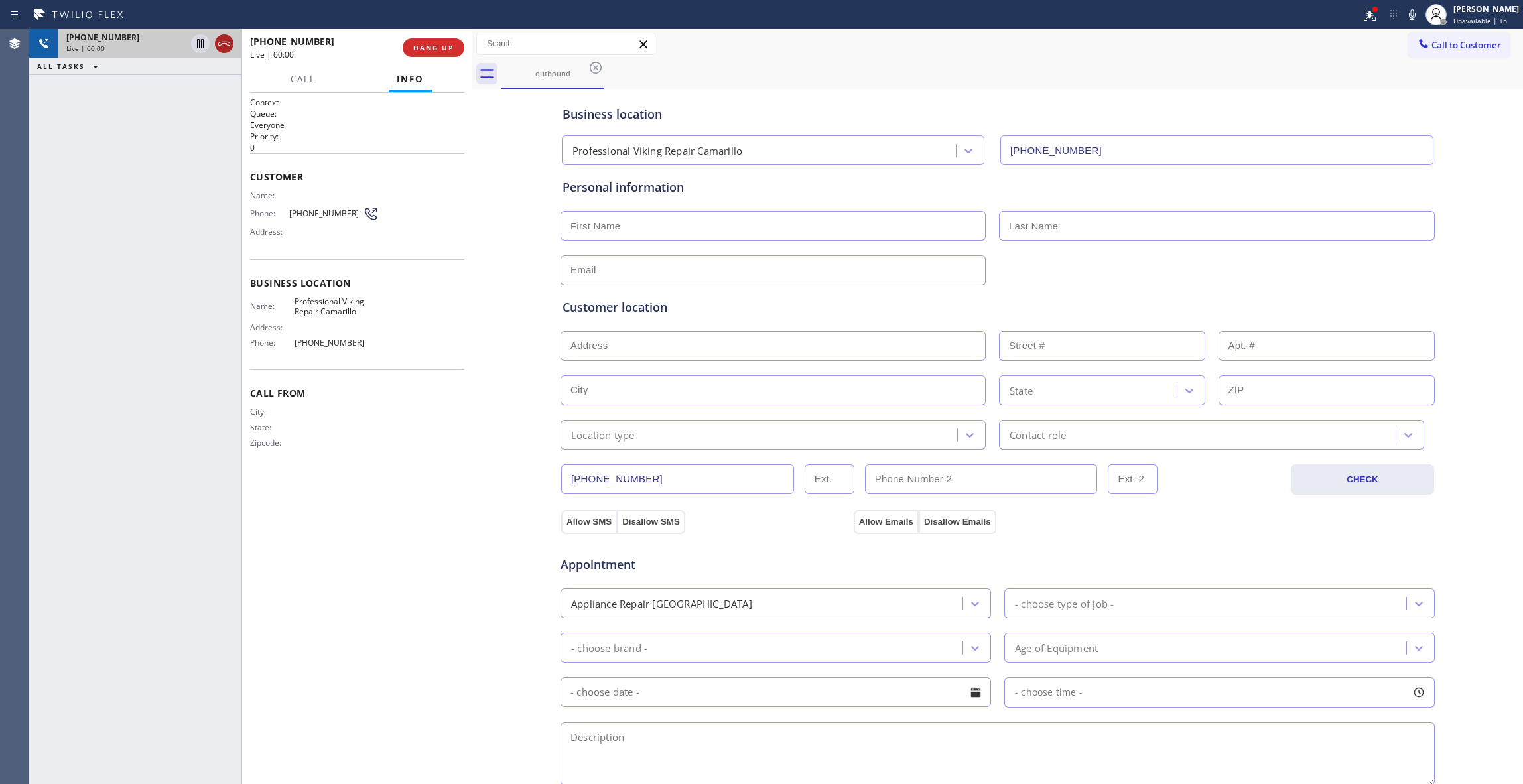
click at [222, 41] on icon at bounding box center [224, 44] width 16 height 16
click at [447, 46] on span "COMPLETE" at bounding box center [430, 47] width 46 height 9
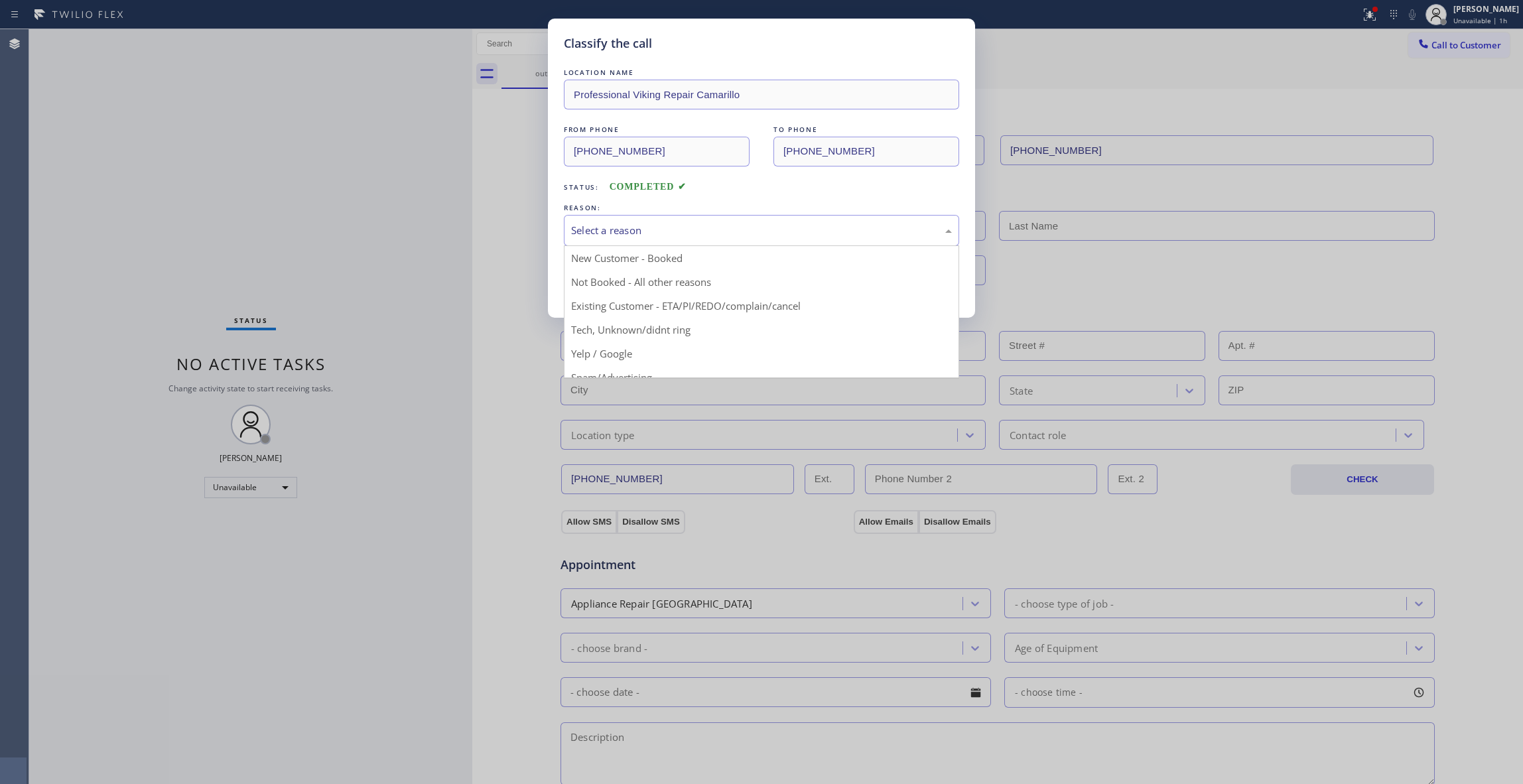
click at [591, 226] on div "Select a reason" at bounding box center [762, 230] width 381 height 16
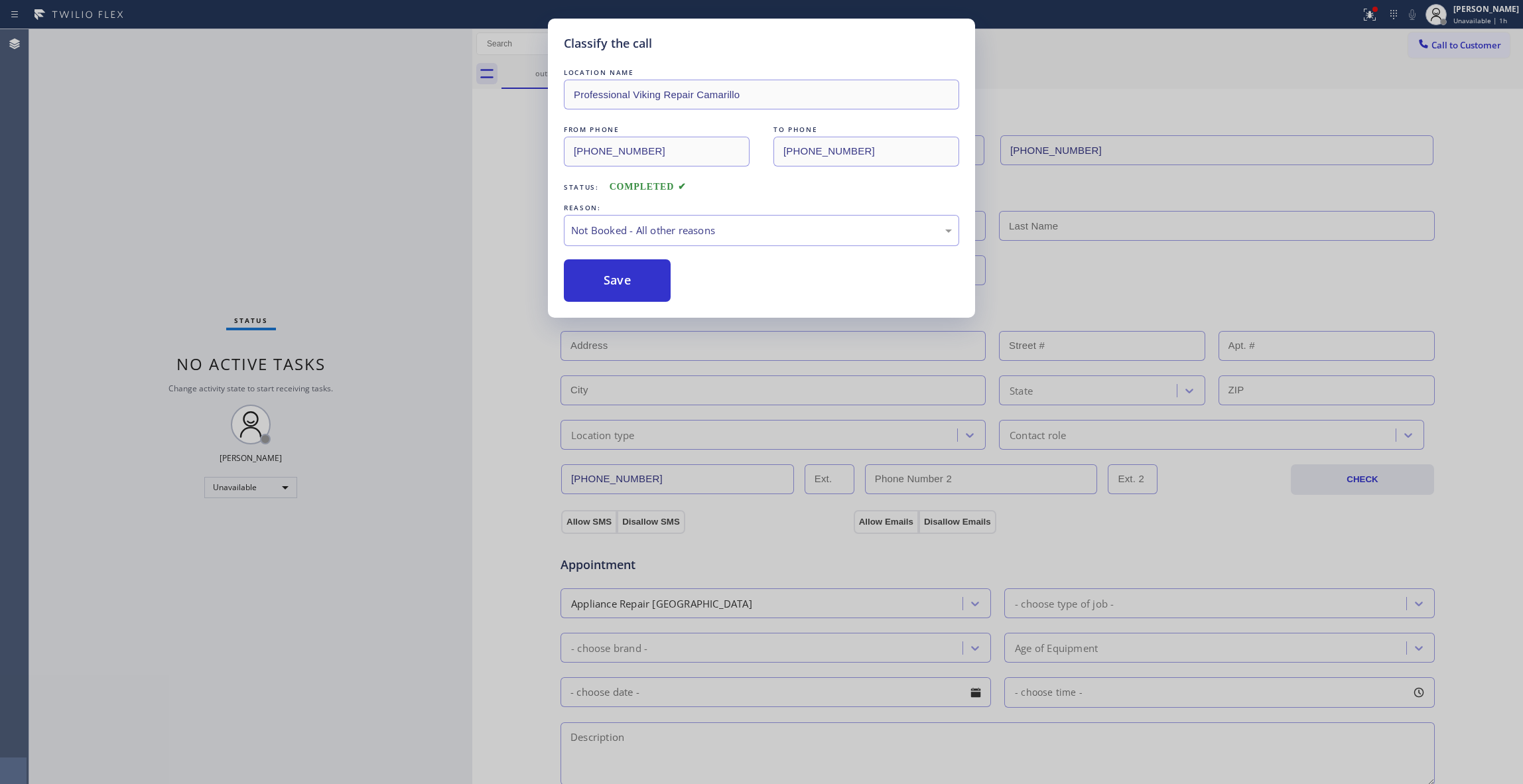
click at [603, 280] on button "Save" at bounding box center [617, 281] width 107 height 43
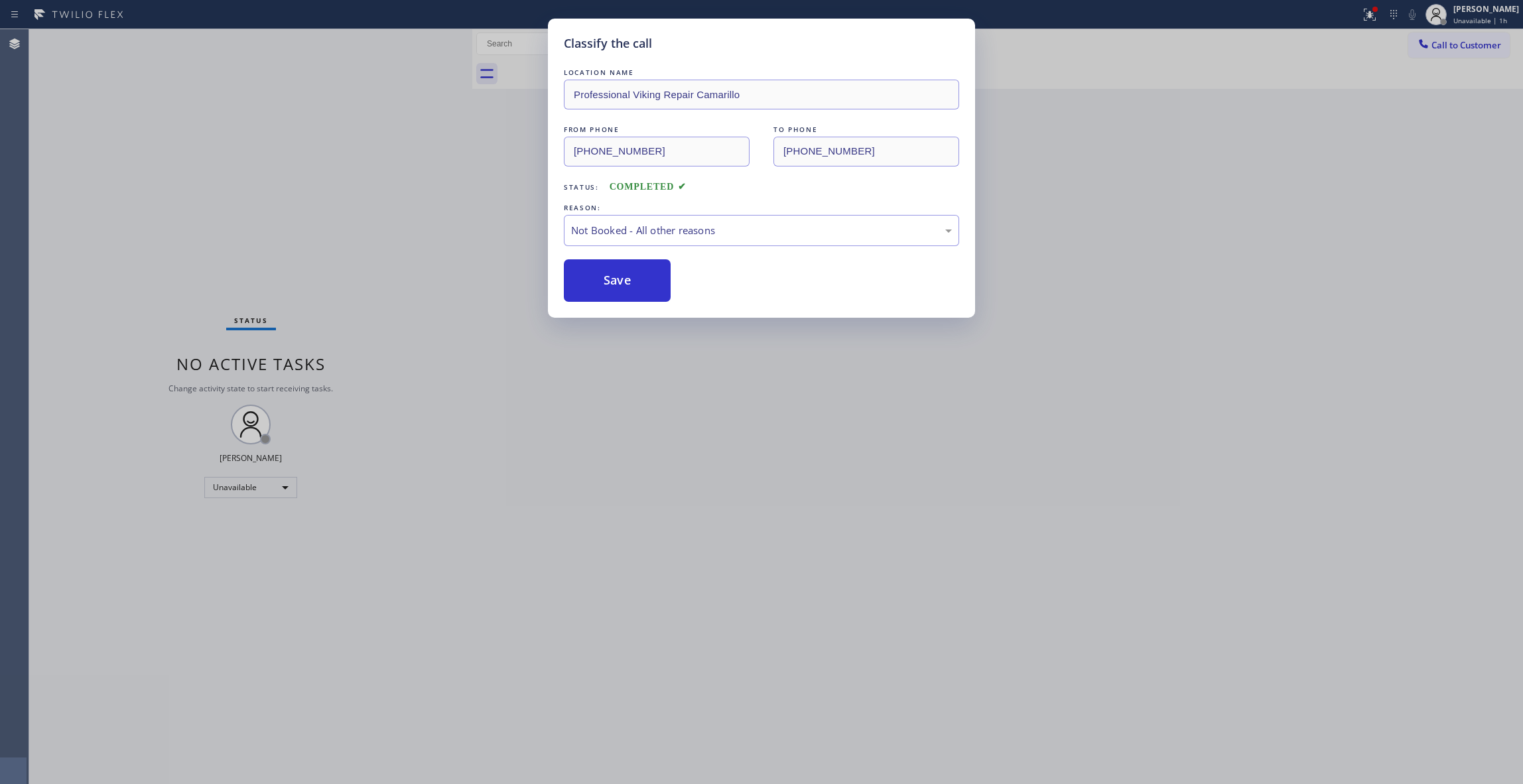
click at [603, 280] on button "Save" at bounding box center [617, 281] width 107 height 43
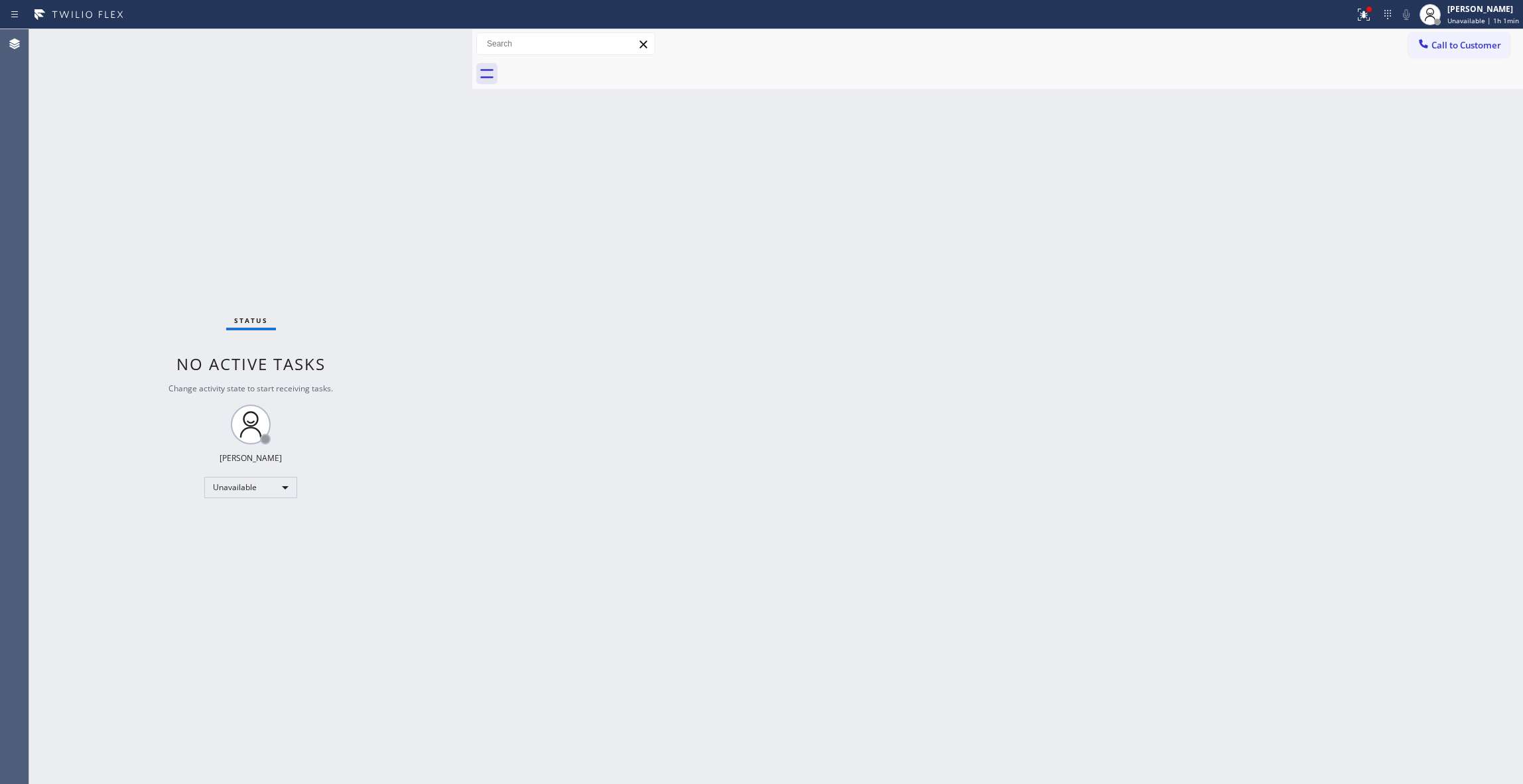
drag, startPoint x: 1458, startPoint y: 53, endPoint x: 1189, endPoint y: 118, distance: 276.7
click at [1451, 50] on button "Call to Customer" at bounding box center [1458, 45] width 101 height 26
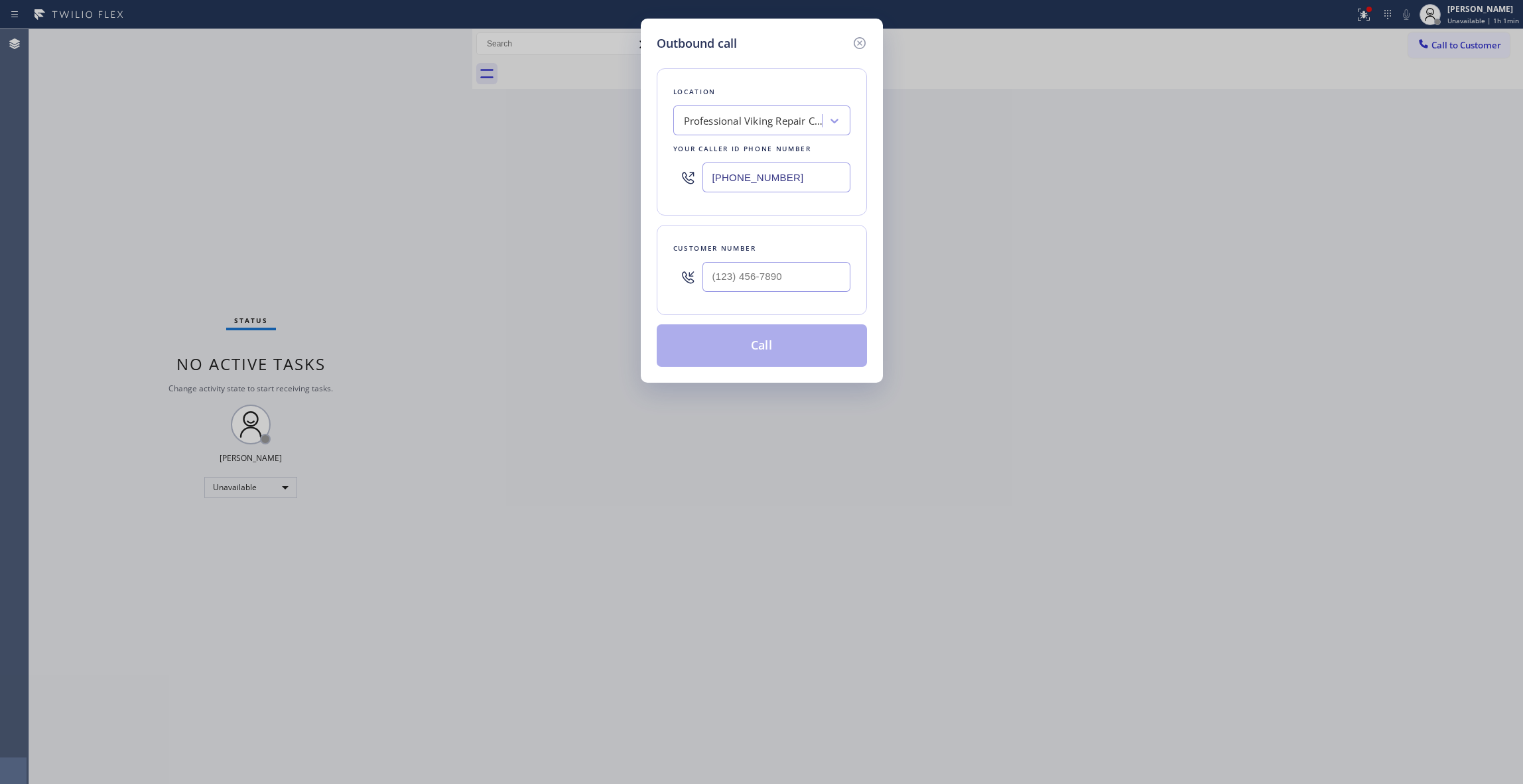
drag, startPoint x: 824, startPoint y: 181, endPoint x: 207, endPoint y: 150, distance: 617.8
click at [208, 152] on div "Outbound call Location Professional Viking Repair [GEOGRAPHIC_DATA] Your caller…" at bounding box center [762, 392] width 1523 height 784
paste input "18) 696-4939"
type input "[PHONE_NUMBER]"
click at [754, 271] on input "(___) ___-____" at bounding box center [776, 277] width 148 height 30
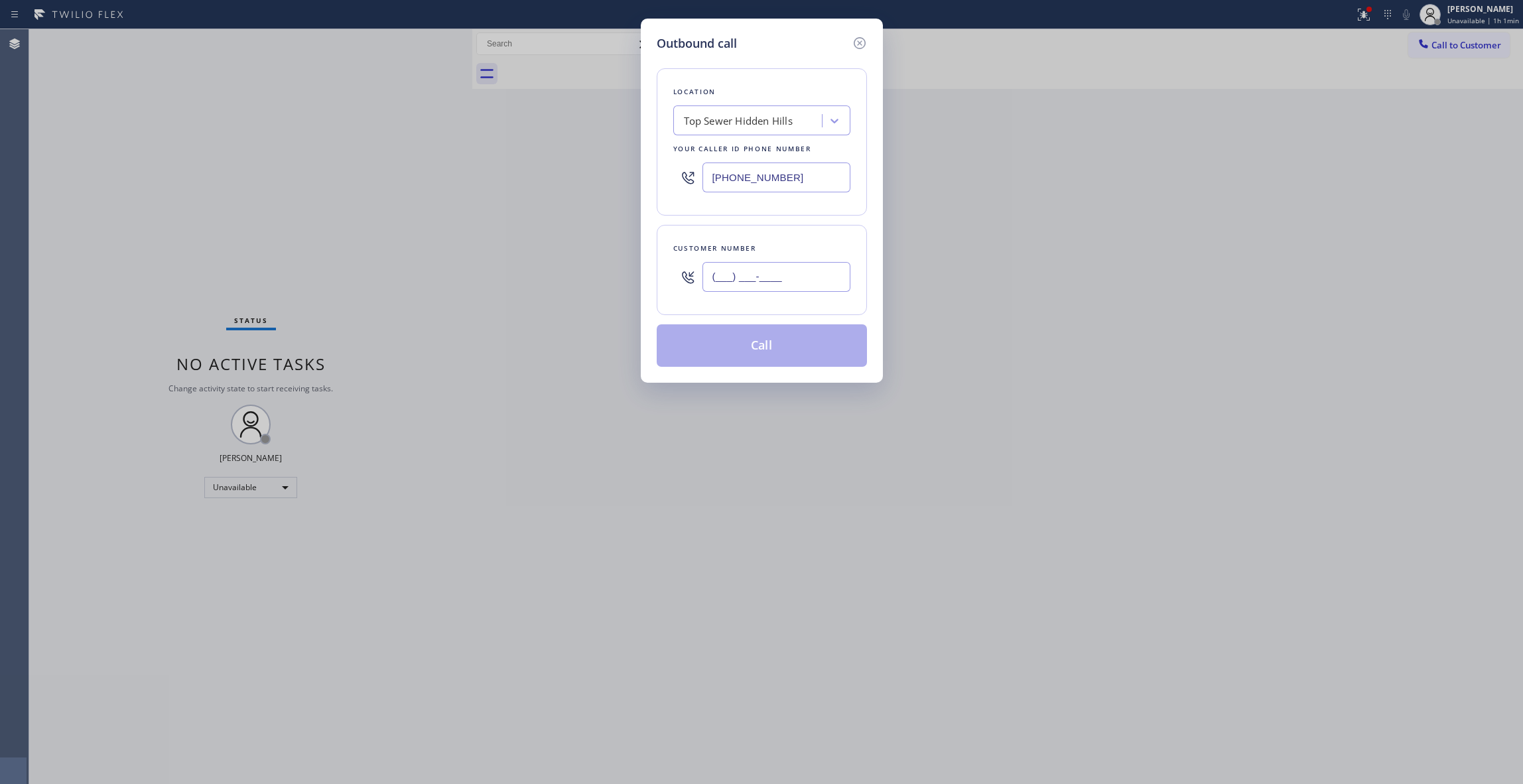
paste input "810) 314-8298"
type input "[PHONE_NUMBER]"
click at [765, 346] on button "Call" at bounding box center [762, 346] width 211 height 43
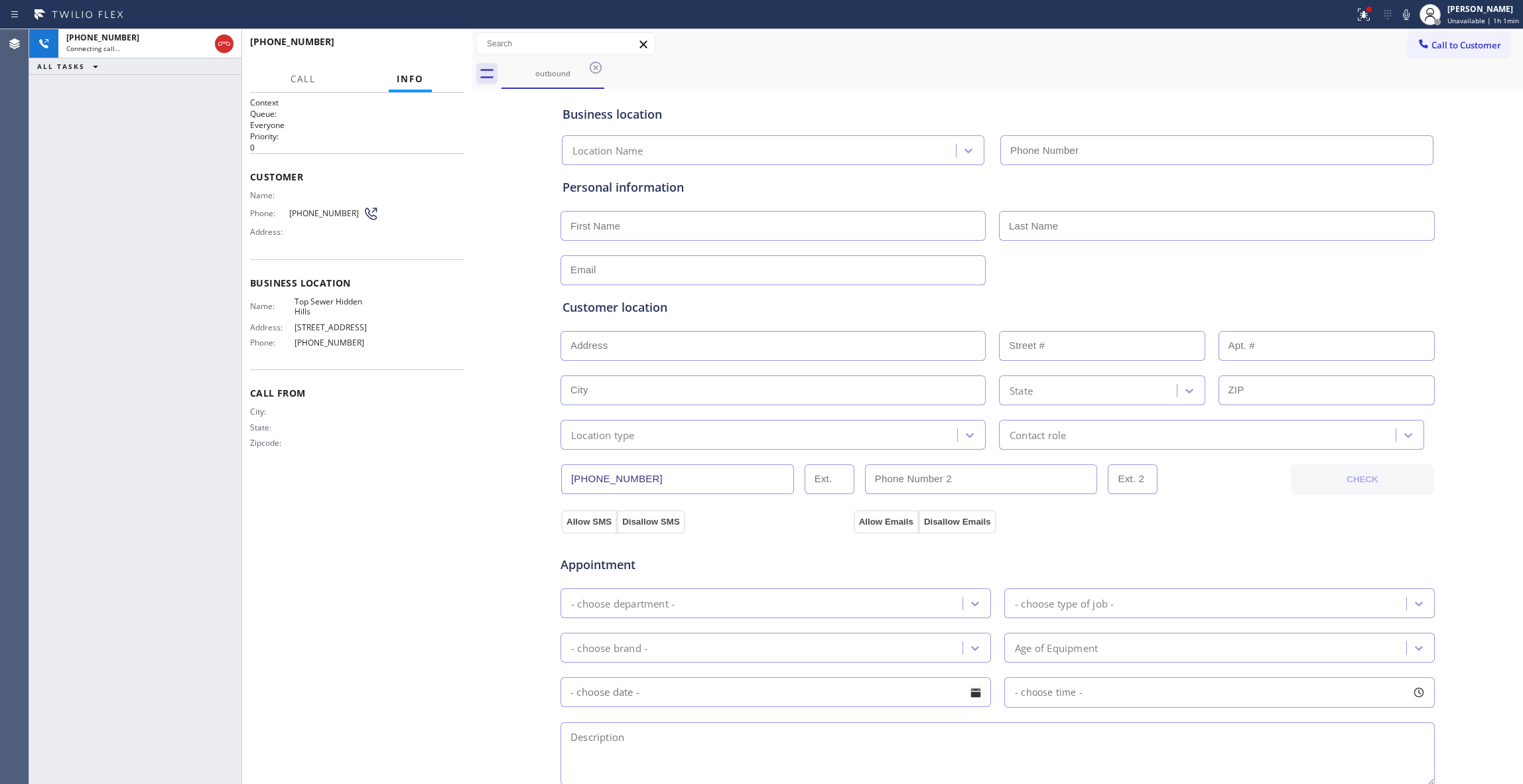
type input "[PHONE_NUMBER]"
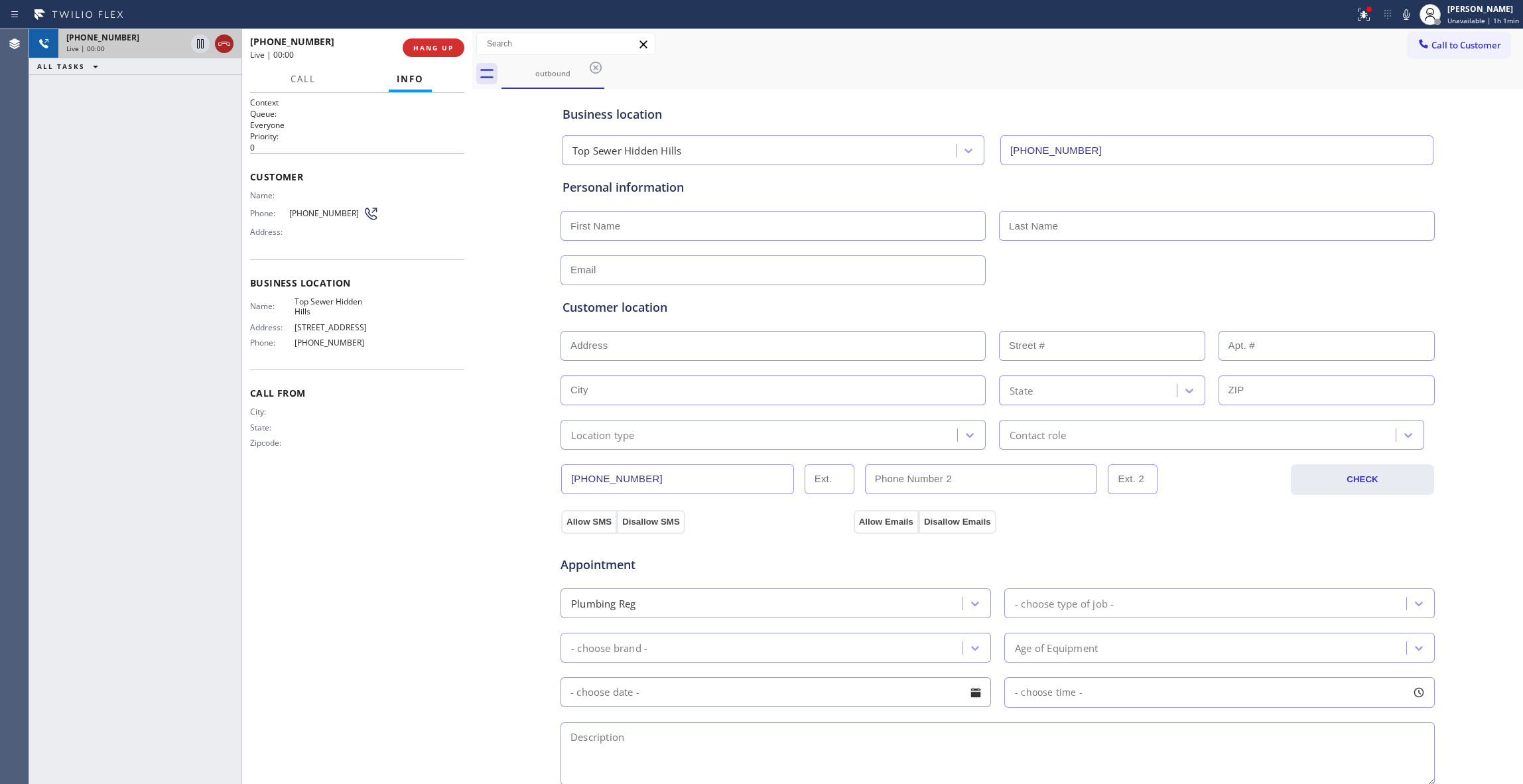
click at [225, 45] on icon at bounding box center [224, 44] width 16 height 16
click at [420, 43] on button "HANG UP" at bounding box center [433, 47] width 62 height 18
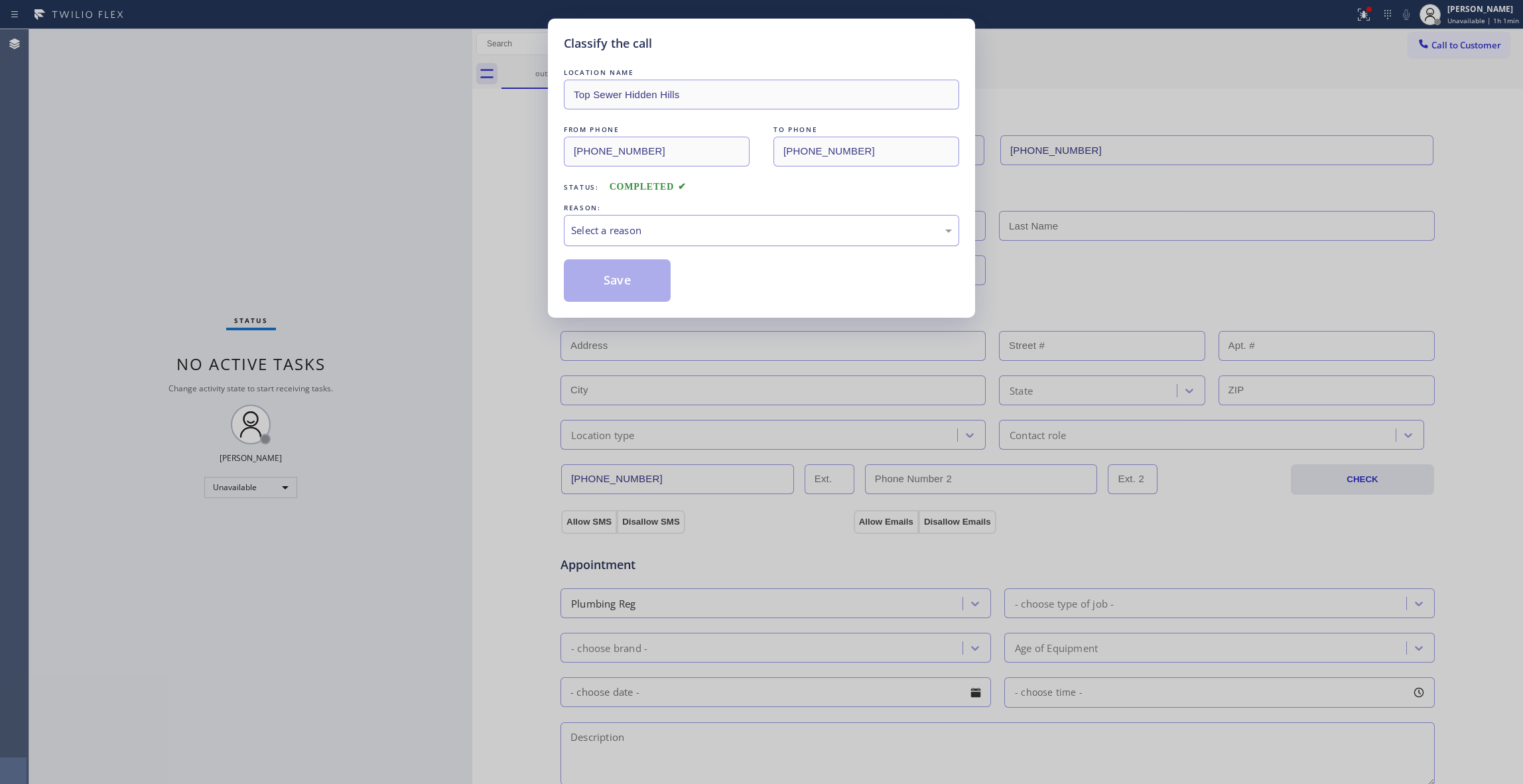
click at [603, 223] on div "Select a reason" at bounding box center [762, 230] width 381 height 16
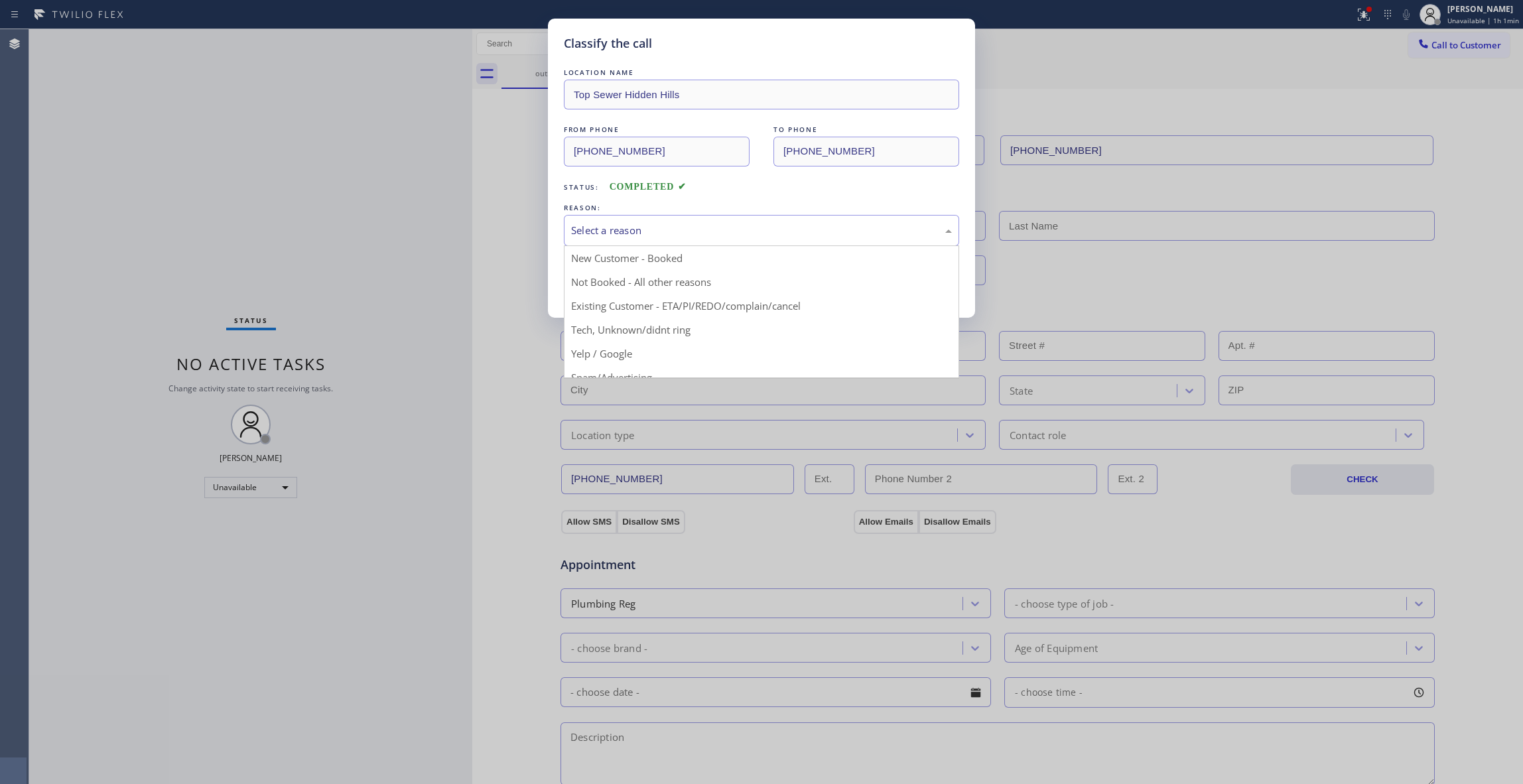
drag, startPoint x: 620, startPoint y: 295, endPoint x: 608, endPoint y: 282, distance: 17.7
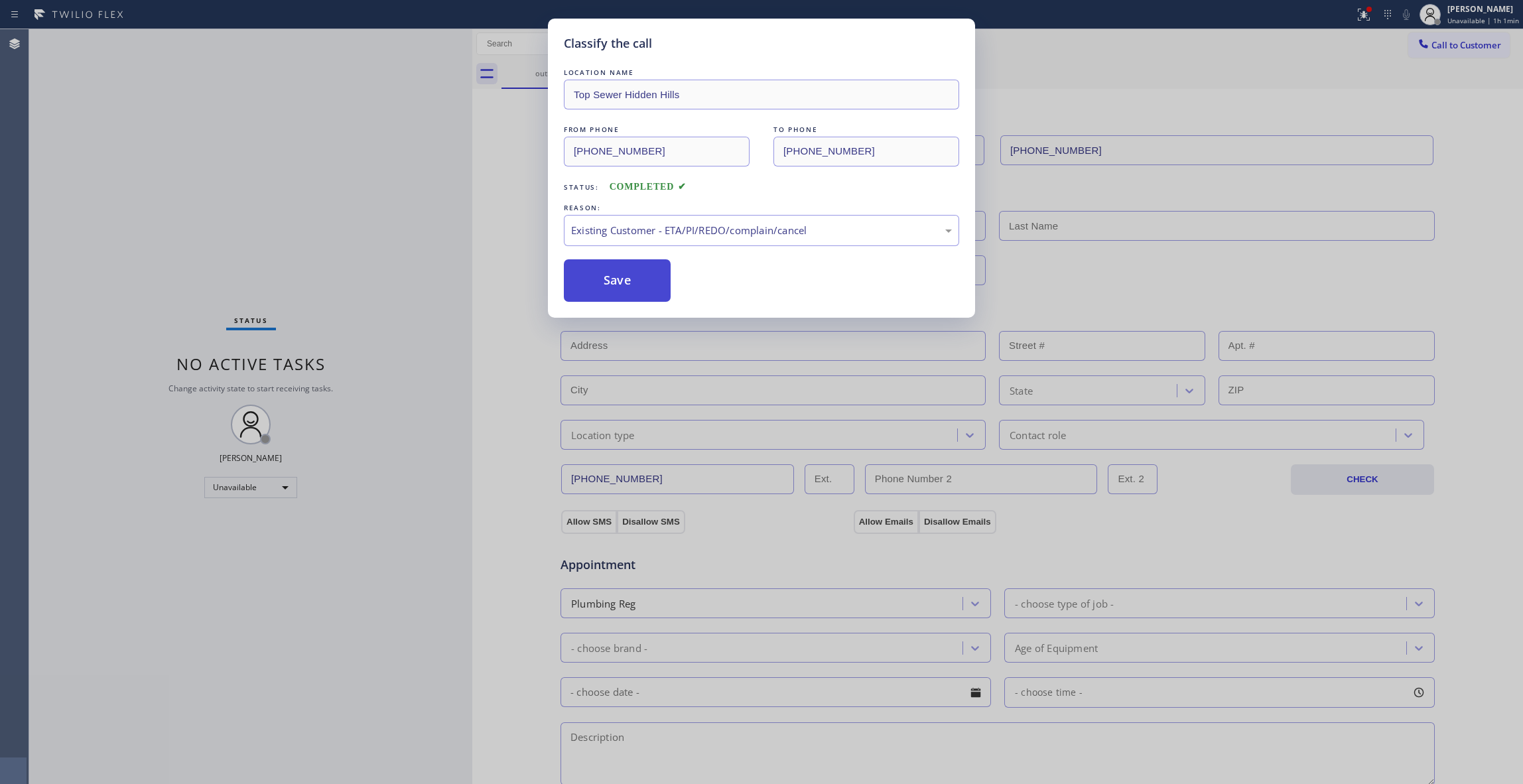
click at [608, 282] on button "Save" at bounding box center [617, 281] width 107 height 43
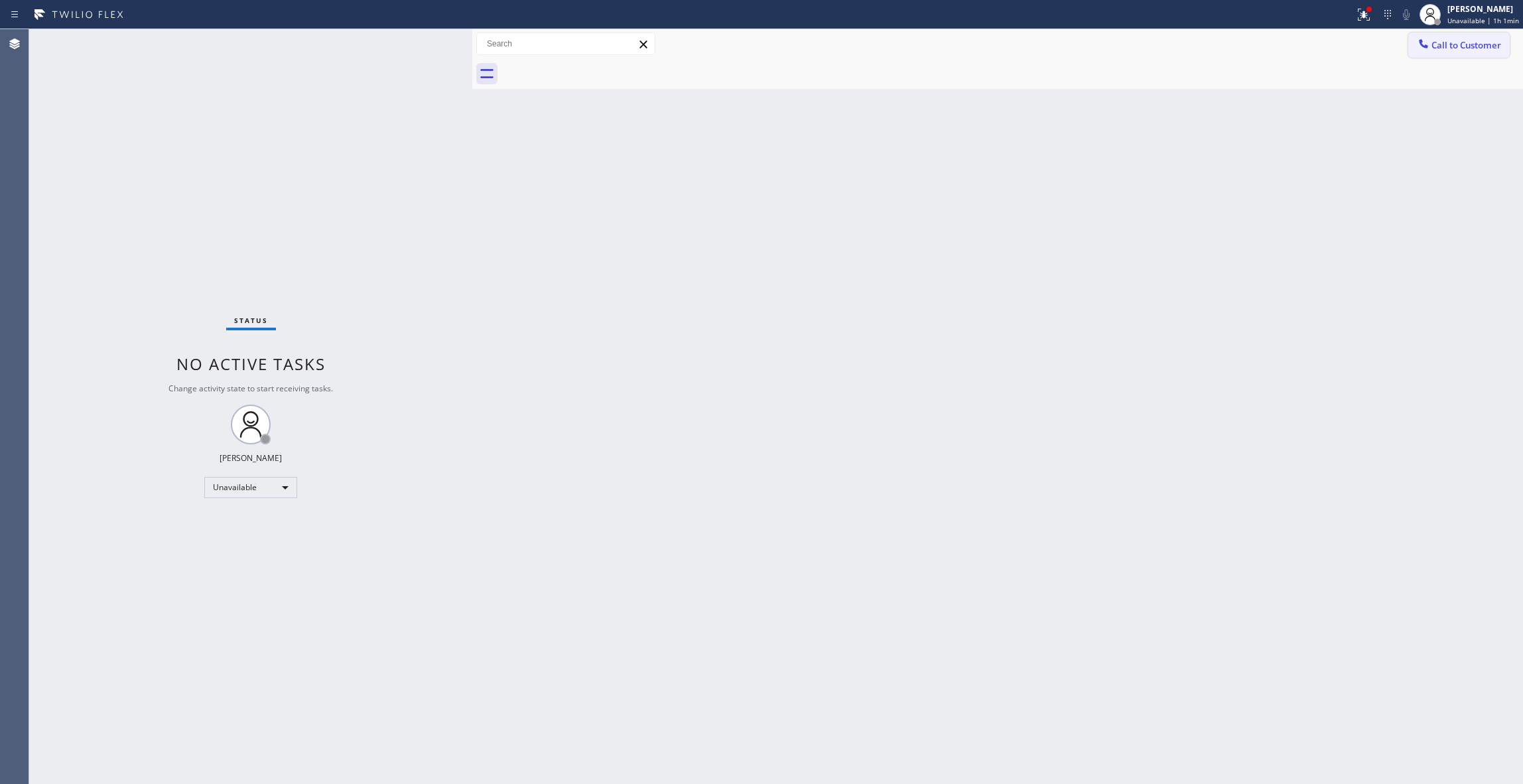
click at [1458, 44] on span "Call to Customer" at bounding box center [1466, 45] width 69 height 12
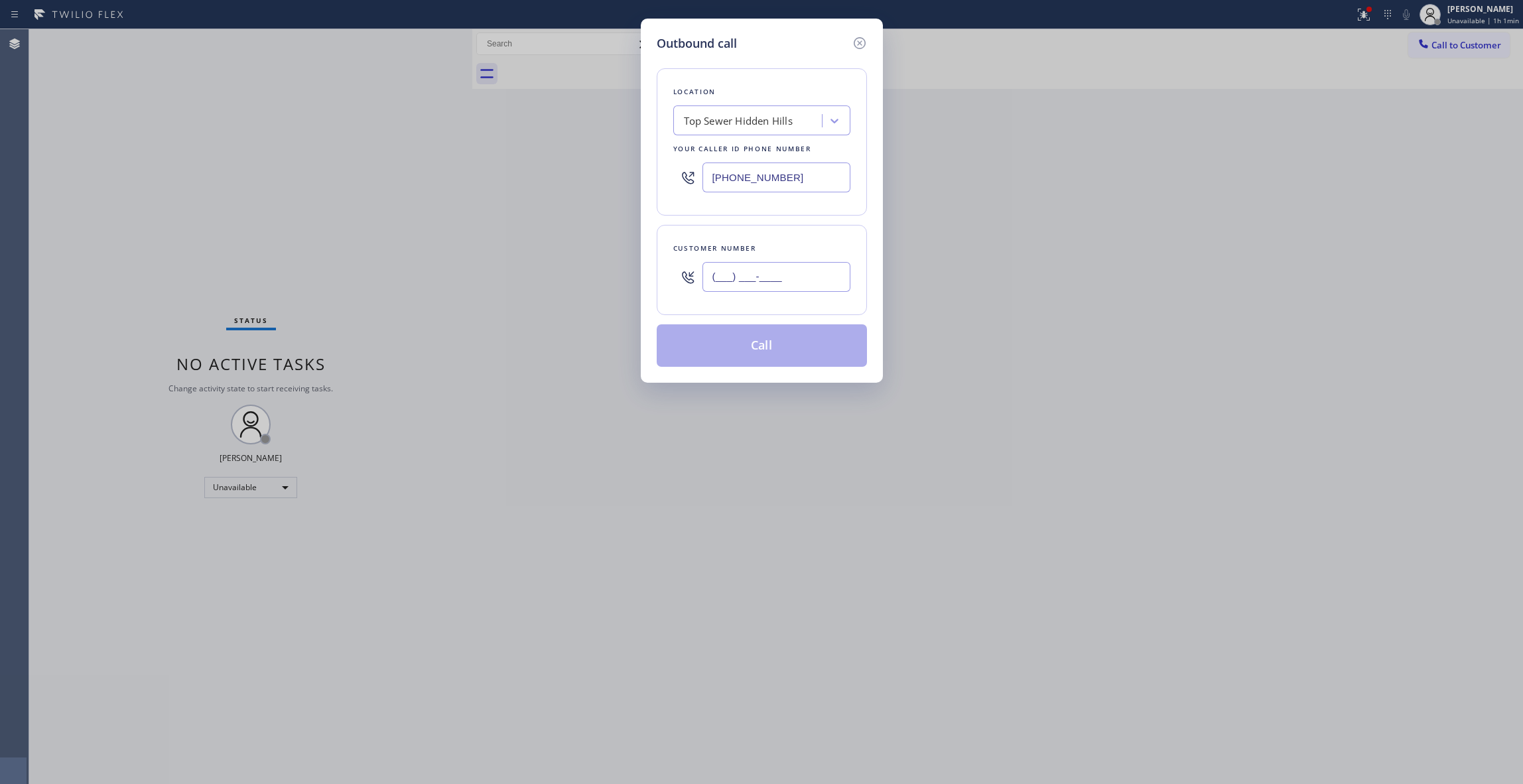
click at [781, 282] on input "(___) ___-____" at bounding box center [776, 277] width 148 height 30
paste input "810) 314-8298"
type input "[PHONE_NUMBER]"
click at [779, 356] on button "Call" at bounding box center [762, 346] width 211 height 43
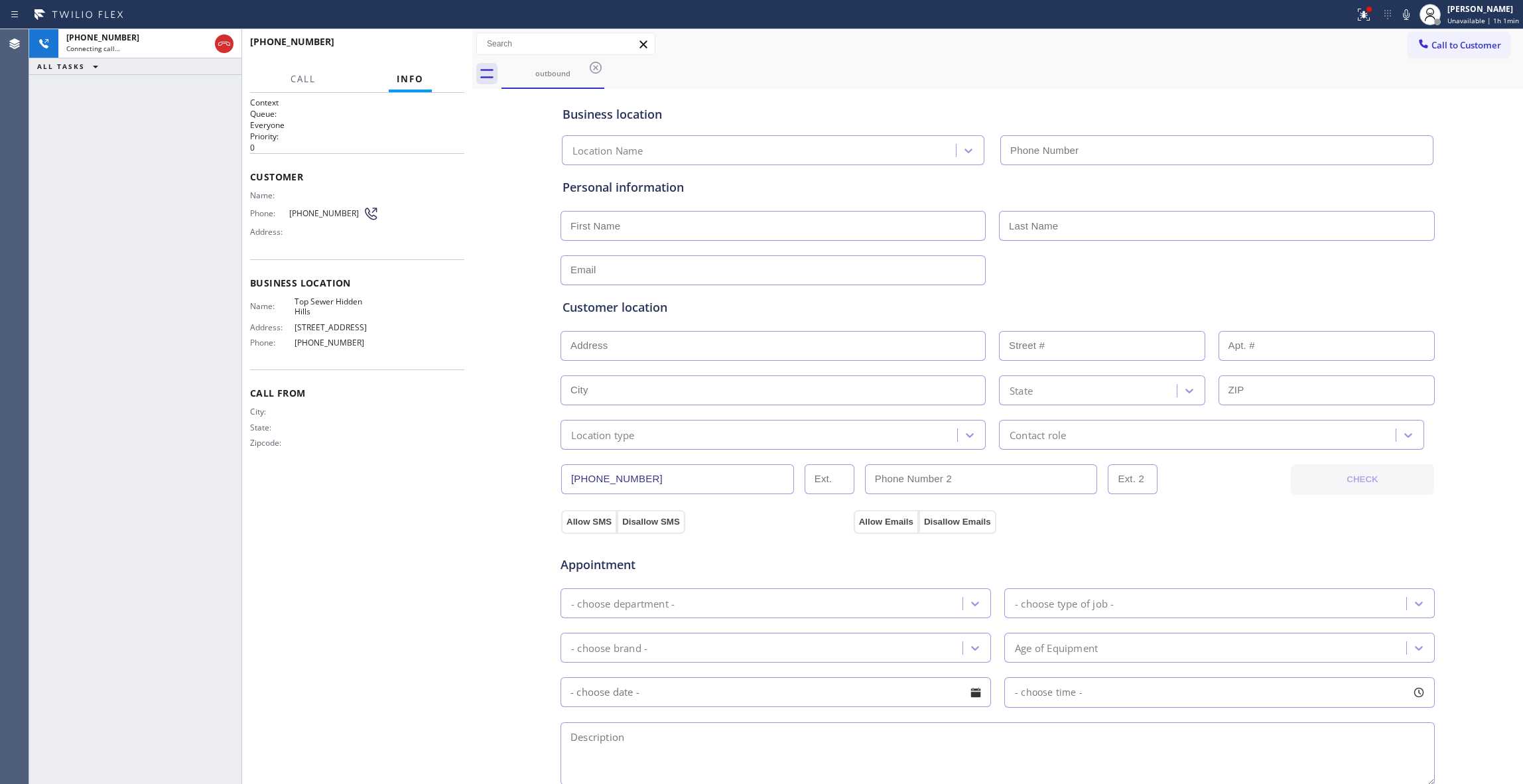
type input "[PHONE_NUMBER]"
click at [445, 46] on span "HANG UP" at bounding box center [433, 47] width 40 height 9
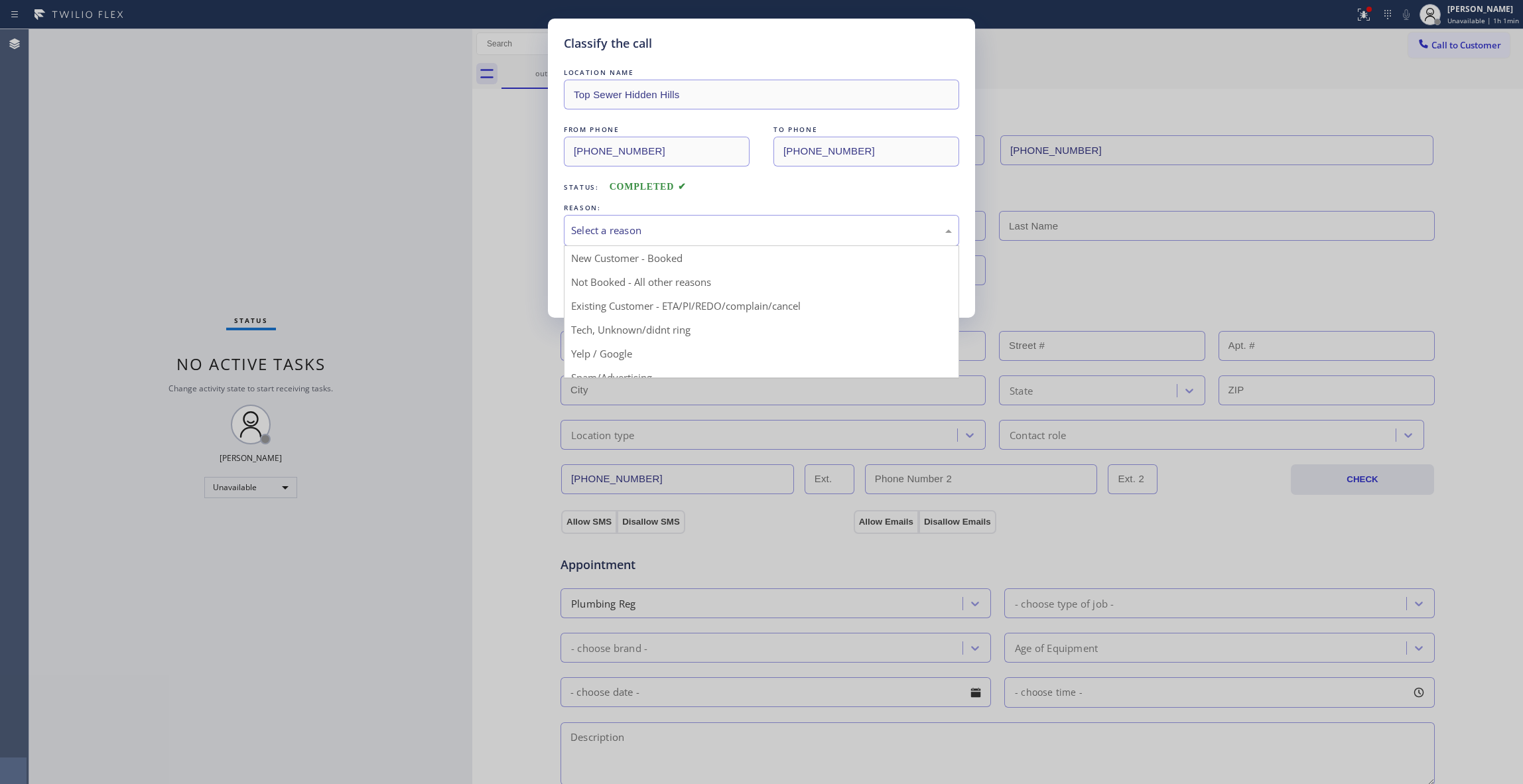
click at [593, 238] on div "Select a reason" at bounding box center [762, 230] width 381 height 16
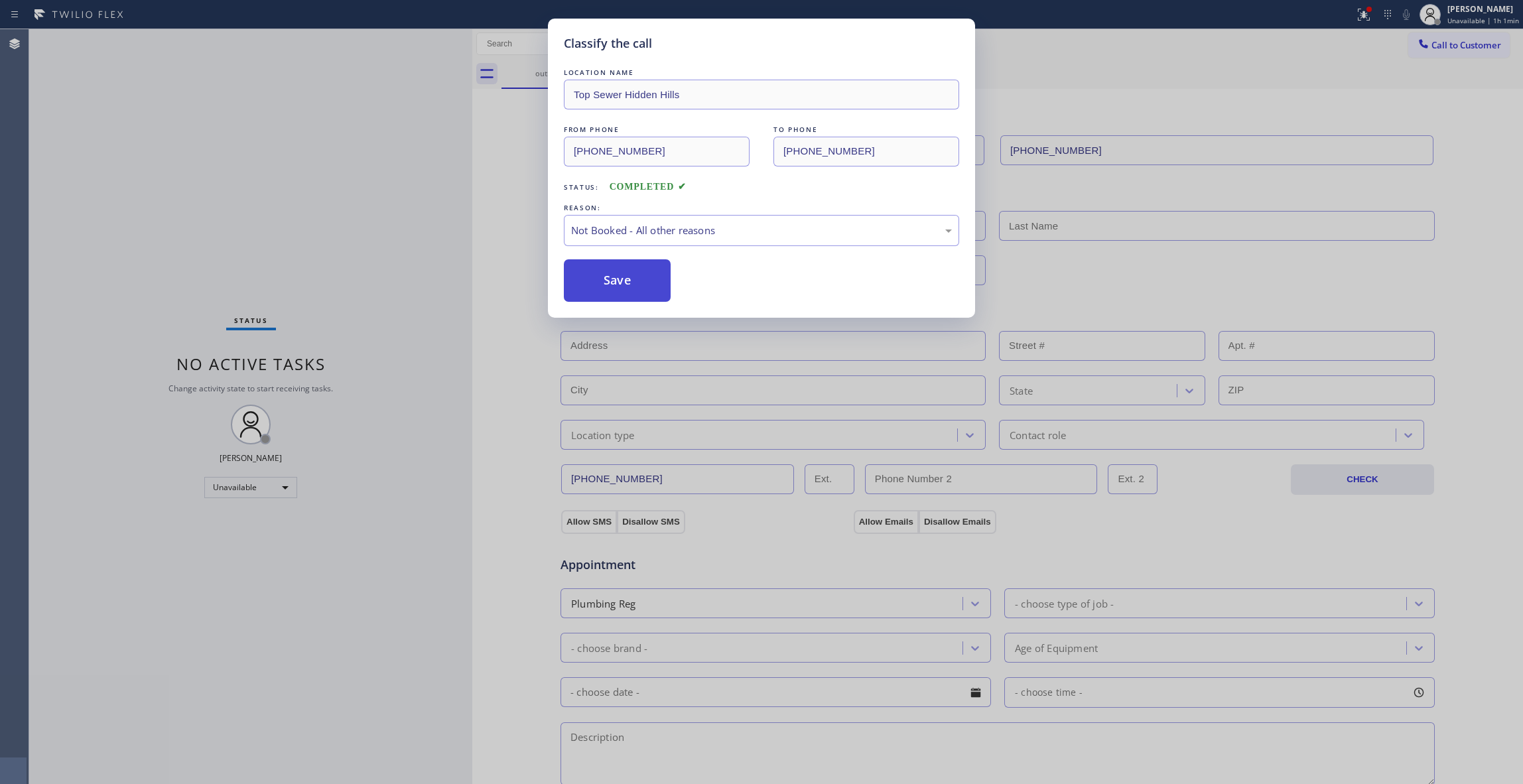
click at [595, 277] on button "Save" at bounding box center [617, 281] width 107 height 43
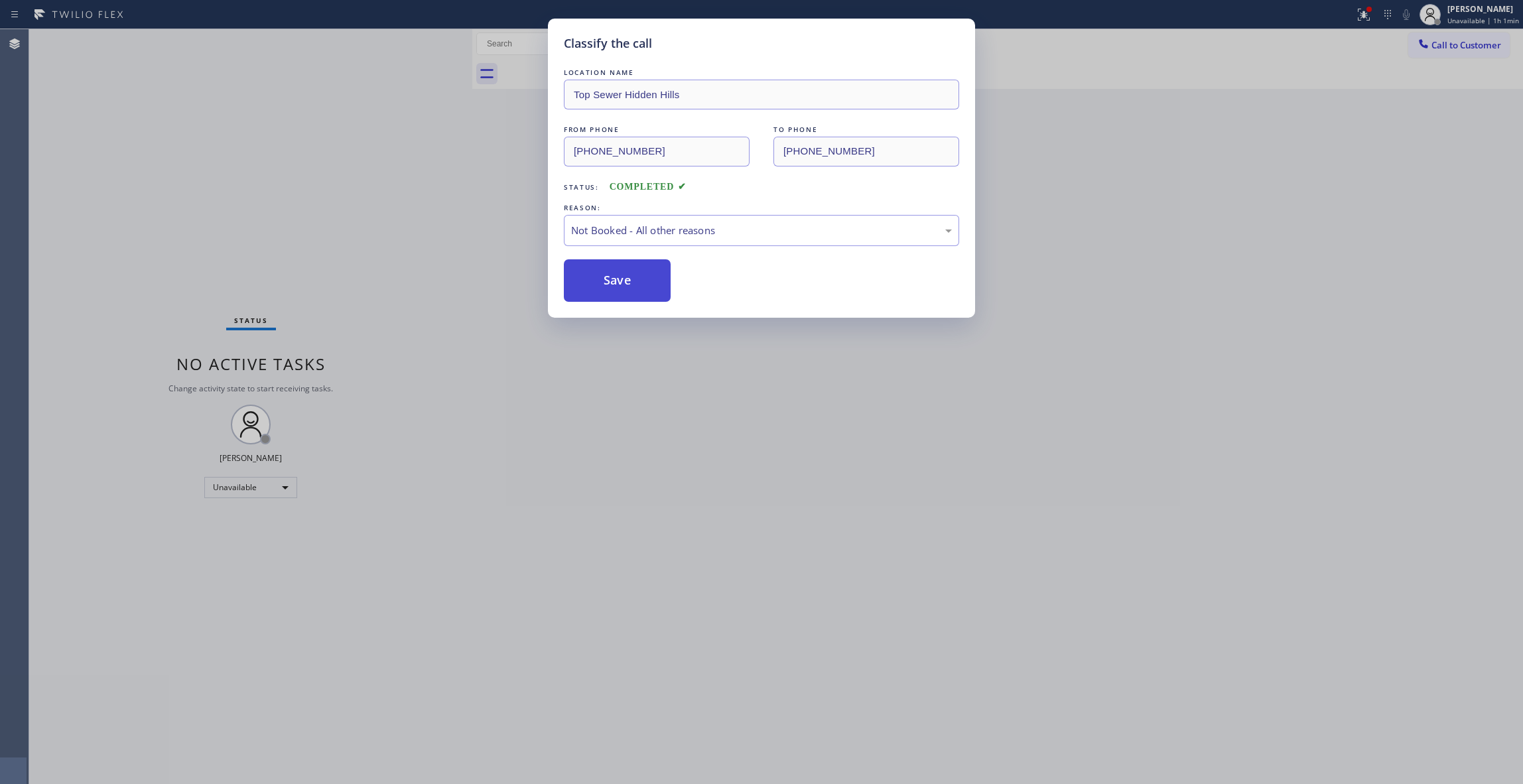
click at [595, 277] on button "Save" at bounding box center [617, 281] width 107 height 43
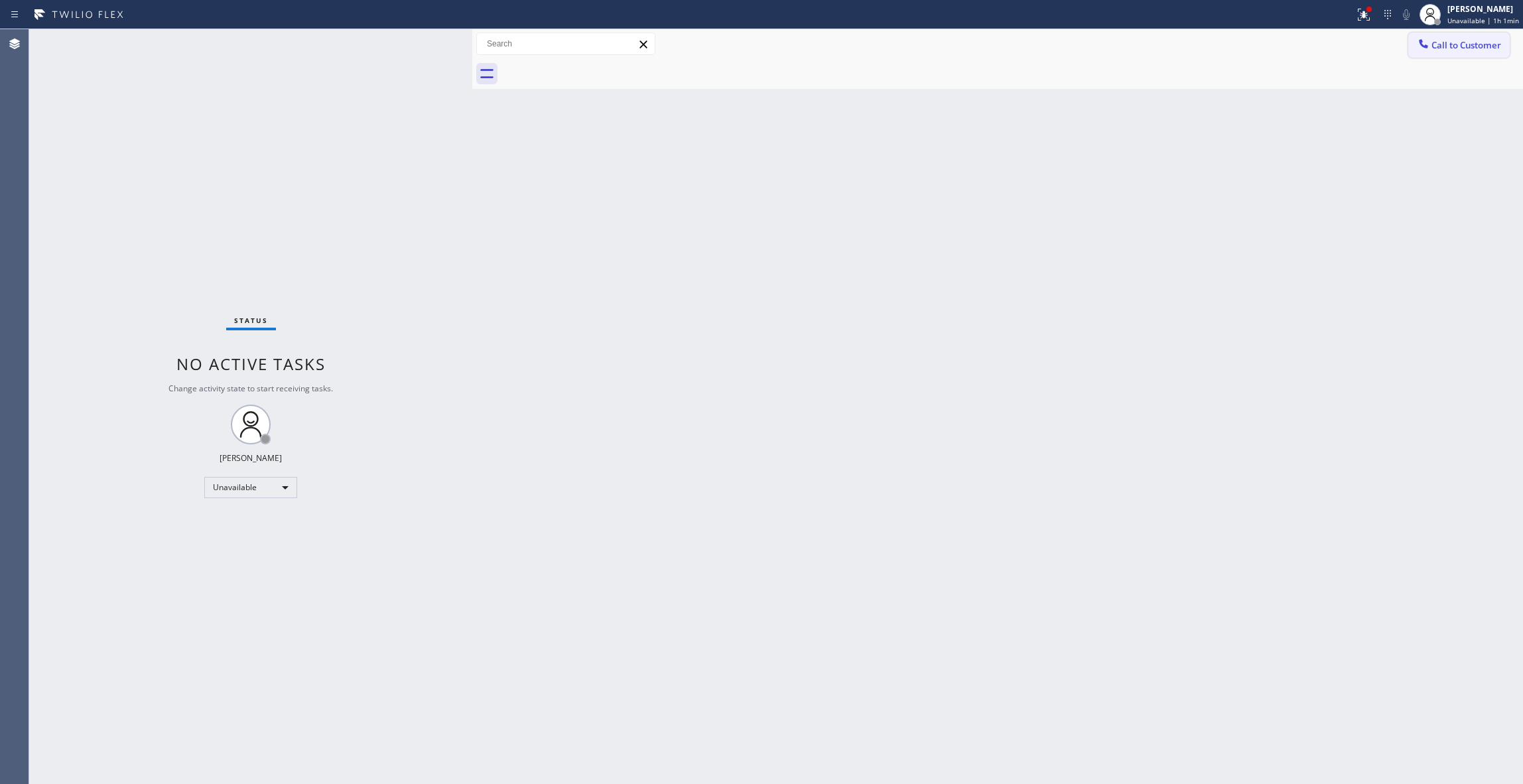
click at [1439, 57] on button "Call to Customer" at bounding box center [1458, 45] width 101 height 26
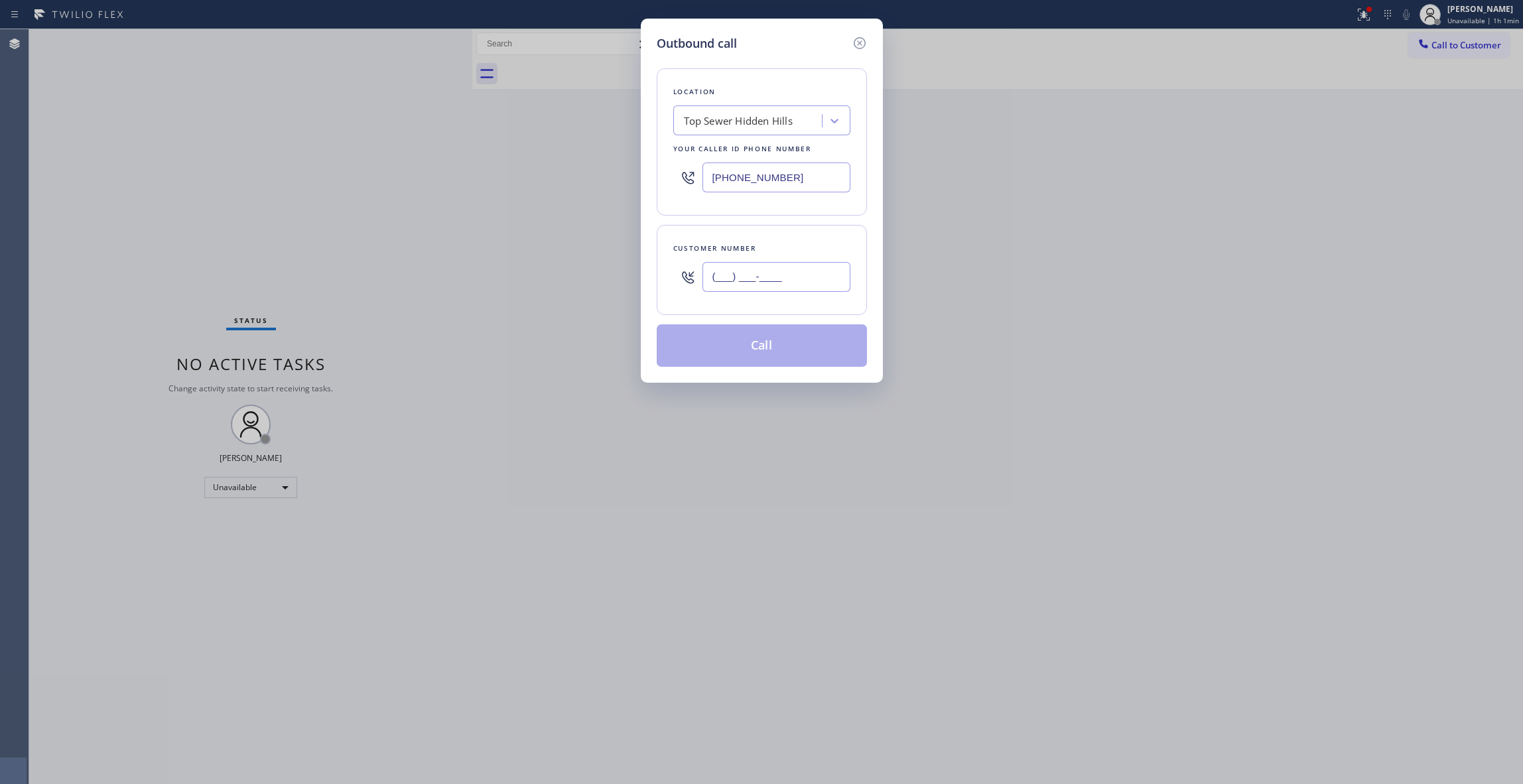
click at [797, 276] on input "(___) ___-____" at bounding box center [776, 277] width 148 height 30
paste input "810) 314-8298"
type input "[PHONE_NUMBER]"
click at [791, 349] on button "Call" at bounding box center [762, 346] width 211 height 43
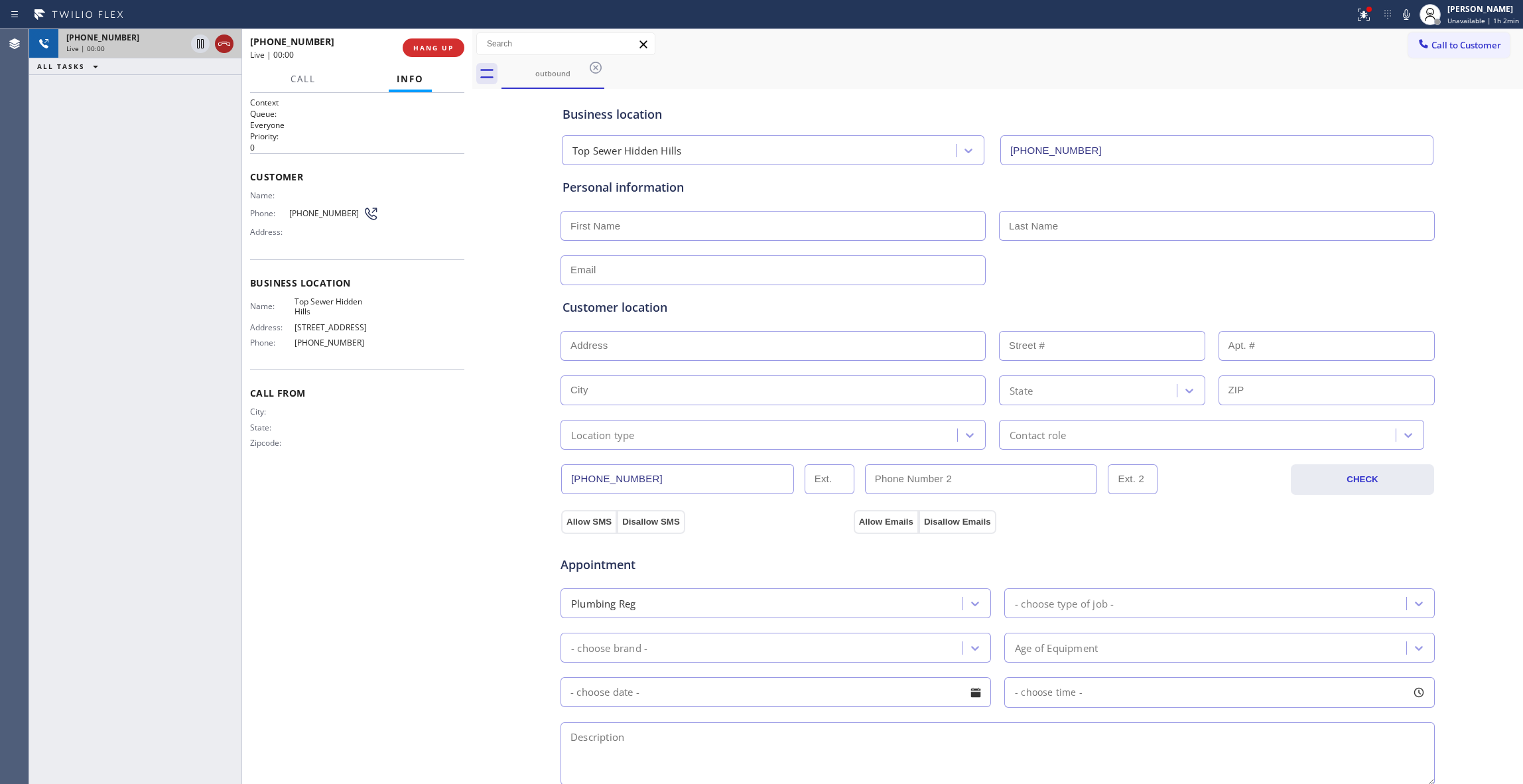
click at [221, 36] on icon at bounding box center [224, 44] width 16 height 16
click at [431, 51] on span "COMPLETE" at bounding box center [430, 47] width 46 height 9
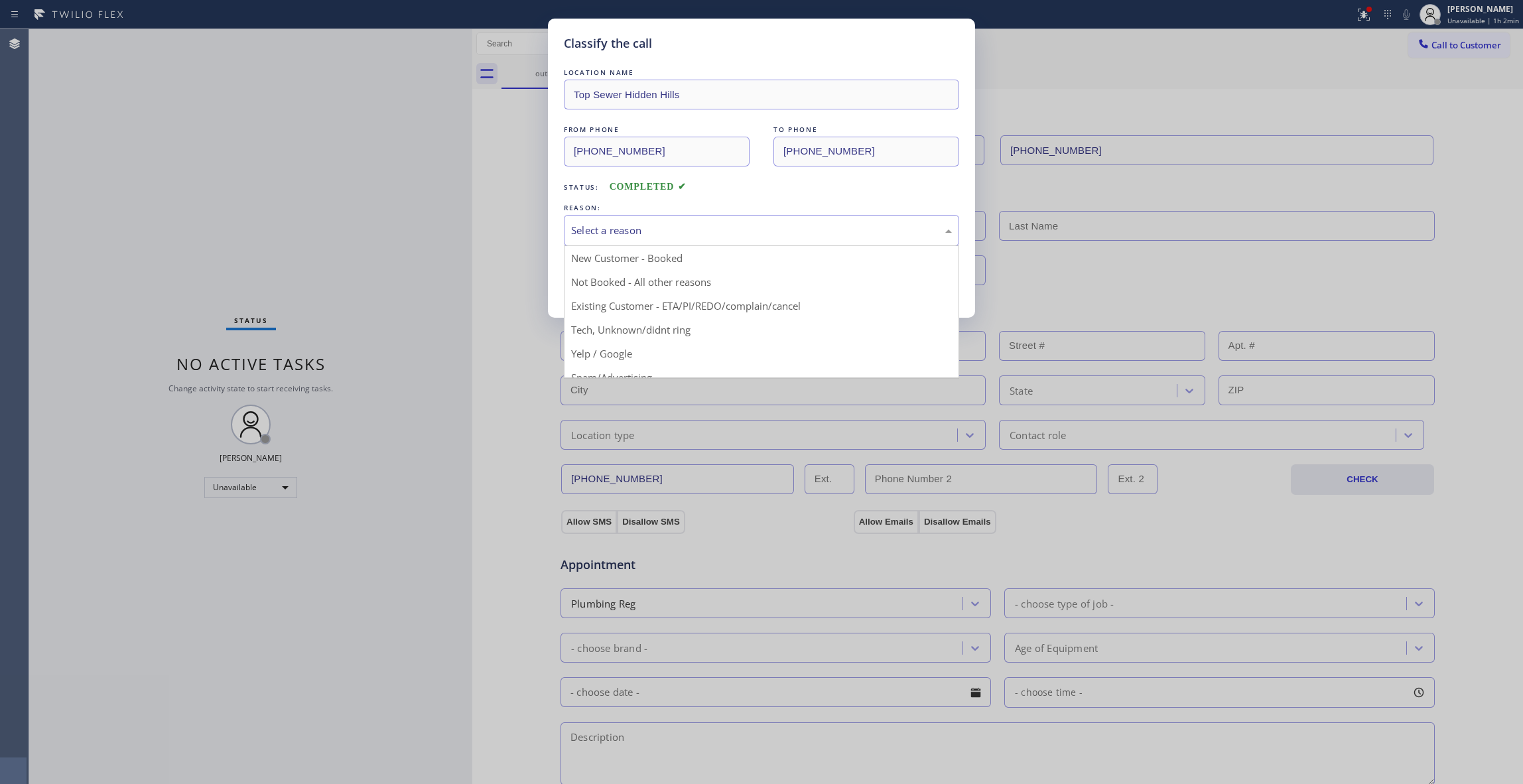
click at [617, 240] on div "Select a reason" at bounding box center [762, 230] width 396 height 31
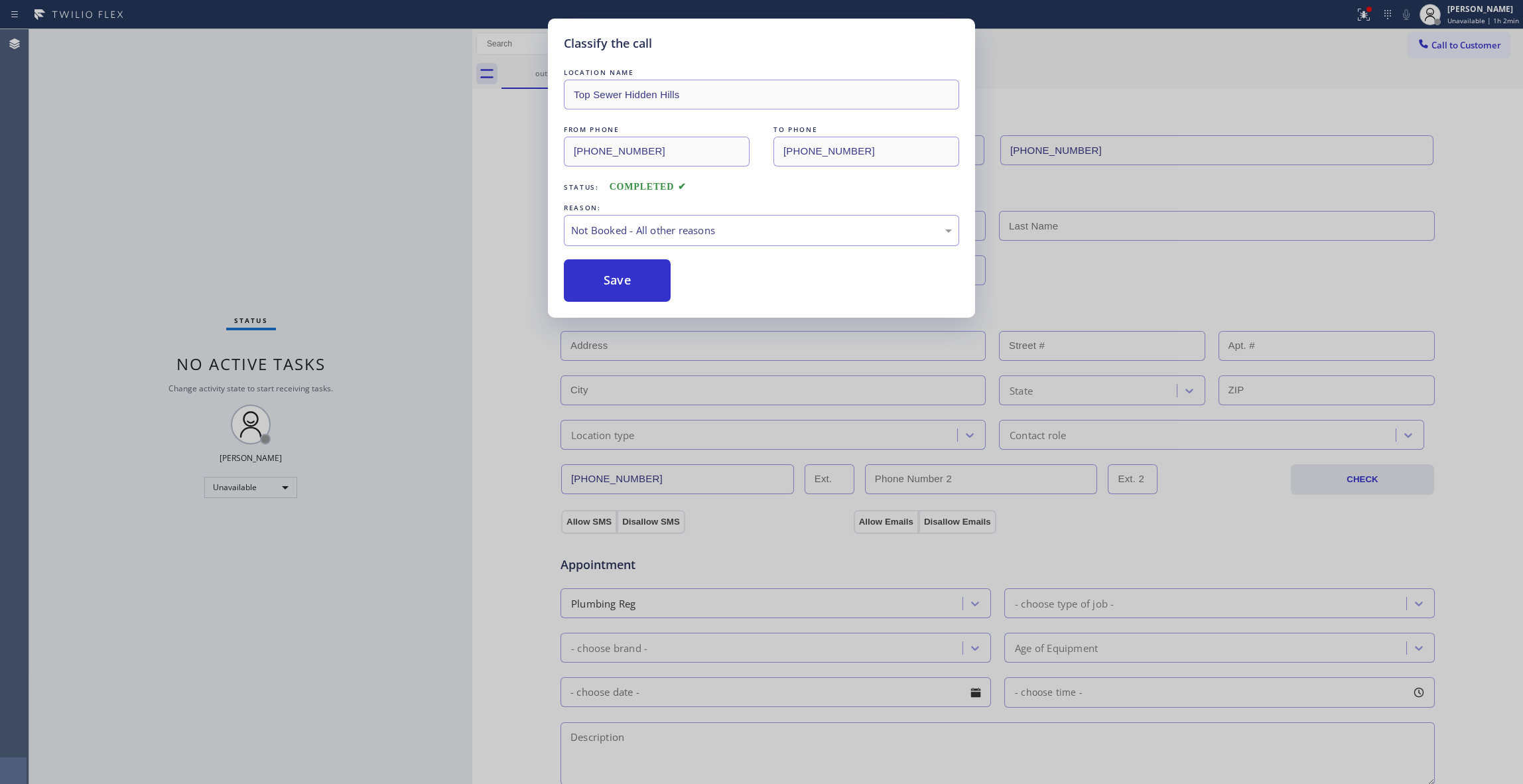
click at [596, 283] on button "Save" at bounding box center [617, 281] width 107 height 43
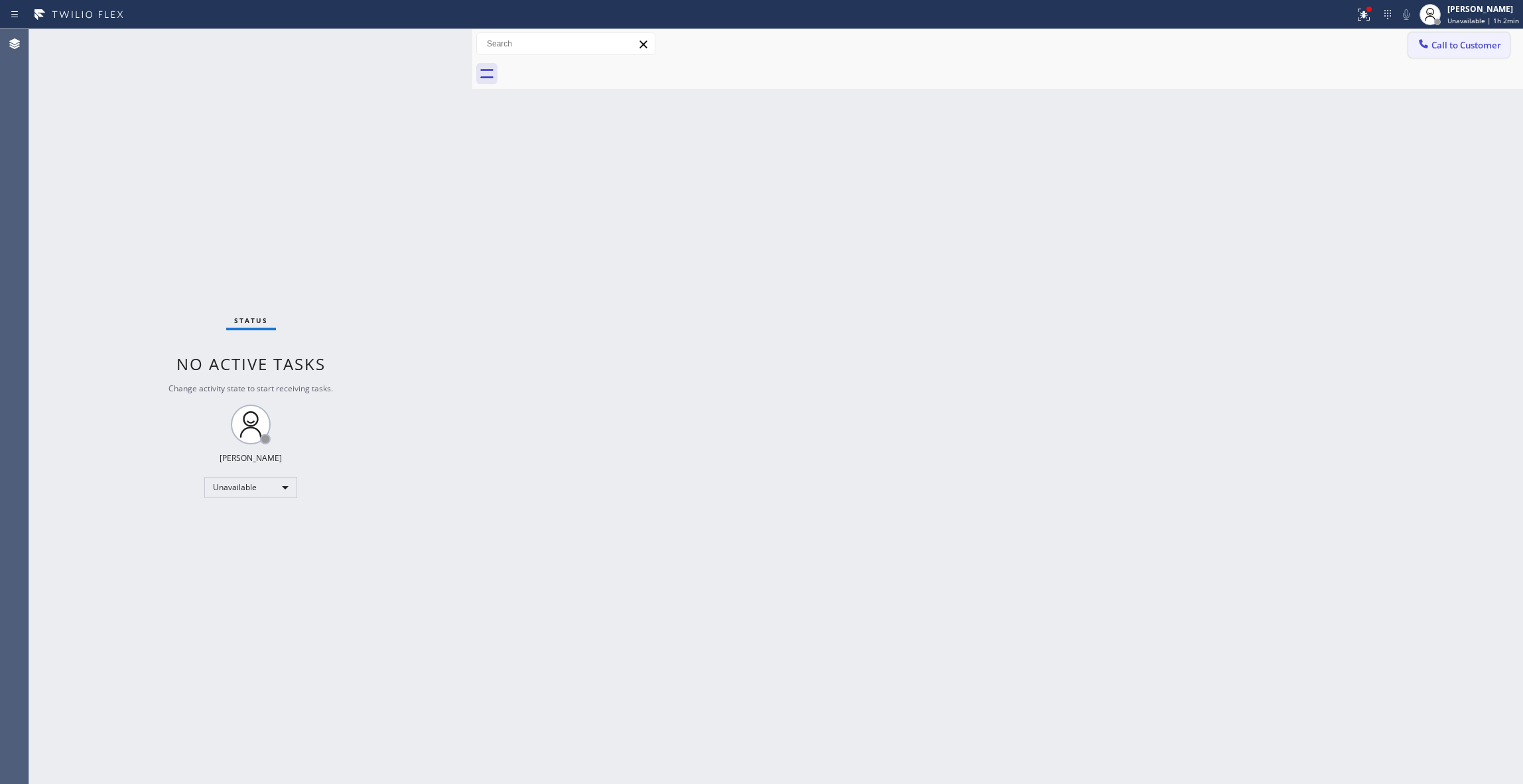
click at [1446, 41] on span "Call to Customer" at bounding box center [1466, 45] width 69 height 12
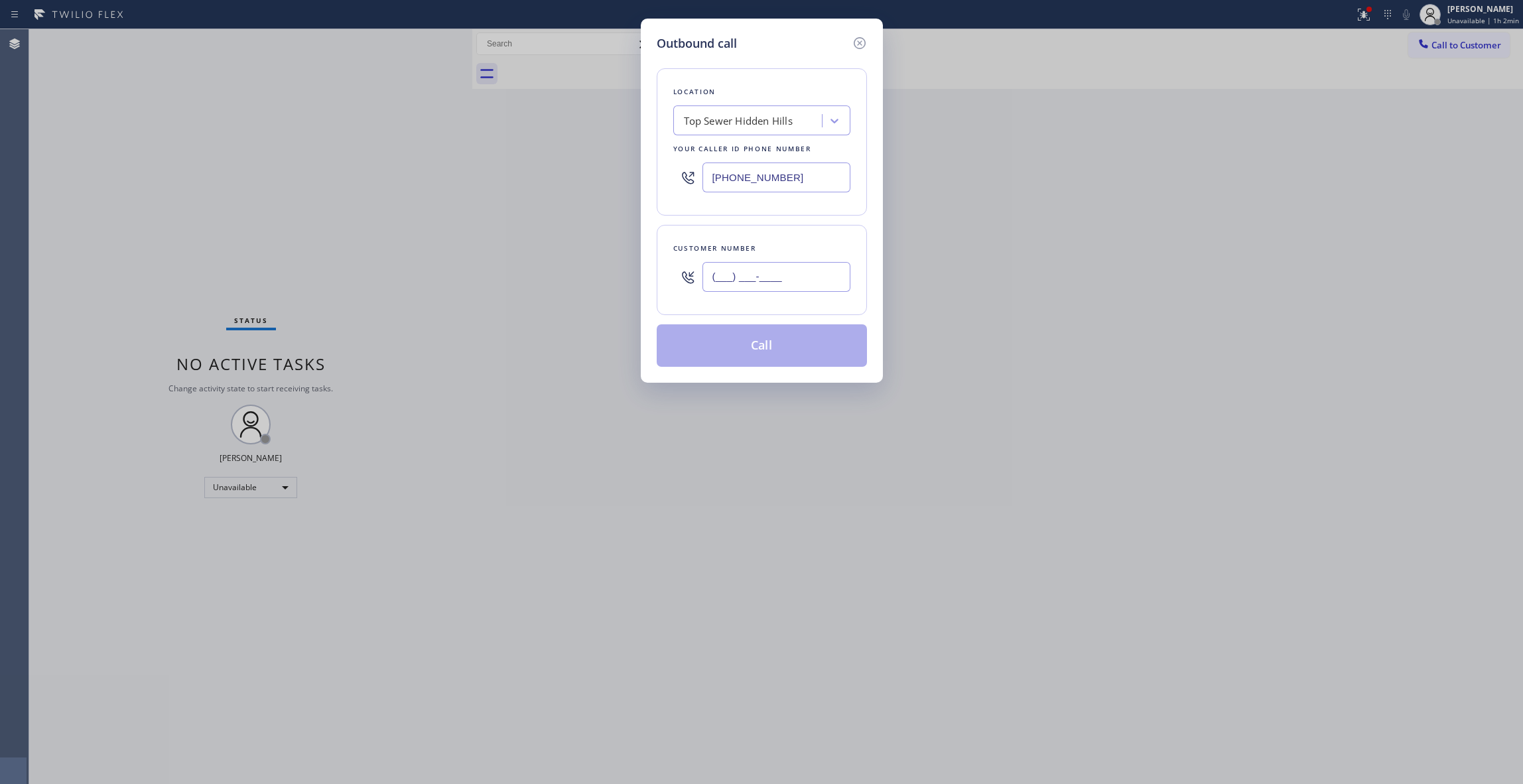
click at [787, 267] on input "(___) ___-____" at bounding box center [776, 277] width 148 height 30
paste input "810) 314-8298"
click at [825, 323] on div "Location Top Sewer [GEOGRAPHIC_DATA] Your caller id phone number [PHONE_NUMBER]…" at bounding box center [762, 210] width 211 height 315
drag, startPoint x: 825, startPoint y: 312, endPoint x: 798, endPoint y: 294, distance: 32.4
drag, startPoint x: 798, startPoint y: 294, endPoint x: 717, endPoint y: 296, distance: 81.0
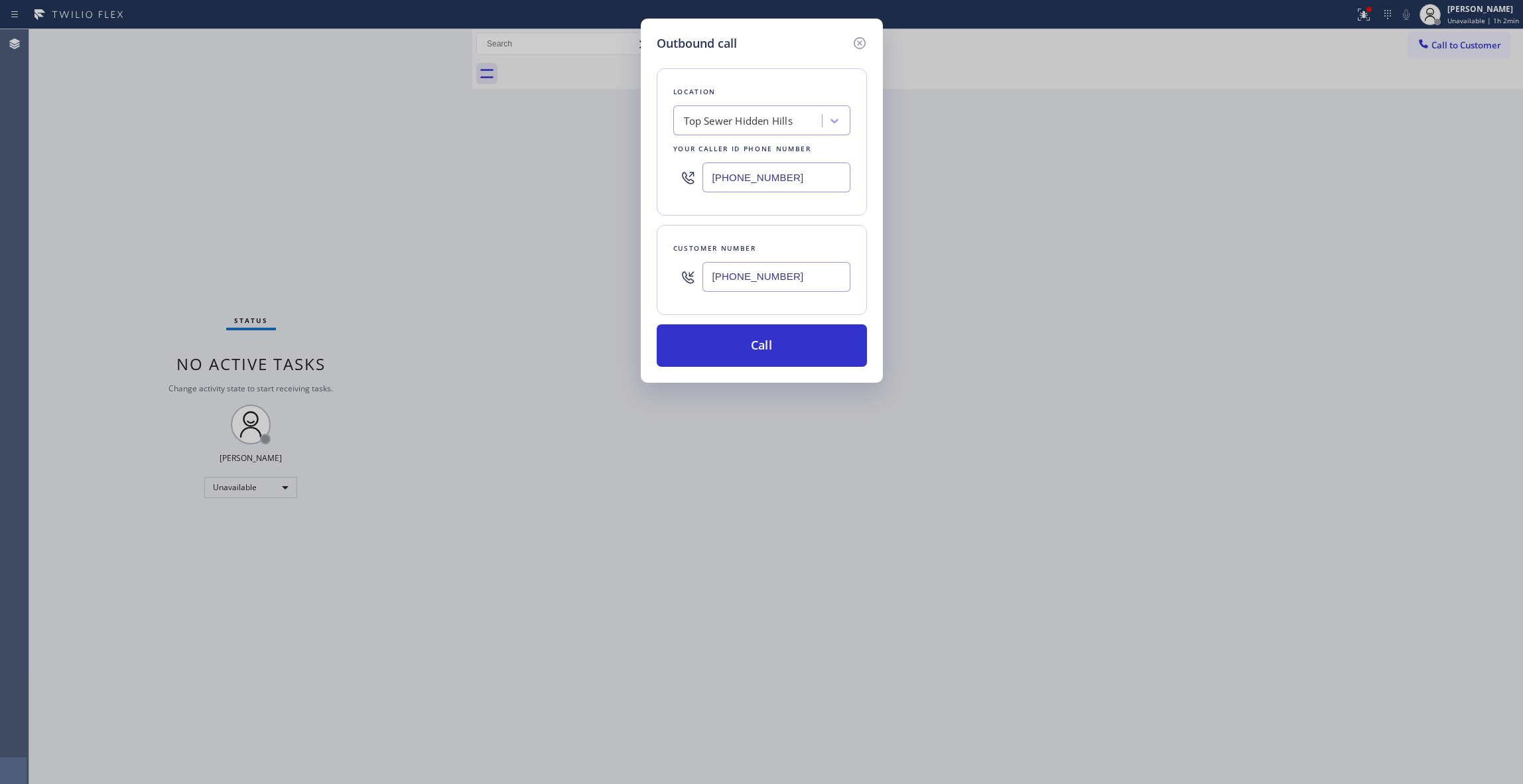
drag, startPoint x: 717, startPoint y: 296, endPoint x: 686, endPoint y: 310, distance: 34.0
drag, startPoint x: 686, startPoint y: 310, endPoint x: 540, endPoint y: 341, distance: 149.3
drag, startPoint x: 540, startPoint y: 341, endPoint x: 1208, endPoint y: 254, distance: 673.6
click at [1251, 255] on div "Outbound call Location Top Sewer [GEOGRAPHIC_DATA] Your caller id phone number …" at bounding box center [762, 392] width 1523 height 784
drag, startPoint x: 793, startPoint y: 276, endPoint x: 577, endPoint y: 279, distance: 216.0
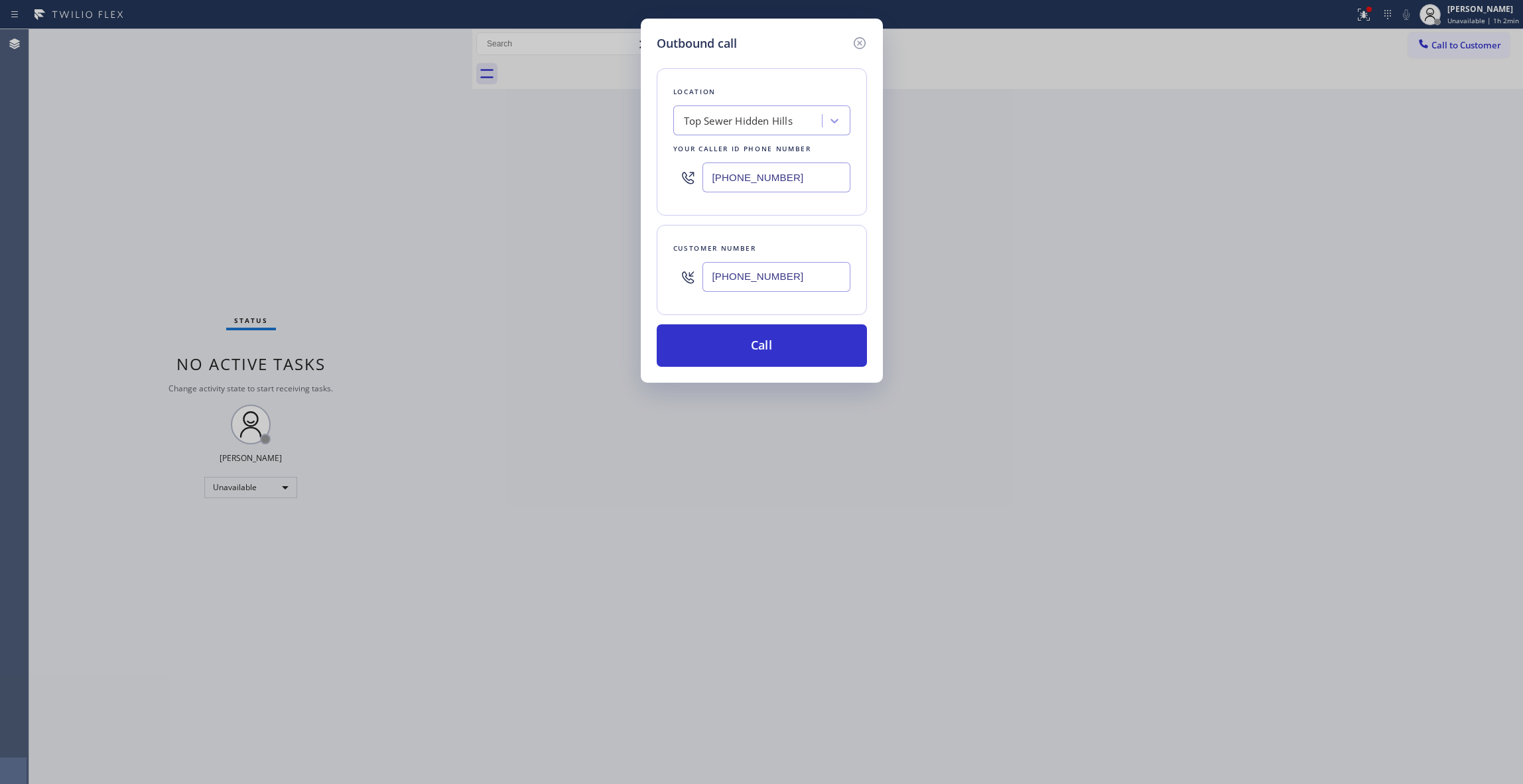
click at [577, 279] on div "Outbound call Location Top Sewer [GEOGRAPHIC_DATA] Your caller id phone number …" at bounding box center [762, 392] width 1523 height 784
paste input "text"
click at [732, 340] on button "Call" at bounding box center [762, 346] width 211 height 43
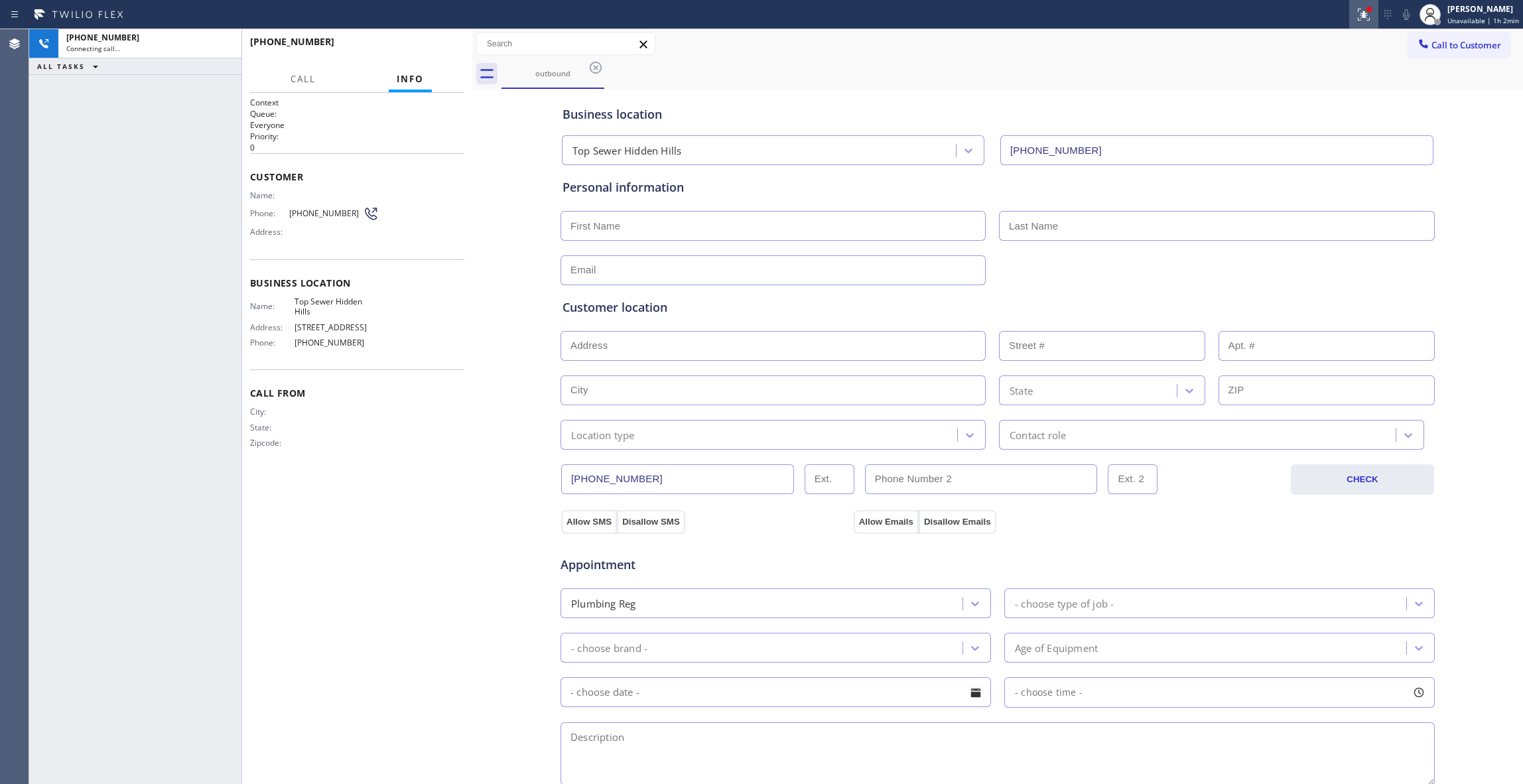
click at [1358, 16] on icon at bounding box center [1363, 14] width 12 height 12
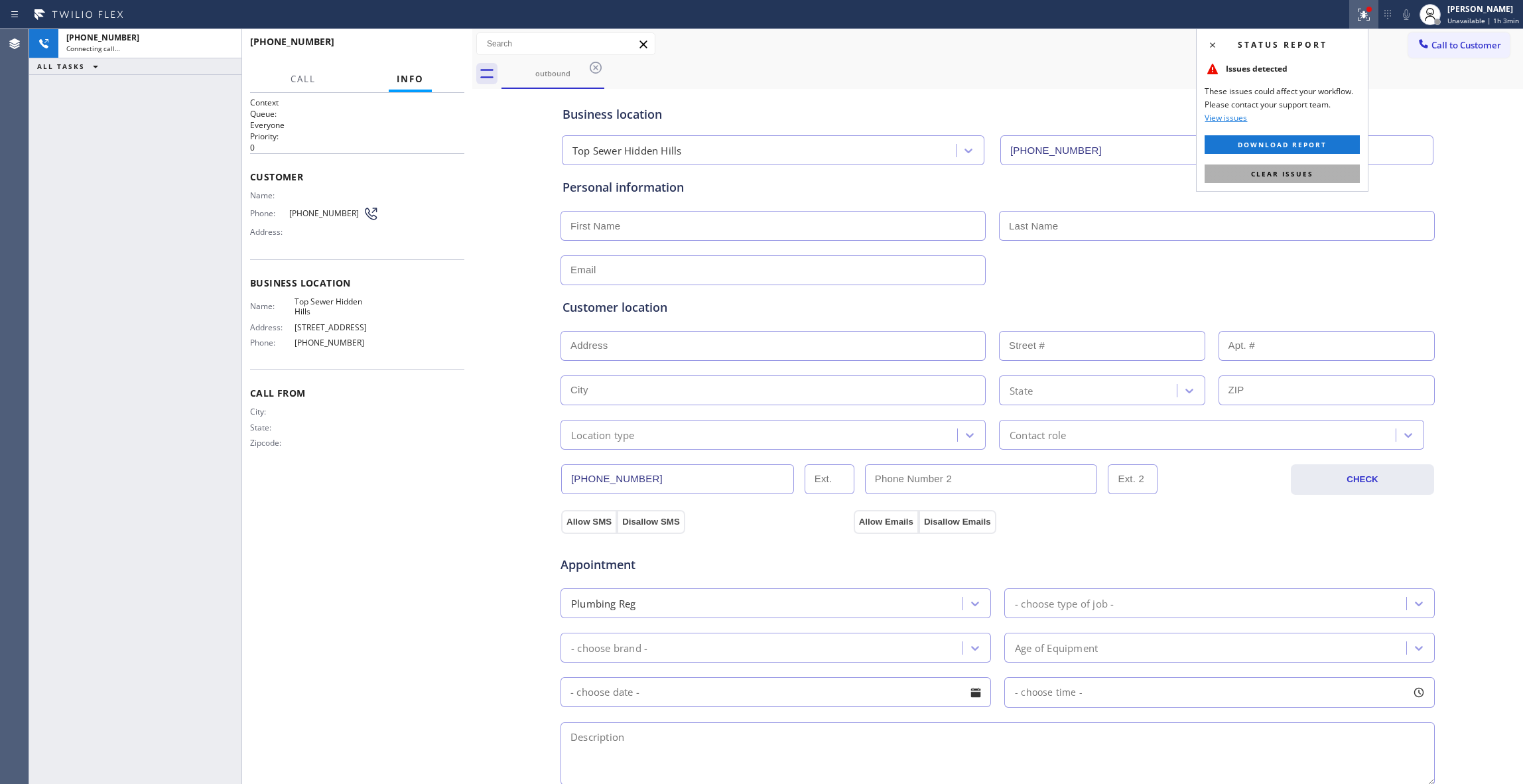
click at [1285, 171] on span "Clear issues" at bounding box center [1283, 174] width 62 height 9
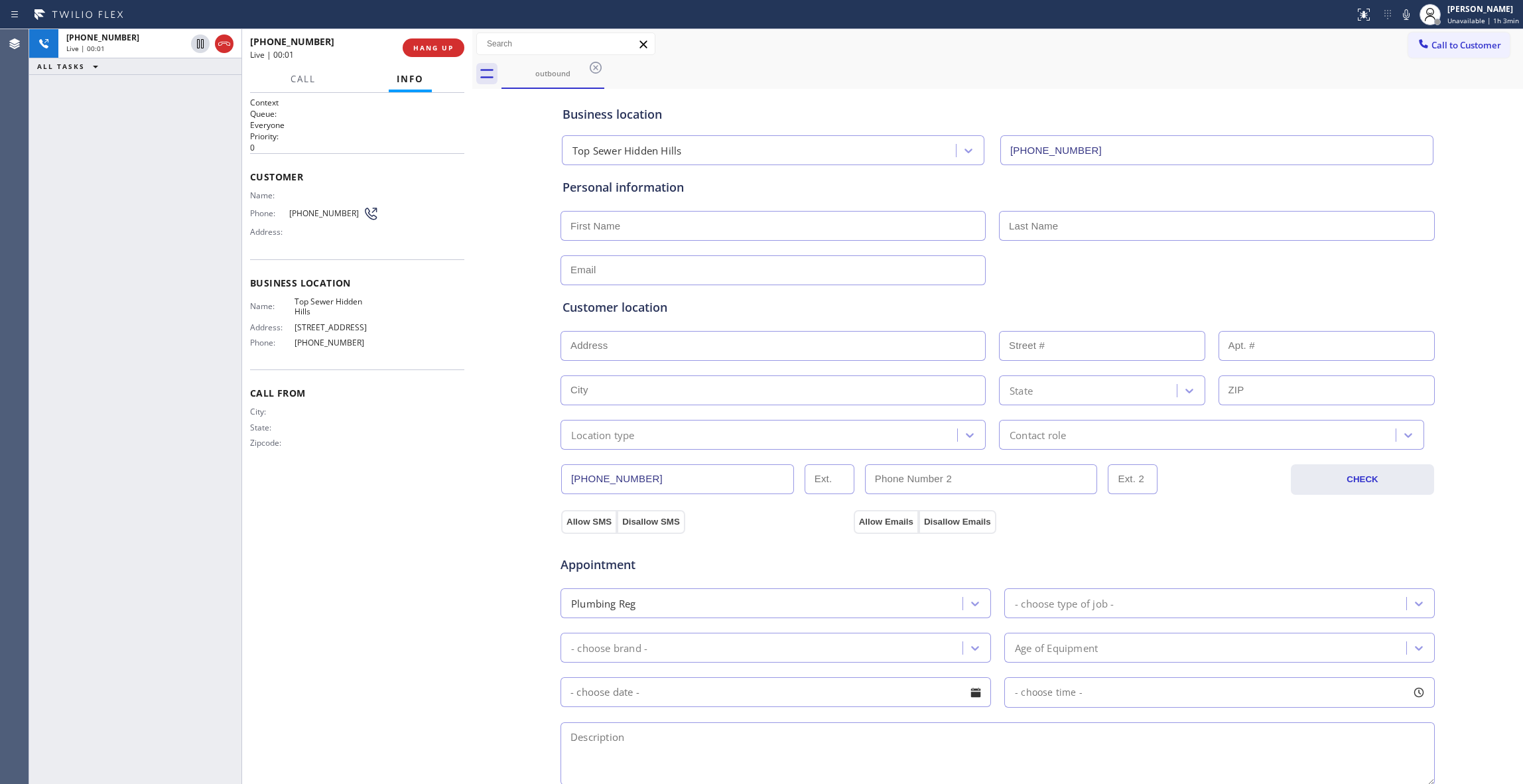
drag, startPoint x: 216, startPoint y: 41, endPoint x: 208, endPoint y: 67, distance: 27.2
click at [191, 108] on div "[PHONE_NUMBER] Live | 00:01 ALL TASKS ALL TASKS ACTIVE TASKS TASKS IN WRAP UP" at bounding box center [135, 406] width 212 height 755
click at [226, 43] on icon at bounding box center [224, 44] width 12 height 4
click at [438, 45] on span "COMPLETE" at bounding box center [430, 47] width 46 height 9
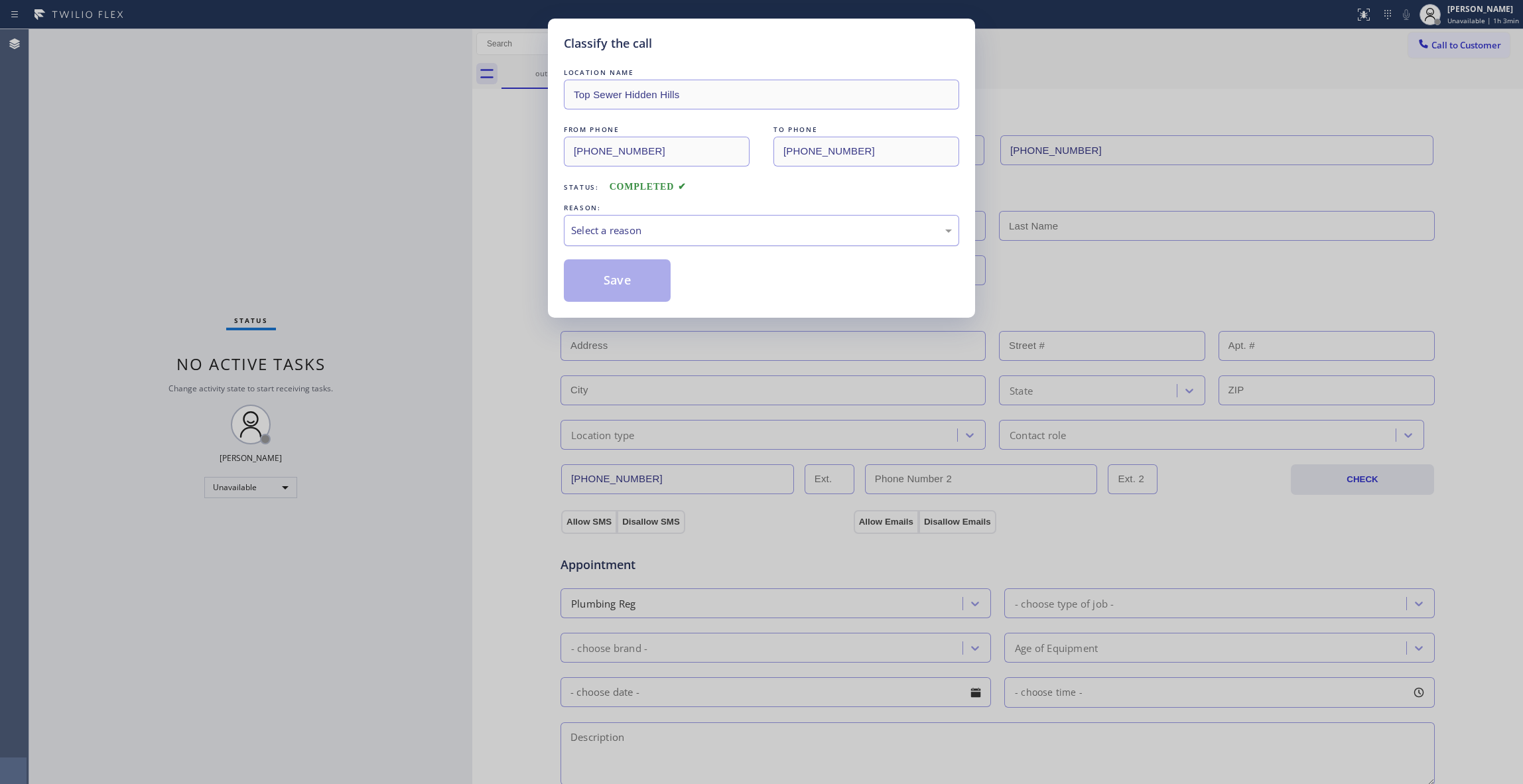
click at [601, 220] on div "Select a reason" at bounding box center [762, 230] width 396 height 31
click at [605, 289] on button "Save" at bounding box center [617, 281] width 107 height 43
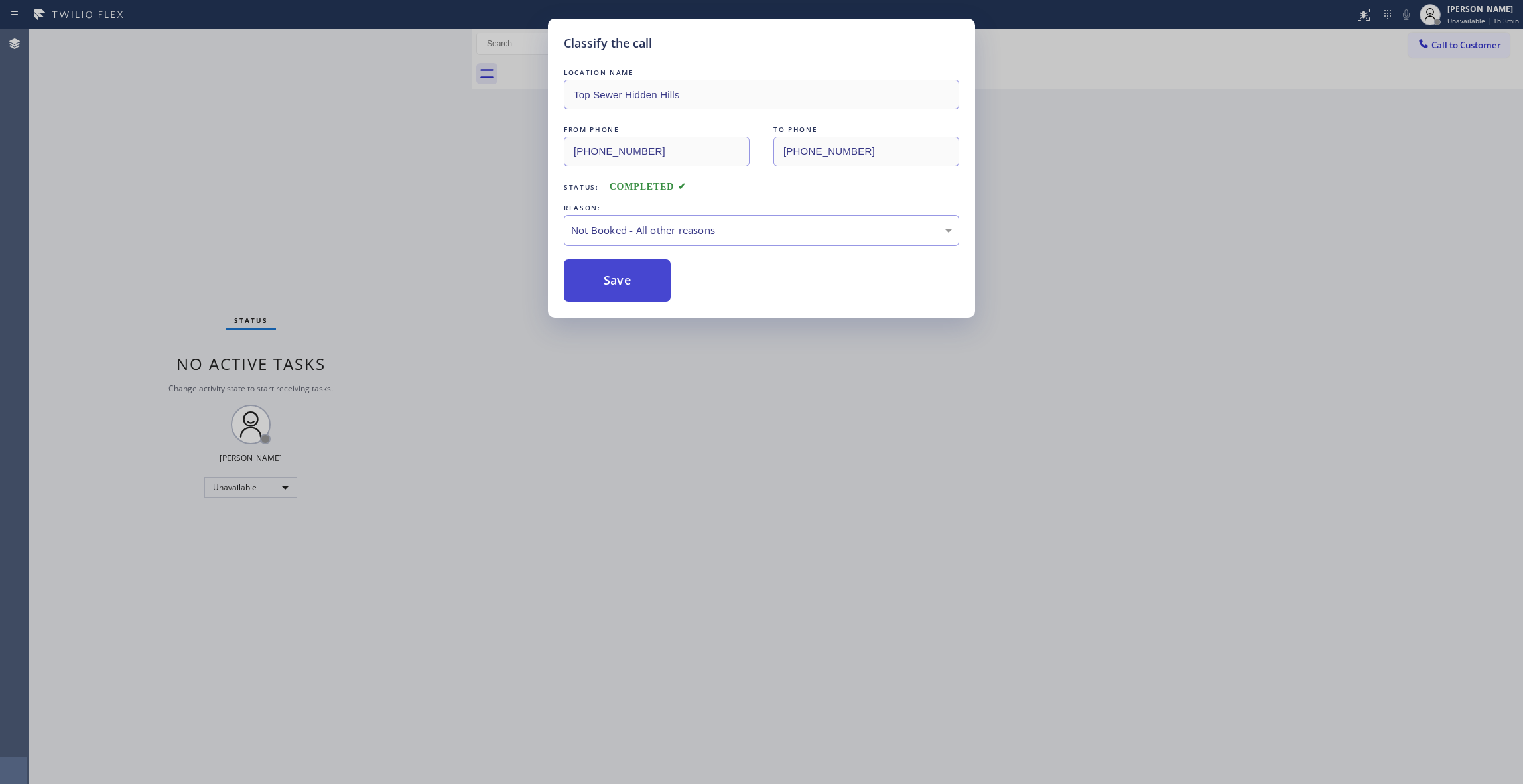
click at [605, 289] on button "Save" at bounding box center [617, 281] width 107 height 43
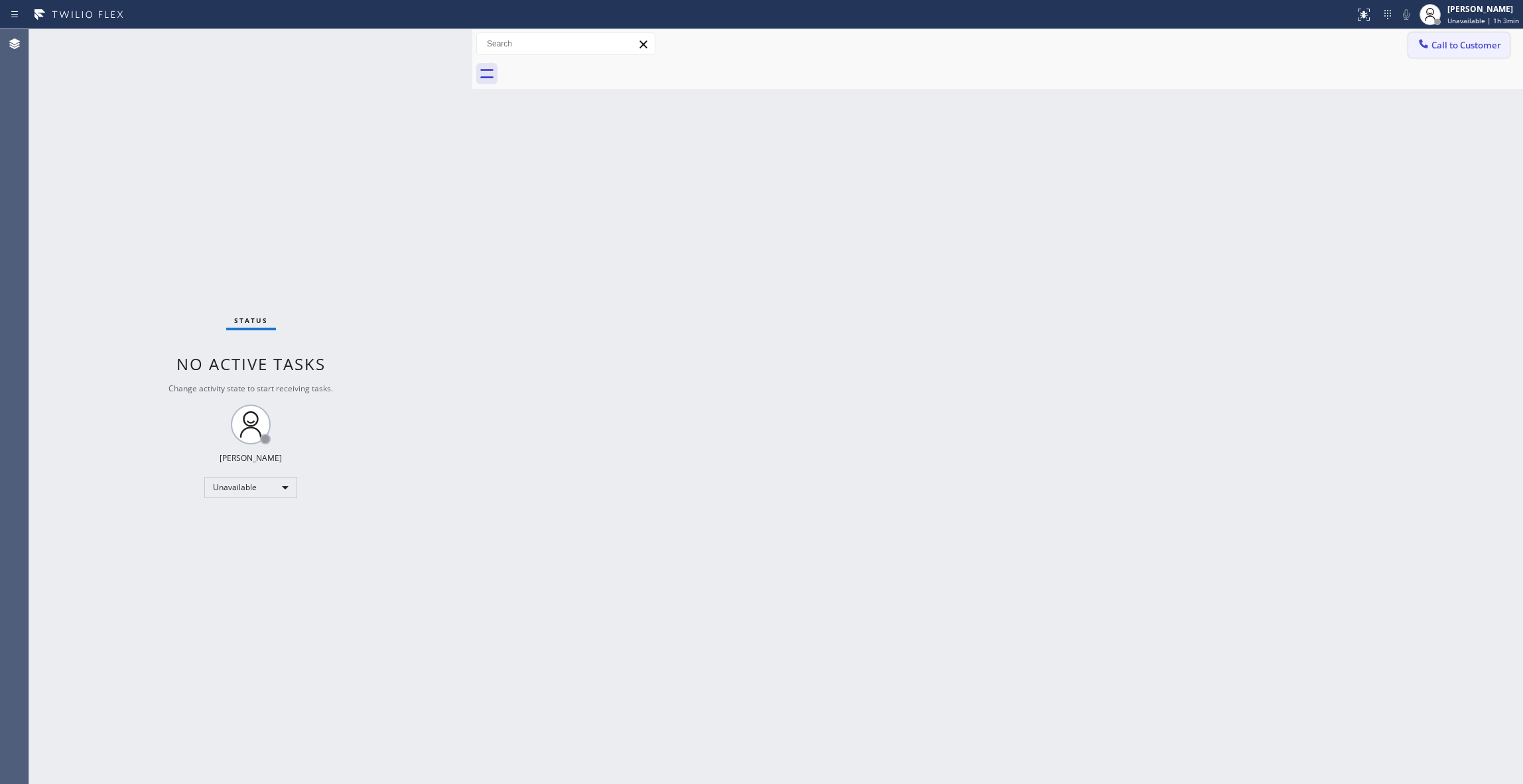
click at [1451, 50] on span "Call to Customer" at bounding box center [1466, 45] width 69 height 12
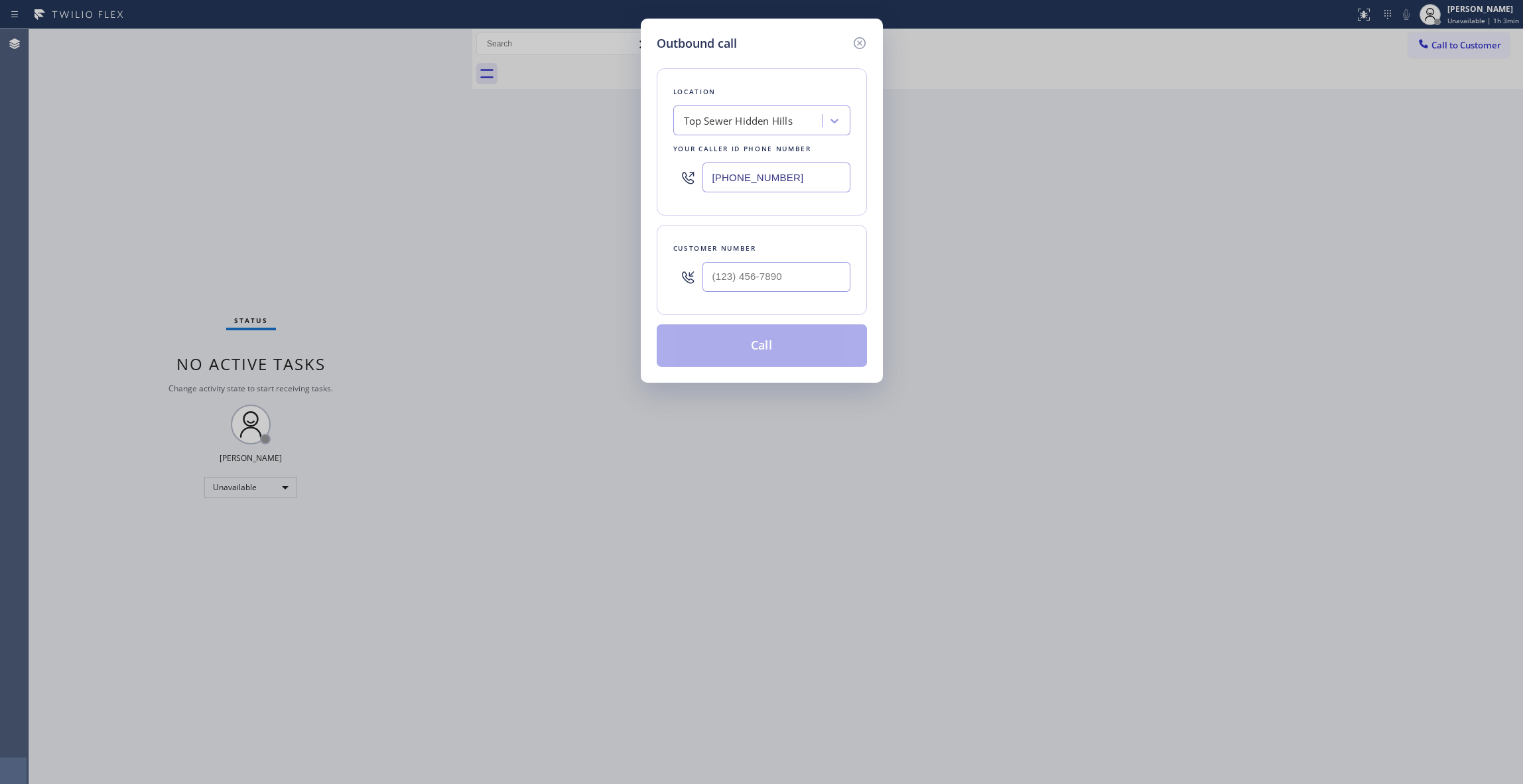
click at [791, 191] on input "[PHONE_NUMBER]" at bounding box center [776, 177] width 148 height 30
drag, startPoint x: 791, startPoint y: 191, endPoint x: 569, endPoint y: 325, distance: 259.3
click at [569, 325] on div "Outbound call Location Top Sewer [GEOGRAPHIC_DATA] Your caller id phone number …" at bounding box center [762, 392] width 1523 height 784
click at [764, 283] on input "(___) ___-____" at bounding box center [776, 277] width 148 height 30
paste input "810) 314-8298"
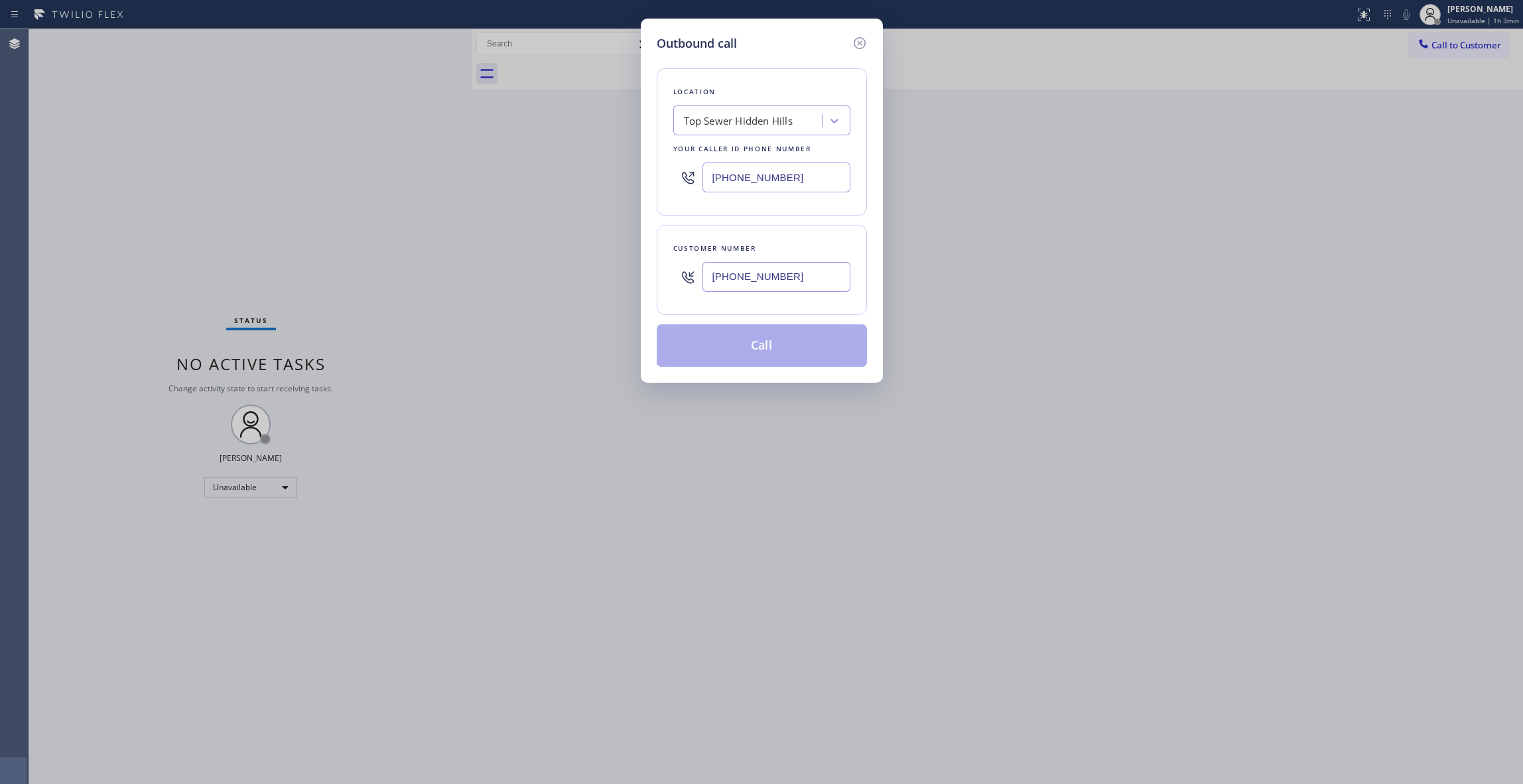
click at [763, 348] on button "Call" at bounding box center [762, 346] width 211 height 43
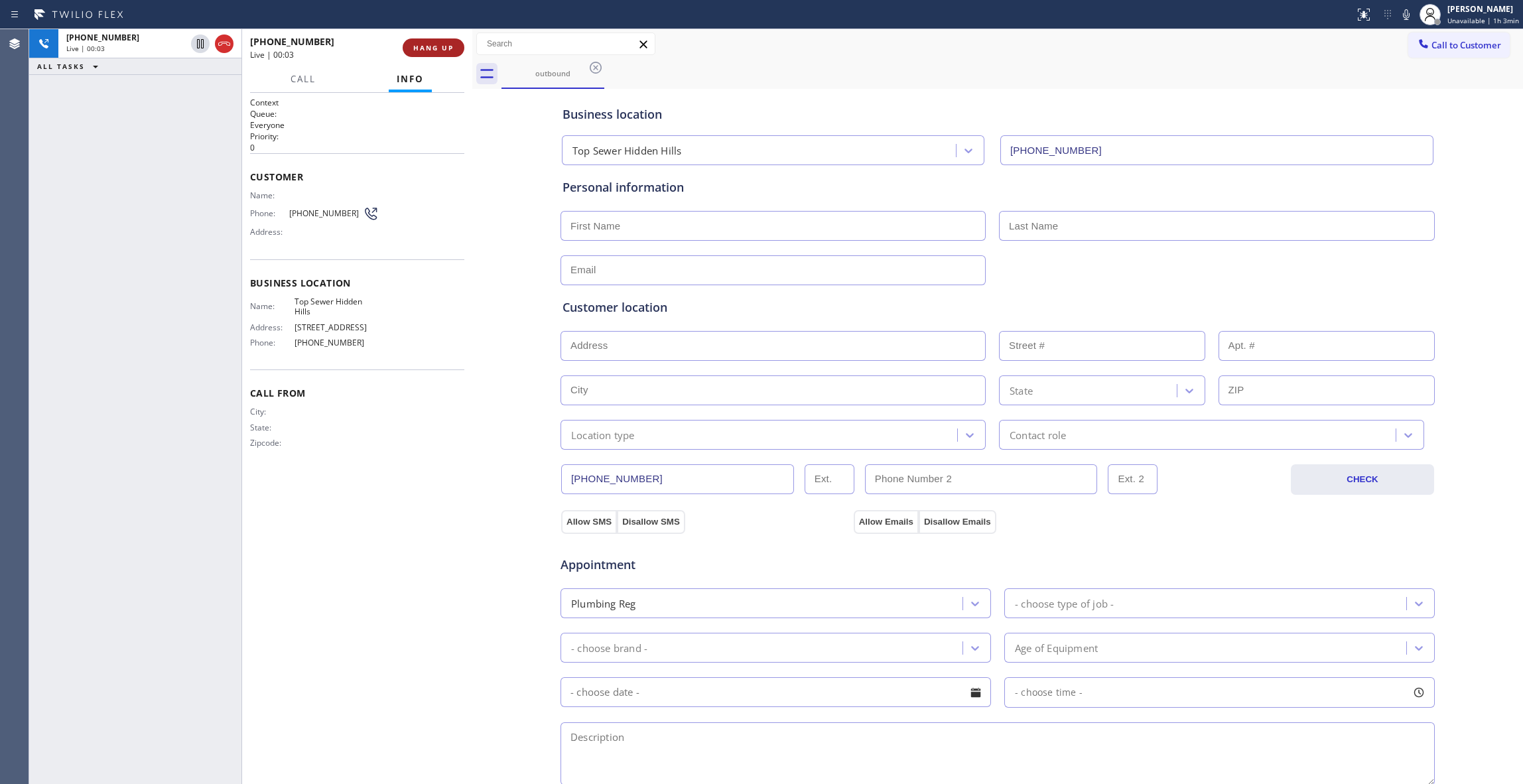
drag, startPoint x: 752, startPoint y: 347, endPoint x: 445, endPoint y: 41, distance: 433.5
click at [445, 41] on button "HANG UP" at bounding box center [433, 47] width 62 height 18
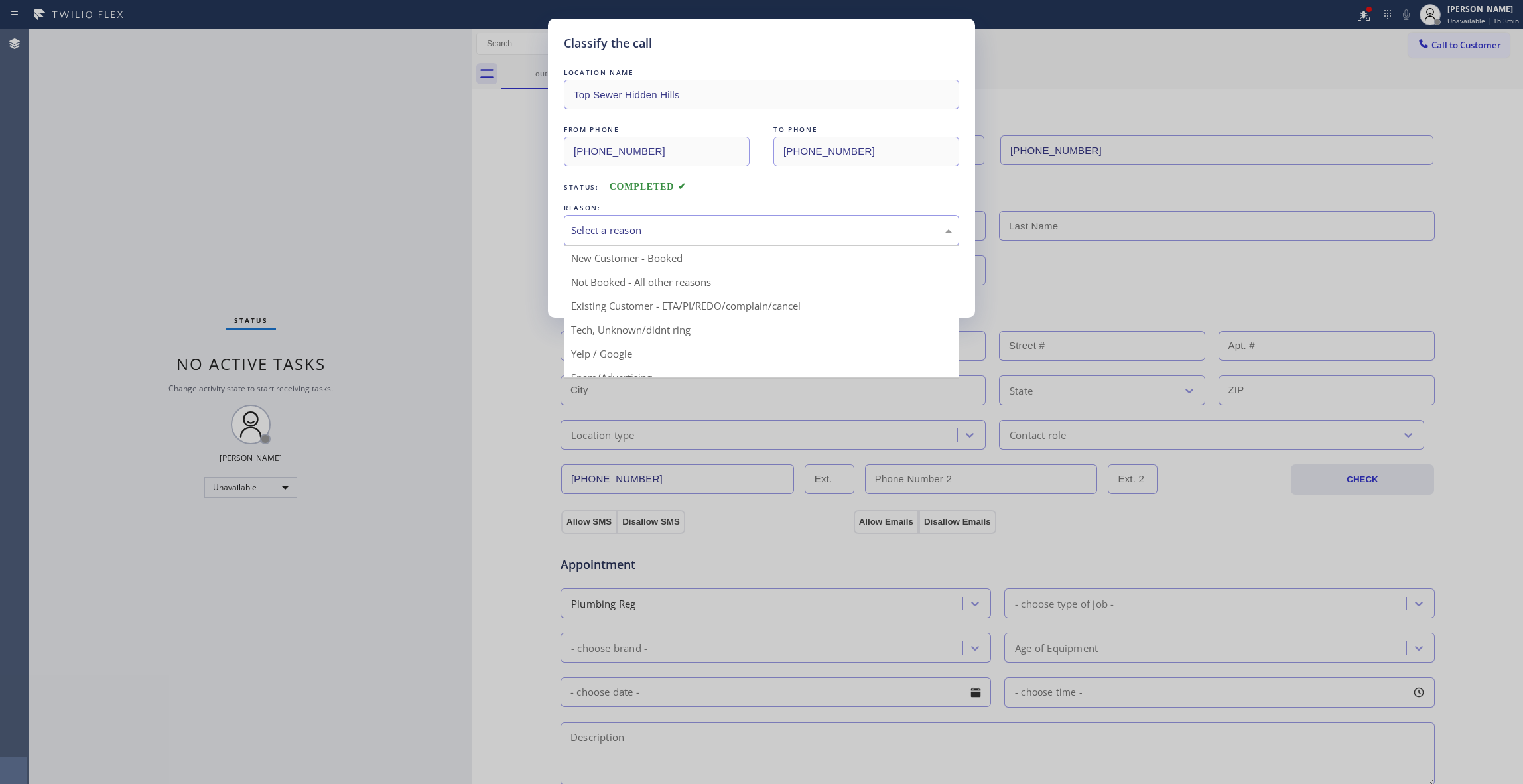
click at [612, 245] on div "Select a reason New Customer - Booked Not Booked - All other reasons Existing C…" at bounding box center [762, 230] width 396 height 31
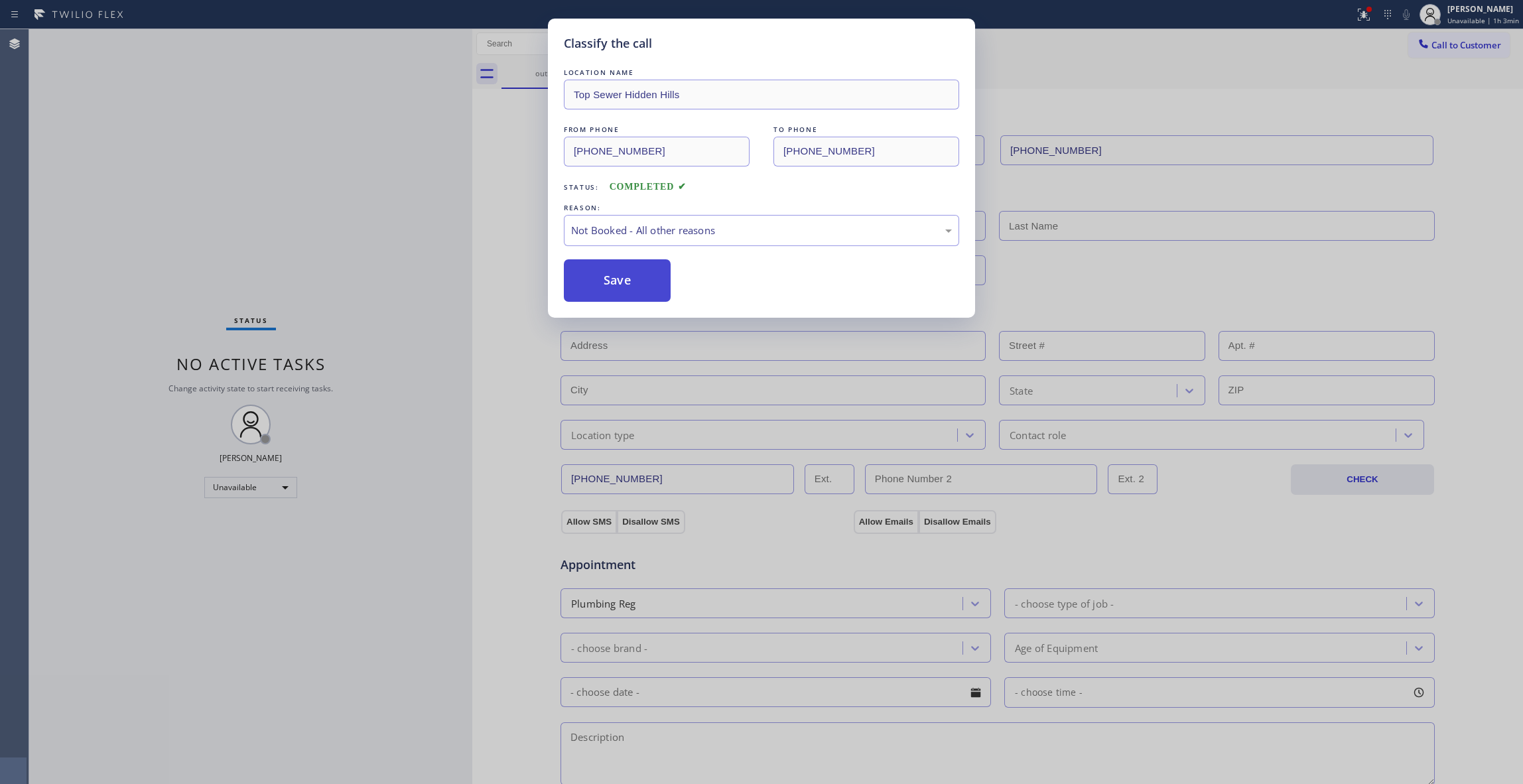
click at [621, 285] on button "Save" at bounding box center [617, 281] width 107 height 43
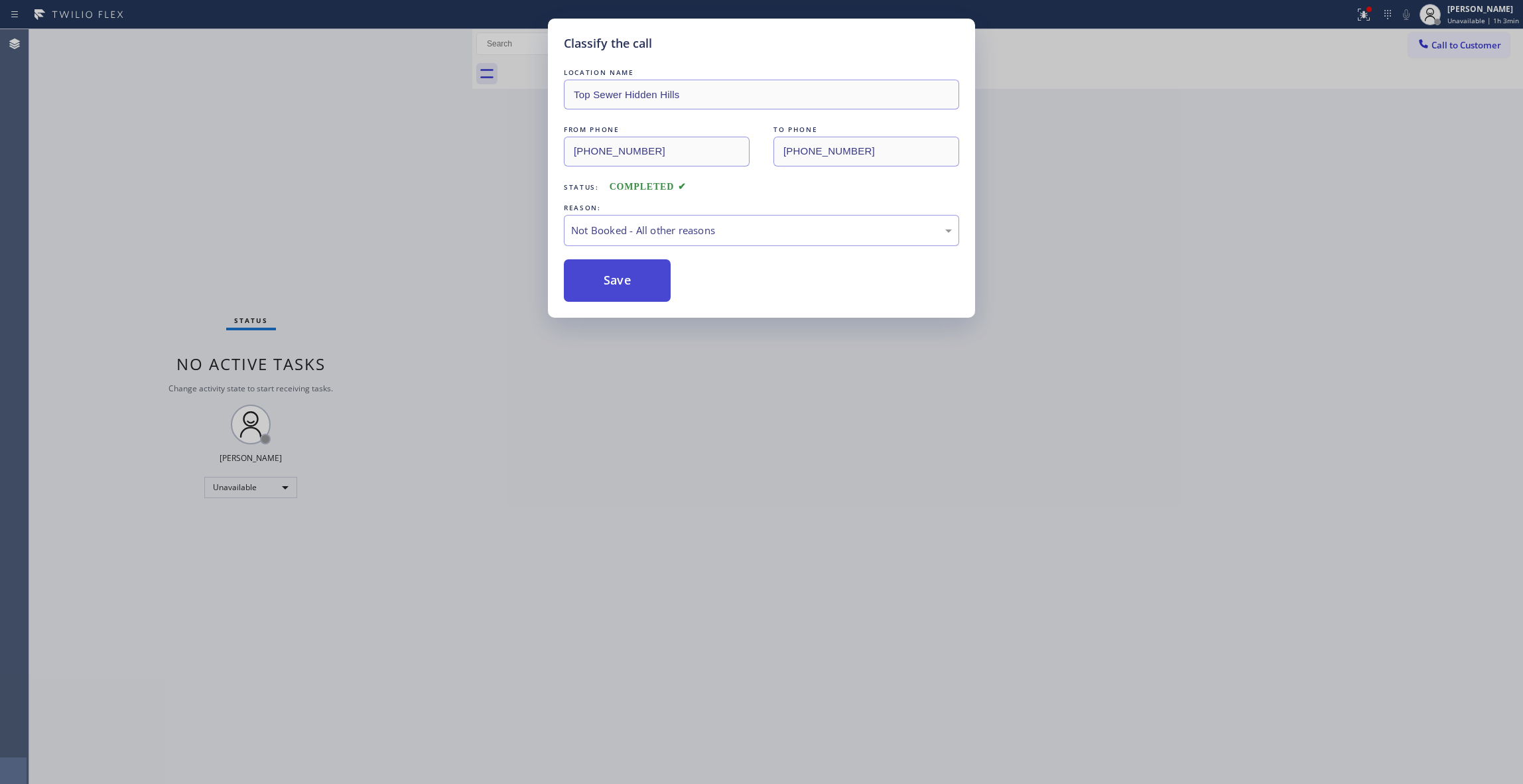
click at [621, 285] on button "Save" at bounding box center [617, 281] width 107 height 43
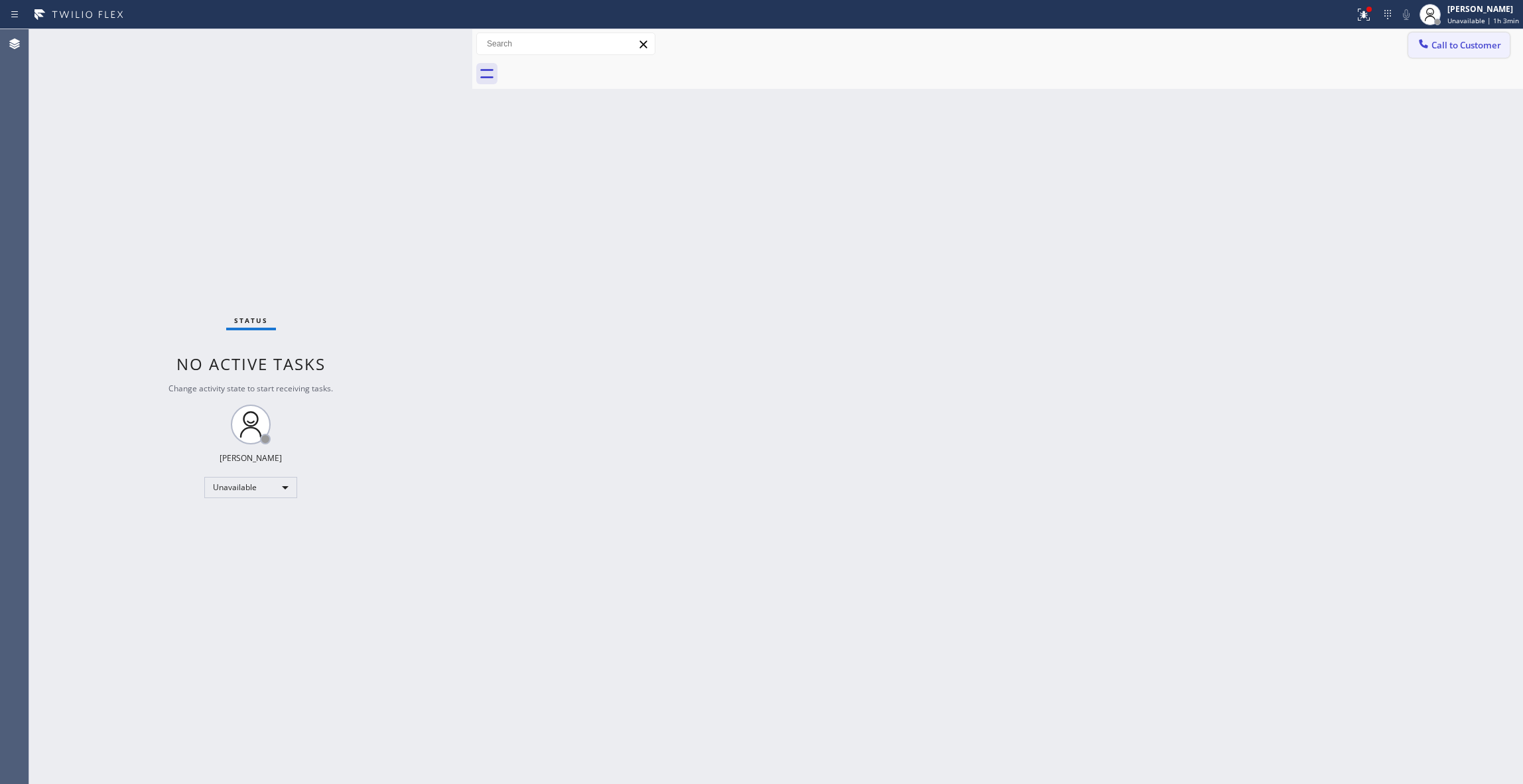
click at [1458, 48] on span "Call to Customer" at bounding box center [1466, 45] width 69 height 12
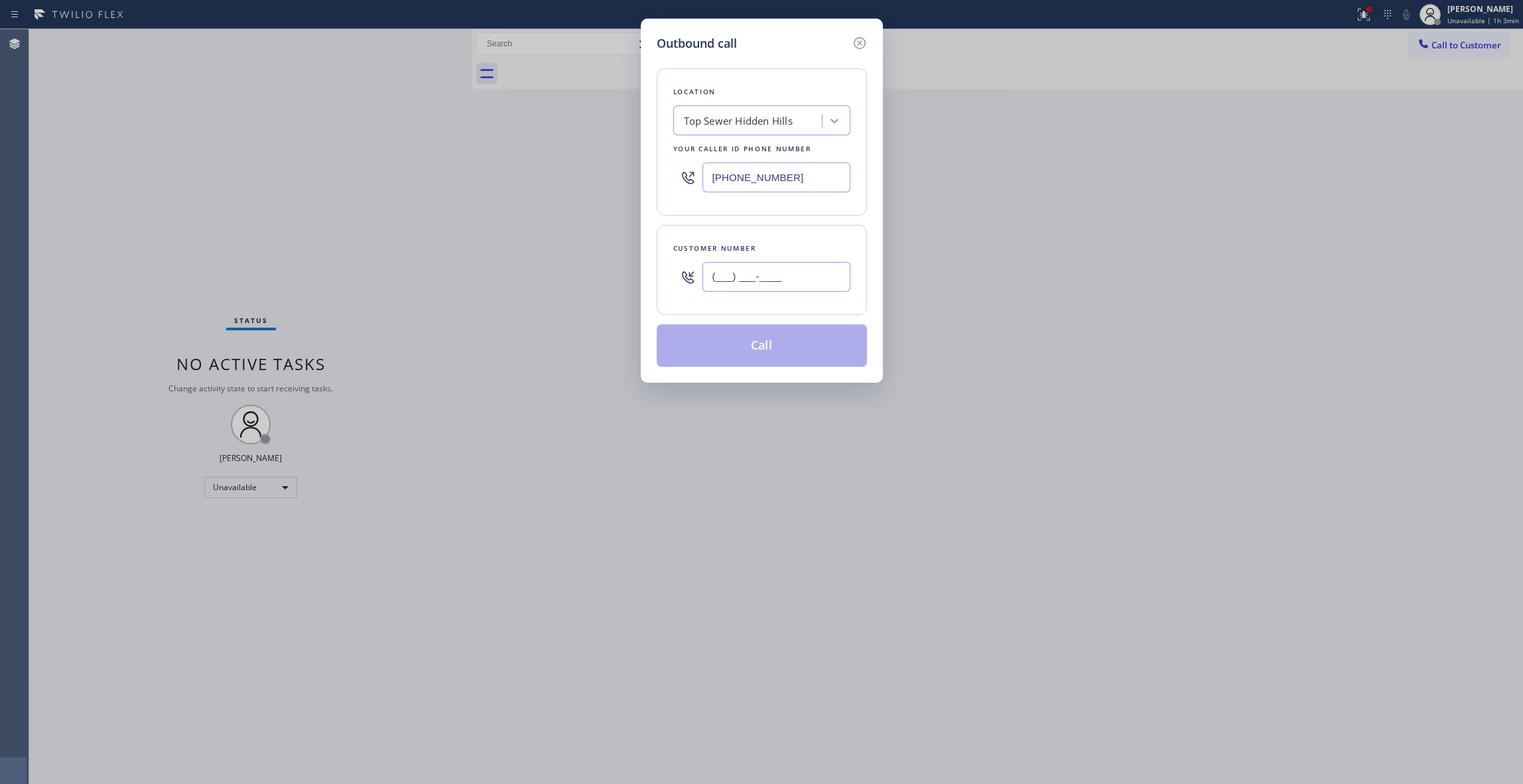
click at [780, 266] on input "(___) ___-____" at bounding box center [776, 277] width 148 height 30
paste input "810) 314-8298"
click at [786, 337] on button "Call" at bounding box center [762, 346] width 211 height 43
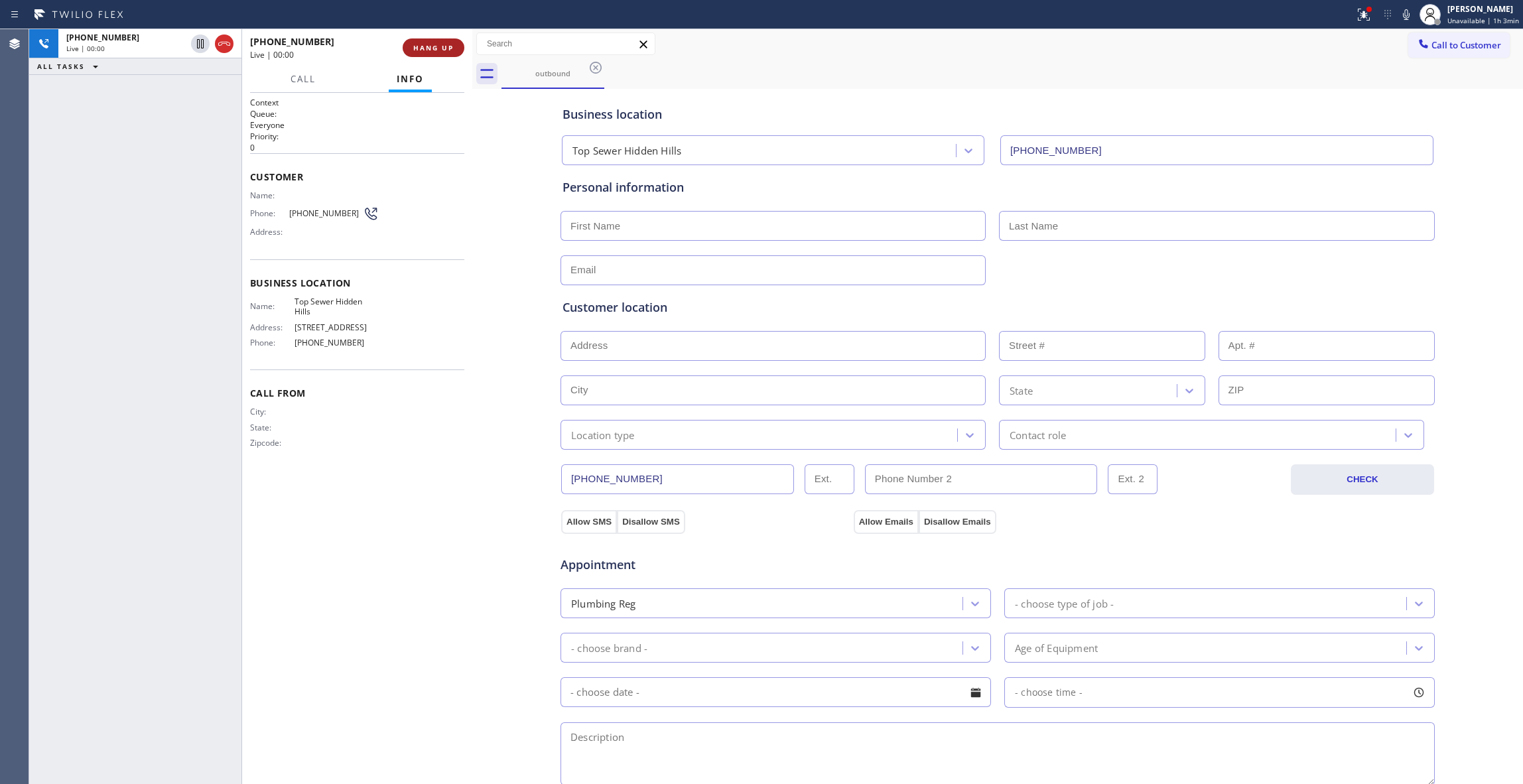
click at [434, 48] on span "HANG UP" at bounding box center [433, 47] width 40 height 9
click at [419, 51] on span "COMPLETE" at bounding box center [430, 47] width 46 height 9
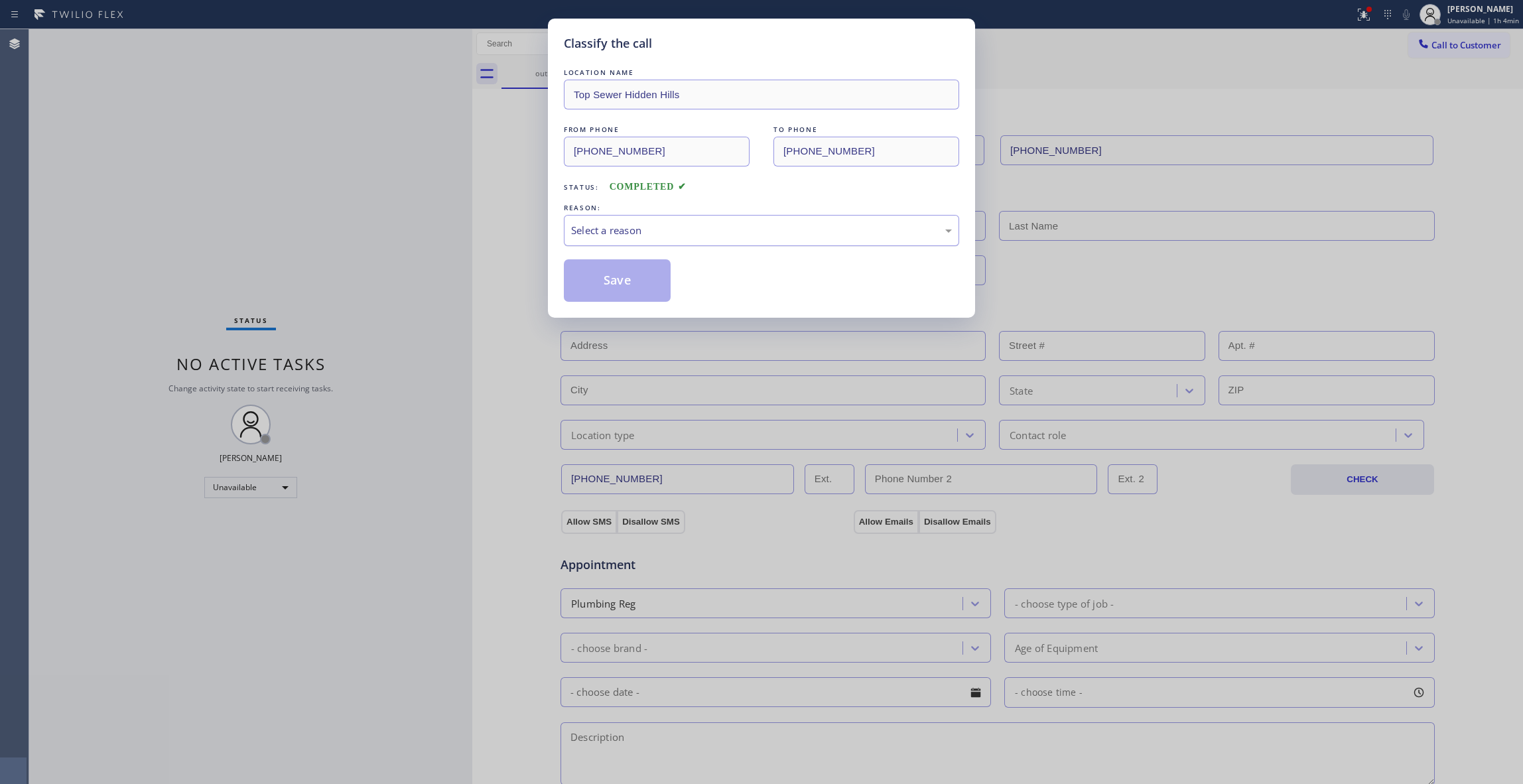
click at [605, 222] on div "Select a reason" at bounding box center [762, 230] width 396 height 31
click at [614, 281] on button "Save" at bounding box center [617, 281] width 107 height 43
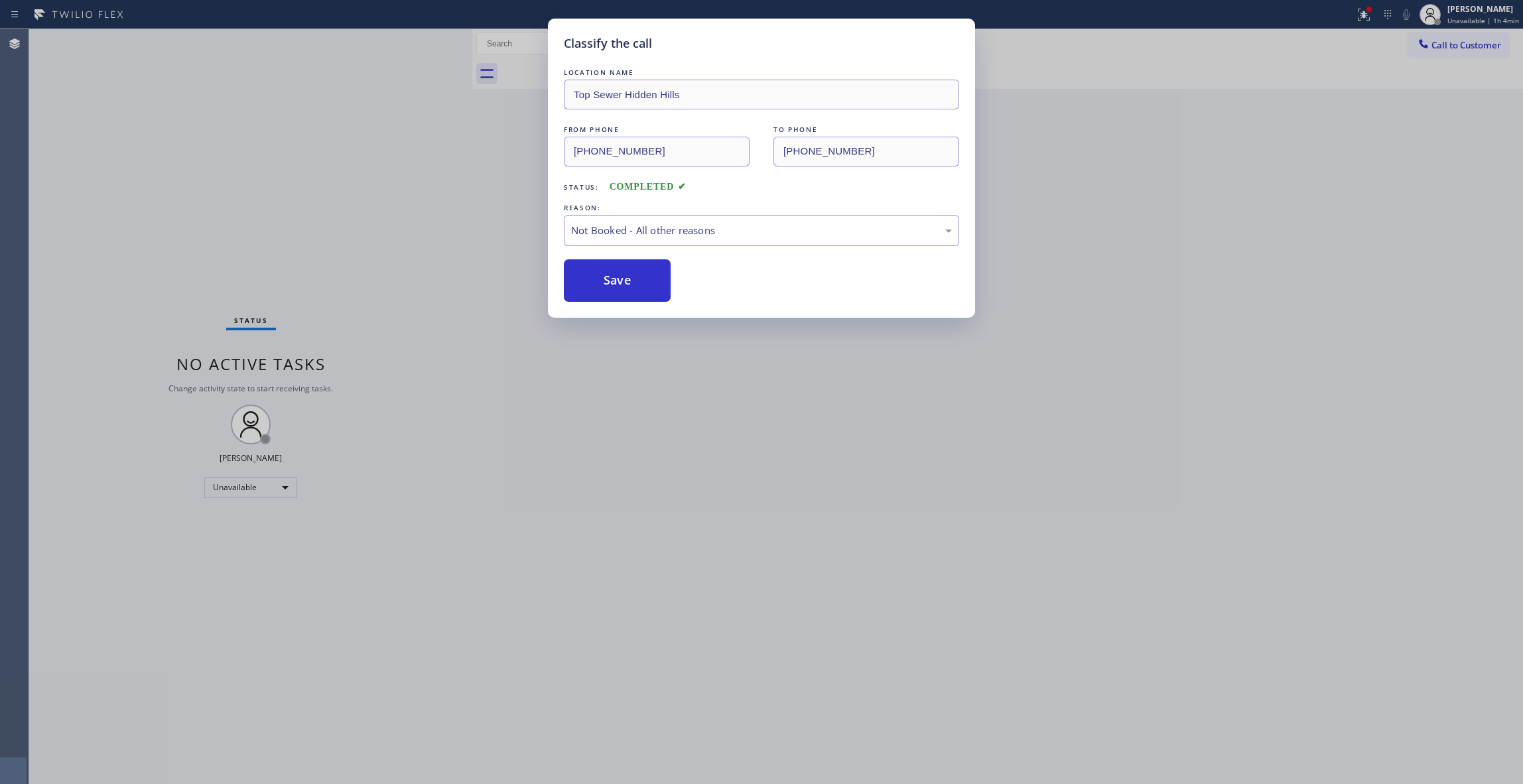
click at [614, 281] on button "Save" at bounding box center [617, 281] width 107 height 43
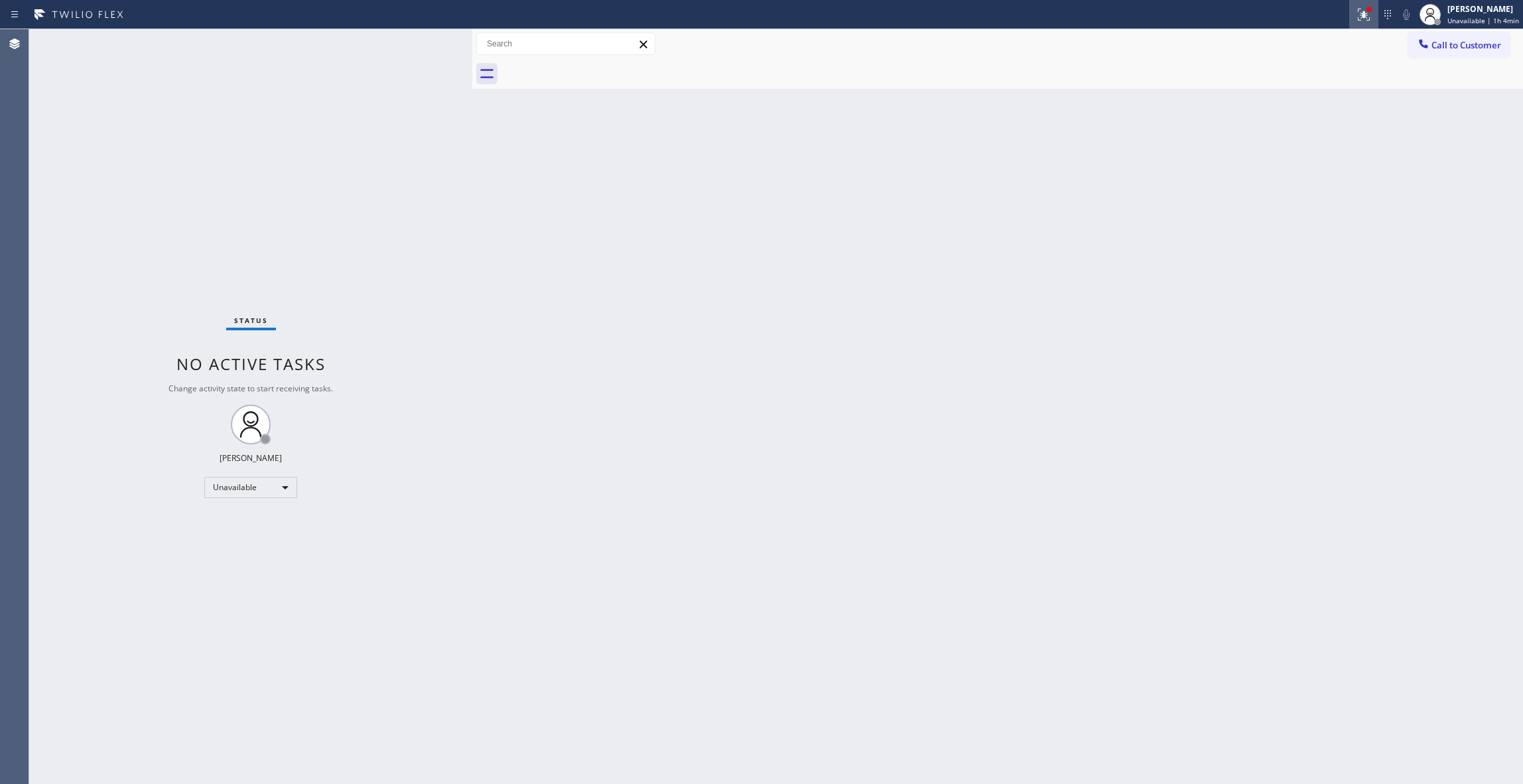
click at [1356, 18] on icon at bounding box center [1364, 14] width 16 height 16
click at [1295, 171] on span "Clear issues" at bounding box center [1283, 174] width 62 height 9
click at [1441, 57] on button "Call to Customer" at bounding box center [1458, 45] width 101 height 26
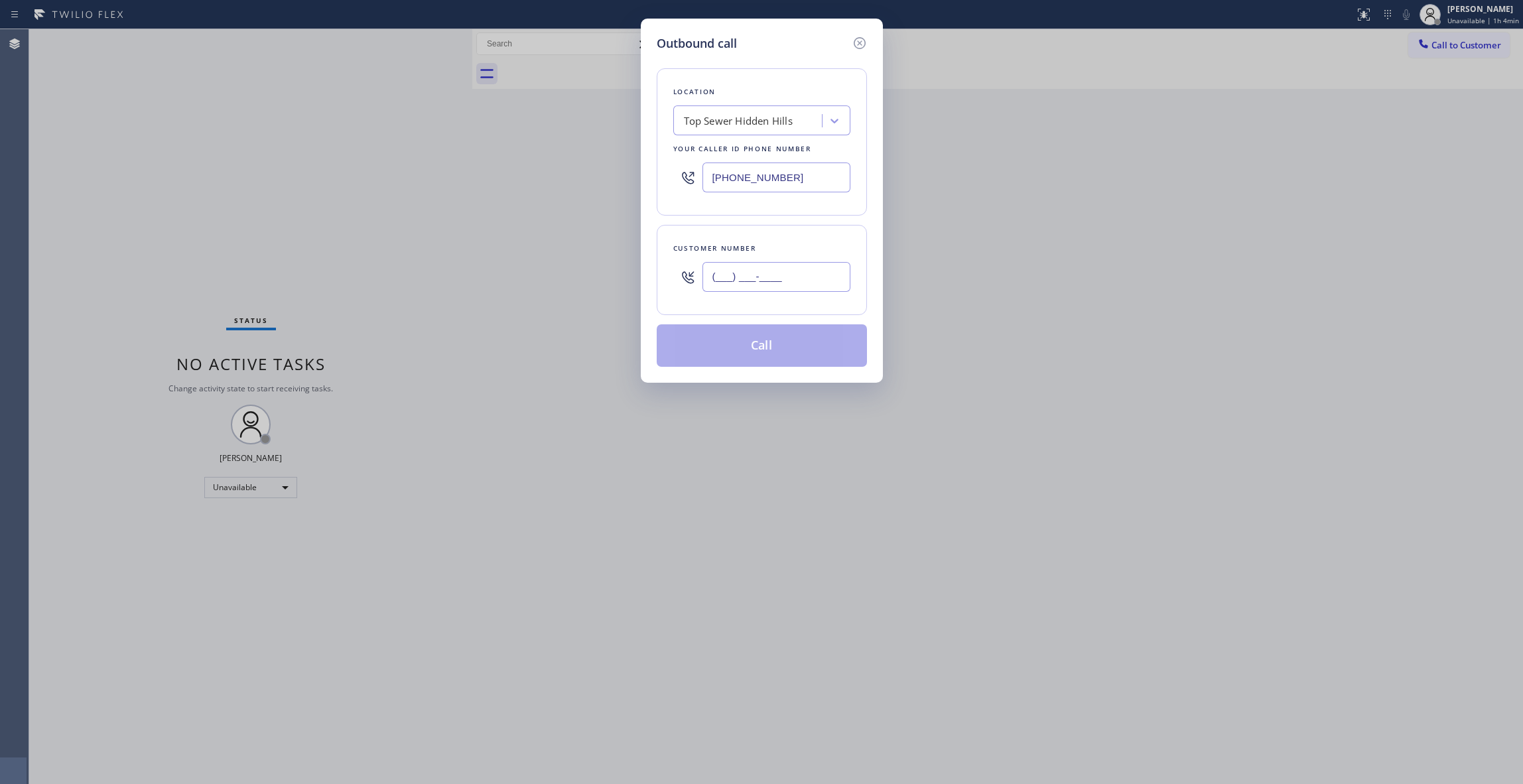
click at [773, 277] on input "(___) ___-____" at bounding box center [776, 277] width 148 height 30
paste
click at [699, 347] on button "Call" at bounding box center [762, 346] width 211 height 43
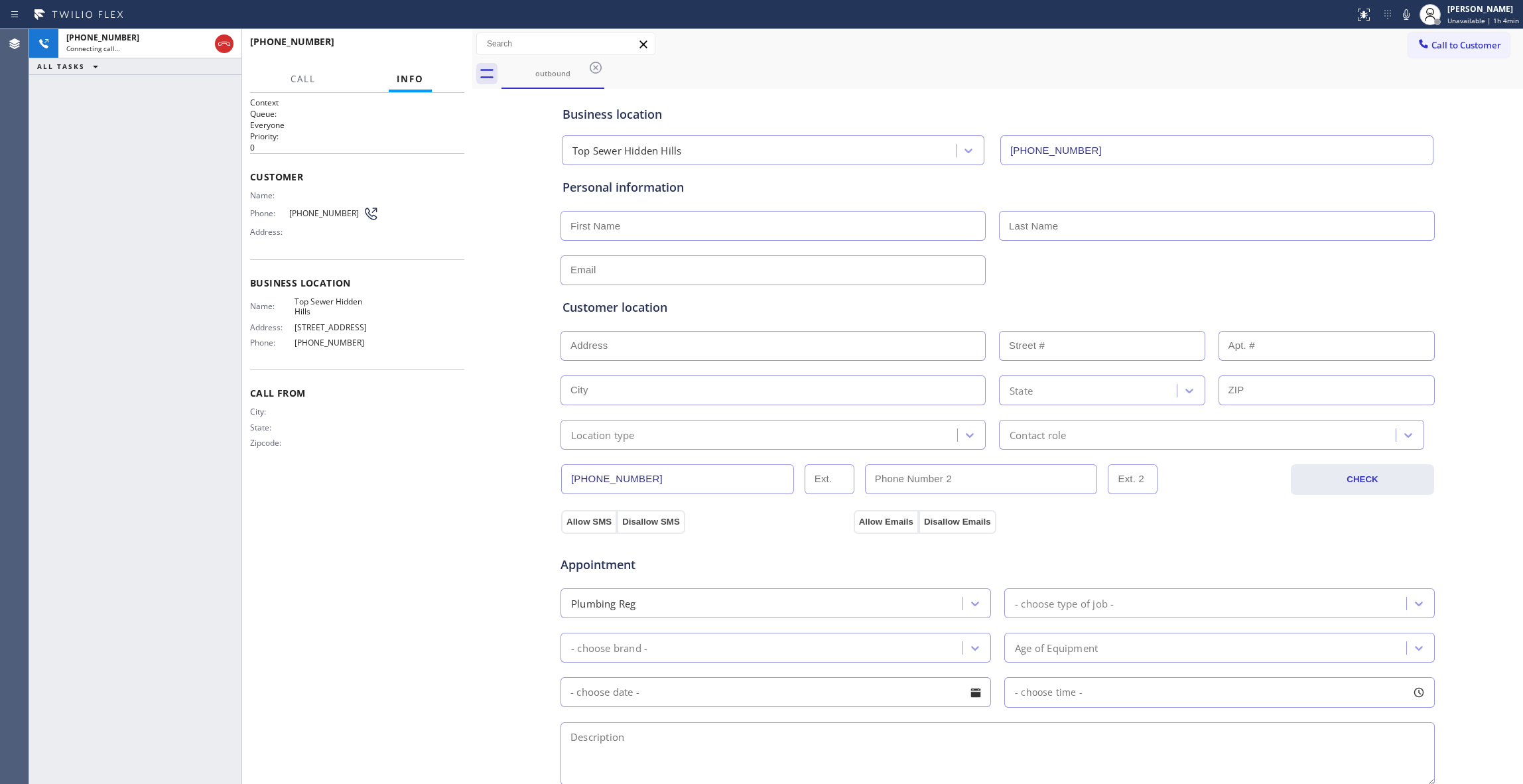
drag, startPoint x: 207, startPoint y: 46, endPoint x: 88, endPoint y: 139, distance: 151.0
drag, startPoint x: 88, startPoint y: 139, endPoint x: 420, endPoint y: 49, distance: 344.0
click at [420, 49] on span "HANG UP" at bounding box center [433, 47] width 40 height 9
click at [420, 45] on span "COMPLETE" at bounding box center [430, 47] width 46 height 9
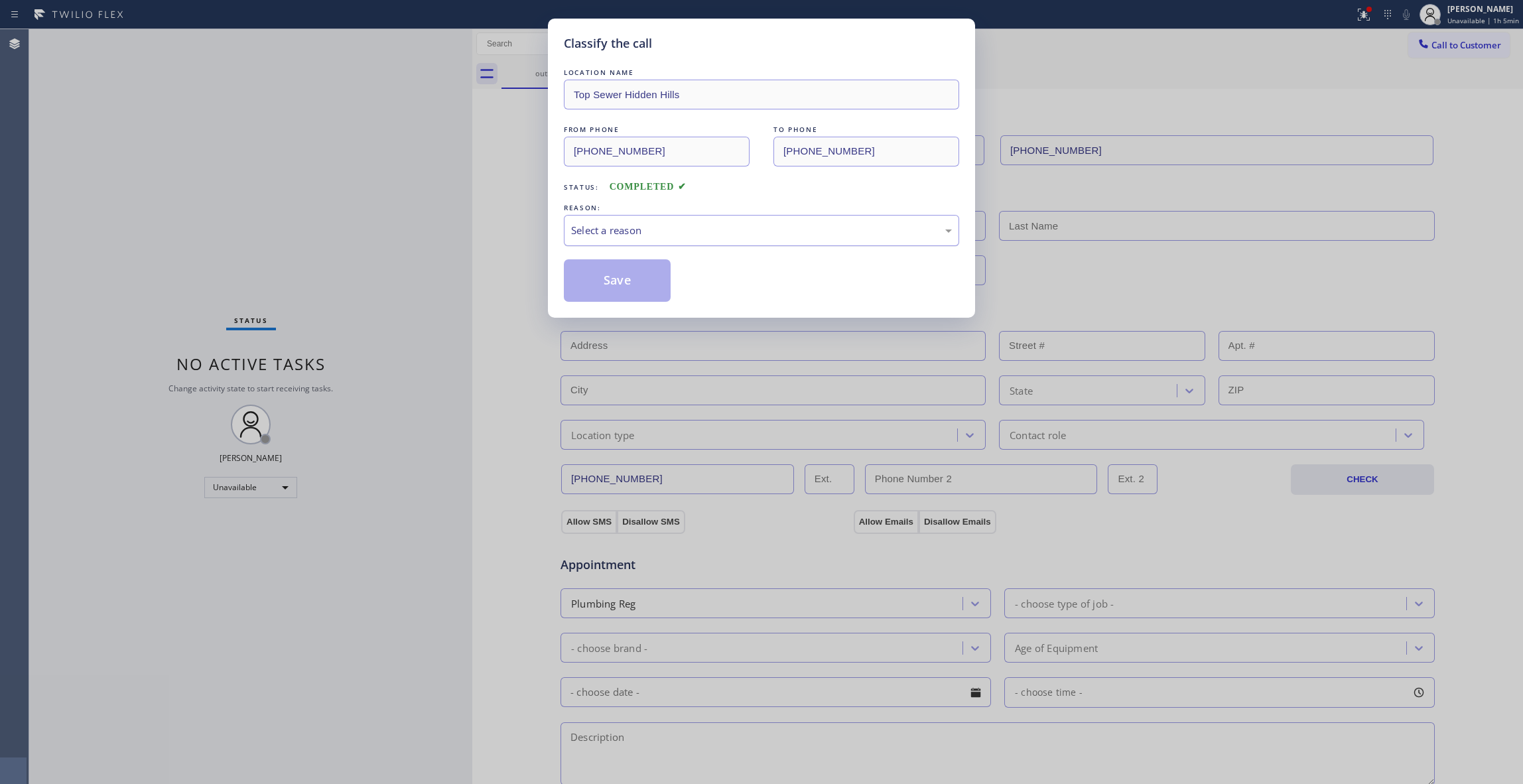
click at [655, 244] on div "Select a reason" at bounding box center [762, 230] width 396 height 31
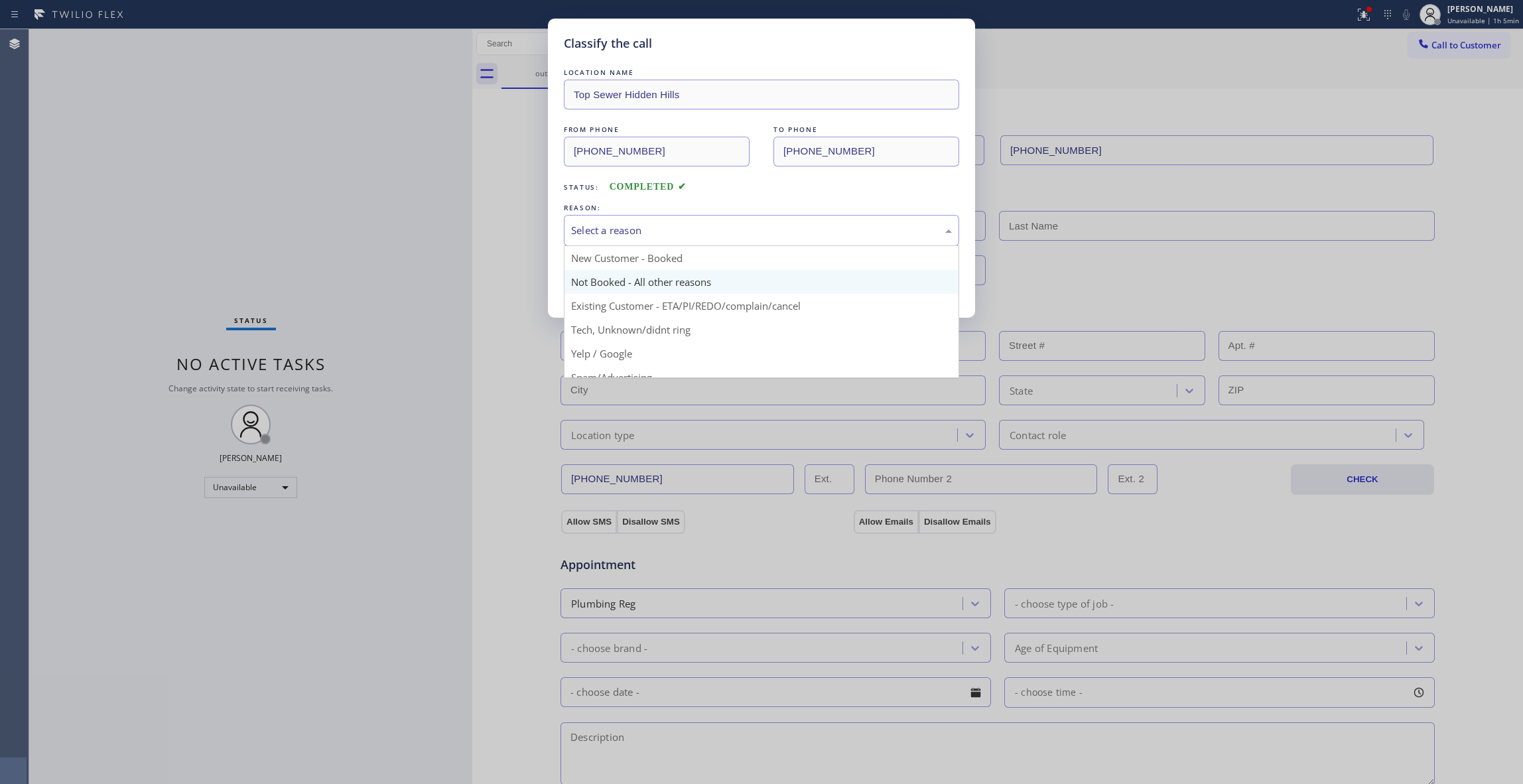
click at [640, 279] on button "Save" at bounding box center [617, 281] width 107 height 43
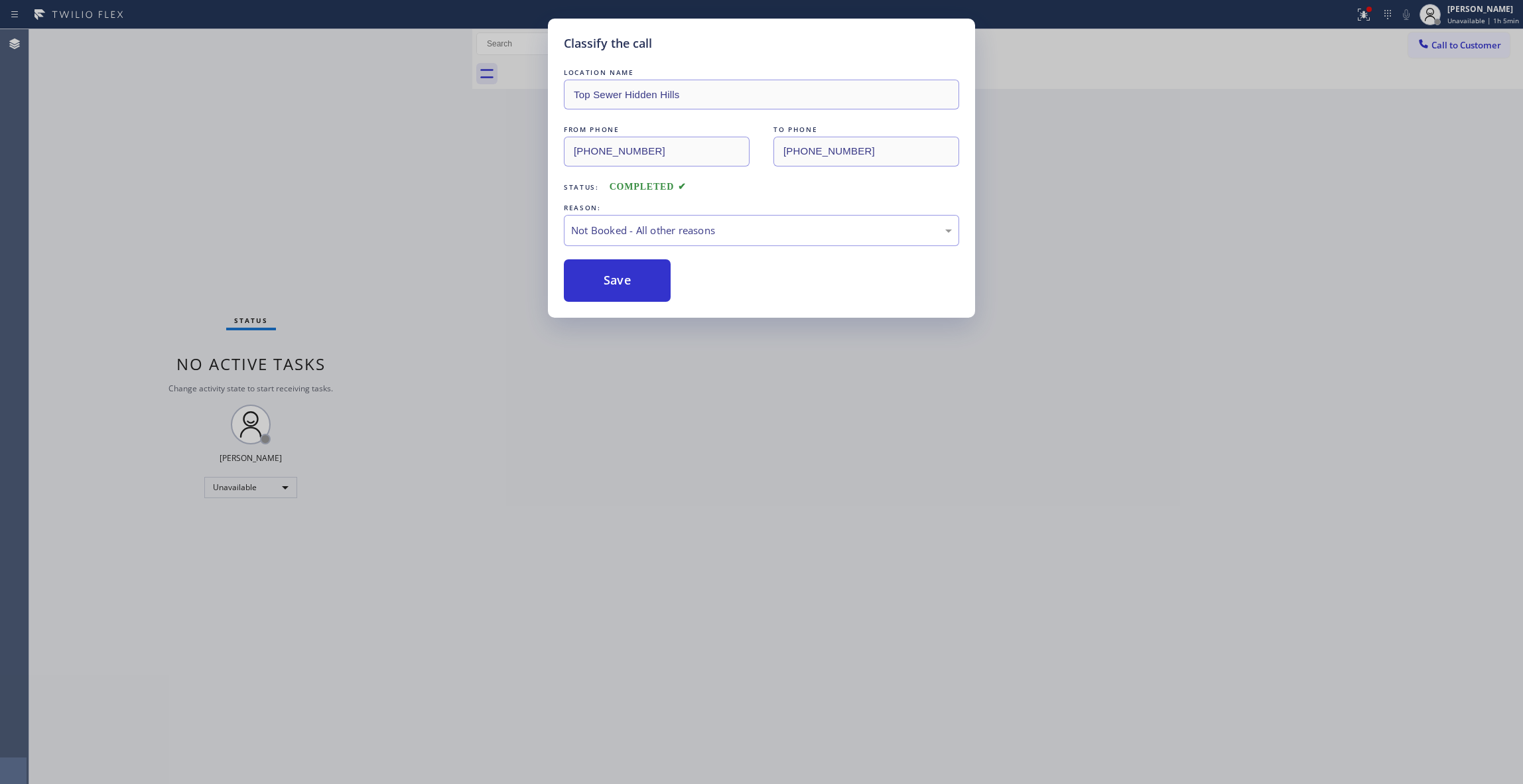
click at [640, 279] on button "Save" at bounding box center [617, 281] width 107 height 43
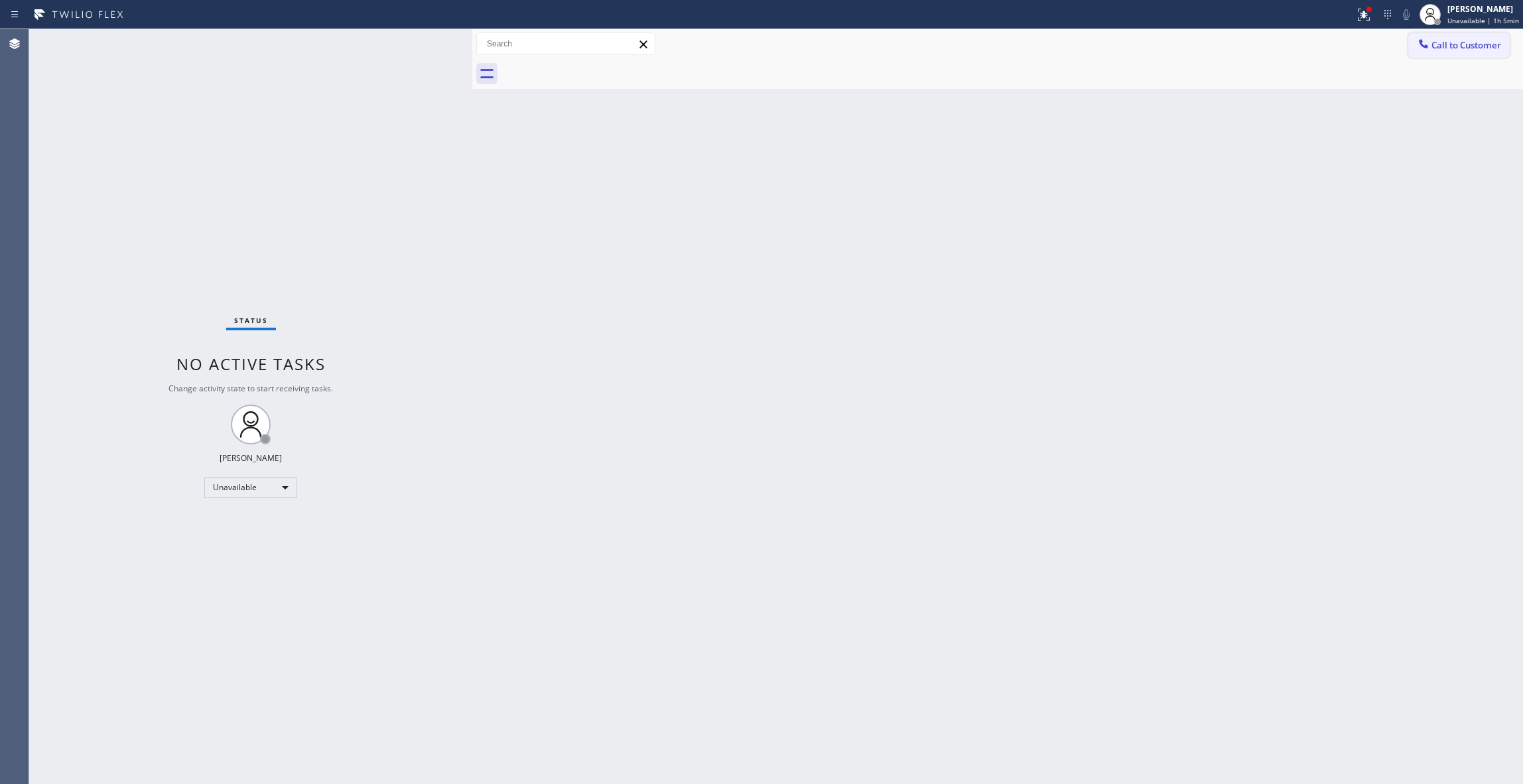
click at [1463, 43] on span "Call to Customer" at bounding box center [1466, 45] width 69 height 12
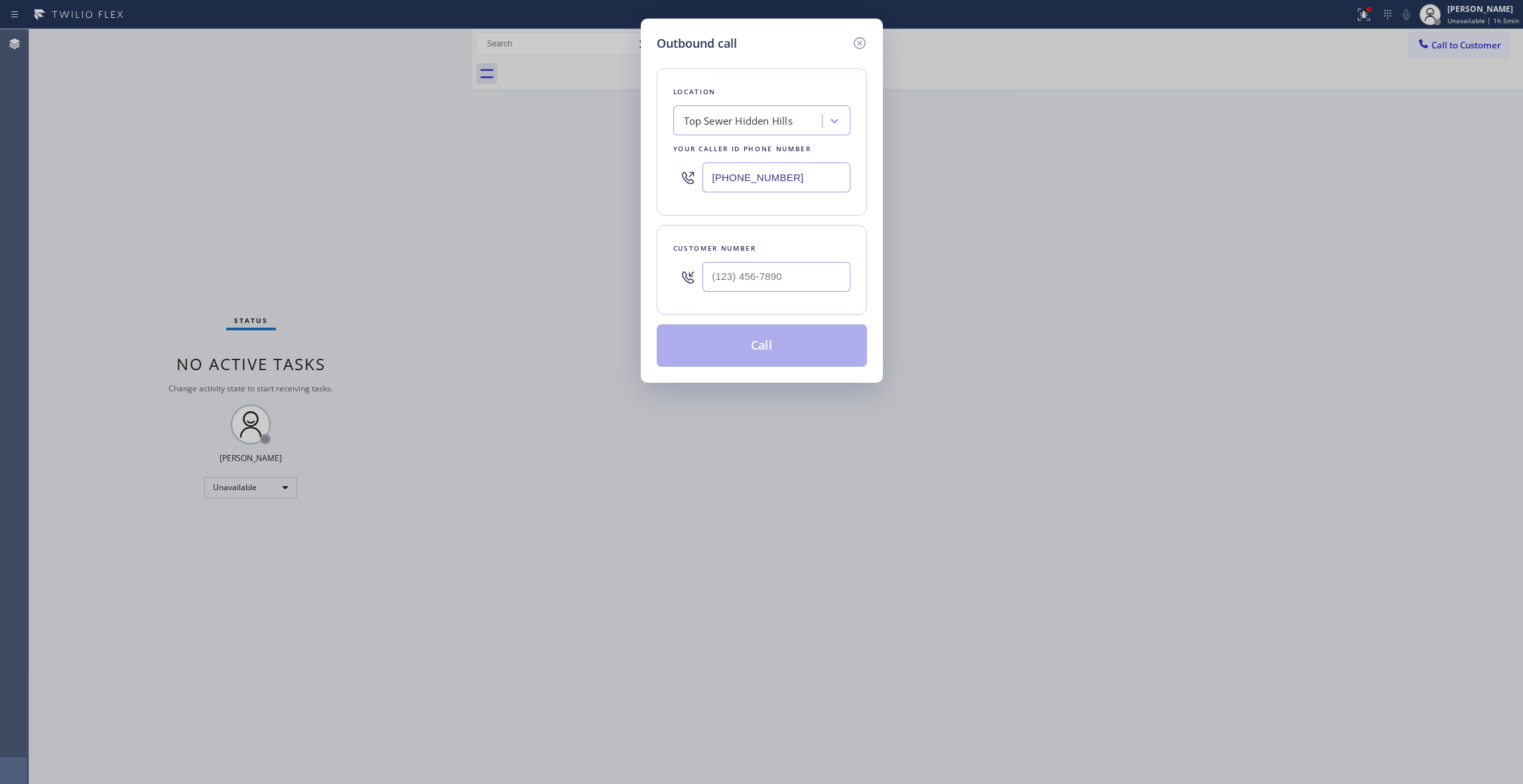
drag, startPoint x: 815, startPoint y: 176, endPoint x: 345, endPoint y: 170, distance: 470.0
click at [345, 170] on div "Outbound call Location Top Sewer [GEOGRAPHIC_DATA] Your caller id phone number …" at bounding box center [762, 392] width 1523 height 784
click at [791, 271] on input "(___) ___-____" at bounding box center [776, 277] width 148 height 30
click at [815, 362] on button "Call" at bounding box center [762, 346] width 211 height 43
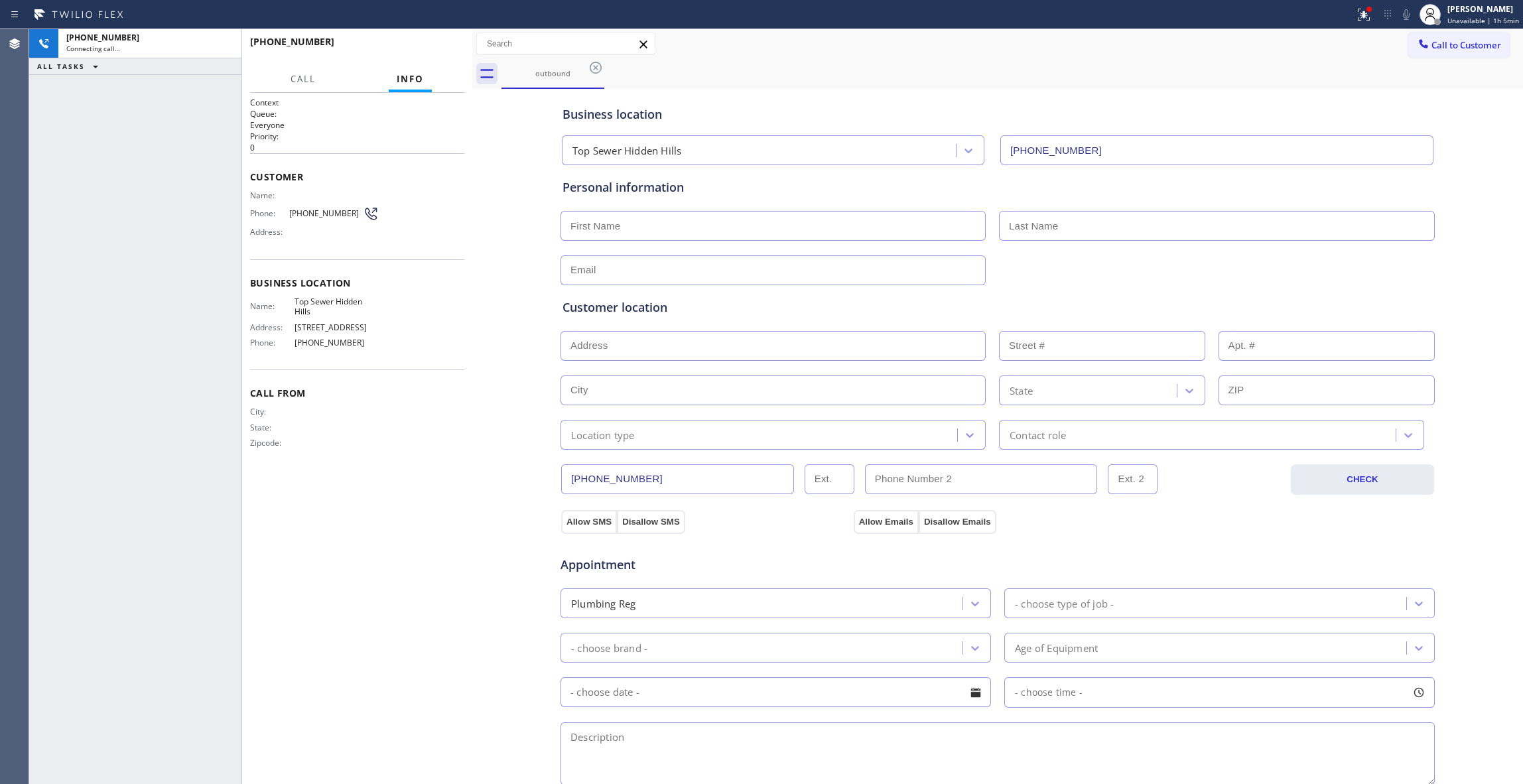
drag, startPoint x: 776, startPoint y: 376, endPoint x: 372, endPoint y: 386, distance: 404.1
click at [372, 386] on div "Call From City: State: Zipcode:" at bounding box center [357, 419] width 214 height 100
drag, startPoint x: 349, startPoint y: 215, endPoint x: 285, endPoint y: 204, distance: 64.9
click at [285, 204] on div "Name: Phone: [PHONE_NUMBER] Address:" at bounding box center [315, 217] width 129 height 52
click at [221, 45] on icon at bounding box center [224, 44] width 12 height 4
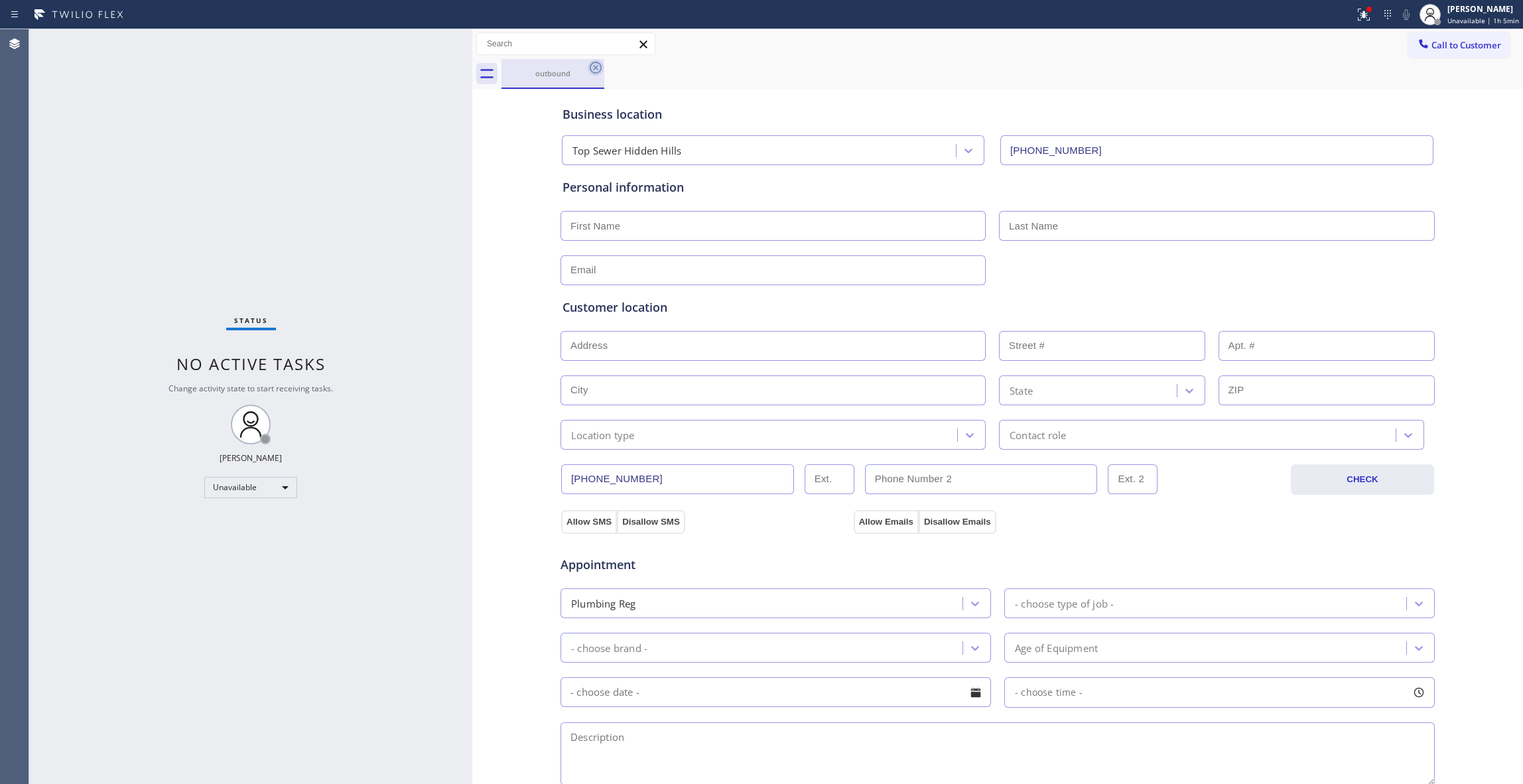
click at [601, 70] on icon at bounding box center [596, 67] width 16 height 16
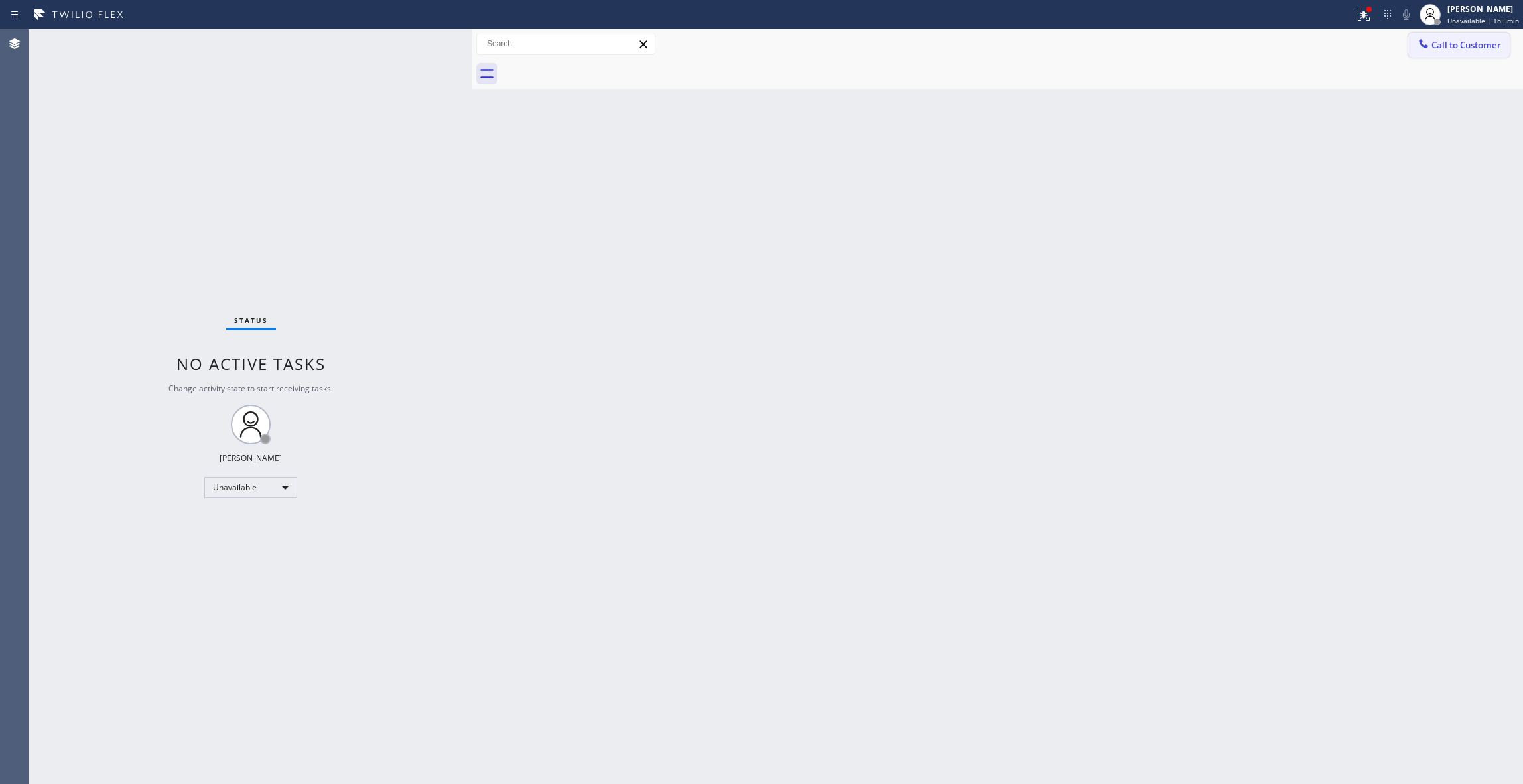
click at [1441, 48] on span "Call to Customer" at bounding box center [1466, 45] width 69 height 12
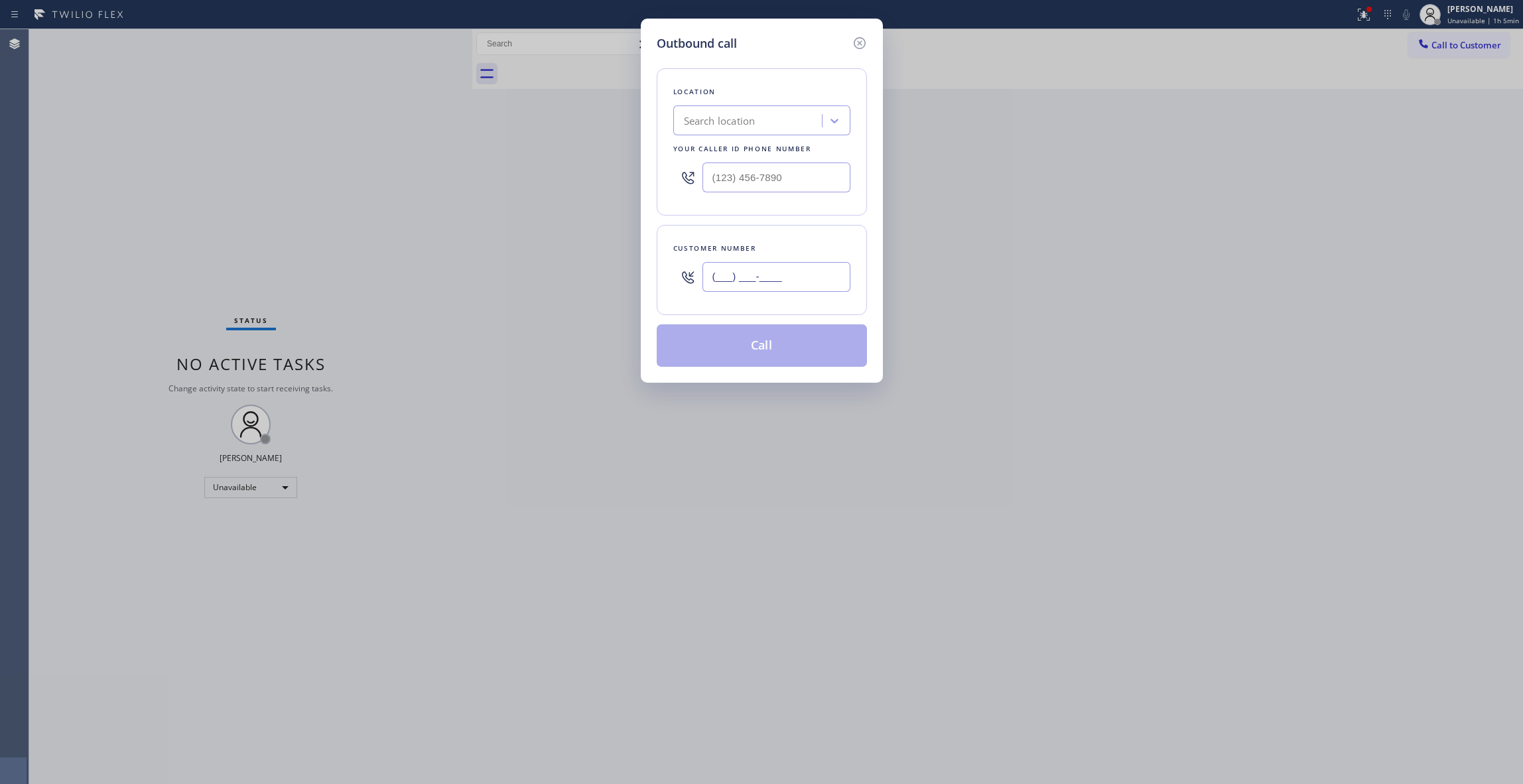
click at [813, 271] on input "(___) ___-____" at bounding box center [776, 277] width 148 height 30
drag, startPoint x: 791, startPoint y: 174, endPoint x: 376, endPoint y: 163, distance: 415.1
click at [316, 141] on div "Outbound call Location Search location Your caller id phone number (___) ___-__…" at bounding box center [762, 392] width 1523 height 784
drag, startPoint x: 824, startPoint y: 279, endPoint x: 593, endPoint y: 250, distance: 232.8
click at [593, 250] on div "Outbound call Location Search location Your caller id phone number [PHONE_NUMBE…" at bounding box center [762, 392] width 1523 height 784
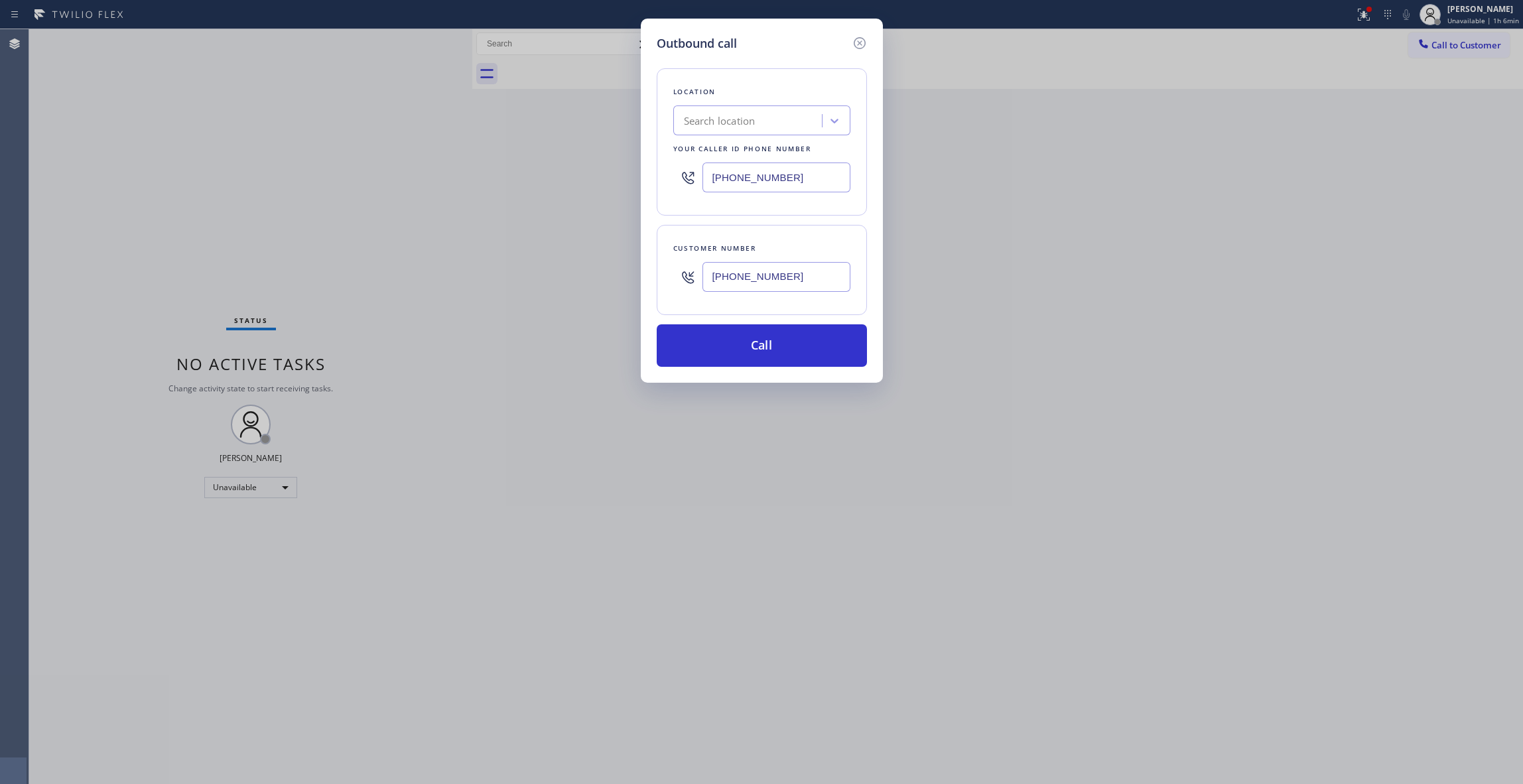
click at [709, 208] on div "Location Search location Your caller id phone number [PHONE_NUMBER]" at bounding box center [762, 142] width 211 height 147
click at [781, 341] on button "Call" at bounding box center [762, 346] width 211 height 43
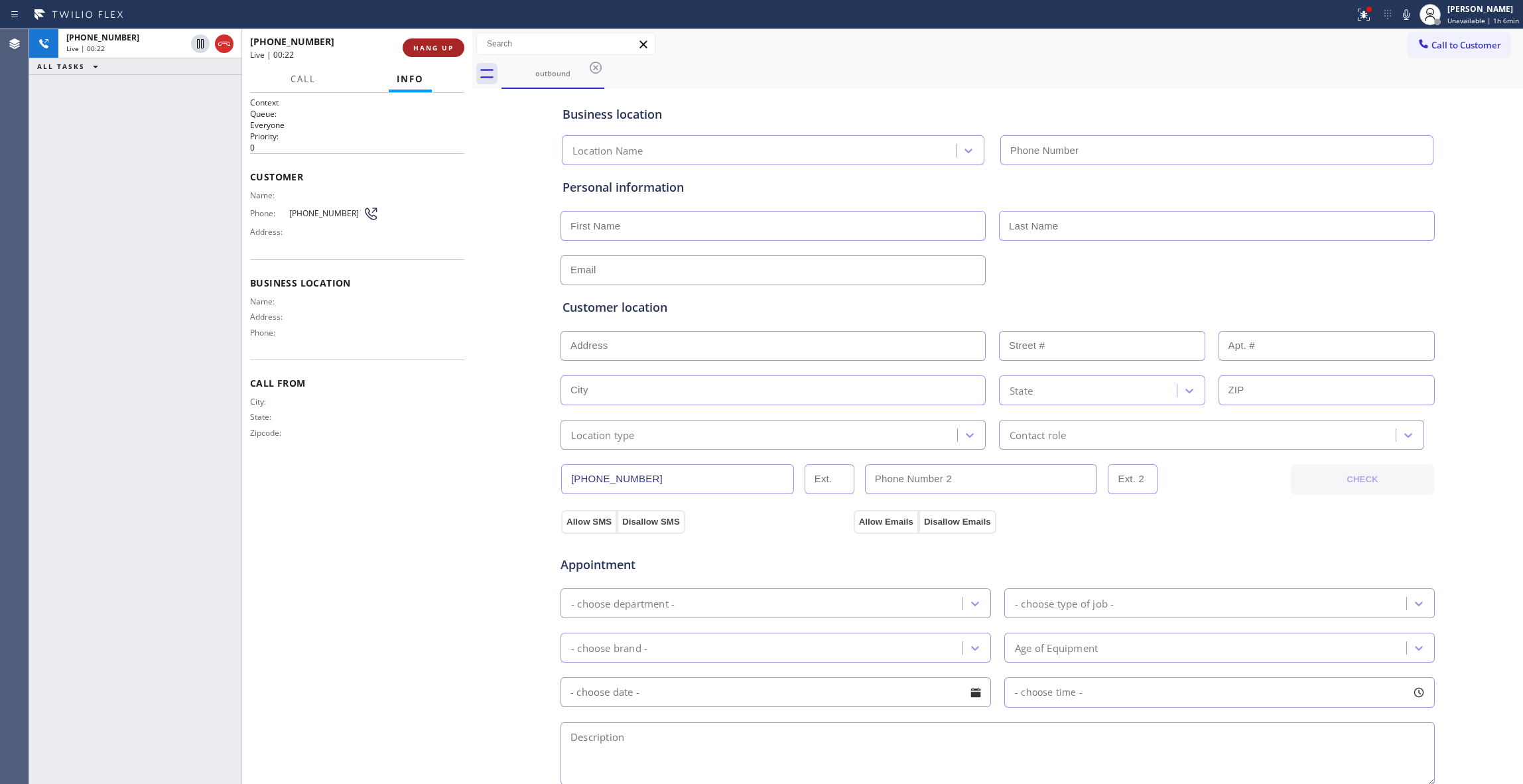
click at [442, 50] on span "HANG UP" at bounding box center [433, 47] width 40 height 9
click at [440, 50] on span "HANG UP" at bounding box center [433, 47] width 40 height 9
click at [330, 208] on div "Phone: [PHONE_NUMBER]" at bounding box center [315, 213] width 129 height 16
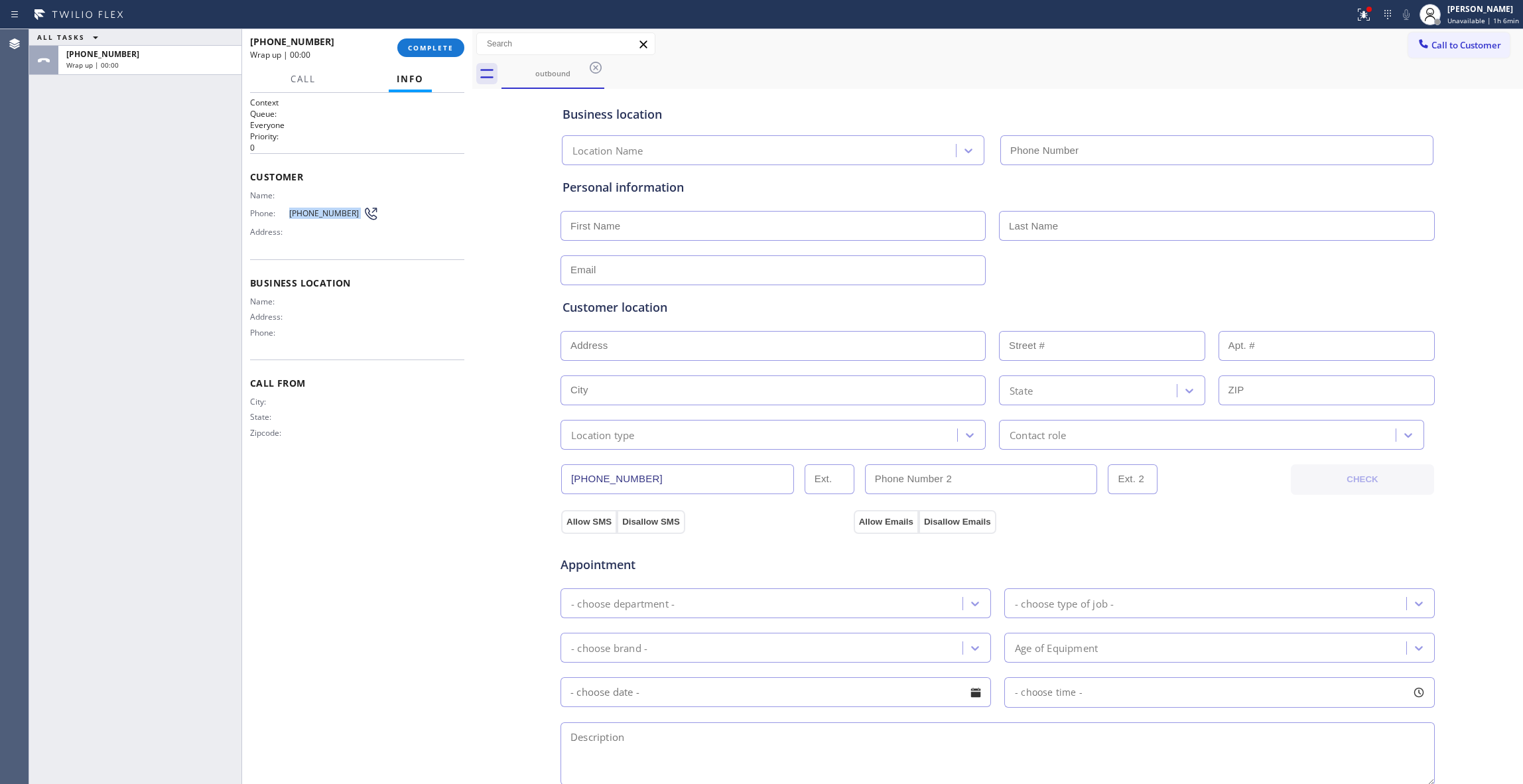
click at [330, 207] on div "Phone: [PHONE_NUMBER]" at bounding box center [315, 213] width 129 height 16
click at [425, 45] on span "COMPLETE" at bounding box center [430, 47] width 46 height 9
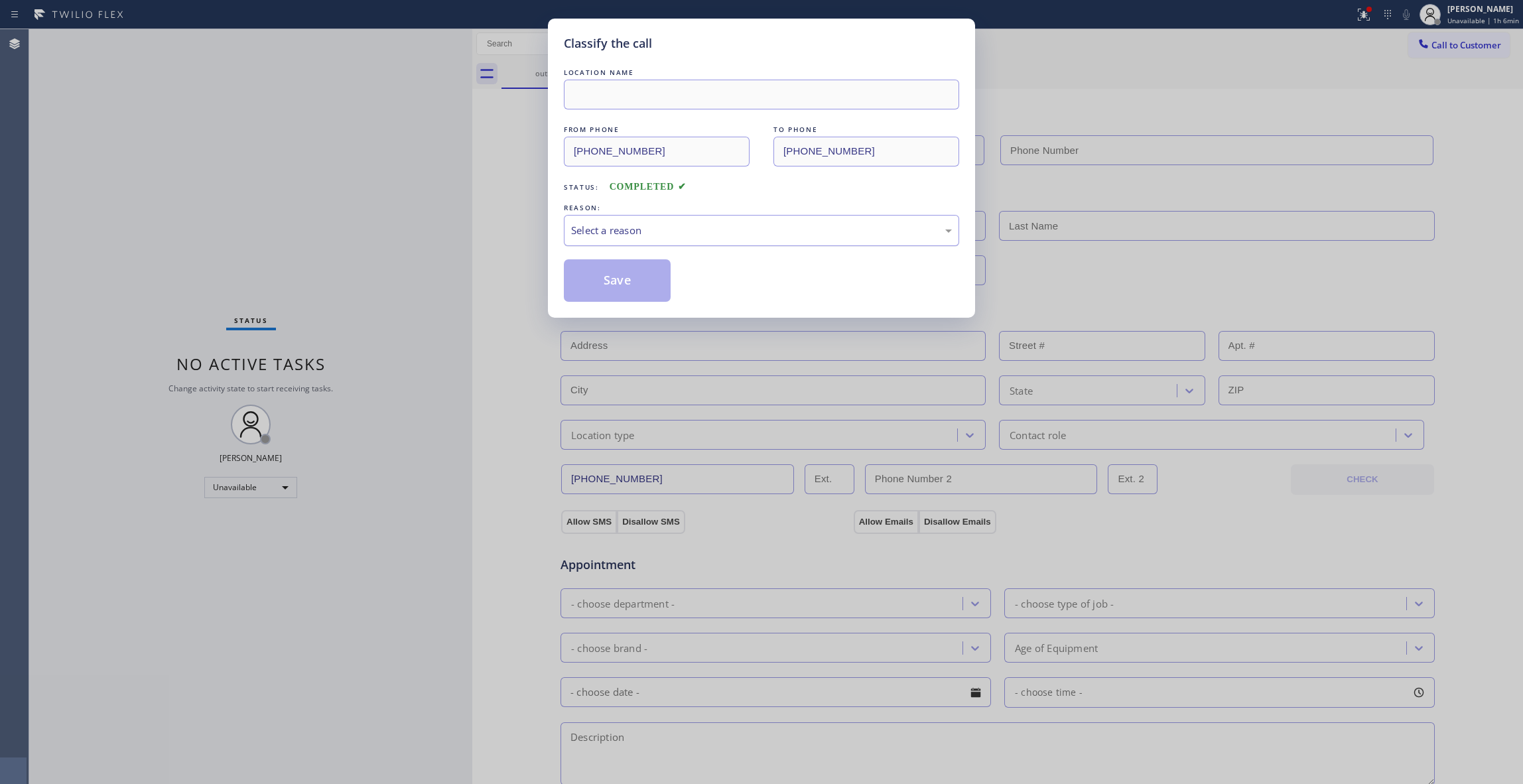
click at [686, 223] on div "Select a reason" at bounding box center [762, 230] width 381 height 16
click at [621, 287] on button "Save" at bounding box center [617, 281] width 107 height 43
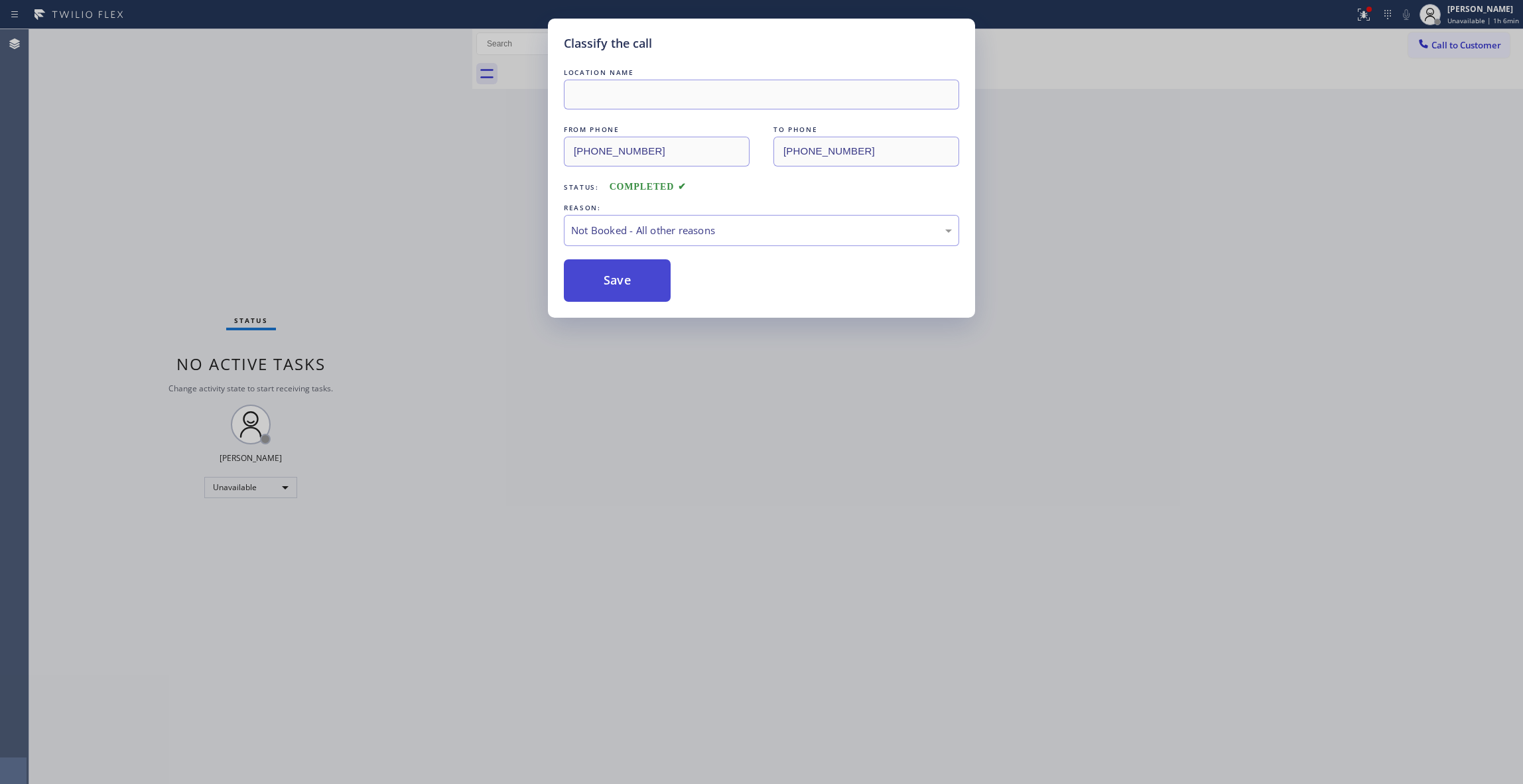
click at [622, 287] on button "Save" at bounding box center [617, 281] width 107 height 43
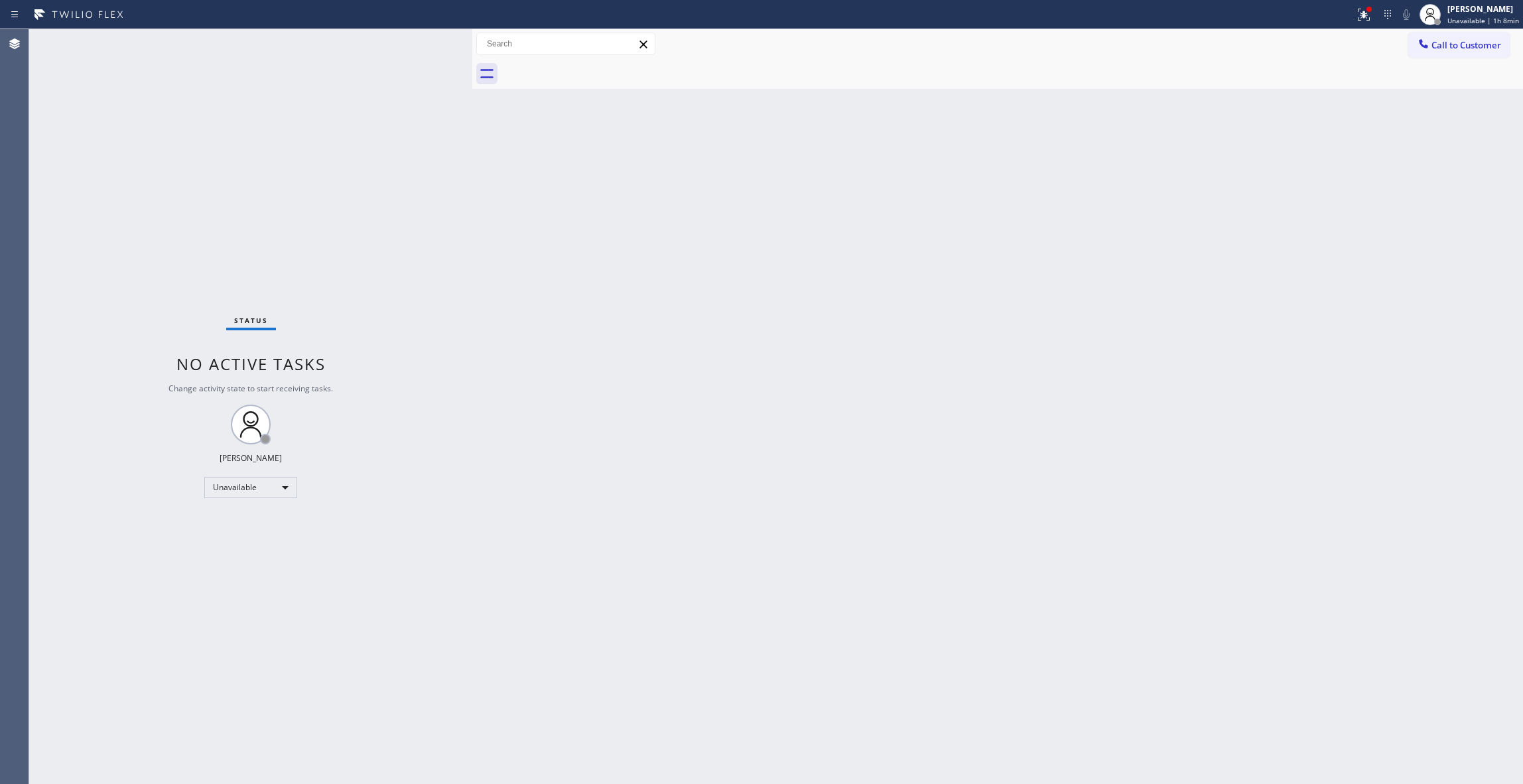
drag, startPoint x: 1452, startPoint y: 49, endPoint x: 982, endPoint y: 263, distance: 516.4
click at [1450, 48] on span "Call to Customer" at bounding box center [1466, 45] width 69 height 12
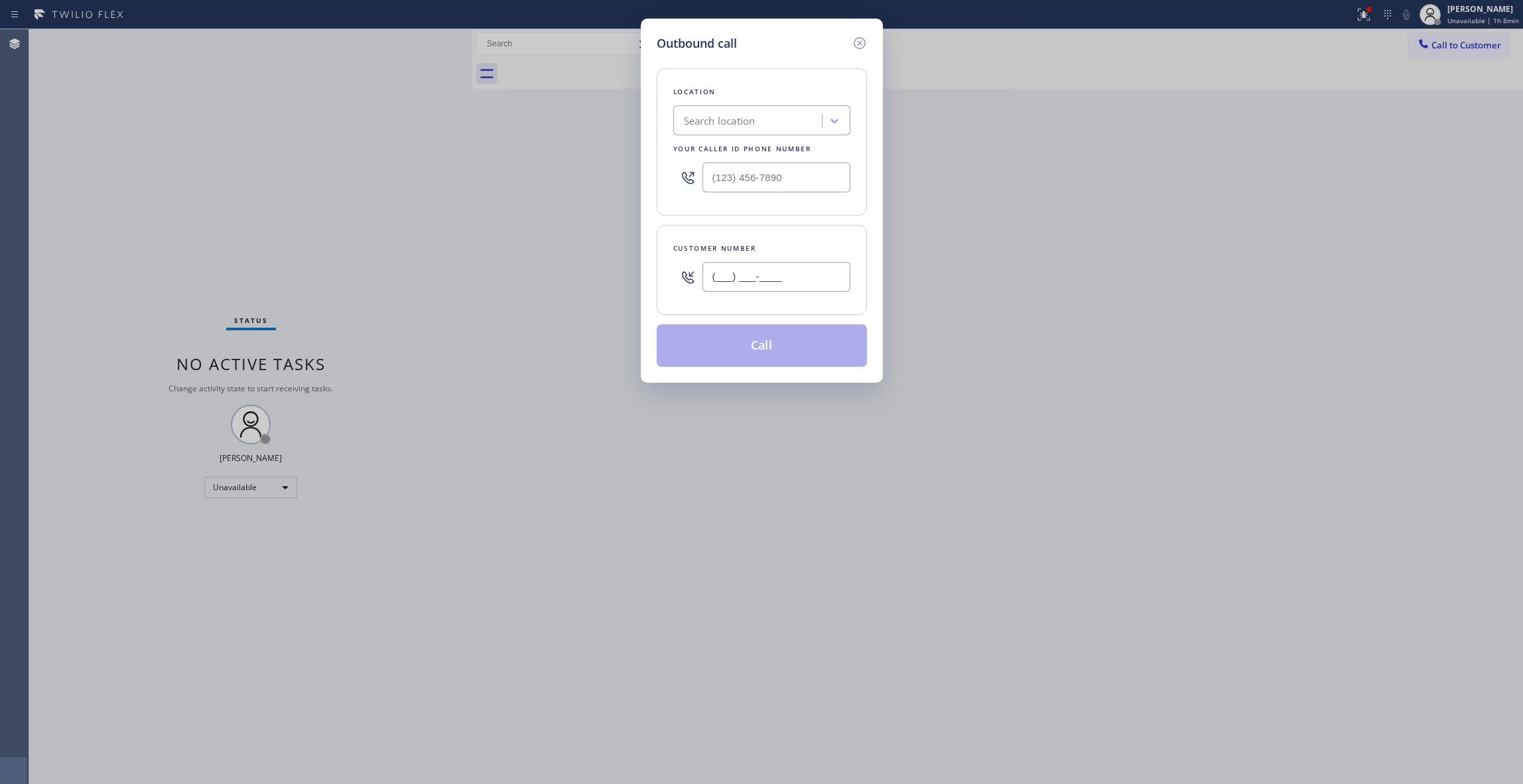
click at [816, 273] on input "(___) ___-____" at bounding box center [776, 277] width 148 height 30
drag, startPoint x: 791, startPoint y: 187, endPoint x: 258, endPoint y: 240, distance: 535.6
drag, startPoint x: 258, startPoint y: 240, endPoint x: 683, endPoint y: 534, distance: 516.8
click at [683, 534] on div "Outbound call Location Search location Your caller id phone number Customer num…" at bounding box center [762, 392] width 1523 height 784
drag, startPoint x: 808, startPoint y: 176, endPoint x: 428, endPoint y: 206, distance: 381.2
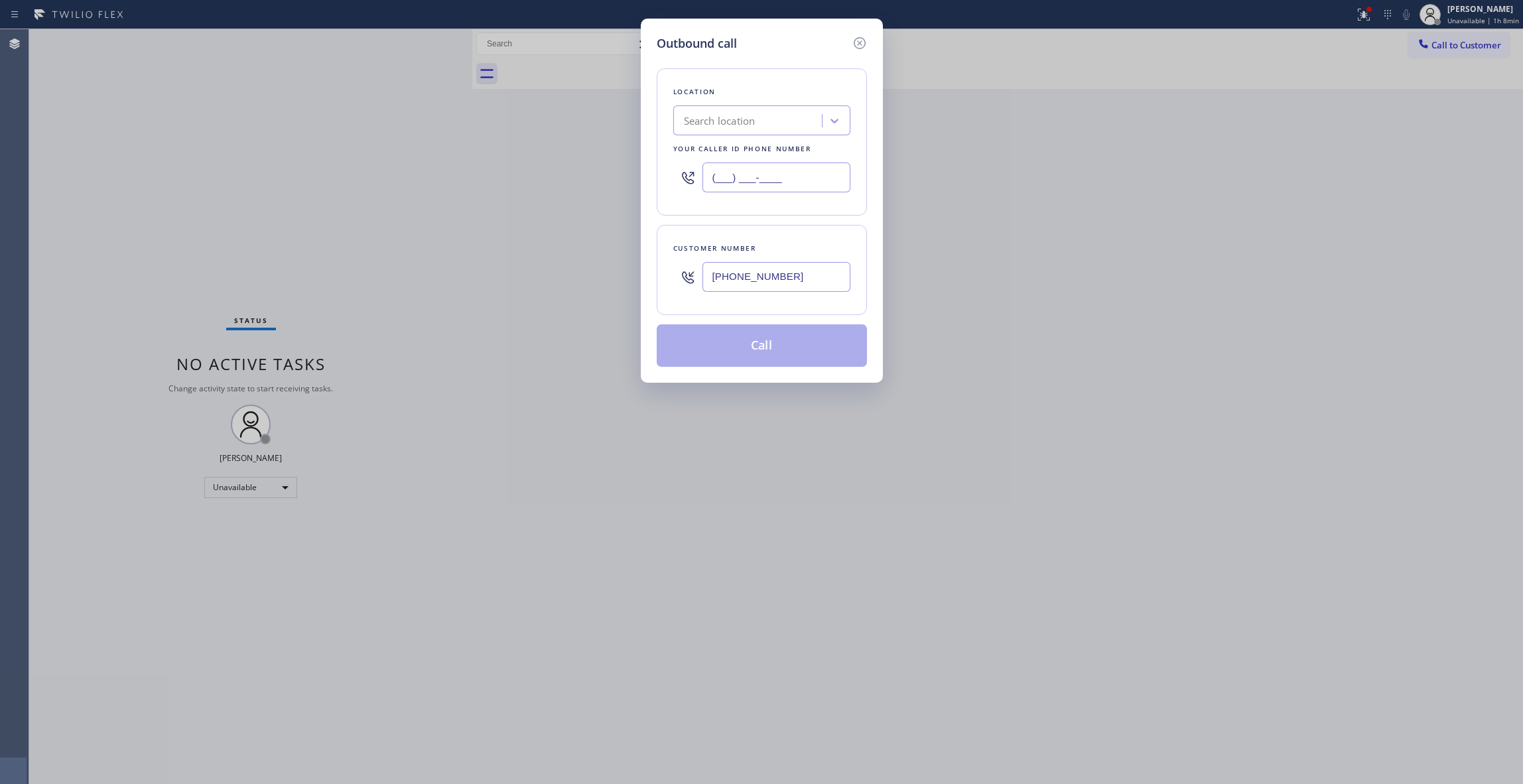
click at [428, 206] on div "Outbound call Location Search location Your caller id phone number (___) ___-__…" at bounding box center [762, 392] width 1523 height 784
drag, startPoint x: 836, startPoint y: 277, endPoint x: 611, endPoint y: 276, distance: 225.0
click at [611, 276] on div "Outbound call Location Extra HVAC Maintenance - Golden Glades Your caller id ph…" at bounding box center [762, 392] width 1523 height 784
click at [711, 332] on button "Call" at bounding box center [762, 346] width 211 height 43
click at [705, 366] on button "Call" at bounding box center [762, 346] width 211 height 43
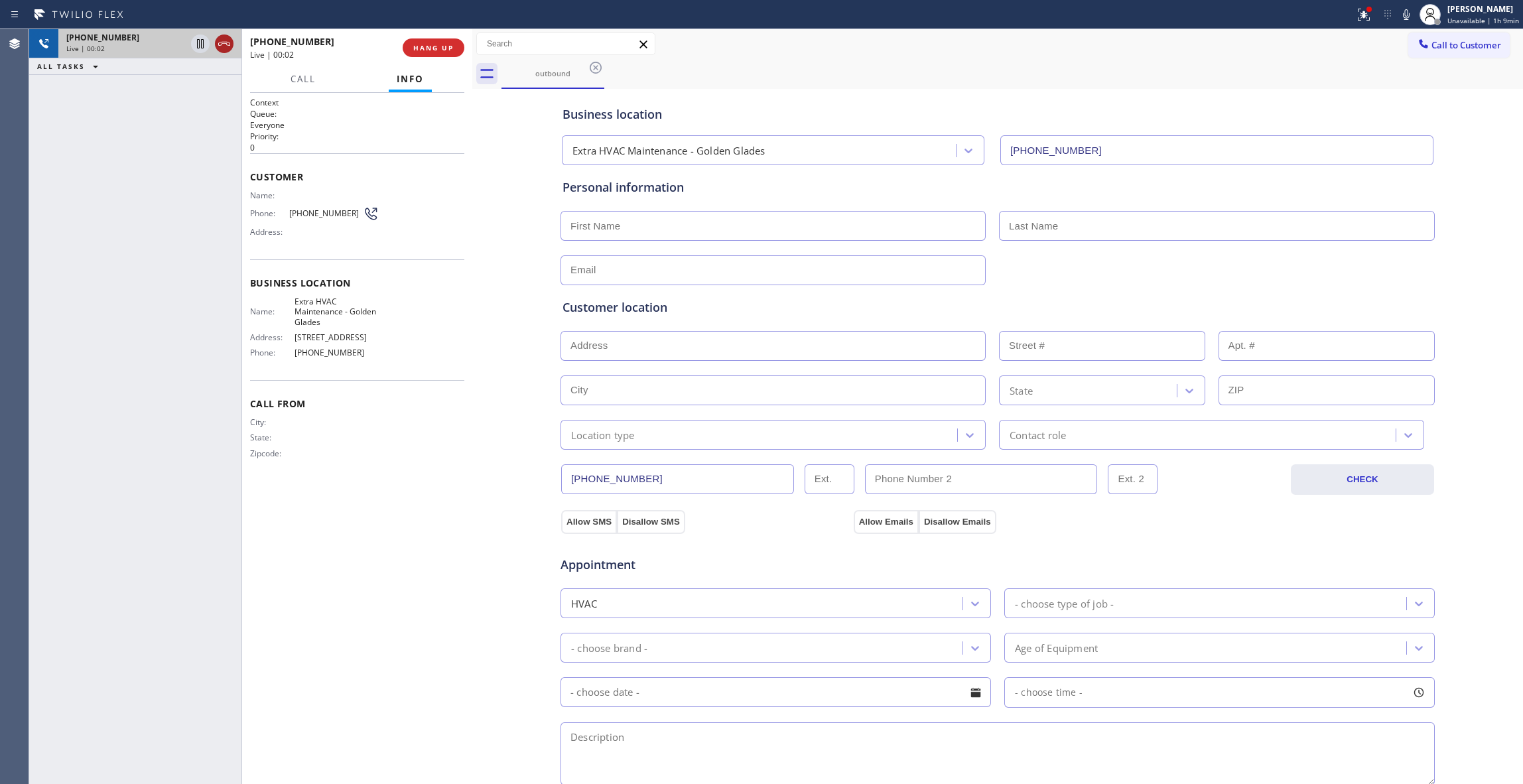
click at [222, 44] on icon at bounding box center [224, 44] width 12 height 4
click at [430, 55] on button "COMPLETE" at bounding box center [430, 47] width 67 height 18
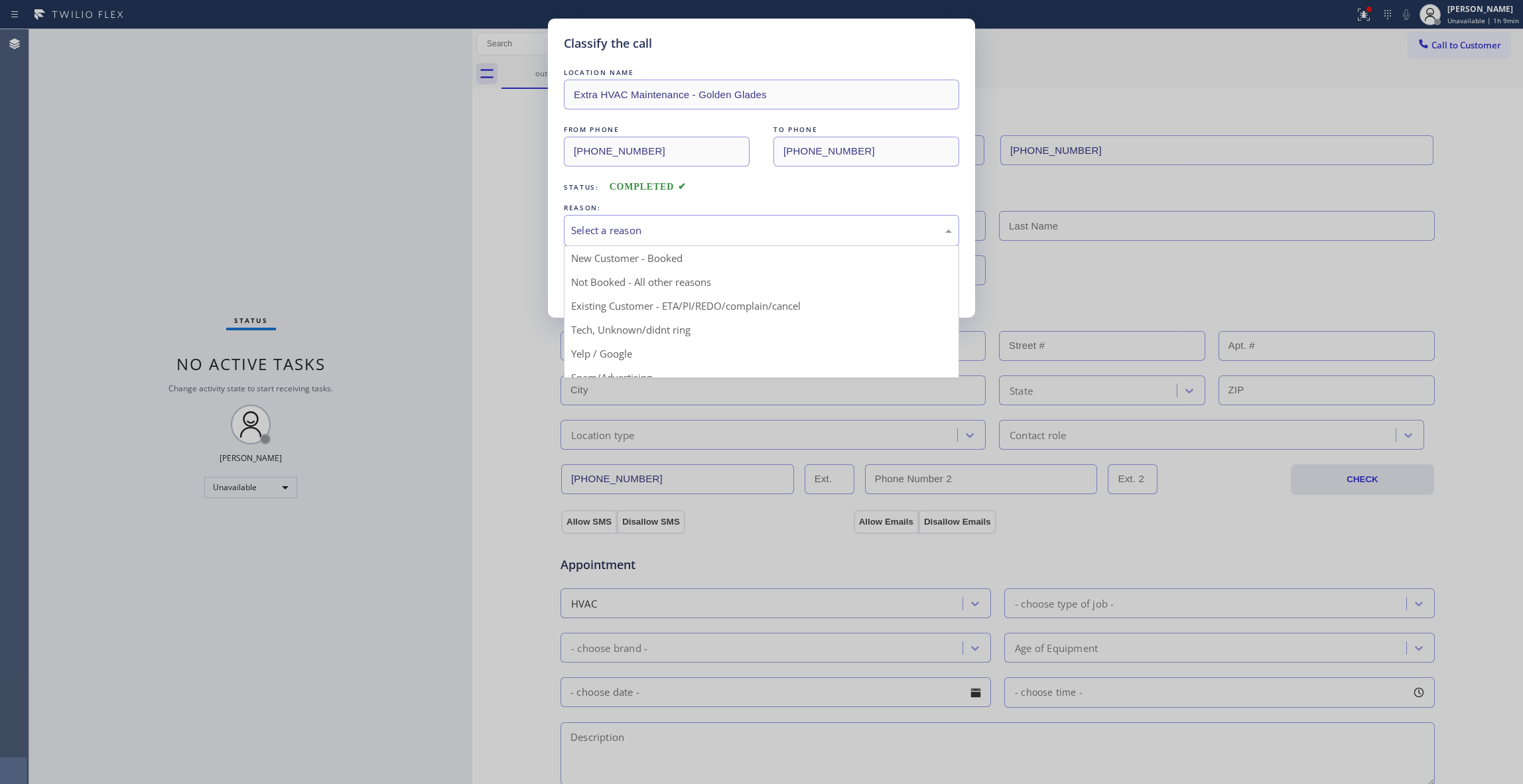
drag, startPoint x: 571, startPoint y: 225, endPoint x: 580, endPoint y: 229, distance: 9.8
click at [573, 225] on div "Select a reason" at bounding box center [762, 230] width 396 height 31
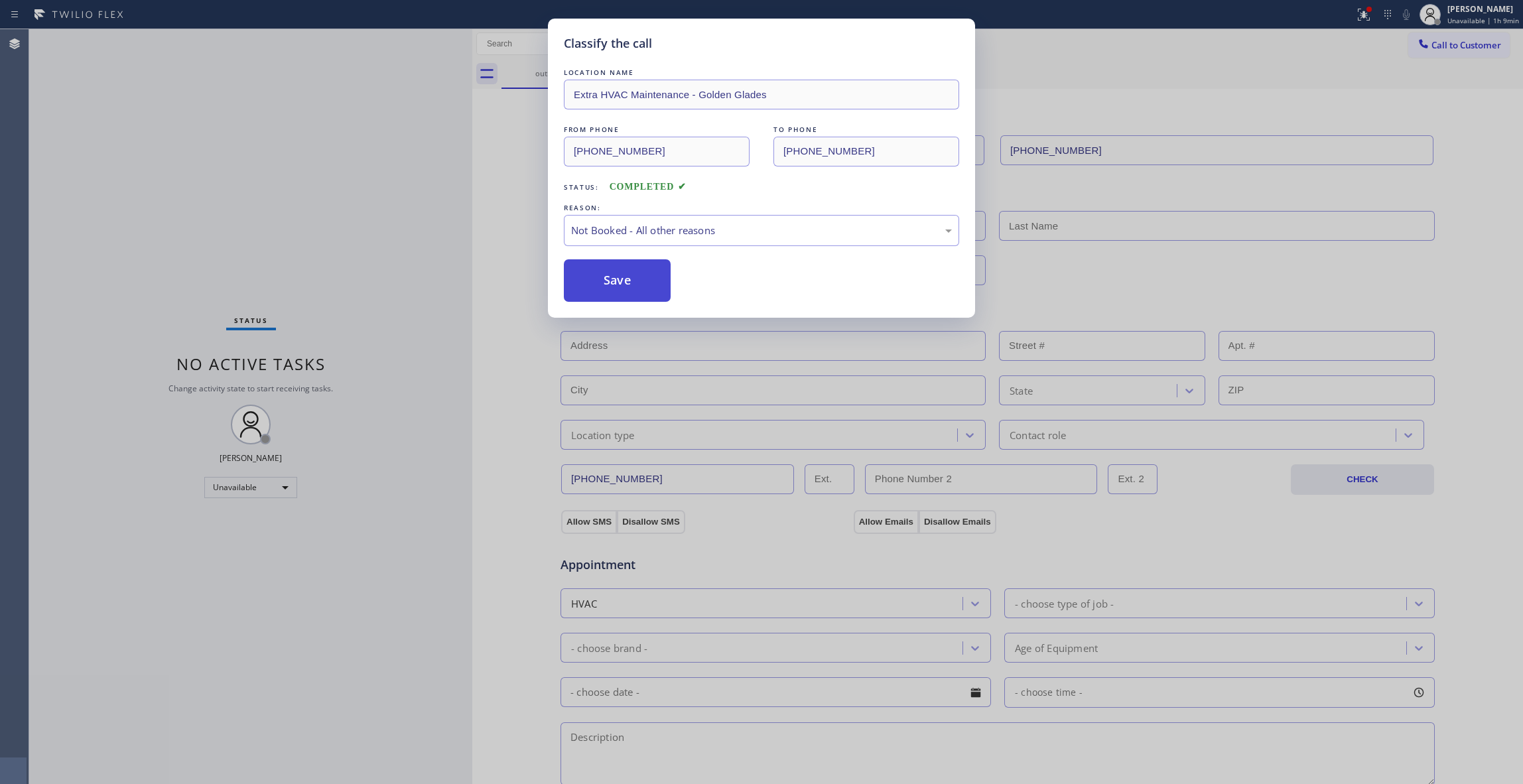
click at [619, 285] on button "Save" at bounding box center [617, 281] width 107 height 43
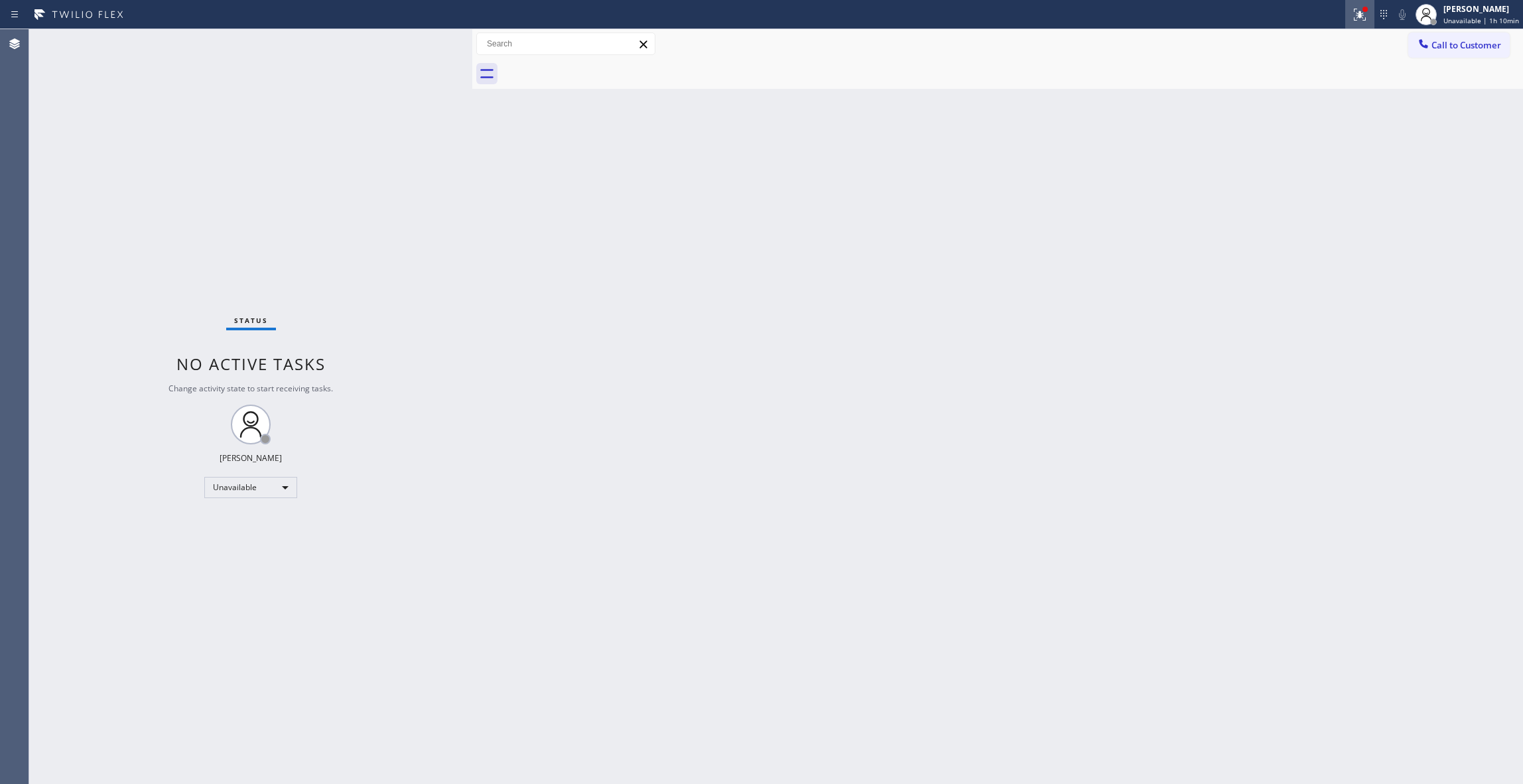
click at [1354, 17] on icon at bounding box center [1360, 14] width 12 height 12
click at [1273, 179] on button "Clear issues" at bounding box center [1282, 174] width 155 height 18
drag, startPoint x: 510, startPoint y: 386, endPoint x: 539, endPoint y: 388, distance: 29.1
click at [510, 386] on div "Back to Dashboard Change Sender ID Customers Technicians Select a contact Outbo…" at bounding box center [998, 406] width 1051 height 755
click at [1478, 49] on span "Call to Customer" at bounding box center [1466, 45] width 69 height 12
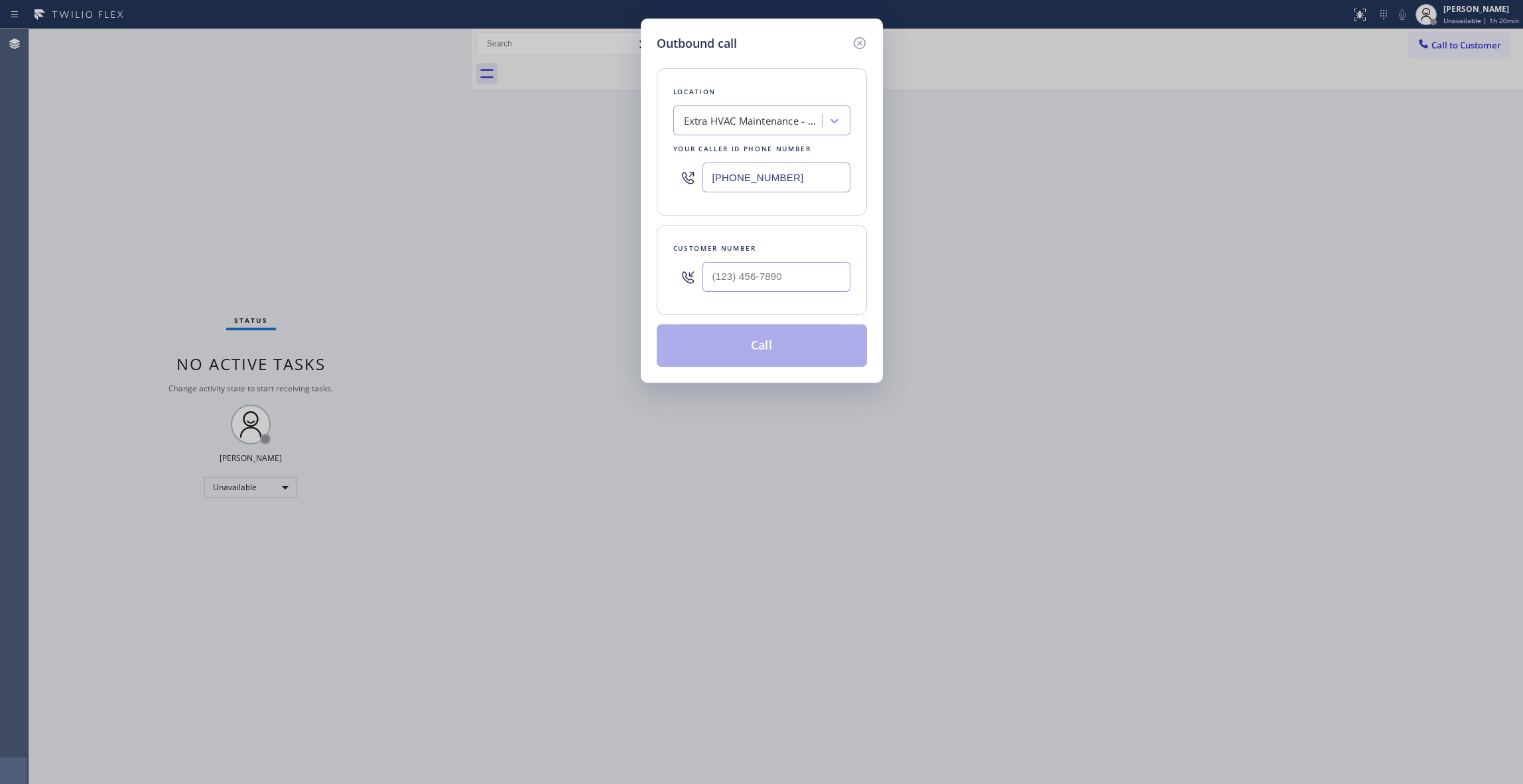
click at [776, 293] on div at bounding box center [776, 276] width 148 height 43
click at [803, 284] on input "(___) ___-____" at bounding box center [776, 277] width 148 height 30
drag, startPoint x: 821, startPoint y: 283, endPoint x: 642, endPoint y: 255, distance: 181.2
click at [633, 279] on div "Outbound call Location Extra HVAC Maintenance - Golden Glades Your caller id ph…" at bounding box center [762, 392] width 1523 height 784
click at [717, 118] on div "Extra HVAC Maintenance - Golden Glades" at bounding box center [754, 121] width 139 height 16
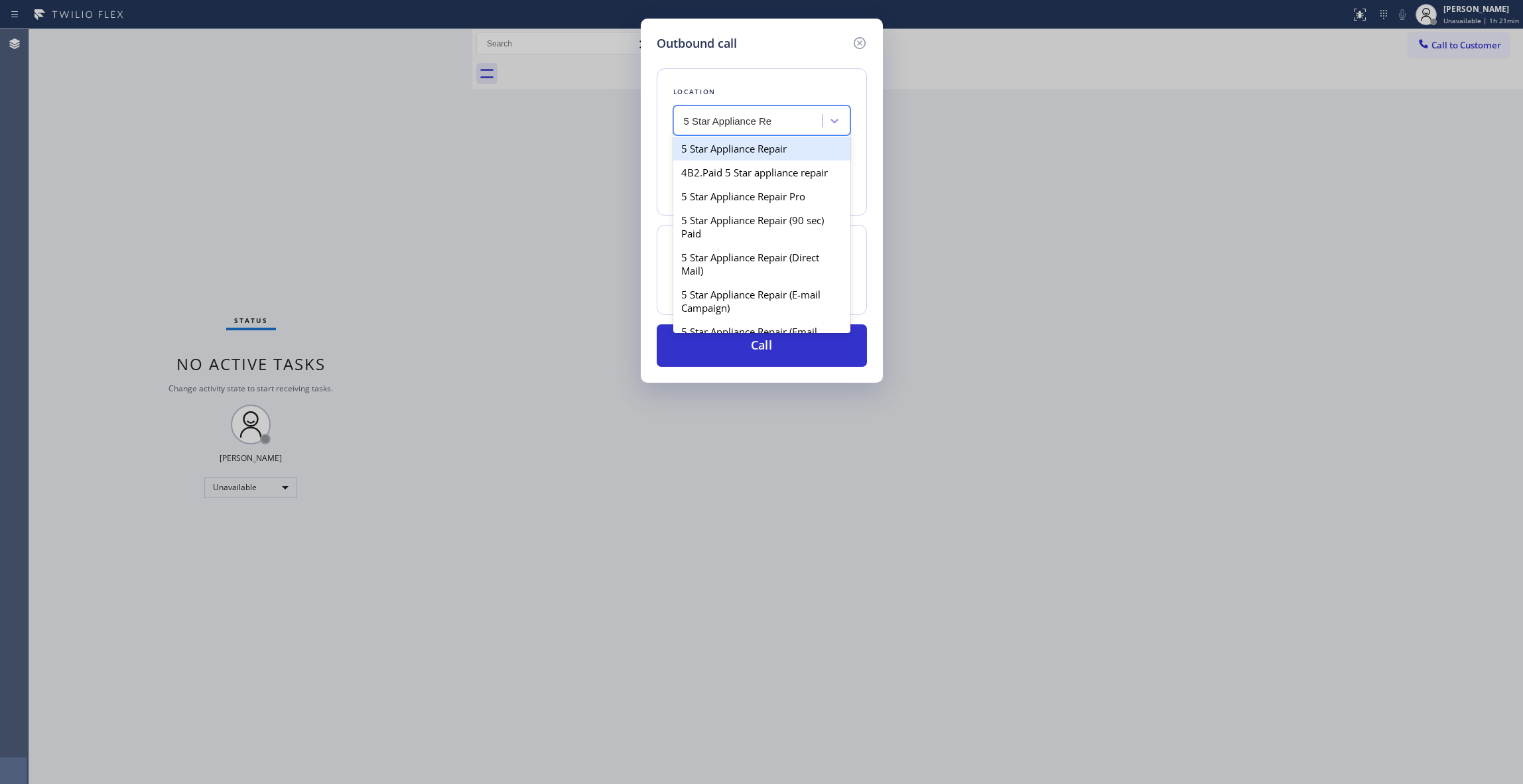
click at [748, 150] on div "5 Star Appliance Repair" at bounding box center [762, 149] width 177 height 24
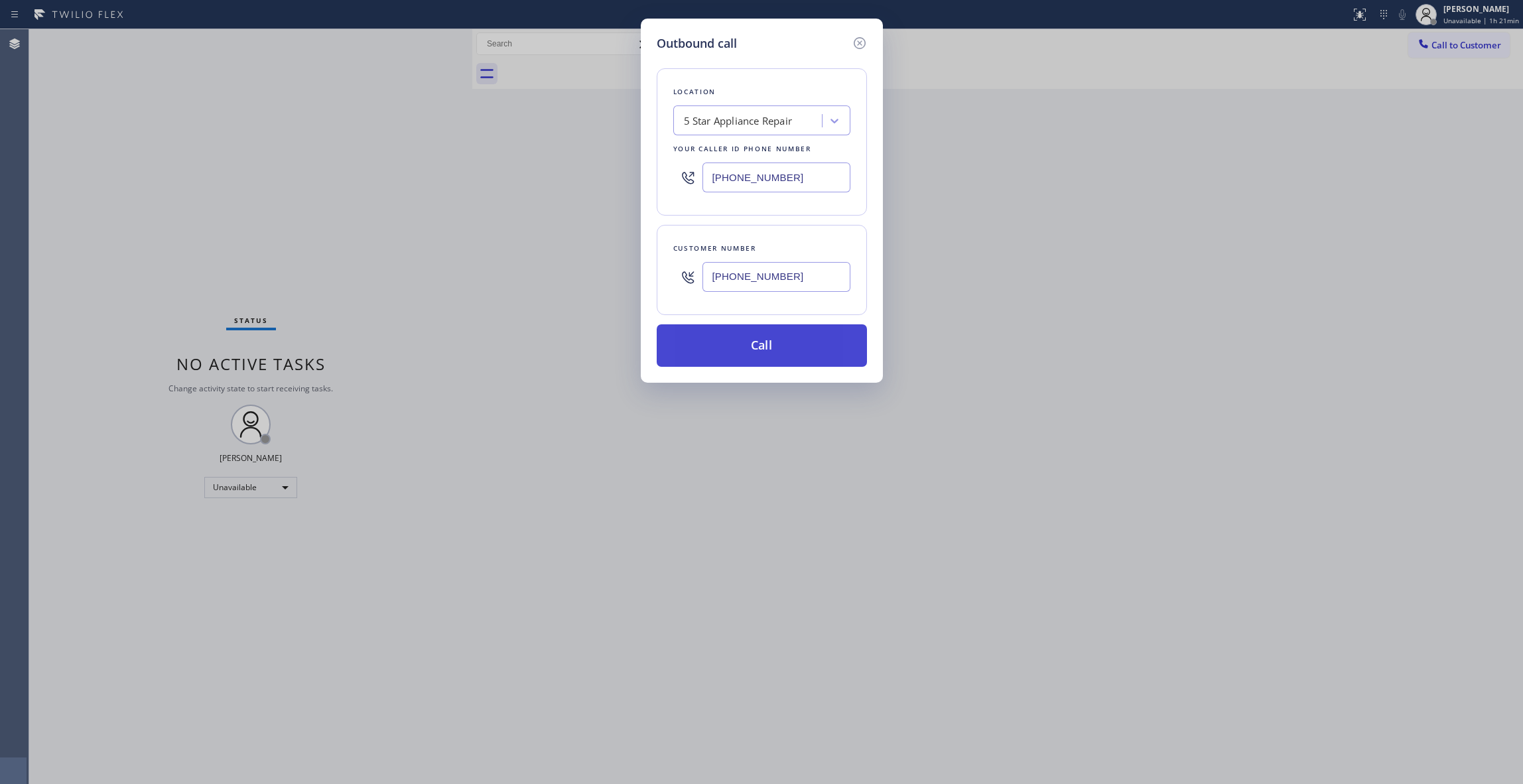
click at [754, 345] on button "Call" at bounding box center [762, 346] width 211 height 43
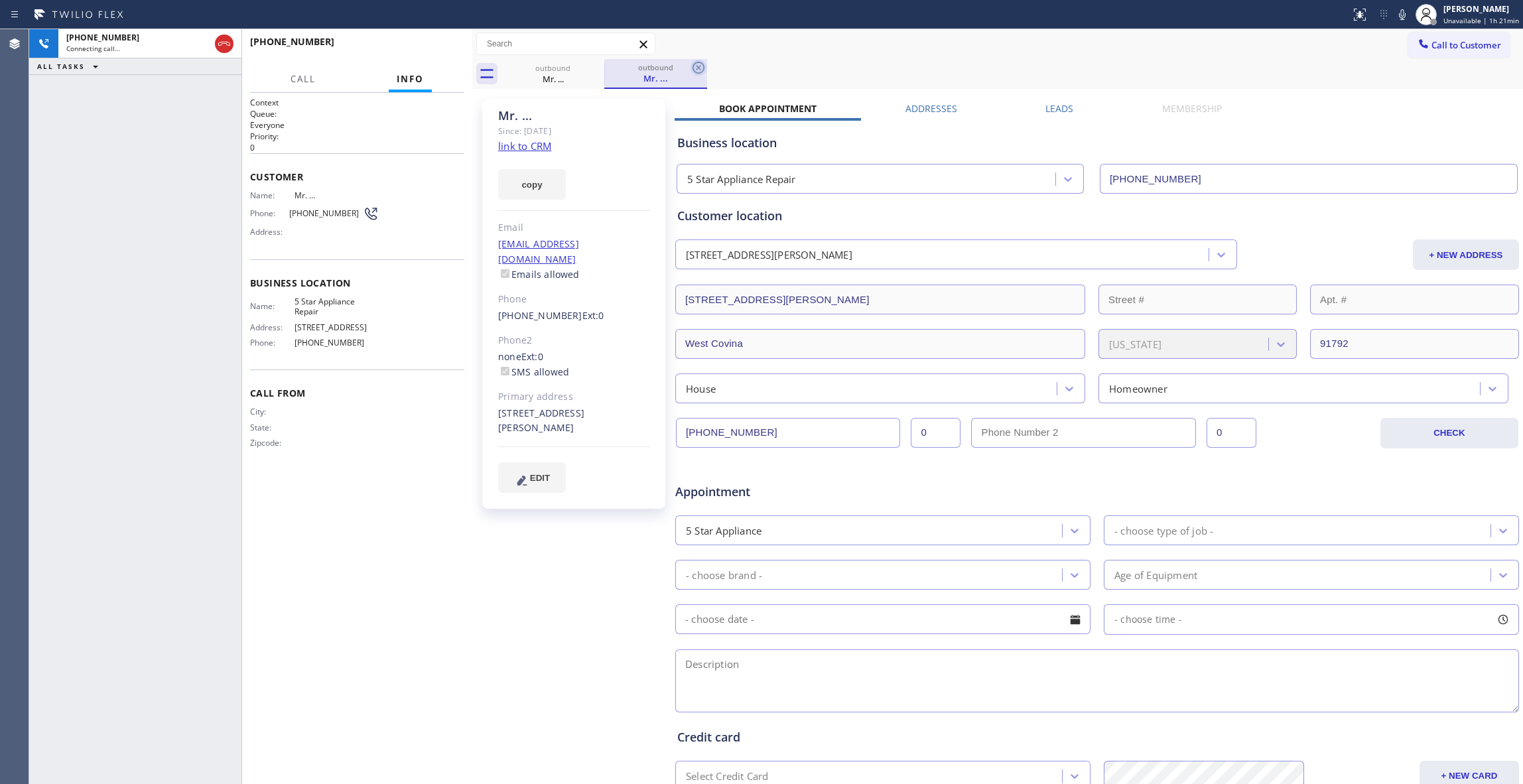
click at [698, 69] on icon at bounding box center [698, 67] width 16 height 16
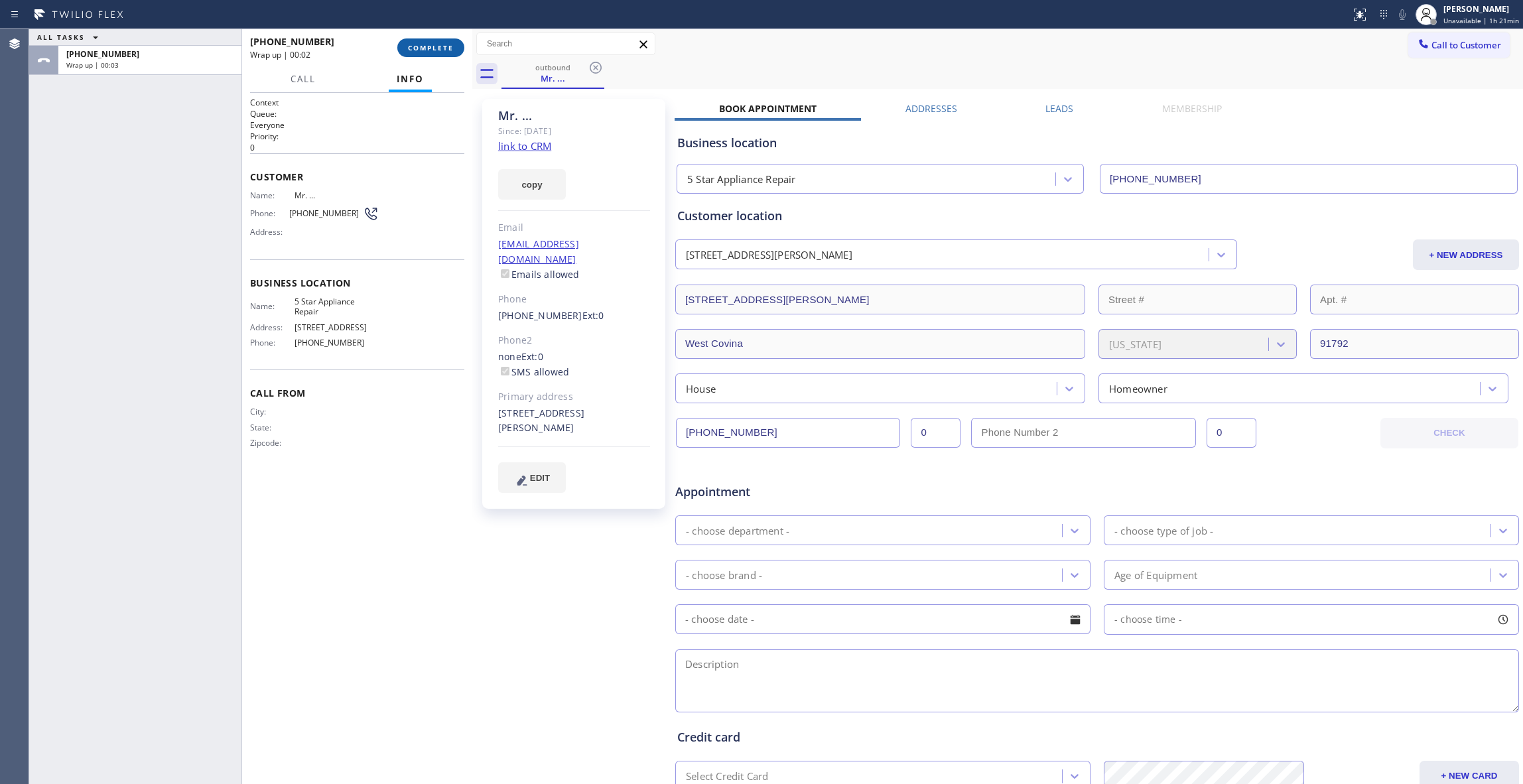
click at [425, 48] on span "COMPLETE" at bounding box center [430, 47] width 46 height 9
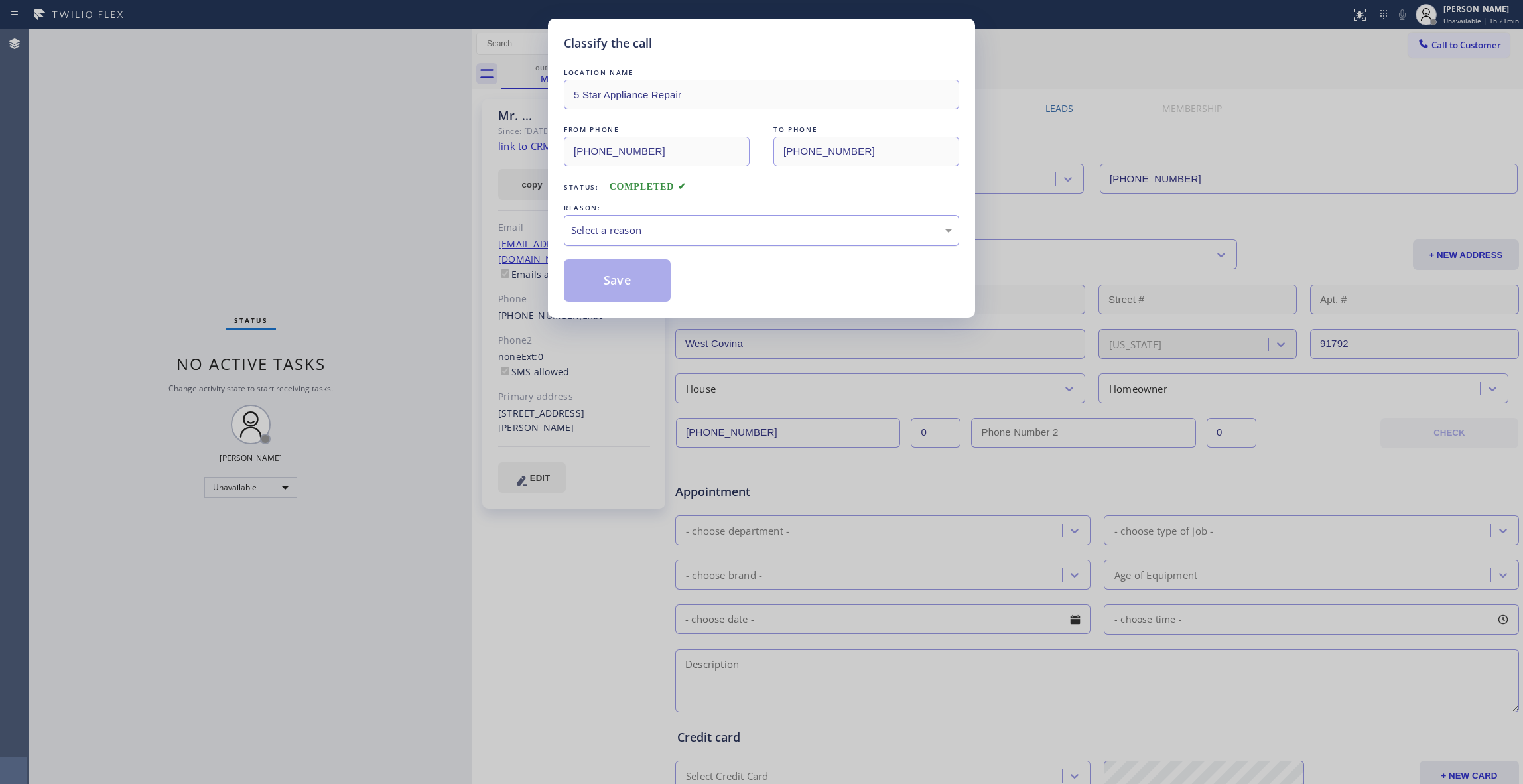
click at [617, 223] on div "Select a reason" at bounding box center [762, 230] width 381 height 16
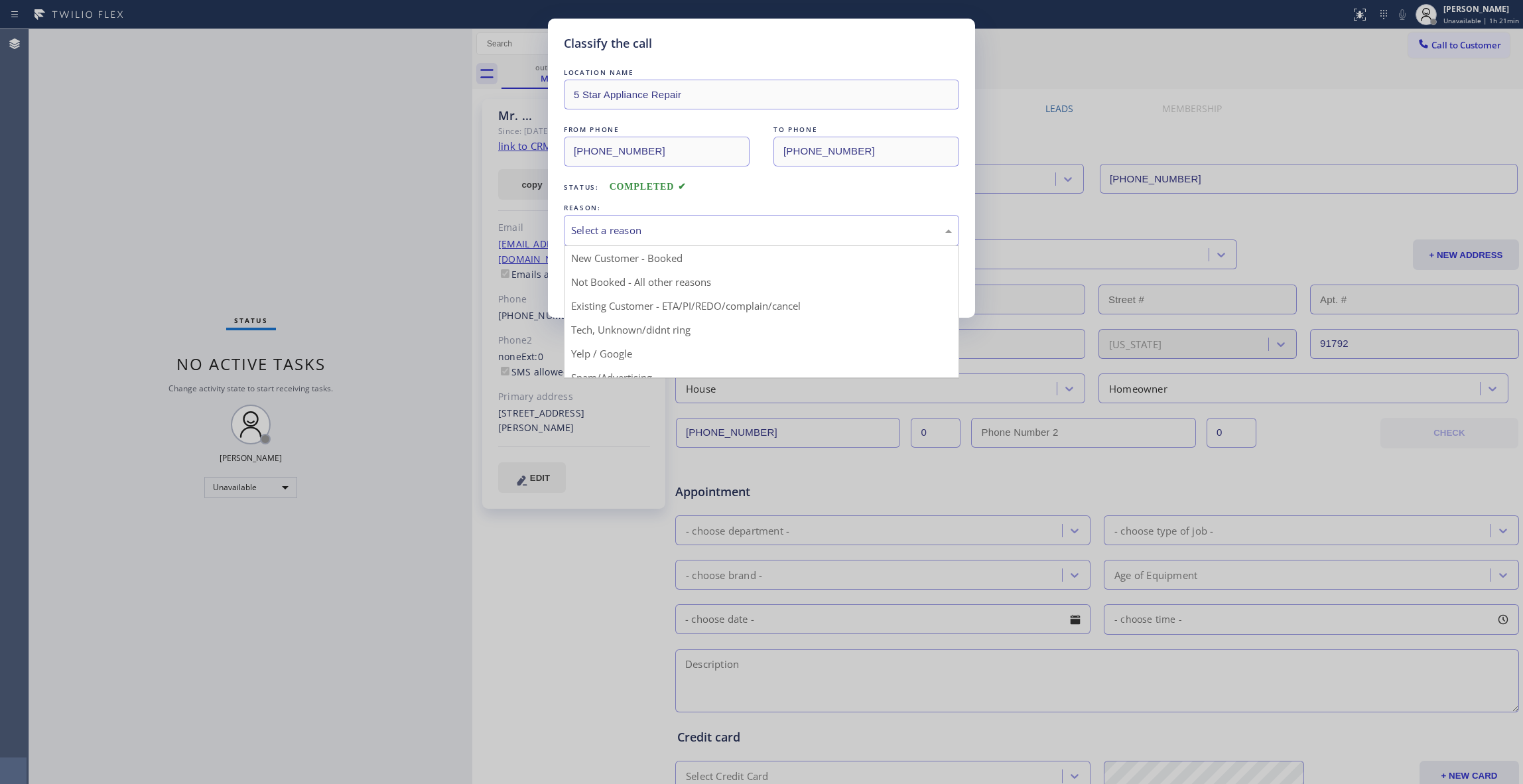
click at [625, 282] on button "Save" at bounding box center [617, 281] width 107 height 43
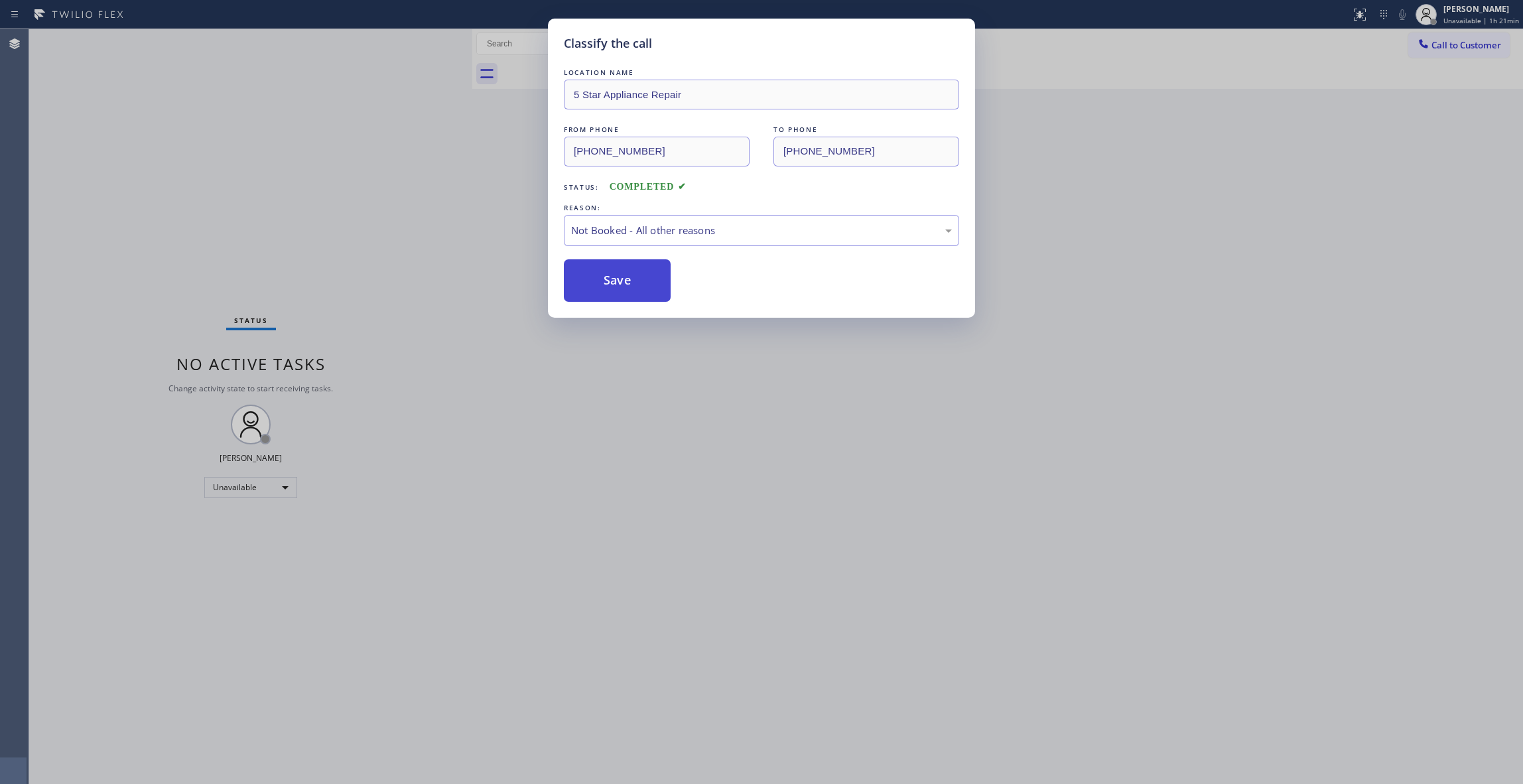
click at [625, 282] on button "Save" at bounding box center [617, 281] width 107 height 43
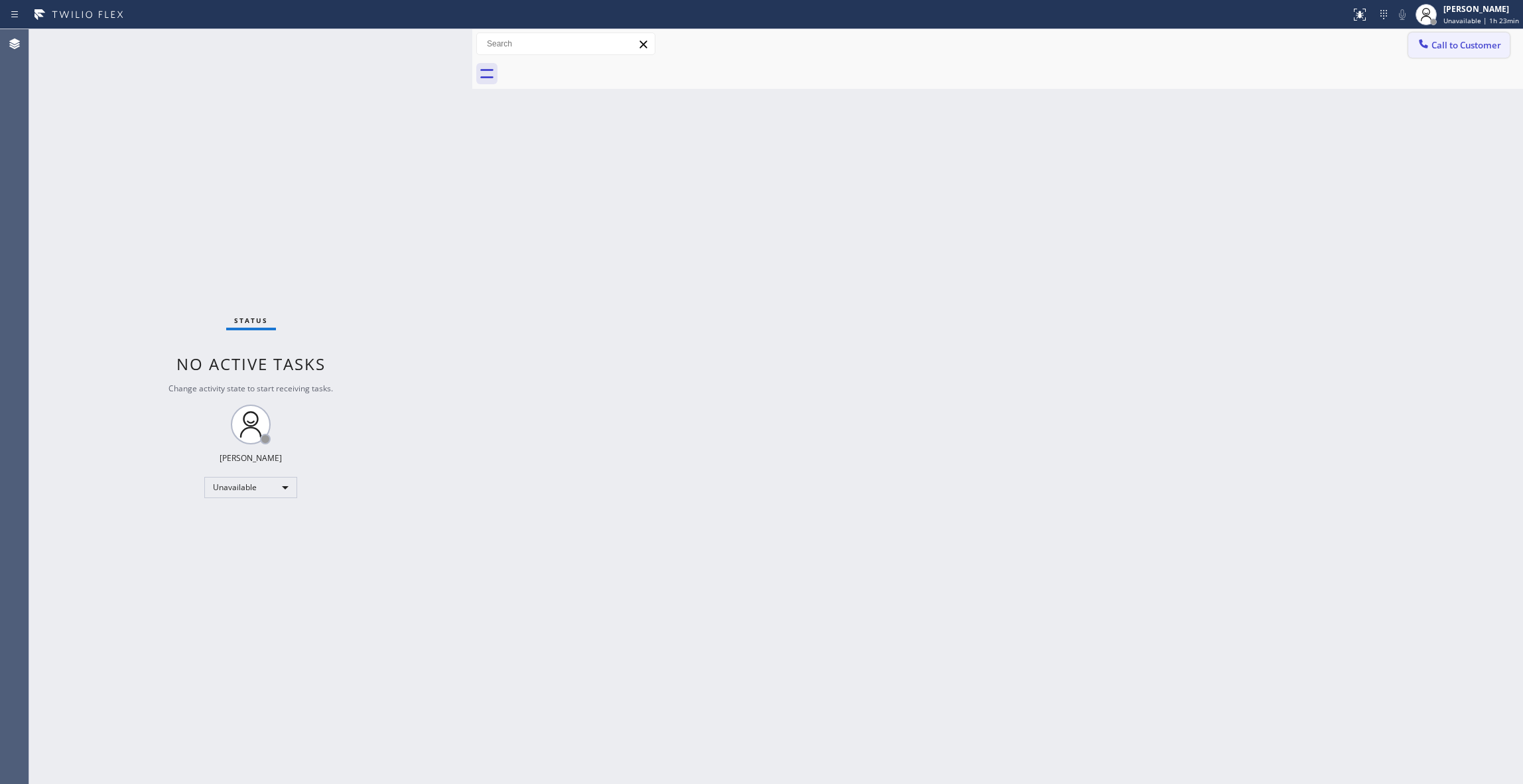
click at [1460, 45] on span "Call to Customer" at bounding box center [1466, 45] width 69 height 12
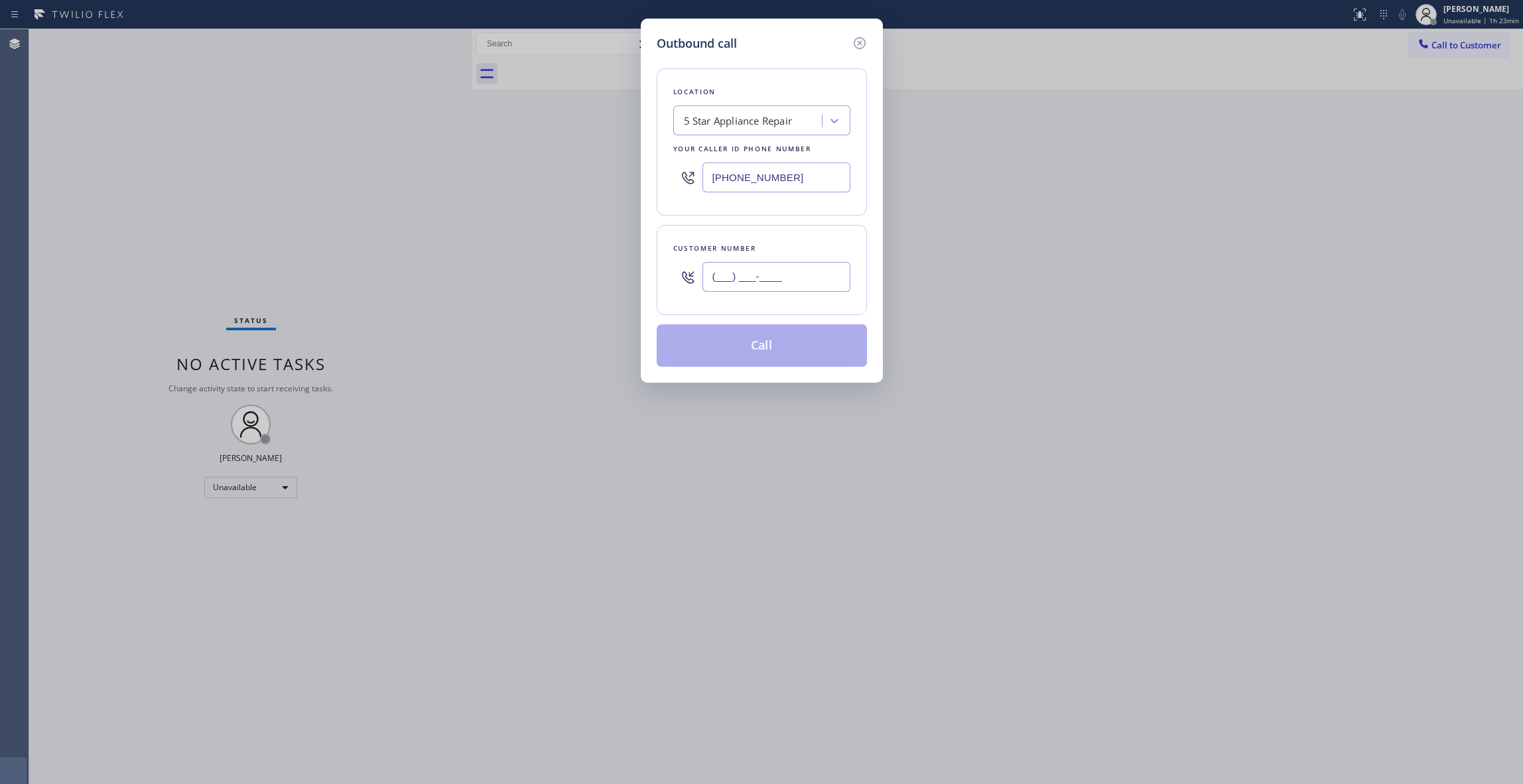
drag, startPoint x: 762, startPoint y: 282, endPoint x: 807, endPoint y: 293, distance: 46.3
click at [760, 281] on input "(___) ___-____" at bounding box center [776, 277] width 148 height 30
drag, startPoint x: 810, startPoint y: 181, endPoint x: 192, endPoint y: 186, distance: 618.0
click at [192, 186] on div "Outbound call Location 5 Star Appliance Repair Your caller id phone number [PHO…" at bounding box center [762, 392] width 1523 height 784
drag, startPoint x: 804, startPoint y: 279, endPoint x: 733, endPoint y: 332, distance: 88.6
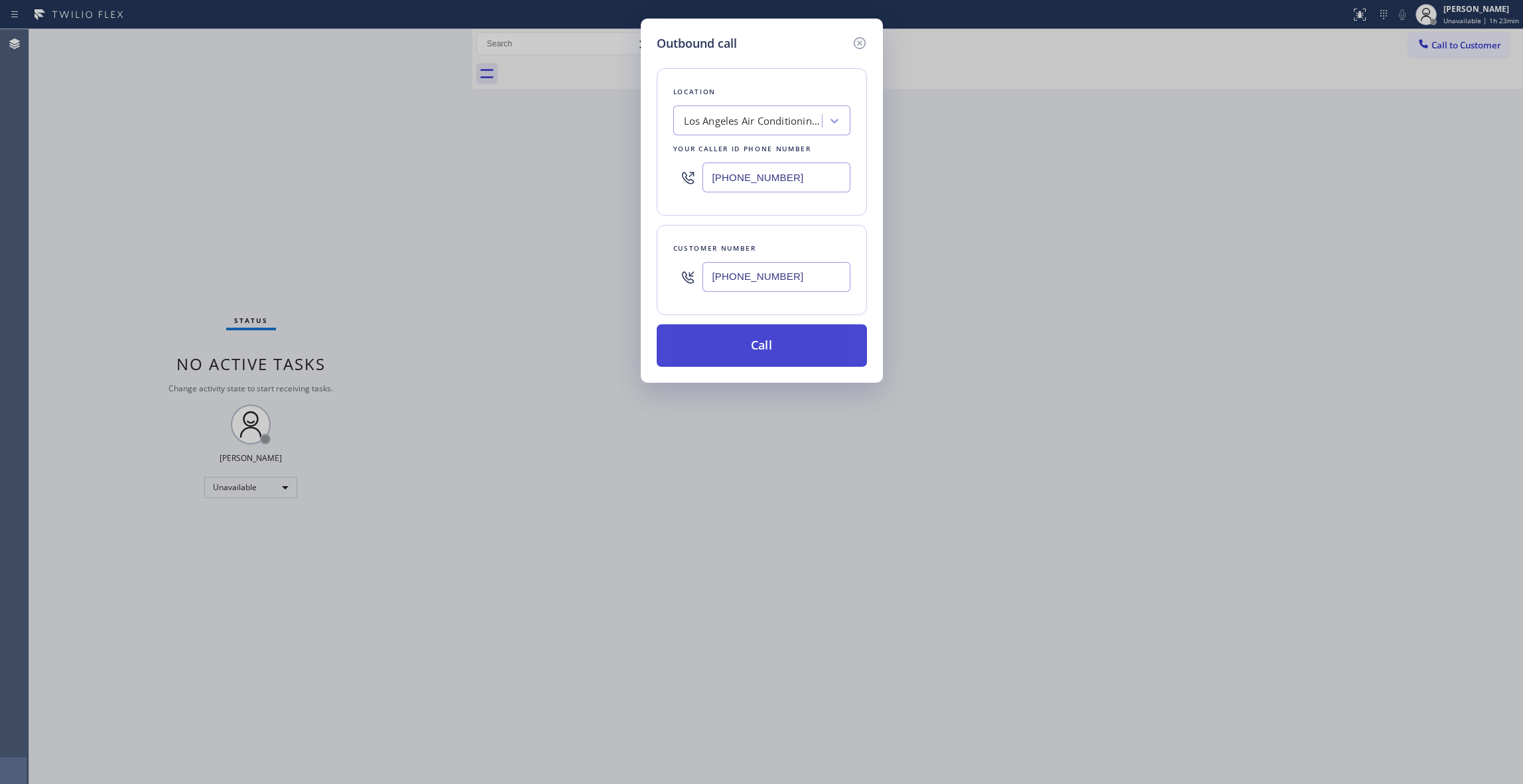
click at [569, 276] on div "Outbound call Location [GEOGRAPHIC_DATA] Air Conditioning Repair Service Your c…" at bounding box center [762, 392] width 1523 height 784
click at [784, 352] on button "Call" at bounding box center [762, 346] width 211 height 43
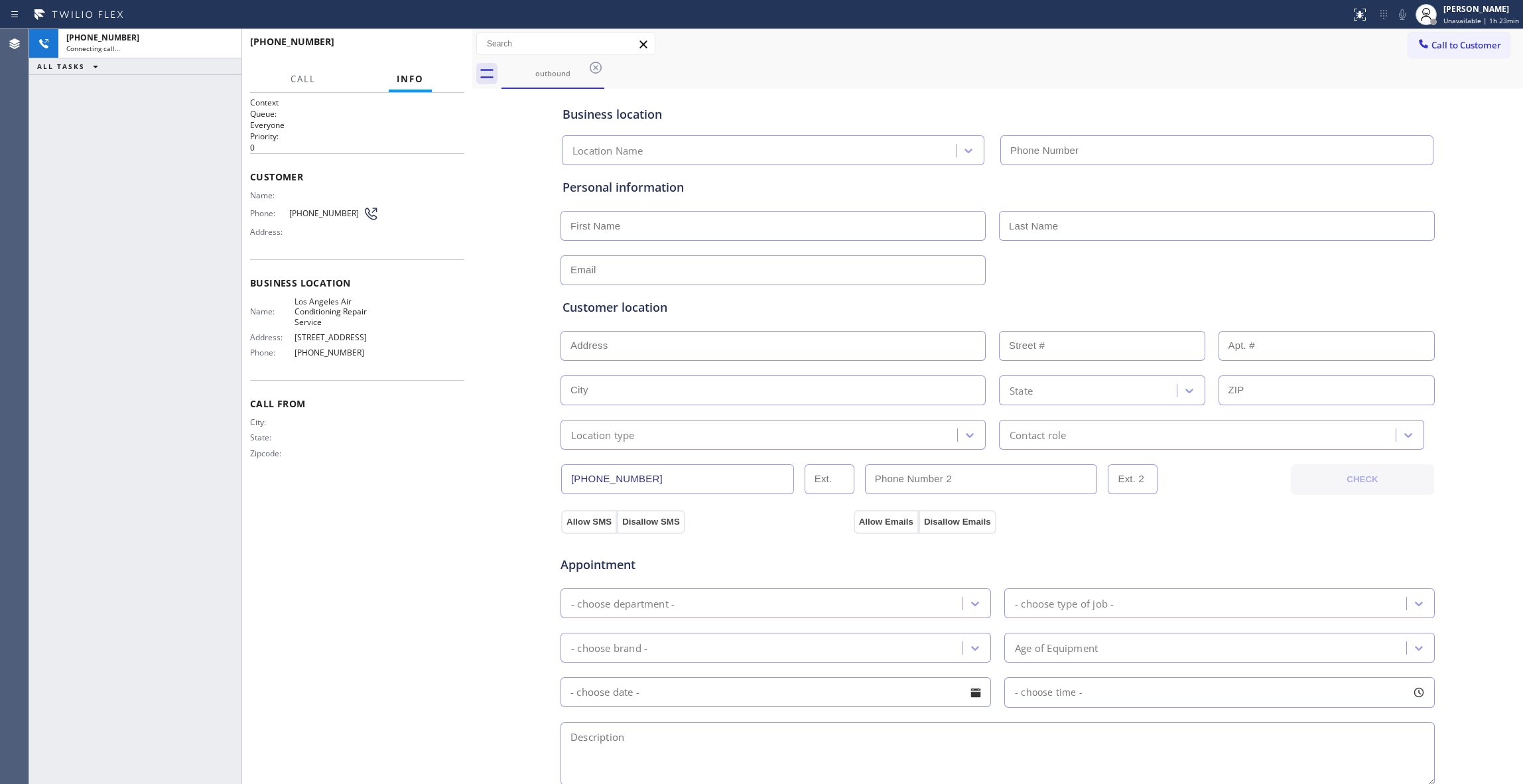
click at [163, 298] on div "[PHONE_NUMBER] Connecting call… ALL TASKS ALL TASKS ACTIVE TASKS TASKS IN WRAP …" at bounding box center [135, 406] width 212 height 755
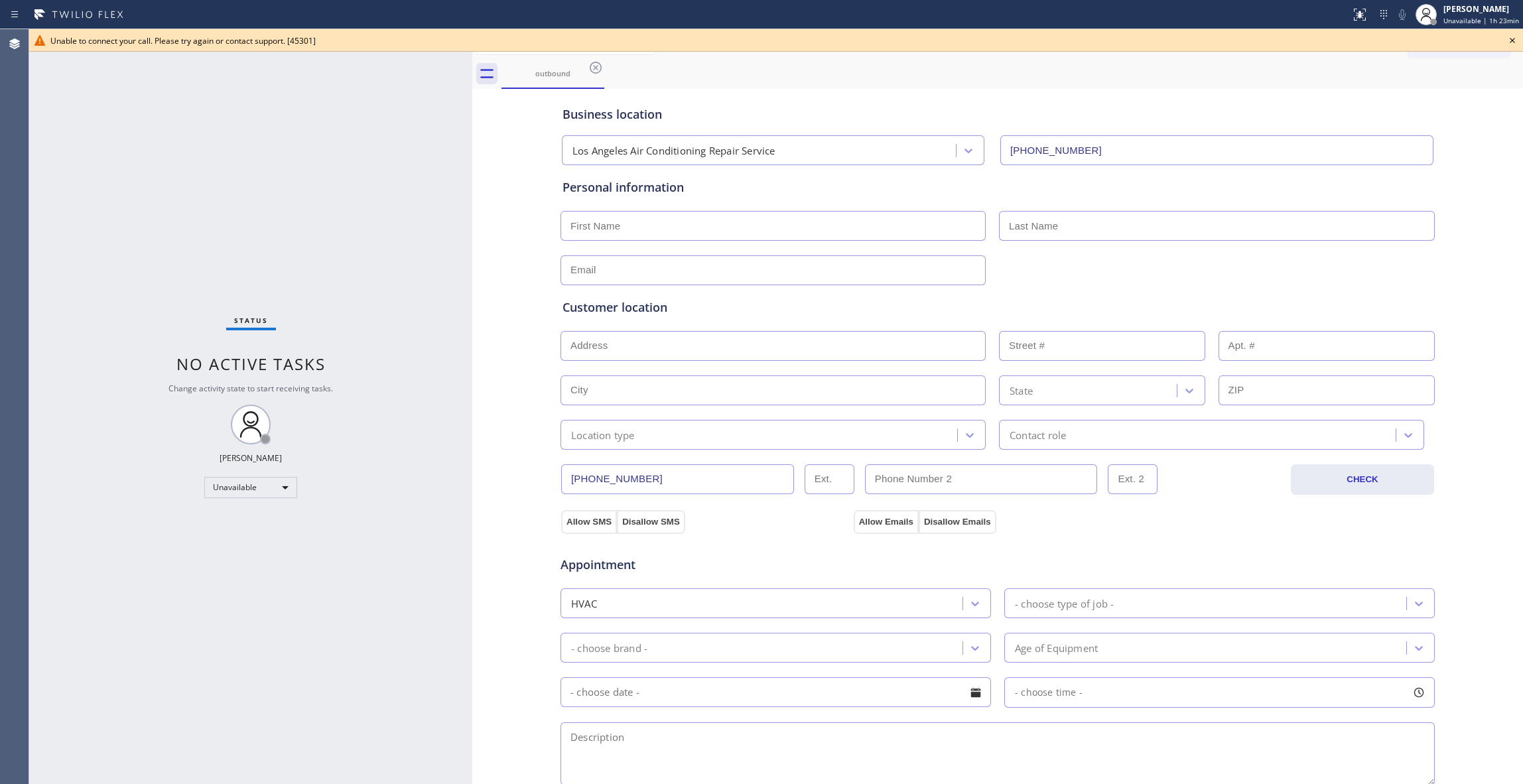
drag, startPoint x: 216, startPoint y: 297, endPoint x: 174, endPoint y: 289, distance: 42.8
click at [174, 289] on div "Status No active tasks Change activity state to start receiving tasks. [PERSON_…" at bounding box center [250, 406] width 443 height 755
click at [1515, 43] on icon at bounding box center [1512, 40] width 16 height 16
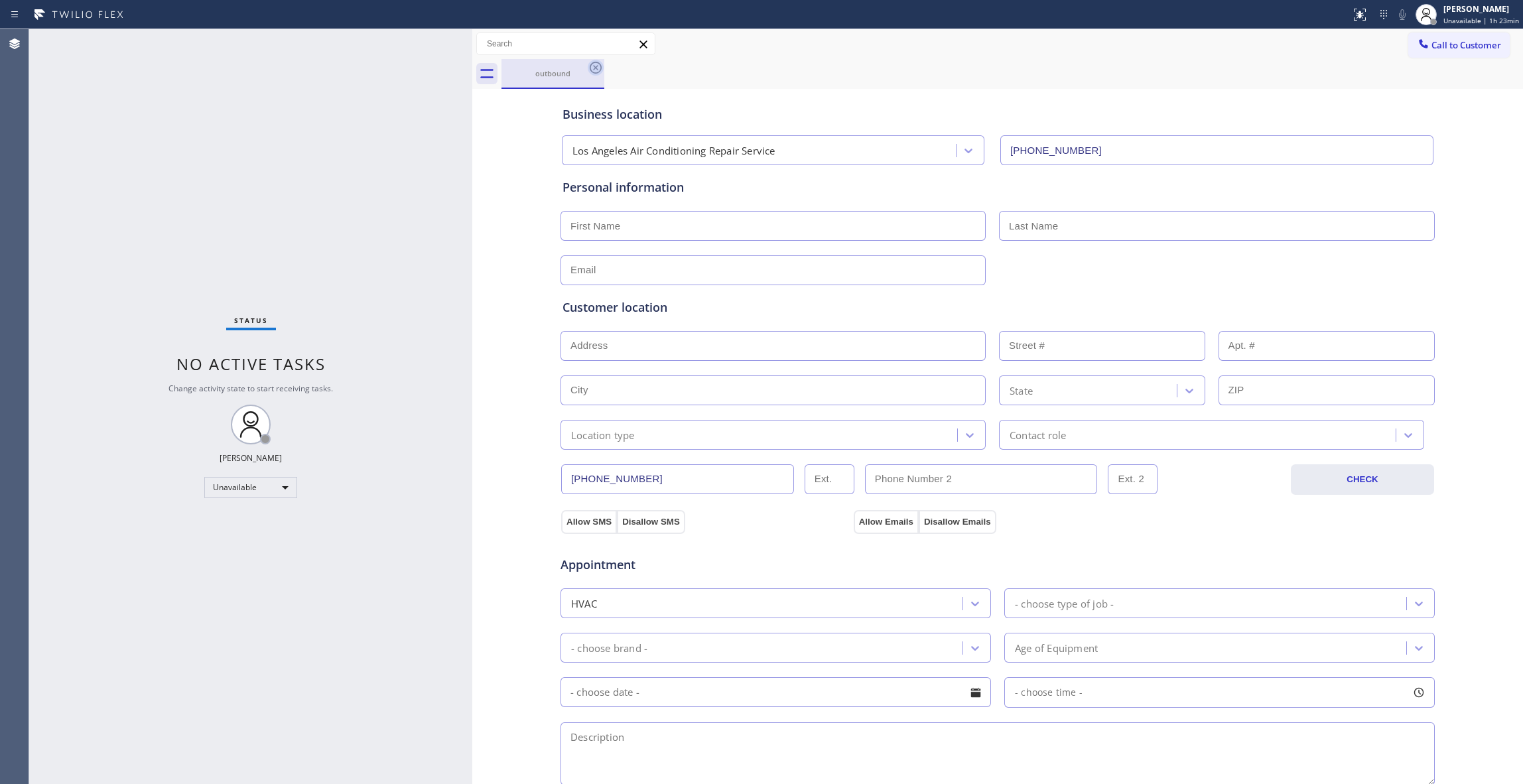
click at [593, 69] on icon at bounding box center [596, 67] width 16 height 16
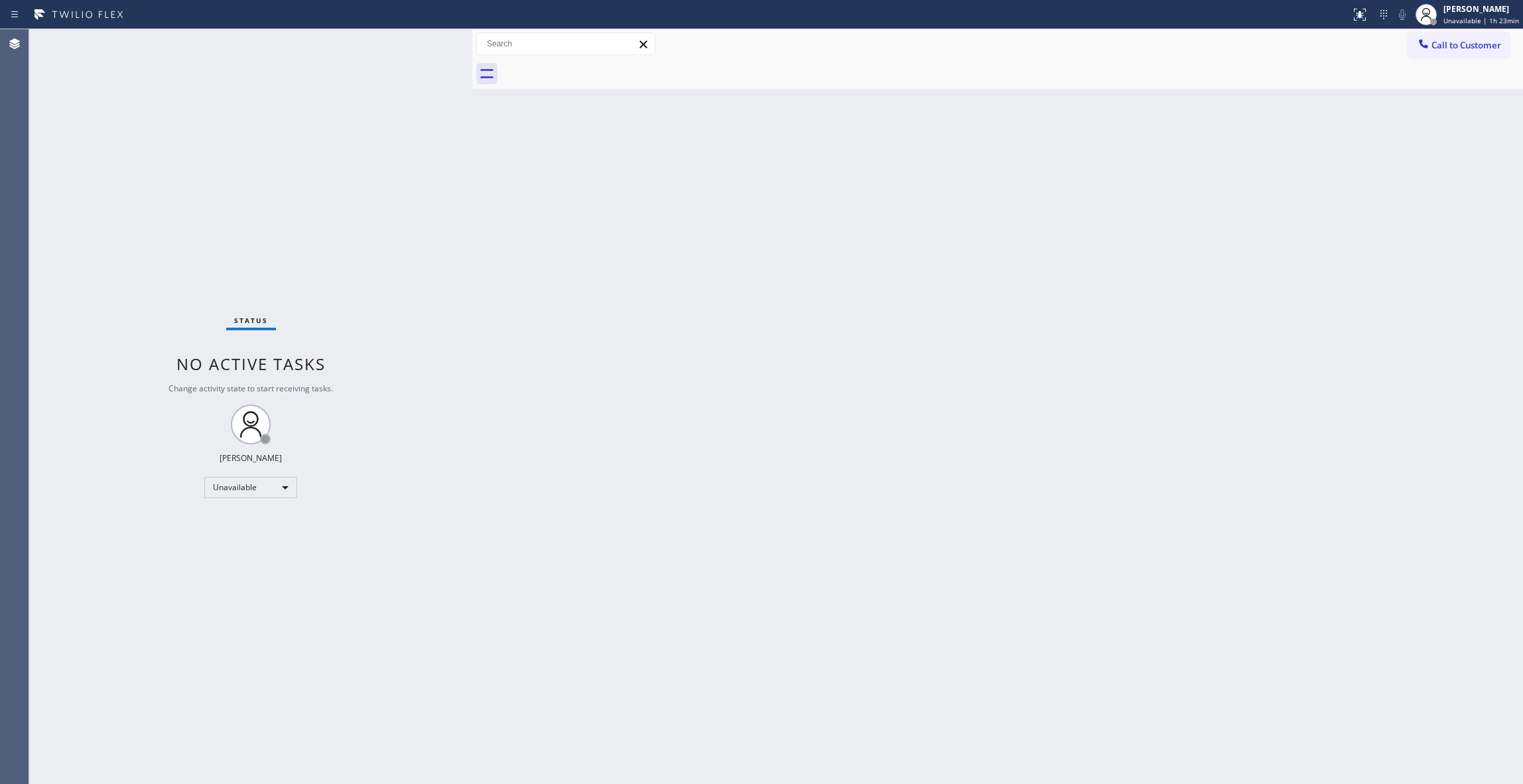
drag, startPoint x: 201, startPoint y: 181, endPoint x: 367, endPoint y: 168, distance: 166.5
click at [201, 179] on div "Status No active tasks Change activity state to start receiving tasks. [PERSON_…" at bounding box center [250, 406] width 443 height 755
click at [1442, 40] on span "Call to Customer" at bounding box center [1466, 45] width 69 height 12
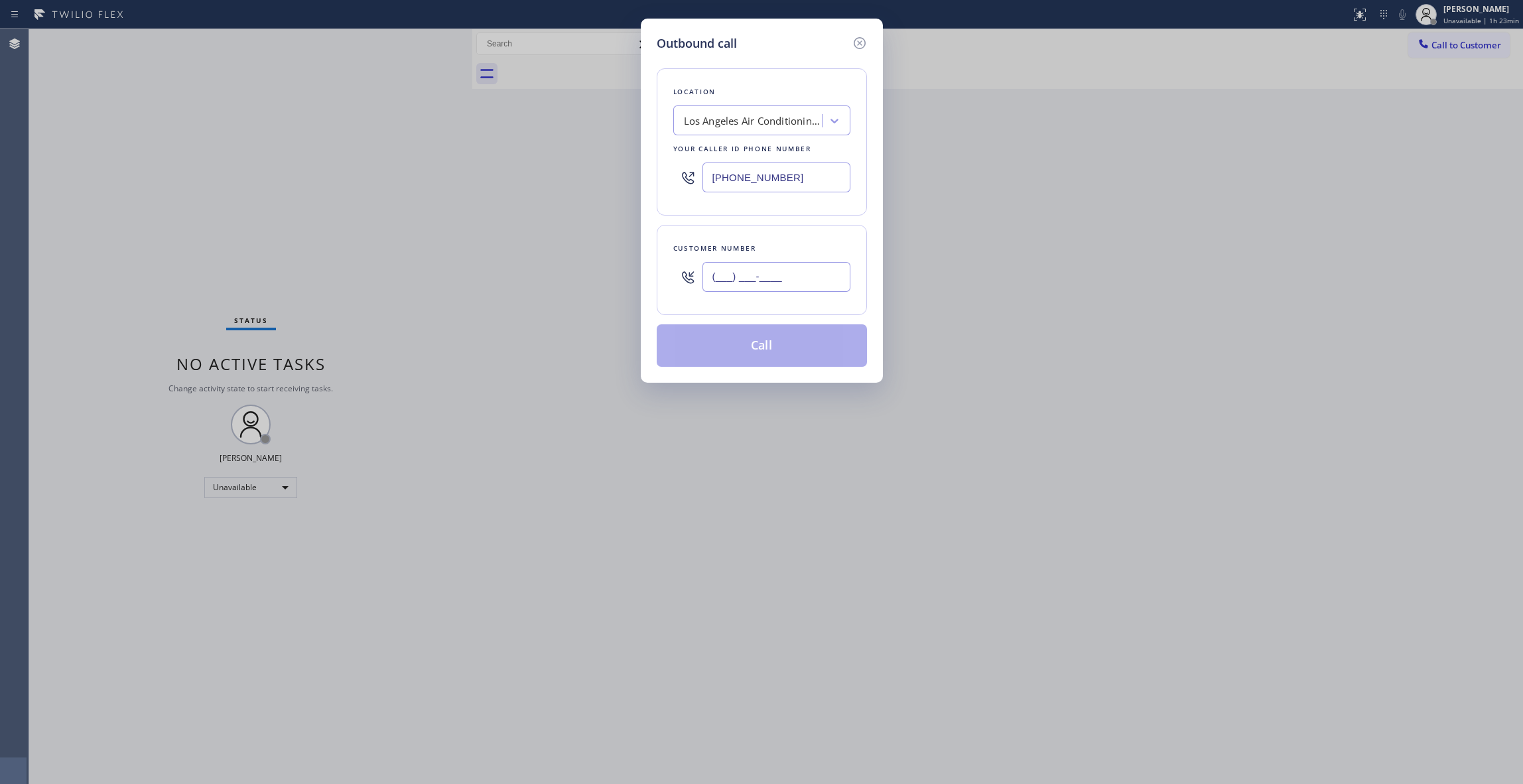
click at [778, 283] on input "(___) ___-____" at bounding box center [776, 277] width 148 height 30
click at [775, 344] on button "Call" at bounding box center [762, 346] width 211 height 43
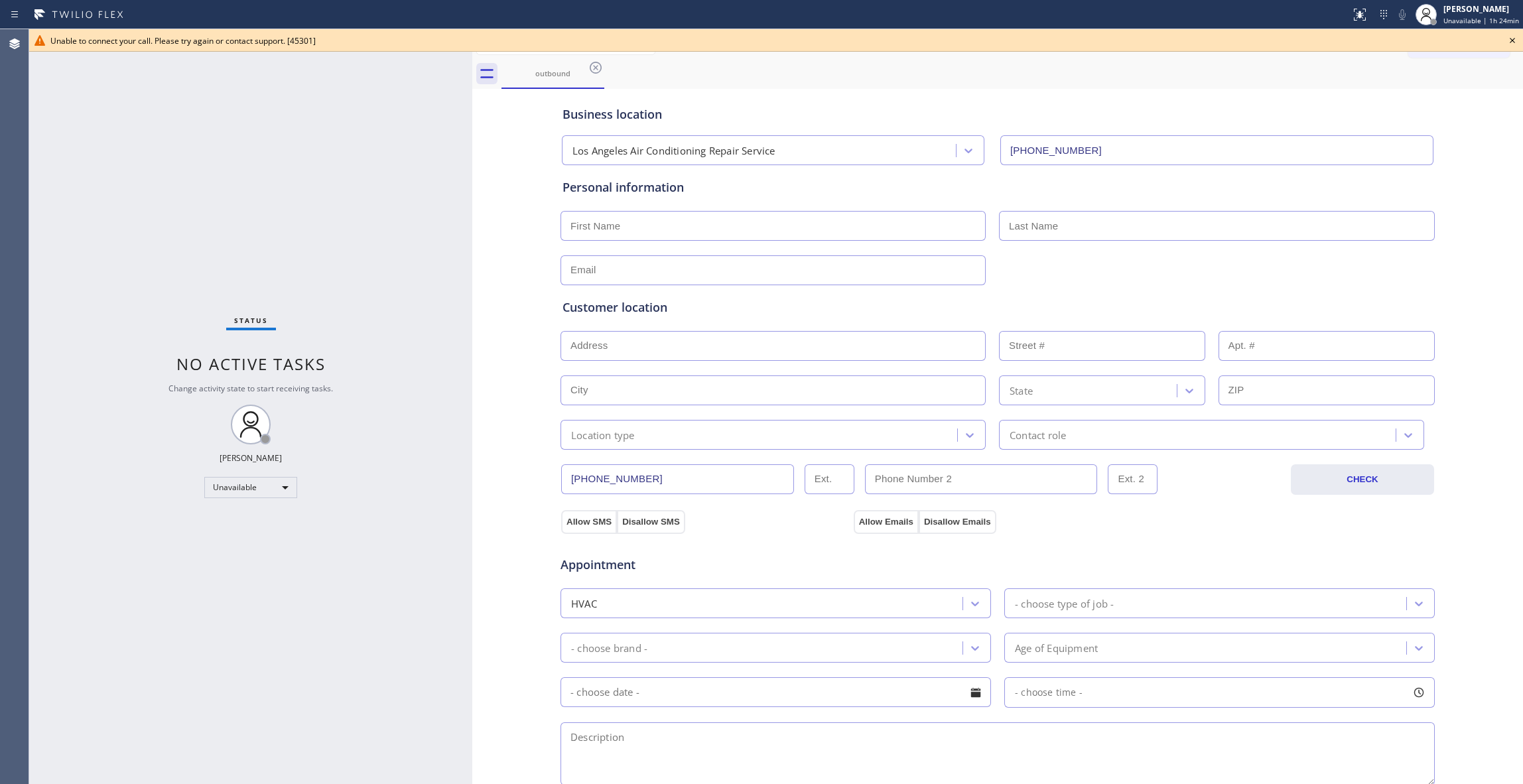
click at [30, 330] on div "Status No active tasks Change activity state to start receiving tasks. [PERSON_…" at bounding box center [250, 406] width 443 height 755
click at [1515, 38] on icon at bounding box center [1512, 40] width 16 height 16
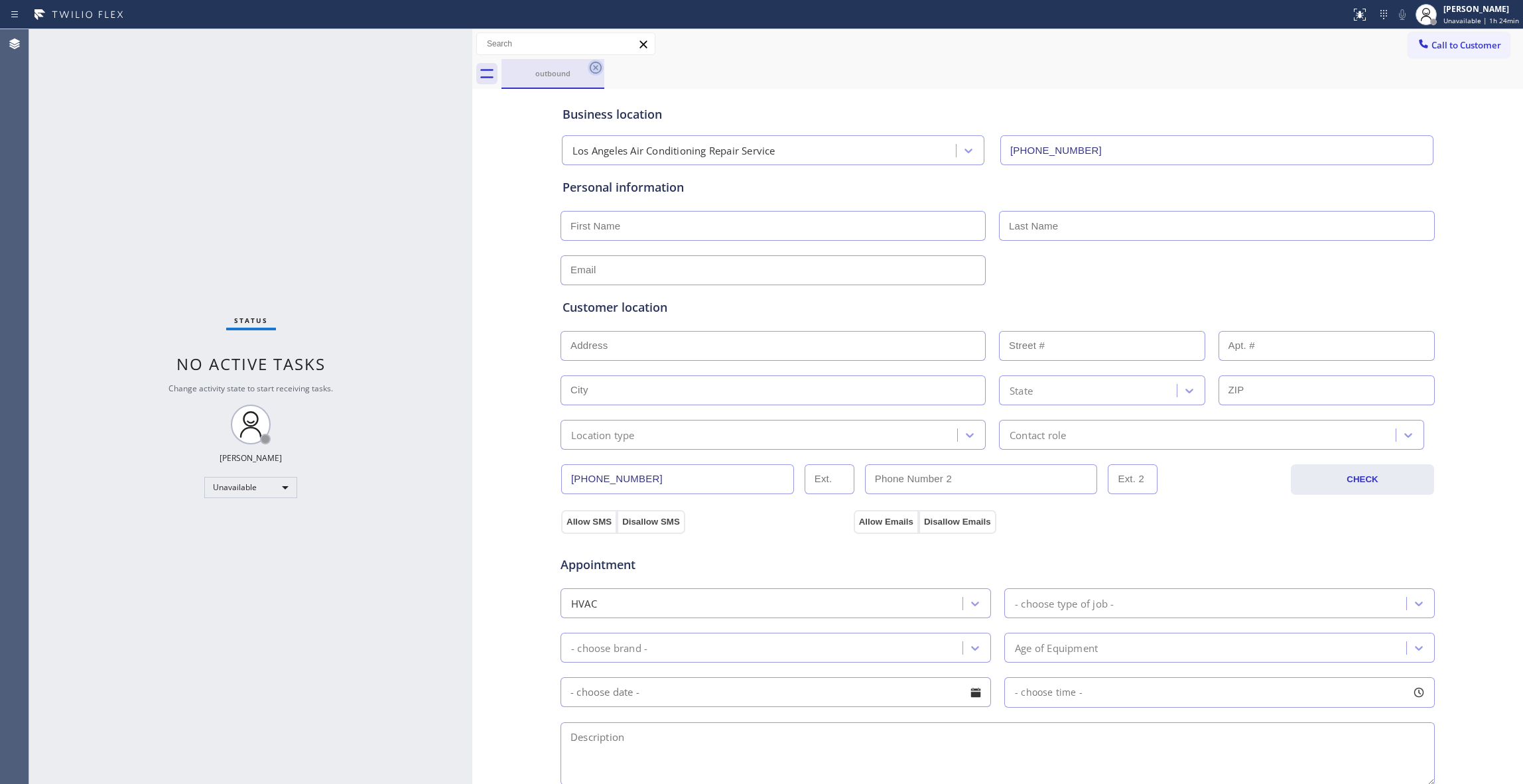
click at [588, 67] on icon at bounding box center [596, 67] width 16 height 16
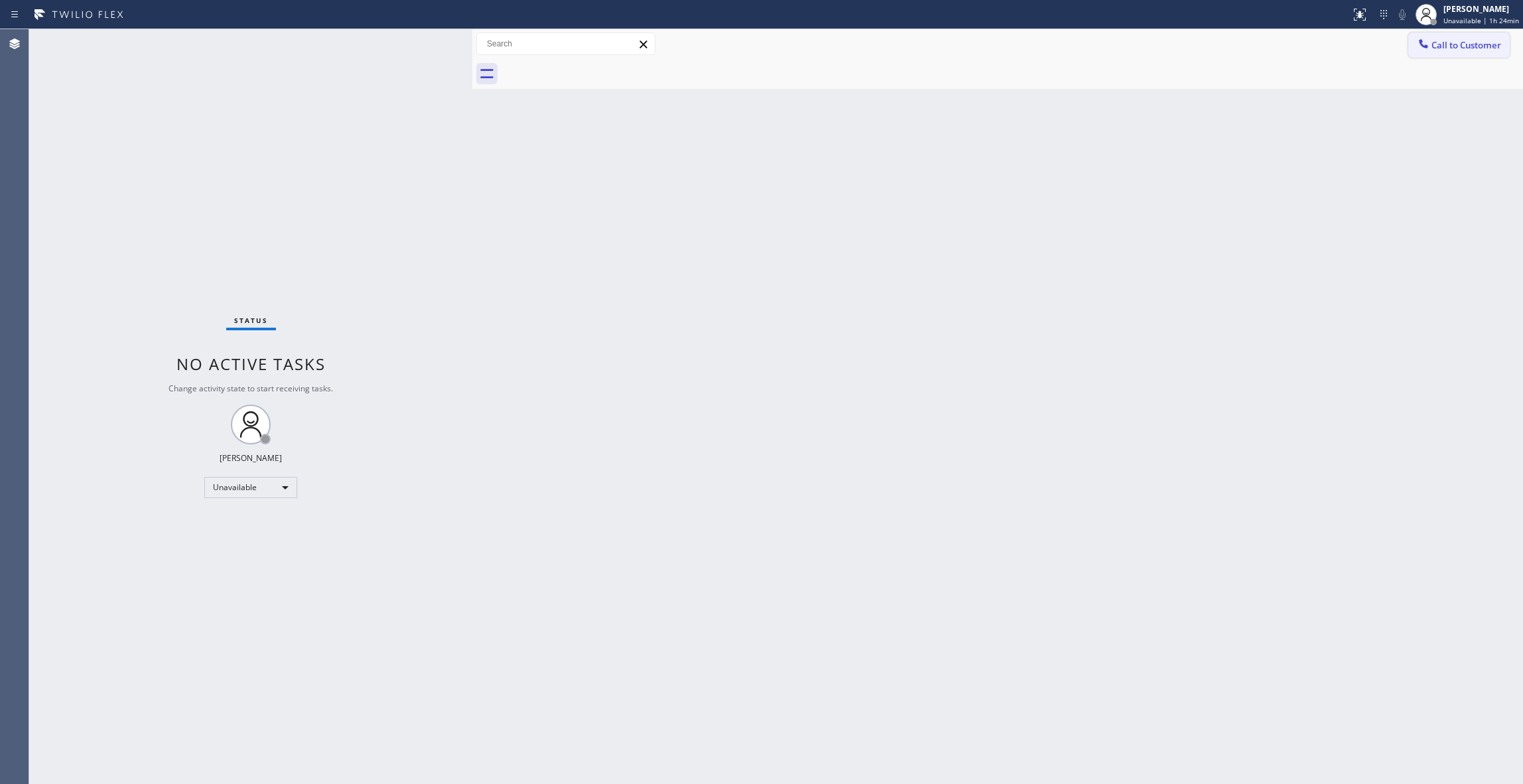
click at [1461, 46] on span "Call to Customer" at bounding box center [1466, 45] width 69 height 12
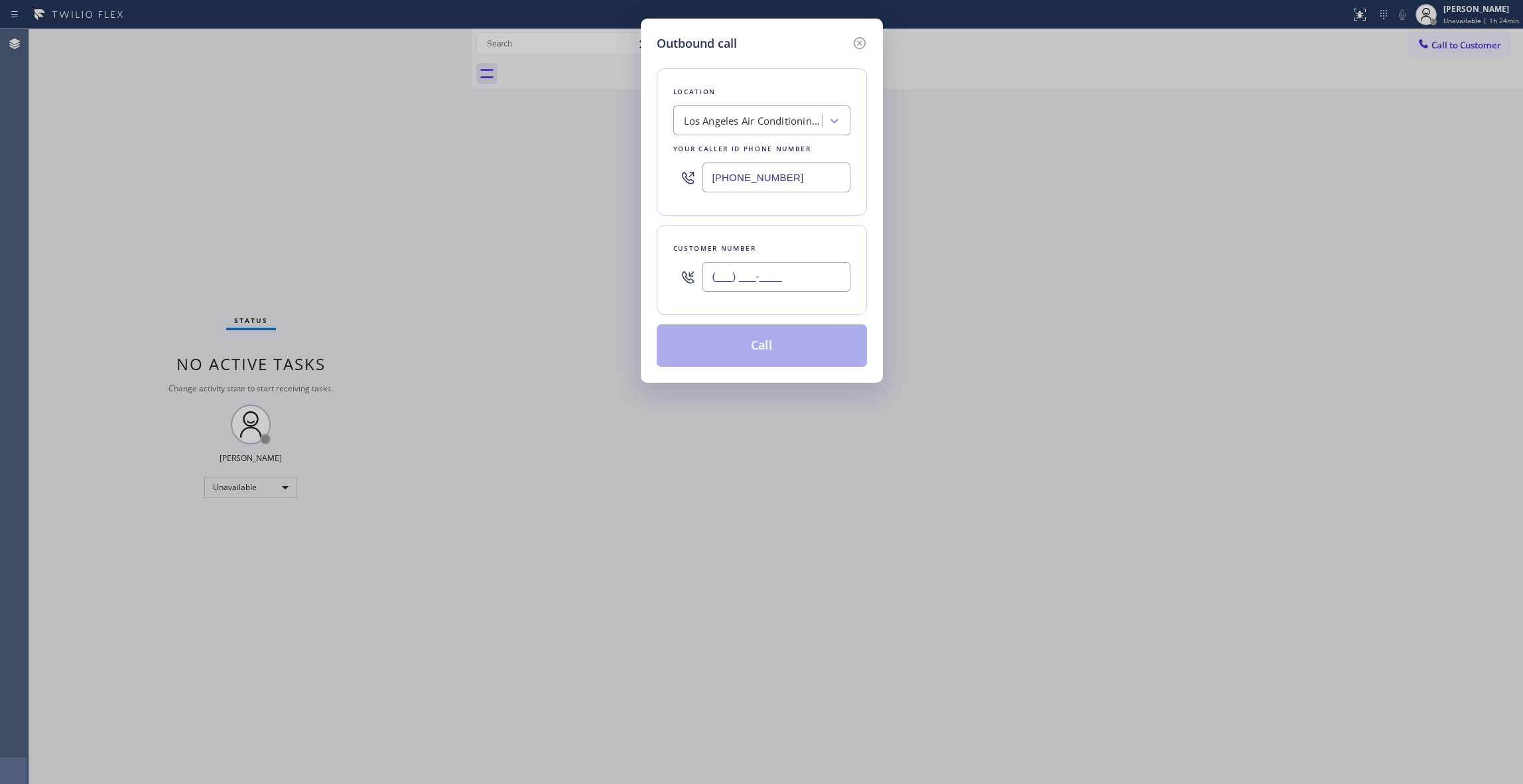
click at [781, 280] on input "(___) ___-____" at bounding box center [776, 277] width 148 height 30
click at [771, 350] on button "Call" at bounding box center [762, 346] width 211 height 43
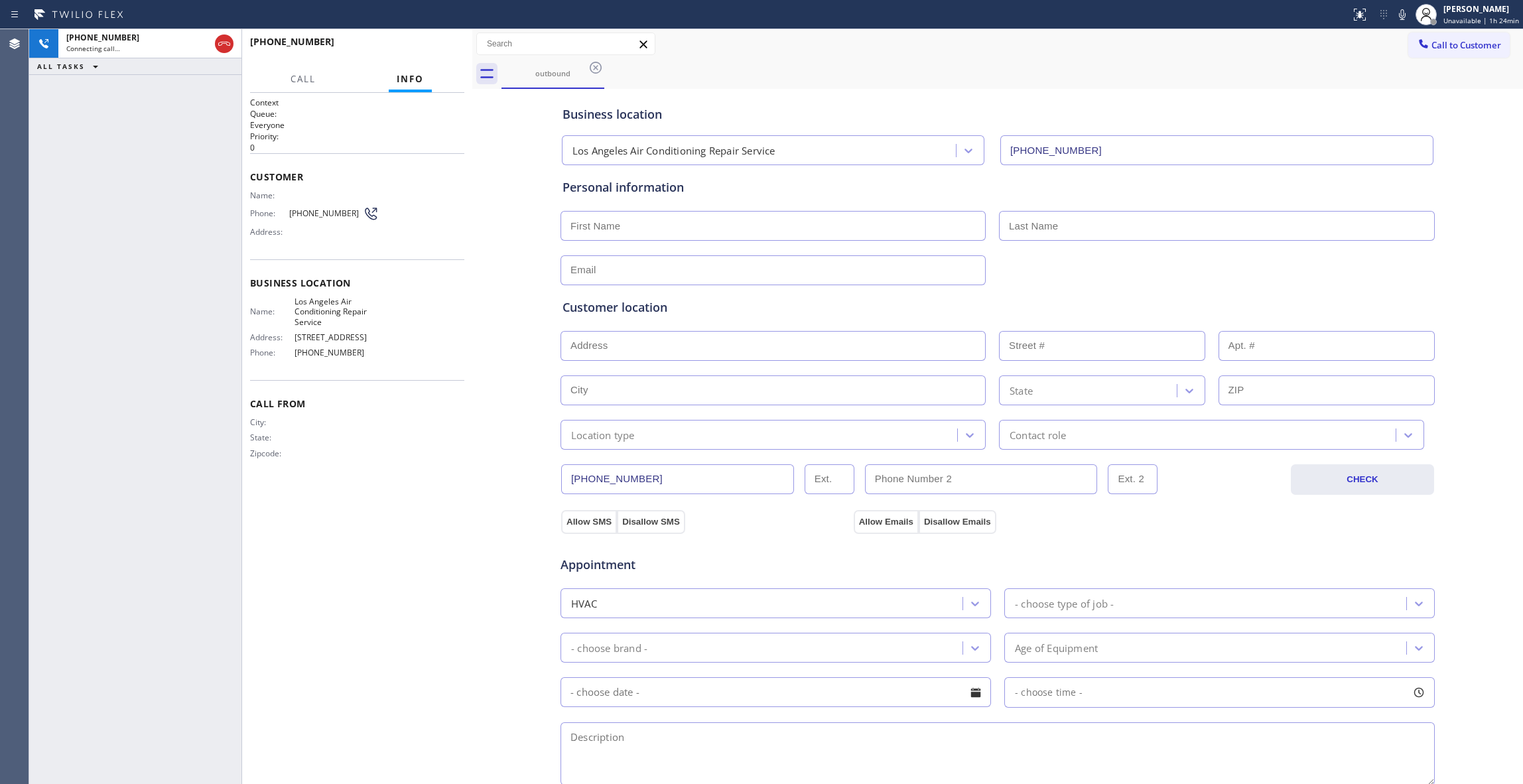
click at [359, 597] on div "Context Queue: Everyone Priority: 0 Customer Name: Phone: [PHONE_NUMBER] Addres…" at bounding box center [357, 439] width 214 height 683
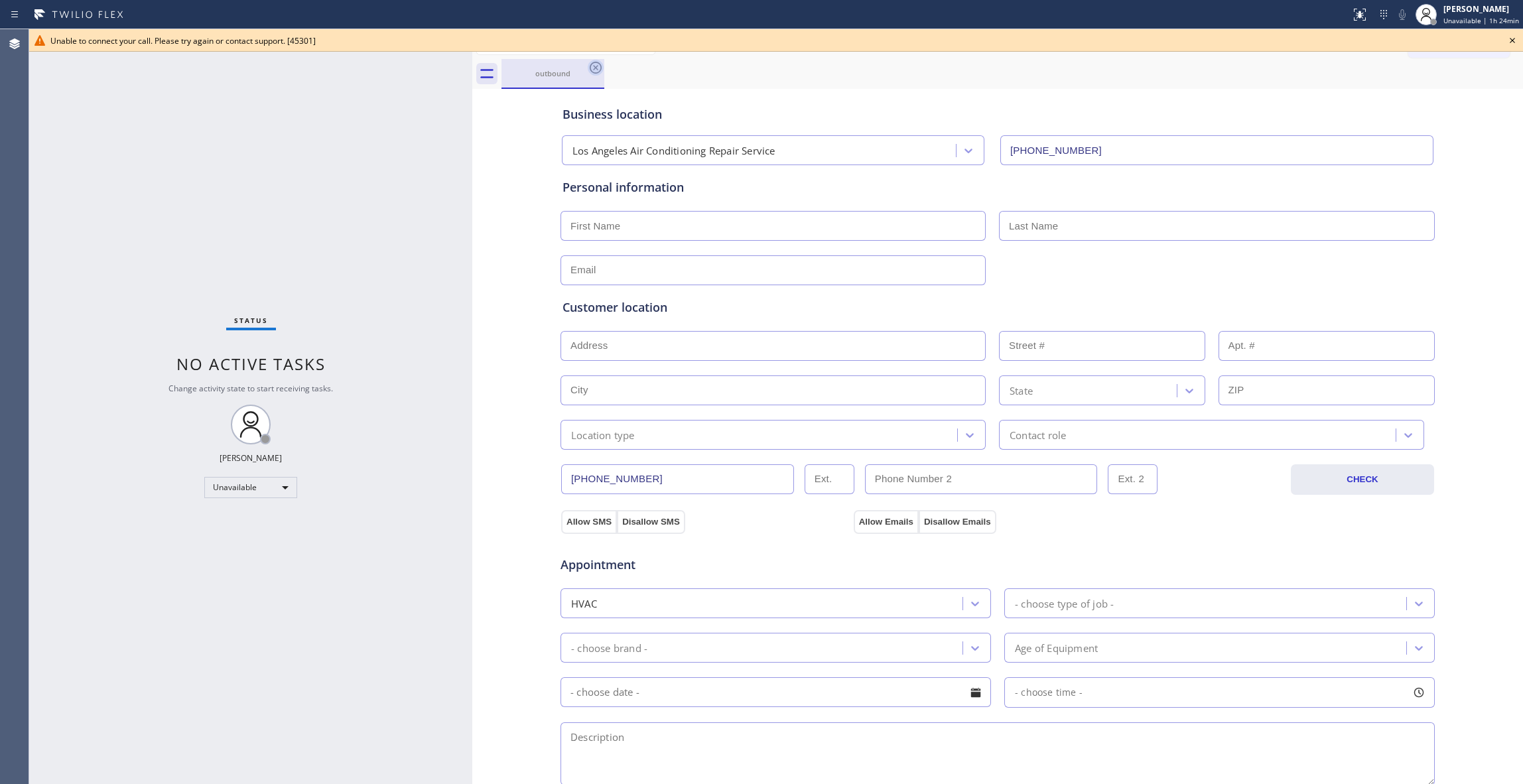
click at [598, 65] on icon at bounding box center [596, 67] width 16 height 16
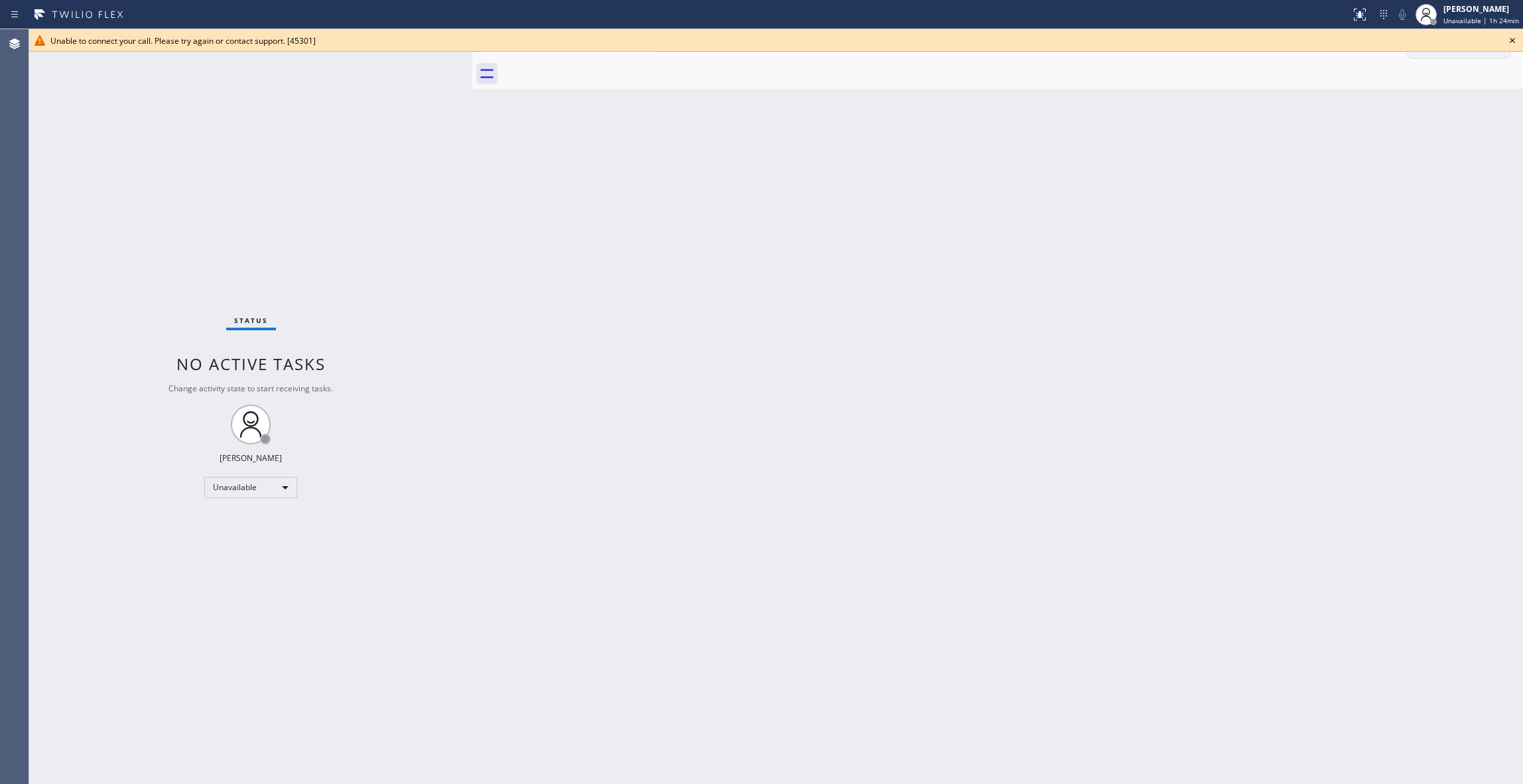
drag, startPoint x: 1513, startPoint y: 43, endPoint x: 1500, endPoint y: 47, distance: 13.6
click at [1512, 41] on icon at bounding box center [1512, 40] width 16 height 16
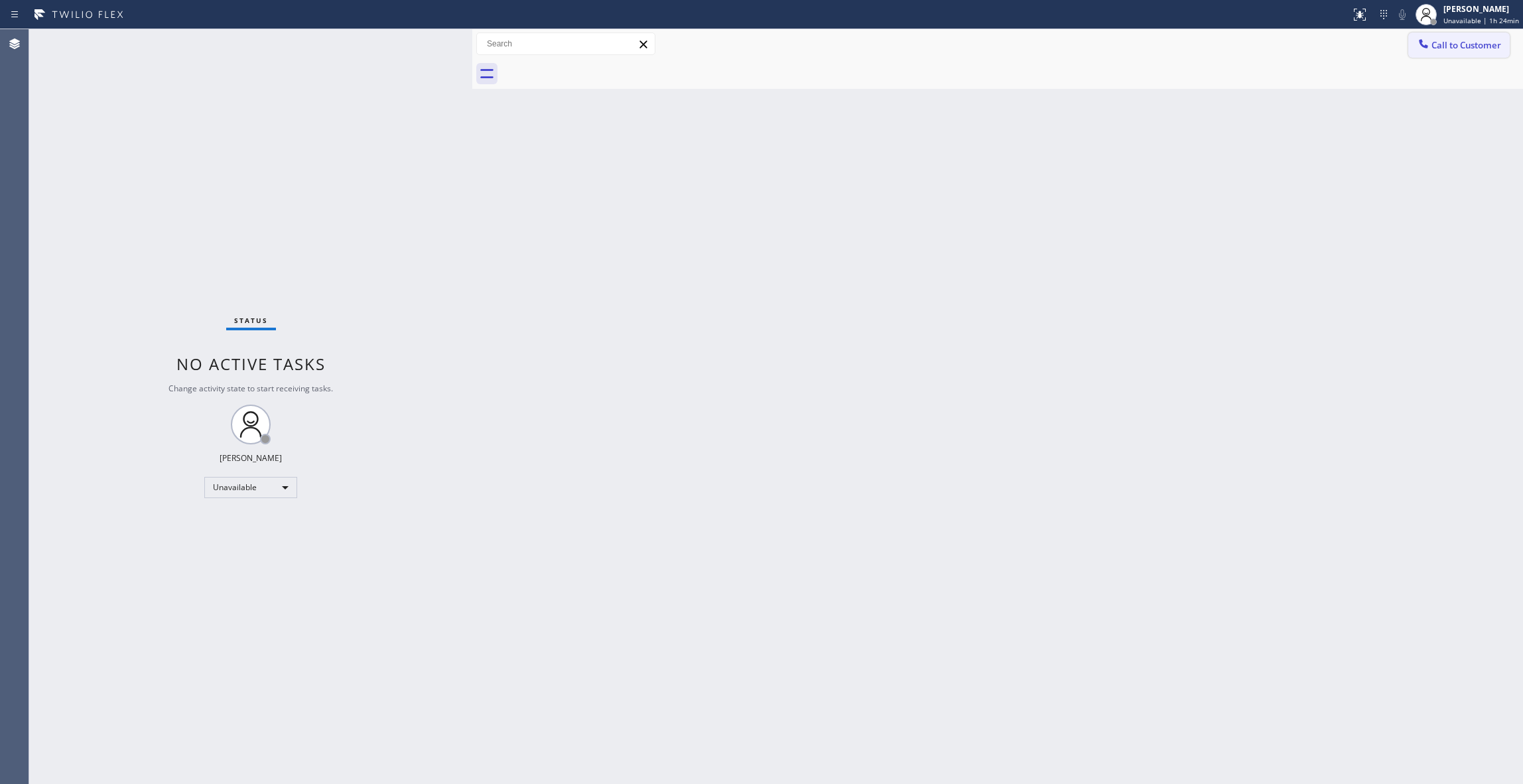
click at [1485, 54] on button "Call to Customer" at bounding box center [1458, 45] width 101 height 26
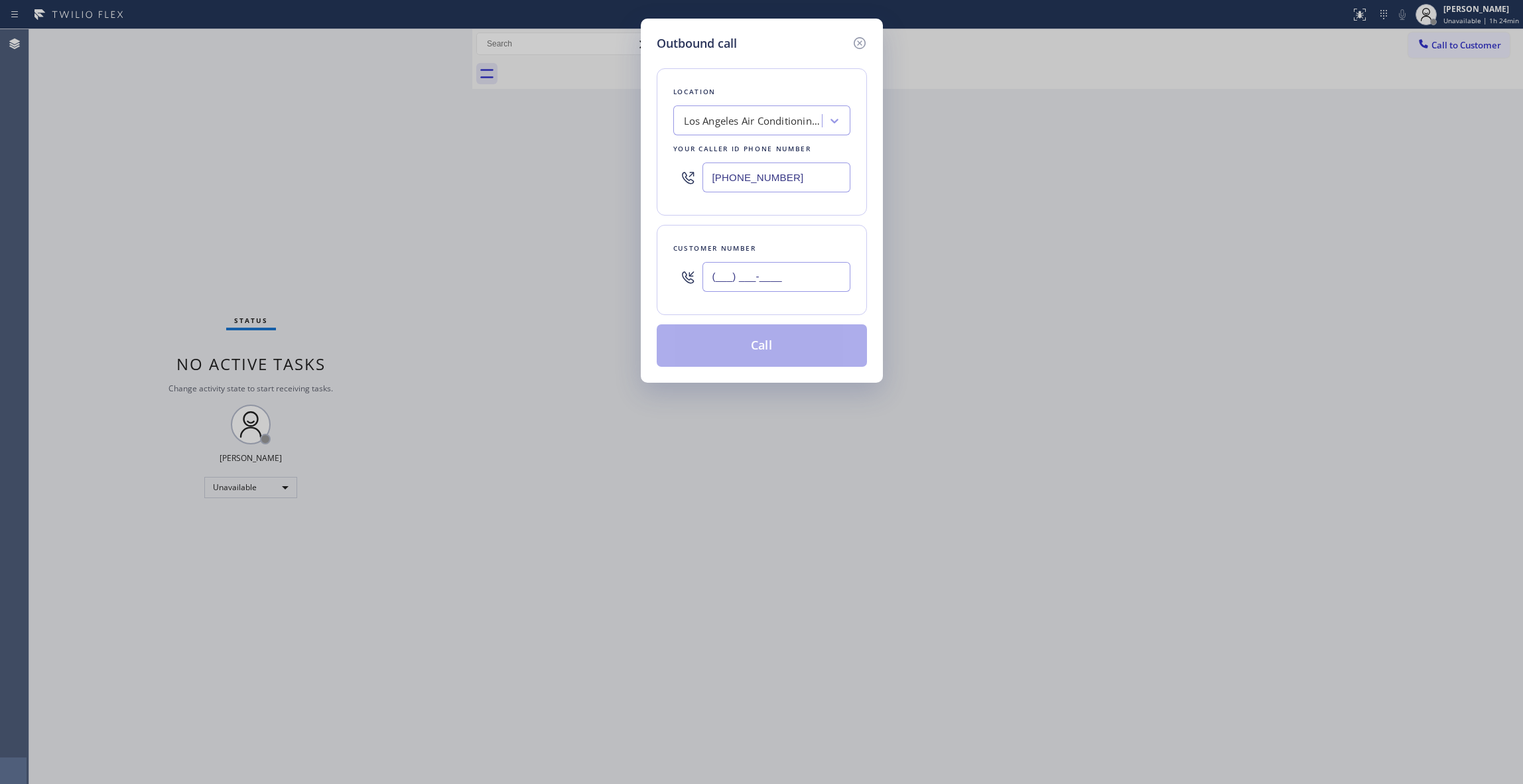
click at [808, 276] on input "(___) ___-____" at bounding box center [776, 277] width 148 height 30
click at [776, 343] on button "Call" at bounding box center [762, 346] width 211 height 43
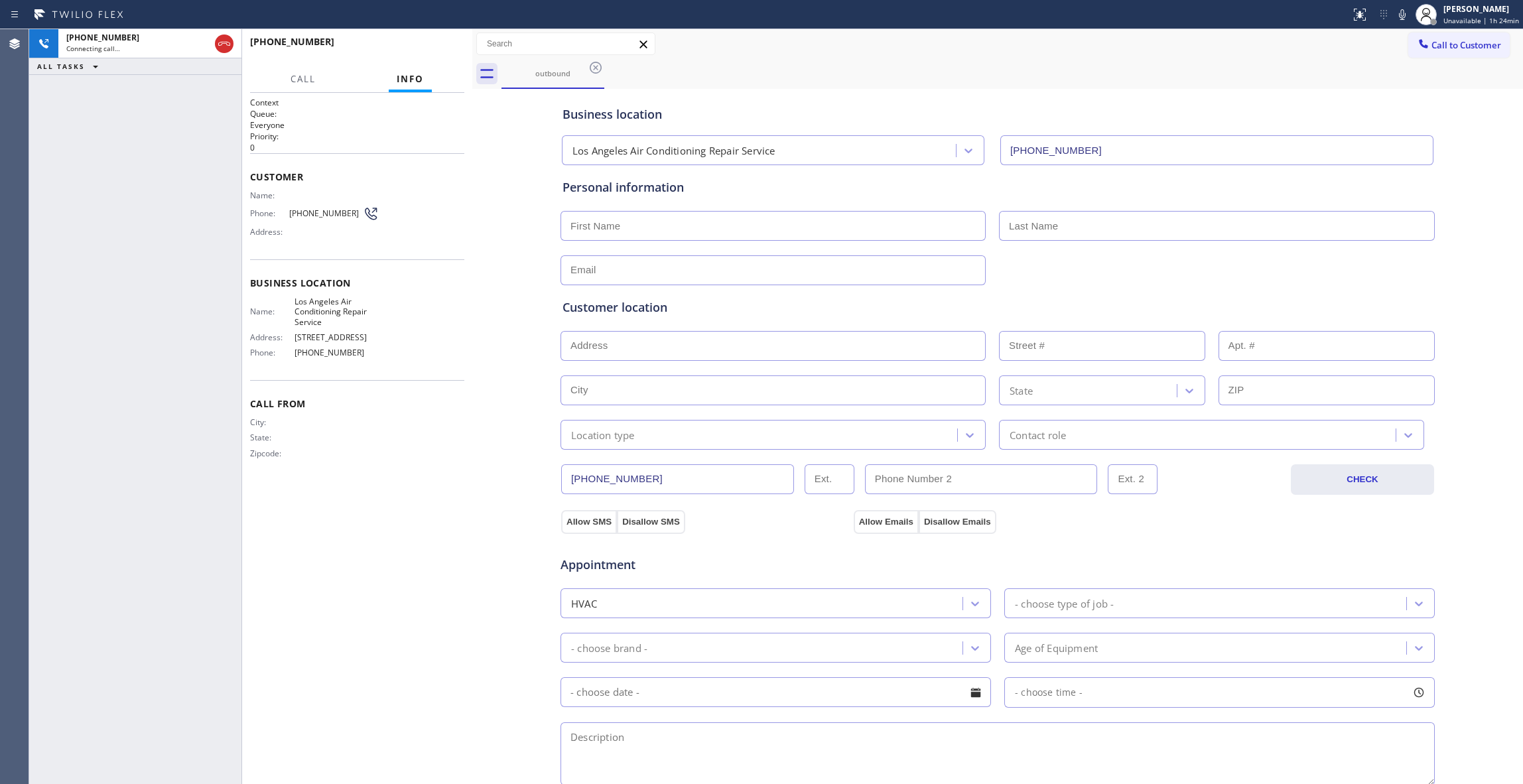
click at [428, 548] on div "Context Queue: Everyone Priority: 0 Customer Name: Phone: [PHONE_NUMBER] Addres…" at bounding box center [357, 439] width 214 height 683
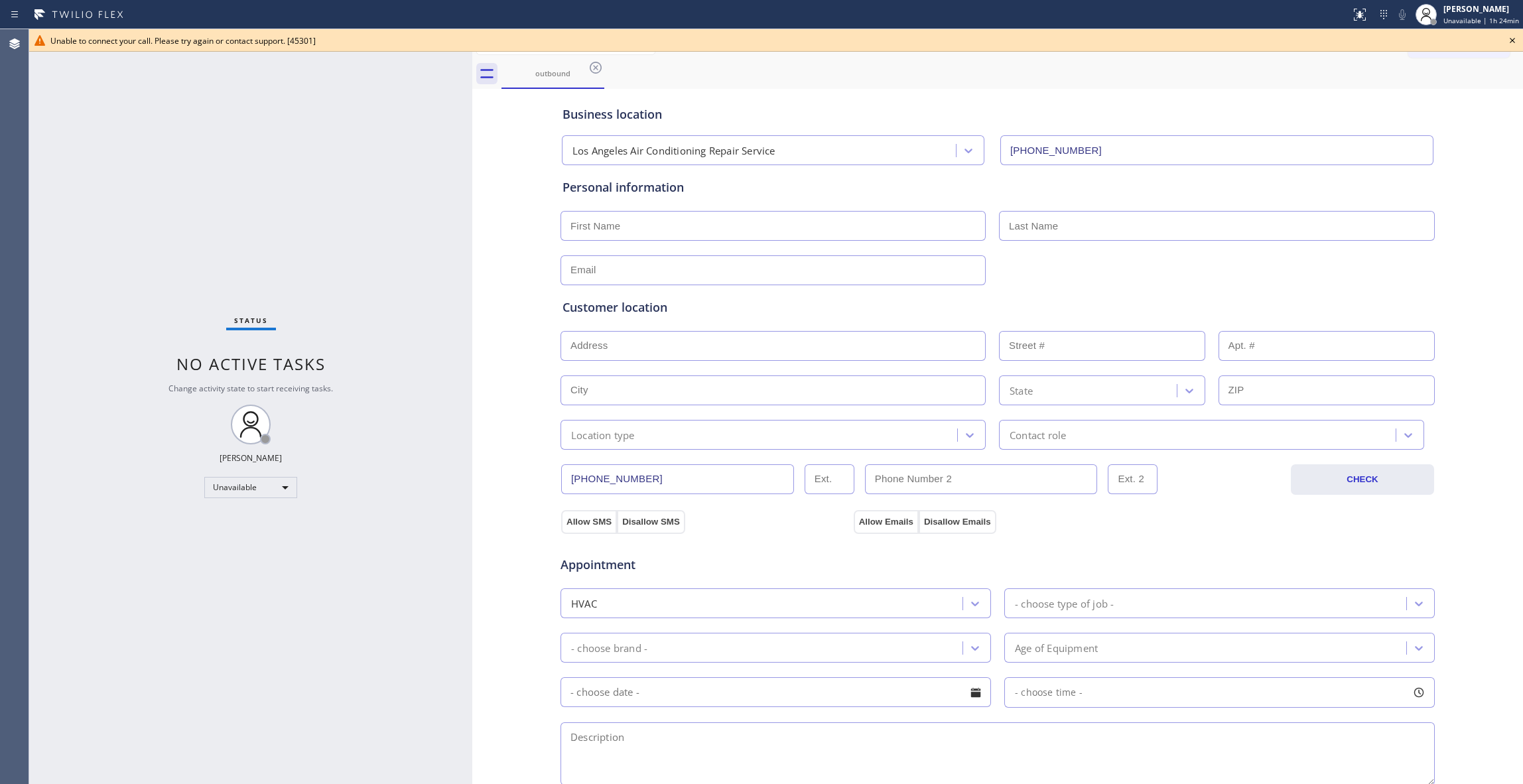
click at [1519, 36] on icon at bounding box center [1512, 40] width 16 height 16
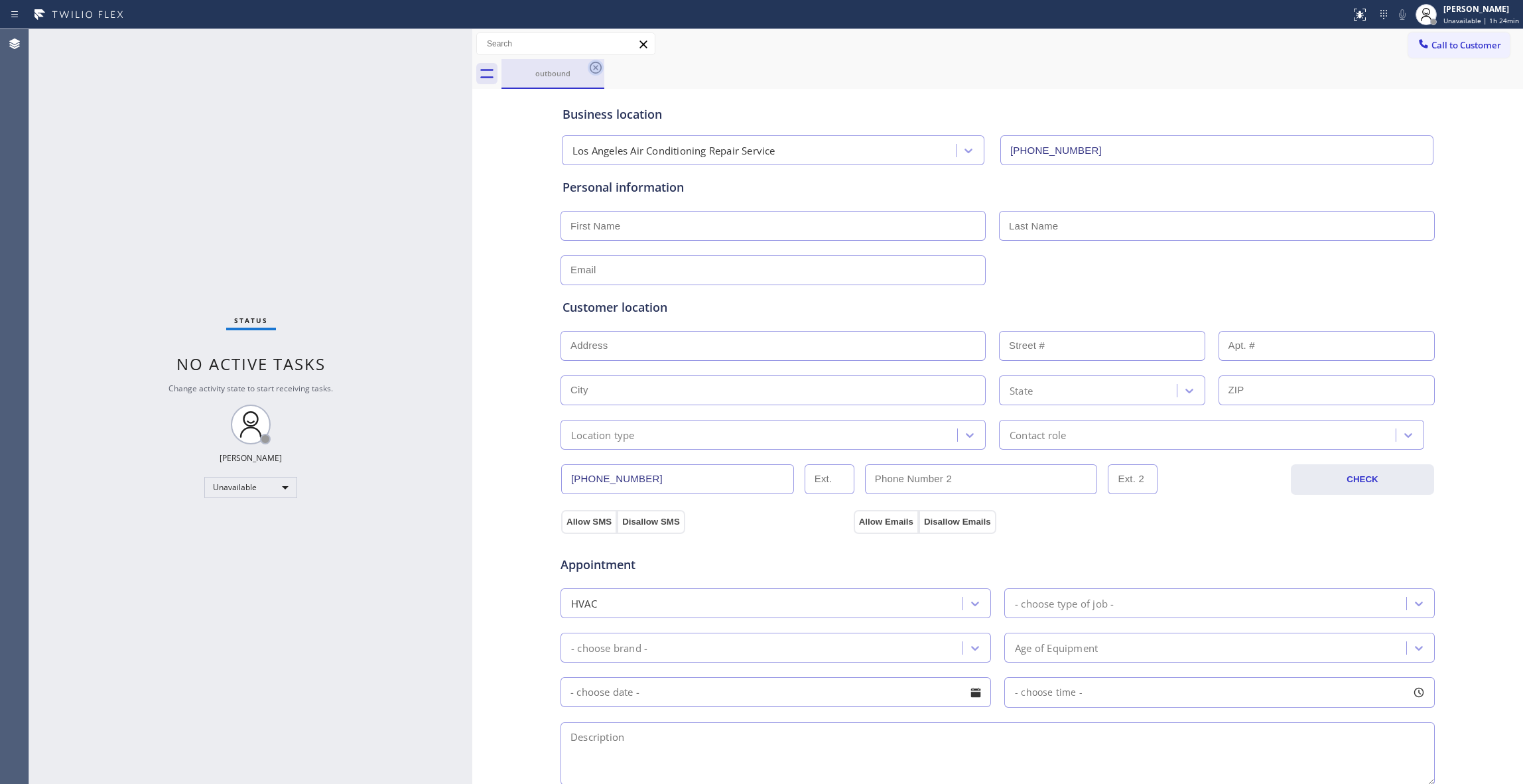
click at [595, 67] on icon at bounding box center [596, 67] width 12 height 12
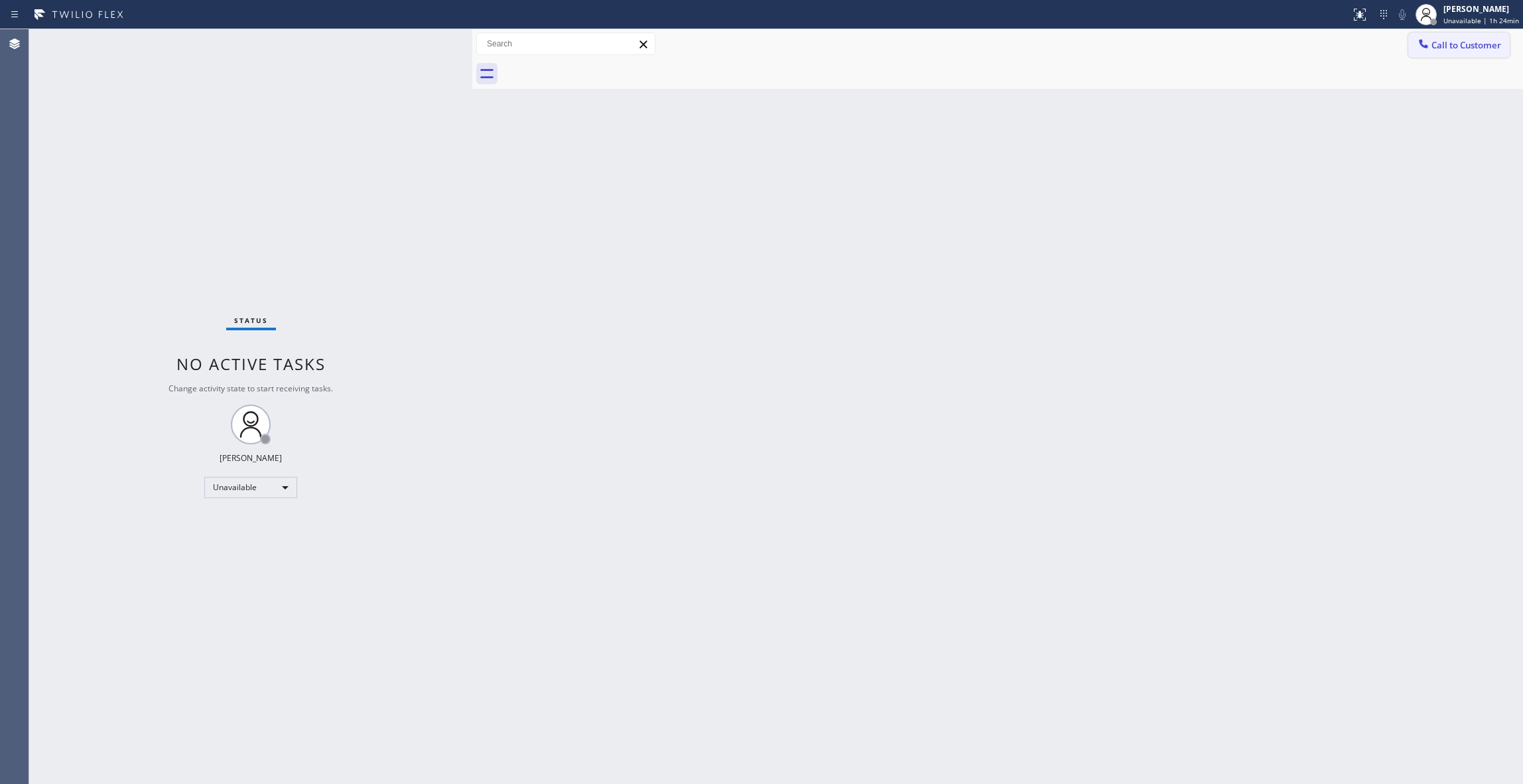
click at [1485, 46] on span "Call to Customer" at bounding box center [1466, 45] width 69 height 12
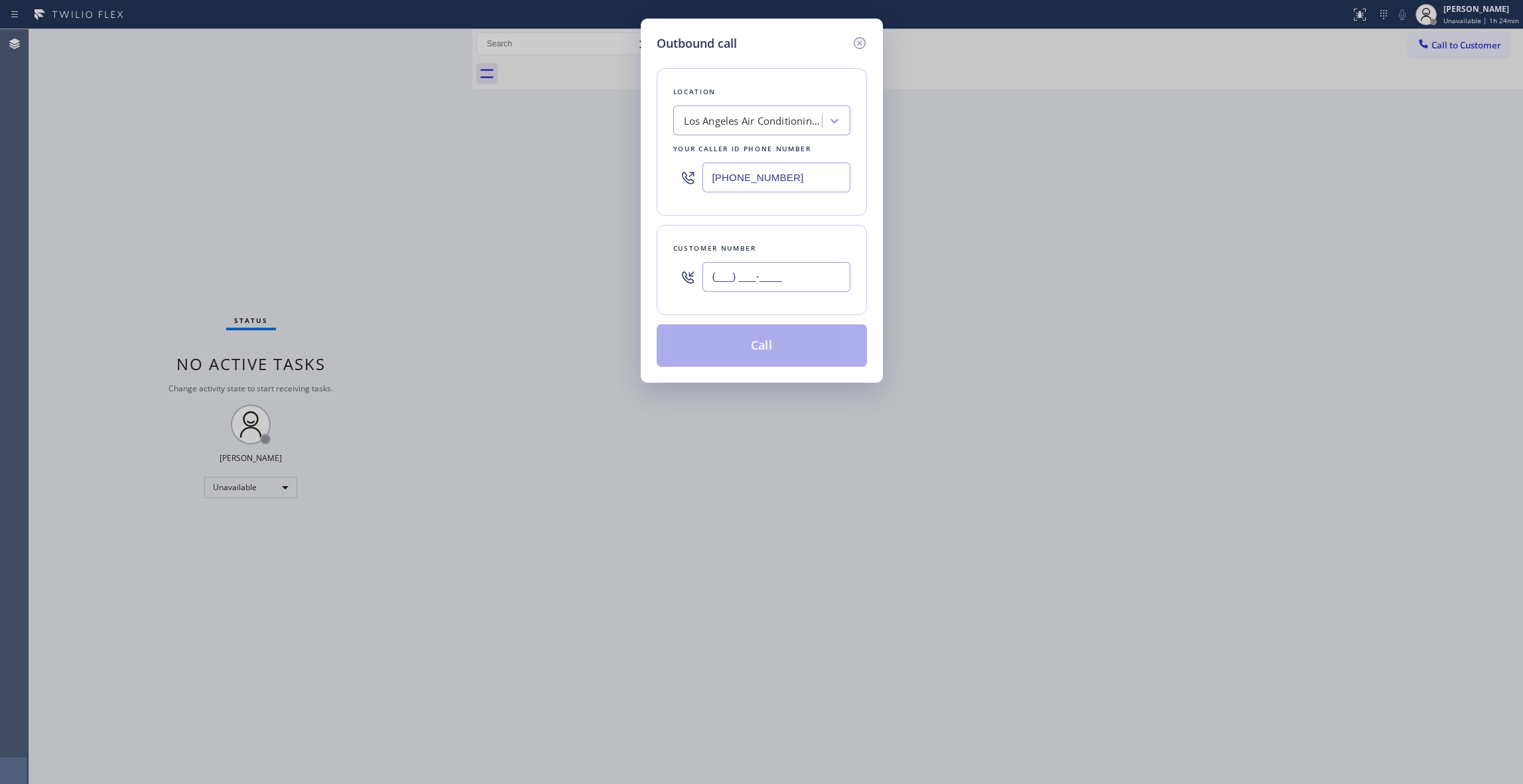
click at [752, 283] on input "(___) ___-____" at bounding box center [776, 277] width 148 height 30
click at [773, 345] on button "Call" at bounding box center [762, 346] width 211 height 43
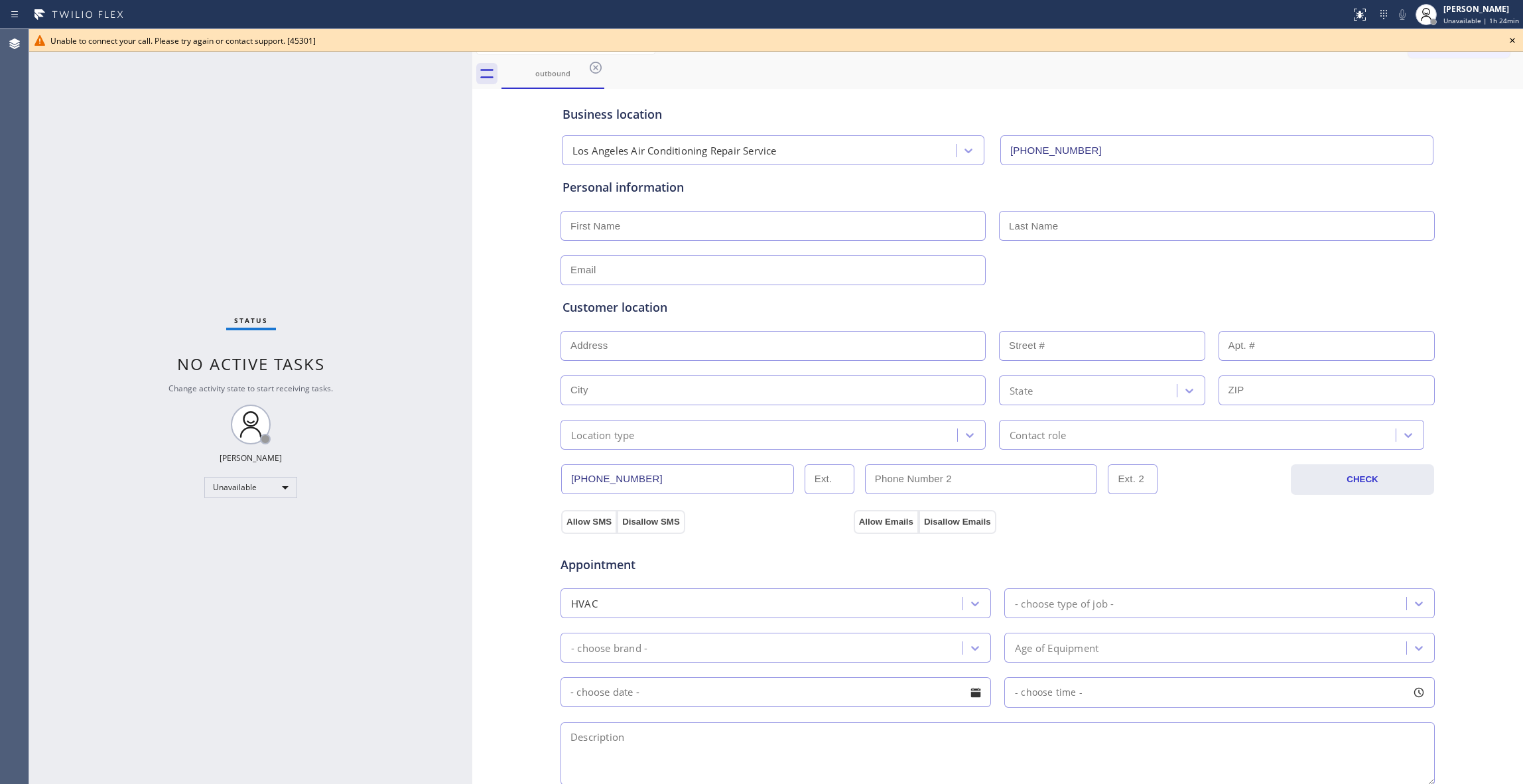
drag, startPoint x: 199, startPoint y: 396, endPoint x: 565, endPoint y: 18, distance: 526.2
click at [201, 391] on div "Status No active tasks Change activity state to start receiving tasks. [PERSON_…" at bounding box center [250, 406] width 443 height 755
click at [595, 62] on icon at bounding box center [596, 67] width 12 height 12
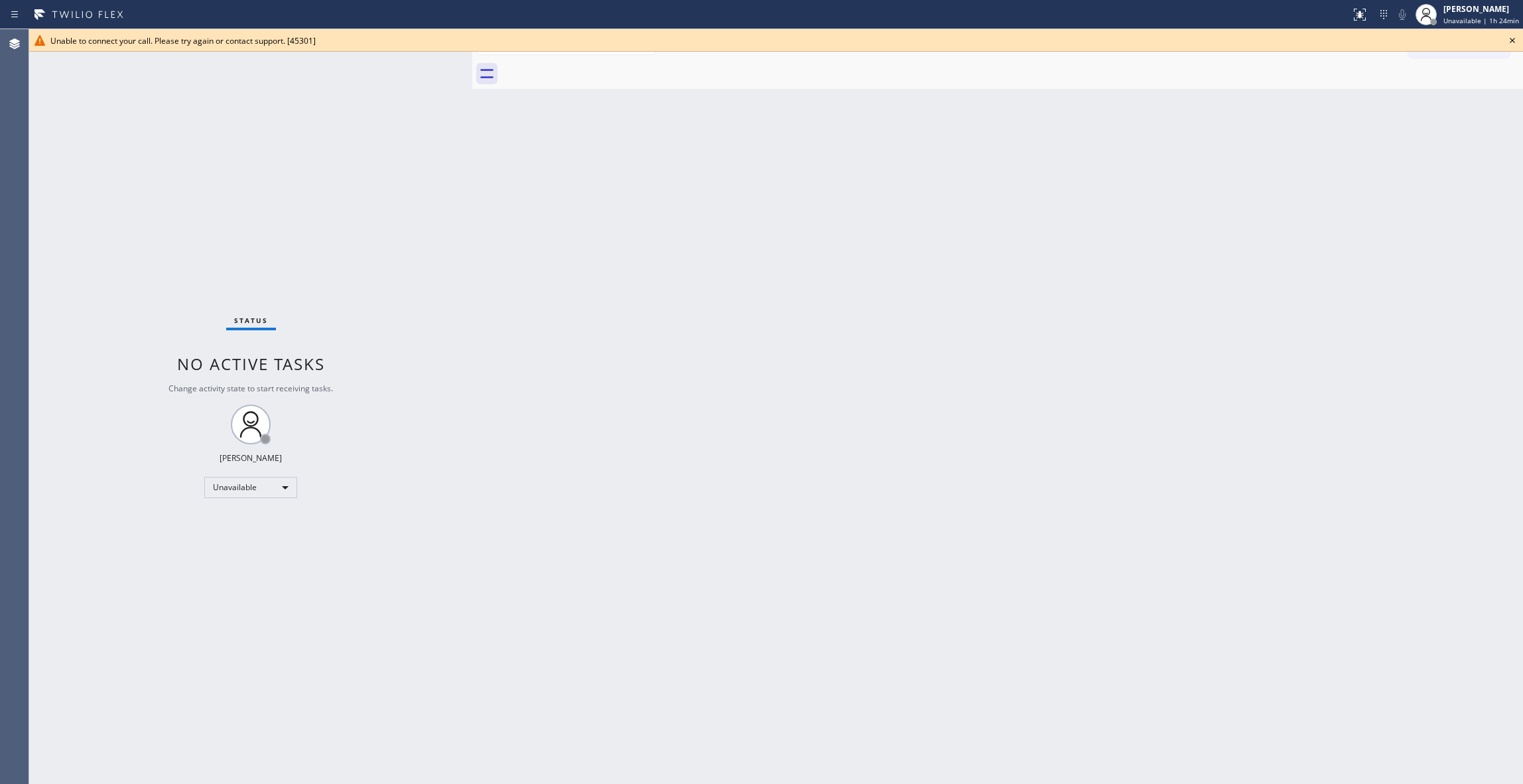
click at [1516, 36] on icon at bounding box center [1512, 40] width 16 height 16
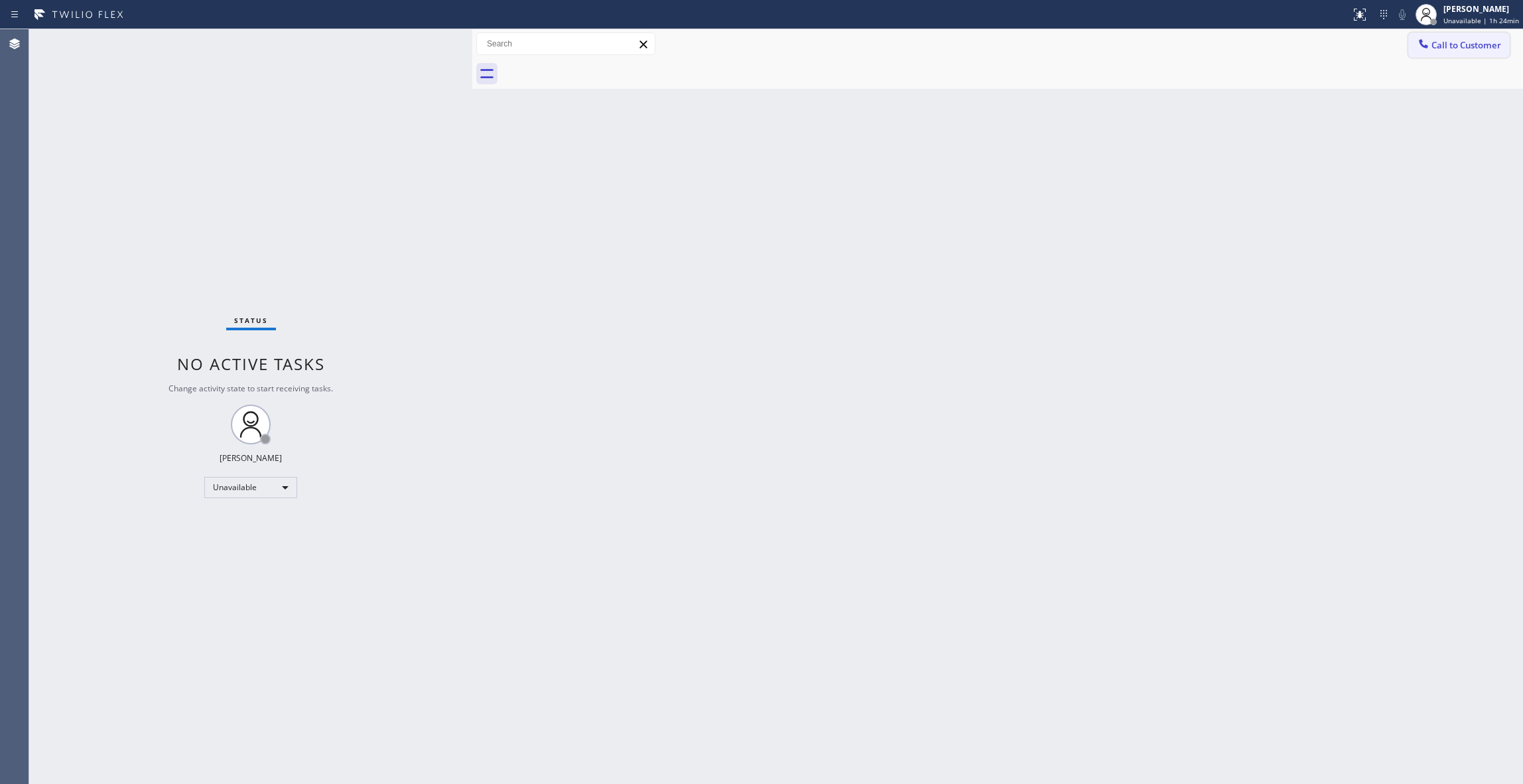
click at [1466, 49] on span "Call to Customer" at bounding box center [1466, 45] width 69 height 12
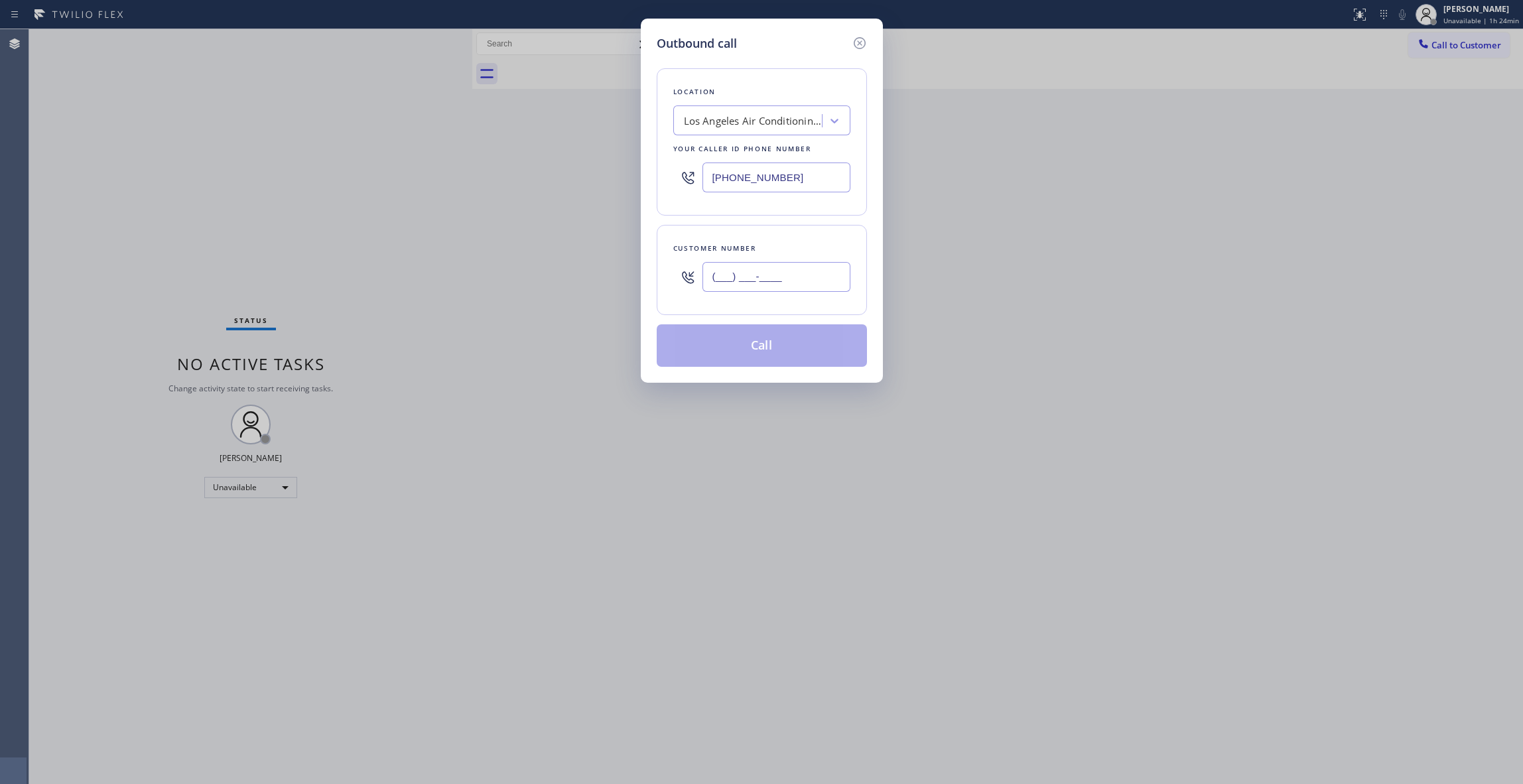
click at [752, 284] on input "(___) ___-____" at bounding box center [776, 277] width 148 height 30
paste input "520) 527-1783"
type input "[PHONE_NUMBER]"
click at [769, 354] on button "Call" at bounding box center [762, 346] width 211 height 43
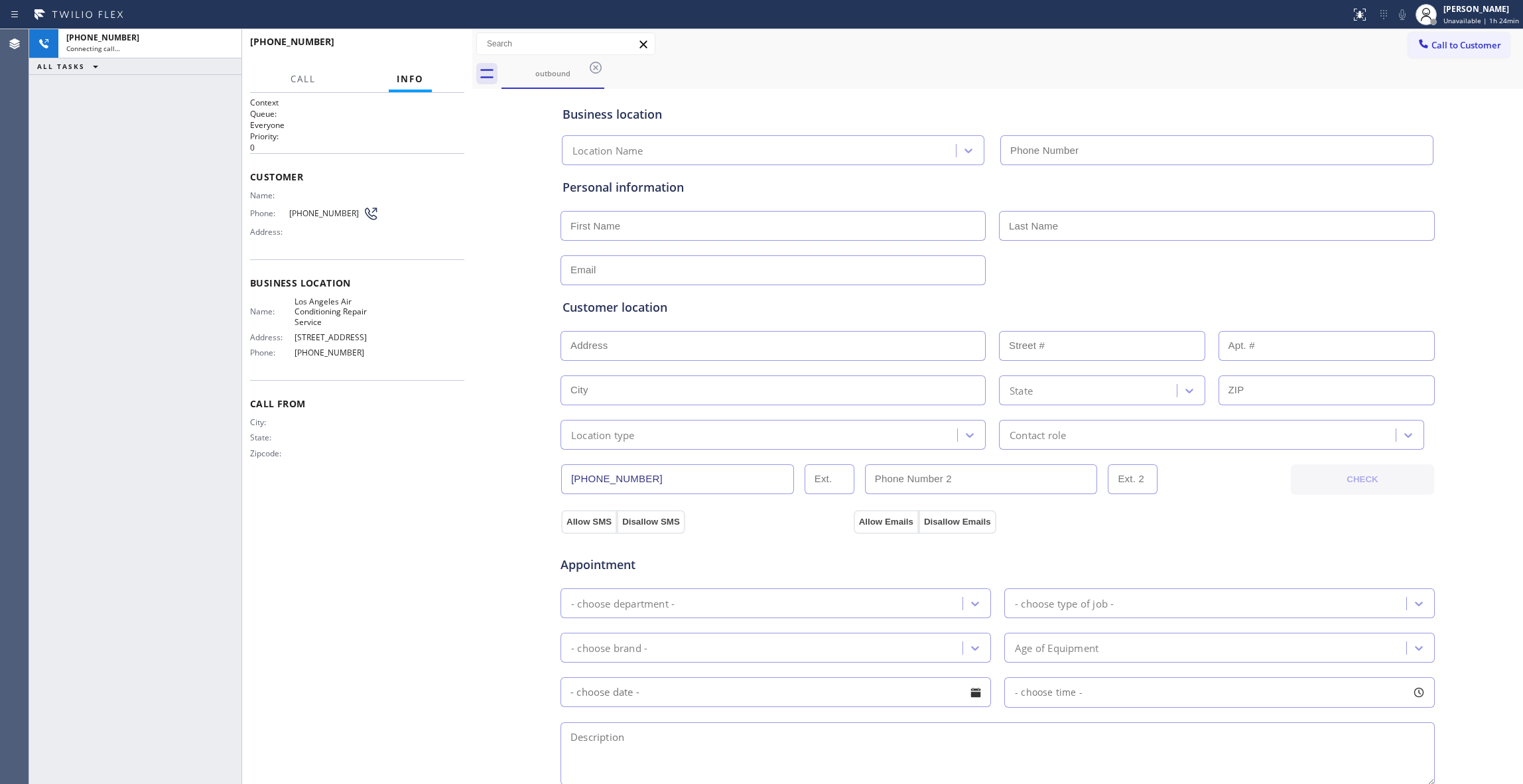
type input "[PHONE_NUMBER]"
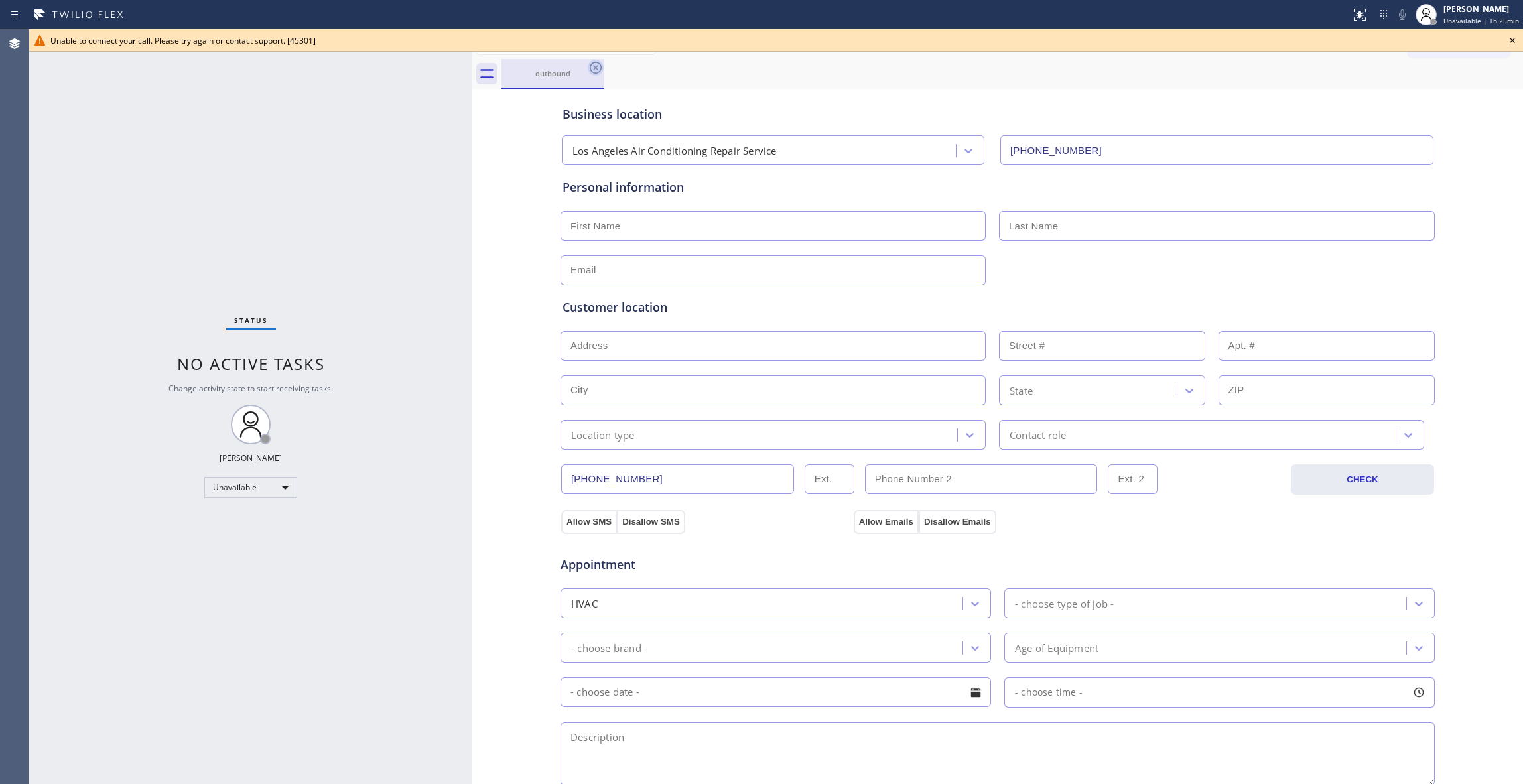
click at [593, 67] on icon at bounding box center [596, 67] width 16 height 16
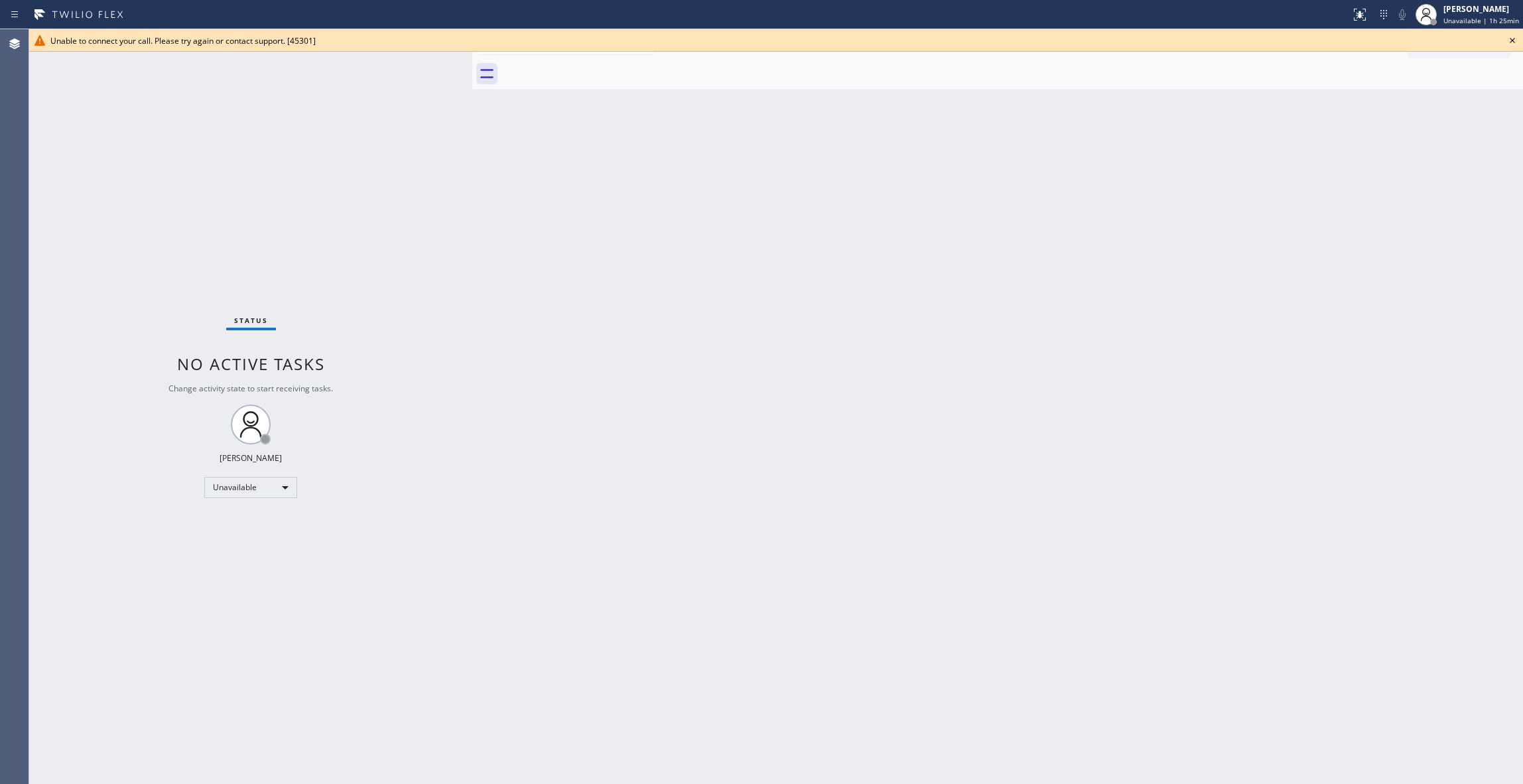
click at [1514, 38] on icon at bounding box center [1512, 40] width 16 height 16
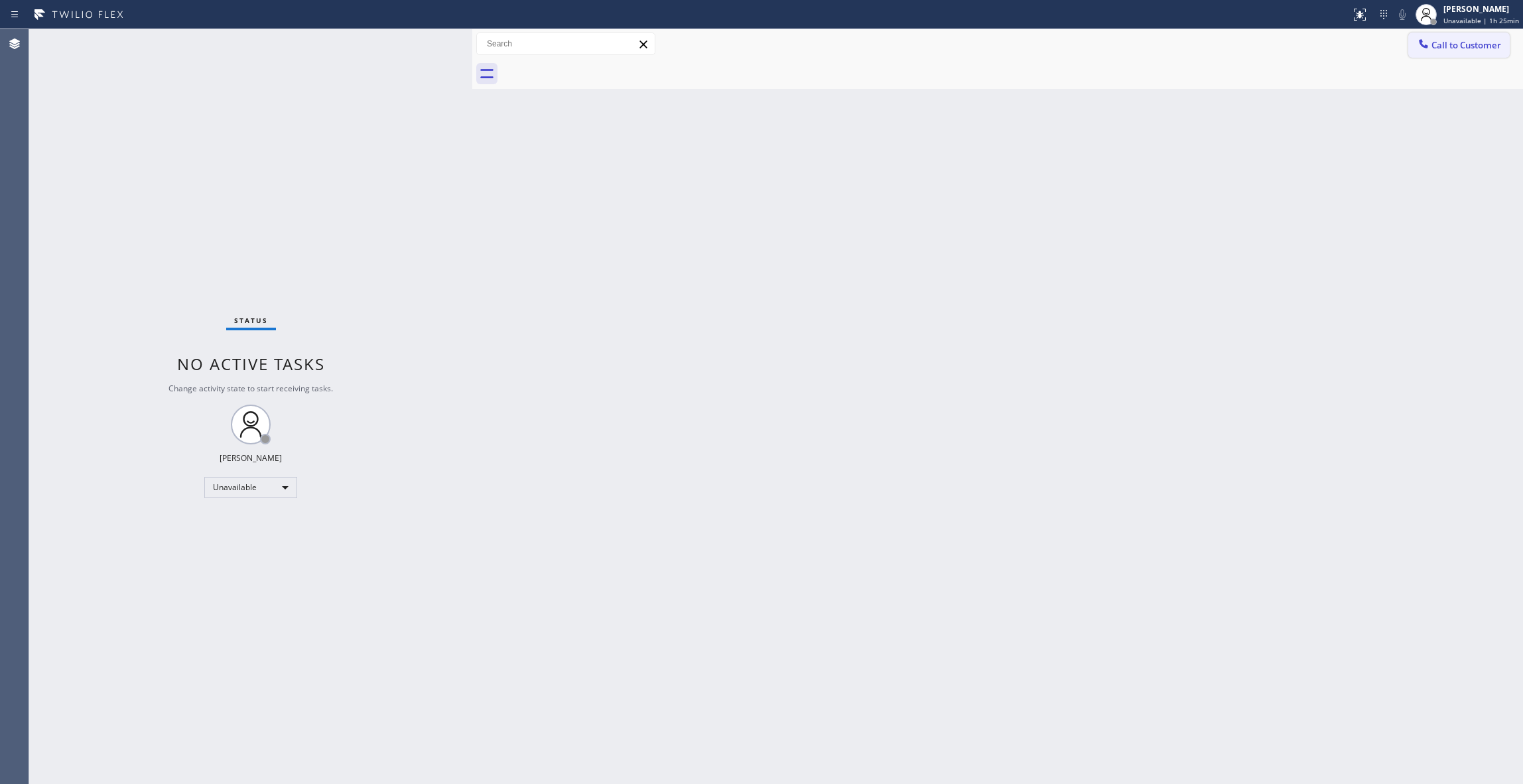
click at [1456, 40] on span "Call to Customer" at bounding box center [1466, 45] width 69 height 12
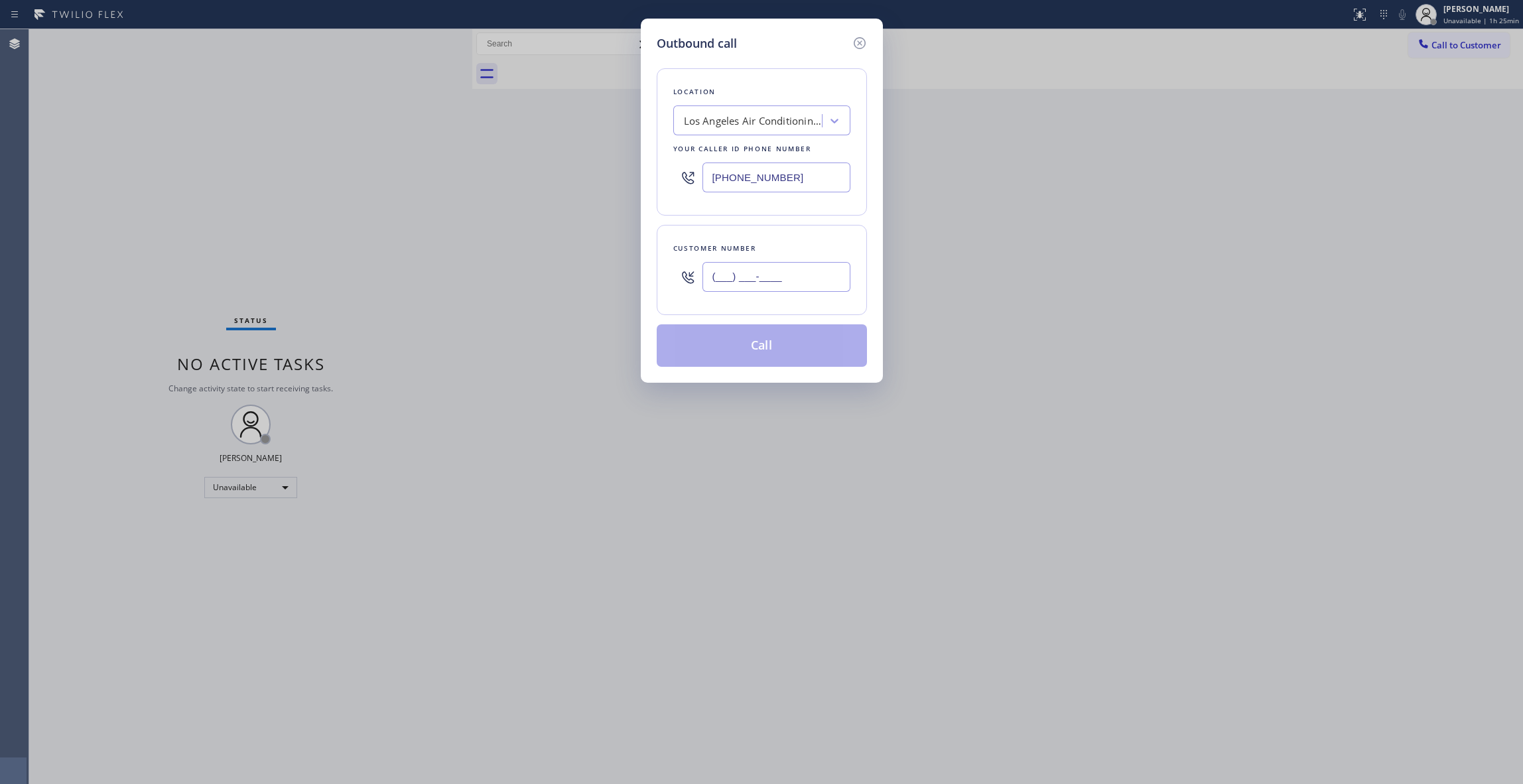
click at [749, 266] on input "(___) ___-____" at bounding box center [776, 277] width 148 height 30
paste input "520) 527-1783"
type input "[PHONE_NUMBER]"
click at [778, 345] on button "Call" at bounding box center [762, 346] width 211 height 43
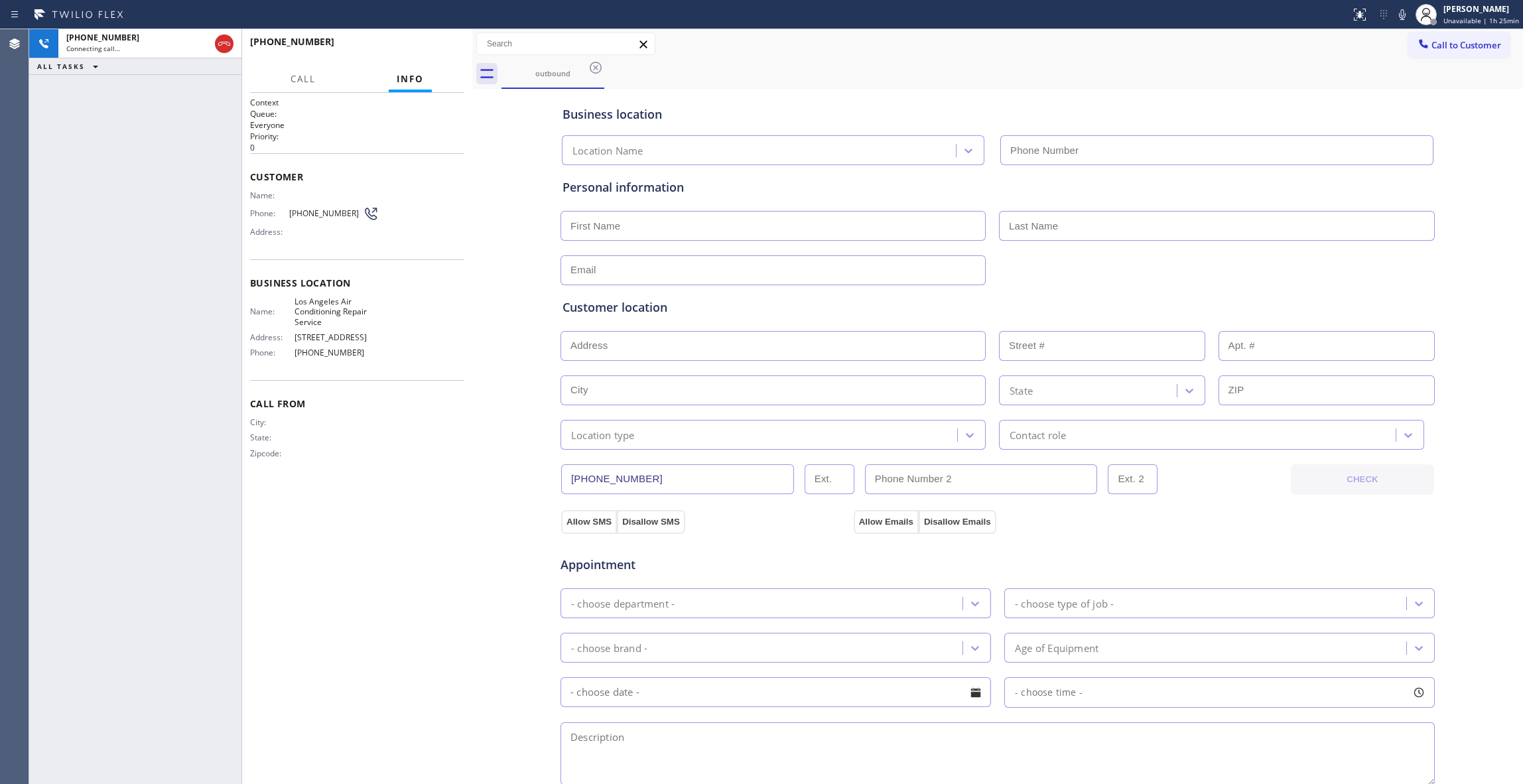
type input "[PHONE_NUMBER]"
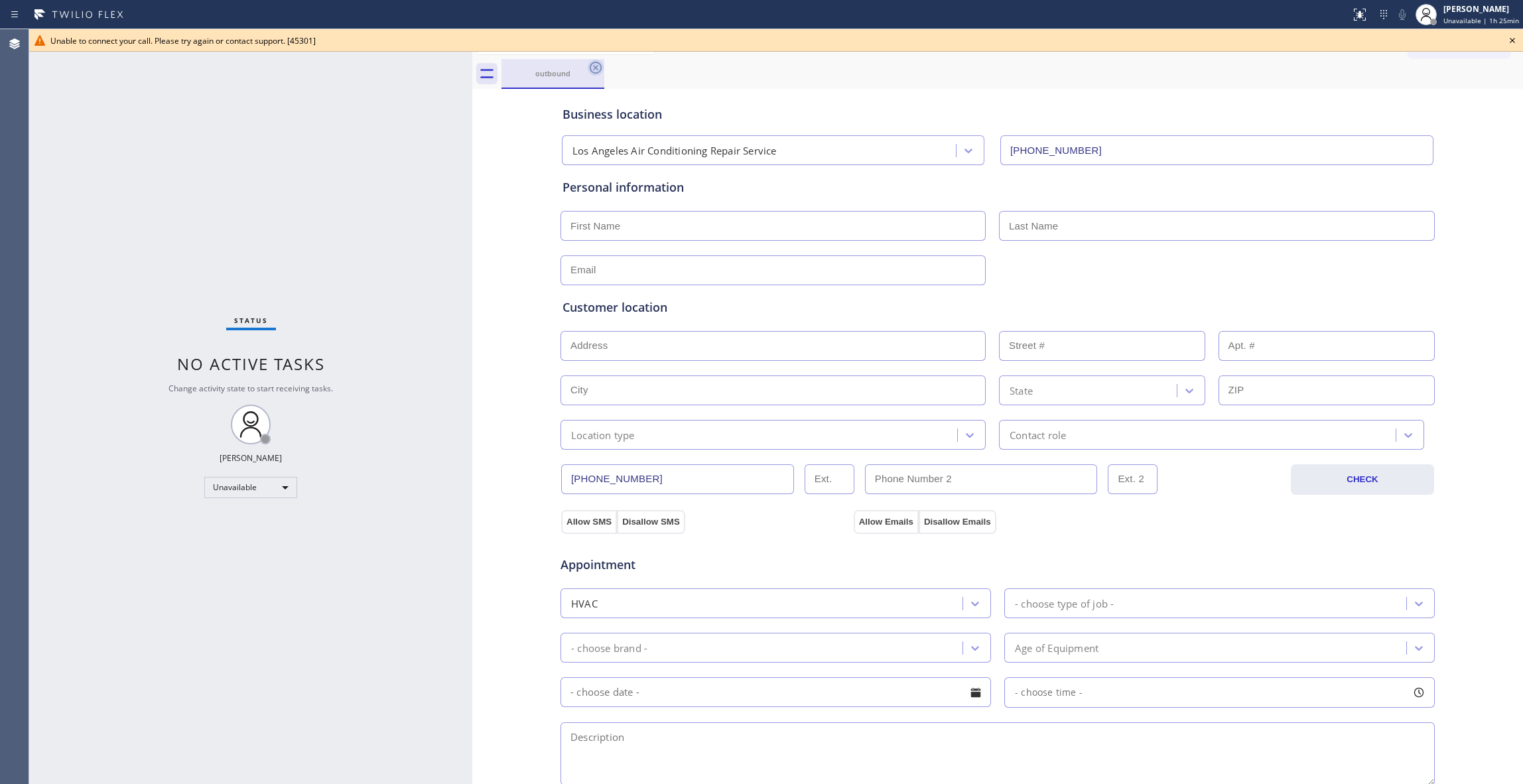
click at [593, 70] on icon at bounding box center [596, 67] width 16 height 16
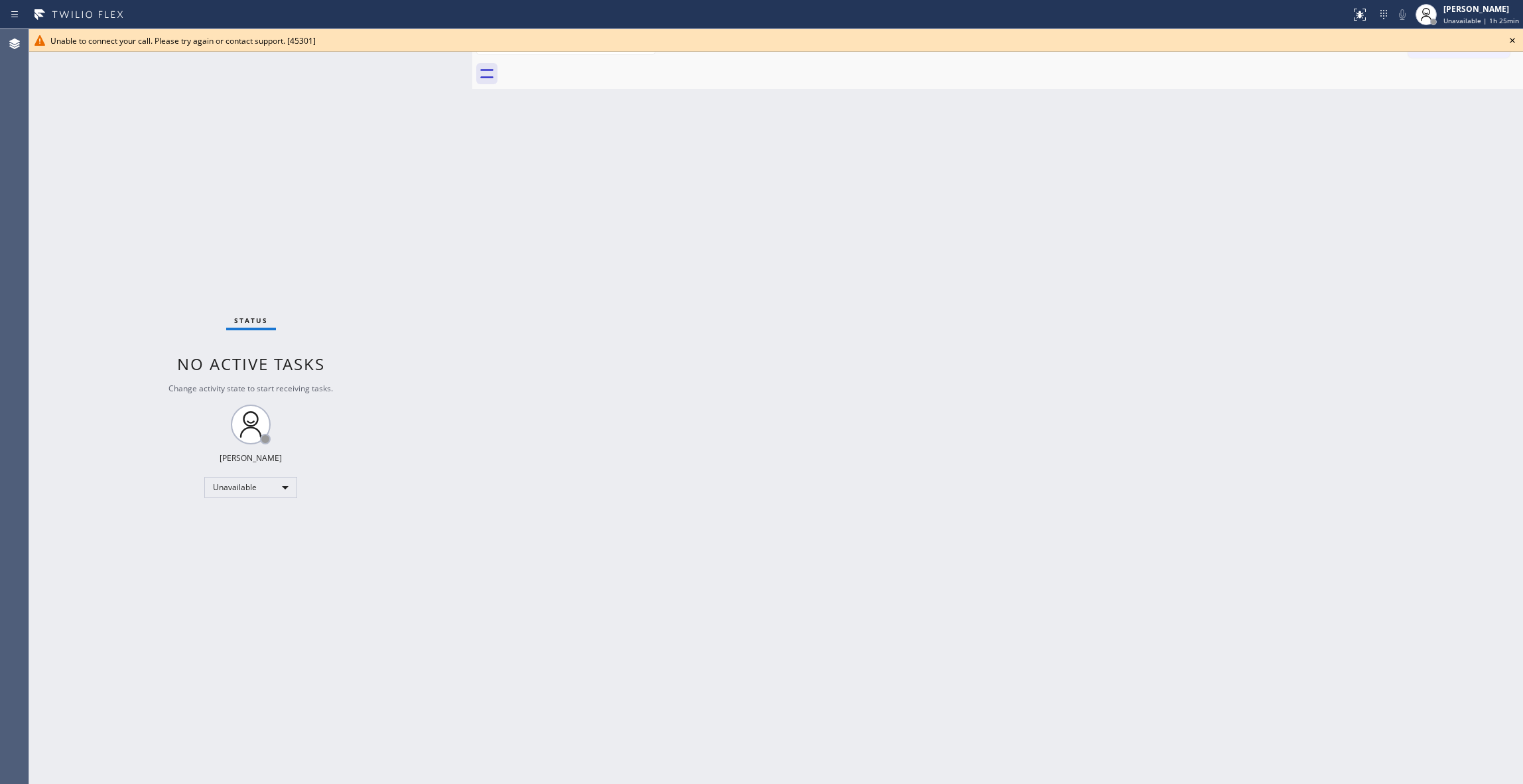
click at [1512, 38] on icon at bounding box center [1512, 40] width 16 height 16
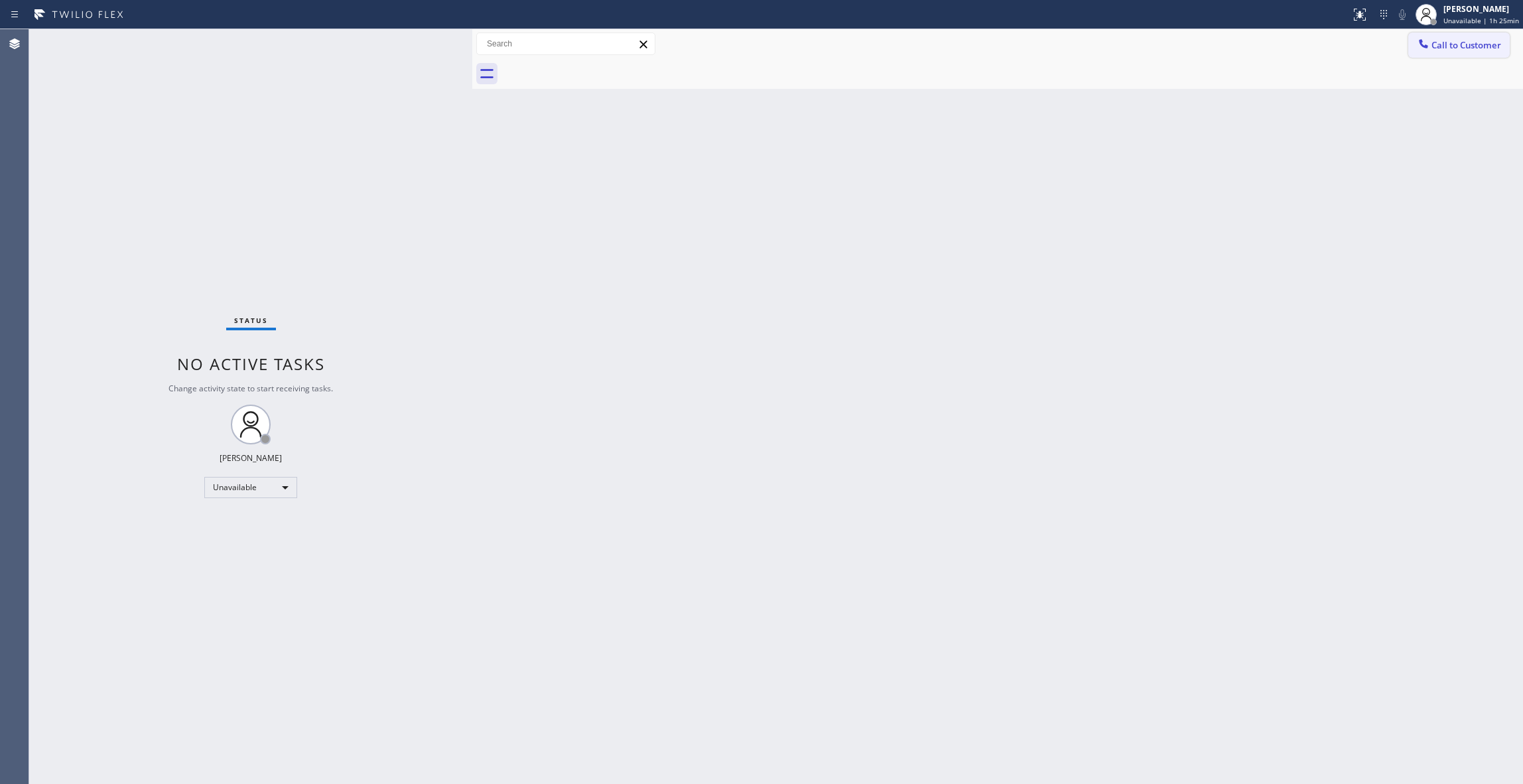
click at [1493, 44] on span "Call to Customer" at bounding box center [1466, 45] width 69 height 12
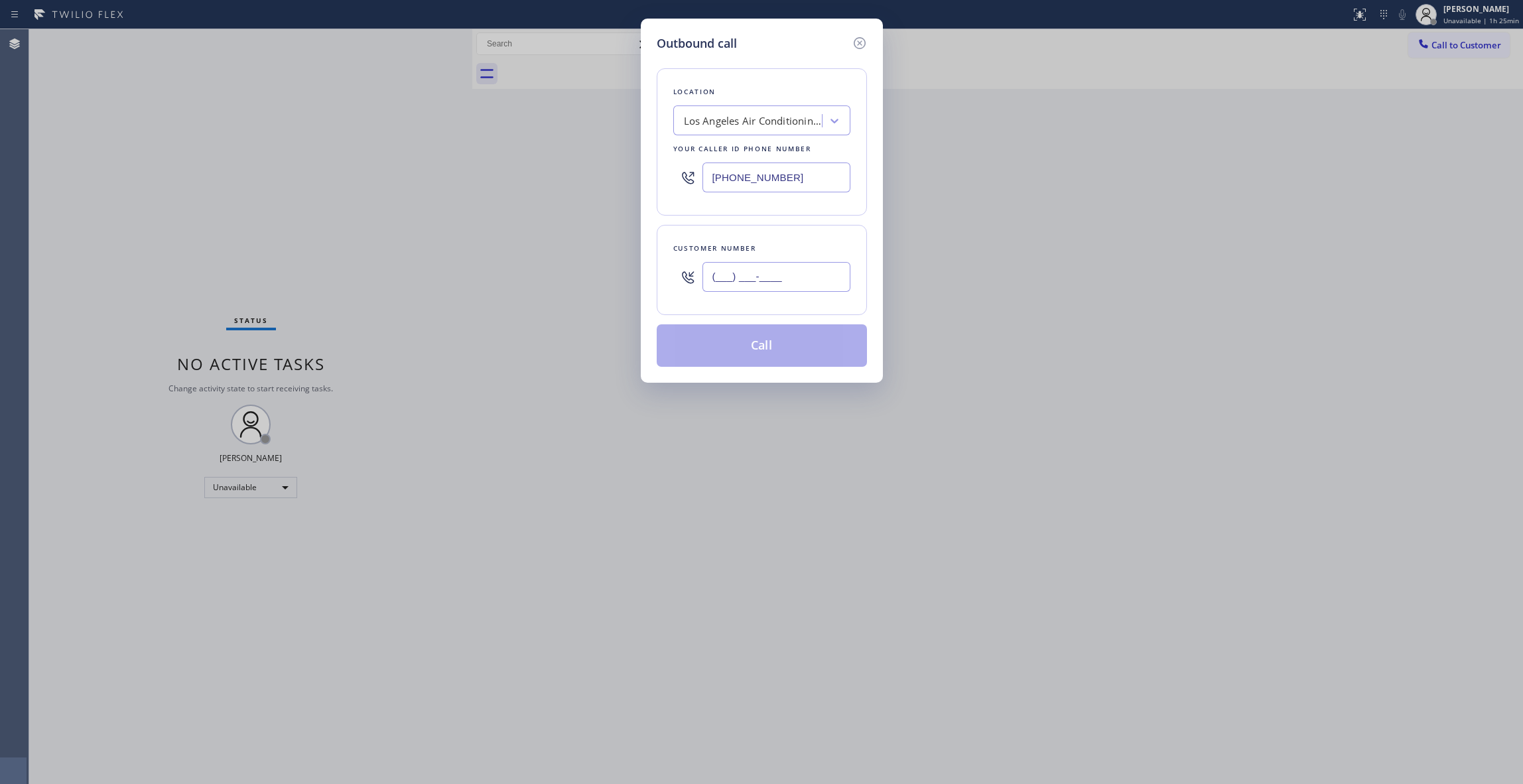
click at [783, 283] on input "(___) ___-____" at bounding box center [776, 277] width 148 height 30
paste input "520) 527-1783"
type input "[PHONE_NUMBER]"
click at [766, 350] on button "Call" at bounding box center [762, 346] width 211 height 43
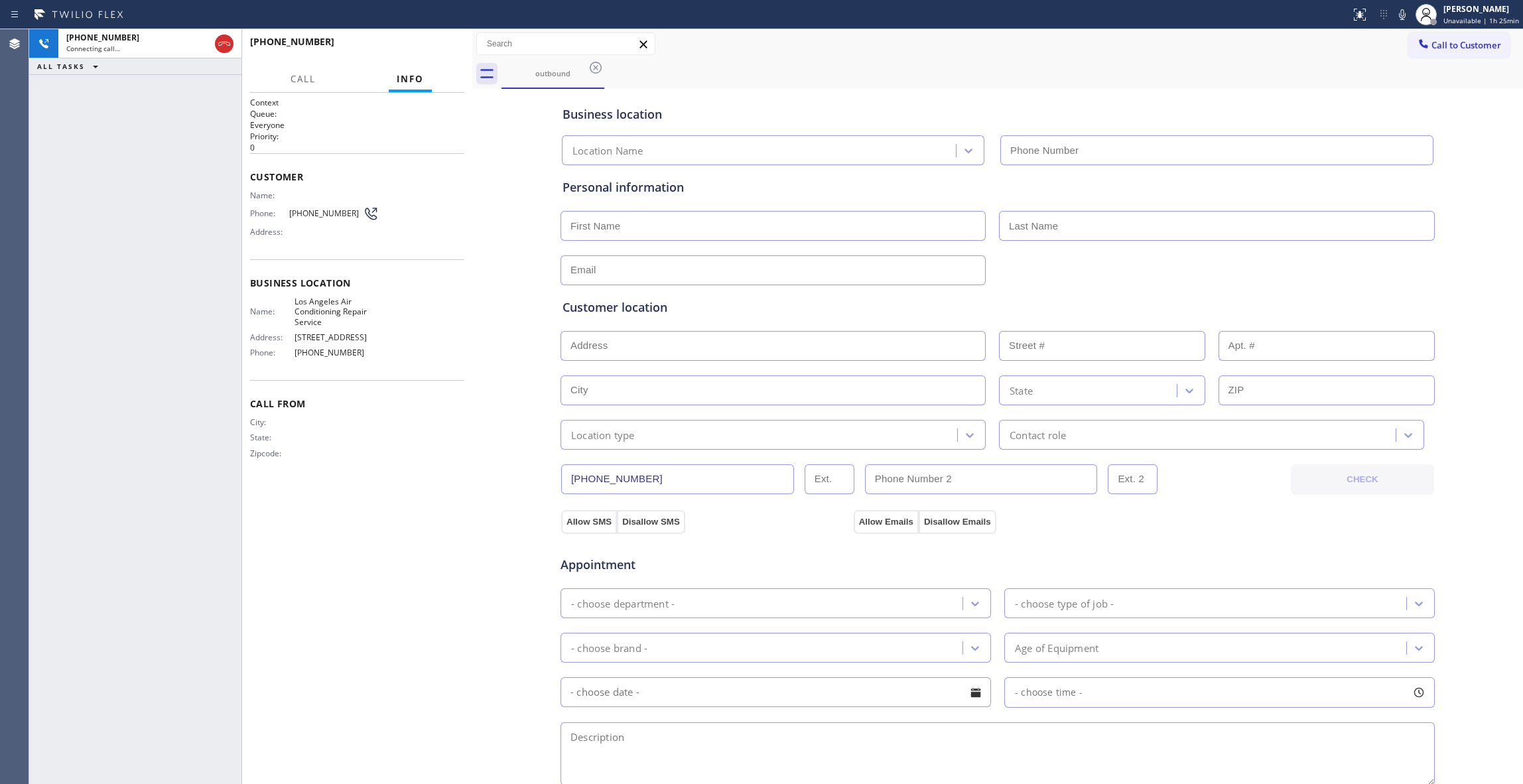
type input "[PHONE_NUMBER]"
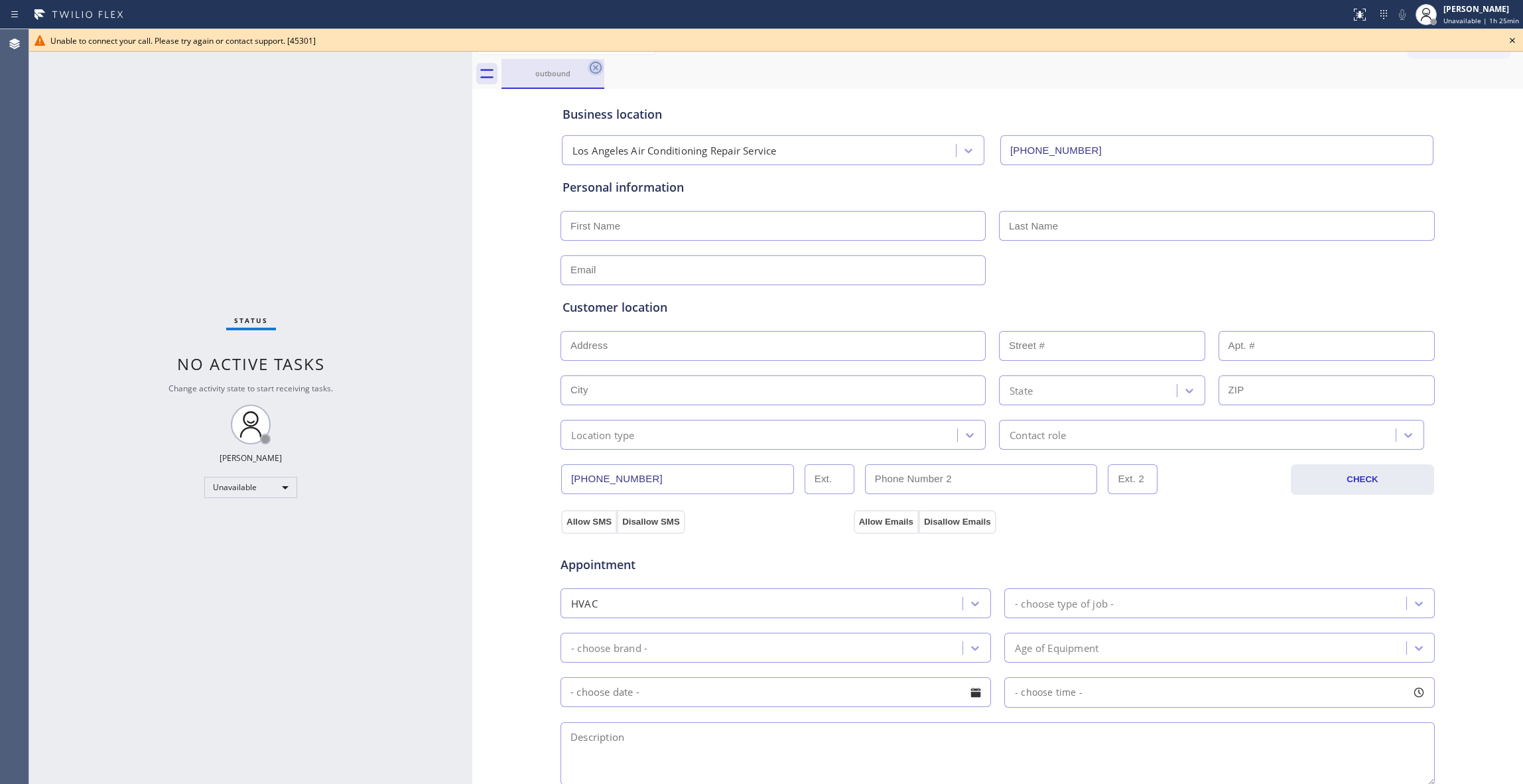
click at [598, 67] on icon at bounding box center [596, 67] width 16 height 16
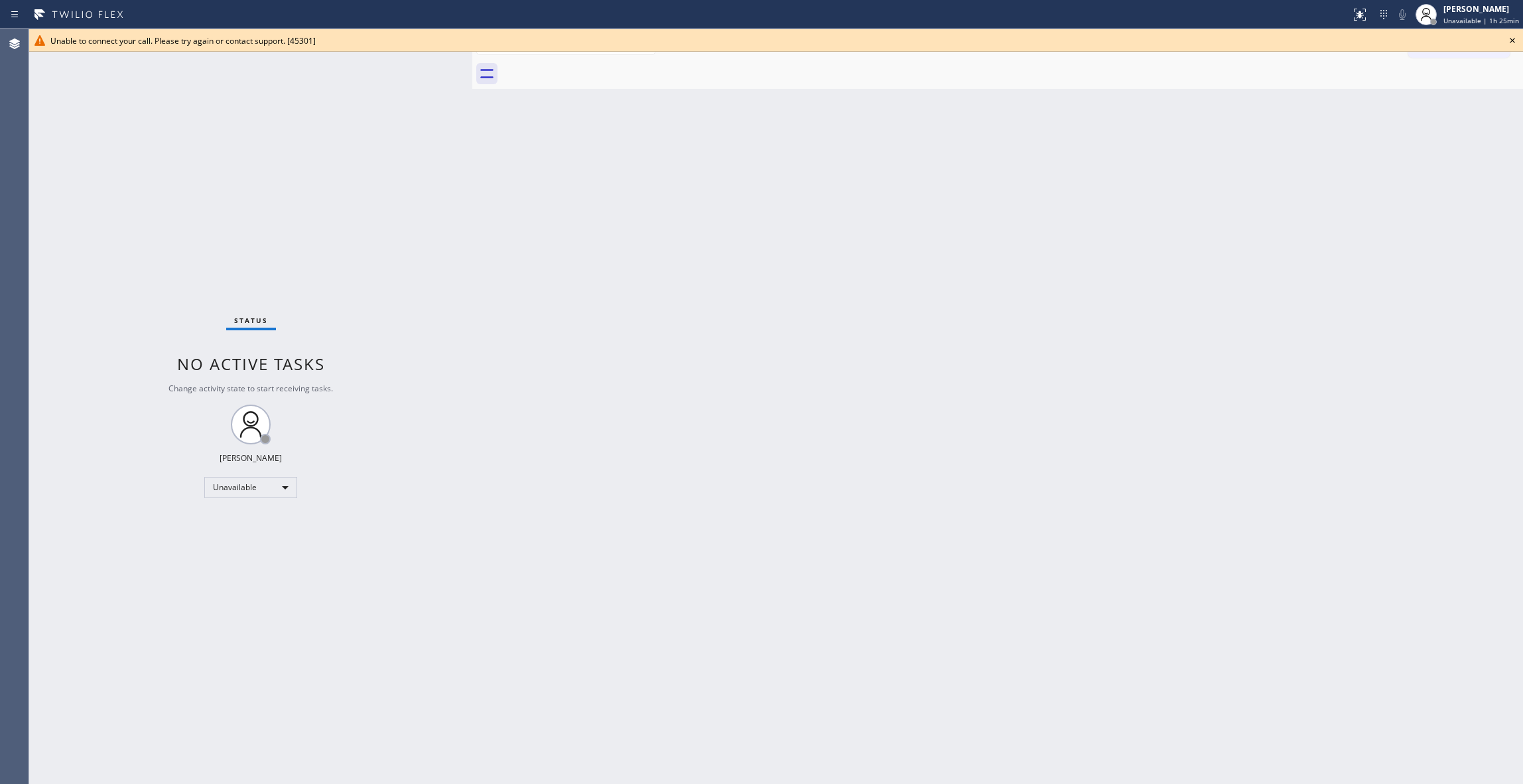
click at [1509, 40] on icon at bounding box center [1512, 40] width 16 height 16
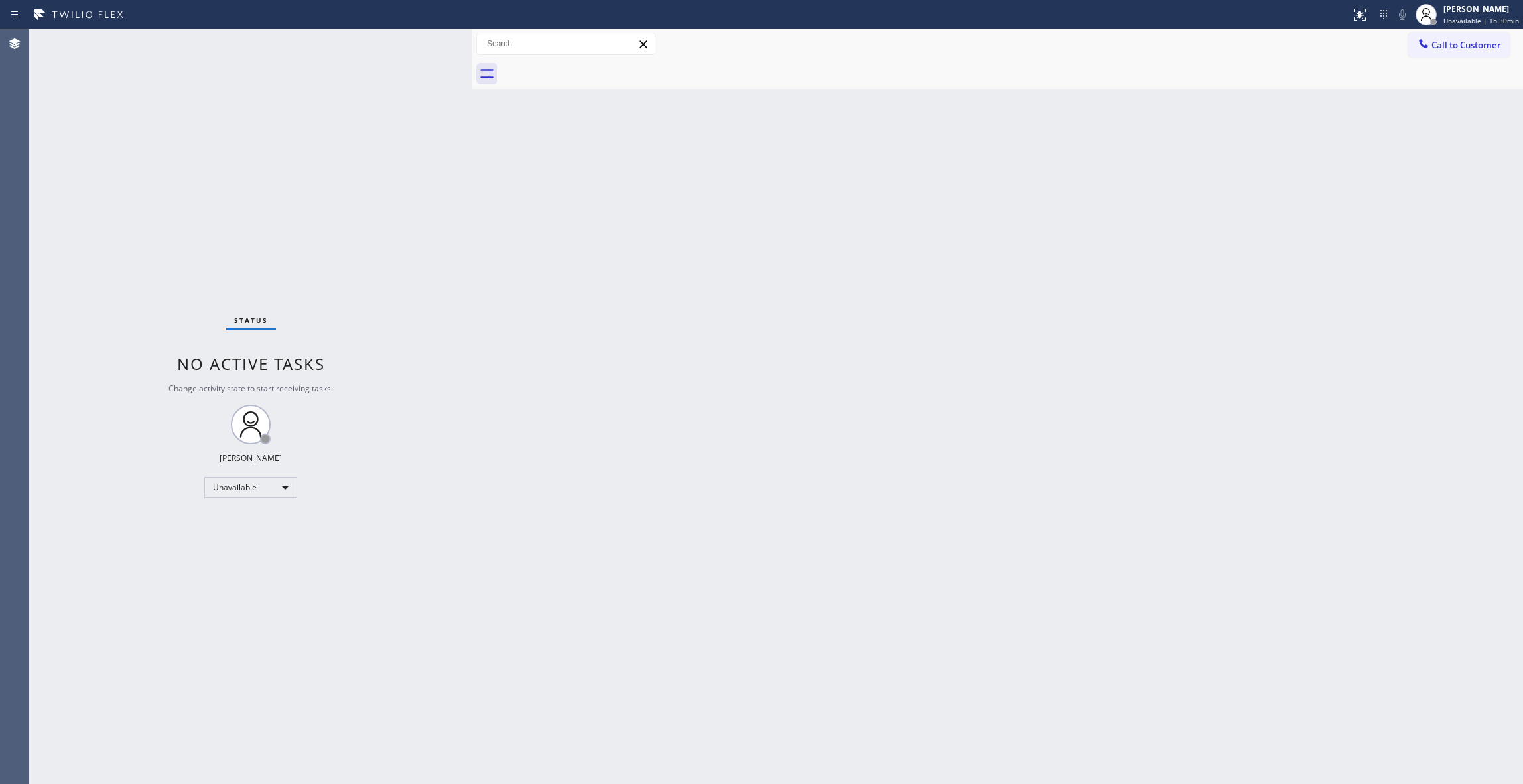
click at [201, 151] on div "Status No active tasks Change activity state to start receiving tasks. [PERSON_…" at bounding box center [250, 406] width 443 height 755
drag, startPoint x: 1458, startPoint y: 56, endPoint x: 1287, endPoint y: 91, distance: 174.5
click at [1456, 55] on button "Call to Customer" at bounding box center [1458, 45] width 101 height 26
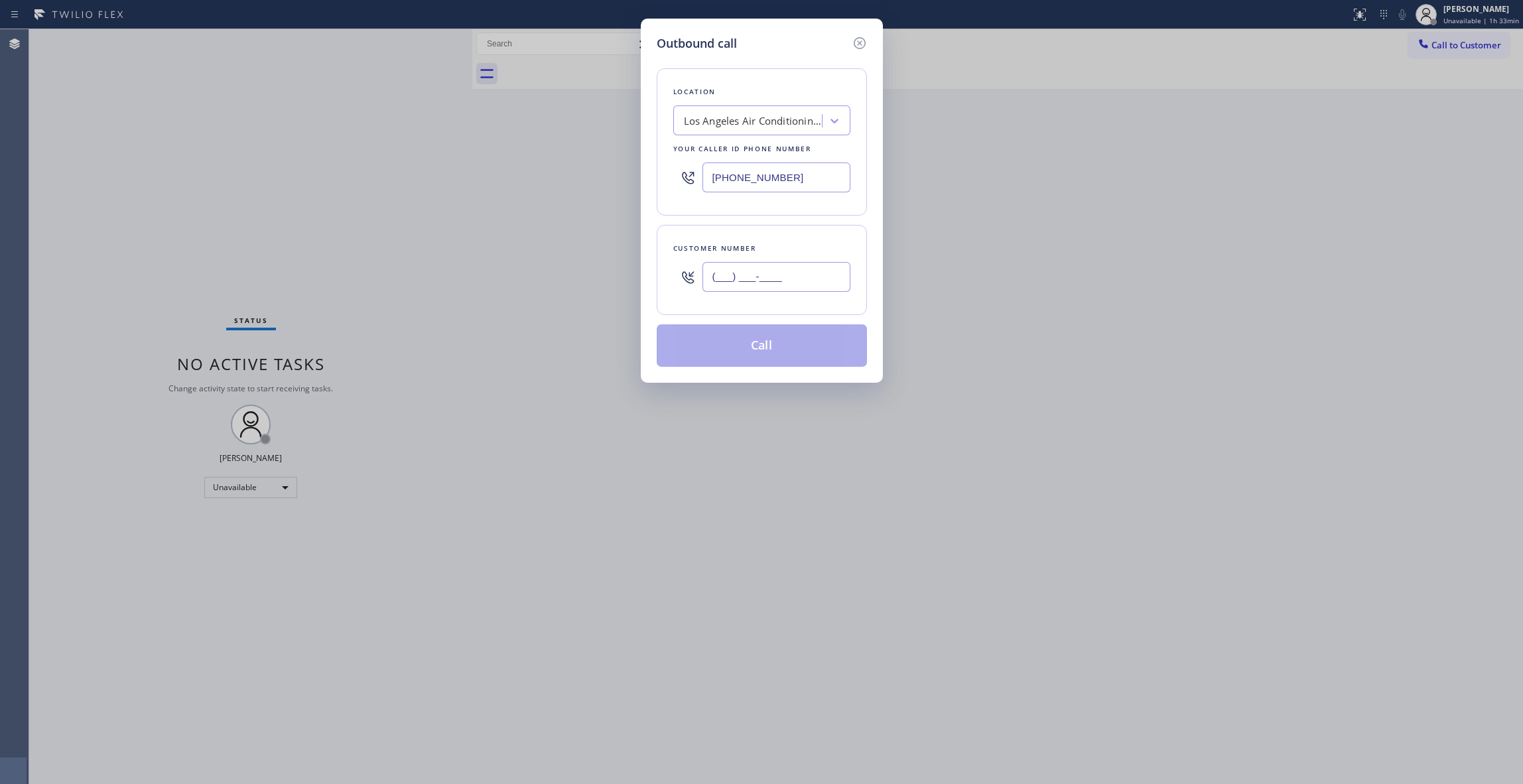
click at [744, 283] on input "(___) ___-____" at bounding box center [776, 277] width 148 height 30
paste input "714) 472-5698"
type input "(714) 472-5698"
click at [743, 125] on div "Los Angeles Air Conditioning Repair Service" at bounding box center [754, 121] width 139 height 16
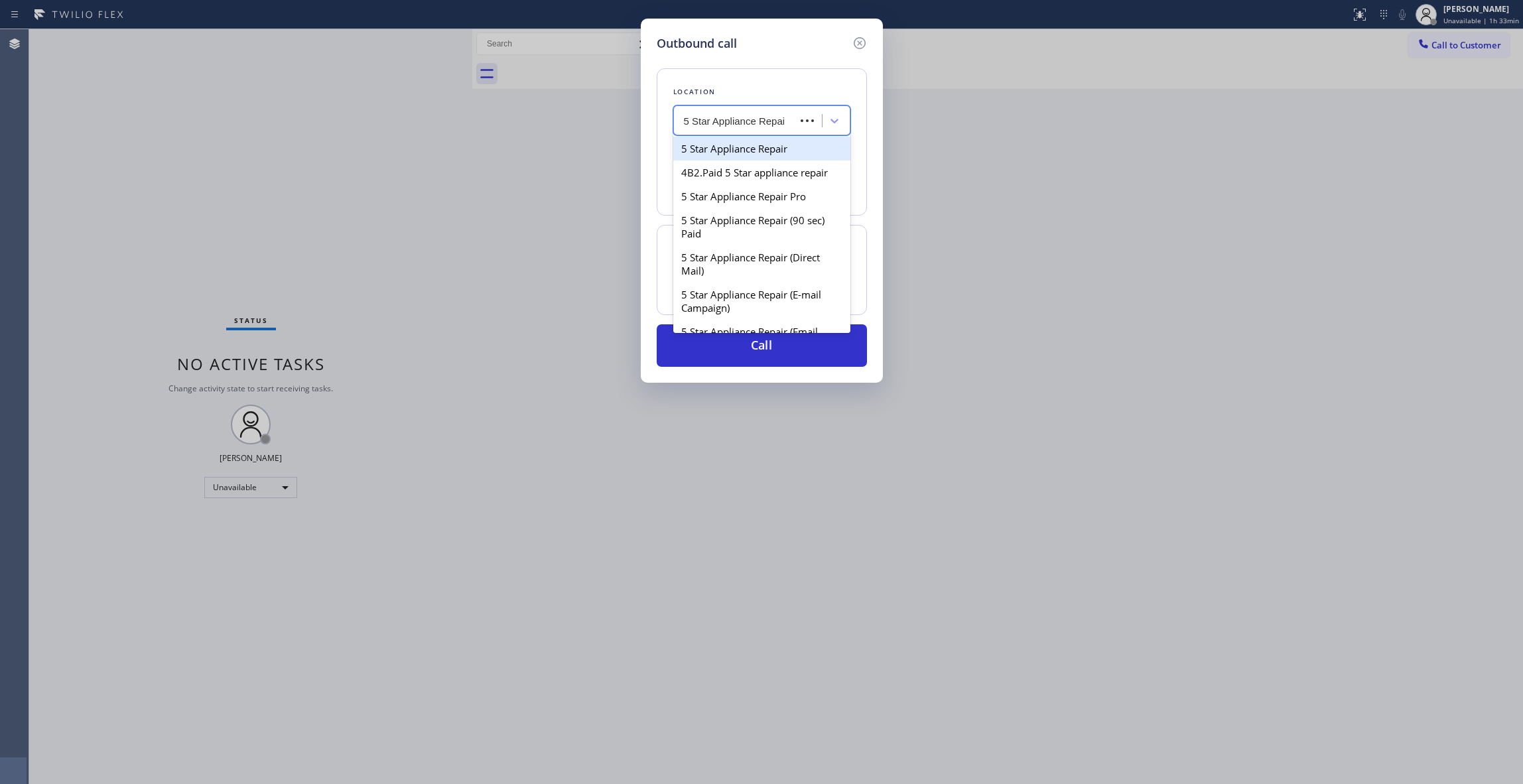
type input "5 Star Appliance Repair"
click at [763, 155] on div "5 Star Appliance Repair" at bounding box center [762, 149] width 177 height 24
type input "[PHONE_NUMBER]"
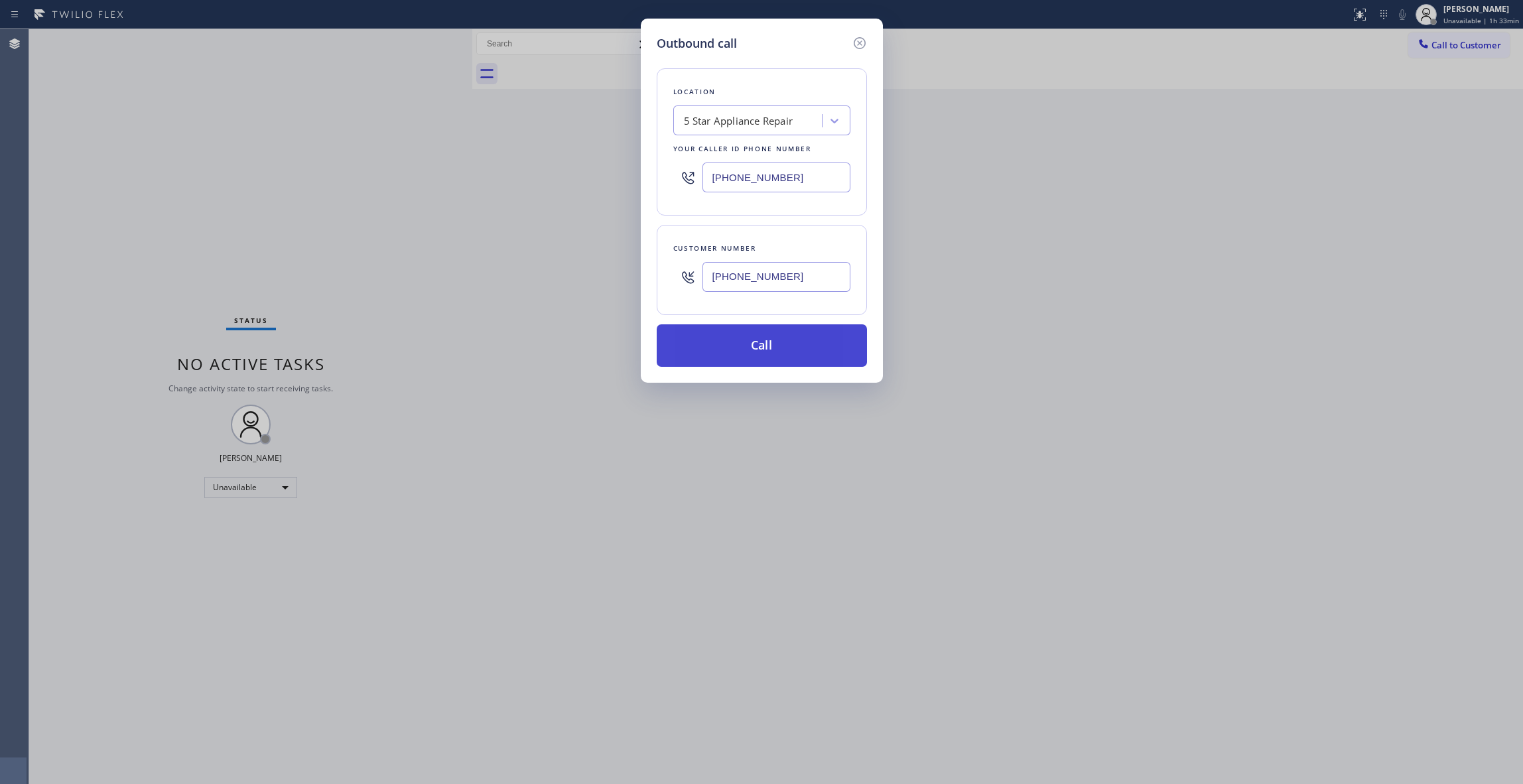
click at [744, 347] on button "Call" at bounding box center [762, 346] width 211 height 43
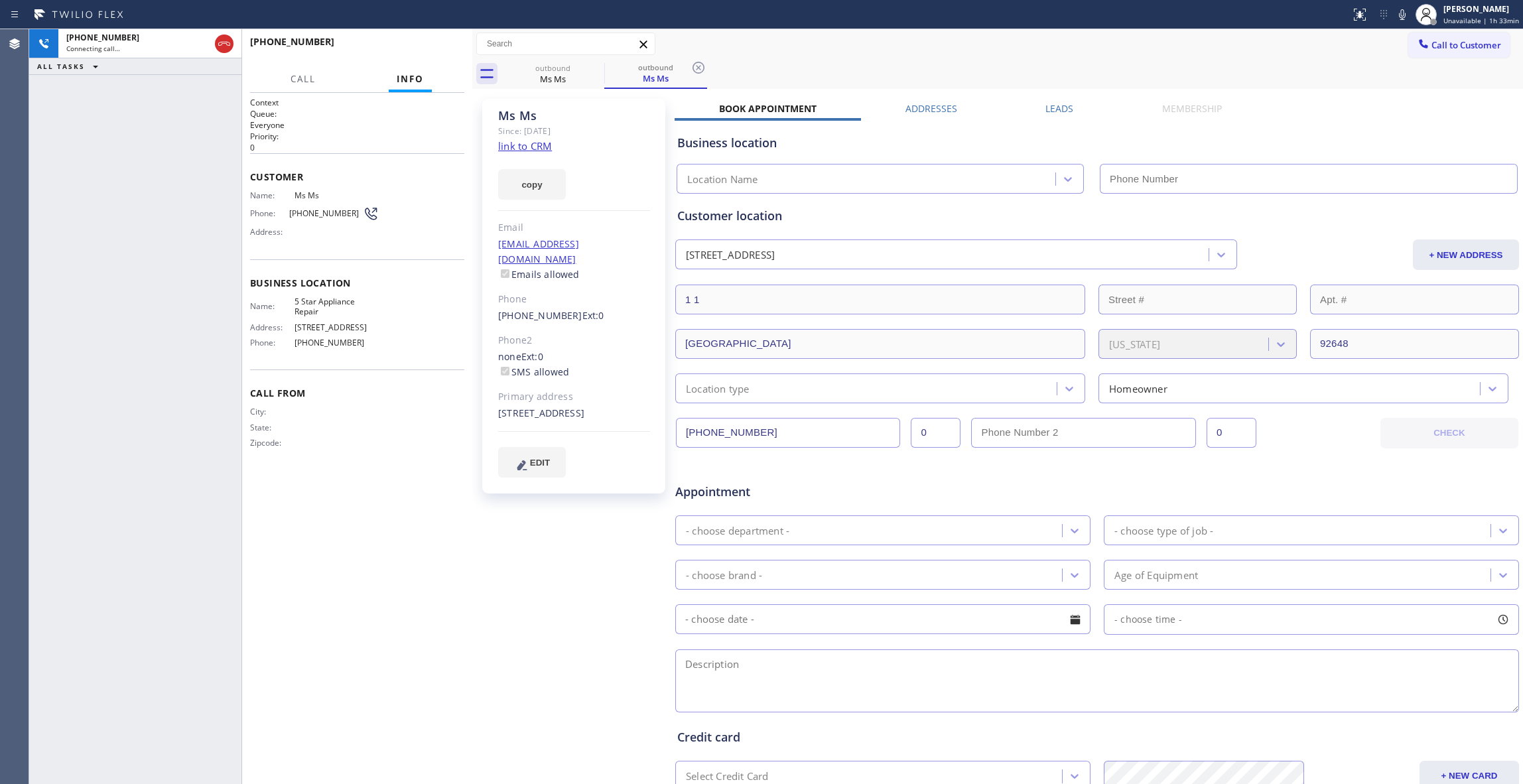
type input "[PHONE_NUMBER]"
click at [458, 46] on button "HANG UP" at bounding box center [433, 47] width 62 height 18
click at [431, 52] on button "COMPLETE" at bounding box center [430, 47] width 67 height 18
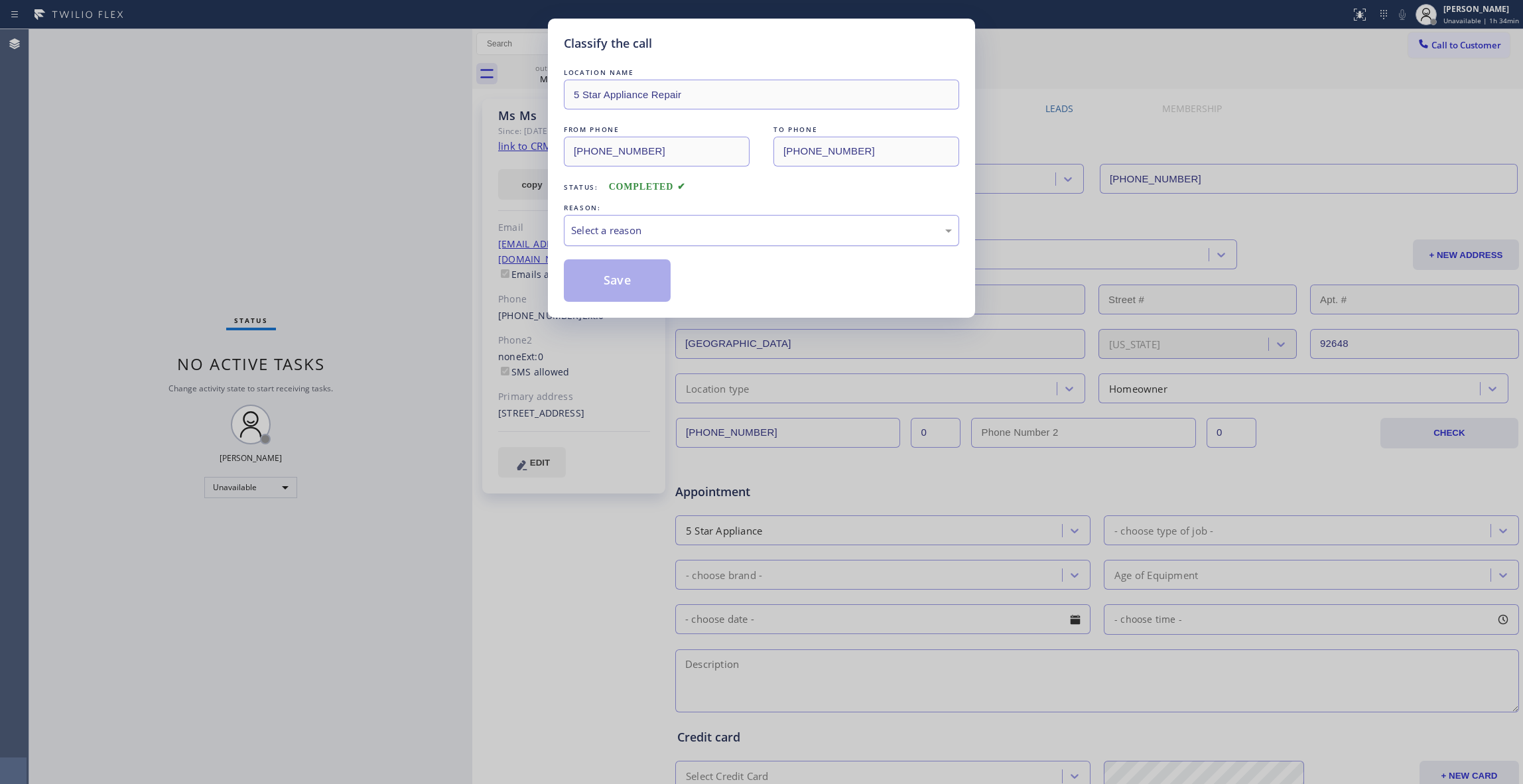
click at [684, 221] on div "Select a reason" at bounding box center [762, 230] width 396 height 31
click at [603, 283] on button "Save" at bounding box center [617, 281] width 107 height 43
click at [601, 282] on button "Save" at bounding box center [617, 281] width 107 height 43
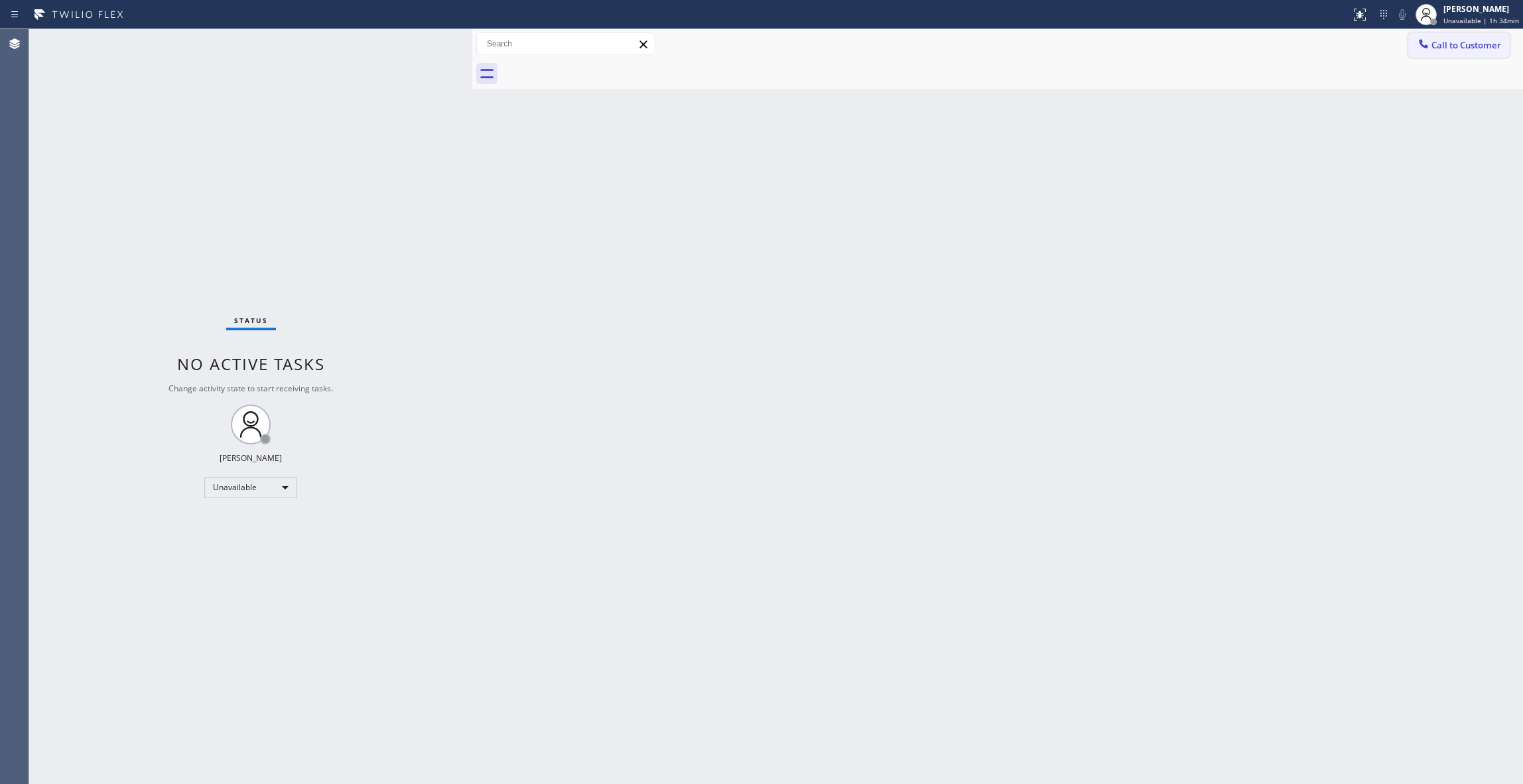
click at [1458, 46] on span "Call to Customer" at bounding box center [1466, 45] width 69 height 12
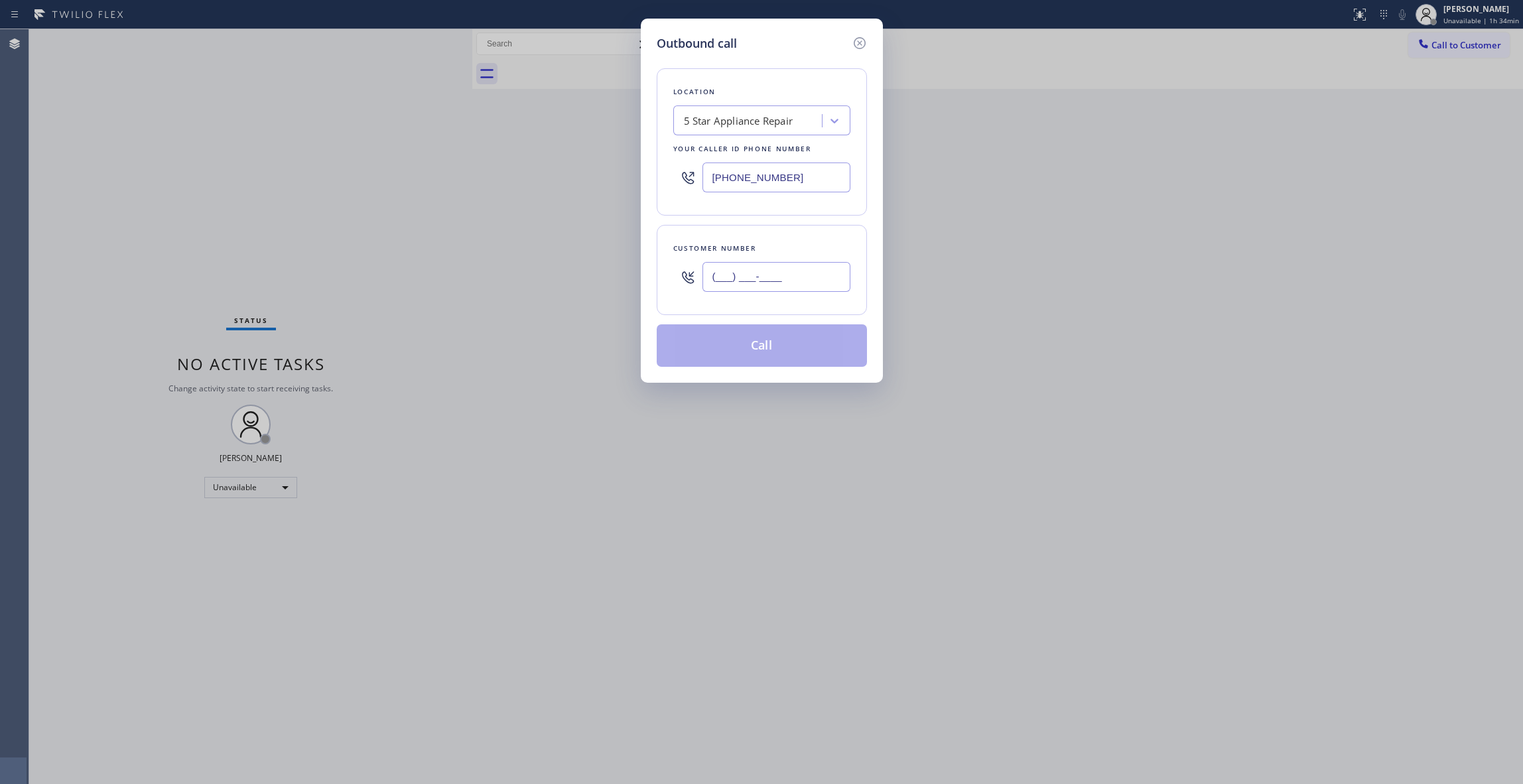
click at [757, 289] on input "(___) ___-____" at bounding box center [776, 277] width 148 height 30
paste input "773) 490-4337"
type input "(773) 490-4337"
click at [773, 358] on button "Call" at bounding box center [762, 346] width 211 height 43
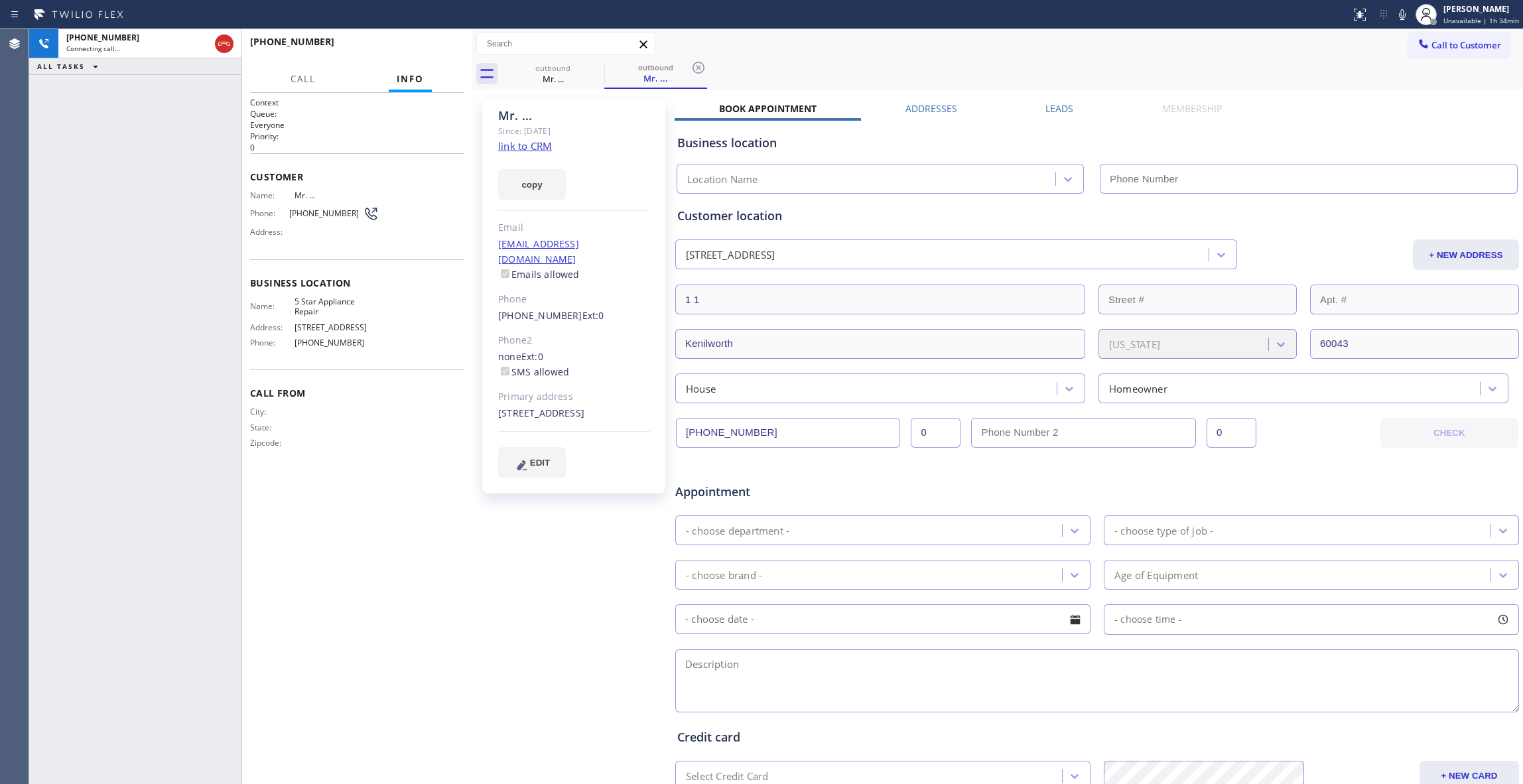
type input "[PHONE_NUMBER]"
click at [699, 62] on icon at bounding box center [698, 67] width 12 height 12
click at [423, 52] on button "HANG UP" at bounding box center [433, 47] width 62 height 18
click at [423, 48] on span "COMPLETE" at bounding box center [430, 47] width 46 height 9
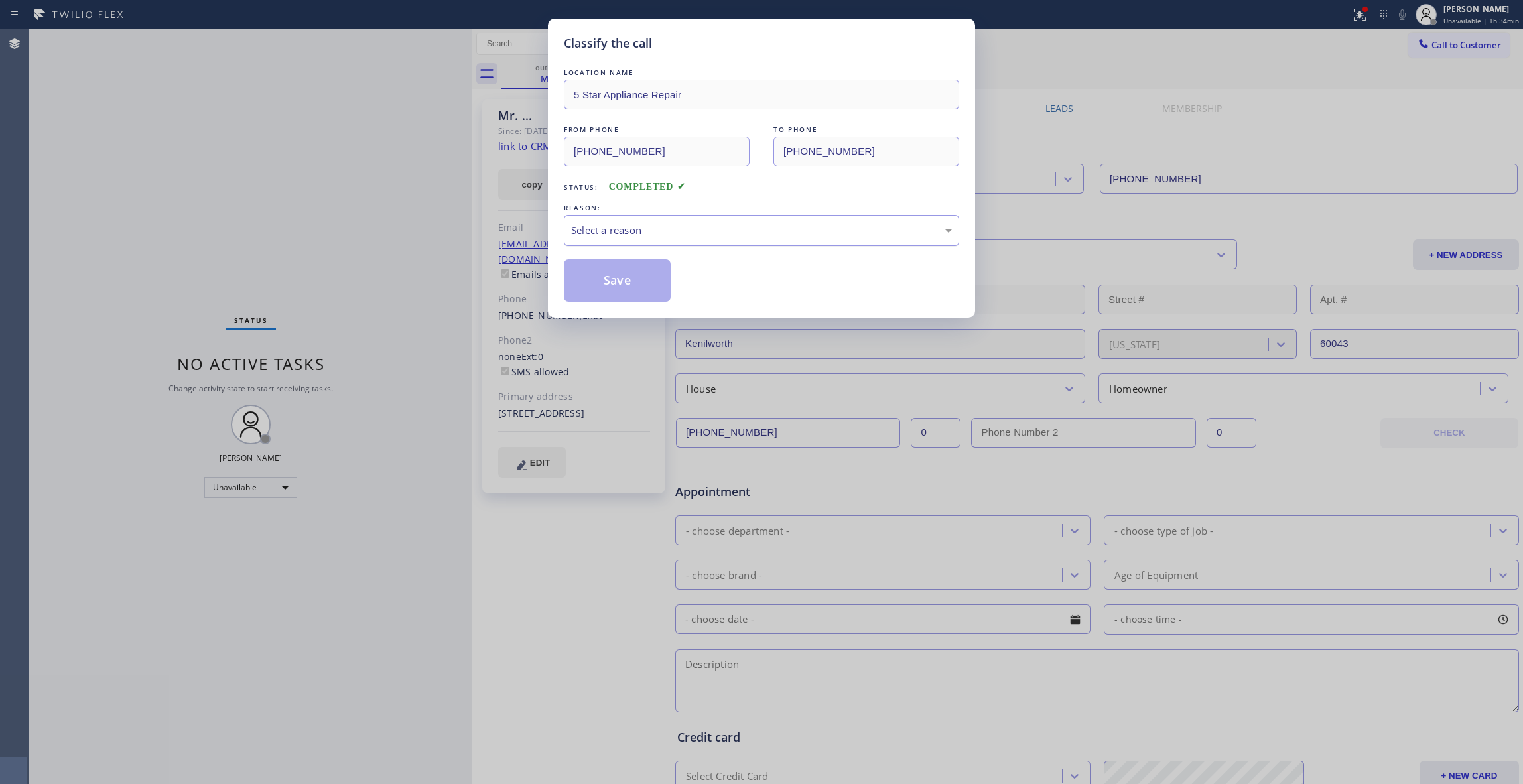
click at [609, 232] on div "Select a reason" at bounding box center [762, 230] width 381 height 16
click at [601, 286] on button "Save" at bounding box center [617, 281] width 107 height 43
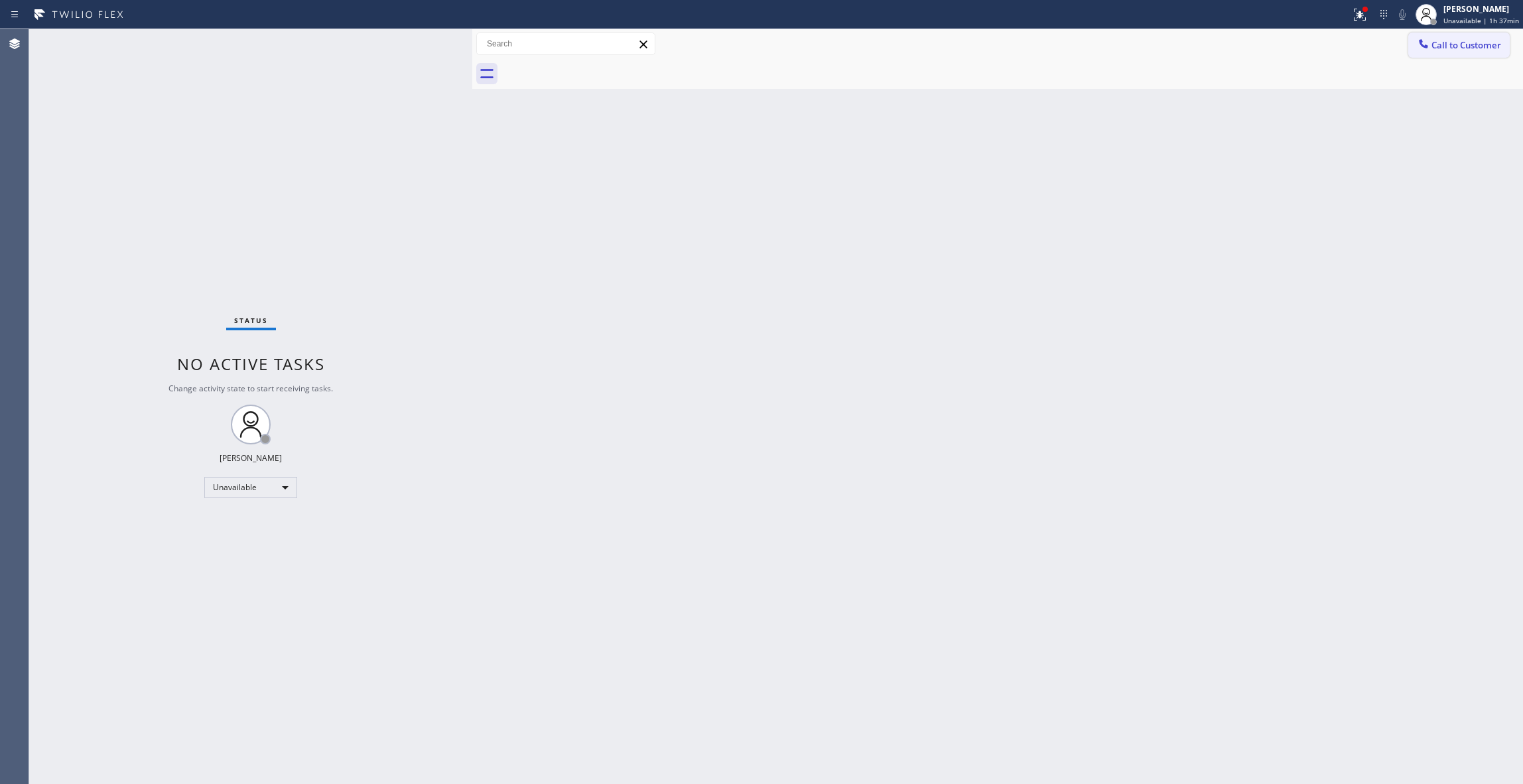
click at [1454, 43] on span "Call to Customer" at bounding box center [1466, 45] width 69 height 12
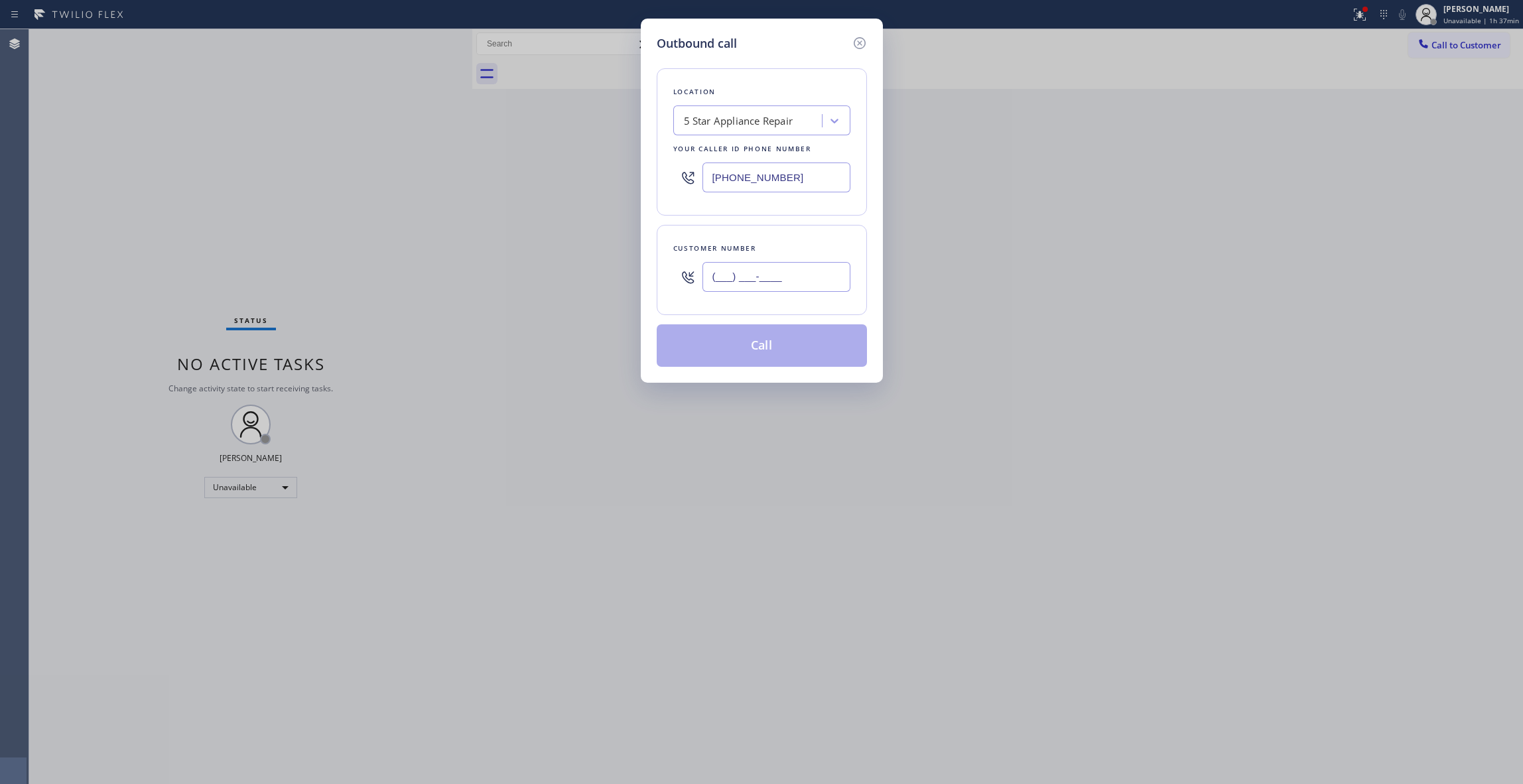
click at [789, 288] on input "(___) ___-____" at bounding box center [776, 277] width 148 height 30
paste input "508) 962-6768"
type input "(508) 962-6768"
click at [781, 345] on button "Call" at bounding box center [762, 346] width 211 height 43
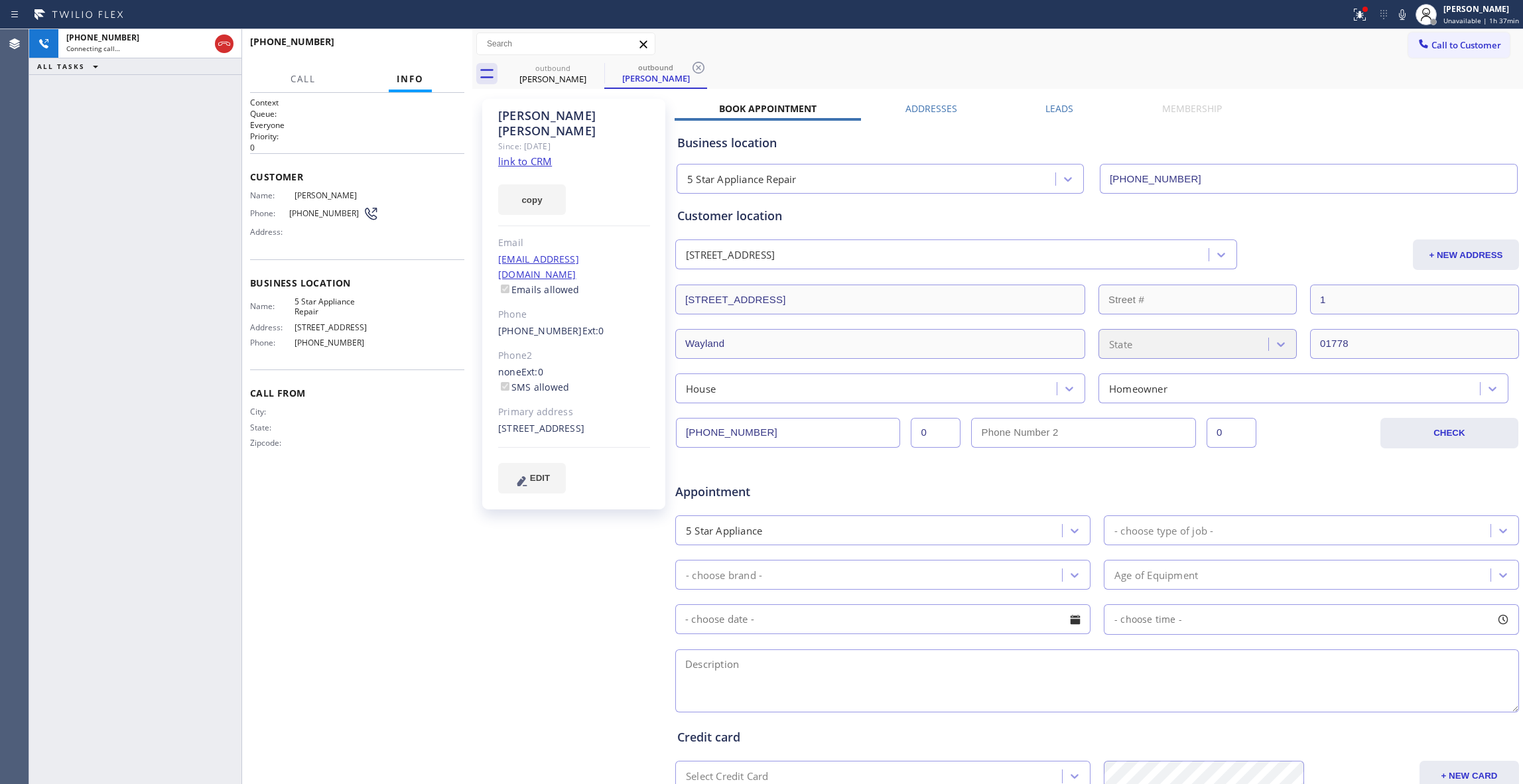
type input "[PHONE_NUMBER]"
click at [428, 48] on span "HANG UP" at bounding box center [433, 47] width 40 height 9
click at [696, 62] on icon at bounding box center [698, 67] width 16 height 16
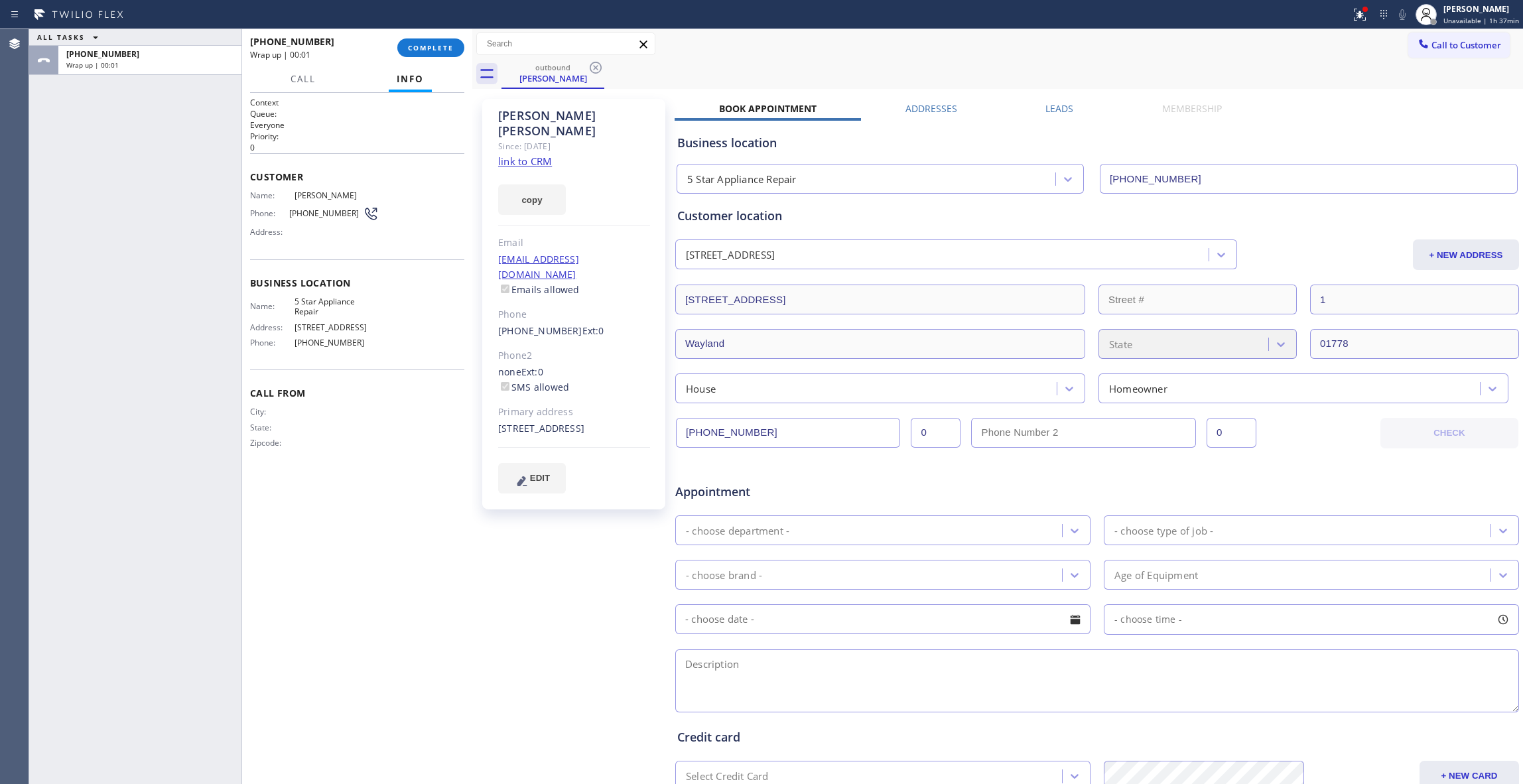
click at [330, 213] on span "(508) 962-6768" at bounding box center [326, 213] width 74 height 10
copy div "(508) 962-6768"
click at [436, 50] on span "COMPLETE" at bounding box center [430, 47] width 46 height 9
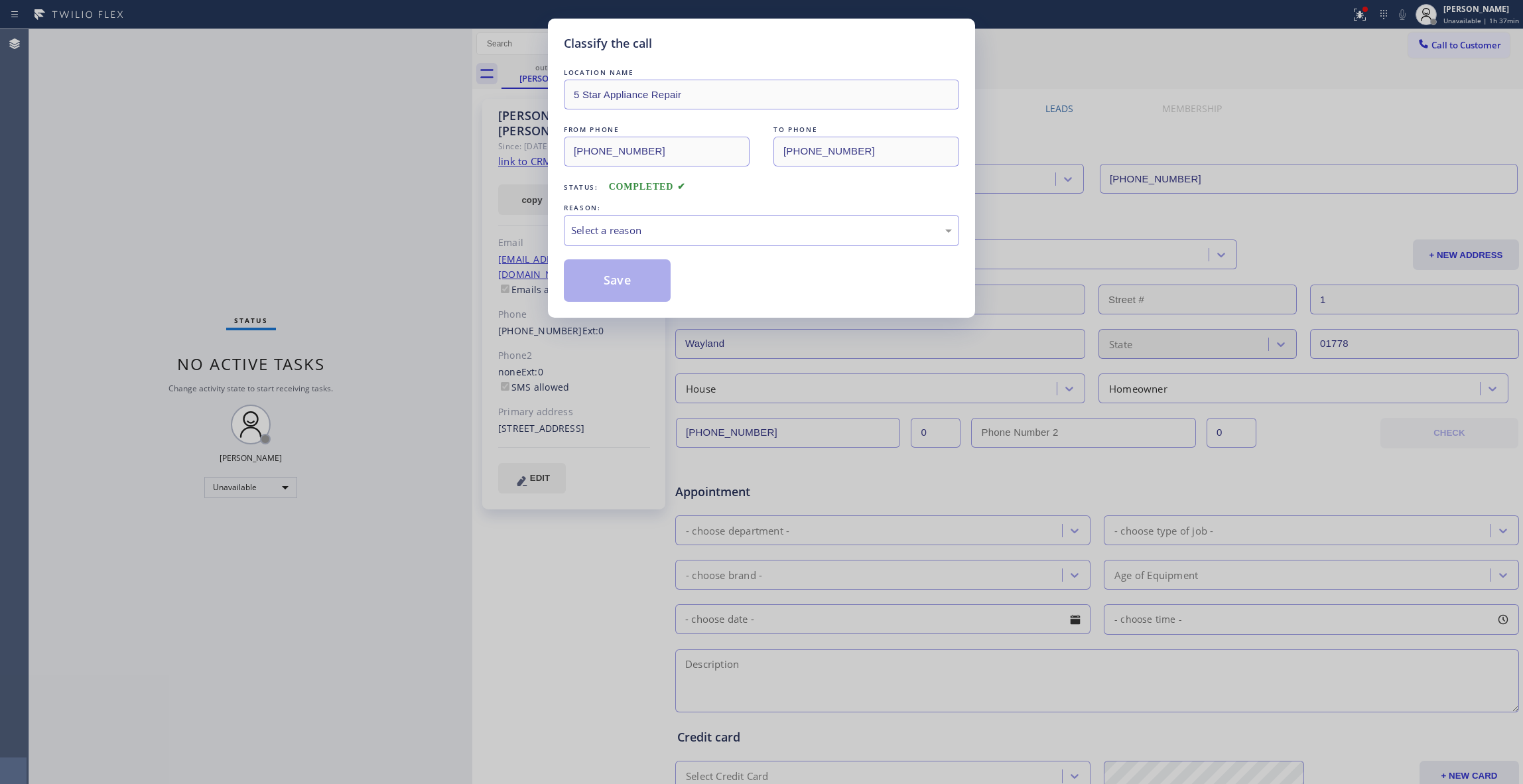
drag, startPoint x: 552, startPoint y: 186, endPoint x: 542, endPoint y: 169, distance: 19.7
drag, startPoint x: 542, startPoint y: 169, endPoint x: 425, endPoint y: 303, distance: 177.9
click at [425, 303] on div "Classify the call LOCATION NAME 5 Star Appliance Repair FROM PHONE (855) 731-49…" at bounding box center [762, 392] width 1523 height 784
click at [621, 235] on div "Select a reason" at bounding box center [762, 230] width 381 height 16
click at [619, 283] on button "Save" at bounding box center [617, 281] width 107 height 43
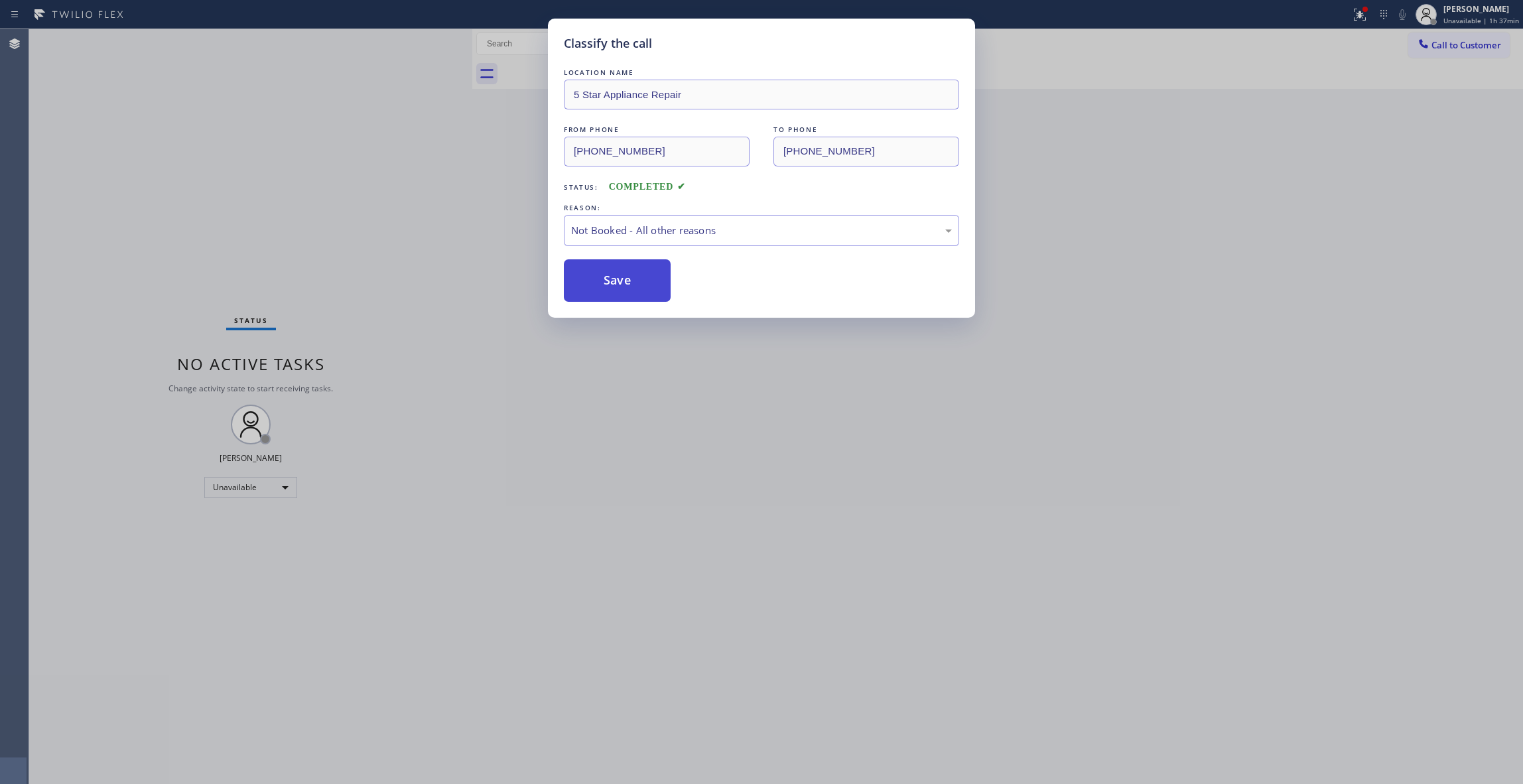
click at [620, 282] on button "Save" at bounding box center [617, 281] width 107 height 43
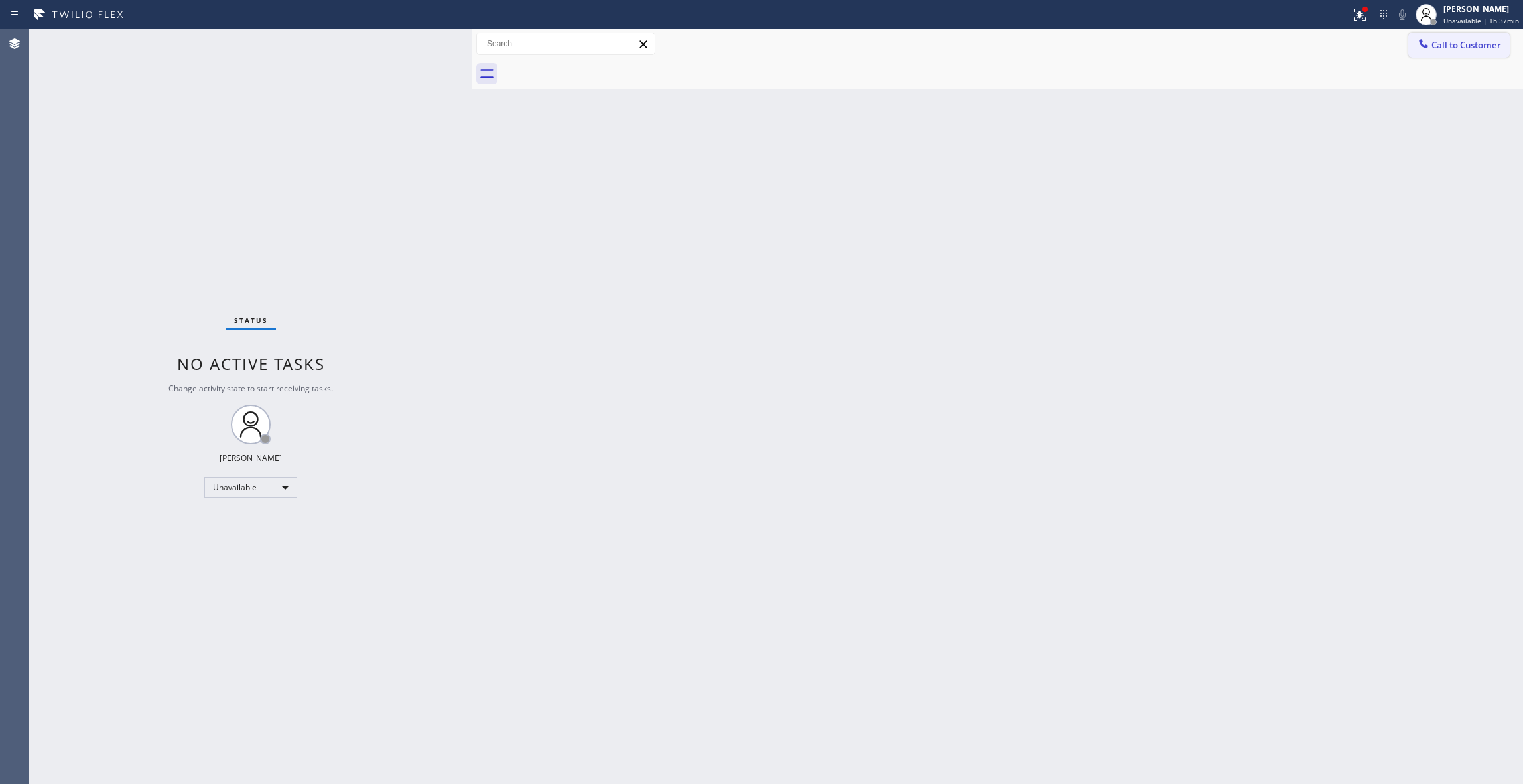
click at [1439, 52] on button "Call to Customer" at bounding box center [1458, 45] width 101 height 26
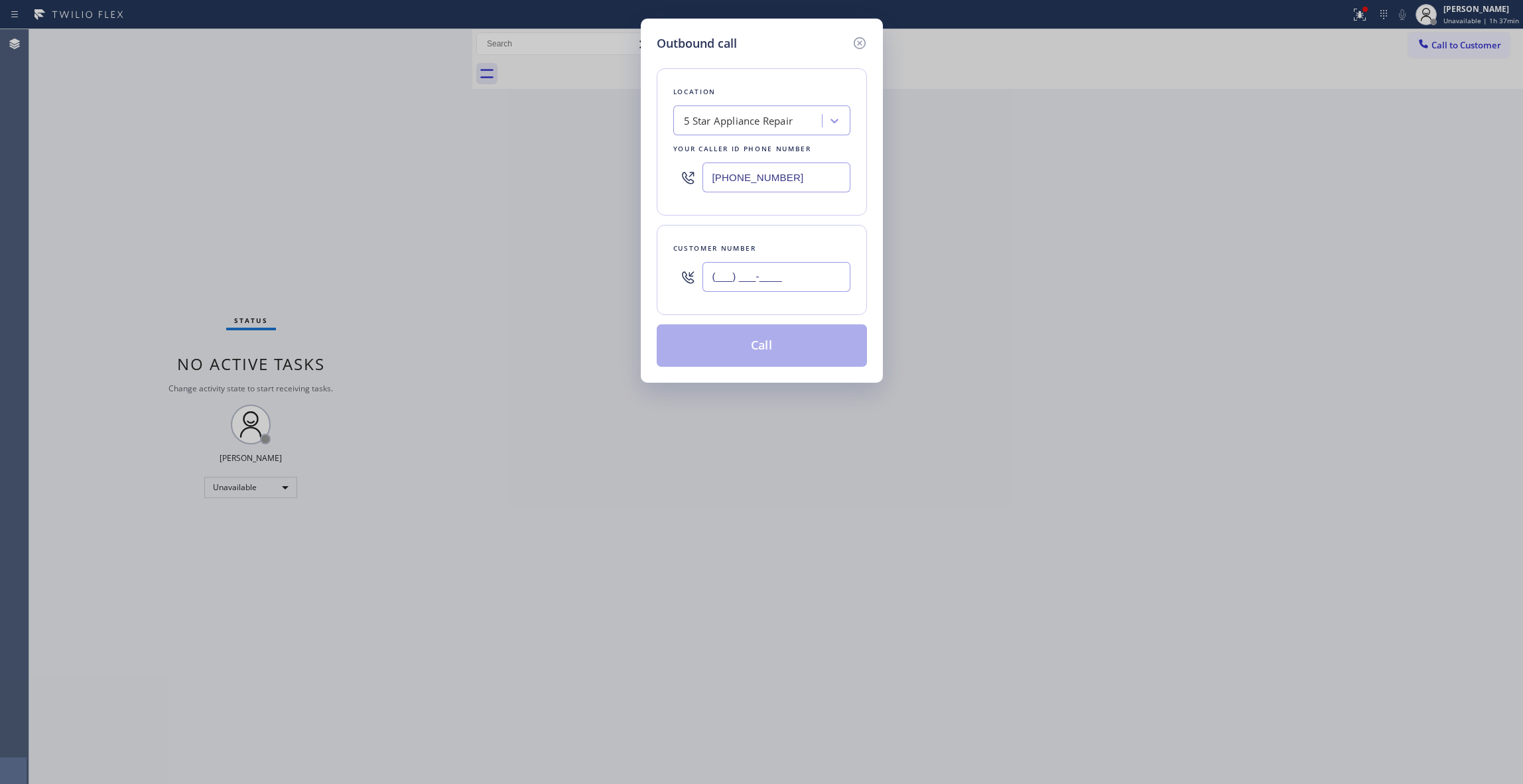
click at [800, 271] on input "(___) ___-____" at bounding box center [776, 277] width 148 height 30
paste input "508) 962-6768"
type input "(508) 962-6768"
click at [781, 351] on button "Call" at bounding box center [762, 346] width 211 height 43
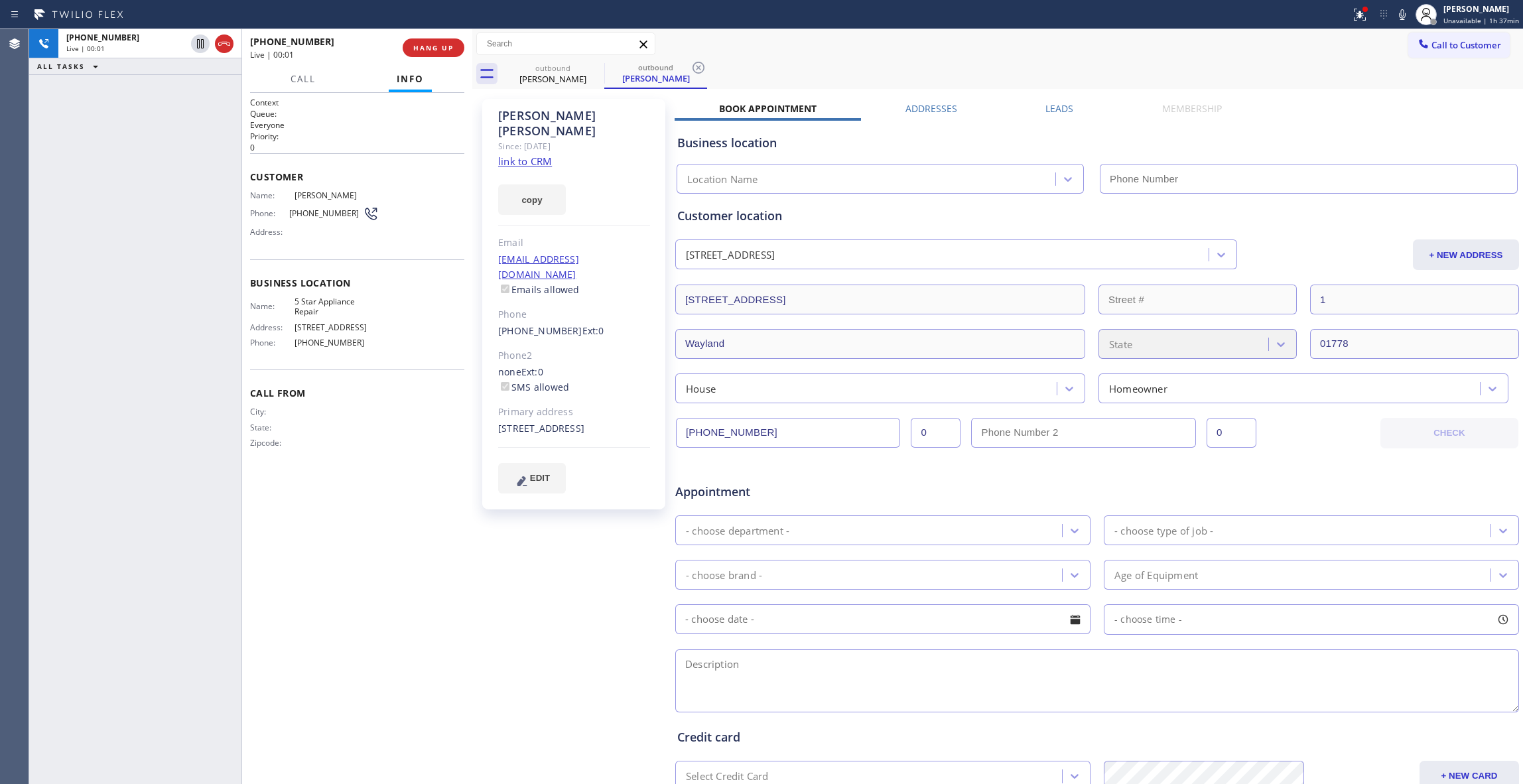
type input "[PHONE_NUMBER]"
click at [441, 43] on span "HANG UP" at bounding box center [433, 47] width 40 height 9
click at [452, 43] on button "COMPLETE" at bounding box center [430, 47] width 67 height 18
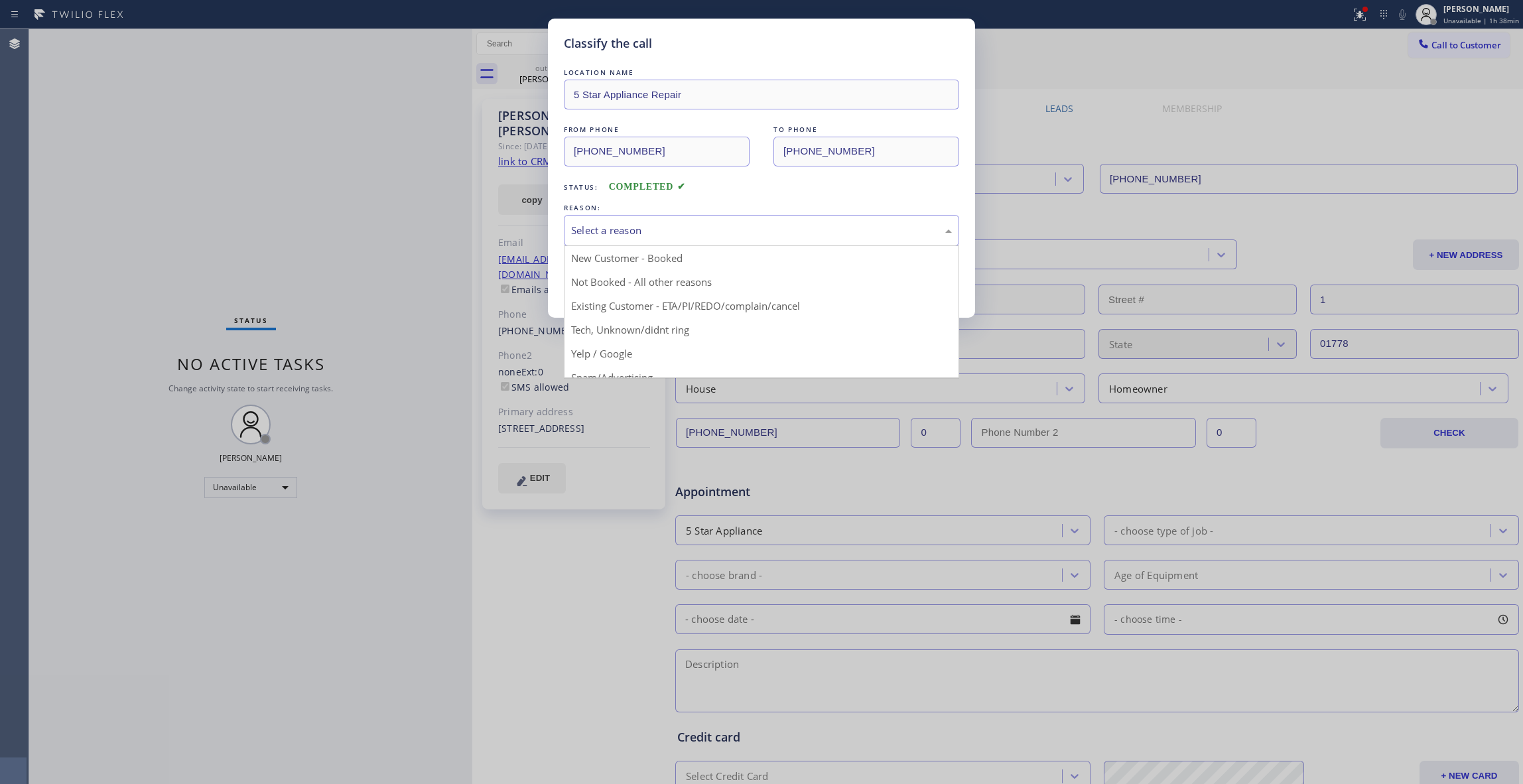
click at [608, 229] on div "Select a reason" at bounding box center [762, 230] width 381 height 16
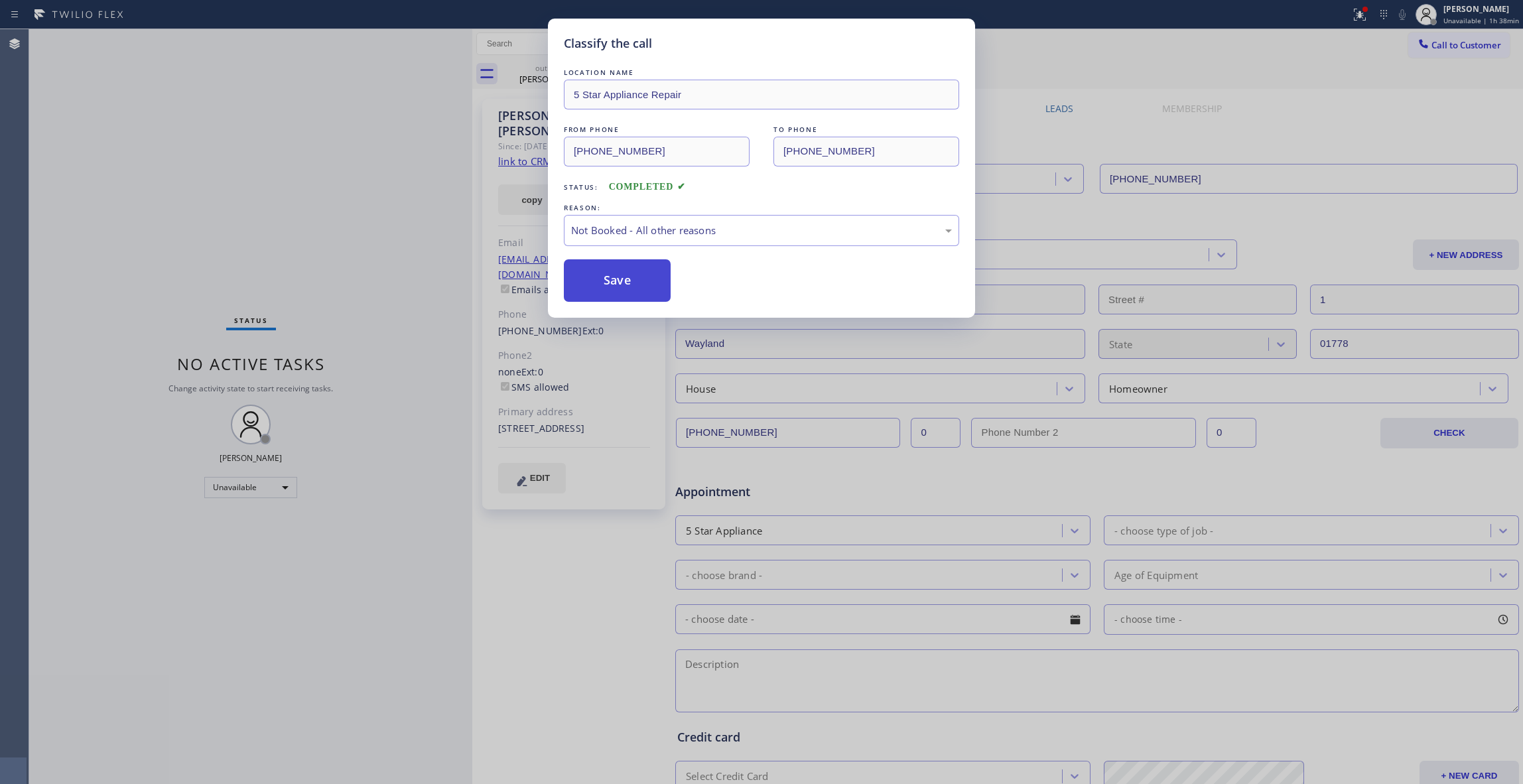
click at [590, 289] on button "Save" at bounding box center [617, 281] width 107 height 43
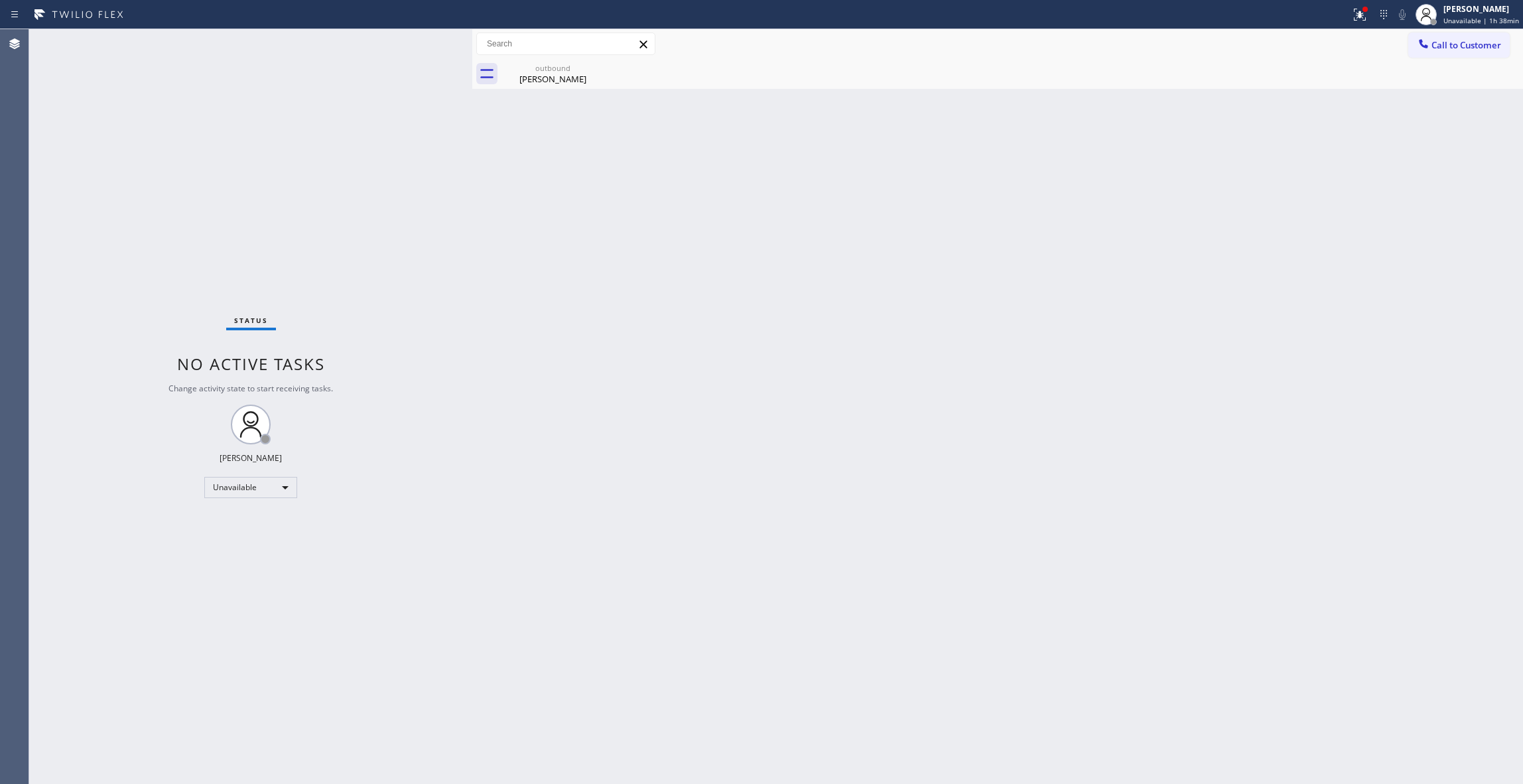
drag, startPoint x: 629, startPoint y: 231, endPoint x: 537, endPoint y: 332, distance: 136.6
drag, startPoint x: 537, startPoint y: 332, endPoint x: 1110, endPoint y: 295, distance: 574.2
click at [1115, 300] on div "Back to Dashboard Change Sender ID Customers Technicians Select a contact Outbo…" at bounding box center [998, 406] width 1051 height 755
click at [1454, 51] on button "Call to Customer" at bounding box center [1458, 45] width 101 height 26
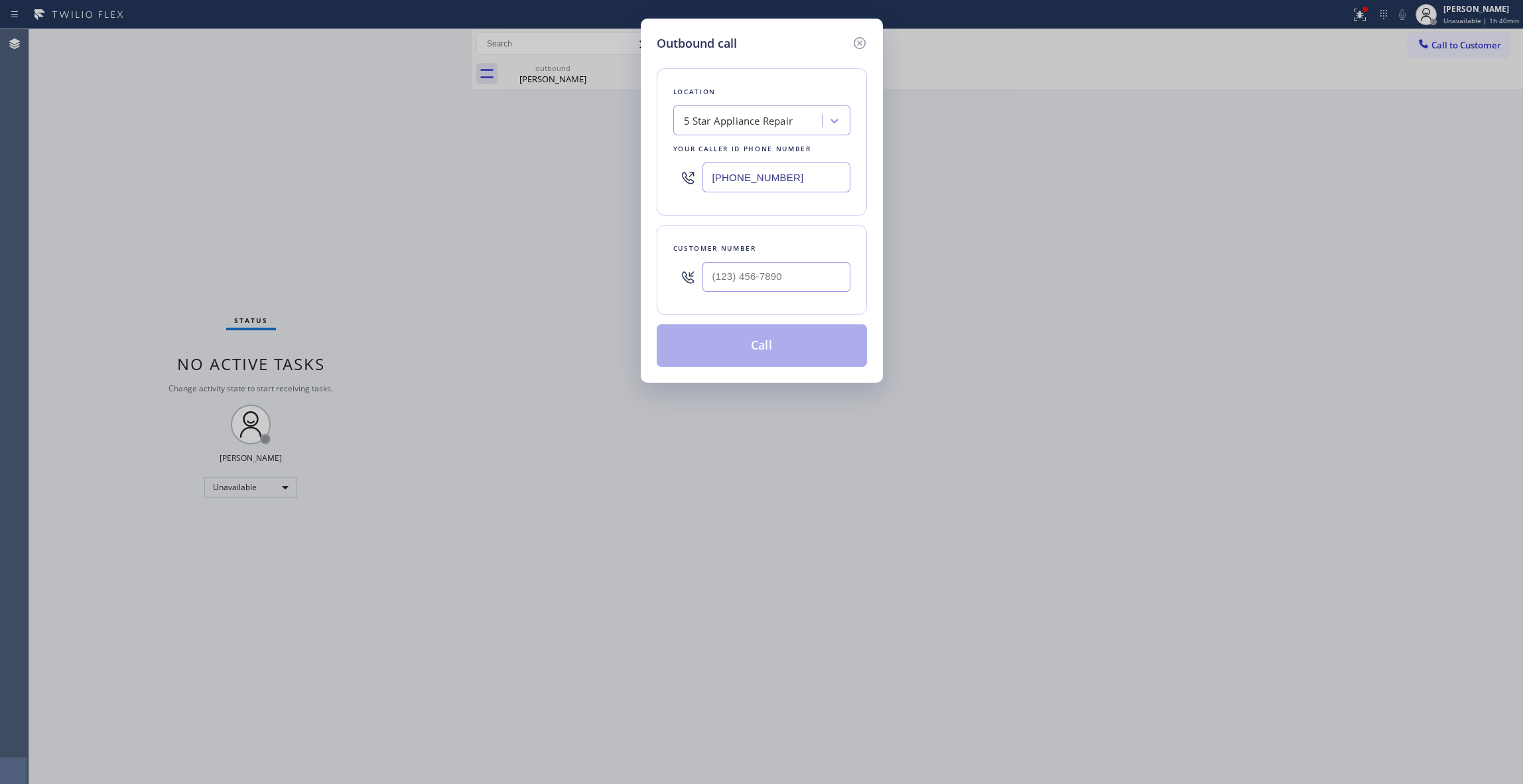
drag, startPoint x: 810, startPoint y: 169, endPoint x: 484, endPoint y: 128, distance: 328.6
click at [481, 155] on div "Outbound call Location 5 Star Appliance Repair Your caller id phone number [PHO…" at bounding box center [762, 392] width 1523 height 784
paste input "949) 523-3220"
type input "(949) 523-3220"
click at [731, 284] on input "(___) ___-____" at bounding box center [776, 277] width 148 height 30
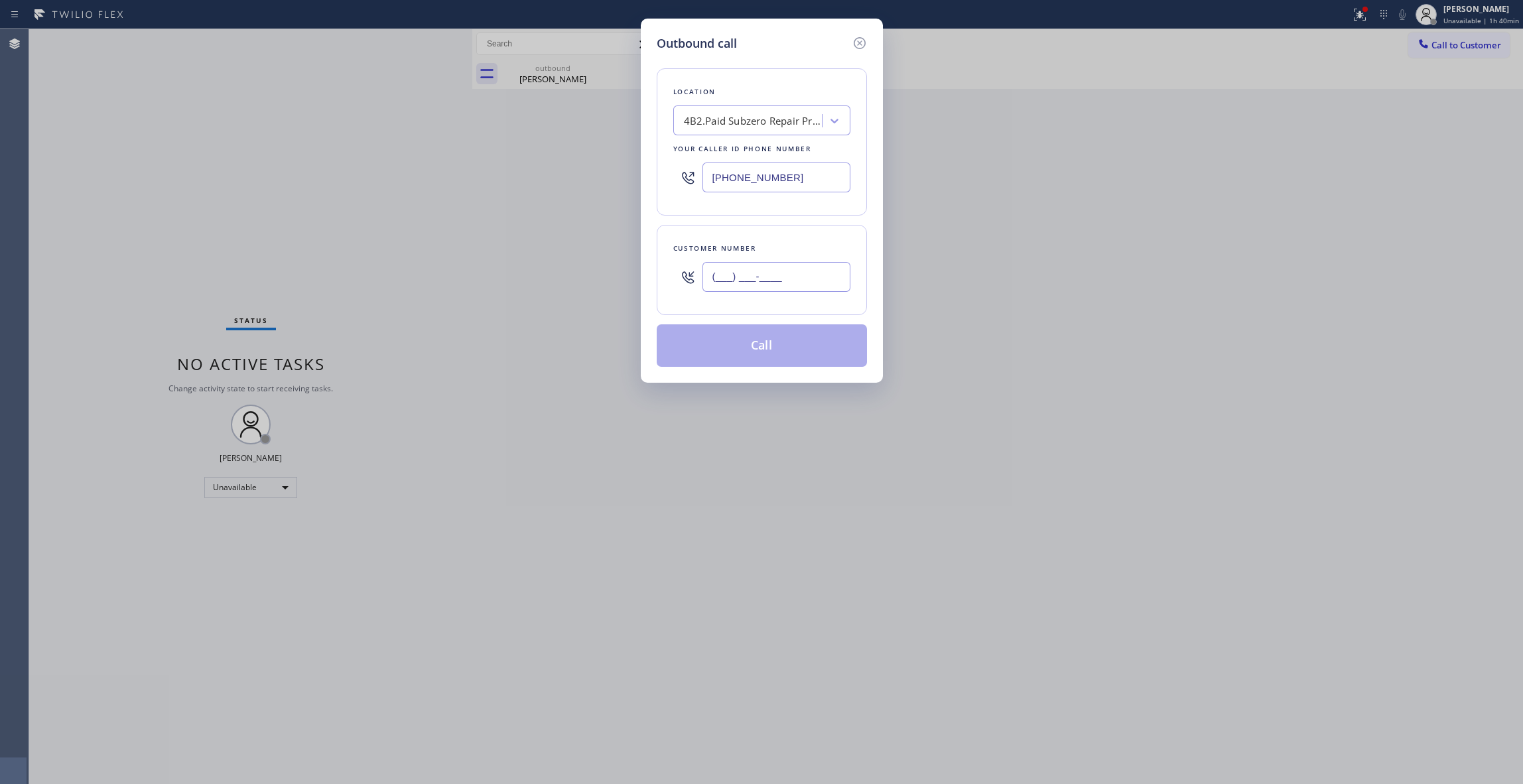
paste input "626) 620-1991"
type input "(626) 620-1991"
click at [757, 353] on button "Call" at bounding box center [762, 346] width 211 height 43
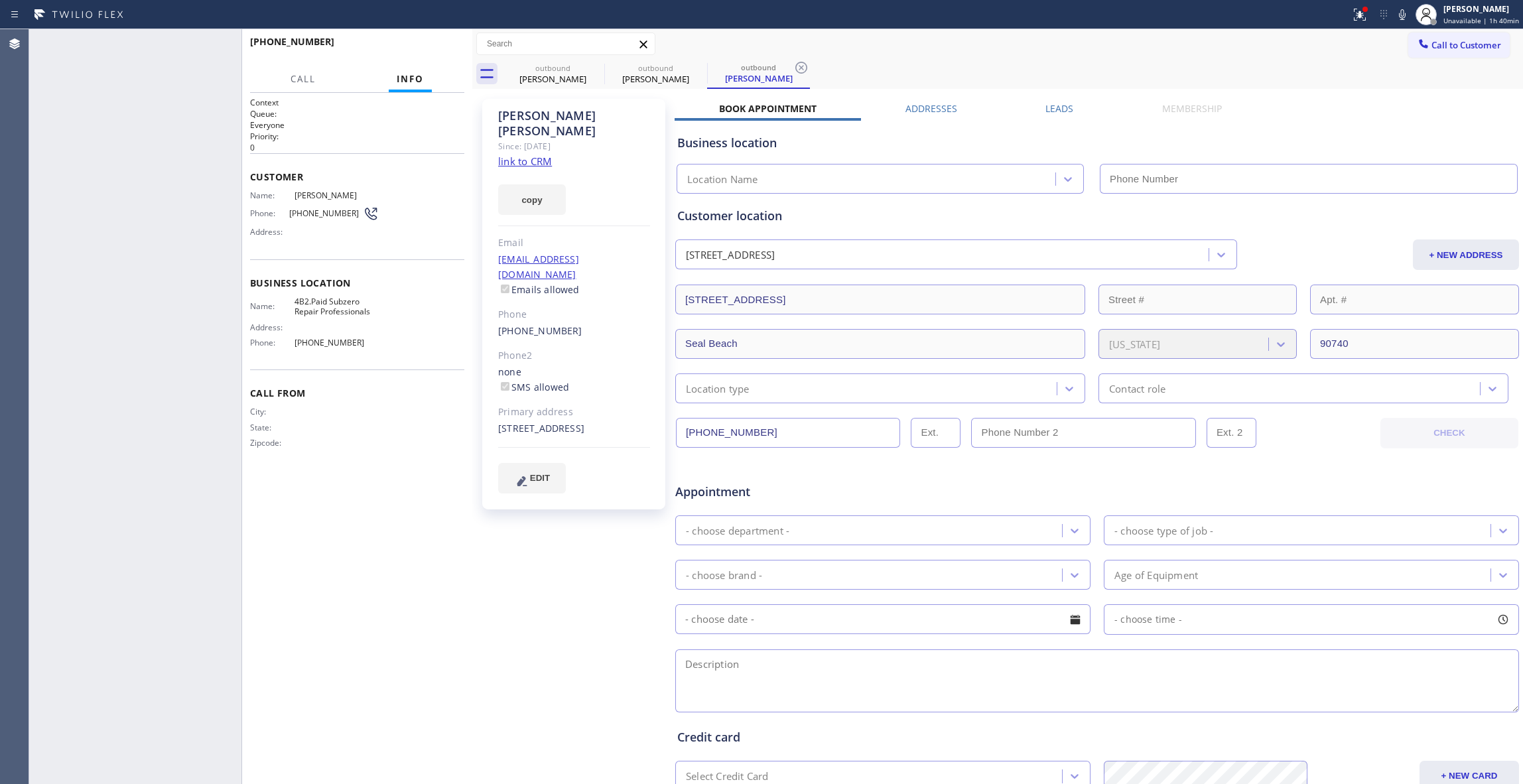
type input "(949) 523-3220"
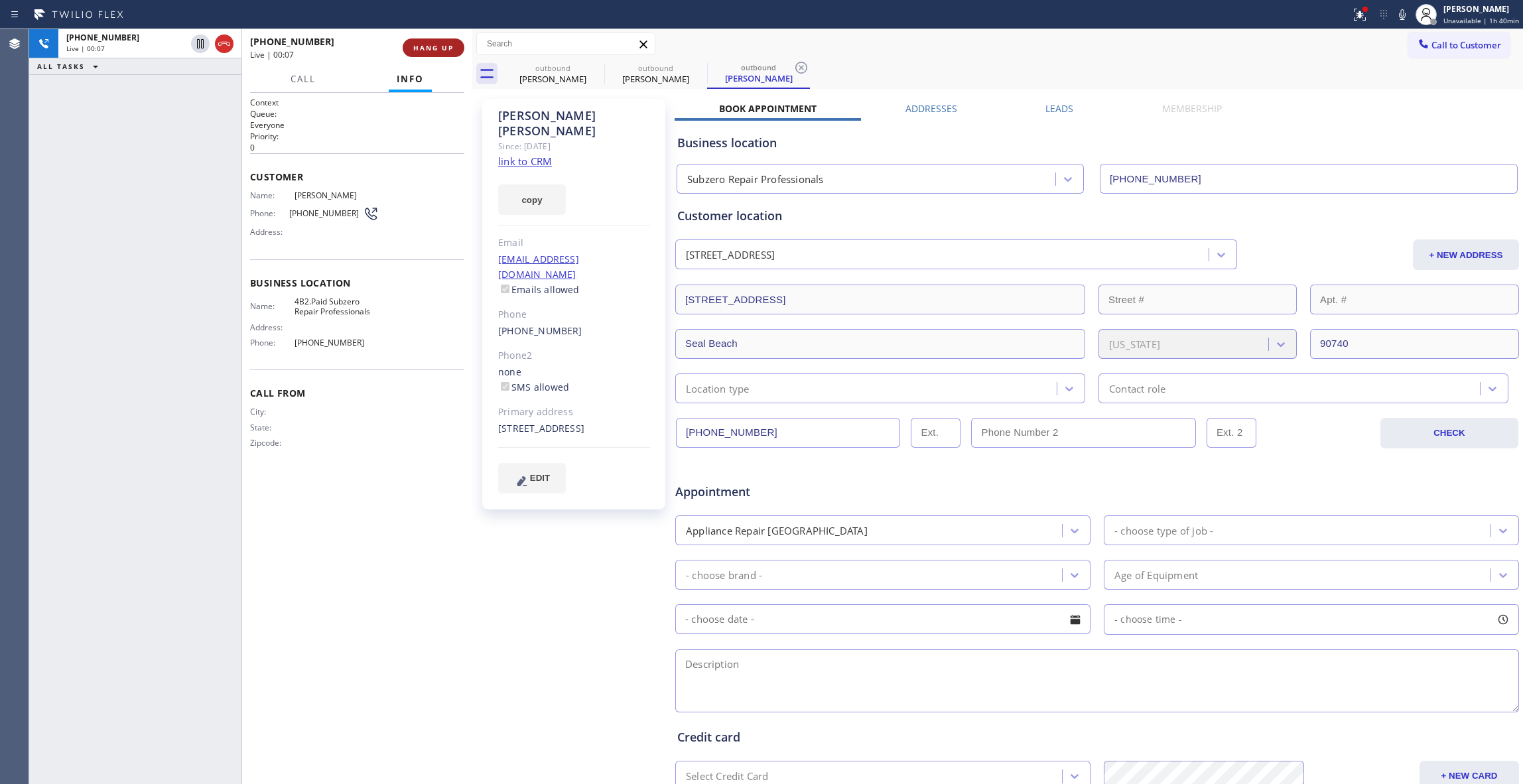
click at [446, 44] on span "HANG UP" at bounding box center [433, 47] width 40 height 9
click at [431, 48] on span "COMPLETE" at bounding box center [430, 47] width 46 height 9
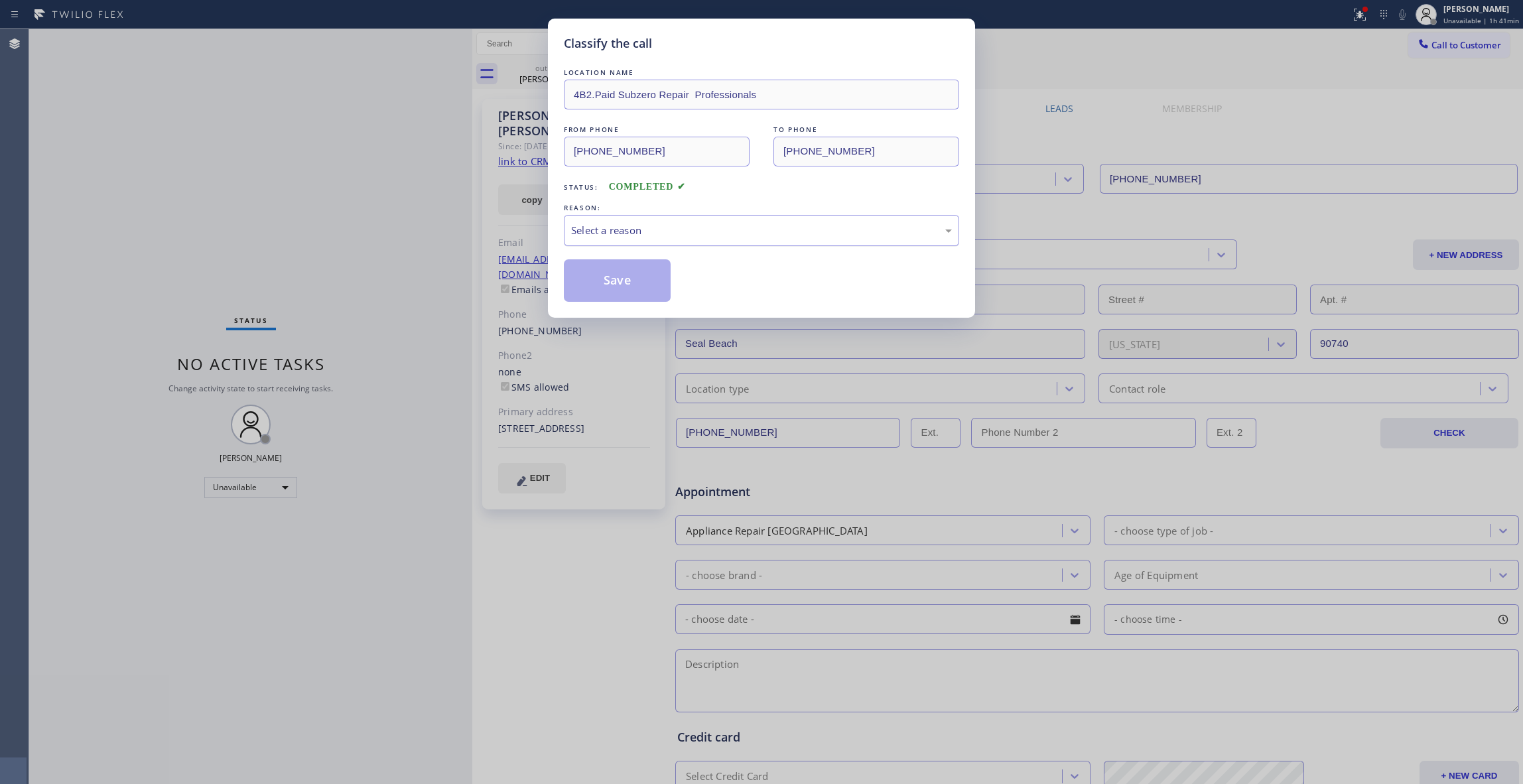
drag, startPoint x: 669, startPoint y: 229, endPoint x: 666, endPoint y: 242, distance: 13.3
click at [669, 229] on div "Select a reason" at bounding box center [762, 230] width 381 height 16
click at [622, 280] on button "Save" at bounding box center [617, 281] width 107 height 43
type input "[PHONE_NUMBER]"
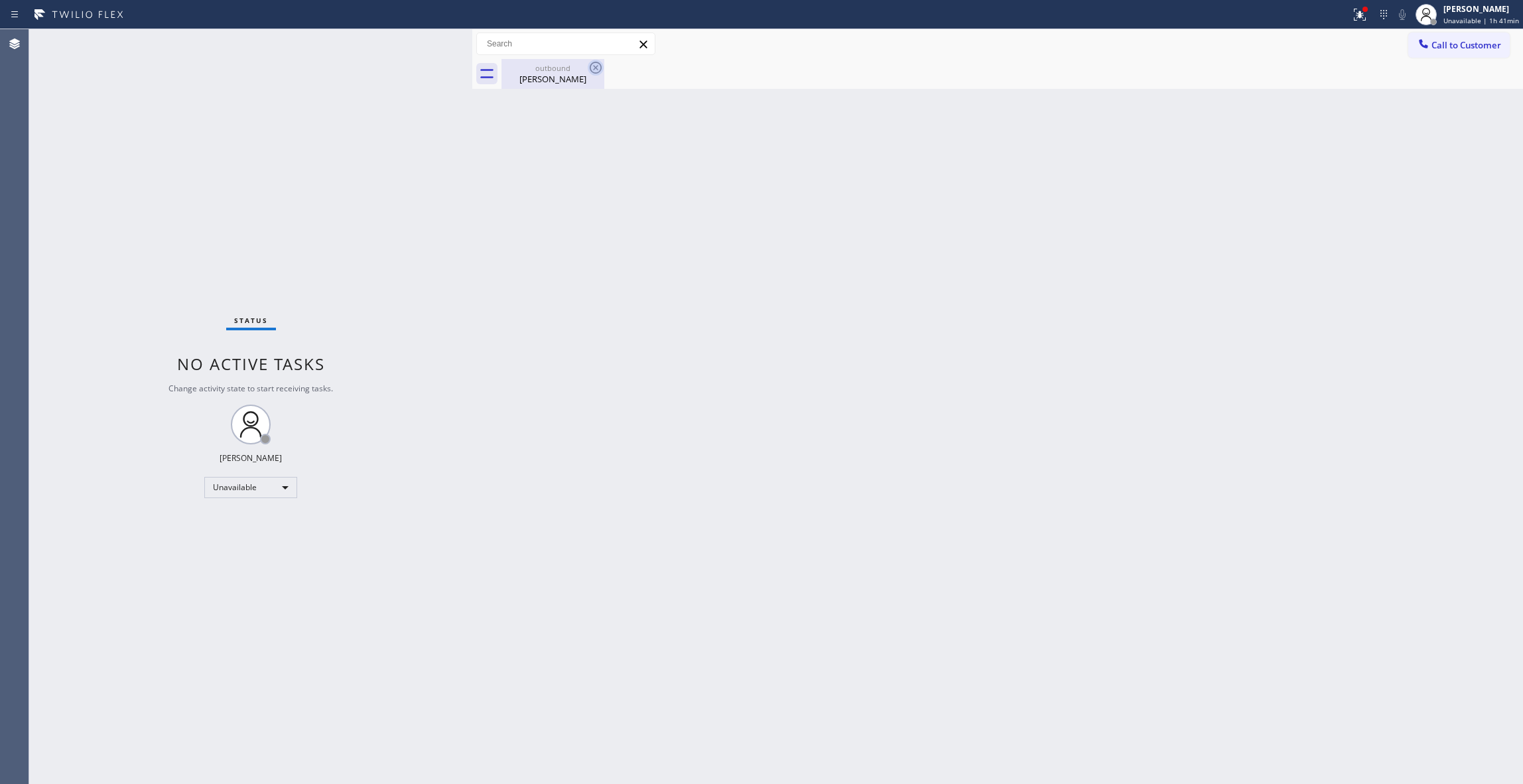
click at [592, 64] on icon at bounding box center [596, 67] width 12 height 12
click at [1486, 40] on span "Call to Customer" at bounding box center [1466, 45] width 69 height 12
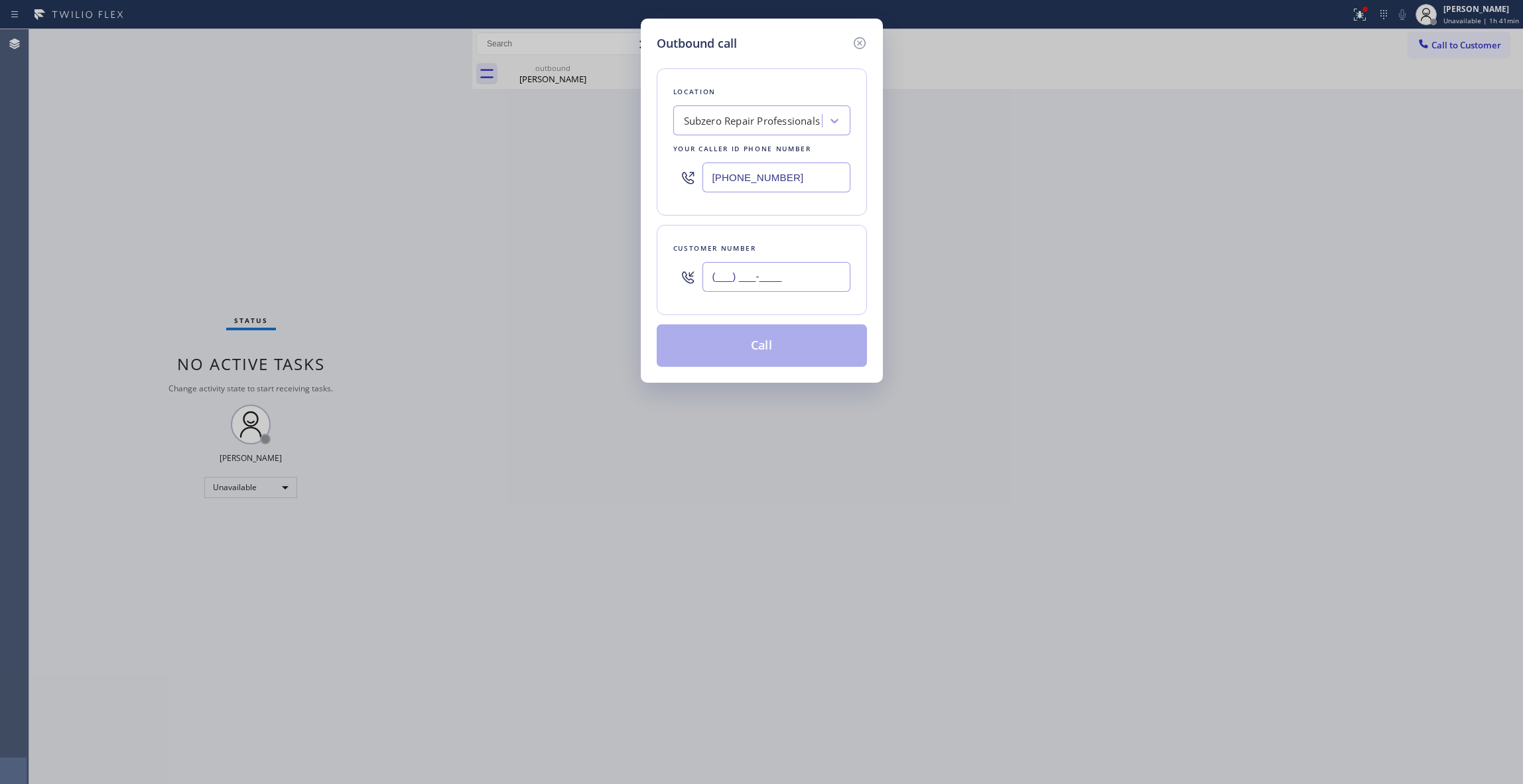
click at [723, 287] on input "(___) ___-____" at bounding box center [776, 277] width 148 height 30
paste input "626) 620-1991"
type input "(626) 620-1991"
click at [769, 349] on button "Call" at bounding box center [762, 346] width 211 height 43
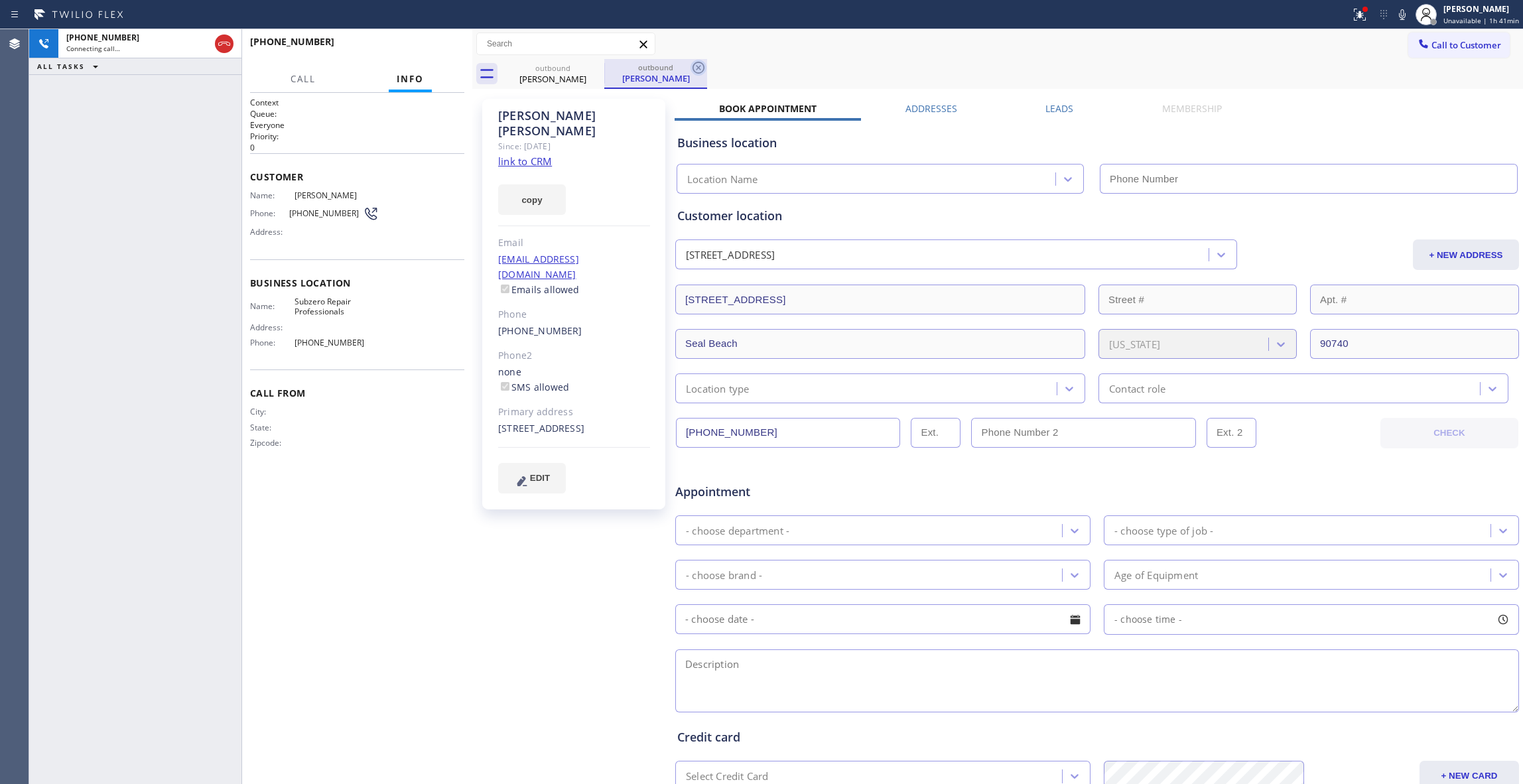
click at [696, 69] on icon at bounding box center [698, 67] width 12 height 12
type input "(949) 523-3220"
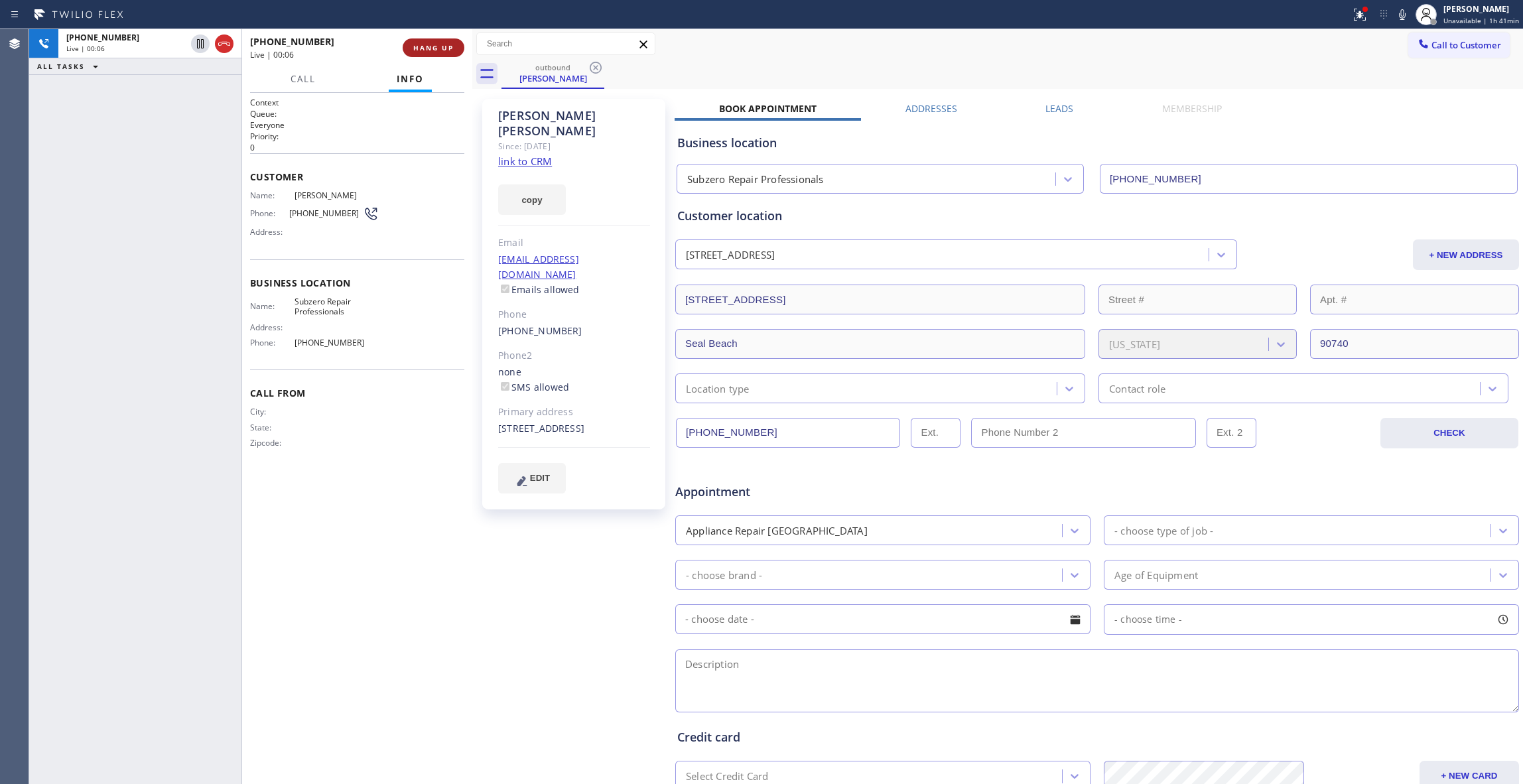
click at [428, 49] on span "HANG UP" at bounding box center [433, 47] width 40 height 9
click at [425, 44] on span "COMPLETE" at bounding box center [430, 47] width 46 height 9
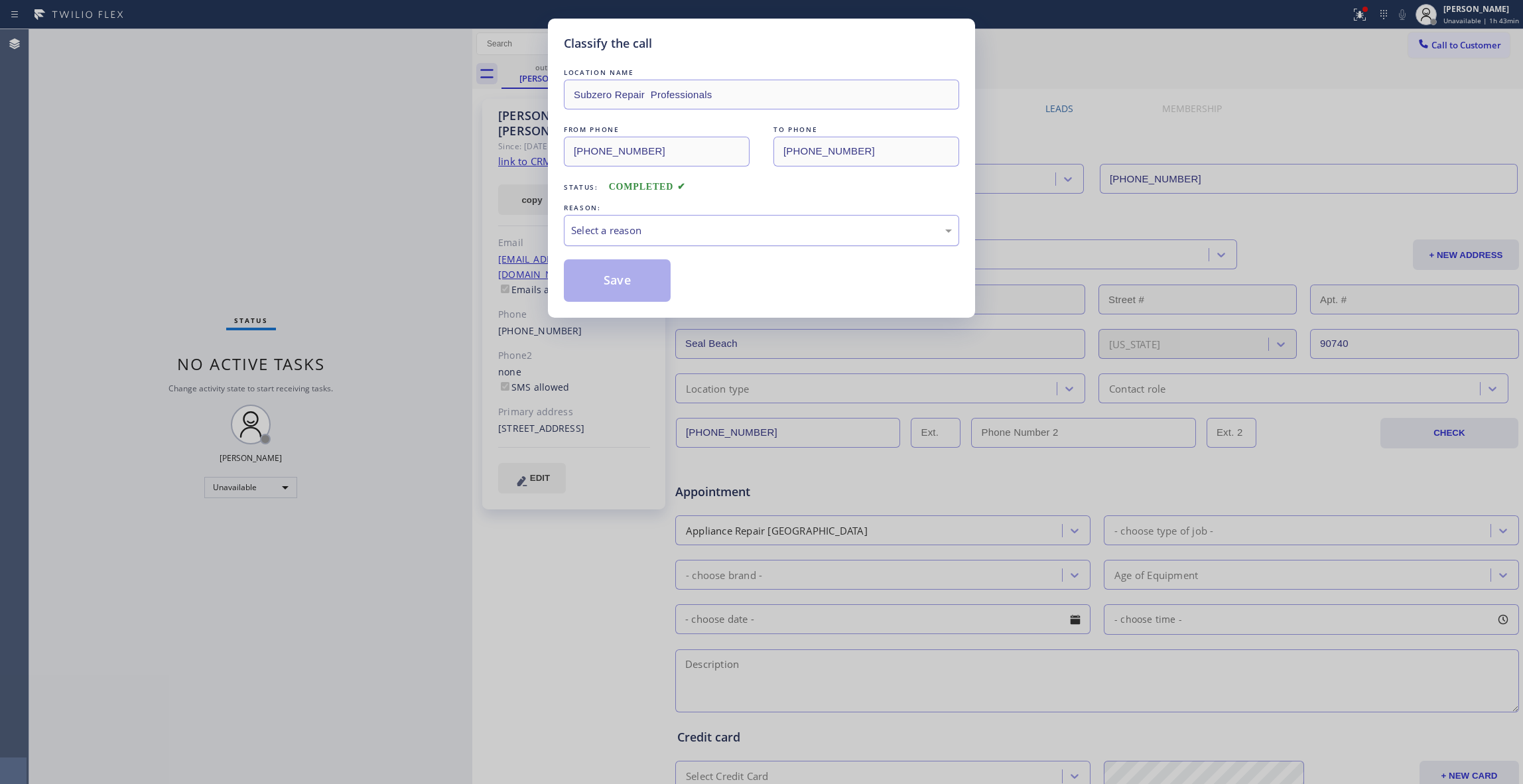
click at [683, 232] on div "Select a reason" at bounding box center [762, 230] width 381 height 16
click at [627, 274] on button "Save" at bounding box center [617, 281] width 107 height 43
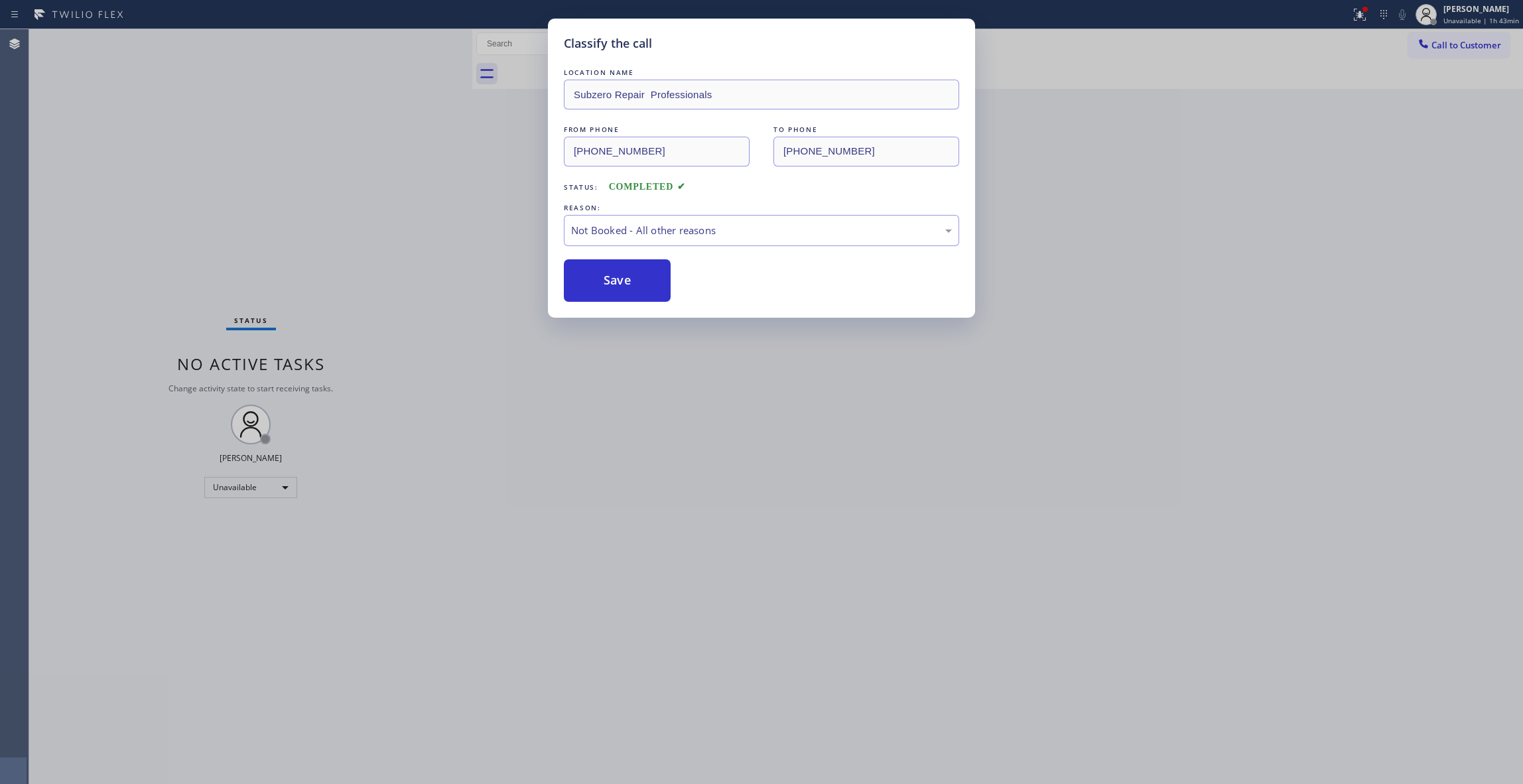
drag, startPoint x: 627, startPoint y: 274, endPoint x: 1377, endPoint y: 177, distance: 756.2
click at [627, 274] on button "Save" at bounding box center [617, 281] width 107 height 43
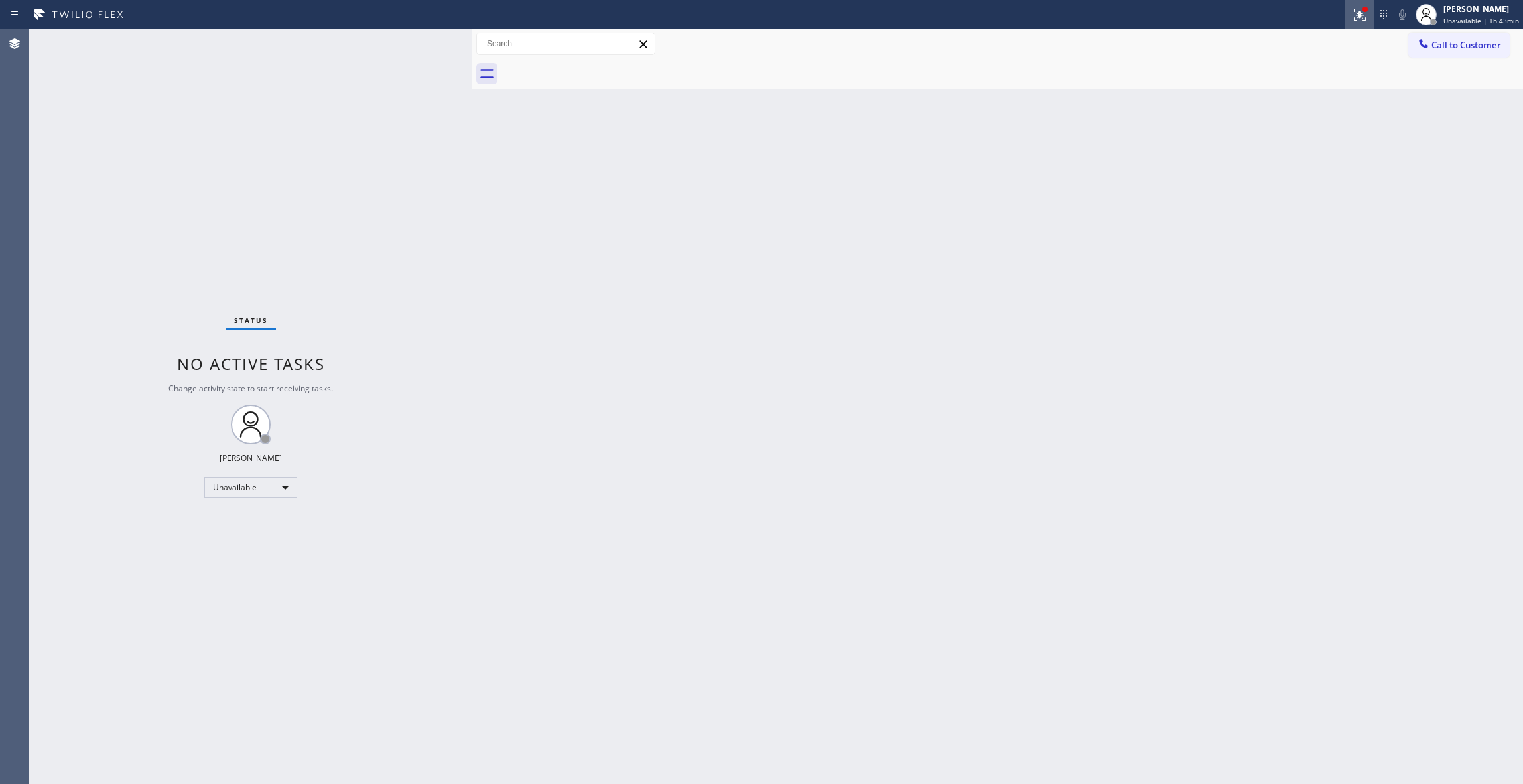
click at [1357, 13] on icon at bounding box center [1360, 14] width 16 height 16
click at [1283, 170] on span "Clear issues" at bounding box center [1283, 174] width 62 height 9
click at [1454, 46] on span "Call to Customer" at bounding box center [1466, 45] width 69 height 12
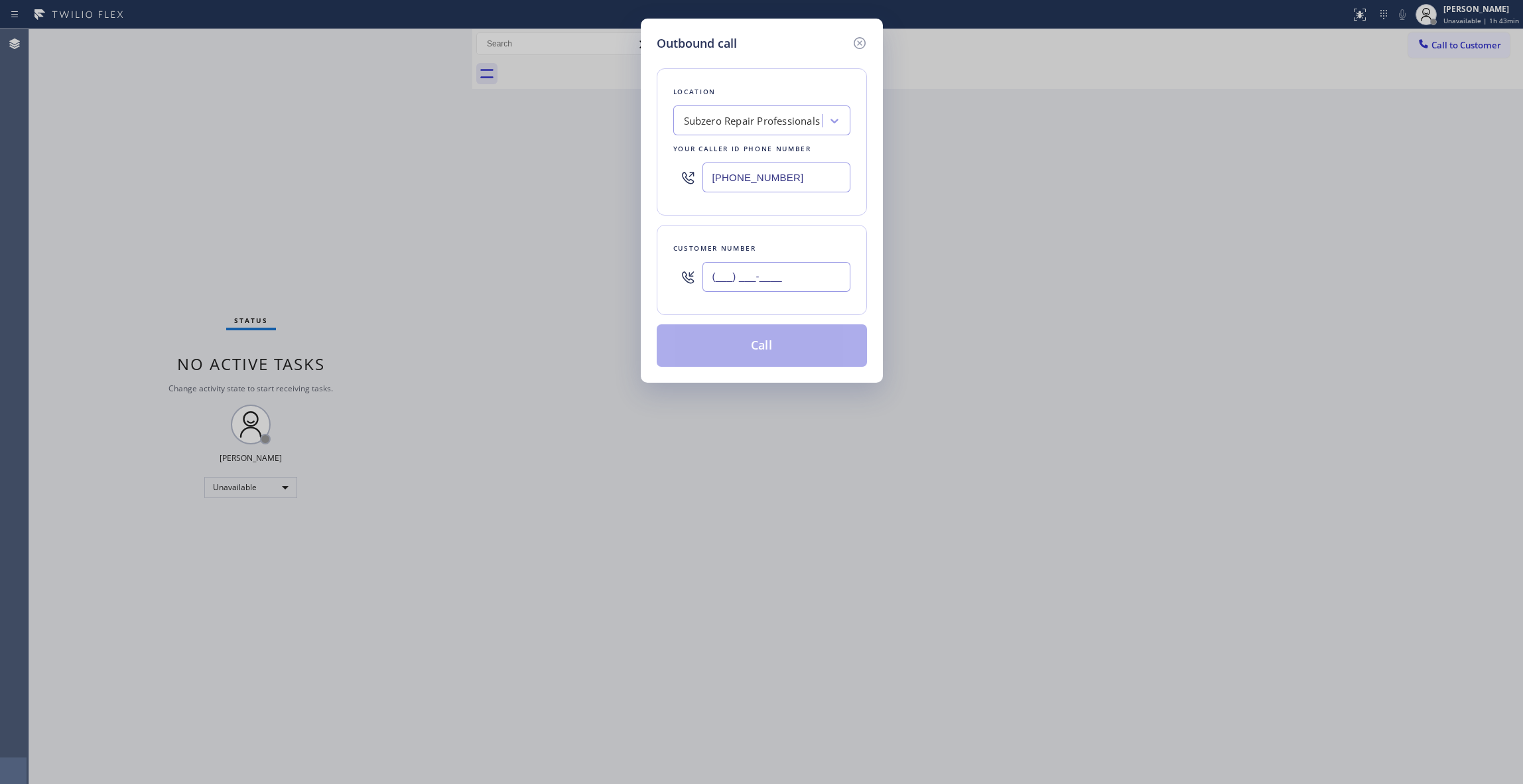
click at [815, 266] on input "(___) ___-____" at bounding box center [776, 277] width 148 height 30
paste input "415) 987-7828"
type input "(415) 987-7828"
click at [792, 349] on button "Call" at bounding box center [762, 346] width 211 height 43
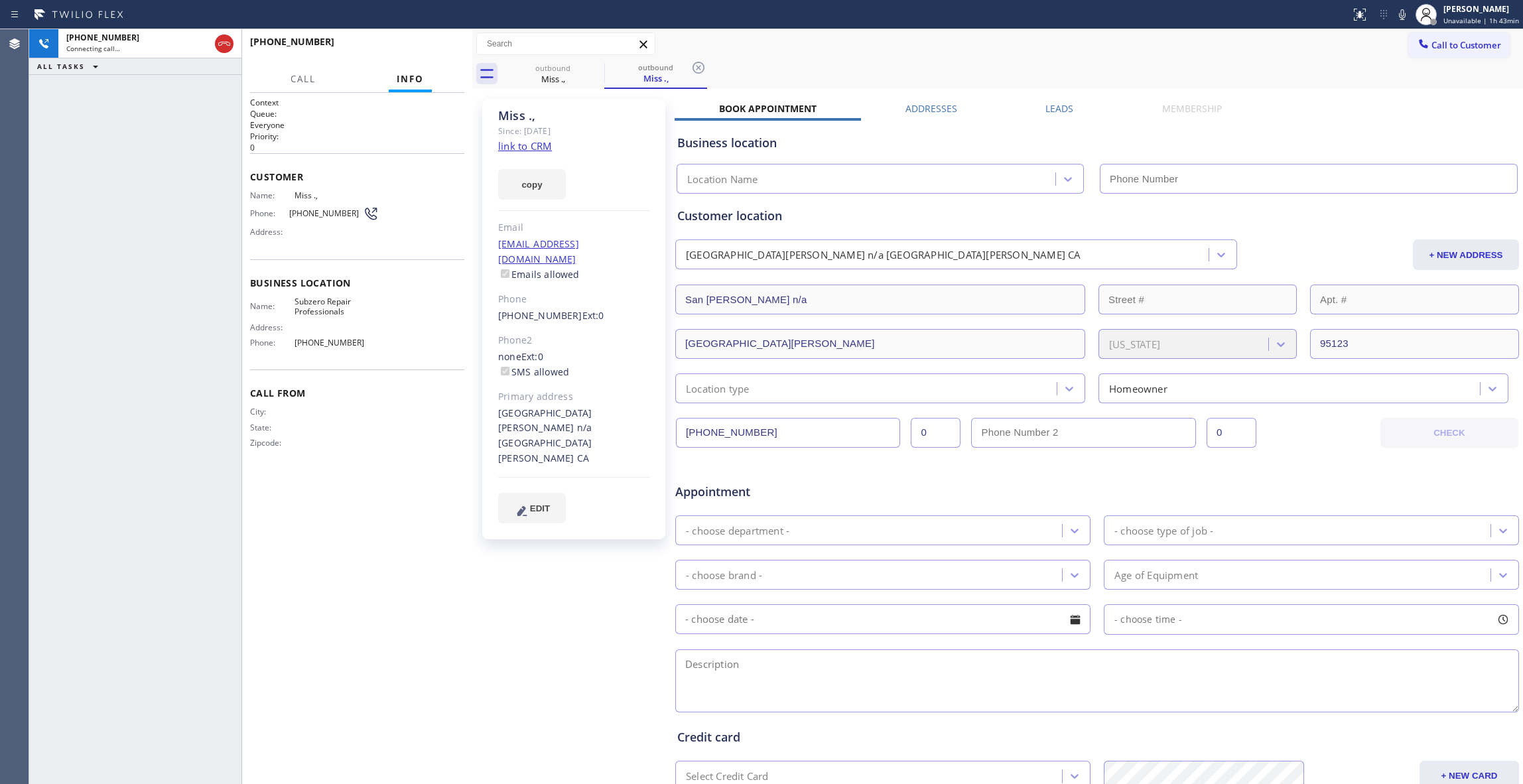
type input "(949) 523-3220"
click at [696, 72] on icon at bounding box center [698, 67] width 12 height 12
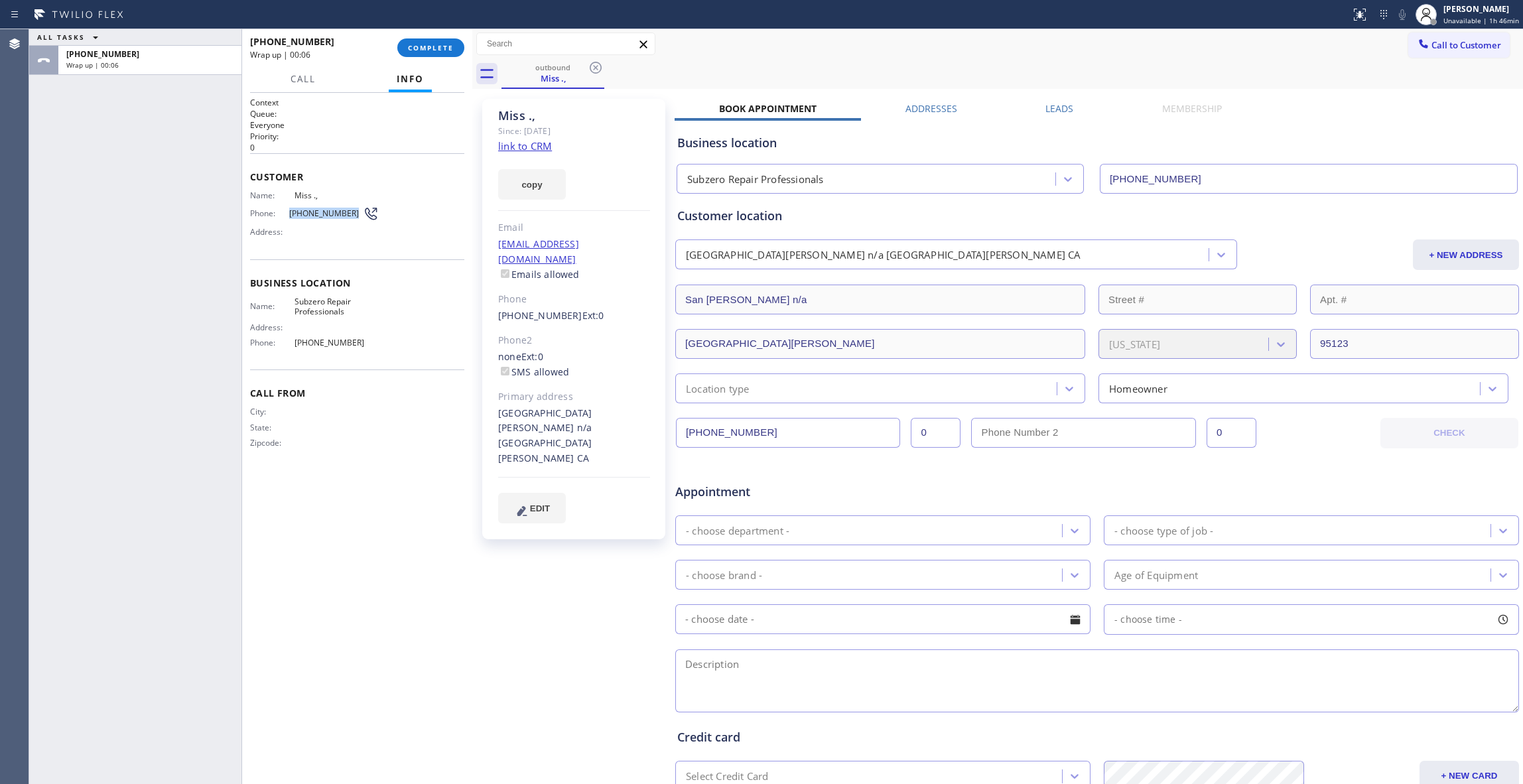
drag, startPoint x: 350, startPoint y: 212, endPoint x: 297, endPoint y: 203, distance: 53.8
click at [293, 211] on span "(415) 987-7828" at bounding box center [326, 213] width 74 height 10
copy div "(415) 987-7828"
click at [431, 41] on button "COMPLETE" at bounding box center [430, 47] width 67 height 18
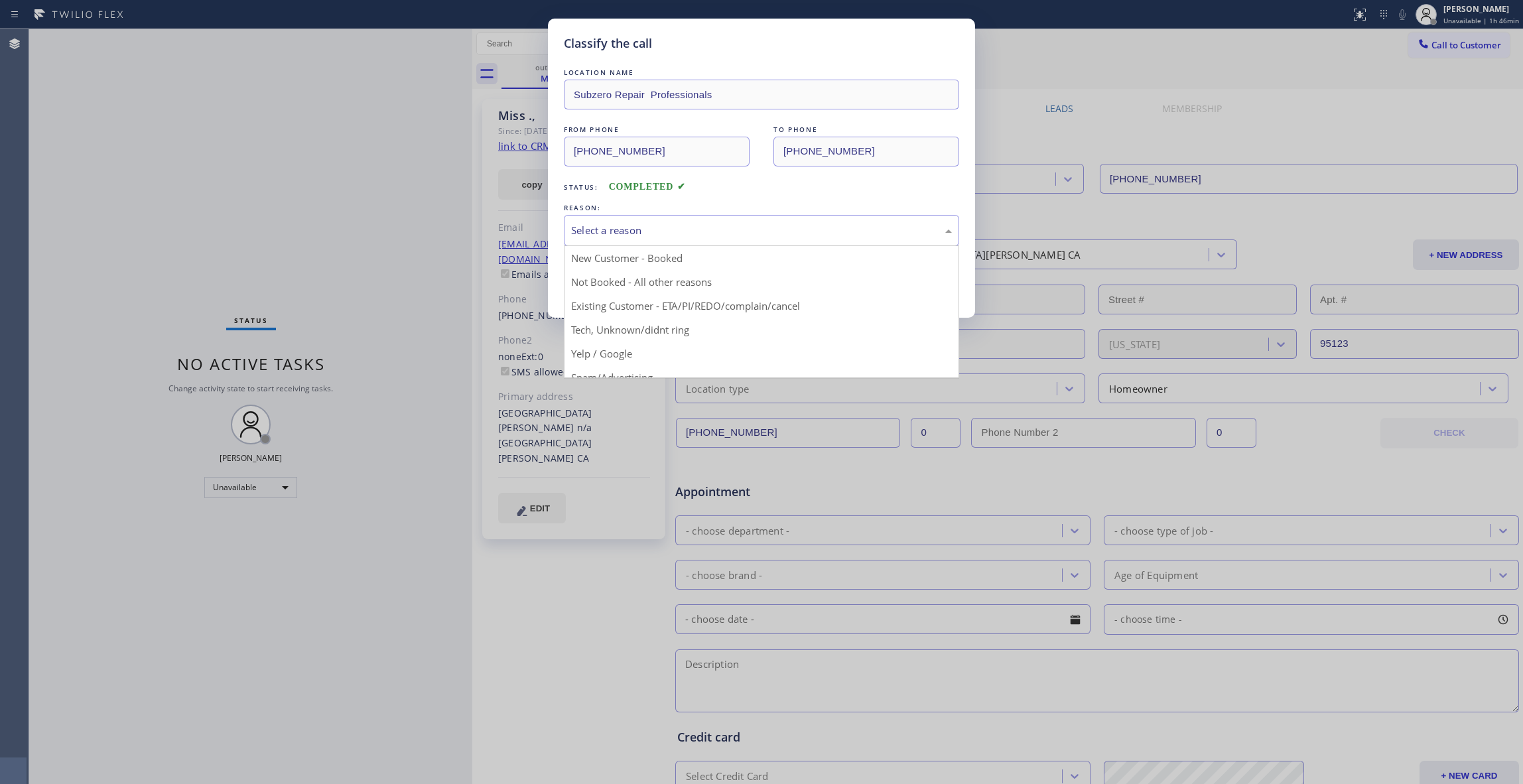
click at [629, 221] on div "Select a reason" at bounding box center [762, 230] width 396 height 31
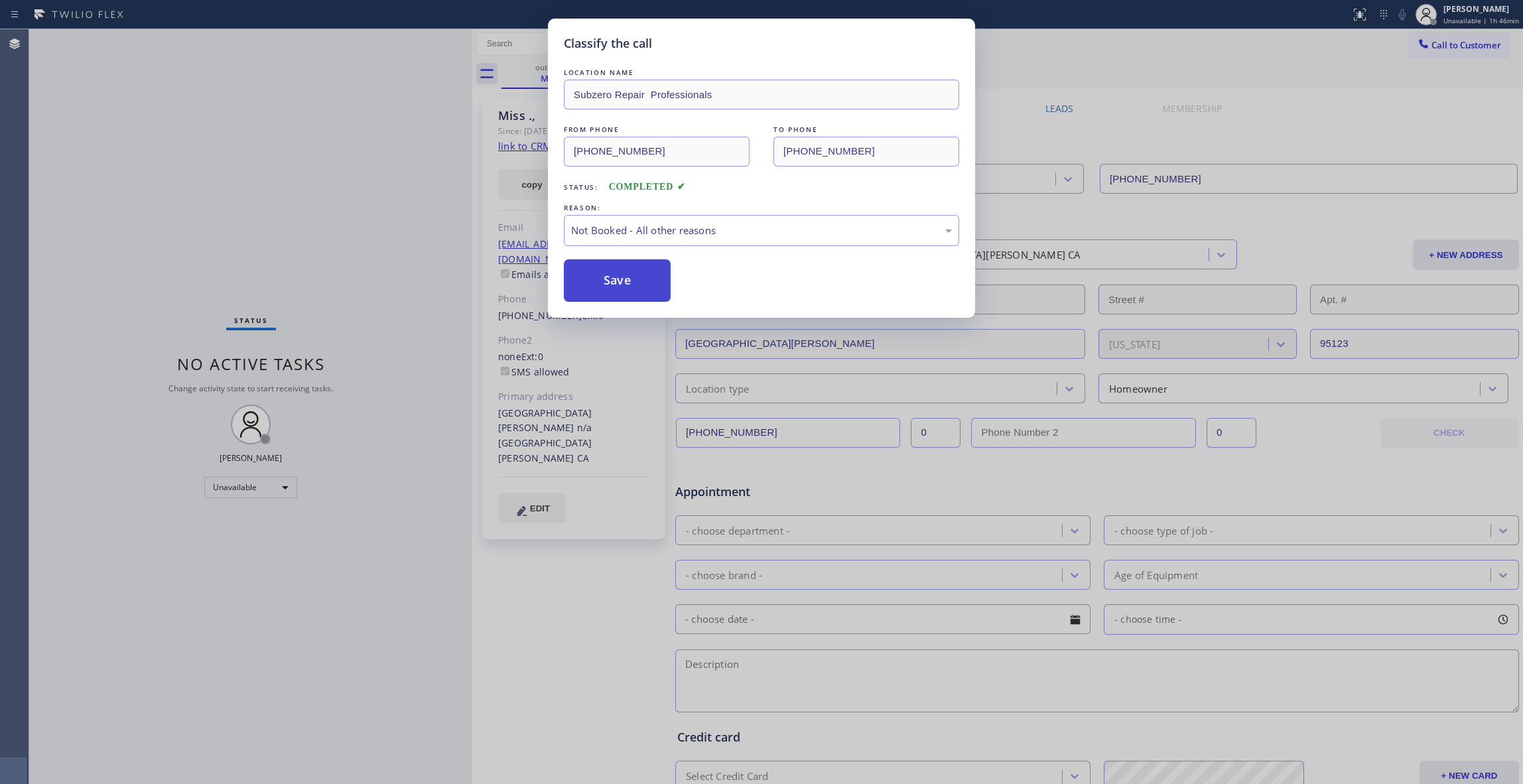
click at [619, 279] on button "Save" at bounding box center [617, 281] width 107 height 43
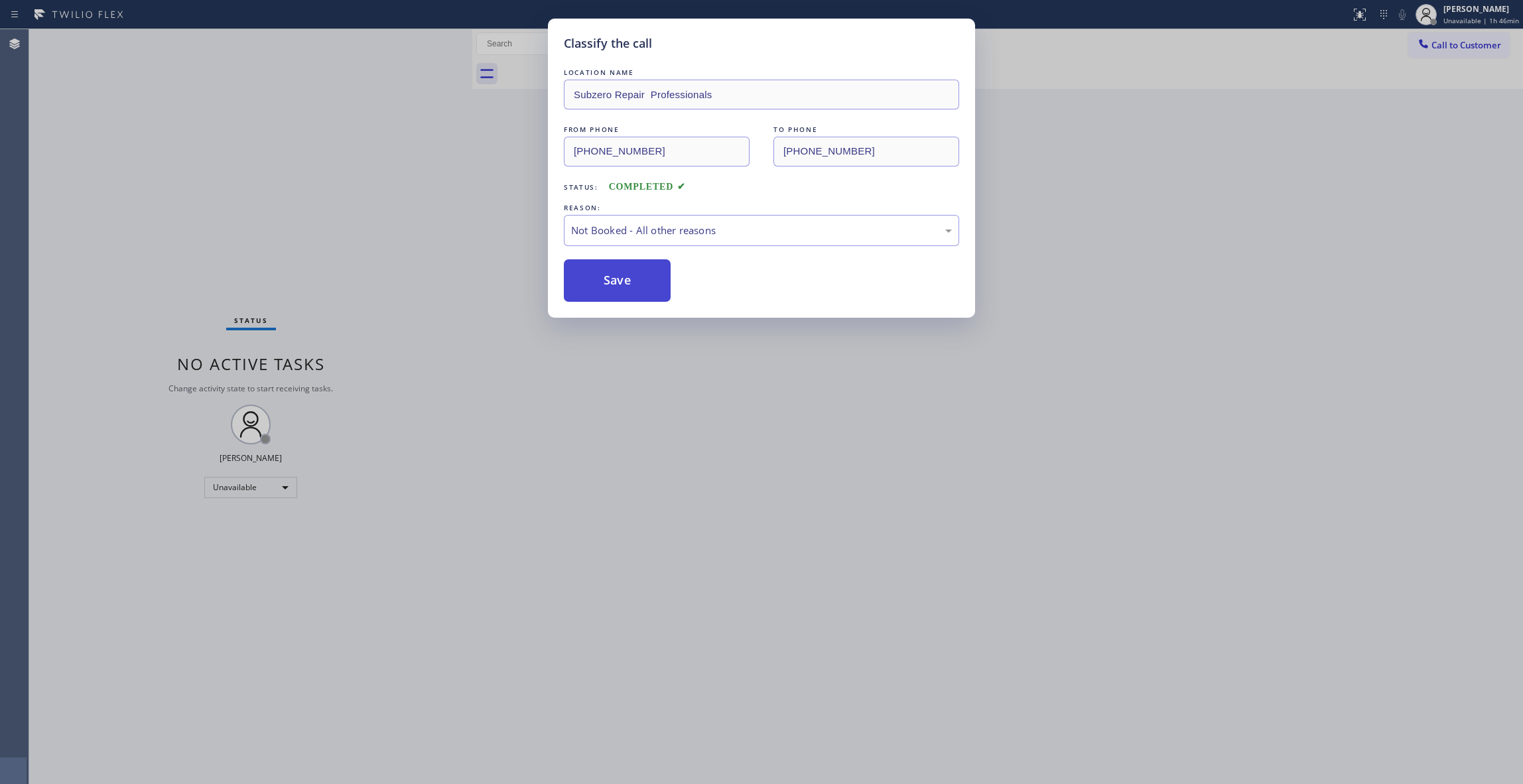
click at [619, 279] on button "Save" at bounding box center [617, 281] width 107 height 43
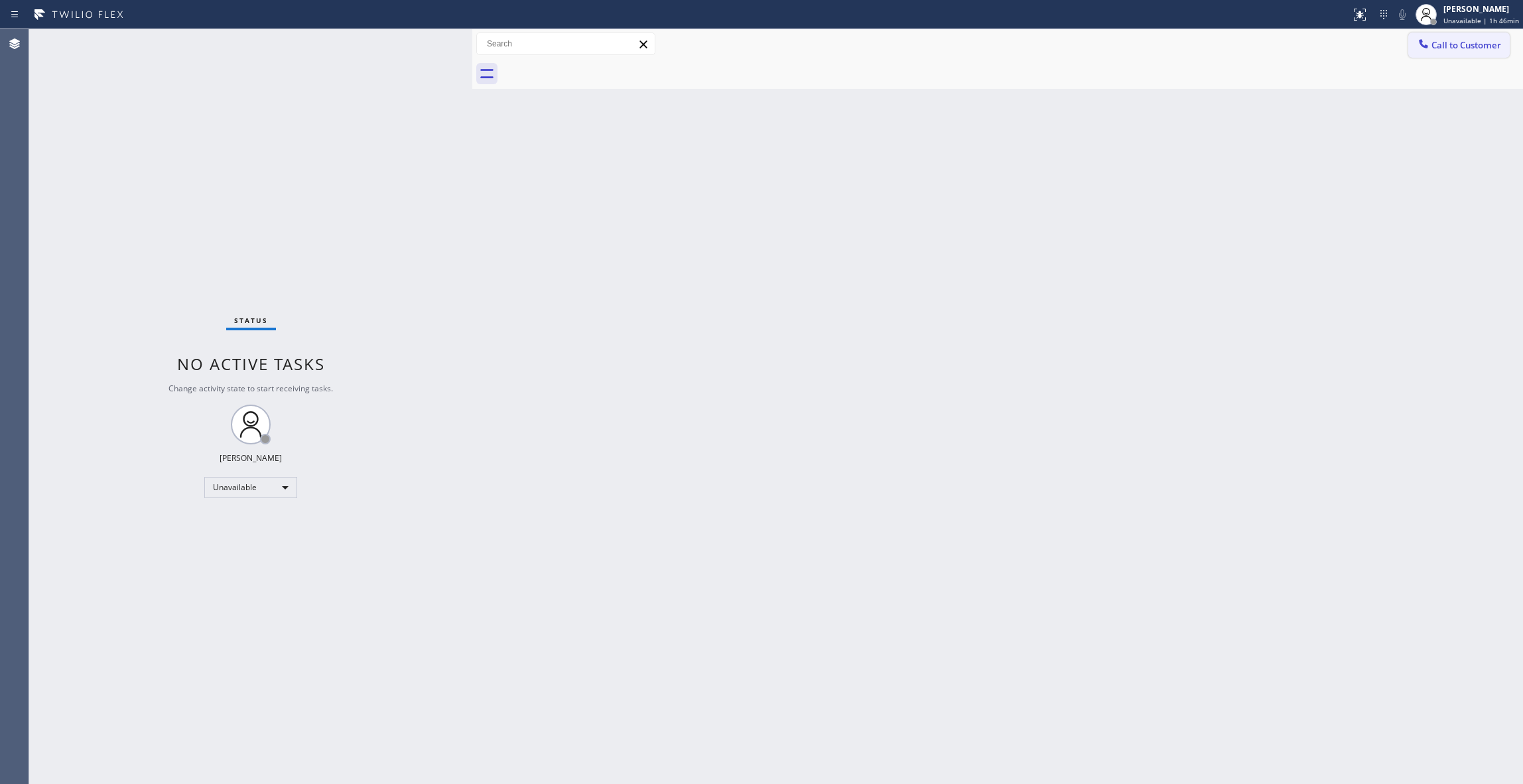
drag, startPoint x: 1469, startPoint y: 48, endPoint x: 784, endPoint y: 317, distance: 735.9
click at [1468, 47] on span "Call to Customer" at bounding box center [1466, 45] width 69 height 12
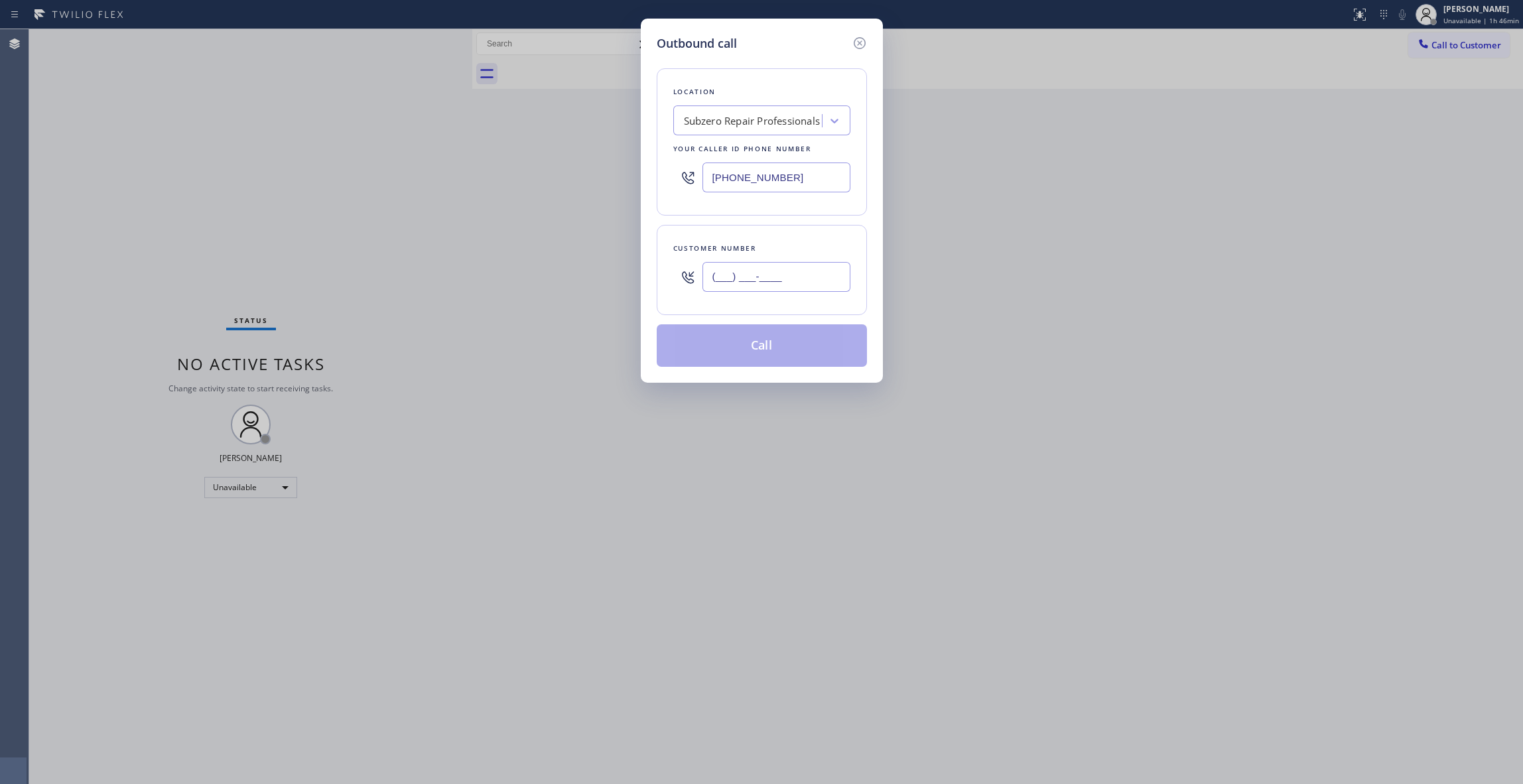
click at [741, 274] on input "(___) ___-____" at bounding box center [776, 277] width 148 height 30
paste input "415) 987-7828"
type input "(415) 987-7828"
click at [730, 349] on button "Call" at bounding box center [762, 346] width 211 height 43
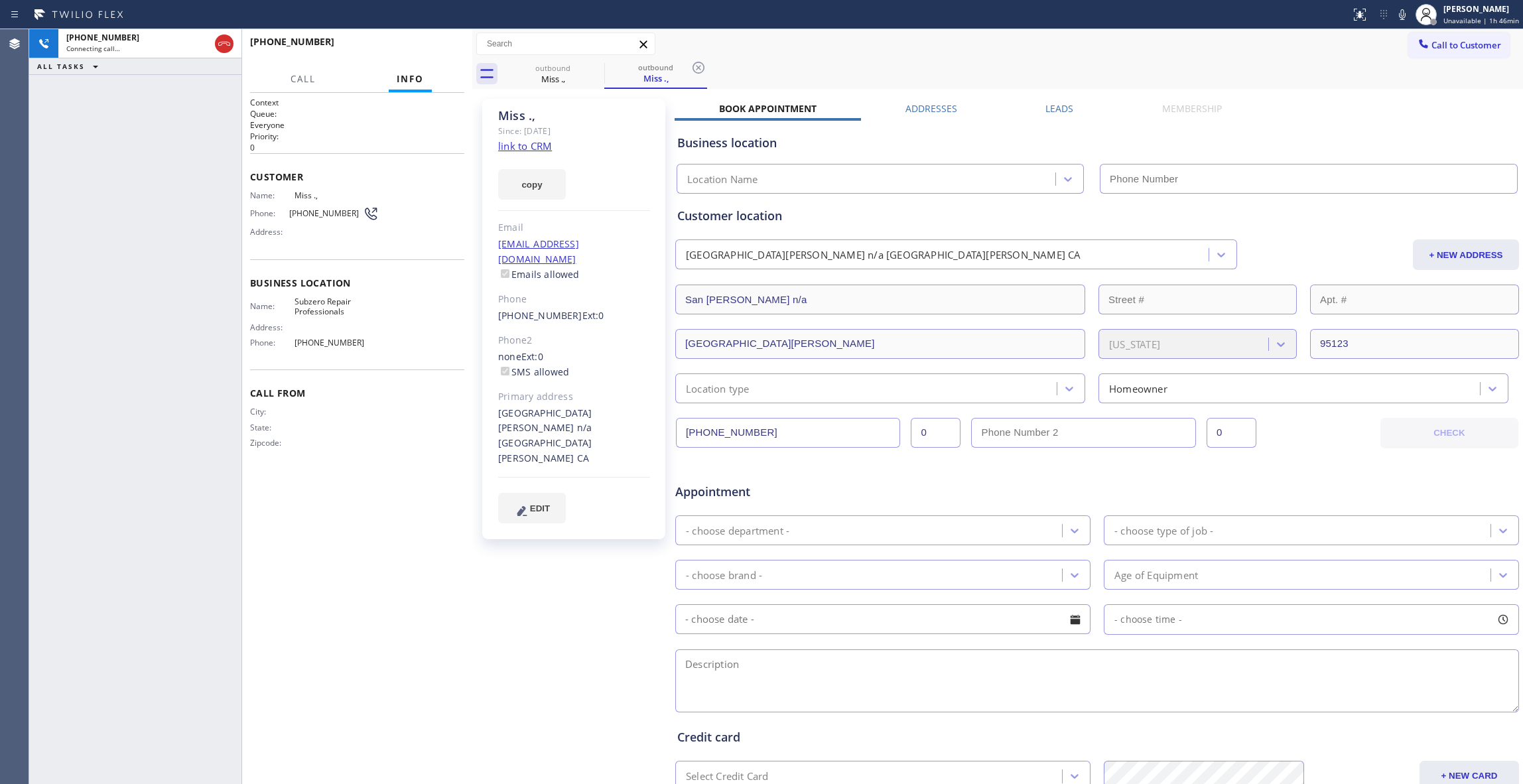
type input "(949) 523-3220"
drag, startPoint x: 230, startPoint y: 45, endPoint x: 247, endPoint y: 46, distance: 17.0
click at [230, 45] on icon at bounding box center [224, 44] width 12 height 4
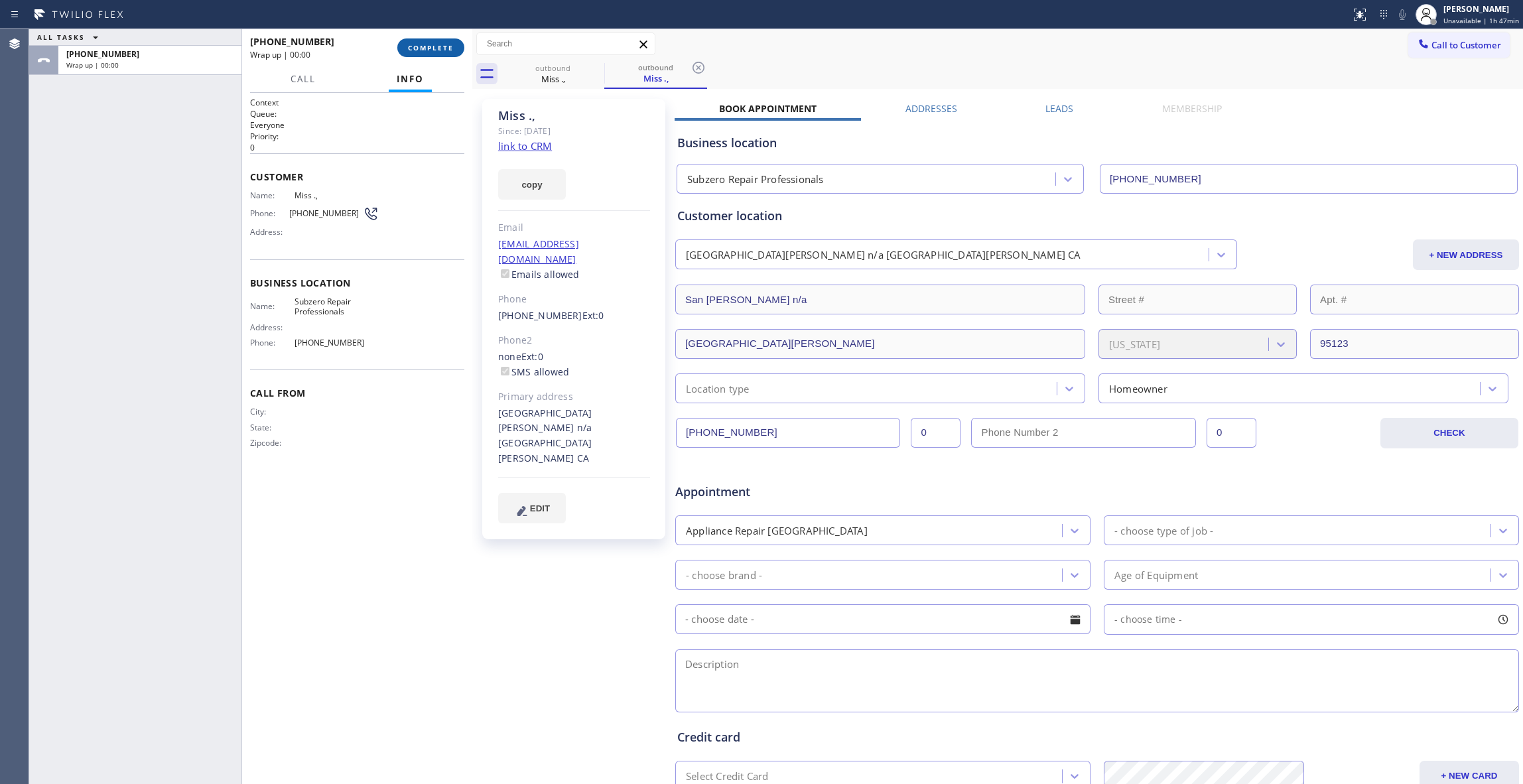
click at [449, 51] on span "COMPLETE" at bounding box center [430, 47] width 46 height 9
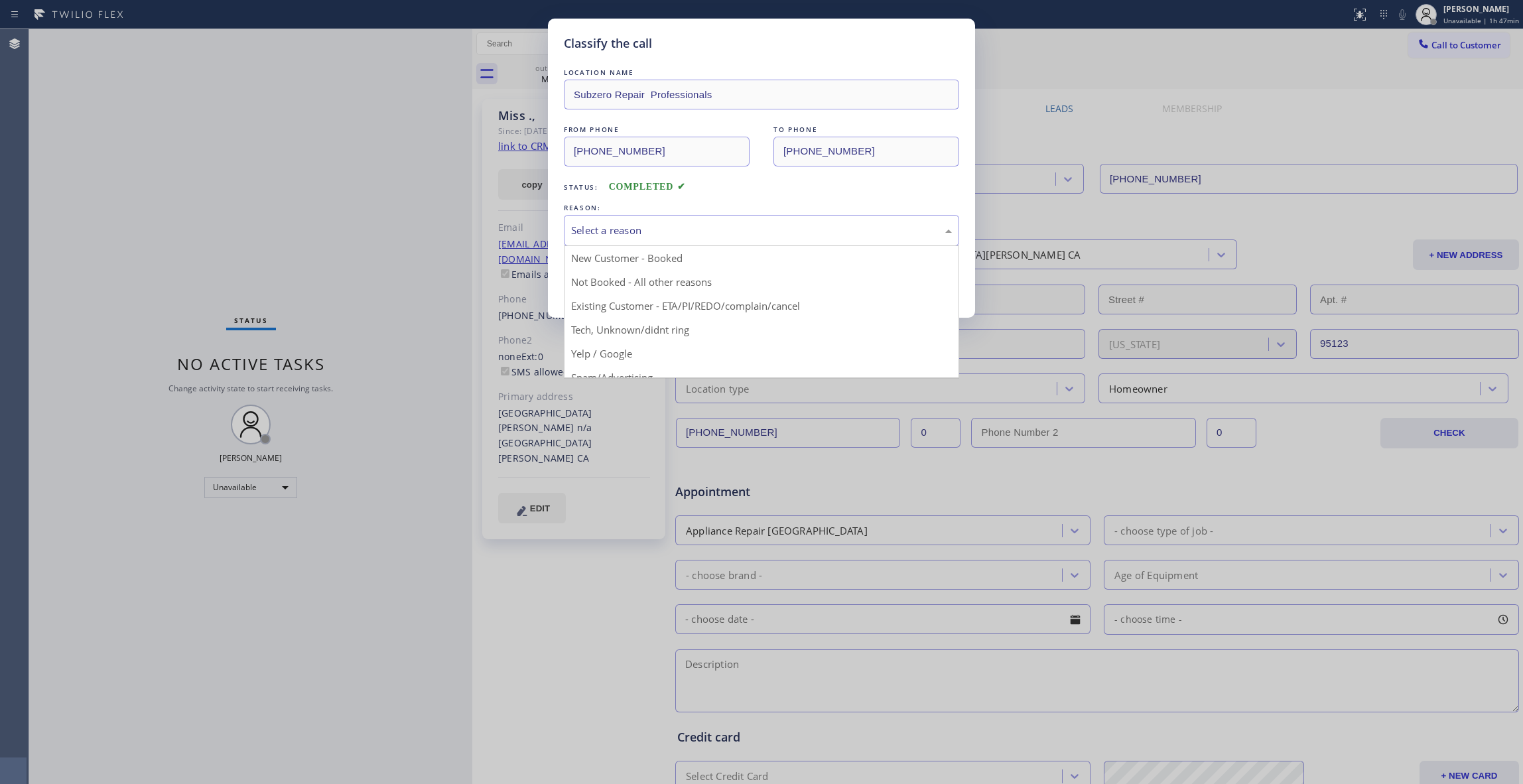
click at [674, 228] on div "Select a reason" at bounding box center [762, 230] width 381 height 16
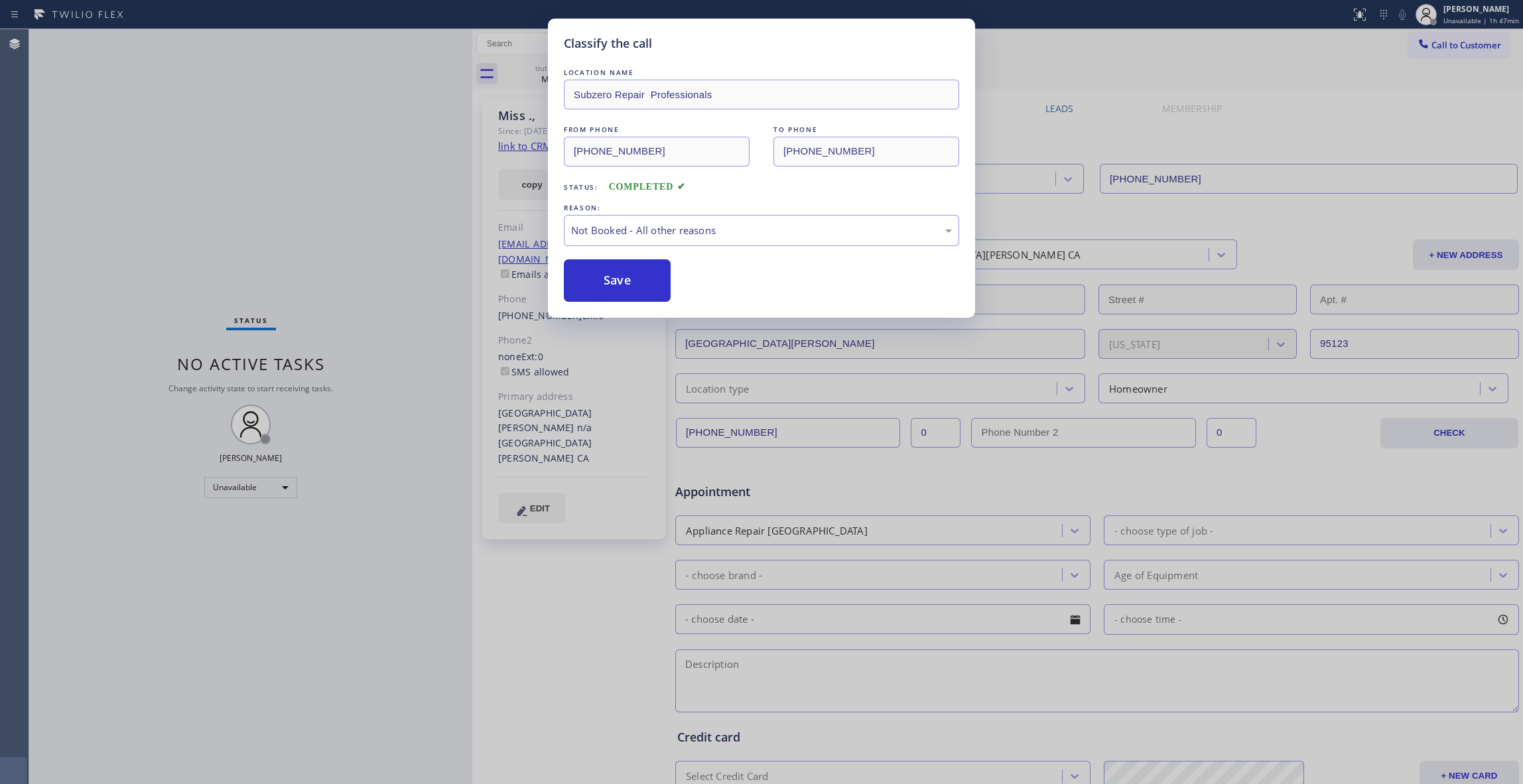
click at [615, 283] on button "Save" at bounding box center [617, 281] width 107 height 43
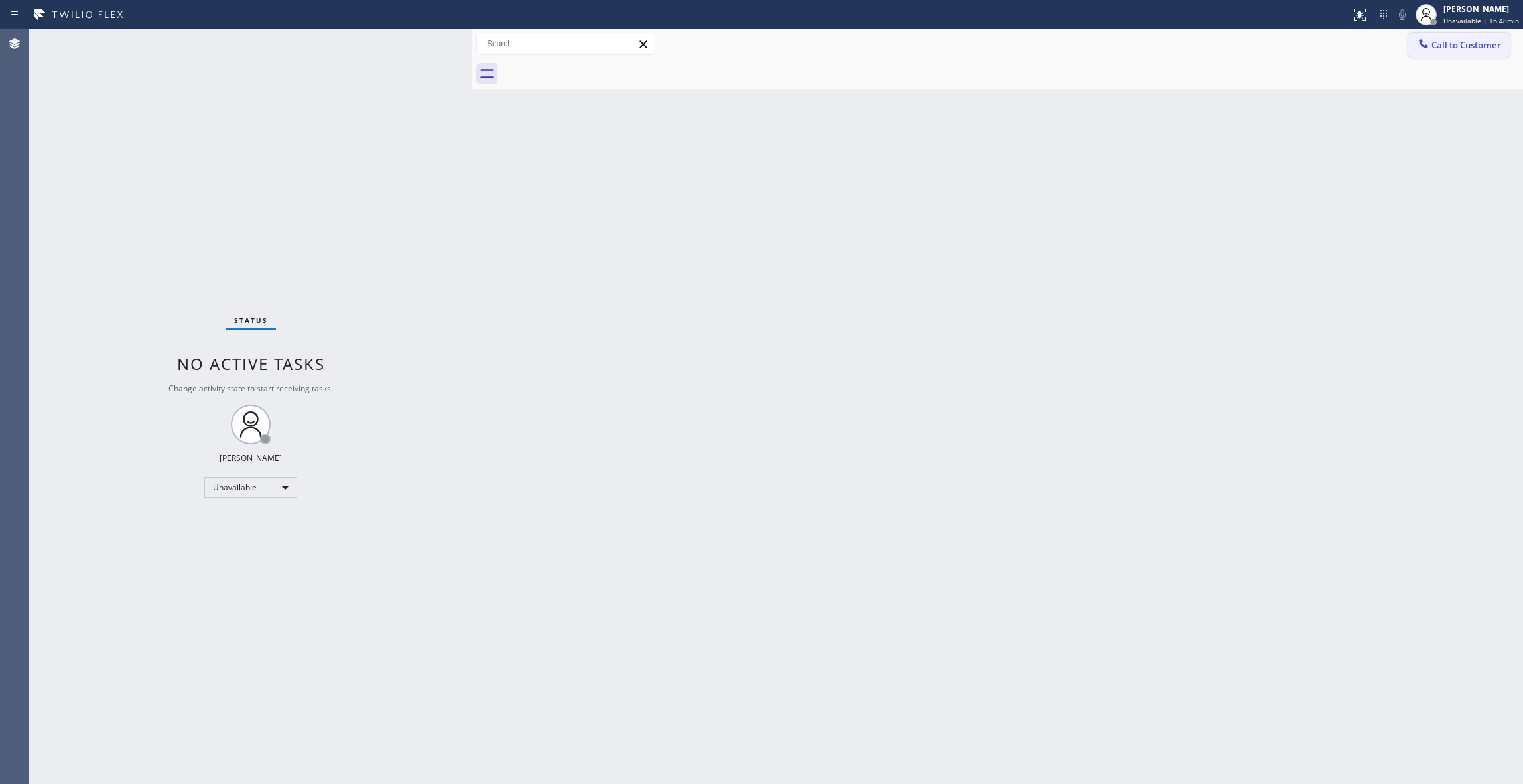
click at [1465, 41] on span "Call to Customer" at bounding box center [1466, 45] width 69 height 12
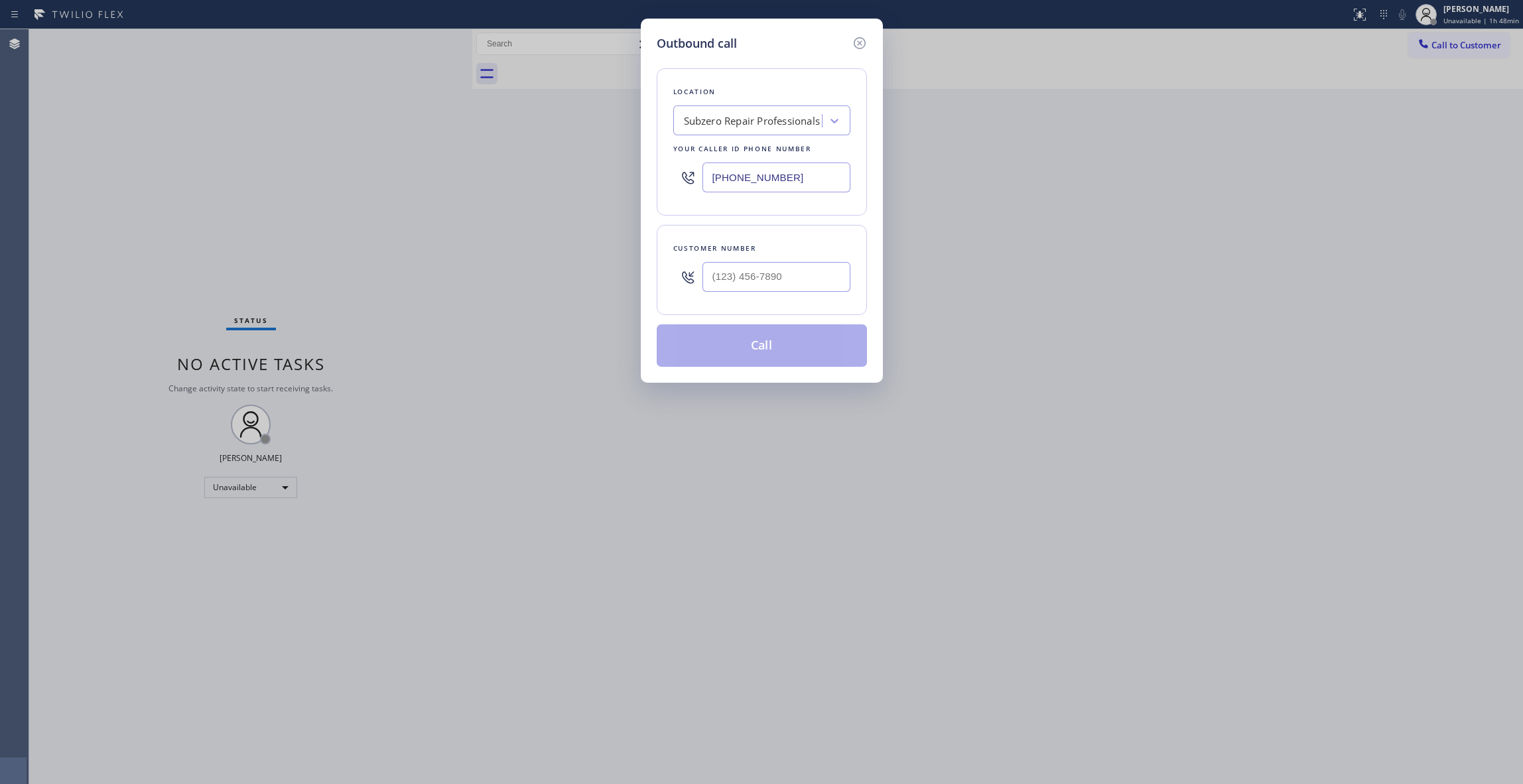
drag, startPoint x: 752, startPoint y: 177, endPoint x: 388, endPoint y: 177, distance: 364.0
click at [388, 177] on div "Outbound call Location Subzero Repair Professionals Your caller id phone number…" at bounding box center [762, 392] width 1523 height 784
paste input "650) 200-2355"
type input "(650) 200-2355"
click at [857, 40] on icon at bounding box center [859, 43] width 16 height 16
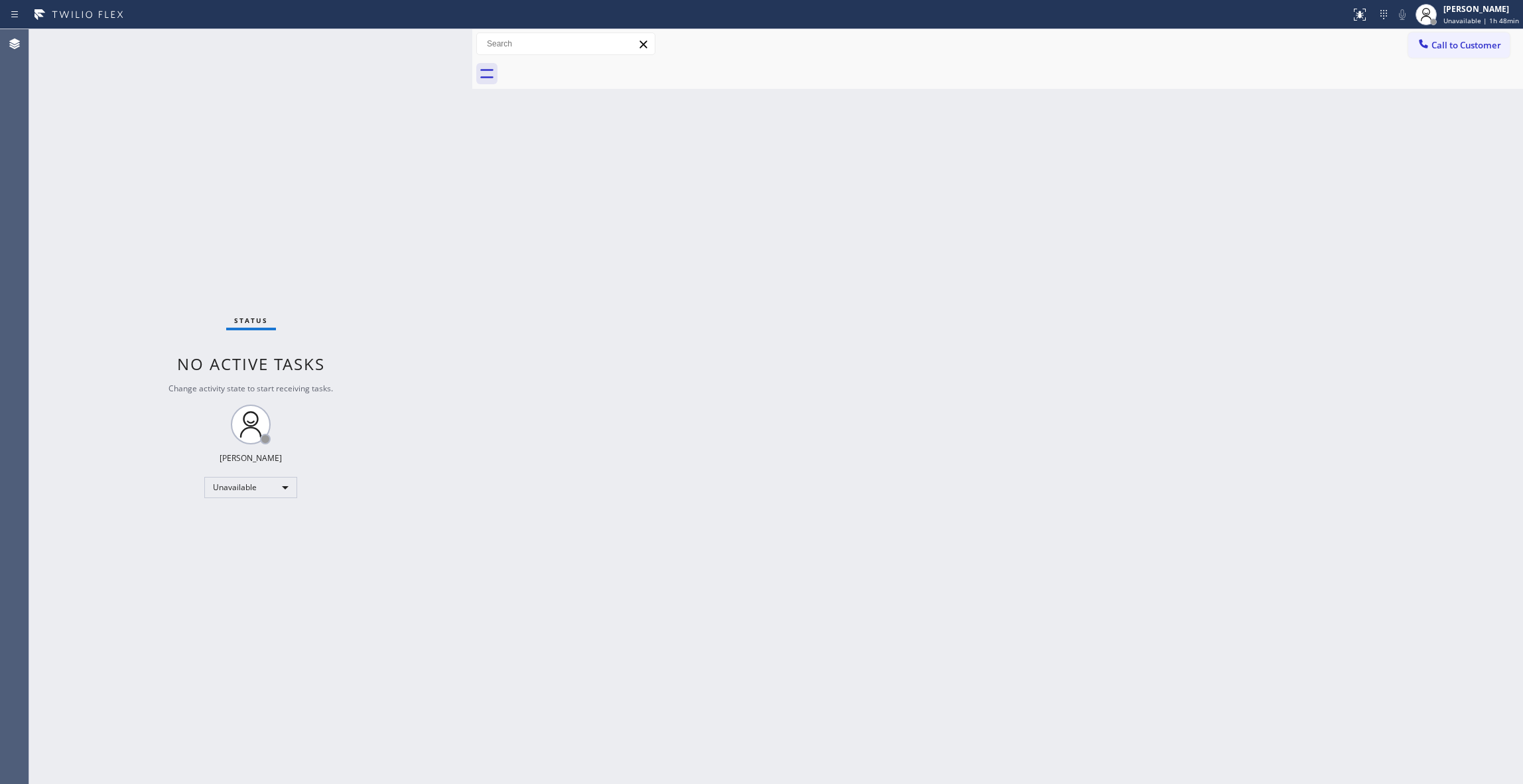
click at [223, 159] on div "Status No active tasks Change activity state to start receiving tasks. [PERSON_…" at bounding box center [250, 406] width 443 height 755
drag, startPoint x: 1475, startPoint y: 43, endPoint x: 886, endPoint y: 149, distance: 598.5
click at [1474, 43] on span "Call to Customer" at bounding box center [1466, 45] width 69 height 12
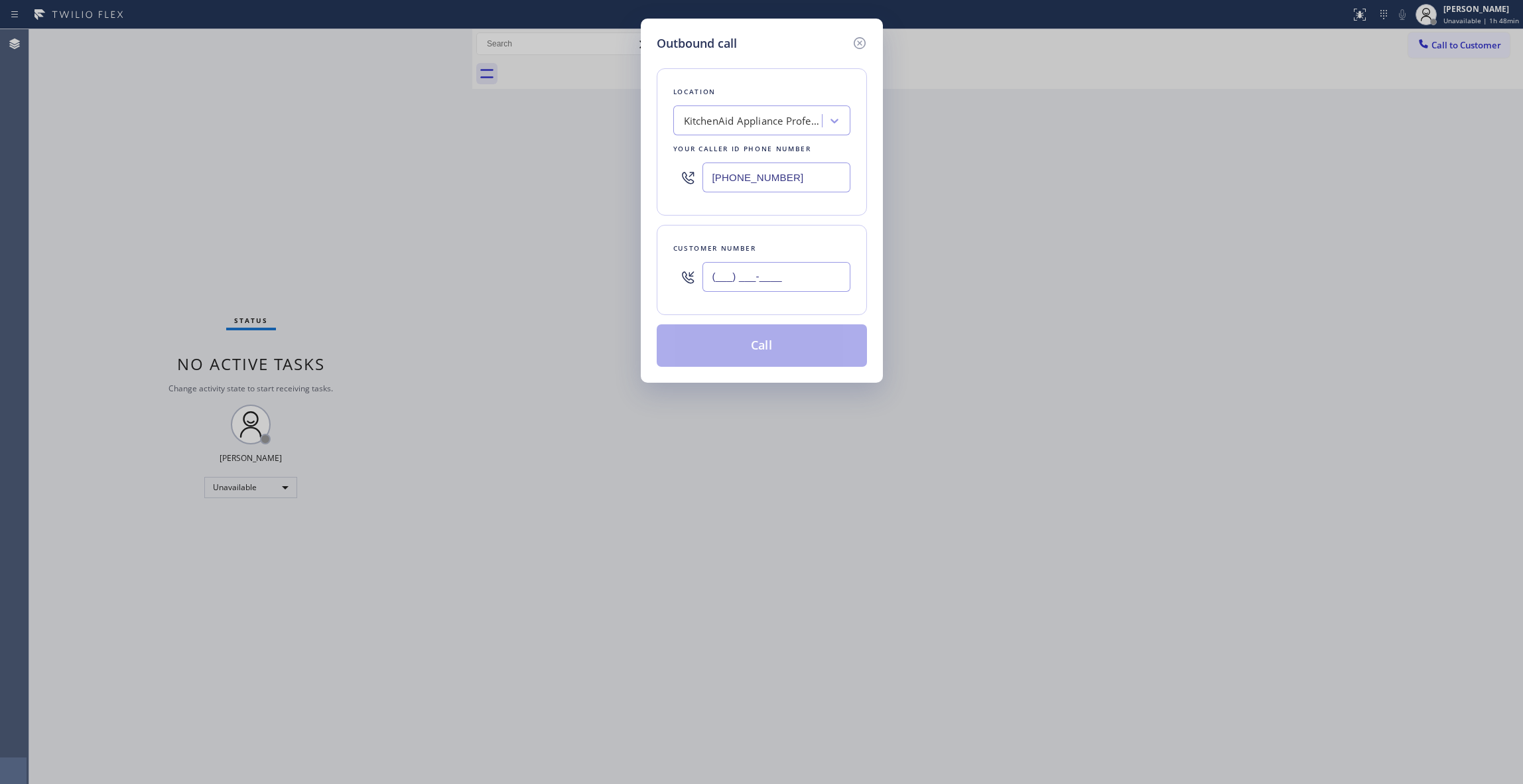
click at [772, 274] on input "(___) ___-____" at bounding box center [776, 277] width 148 height 30
paste input "408) 600-8543"
type input "(408) 600-8543"
paste input "510) 880-1070"
drag, startPoint x: 800, startPoint y: 172, endPoint x: 196, endPoint y: 211, distance: 605.3
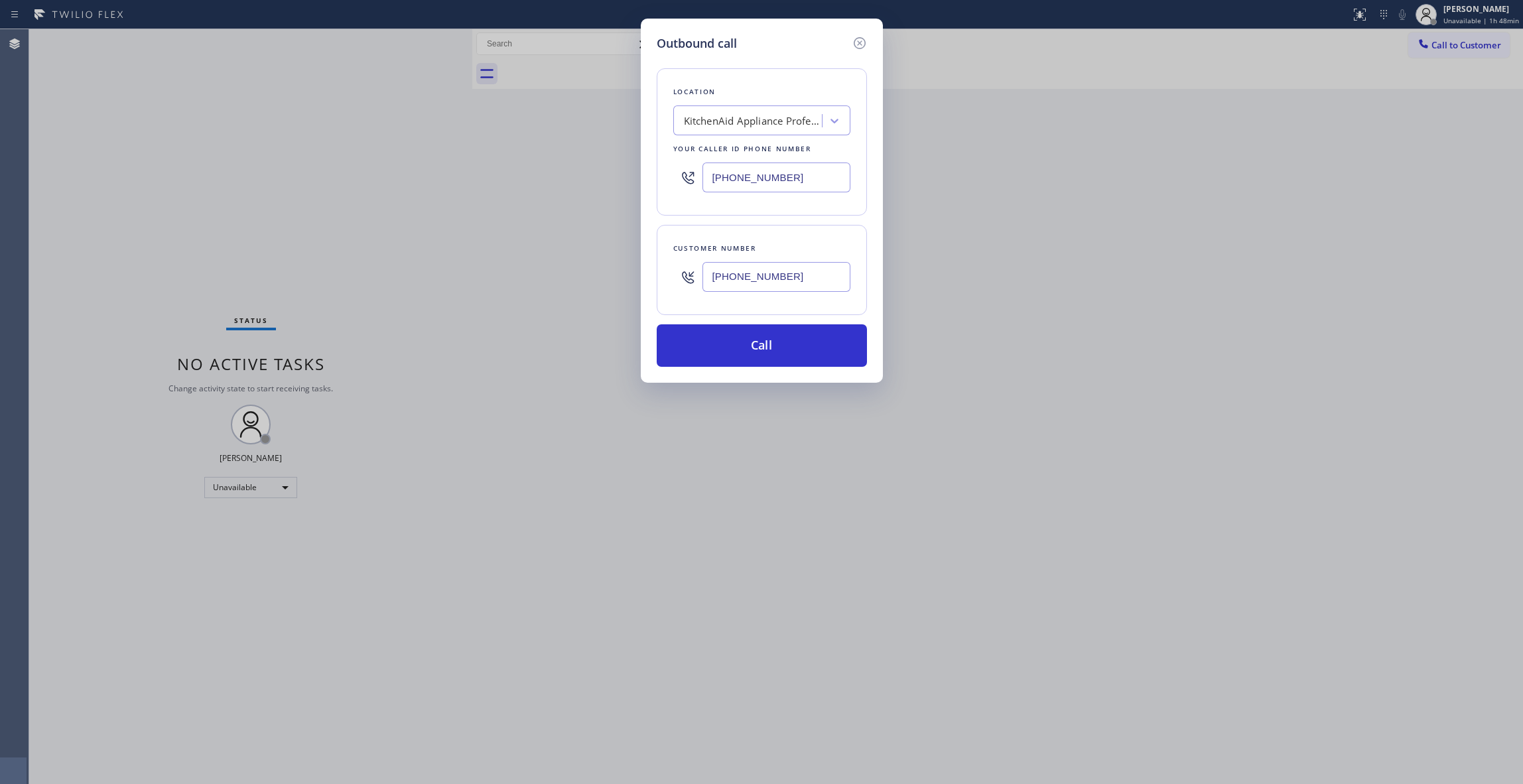
click at [72, 173] on div "Outbound call Location KitchenAid Appliance Professionals Mountain View Your ca…" at bounding box center [762, 392] width 1523 height 784
type input "(510) 880-1070"
drag, startPoint x: 813, startPoint y: 279, endPoint x: 608, endPoint y: 284, distance: 205.1
click at [524, 284] on div "Outbound call Location Electrical Land San Carlos Your caller id phone number (…" at bounding box center [762, 392] width 1523 height 784
click at [725, 340] on button "Call" at bounding box center [762, 346] width 211 height 43
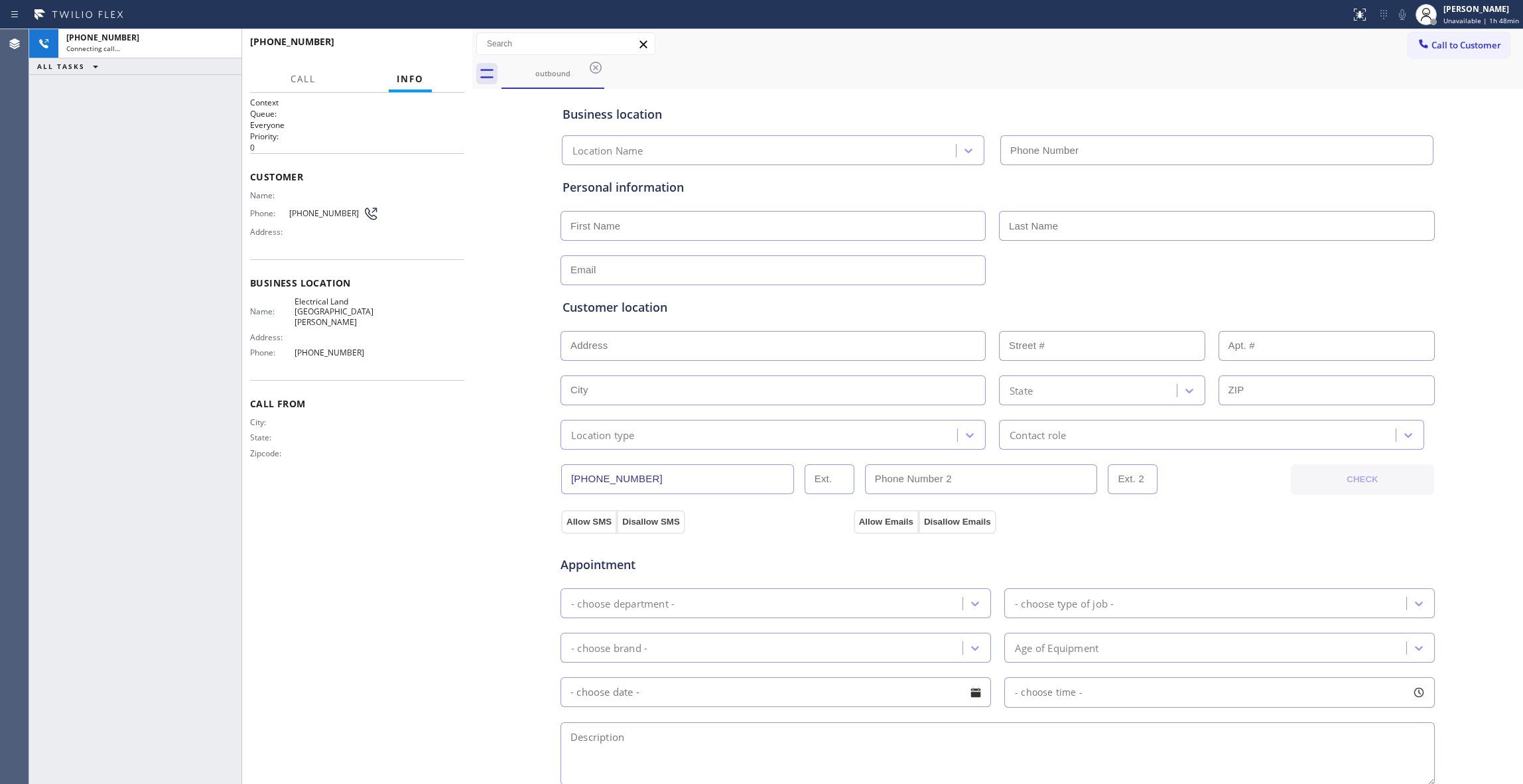
type input "(510) 880-1070"
click at [155, 230] on div "+14086008543 Live | 00:02 ALL TASKS ALL TASKS ACTIVE TASKS TASKS IN WRAP UP" at bounding box center [135, 406] width 212 height 755
click at [449, 41] on button "HANG UP" at bounding box center [433, 47] width 62 height 18
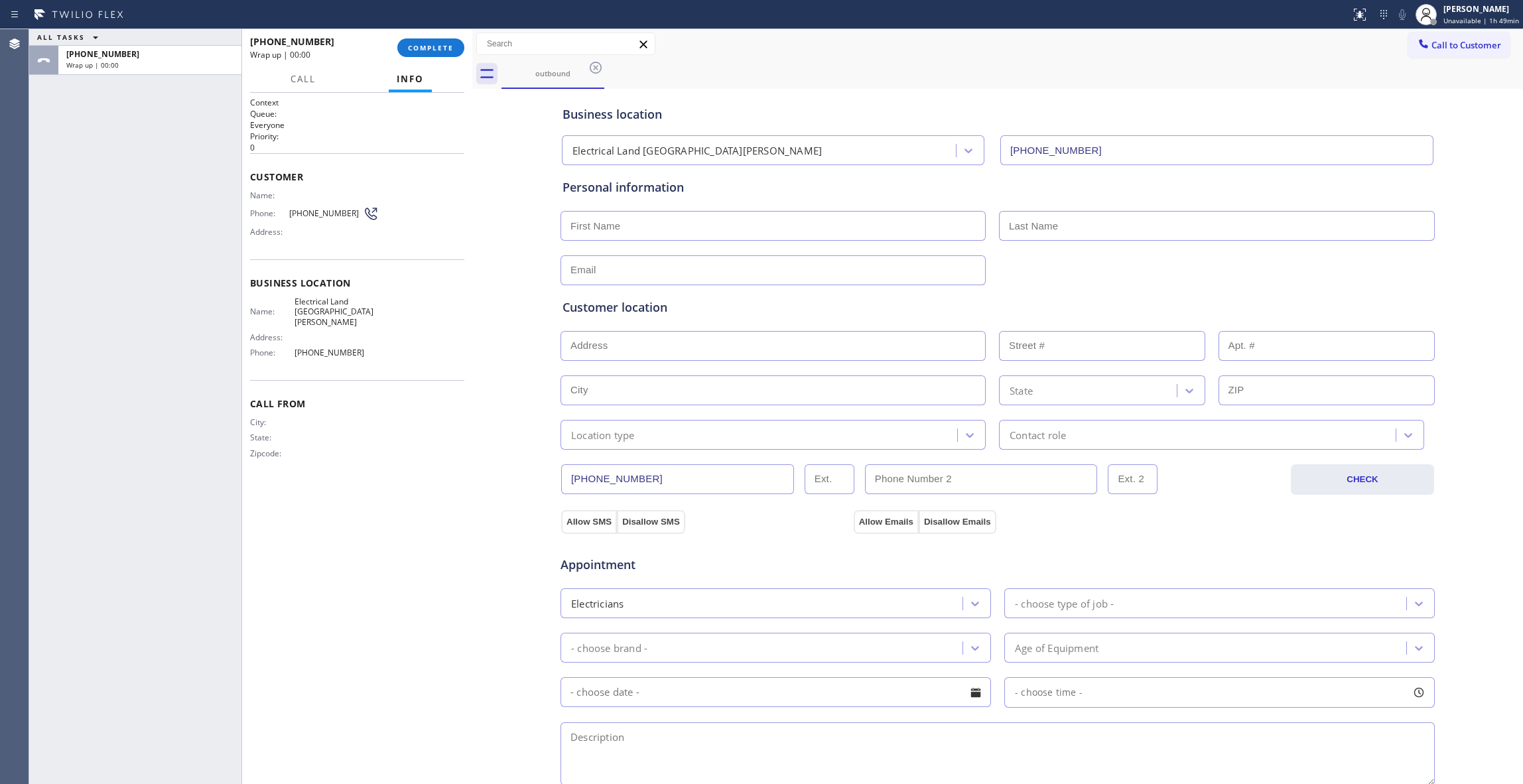
click at [314, 211] on span "(408) 600-8543" at bounding box center [326, 213] width 74 height 10
copy div "(408) 600-8543"
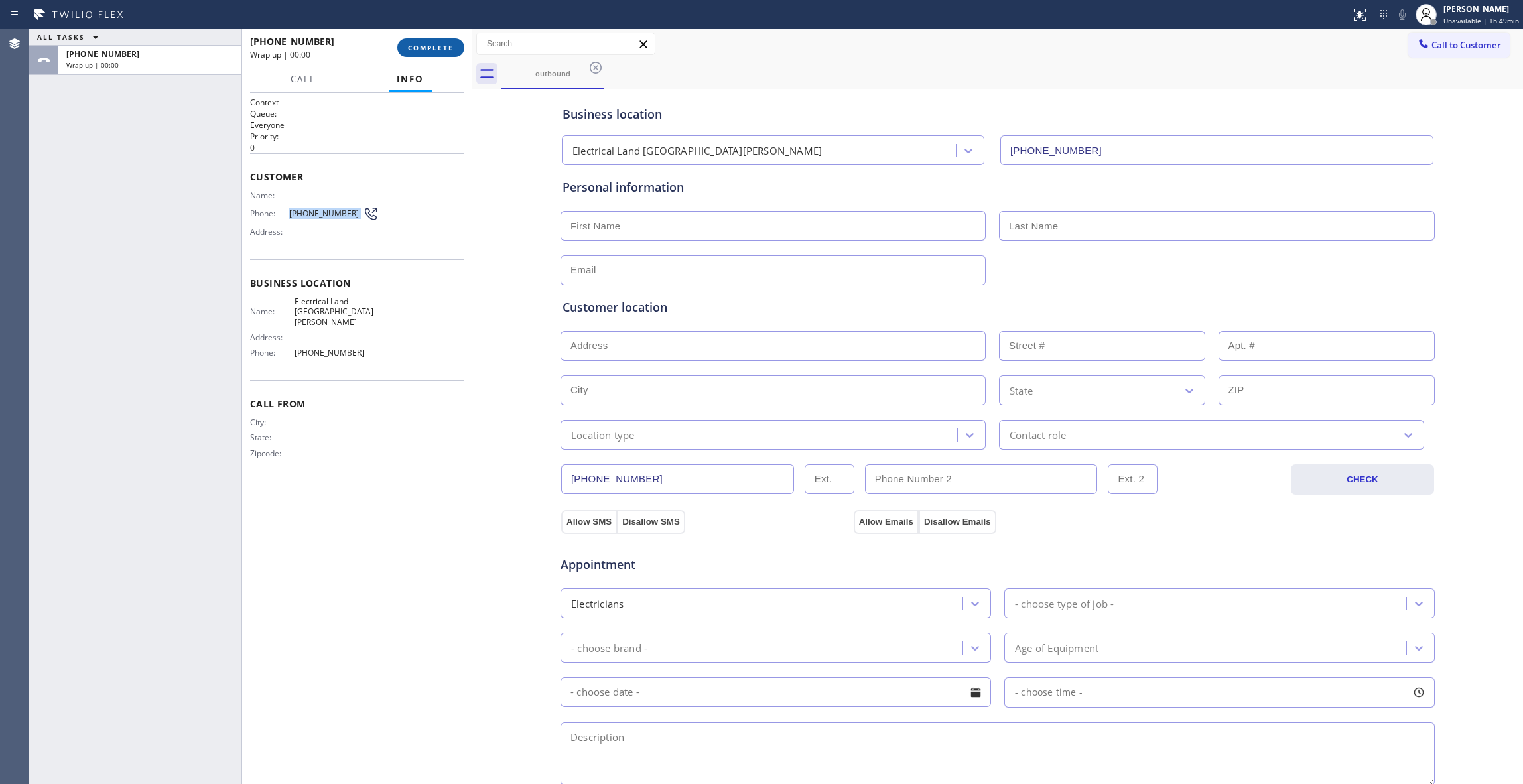
click at [415, 43] on span "COMPLETE" at bounding box center [430, 47] width 46 height 9
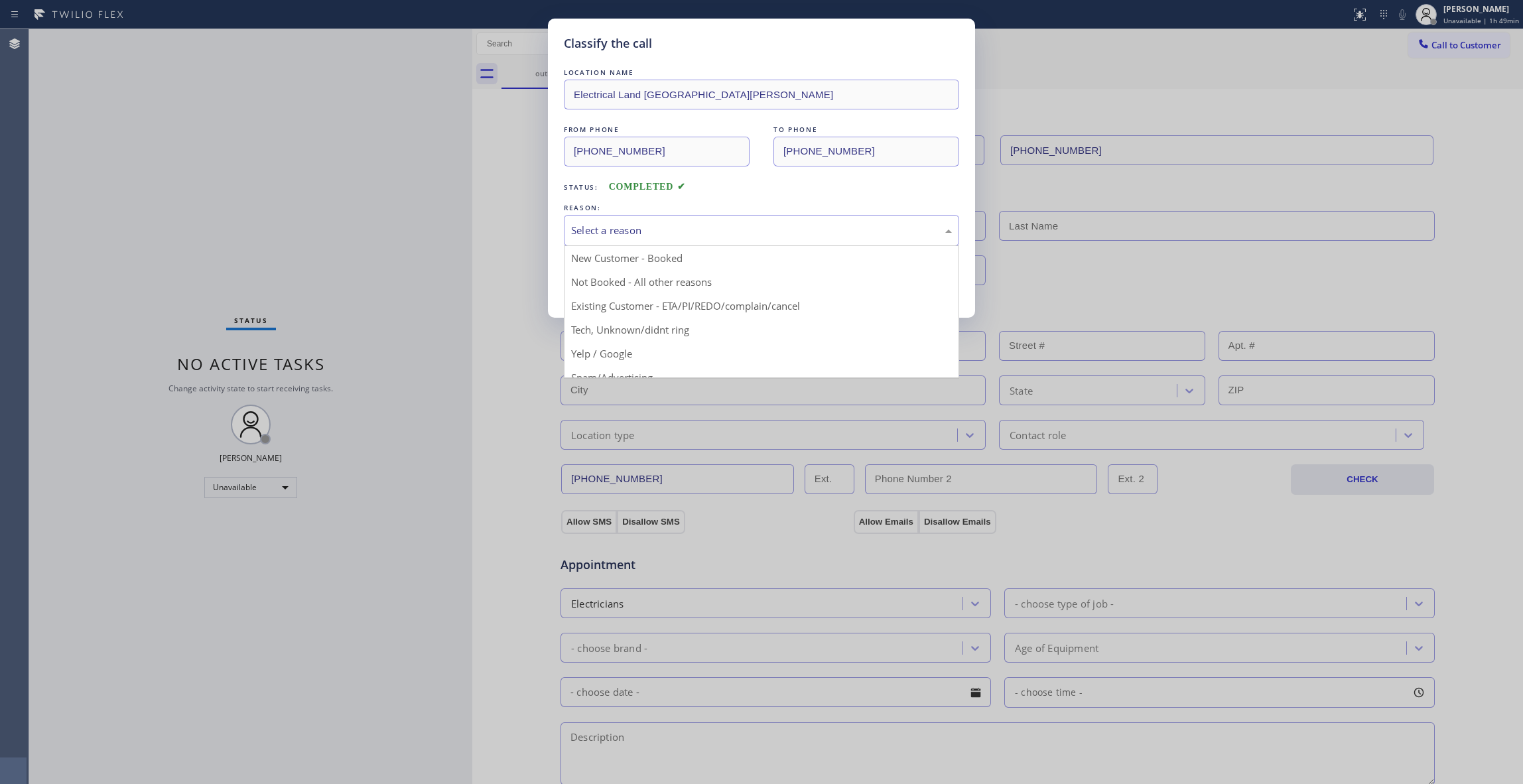
click at [669, 225] on div "Select a reason" at bounding box center [762, 230] width 381 height 16
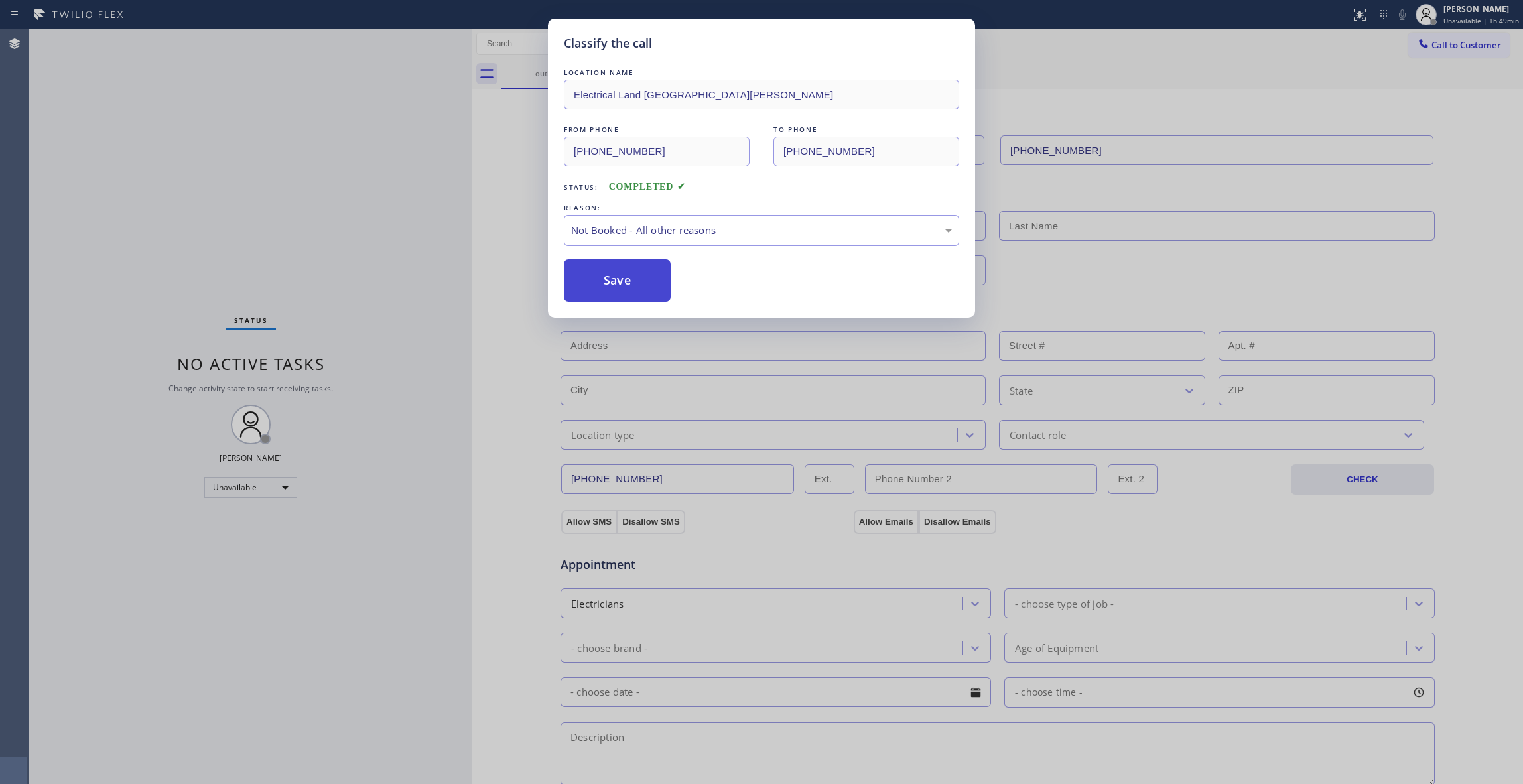
click at [619, 276] on button "Save" at bounding box center [617, 281] width 107 height 43
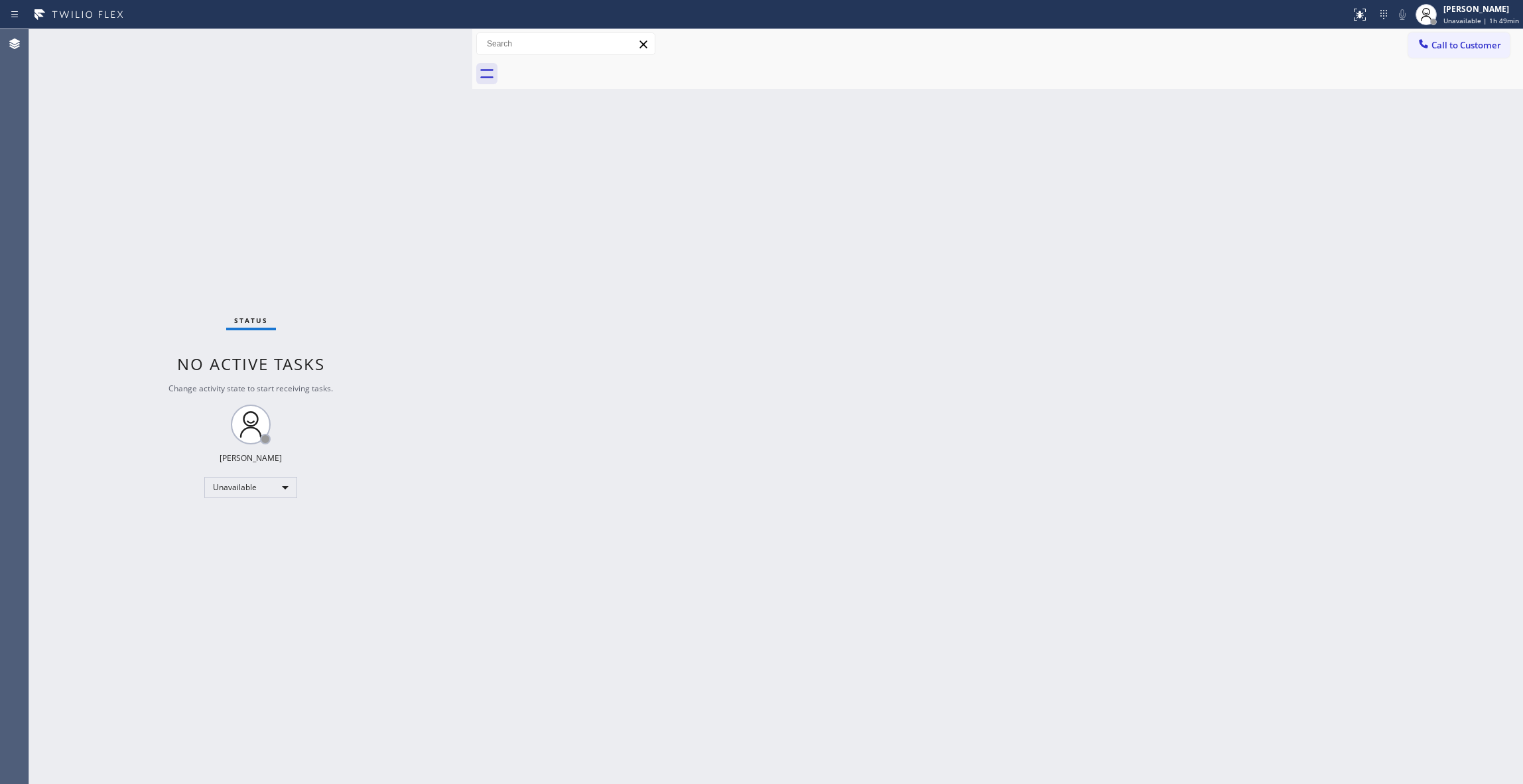
drag, startPoint x: 1469, startPoint y: 53, endPoint x: 1320, endPoint y: 104, distance: 157.5
click at [1463, 53] on button "Call to Customer" at bounding box center [1458, 45] width 101 height 26
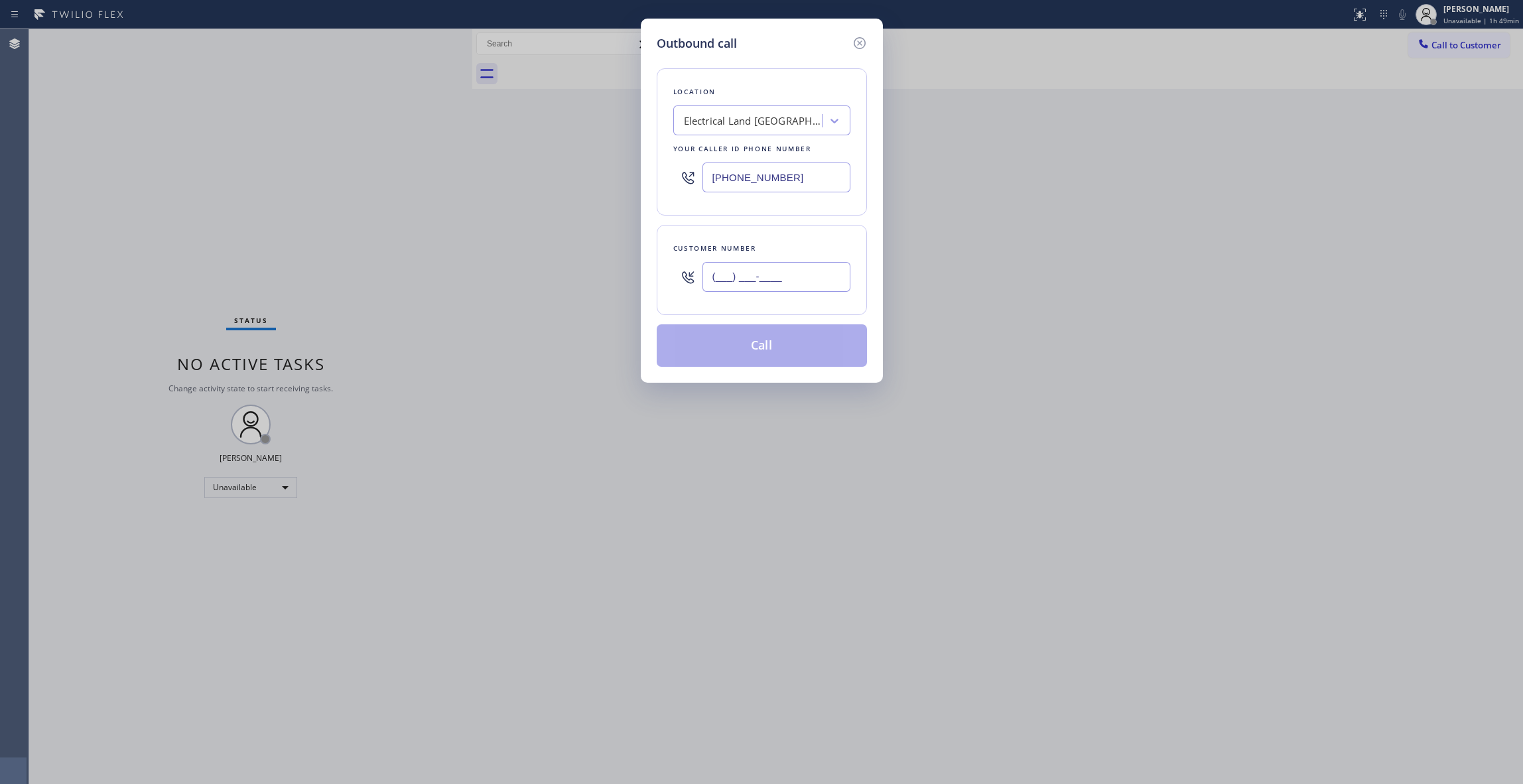
click at [735, 276] on input "(___) ___-____" at bounding box center [776, 277] width 148 height 30
paste input "408) 600-8543"
type input "(408) 600-8543"
click at [751, 346] on button "Call" at bounding box center [762, 346] width 211 height 43
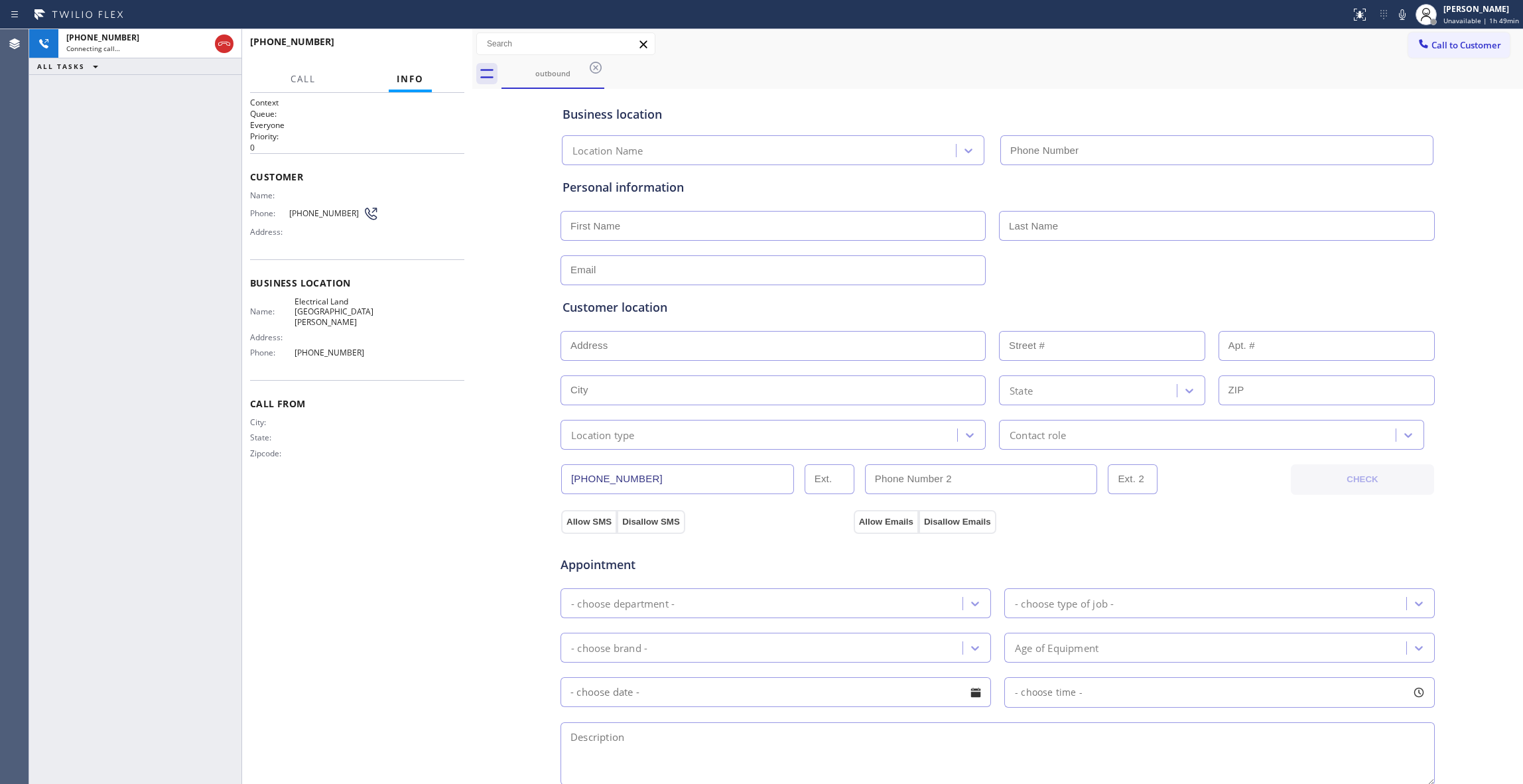
type input "(510) 880-1070"
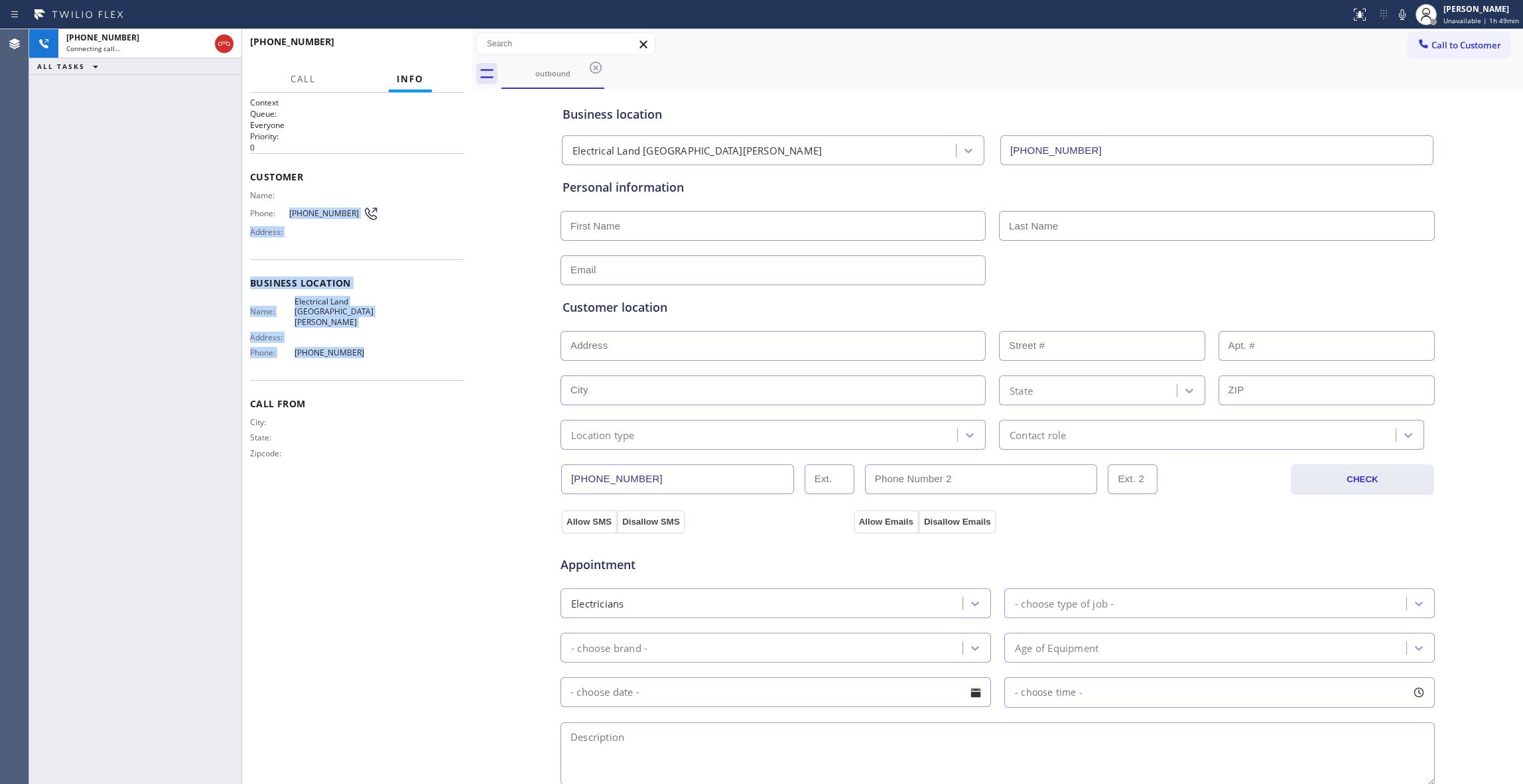
drag, startPoint x: 367, startPoint y: 340, endPoint x: 289, endPoint y: 216, distance: 146.5
click at [289, 216] on div "Context Queue: Everyone Priority: 0 Customer Name: Phone: (408) 600-8543 Addres…" at bounding box center [357, 289] width 214 height 384
copy div "(408) 600-8543 Address: Business location Name: Electrical Land San Carlos Addr…"
click at [170, 683] on div "+14086008543 Live | 00:02 ALL TASKS ALL TASKS ACTIVE TASKS TASKS IN WRAP UP" at bounding box center [135, 406] width 212 height 755
click at [433, 41] on button "HANG UP" at bounding box center [433, 47] width 62 height 18
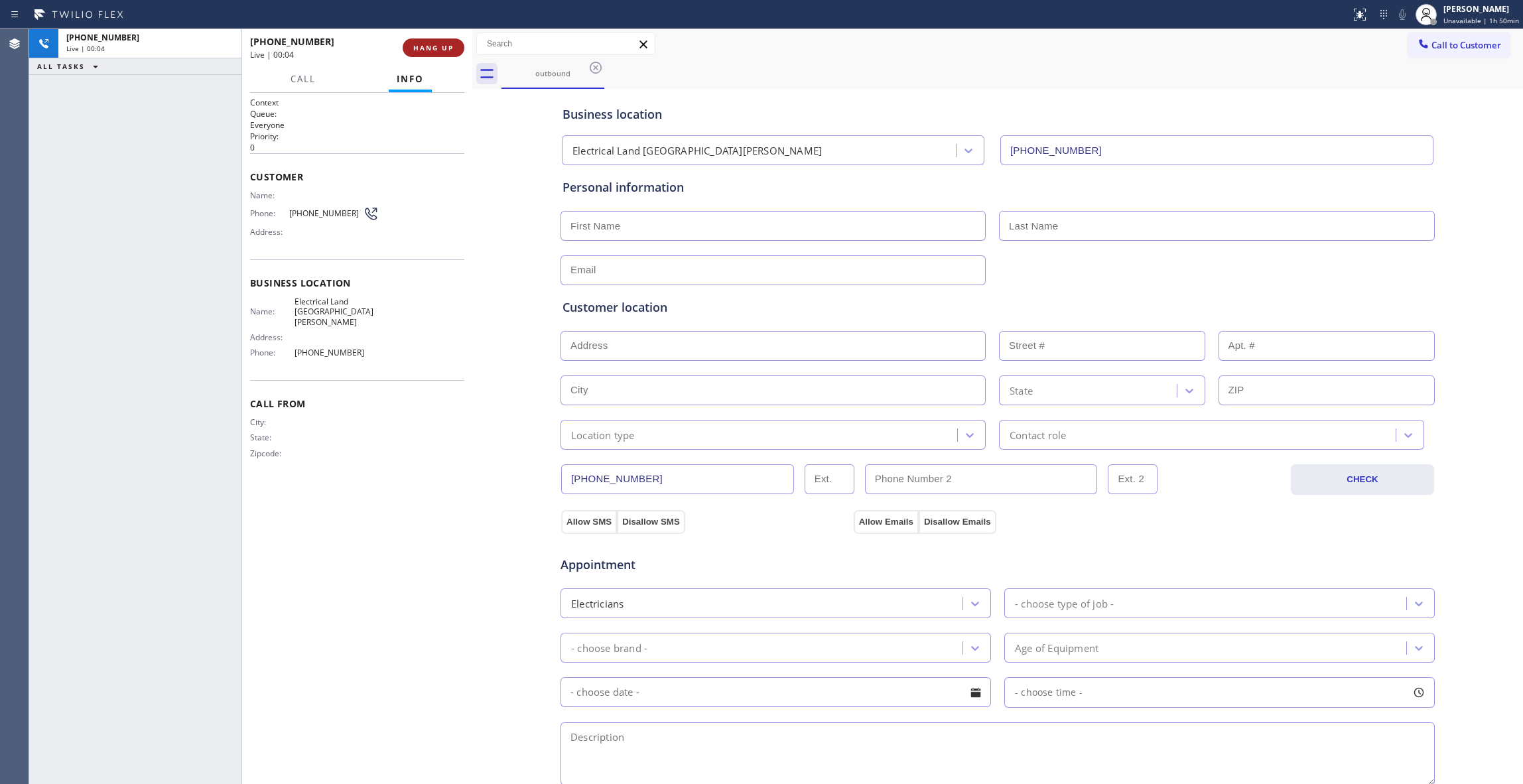
click at [433, 41] on button "HANG UP" at bounding box center [433, 47] width 62 height 18
click at [433, 43] on button "COMPLETE" at bounding box center [430, 47] width 67 height 18
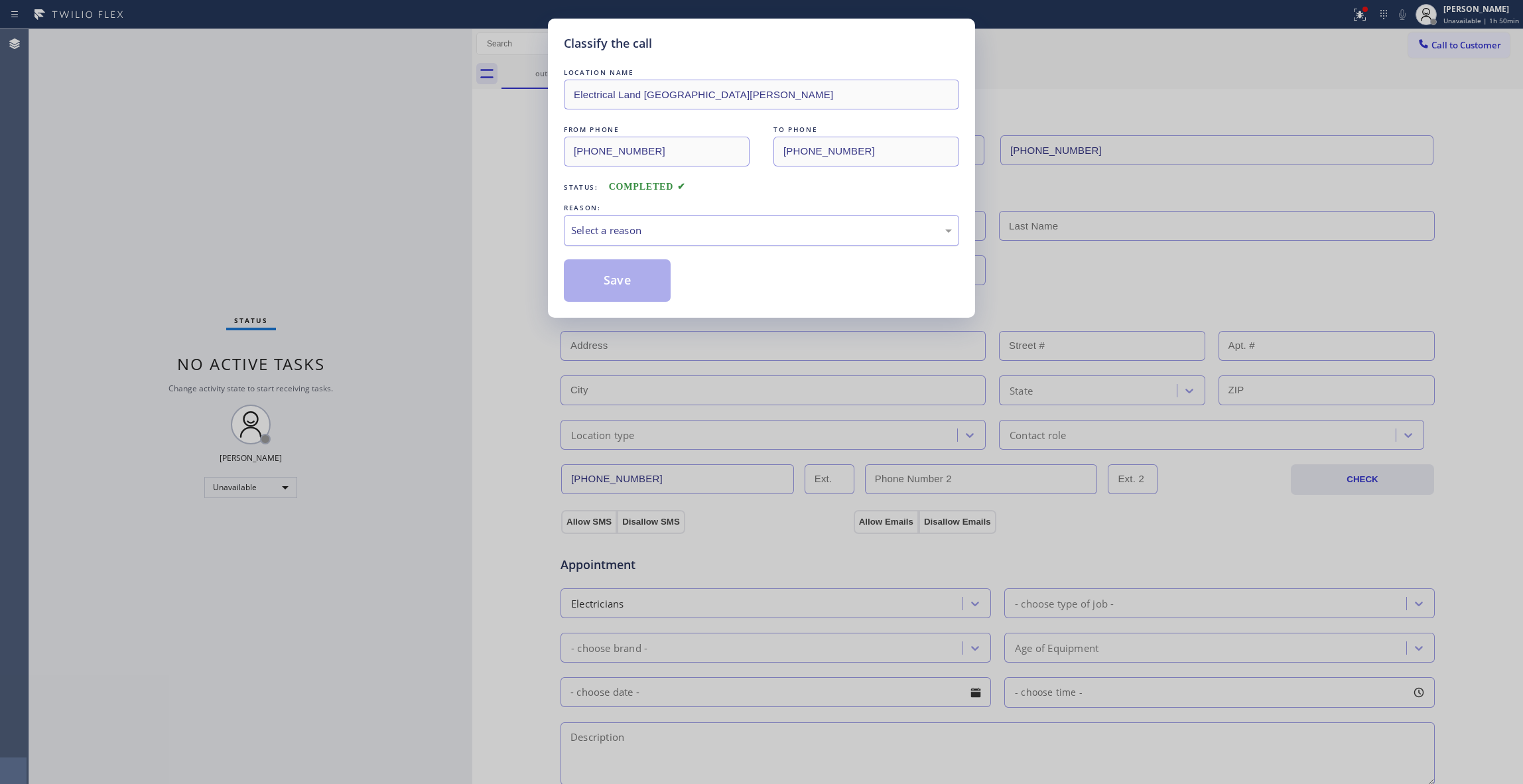
click at [608, 236] on div "Select a reason" at bounding box center [762, 230] width 381 height 16
click at [589, 286] on button "Save" at bounding box center [617, 281] width 107 height 43
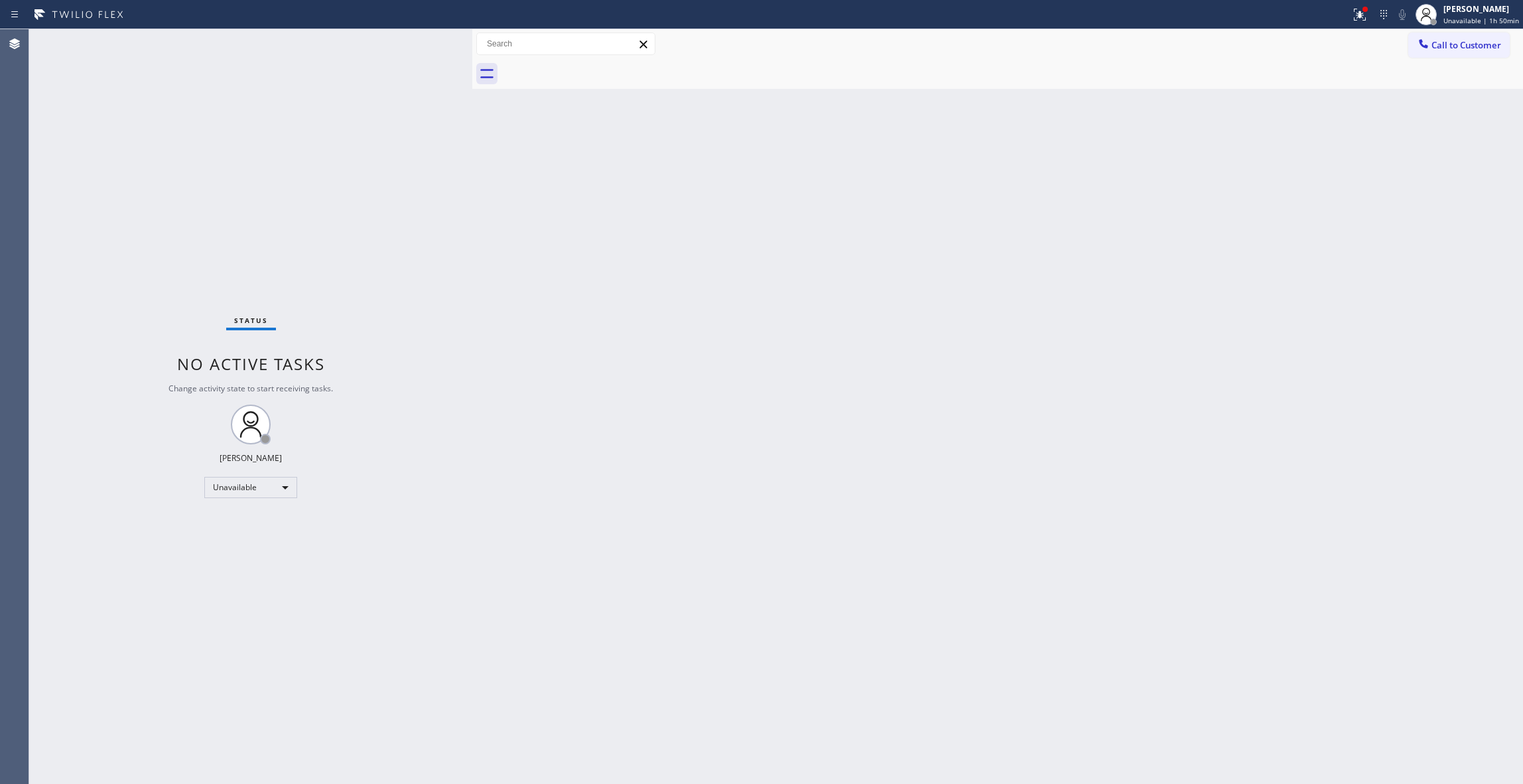
drag, startPoint x: 1102, startPoint y: 563, endPoint x: 1025, endPoint y: 595, distance: 83.4
click at [1102, 563] on div "Back to Dashboard Change Sender ID Customers Technicians Select a contact Outbo…" at bounding box center [998, 406] width 1051 height 755
click at [88, 179] on div "Status No active tasks Change activity state to start receiving tasks. [PERSON_…" at bounding box center [250, 406] width 443 height 755
drag, startPoint x: 693, startPoint y: 220, endPoint x: 181, endPoint y: 539, distance: 603.2
click at [677, 231] on div "Back to Dashboard Change Sender ID Customers Technicians Select a contact Outbo…" at bounding box center [998, 406] width 1051 height 755
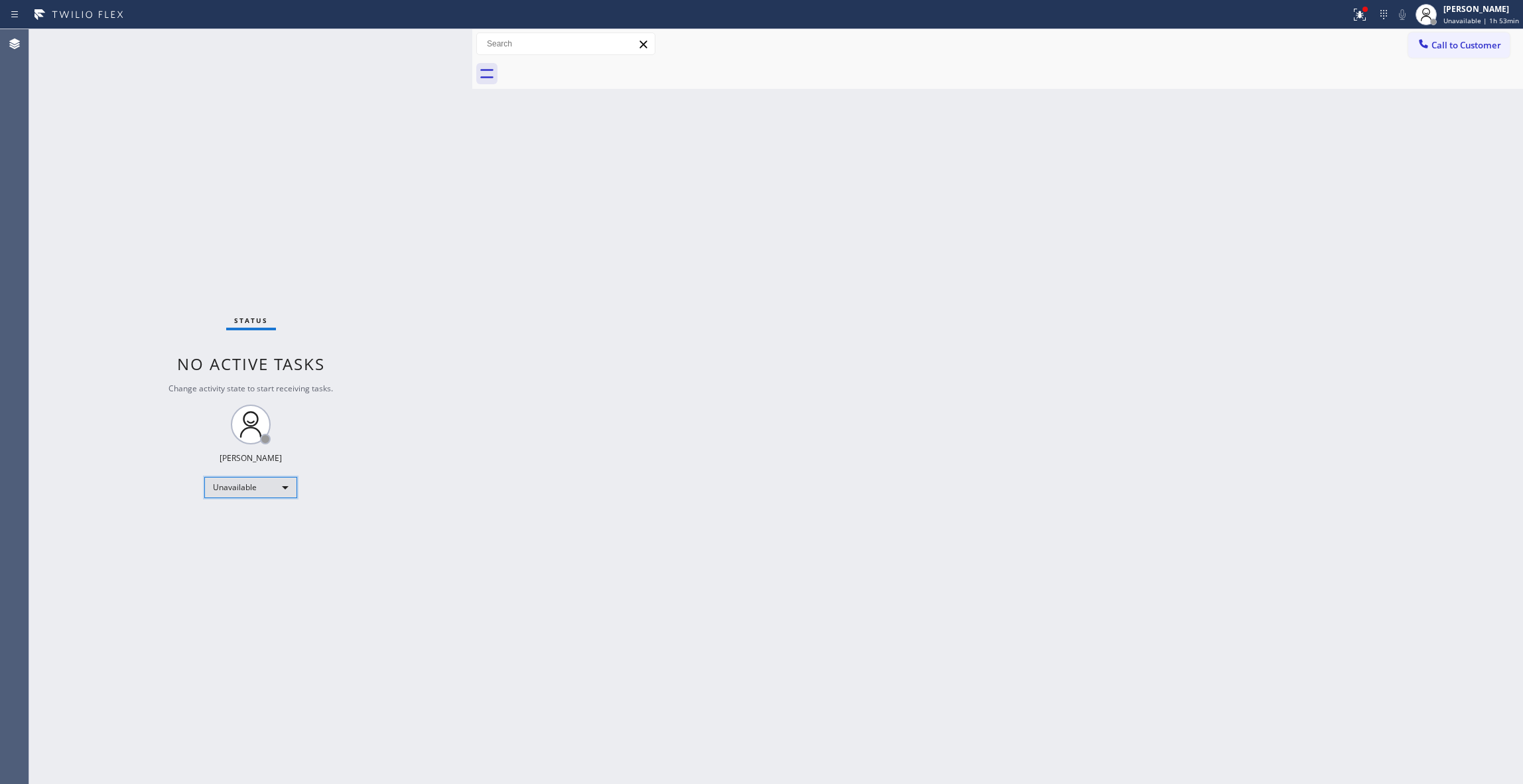
click at [250, 488] on div "Unavailable" at bounding box center [250, 488] width 93 height 21
click at [235, 521] on li "Available" at bounding box center [250, 522] width 89 height 16
click at [796, 376] on div "Back to Dashboard Change Sender ID Customers Technicians Select a contact Outbo…" at bounding box center [998, 406] width 1051 height 755
click at [609, 408] on div "Back to Dashboard Change Sender ID Customers Technicians Select a contact Outbo…" at bounding box center [998, 406] width 1051 height 755
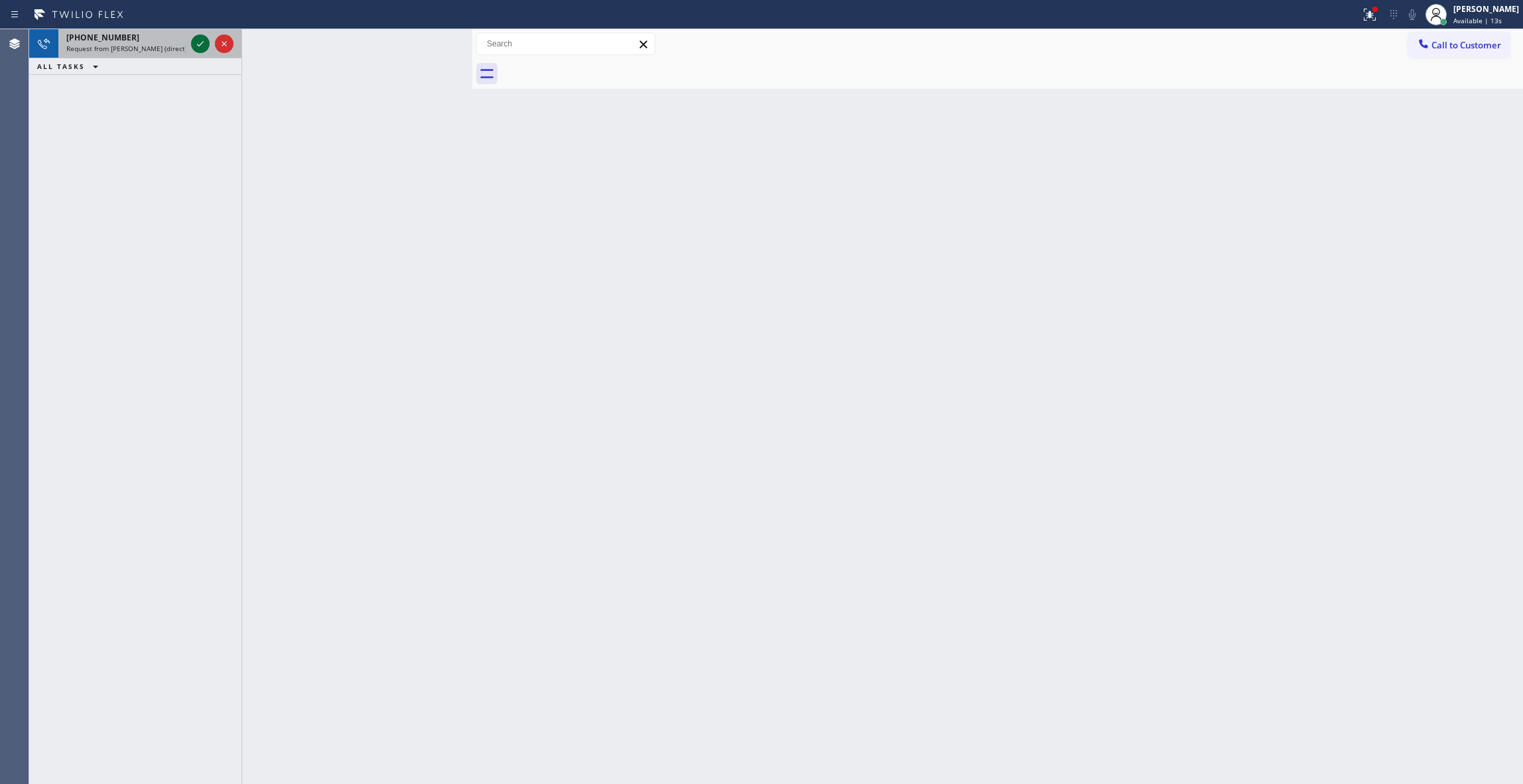
click at [199, 43] on icon at bounding box center [200, 44] width 16 height 16
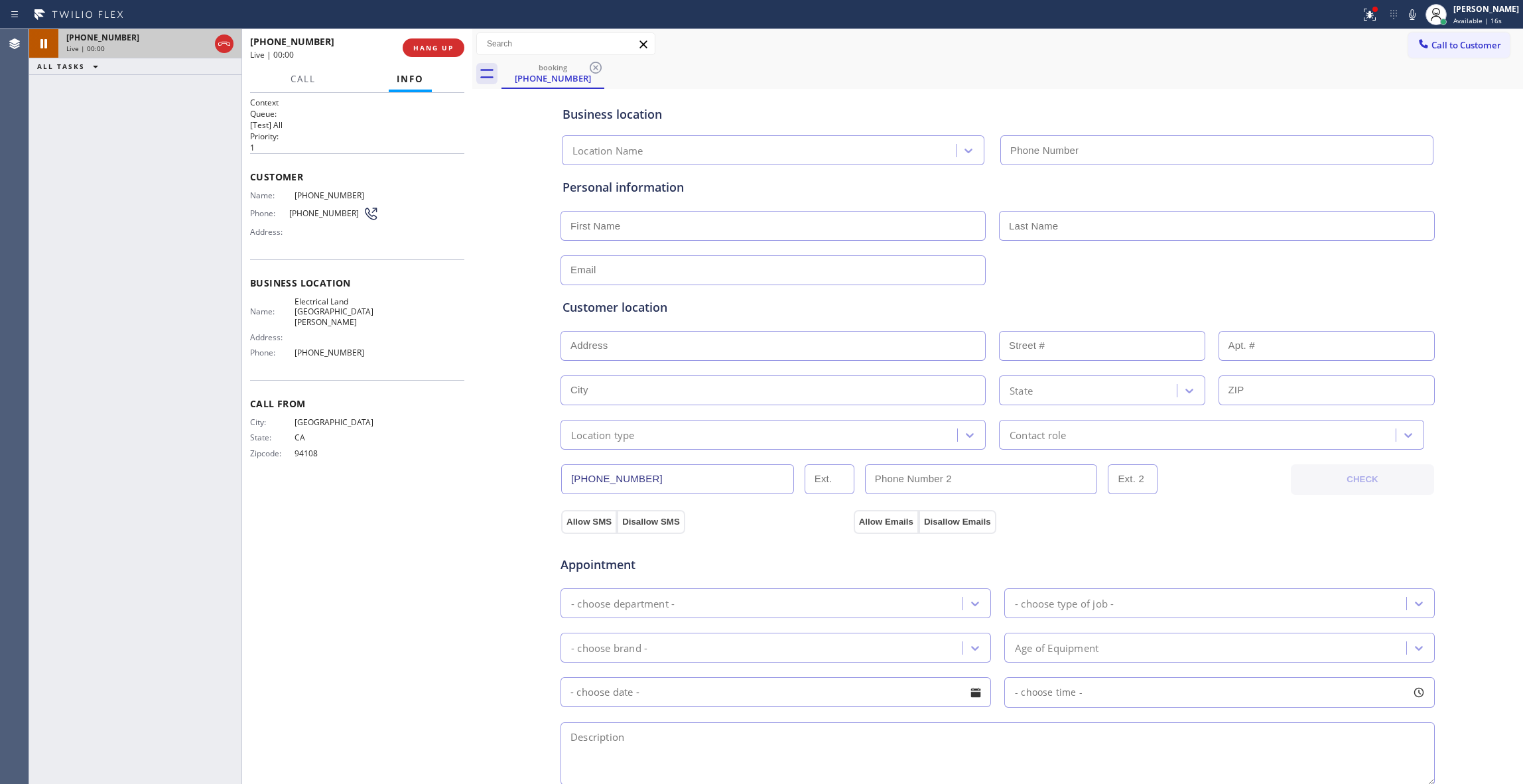
type input "(510) 880-1070"
click at [396, 536] on div "Context Queue: [Test] All Priority: 1 Customer Name: (408) 600-8543 Phone: (408…" at bounding box center [357, 439] width 214 height 683
drag, startPoint x: 354, startPoint y: 195, endPoint x: 296, endPoint y: 194, distance: 58.0
click at [296, 194] on span "(408) 600-8543" at bounding box center [336, 196] width 84 height 10
copy span "408) 600-8543"
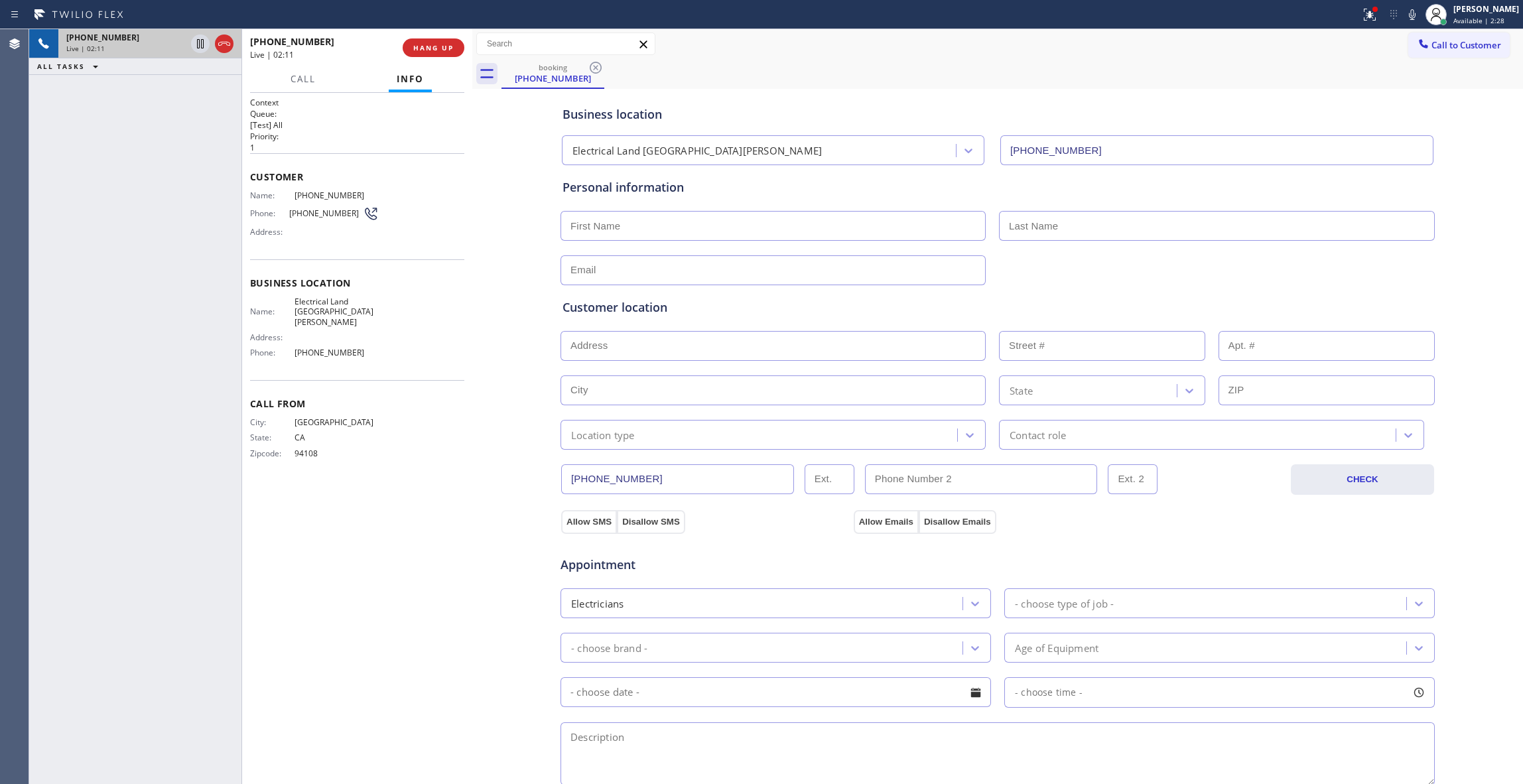
drag, startPoint x: 460, startPoint y: 521, endPoint x: 344, endPoint y: 325, distance: 227.8
click at [460, 499] on div "Context Queue: [Test] All Priority: 1 Customer Name: (408) 600-8543 Phone: (408…" at bounding box center [357, 439] width 214 height 683
drag, startPoint x: 352, startPoint y: 337, endPoint x: 293, endPoint y: 303, distance: 68.1
click at [293, 303] on div "Name: Electrical Land San Carlos Address: Phone: (510) 880-1070" at bounding box center [315, 330] width 129 height 67
copy div "Electrical Land San Carlos Address: Phone: (510) 880-1070"
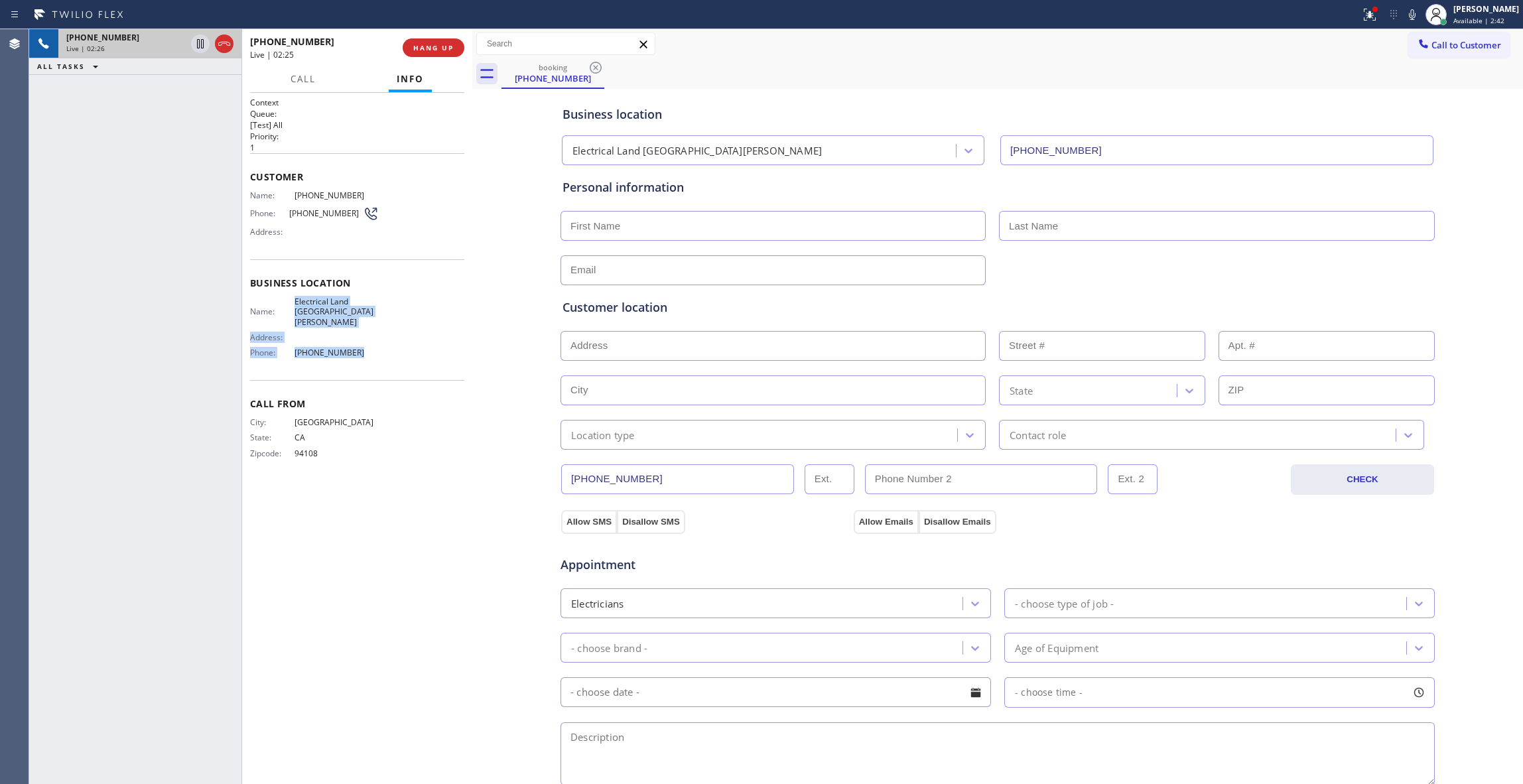
click at [489, 474] on div "Business location Electrical Land San Carlos (510) 880-1070 Personal informatio…" at bounding box center [998, 545] width 1044 height 906
drag, startPoint x: 201, startPoint y: 41, endPoint x: 237, endPoint y: 41, distance: 36.0
click at [200, 41] on icon at bounding box center [200, 44] width 16 height 16
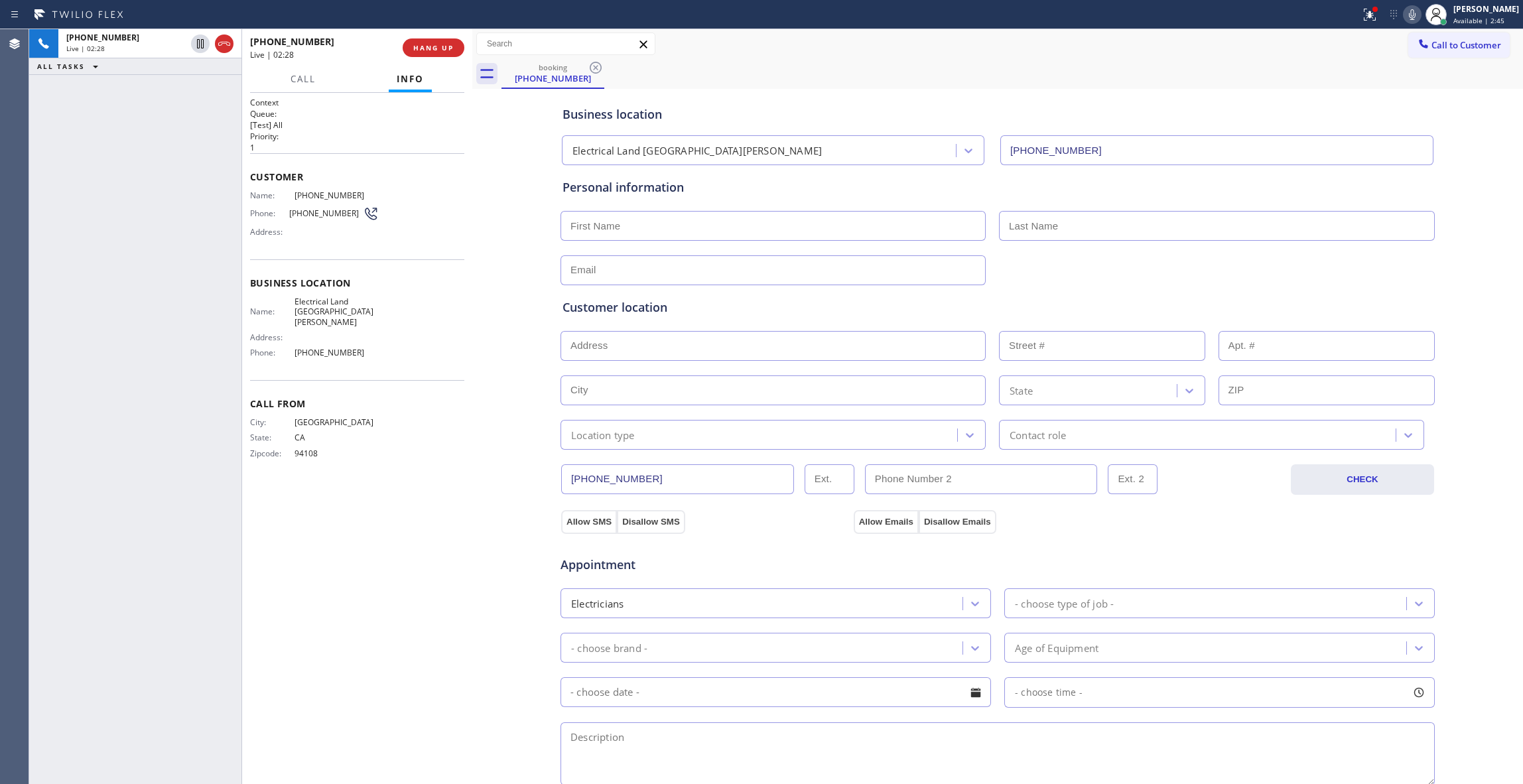
click at [1405, 12] on icon at bounding box center [1412, 14] width 16 height 16
drag, startPoint x: 134, startPoint y: 685, endPoint x: 117, endPoint y: 152, distance: 533.3
click at [134, 683] on div "+14086008543 Live | 03:10 ALL TASKS ALL TASKS ACTIVE TASKS TASKS IN WRAP UP" at bounding box center [135, 406] width 212 height 755
drag, startPoint x: 101, startPoint y: 248, endPoint x: 277, endPoint y: 52, distance: 263.4
click at [125, 219] on div "+14086008543 Live | 04:13 ALL TASKS ALL TASKS ACTIVE TASKS TASKS IN WRAP UP" at bounding box center [135, 406] width 212 height 755
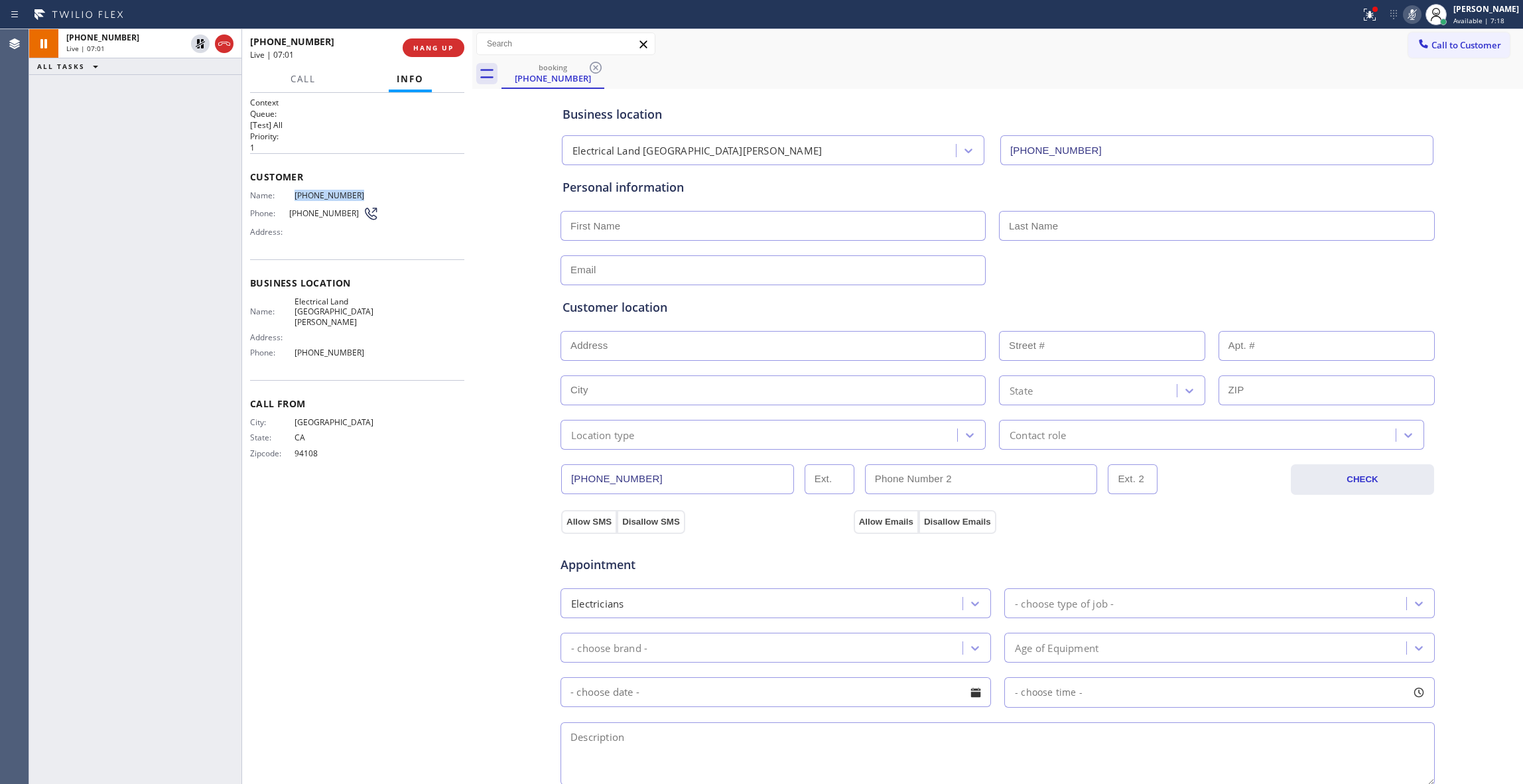
drag, startPoint x: 364, startPoint y: 194, endPoint x: 294, endPoint y: 194, distance: 70.0
click at [294, 194] on span "(408) 600-8543" at bounding box center [336, 196] width 84 height 10
copy span "(408) 600-8543"
click at [198, 44] on icon at bounding box center [200, 44] width 16 height 16
click at [1405, 20] on icon at bounding box center [1412, 14] width 16 height 16
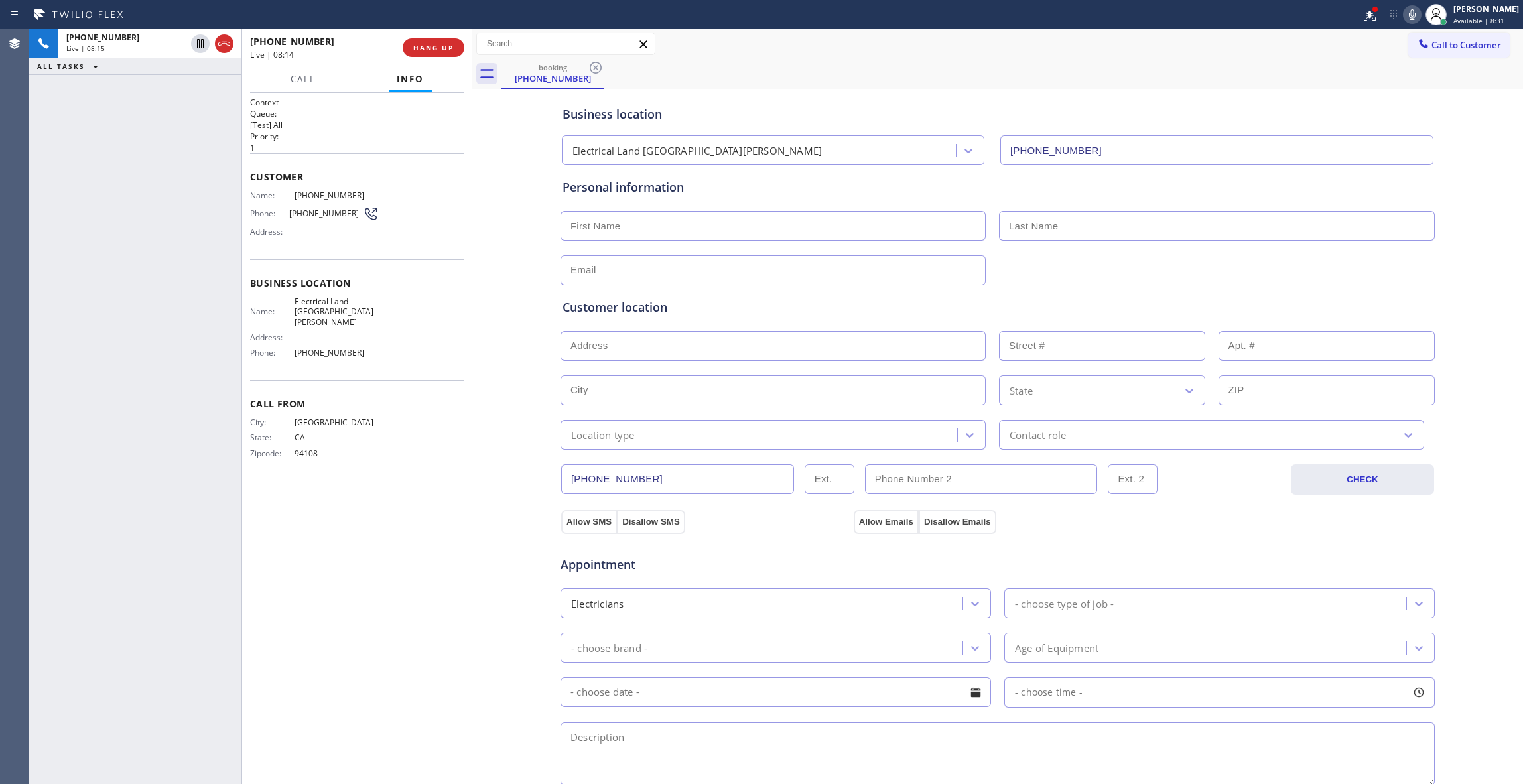
click at [157, 503] on div "+14086008543 Live | 08:15 ALL TASKS ALL TASKS ACTIVE TASKS TASKS IN WRAP UP" at bounding box center [135, 406] width 212 height 755
click at [413, 534] on div "Context Queue: [Test] All Priority: 1 Customer Name: (408) 600-8543 Phone: (408…" at bounding box center [357, 439] width 214 height 683
click at [396, 583] on div "Context Queue: [Test] All Priority: 1 Customer Name: (408) 600-8543 Phone: (408…" at bounding box center [357, 439] width 214 height 683
click at [293, 542] on div "Context Queue: [Test] All Priority: 1 Customer Name: (408) 600-8543 Phone: (408…" at bounding box center [357, 439] width 214 height 683
click at [428, 576] on div "Context Queue: [Test] All Priority: 1 Customer Name: (408) 600-8543 Phone: (408…" at bounding box center [357, 439] width 214 height 683
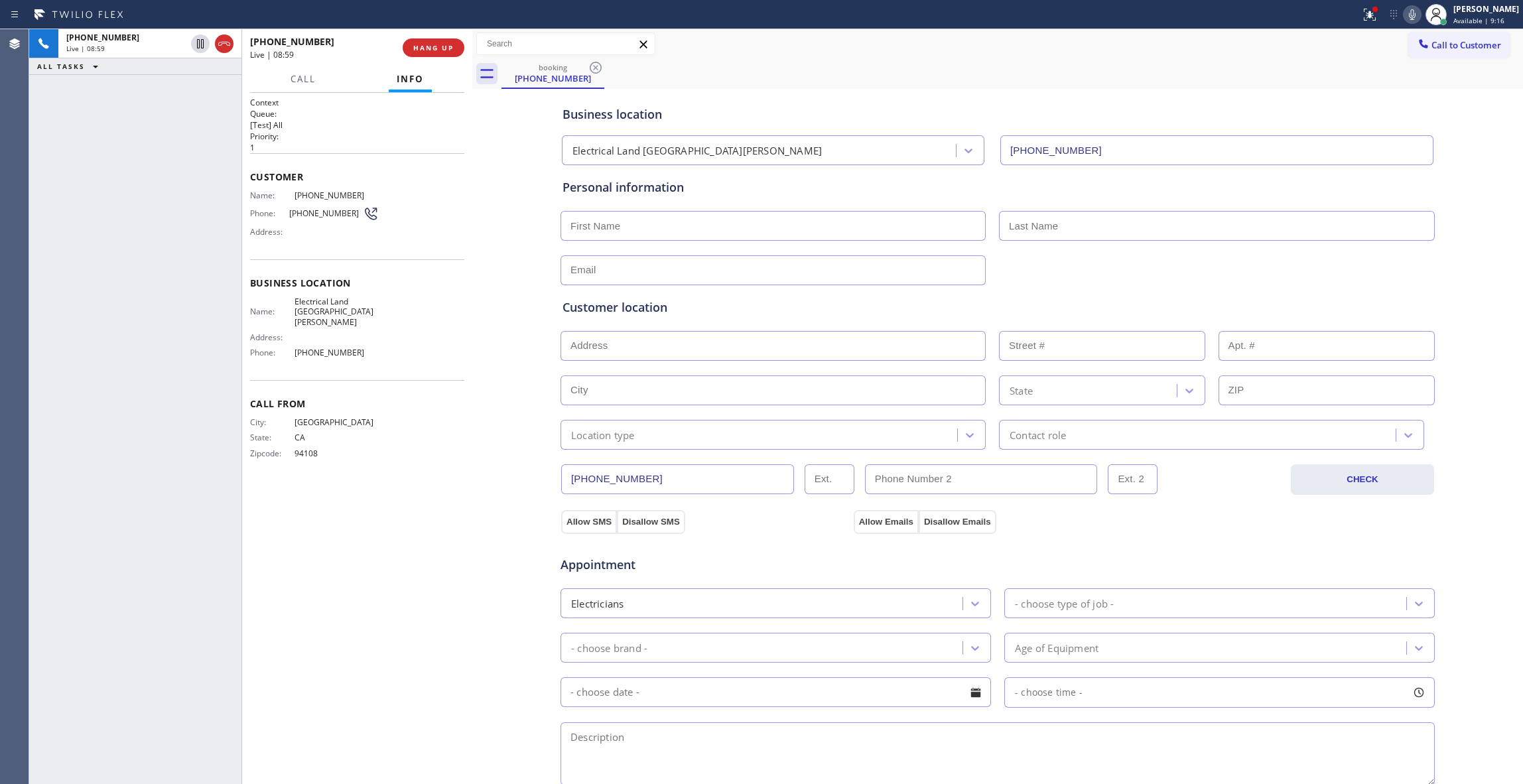
click at [391, 609] on div "Context Queue: [Test] All Priority: 1 Customer Name: (408) 600-8543 Phone: (408…" at bounding box center [357, 439] width 214 height 683
click at [298, 741] on div "Context Queue: [Test] All Priority: 1 Customer Name: (408) 600-8543 Phone: (408…" at bounding box center [357, 439] width 214 height 683
click at [433, 45] on span "COMPLETE" at bounding box center [430, 47] width 46 height 9
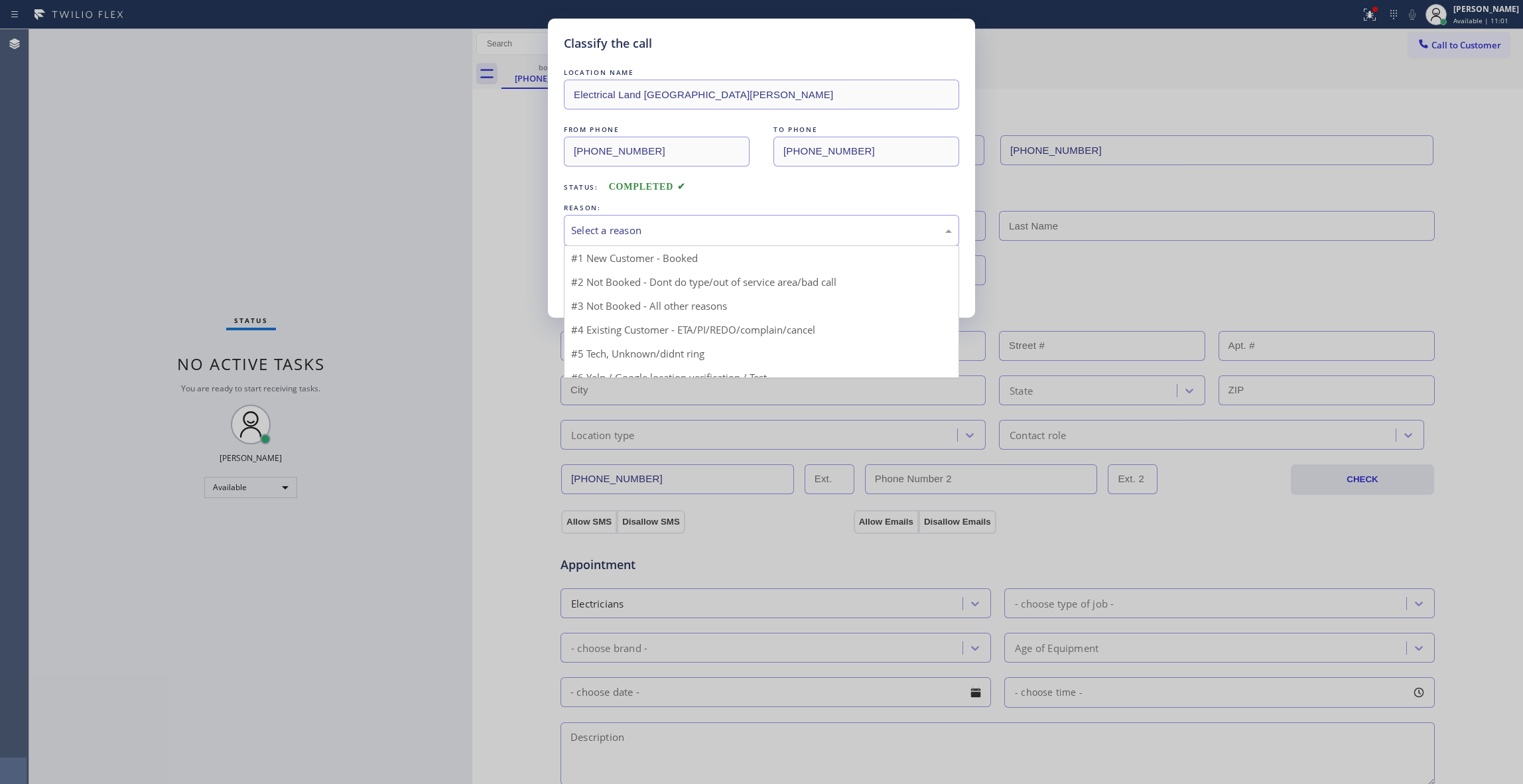
click at [637, 229] on div "Select a reason" at bounding box center [762, 230] width 381 height 16
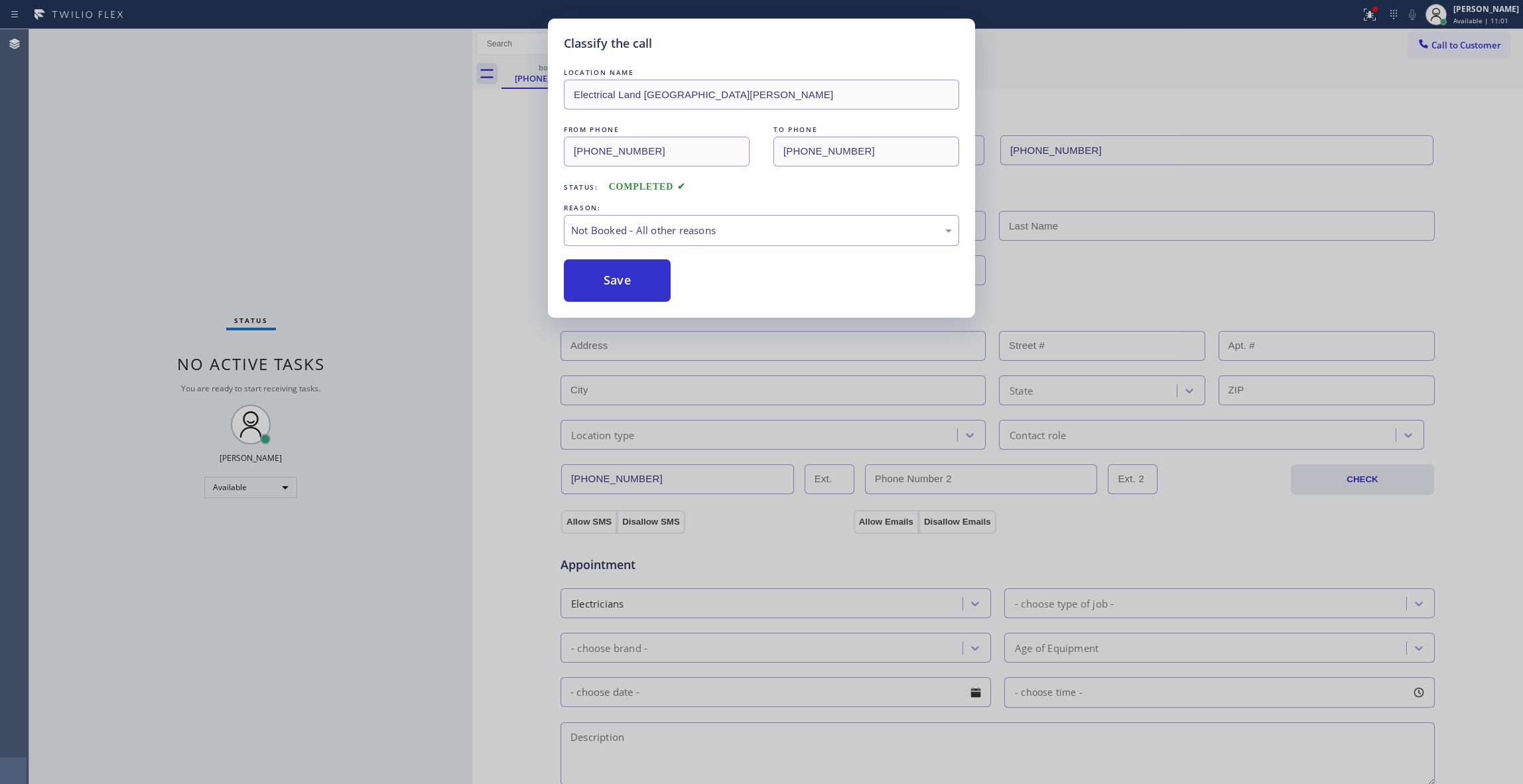
click at [638, 284] on button "Save" at bounding box center [617, 281] width 107 height 43
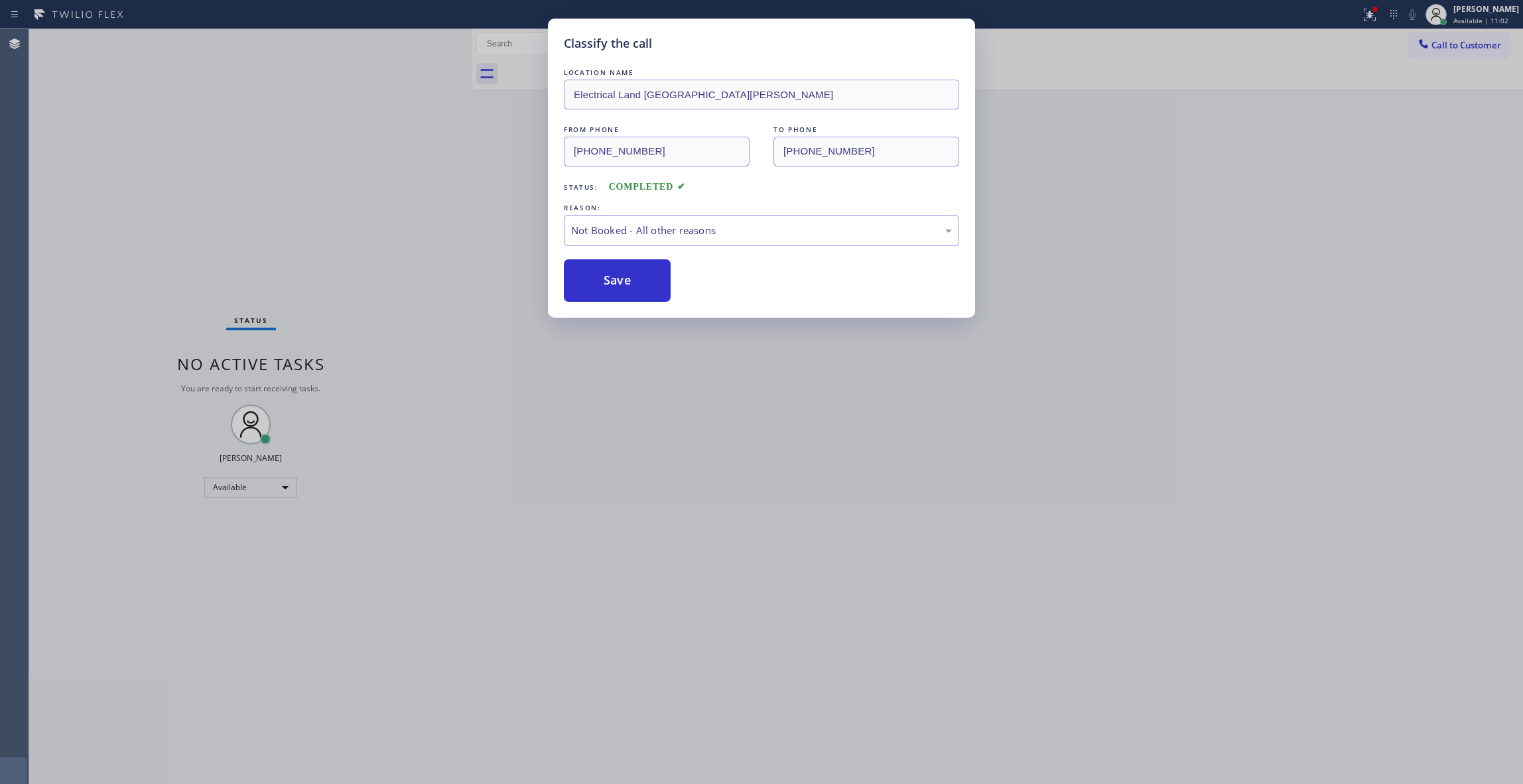
click at [638, 284] on button "Save" at bounding box center [617, 281] width 107 height 43
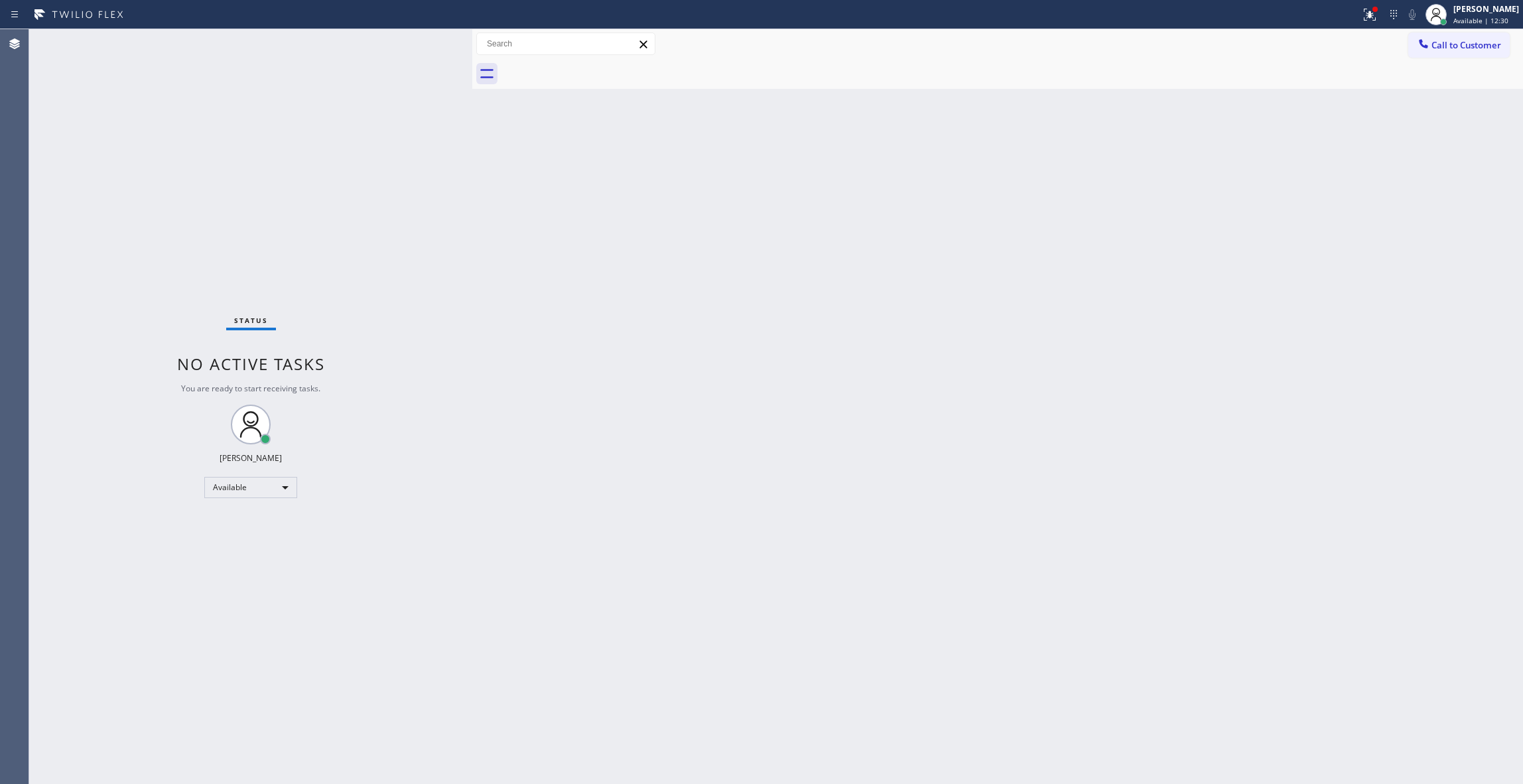
click at [231, 167] on div "Status No active tasks You are ready to start receiving tasks. [PERSON_NAME] Av…" at bounding box center [250, 406] width 443 height 755
click at [1454, 19] on span "Available | 12:31" at bounding box center [1481, 20] width 55 height 9
click at [1426, 99] on button "Break" at bounding box center [1456, 105] width 133 height 17
